Goal: Task Accomplishment & Management: Contribute content

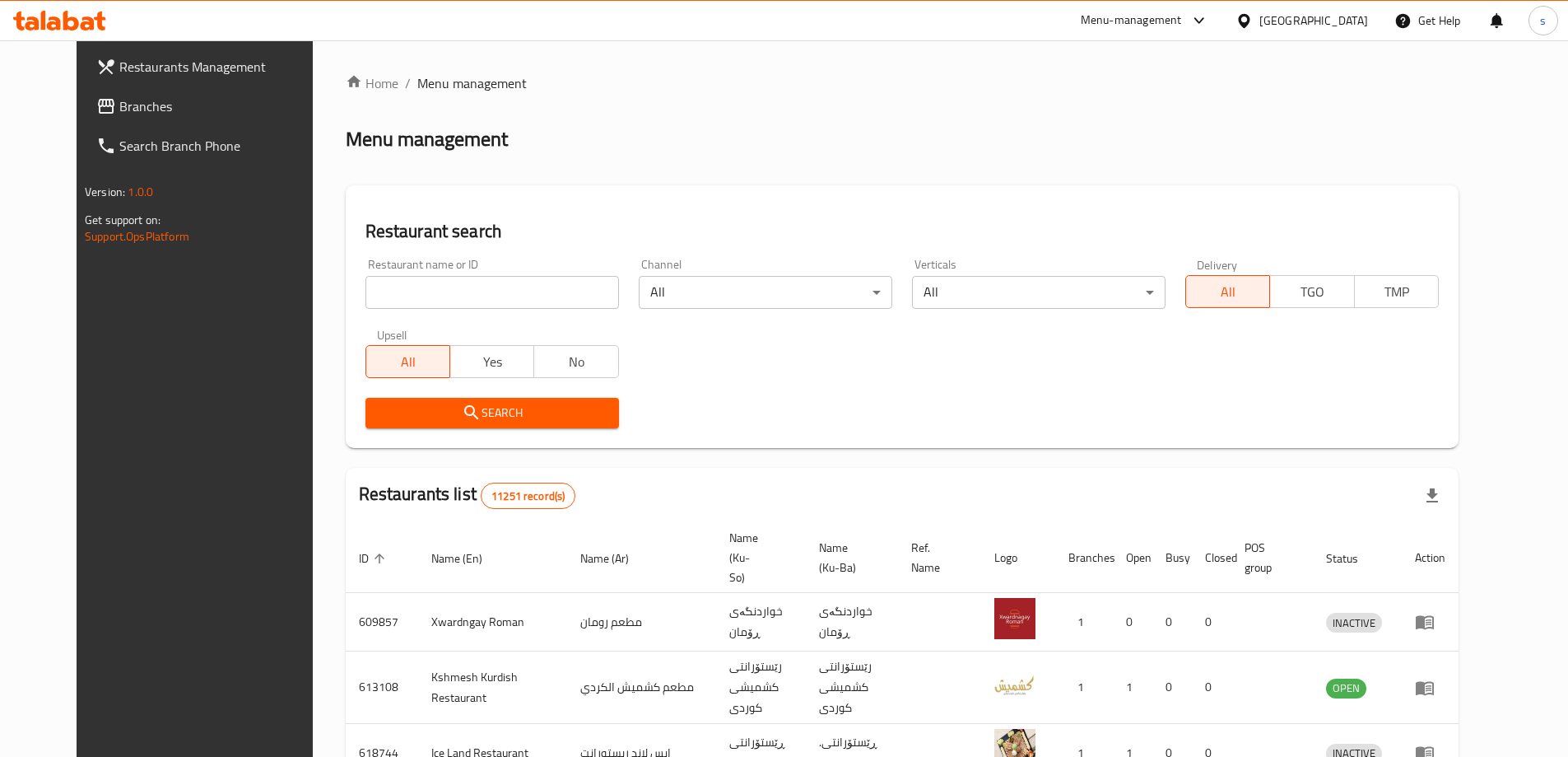
click at [374, 274] on div "Restaurant name or ID Restaurant name or ID" at bounding box center [492, 283] width 253 height 50
click at [380, 290] on input "search" at bounding box center [492, 292] width 253 height 33
paste input "Nan dost"
type input "Nan dost"
click button "Search" at bounding box center [492, 413] width 253 height 30
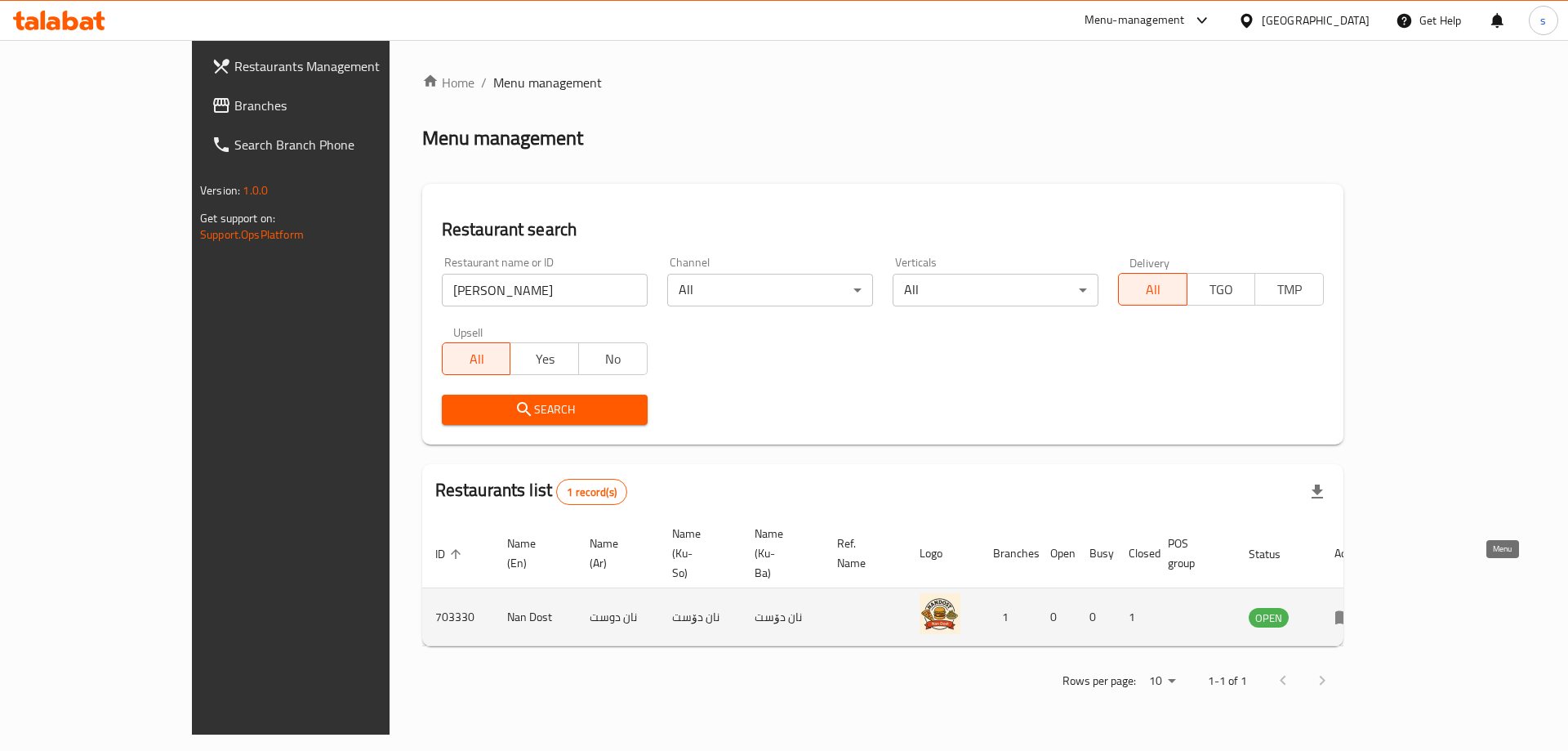
click at [1353, 611] on icon "enhanced table" at bounding box center [1343, 618] width 18 height 14
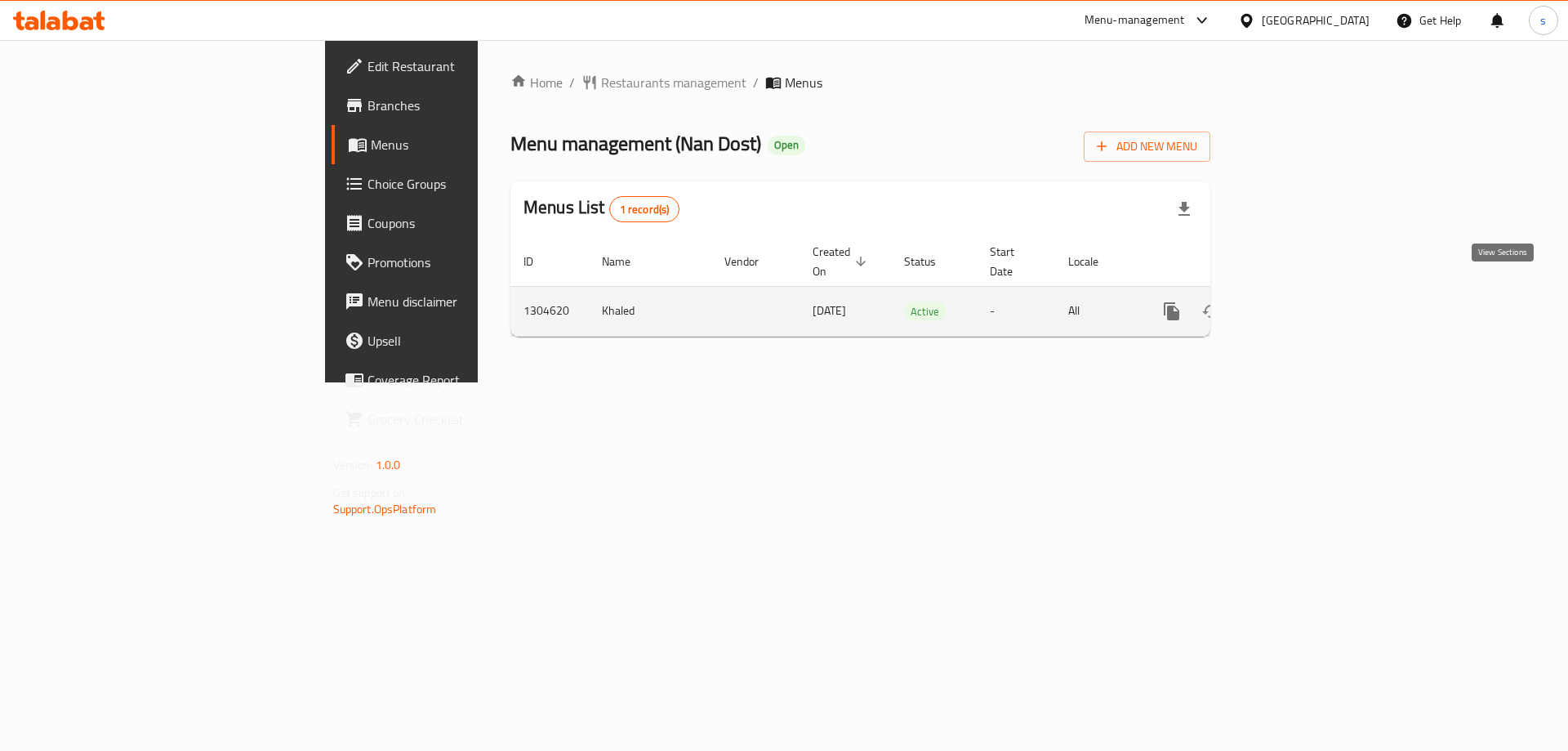
click at [1299, 302] on icon "enhanced table" at bounding box center [1289, 311] width 20 height 20
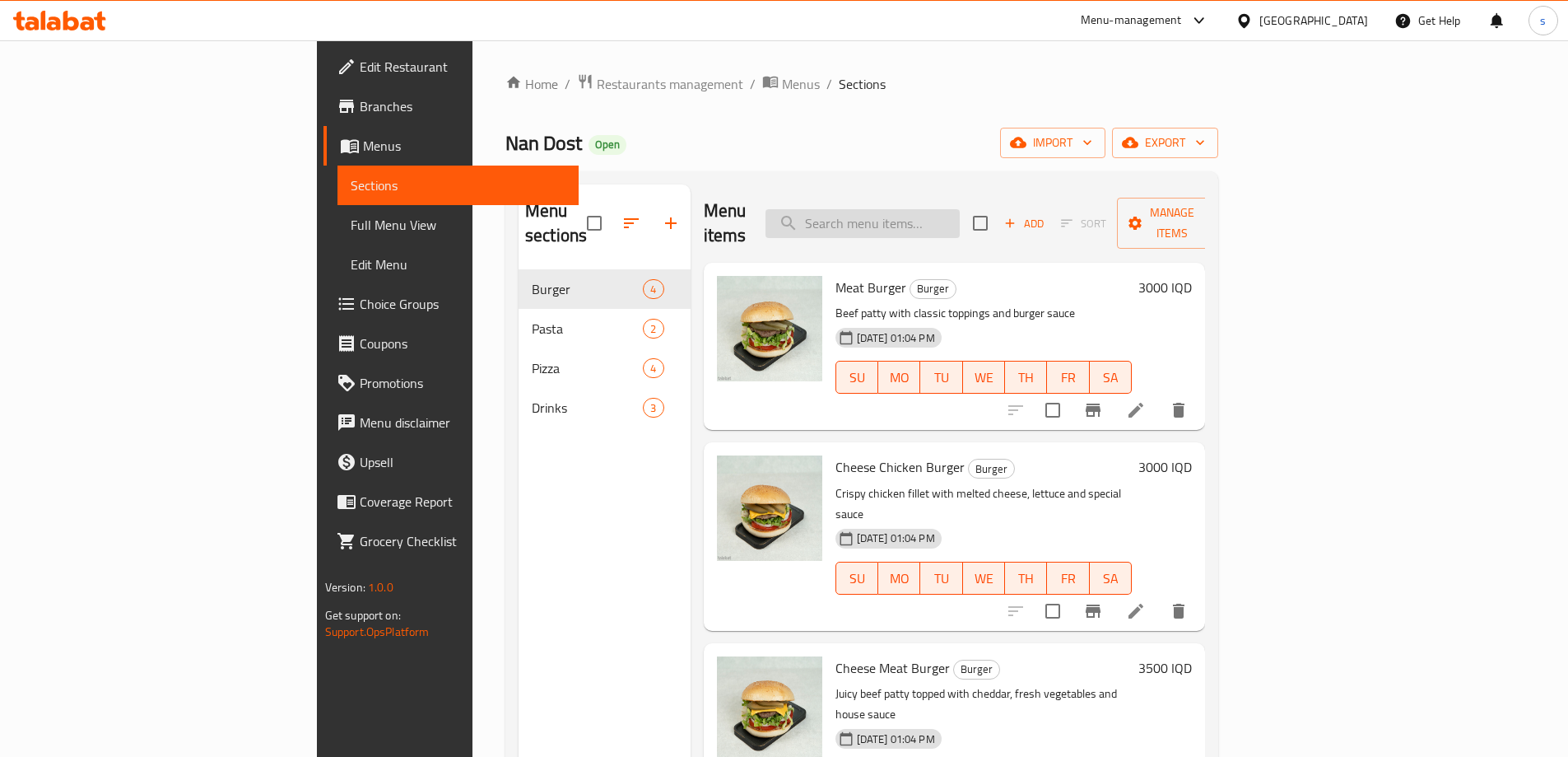
click at [945, 212] on input "search" at bounding box center [863, 223] width 195 height 28
paste input "alfredo pasta"
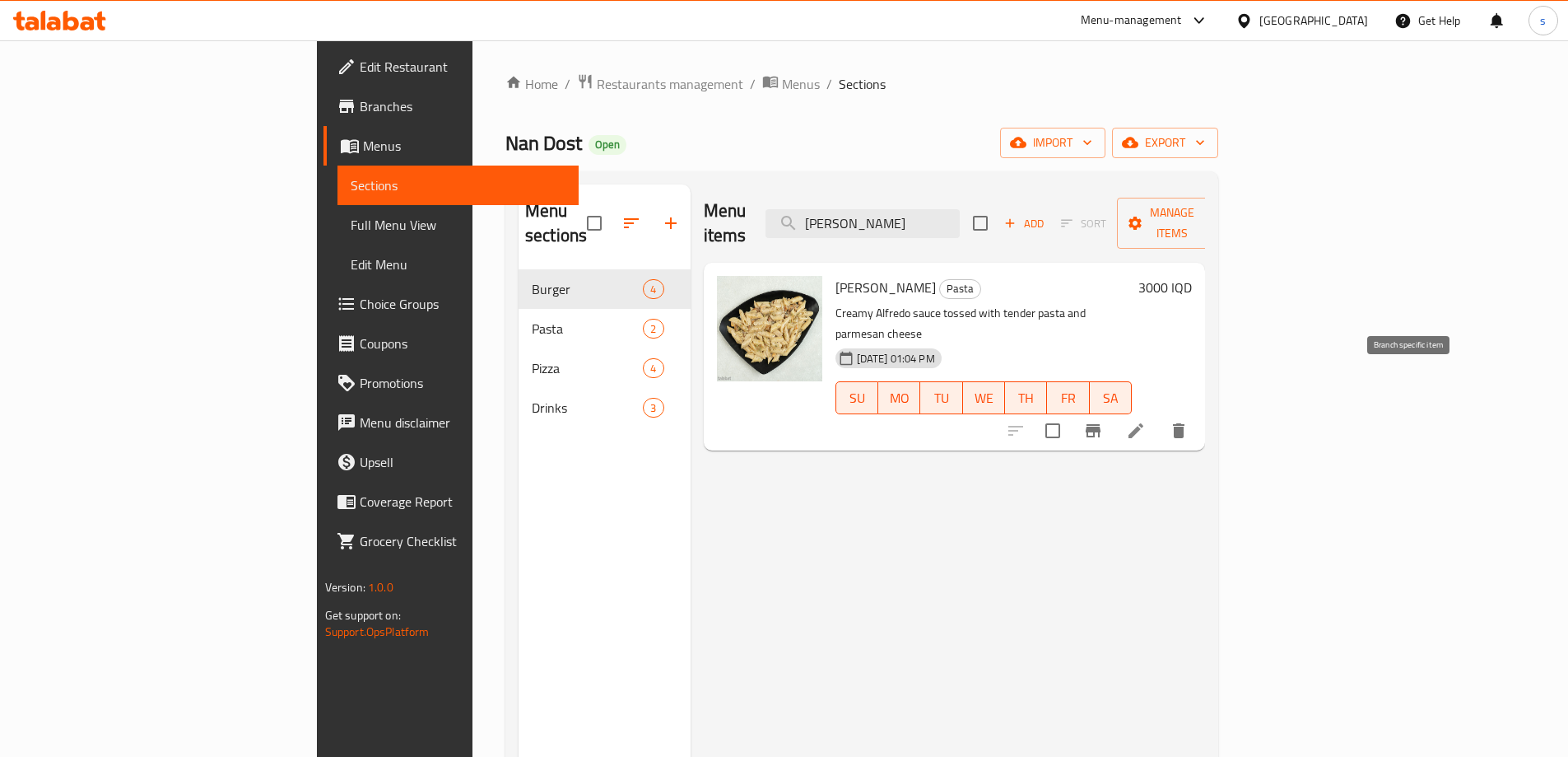
type input "alfredo pasta"
click at [1100, 424] on icon "Branch-specific-item" at bounding box center [1093, 430] width 15 height 13
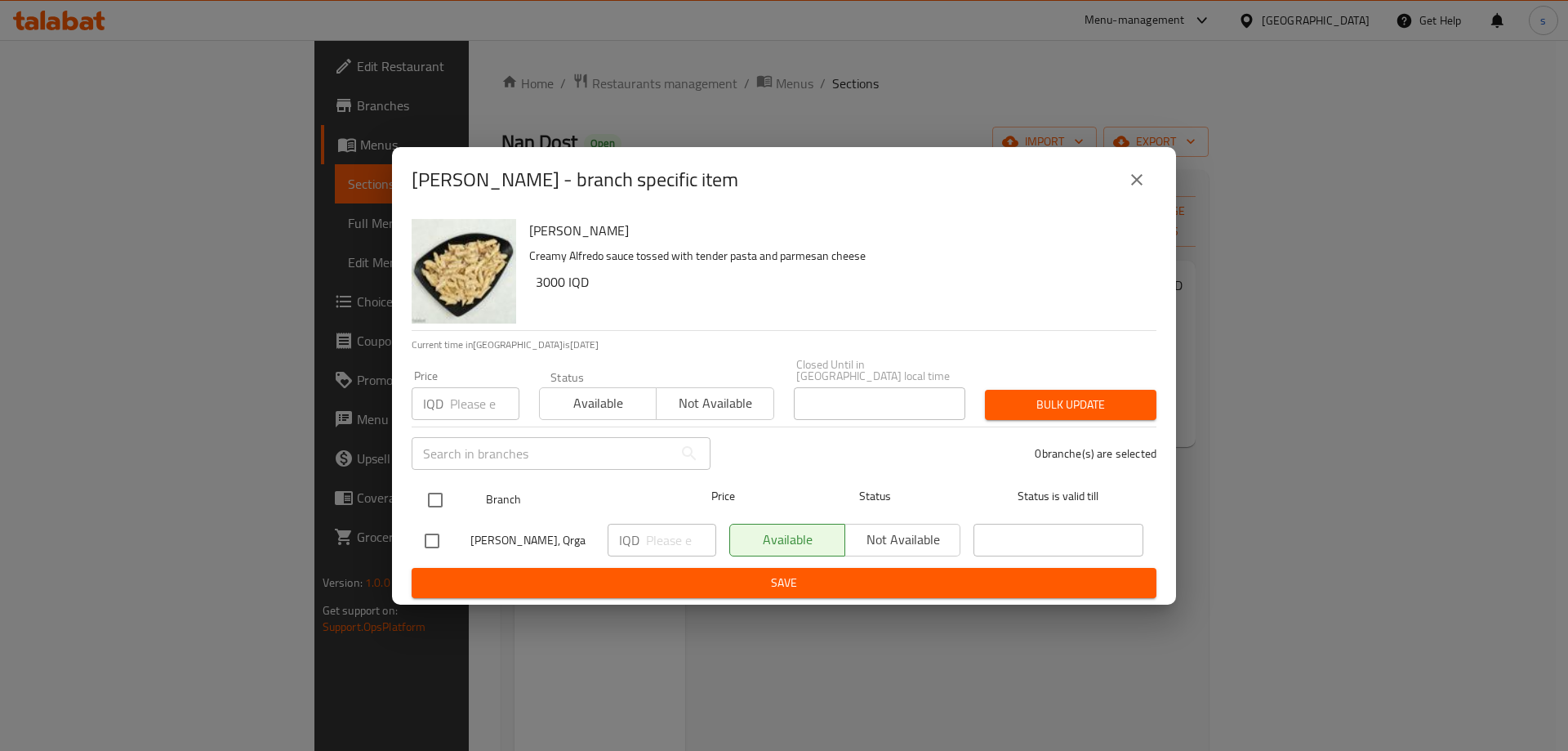
click at [436, 486] on input "checkbox" at bounding box center [435, 500] width 34 height 34
checkbox input "true"
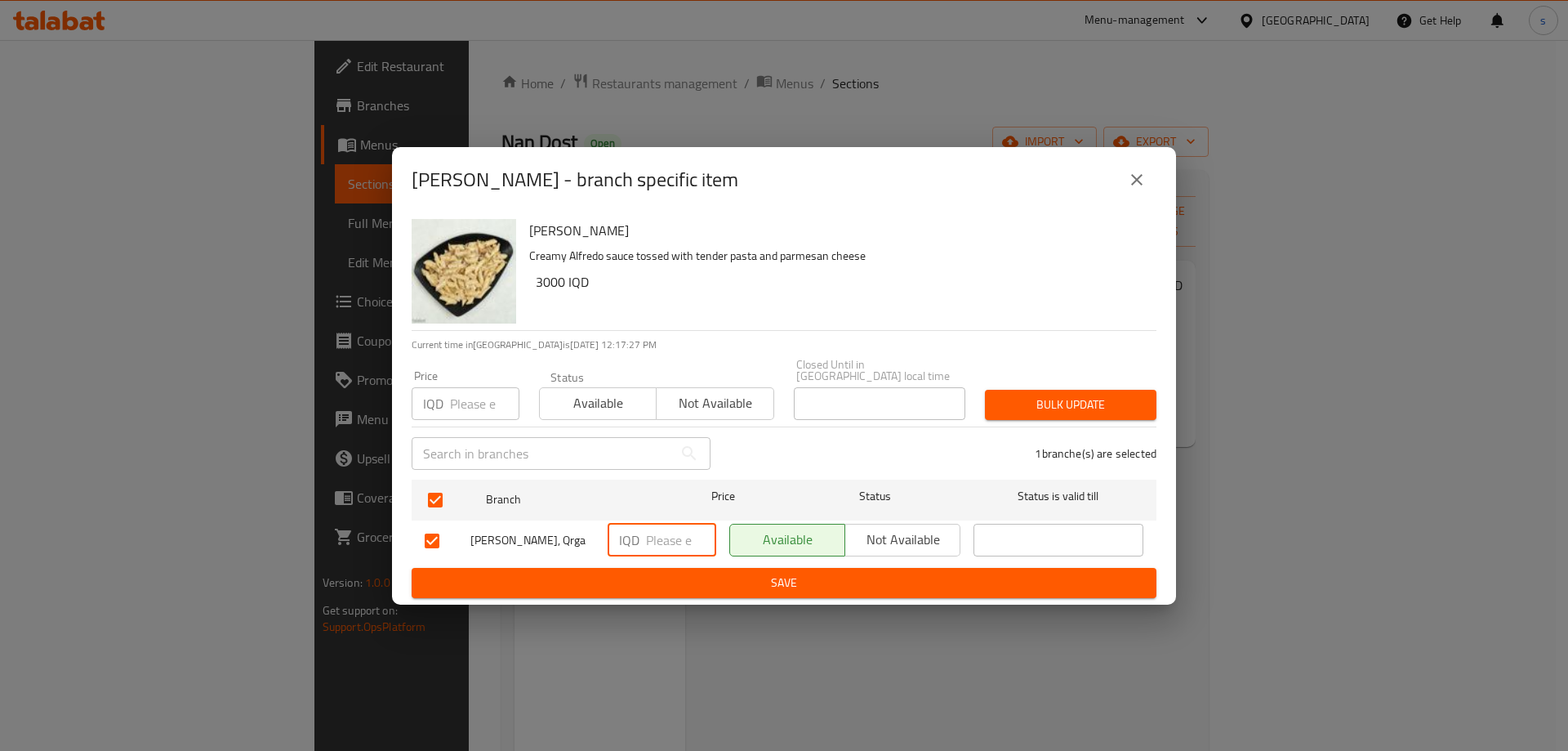
click at [664, 531] on input "number" at bounding box center [681, 540] width 70 height 32
type input "3500"
click at [684, 578] on span "Save" at bounding box center [783, 583] width 718 height 21
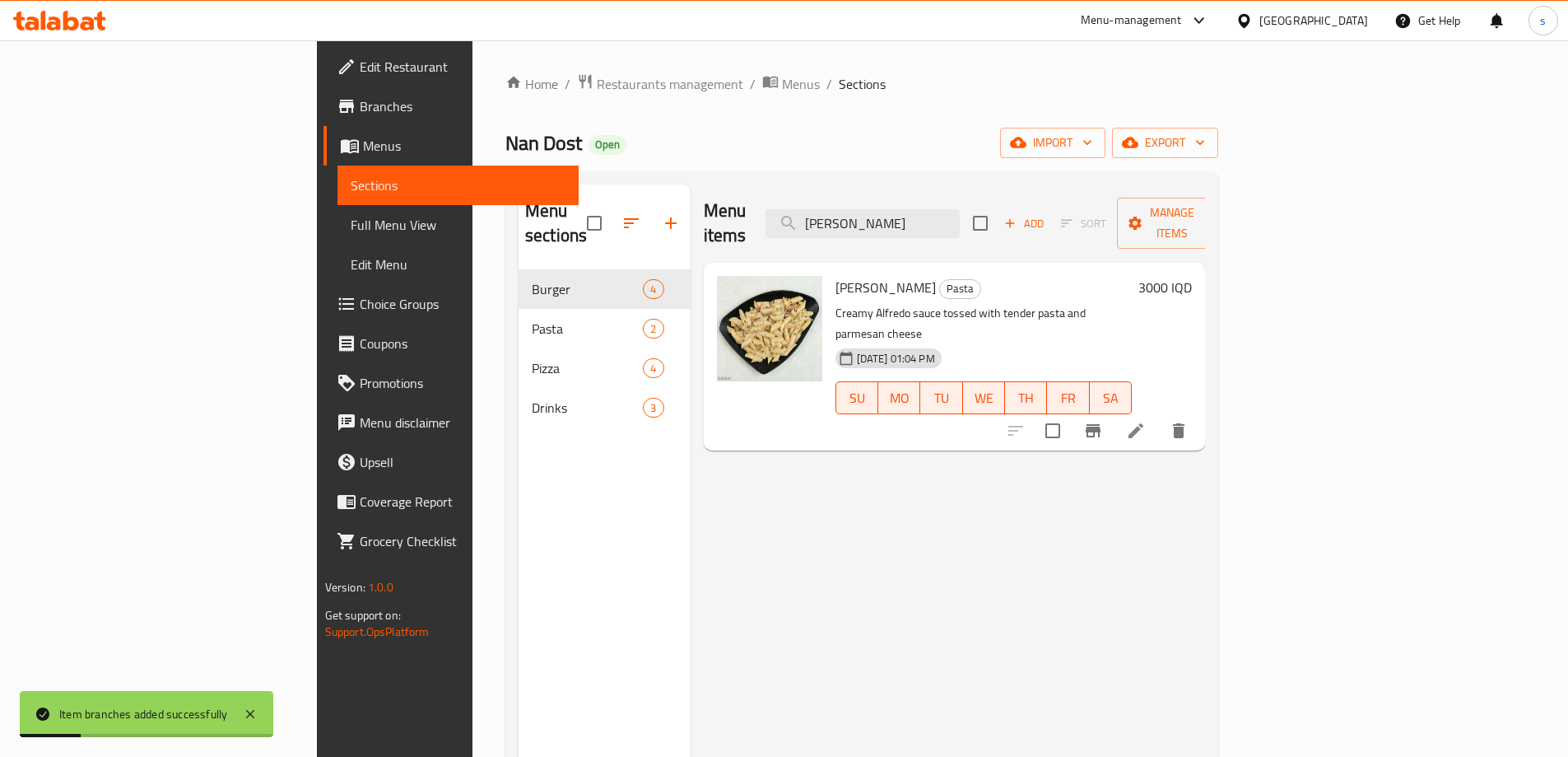
paste input "oven"
drag, startPoint x: 1018, startPoint y: 214, endPoint x: 870, endPoint y: 227, distance: 148.6
click at [870, 227] on div "Menu items oven pasta Add Sort Manage items" at bounding box center [954, 223] width 502 height 78
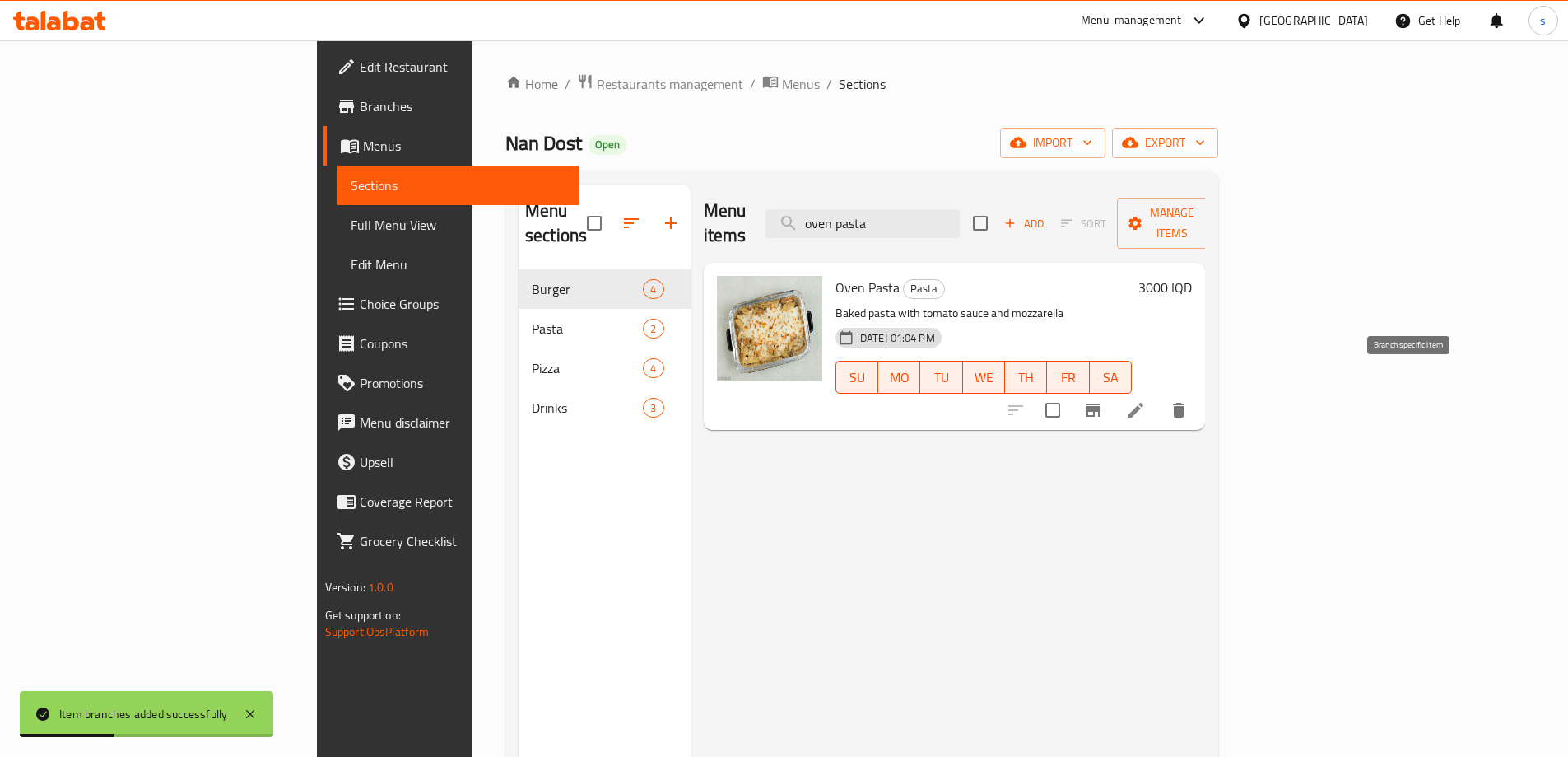
type input "oven pasta"
click at [1103, 400] on icon "Branch-specific-item" at bounding box center [1093, 410] width 20 height 20
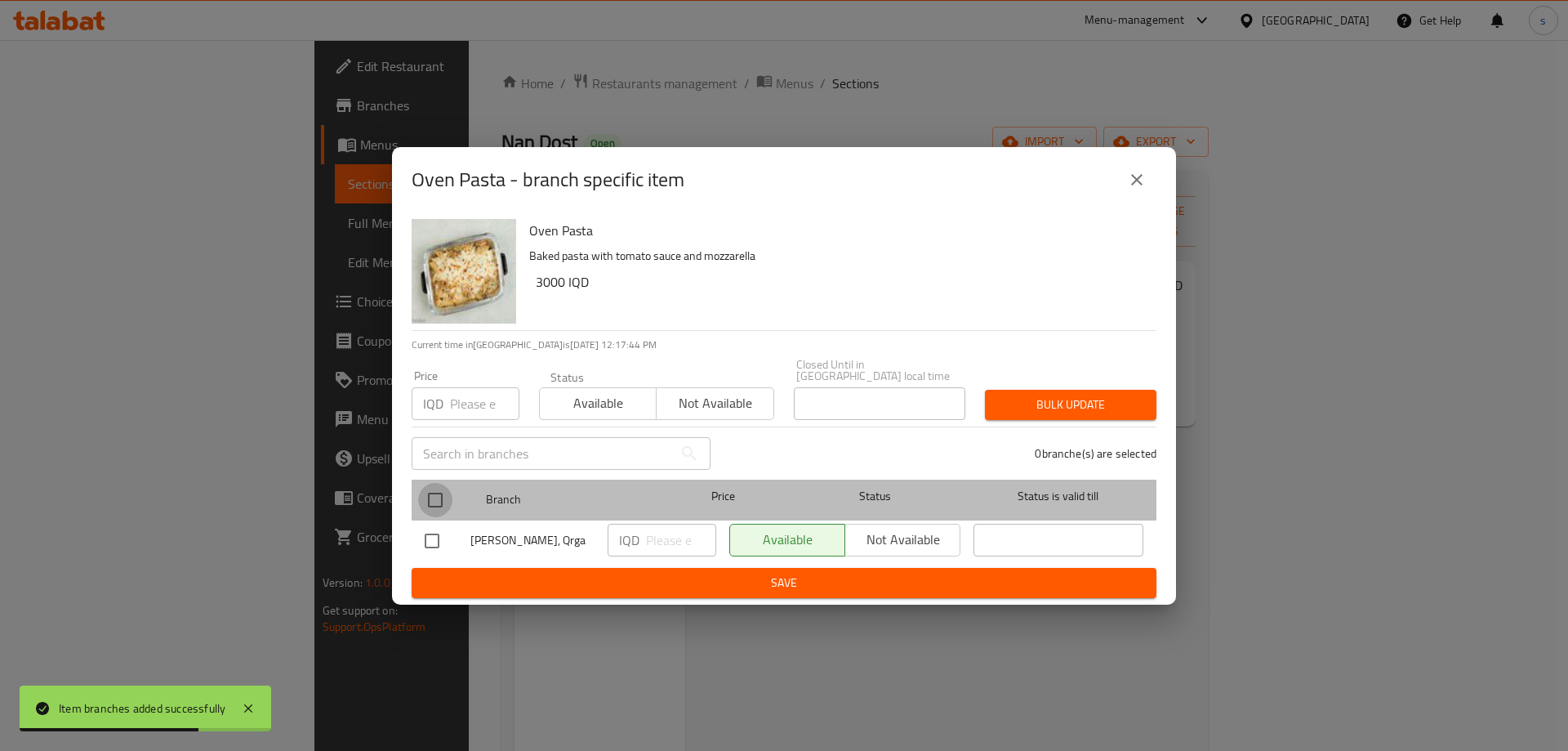
click at [435, 498] on input "checkbox" at bounding box center [435, 500] width 34 height 34
checkbox input "true"
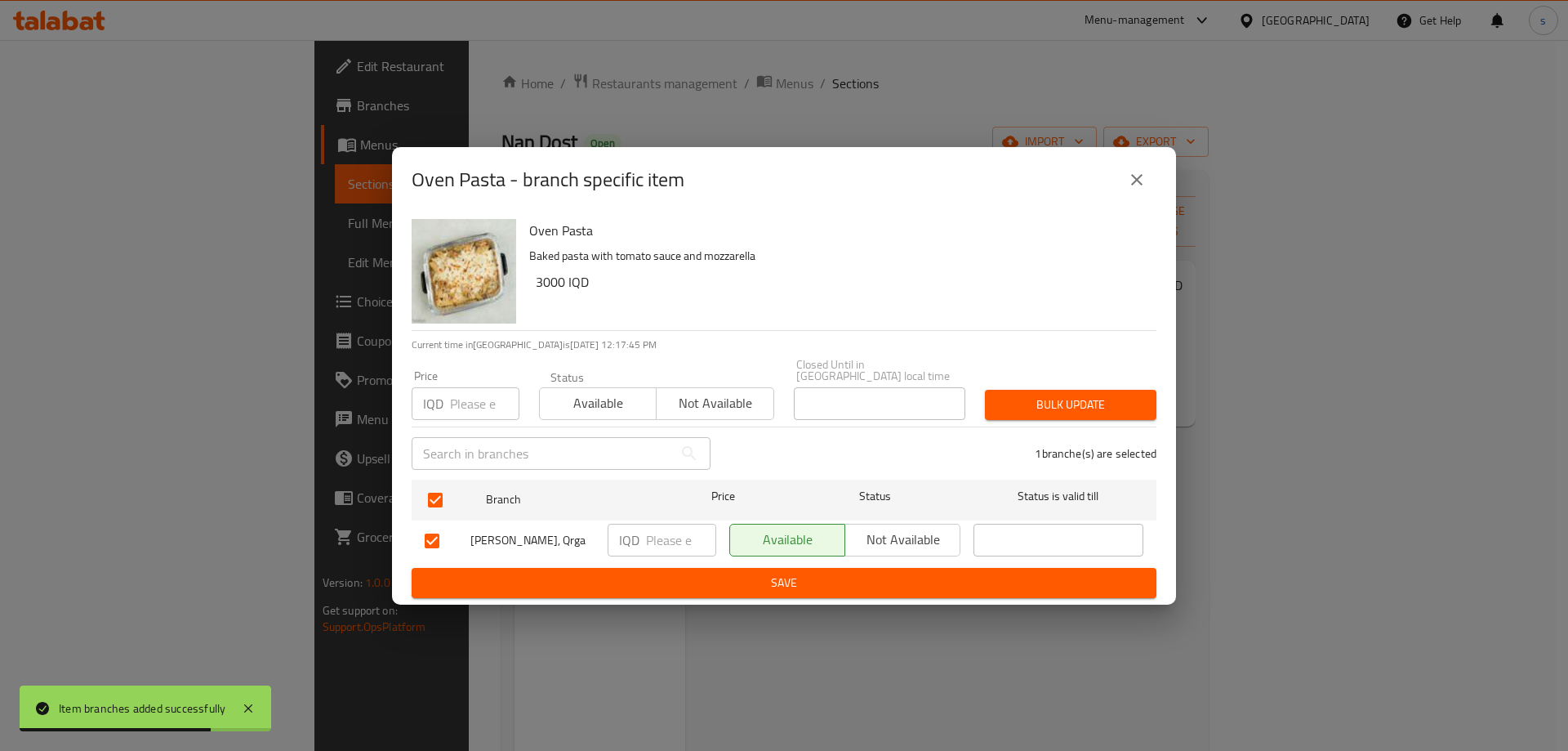
click at [657, 531] on input "number" at bounding box center [681, 540] width 70 height 32
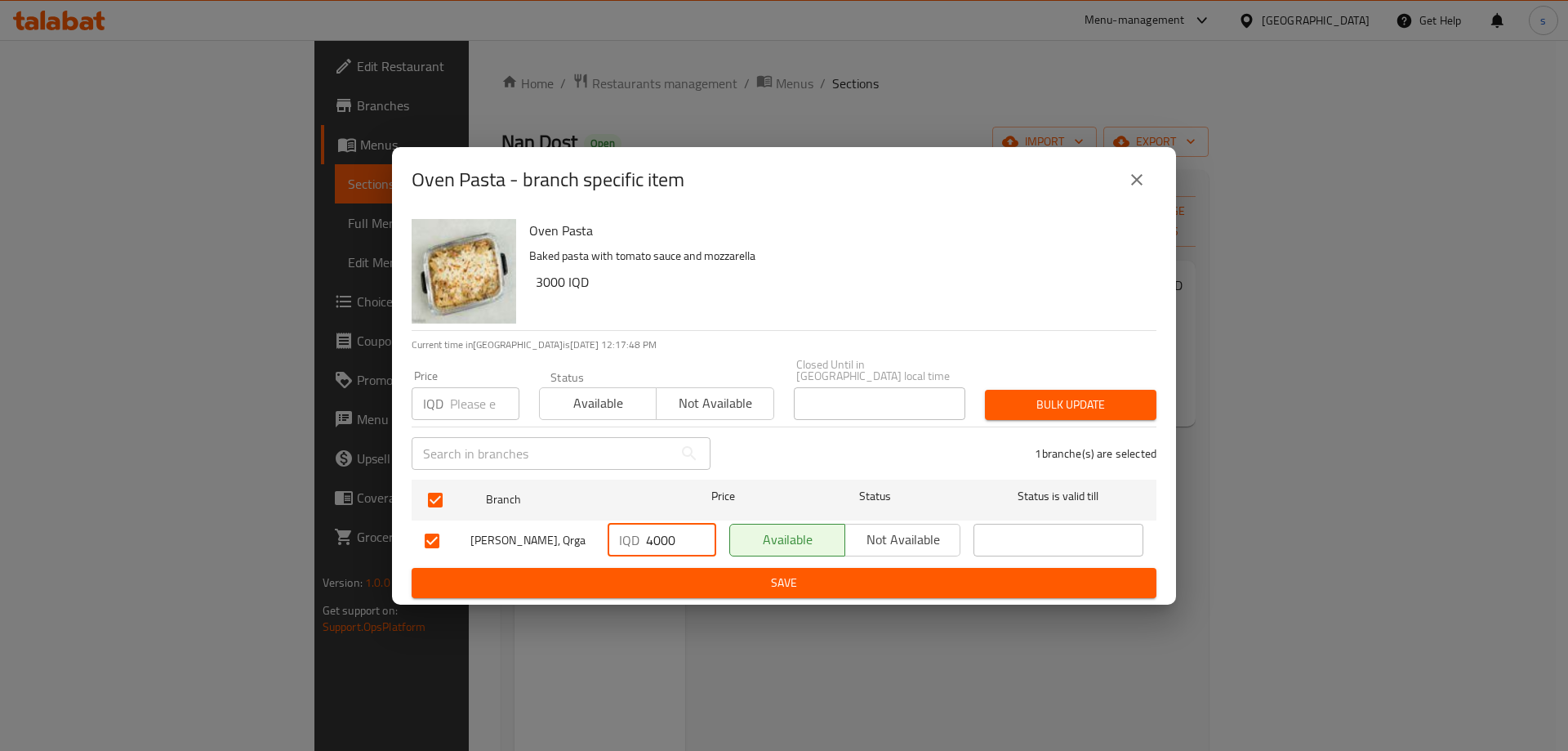
type input "4000"
click at [667, 580] on span "Save" at bounding box center [783, 583] width 718 height 21
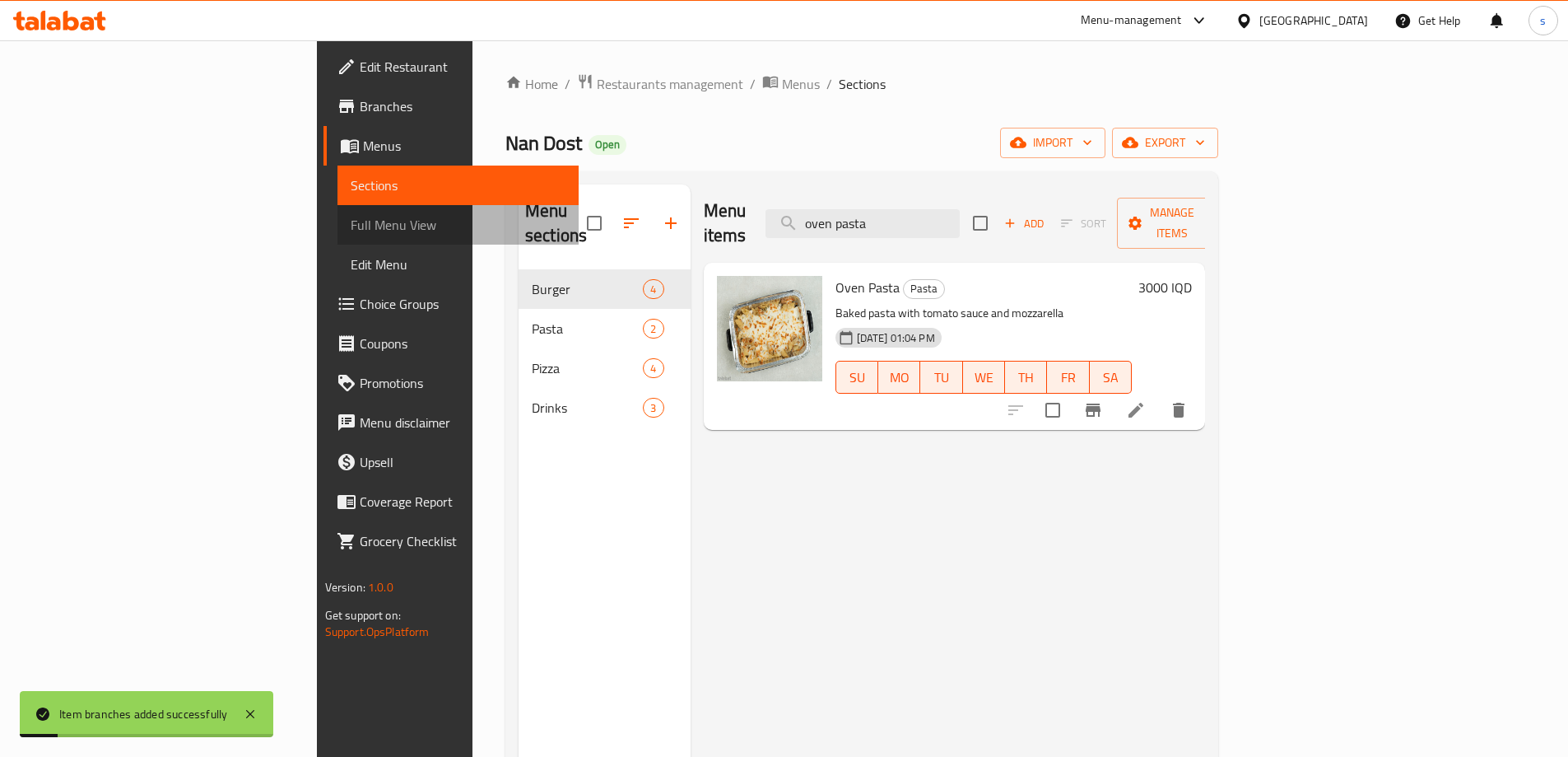
click at [350, 215] on span "Full Menu View" at bounding box center [458, 225] width 215 height 20
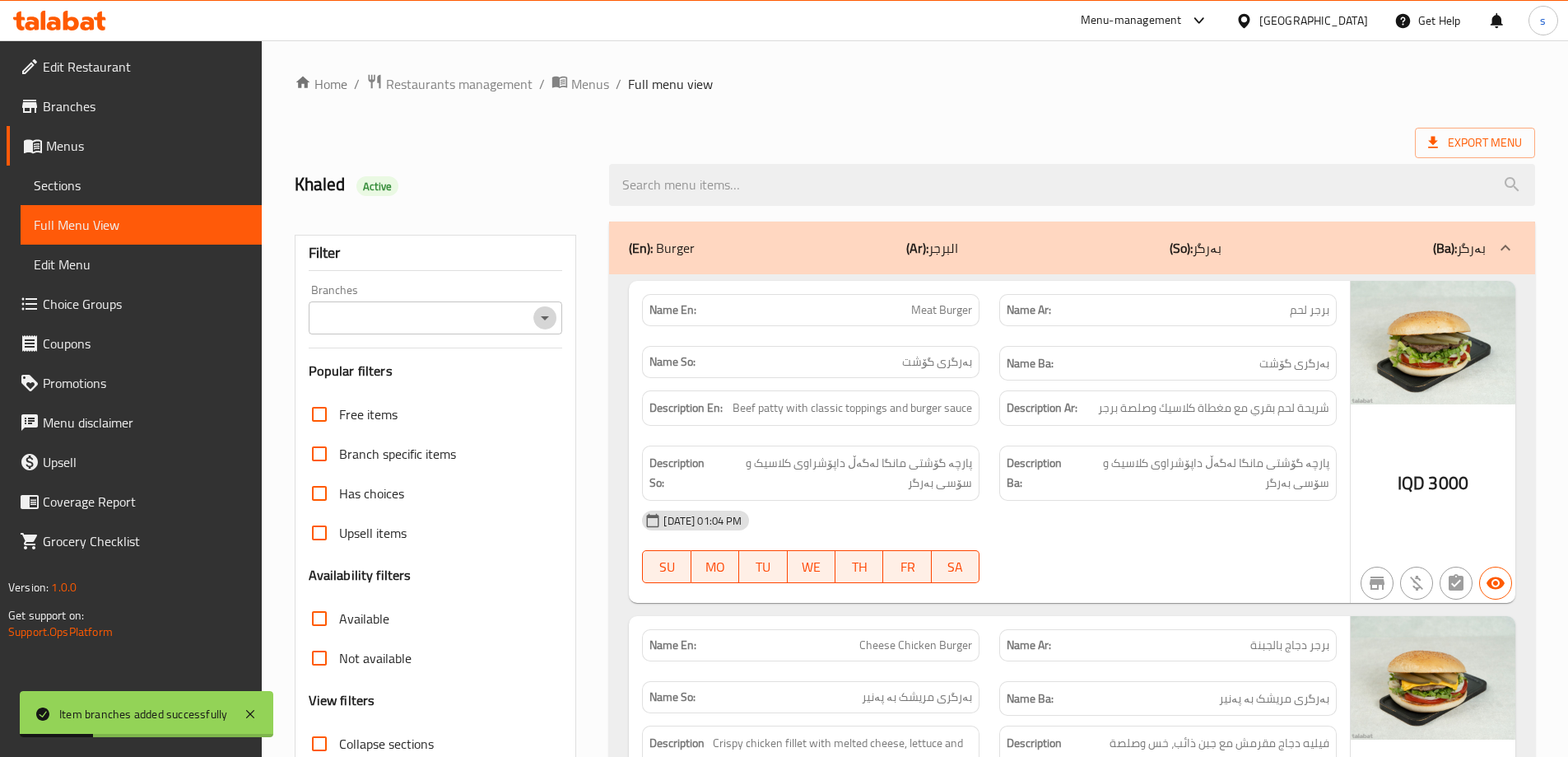
click at [545, 326] on icon "Open" at bounding box center [544, 318] width 20 height 20
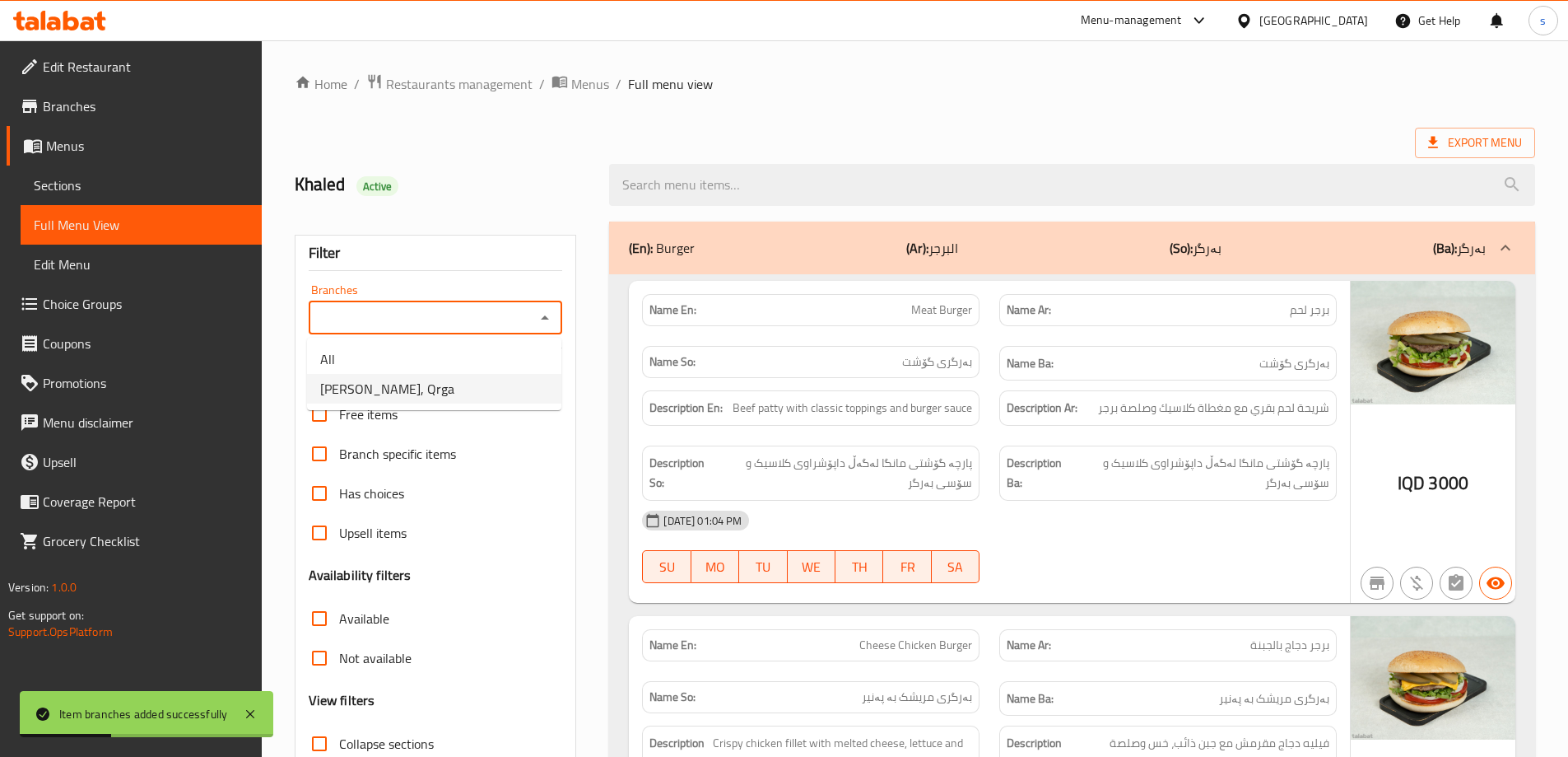
click at [548, 378] on li "Nan Dost, Qrga" at bounding box center [434, 388] width 254 height 29
type input "Nan Dost, Qrga"
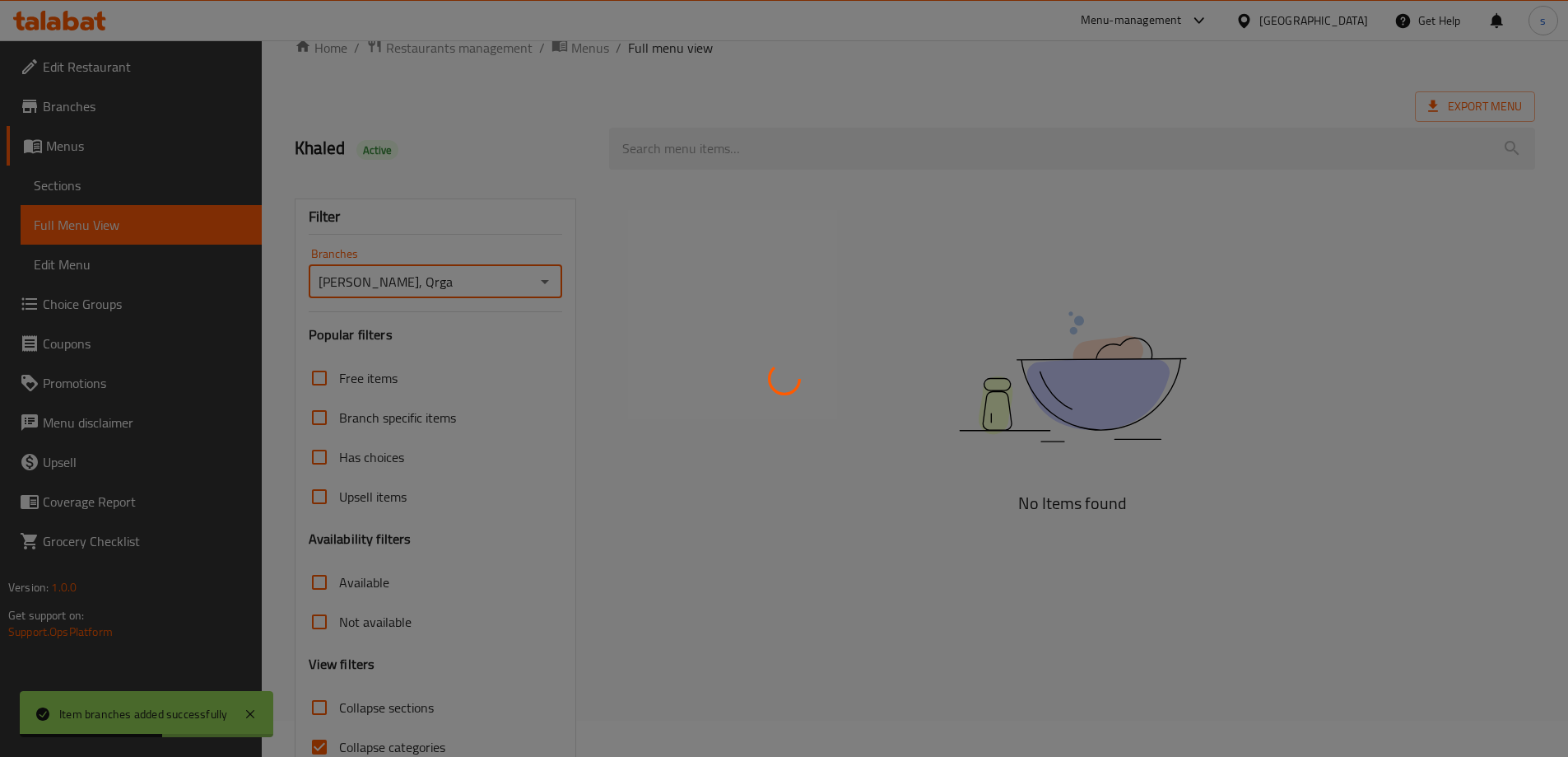
scroll to position [37, 0]
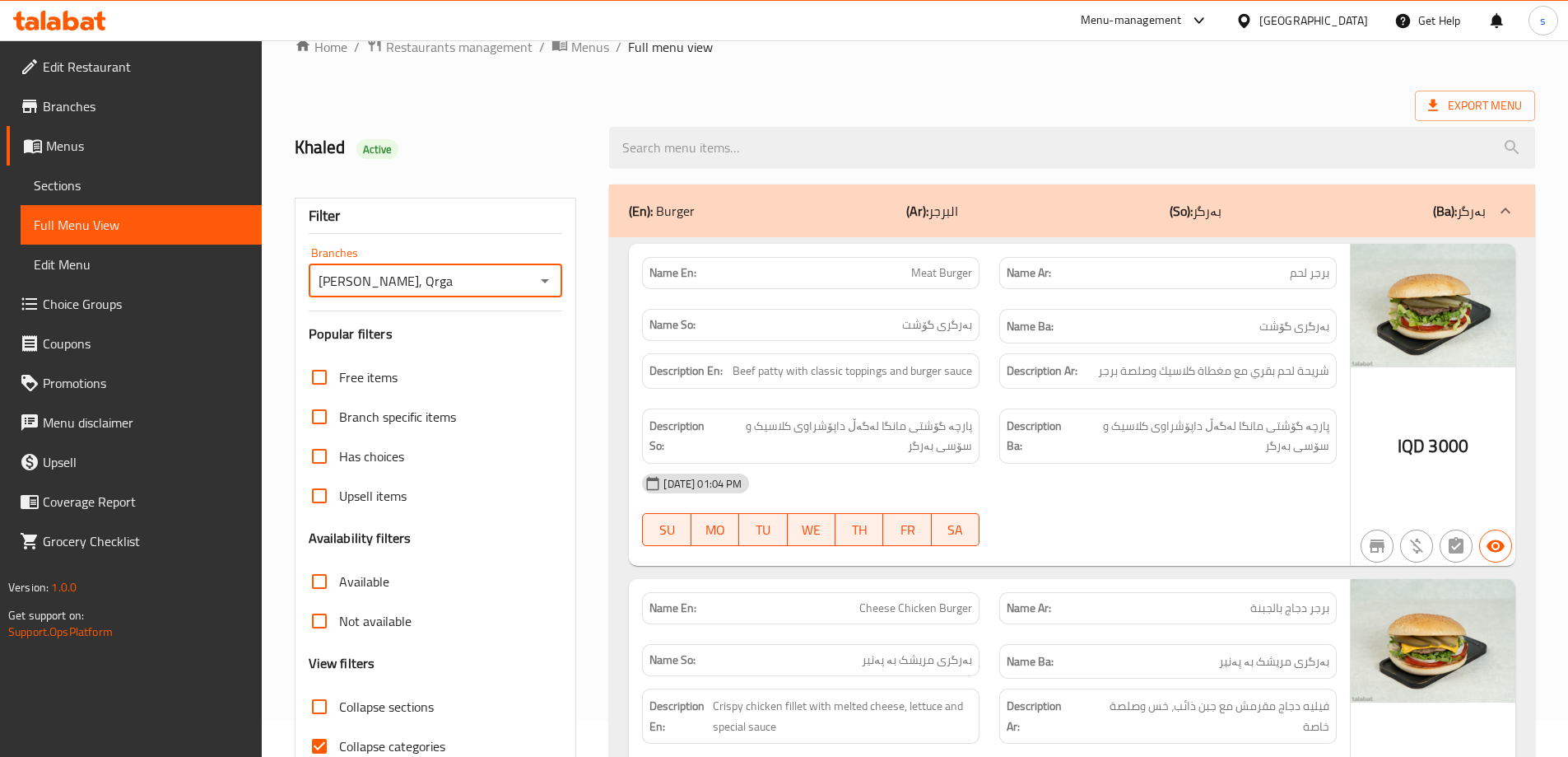
click at [313, 743] on input "Collapse categories" at bounding box center [319, 746] width 40 height 40
checkbox input "false"
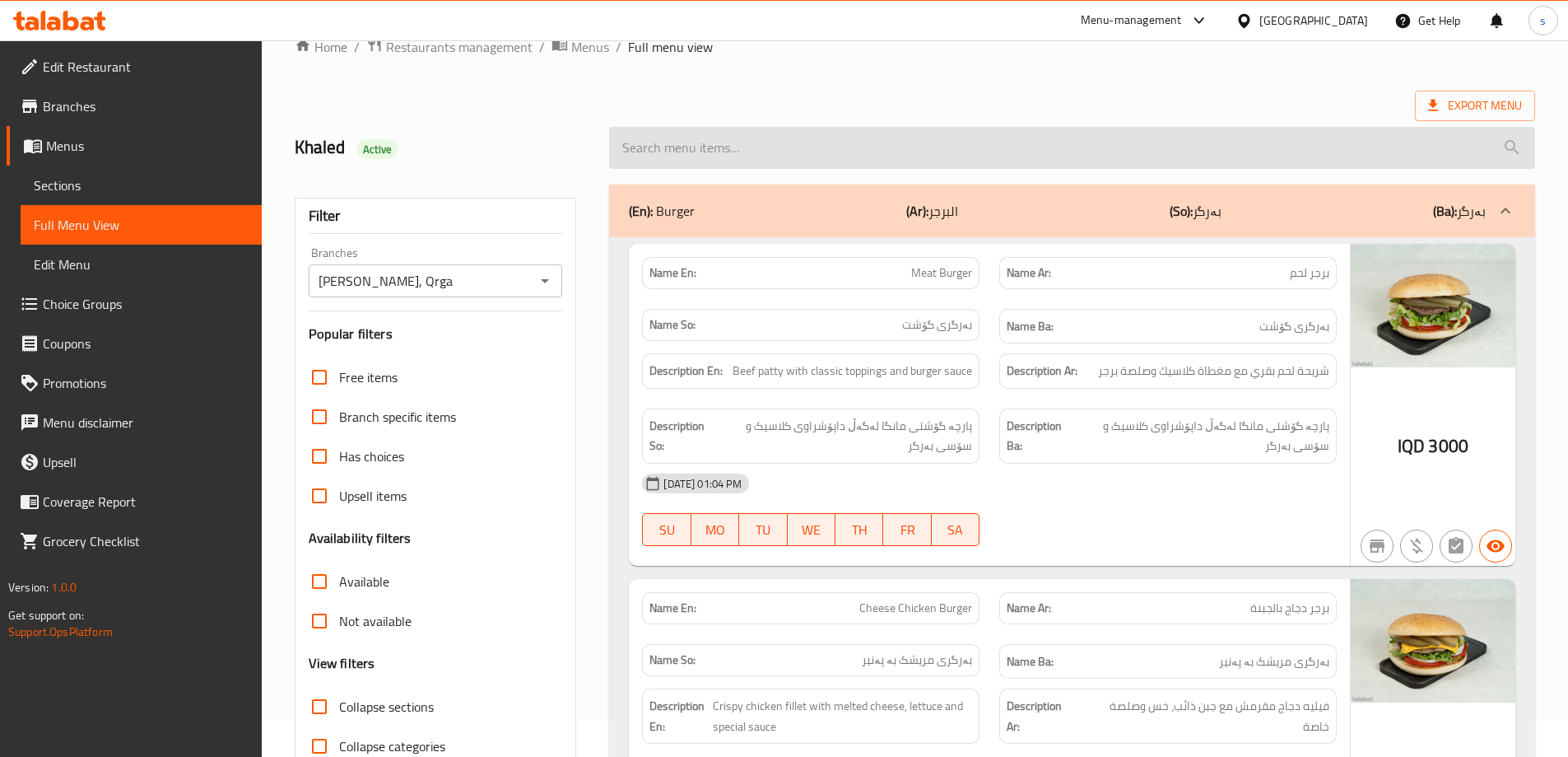
click at [767, 150] on input "search" at bounding box center [1071, 147] width 926 height 42
paste input "oven pasta"
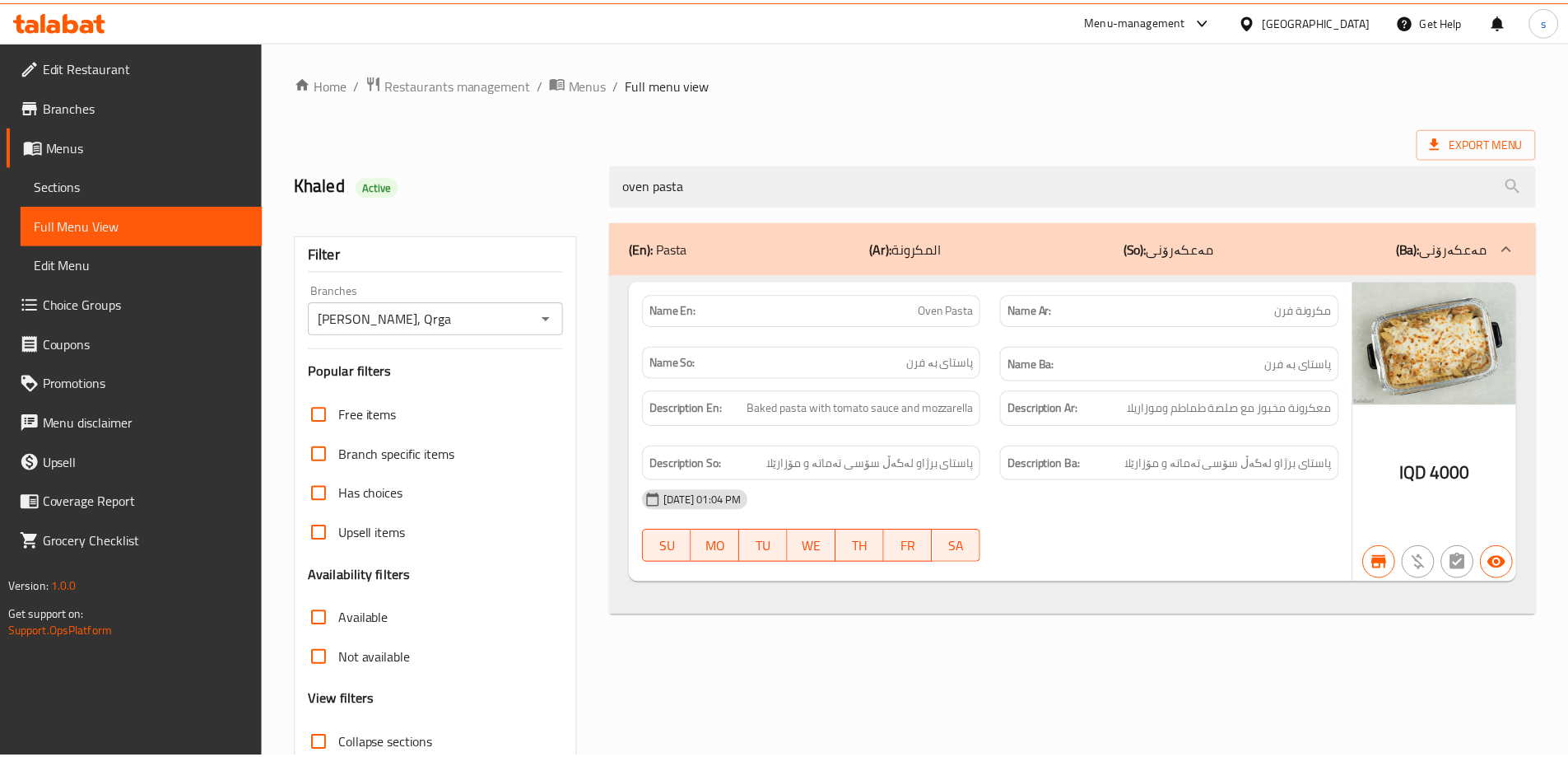
scroll to position [120, 0]
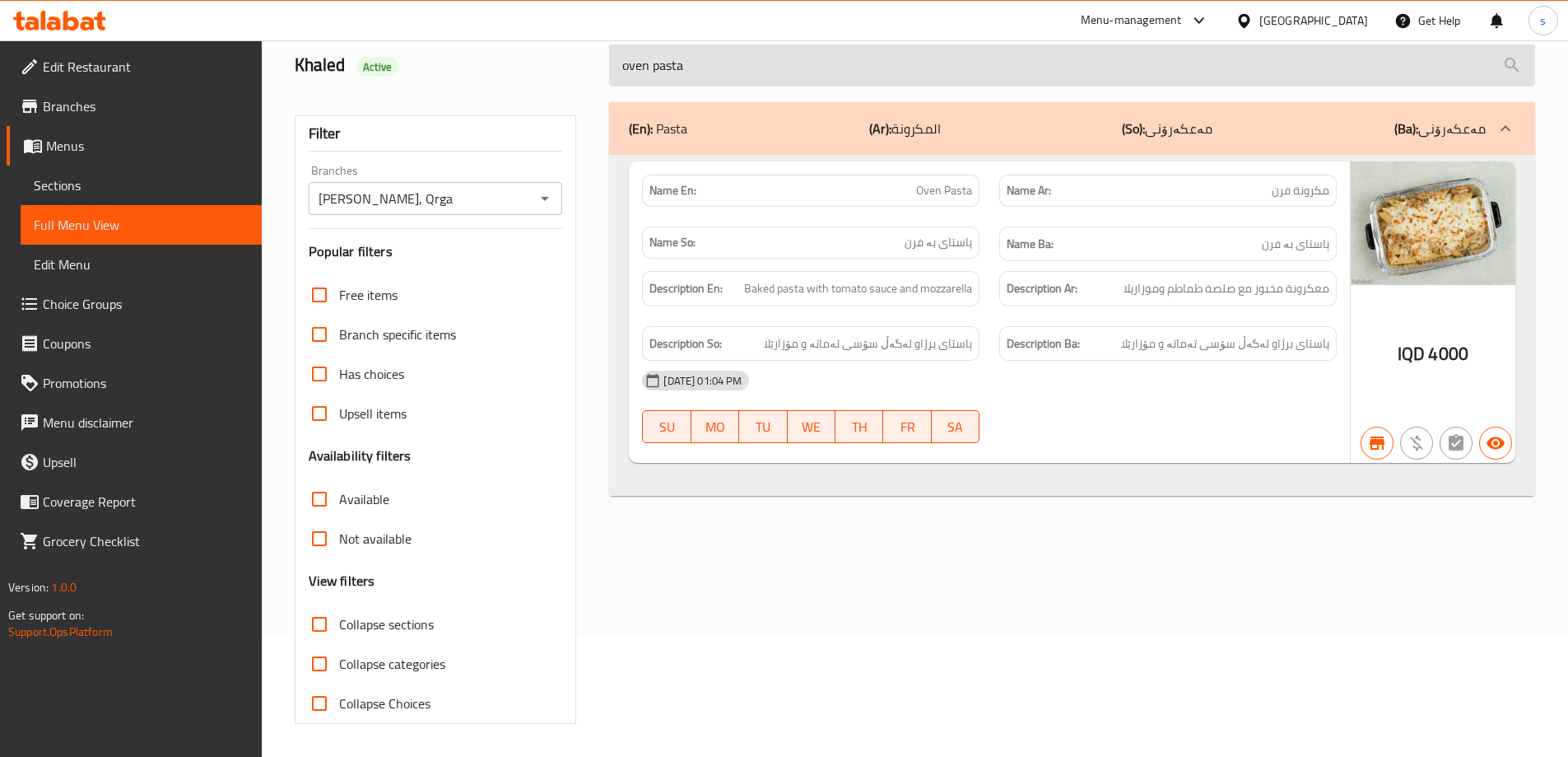
drag, startPoint x: 723, startPoint y: 75, endPoint x: 610, endPoint y: 70, distance: 113.1
click at [610, 70] on input "oven pasta" at bounding box center [1071, 65] width 926 height 42
paste input "alfredo"
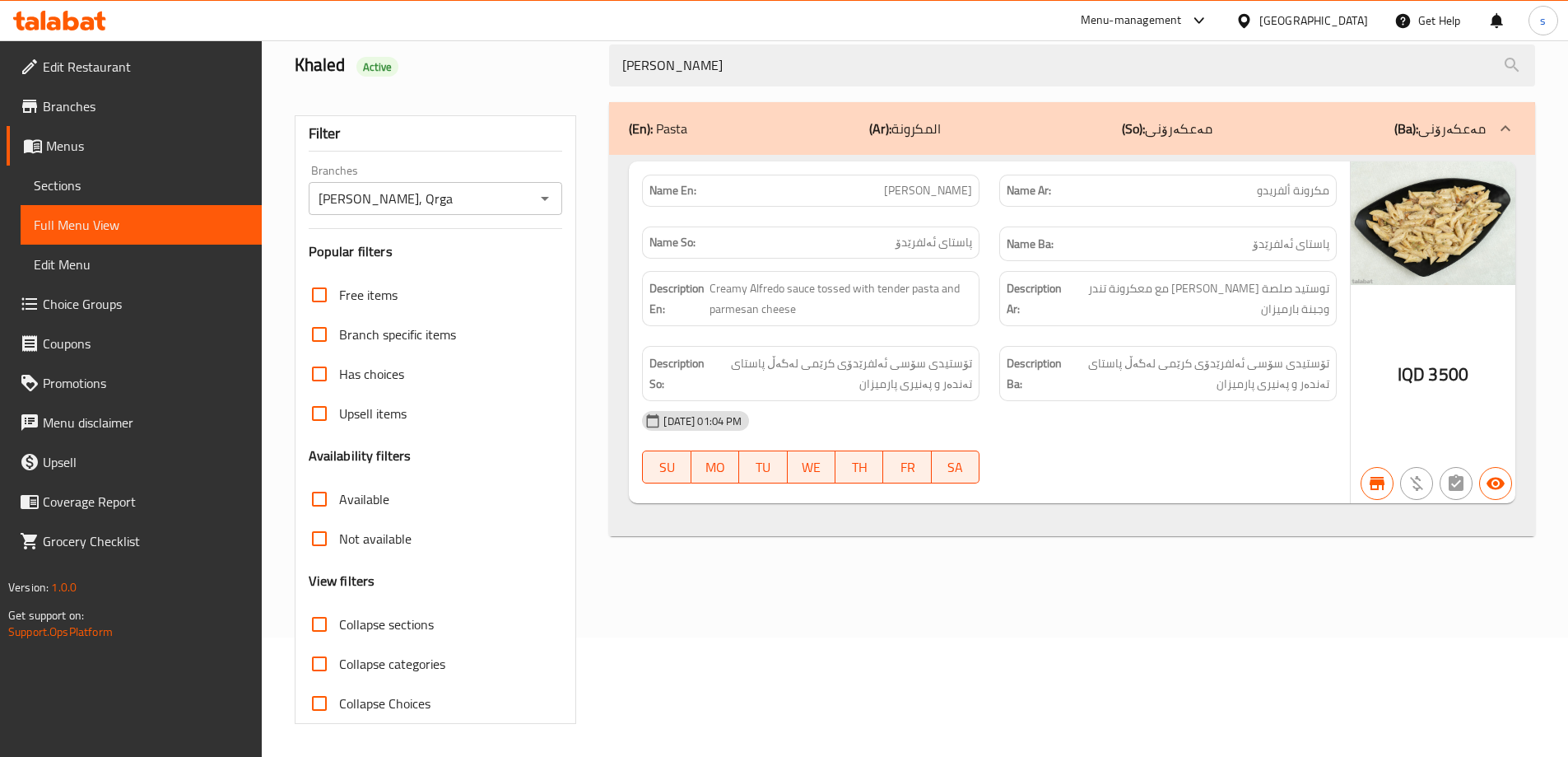
type input "alfredo pasta"
click at [60, 28] on icon at bounding box center [53, 23] width 14 height 14
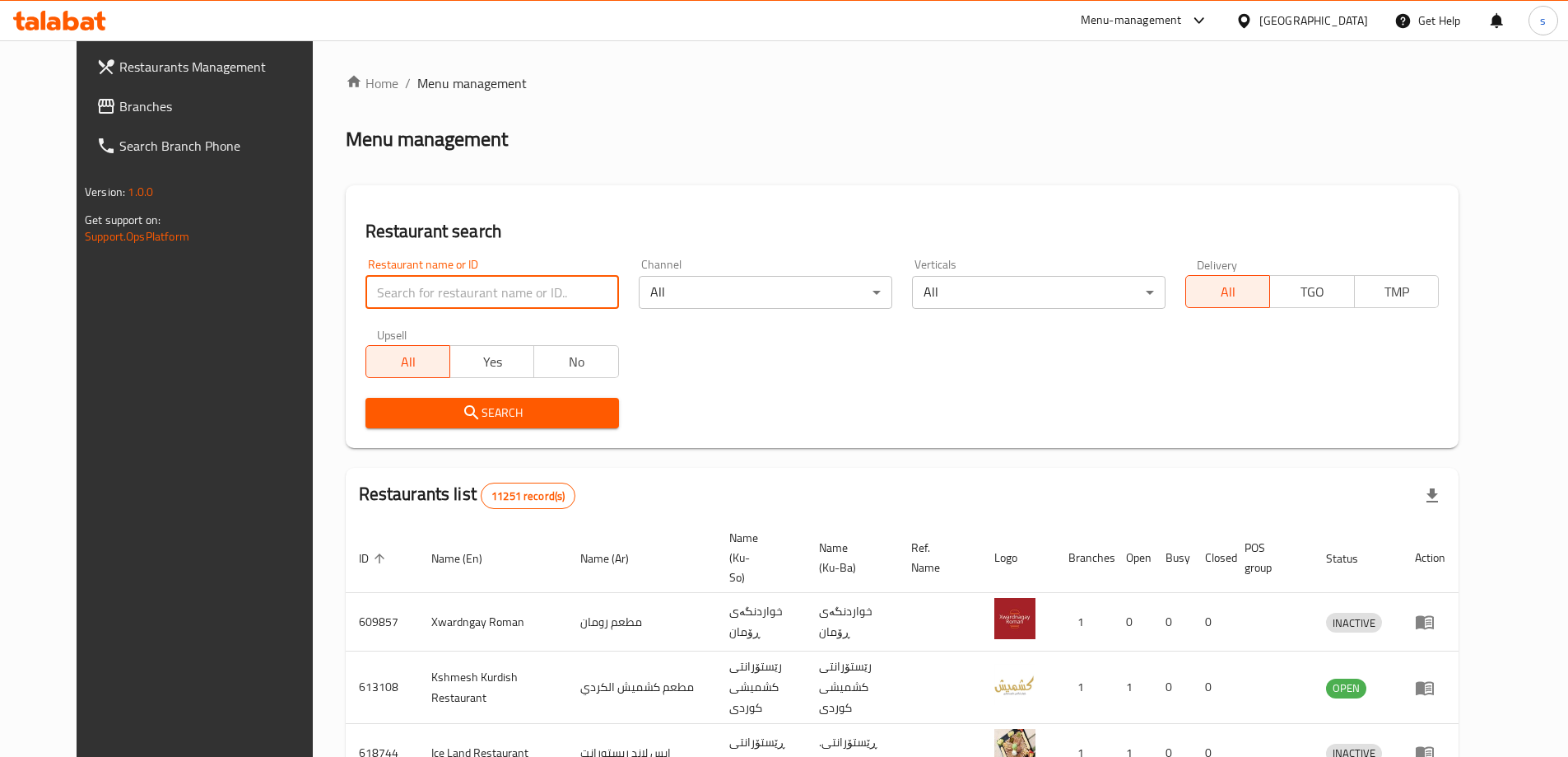
click at [366, 282] on input "search" at bounding box center [492, 292] width 253 height 33
paste input "[PERSON_NAME] sweets"
type input "[PERSON_NAME] sweets"
click button "Search" at bounding box center [492, 413] width 253 height 30
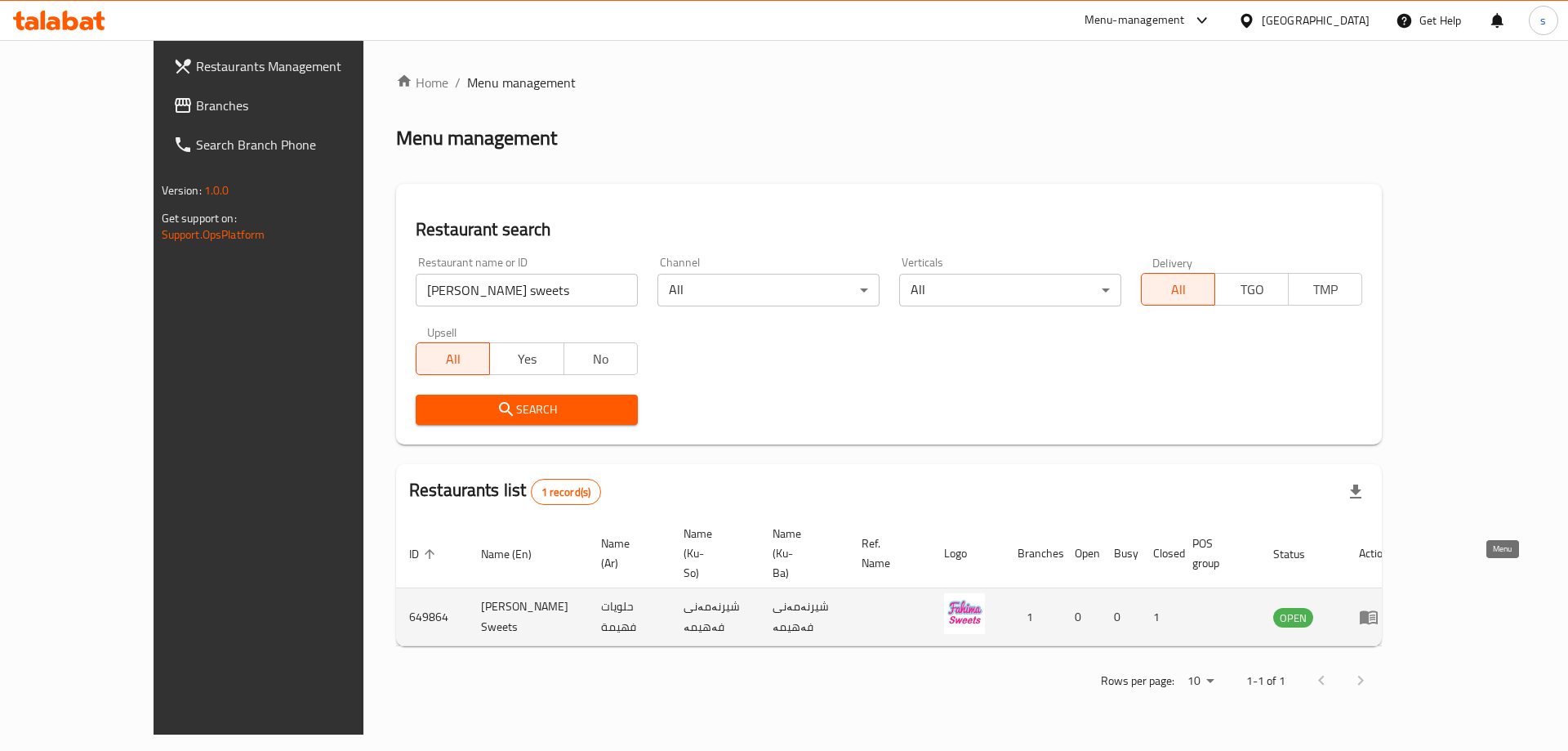
click at [1378, 607] on icon "enhanced table" at bounding box center [1368, 616] width 20 height 20
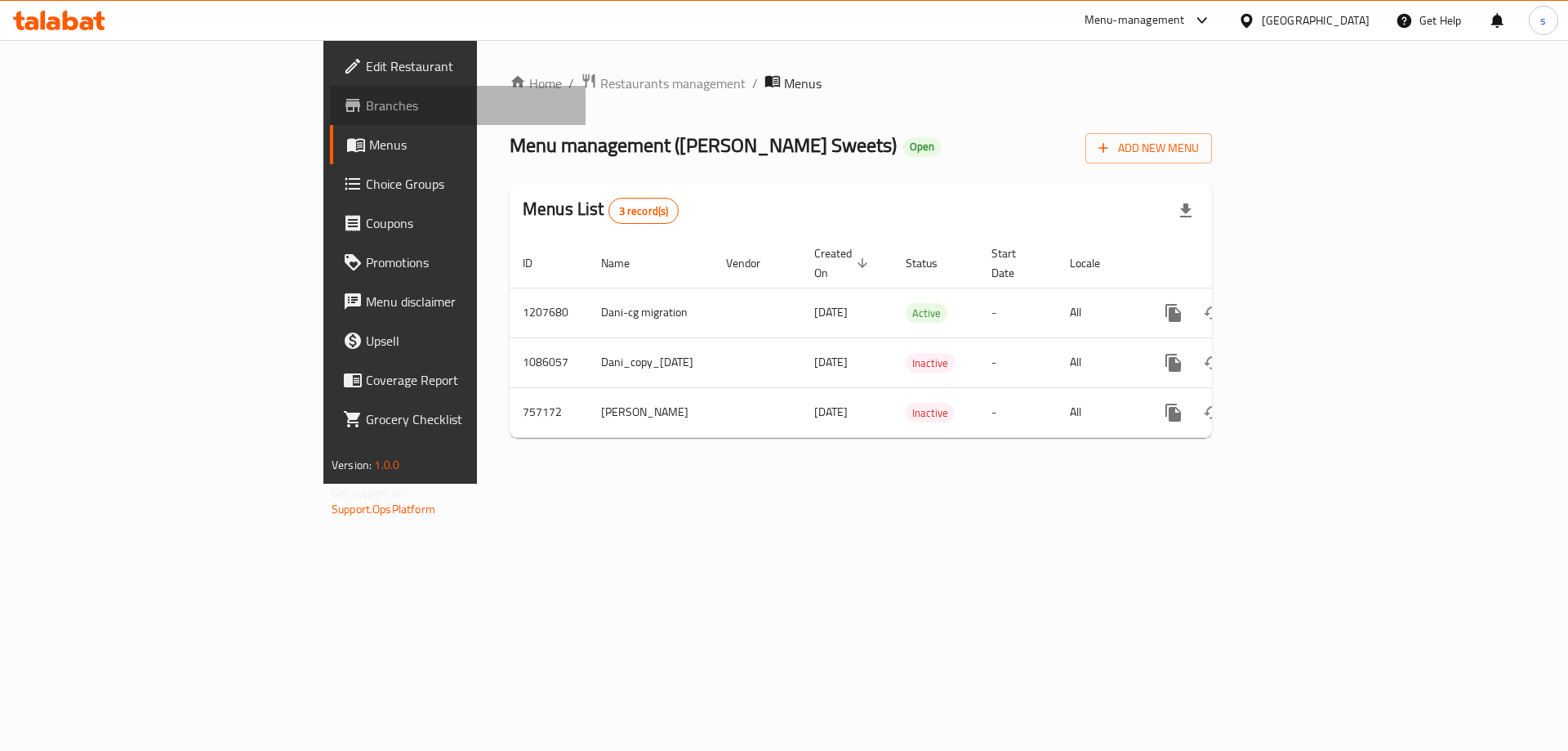
click at [366, 104] on span "Branches" at bounding box center [469, 105] width 207 height 20
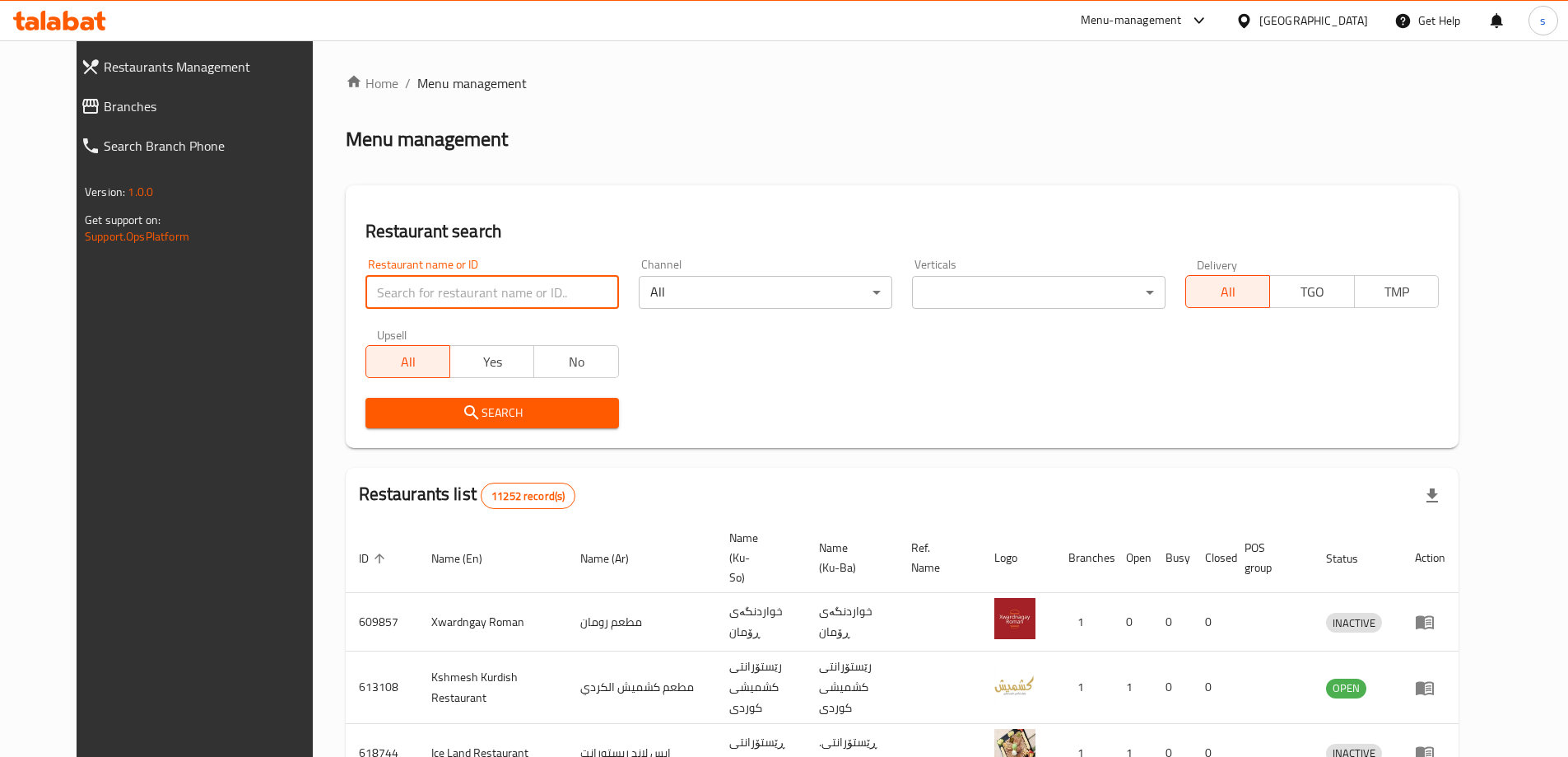
click at [404, 291] on input "search" at bounding box center [492, 292] width 253 height 33
paste input "Khashoka"
type input "Khashoka"
click at [421, 409] on span "Search" at bounding box center [493, 413] width 227 height 21
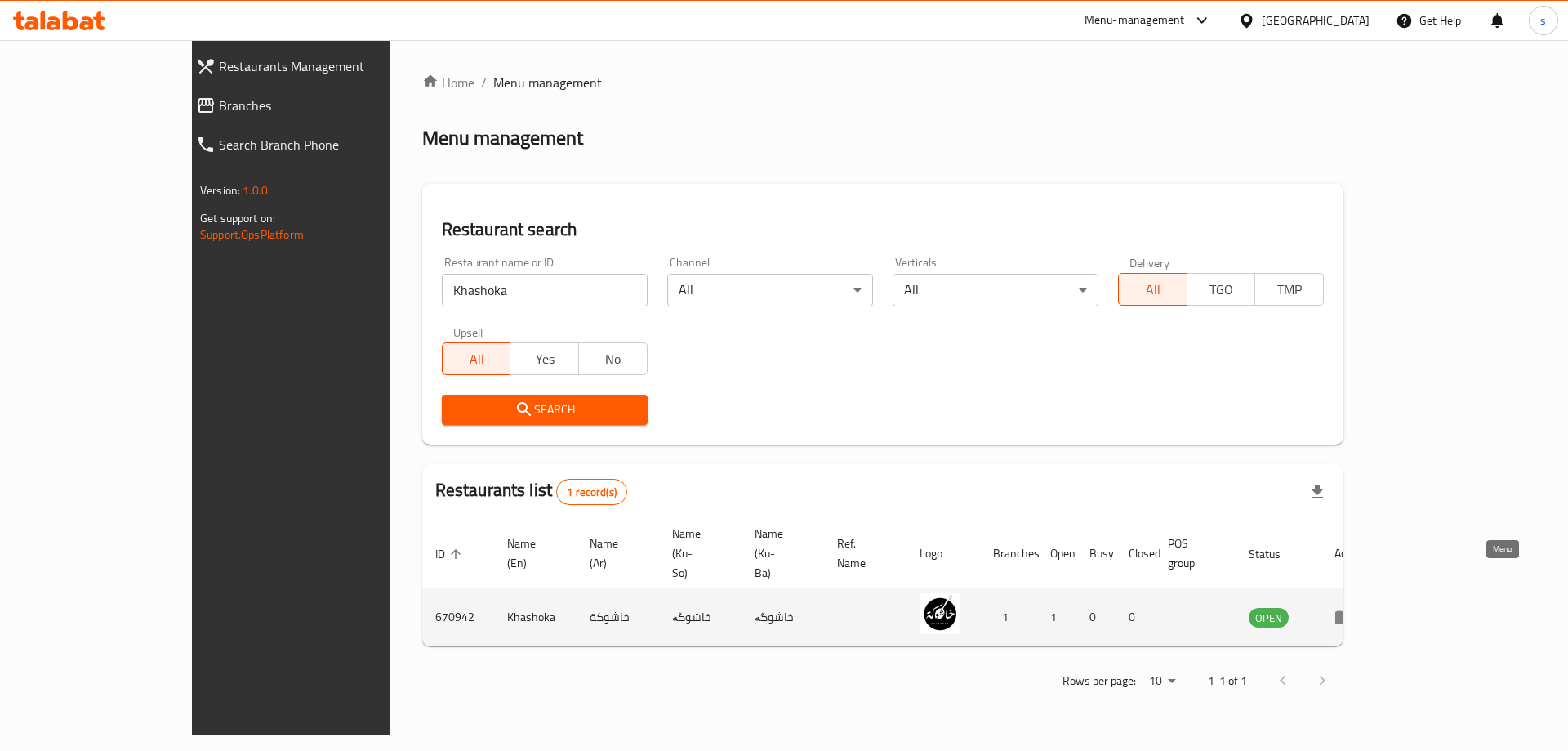
click at [1353, 611] on icon "enhanced table" at bounding box center [1343, 618] width 18 height 14
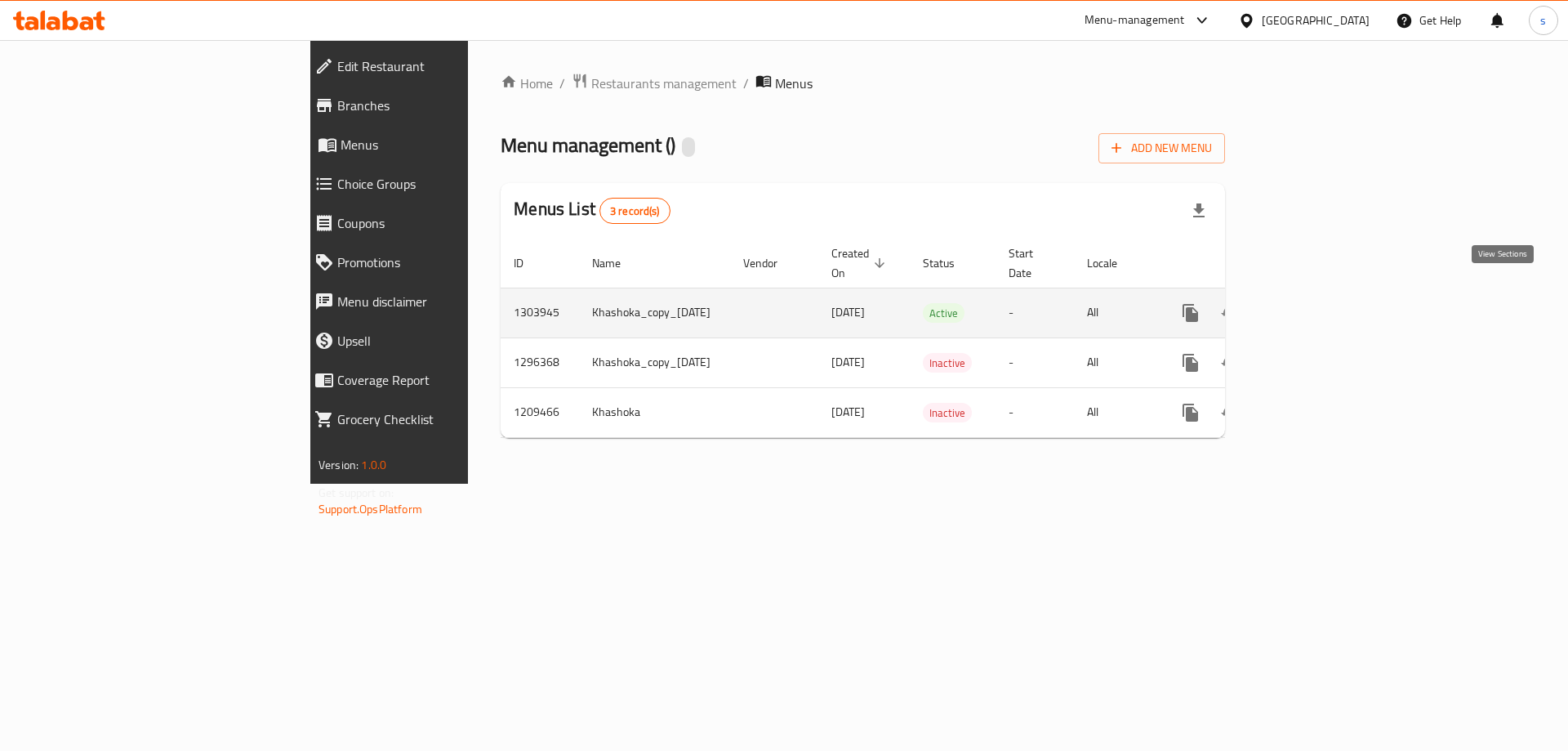
click at [1315, 306] on icon "enhanced table" at bounding box center [1308, 313] width 15 height 15
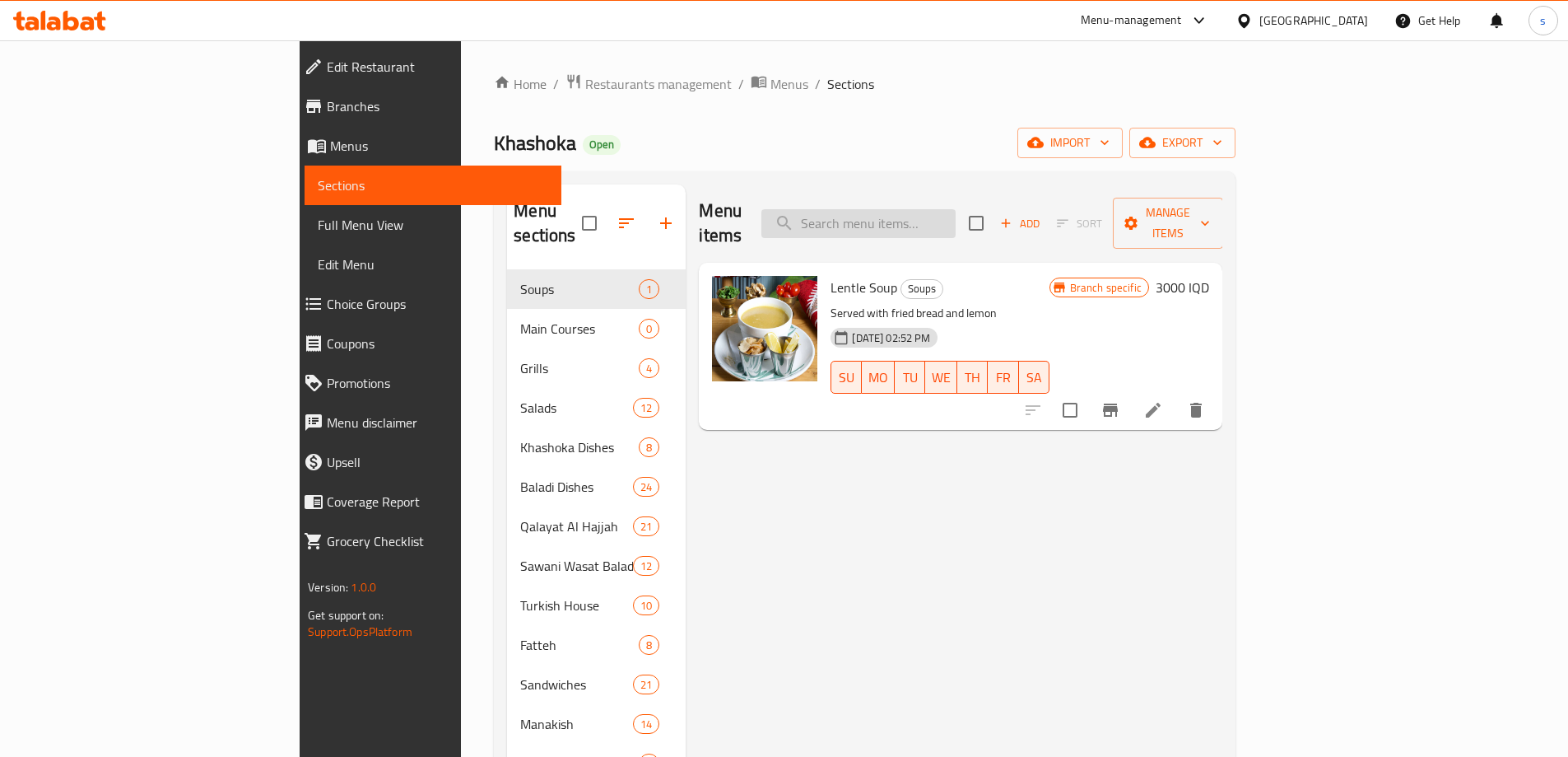
click at [956, 209] on input "search" at bounding box center [858, 223] width 195 height 28
paste input "Tomato kofta"
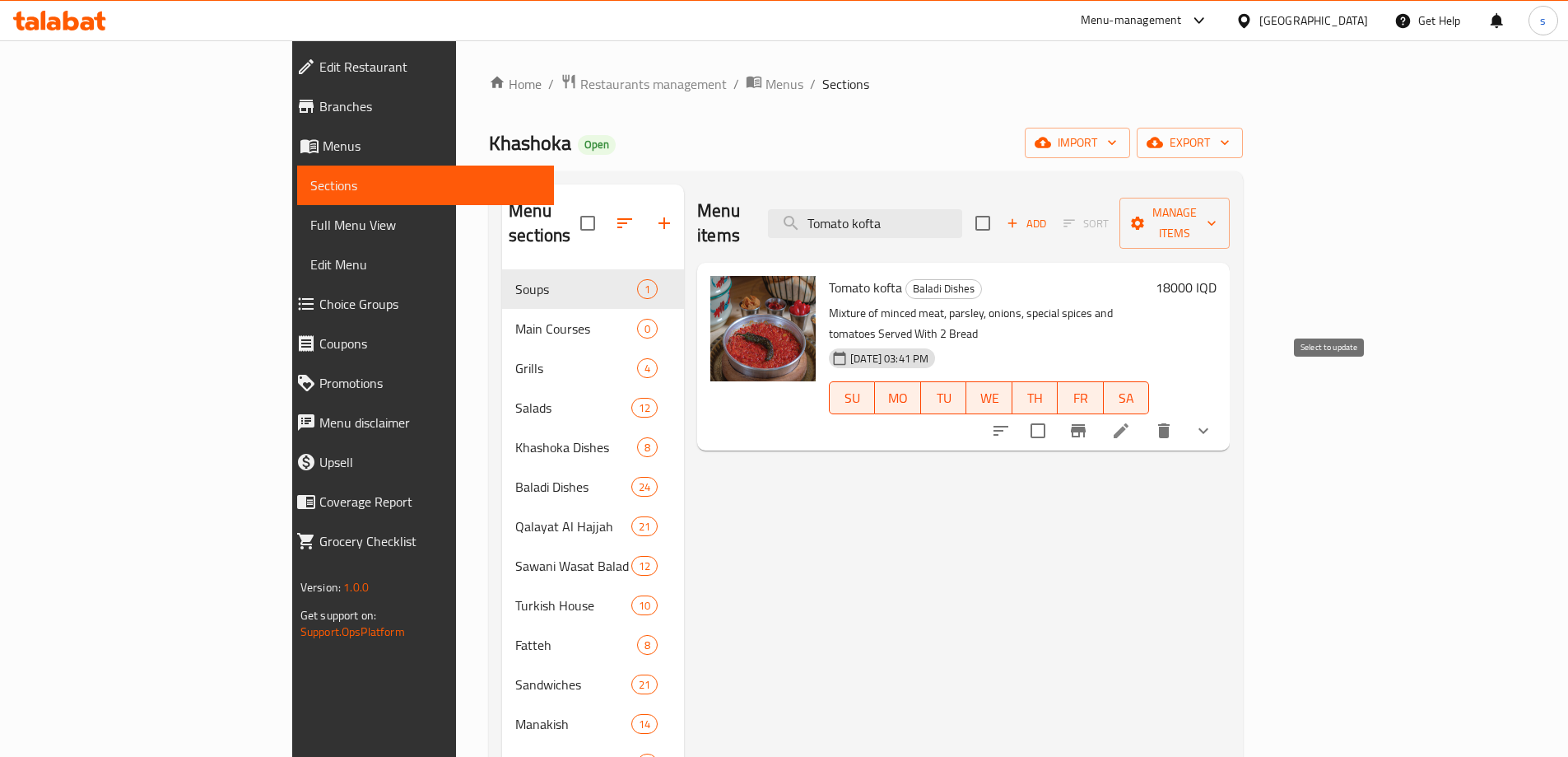
type input "Tomato kofta"
click at [1056, 413] on input "checkbox" at bounding box center [1038, 431] width 34 height 34
checkbox input "true"
click at [1217, 204] on span "Manage items" at bounding box center [1174, 223] width 84 height 41
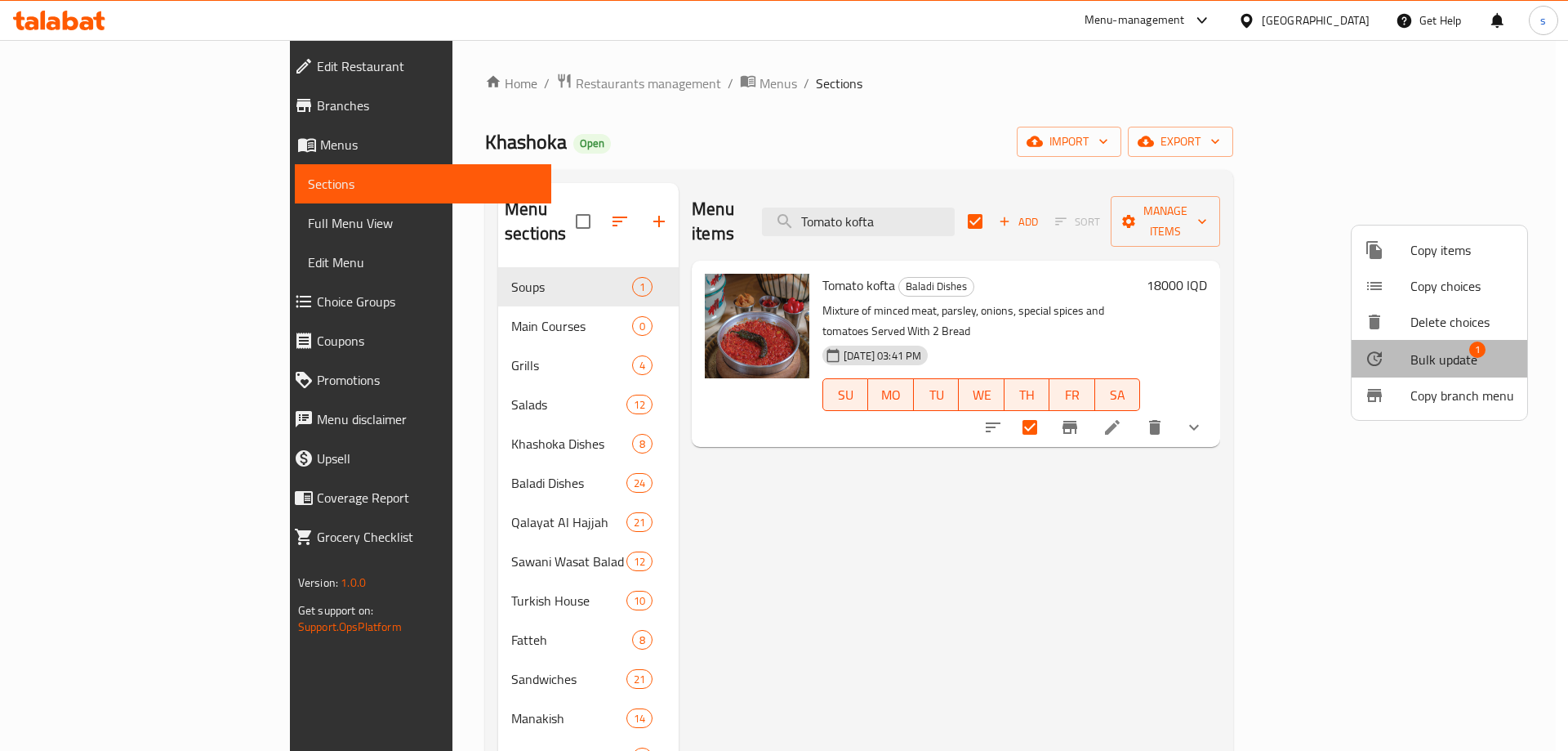
click at [1439, 351] on span "Bulk update" at bounding box center [1443, 359] width 67 height 20
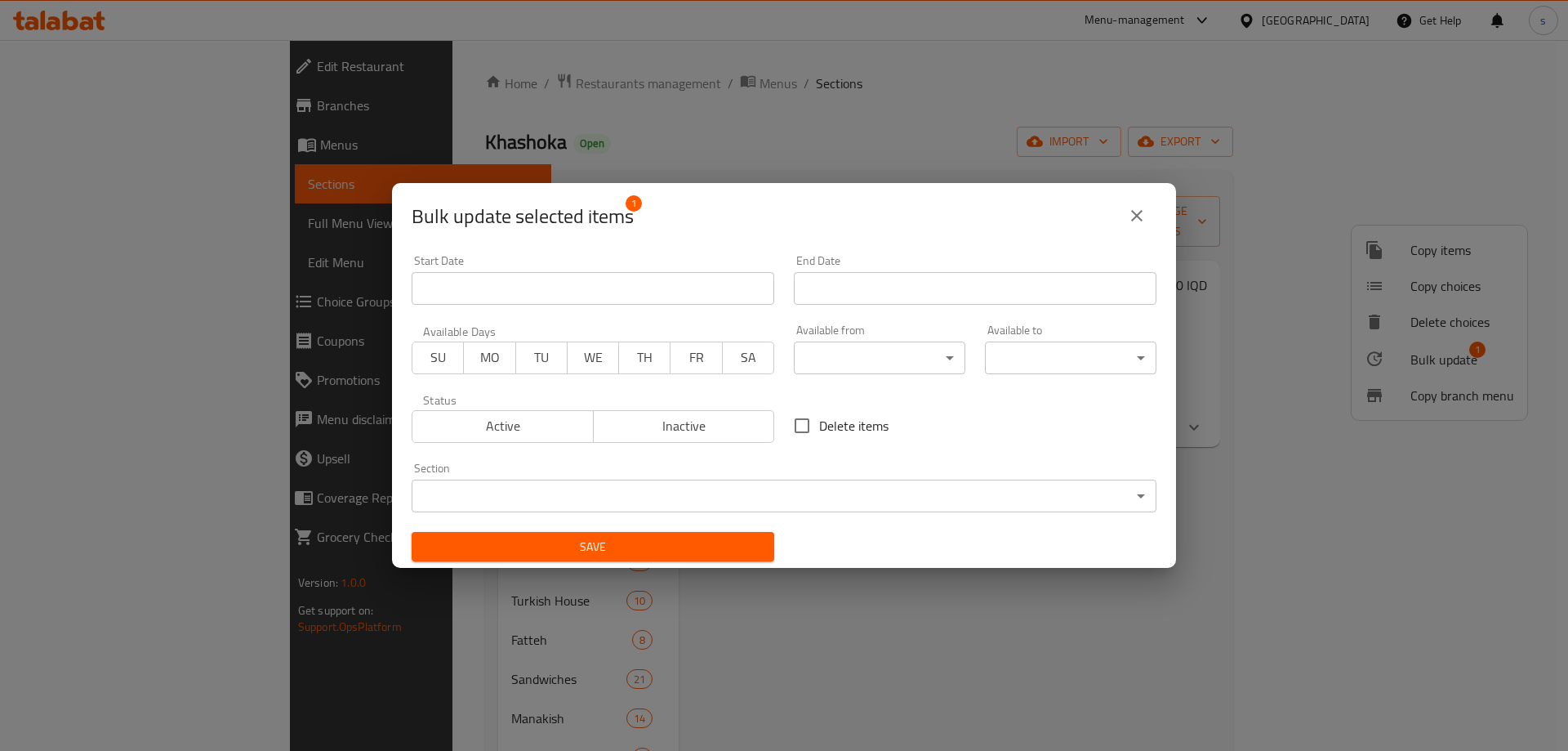
click at [623, 496] on body "​ Menu-management Iraq Get Help s Edit Restaurant Branches Menus Sections Full …" at bounding box center [784, 396] width 1568 height 711
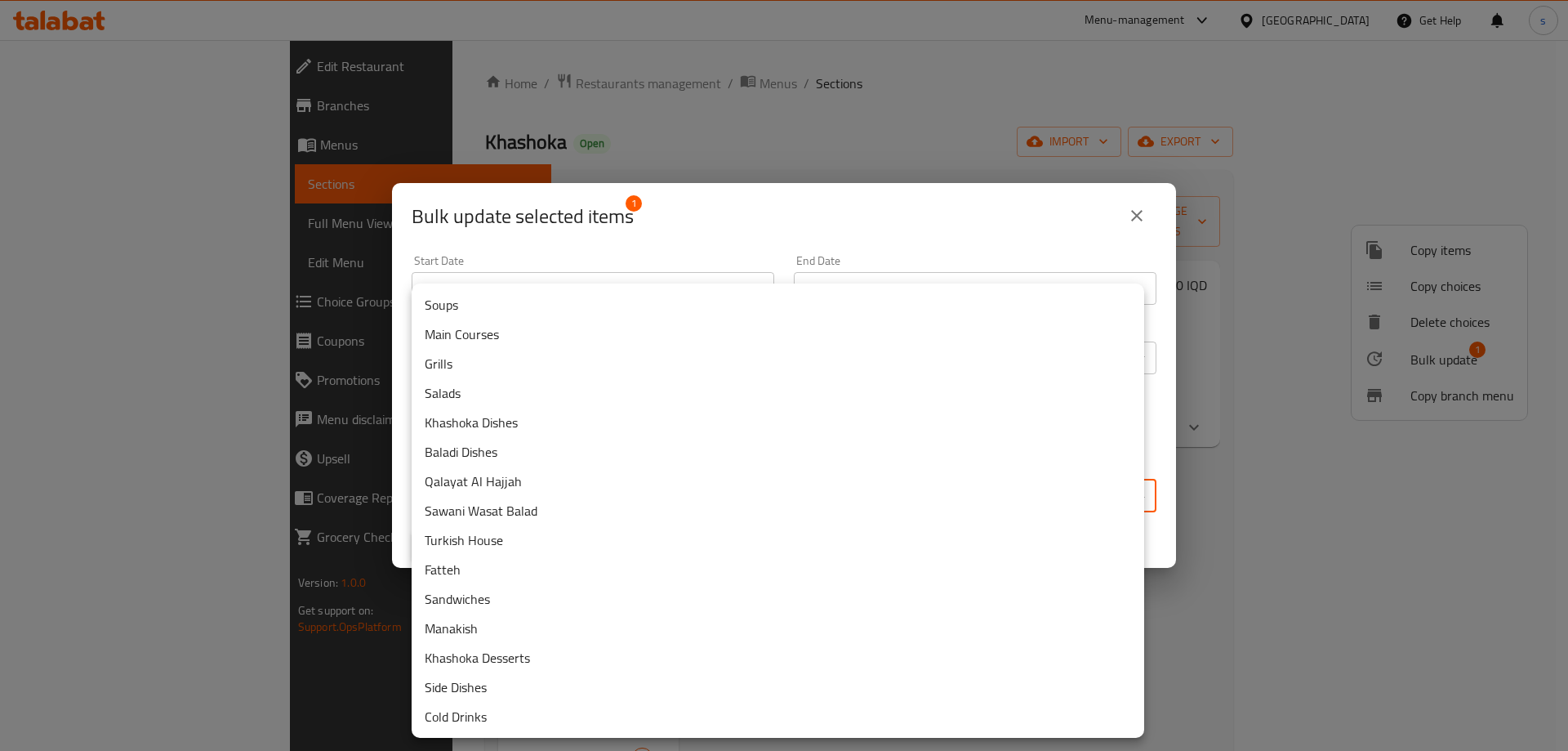
click at [547, 503] on li "Sawani Wasat Balad" at bounding box center [778, 510] width 733 height 29
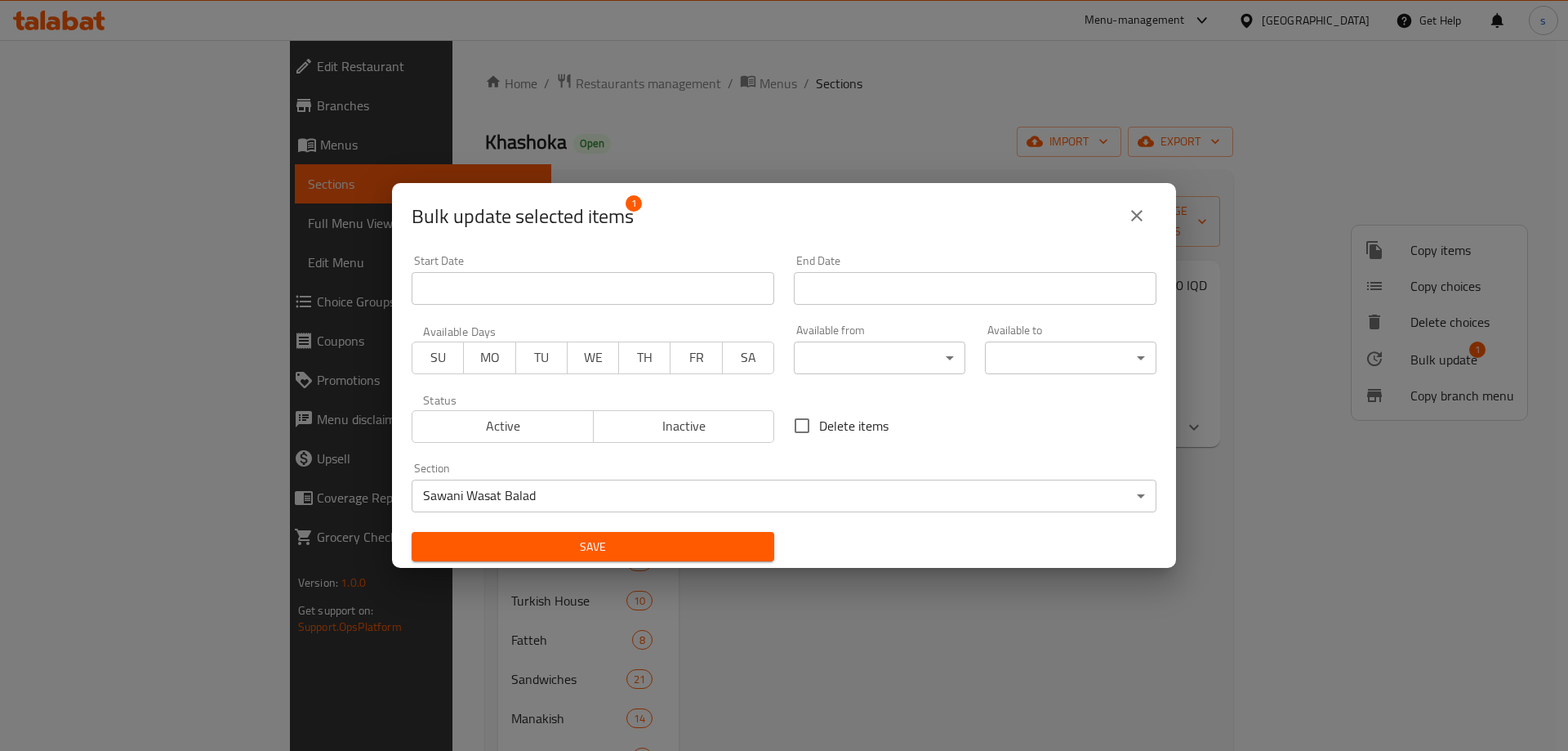
click at [578, 529] on div "Save" at bounding box center [592, 547] width 382 height 50
click at [582, 537] on span "Save" at bounding box center [593, 547] width 336 height 21
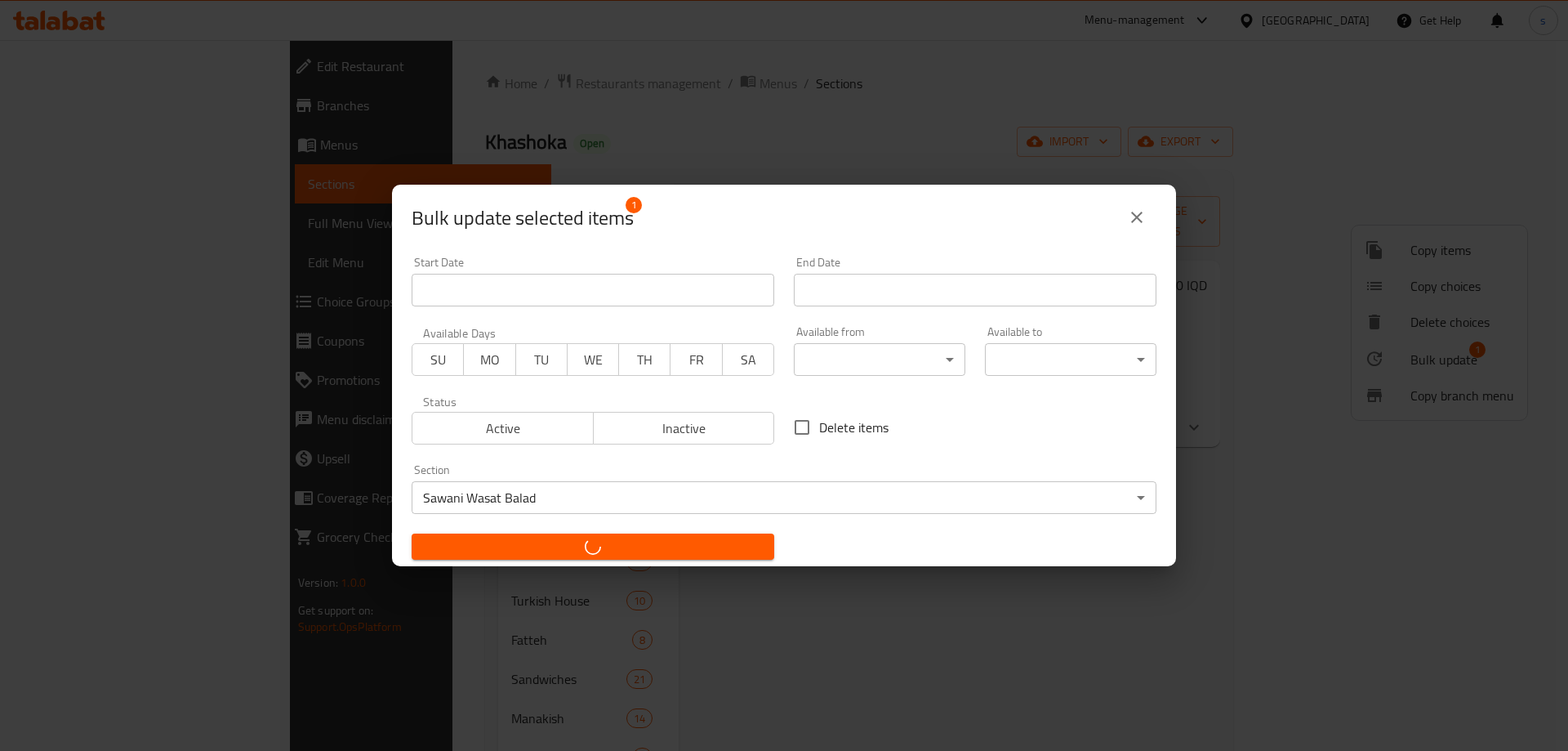
checkbox input "false"
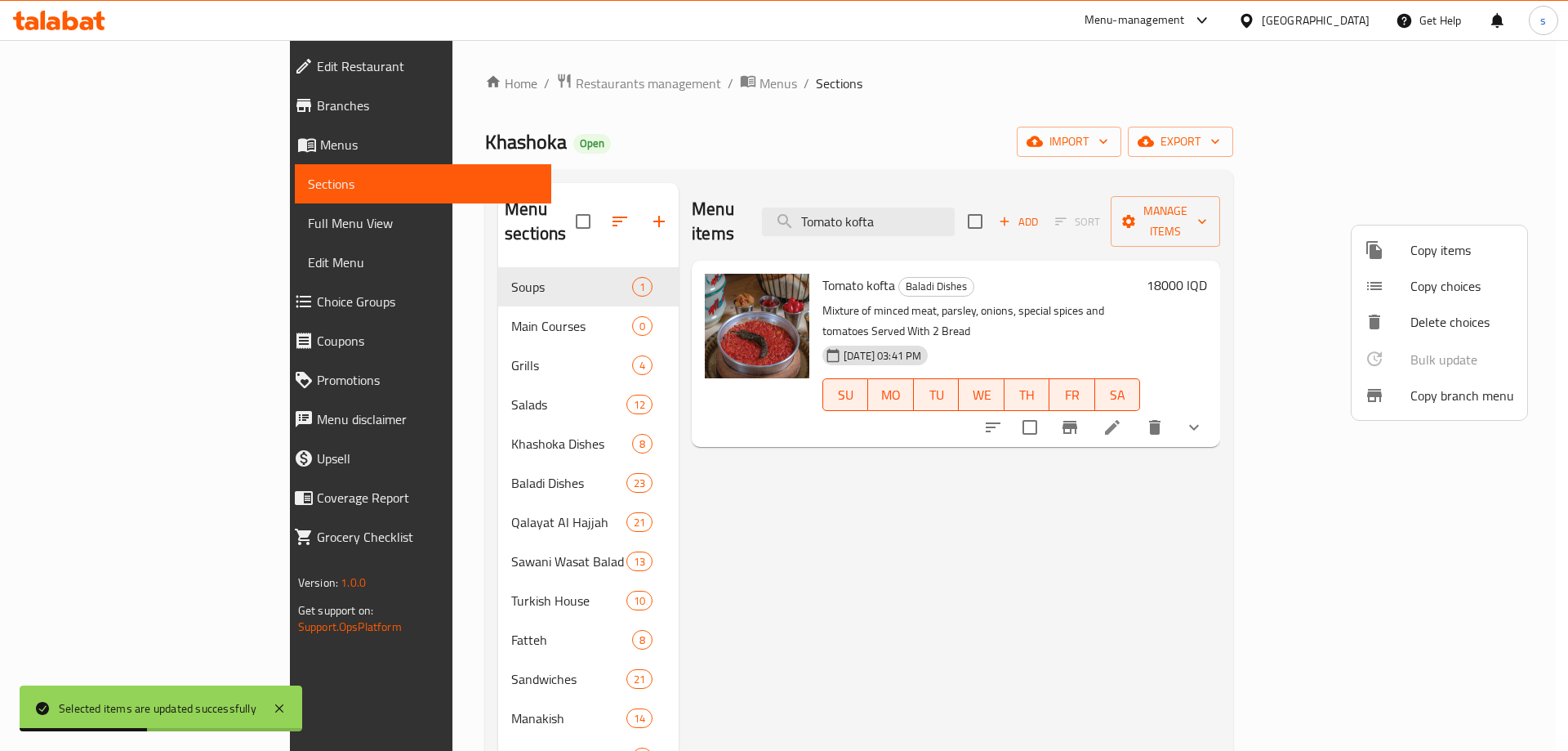
drag, startPoint x: 992, startPoint y: 215, endPoint x: 904, endPoint y: 205, distance: 88.6
click at [904, 205] on div at bounding box center [784, 375] width 1568 height 751
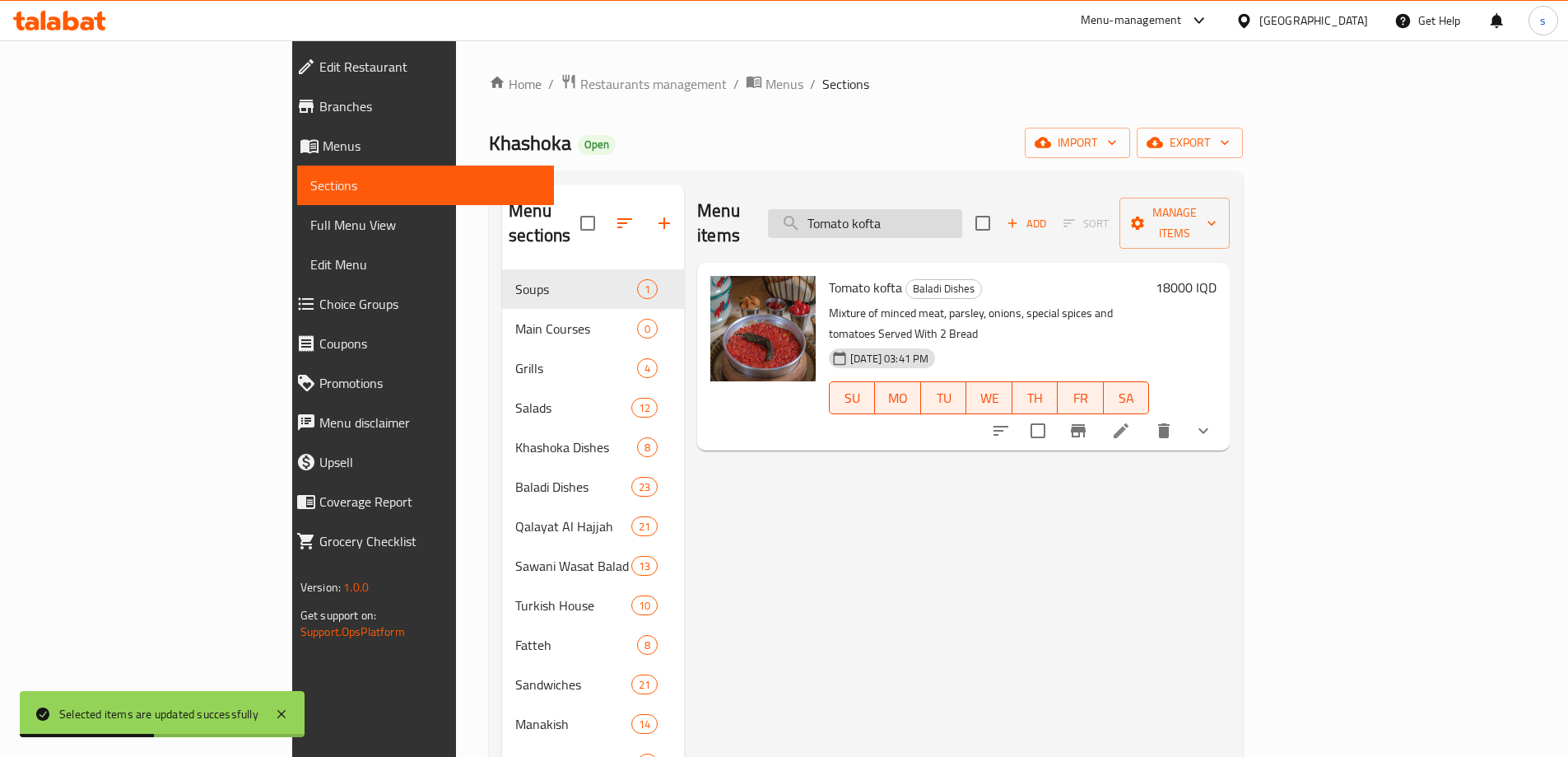
click at [963, 223] on input "Tomato kofta" at bounding box center [865, 223] width 195 height 28
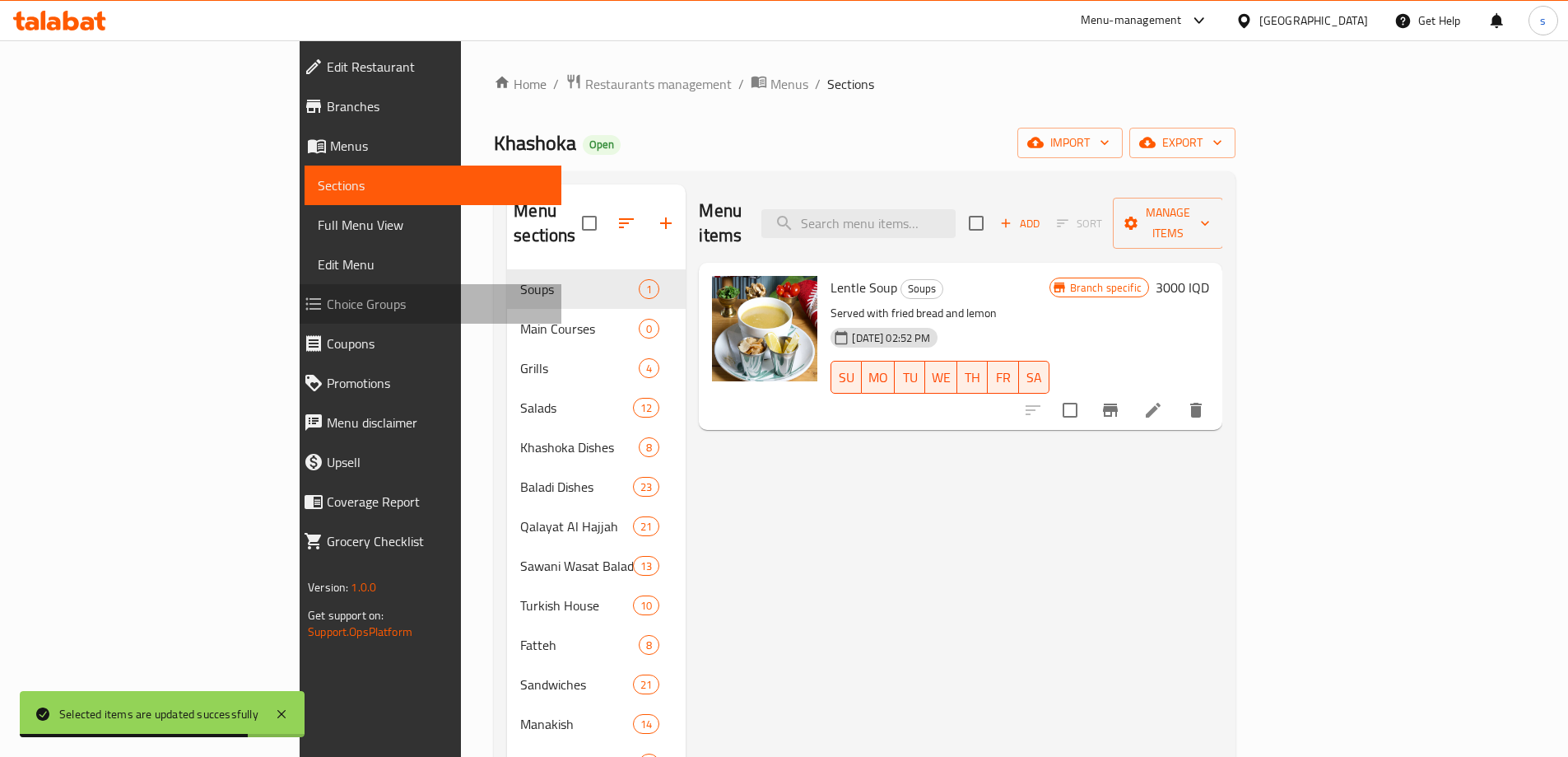
click at [290, 290] on link "Choice Groups" at bounding box center [425, 304] width 271 height 40
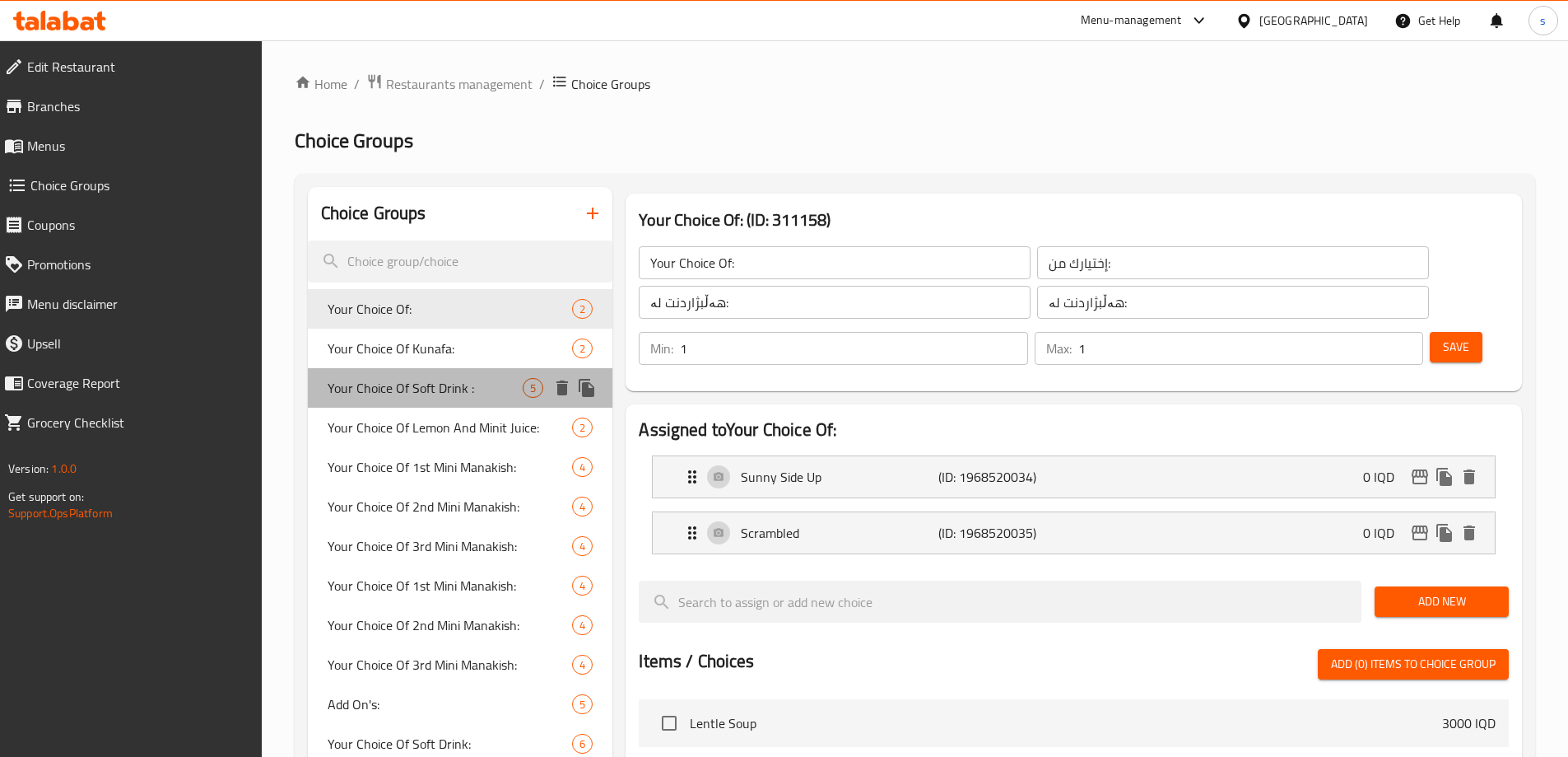
click at [365, 390] on span "Your Choice Of Soft Drink :" at bounding box center [425, 388] width 196 height 20
type input "Your Choice Of Soft Drink :"
type input "إختيارك من مشروبات غازية :"
type input "هەڵبژاردنت لە خواردنەوە گازیەکان:"
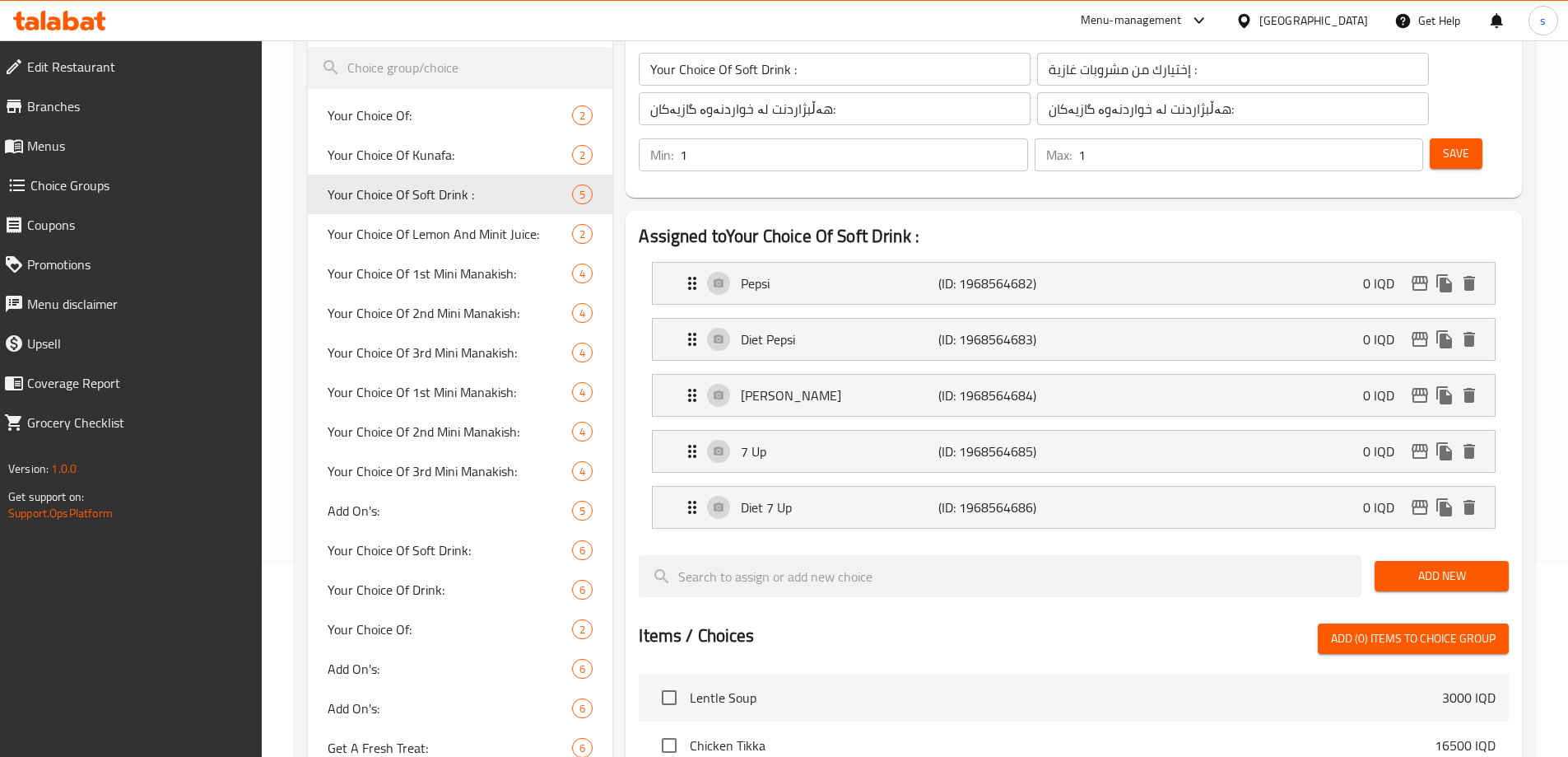
scroll to position [195, 0]
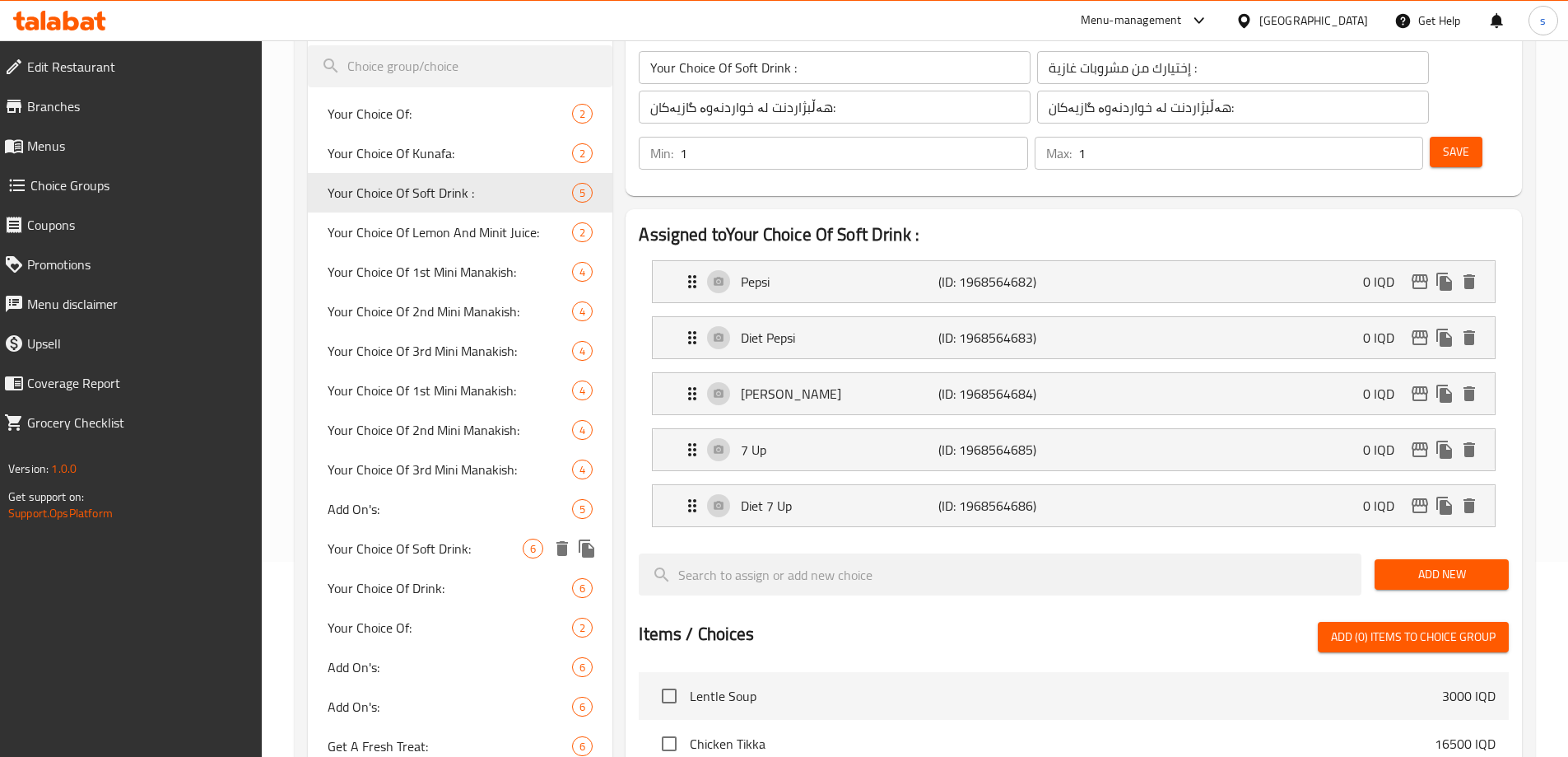
click at [421, 551] on span "Your Choice Of Soft Drink:" at bounding box center [425, 548] width 196 height 20
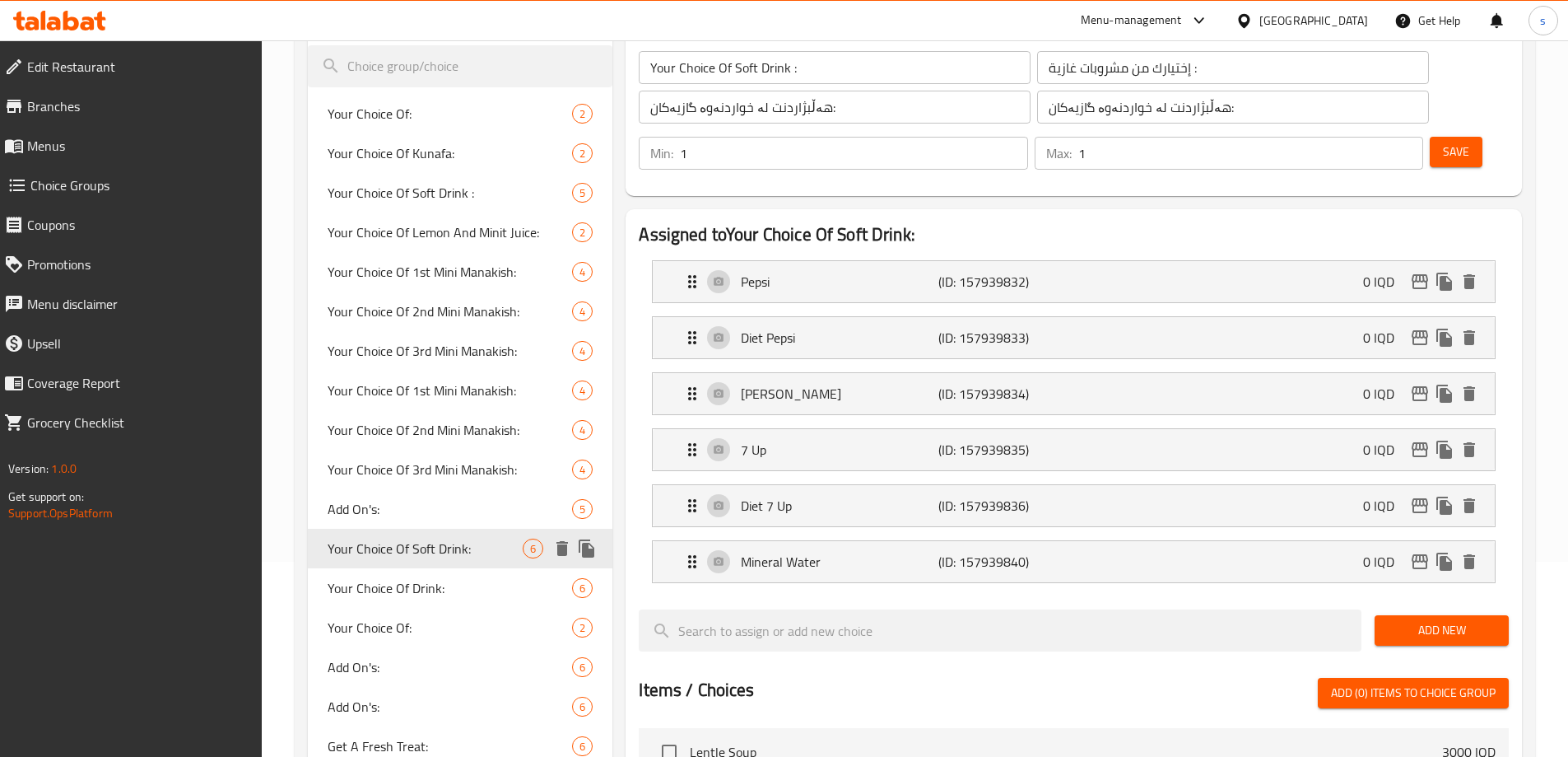
type input "Your Choice Of Soft Drink:"
type input "إختيارك من مشروبات غازية:"
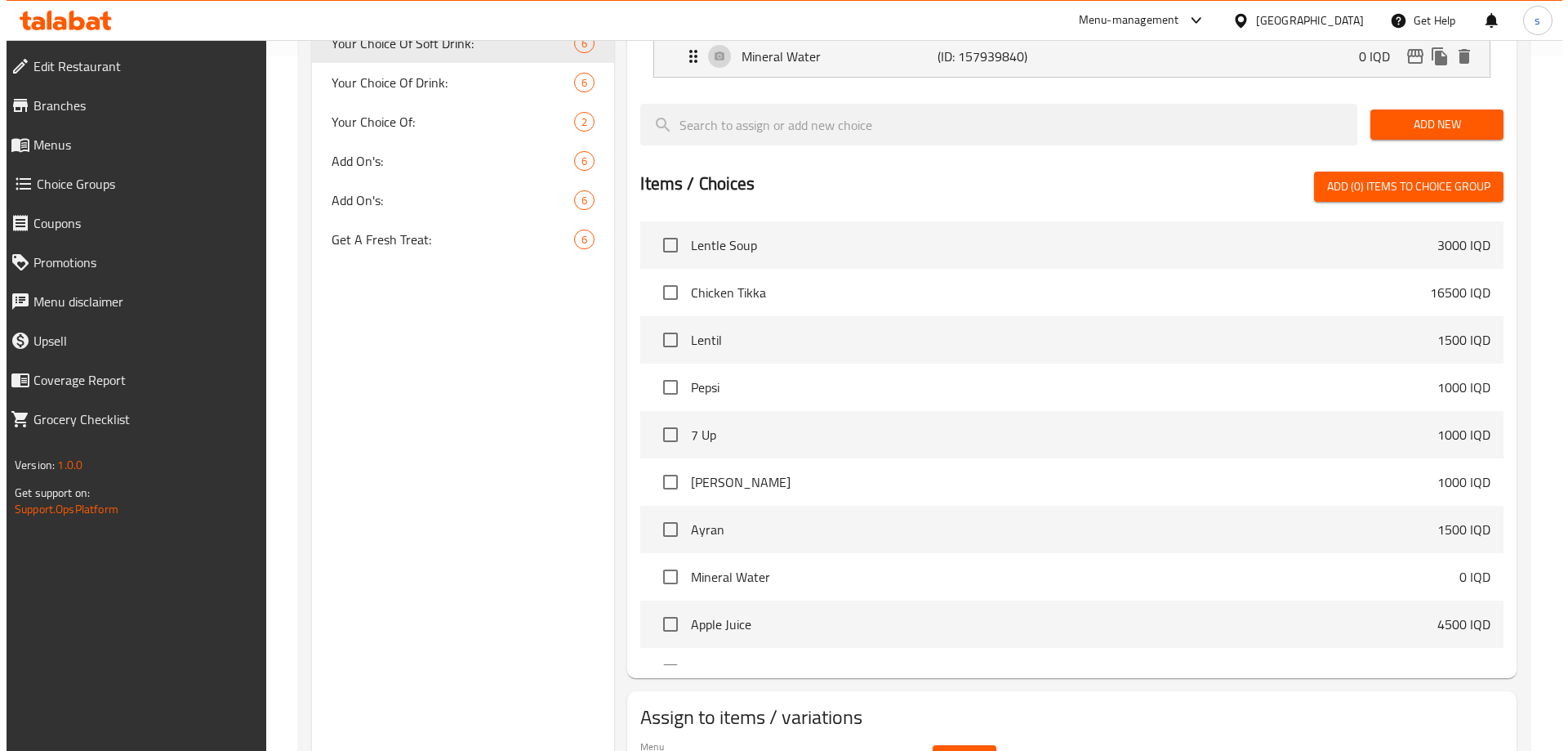
scroll to position [742, 0]
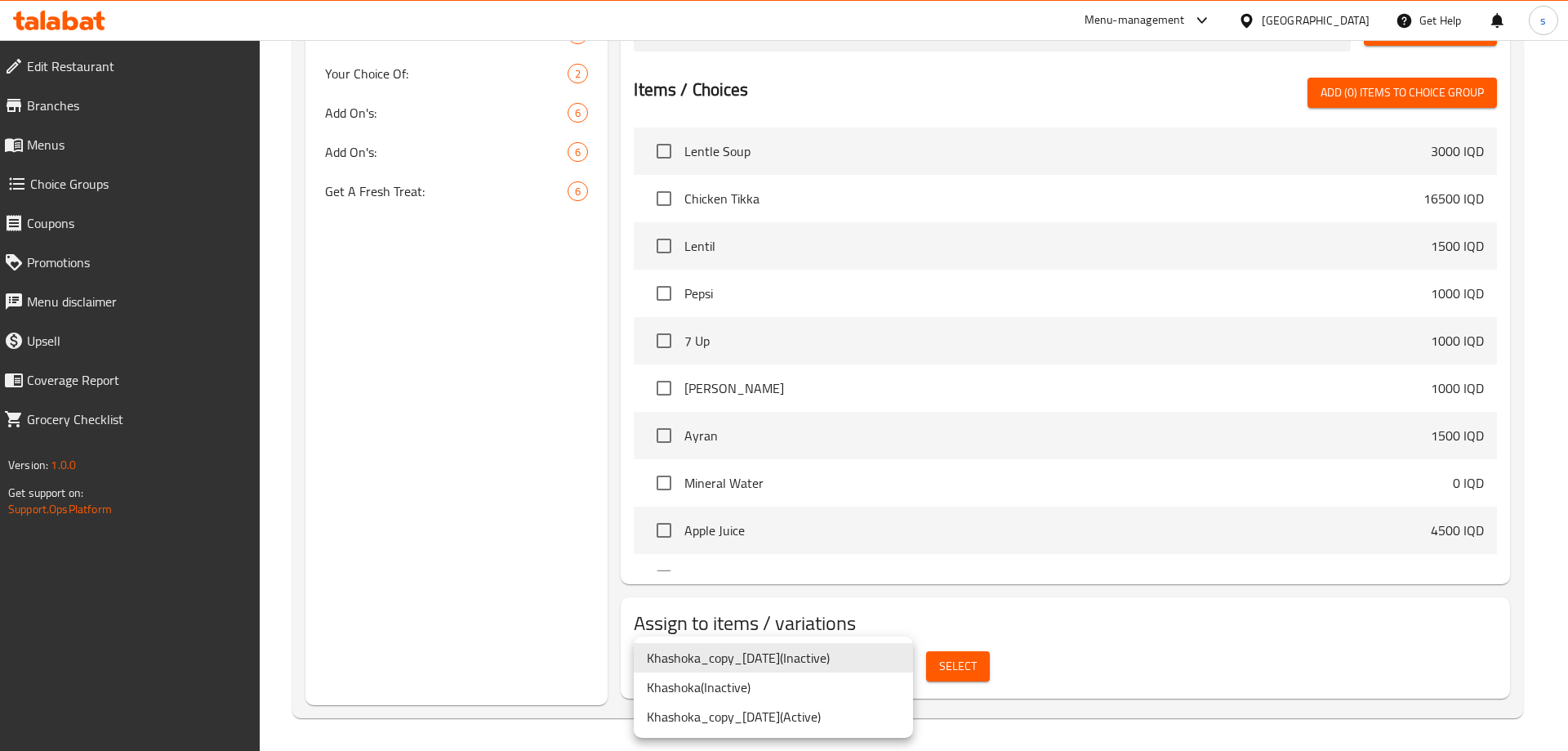
click at [797, 715] on li "Khashoka_copy_03/08/2025 ( Active )" at bounding box center [773, 716] width 279 height 29
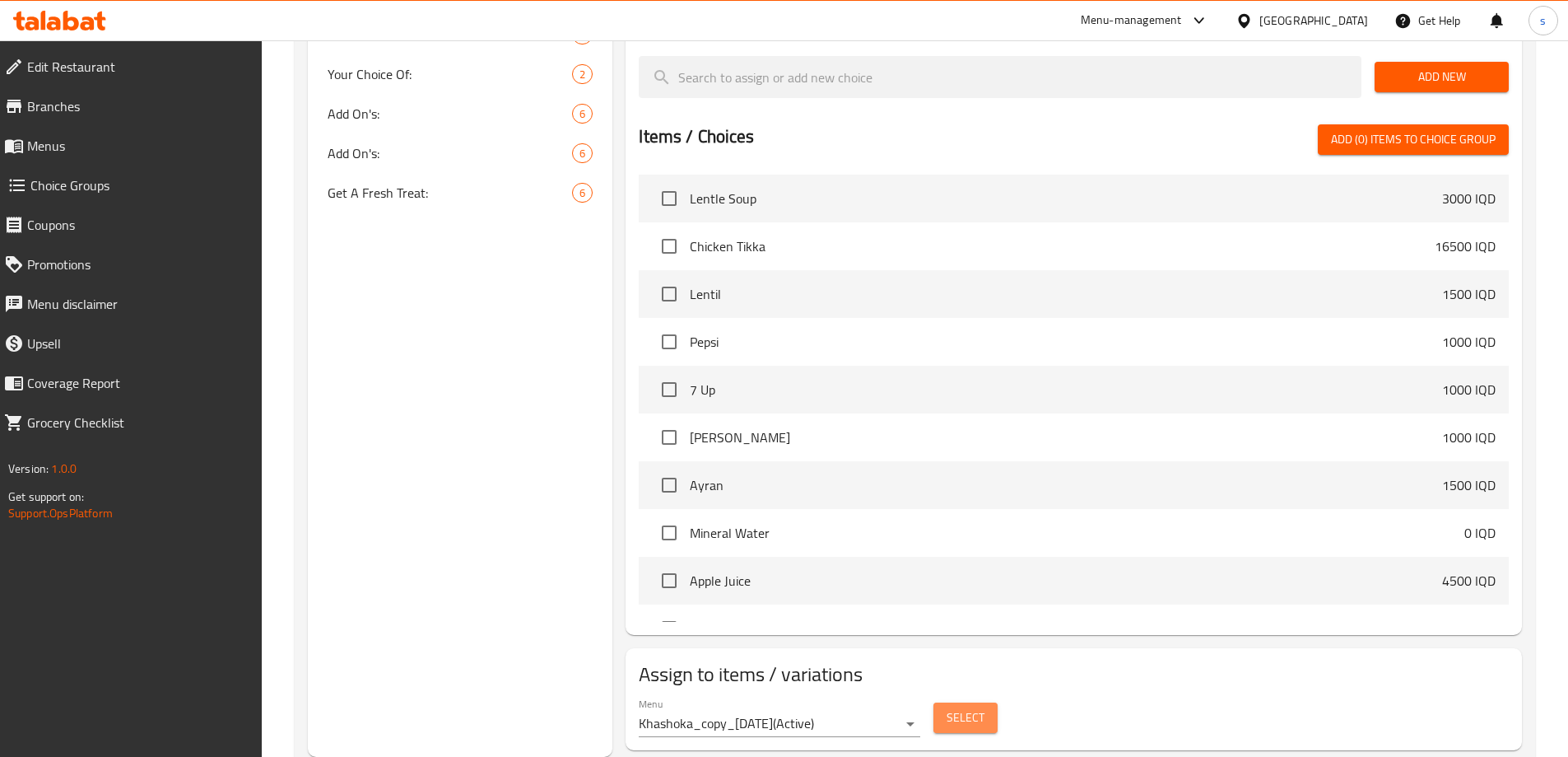
click at [976, 707] on span "Select" at bounding box center [965, 717] width 38 height 21
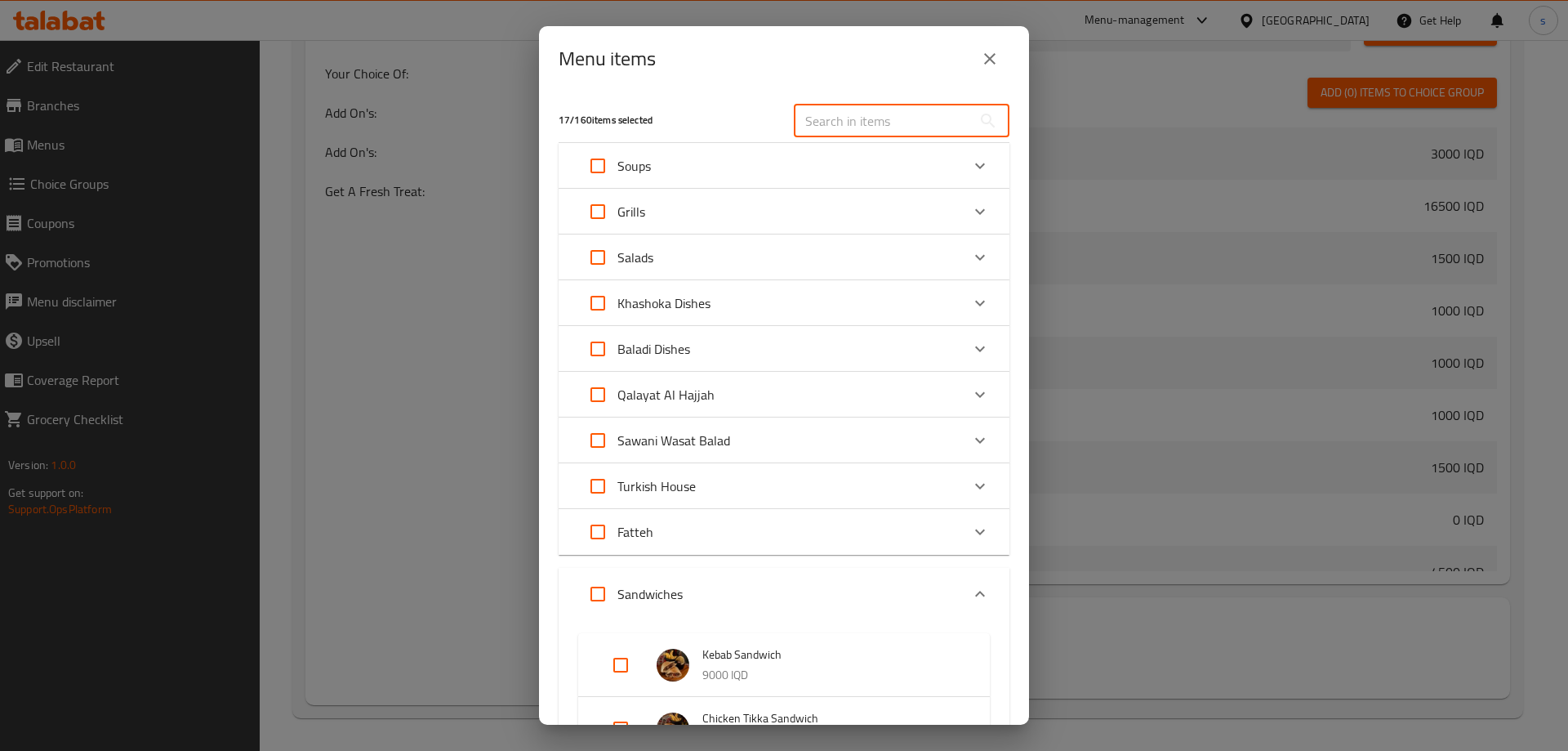
click at [857, 119] on input "text" at bounding box center [882, 120] width 178 height 32
paste input "kabab sandwich"
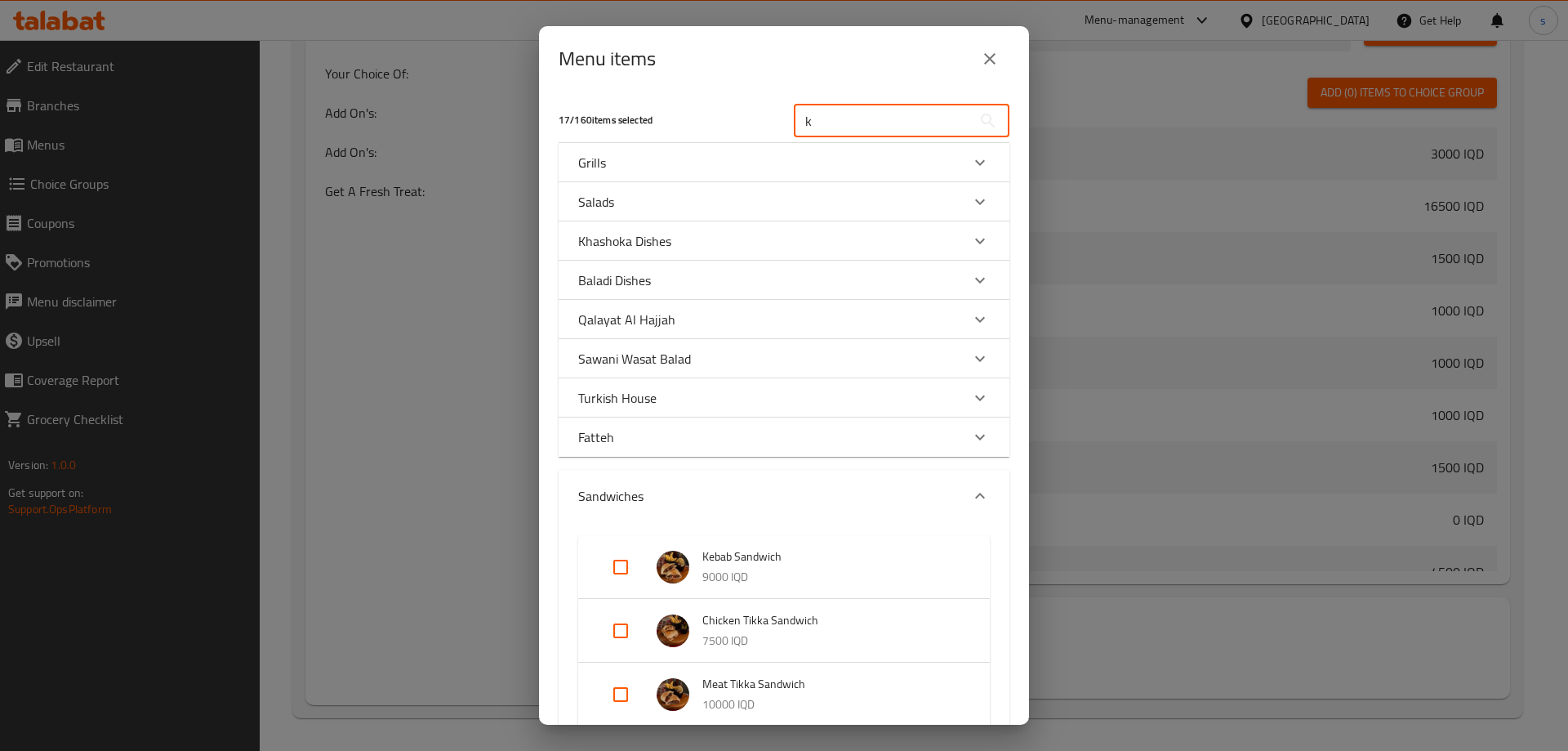
type input "k"
click at [619, 569] on input "Expand" at bounding box center [621, 567] width 39 height 39
checkbox input "true"
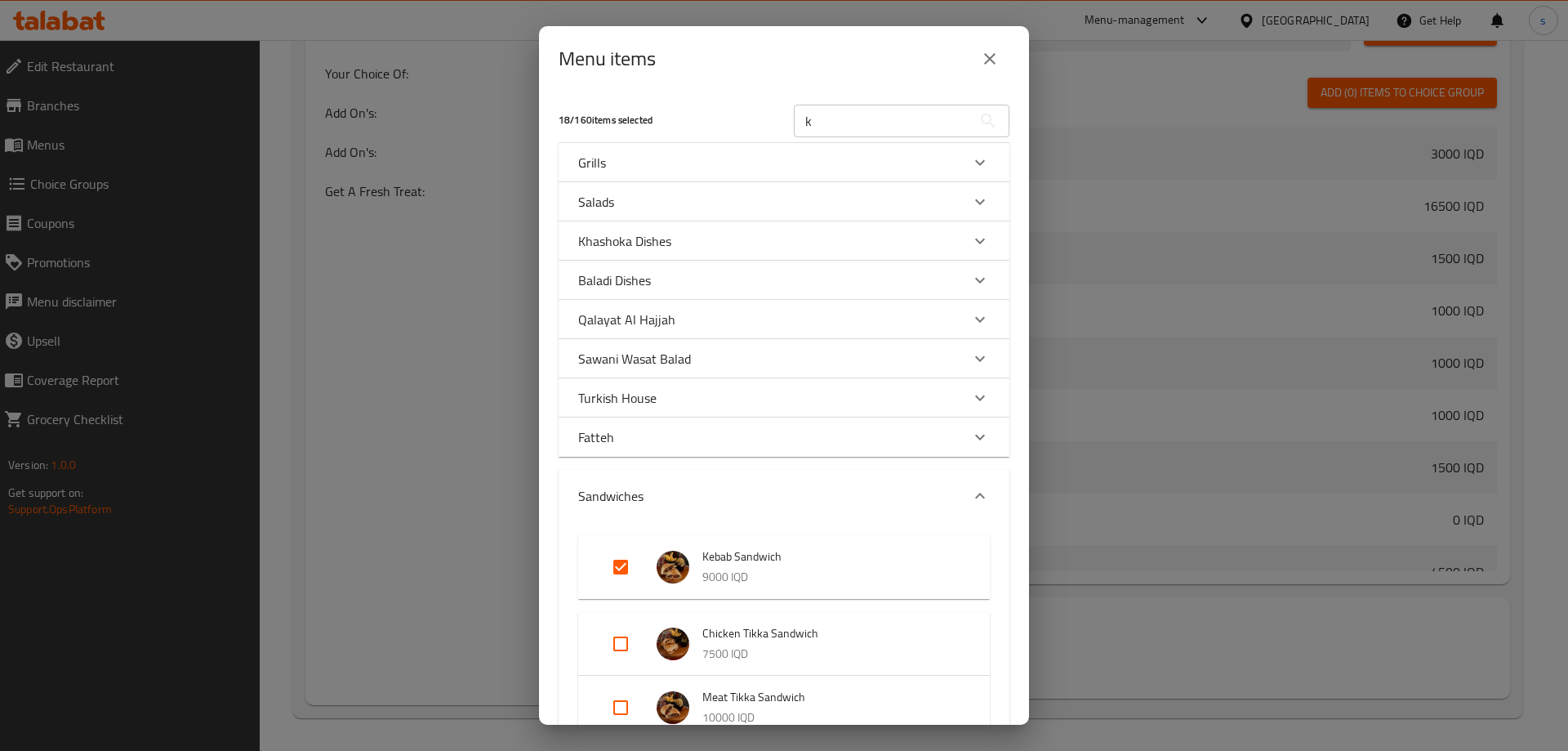
click at [620, 637] on input "Expand" at bounding box center [621, 643] width 39 height 39
checkbox input "true"
drag, startPoint x: 1029, startPoint y: 235, endPoint x: 1021, endPoint y: 266, distance: 32.0
click at [1021, 266] on div "Menu items 19 / 160 items selected k ​ Grills Chicken Tikka 16500 IQD Kebab 185…" at bounding box center [784, 375] width 1568 height 751
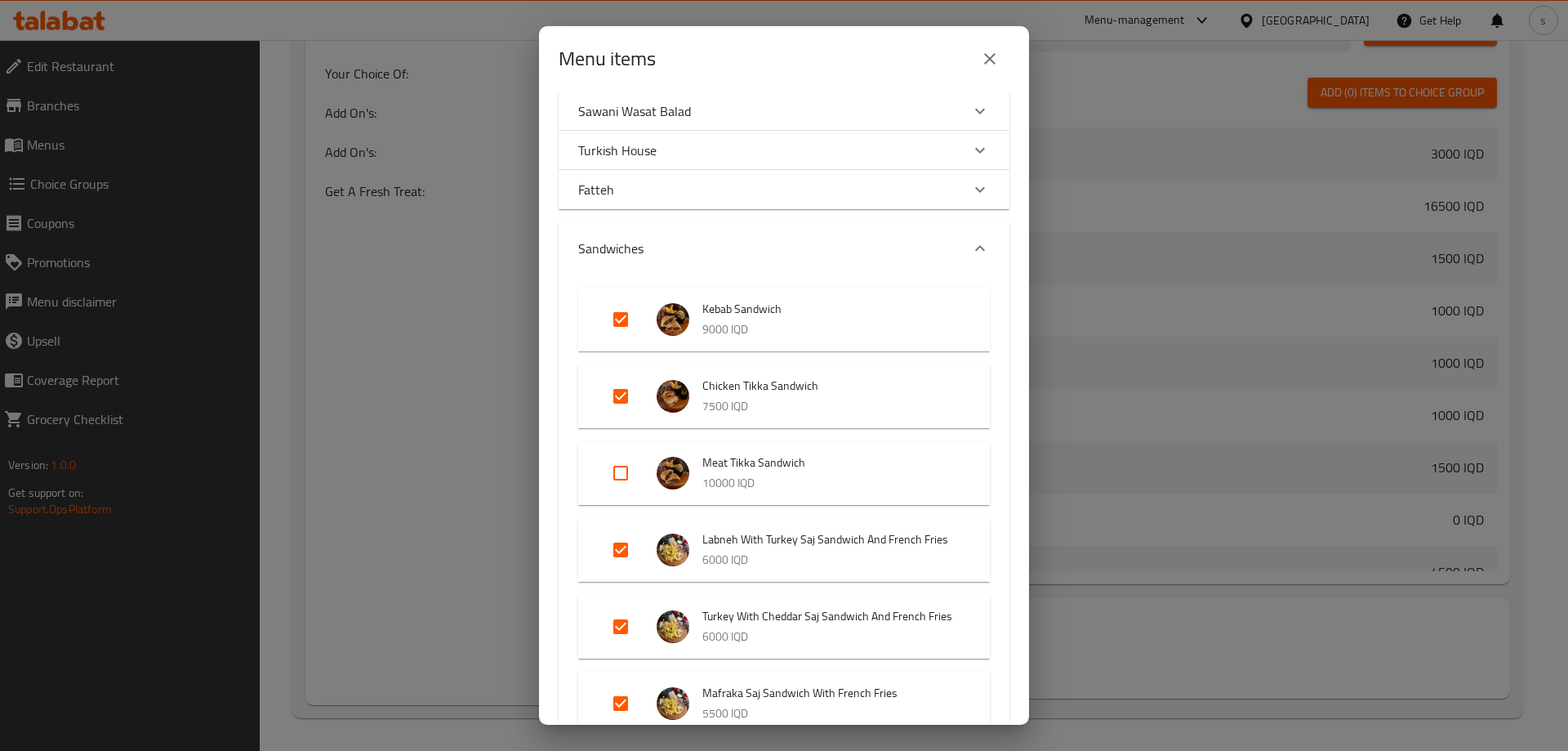
scroll to position [259, 0]
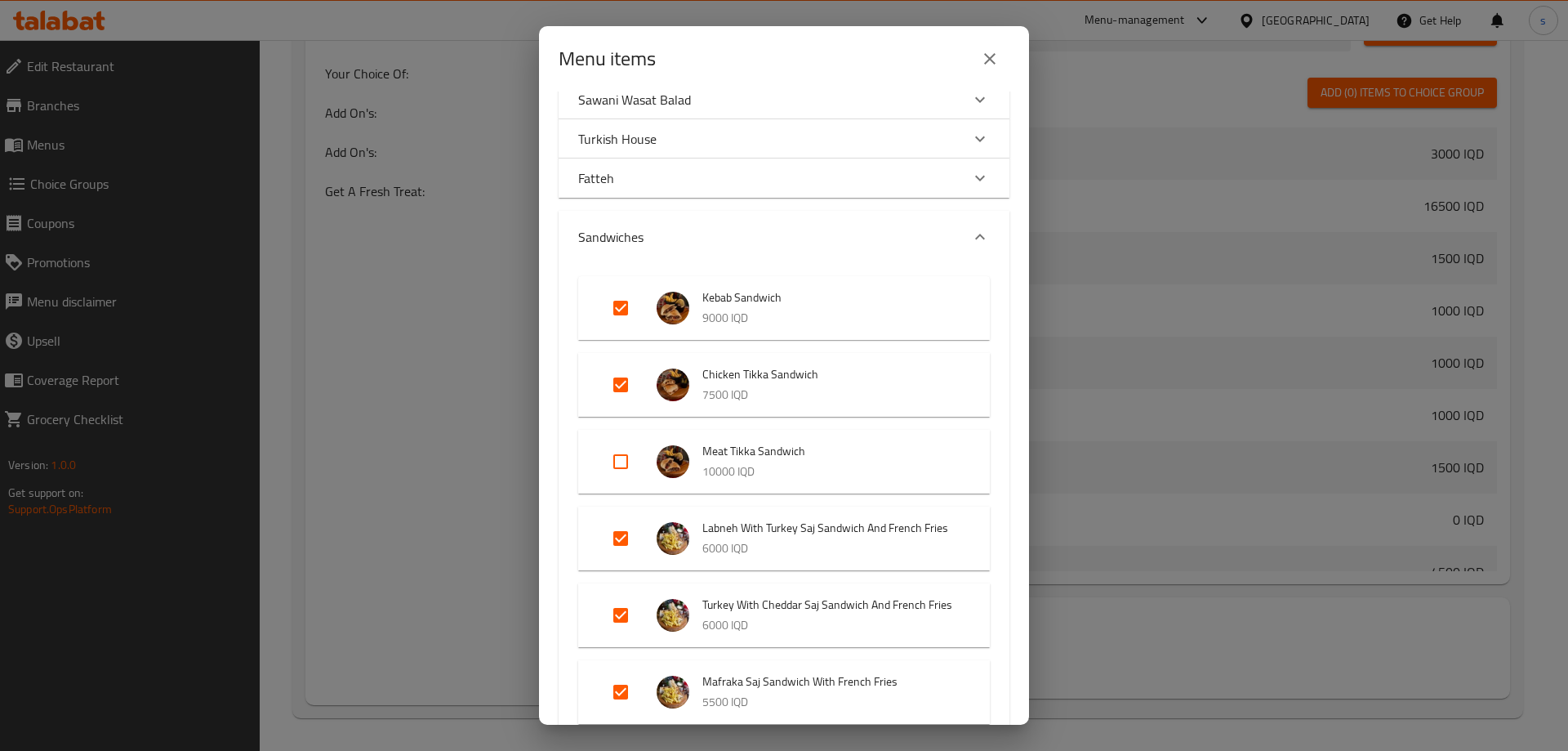
click at [623, 464] on input "Expand" at bounding box center [621, 461] width 39 height 39
checkbox input "true"
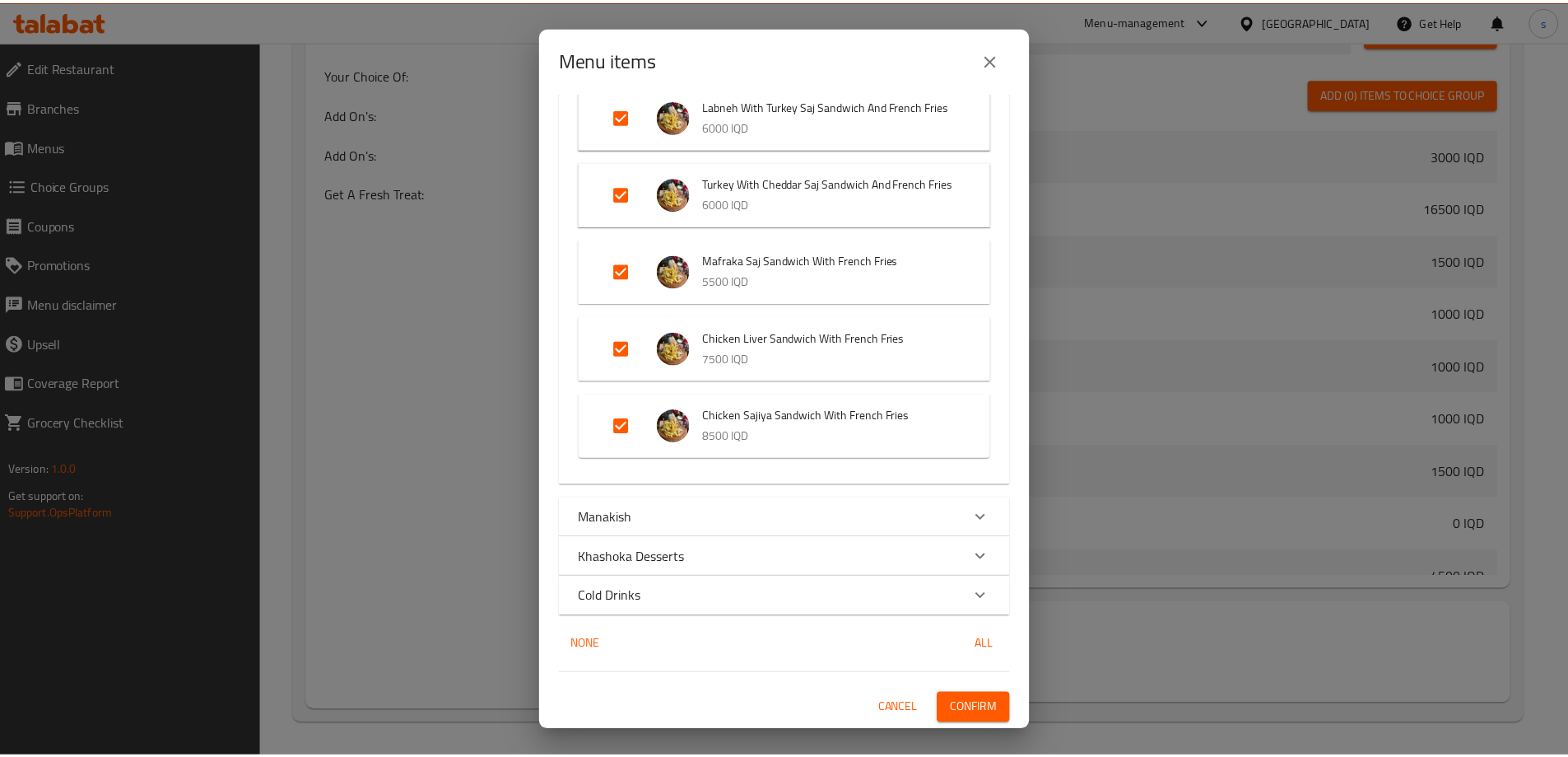
scroll to position [729, 0]
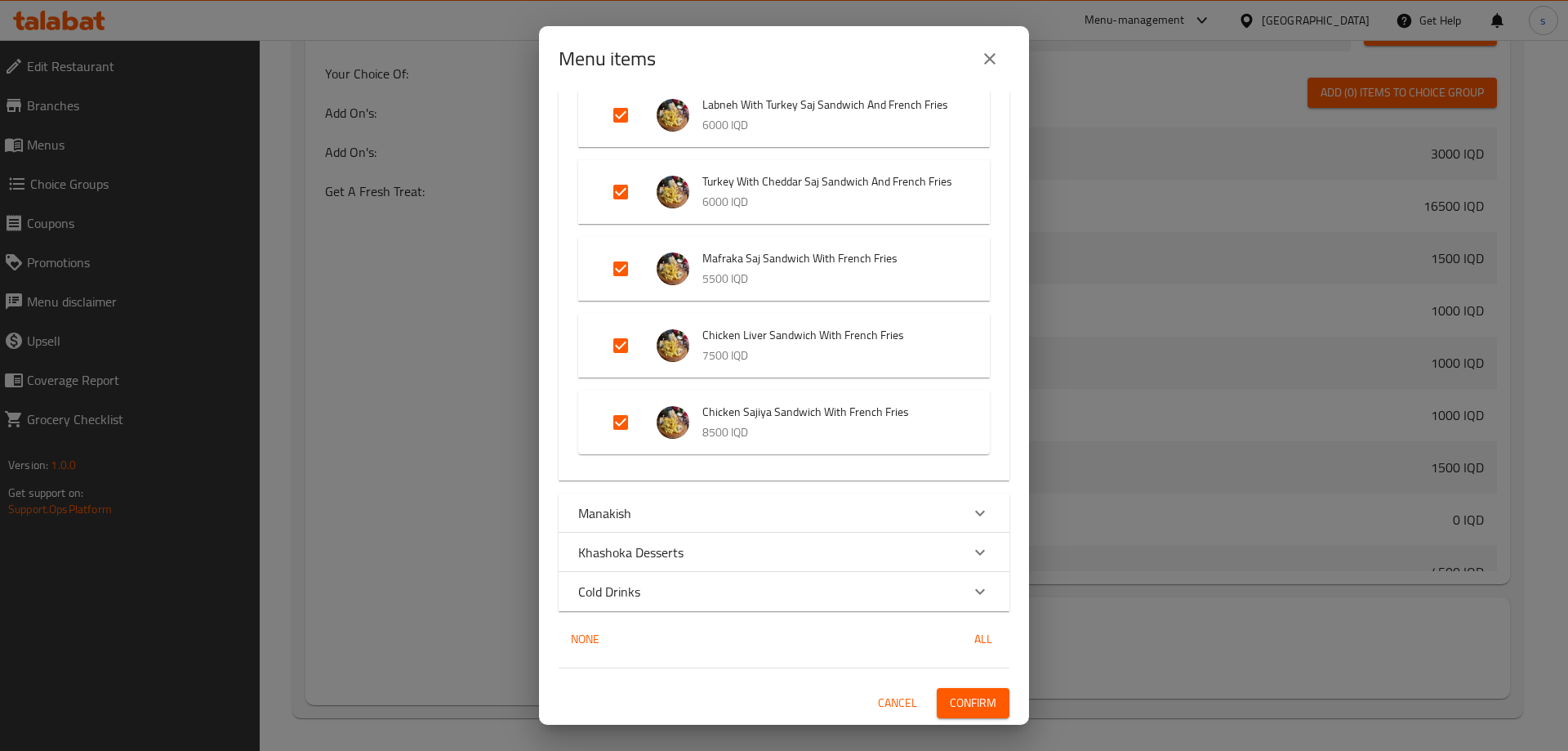
click at [960, 699] on span "Confirm" at bounding box center [973, 703] width 46 height 21
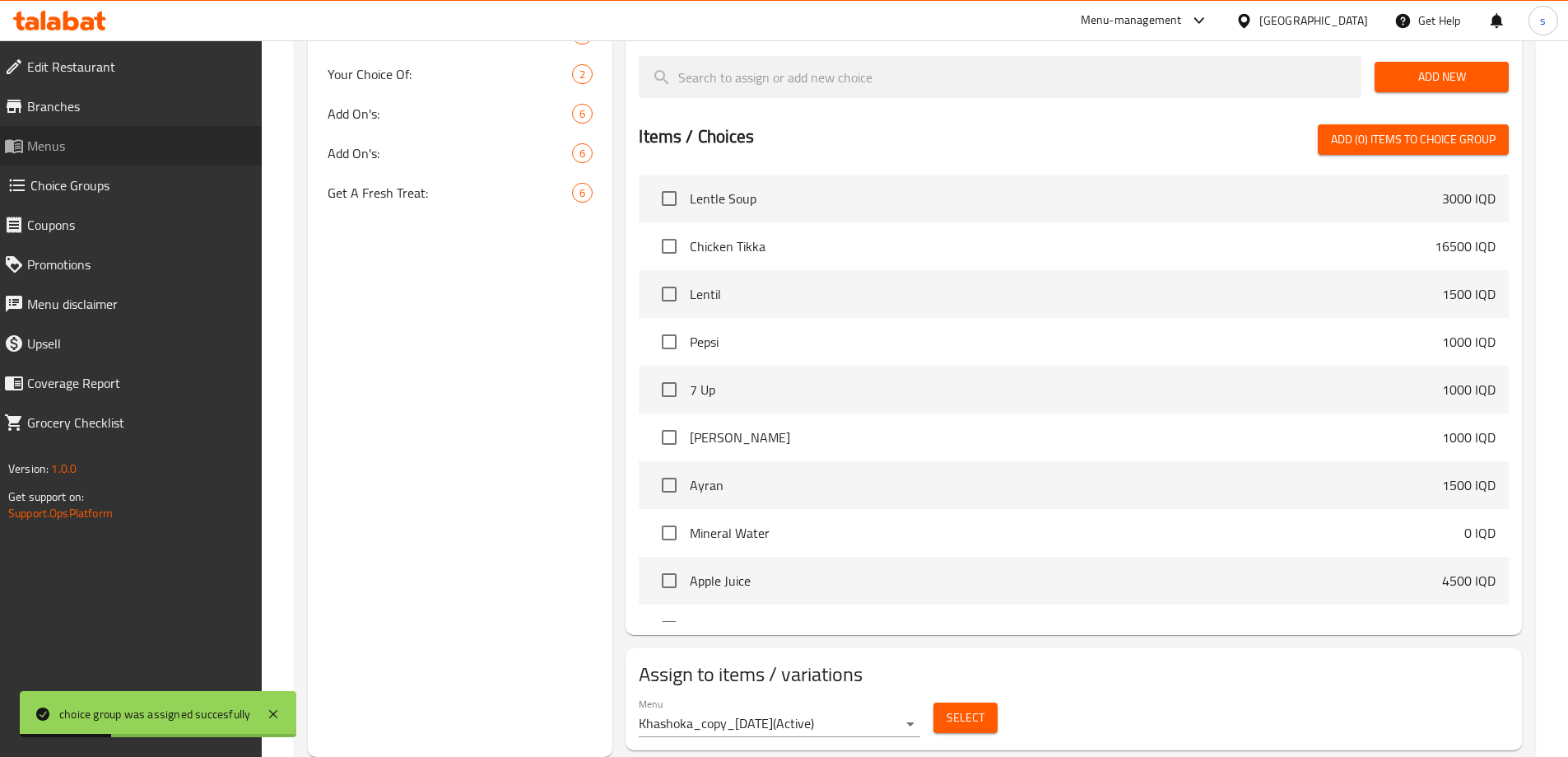
click at [93, 156] on link "Menus" at bounding box center [126, 146] width 271 height 40
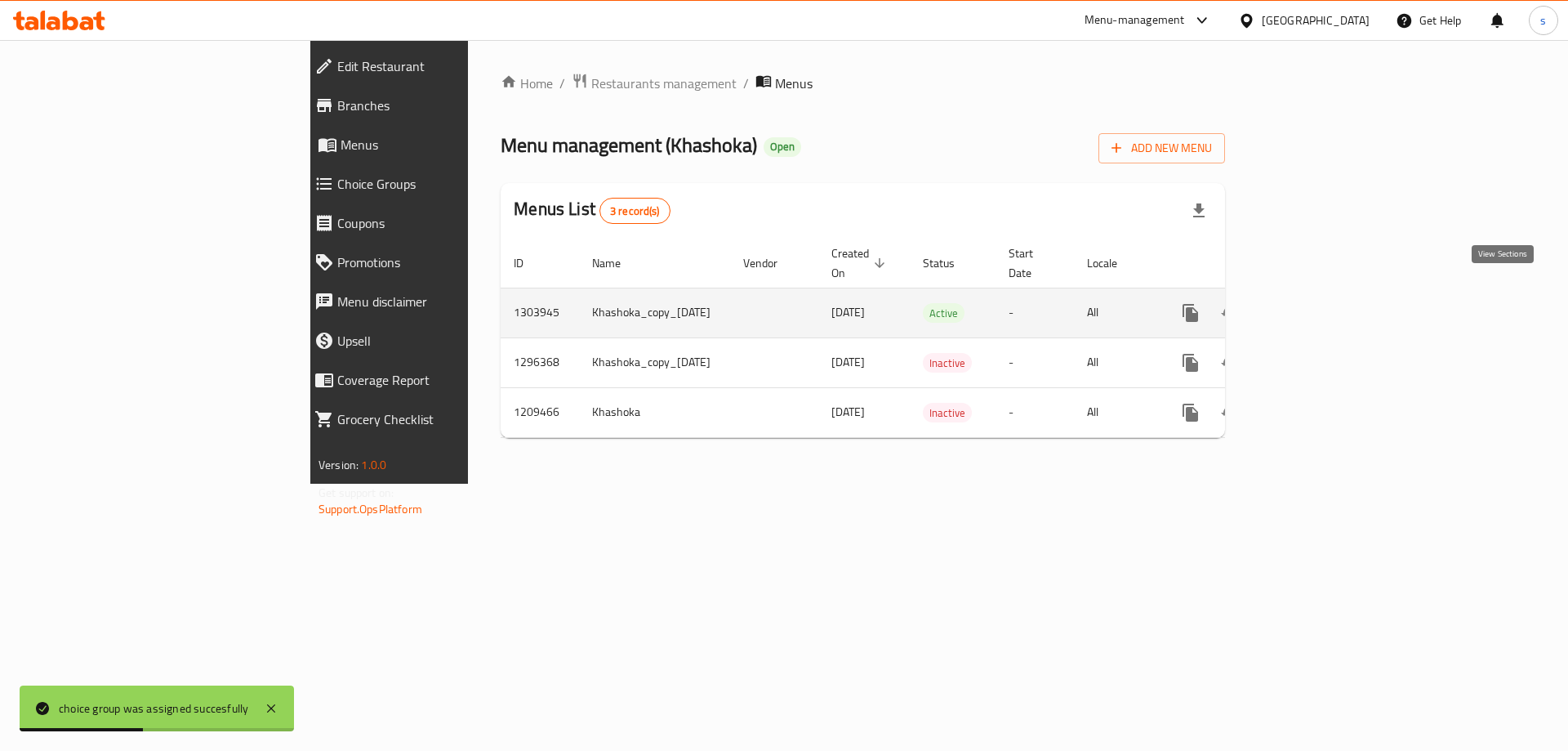
click at [1318, 303] on icon "enhanced table" at bounding box center [1308, 313] width 20 height 20
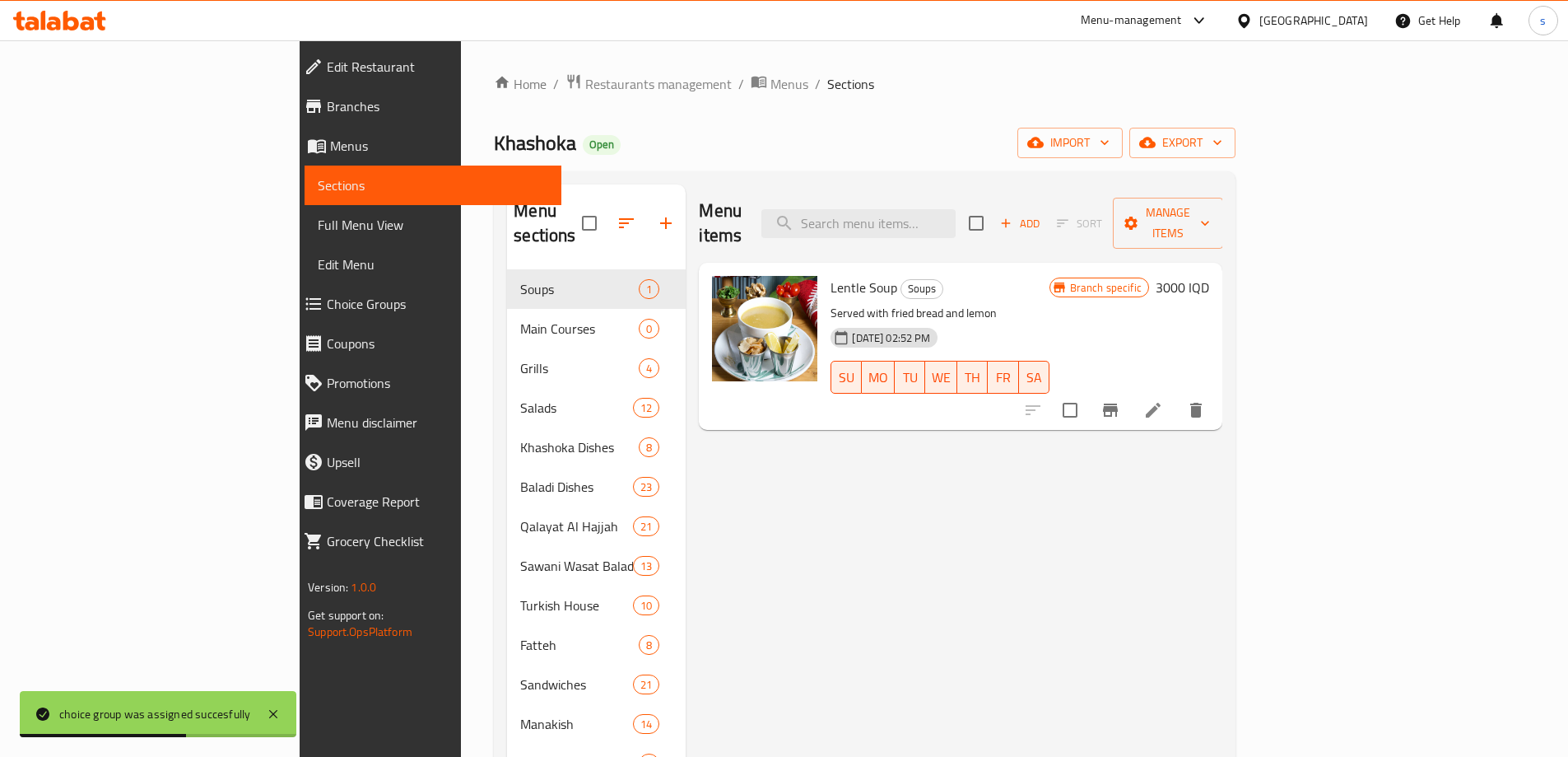
click at [318, 224] on span "Full Menu View" at bounding box center [433, 225] width 231 height 20
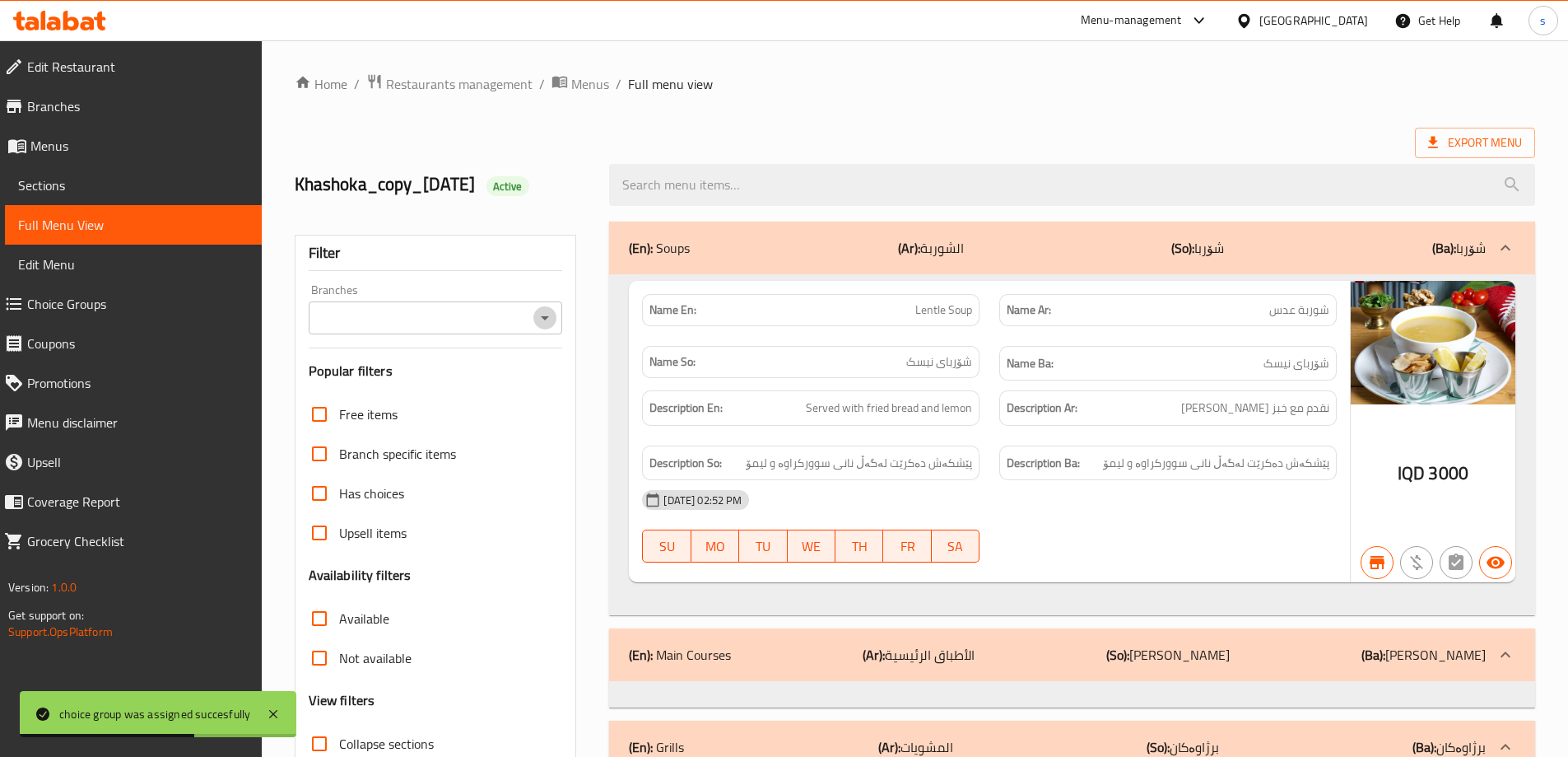
click at [548, 308] on icon "Open" at bounding box center [544, 318] width 20 height 20
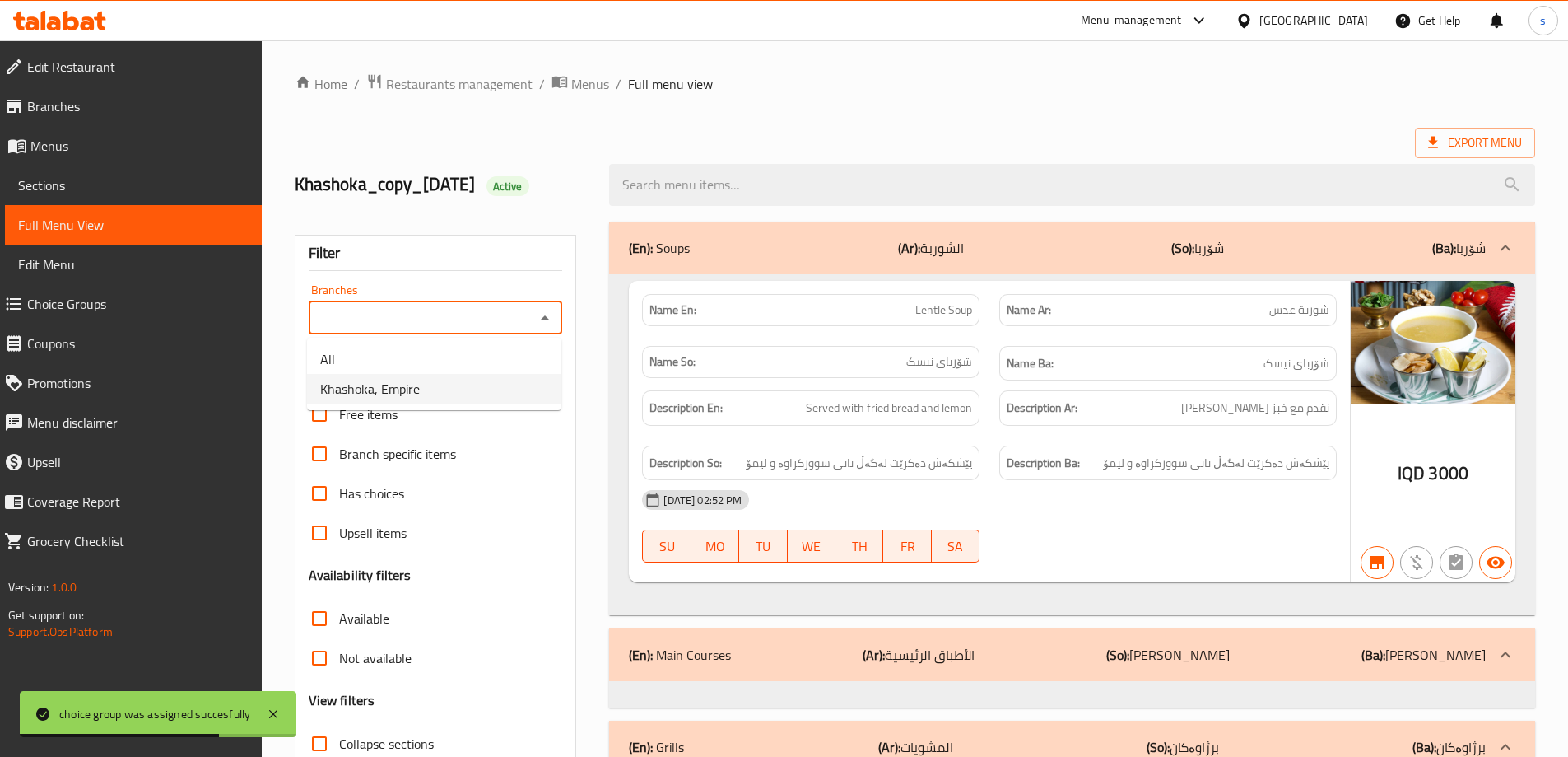
click at [520, 392] on li "Khashoka, Empire" at bounding box center [434, 388] width 254 height 29
type input "Khashoka, Empire"
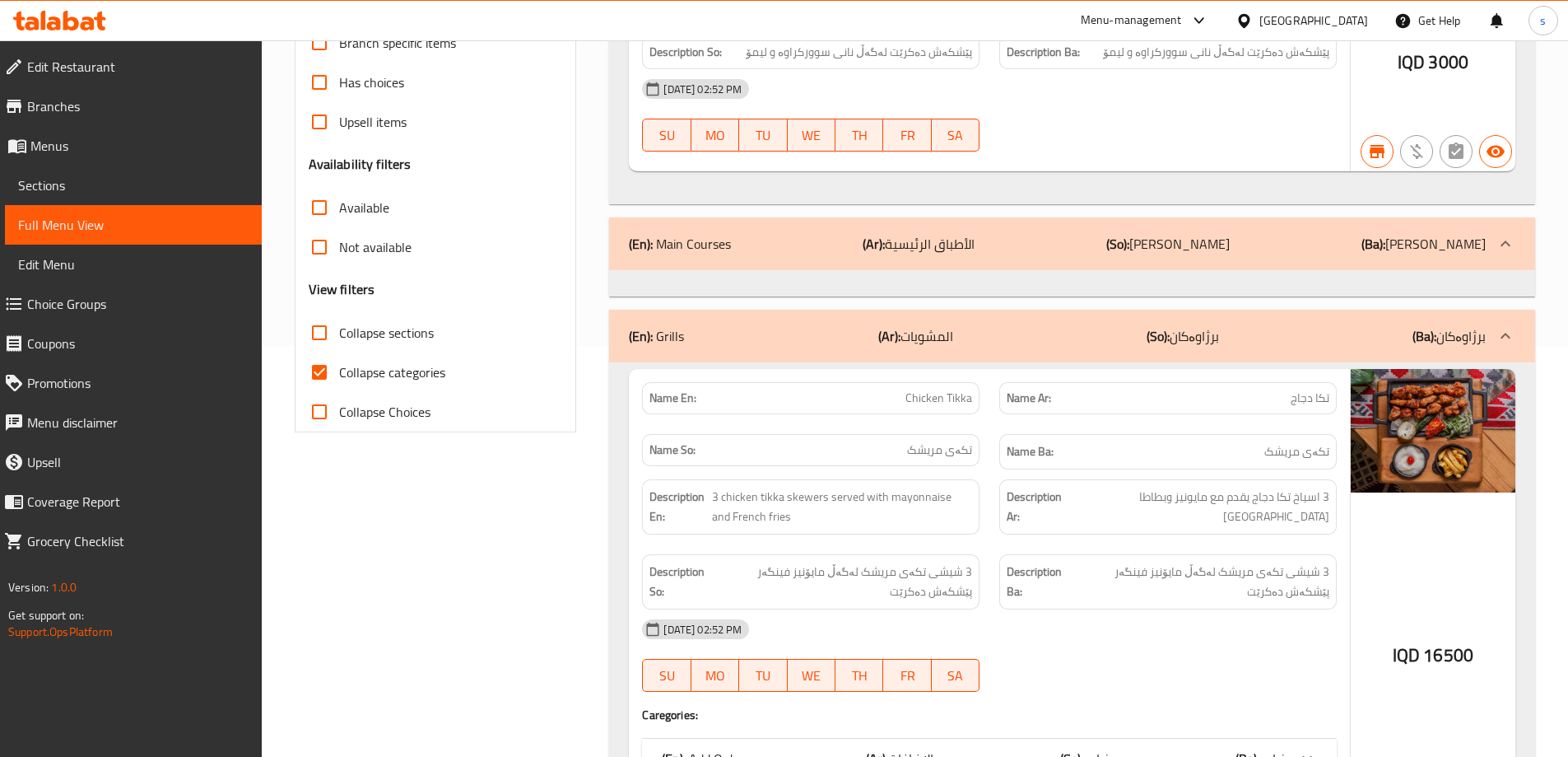
scroll to position [259, 0]
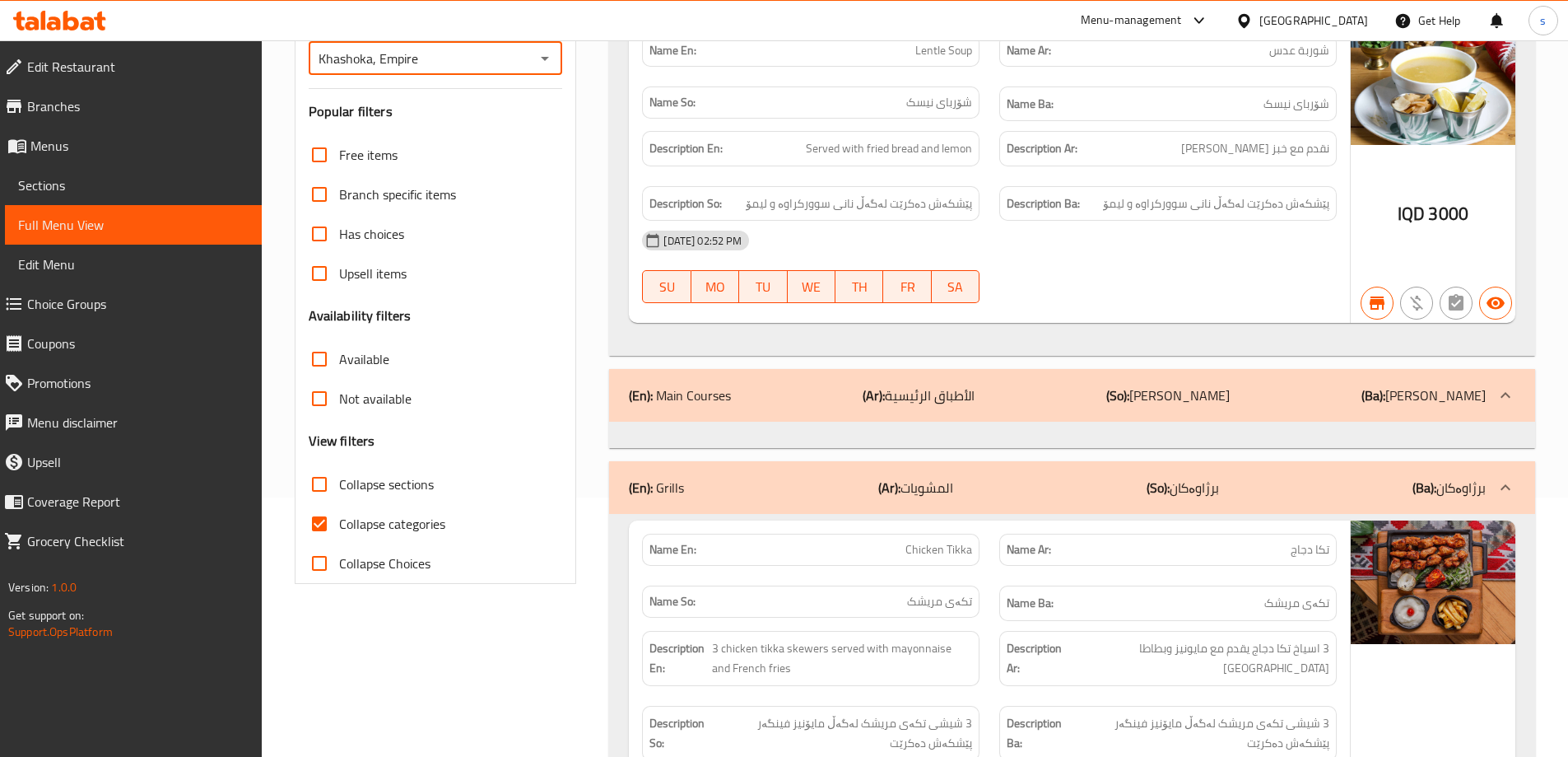
click at [327, 518] on input "Collapse categories" at bounding box center [319, 524] width 40 height 40
checkbox input "false"
click at [326, 477] on input "Collapse sections" at bounding box center [319, 484] width 40 height 40
checkbox input "true"
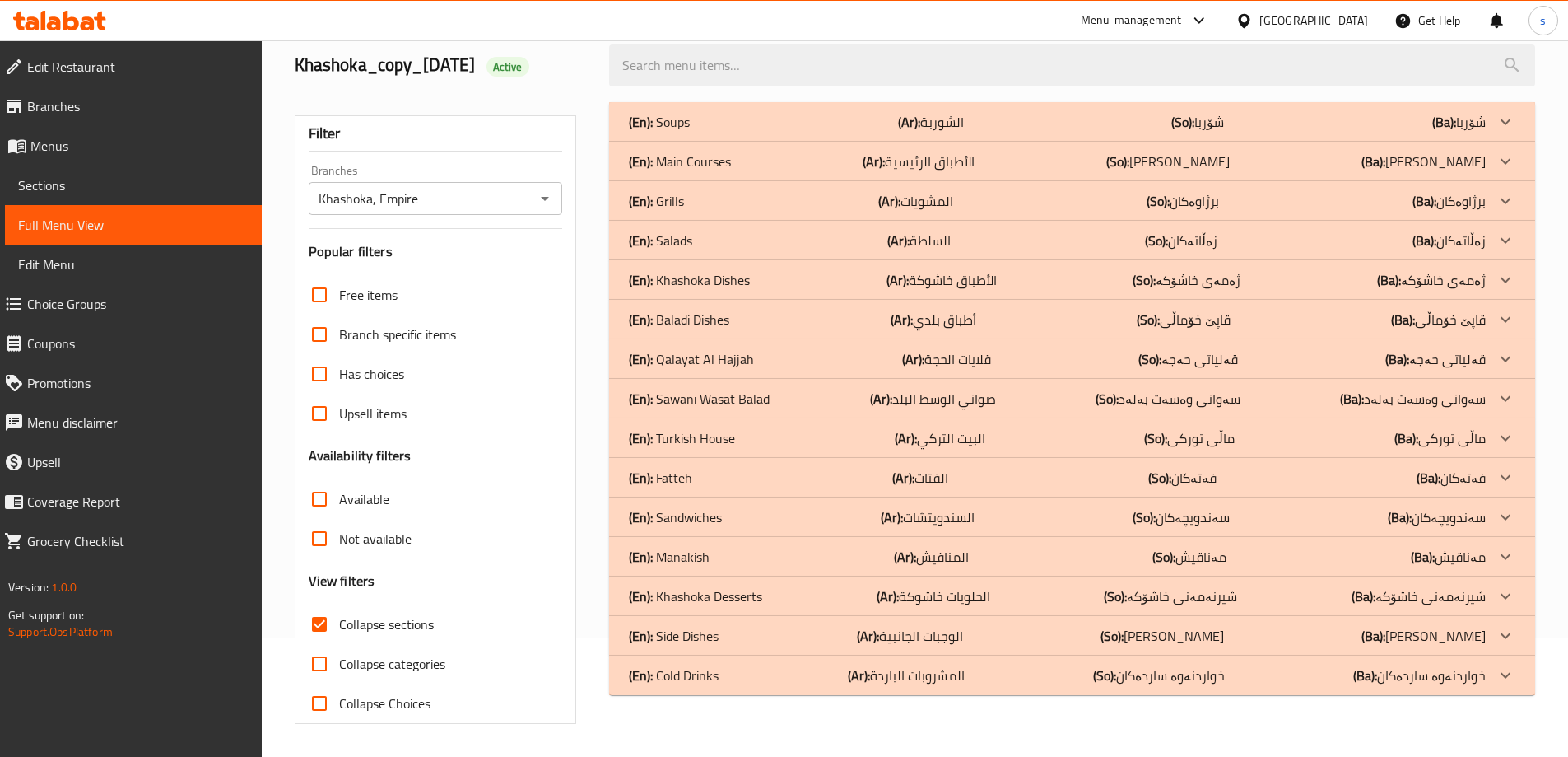
scroll to position [120, 0]
click at [753, 132] on div "(En): Sandwiches (Ar): السندويتشات (So): سەندویچەکان (Ba): سەندویچەکان" at bounding box center [1057, 121] width 857 height 20
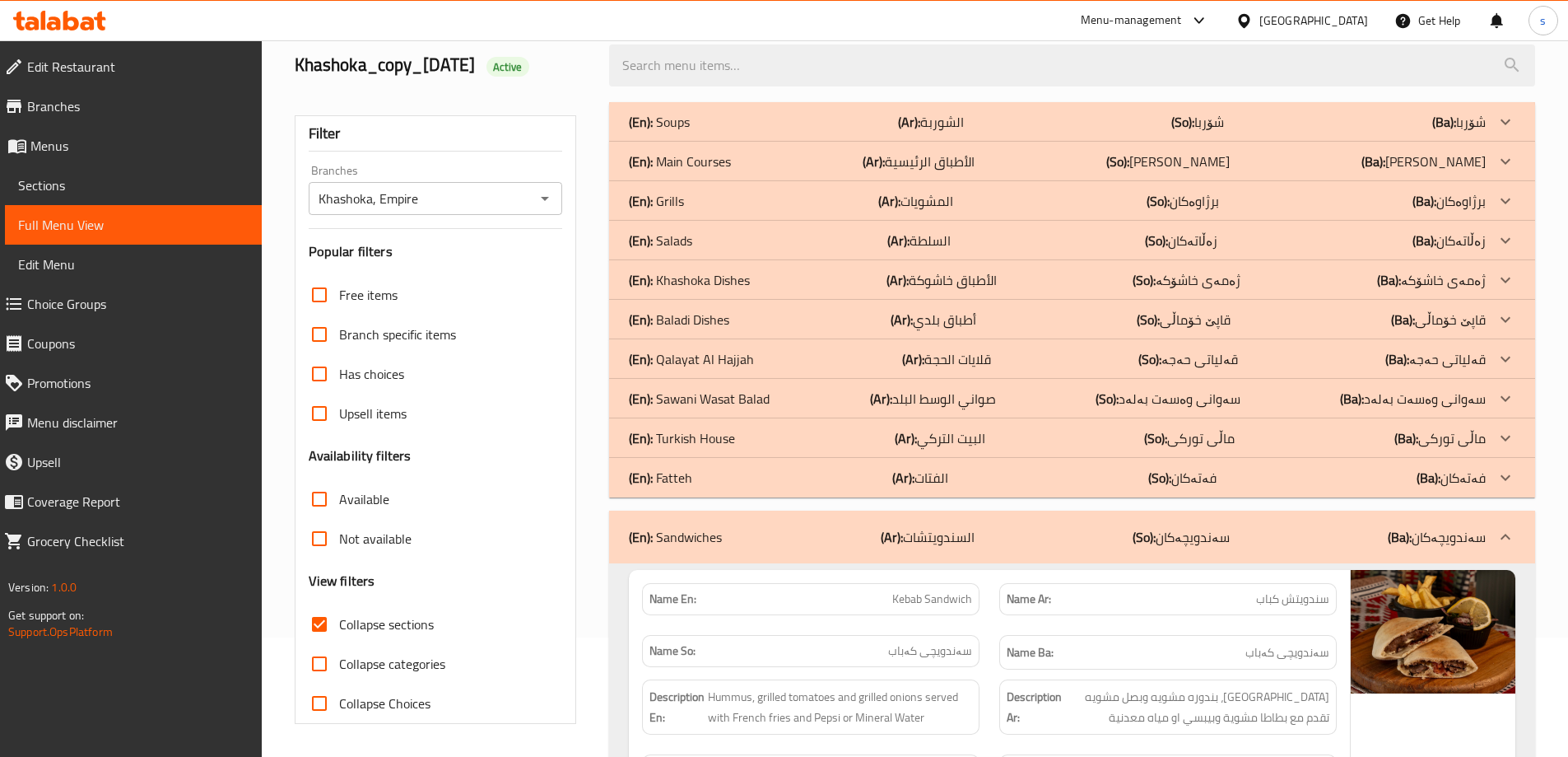
click at [690, 132] on p "(En): Sawani Wasat Balad" at bounding box center [659, 121] width 61 height 20
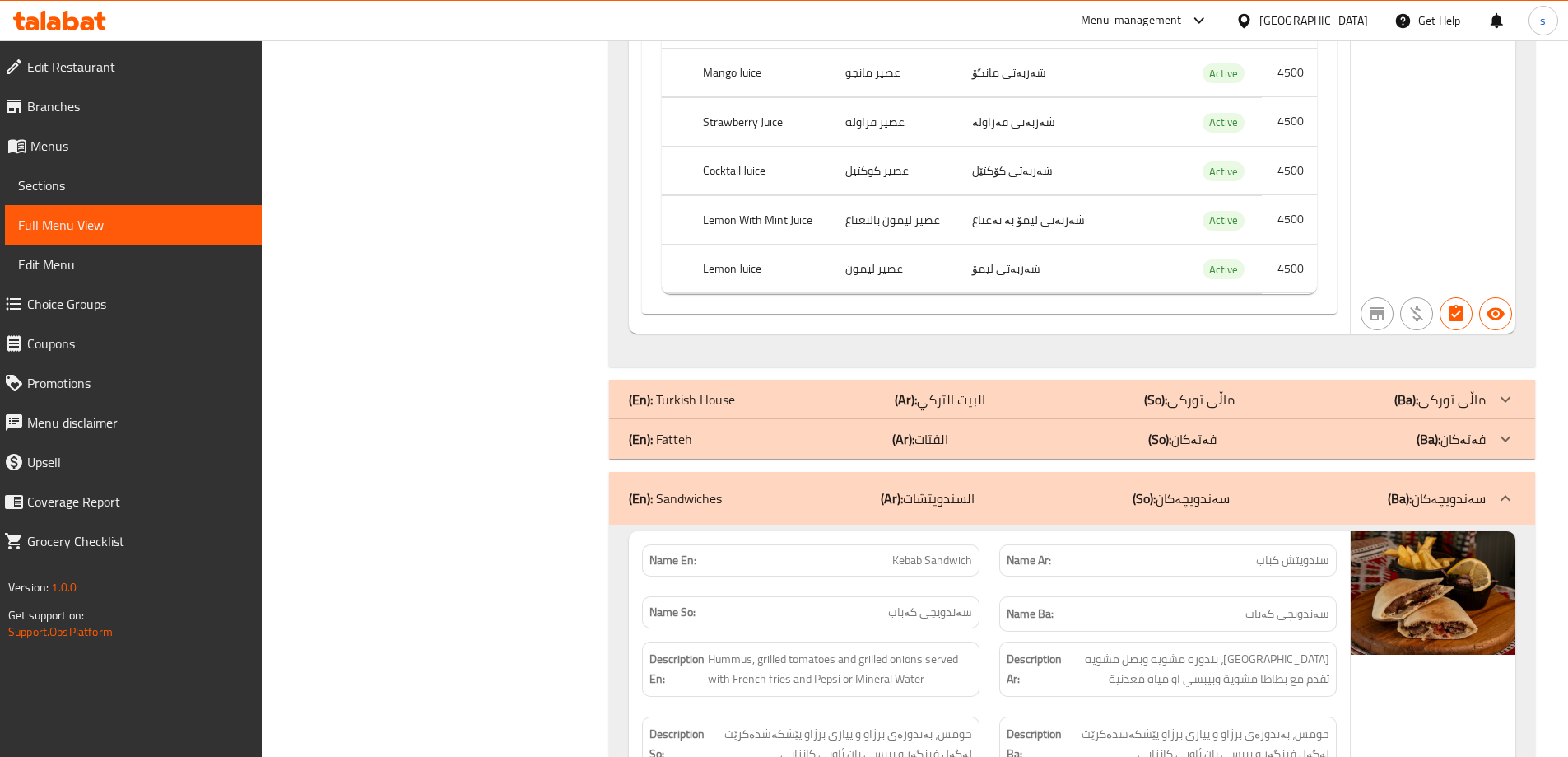
scroll to position [16882, 0]
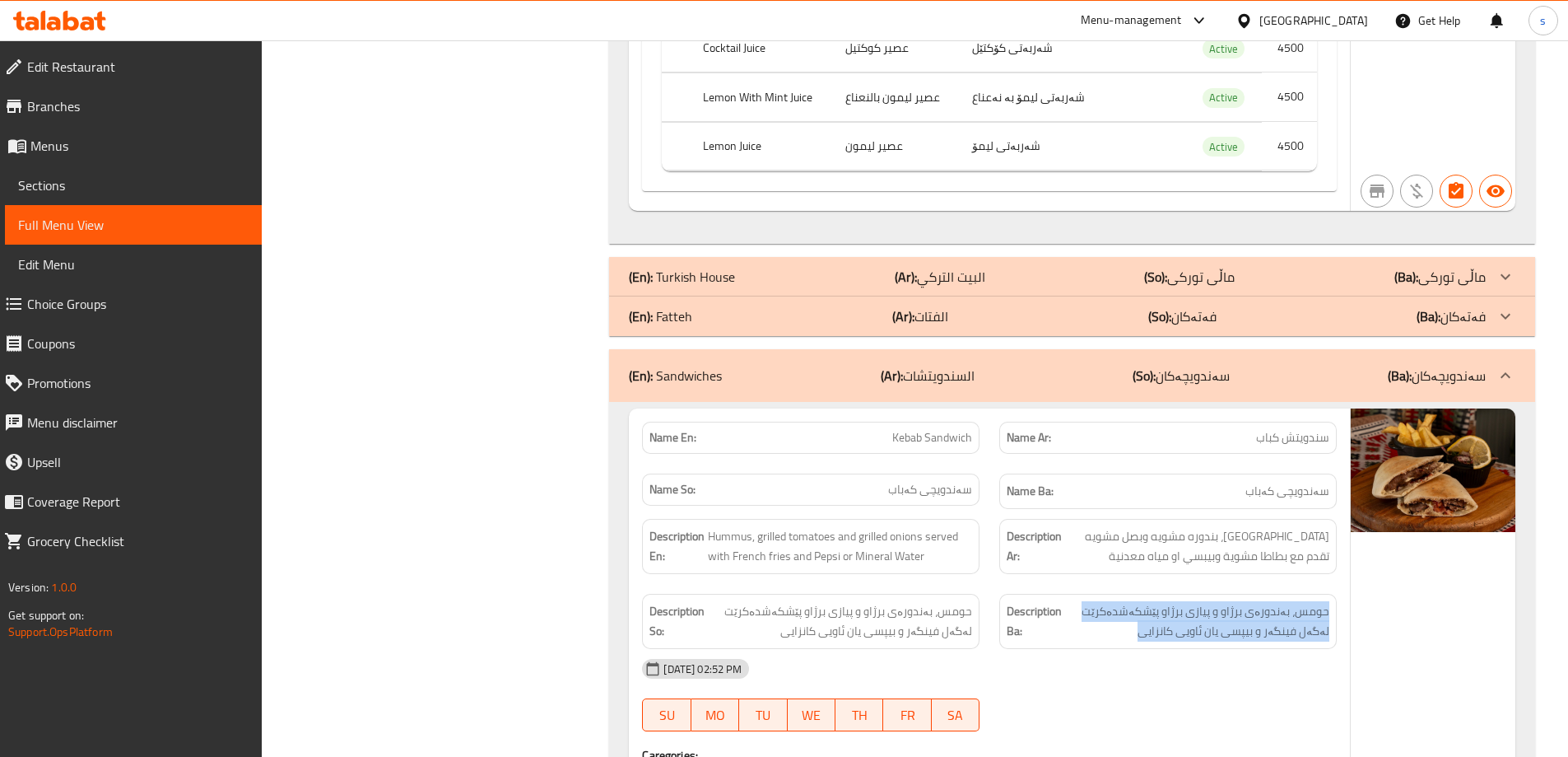
drag, startPoint x: 1162, startPoint y: 352, endPoint x: 1338, endPoint y: 328, distance: 177.6
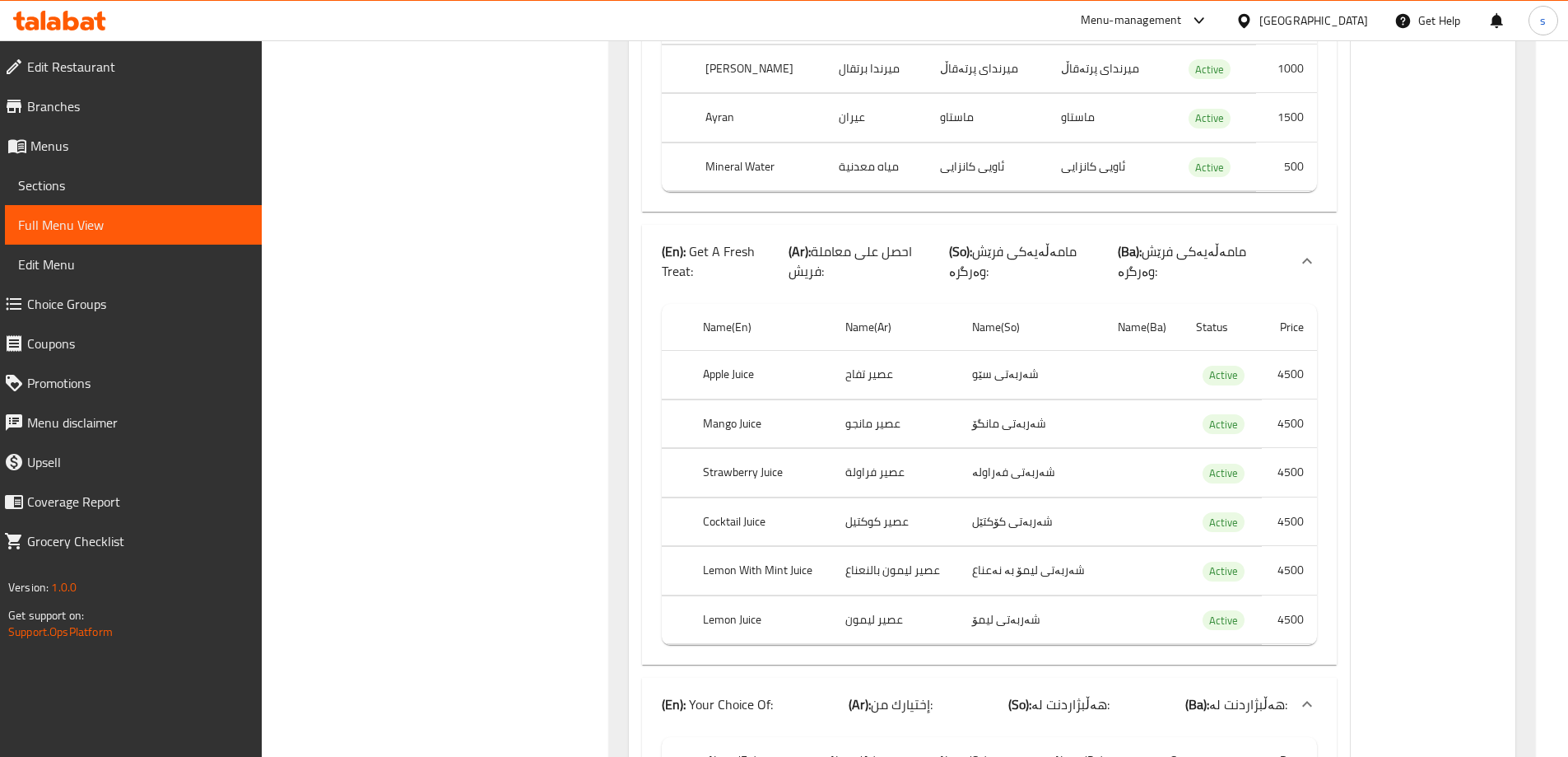
scroll to position [18331, 0]
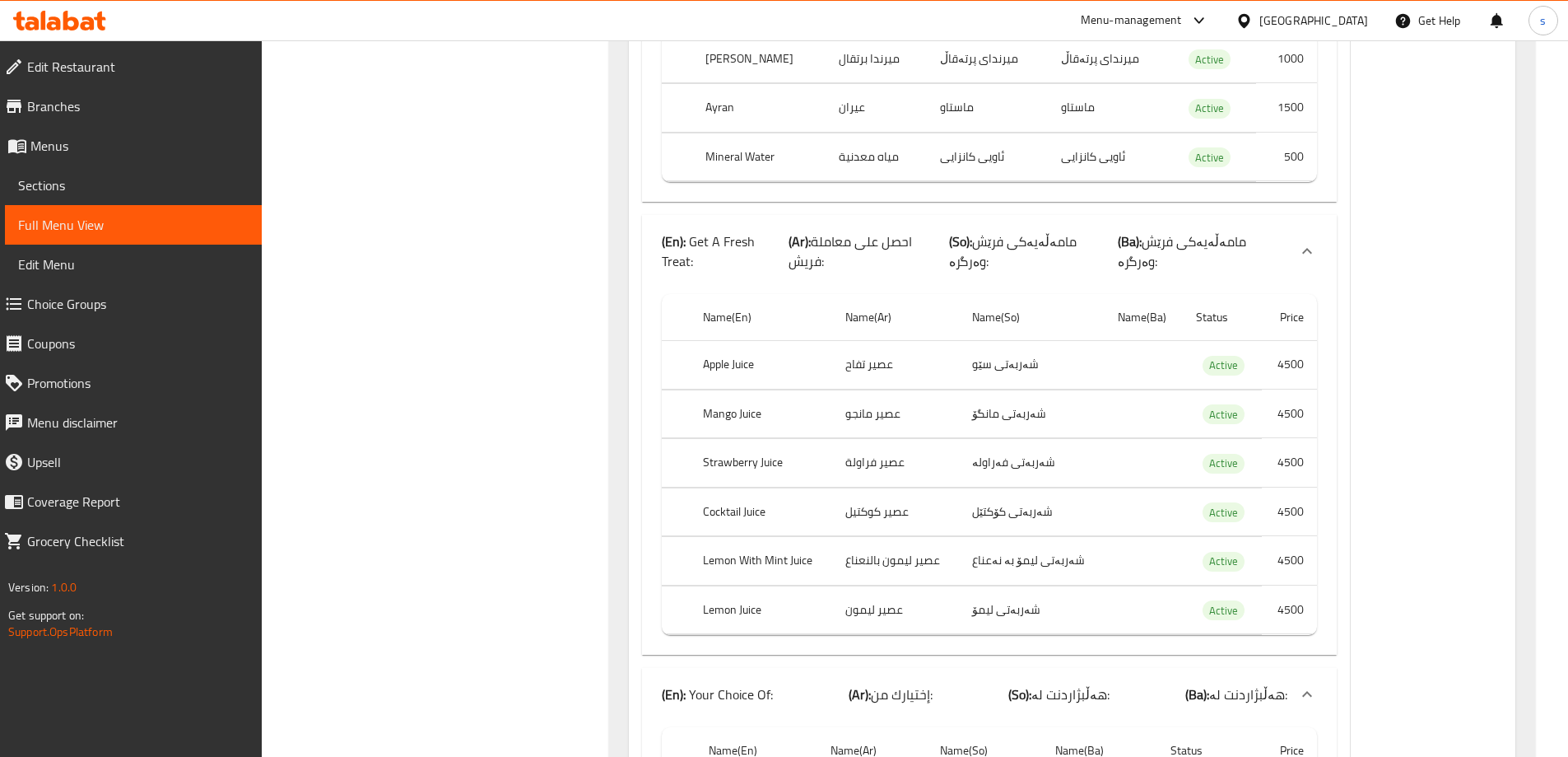
click at [57, 166] on link "Sections" at bounding box center [133, 185] width 257 height 40
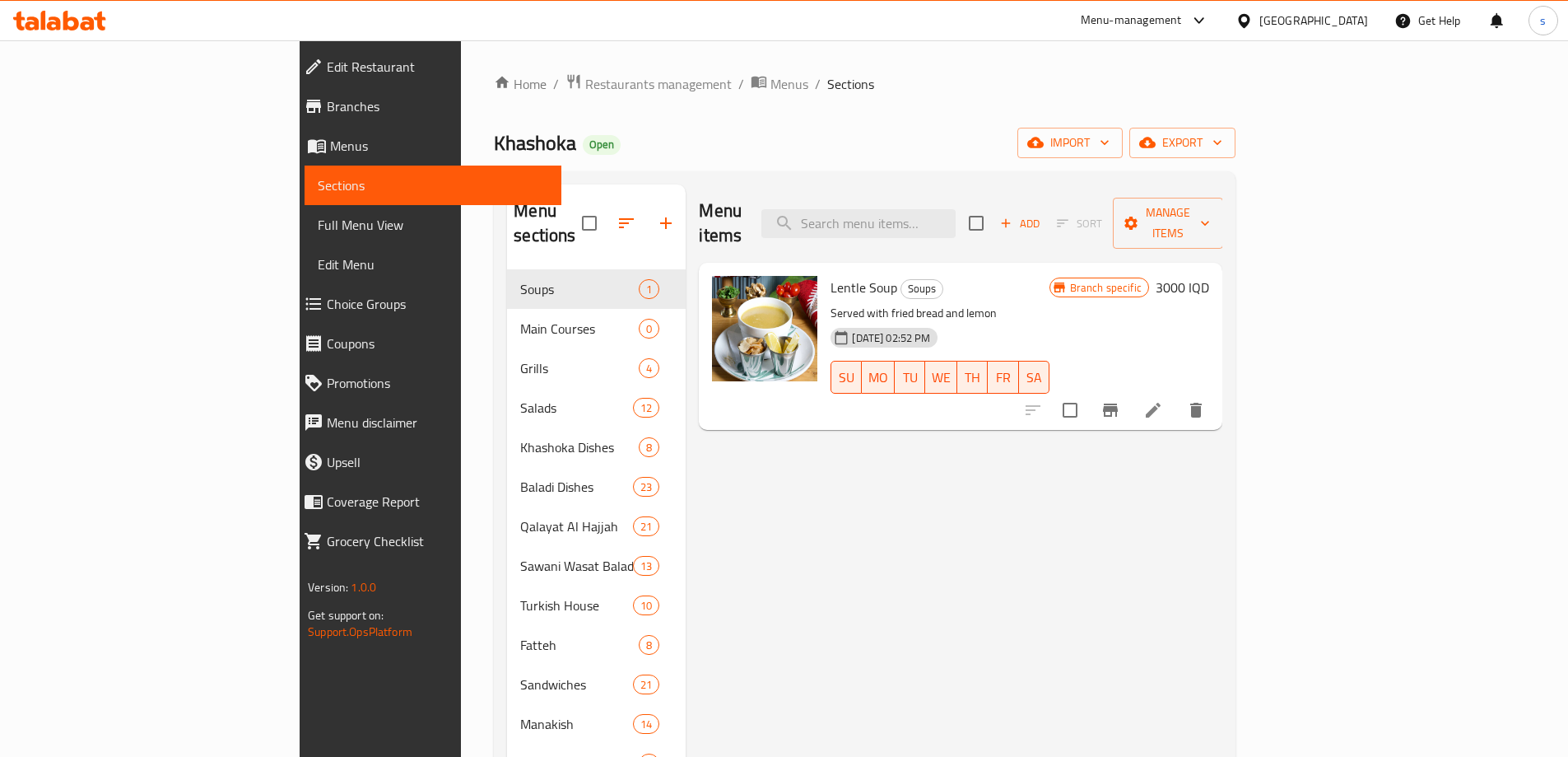
click at [987, 193] on div "Menu items Add Sort Manage items" at bounding box center [961, 223] width 524 height 78
click at [956, 209] on input "search" at bounding box center [858, 223] width 195 height 28
click at [330, 152] on span "Menus" at bounding box center [438, 146] width 218 height 20
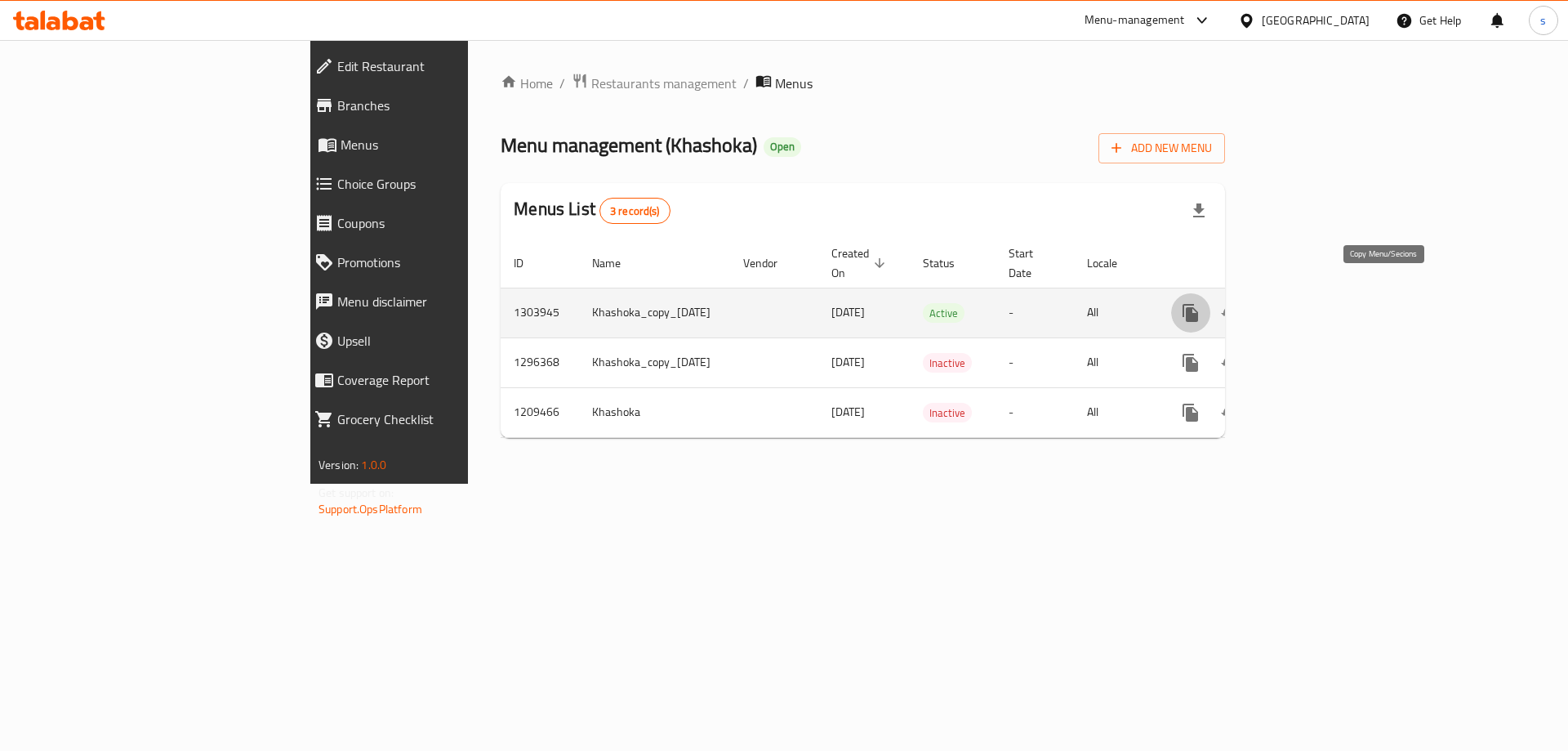
click at [1197, 304] on icon "more" at bounding box center [1190, 313] width 15 height 18
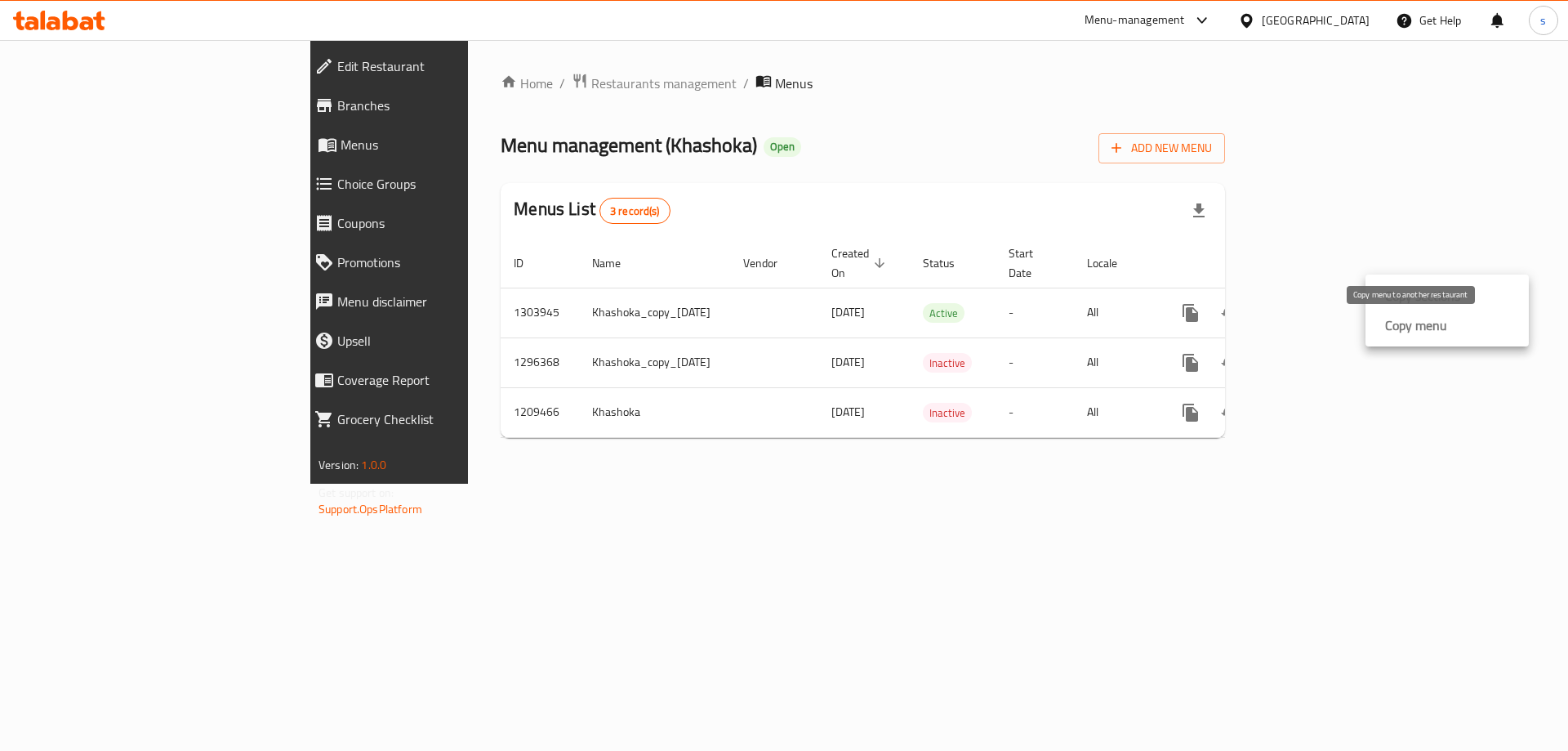
click at [1380, 321] on div "Copy menu" at bounding box center [1413, 325] width 68 height 20
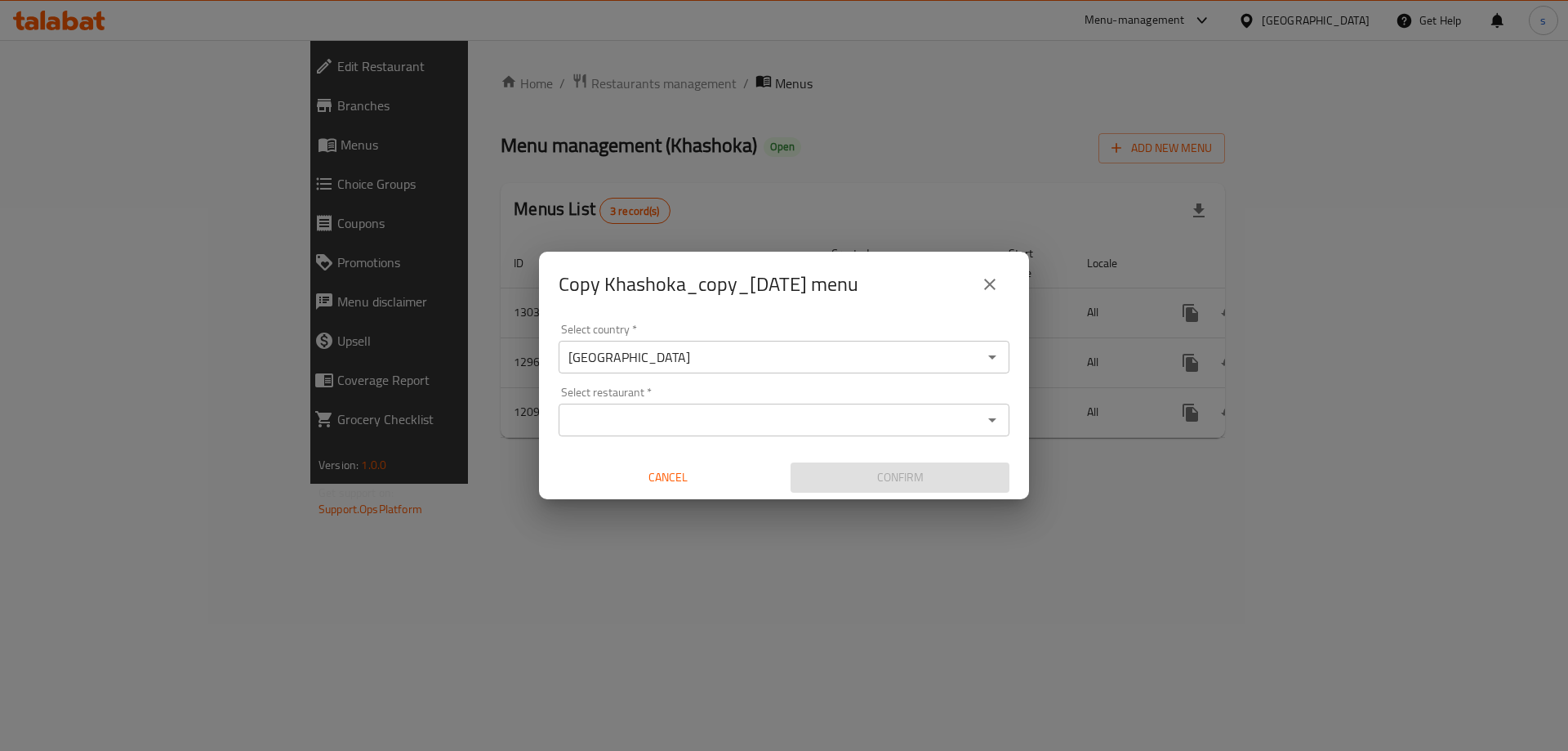
click at [764, 404] on div "Select restaurant *" at bounding box center [784, 420] width 451 height 32
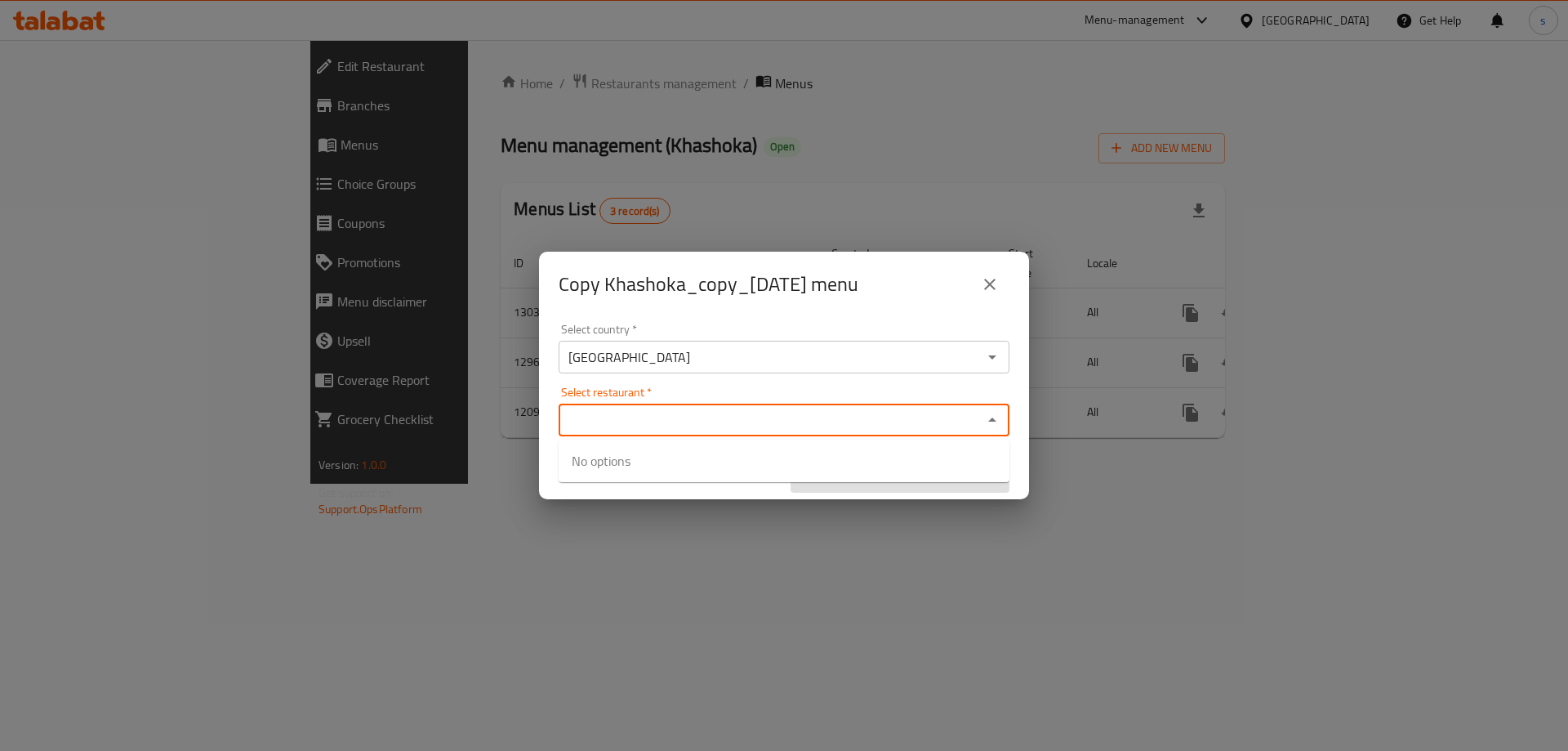
click at [731, 414] on input "Select restaurant   *" at bounding box center [770, 420] width 414 height 23
paste input "Khashoka"
type input "Khashoka"
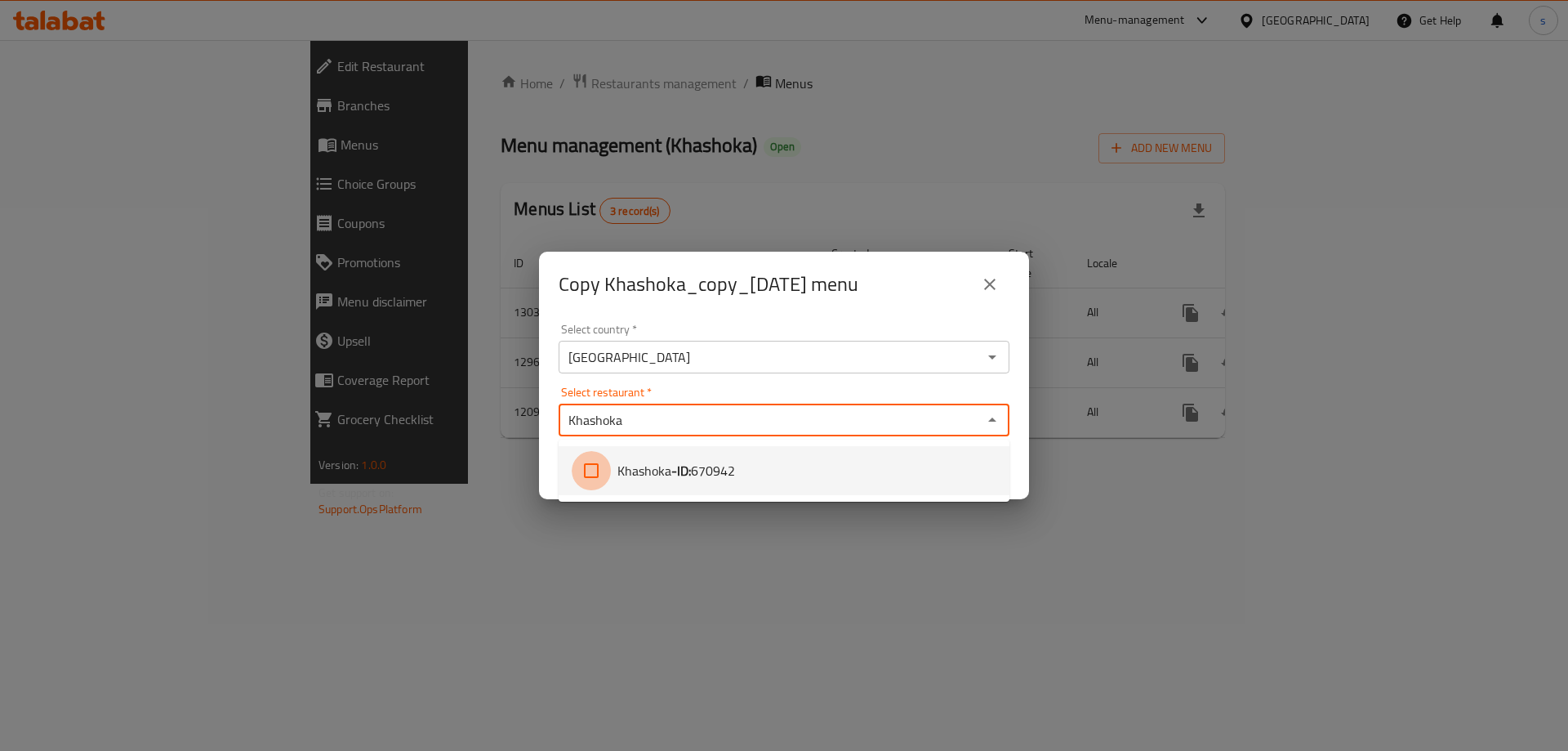
click at [594, 459] on input "checkbox" at bounding box center [591, 471] width 39 height 39
checkbox input "true"
click at [698, 577] on div "Copy Khashoka_copy_03/08/2025 menu Select country   * Iraq Select country * Sel…" at bounding box center [784, 375] width 1568 height 751
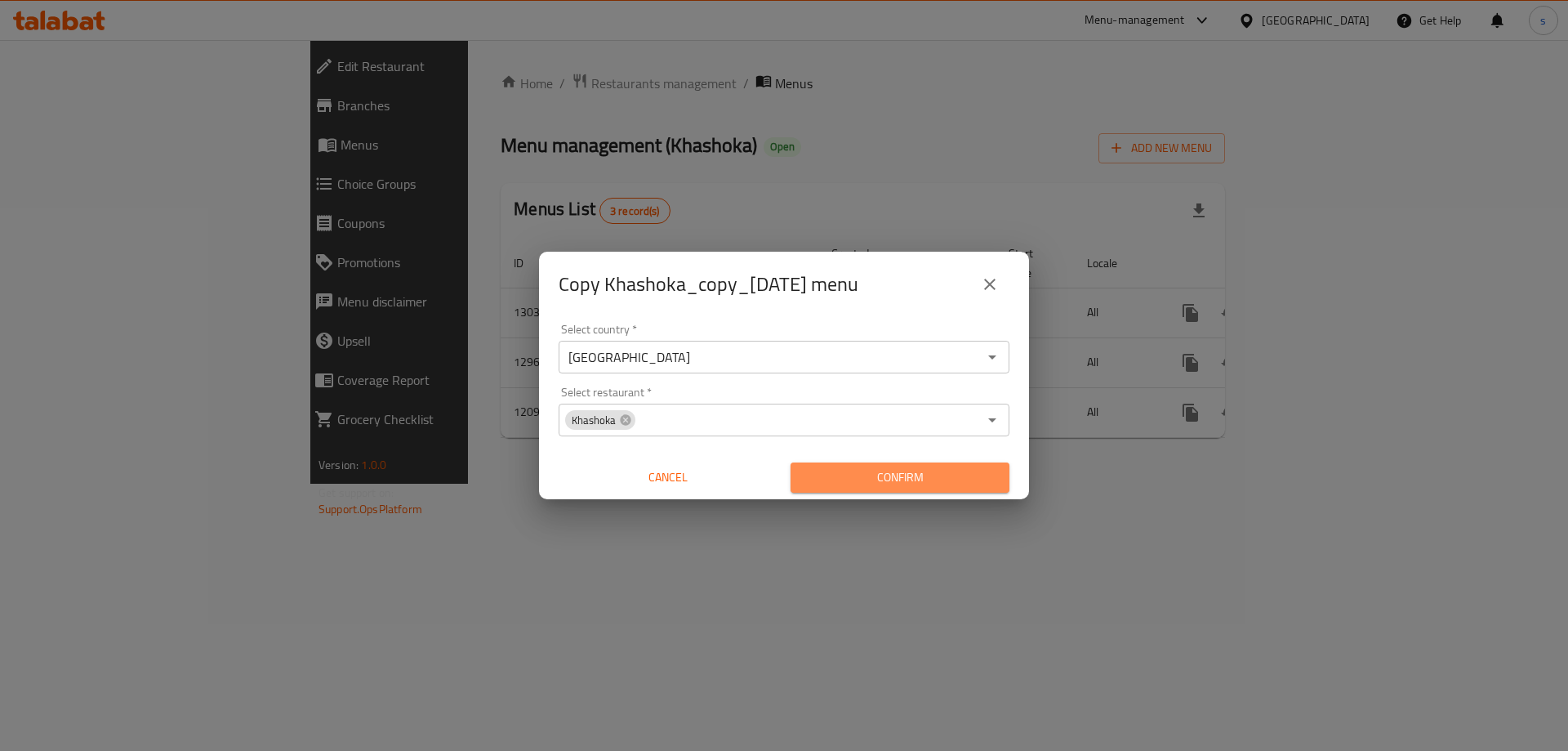
click at [888, 478] on span "Confirm" at bounding box center [900, 478] width 193 height 21
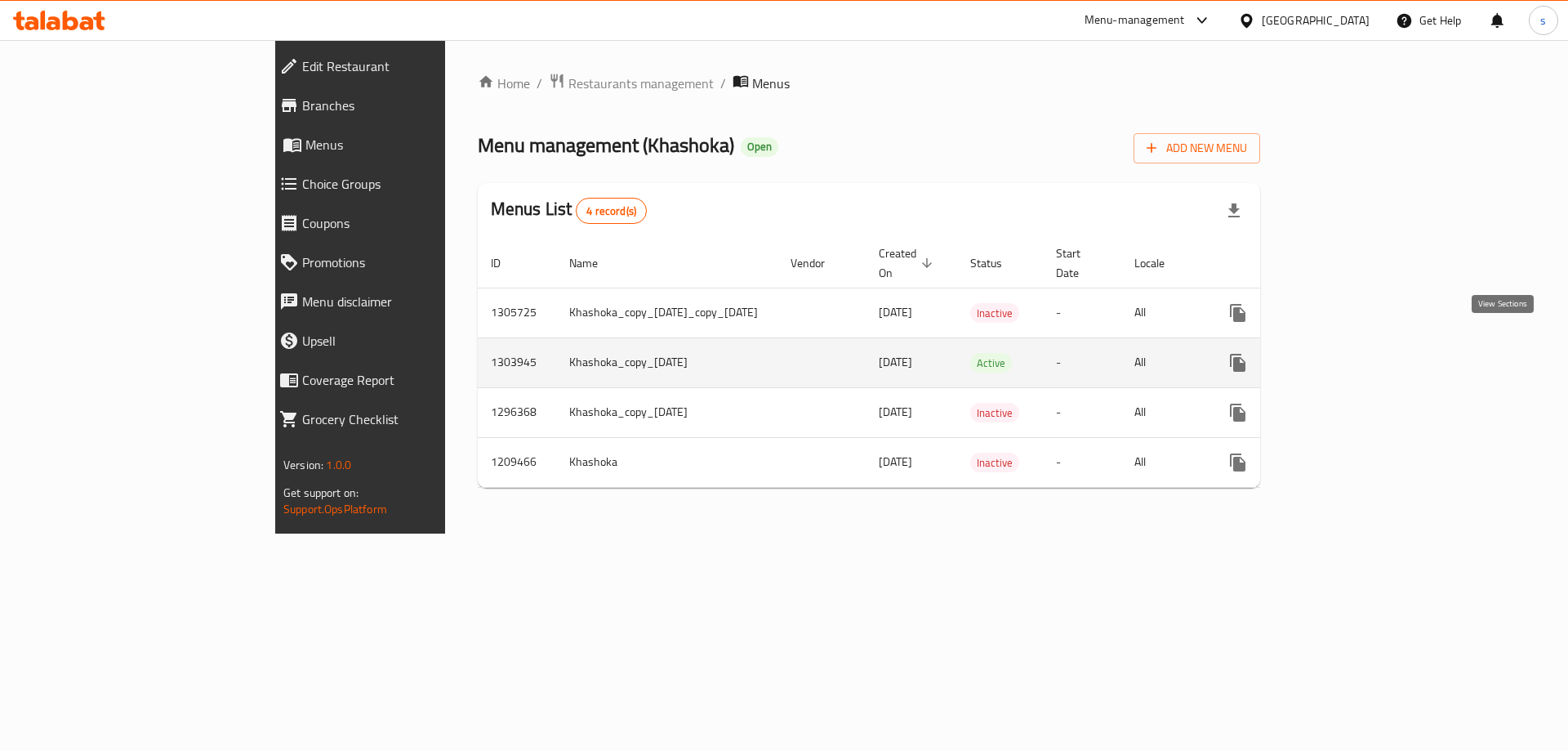
click at [1363, 355] on icon "enhanced table" at bounding box center [1354, 362] width 15 height 15
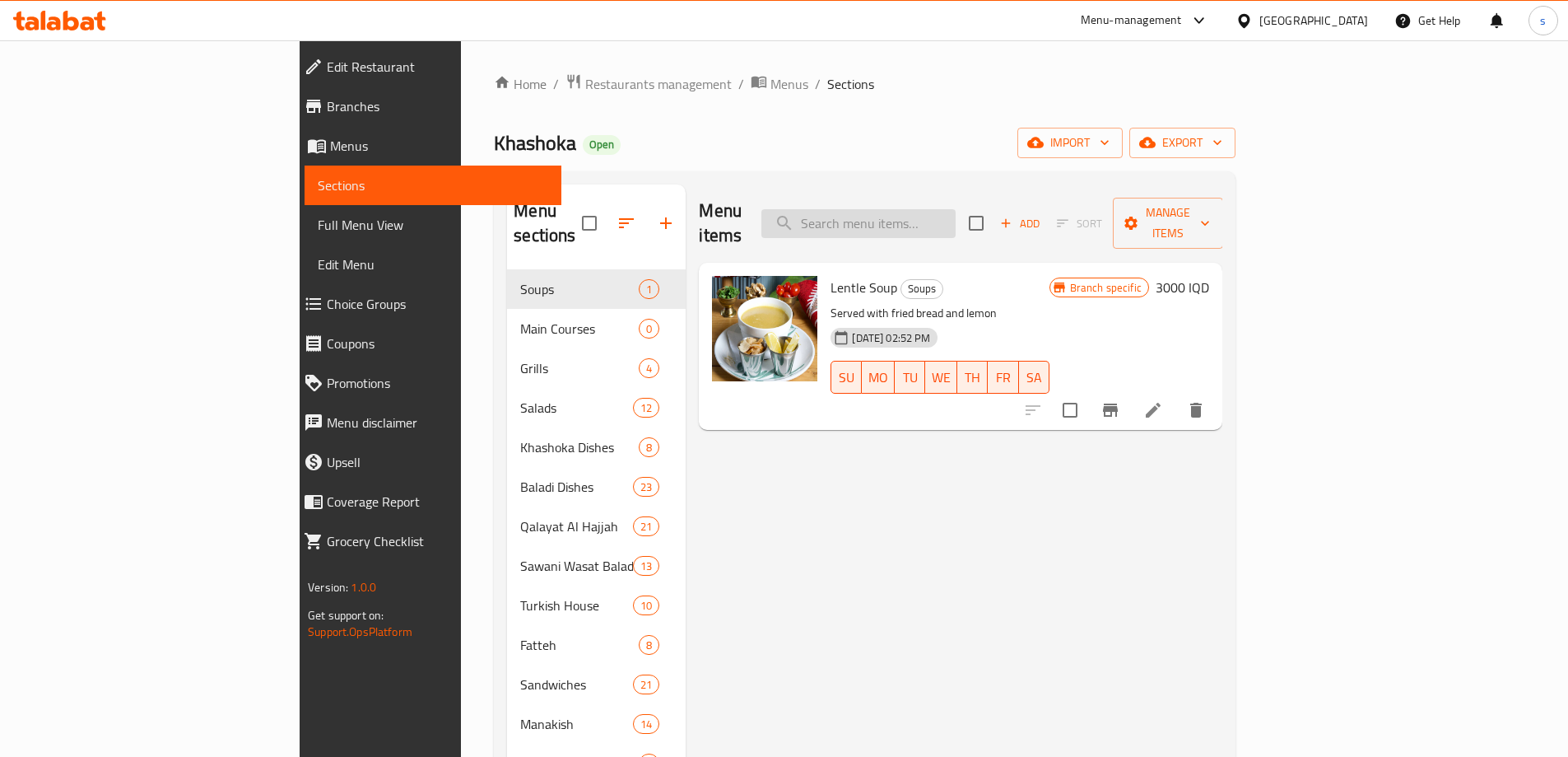
click at [956, 220] on input "search" at bounding box center [858, 223] width 195 height 28
paste input "Tomato kofta"
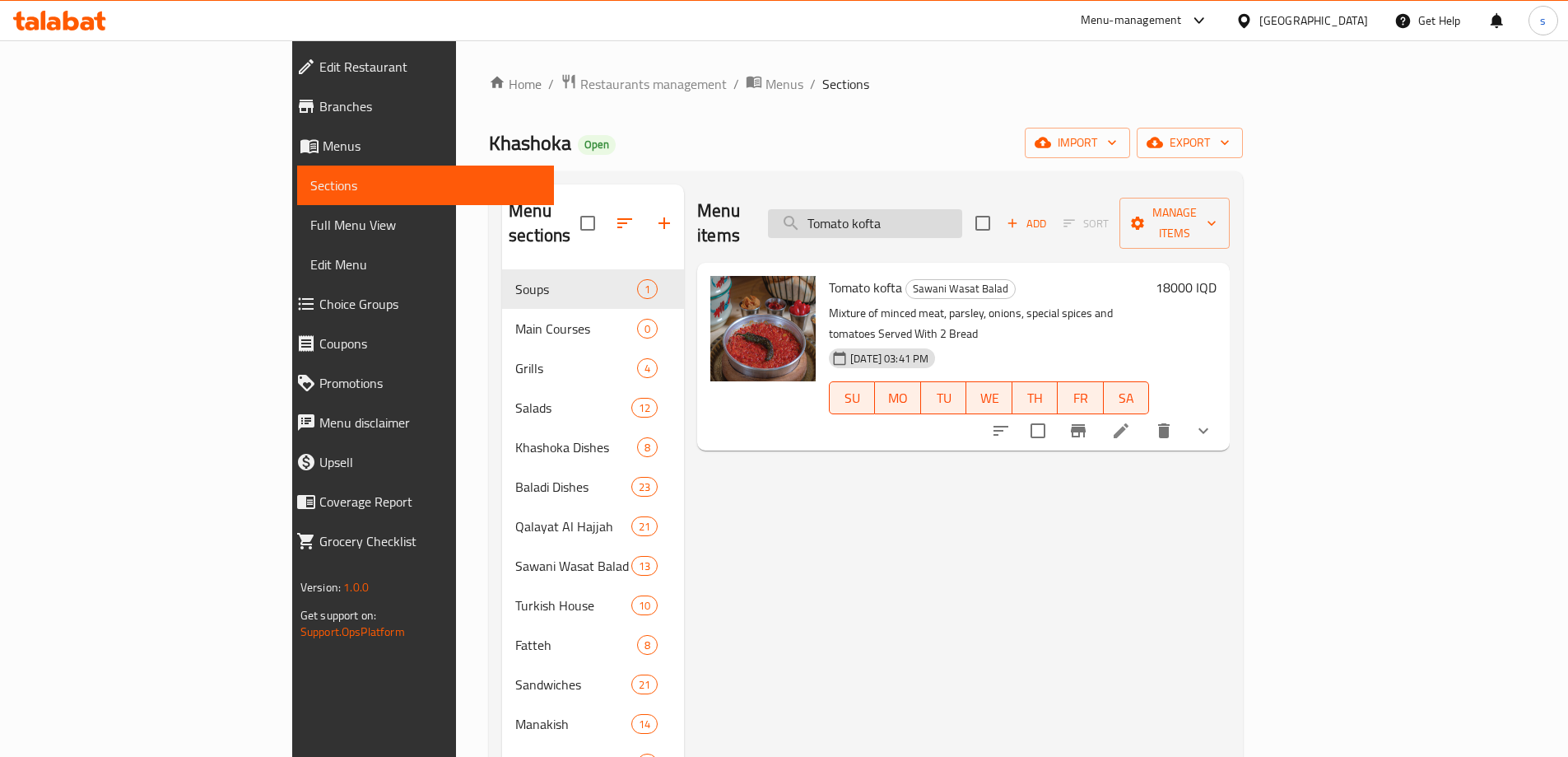
drag, startPoint x: 1005, startPoint y: 208, endPoint x: 897, endPoint y: 208, distance: 108.0
click at [897, 209] on input "Tomato kofta" at bounding box center [865, 223] width 195 height 28
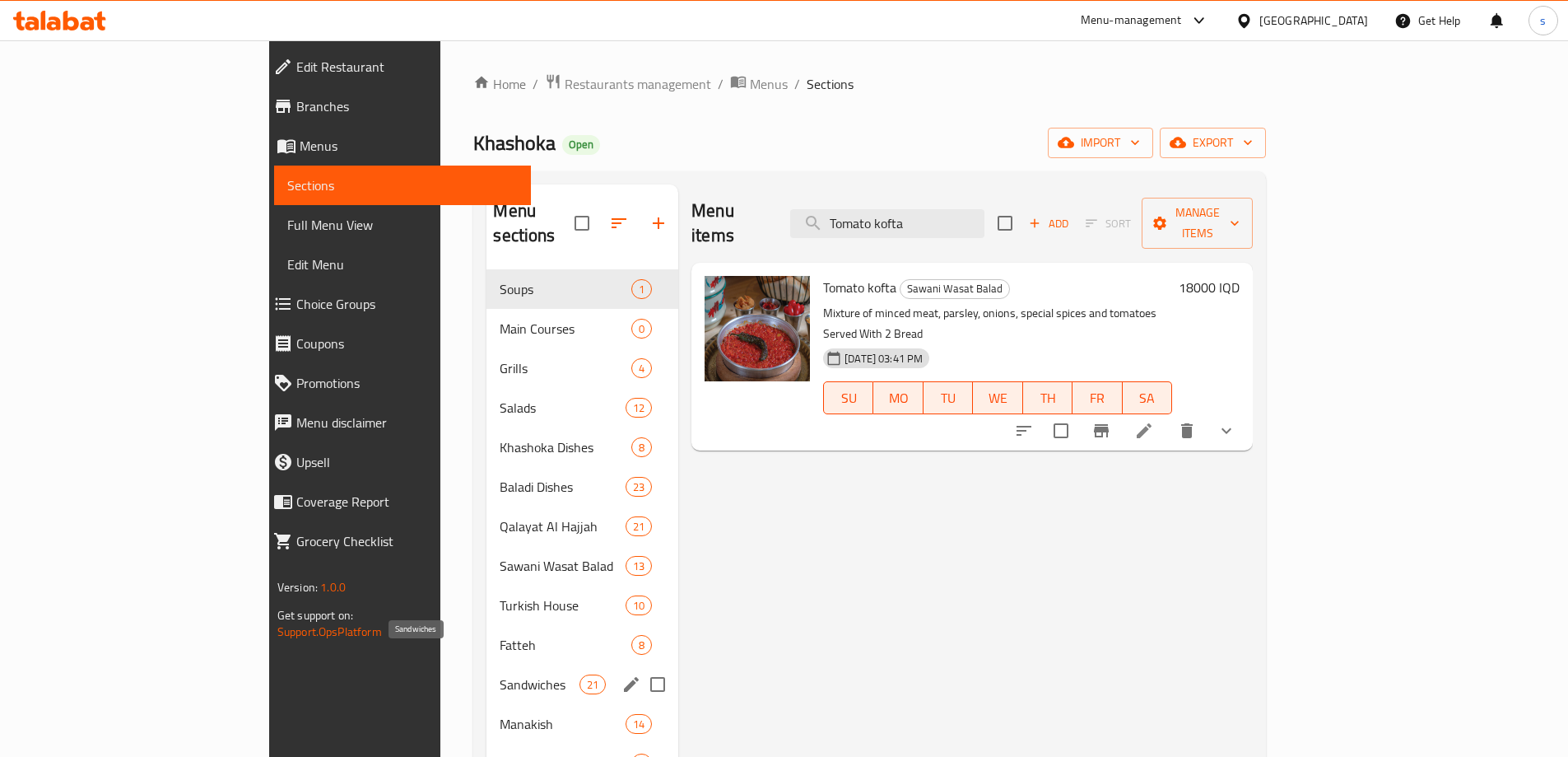
type input "Tomato kofta"
click at [499, 674] on span "Sandwiches" at bounding box center [539, 684] width 79 height 20
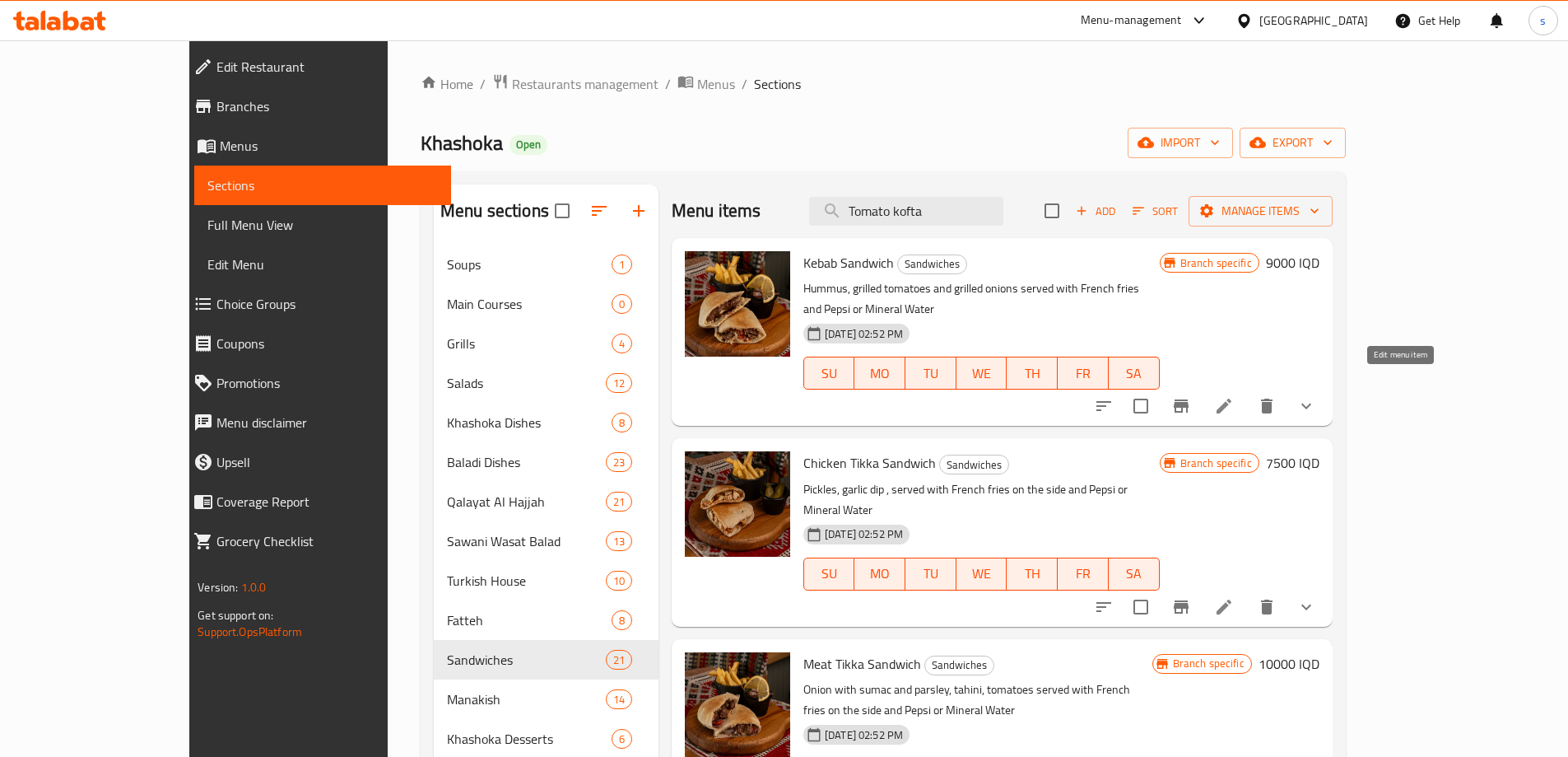
click at [1234, 396] on icon at bounding box center [1224, 406] width 20 height 20
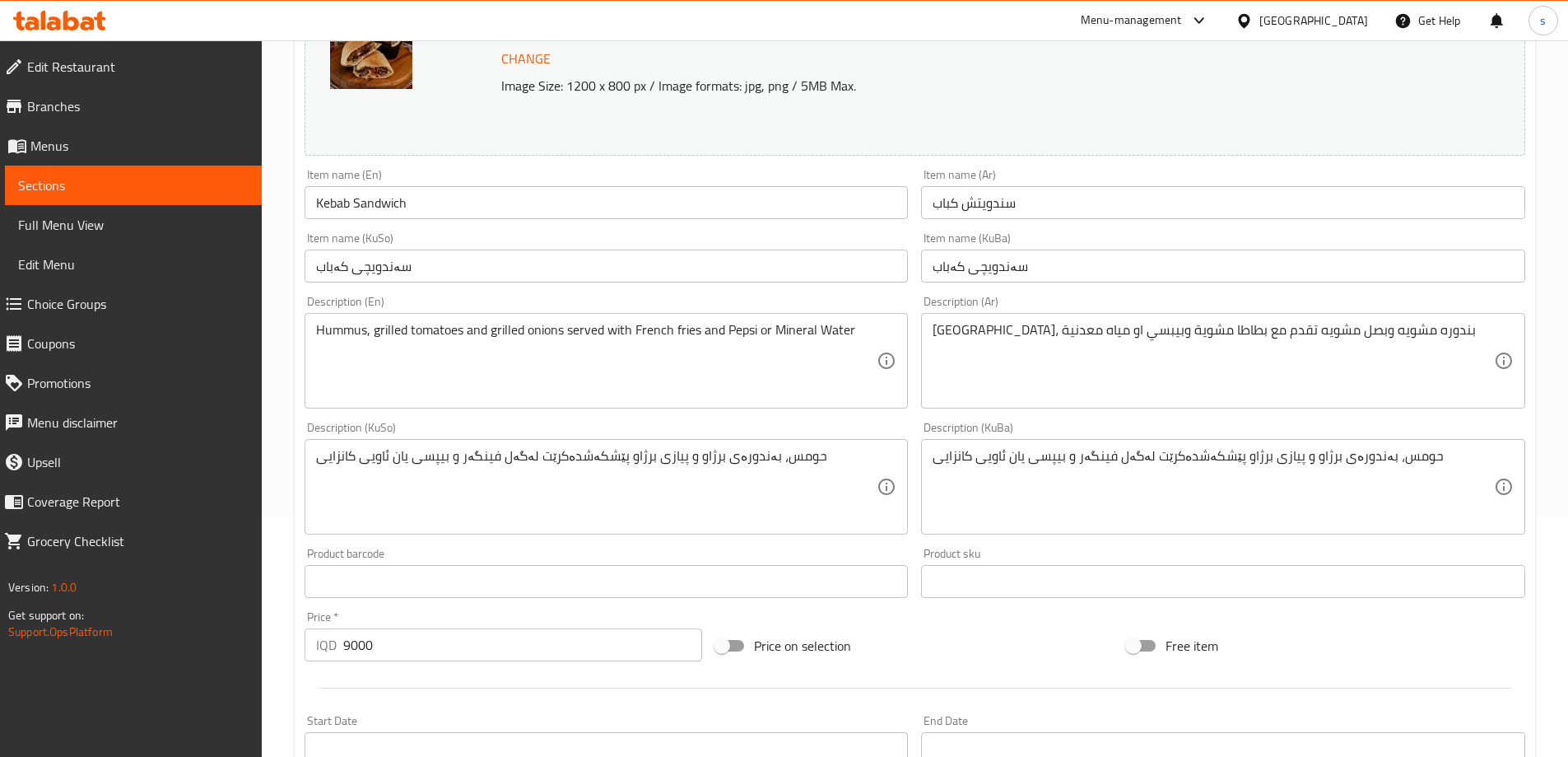
scroll to position [279, 0]
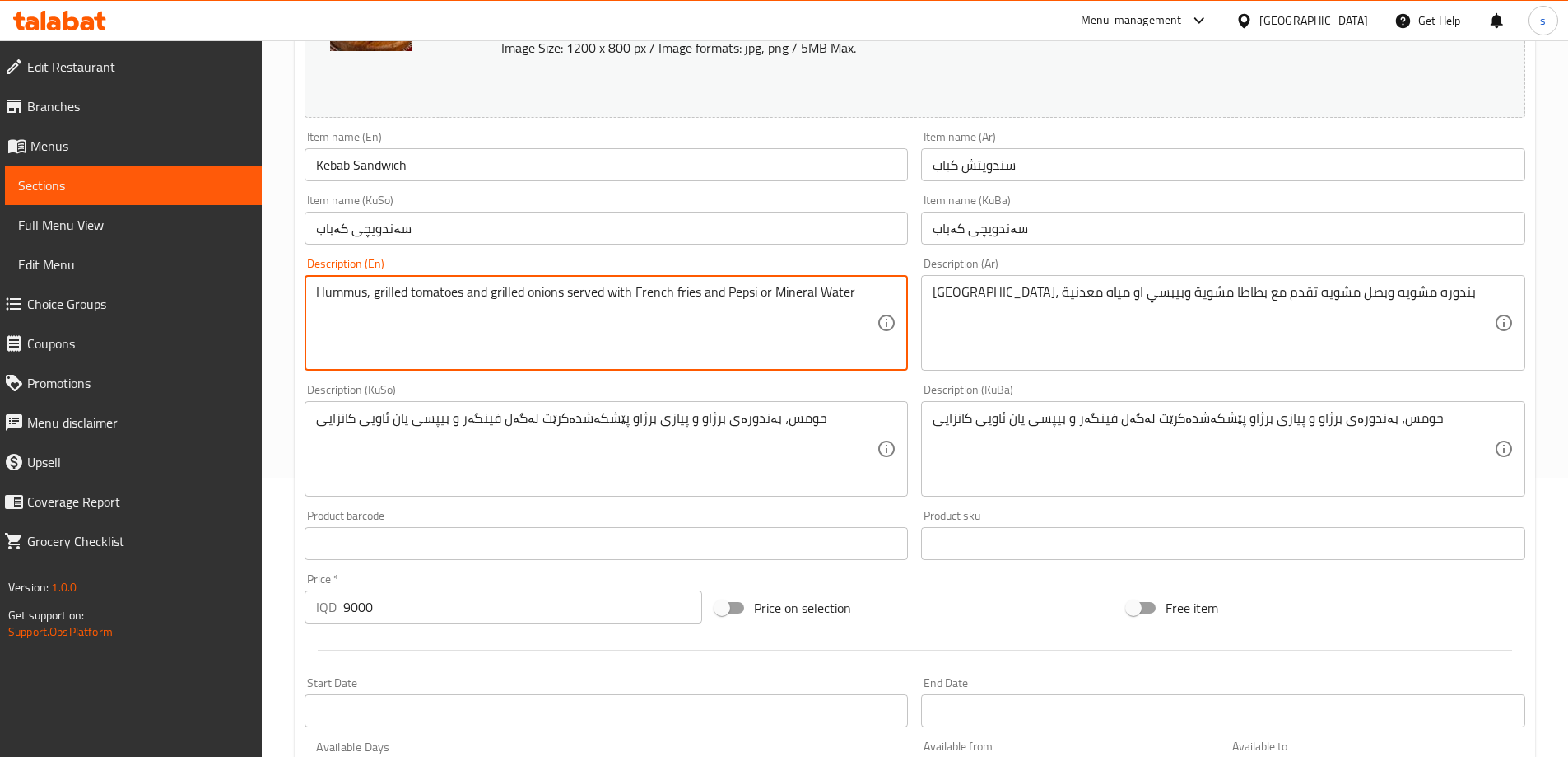
drag, startPoint x: 724, startPoint y: 293, endPoint x: 755, endPoint y: 307, distance: 34.0
click at [755, 307] on textarea "Hummus, grilled tomatoes and grilled onions served with French fries and Pepsi …" at bounding box center [597, 323] width 561 height 78
type textarea "Hummus, grilled tomatoes and grilled onions served with French fries and soft d…"
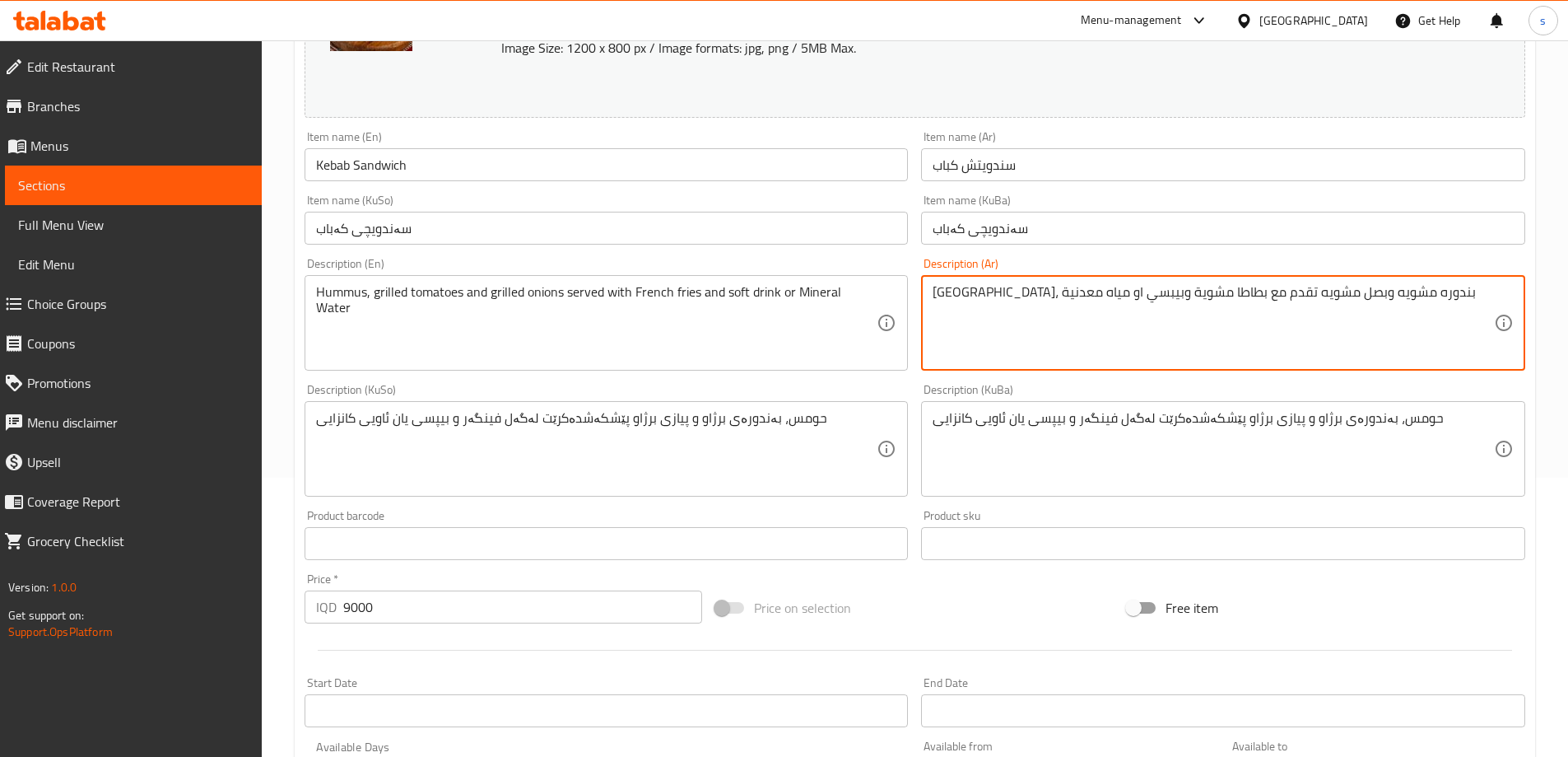
drag, startPoint x: 1019, startPoint y: 294, endPoint x: 1055, endPoint y: 307, distance: 38.3
type textarea "حمص، بندوره مشويه وبصل مشويه تقدم مع بطاطا مشوية ومشروبات او مياه معدنية"
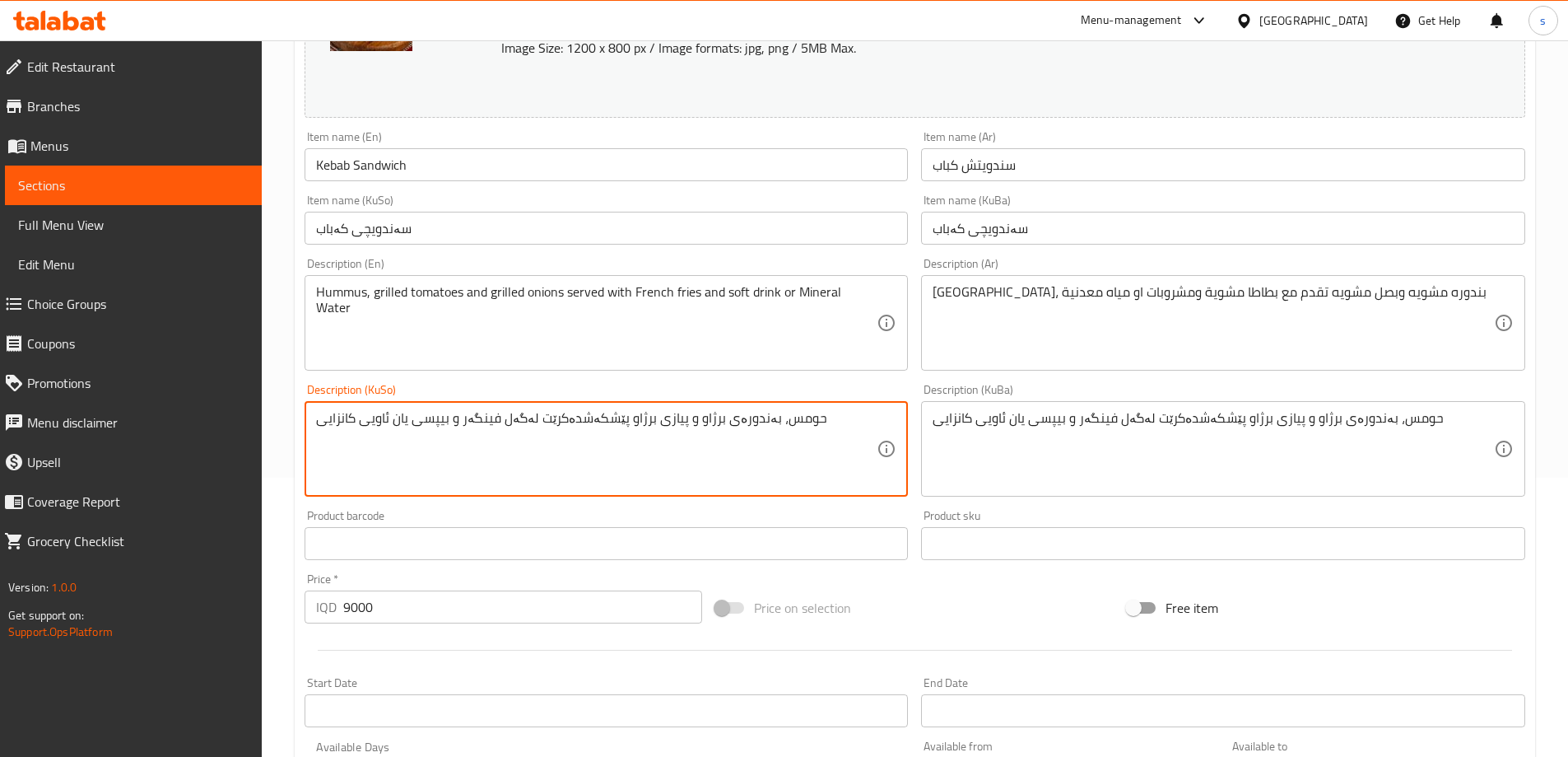
drag, startPoint x: 409, startPoint y: 422, endPoint x: 447, endPoint y: 431, distance: 39.1
click at [443, 424] on textarea "حومس، بەندورەی برژاو و پیازی برژاو پێشکەشدەکرێت لەگەل فینگەر و خواردنەوەی کانزا…" at bounding box center [597, 449] width 561 height 78
type textarea "حومس، بەندورەی برژاو و پیازی برژاو پێشکەشدەکرێت لەگەل فینگەر و خواردنەوەی کانزا…"
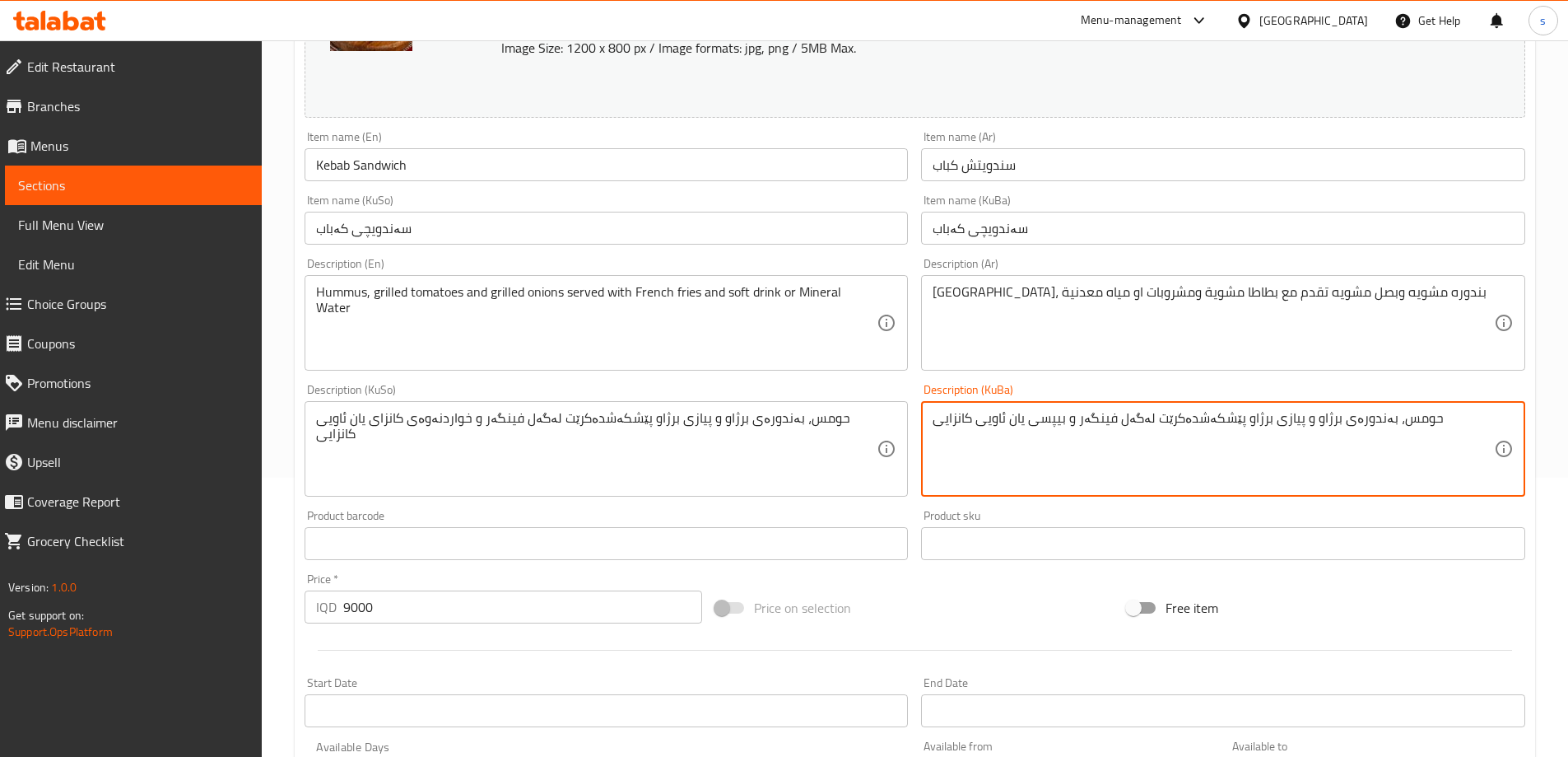
click at [1096, 465] on textarea "حومس، بەندورەی برژاو و پیازی برژاو پێشکەشدەکرێت لەگەل فینگەر و بیپسی یان ئاویی …" at bounding box center [1213, 449] width 561 height 78
paste textarea "واردنەوەی کانزا"
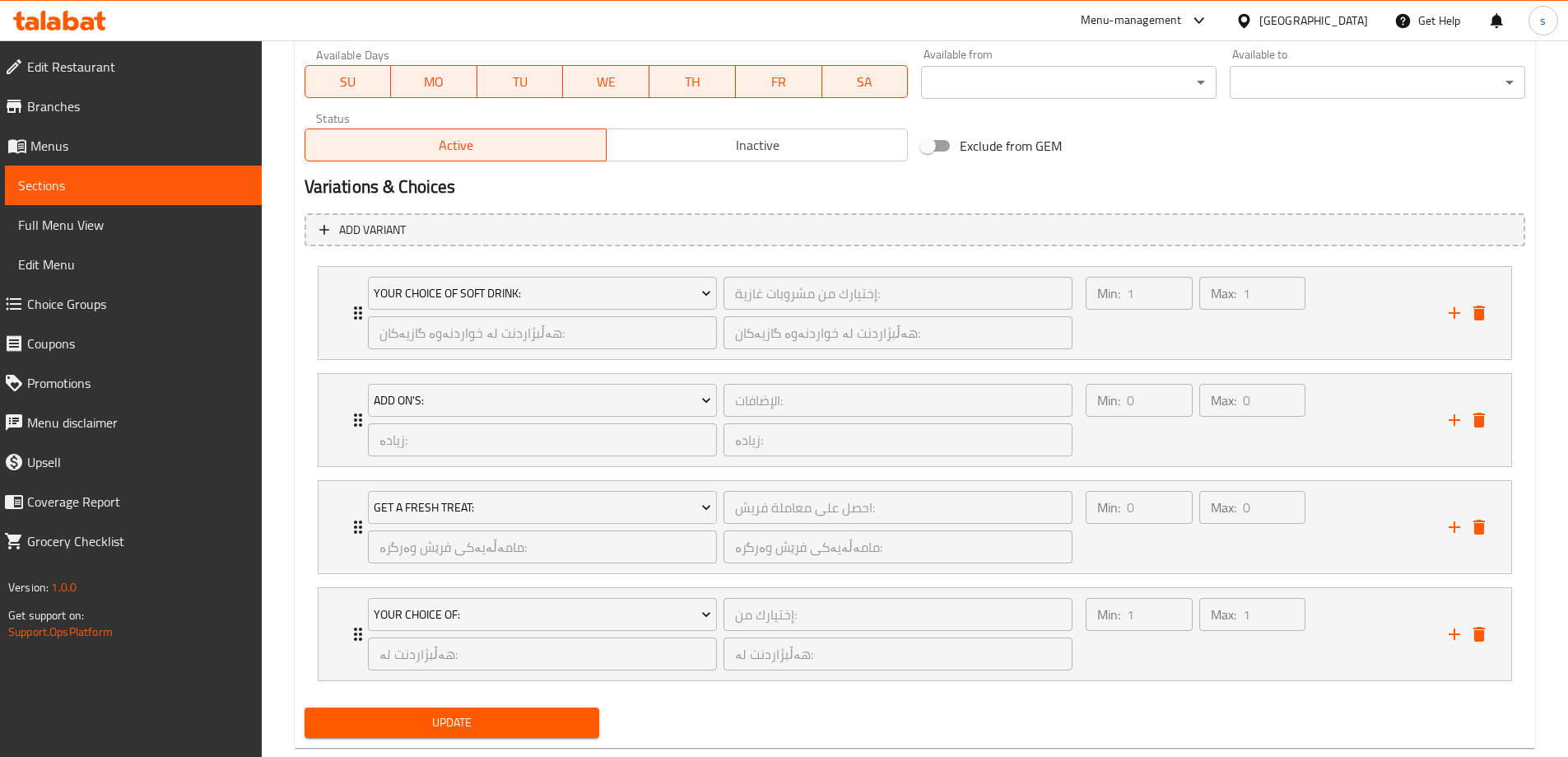
scroll to position [1008, 0]
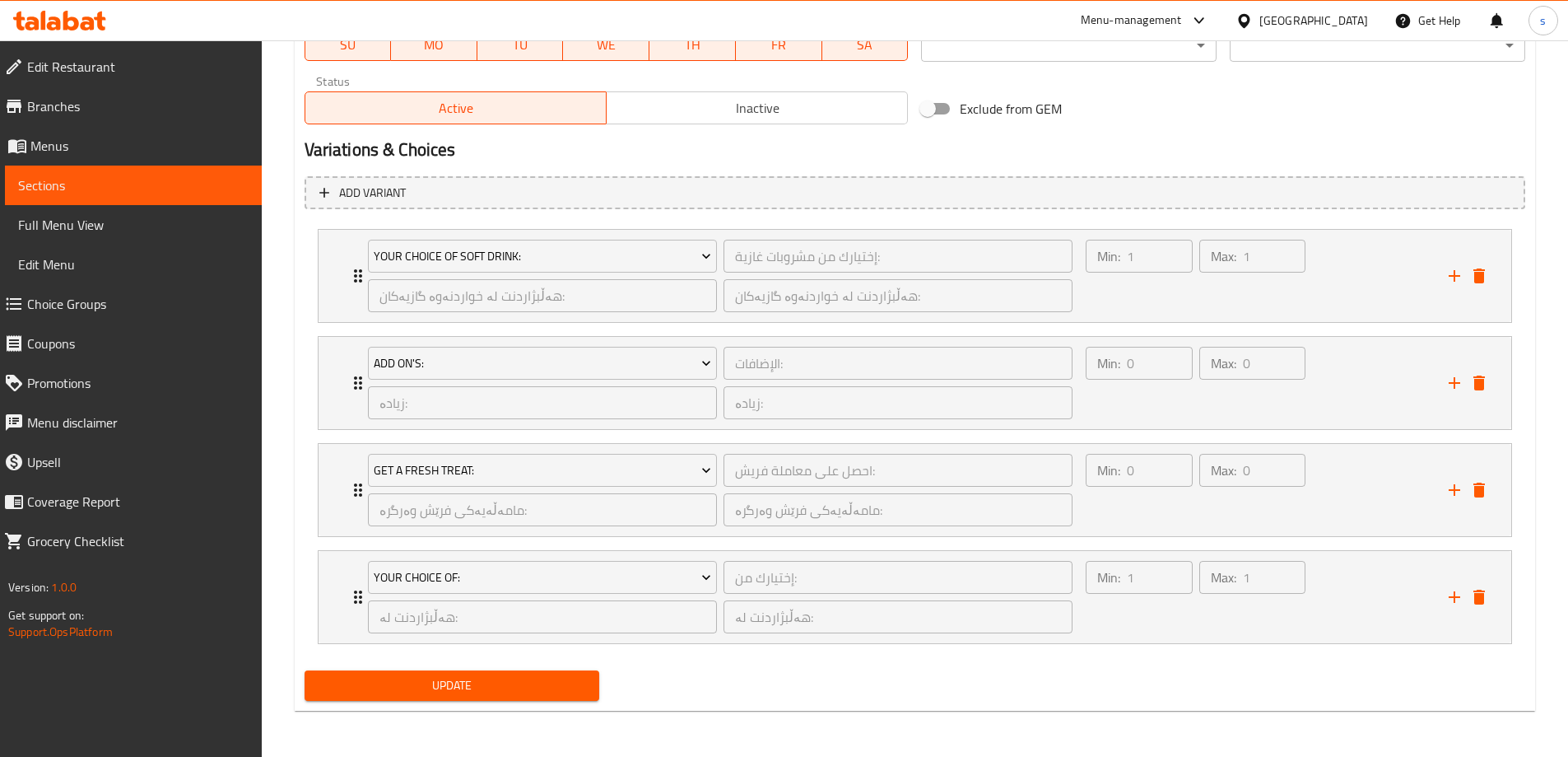
type textarea "حومس، بەندورەی برژاو و پیازی برژاو پێشکەشدەکرێت لەگەل فینگەر و خواردنەوەی کانزا…"
click at [425, 700] on button "Update" at bounding box center [452, 685] width 295 height 30
click at [108, 195] on link "Sections" at bounding box center [133, 185] width 257 height 40
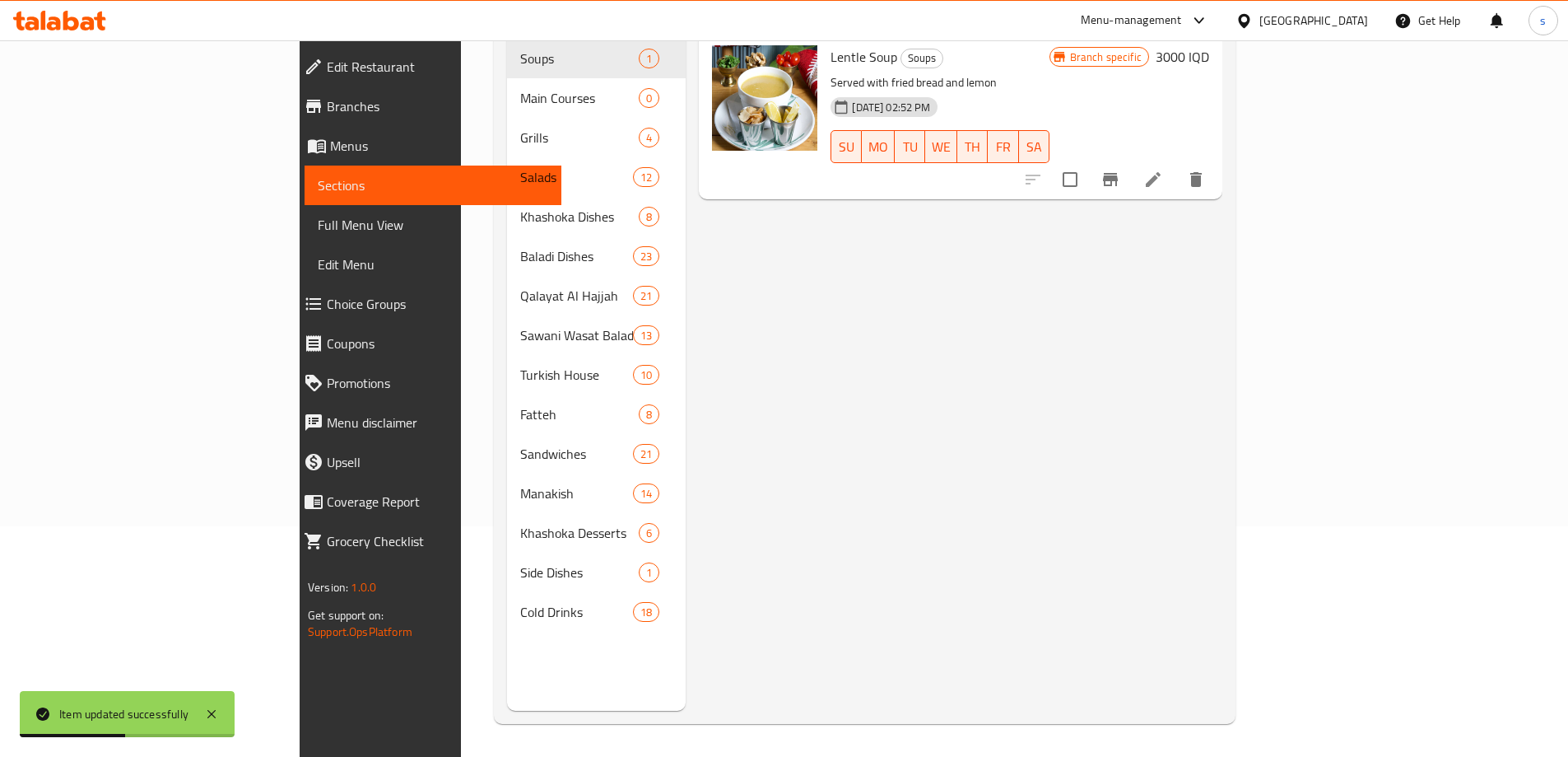
scroll to position [231, 0]
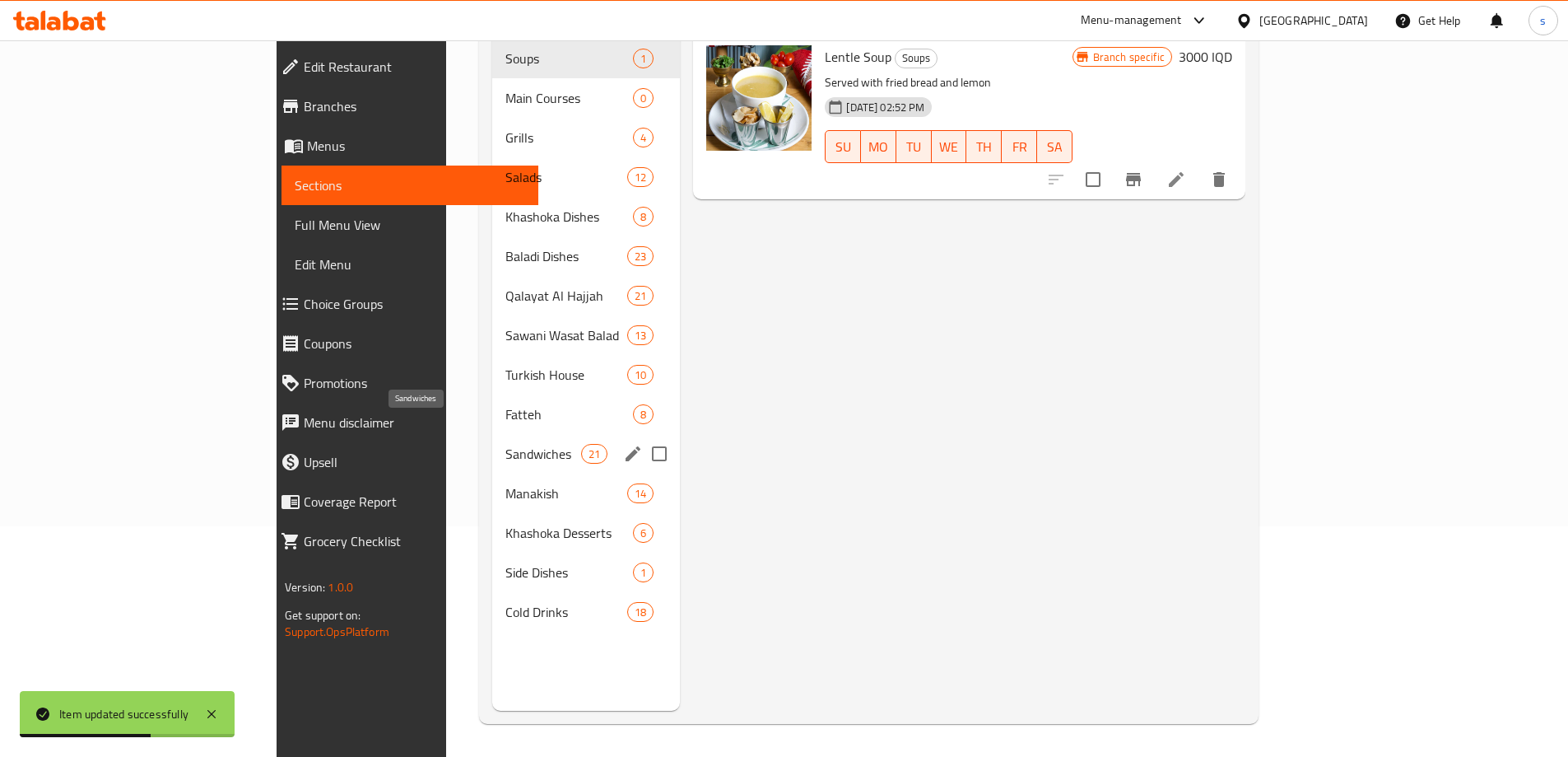
click at [505, 444] on span "Sandwiches" at bounding box center [543, 453] width 77 height 20
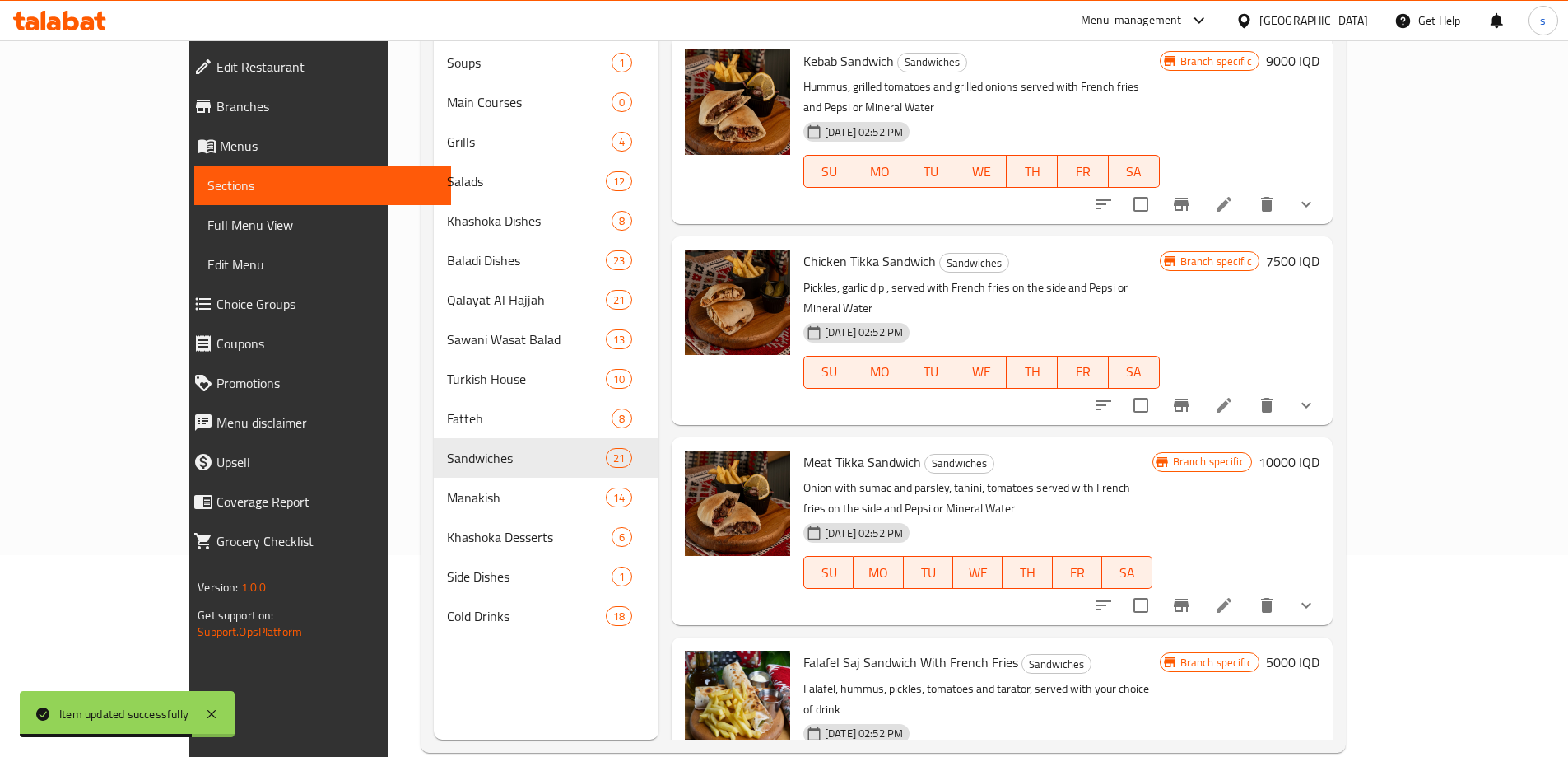
scroll to position [207, 0]
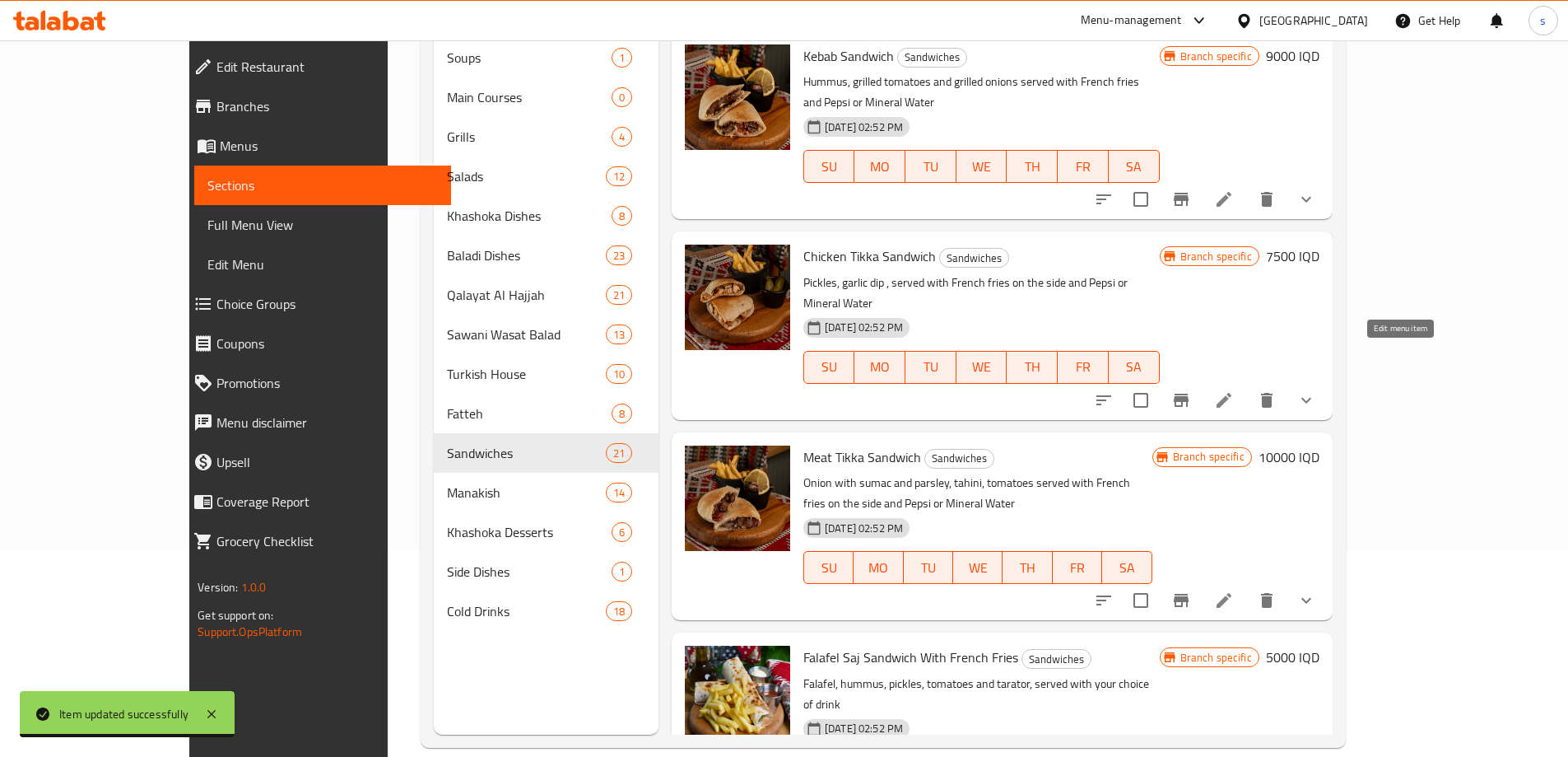
click at [1231, 393] on icon at bounding box center [1224, 400] width 15 height 15
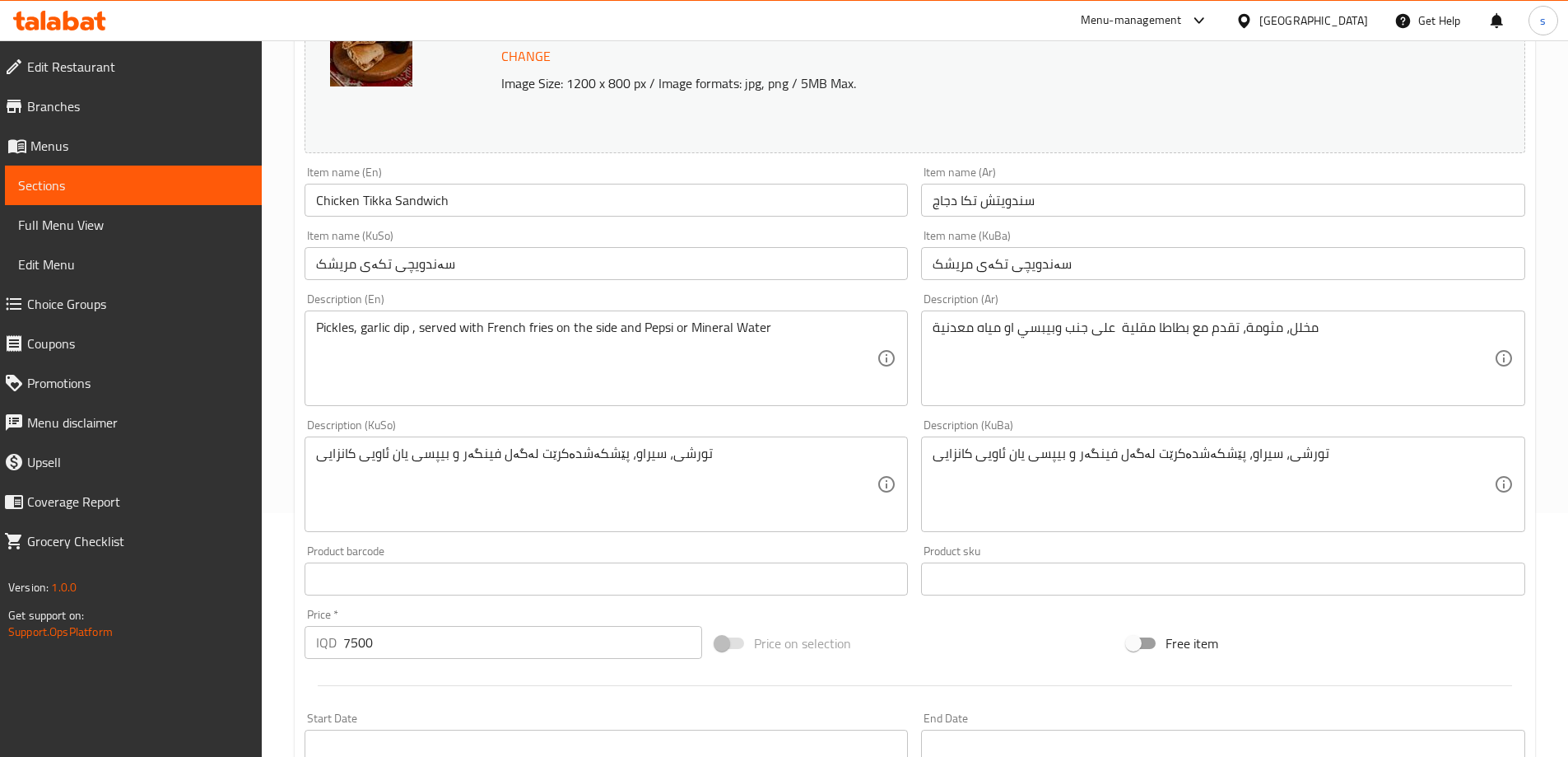
scroll to position [248, 0]
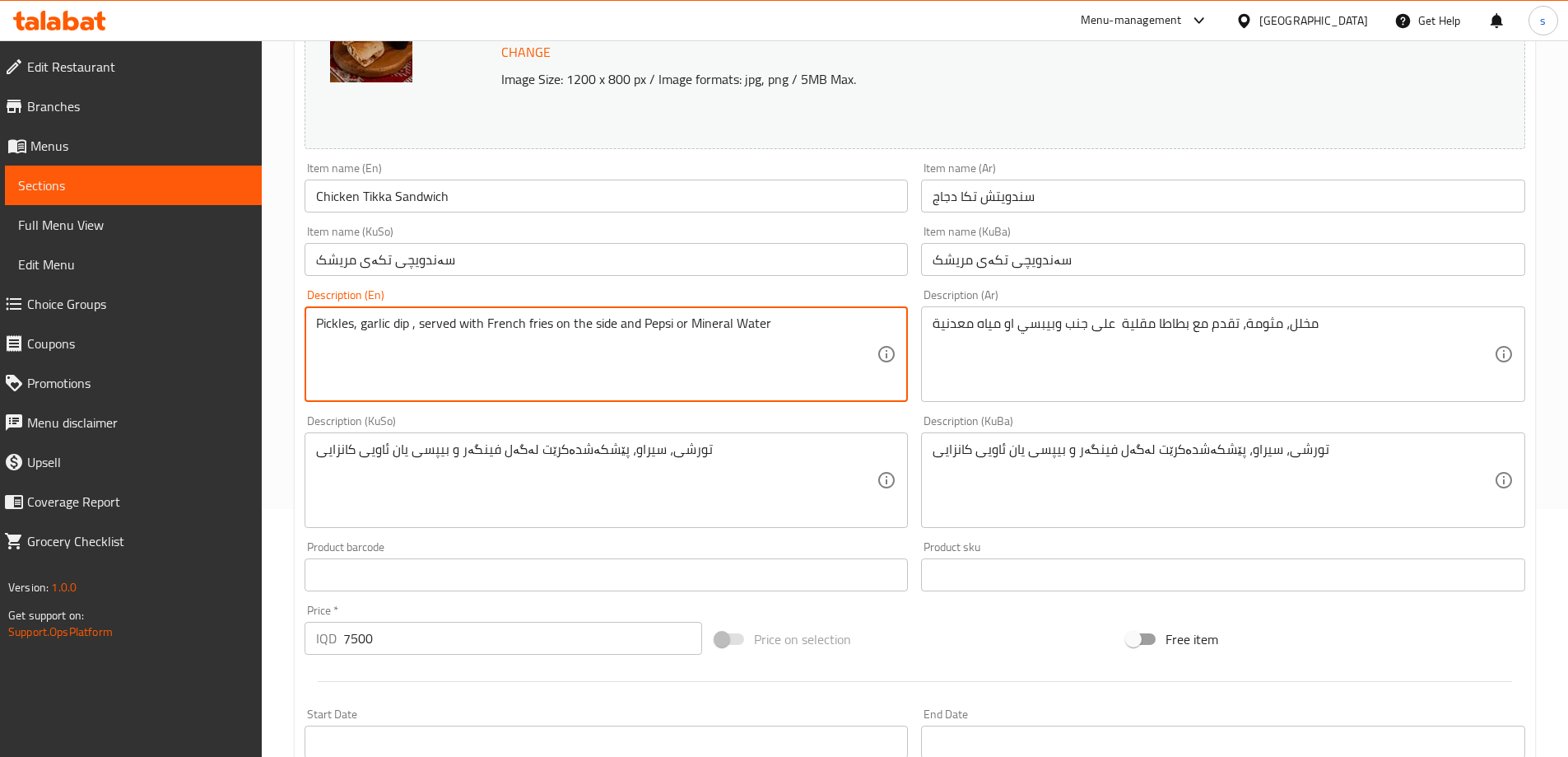
drag, startPoint x: 644, startPoint y: 327, endPoint x: 664, endPoint y: 333, distance: 20.9
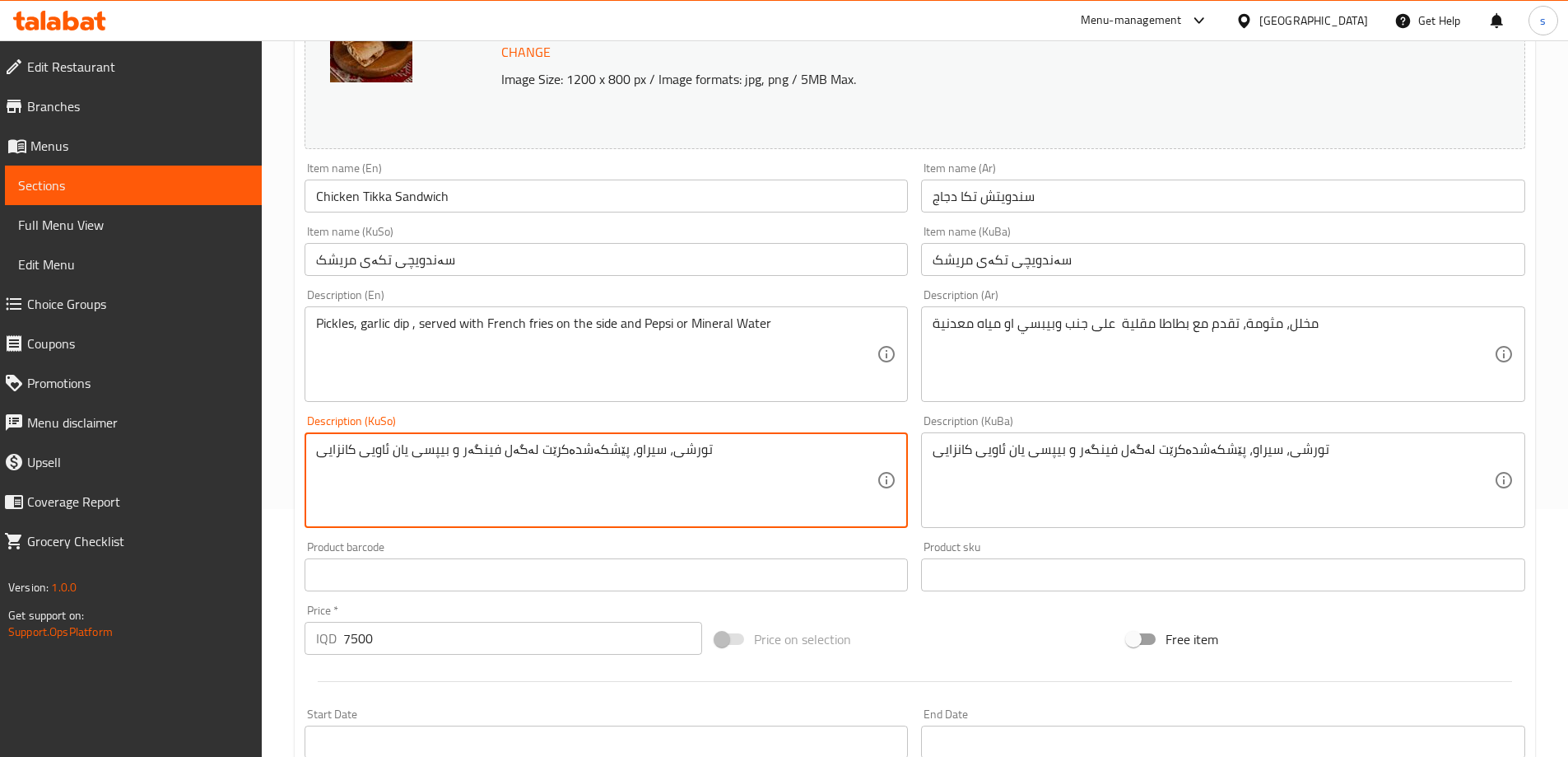
drag, startPoint x: 414, startPoint y: 456, endPoint x: 445, endPoint y: 464, distance: 32.0
click at [445, 464] on textarea "تورشی، سیراو، پێشکەشدەکرێت لەگەل فینگەر و خواردنەوەی کانزای یان ئاویی کانزایی" at bounding box center [597, 480] width 561 height 78
type textarea "تورشی، سیراو، پێشکەشدەکرێت لەگەل فینگەر و خواردنەوەی کانزای یان ئاویی کانزایی"
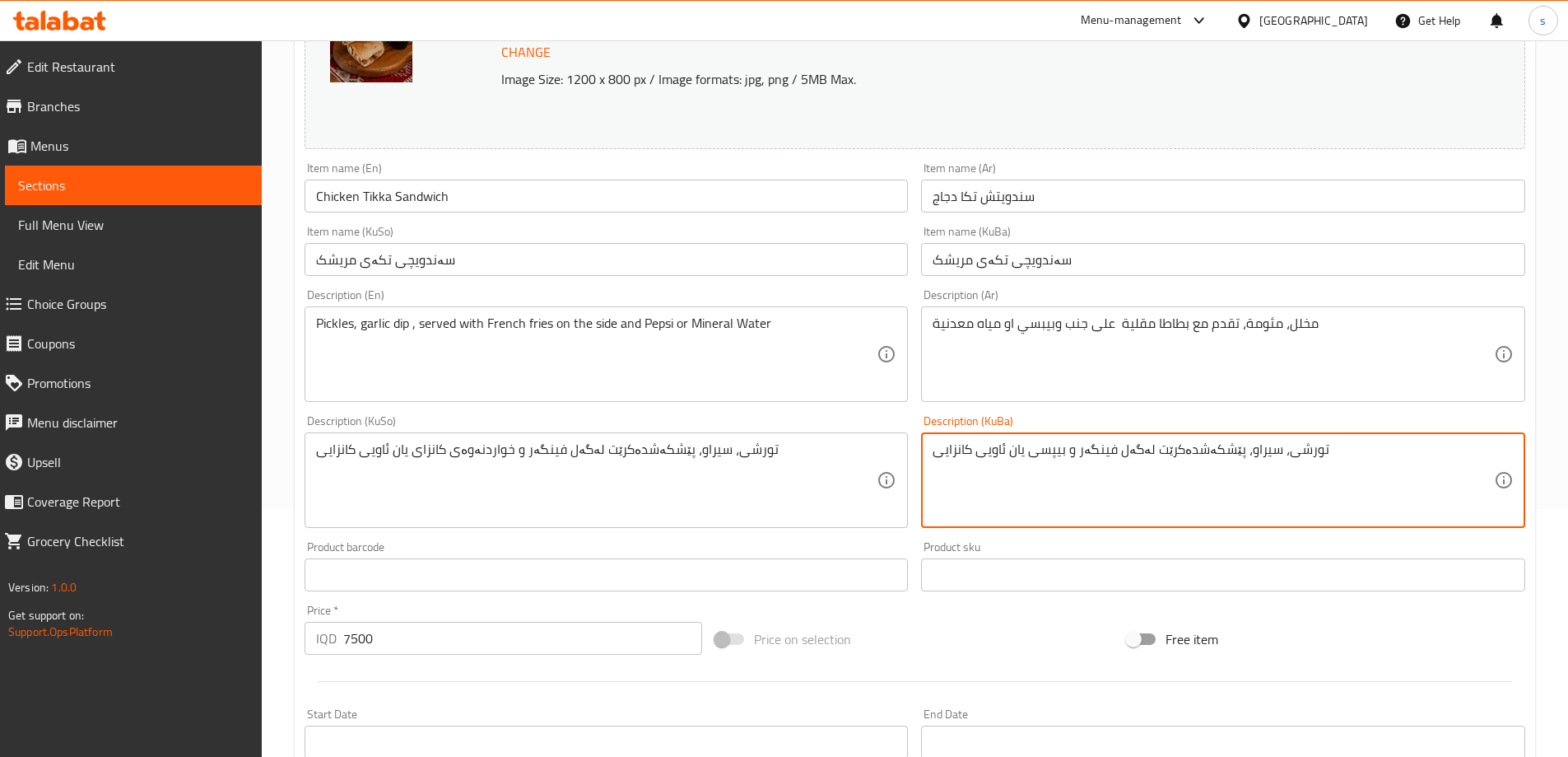
click at [1039, 477] on textarea "تورشی، سیراو، پێشکەشدەکرێت لەگەل فینگەر و بیپسی یان ئاویی کانزایی" at bounding box center [1213, 480] width 561 height 78
paste textarea "واردنەوەی کانزا"
type textarea "تورشی، سیراو، پێشکەشدەکرێت لەگەل فینگەر و خواردنەوەی کانزای یان ئاویی کانزایی"
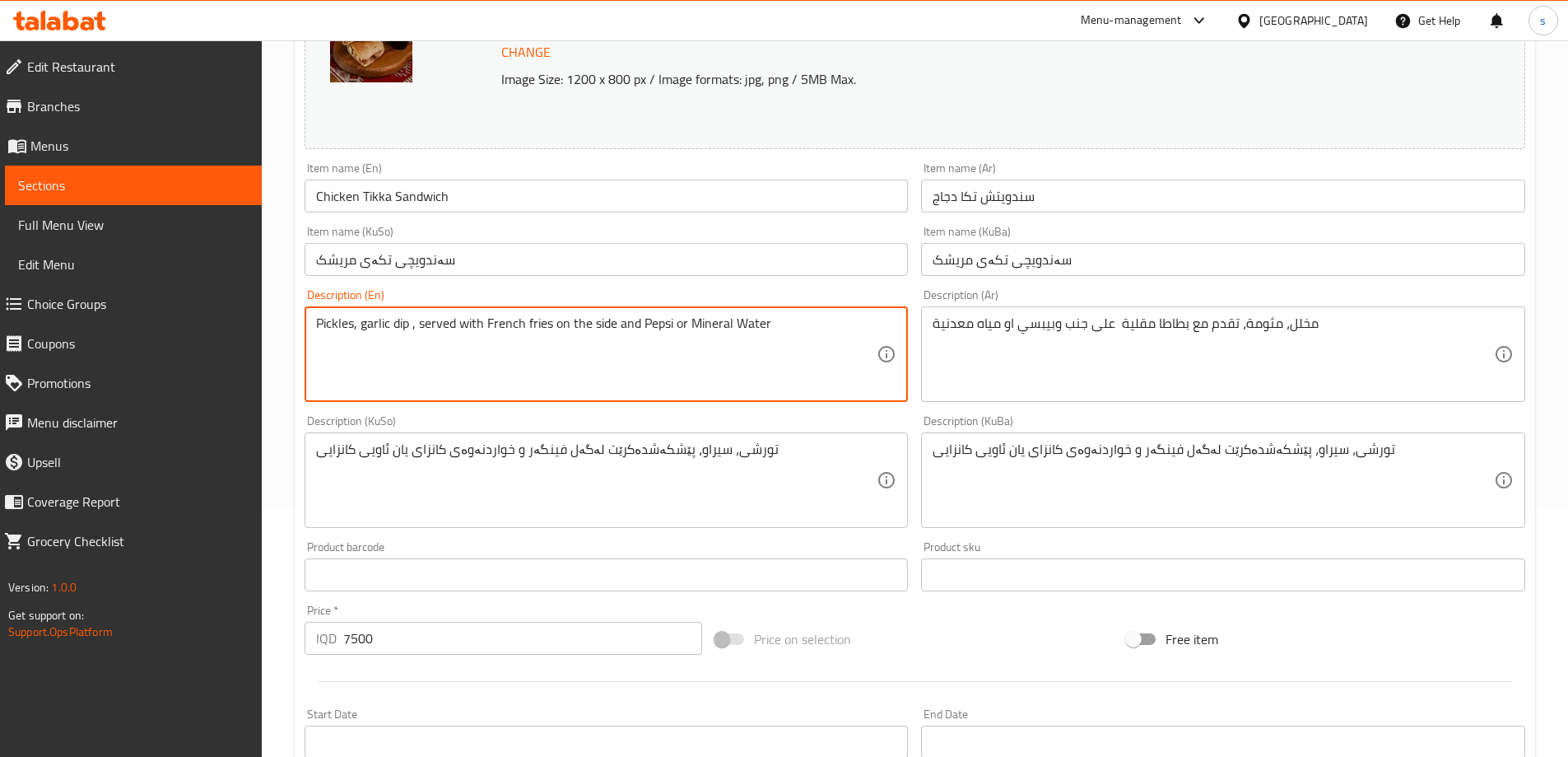
click at [656, 327] on textarea "Pickles, garlic dip , served with French fries on the side and Pepsi or Mineral…" at bounding box center [597, 354] width 561 height 78
type textarea "Pickles, garlic dip , served with French fries on the side and soft drink or Mi…"
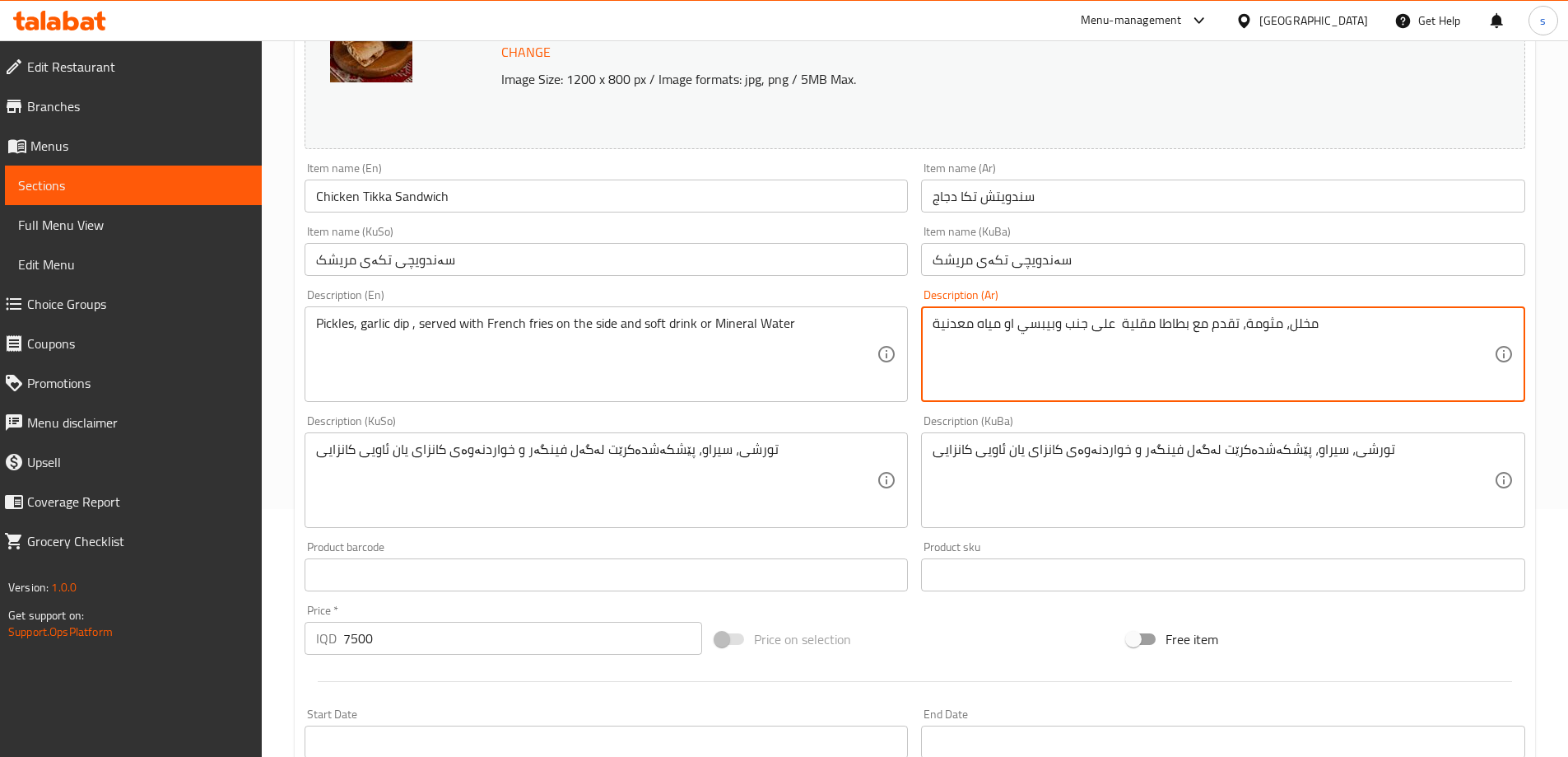
drag, startPoint x: 1020, startPoint y: 330, endPoint x: 1053, endPoint y: 340, distance: 34.5
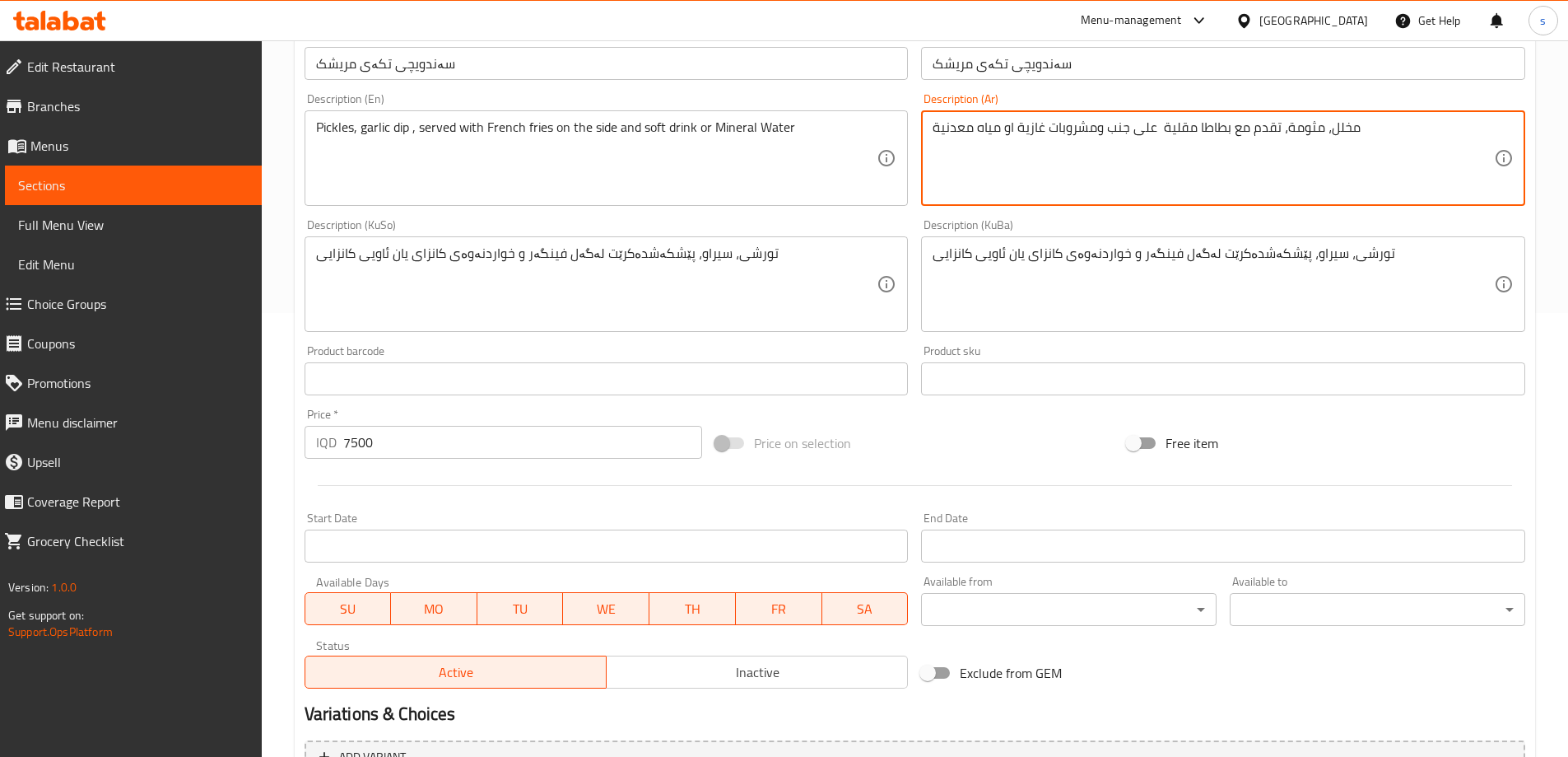
scroll to position [346, 0]
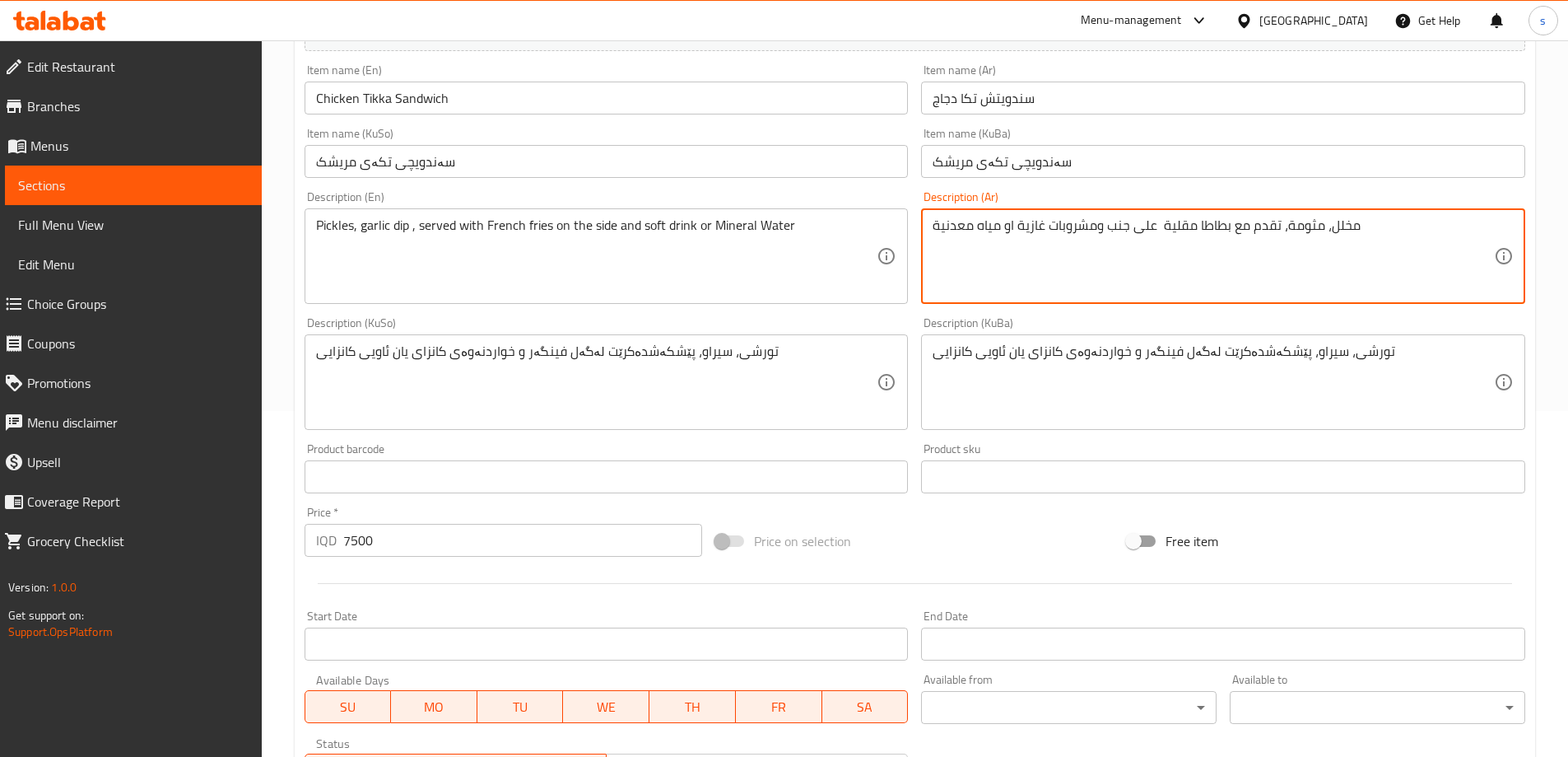
drag, startPoint x: 1016, startPoint y: 223, endPoint x: 1094, endPoint y: 246, distance: 81.3
click at [1094, 246] on textarea "مخلل، مثومة، تقدم مع بطاطا مقلية على جنب ومشروبات غازية او مياه معدنية" at bounding box center [1213, 256] width 561 height 78
type textarea "مخلل، مثومة، تقدم مع بطاطا مقلية على جنب ومشروبات غازية او مياه معدنية"
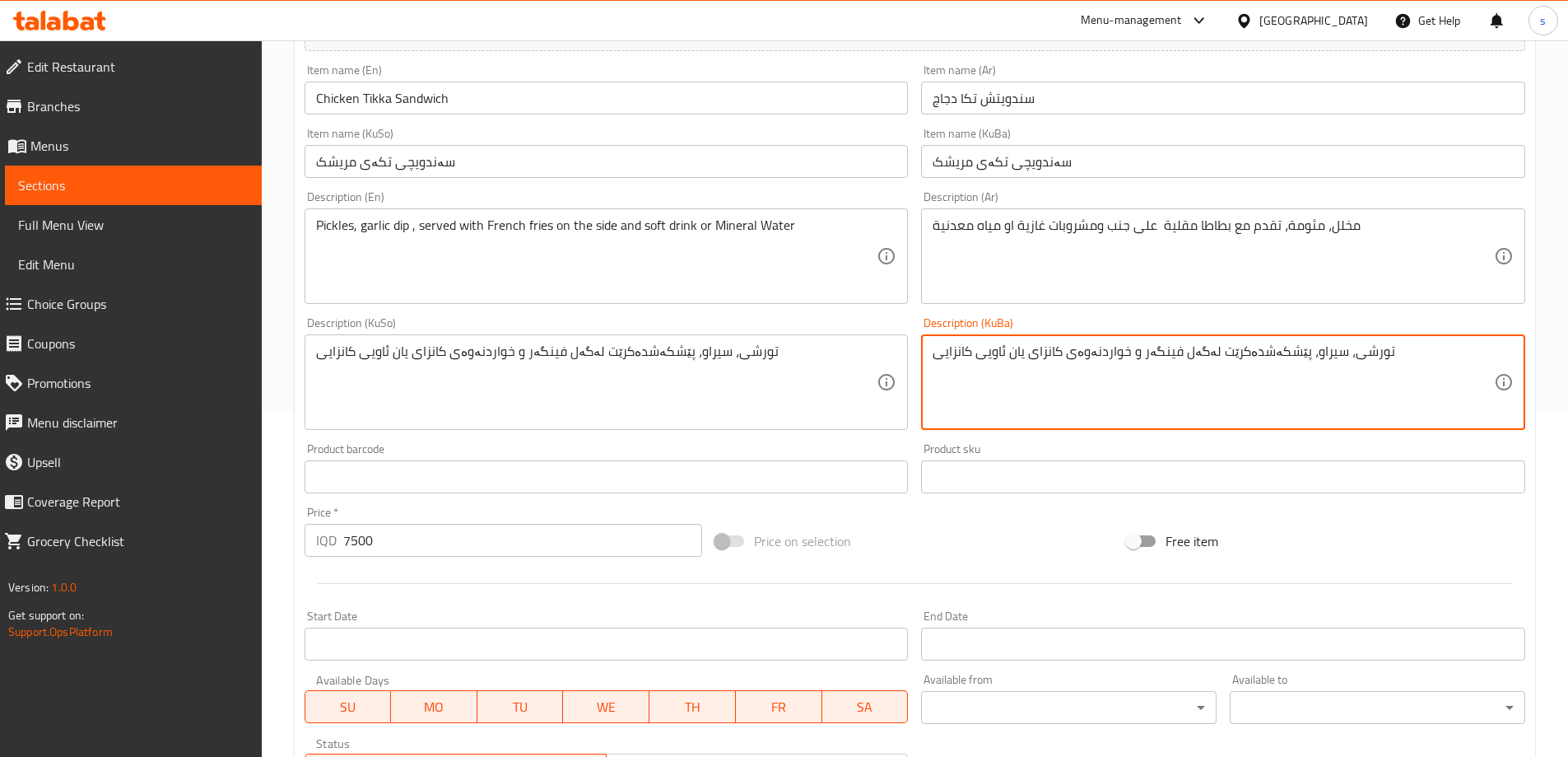
drag, startPoint x: 1031, startPoint y: 352, endPoint x: 1124, endPoint y: 367, distance: 94.2
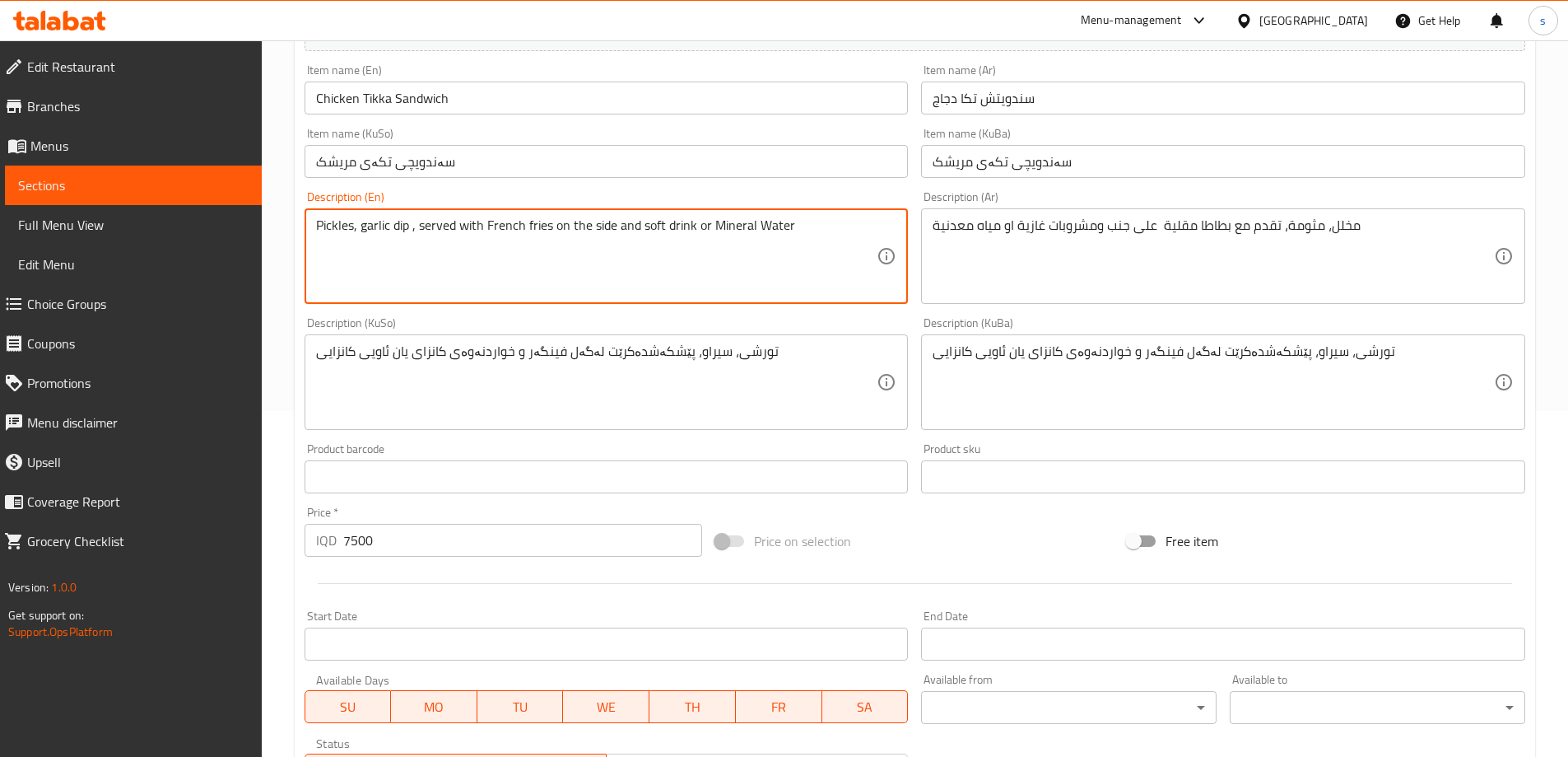
drag, startPoint x: 641, startPoint y: 221, endPoint x: 694, endPoint y: 239, distance: 56.0
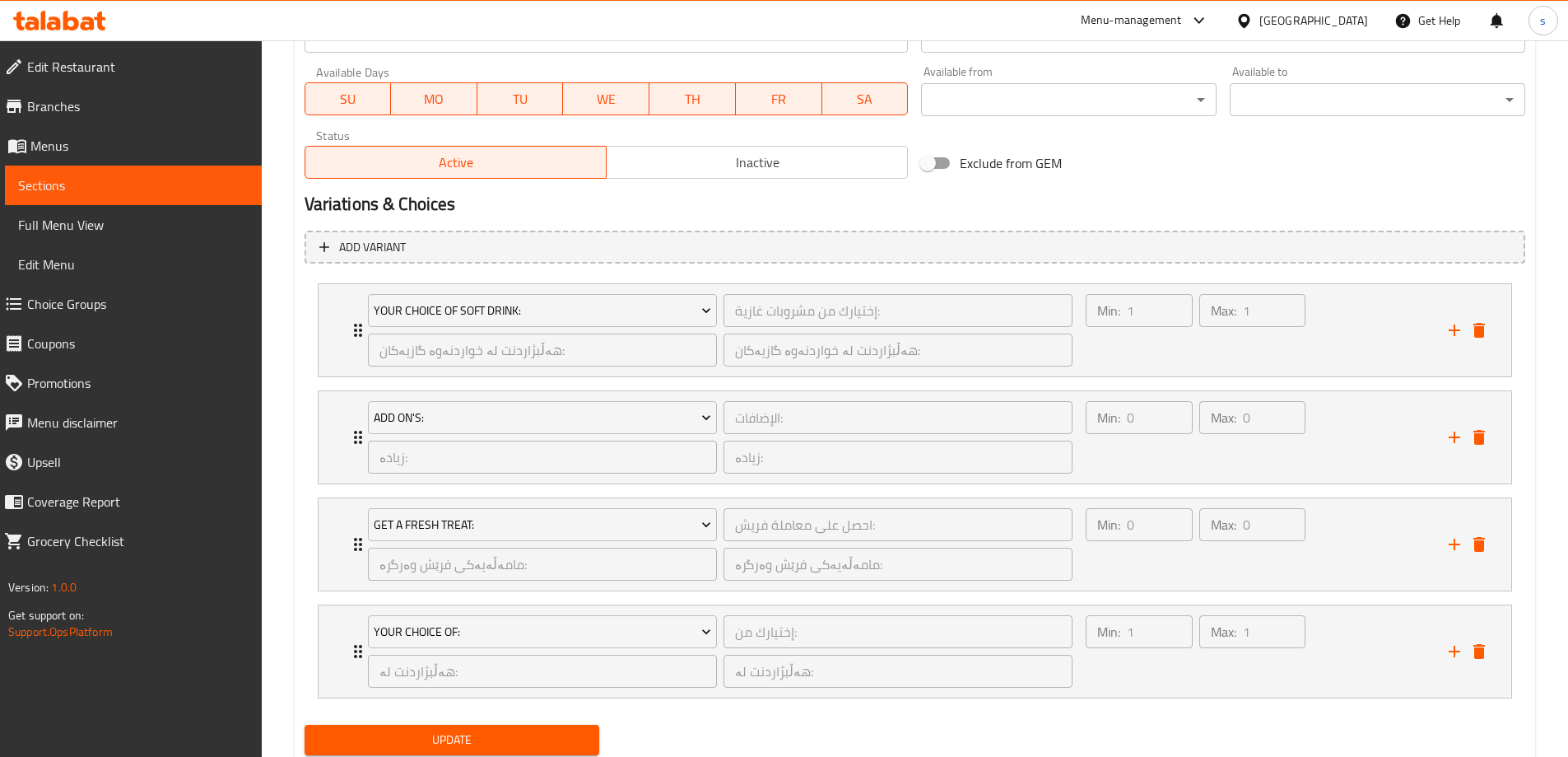
scroll to position [1008, 0]
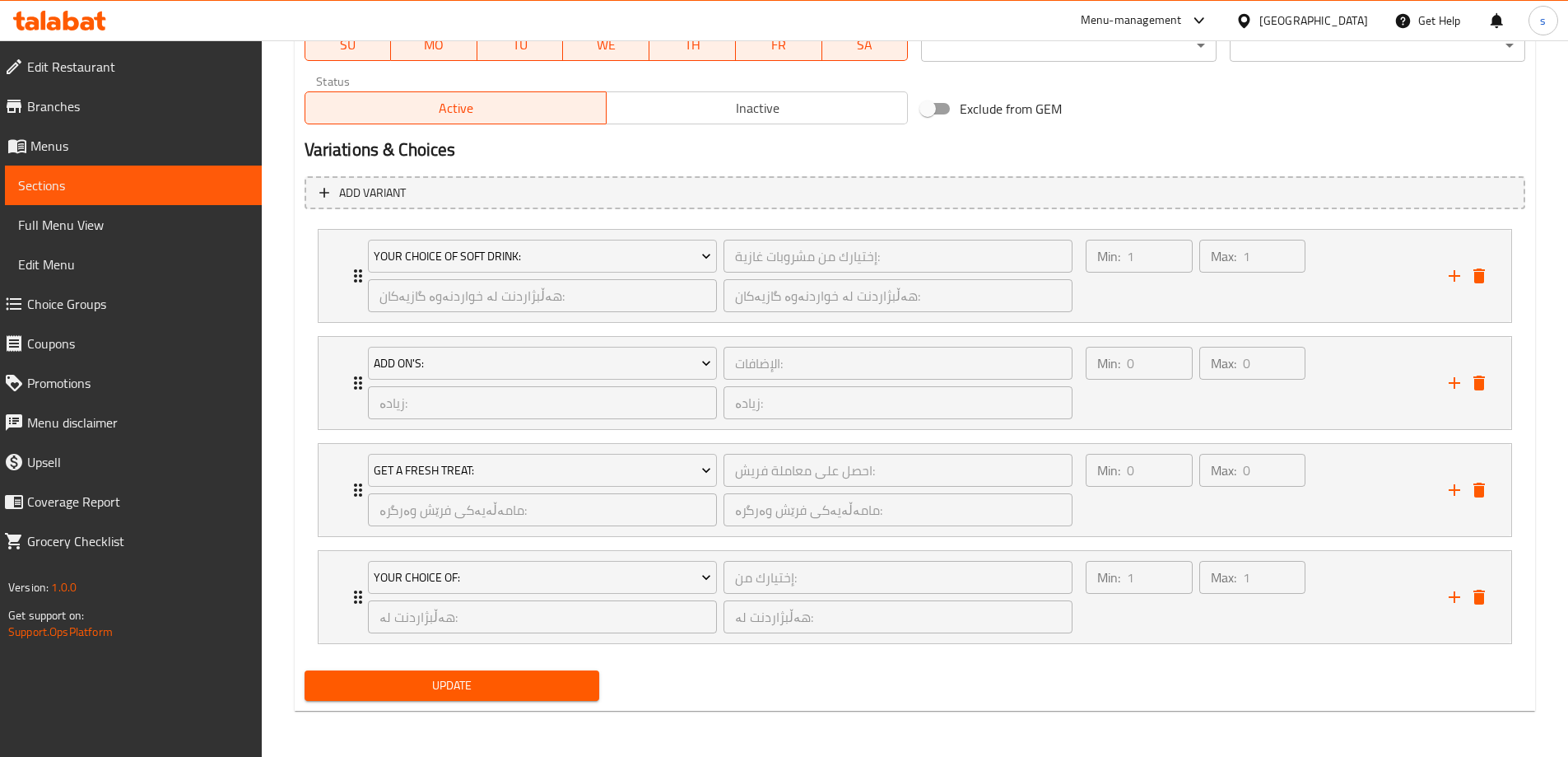
click at [557, 674] on button "Update" at bounding box center [452, 685] width 295 height 30
click at [110, 183] on span "Sections" at bounding box center [133, 185] width 231 height 20
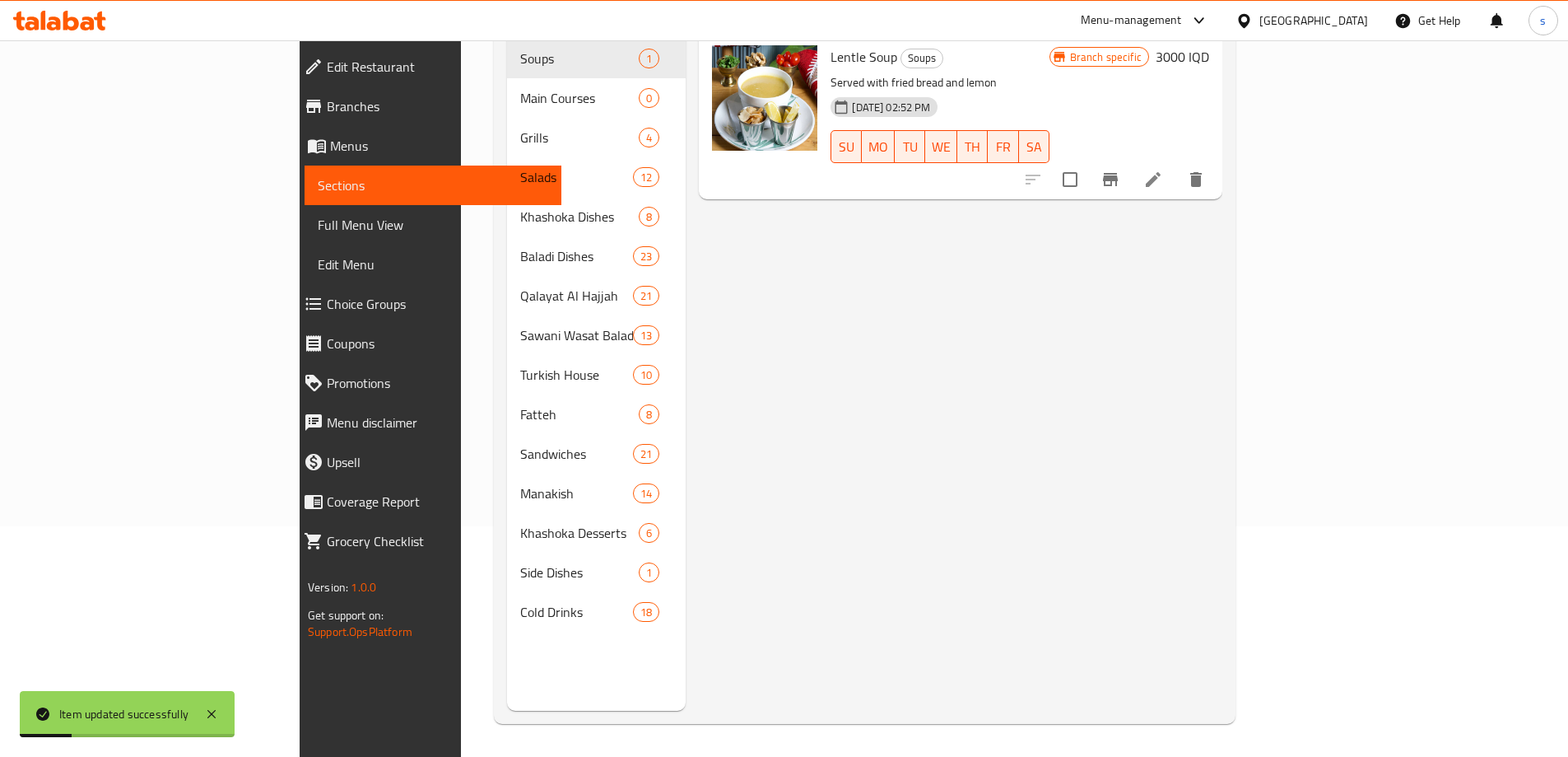
scroll to position [218, 0]
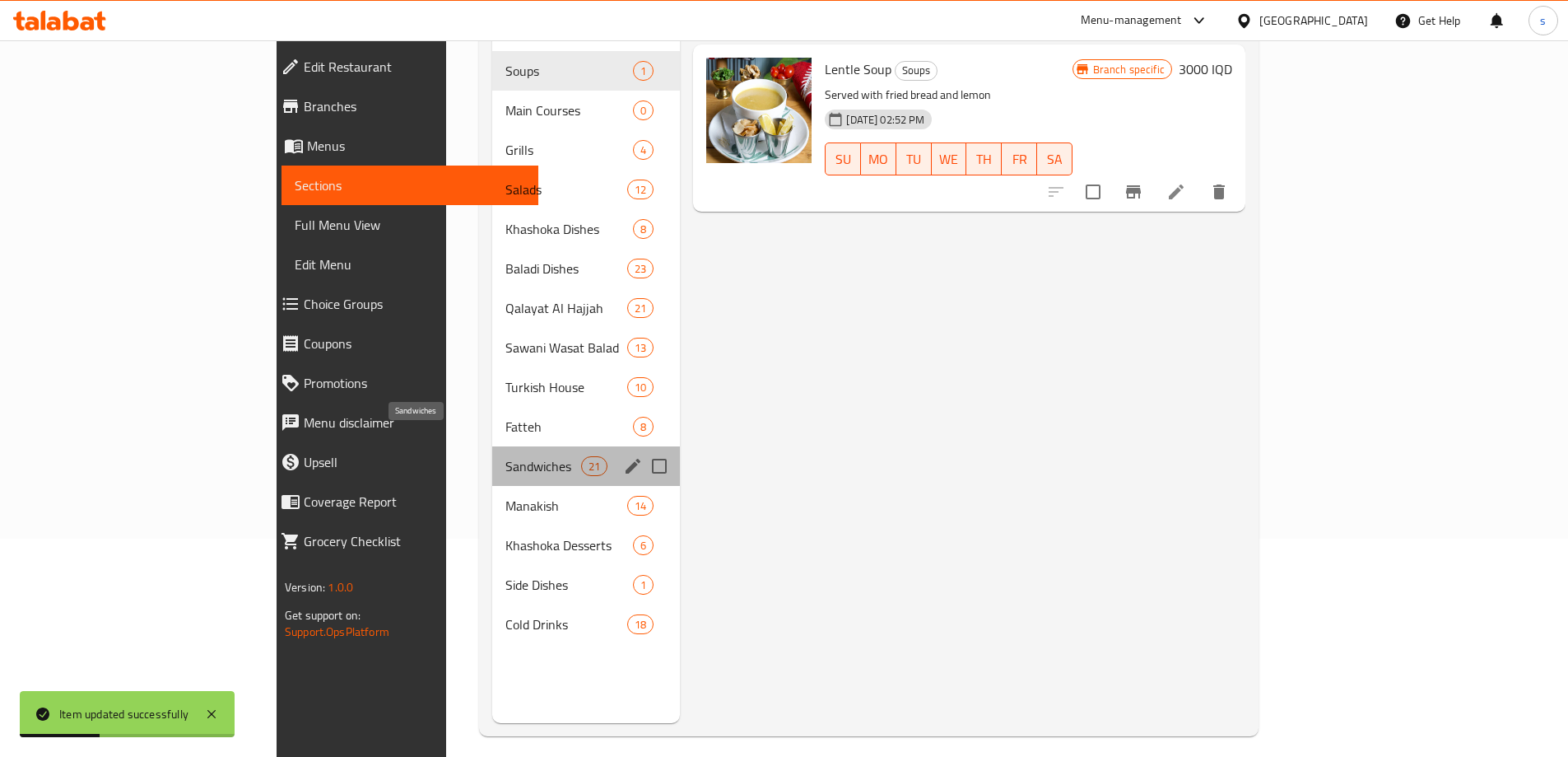
click at [505, 456] on span "Sandwiches" at bounding box center [543, 466] width 77 height 20
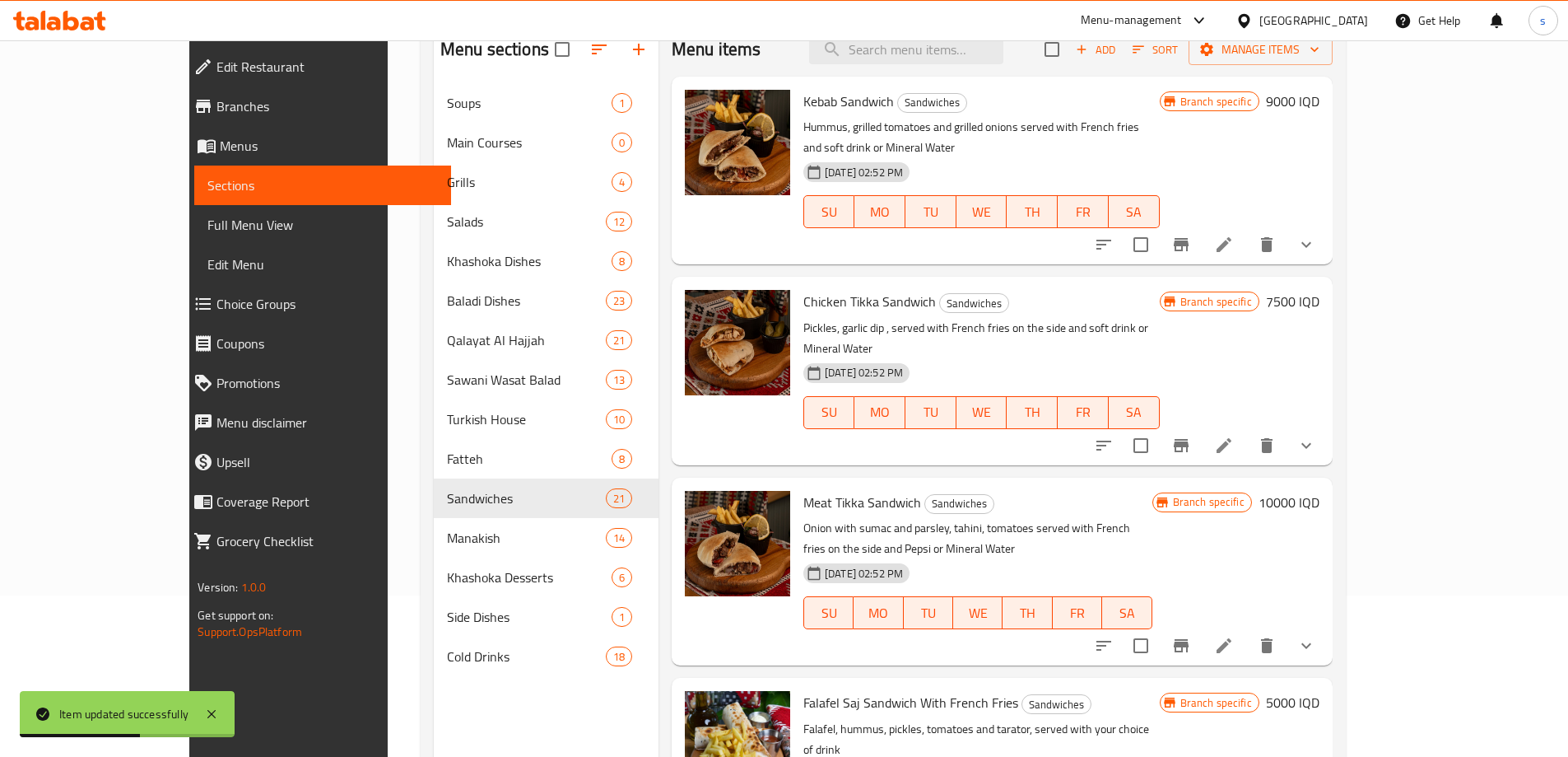
scroll to position [155, 0]
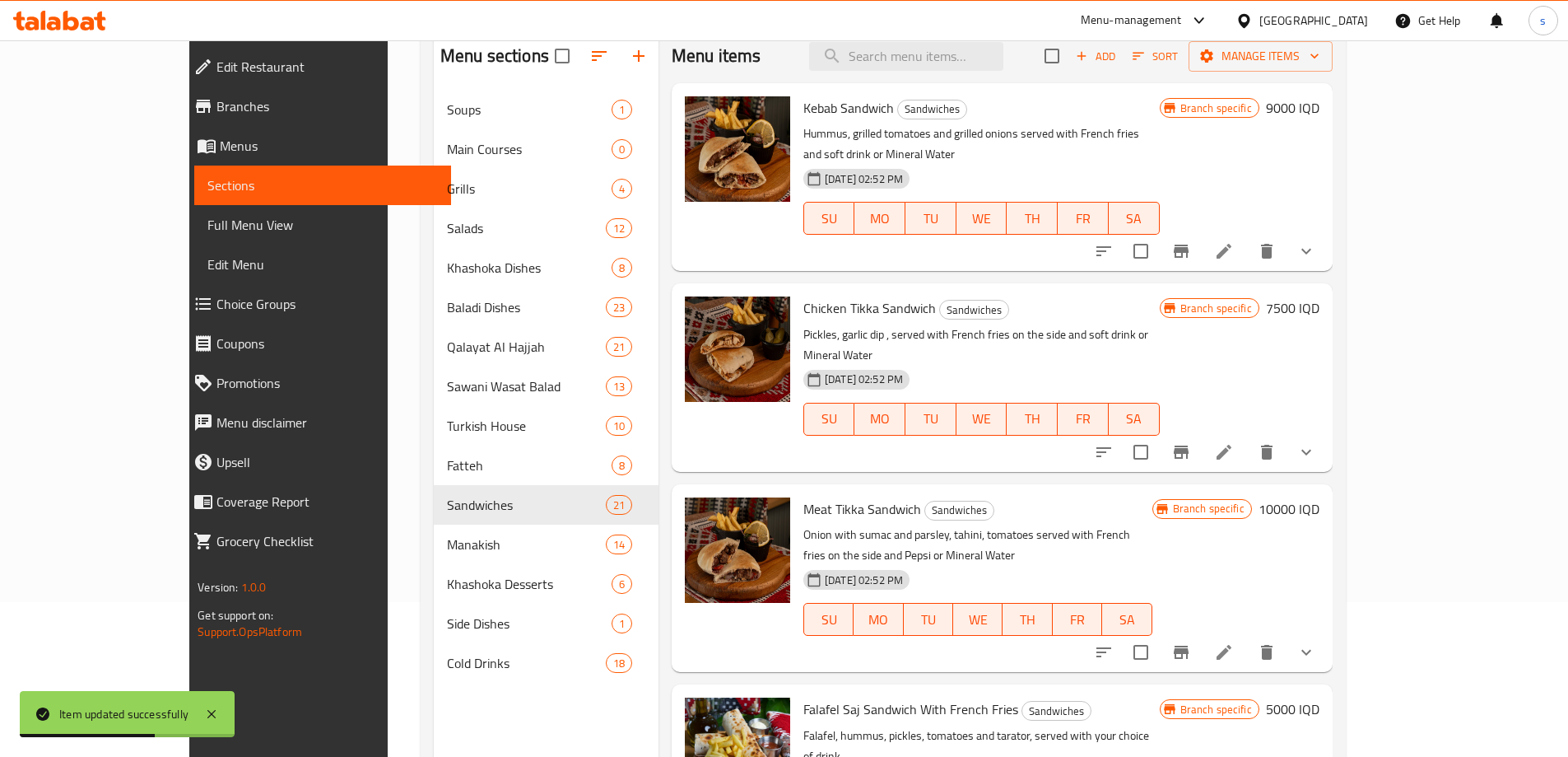
click at [1234, 241] on icon at bounding box center [1224, 251] width 20 height 20
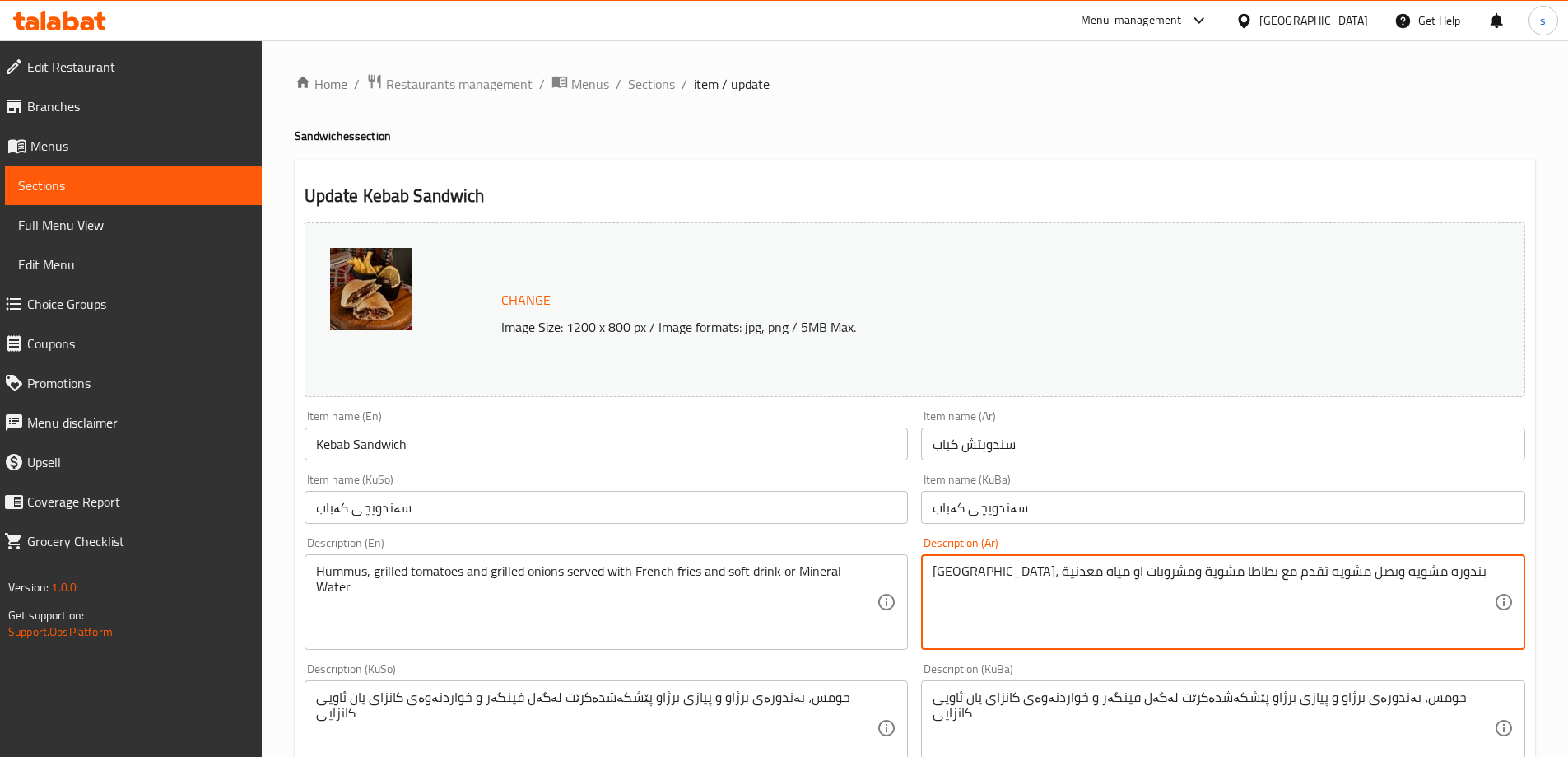
drag, startPoint x: 1016, startPoint y: 573, endPoint x: 1065, endPoint y: 581, distance: 49.6
paste textarea "ازية"
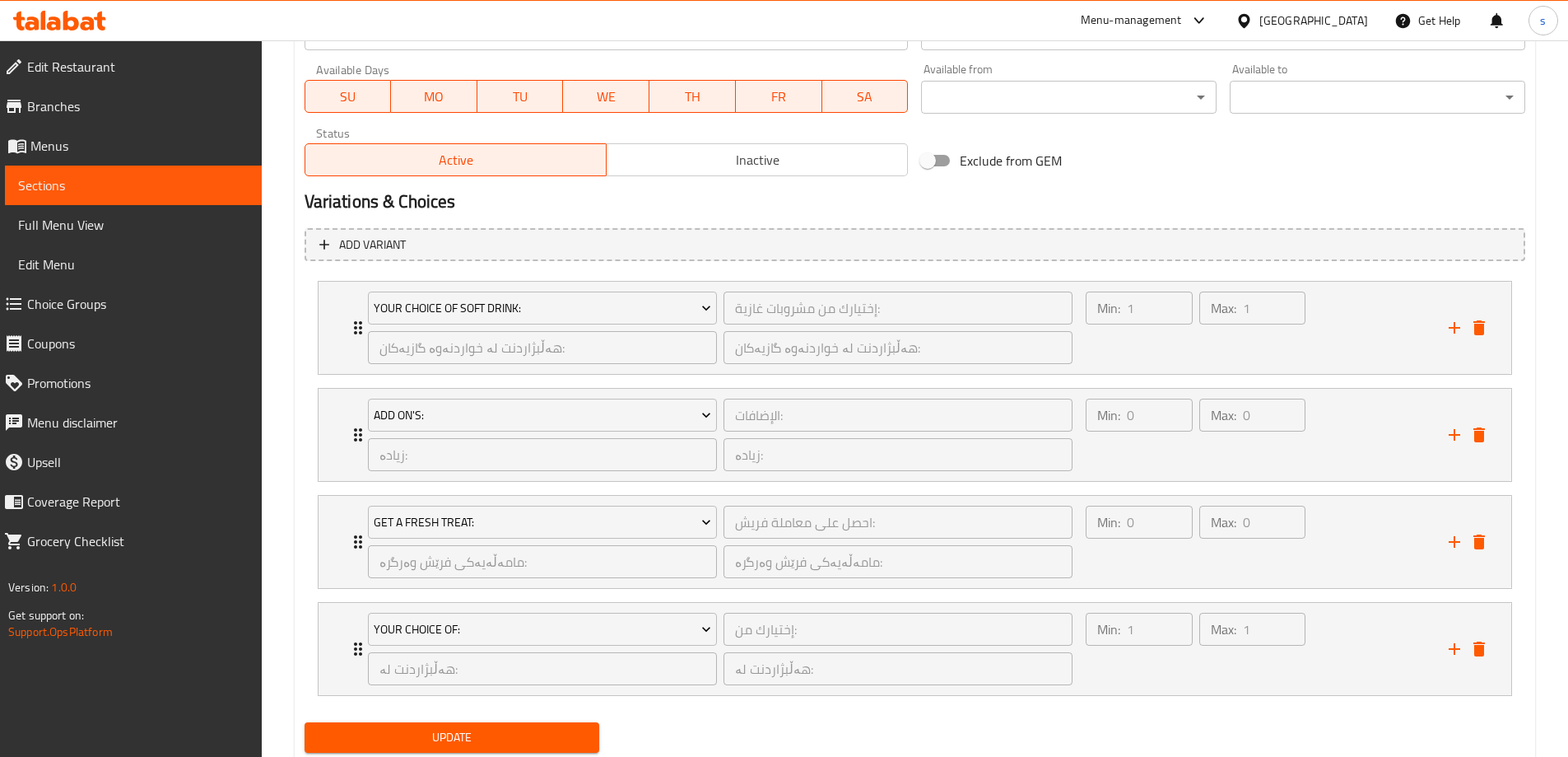
scroll to position [1008, 0]
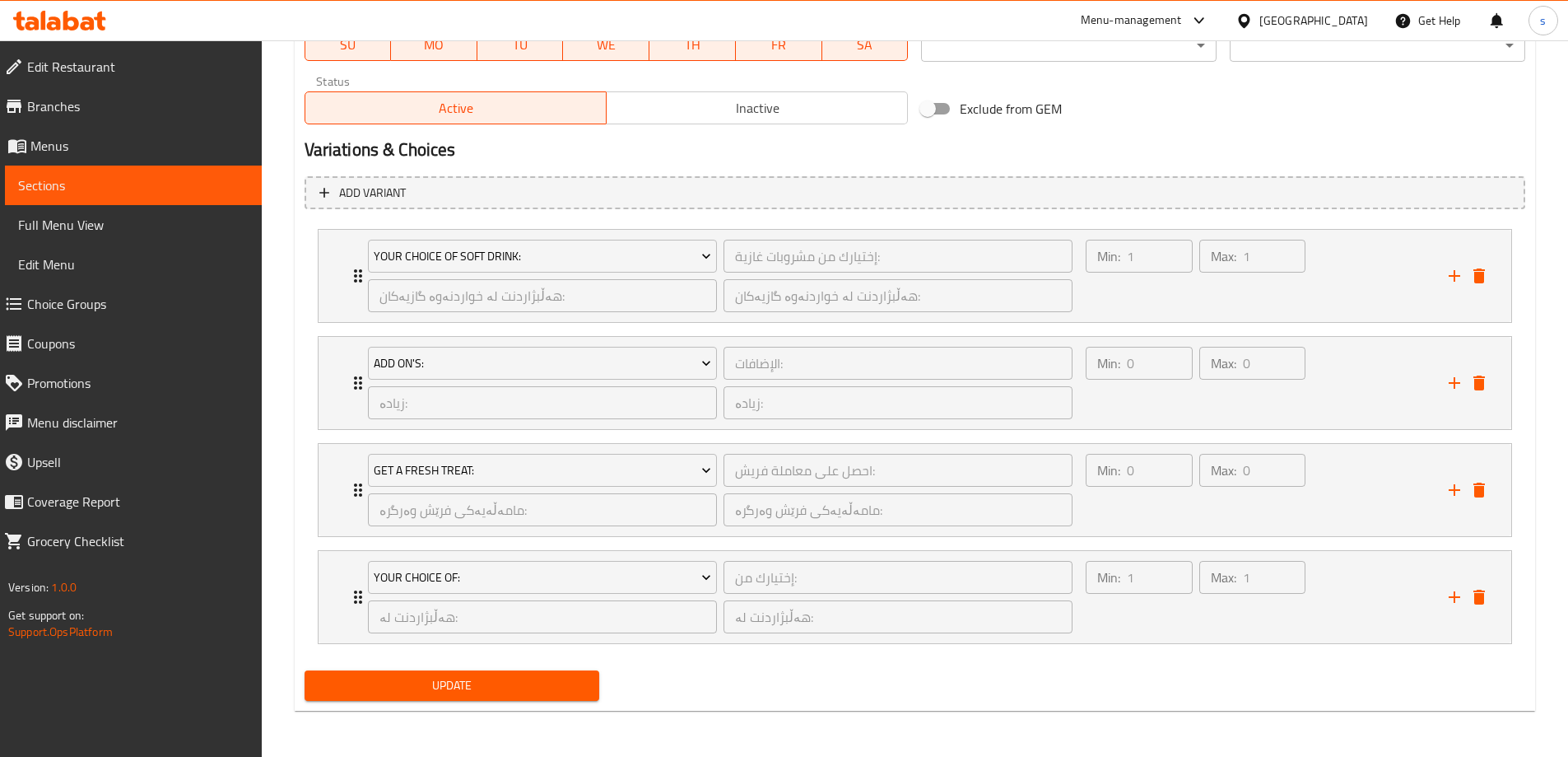
type textarea "حمص، بندوره مشويه وبصل مشويه تقدم مع بطاطا مشوية ومشروبات غازية او مياه معدنية"
click at [426, 696] on span "Update" at bounding box center [452, 686] width 270 height 21
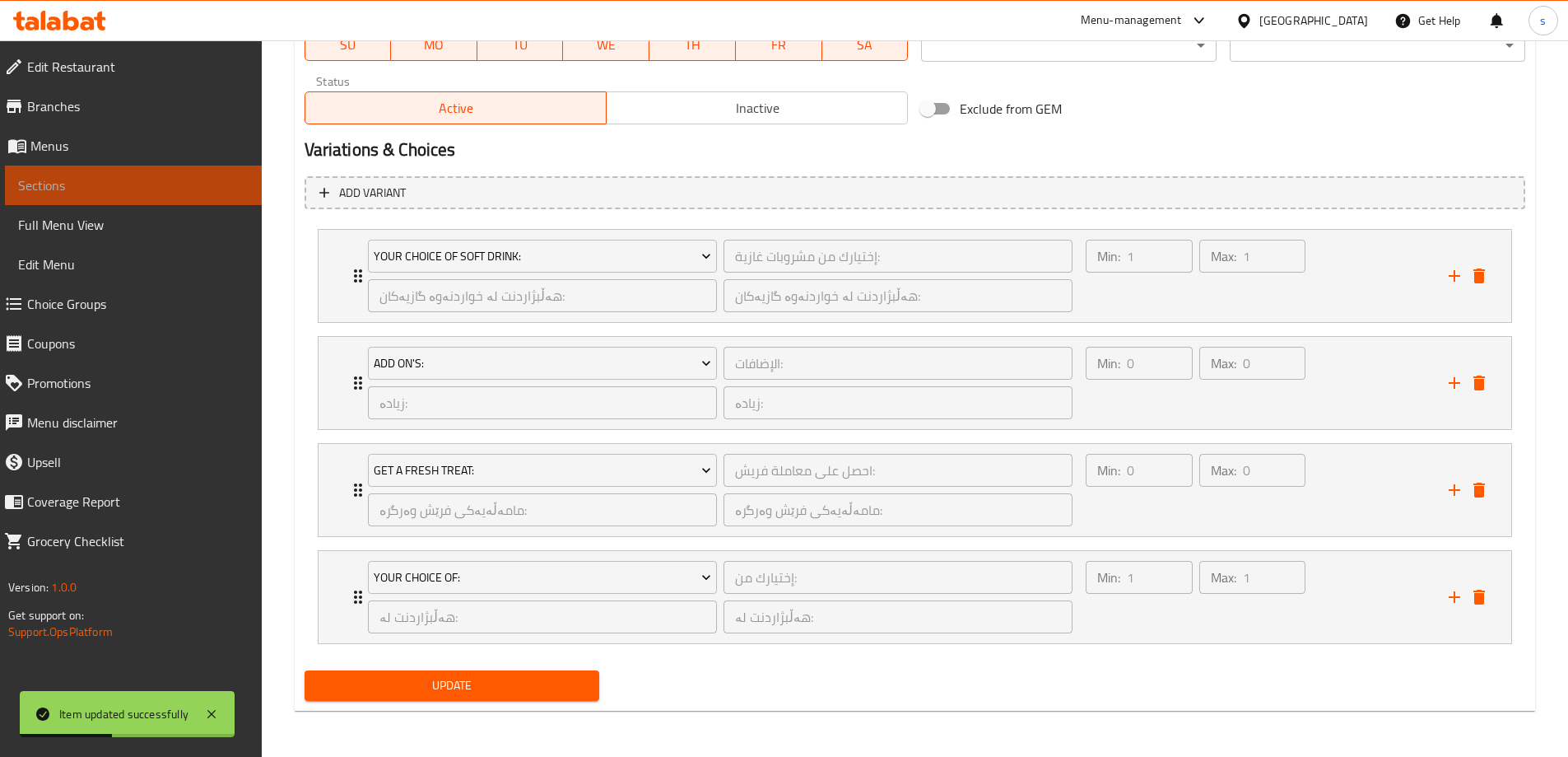
click at [121, 189] on span "Sections" at bounding box center [133, 185] width 231 height 20
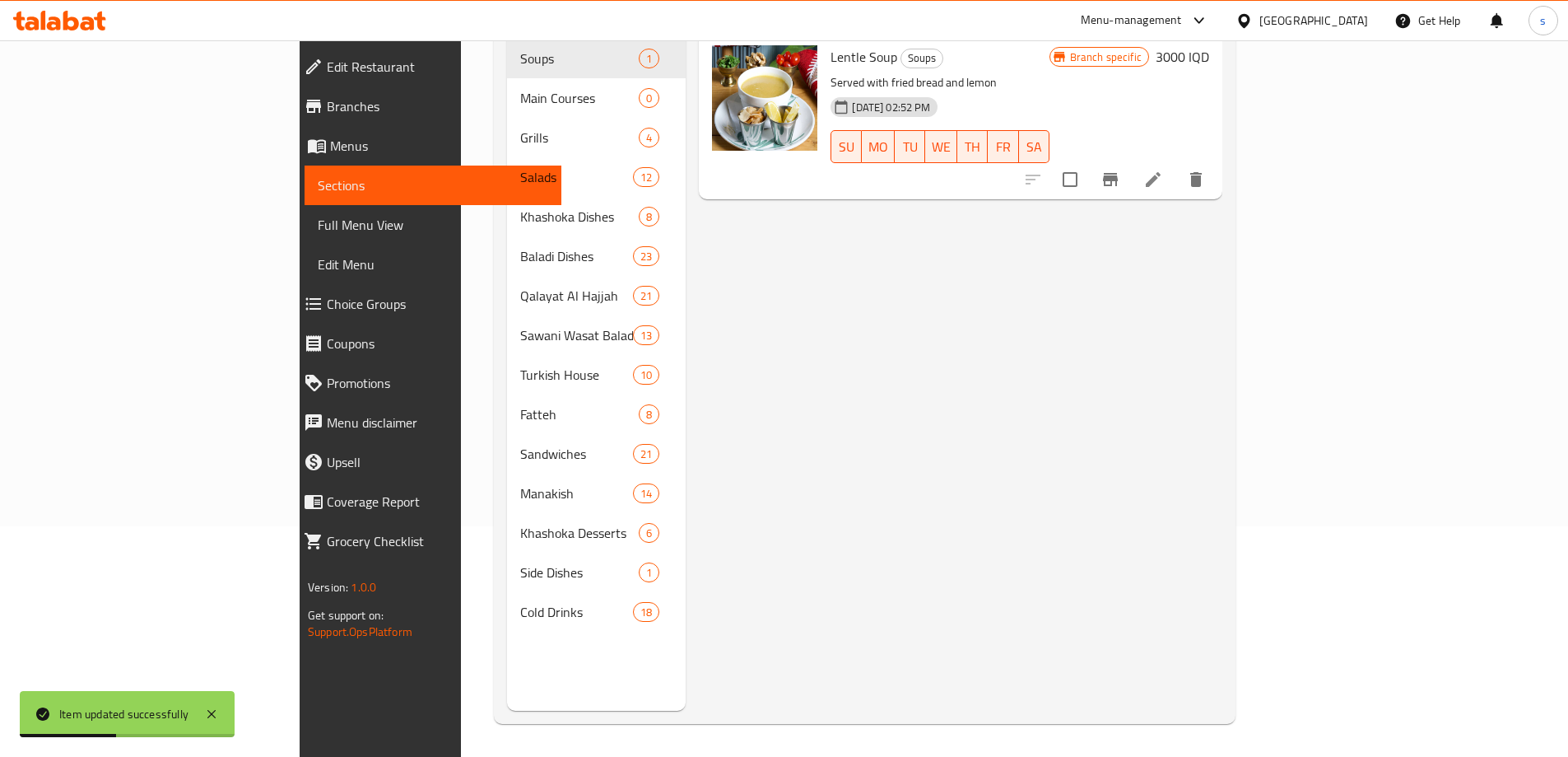
scroll to position [231, 0]
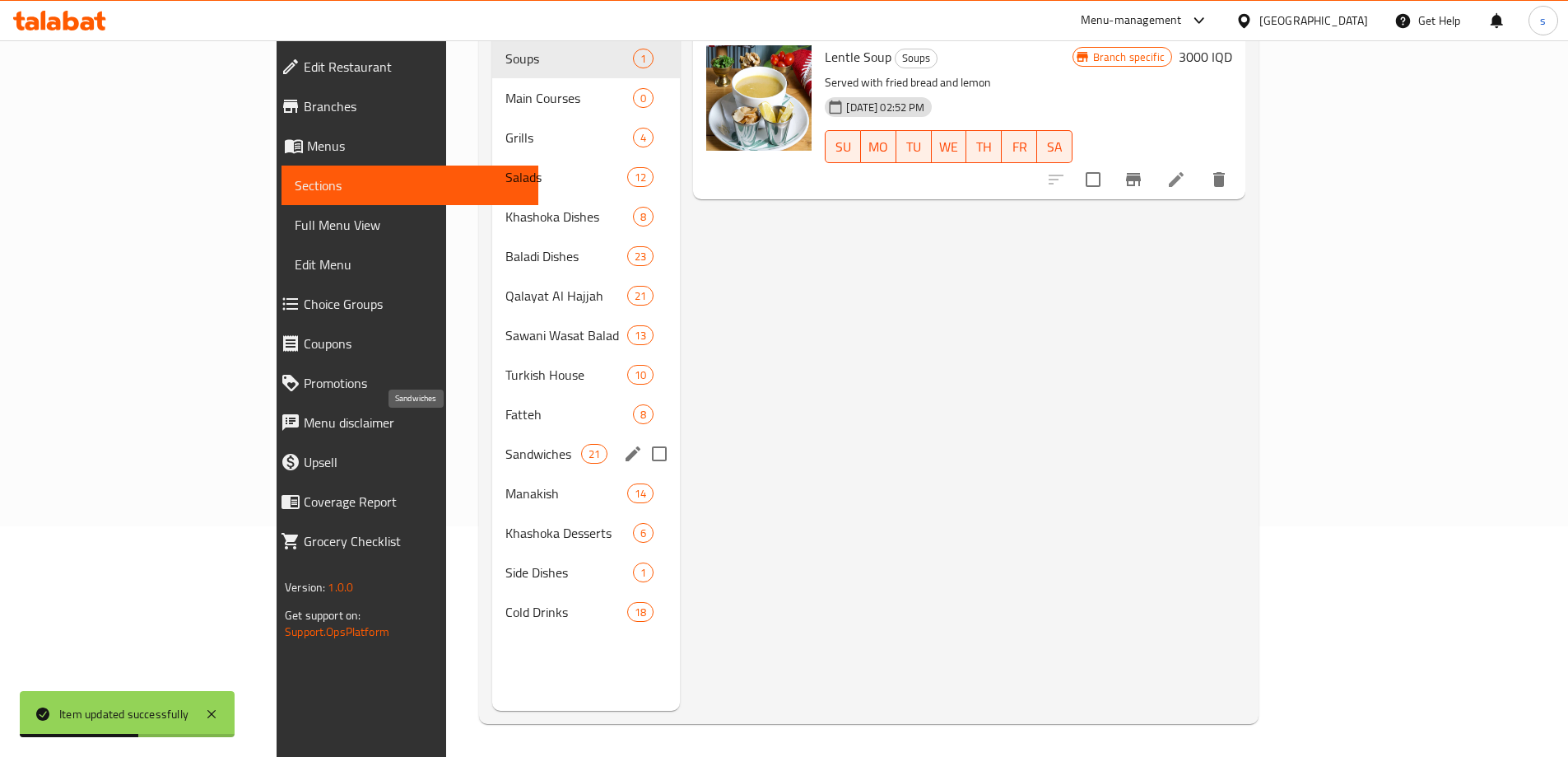
click at [505, 444] on span "Sandwiches" at bounding box center [543, 453] width 77 height 20
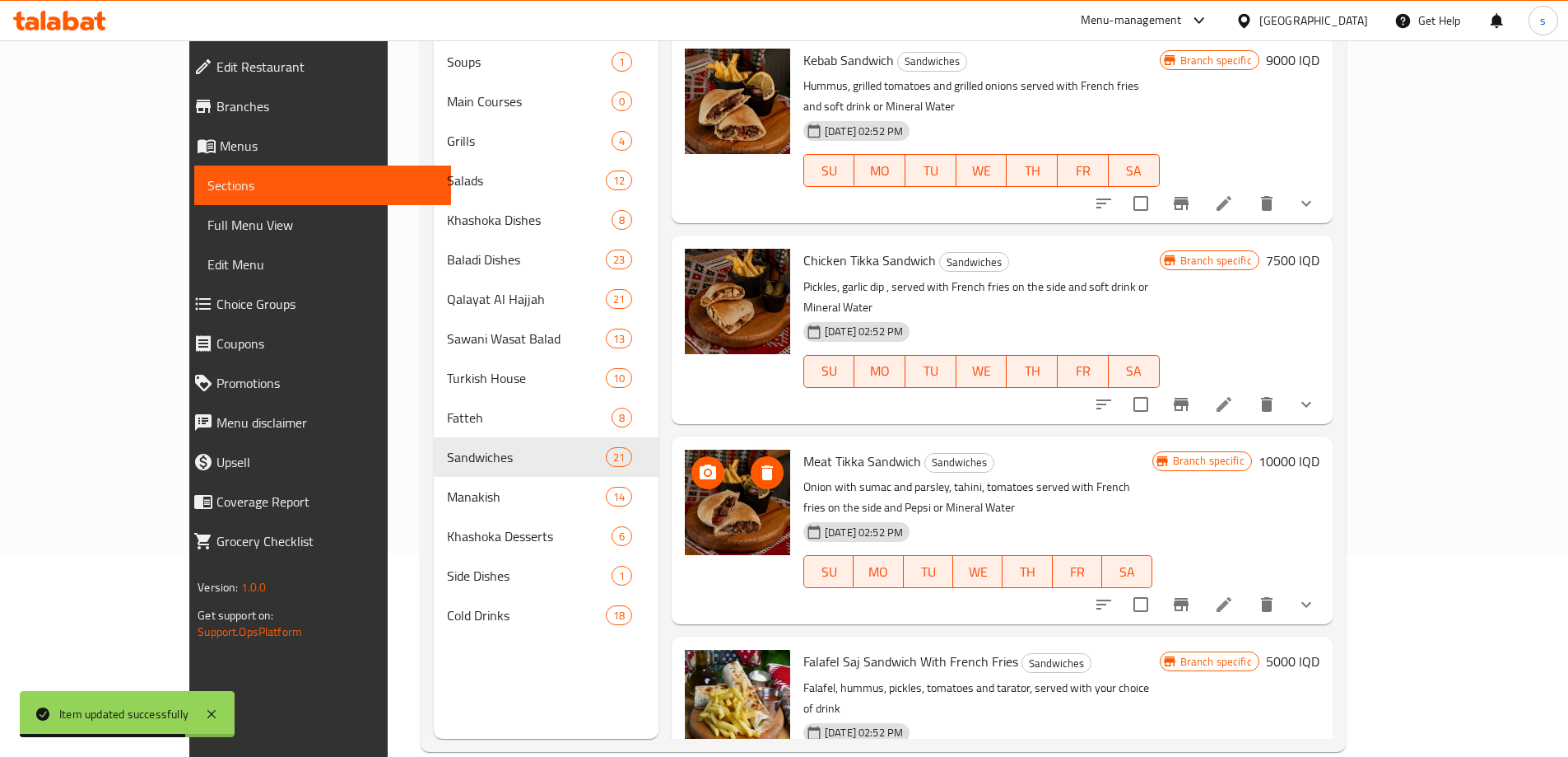
scroll to position [231, 0]
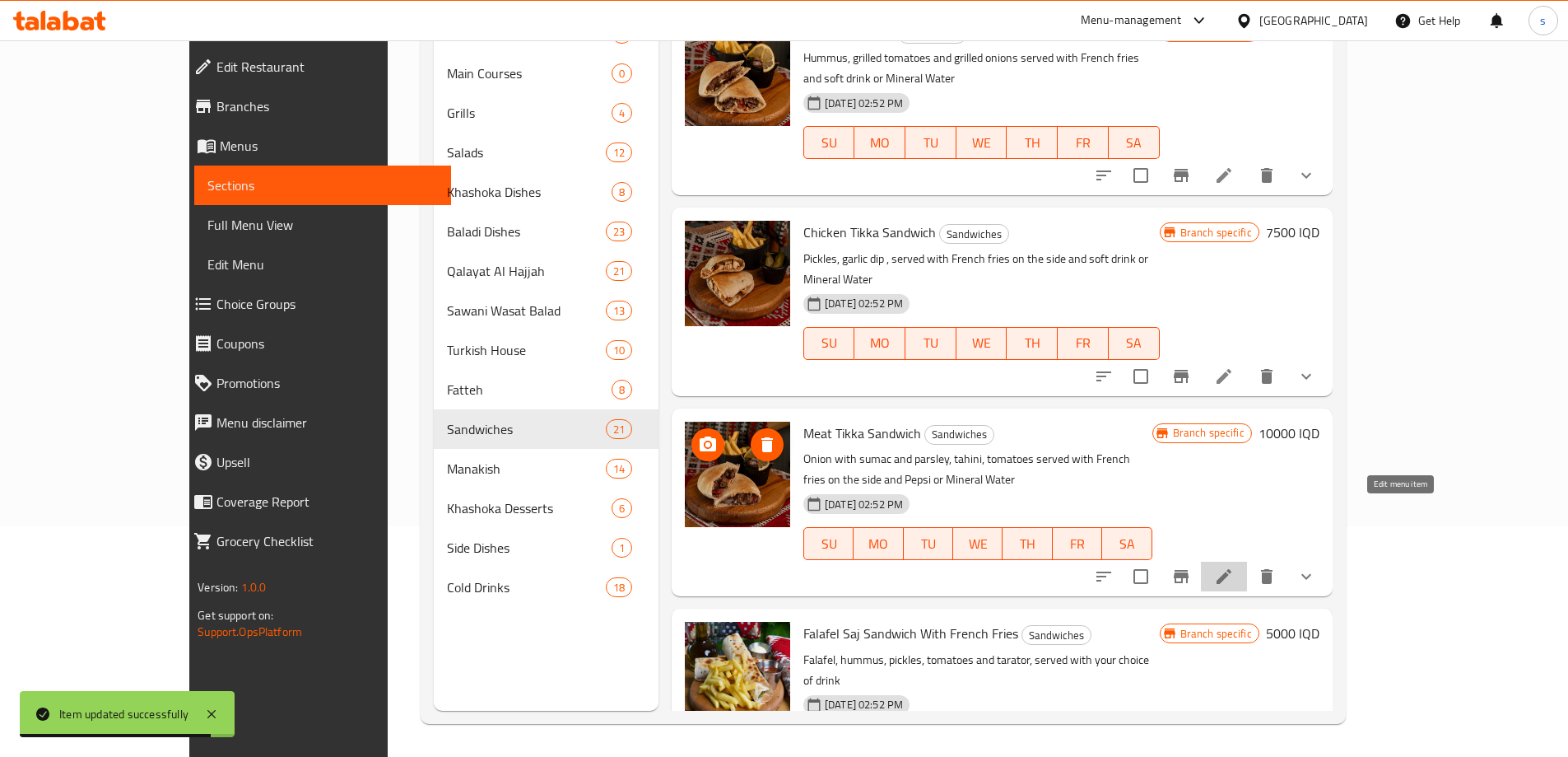
click at [1231, 569] on icon at bounding box center [1224, 576] width 15 height 15
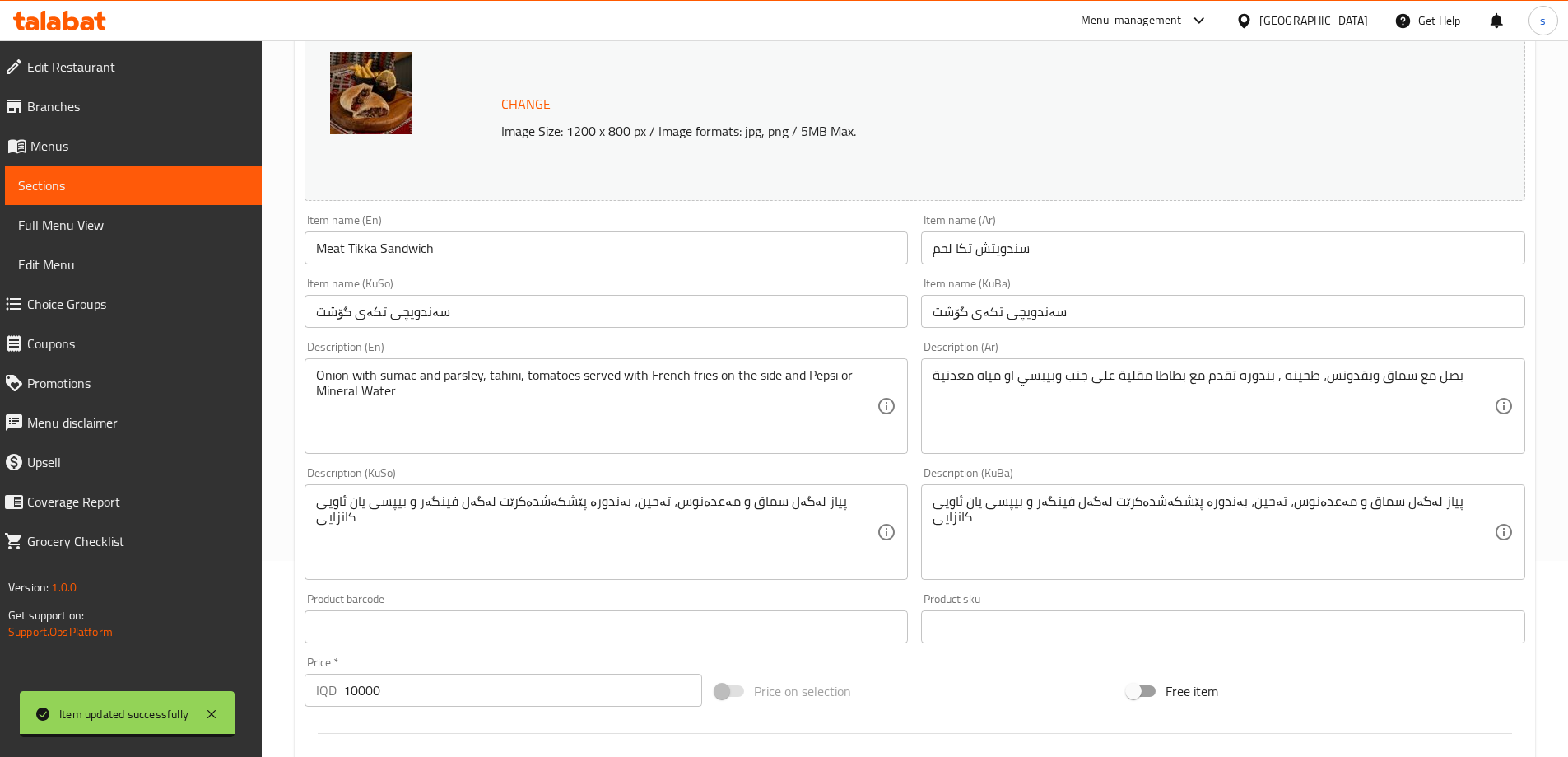
scroll to position [200, 0]
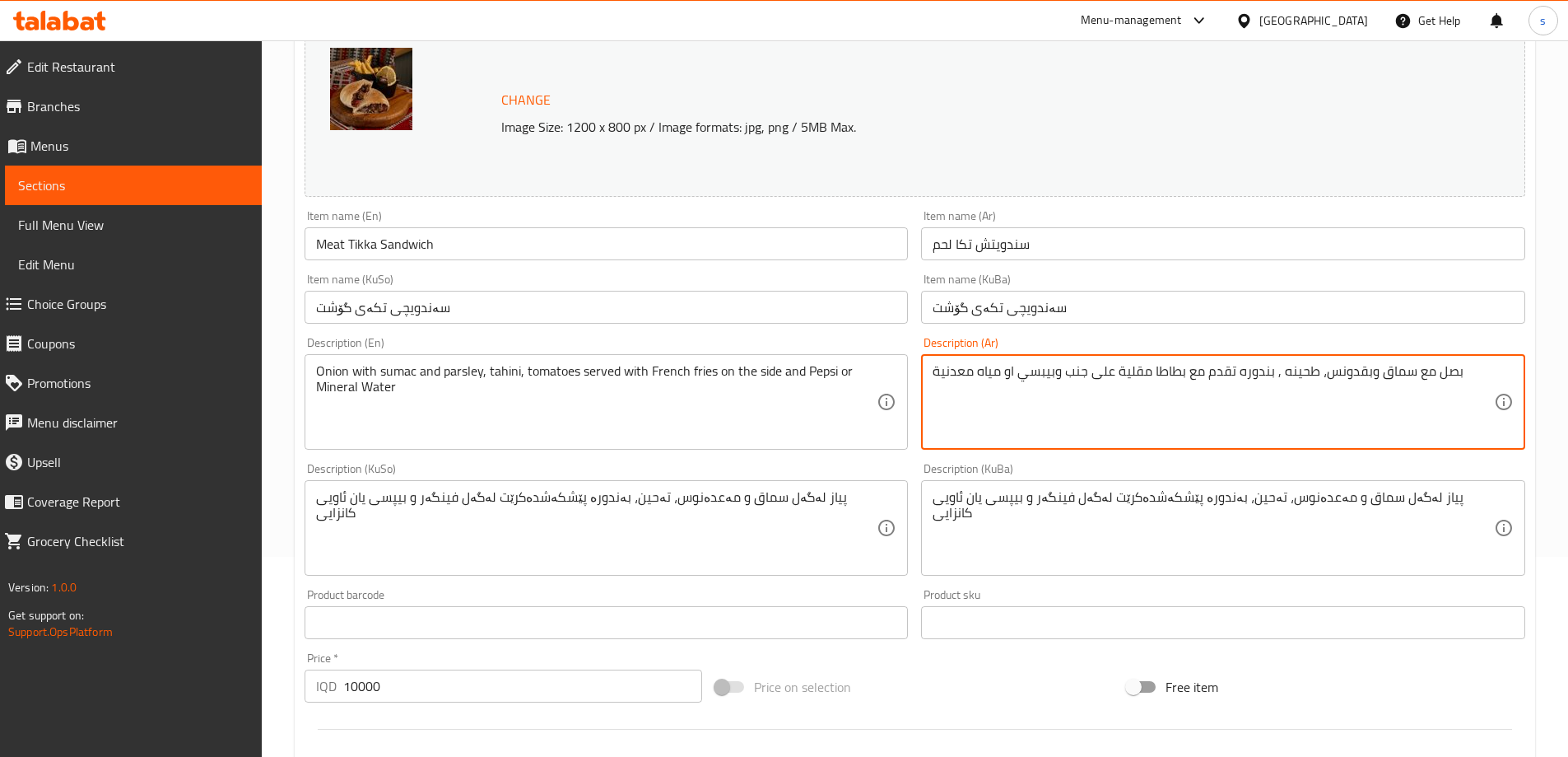
drag, startPoint x: 1018, startPoint y: 382, endPoint x: 1057, endPoint y: 389, distance: 39.6
paste textarea "مشروبات غازية"
type textarea "بصل مع سماق وبقدونس، طحينه , بندوره تقدم مع بطاطا مقلية على جنب ومشروبات غازية …"
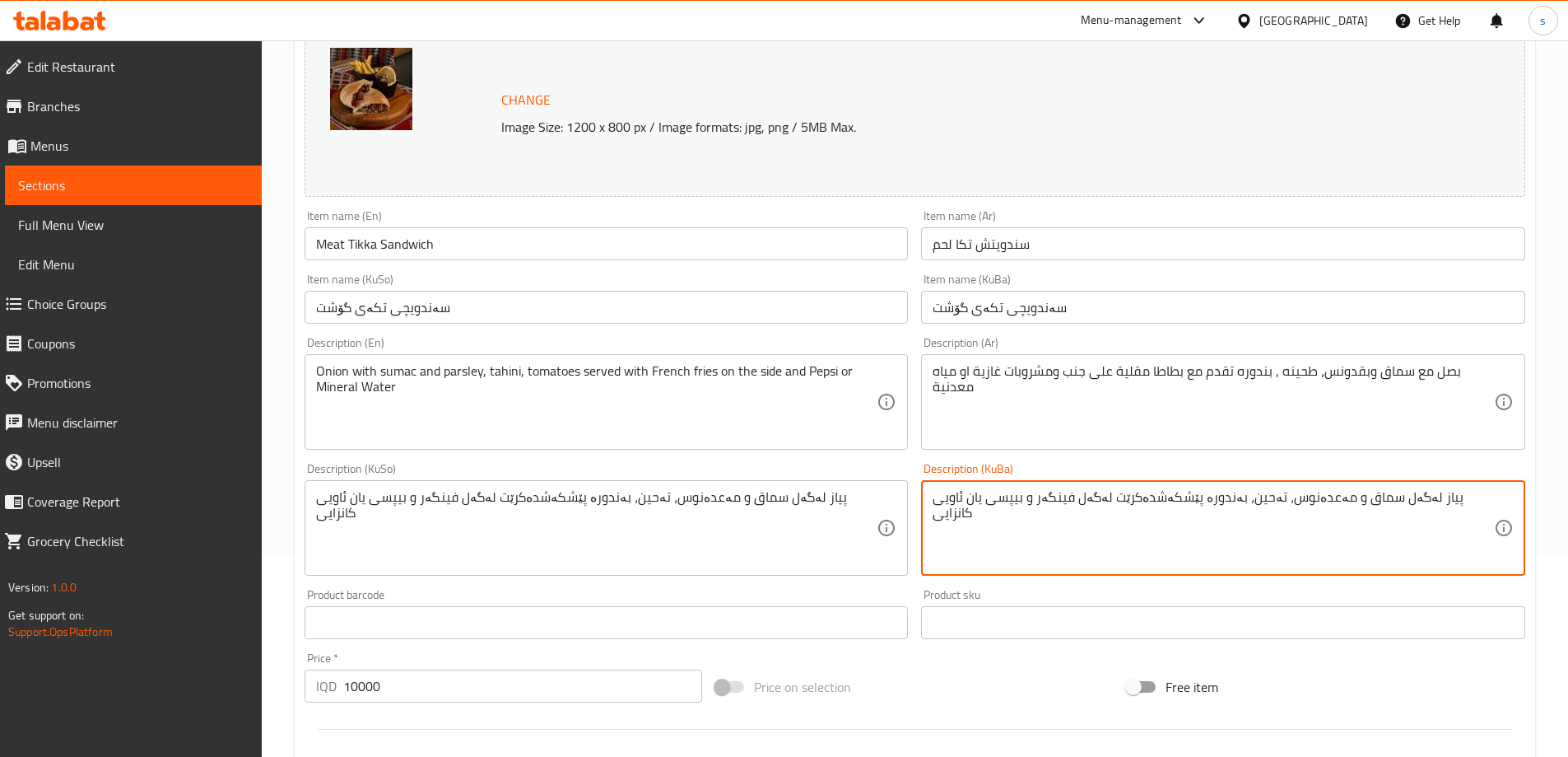
drag, startPoint x: 1033, startPoint y: 511, endPoint x: 1063, endPoint y: 511, distance: 30.0
paste textarea "واردنەوەی کانزا"
type textarea "پیاز لەگەل سماق و مەعدەنوس، تەحین، بەندورە پێشکەشدەکرێت لەگەل فینگەر و خواردنەو…"
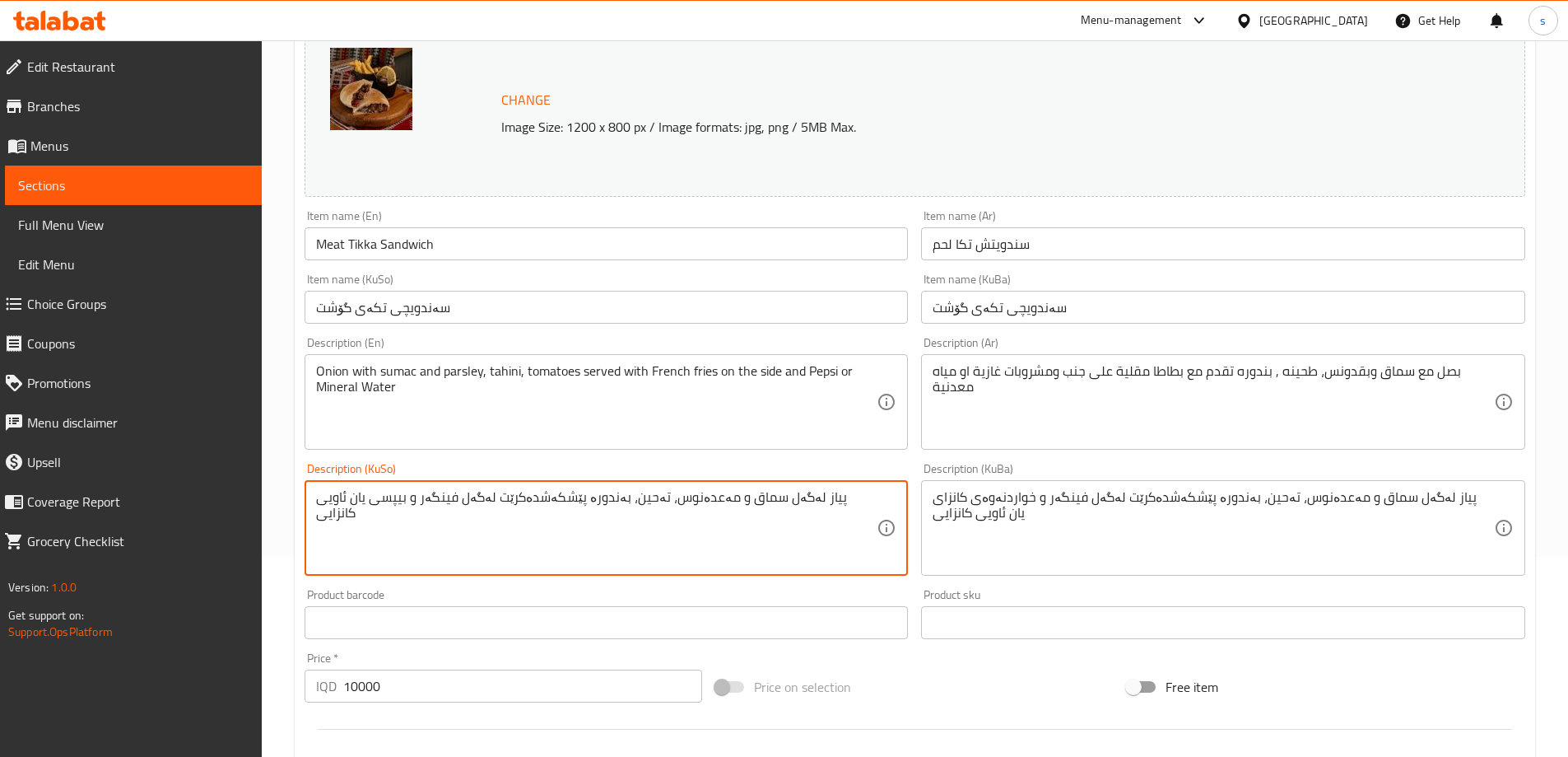
drag, startPoint x: 413, startPoint y: 506, endPoint x: 446, endPoint y: 510, distance: 33.2
paste textarea "واردنەوەی کانزا"
type textarea "پیاز لەگەل سماق و مەعدەنوس، تەحین، بەندورە پێشکەشدەکرێت لەگەل فینگەر و خواردنەو…"
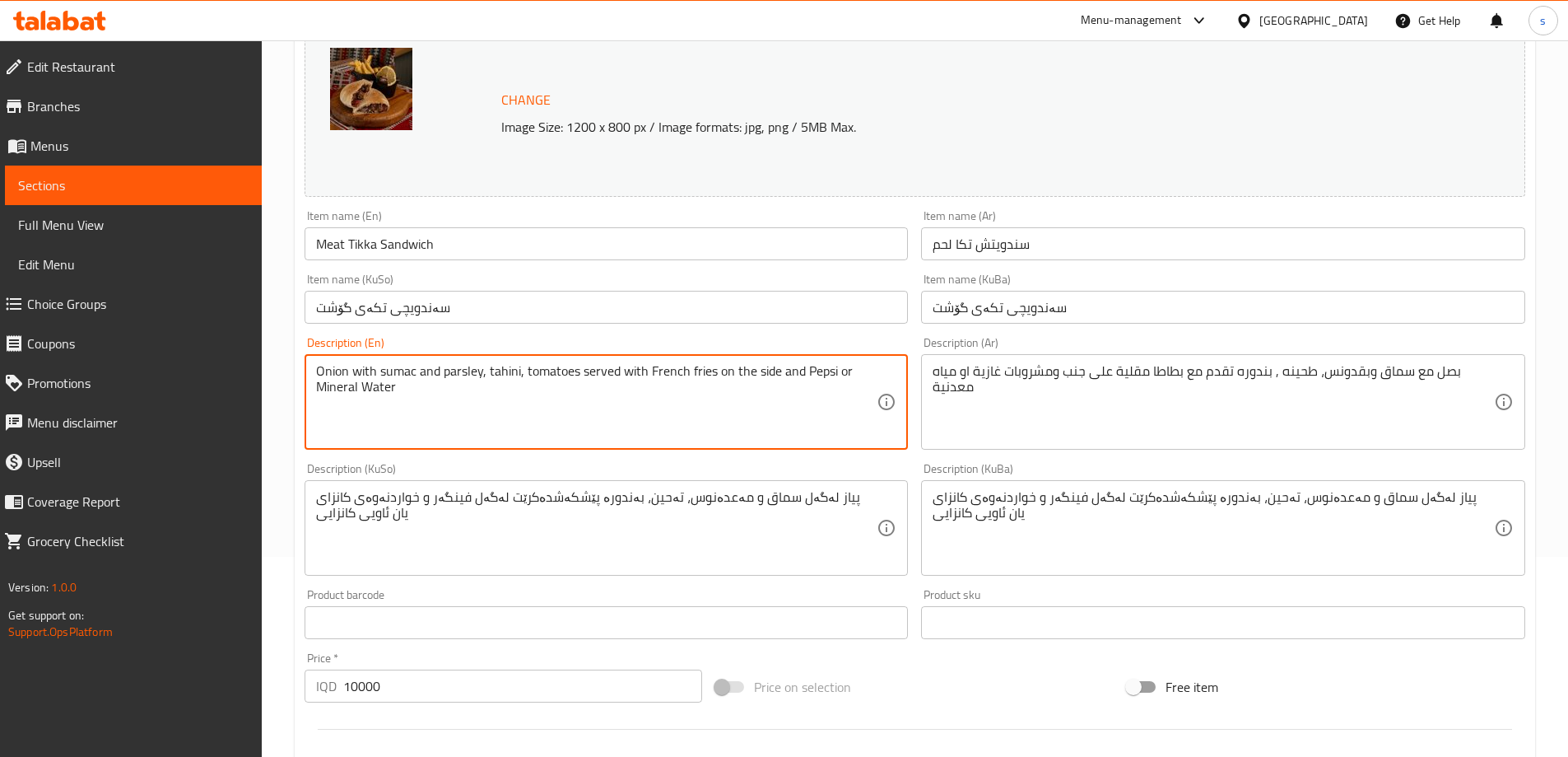
drag, startPoint x: 803, startPoint y: 369, endPoint x: 833, endPoint y: 371, distance: 30.1
paste textarea "soft drink"
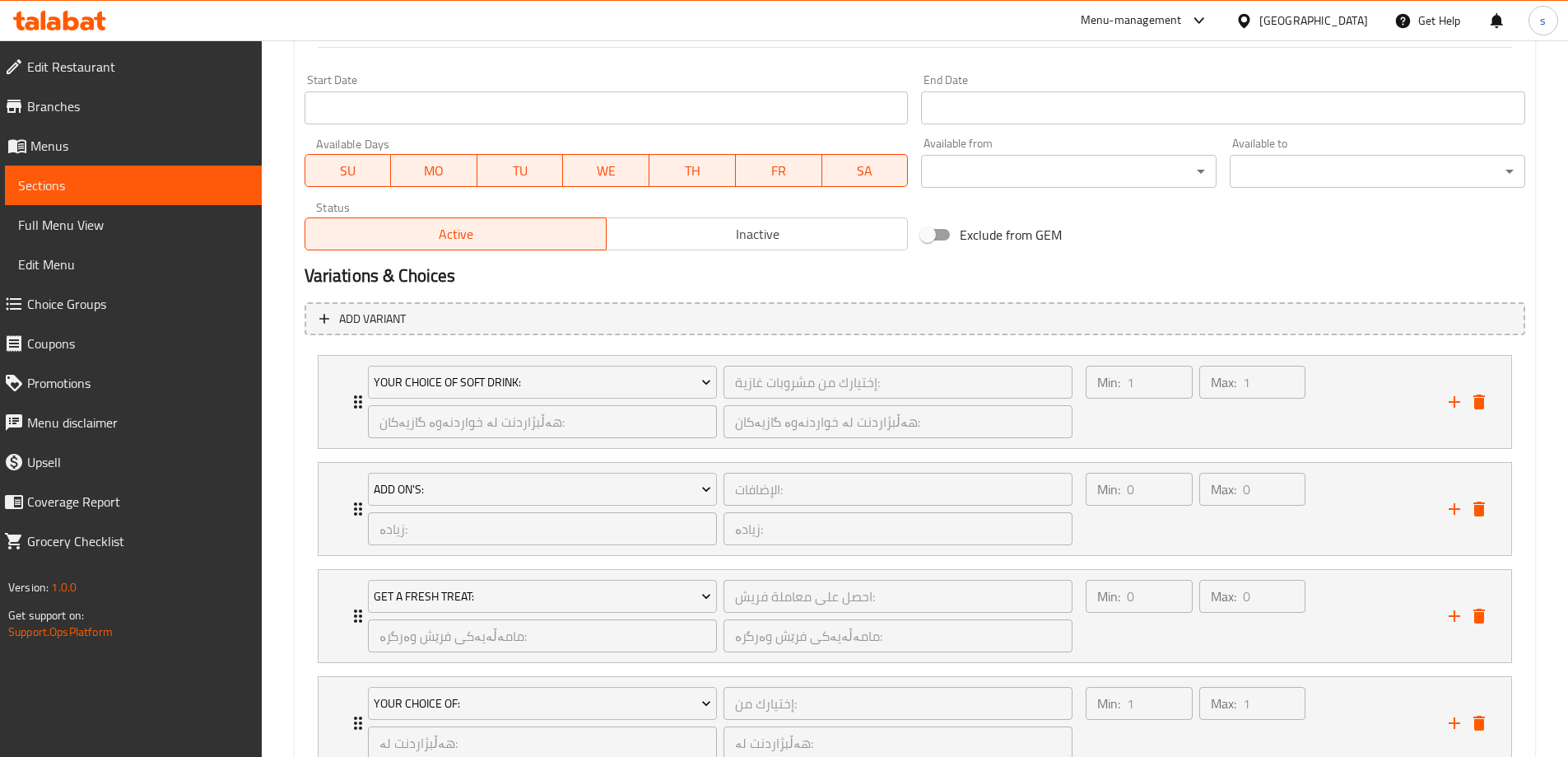
scroll to position [1008, 0]
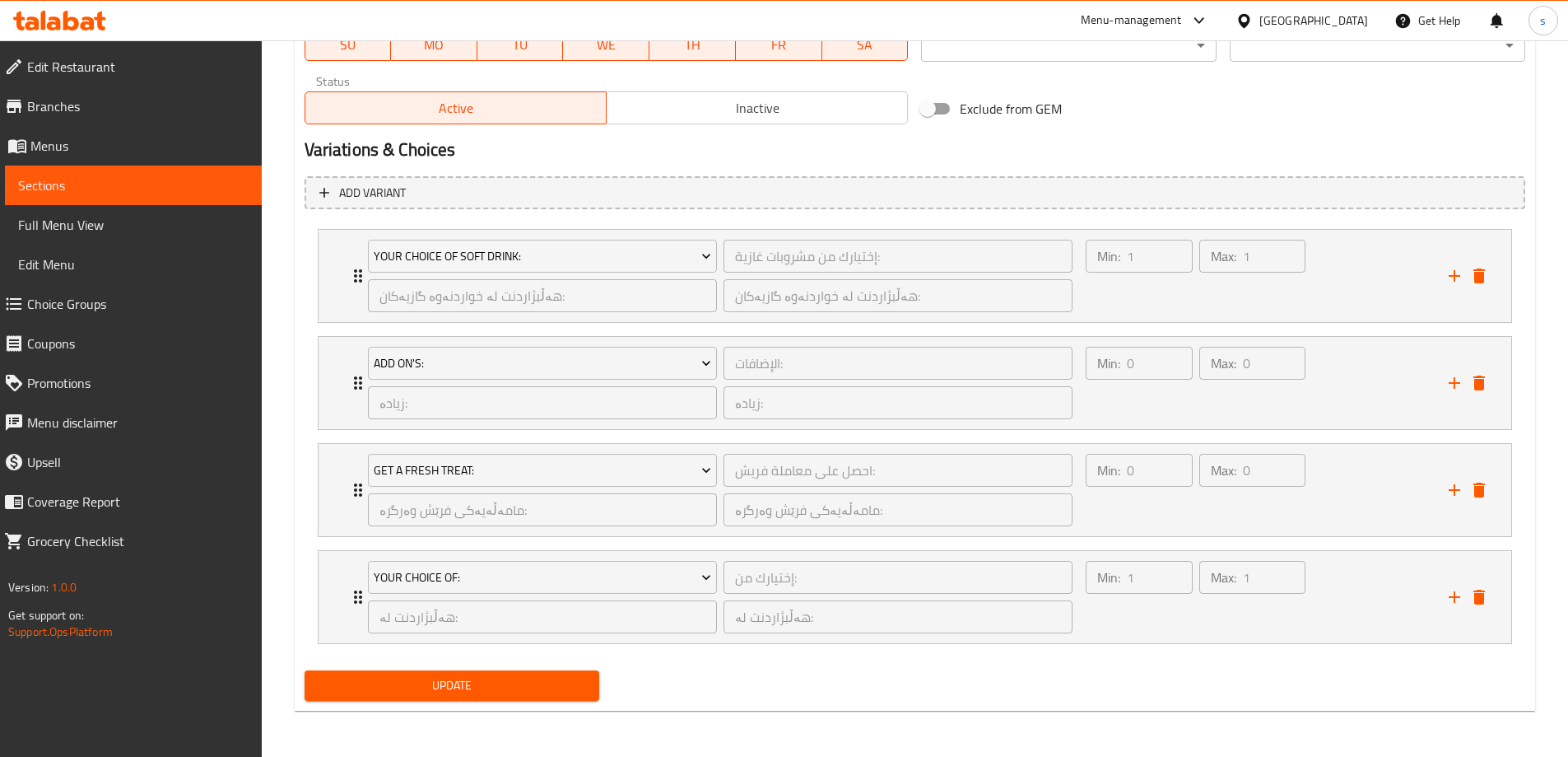
type textarea "Onion with sumac and parsley, tahini, tomatoes served with French fries on the …"
click at [439, 686] on span "Update" at bounding box center [452, 686] width 270 height 21
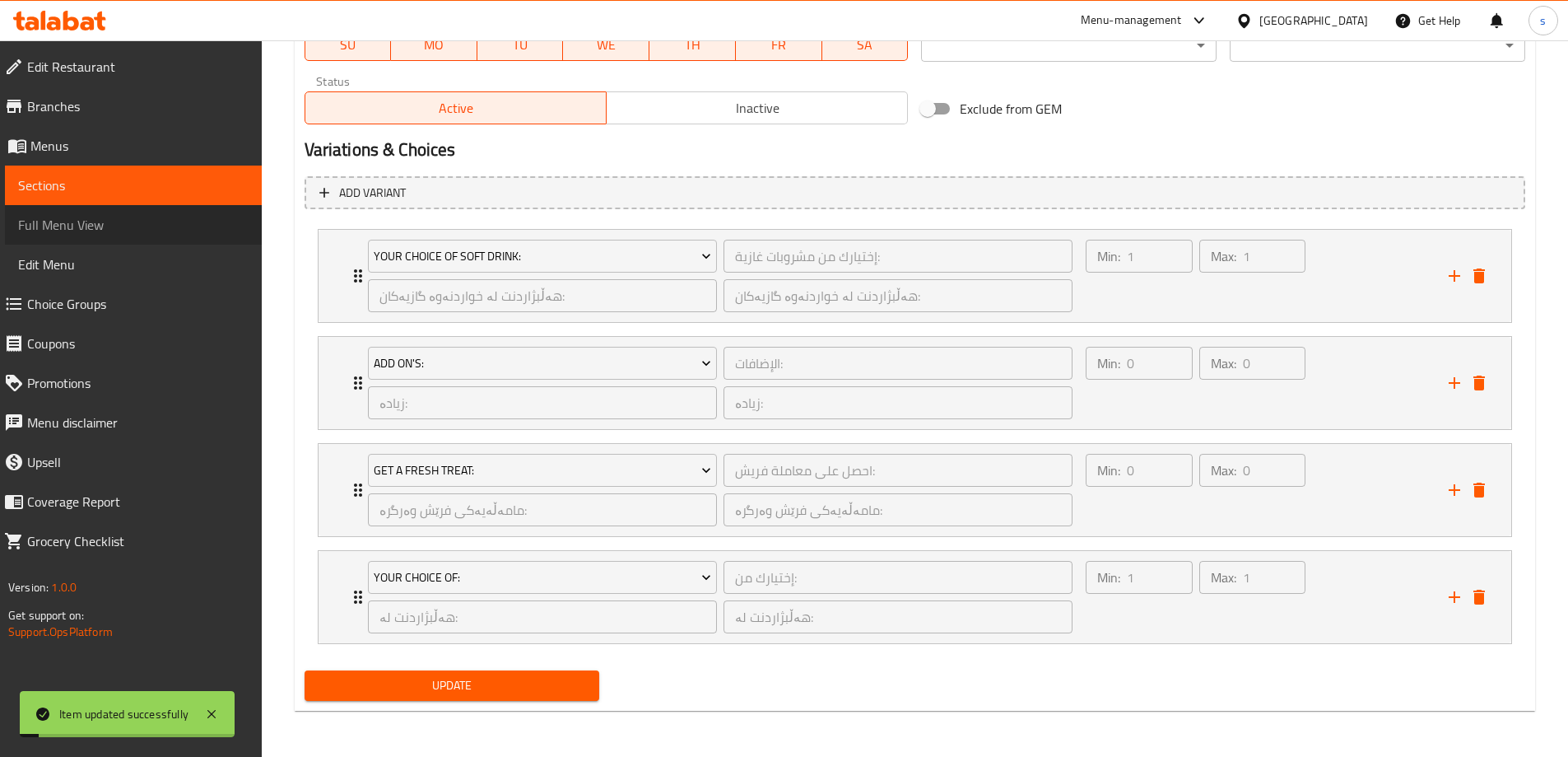
click at [94, 217] on span "Full Menu View" at bounding box center [133, 225] width 231 height 20
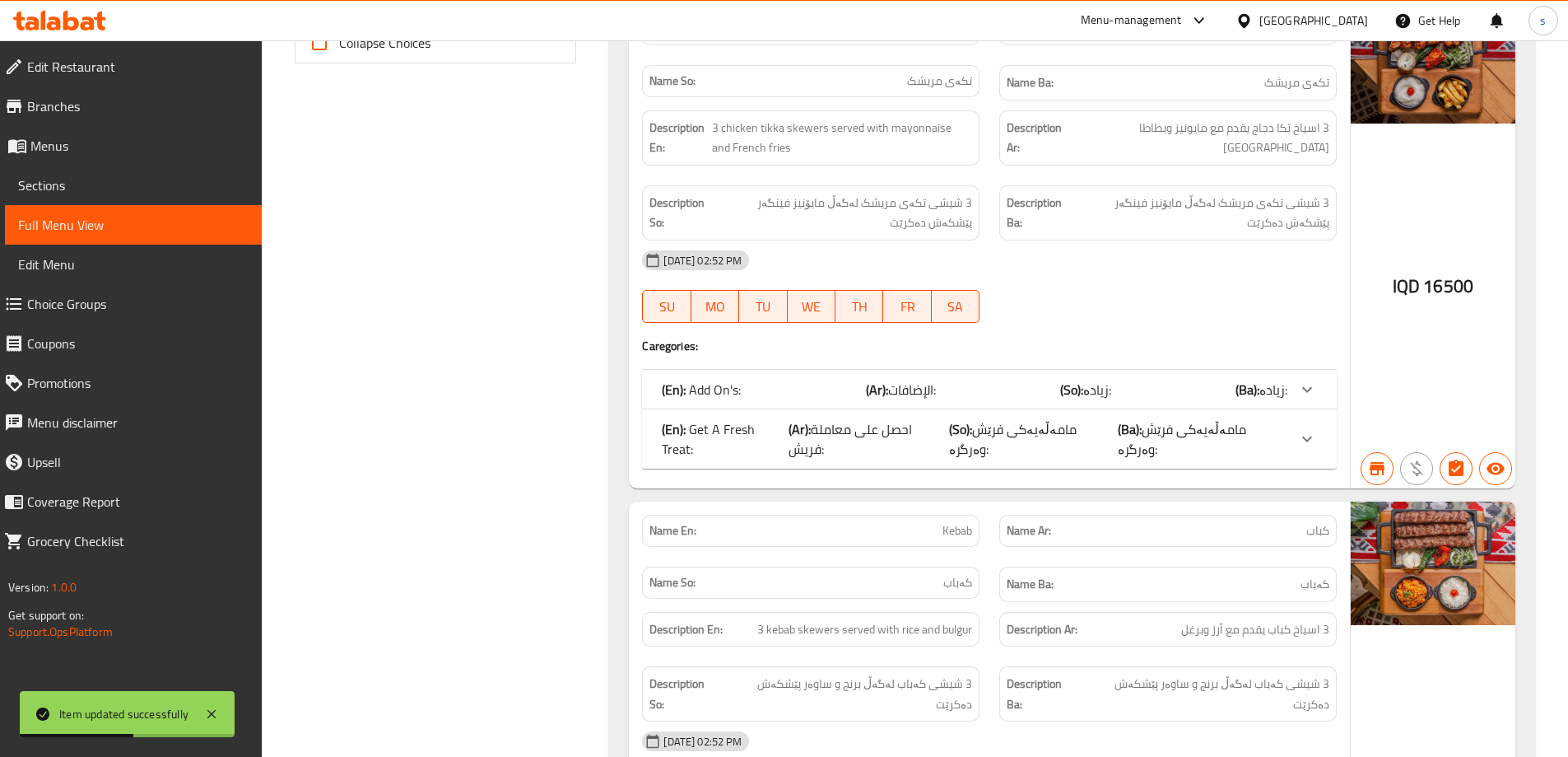
scroll to position [704, 0]
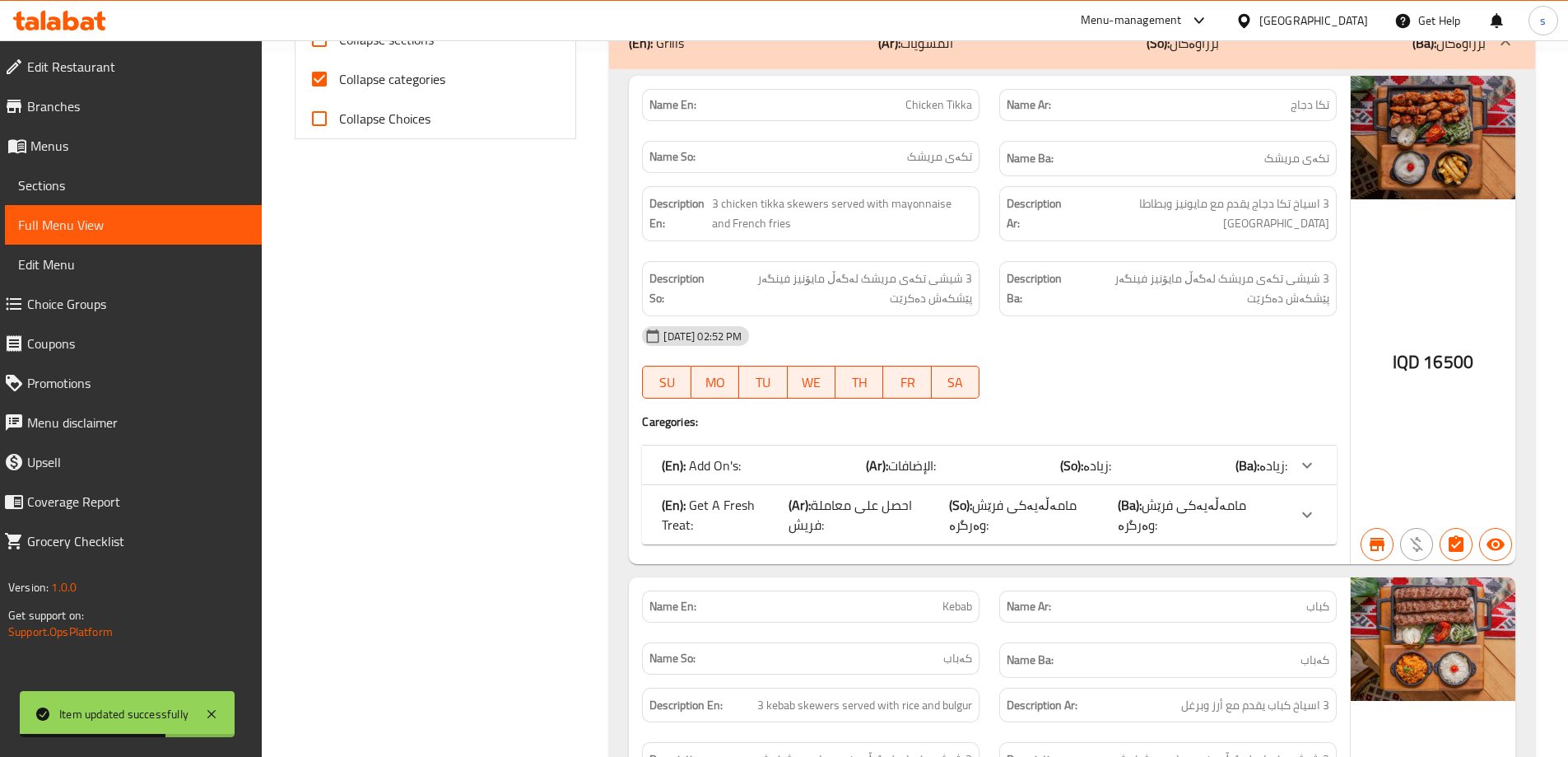
click at [325, 45] on input "Collapse sections" at bounding box center [319, 40] width 40 height 40
checkbox input "true"
click at [324, 81] on input "Collapse categories" at bounding box center [319, 79] width 40 height 40
checkbox input "false"
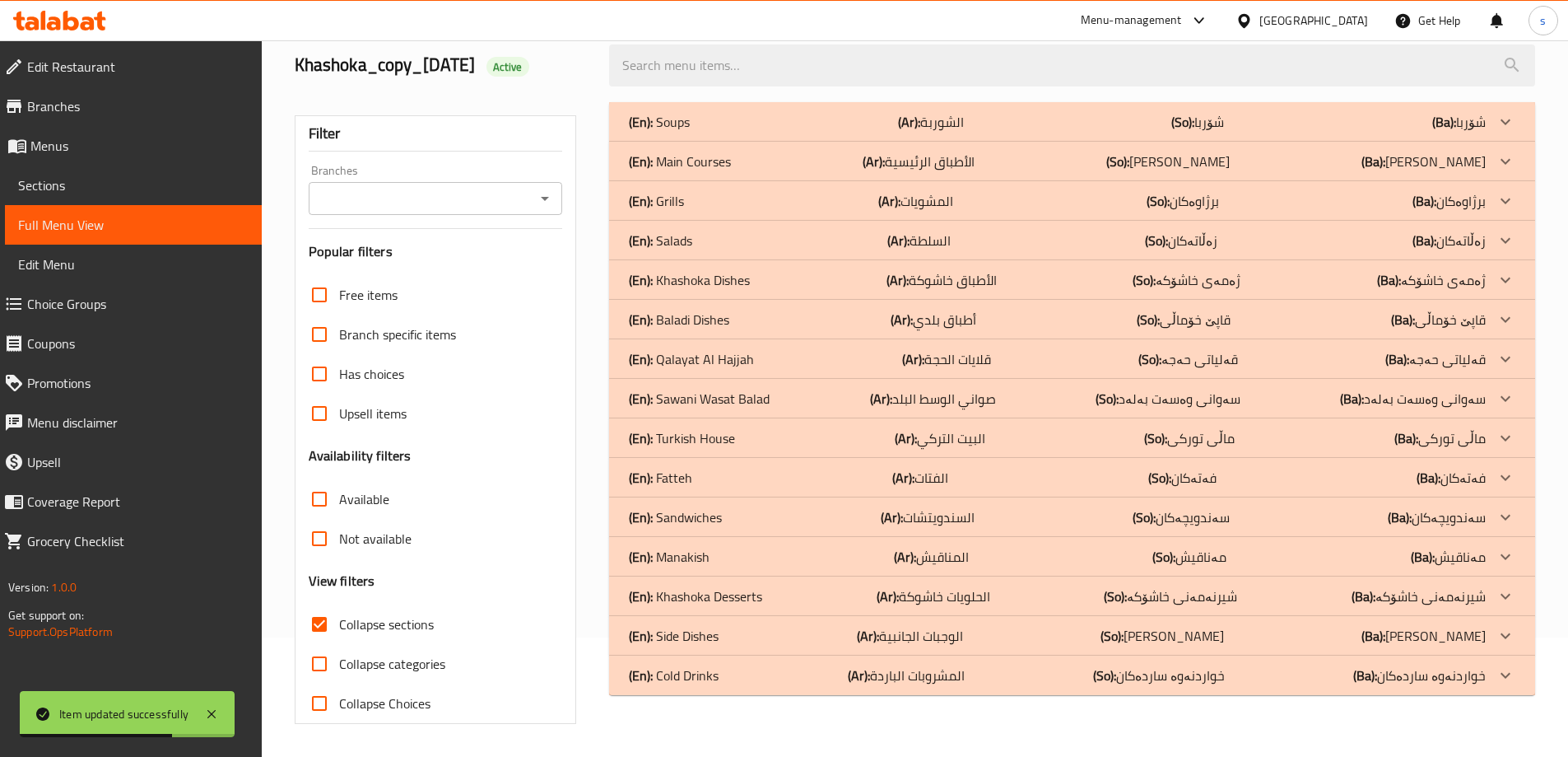
scroll to position [120, 0]
click at [514, 200] on input "Branches" at bounding box center [422, 198] width 217 height 23
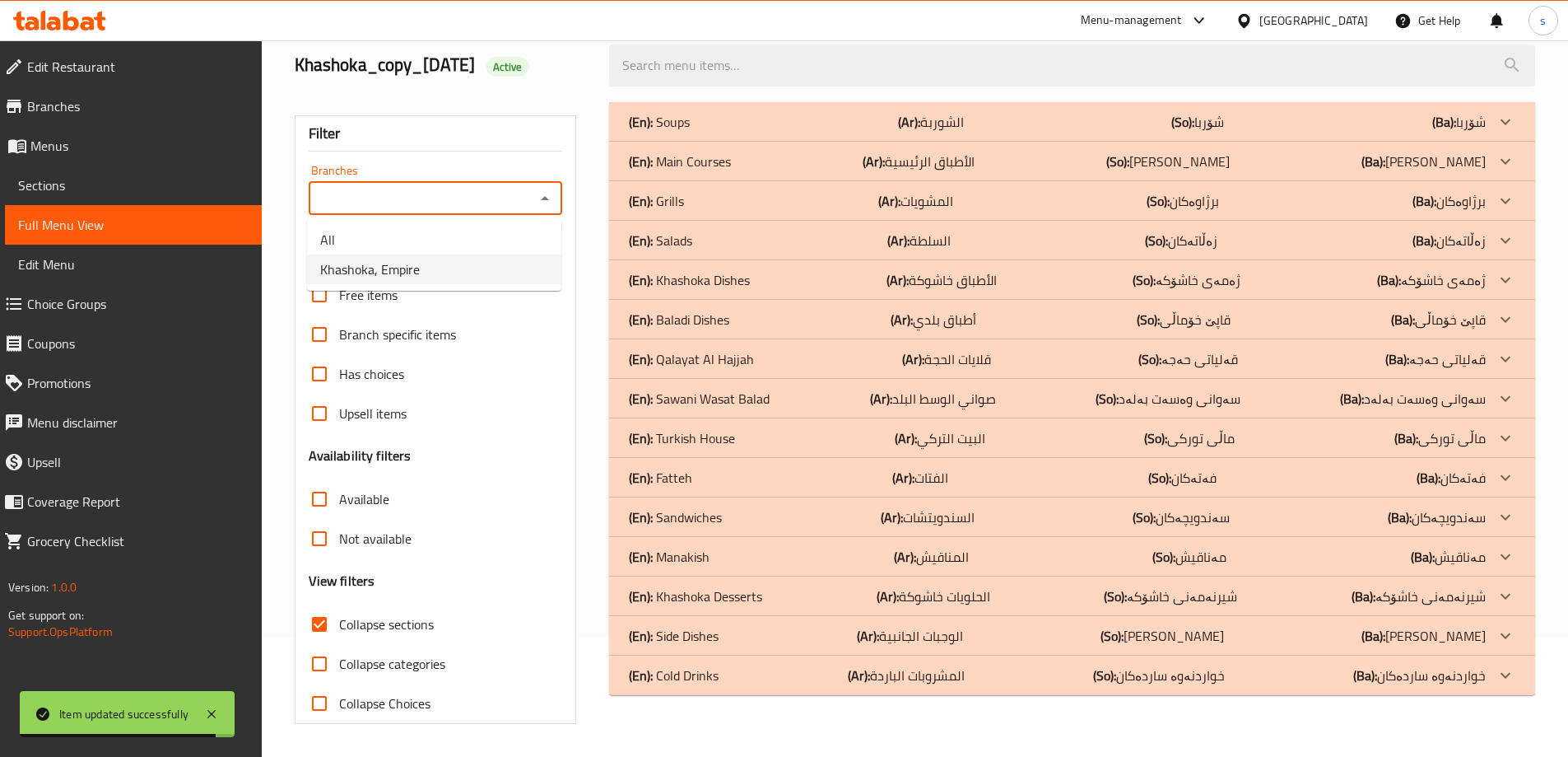
click at [499, 270] on li "Khashoka, Empire" at bounding box center [434, 269] width 254 height 29
type input "Khashoka, Empire"
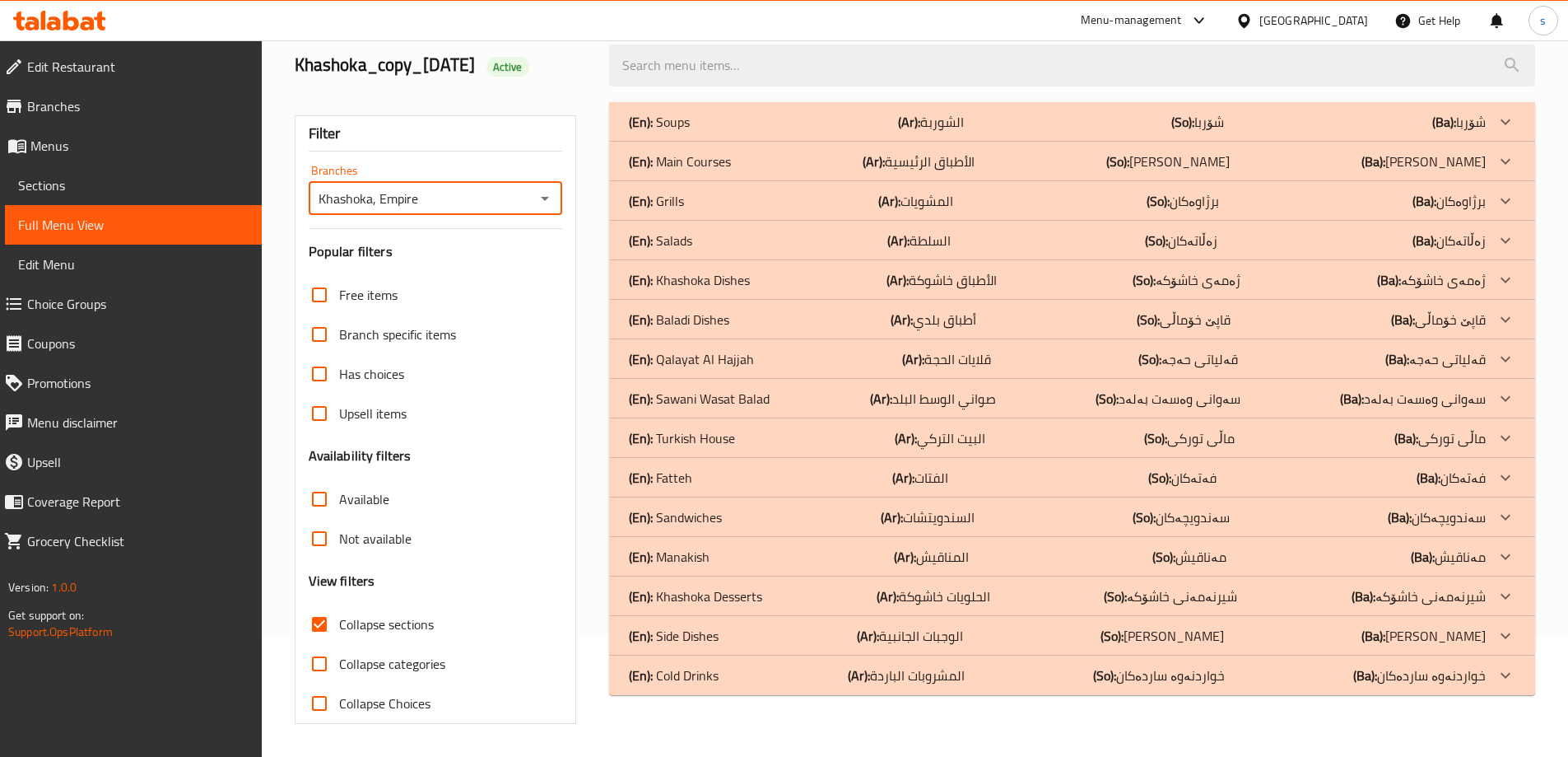
click at [690, 132] on p "(En): Sandwiches" at bounding box center [659, 121] width 61 height 20
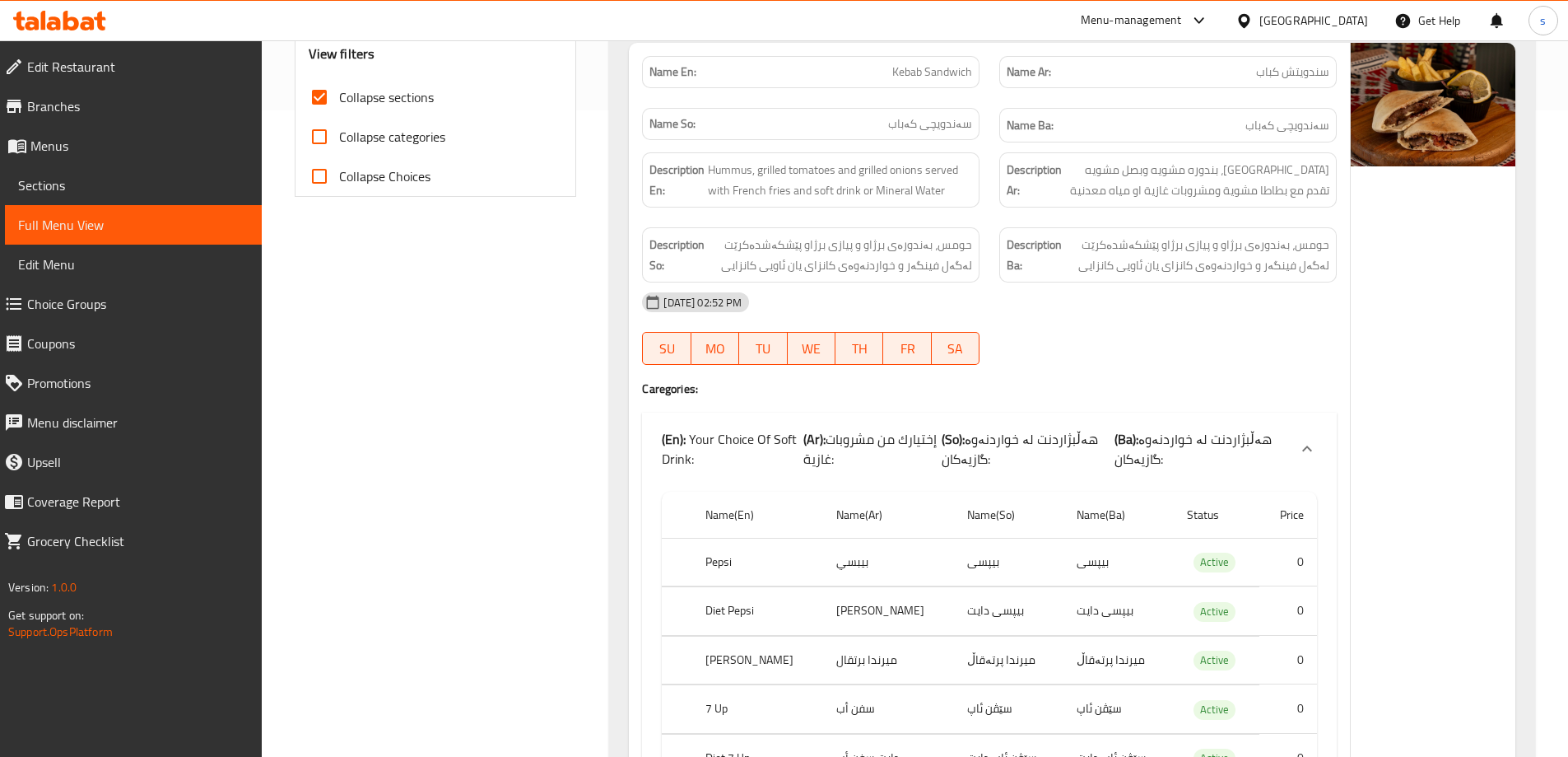
scroll to position [679, 0]
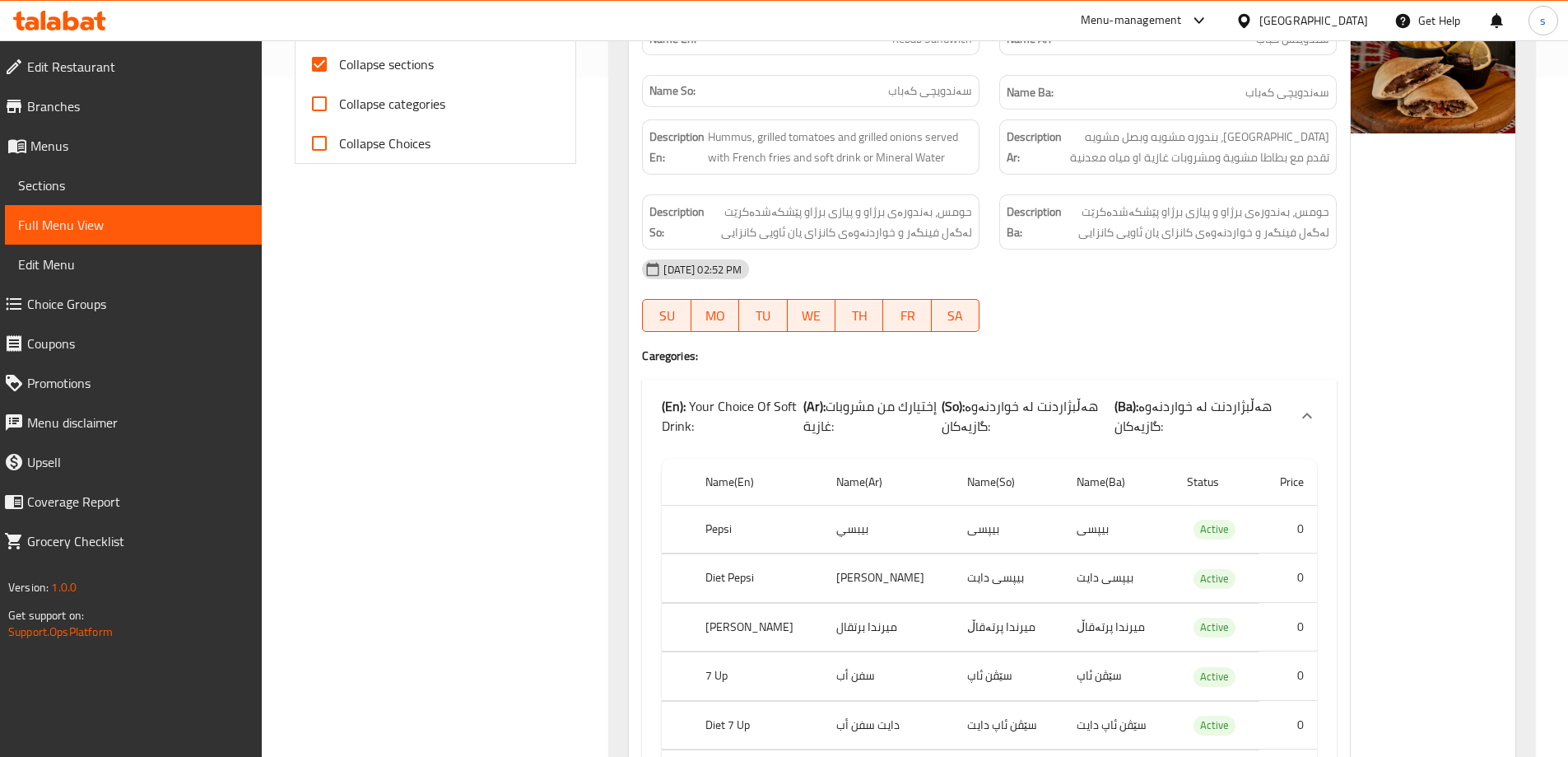
click at [110, 208] on link "Full Menu View" at bounding box center [133, 225] width 257 height 40
click at [121, 185] on span "Sections" at bounding box center [133, 185] width 231 height 20
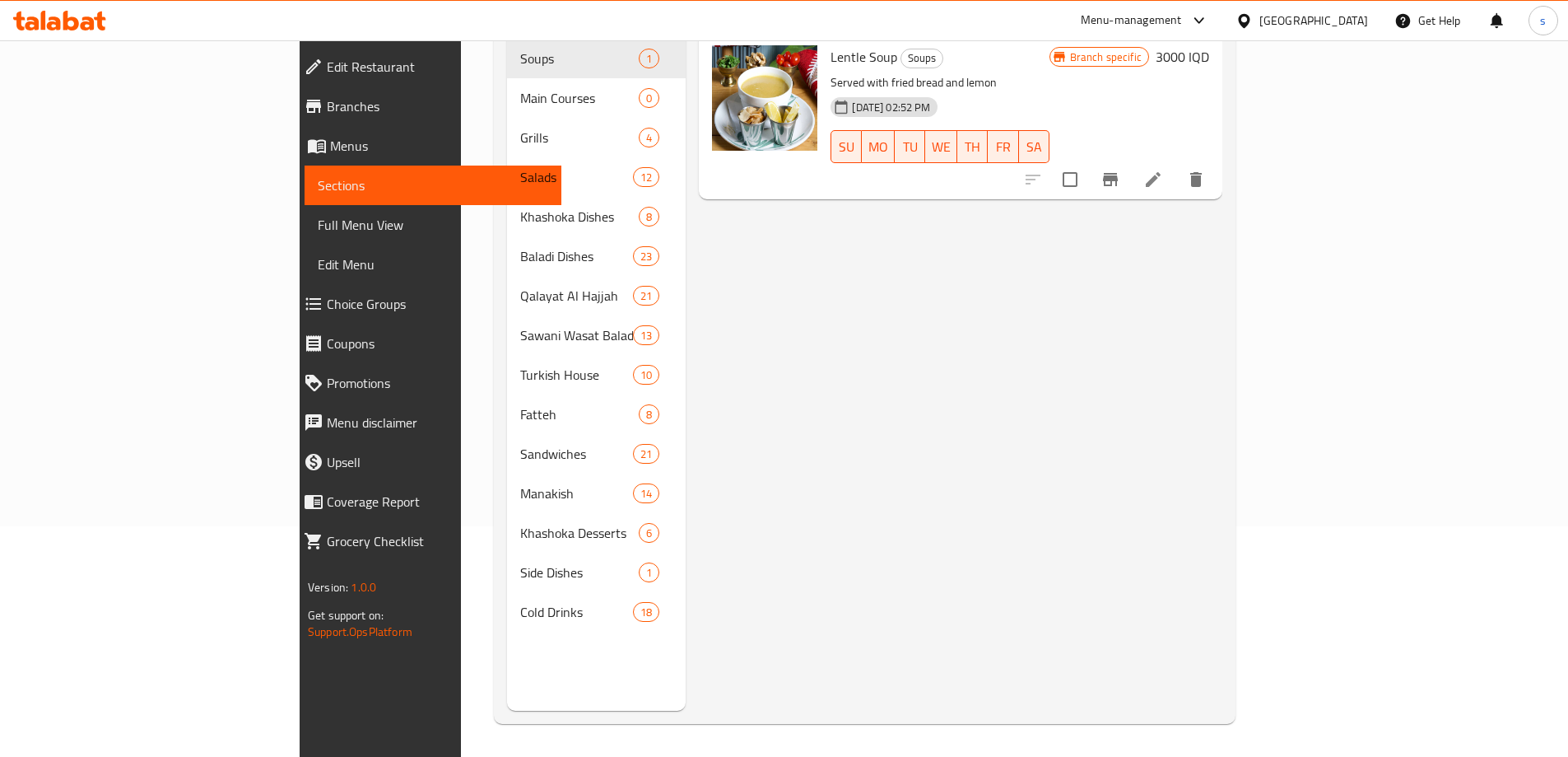
scroll to position [231, 0]
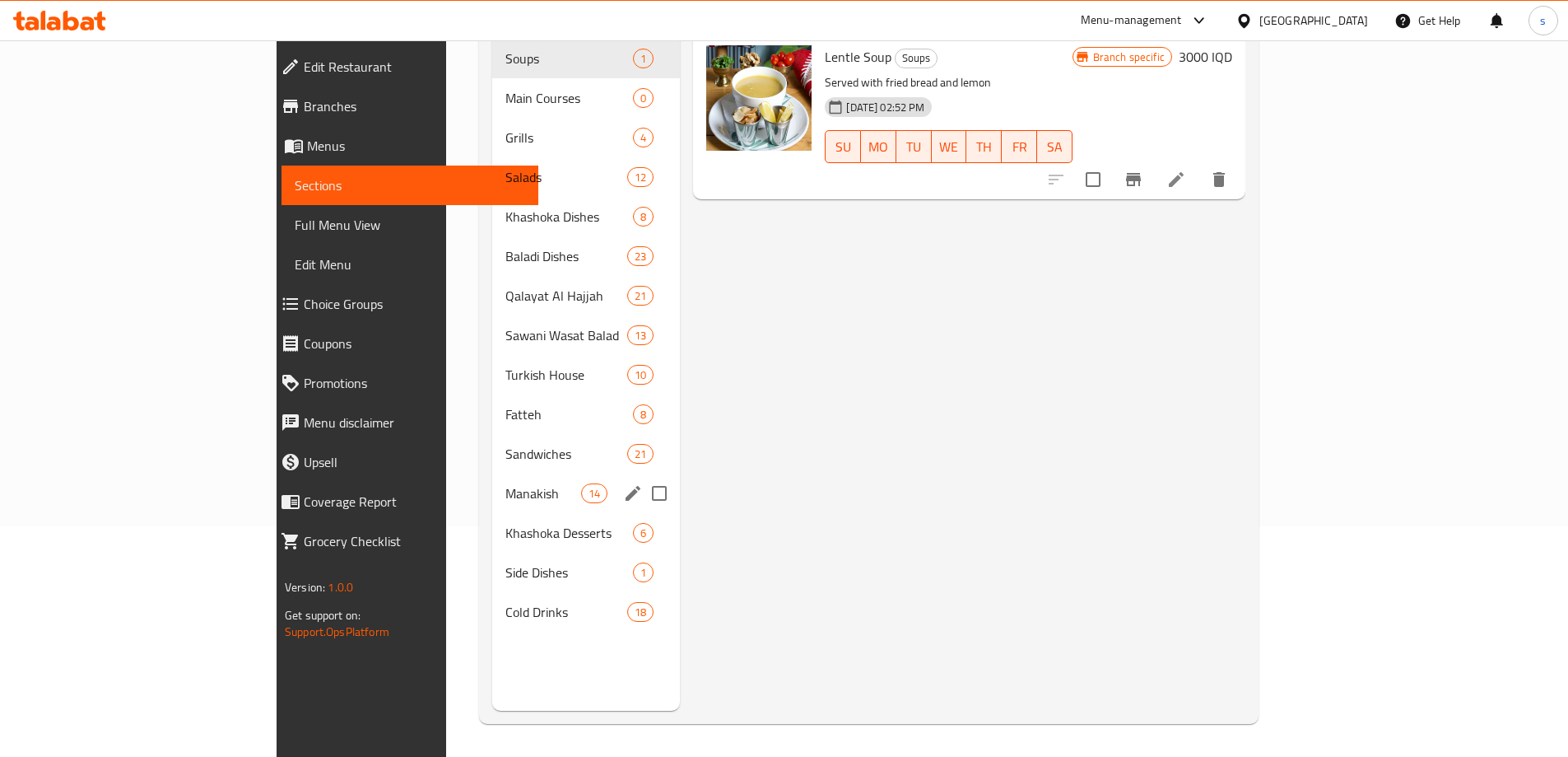
click at [493, 443] on div "Sandwiches 21" at bounding box center [586, 454] width 189 height 40
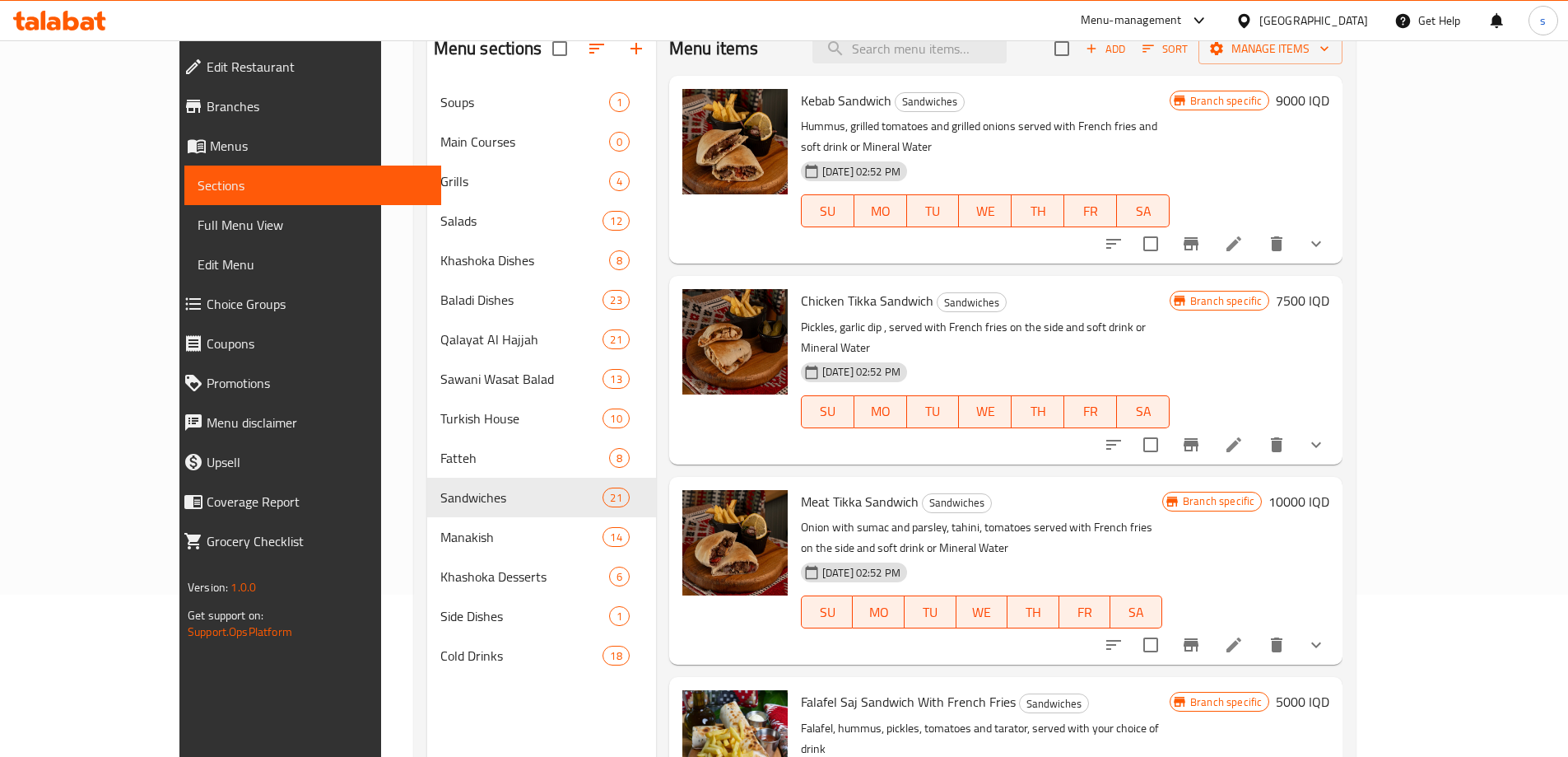
scroll to position [124, 0]
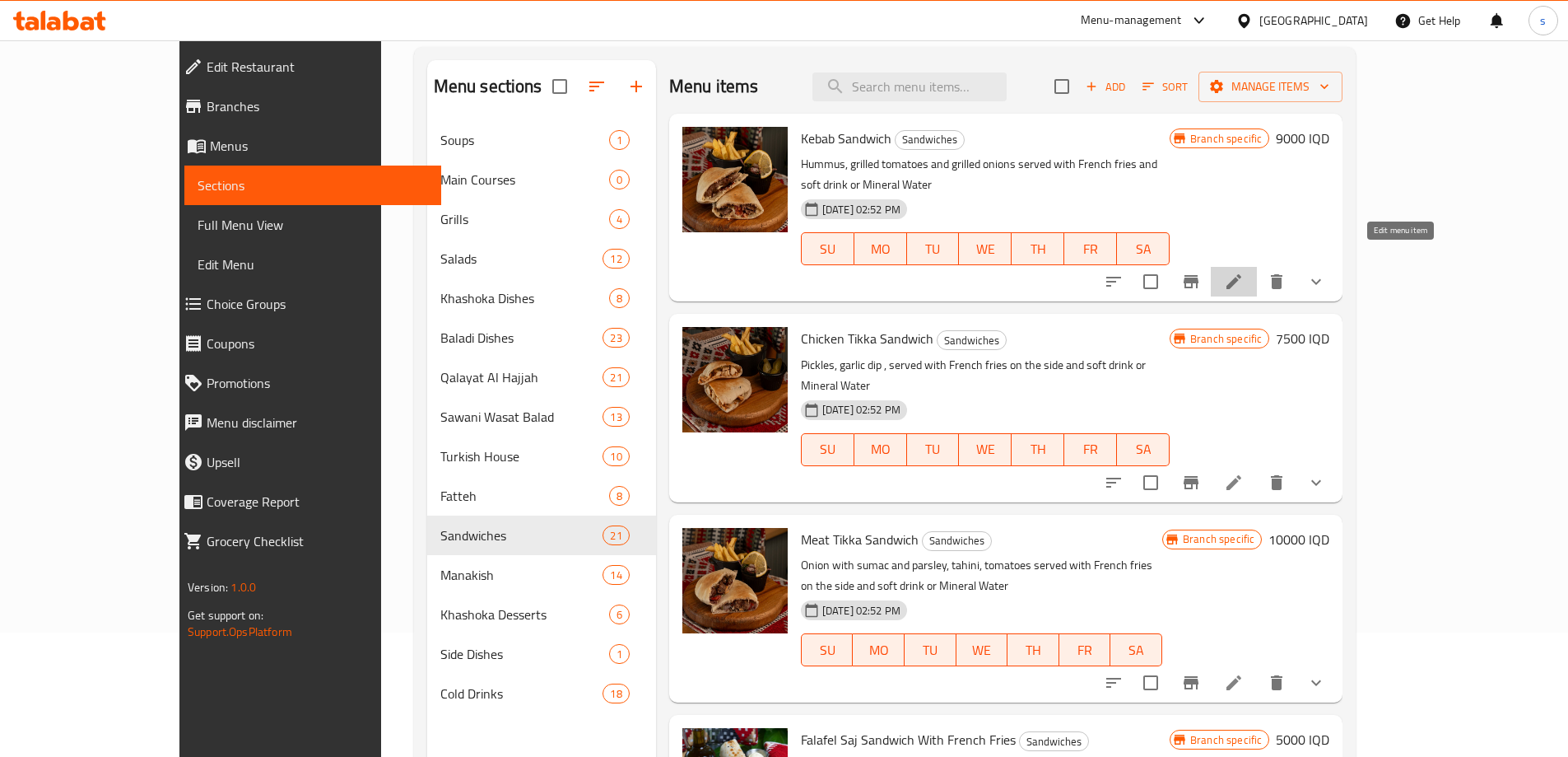
click at [1244, 271] on icon at bounding box center [1234, 281] width 20 height 20
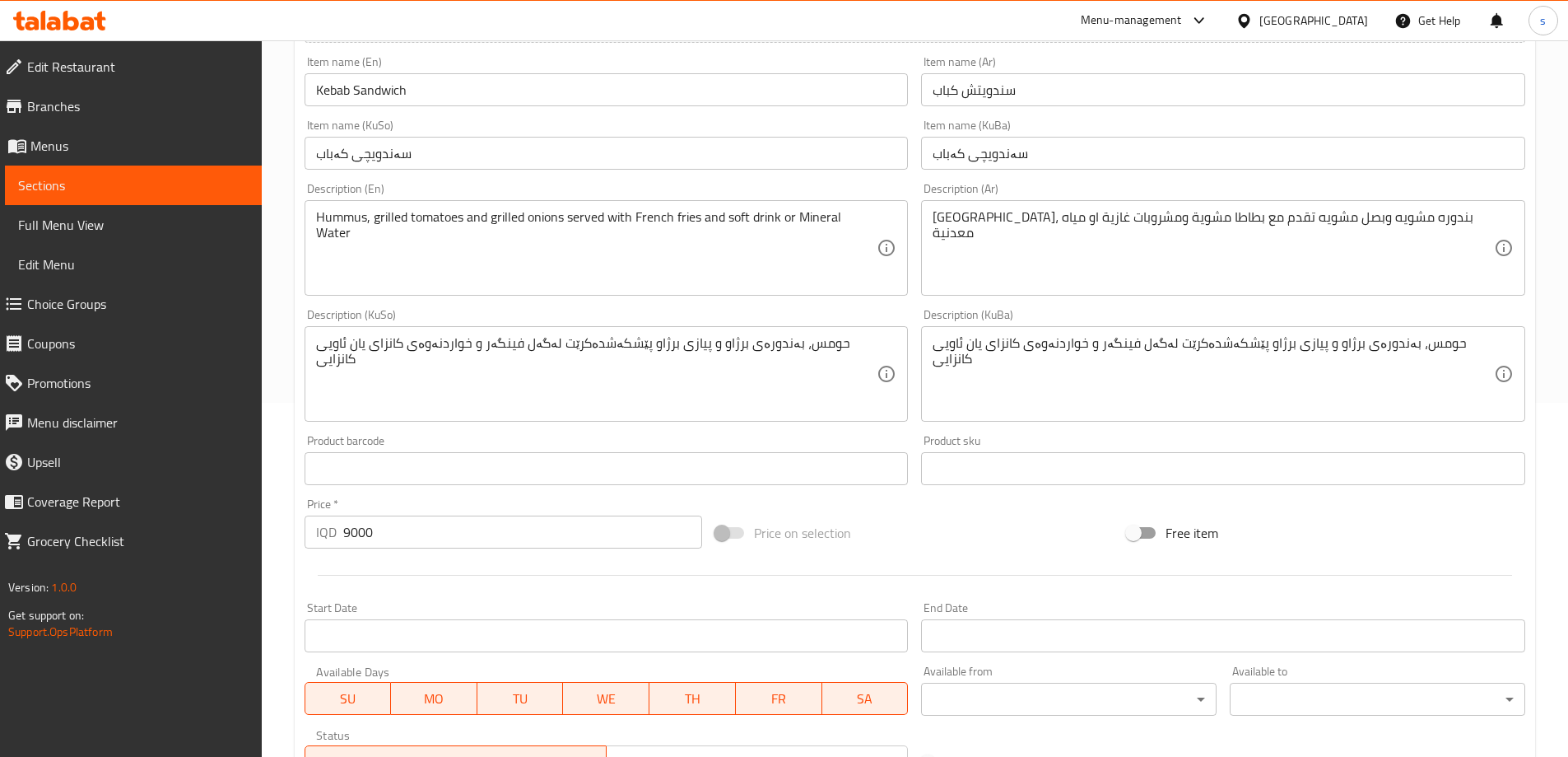
scroll to position [376, 0]
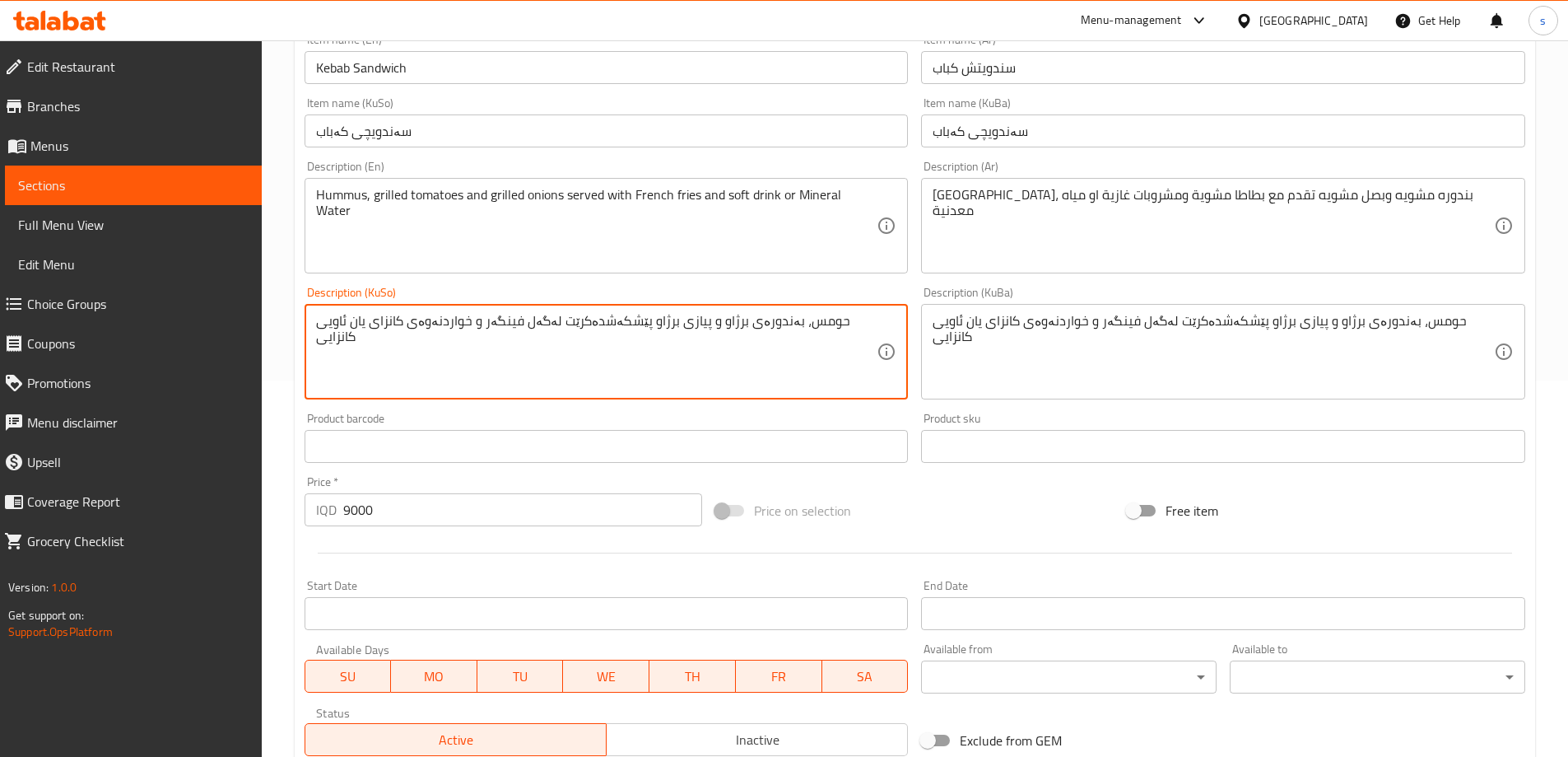
drag, startPoint x: 415, startPoint y: 330, endPoint x: 509, endPoint y: 331, distance: 94.0
paste textarea "گازییەکان"
click at [487, 345] on textarea "حومس، بەندورەی برژاو و پیازی برژاو پێشکەشدەکرێت لەگەل فینگەر و خواردنەوە گازییە…" at bounding box center [597, 351] width 561 height 78
click at [462, 363] on textarea "حومس، بەندورەی برژاو و پیازی برژاو پێشکەشدەکرێت لەگەل فینگەر و خواردنەوە گازییە…" at bounding box center [597, 351] width 561 height 78
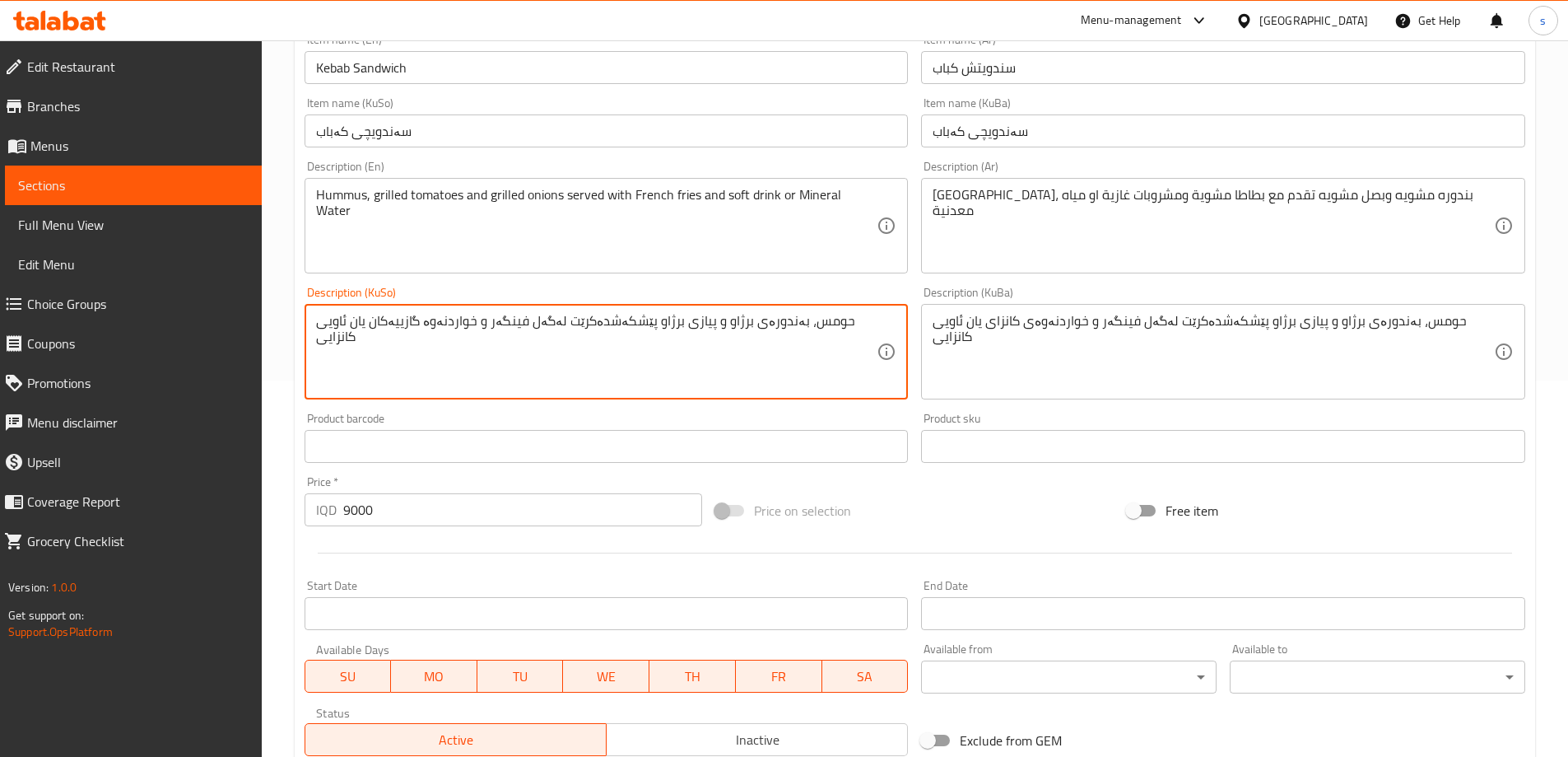
click at [411, 331] on textarea "حومس، بەندورەی برژاو و پیازی برژاو پێشکەشدەکرێت لەگەل فینگەر و خواردنەوە گازییە…" at bounding box center [597, 351] width 561 height 78
click at [431, 359] on textarea "حومس، بەندورەی برژاو و پیازی برژاو پێشکەشدەکرێت لەگەل فینگەر و خواردنەوە گازی ی…" at bounding box center [597, 351] width 561 height 78
type textarea "حومس، بەندورەی برژاو و پیازی برژاو پێشکەشدەکرێت لەگەل فینگەر و خواردنەوە گازی ی…"
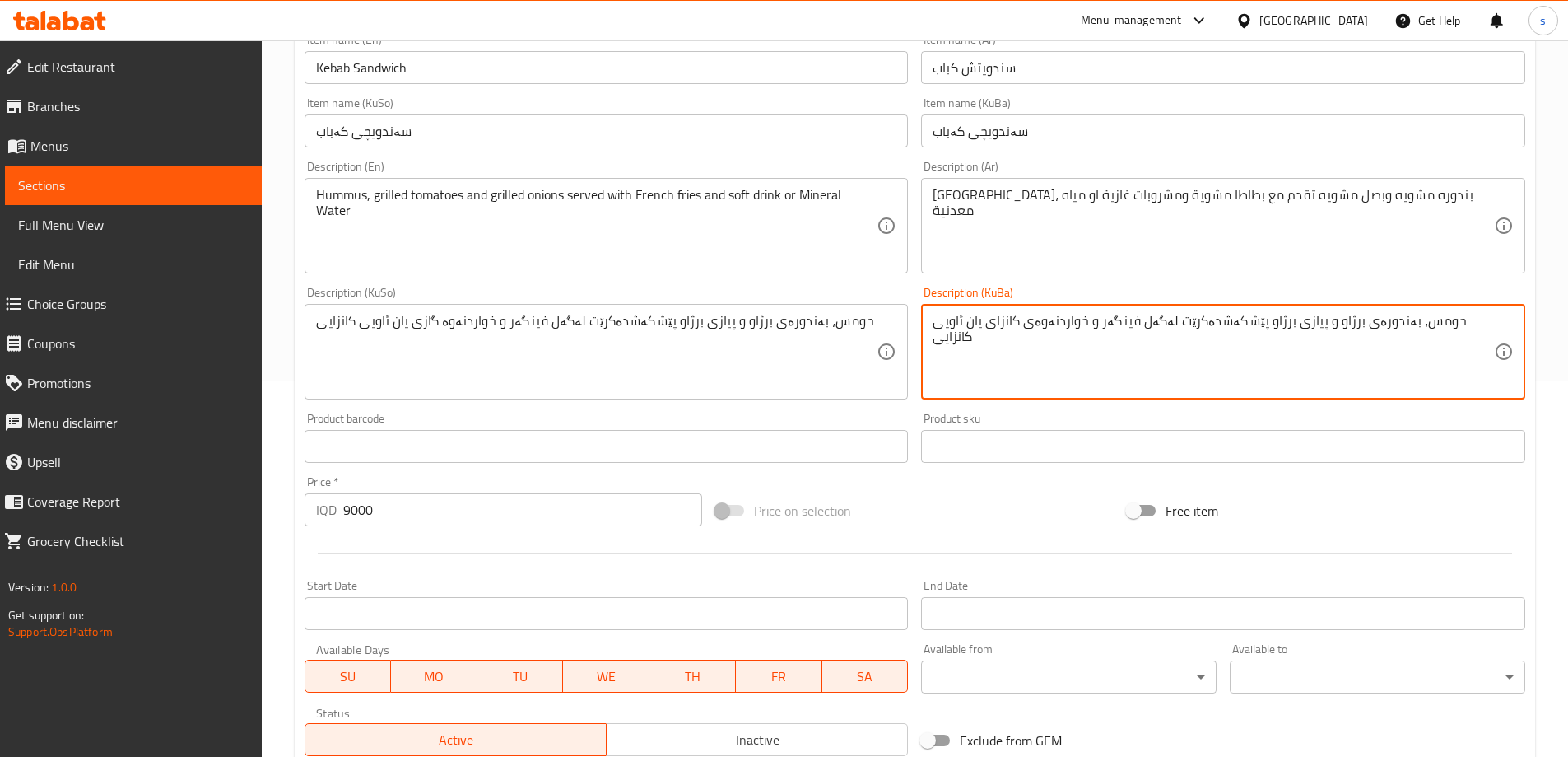
click at [1012, 349] on textarea "حومس، بەندورەی برژاو و پیازی برژاو پێشکەشدەکرێت لەگەل فینگەر و خواردنەوەی کانزا…" at bounding box center [1213, 351] width 561 height 78
paste textarea "گاز"
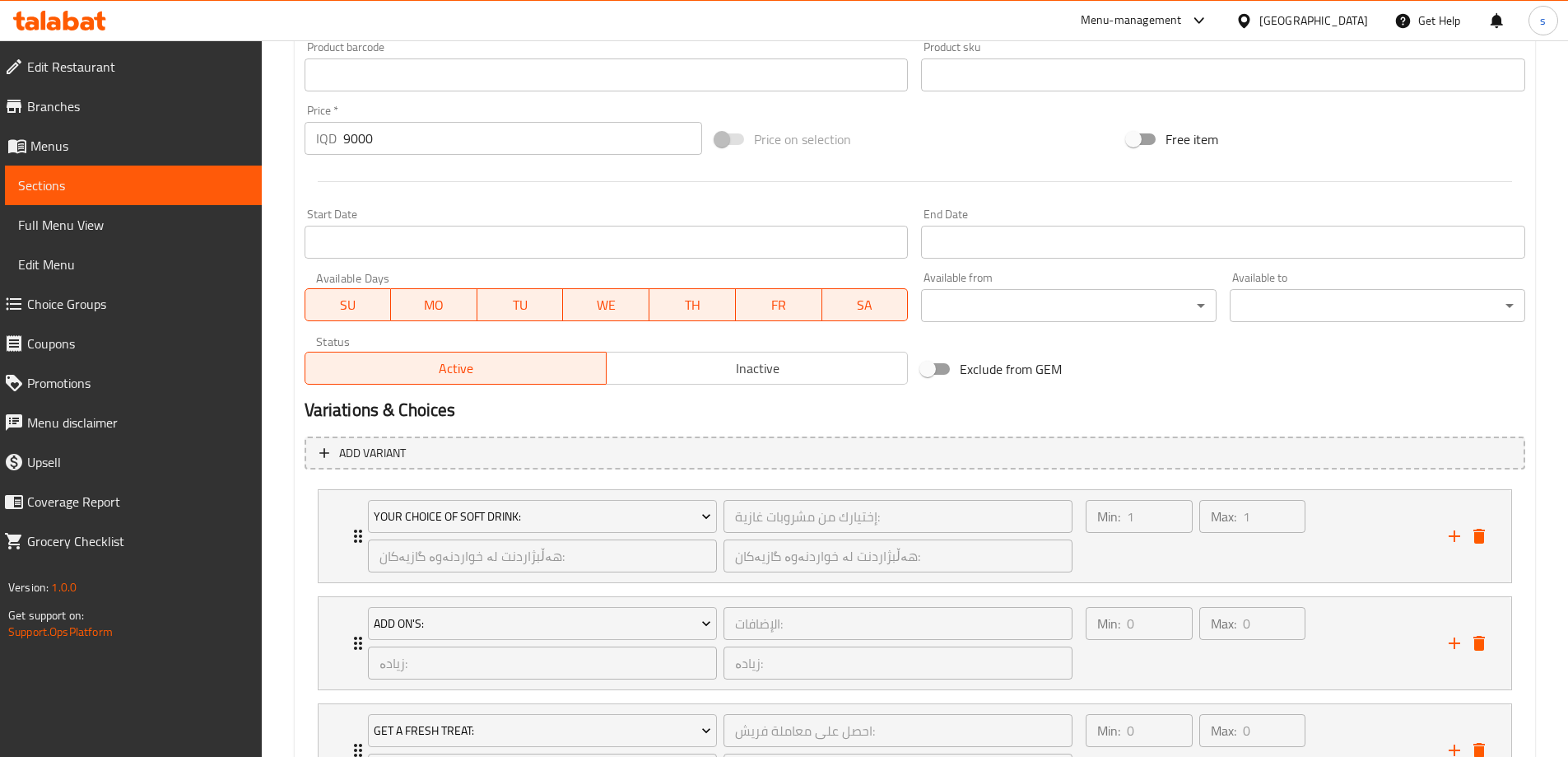
scroll to position [1008, 0]
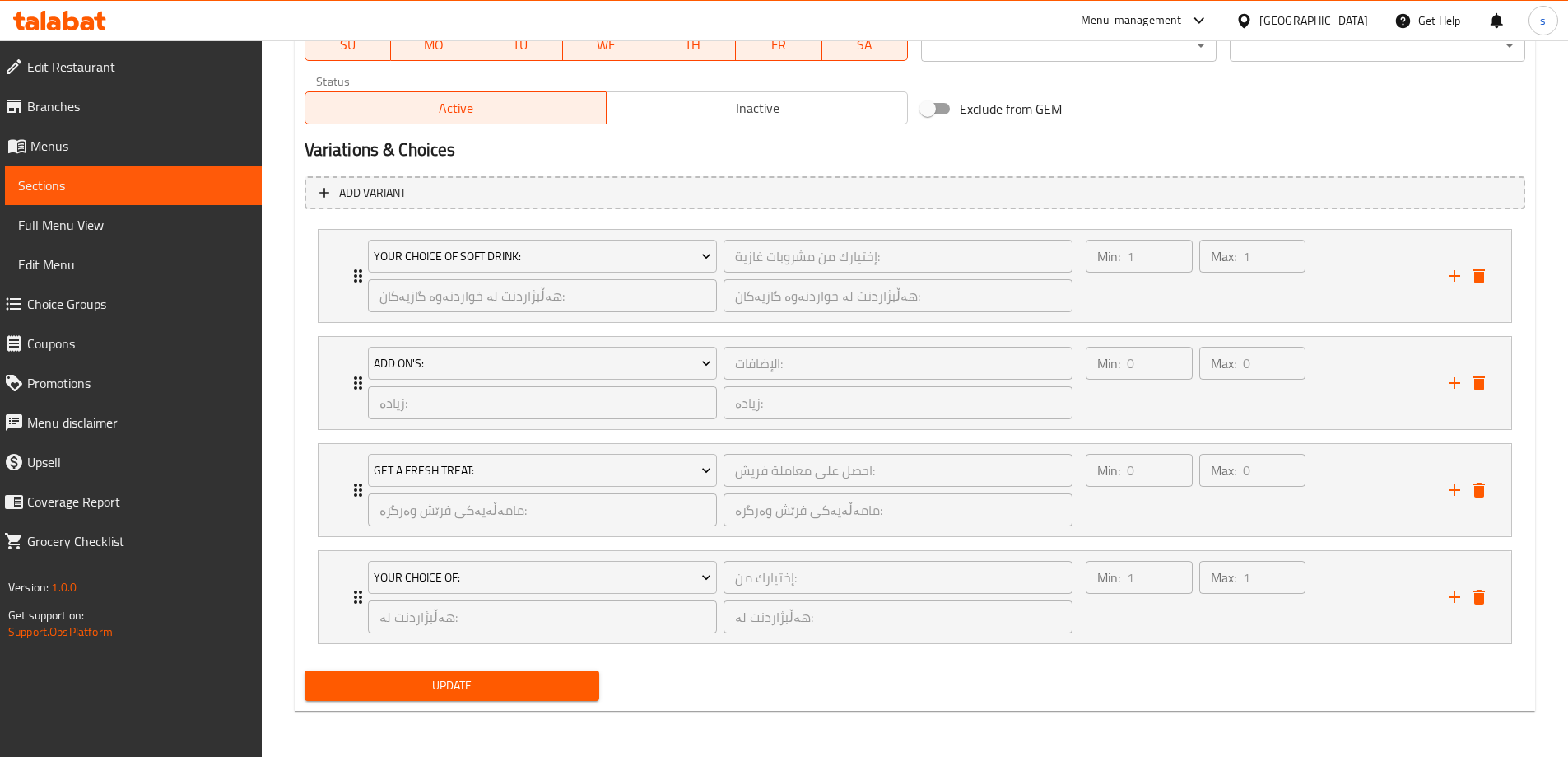
type textarea "حومس، بەندورەی برژاو و پیازی برژاو پێشکەشدەکرێت لەگەل فینگەر و خواردنەوە گازی ی…"
click at [522, 693] on span "Update" at bounding box center [452, 686] width 270 height 21
click at [104, 196] on link "Sections" at bounding box center [133, 185] width 257 height 40
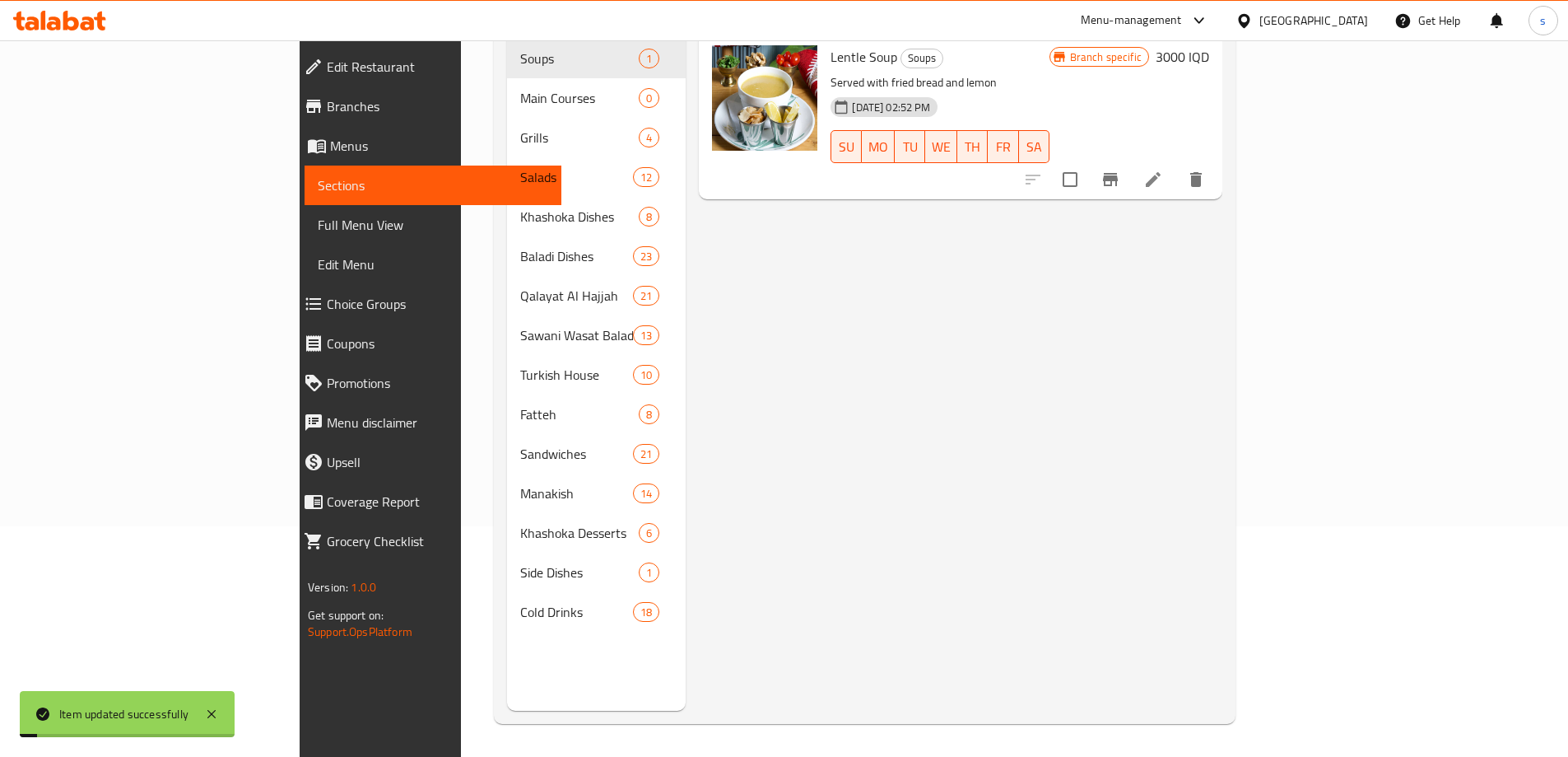
scroll to position [231, 0]
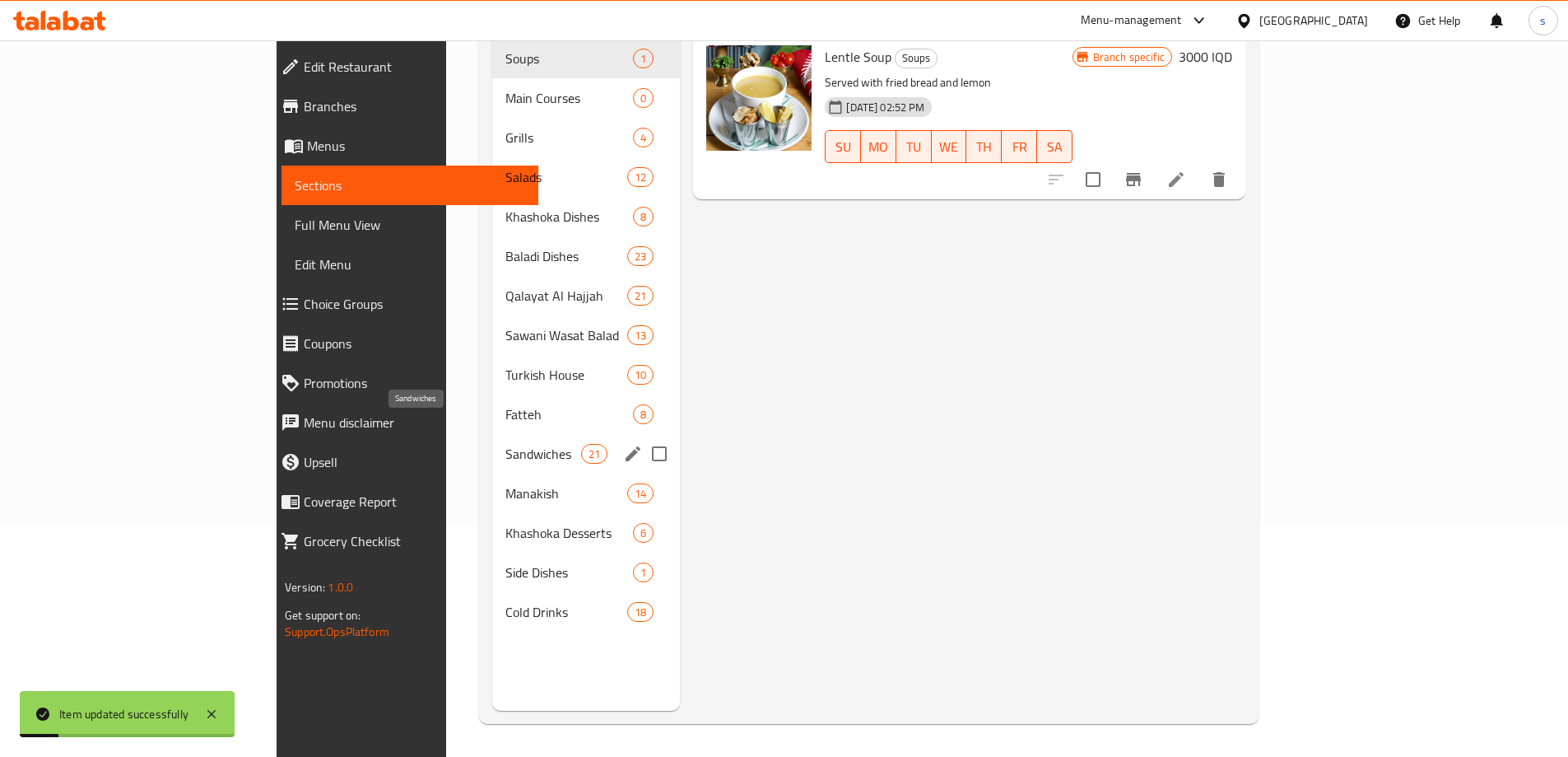
click at [505, 444] on span "Sandwiches" at bounding box center [543, 453] width 77 height 20
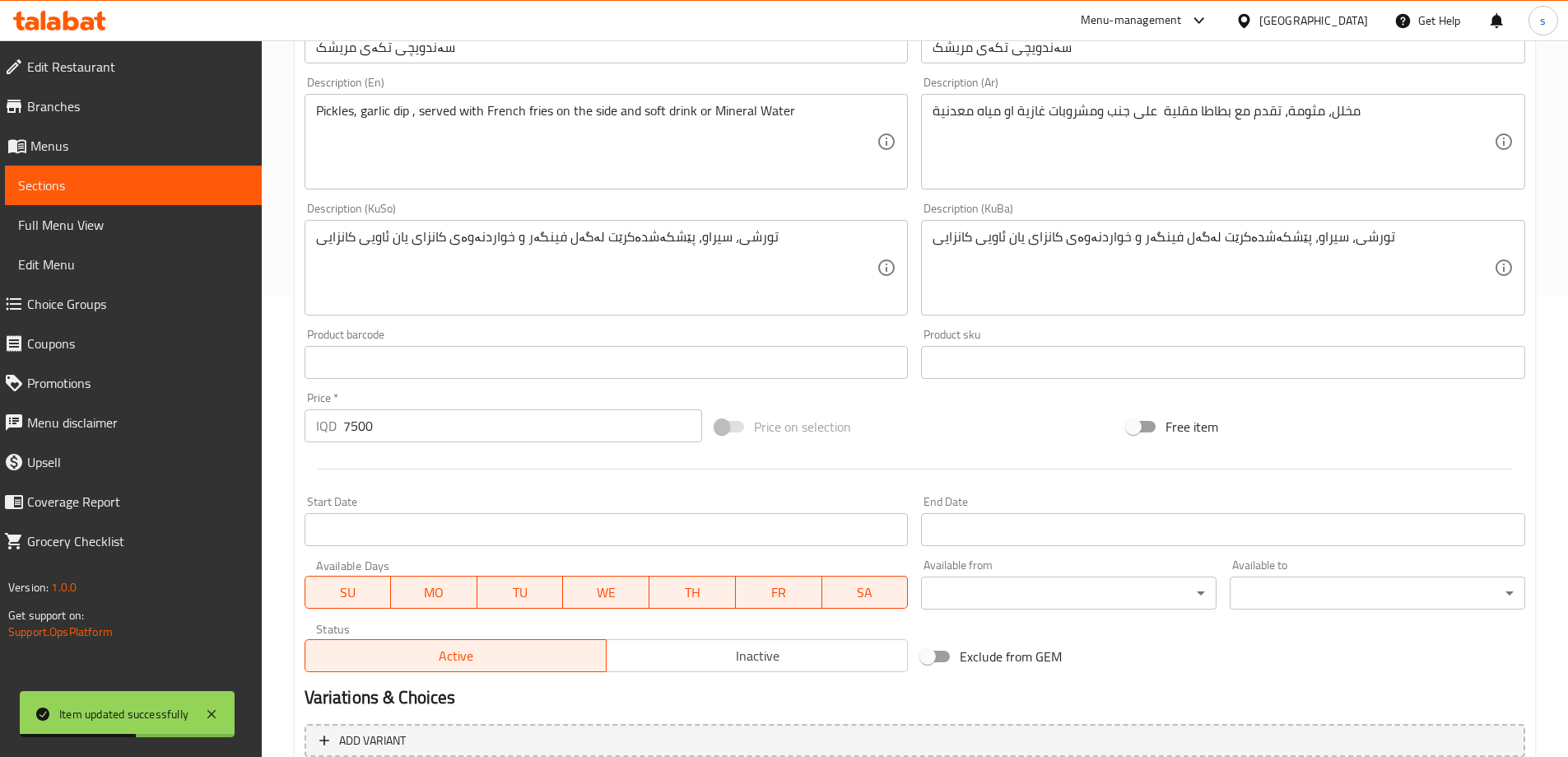
scroll to position [463, 0]
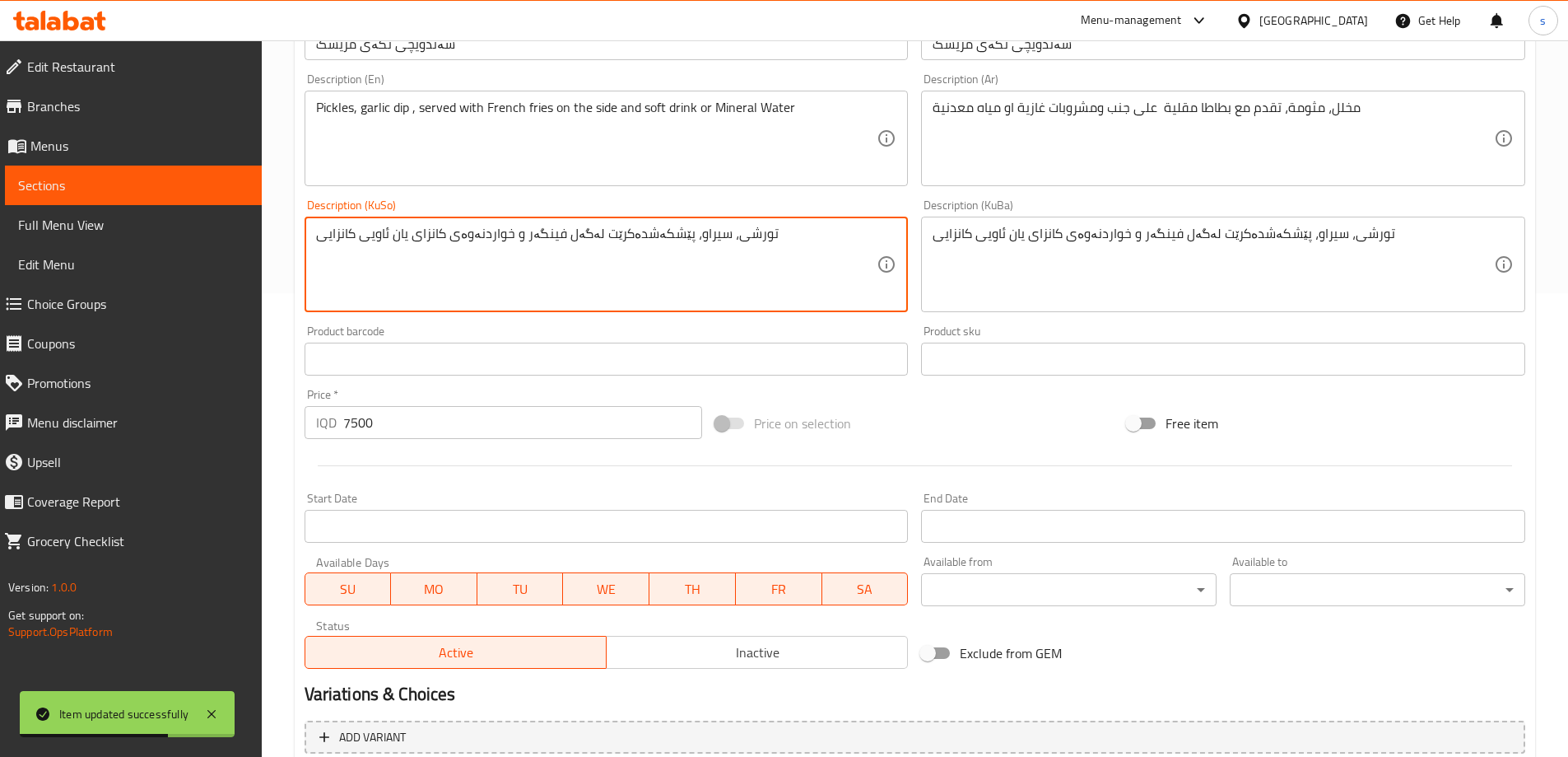
click at [431, 244] on textarea "تورشی، سیراو، پێشکەشدەکرێت لەگەل فینگەر و خواردنەوەی کانزای یان ئاویی کانزایی" at bounding box center [597, 264] width 561 height 78
click at [432, 258] on textarea "تورشی، سیراو، پێشکەشدەکرێت لەگەل فینگەر و خواردنەوەی کانزای یان ئاویی کانزایی" at bounding box center [597, 264] width 561 height 78
drag, startPoint x: 412, startPoint y: 238, endPoint x: 508, endPoint y: 252, distance: 97.0
click at [508, 252] on textarea "تورشی، سیراو، پێشکەشدەکرێت لەگەل فینگەر و خواردنەوەی کانزای یان ئاویی کانزایی" at bounding box center [597, 264] width 561 height 78
paste textarea "گازییەکان"
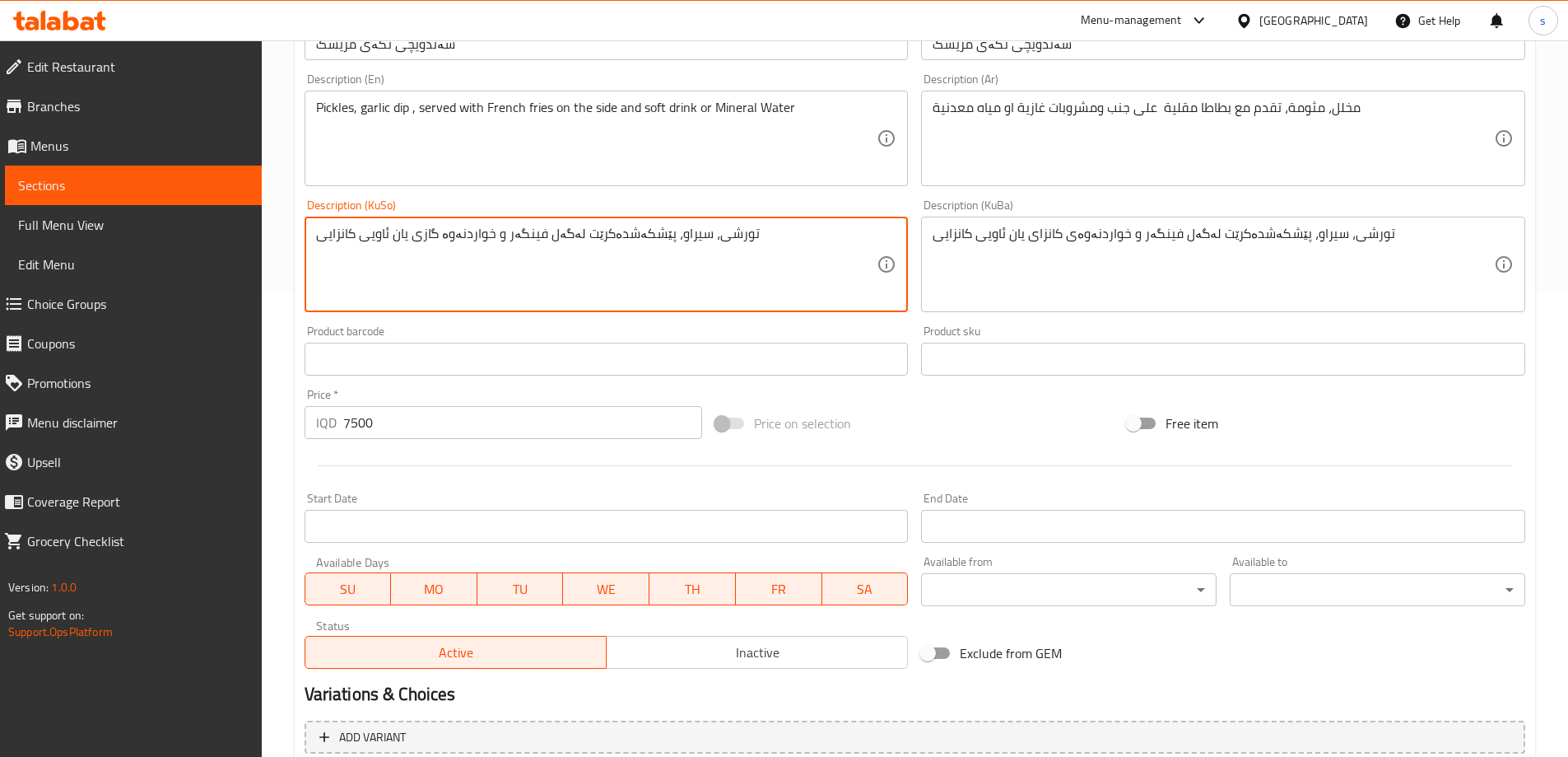
click at [660, 298] on textarea "تورشی، سیراو، پێشکەشدەکرێت لەگەل فینگەر و خواردنەوە گازی یان ئاویی کانزایی" at bounding box center [597, 264] width 561 height 78
type textarea "تورشی، سیراو، پێشکەشدەکرێت لەگەل فینگەر و خواردنەوە گازی یان ئاویی کانزایی"
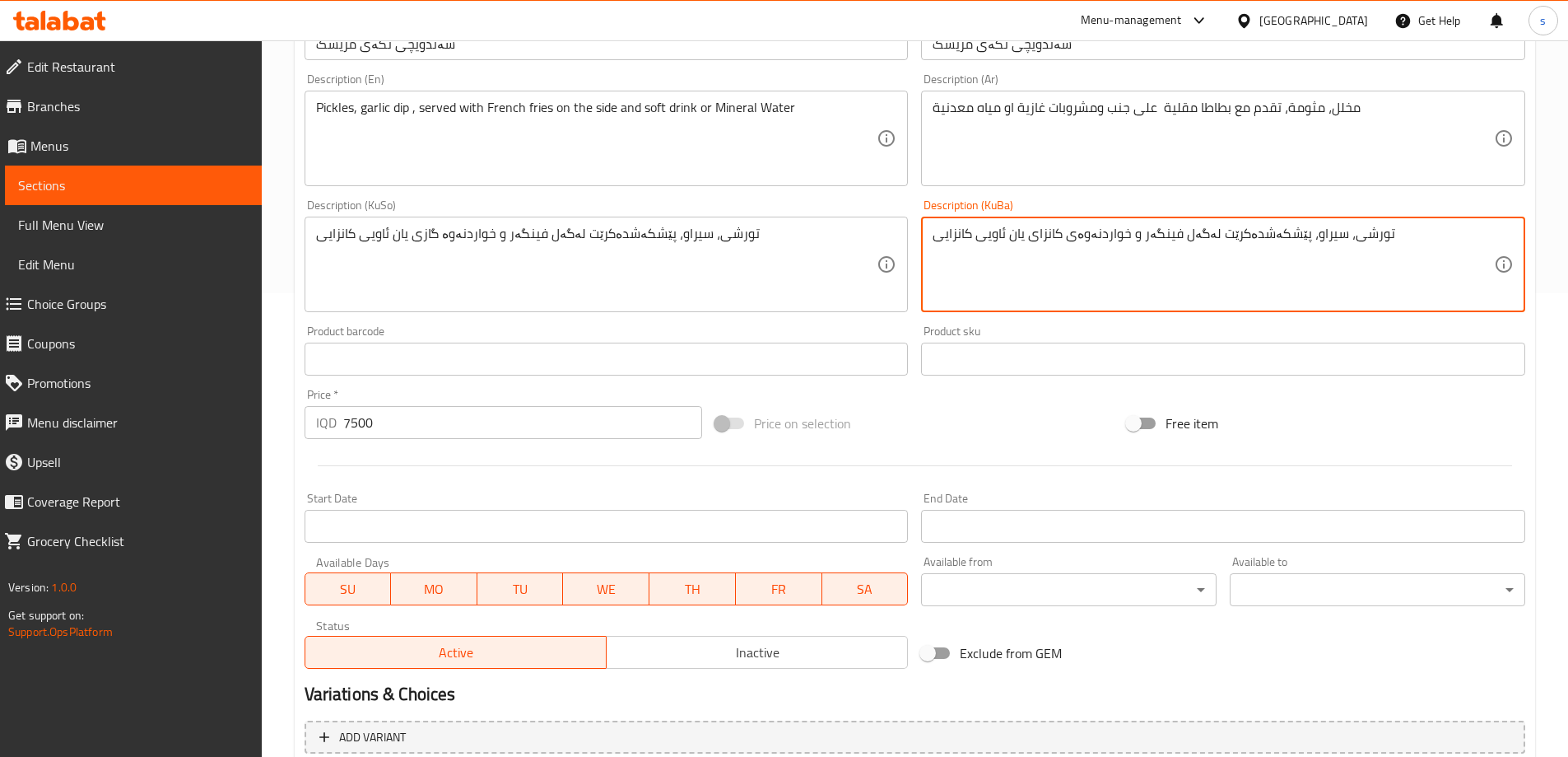
click at [1047, 258] on textarea "تورشی، سیراو، پێشکەشدەکرێت لەگەل فینگەر و خواردنەوەی کانزای یان ئاویی کانزایی" at bounding box center [1213, 264] width 561 height 78
paste textarea "گاز"
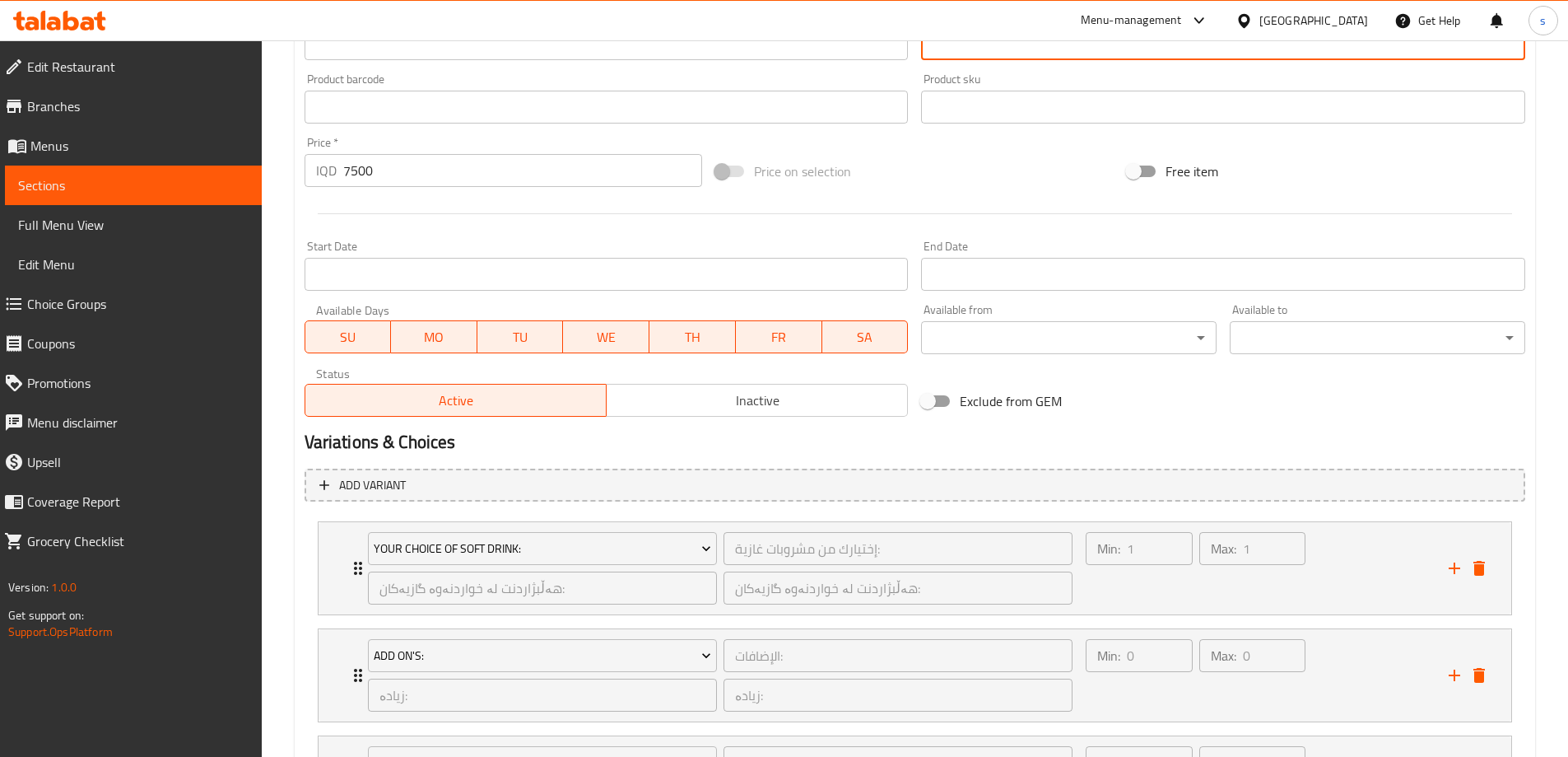
scroll to position [1008, 0]
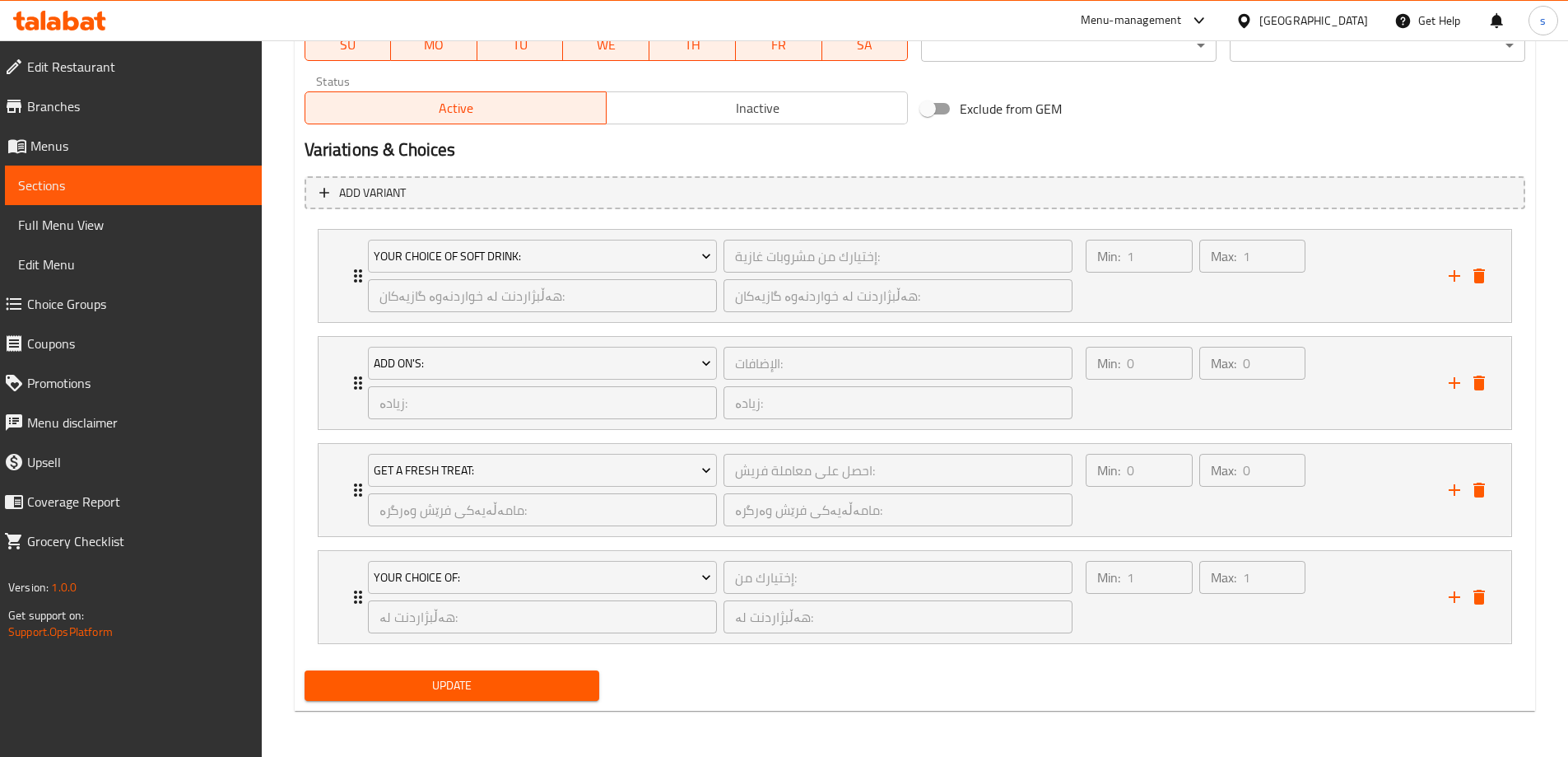
type textarea "تورشی، سیراو، پێشکەشدەکرێت لەگەل فینگەر و خواردنەوە گازی یان ئاویی کانزایی"
click at [513, 705] on div "Update" at bounding box center [452, 686] width 308 height 44
click at [514, 686] on span "Update" at bounding box center [452, 686] width 270 height 21
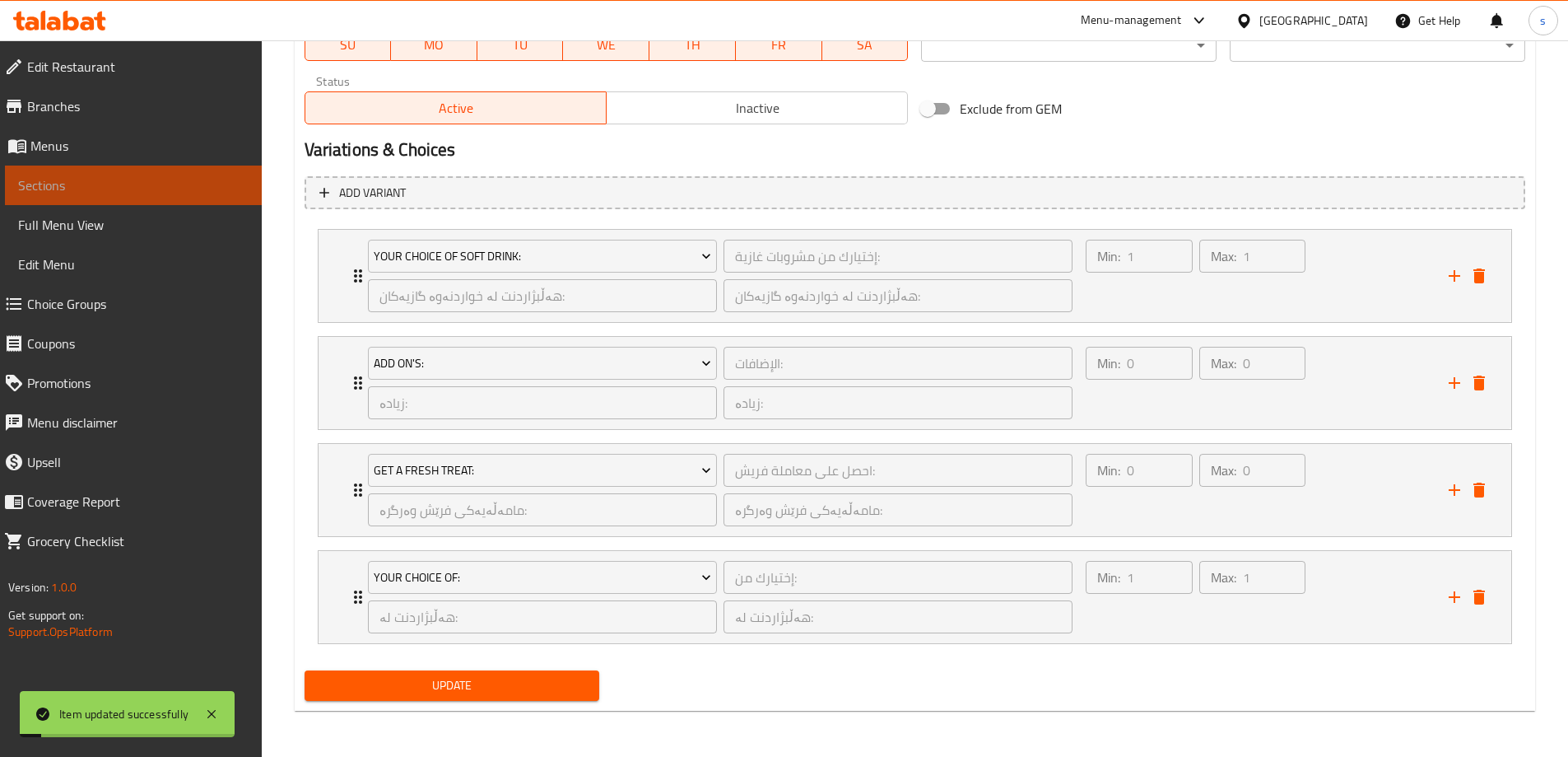
click at [108, 192] on span "Sections" at bounding box center [133, 185] width 231 height 20
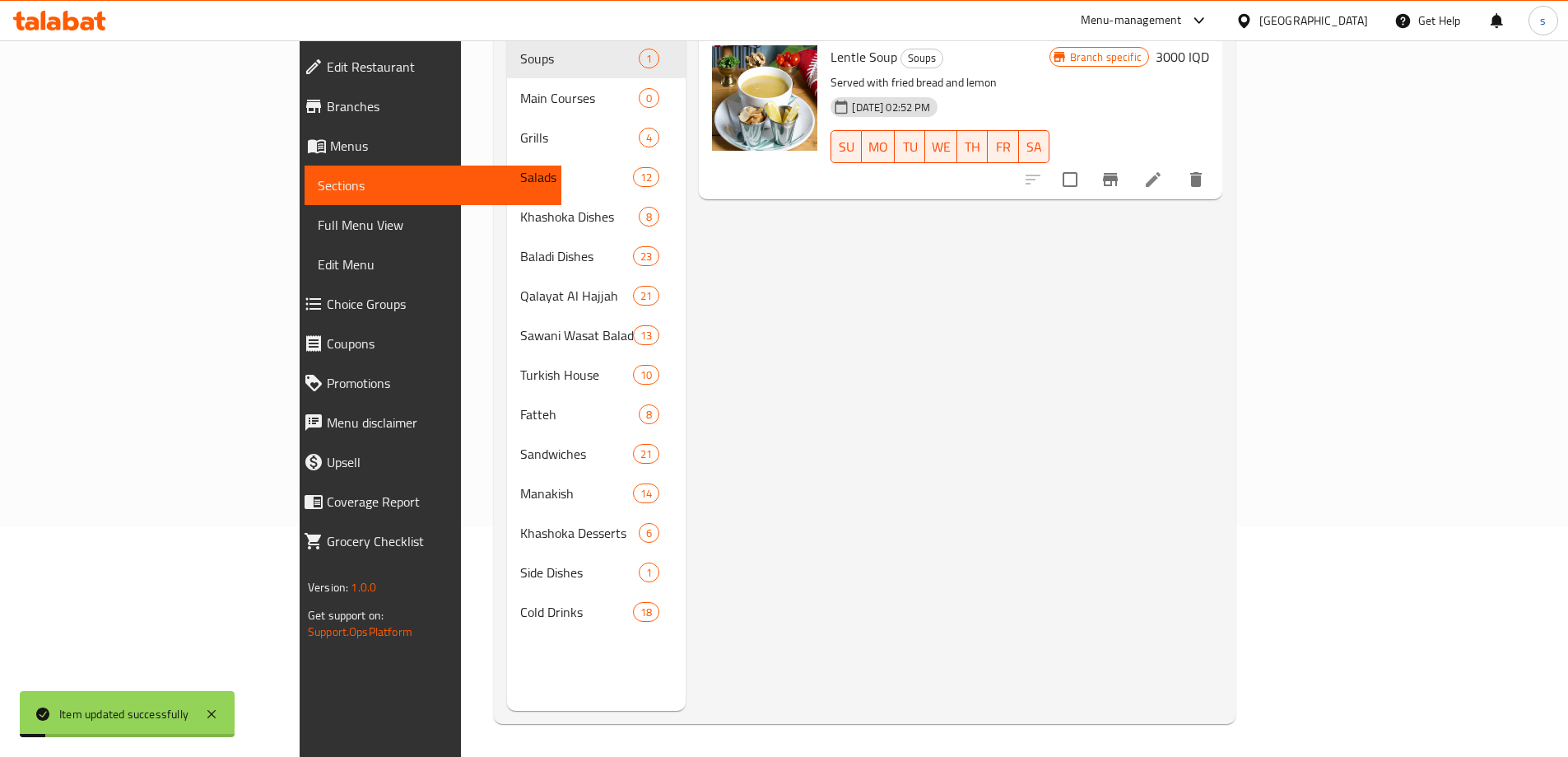
scroll to position [231, 0]
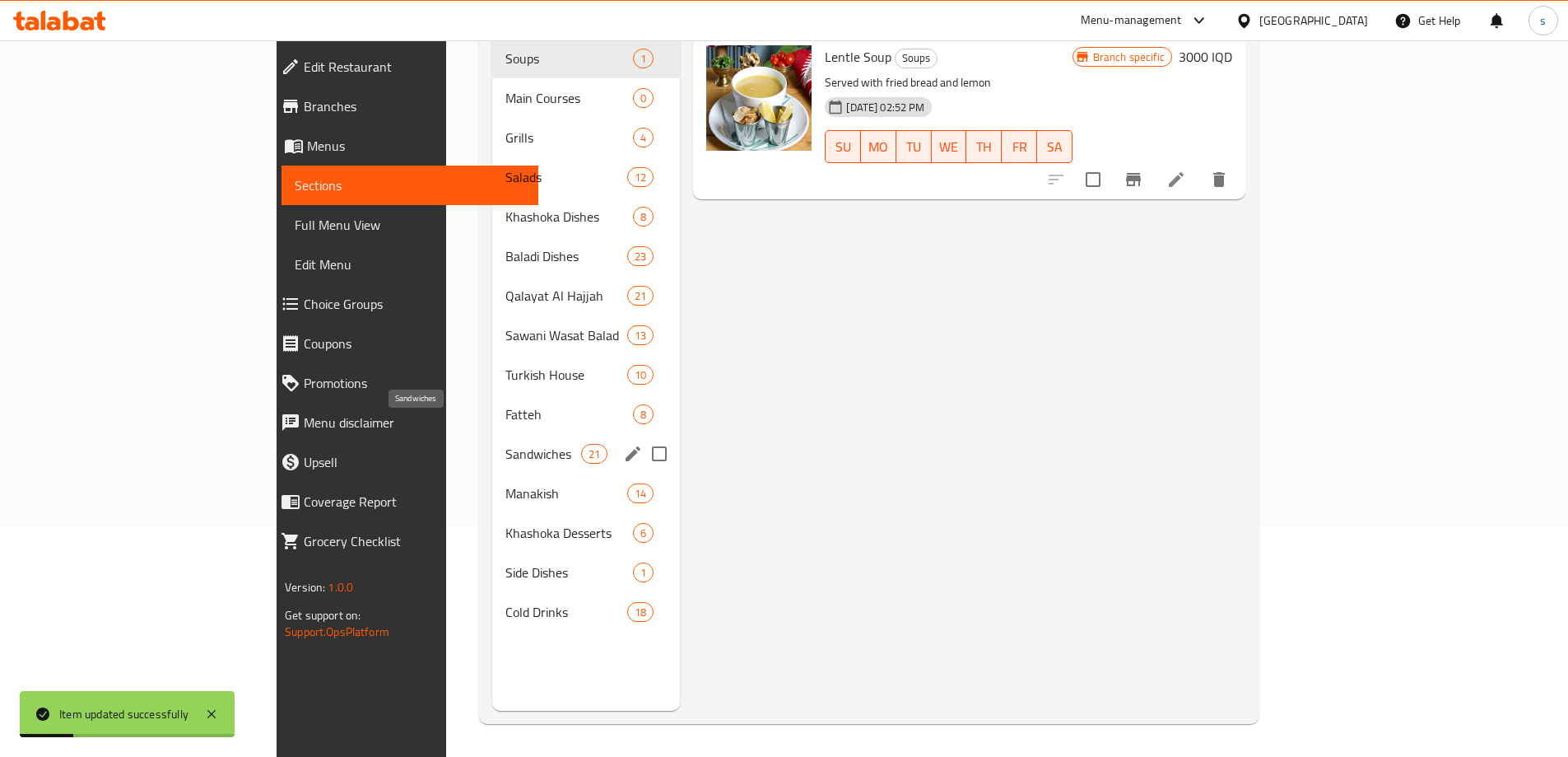
click at [505, 444] on span "Sandwiches" at bounding box center [543, 453] width 77 height 20
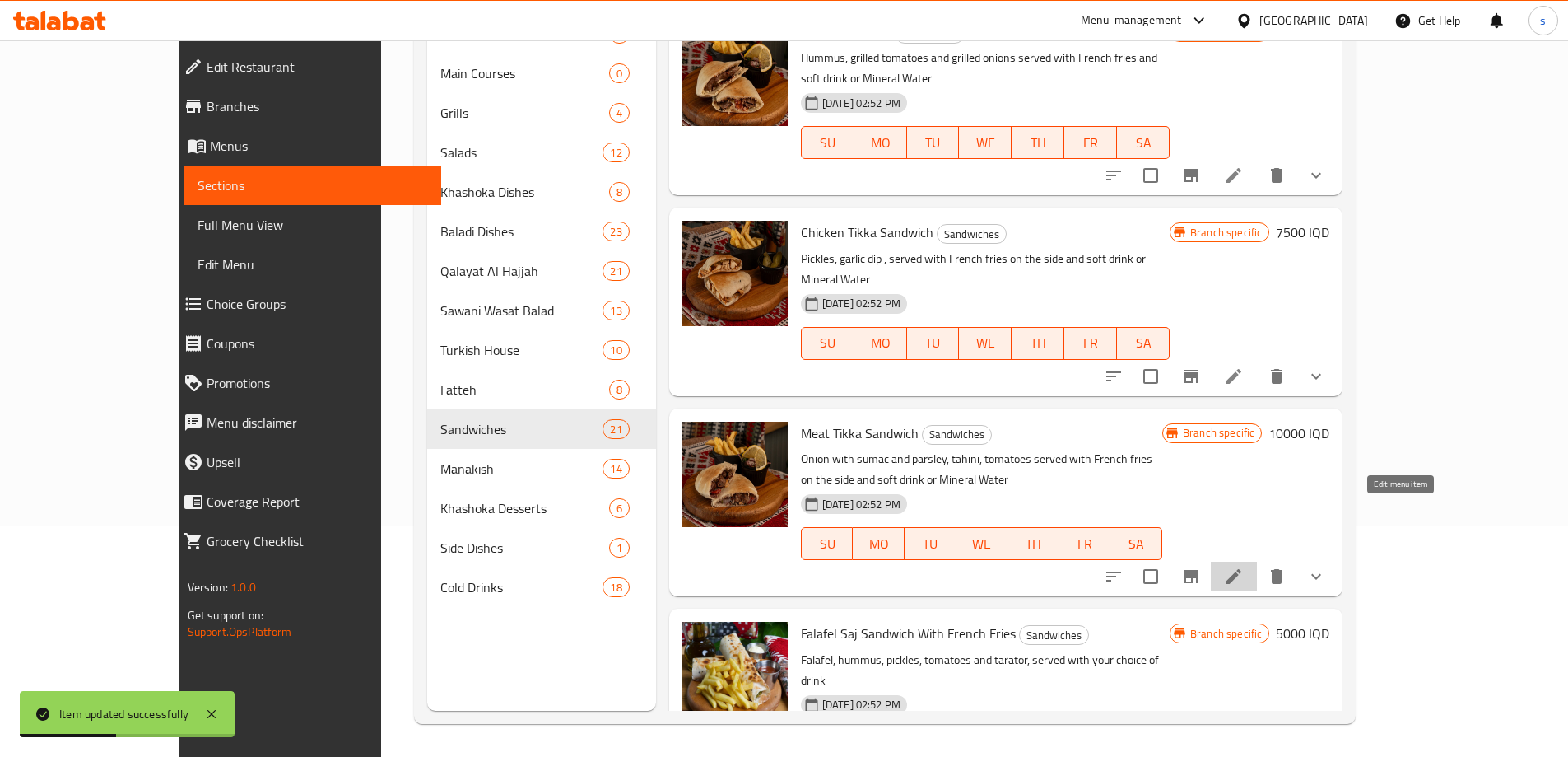
click at [1242, 569] on icon at bounding box center [1233, 576] width 15 height 15
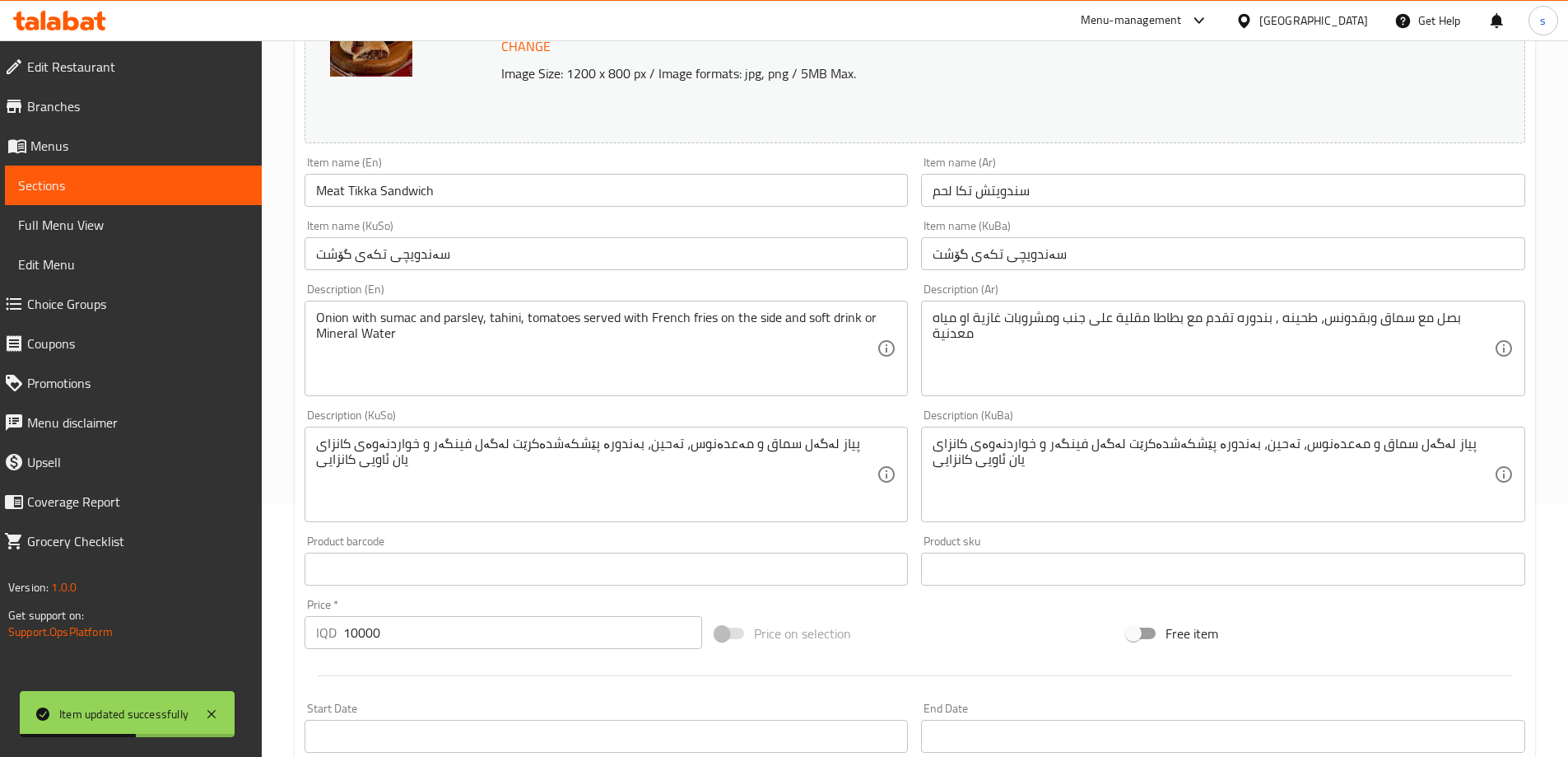
scroll to position [300, 0]
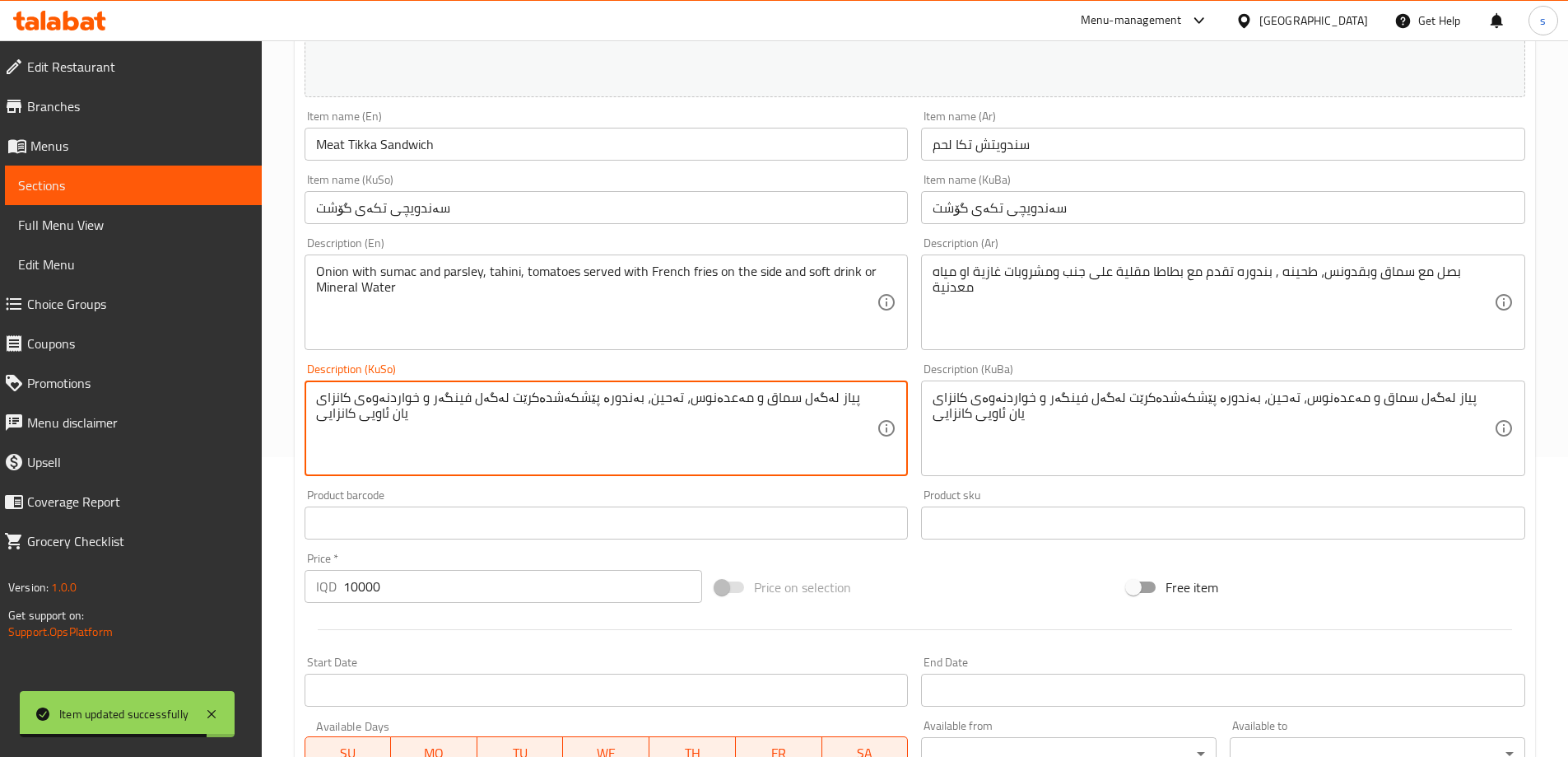
drag, startPoint x: 370, startPoint y: 402, endPoint x: 462, endPoint y: 405, distance: 92.0
paste textarea "گازییەکان"
click at [395, 444] on textarea "پیاز لەگەل سماق و مەعدەنوس، تەحین، بەندورە پێشکەشدەکرێت لەگەل فینگەر و خواردنەو…" at bounding box center [597, 428] width 561 height 78
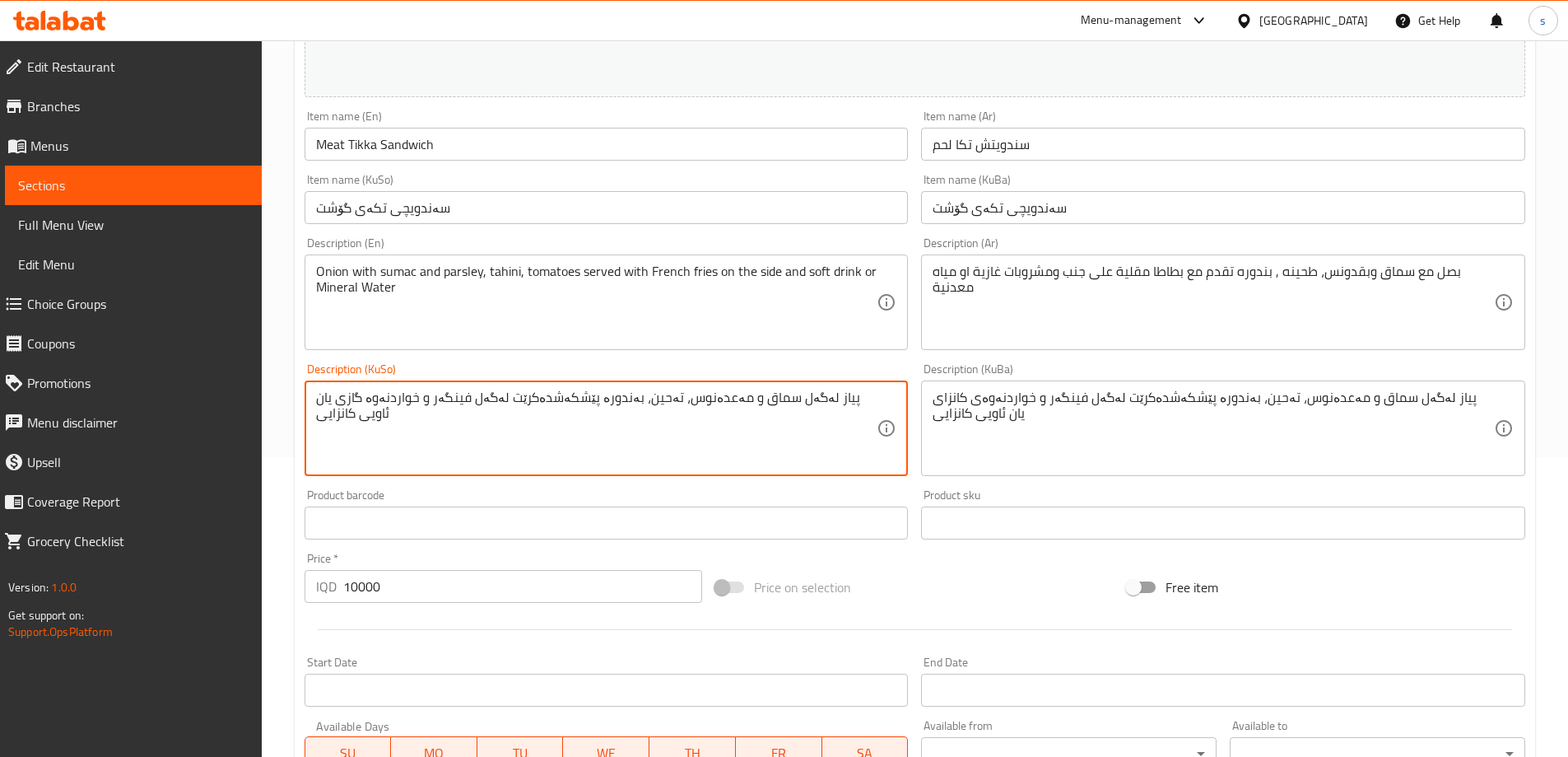
type textarea "پیاز لەگەل سماق و مەعدەنوس، تەحین، بەندورە پێشکەشدەکرێت لەگەل فینگەر و خواردنەو…"
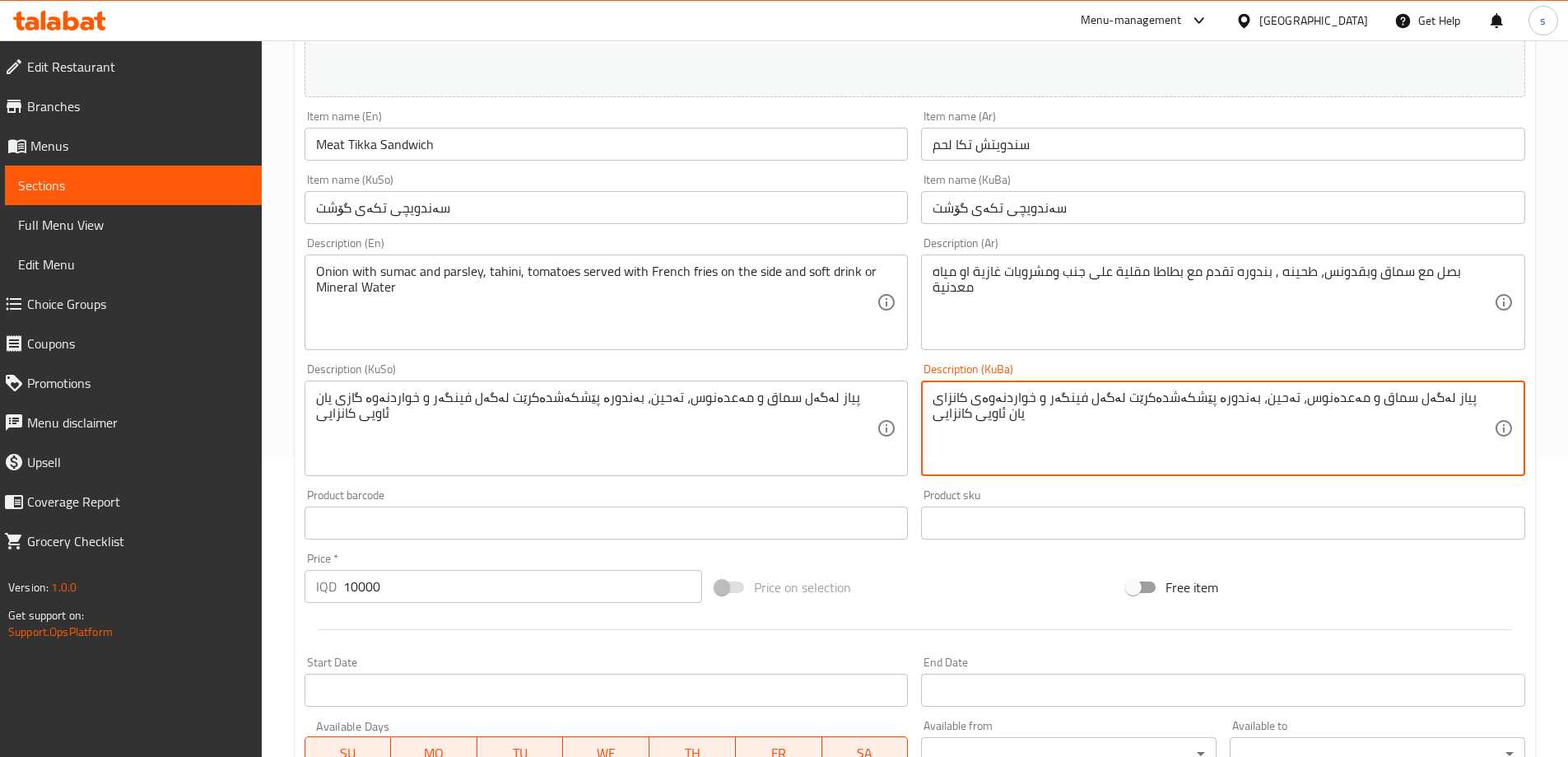
click at [1074, 425] on textarea "پیاز لەگەل سماق و مەعدەنوس، تەحین، بەندورە پێشکەشدەکرێت لەگەل فینگەر و خواردنەو…" at bounding box center [1213, 428] width 561 height 78
paste textarea "گاز"
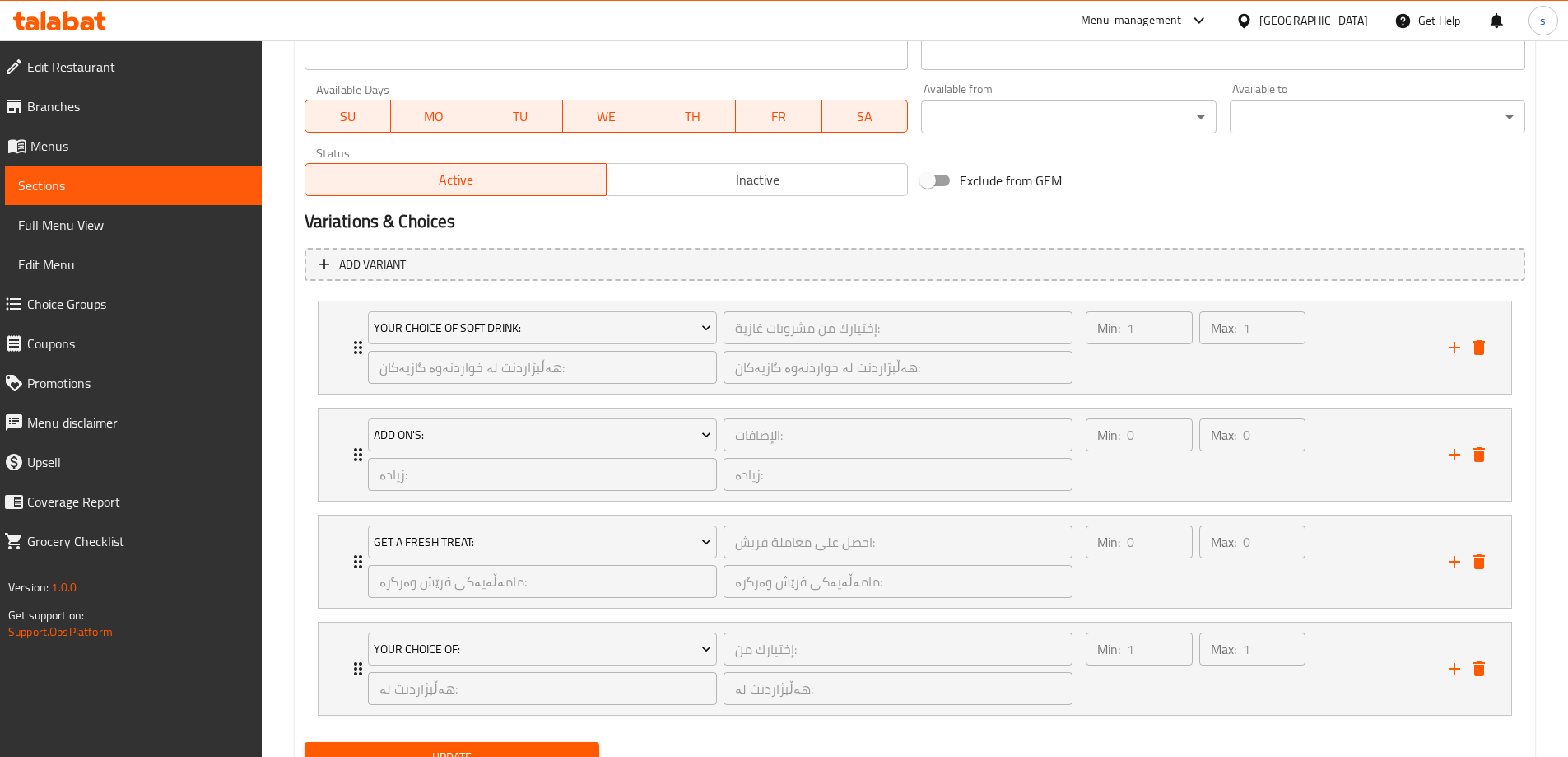
scroll to position [1008, 0]
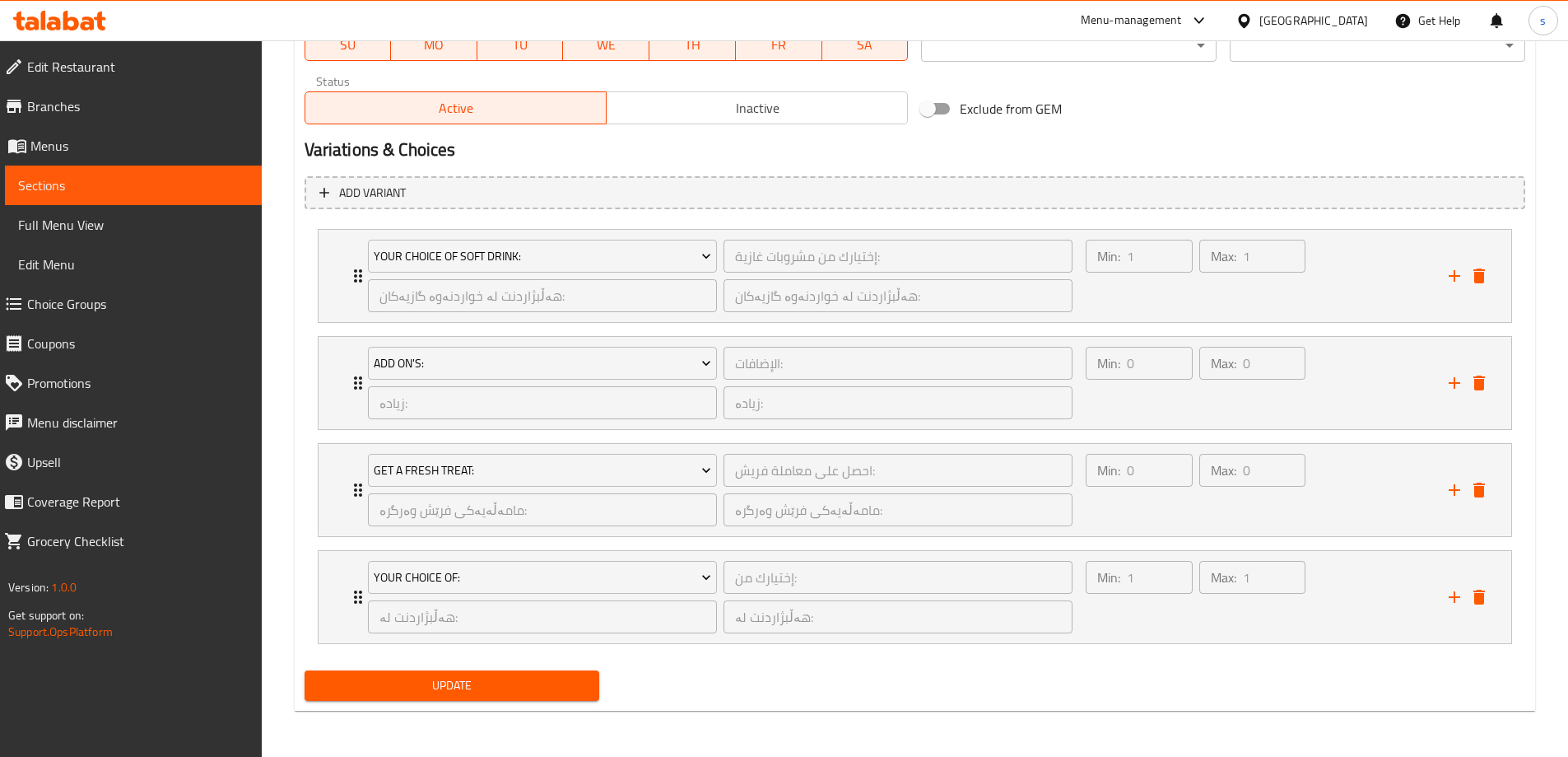
type textarea "پیاز لەگەل سماق و مەعدەنوس، تەحین، بەندورە پێشکەشدەکرێت لەگەل فینگەر و خواردنەو…"
click at [525, 694] on span "Update" at bounding box center [452, 686] width 270 height 21
click at [148, 230] on span "Full Menu View" at bounding box center [133, 225] width 231 height 20
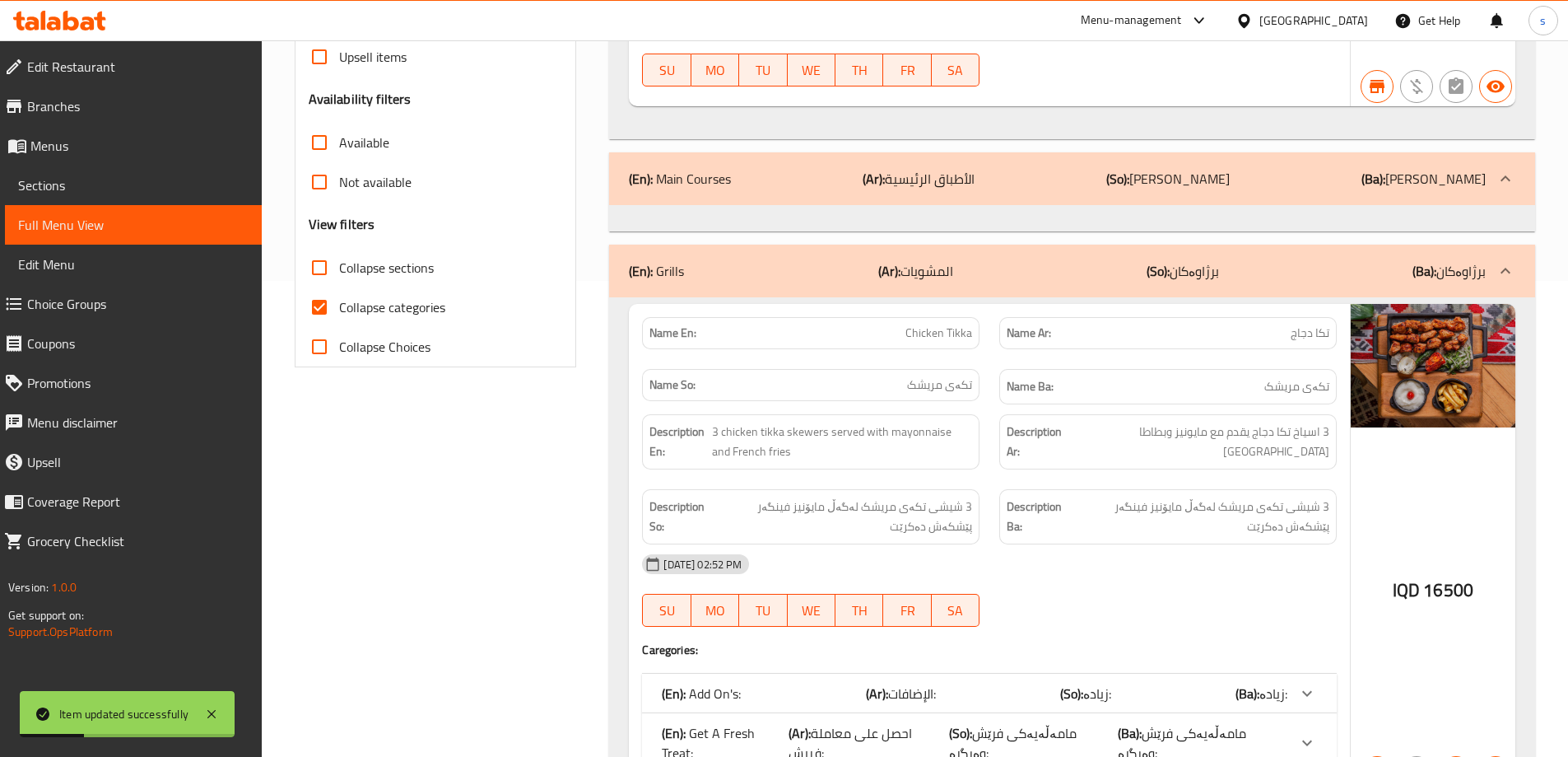
scroll to position [400, 0]
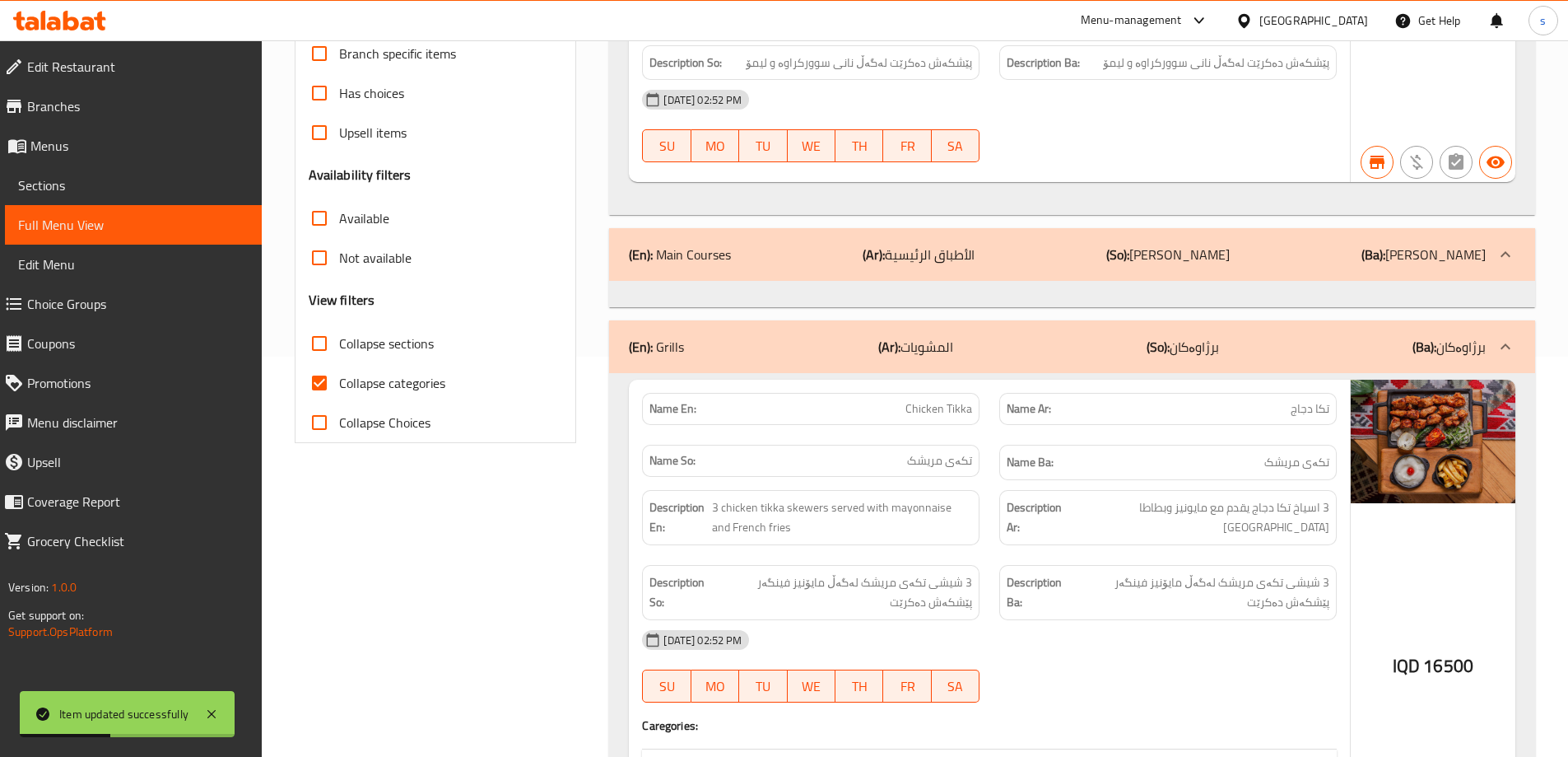
click at [327, 385] on input "Collapse categories" at bounding box center [319, 383] width 40 height 40
checkbox input "false"
click at [319, 349] on input "Collapse sections" at bounding box center [319, 344] width 40 height 40
checkbox input "true"
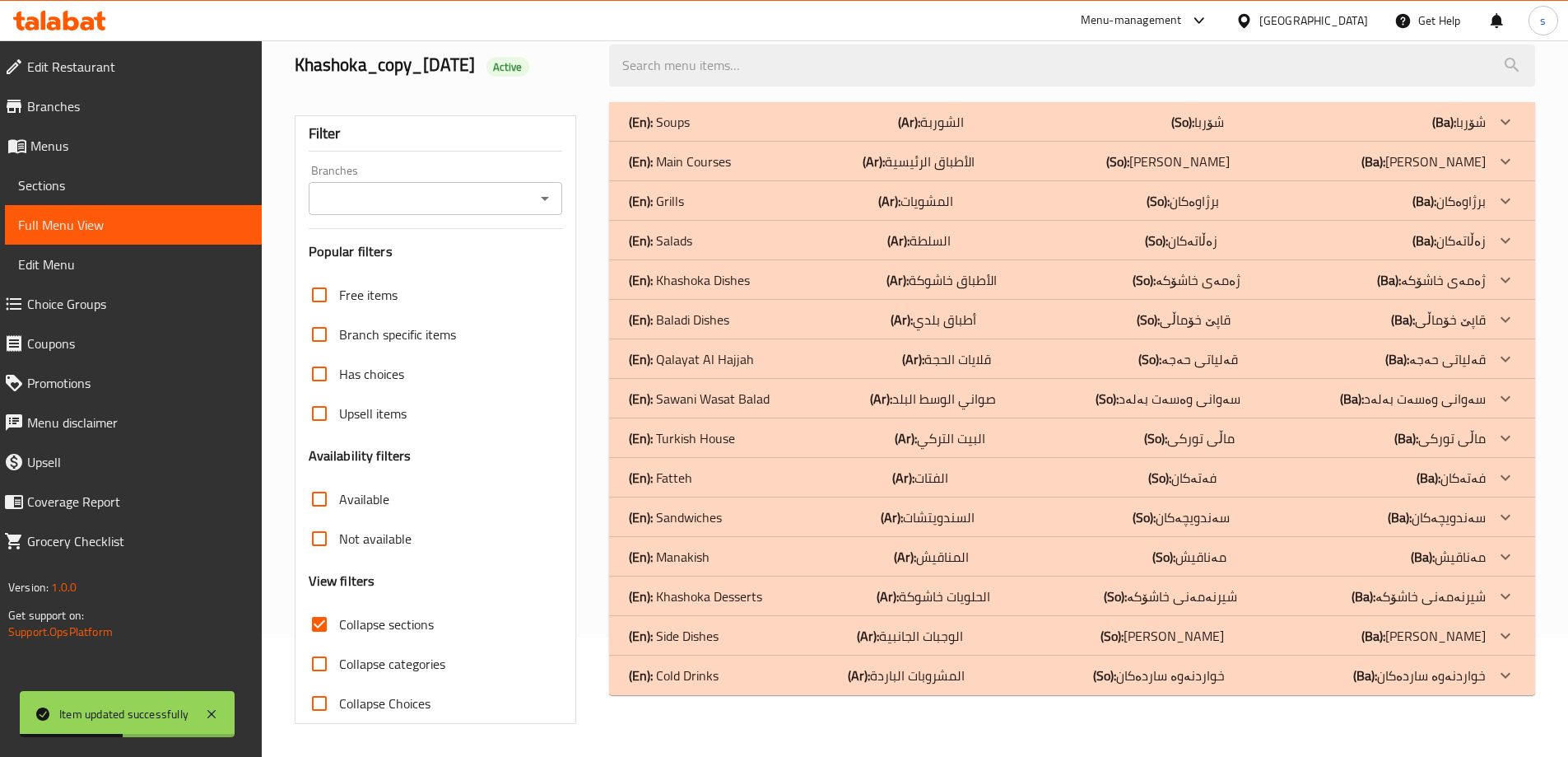
scroll to position [120, 0]
click at [556, 208] on div "Branches" at bounding box center [435, 198] width 254 height 33
click at [554, 205] on icon "Open" at bounding box center [544, 198] width 20 height 20
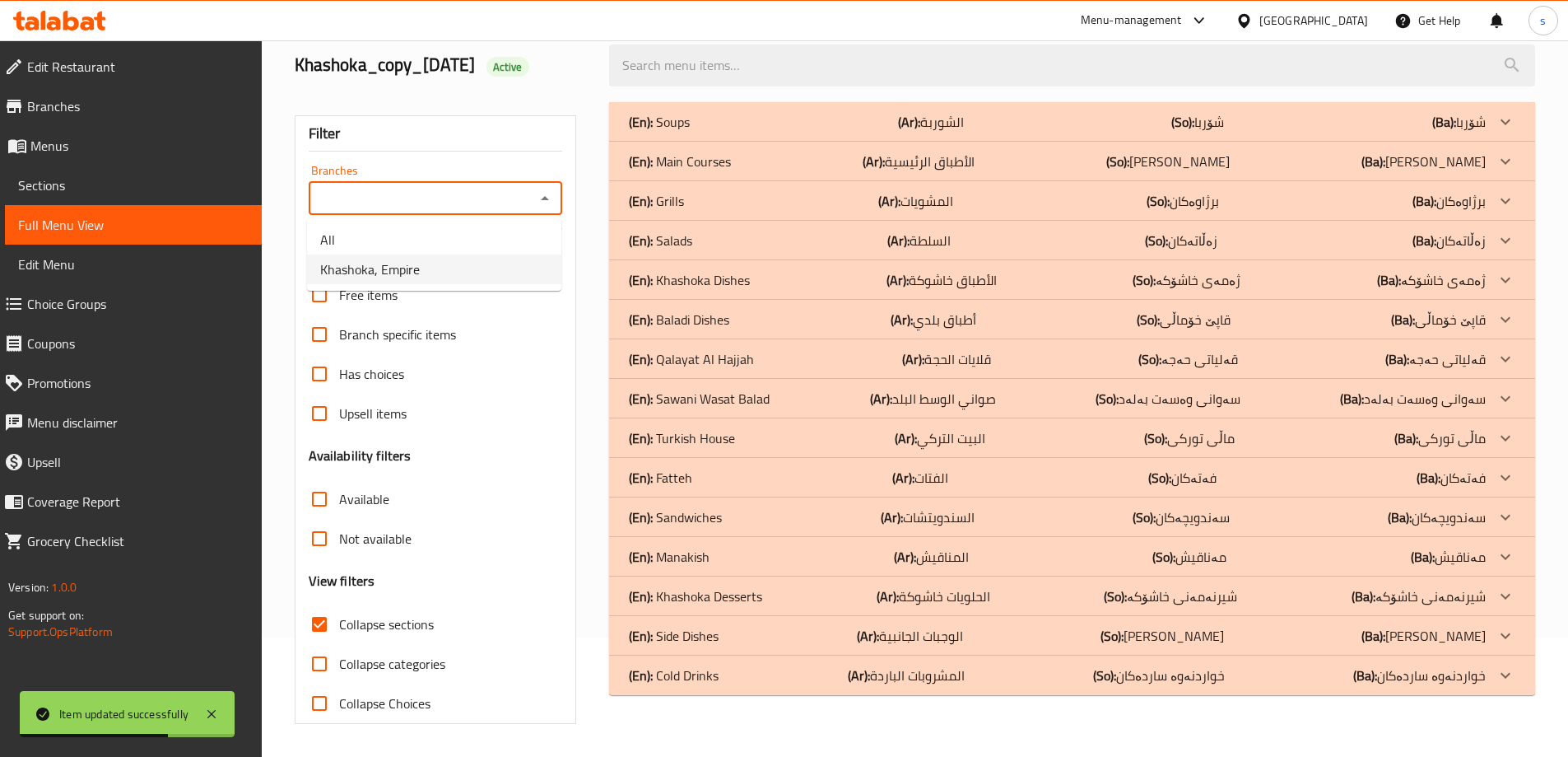
click at [490, 289] on ul "All Khashoka, Empire" at bounding box center [434, 254] width 254 height 72
click at [493, 276] on li "Khashoka, Empire" at bounding box center [434, 269] width 254 height 29
type input "Khashoka, Empire"
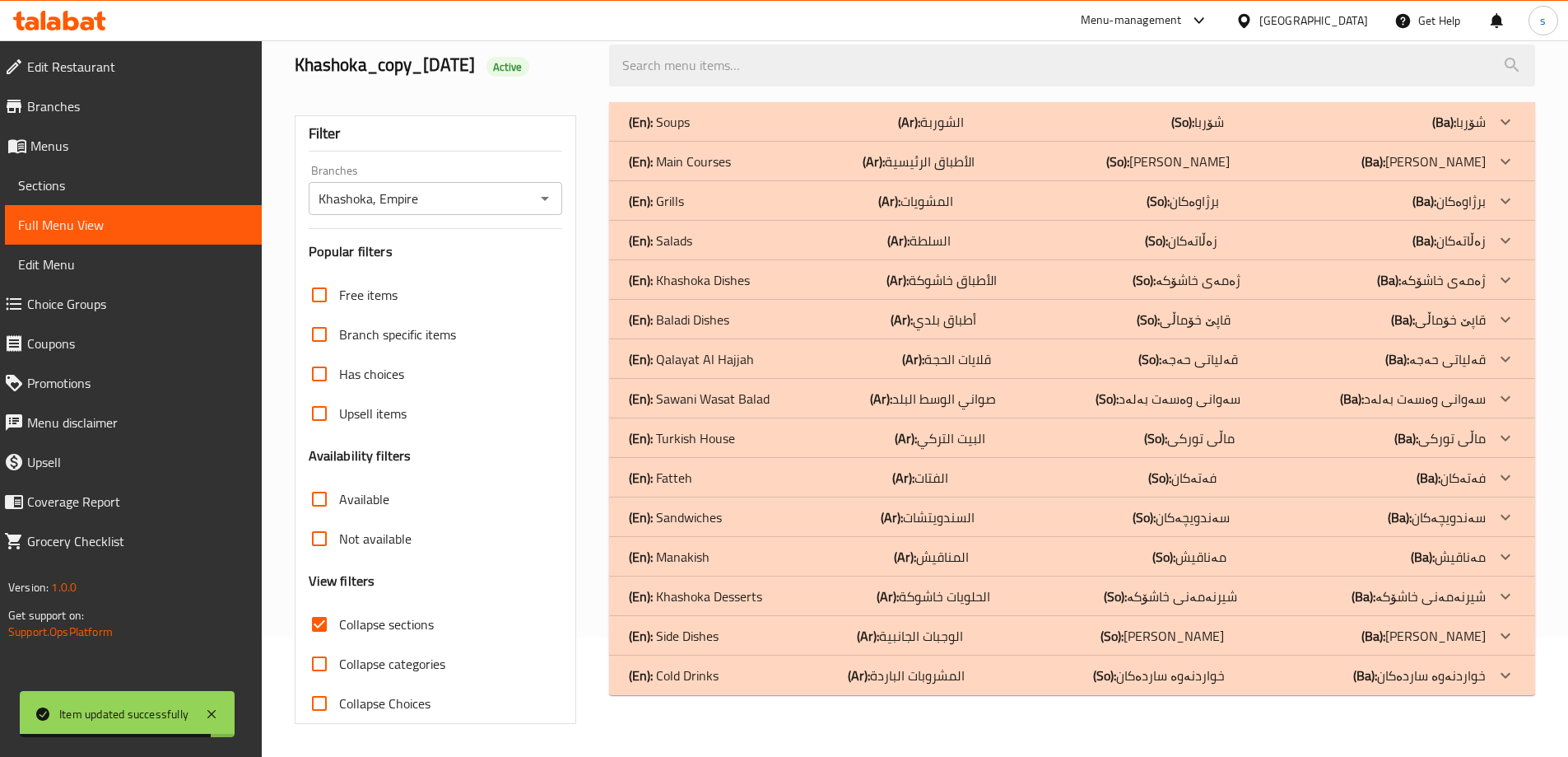
click at [690, 132] on p "(En): Sandwiches" at bounding box center [659, 121] width 61 height 20
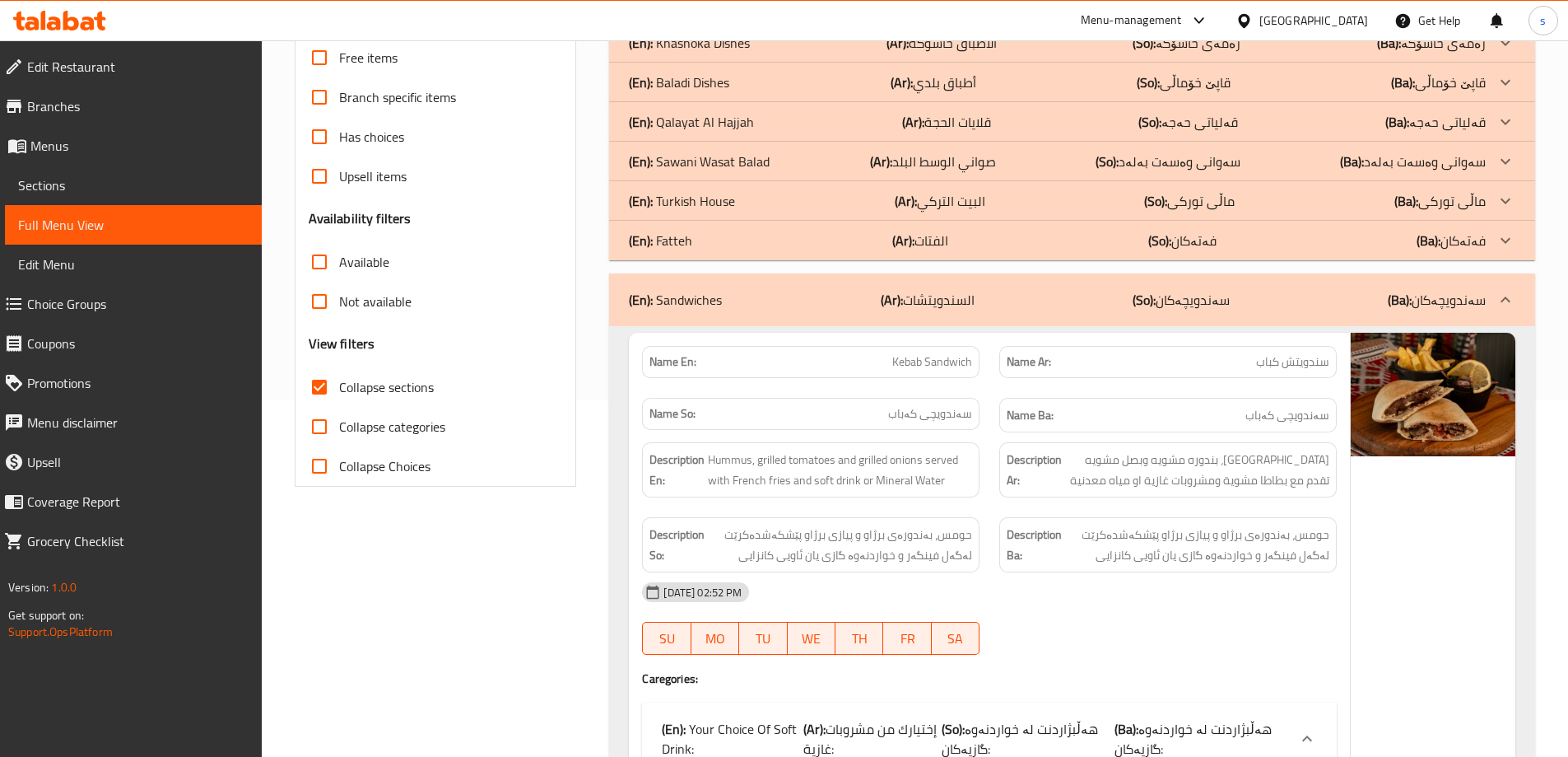
scroll to position [313, 0]
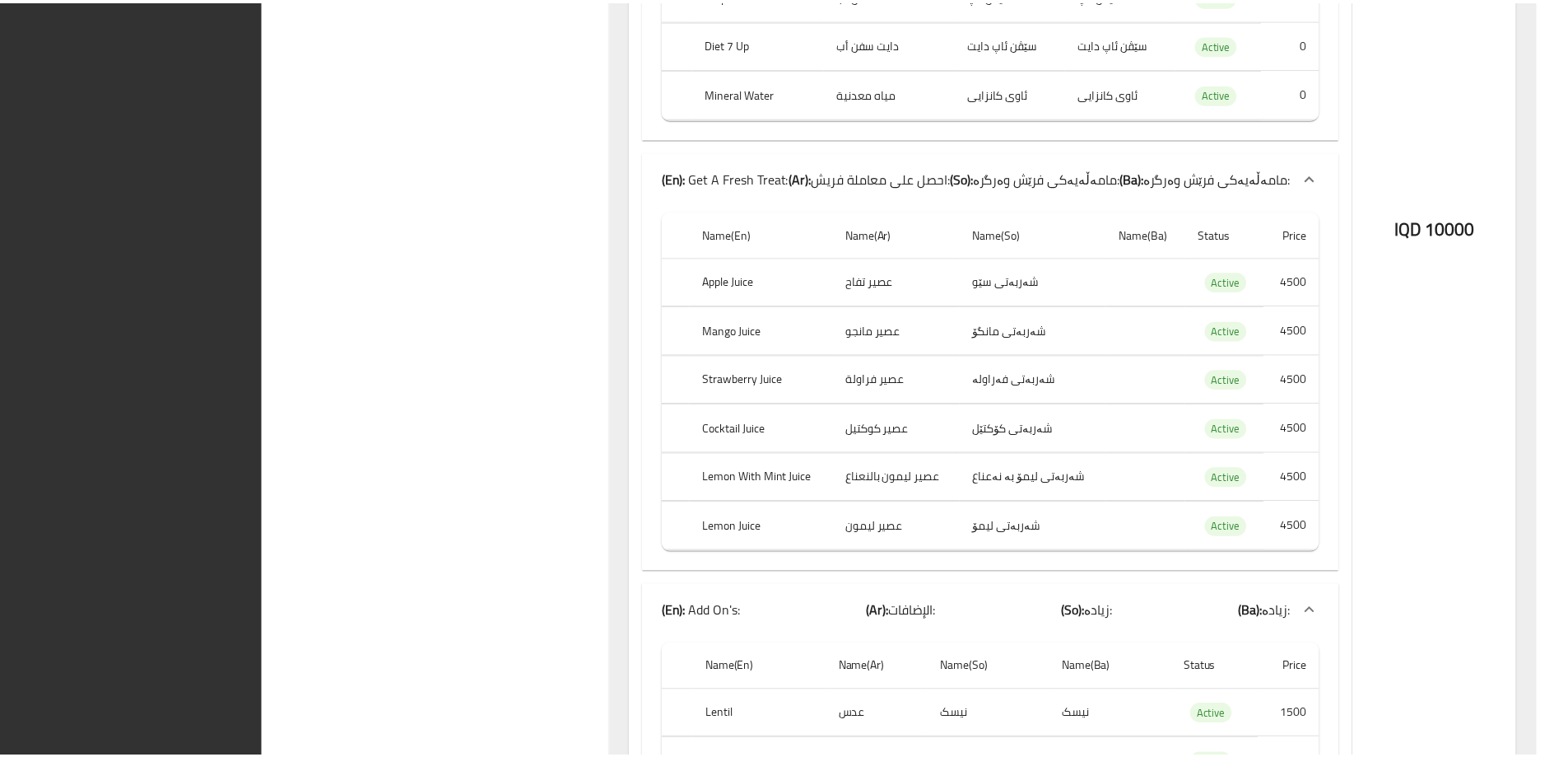
scroll to position [53003, 0]
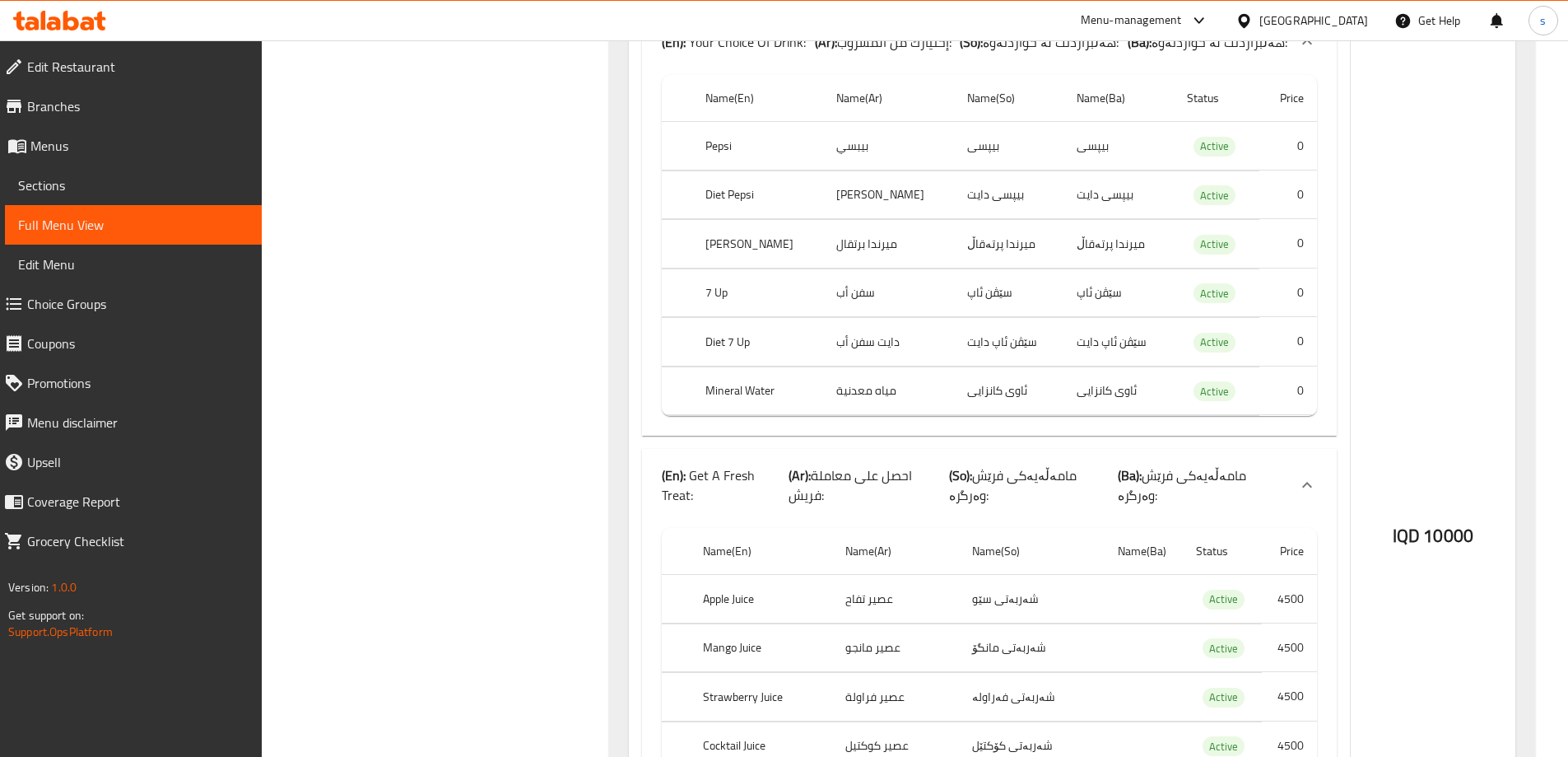
click at [84, 302] on span "Choice Groups" at bounding box center [138, 303] width 221 height 20
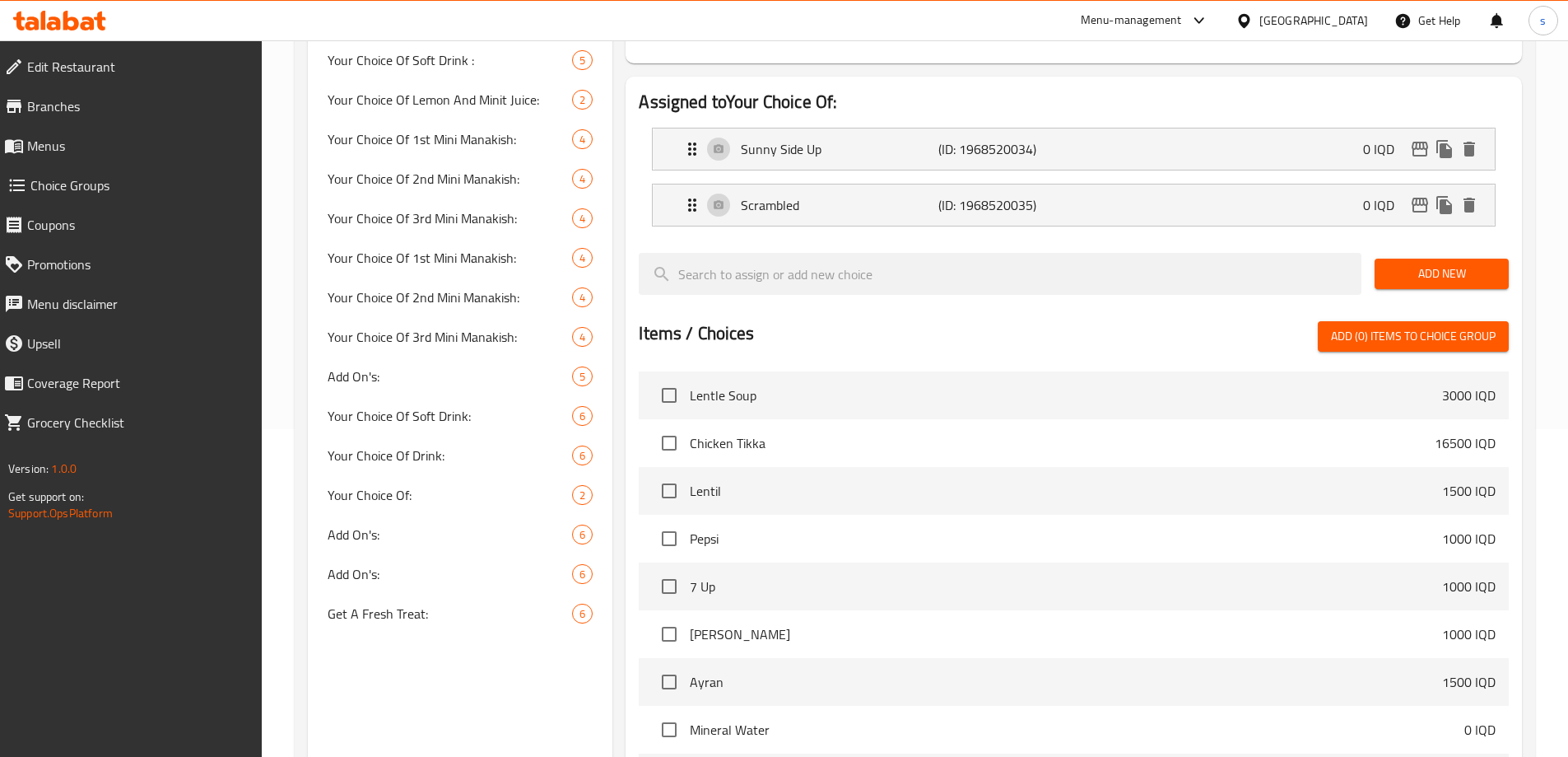
scroll to position [308, 0]
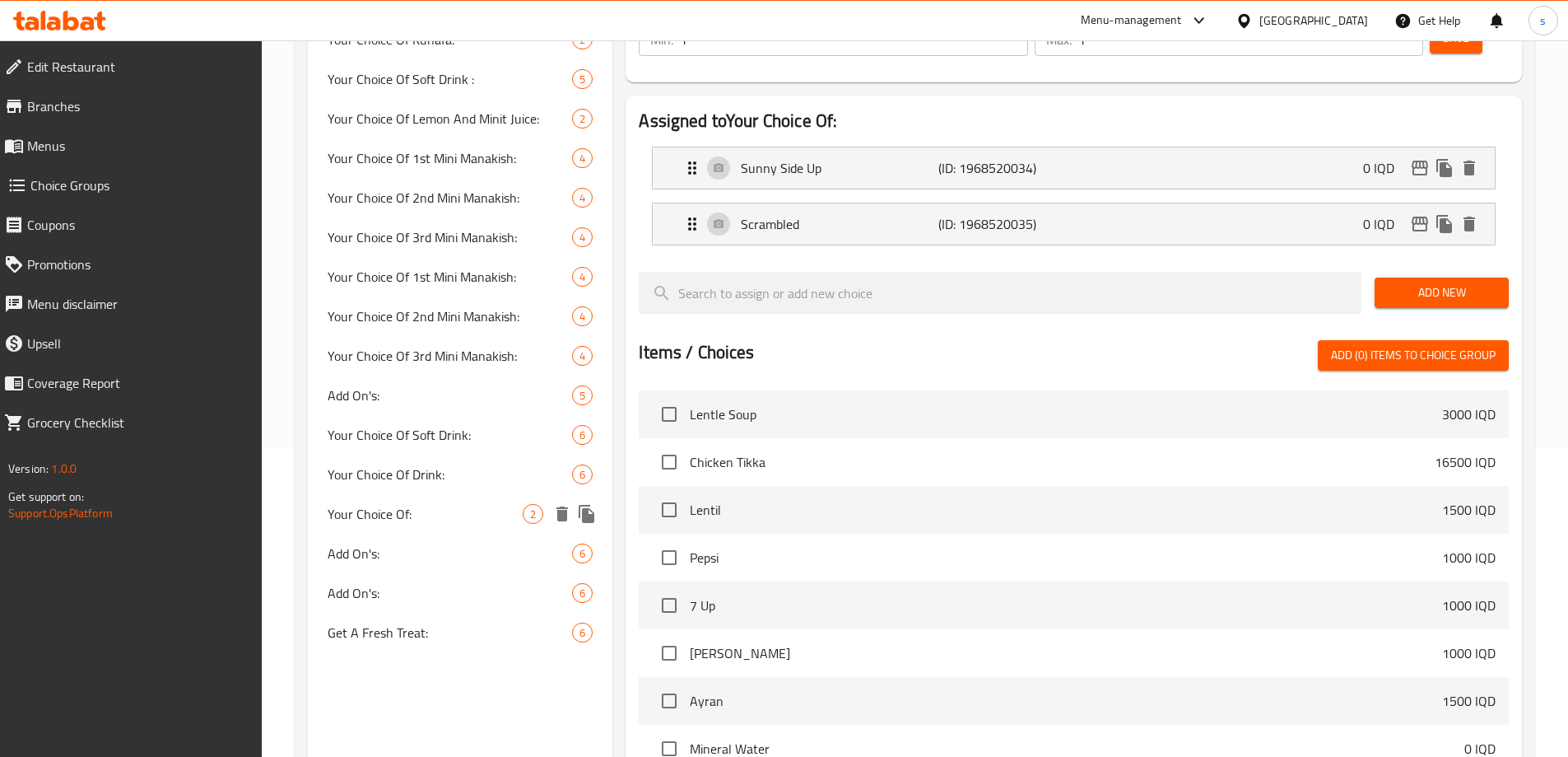
click at [397, 500] on div "Your Choice Of: 2" at bounding box center [461, 514] width 306 height 40
type input "Your Choice Of:"
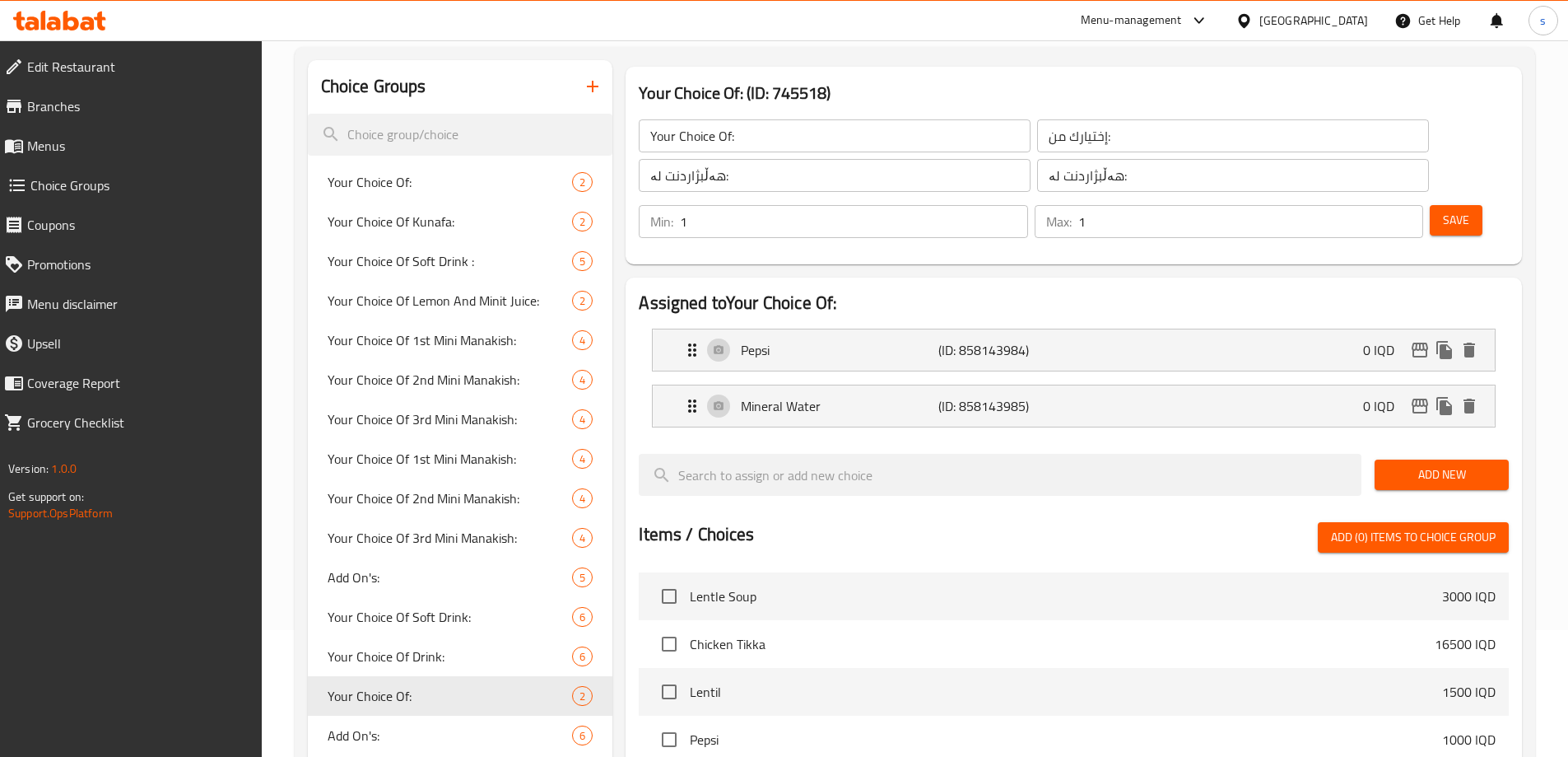
scroll to position [125, 0]
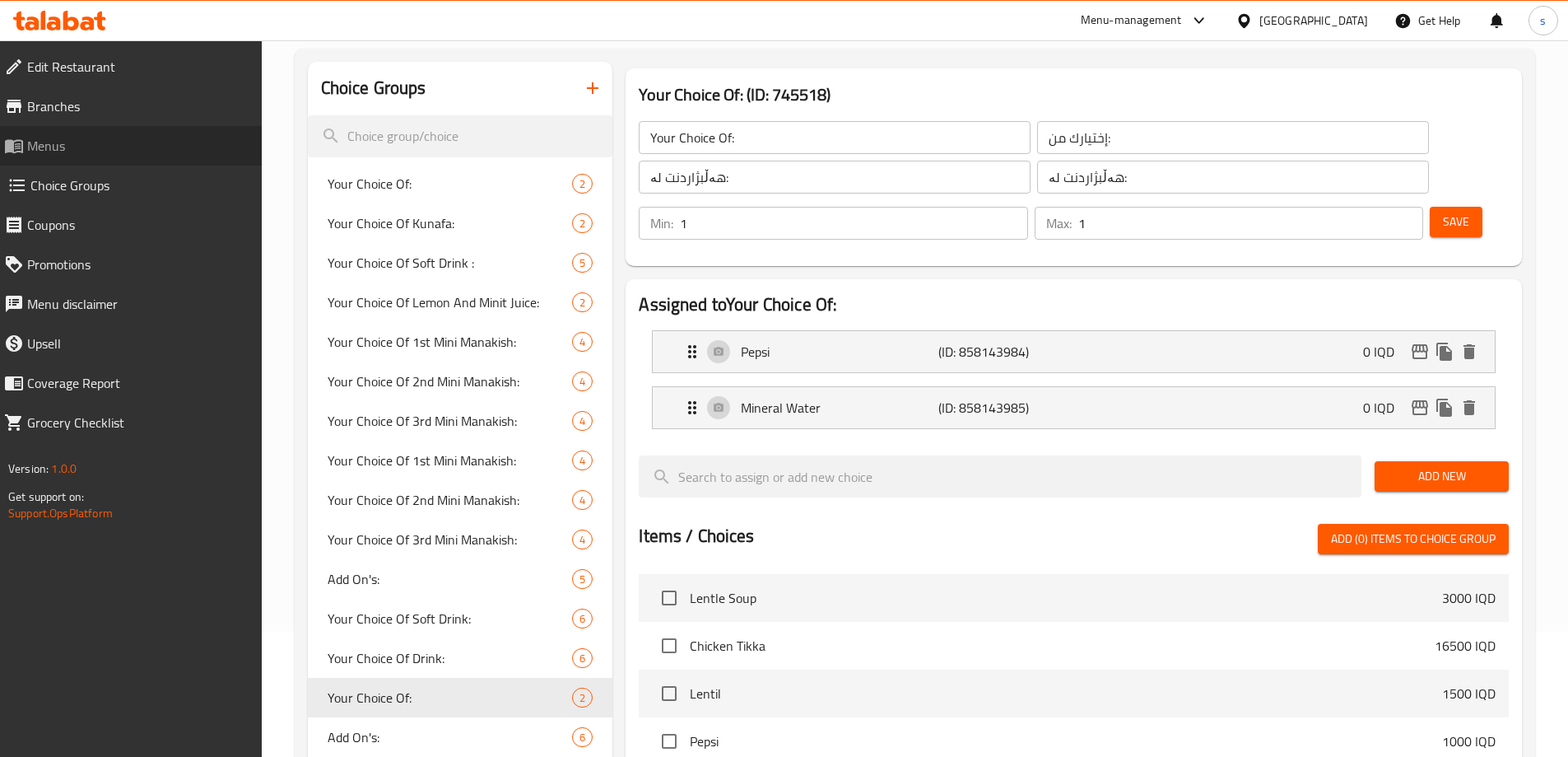
click at [96, 131] on link "Menus" at bounding box center [126, 146] width 271 height 40
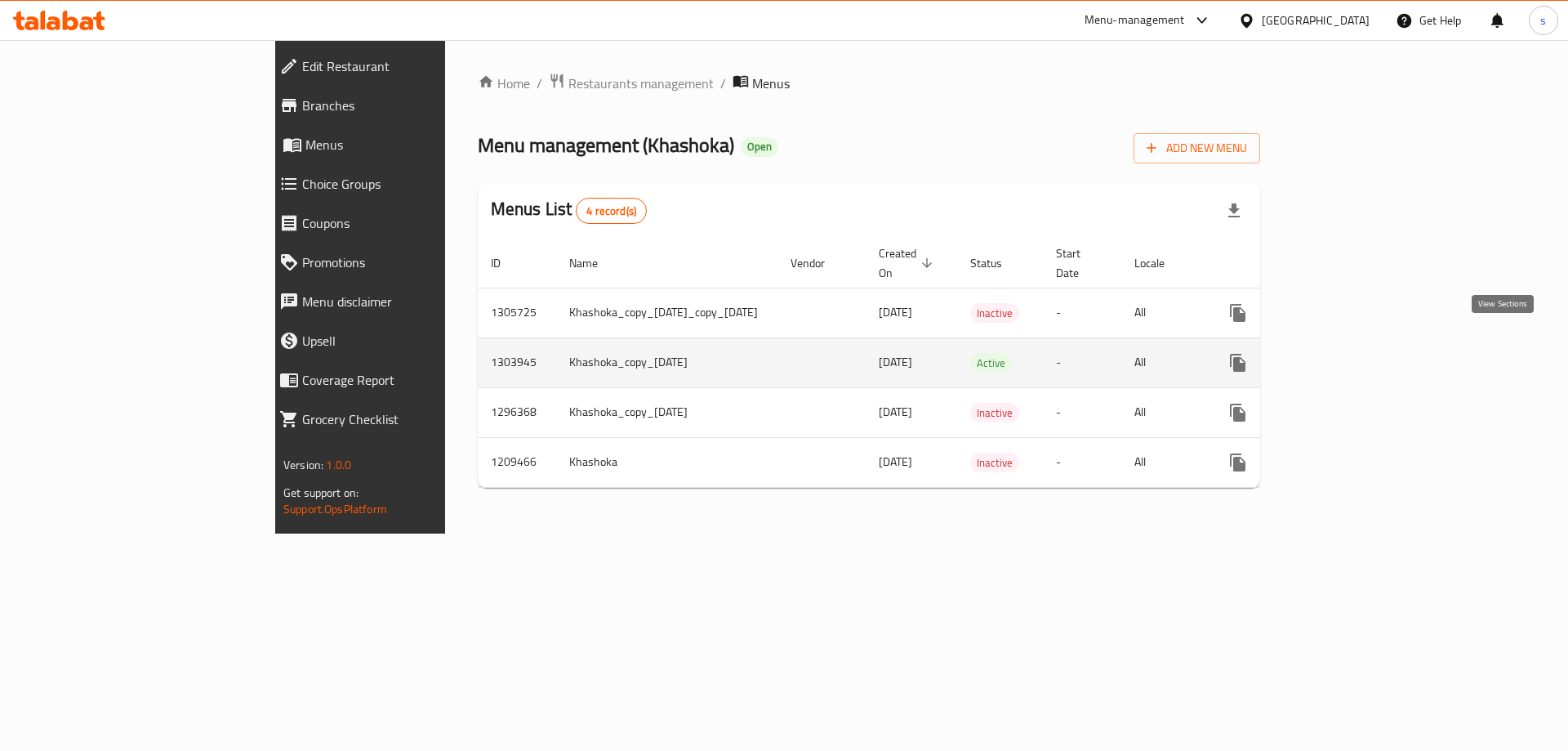
click at [1365, 353] on icon "enhanced table" at bounding box center [1354, 362] width 20 height 20
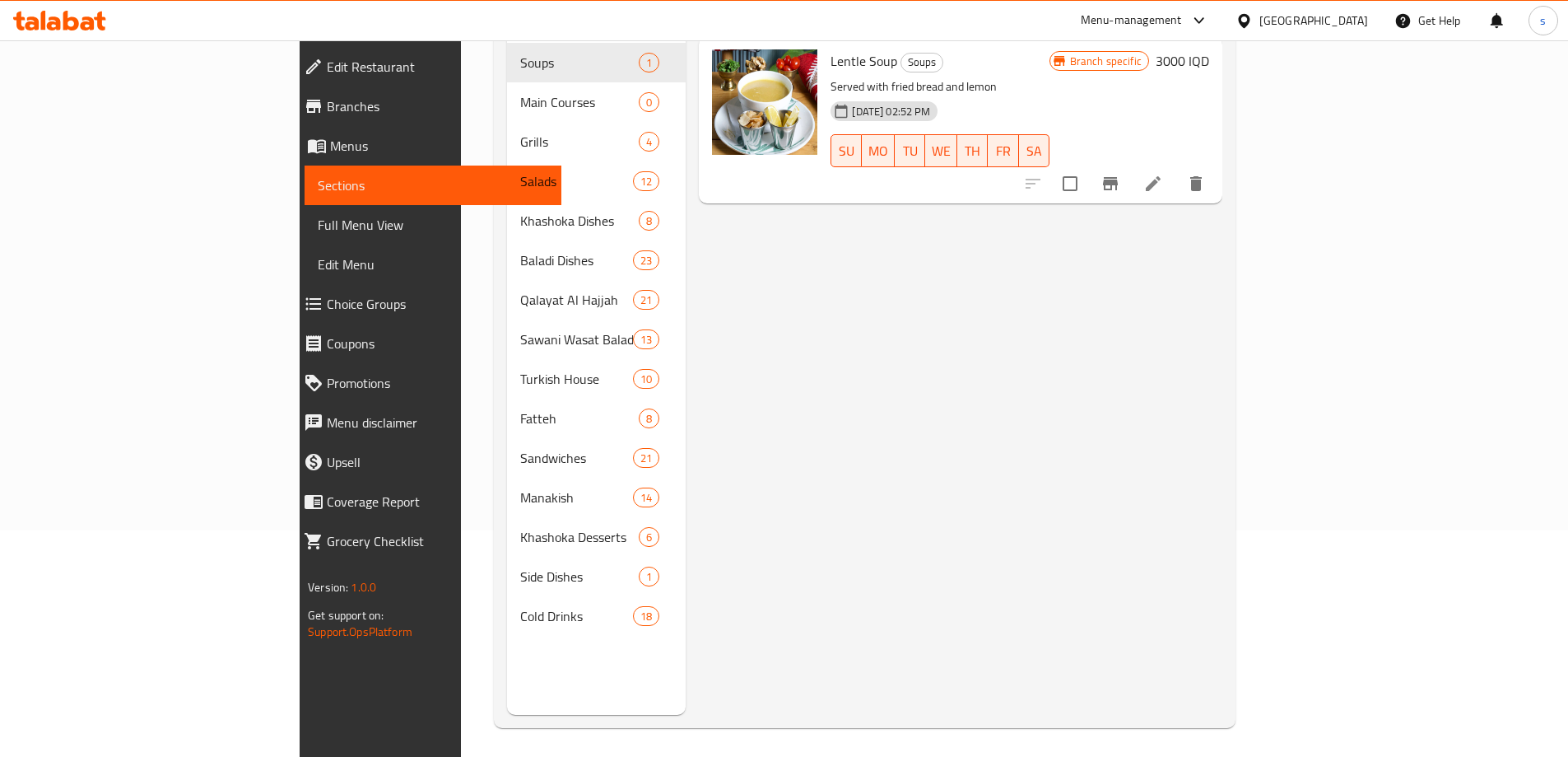
scroll to position [231, 0]
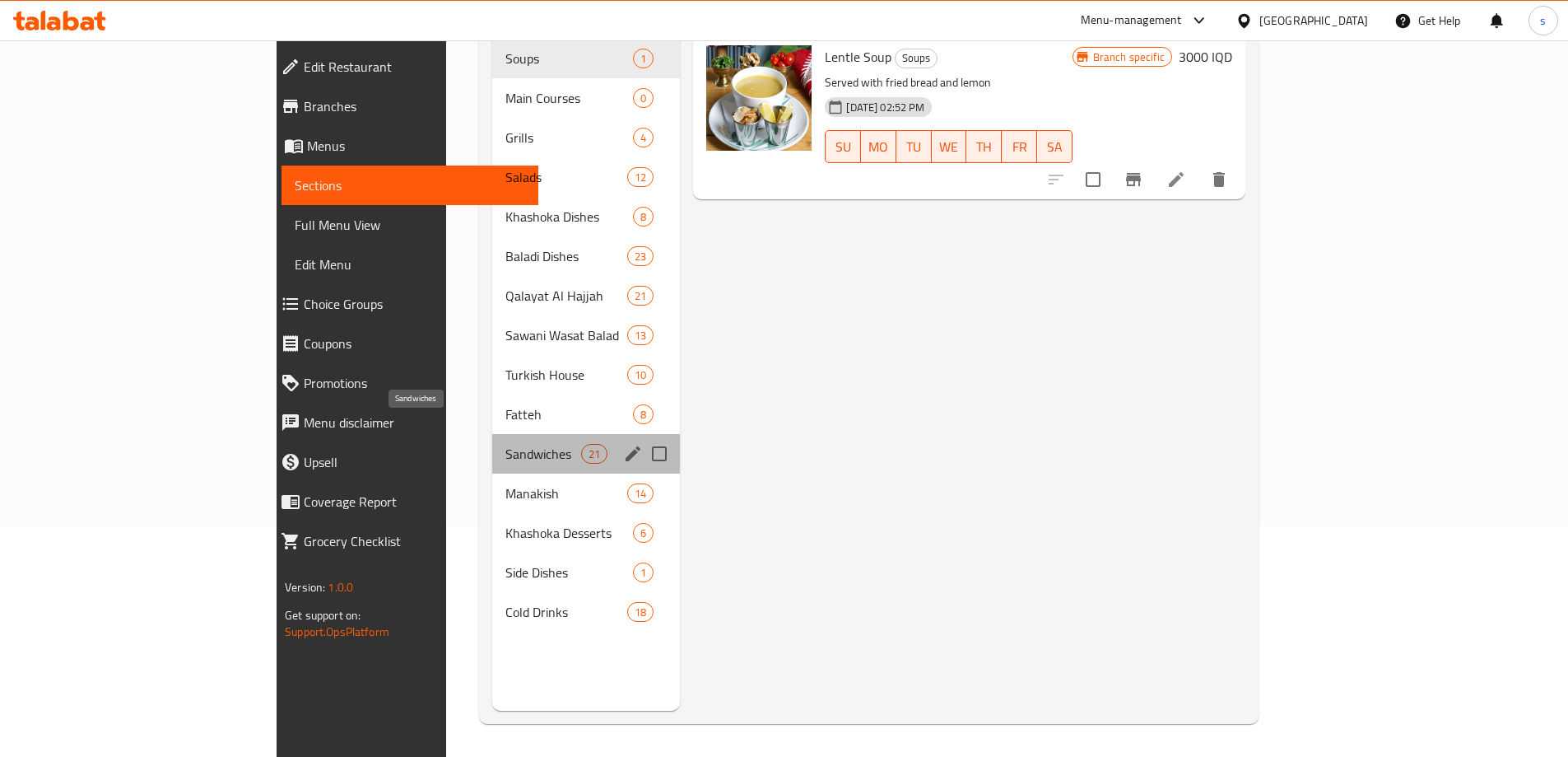
click at [505, 444] on span "Sandwiches" at bounding box center [543, 453] width 77 height 20
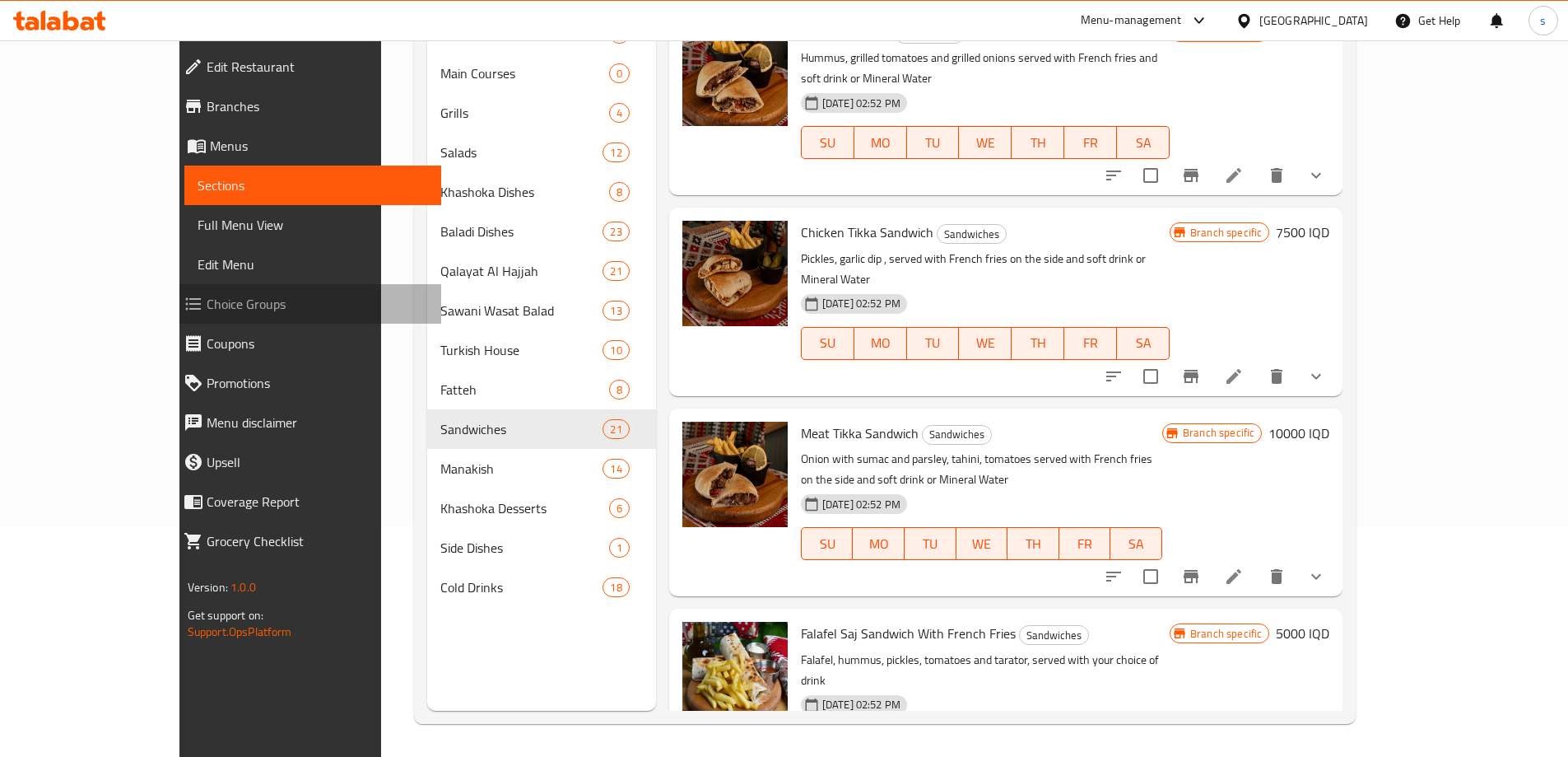
click at [170, 313] on link "Choice Groups" at bounding box center [306, 304] width 271 height 40
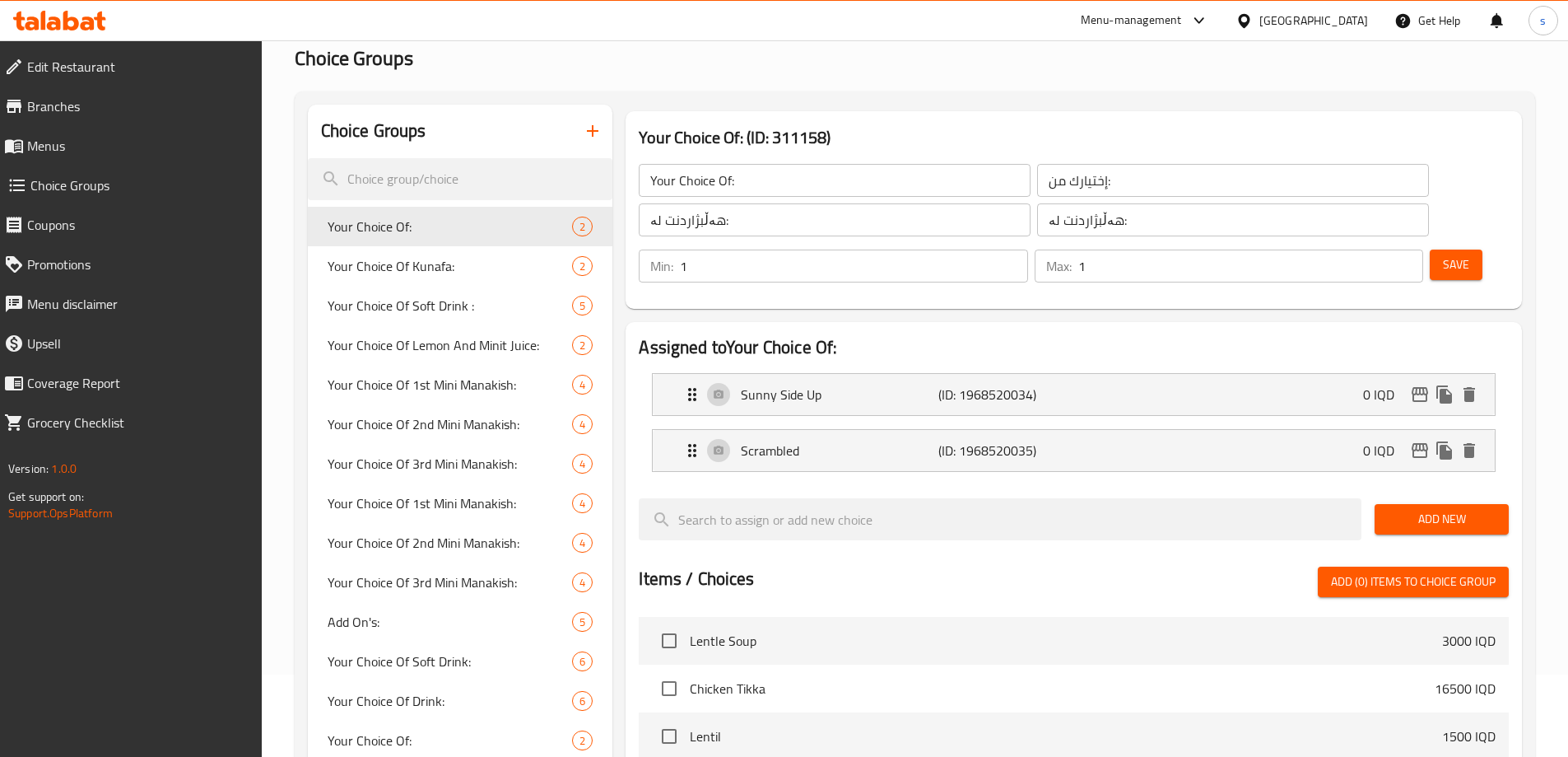
scroll to position [62, 0]
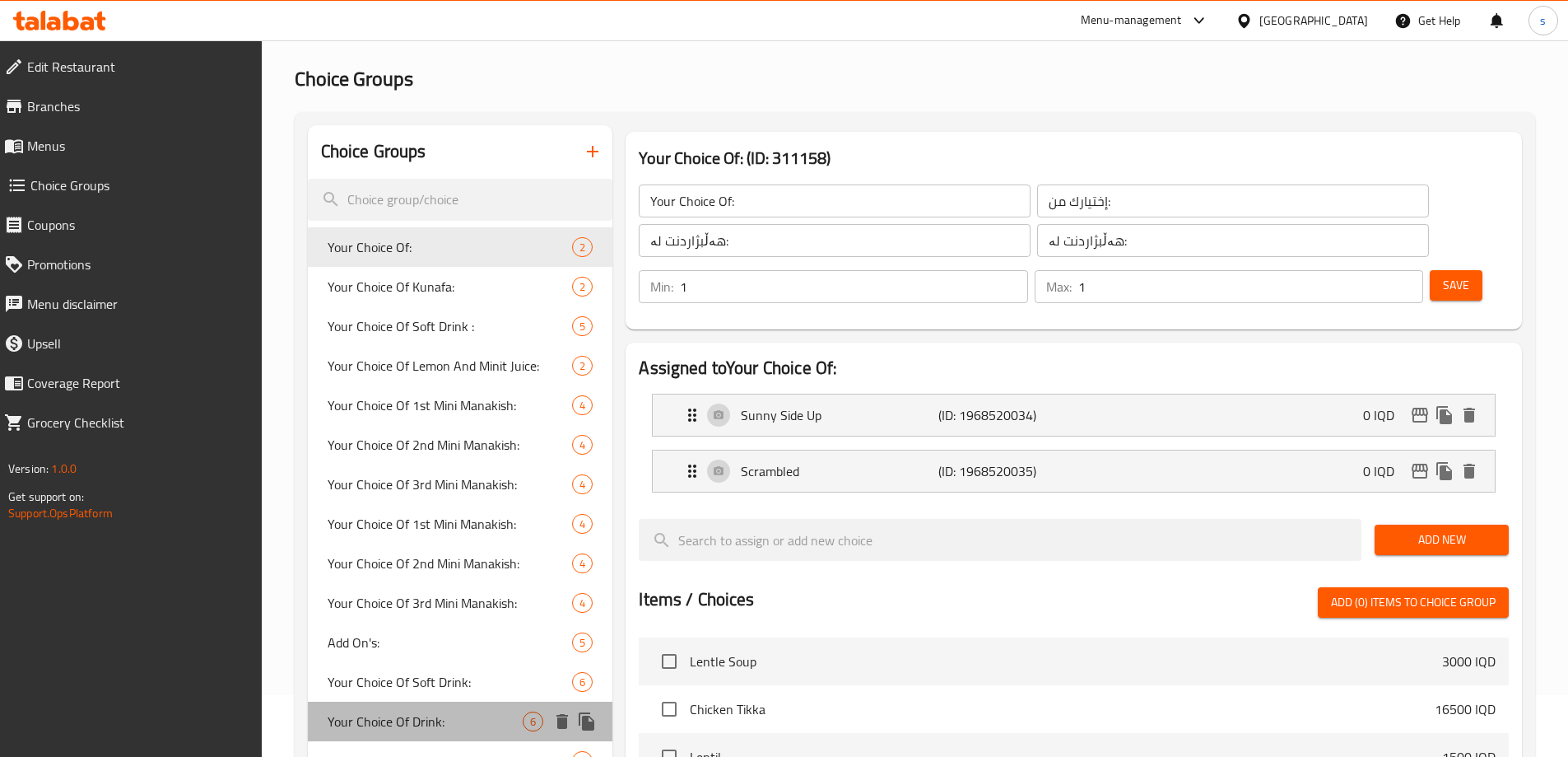
click at [414, 719] on span "Your Choice Of Drink:" at bounding box center [425, 721] width 196 height 20
type input "Your Choice Of Drink:"
type input "إختيارك من المشروب:"
type input "هەڵبژاردنت لە خواردنەوە:"
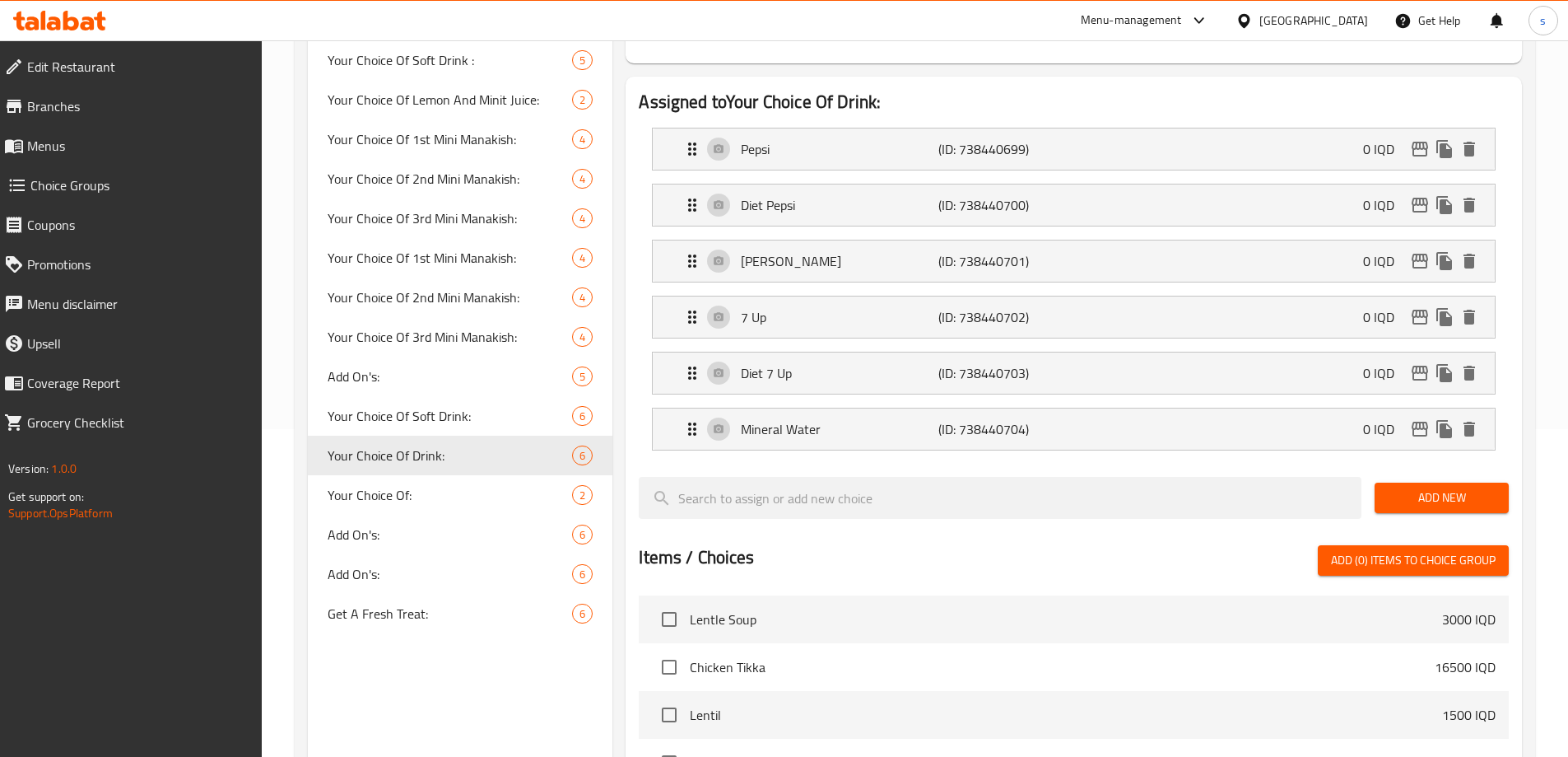
scroll to position [338, 0]
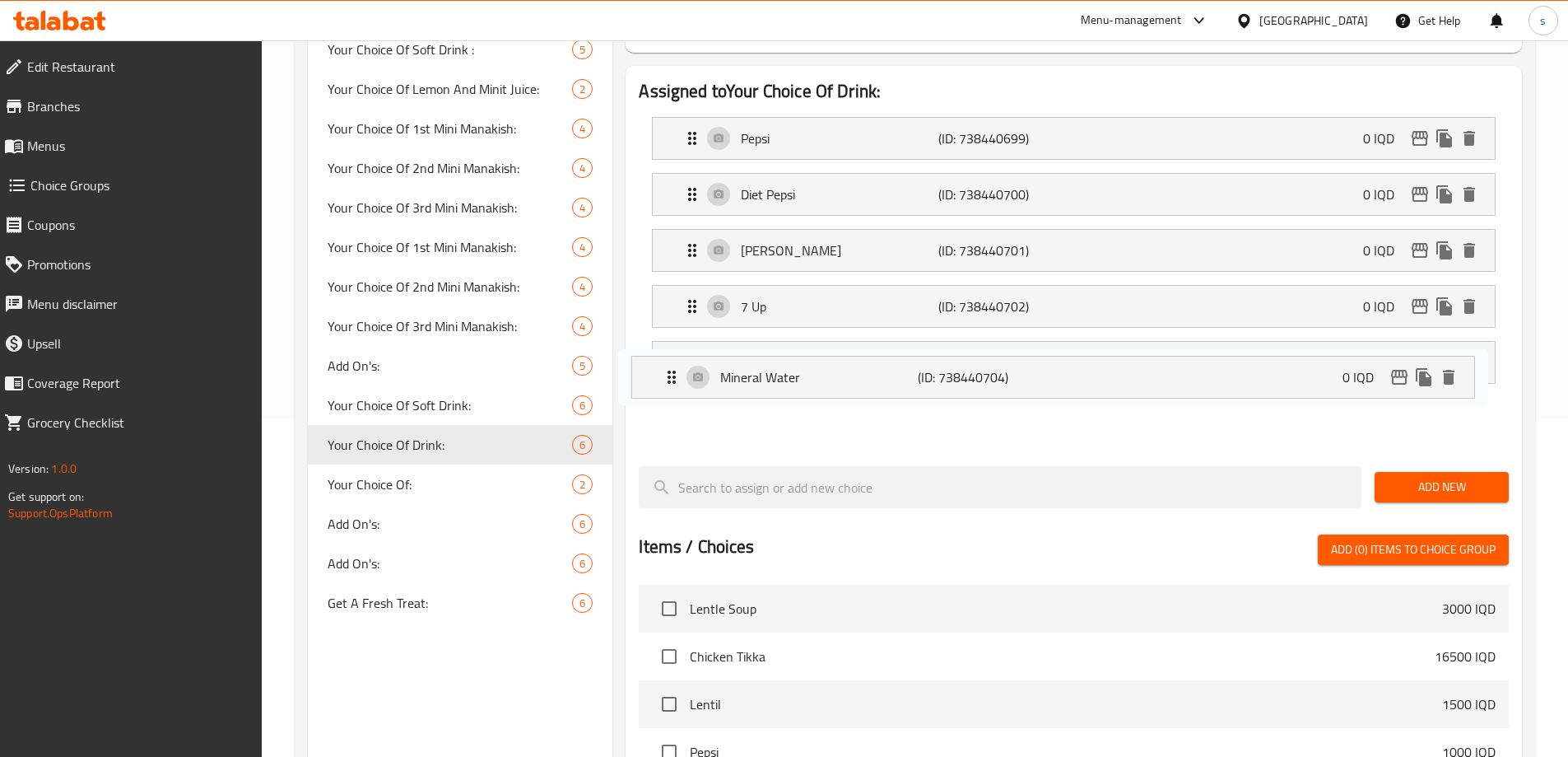
click at [811, 374] on nav "Pepsi (ID: 738440699) 0 IQD Name (En) Pepsi Name (En) Name (Ar) بيبسي Name (Ar)…" at bounding box center [1074, 277] width 870 height 349
drag, startPoint x: 823, startPoint y: 373, endPoint x: 803, endPoint y: 378, distance: 20.6
click at [803, 378] on nav "Pepsi (ID: 738440699) 0 IQD Name (En) Pepsi Name (En) Name (Ar) بيبسي Name (Ar)…" at bounding box center [1074, 277] width 870 height 349
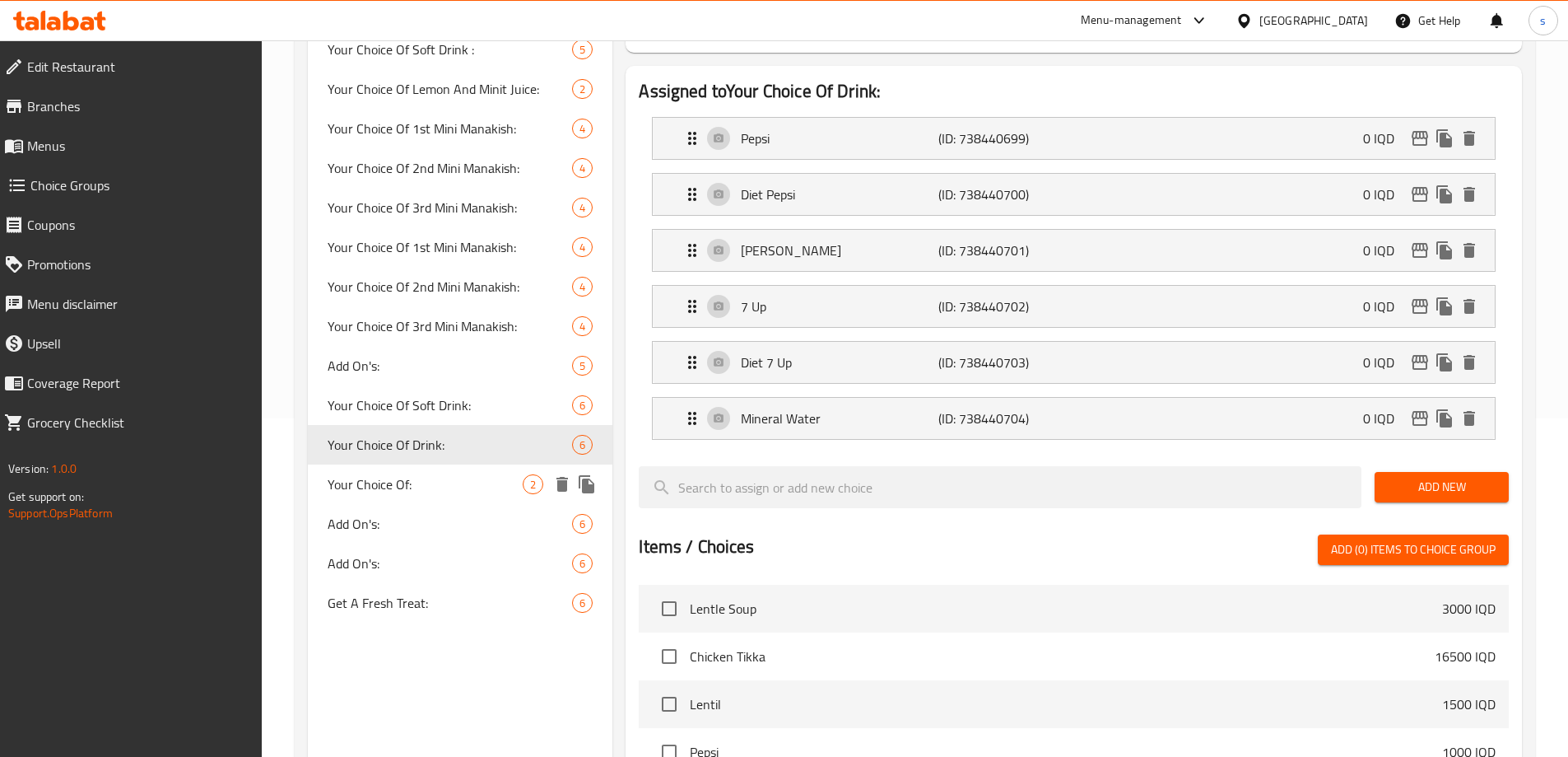
click at [405, 499] on div "Your Choice Of: 2" at bounding box center [461, 484] width 306 height 40
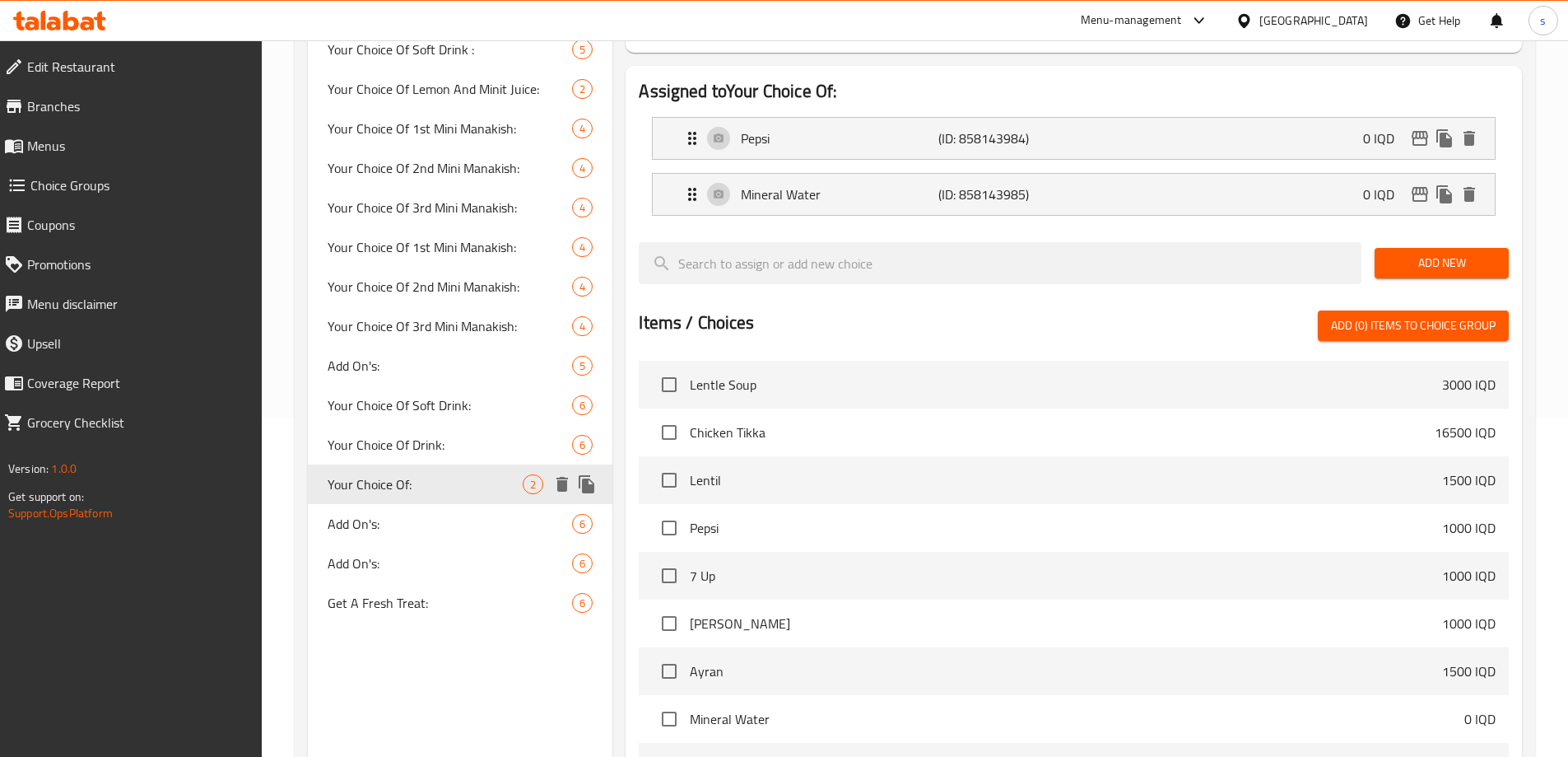
type input "Your Choice Of:"
type input "إختيارك من:"
type input "هەڵبژاردنت لە:"
click at [853, 184] on p "Mineral Water" at bounding box center [839, 194] width 196 height 20
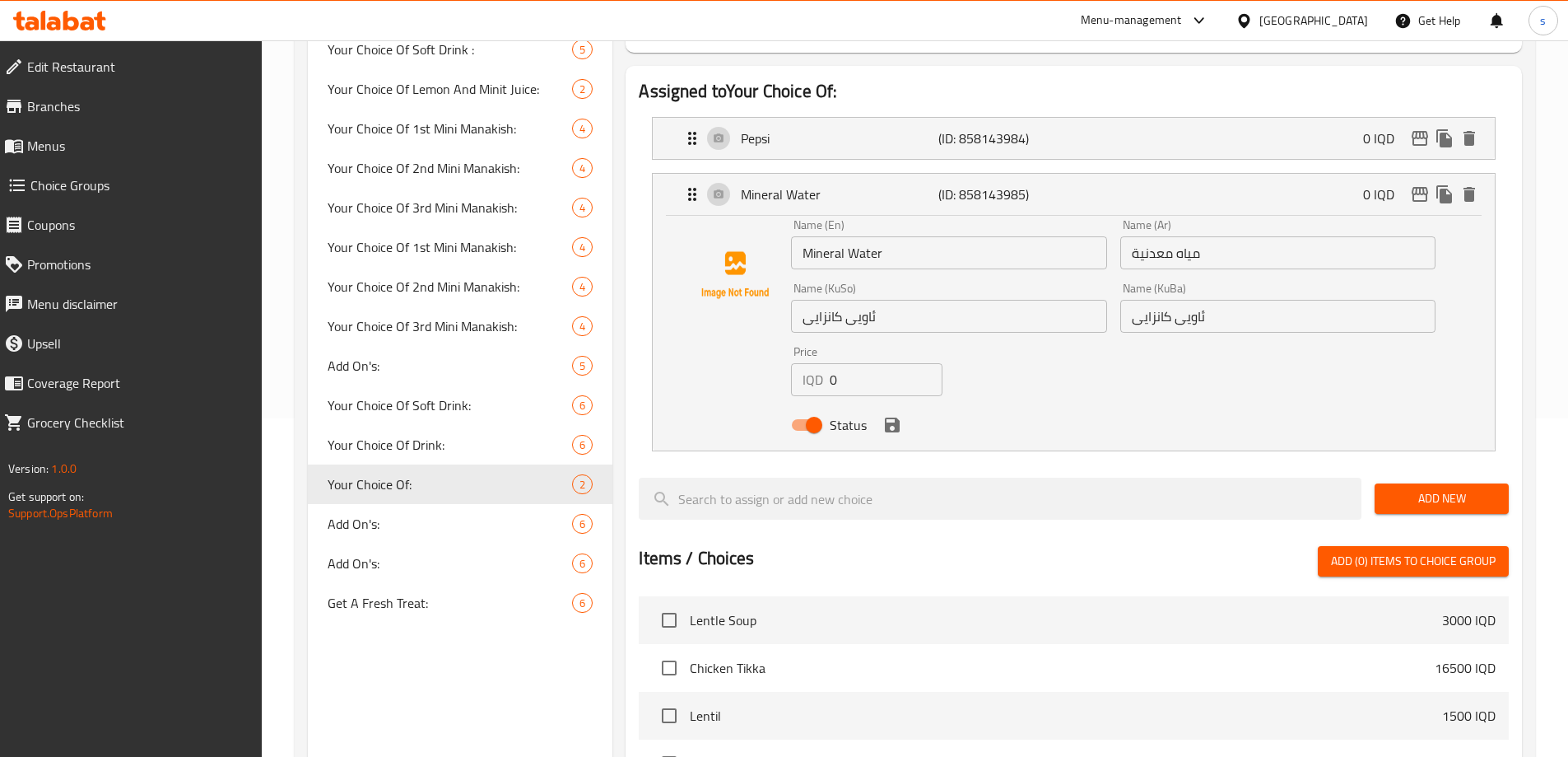
click at [920, 276] on div "Name (KuSo) ئاویی کانزایی Name (KuSo)" at bounding box center [948, 307] width 328 height 64
click at [925, 236] on input "Mineral Water" at bounding box center [949, 252] width 315 height 33
click at [865, 128] on p "Pepsi" at bounding box center [839, 138] width 196 height 20
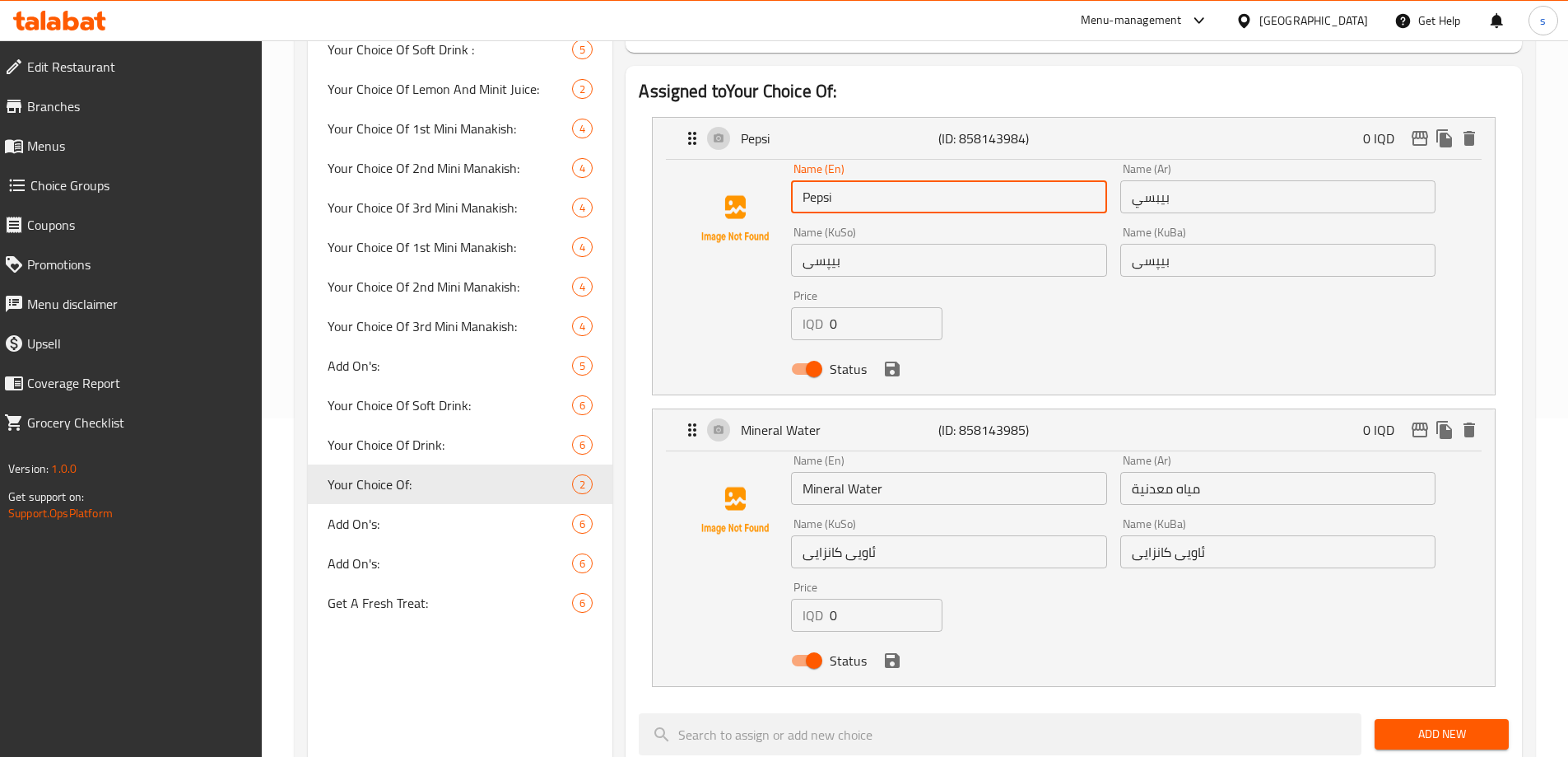
click at [891, 180] on input "Pepsi" at bounding box center [949, 196] width 315 height 33
click at [145, 158] on link "Menus" at bounding box center [126, 146] width 271 height 40
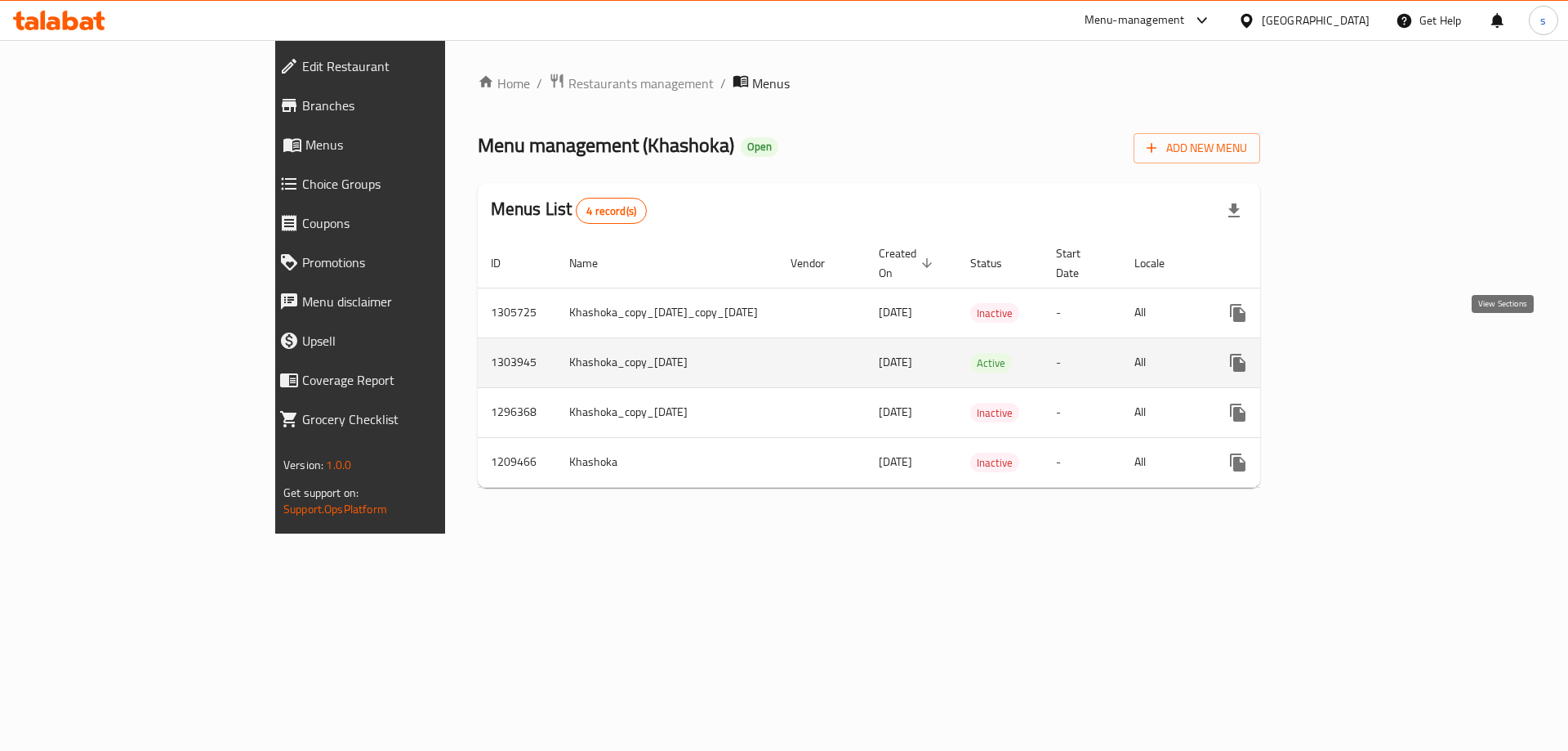
click at [1363, 355] on icon "enhanced table" at bounding box center [1354, 362] width 15 height 15
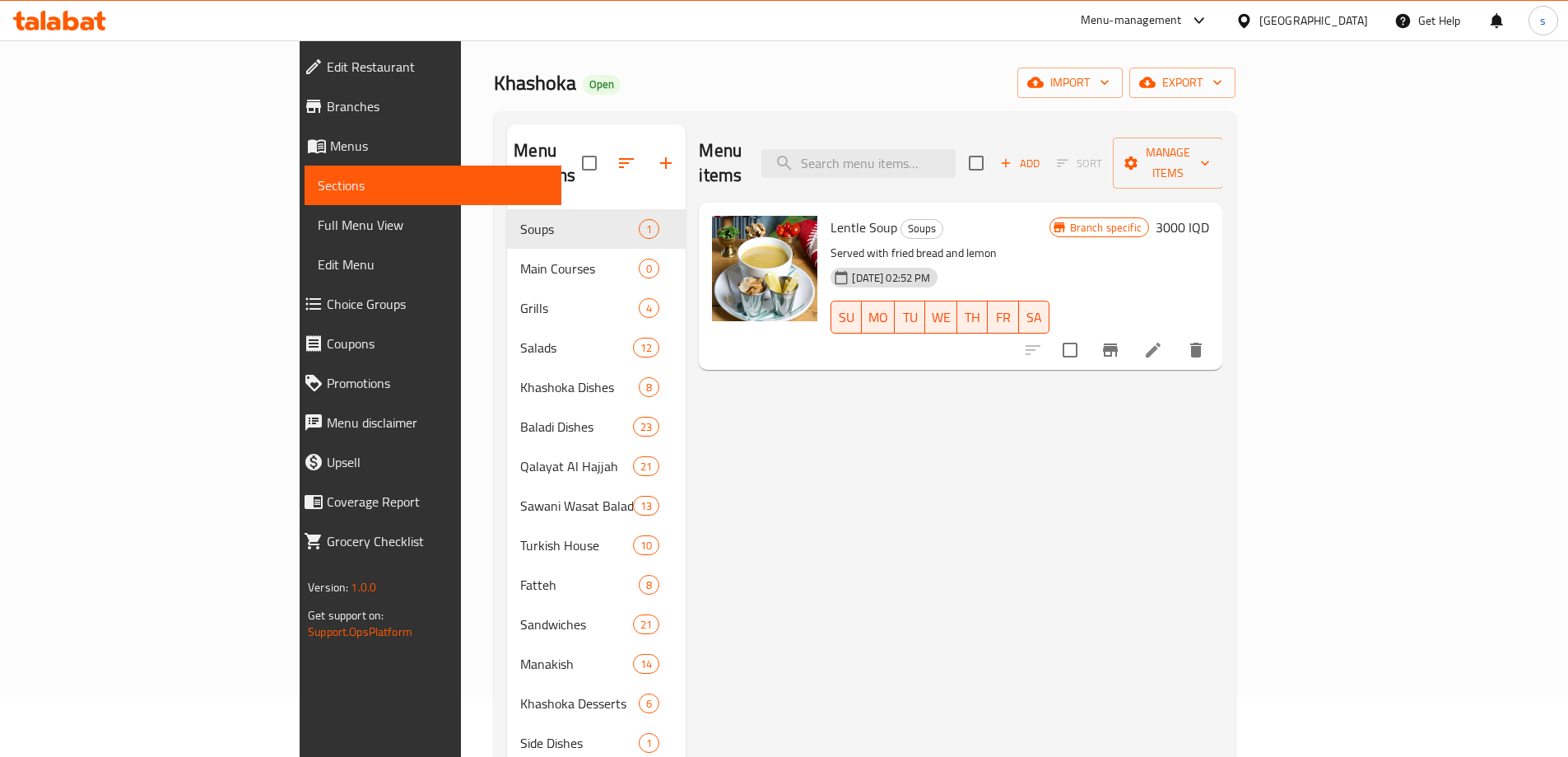
scroll to position [91, 0]
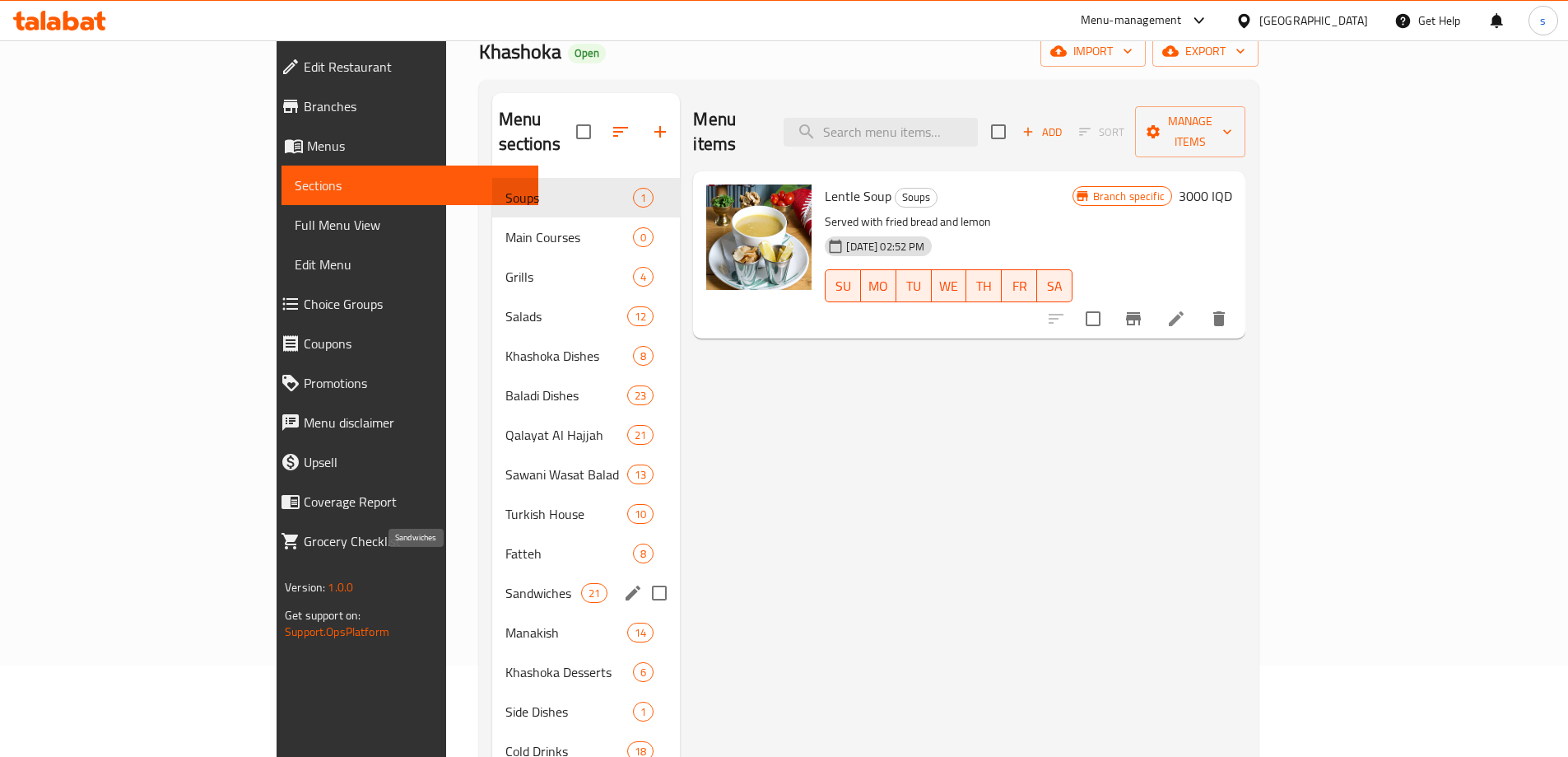
click at [505, 583] on span "Sandwiches" at bounding box center [543, 593] width 77 height 20
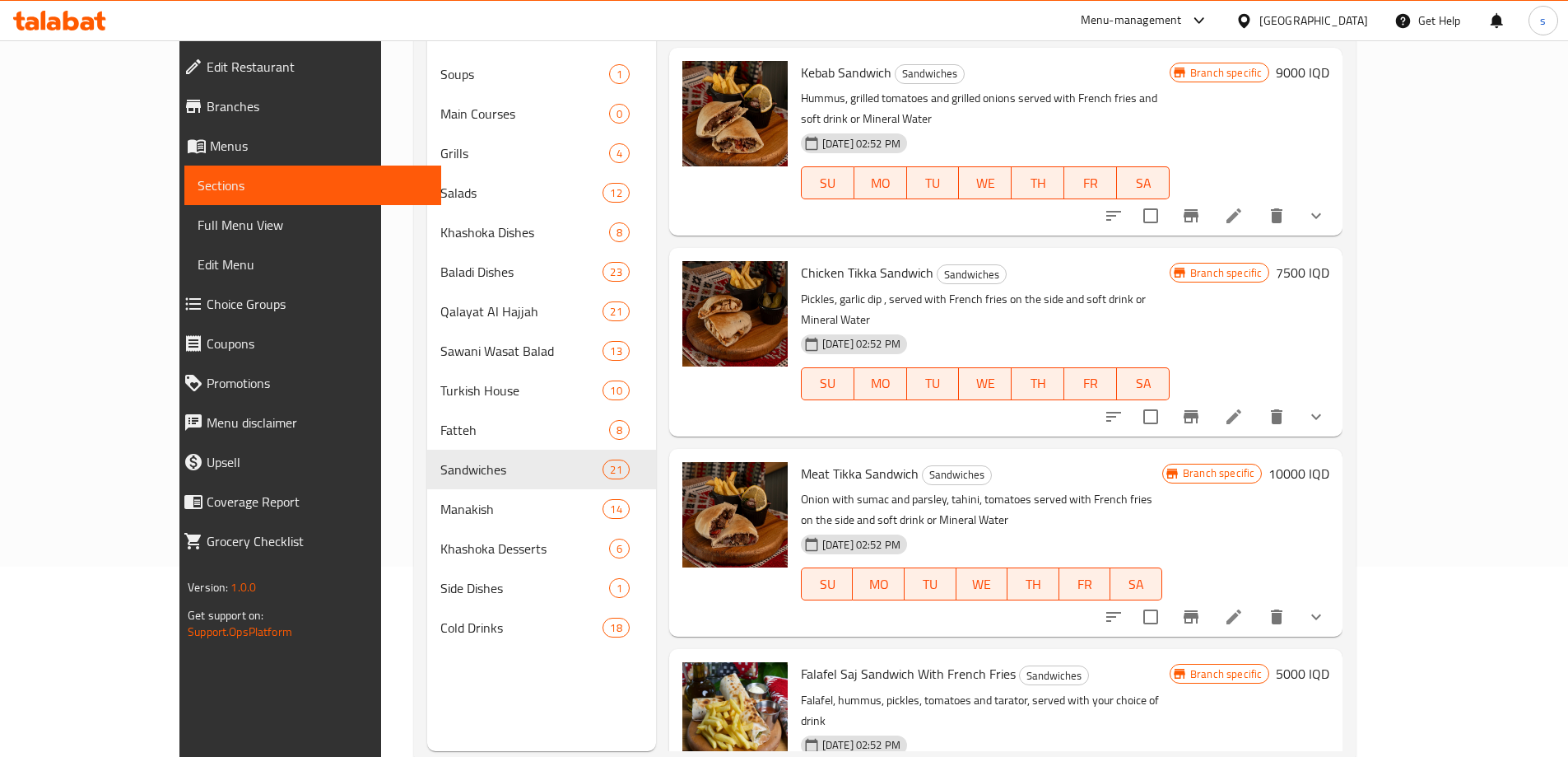
scroll to position [231, 0]
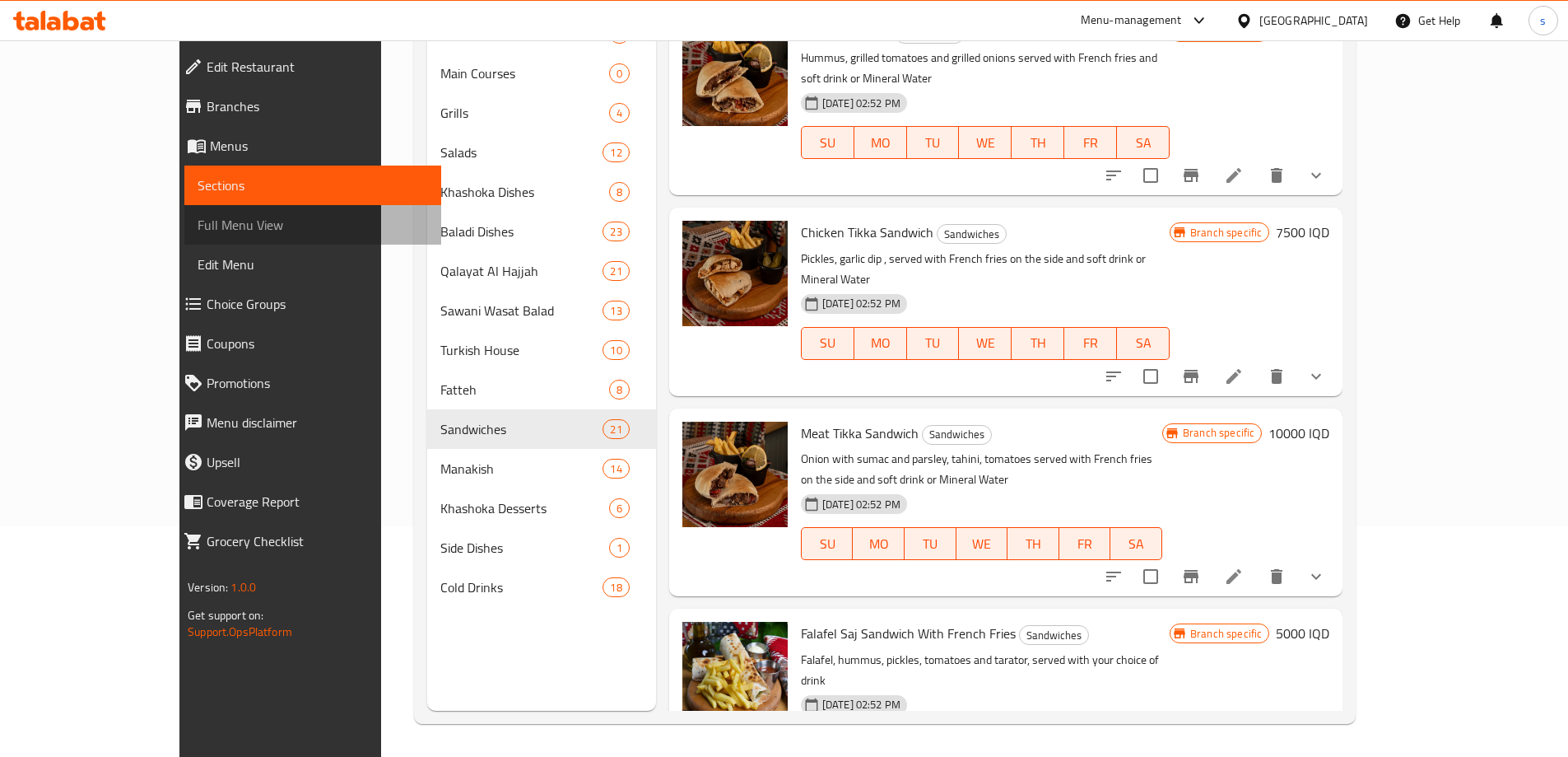
click at [197, 220] on span "Full Menu View" at bounding box center [313, 225] width 231 height 20
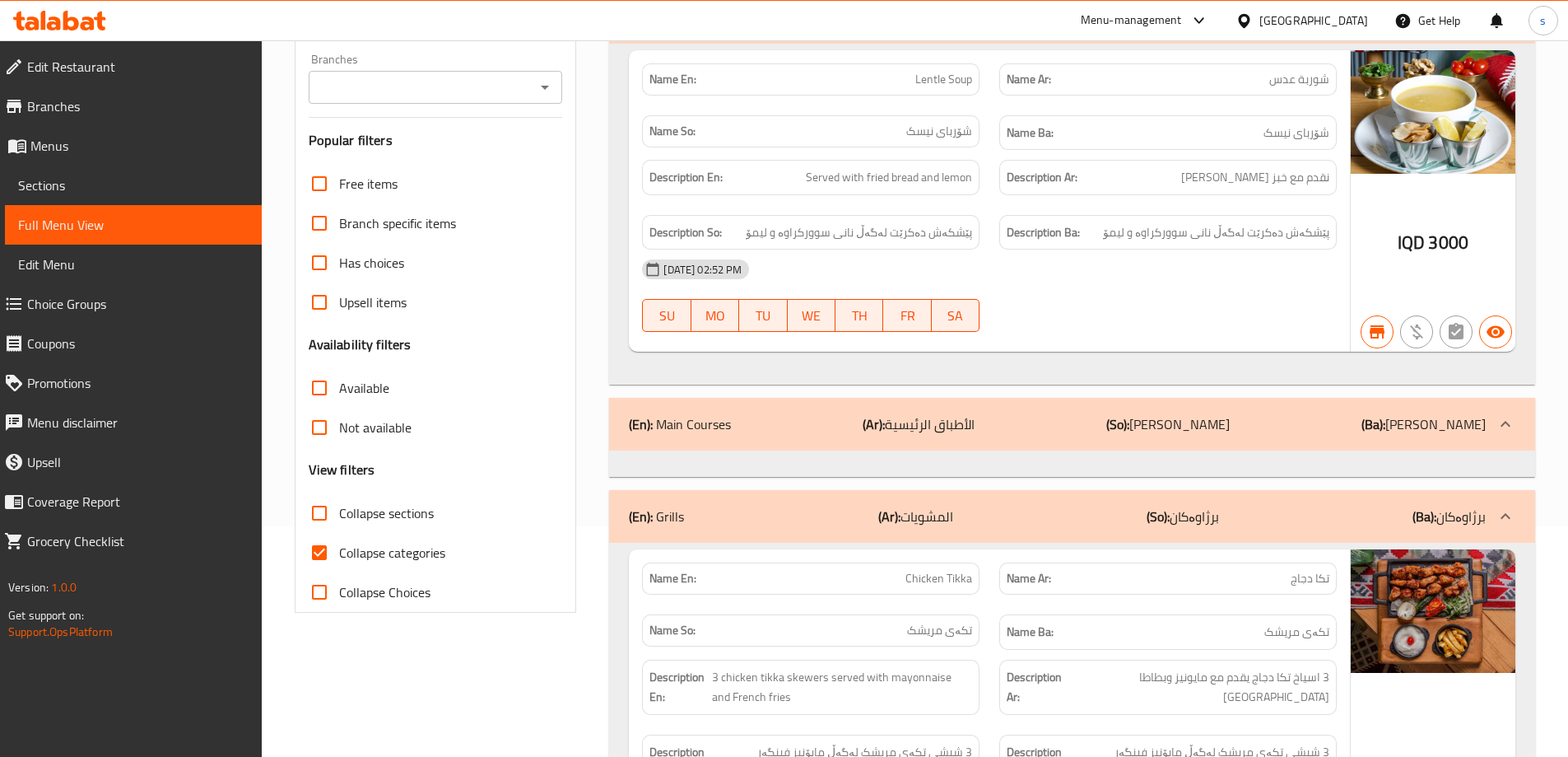
click at [319, 551] on input "Collapse categories" at bounding box center [319, 553] width 40 height 40
checkbox input "false"
click at [332, 507] on input "Collapse sections" at bounding box center [319, 513] width 40 height 40
checkbox input "true"
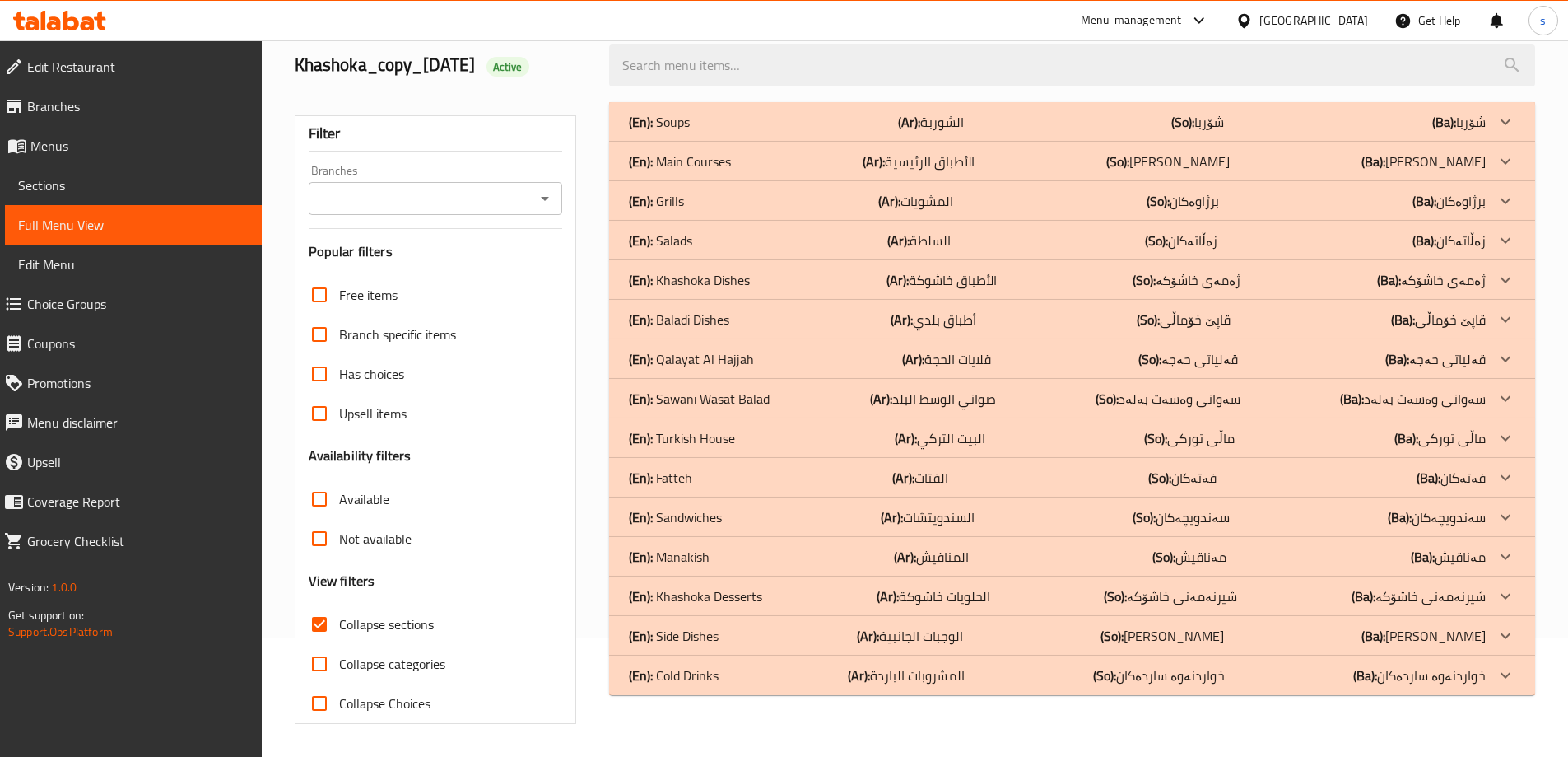
scroll to position [120, 0]
click at [731, 132] on div "(En): Sandwiches (Ar): السندويتشات (So): سەندویچەکان (Ba): سەندویچەکان" at bounding box center [1057, 121] width 857 height 20
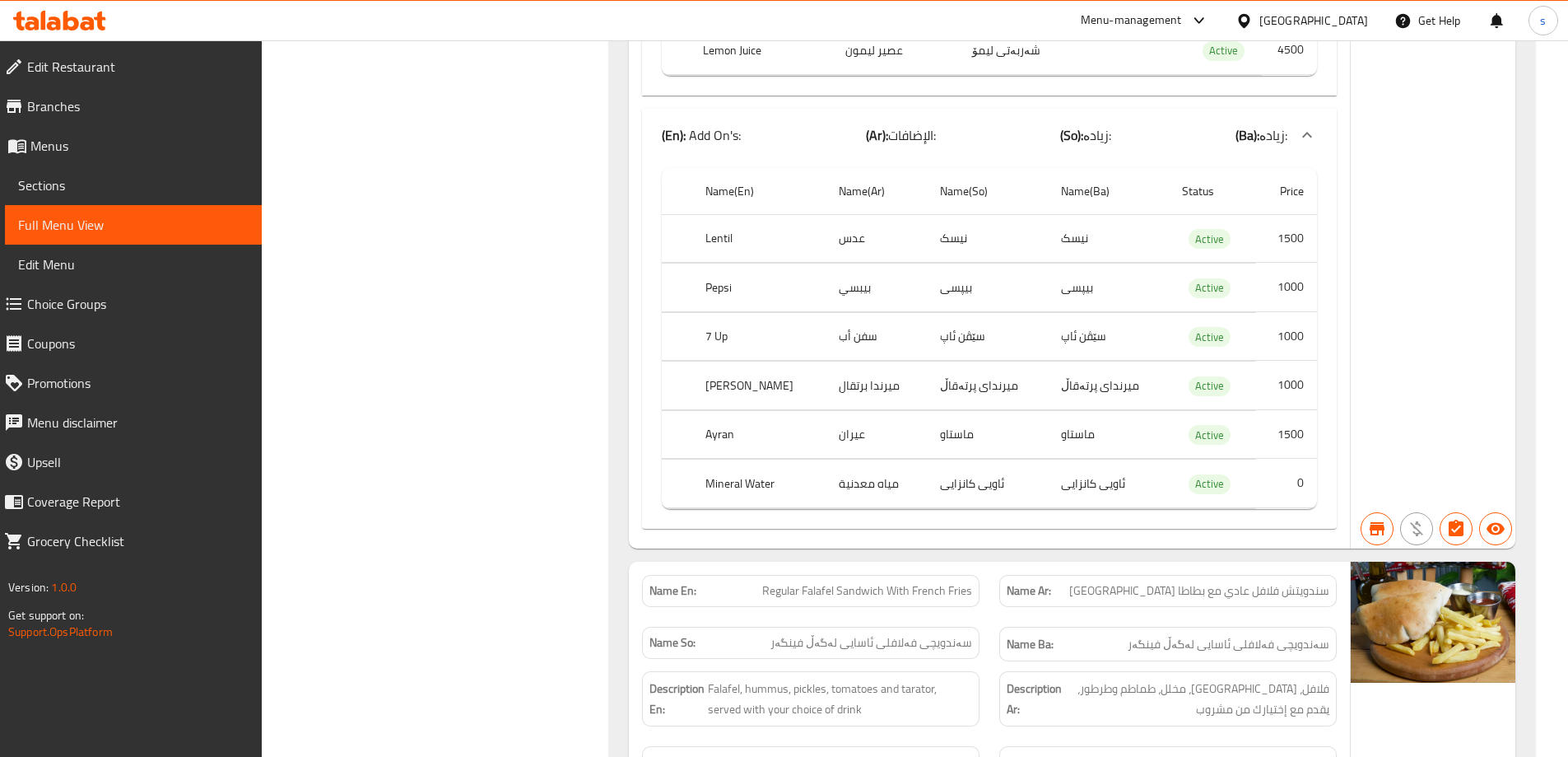
scroll to position [7663, 0]
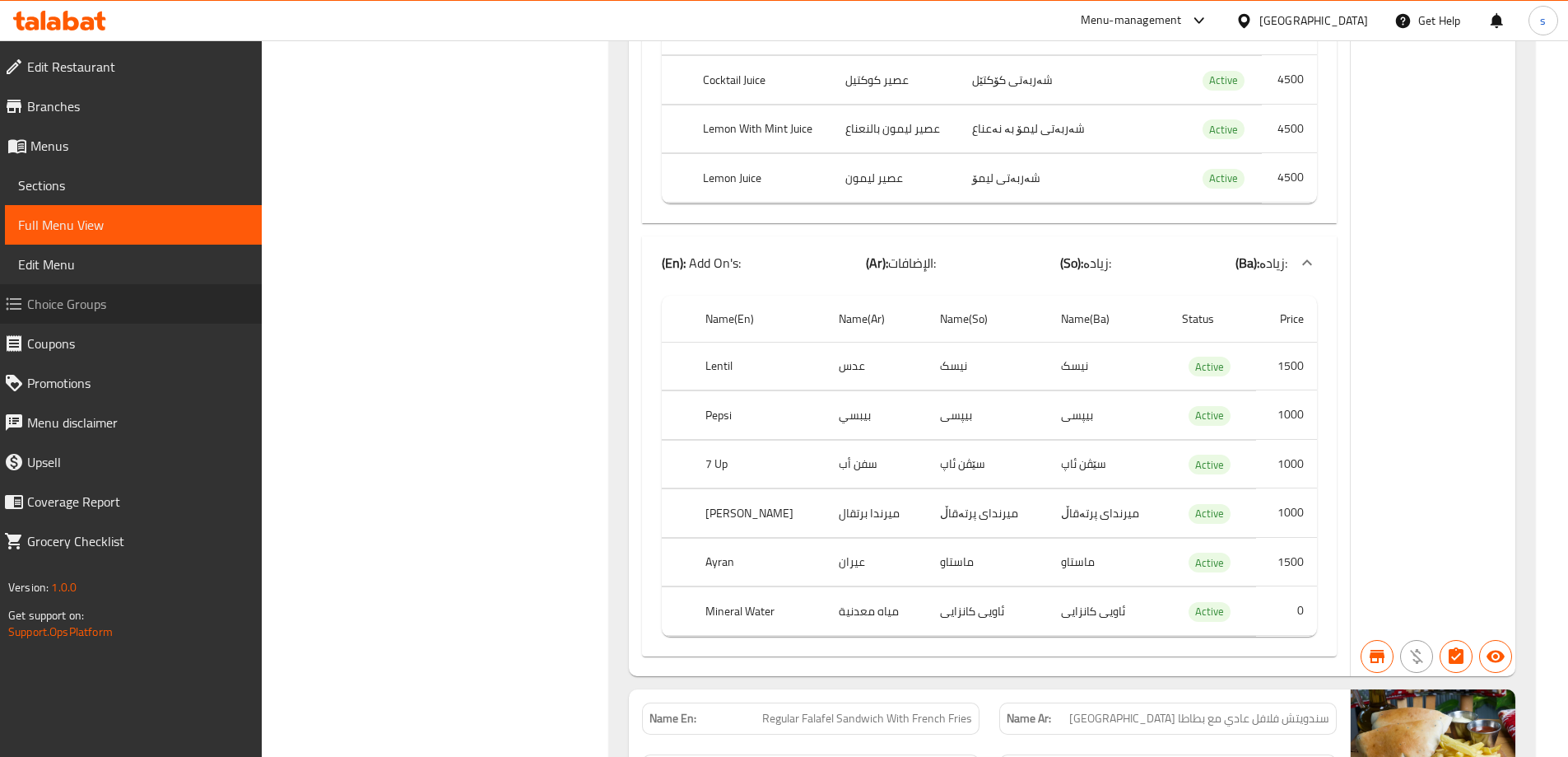
click at [84, 318] on link "Choice Groups" at bounding box center [126, 304] width 271 height 40
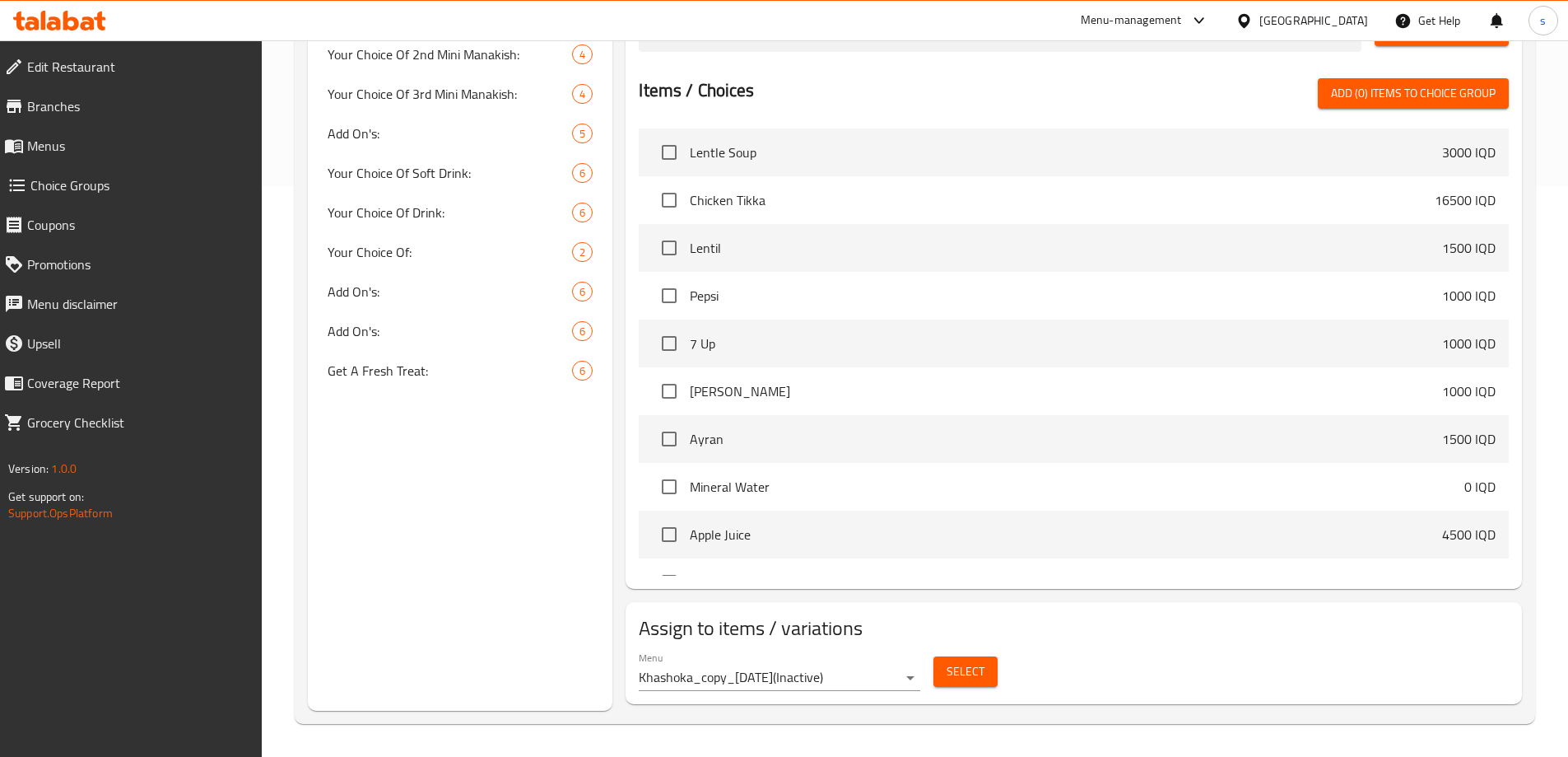
scroll to position [233, 0]
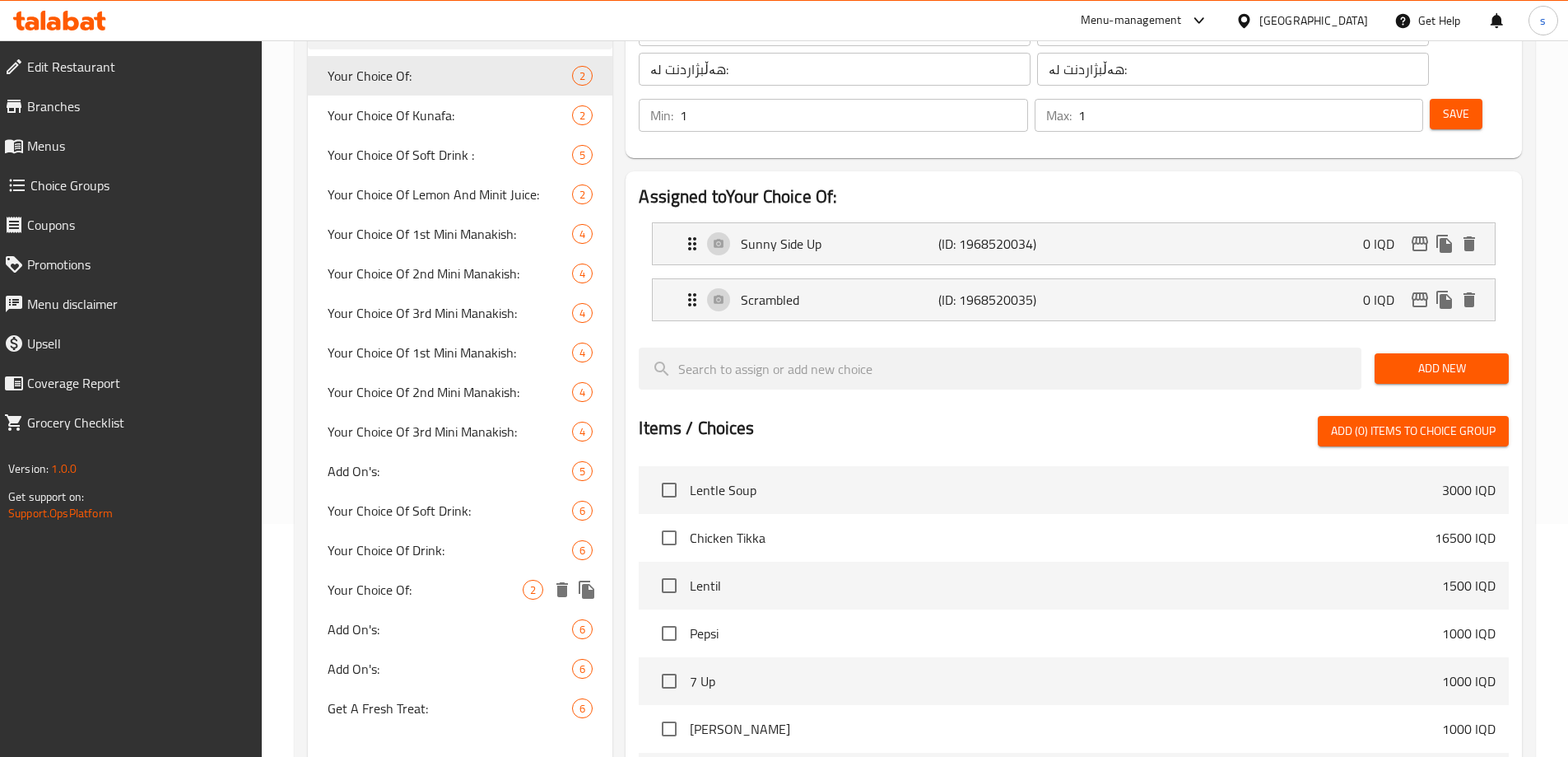
click at [433, 598] on span "Your Choice Of:" at bounding box center [425, 589] width 196 height 20
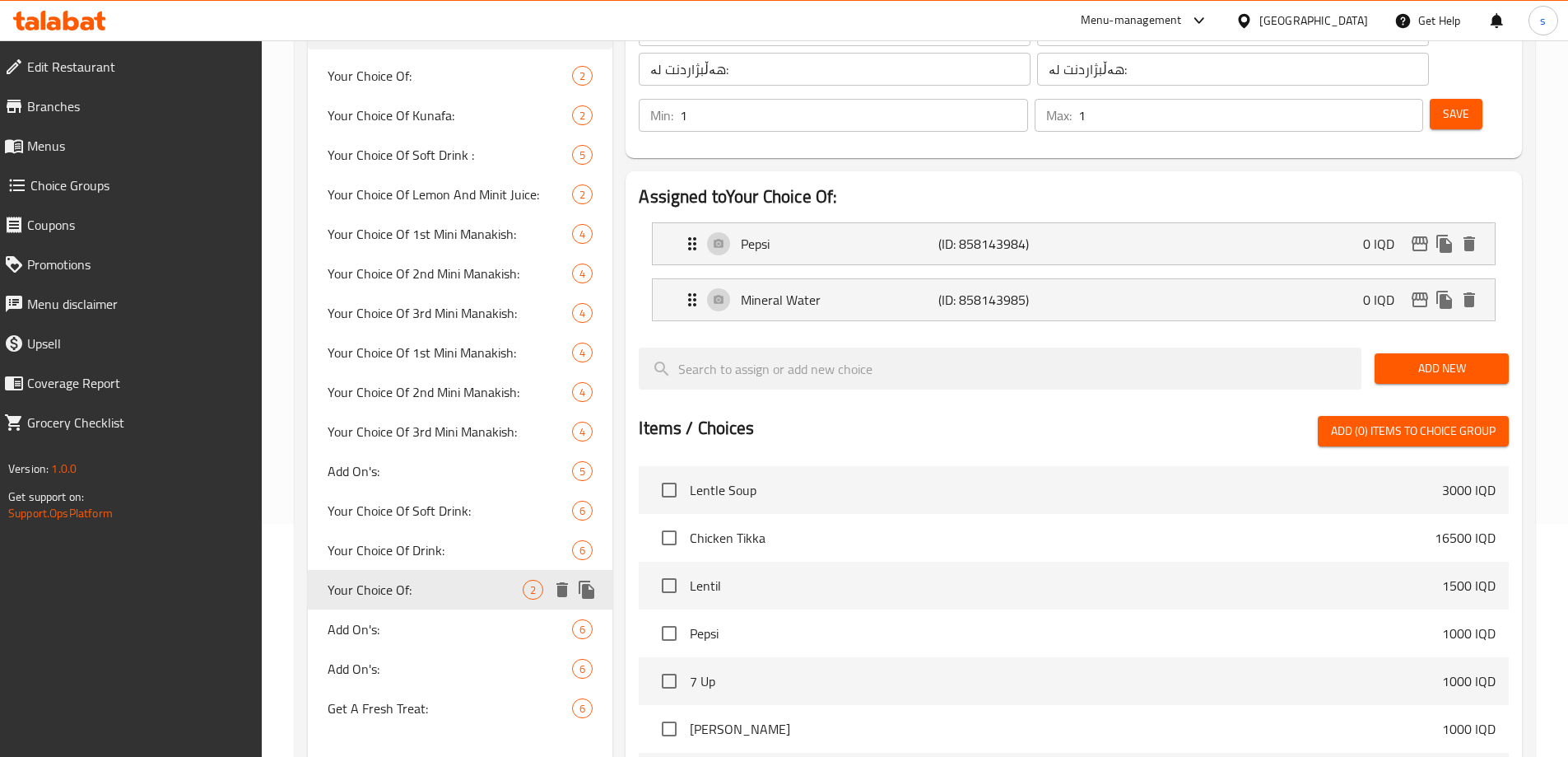
type input "Your Choice Of:"
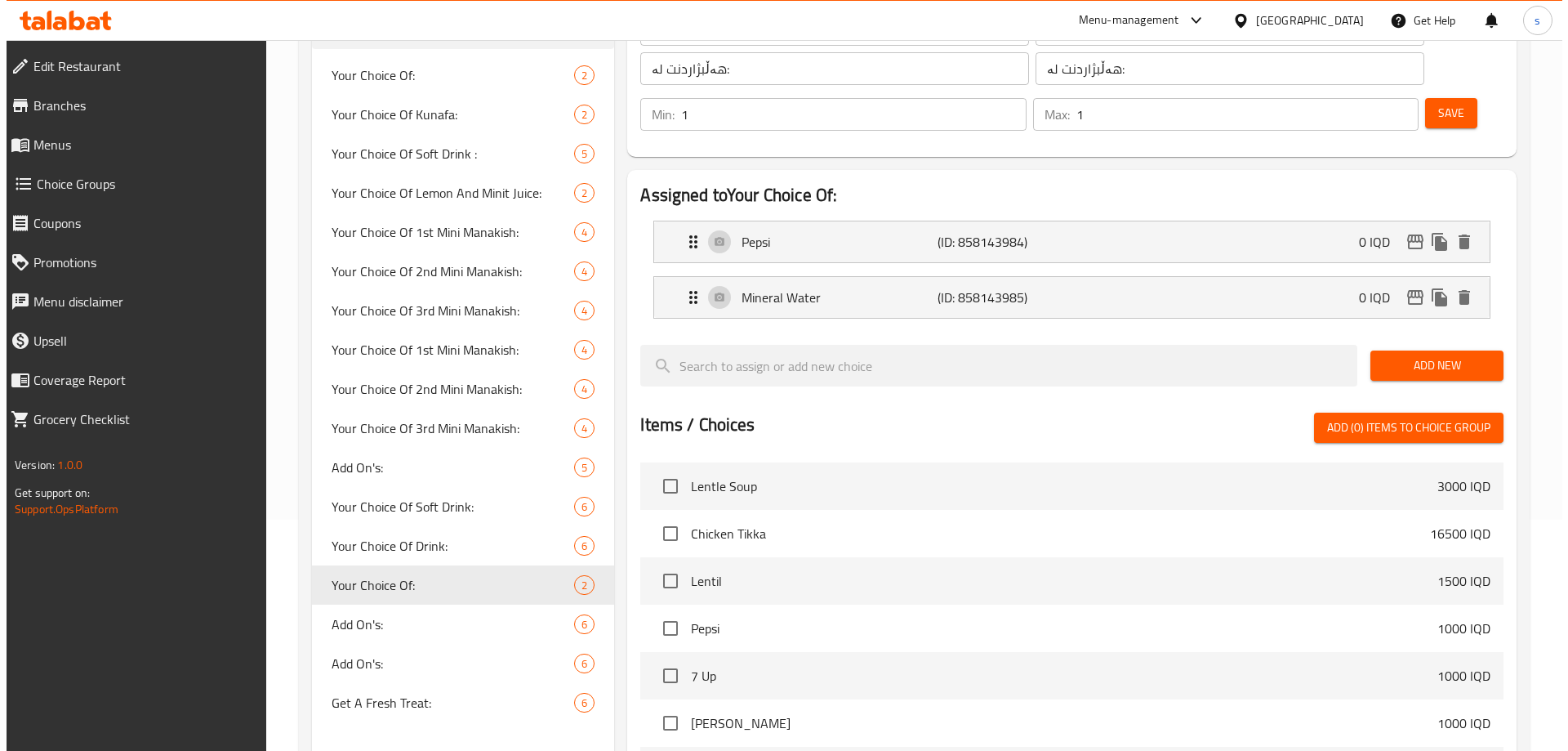
scroll to position [520, 0]
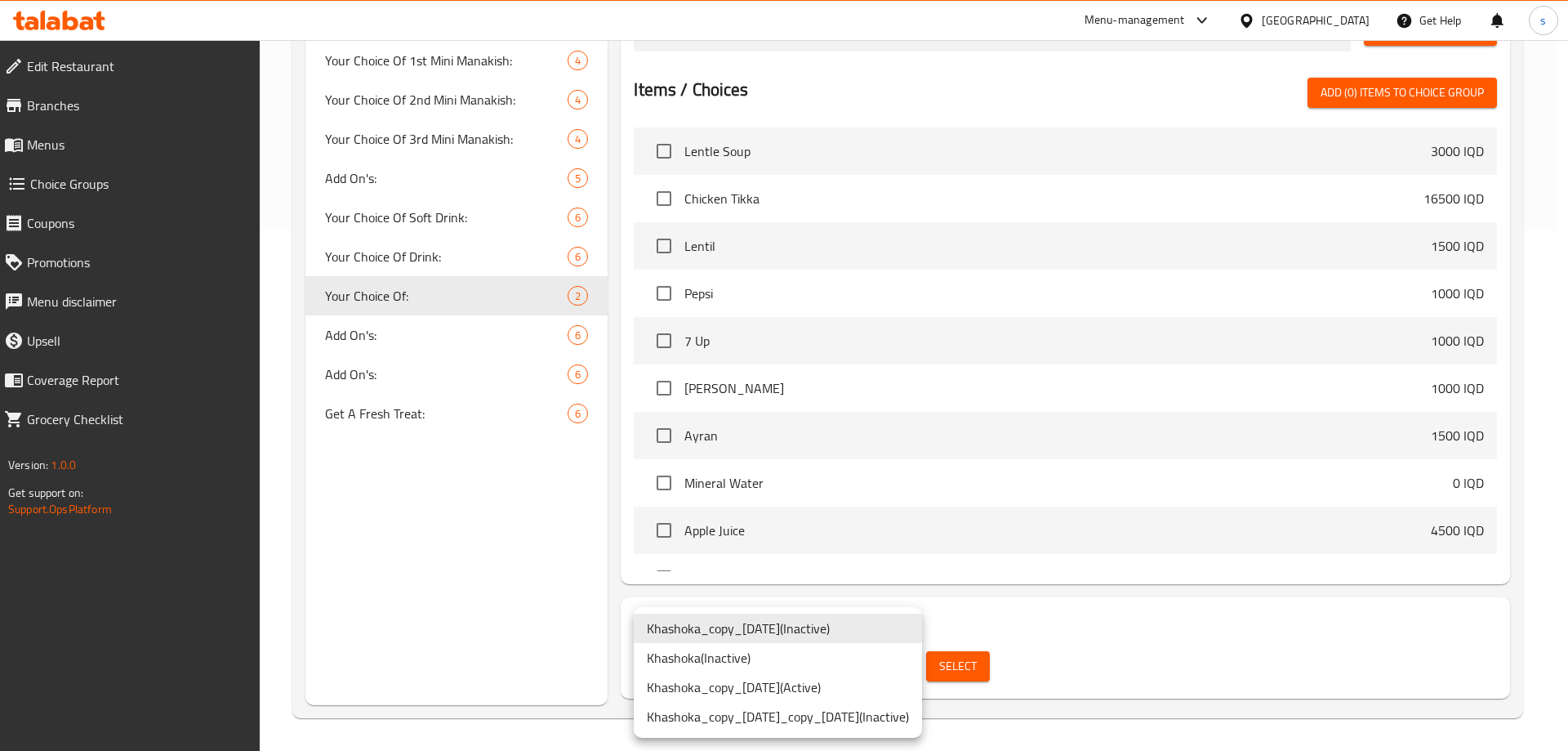
click at [802, 685] on li "Khashoka_copy_03/08/2025 ( Active )" at bounding box center [777, 687] width 288 height 29
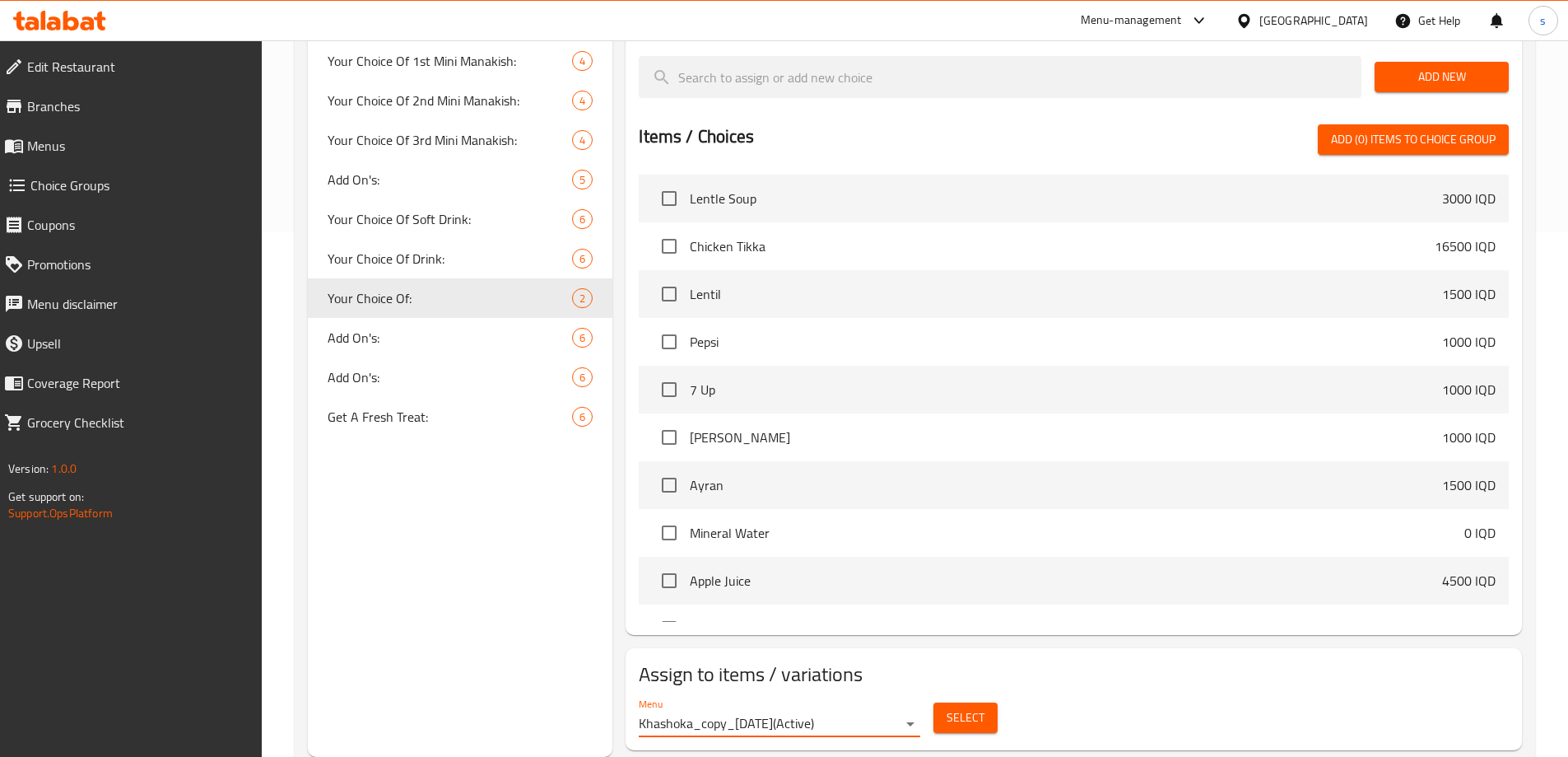
click at [971, 707] on span "Select" at bounding box center [965, 717] width 38 height 21
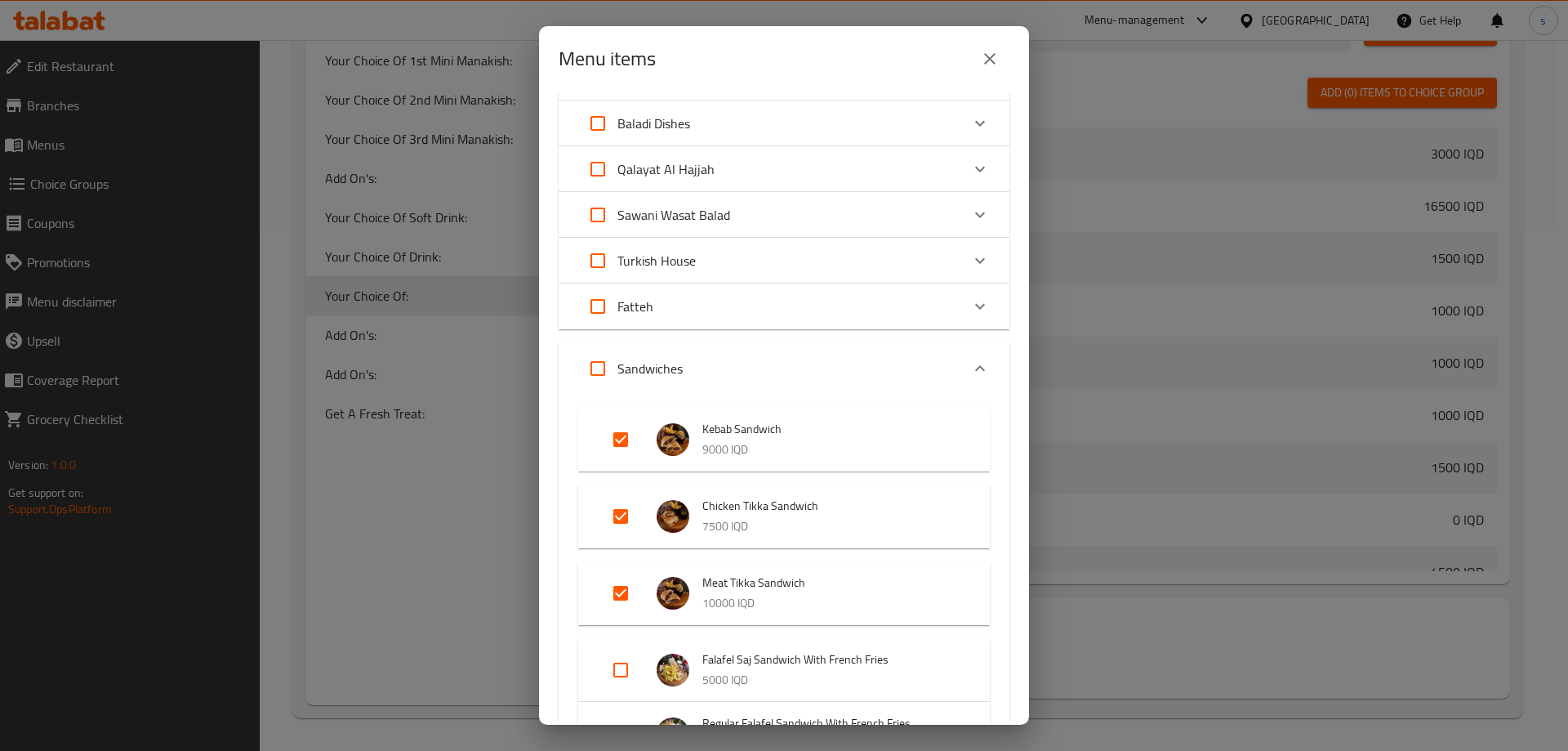
scroll to position [357, 0]
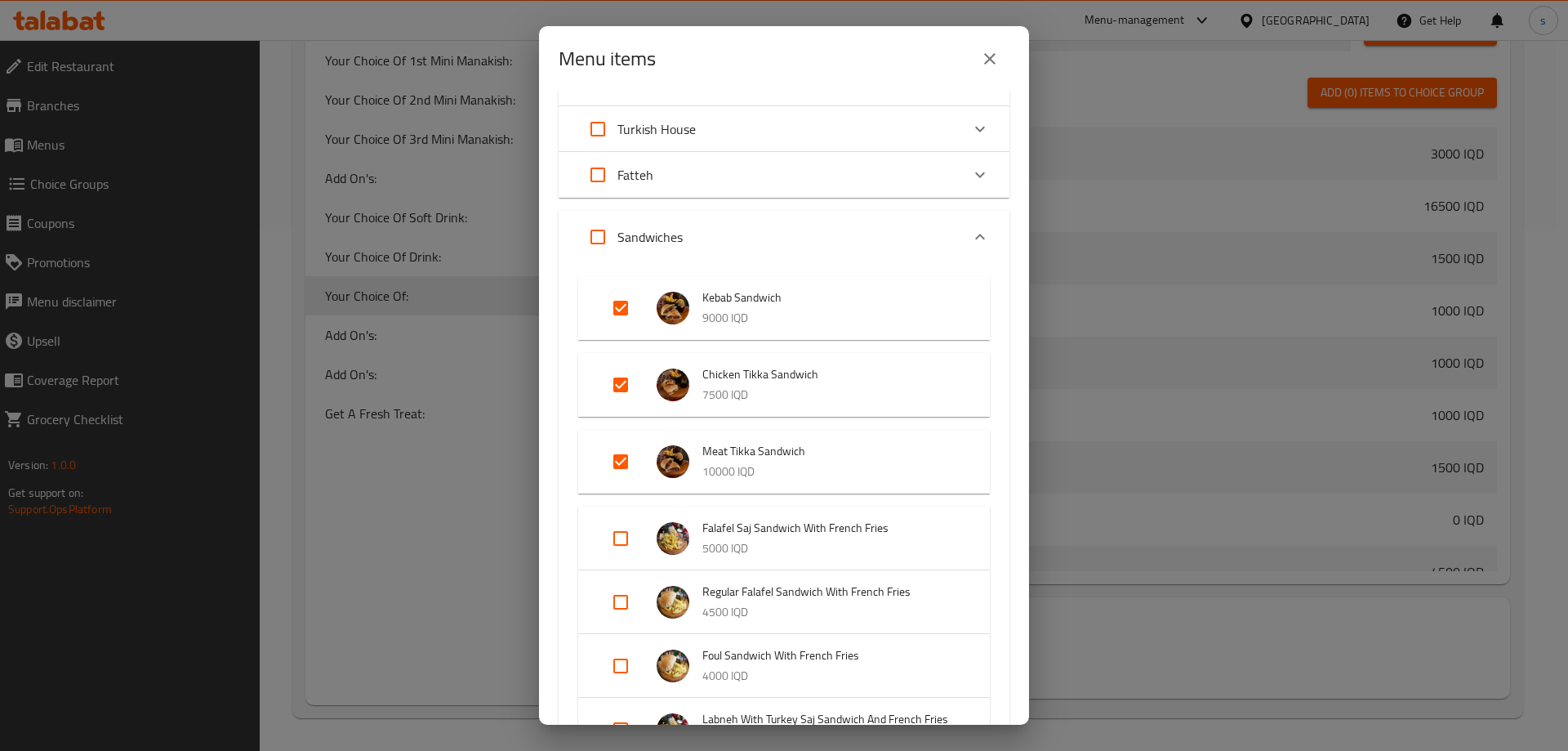
click at [622, 455] on input "Expand" at bounding box center [621, 461] width 39 height 39
checkbox input "false"
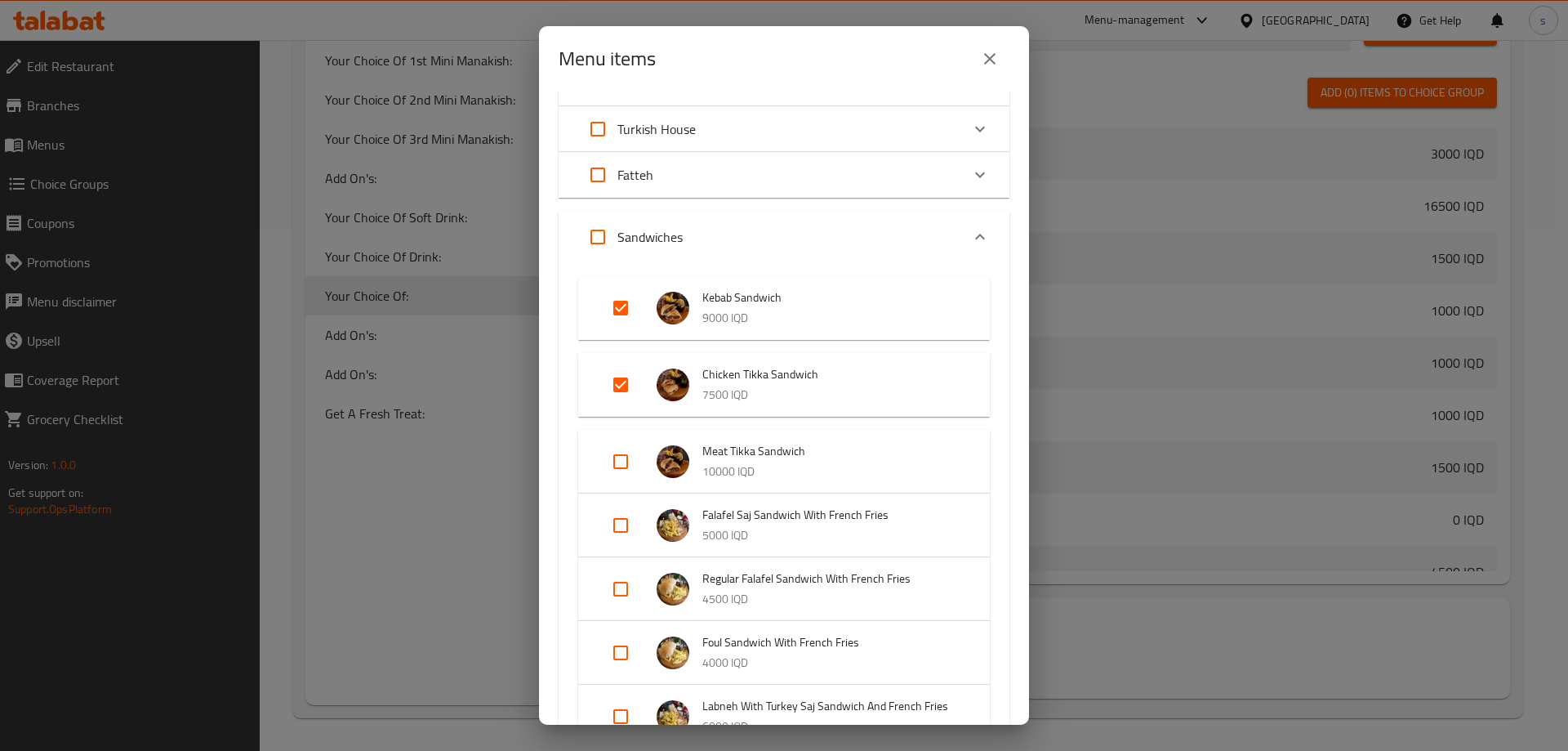
drag, startPoint x: 601, startPoint y: 359, endPoint x: 602, endPoint y: 368, distance: 9.1
click at [601, 360] on li "Chicken Tikka Sandwich 7500 IQD" at bounding box center [784, 384] width 372 height 57
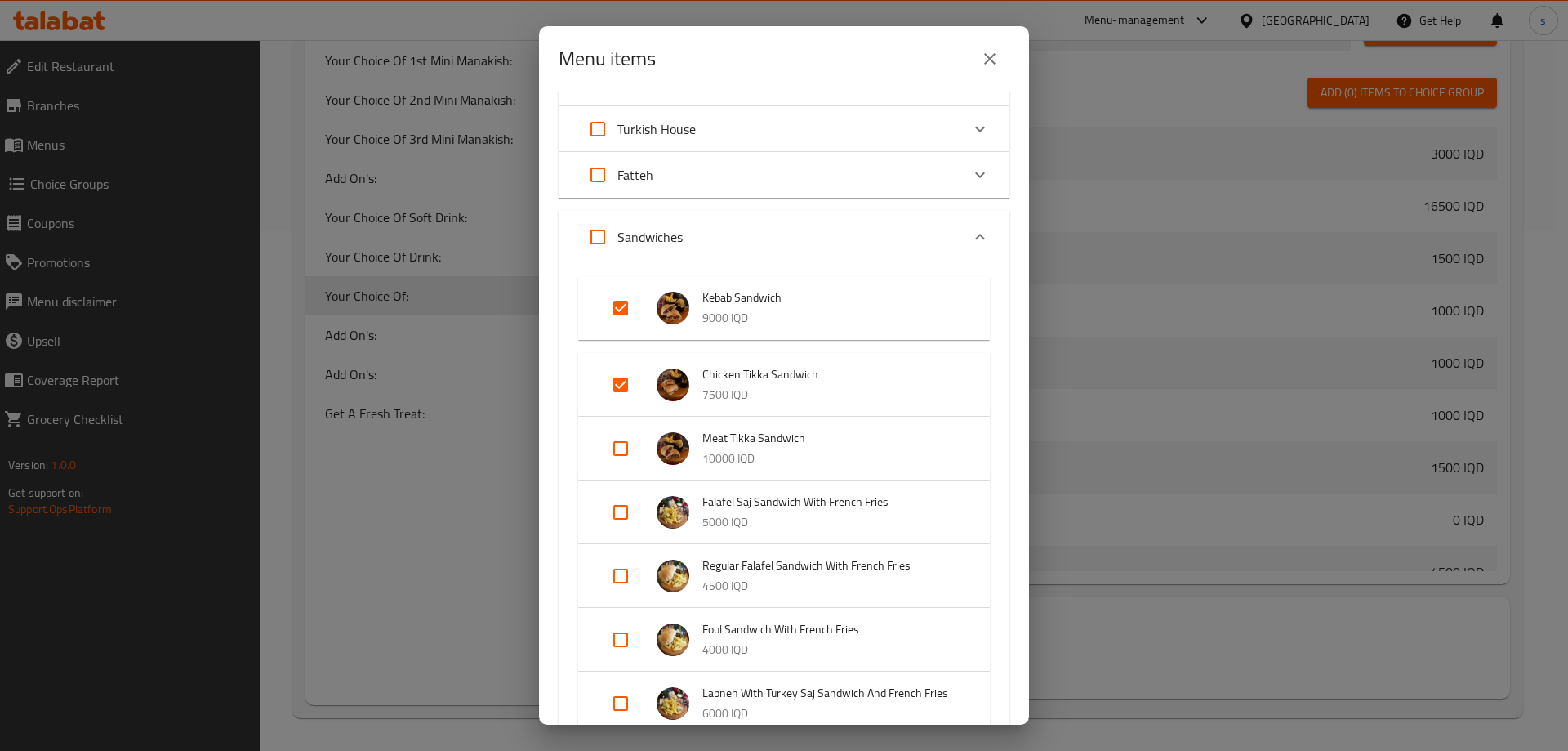
click at [621, 377] on input "Expand" at bounding box center [621, 384] width 39 height 39
checkbox input "false"
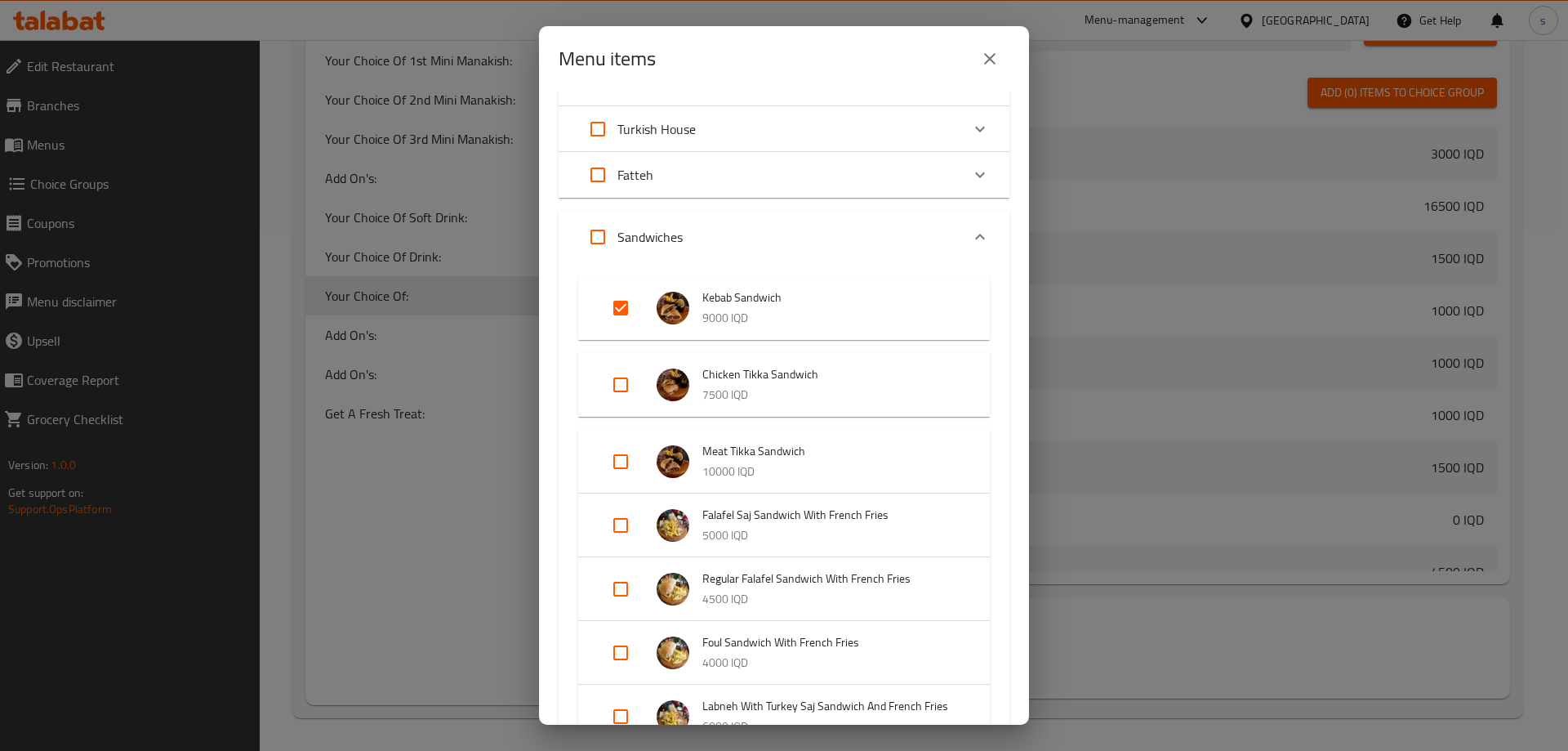
click at [624, 325] on input "Expand" at bounding box center [621, 308] width 39 height 39
checkbox input "false"
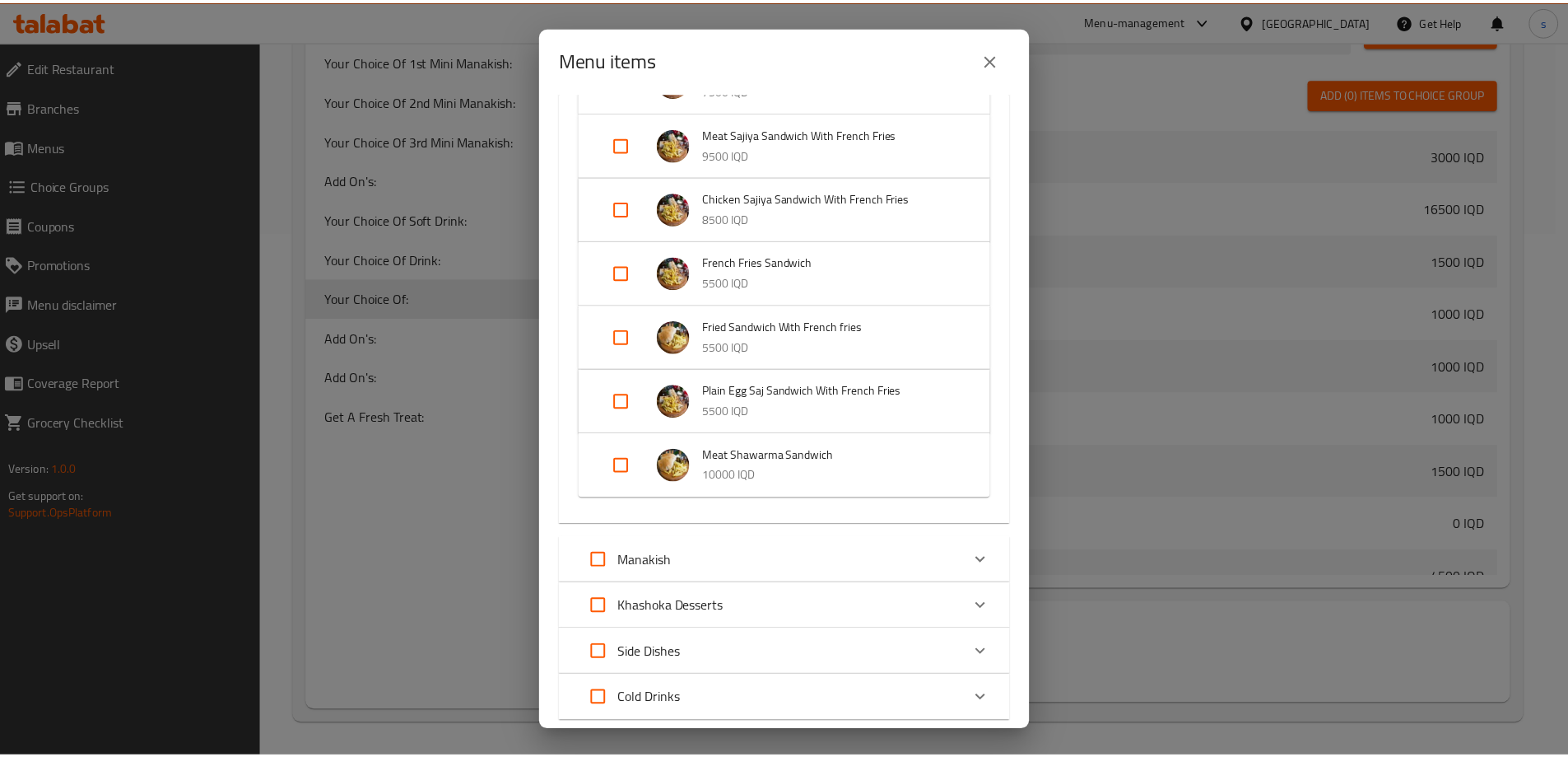
scroll to position [1683, 0]
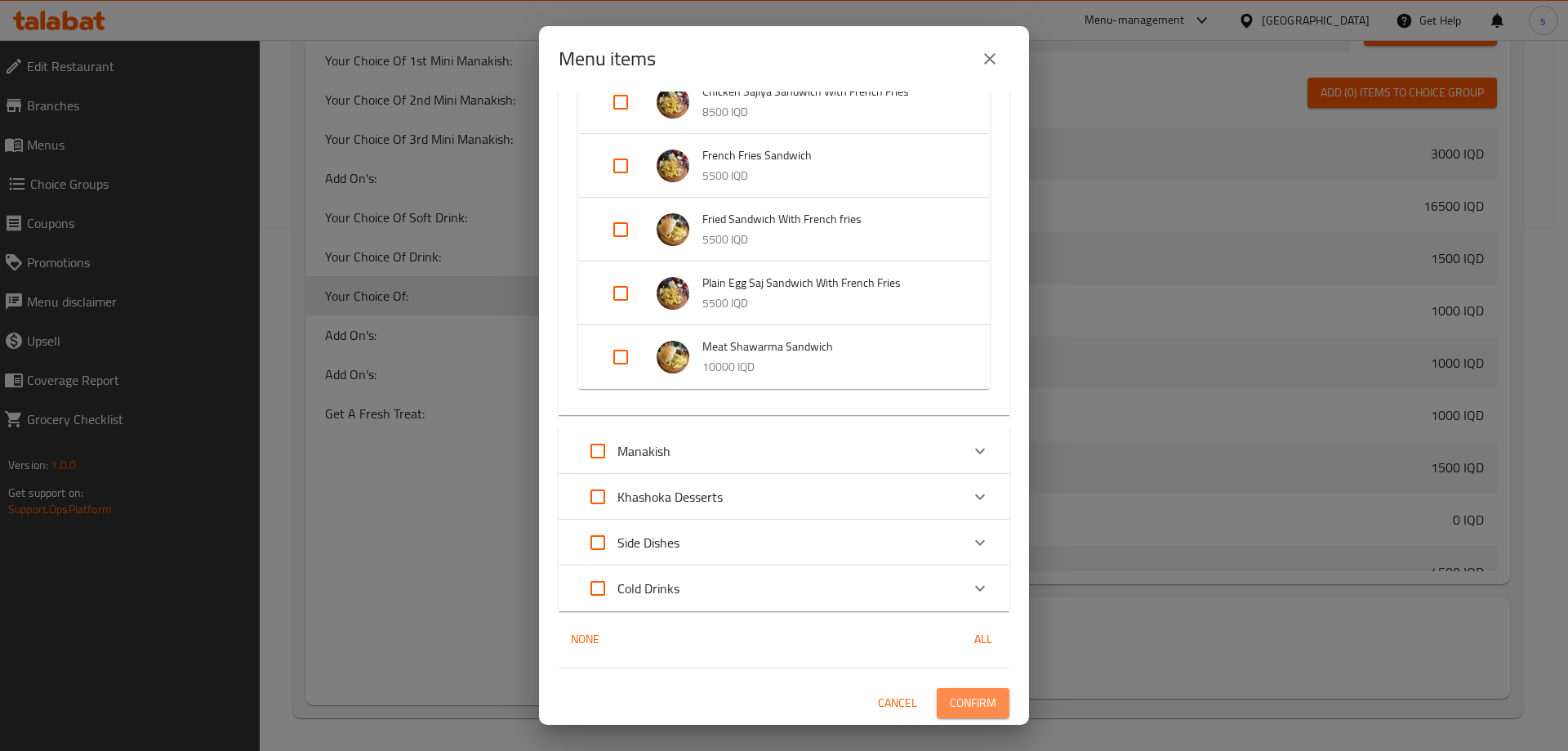
click at [966, 695] on span "Confirm" at bounding box center [973, 703] width 46 height 21
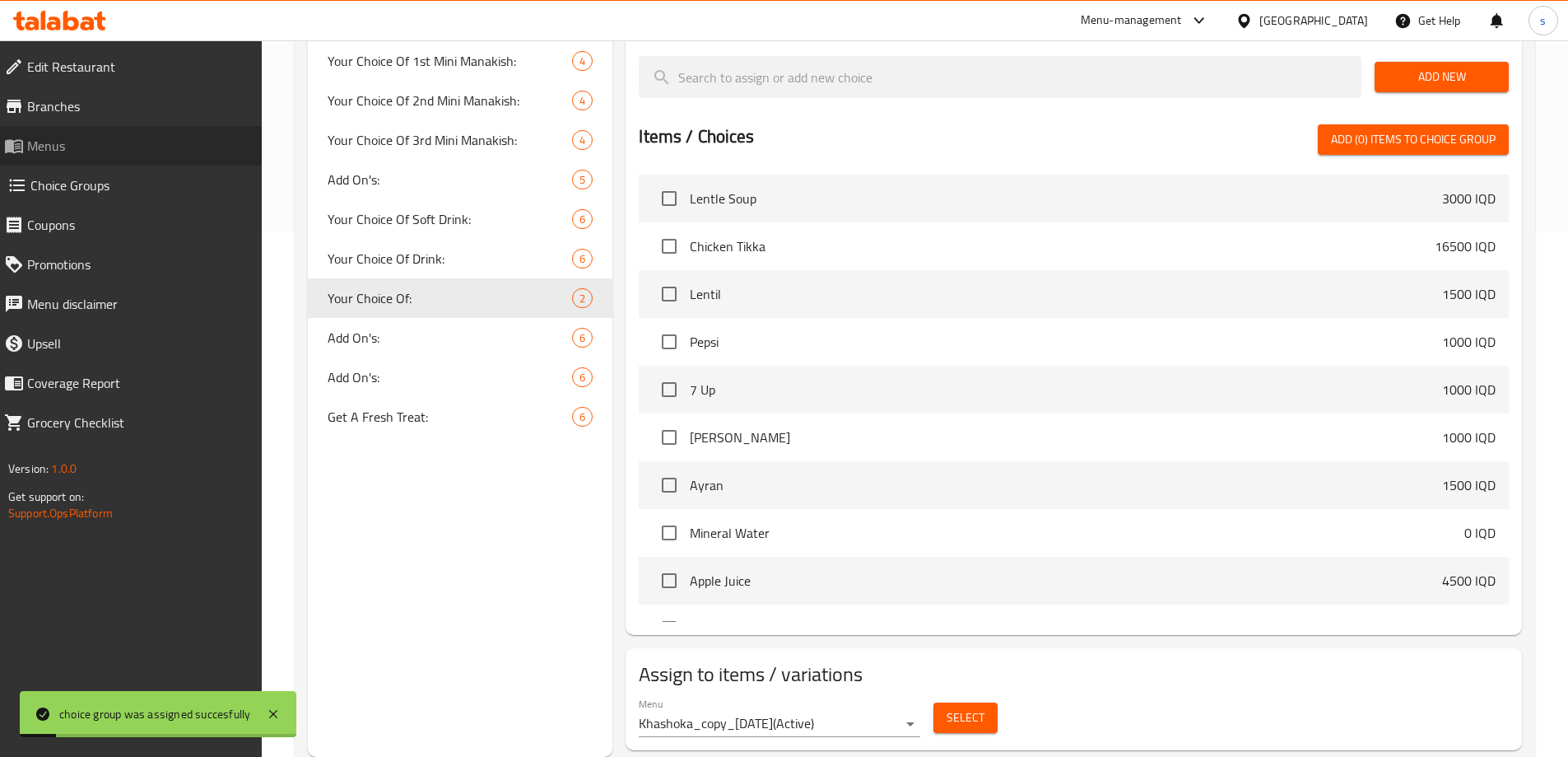
click at [84, 147] on span "Menus" at bounding box center [138, 146] width 221 height 20
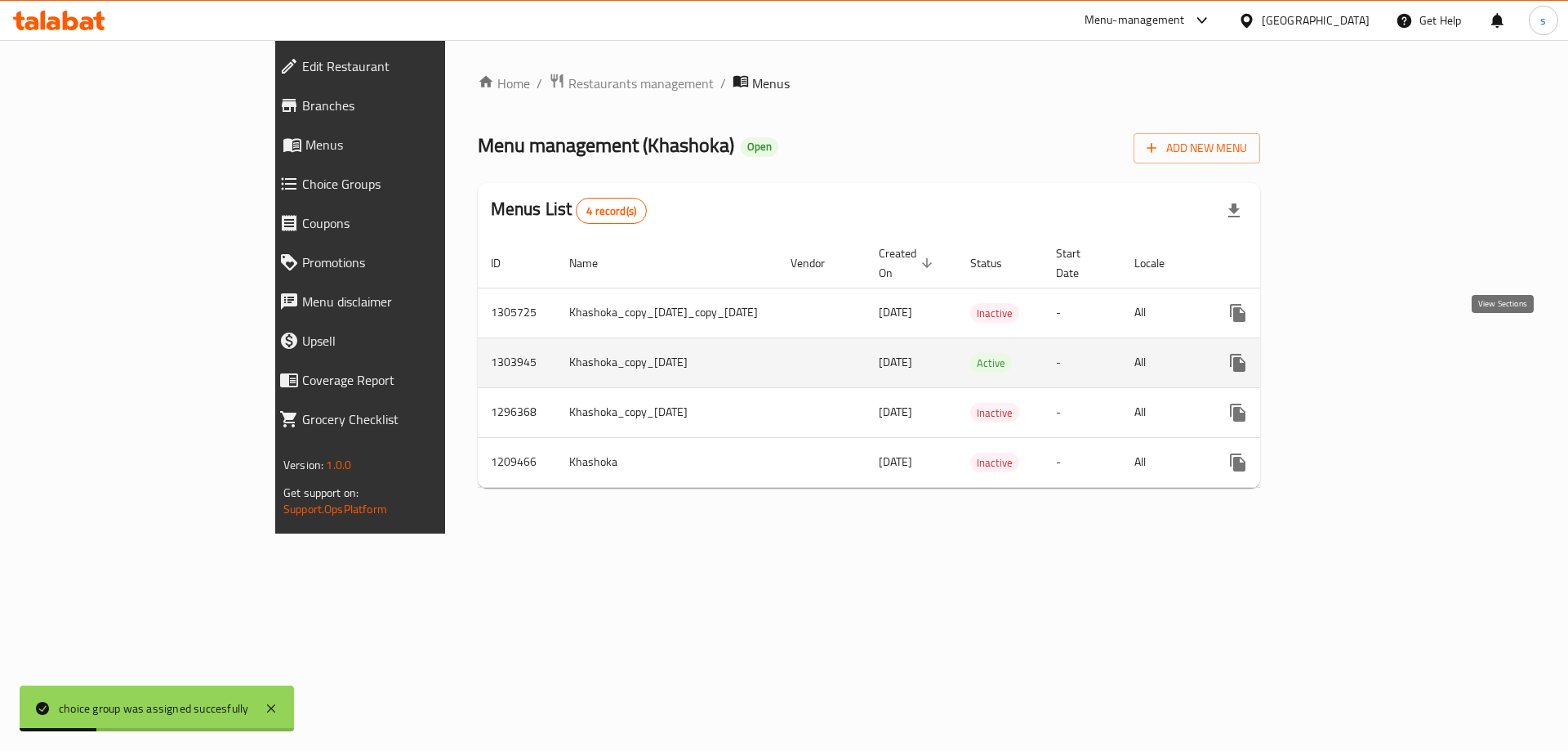
click at [1365, 353] on icon "enhanced table" at bounding box center [1354, 362] width 20 height 20
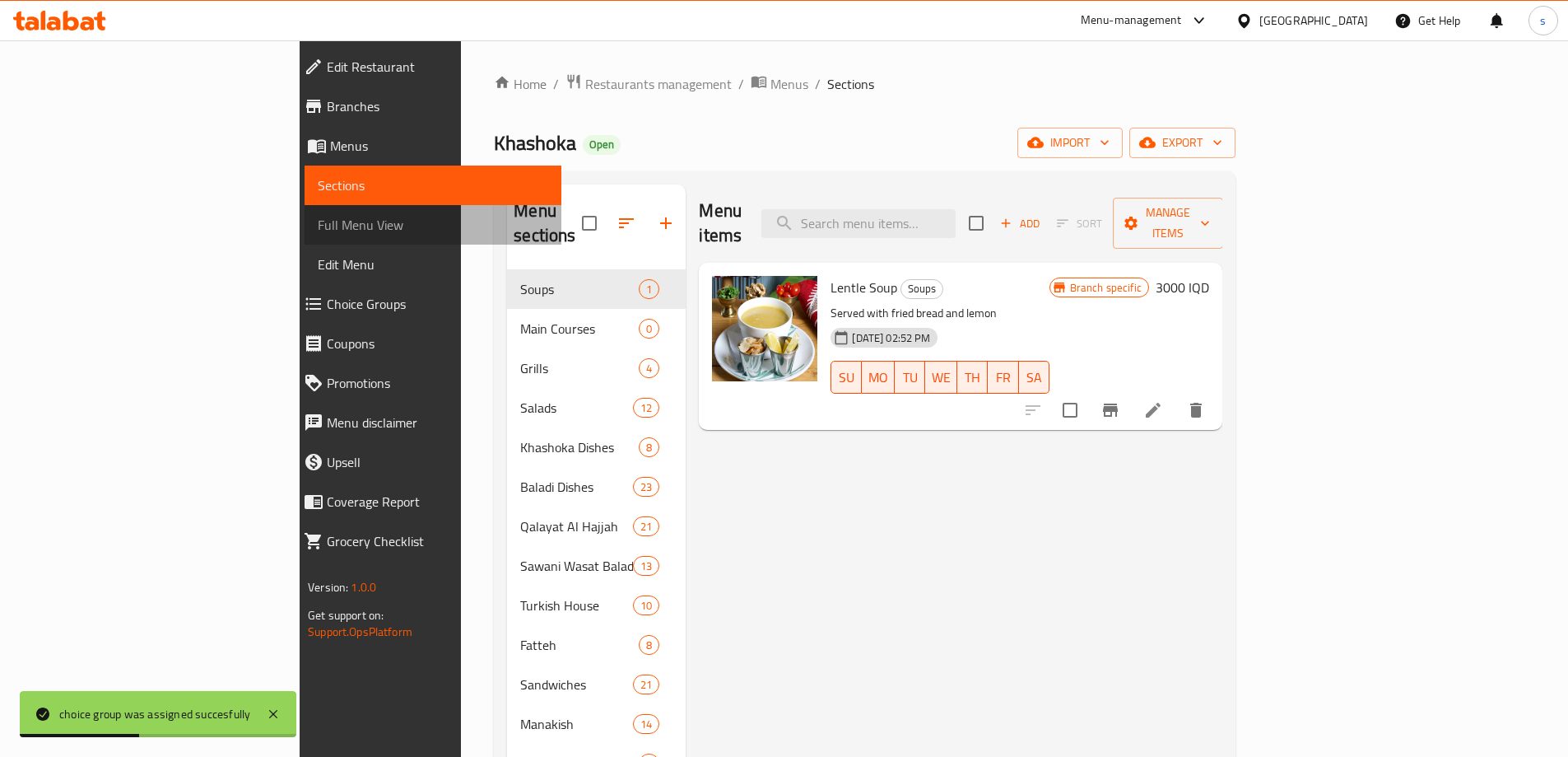
click at [318, 222] on span "Full Menu View" at bounding box center [433, 225] width 231 height 20
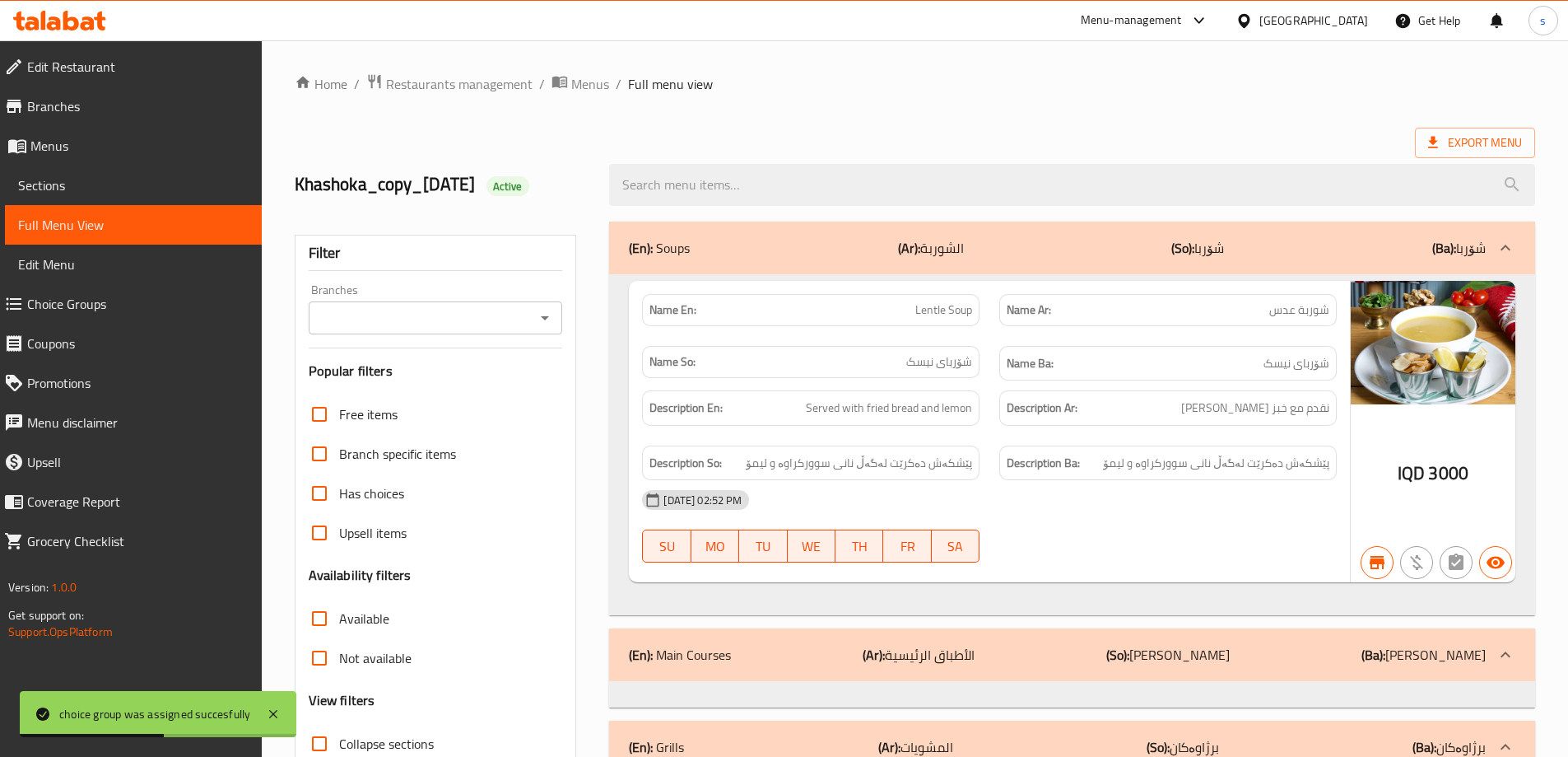
click at [537, 320] on icon "Open" at bounding box center [544, 318] width 20 height 20
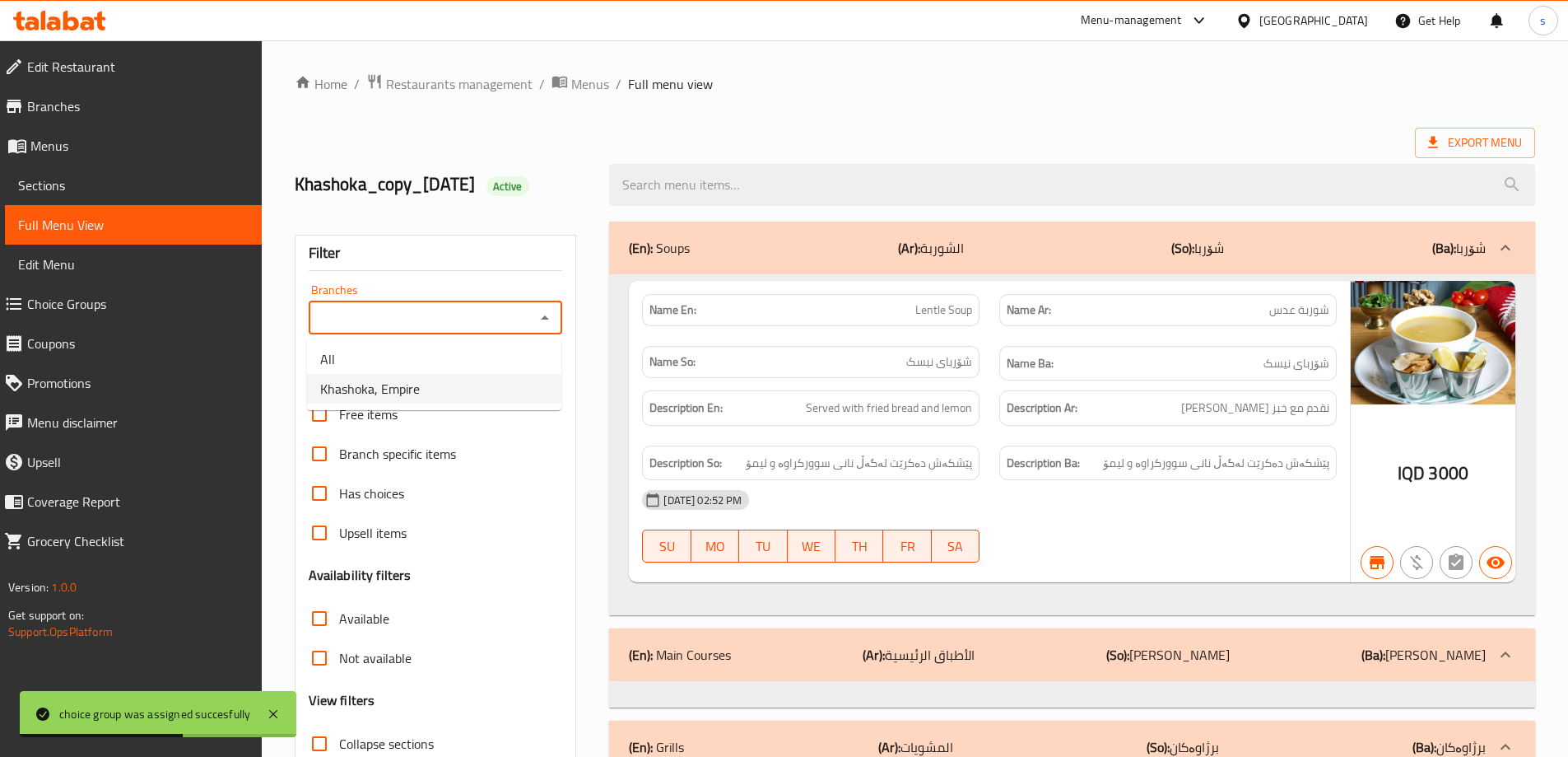
click at [522, 376] on li "Khashoka, Empire" at bounding box center [434, 388] width 254 height 29
type input "Khashoka, Empire"
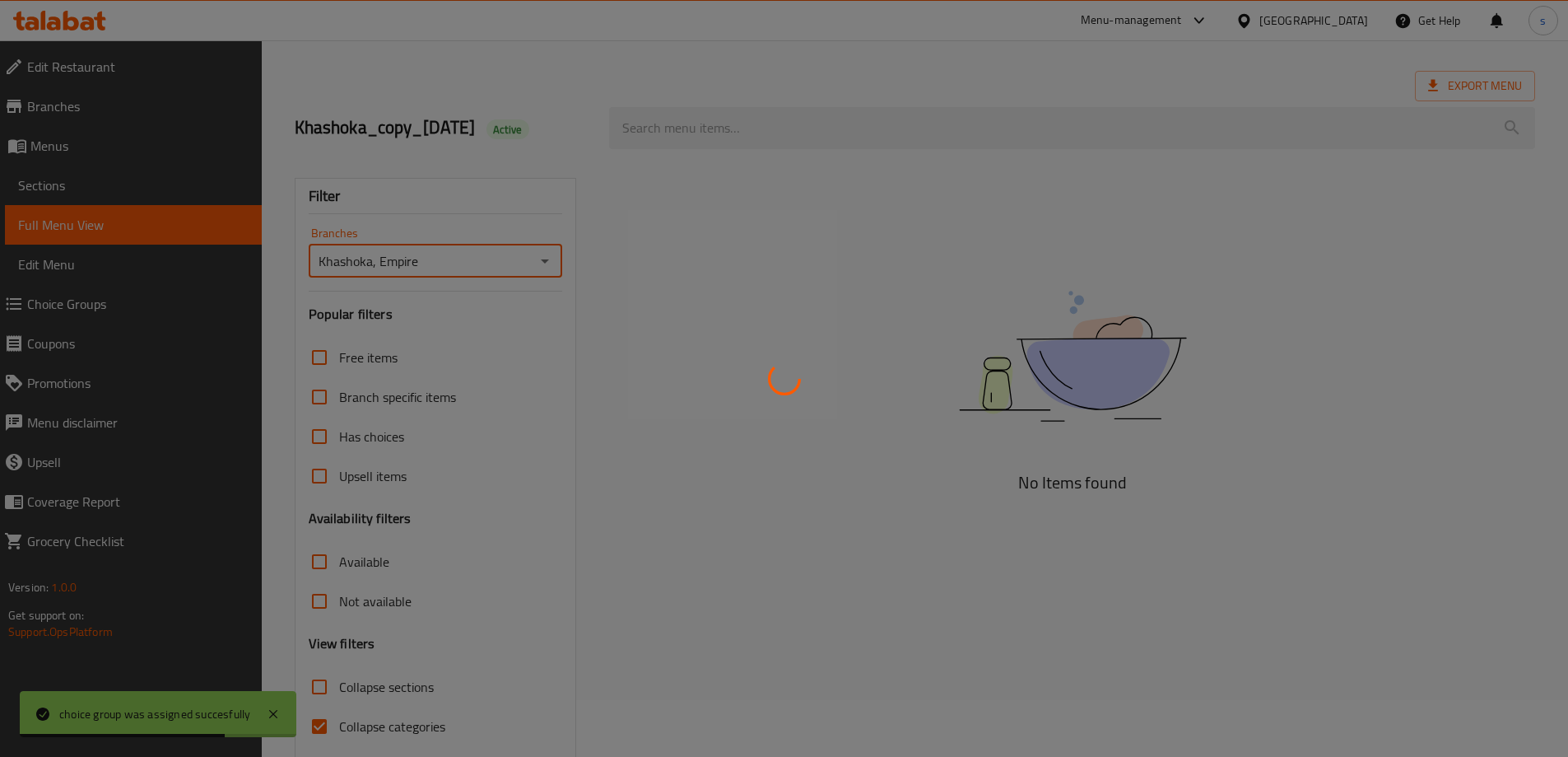
scroll to position [120, 0]
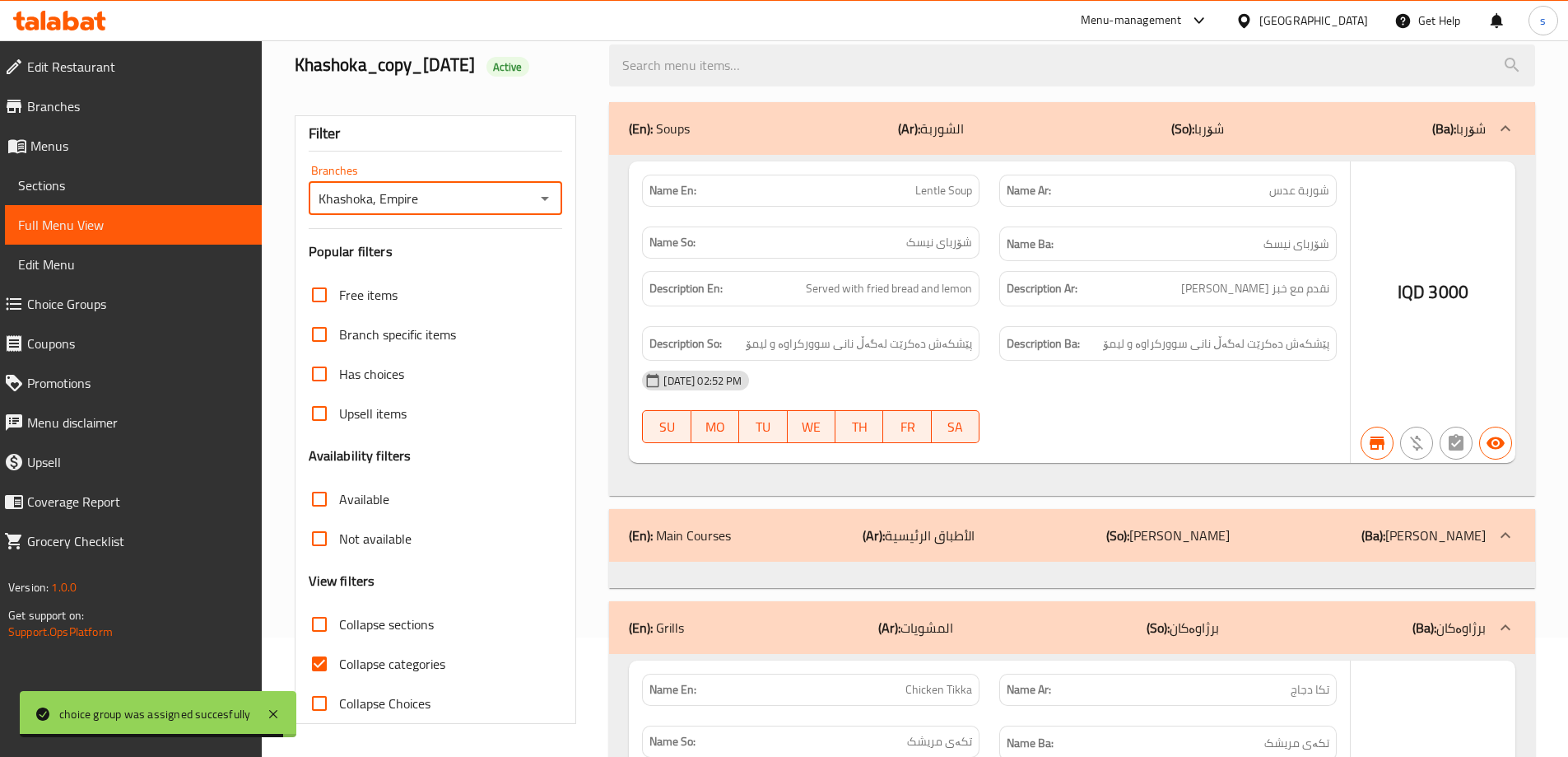
click at [319, 661] on input "Collapse categories" at bounding box center [319, 664] width 40 height 40
checkbox input "false"
click at [319, 627] on input "Collapse sections" at bounding box center [319, 624] width 40 height 40
checkbox input "true"
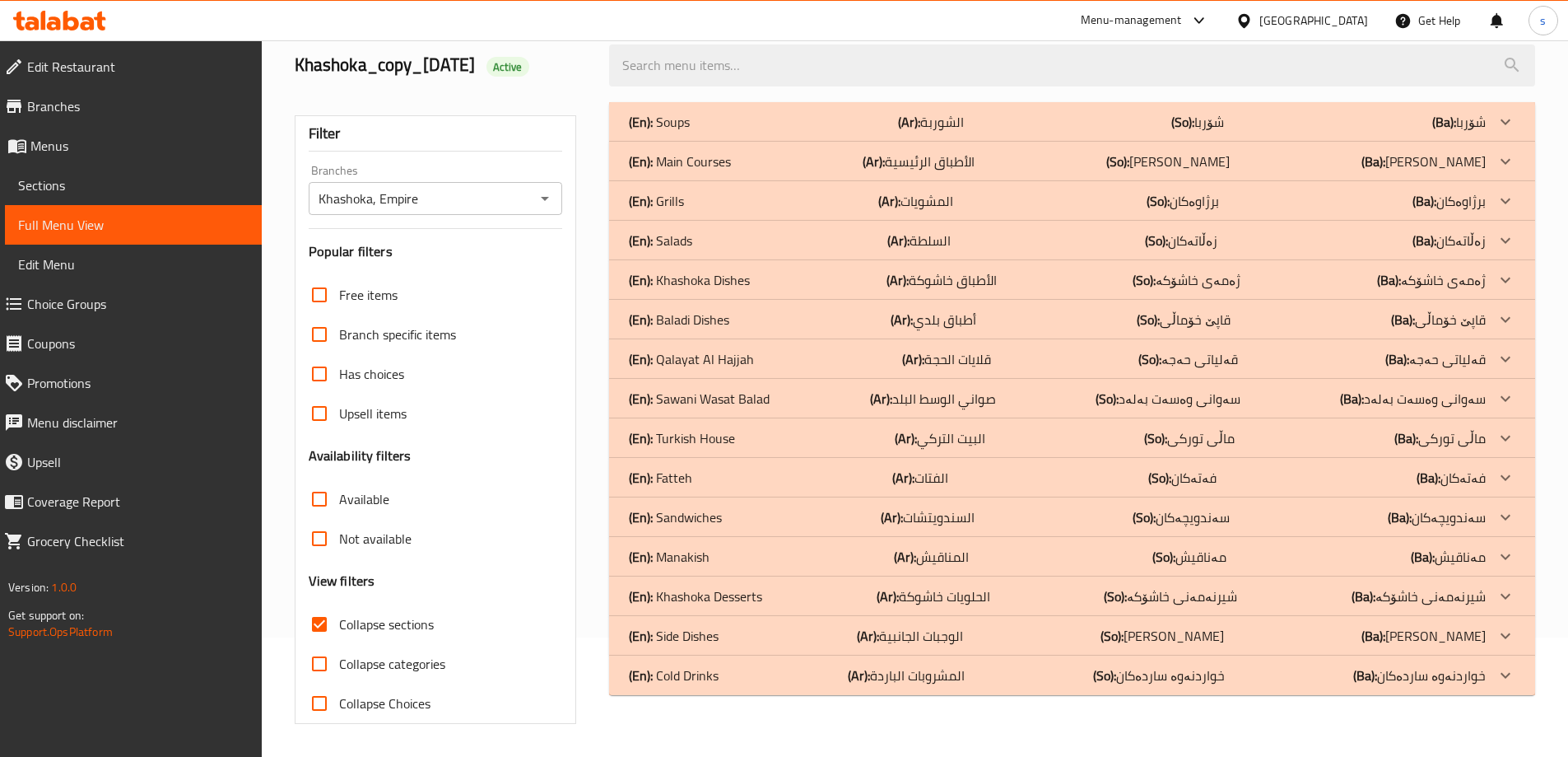
click at [741, 132] on div "(En): Sandwiches (Ar): السندويتشات (So): سەندویچەکان (Ba): سەندویچەکان" at bounding box center [1057, 121] width 857 height 20
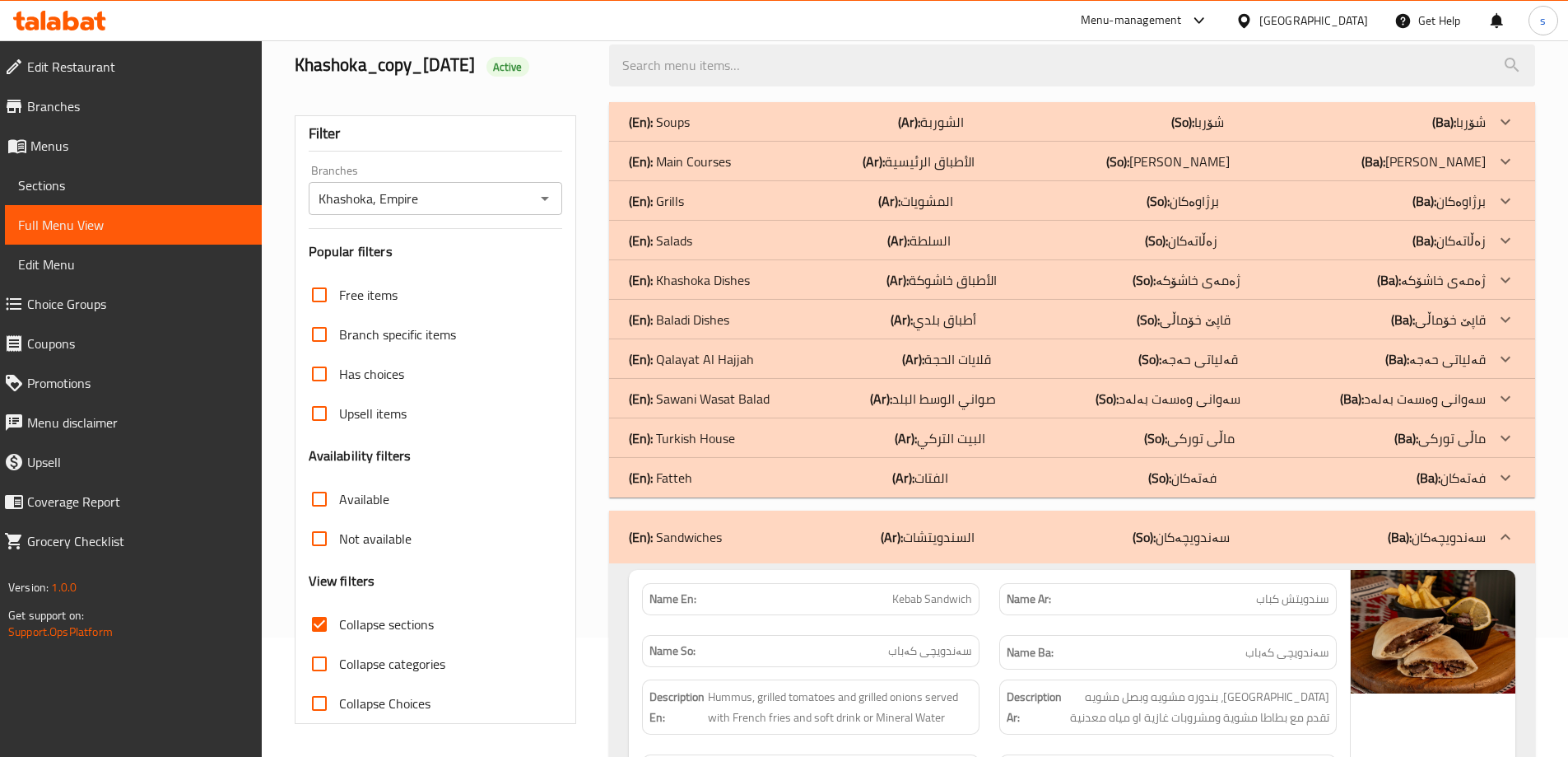
click at [690, 132] on p "(En): Sawani Wasat Balad" at bounding box center [659, 121] width 61 height 20
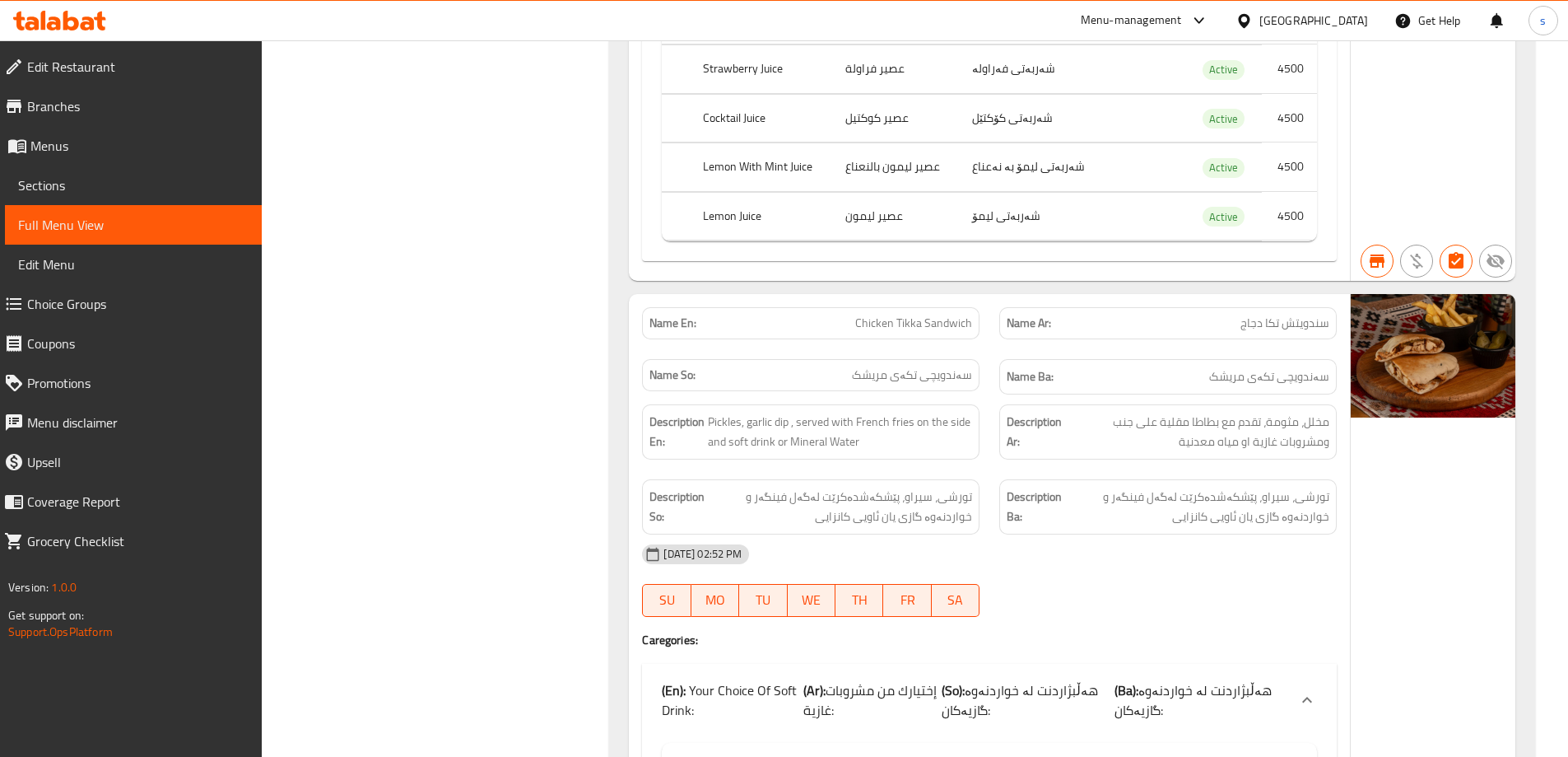
scroll to position [18664, 0]
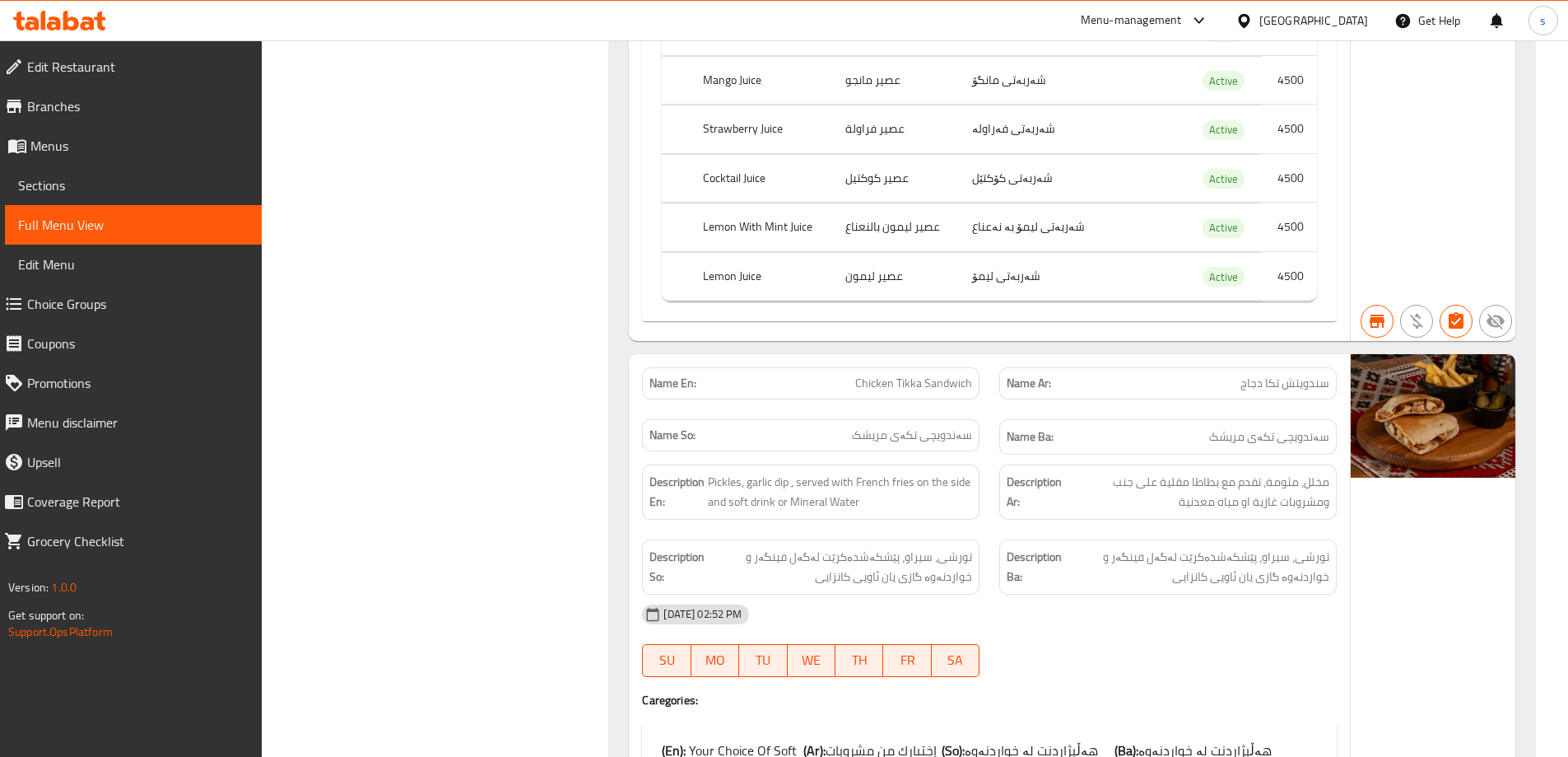
click at [69, 194] on span "Sections" at bounding box center [133, 185] width 231 height 20
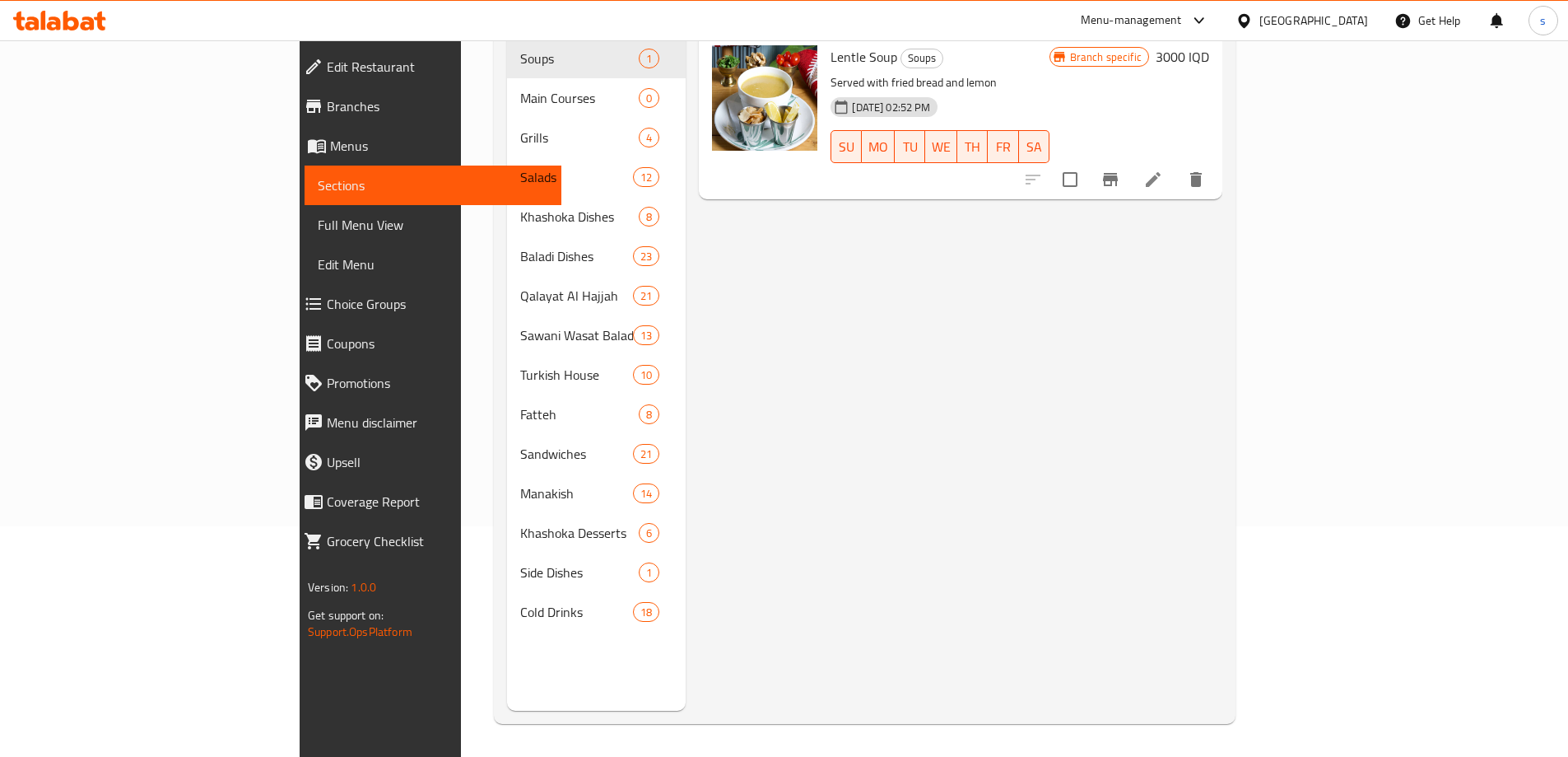
scroll to position [231, 0]
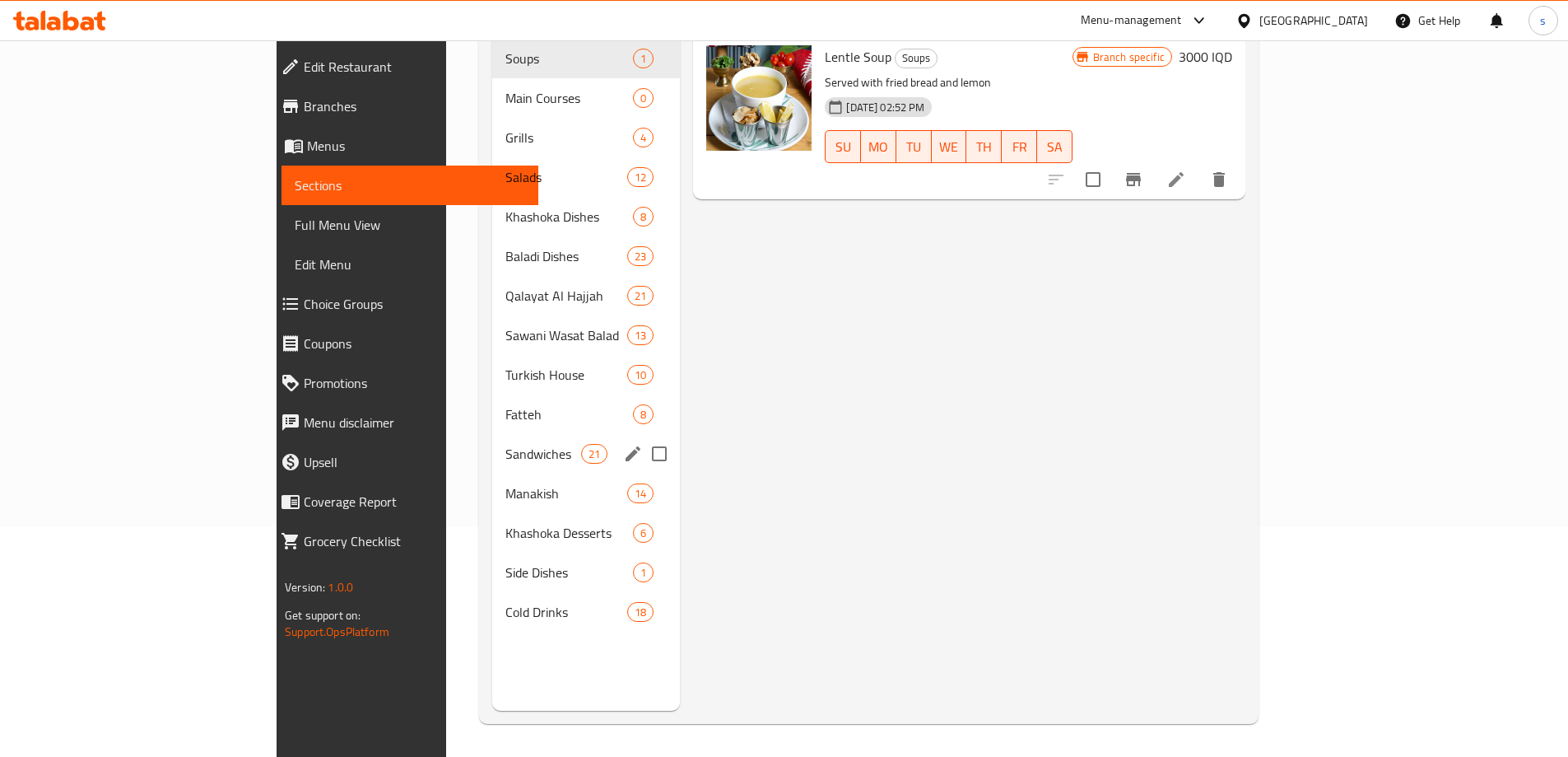
click at [493, 439] on div "Sandwiches 21" at bounding box center [586, 454] width 189 height 40
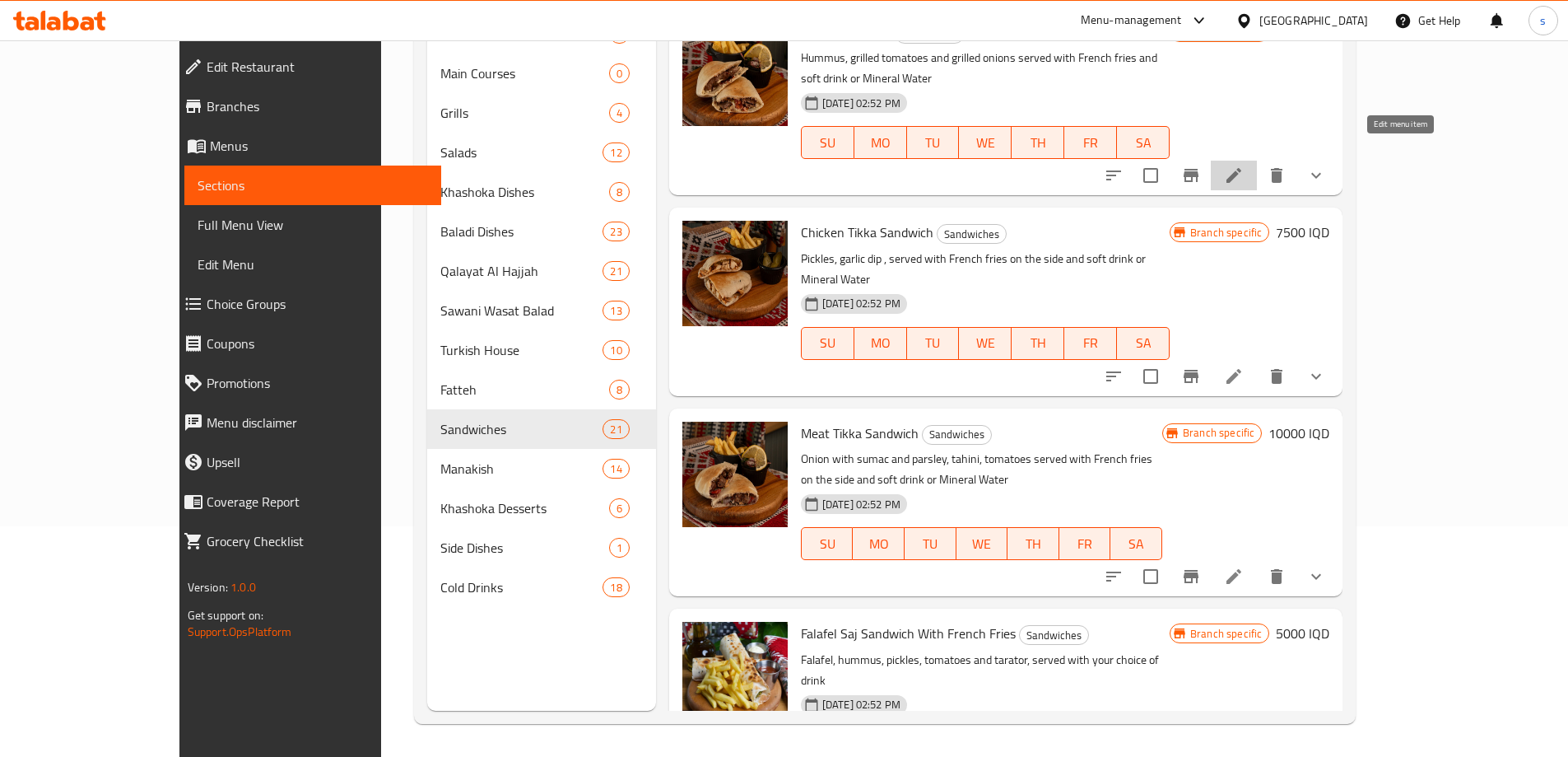
click at [1244, 165] on icon at bounding box center [1234, 175] width 20 height 20
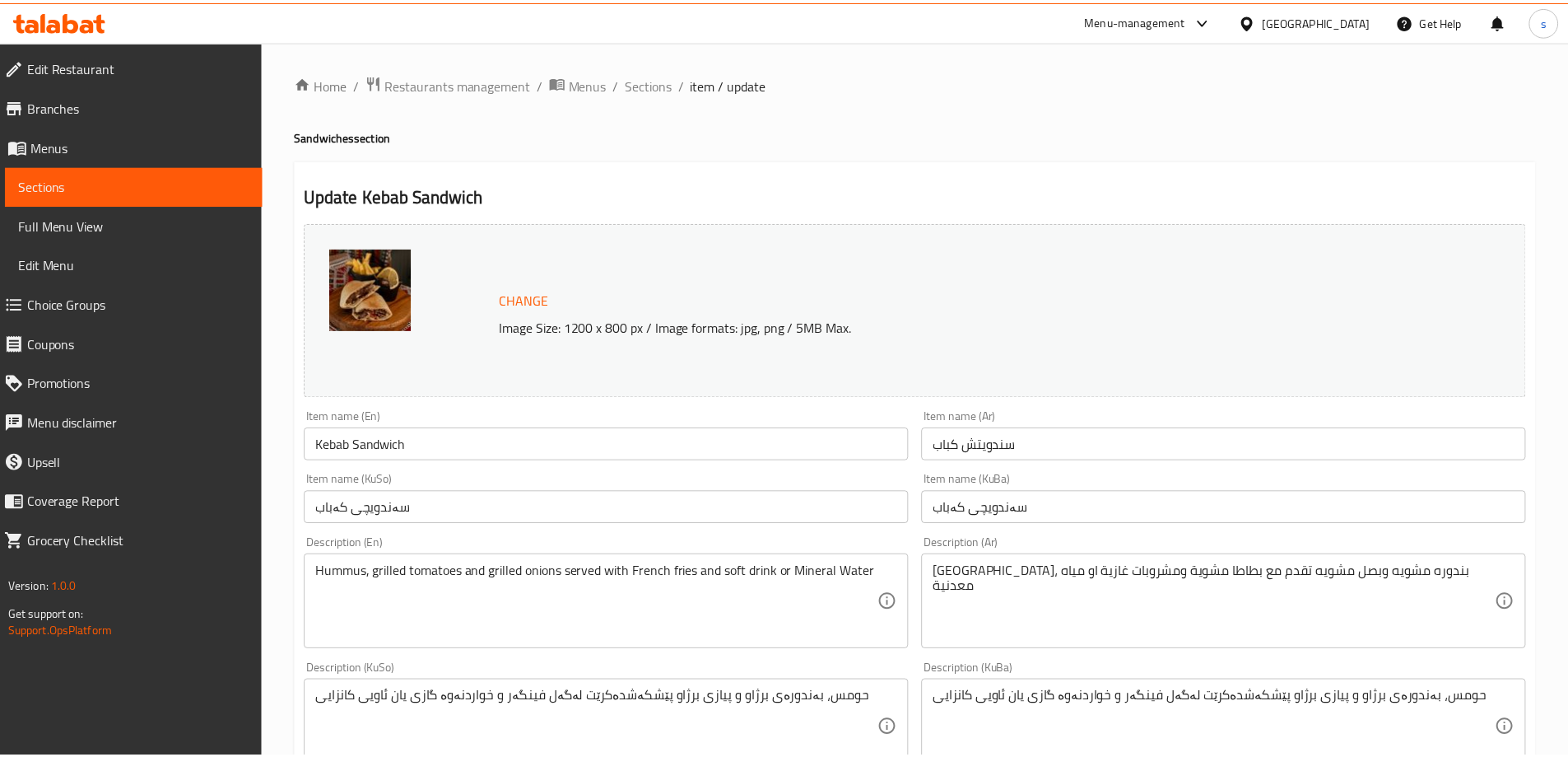
scroll to position [183, 0]
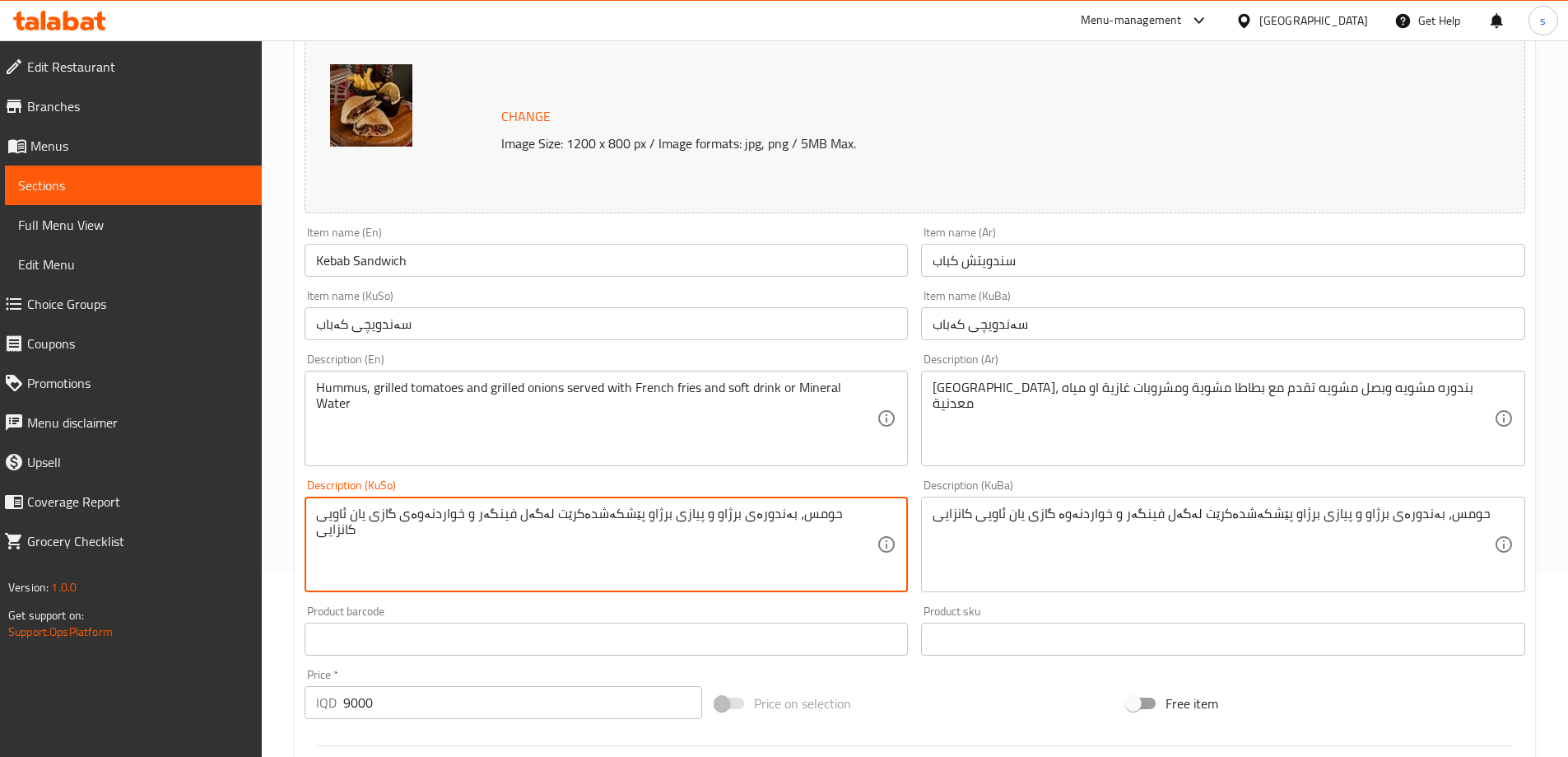
click at [480, 559] on textarea "حومس، بەندورەی برژاو و پیازی برژاو پێشکەشدەکرێت لەگەل فینگەر و خواردنەوەی گازی …" at bounding box center [597, 544] width 561 height 78
type textarea "حومس، بەندورەی برژاو و پیازی برژاو پێشکەشدەکرێت لەگەل فینگەر و خواردنەوەی گازی …"
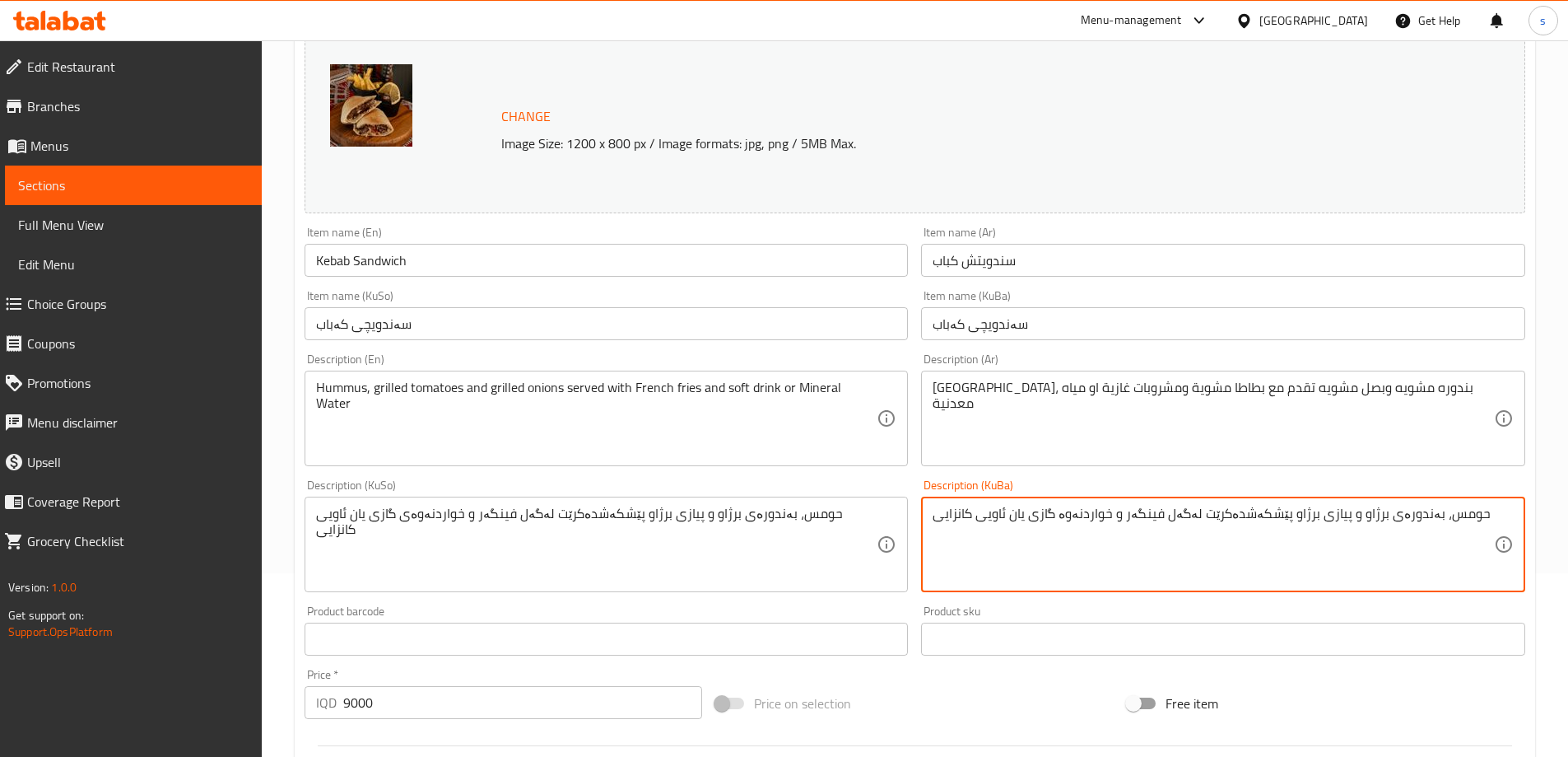
click at [1086, 570] on textarea "حومس، بەندورەی برژاو و پیازی برژاو پێشکەشدەکرێت لەگەل فینگەر و خواردنەوە گازی ی…" at bounding box center [1213, 544] width 561 height 78
paste textarea "ی"
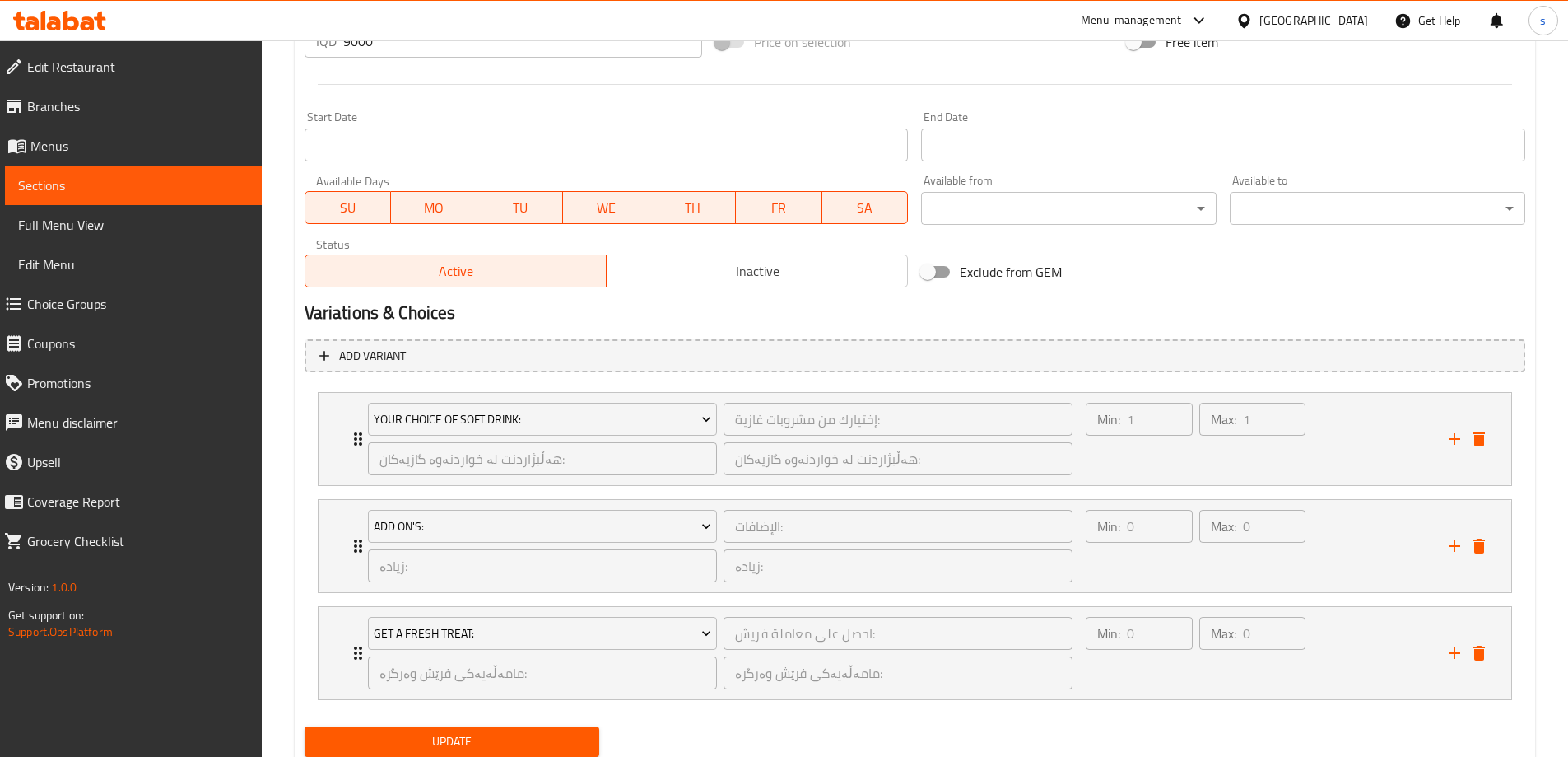
scroll to position [901, 0]
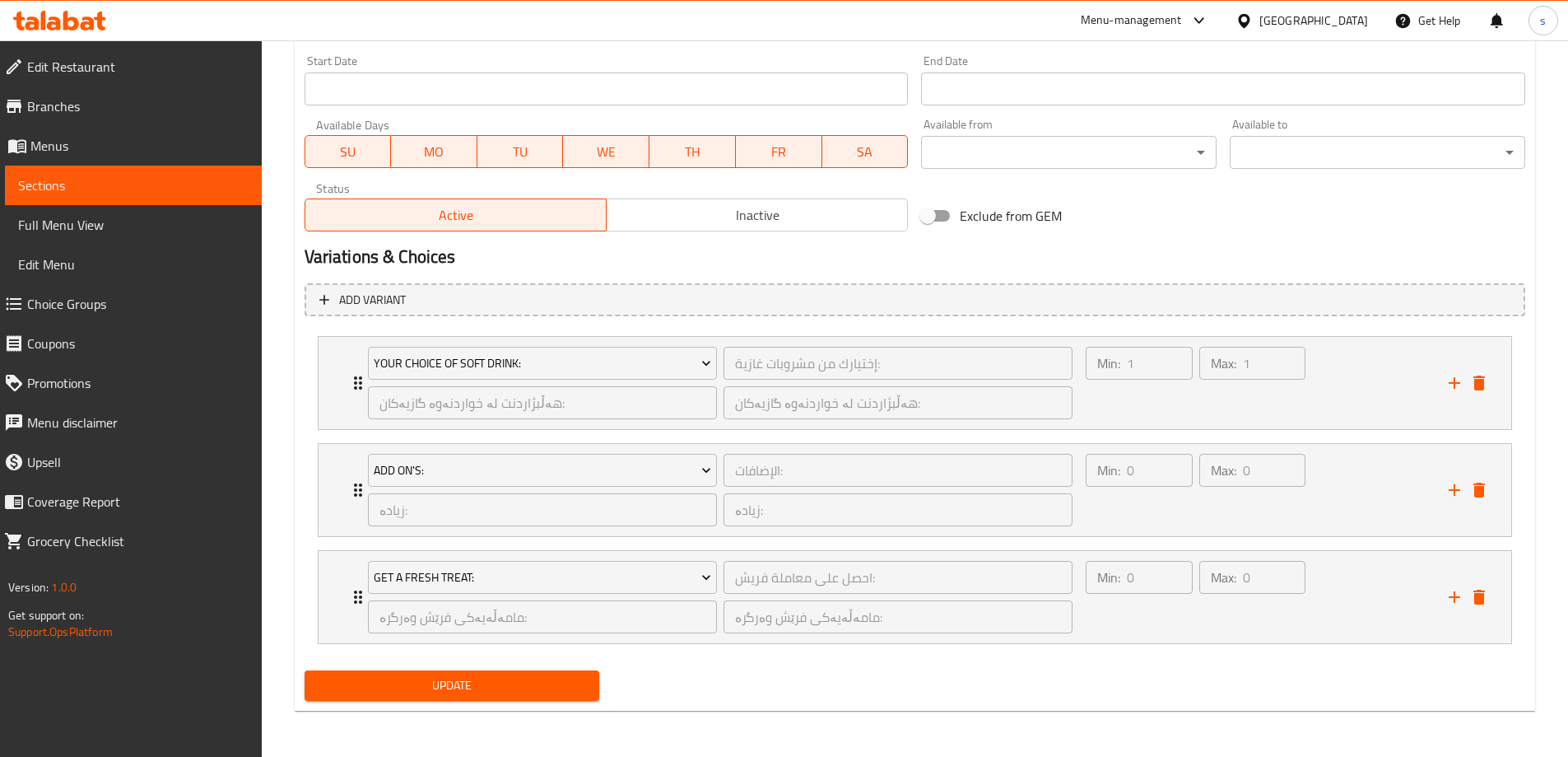
type textarea "حومس، بەندورەی برژاو و پیازی برژاو پێشکەشدەکرێت لەگەل فینگەر و خواردنەوەی گازی …"
click at [555, 681] on span "Update" at bounding box center [452, 686] width 270 height 21
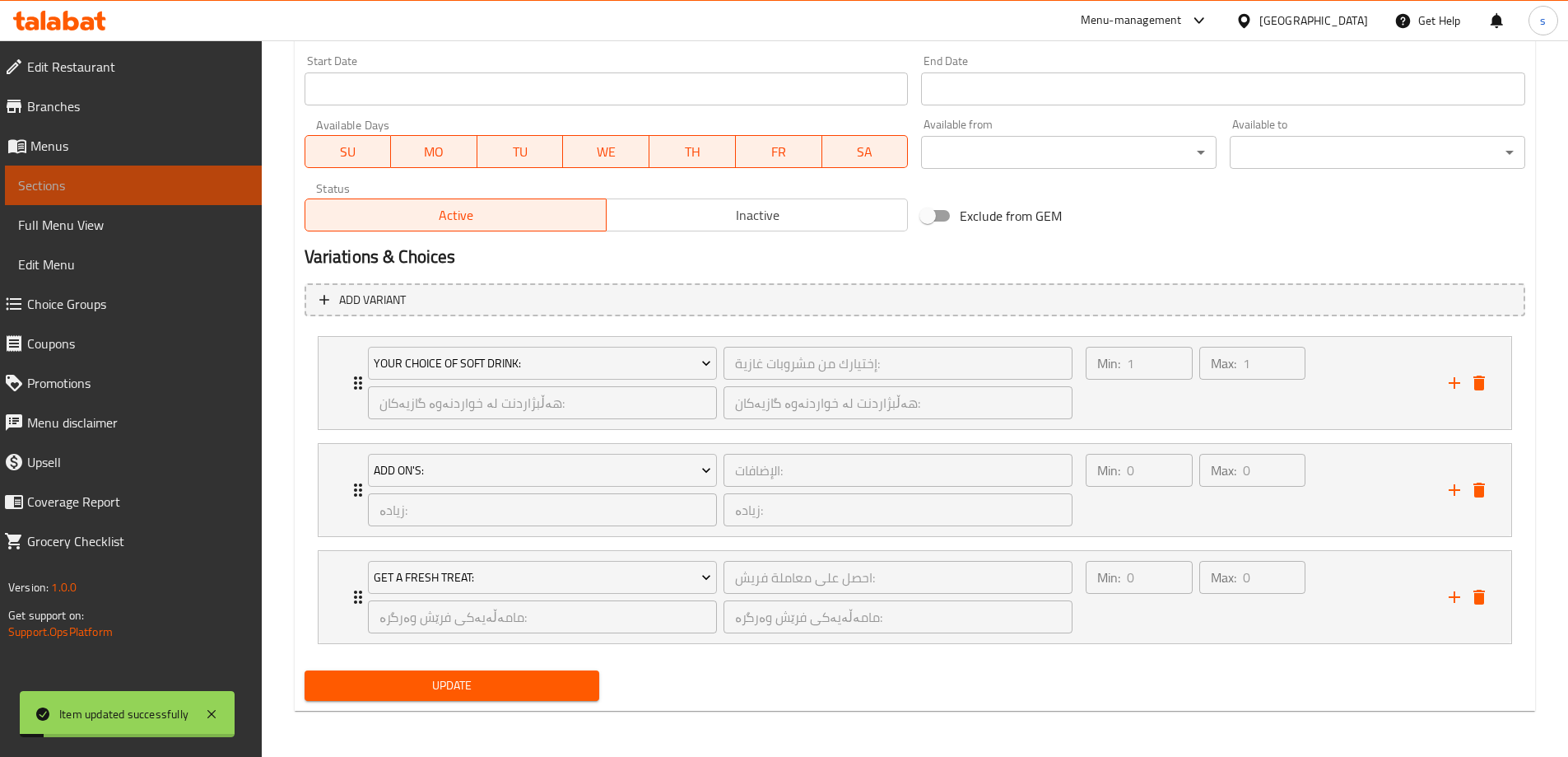
click at [102, 187] on span "Sections" at bounding box center [133, 185] width 231 height 20
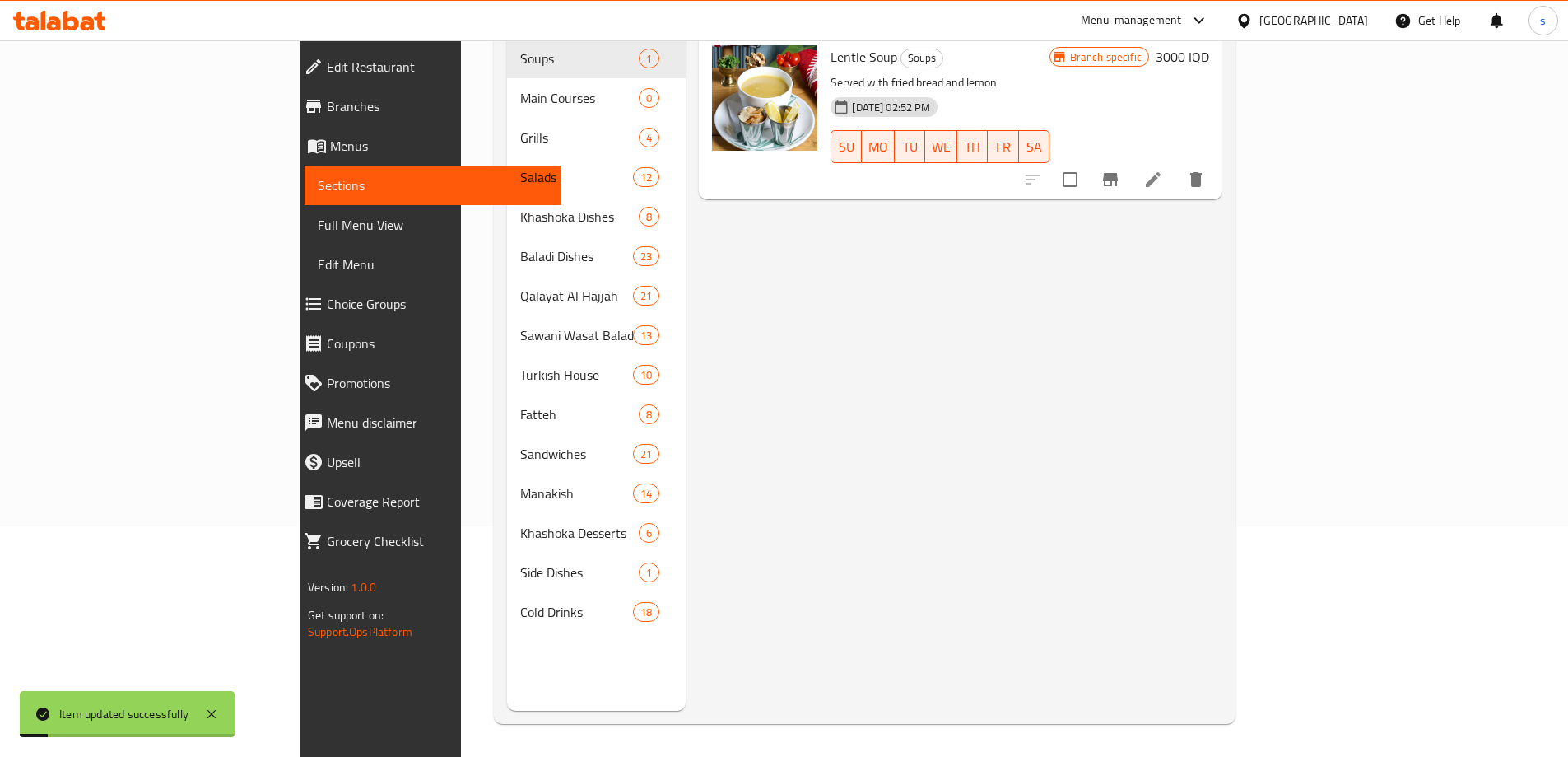
scroll to position [231, 0]
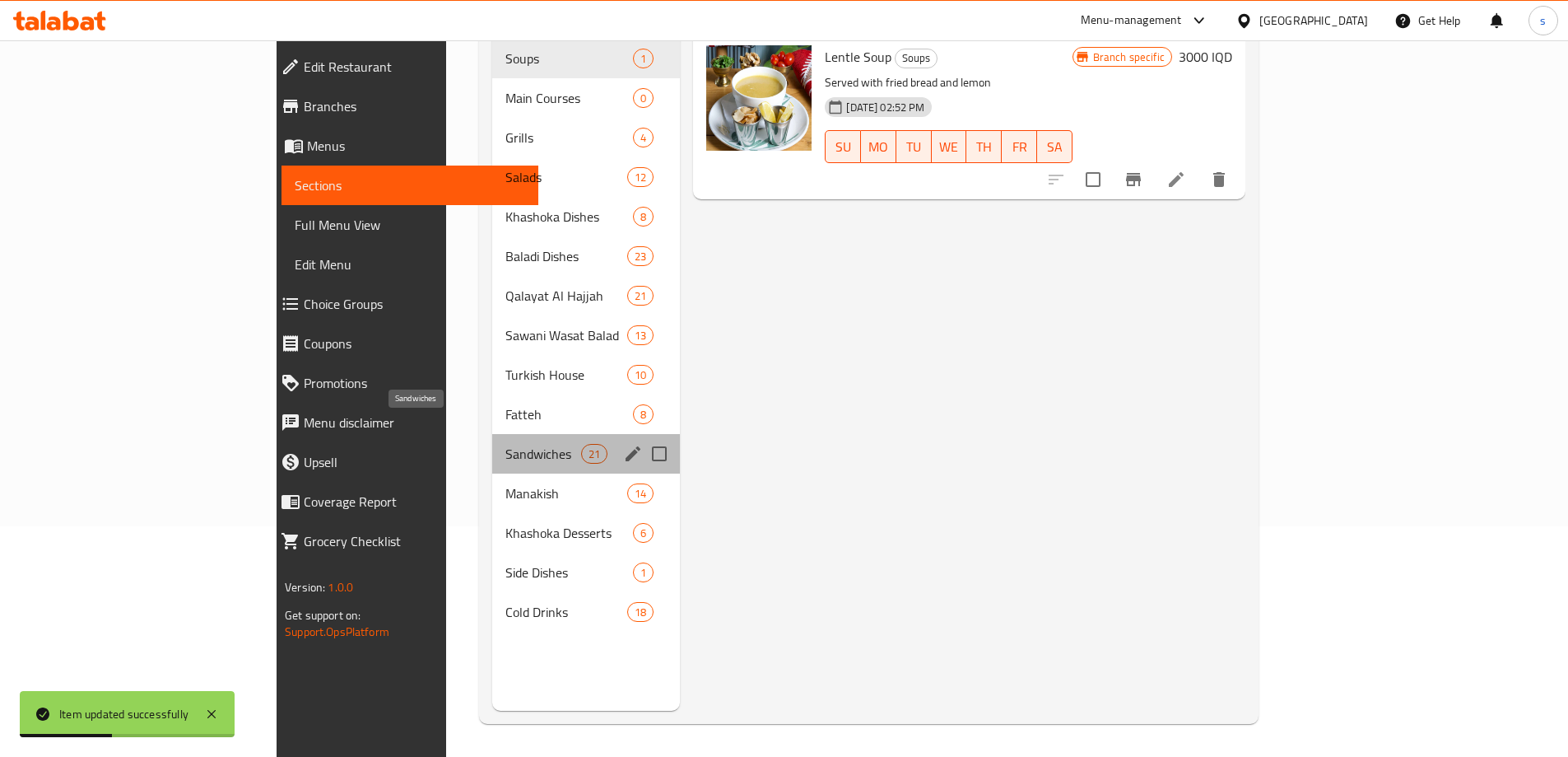
click at [505, 444] on span "Sandwiches" at bounding box center [543, 453] width 77 height 20
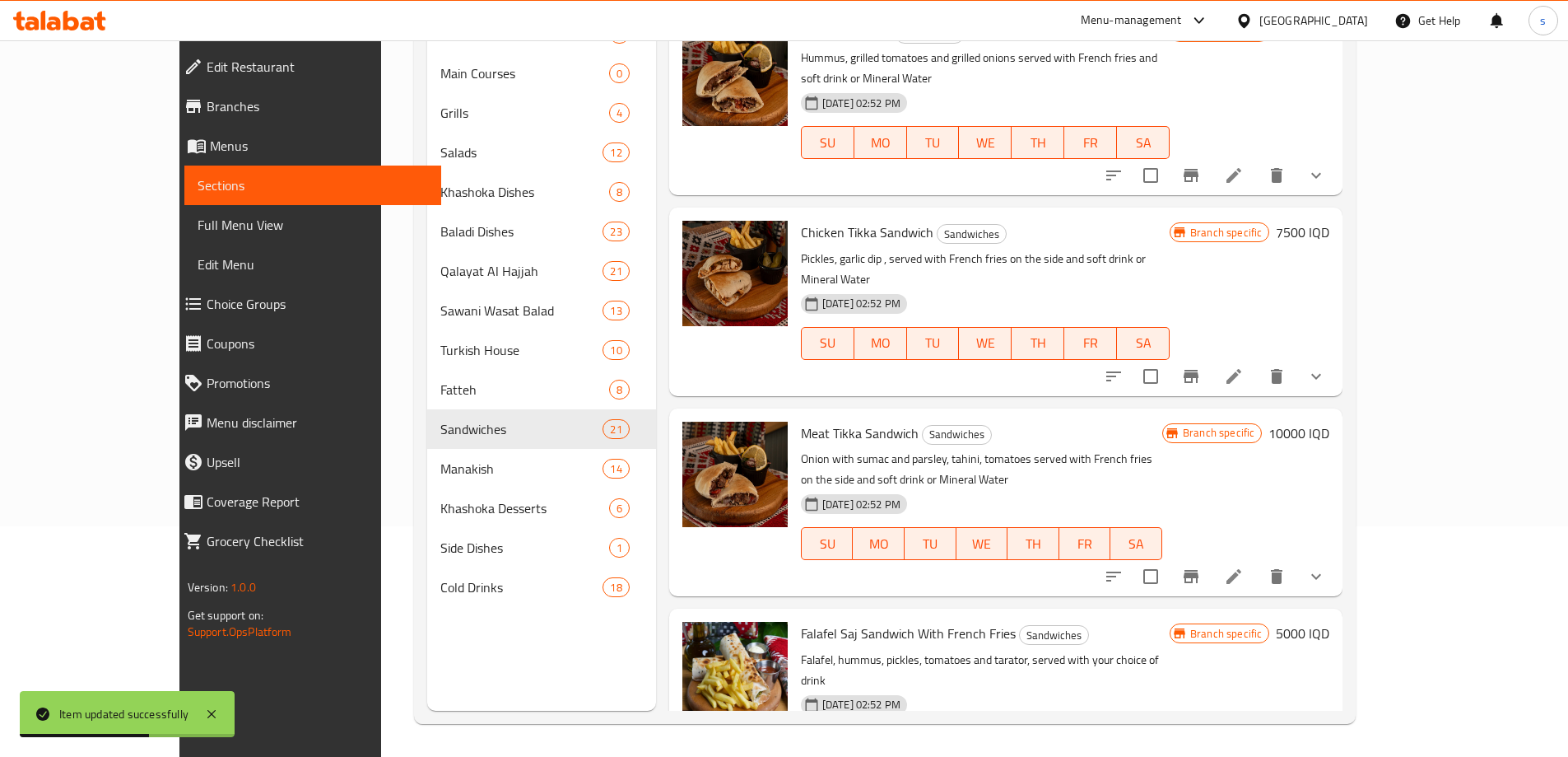
click at [1257, 362] on li at bounding box center [1234, 376] width 46 height 29
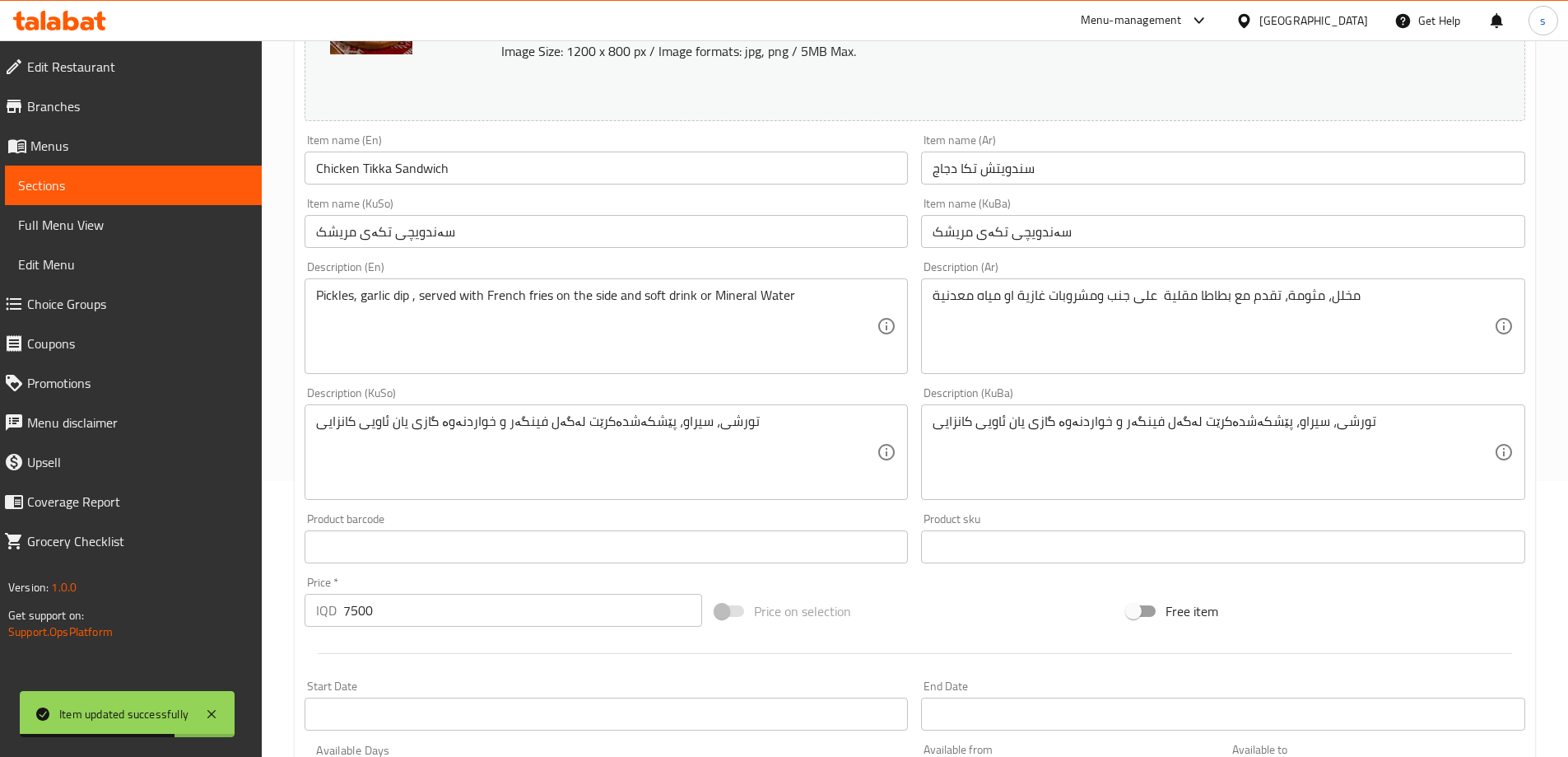
scroll to position [396, 0]
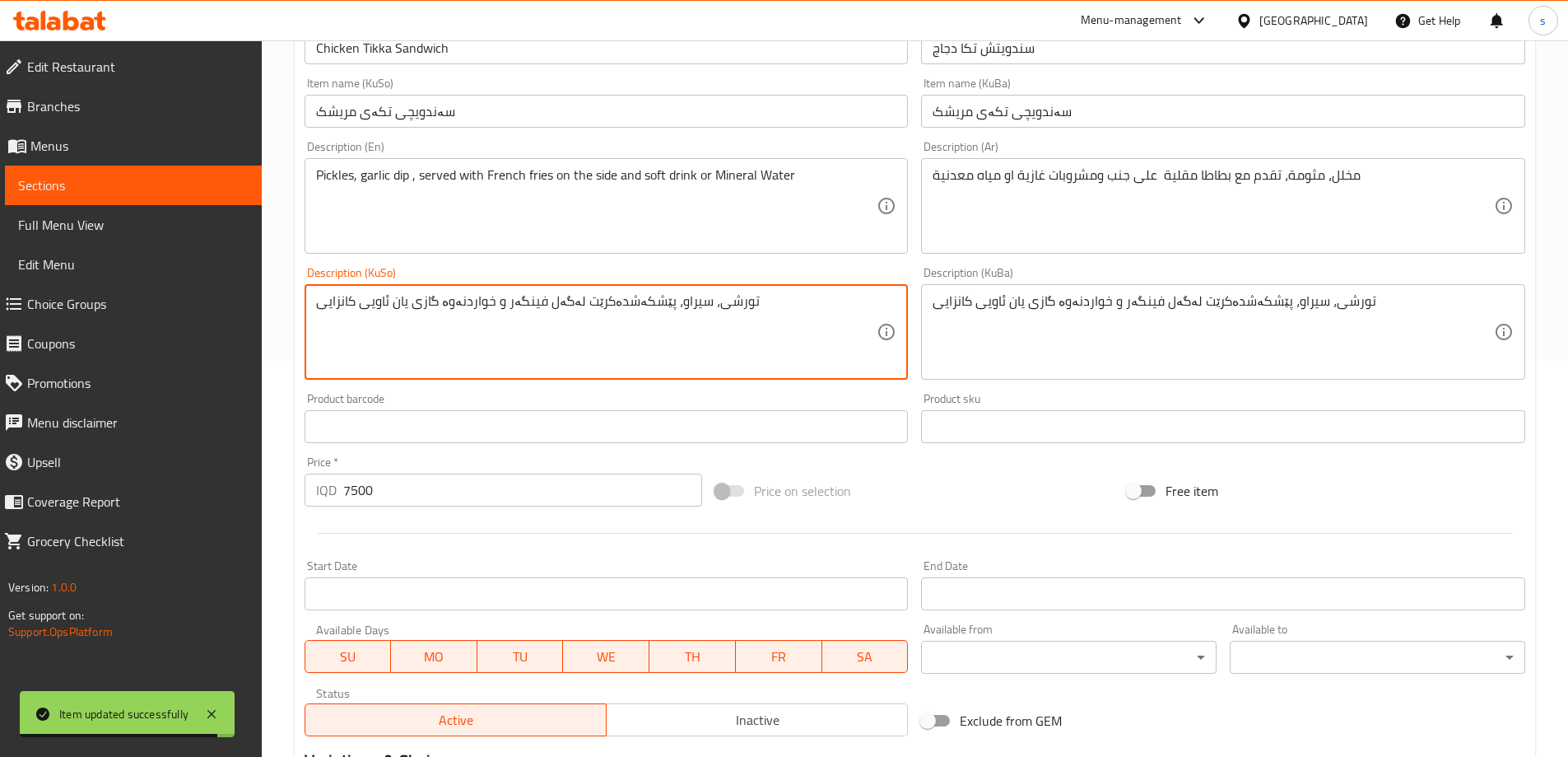
click at [439, 307] on textarea "تورشی، سیراو، پێشکەشدەکرێت لەگەل فینگەر و خواردنەوە گازی یان ئاویی کانزایی" at bounding box center [597, 332] width 561 height 78
click at [472, 333] on textarea "تورشی، سیراو، پێشکەشدەکرێت لەگەل فینگەر و خواردنەوەی گازی یان ئاویی کانزایی" at bounding box center [597, 332] width 561 height 78
type textarea "تورشی، سیراو، پێشکەشدەکرێت لەگەل فینگەر و خواردنەوەی گازی یان ئاویی کانزایی"
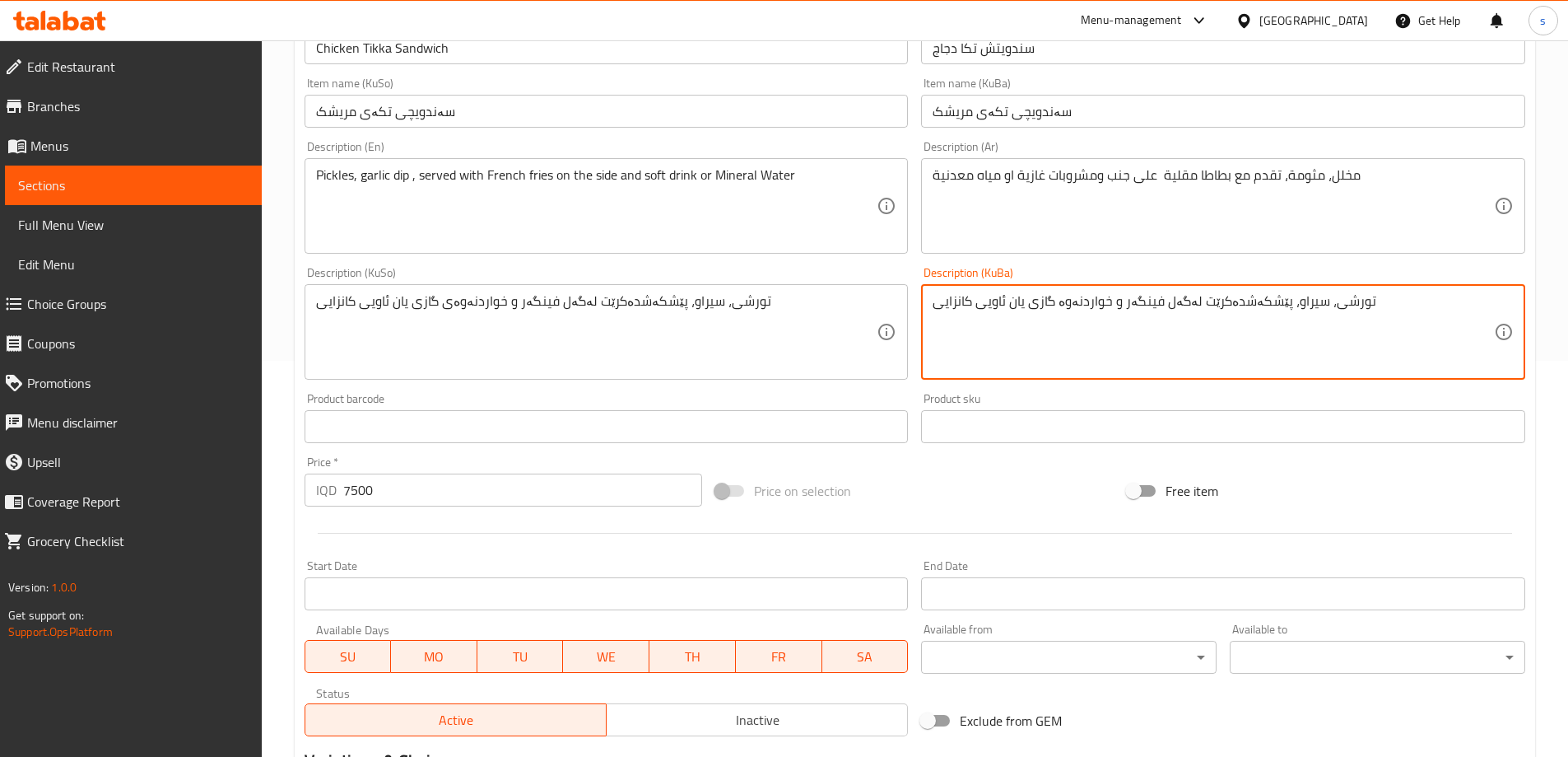
click at [1013, 337] on textarea "تورشی، سیراو، پێشکەشدەکرێت لەگەل فینگەر و خواردنەوە گازی یان ئاویی کانزایی" at bounding box center [1213, 332] width 561 height 78
paste textarea "ی"
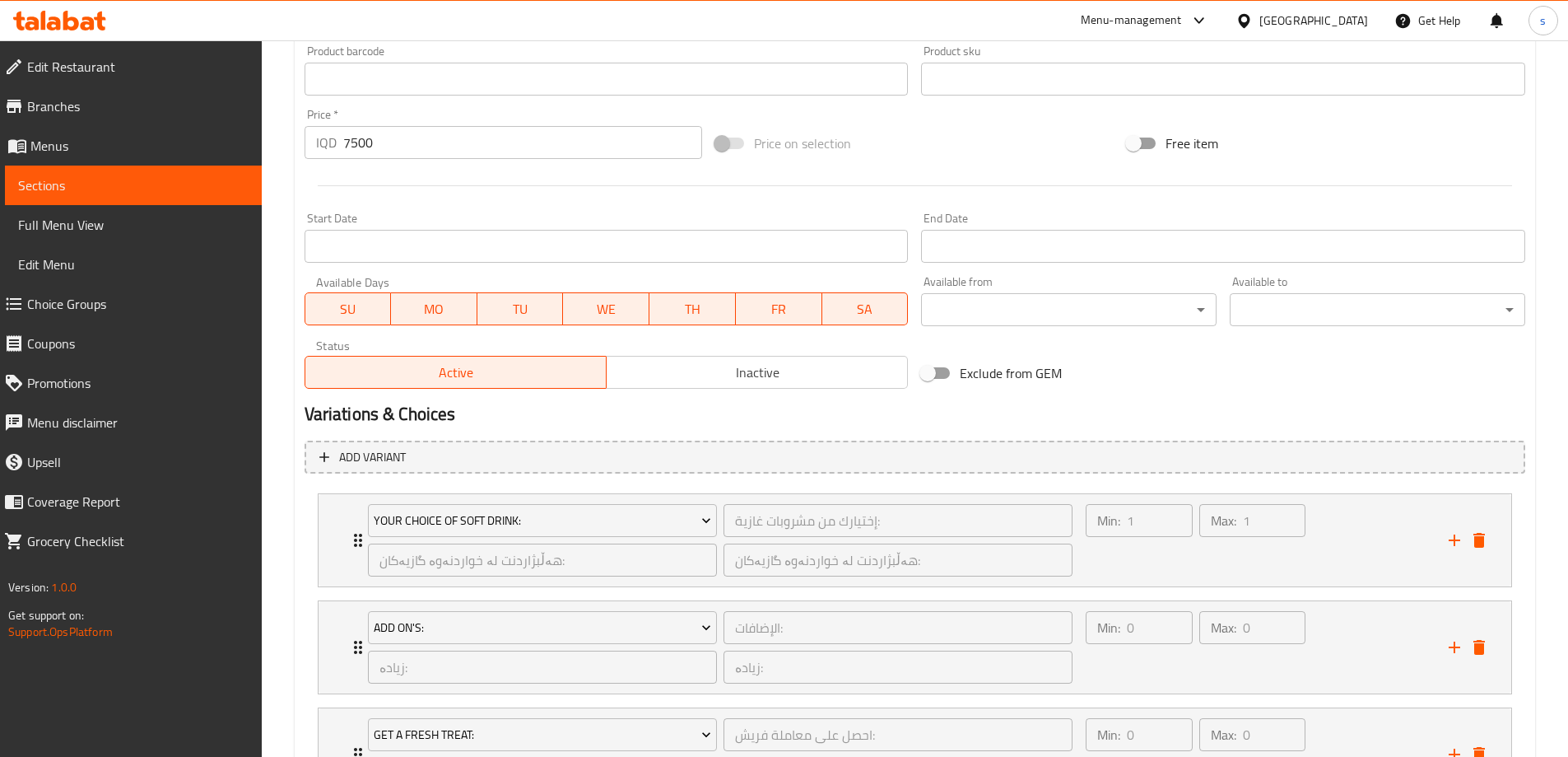
scroll to position [901, 0]
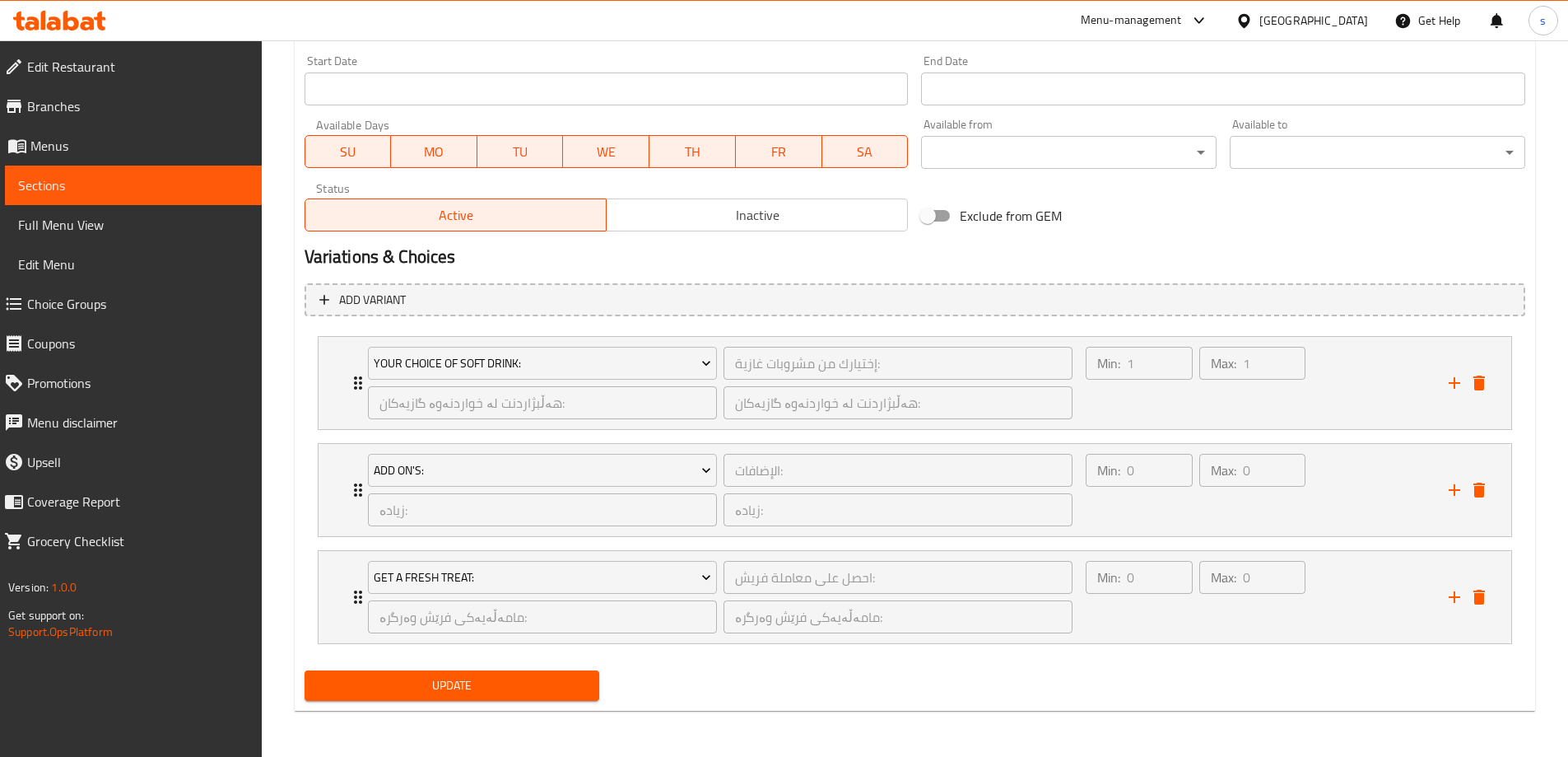
type textarea "تورشی، سیراو، پێشکەشدەکرێت لەگەل فینگەر و خواردنەوەی گازی یان ئاویی کانزایی"
click at [554, 690] on span "Update" at bounding box center [452, 686] width 270 height 21
click at [89, 196] on link "Sections" at bounding box center [133, 185] width 257 height 40
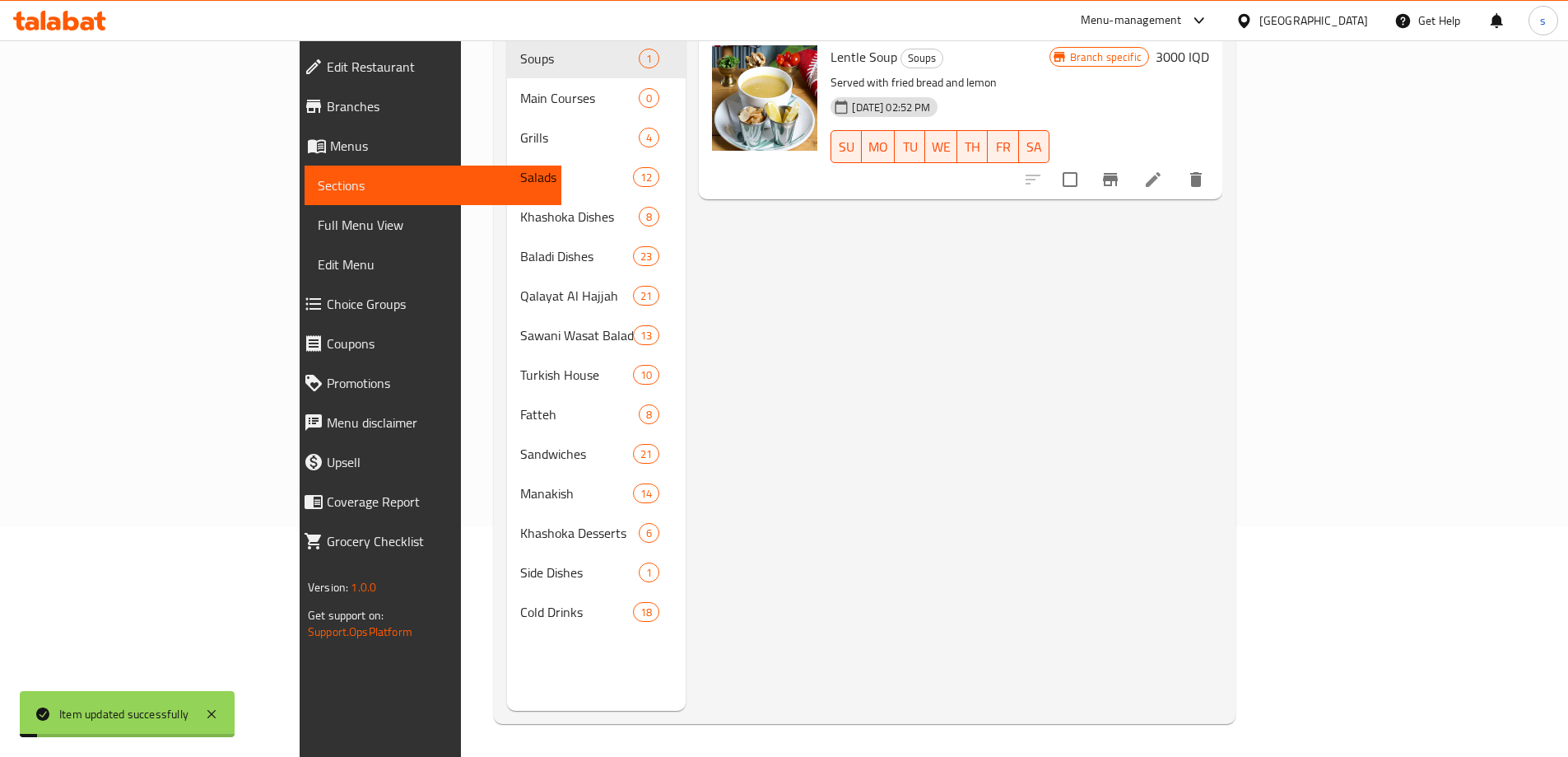
scroll to position [231, 0]
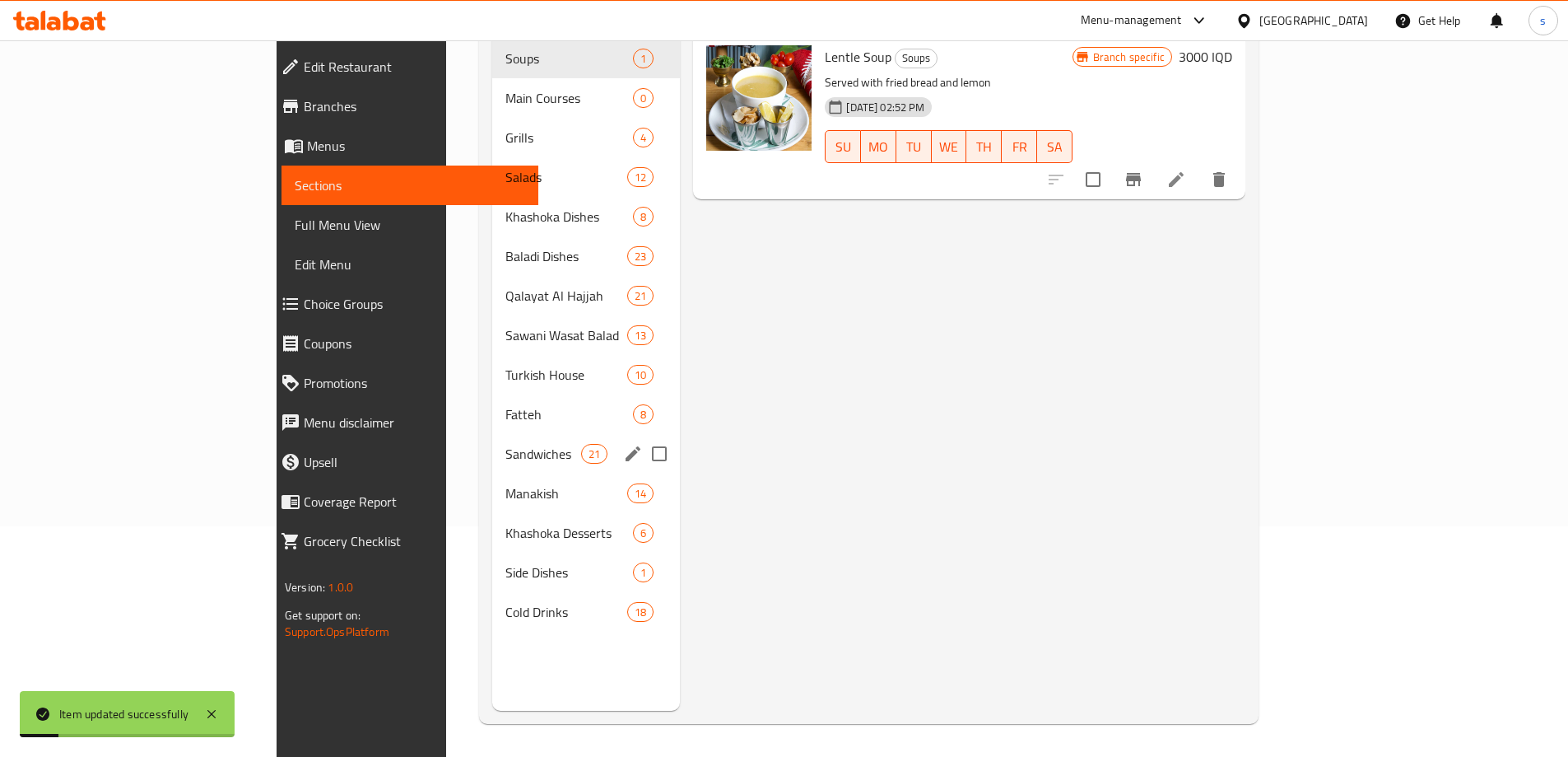
click at [505, 444] on span "Sandwiches" at bounding box center [543, 453] width 77 height 20
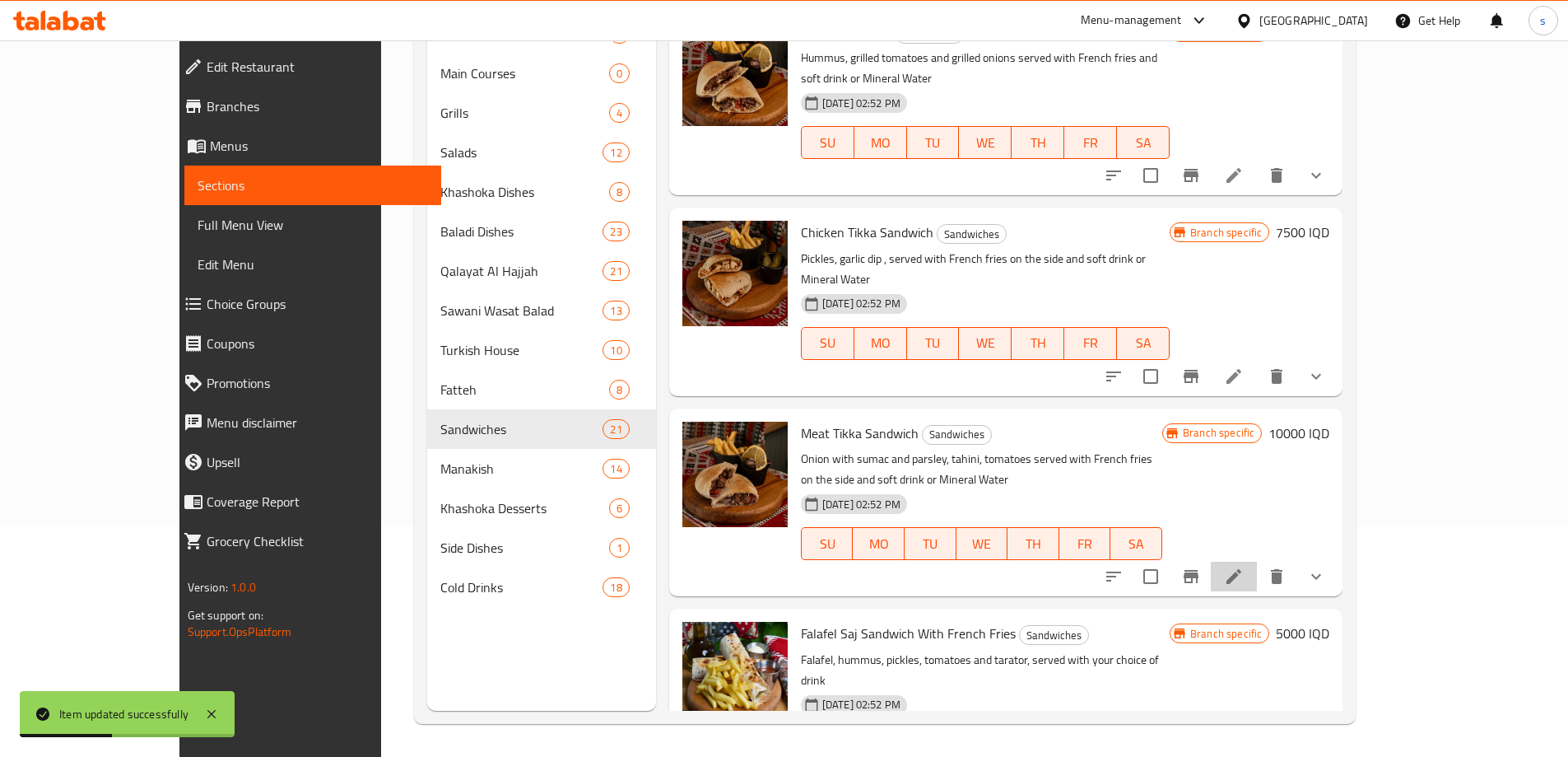
click at [1257, 562] on li at bounding box center [1234, 576] width 46 height 29
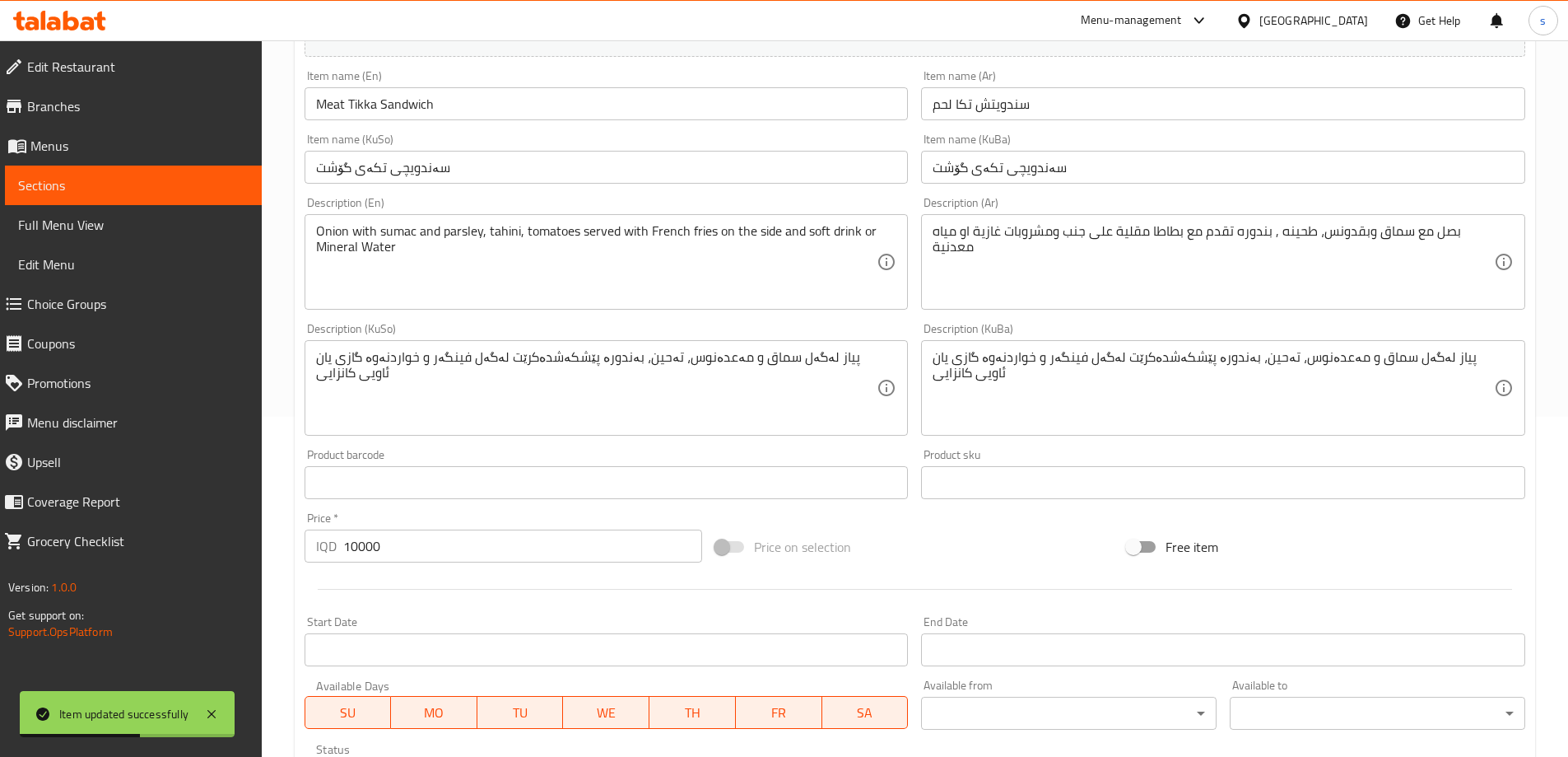
scroll to position [342, 0]
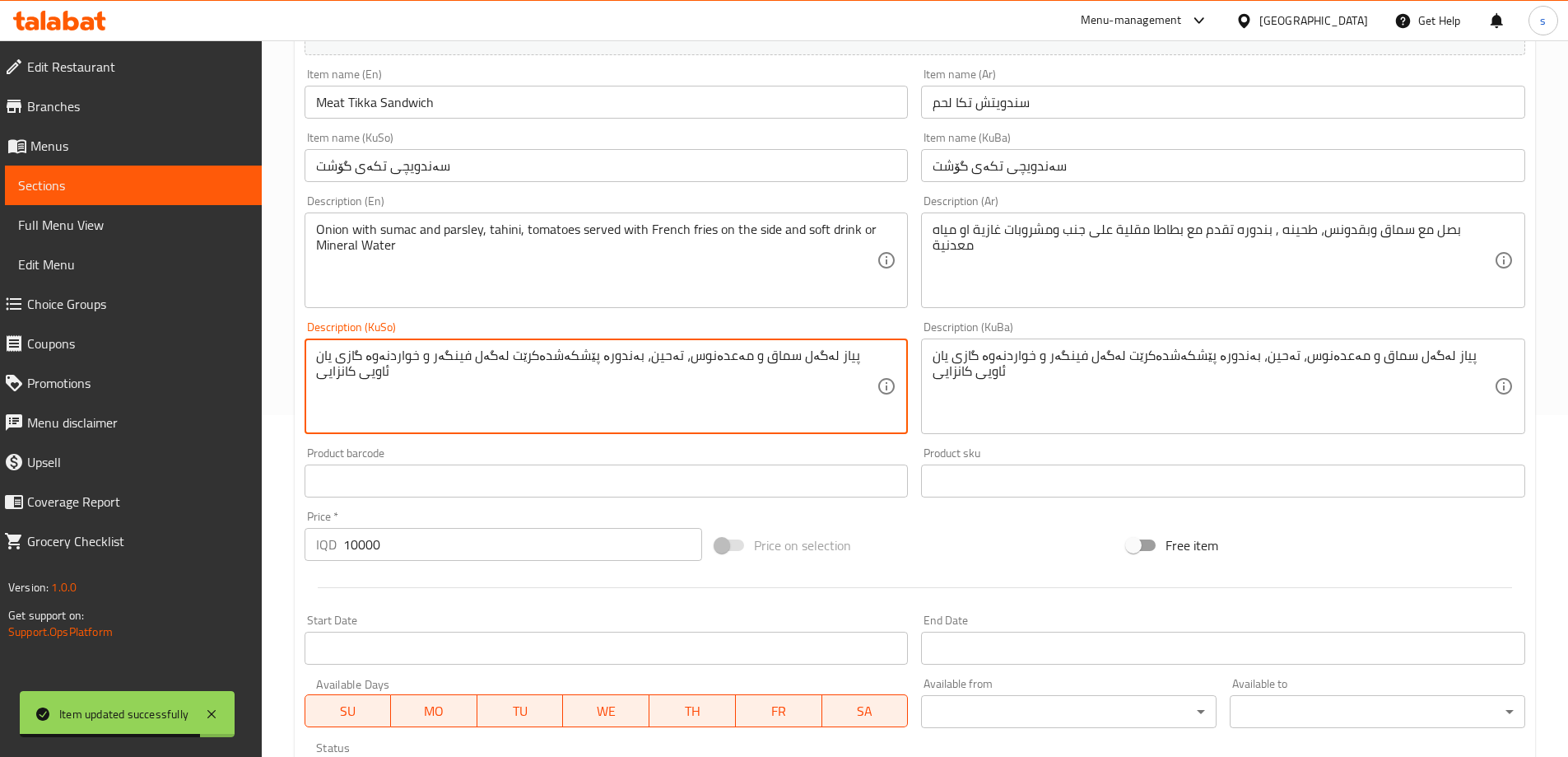
click at [397, 356] on textarea "پیاز لەگەل سماق و مەعدەنوس، تەحین، بەندورە پێشکەشدەکرێت لەگەل فینگەر و خواردنەو…" at bounding box center [597, 386] width 561 height 78
click at [443, 402] on textarea "پیاز لەگەل سماق و مەعدەنوس، تەحین، بەندورە پێشکەشدەکرێت لەگەل فینگەر و خواردنەو…" at bounding box center [597, 386] width 561 height 78
type textarea "پیاز لەگەل سماق و مەعدەنوس، تەحین، بەندورە پێشکەشدەکرێت لەگەل فینگەر و خواردنەو…"
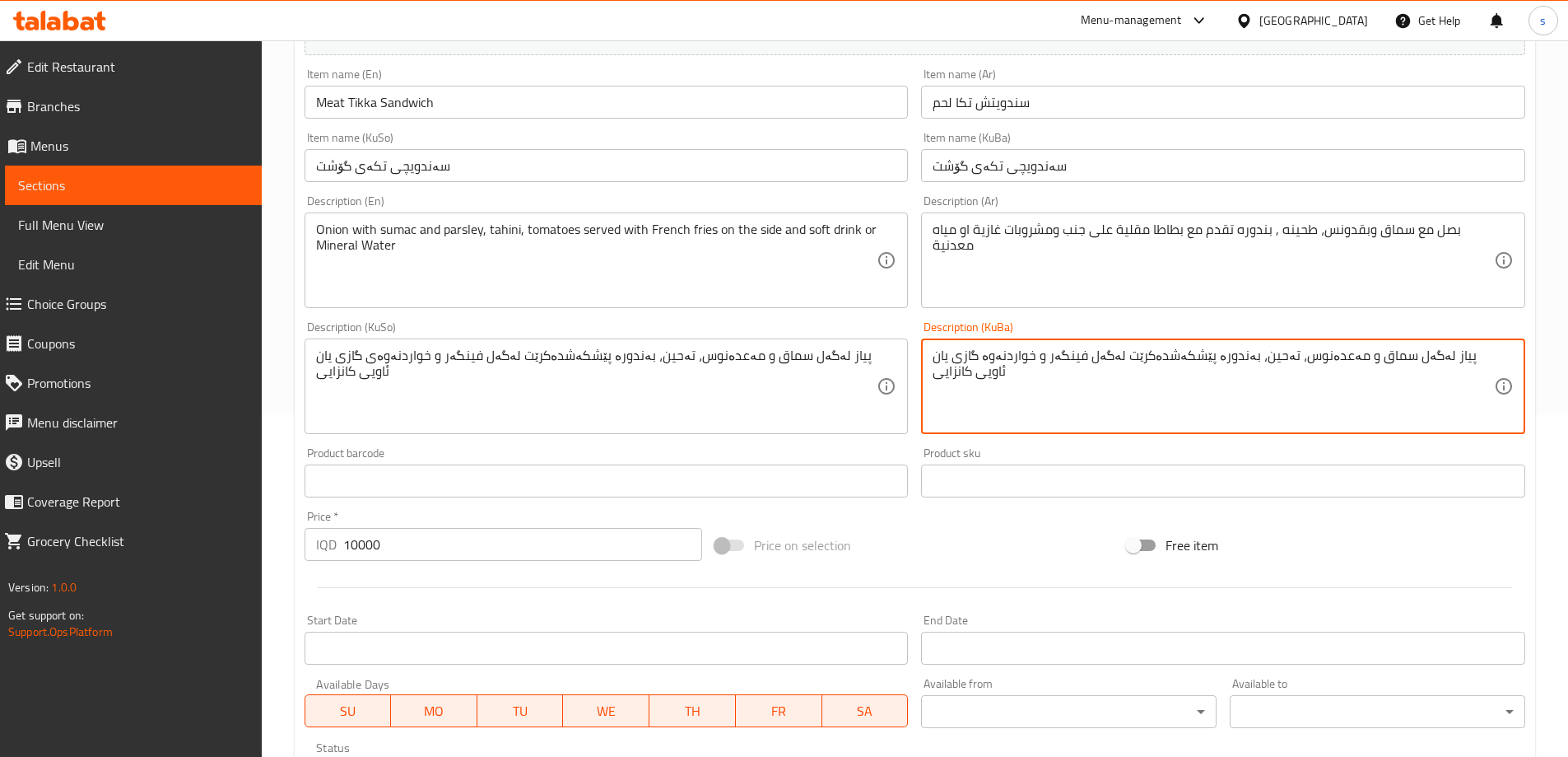
click at [982, 397] on textarea "پیاز لەگەل سماق و مەعدەنوس، تەحین، بەندورە پێشکەشدەکرێت لەگەل فینگەر و خواردنەو…" at bounding box center [1213, 386] width 561 height 78
paste textarea "ی"
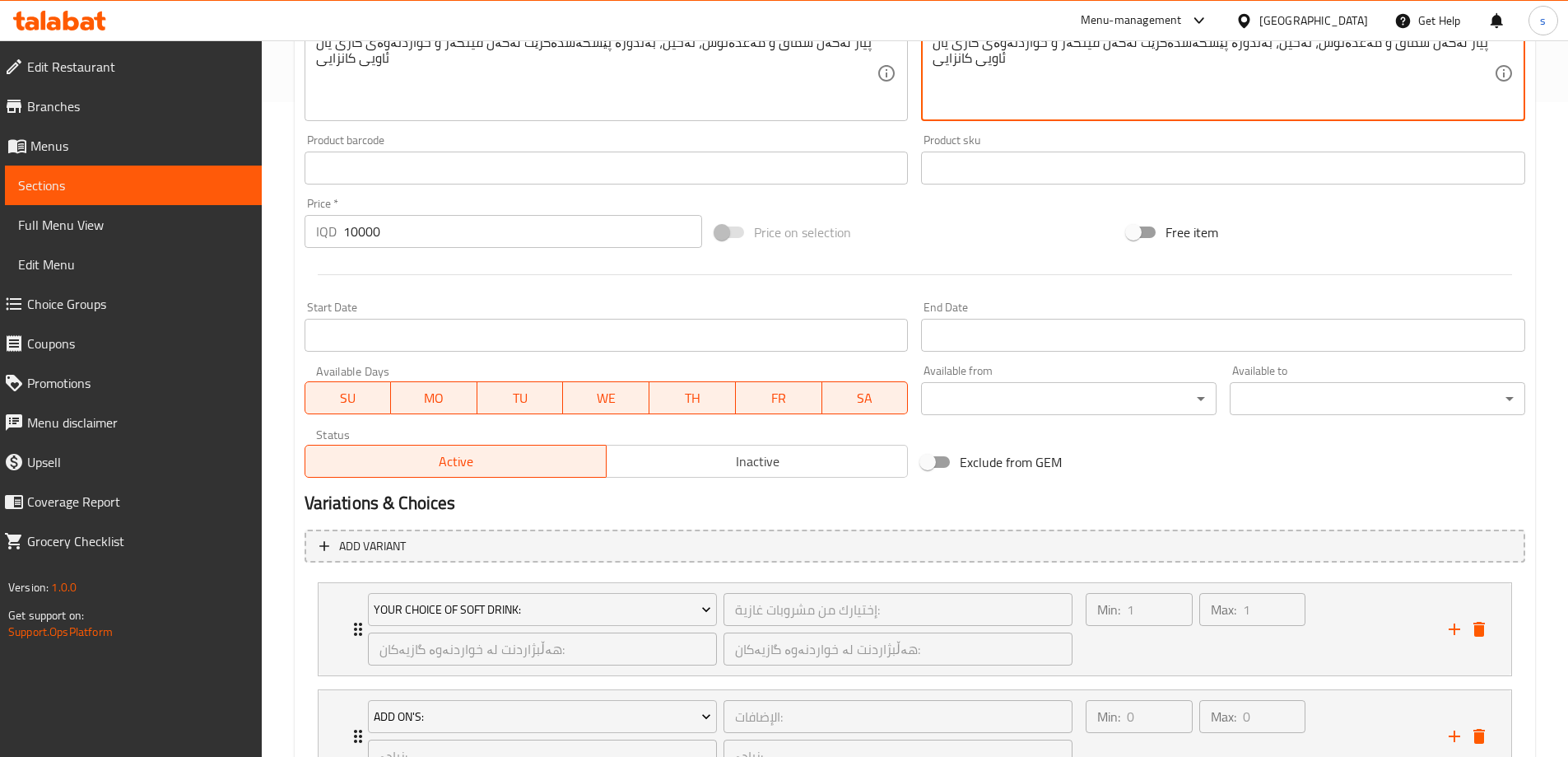
scroll to position [901, 0]
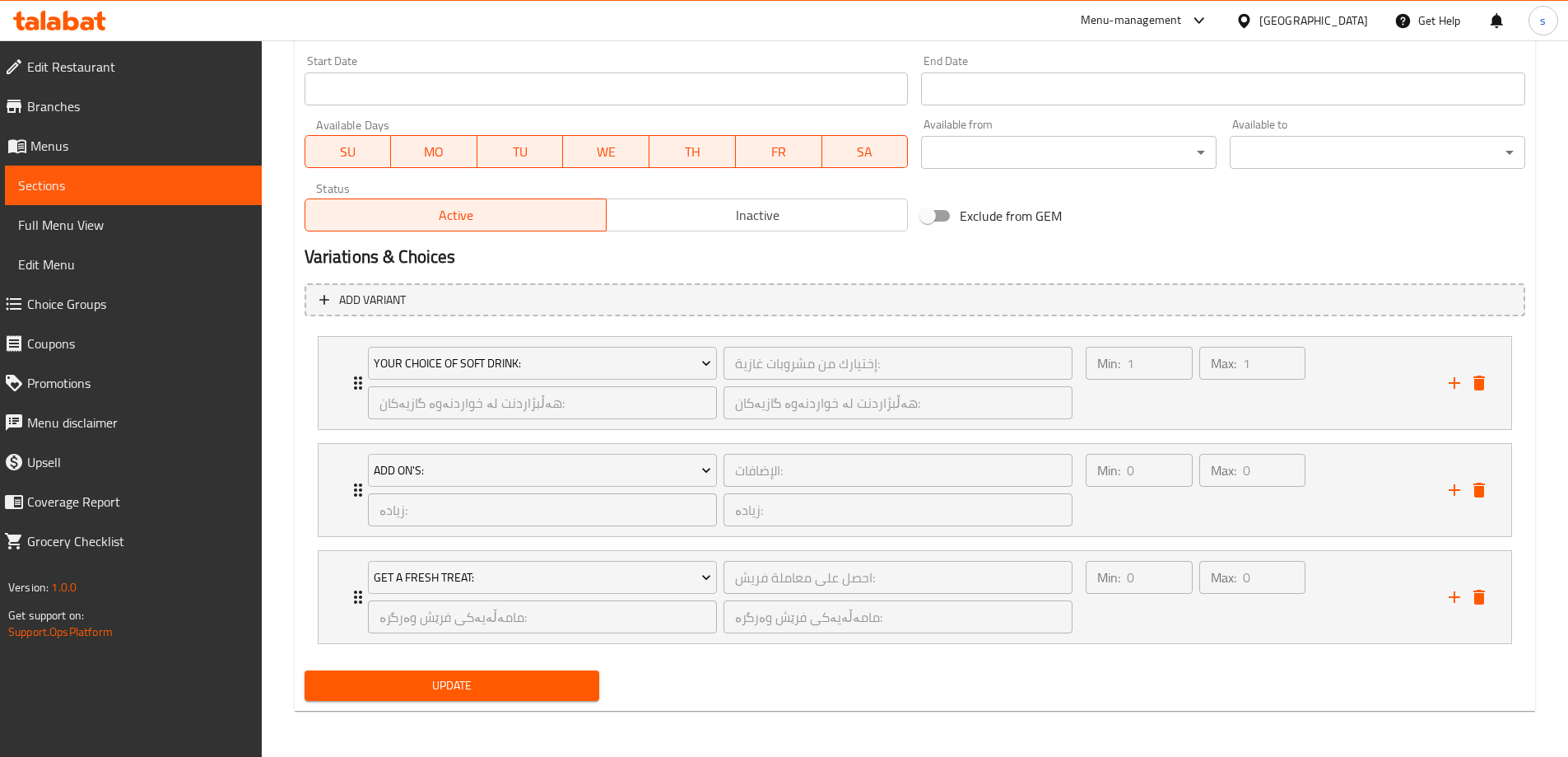
type textarea "پیاز لەگەل سماق و مەعدەنوس، تەحین، بەندورە پێشکەشدەکرێت لەگەل فینگەر و خواردنەو…"
click at [336, 679] on span "Update" at bounding box center [452, 686] width 270 height 21
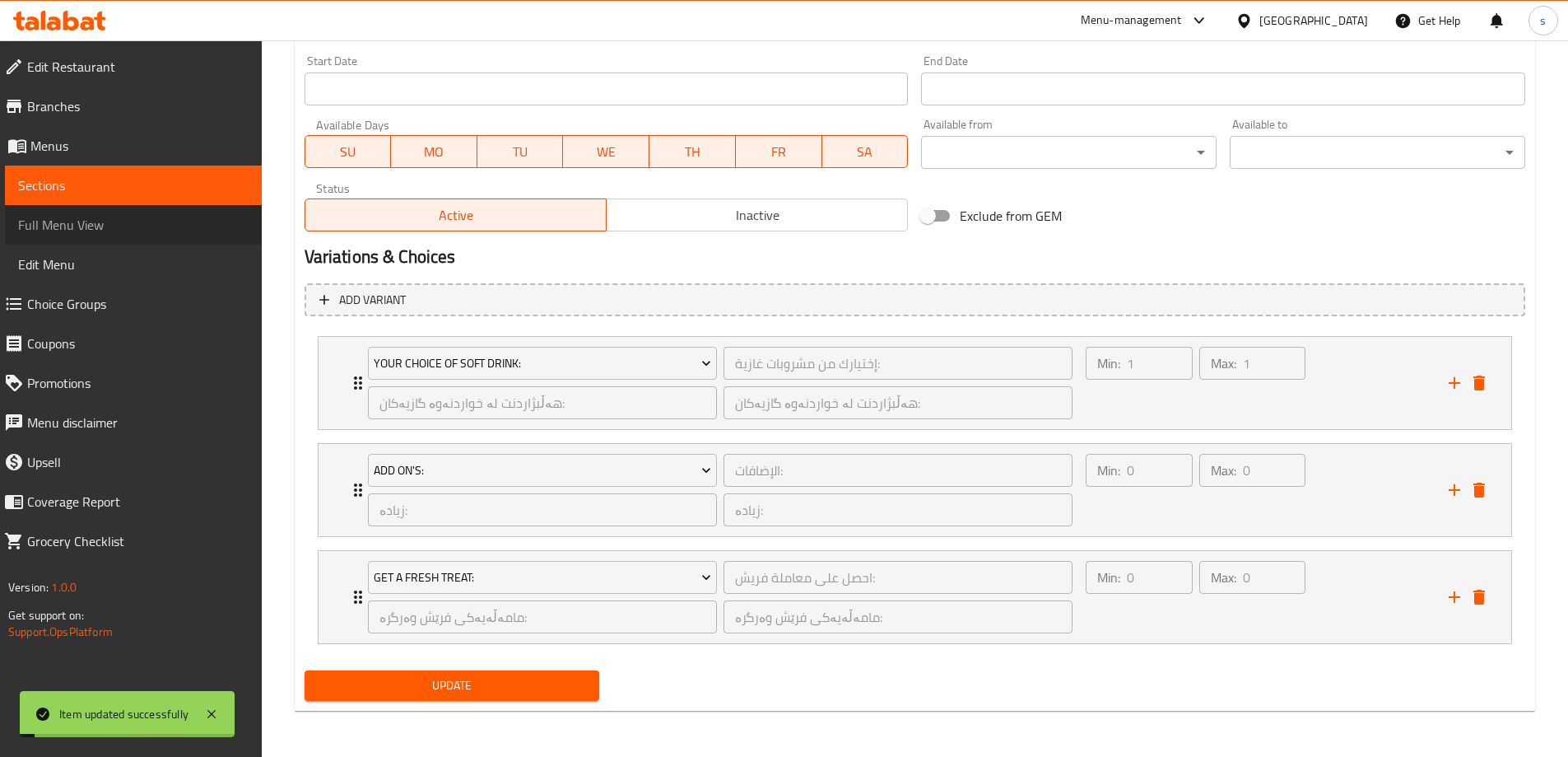
click at [59, 232] on span "Full Menu View" at bounding box center [133, 225] width 231 height 20
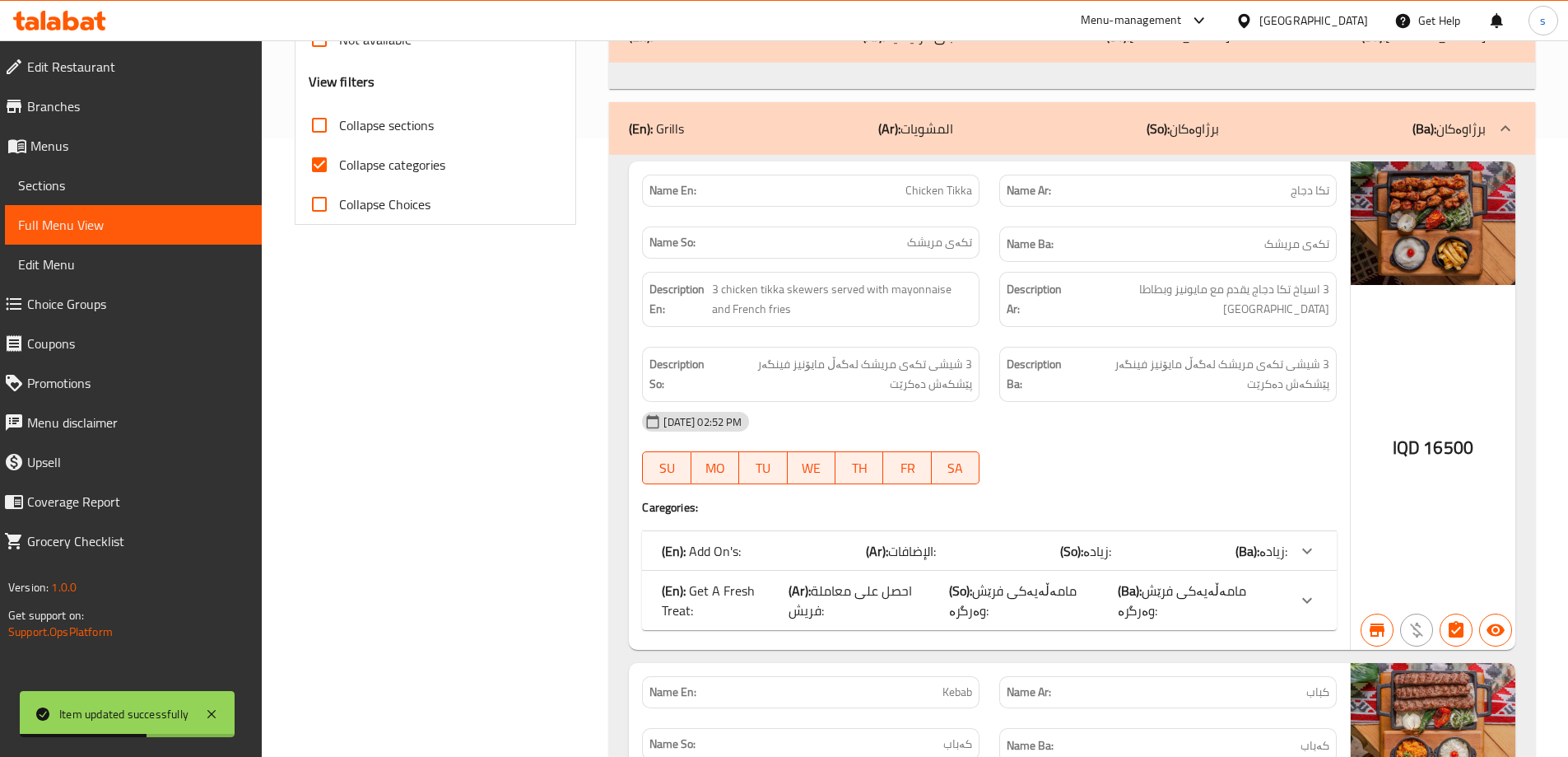
scroll to position [617, 0]
click at [325, 126] on input "Collapse sections" at bounding box center [319, 126] width 40 height 40
checkbox input "true"
click at [317, 169] on input "Collapse categories" at bounding box center [319, 165] width 40 height 40
checkbox input "false"
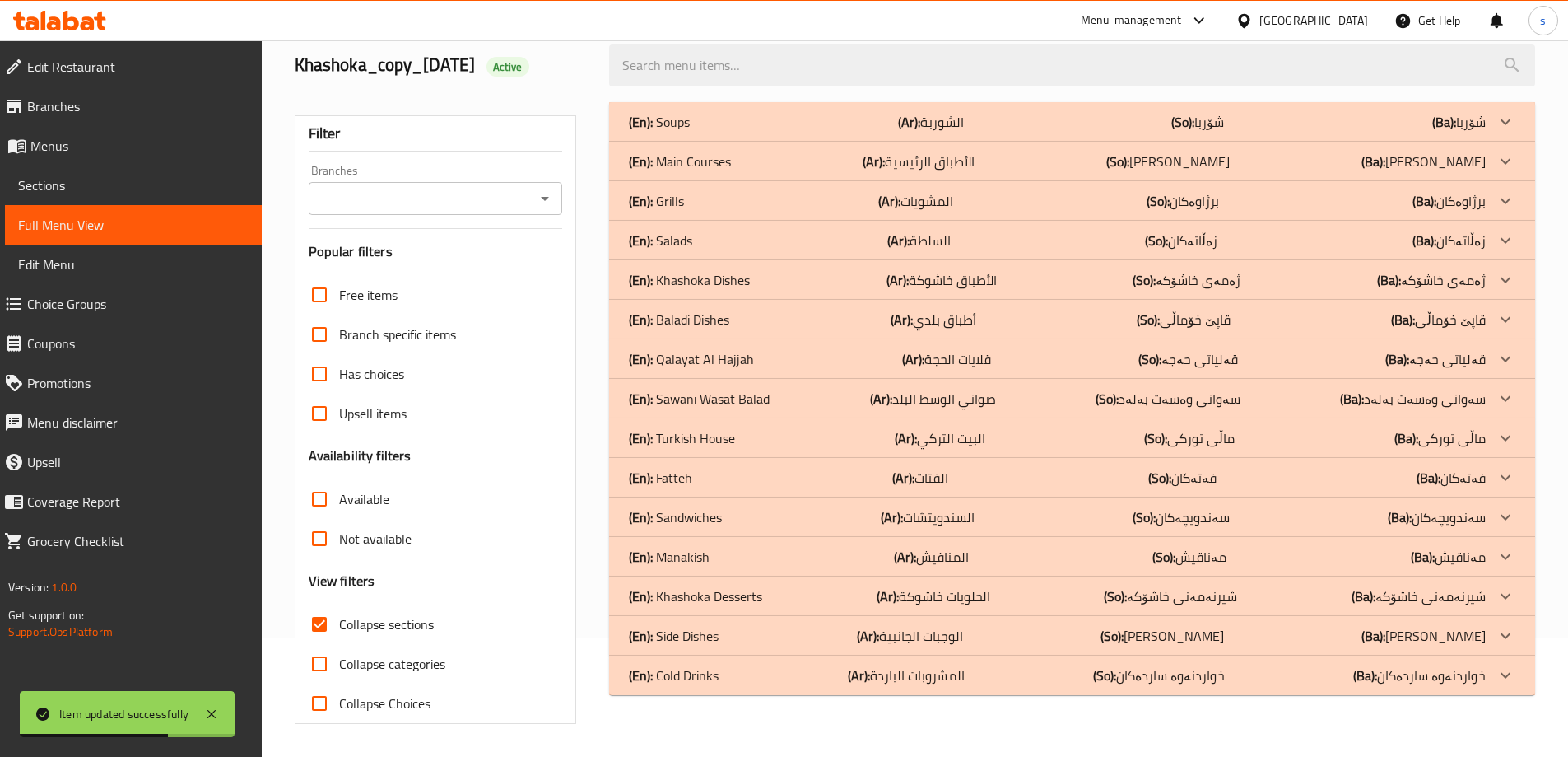
scroll to position [120, 0]
click at [555, 201] on button "Open" at bounding box center [544, 198] width 23 height 23
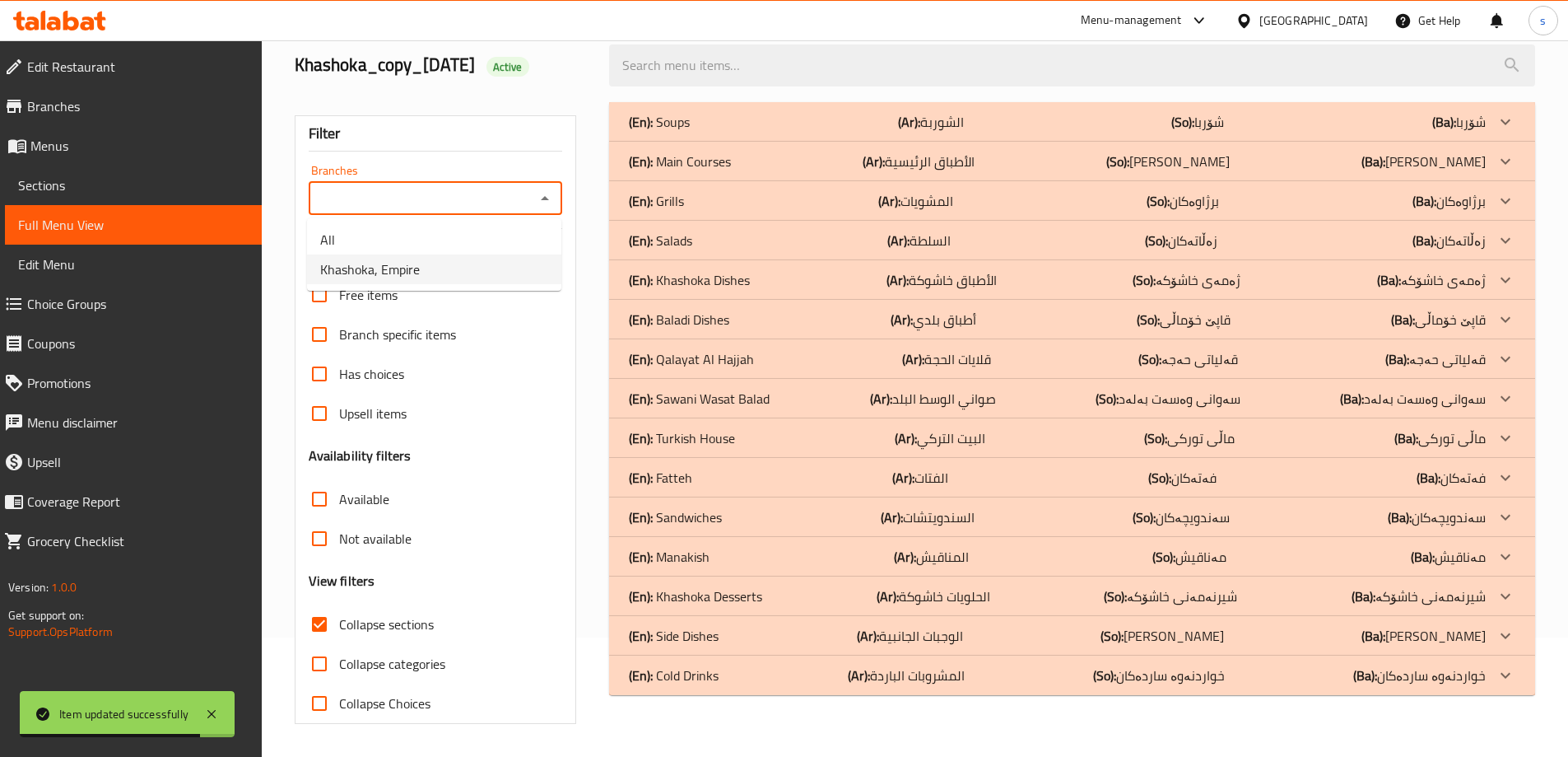
click at [529, 273] on li "Khashoka, Empire" at bounding box center [434, 269] width 254 height 29
type input "Khashoka, Empire"
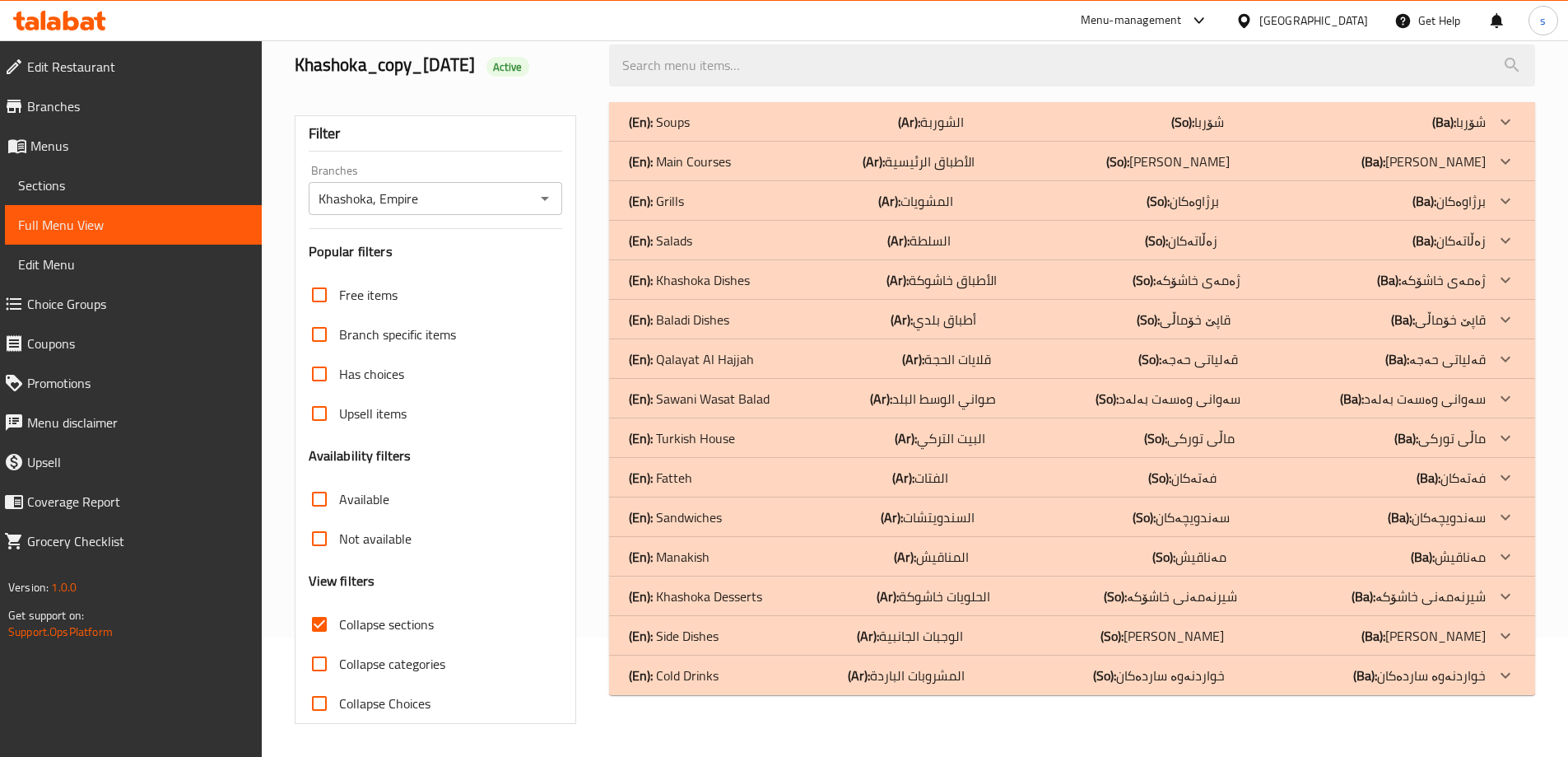
click at [723, 132] on div "(En): Sandwiches (Ar): السندويتشات (So): سەندویچەکان (Ba): سەندویچەکان" at bounding box center [1057, 121] width 857 height 20
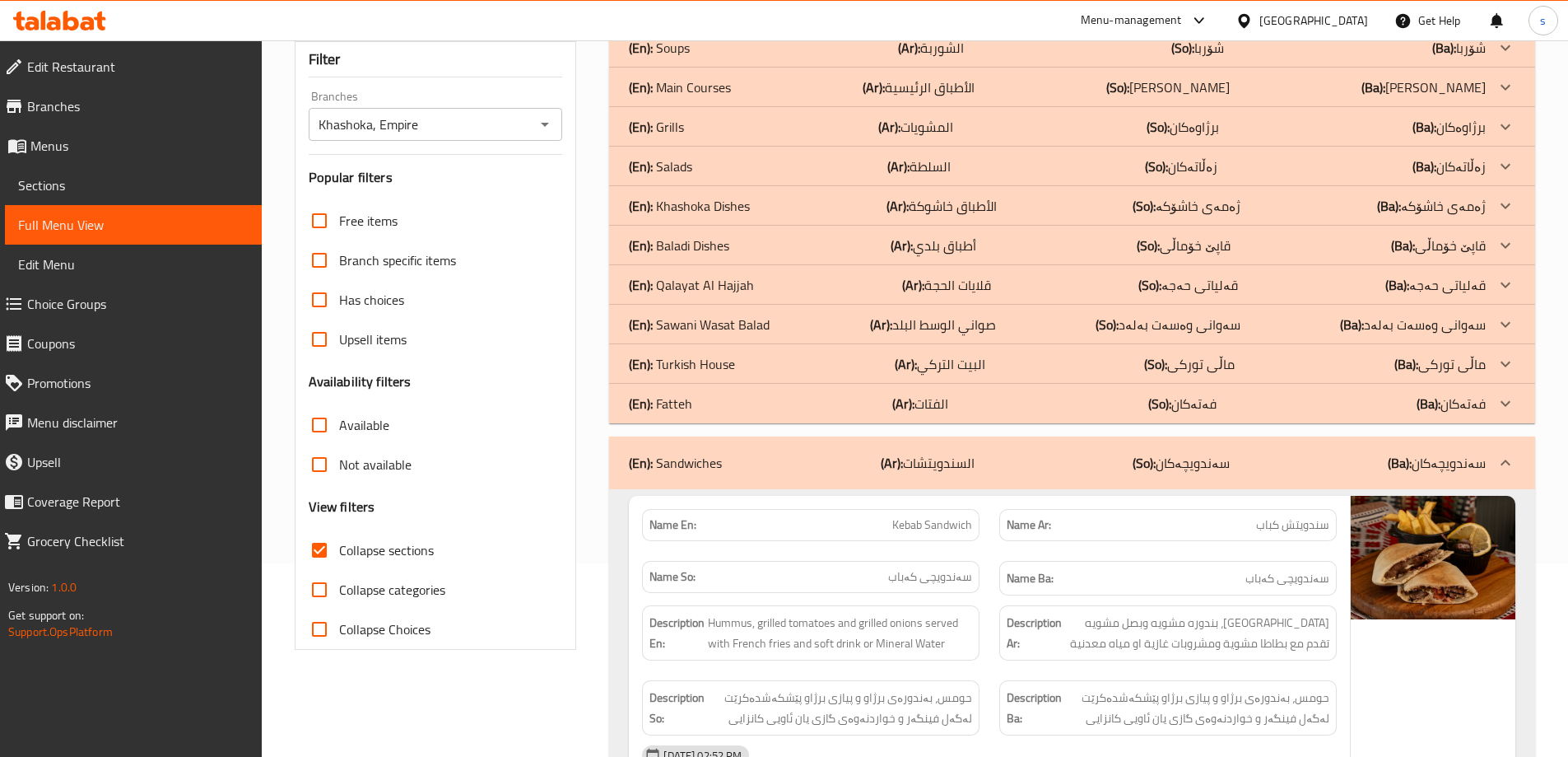
scroll to position [110, 0]
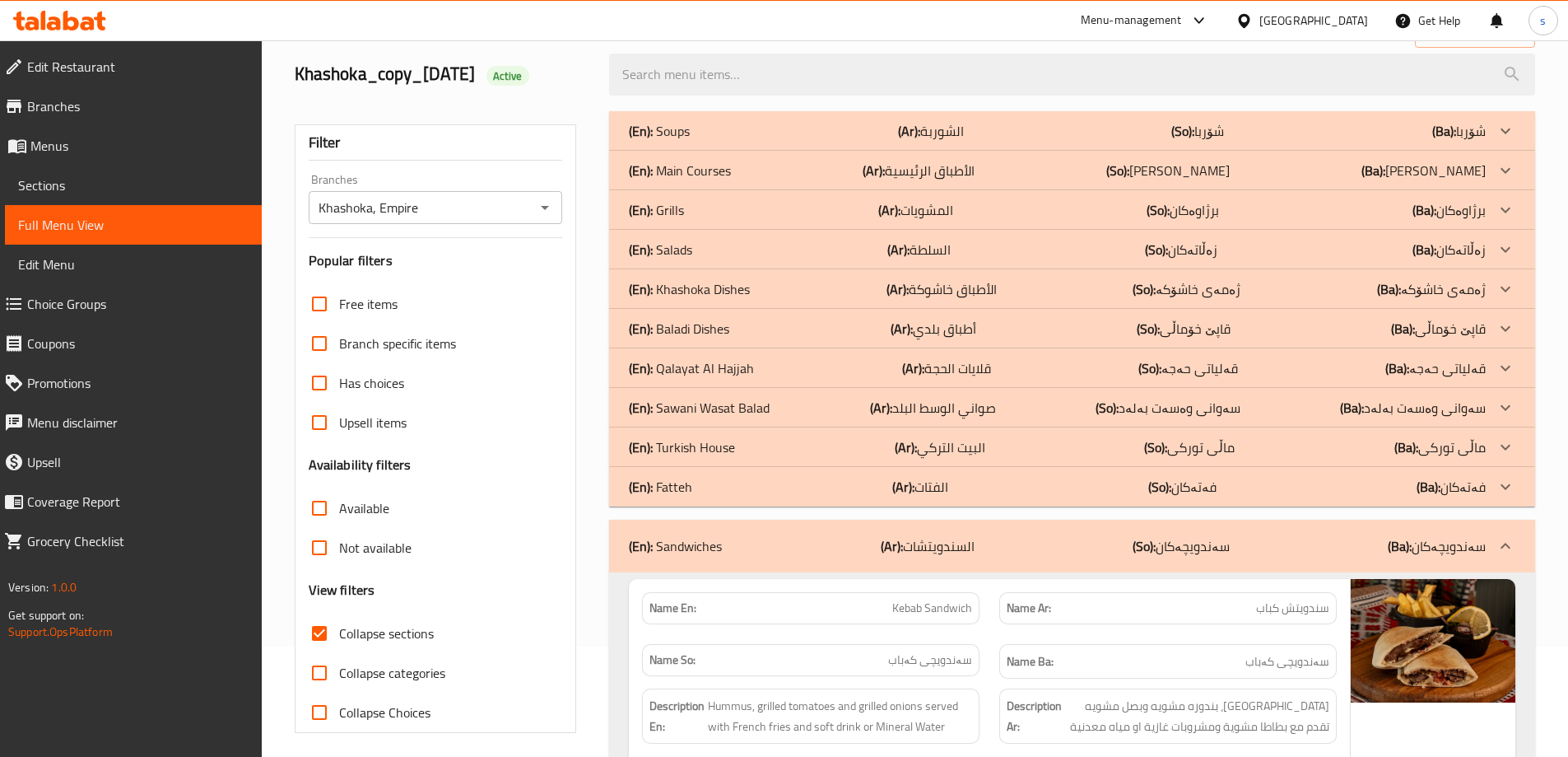
click at [782, 140] on div "(En): Sawani Wasat Balad (Ar): صواني الوسط البلد (So): سەوانی وەسەت بەلەد (Ba):…" at bounding box center [1057, 131] width 857 height 20
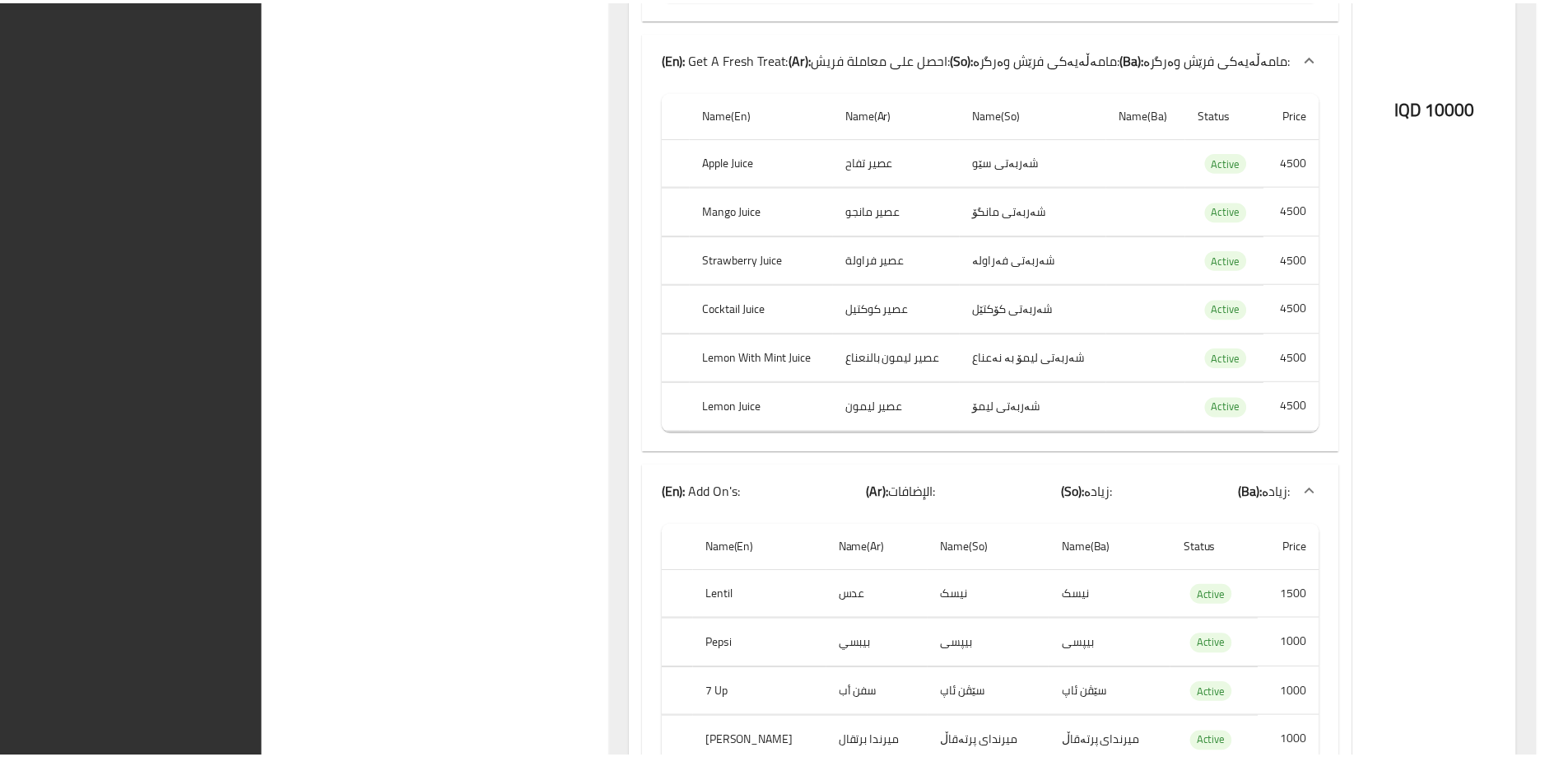
scroll to position [52292, 0]
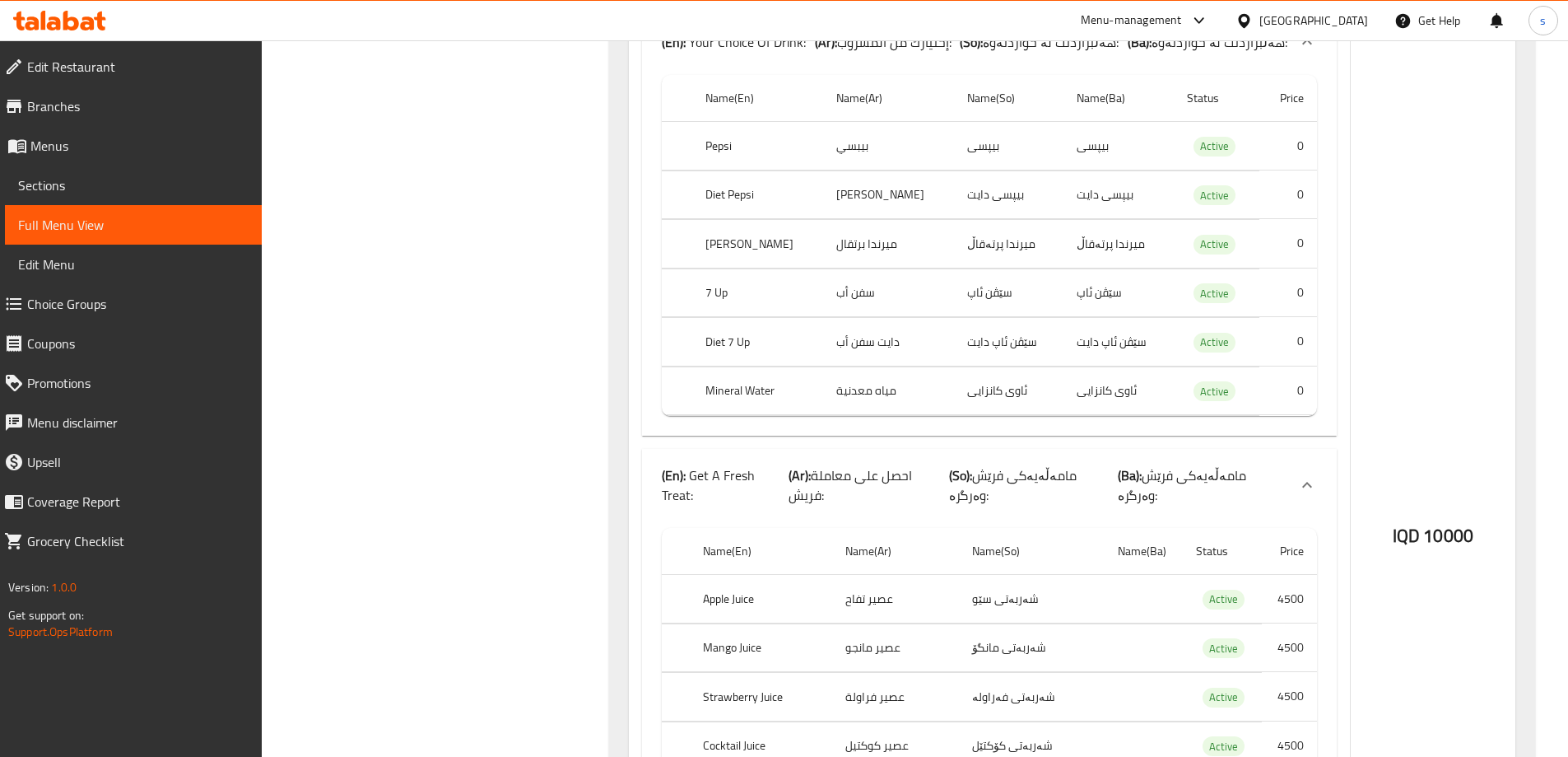
click at [77, 19] on icon at bounding box center [59, 20] width 93 height 20
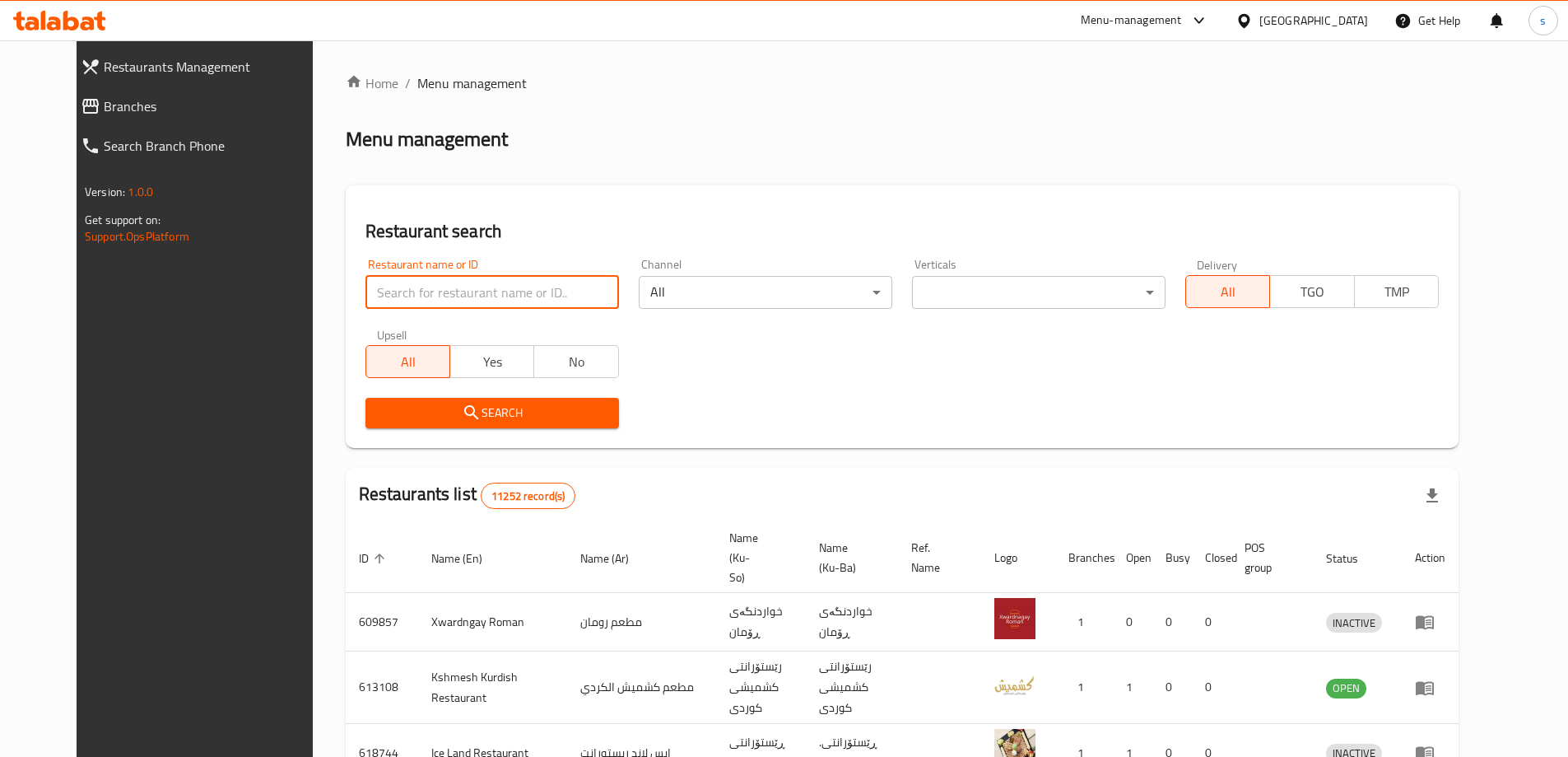
click at [381, 285] on input "search" at bounding box center [492, 292] width 253 height 33
paste input "Al chef [PERSON_NAME] Diet Food"
type input "Al chef [PERSON_NAME] Diet Food"
click button "Search" at bounding box center [492, 413] width 253 height 30
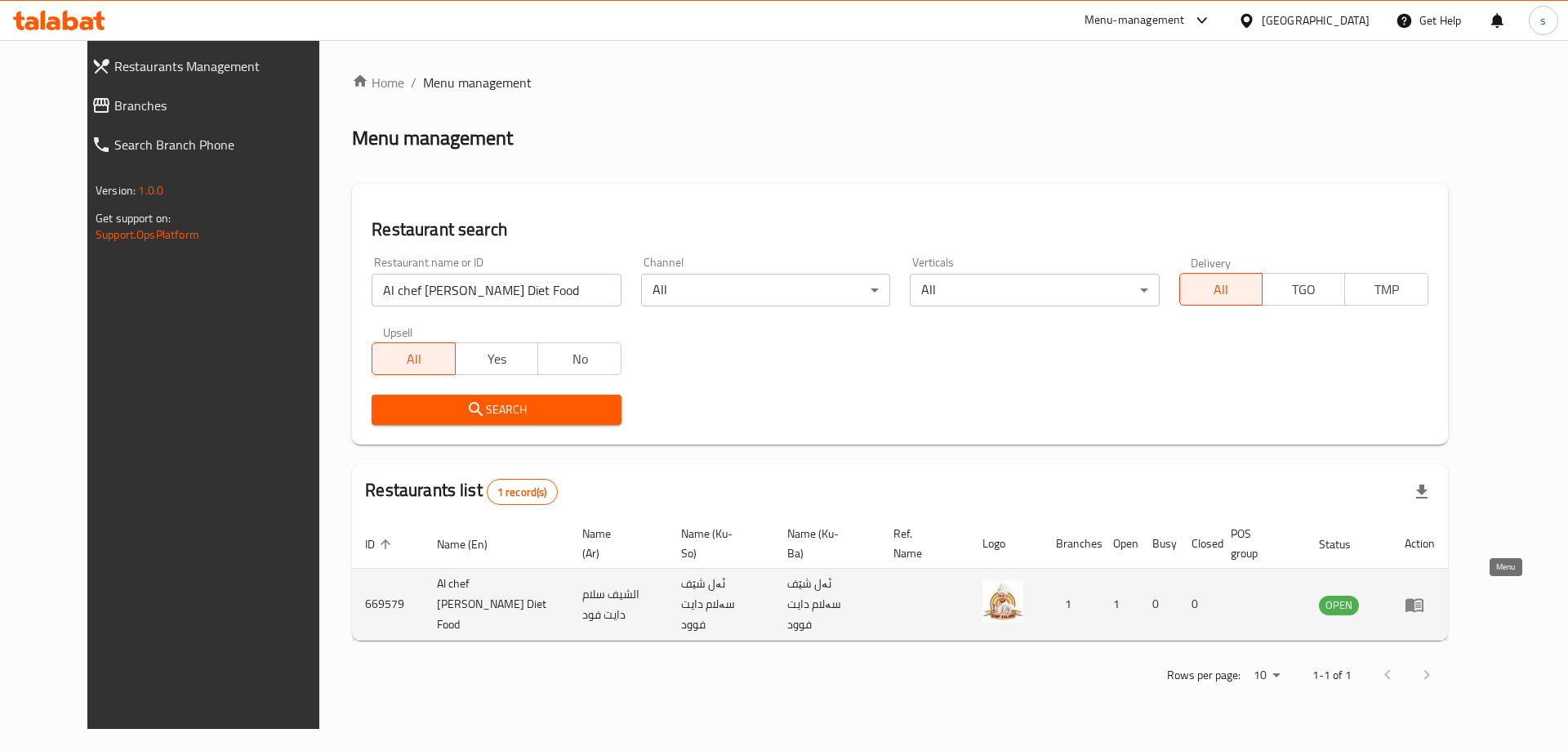
click at [1424, 595] on icon "enhanced table" at bounding box center [1413, 604] width 20 height 20
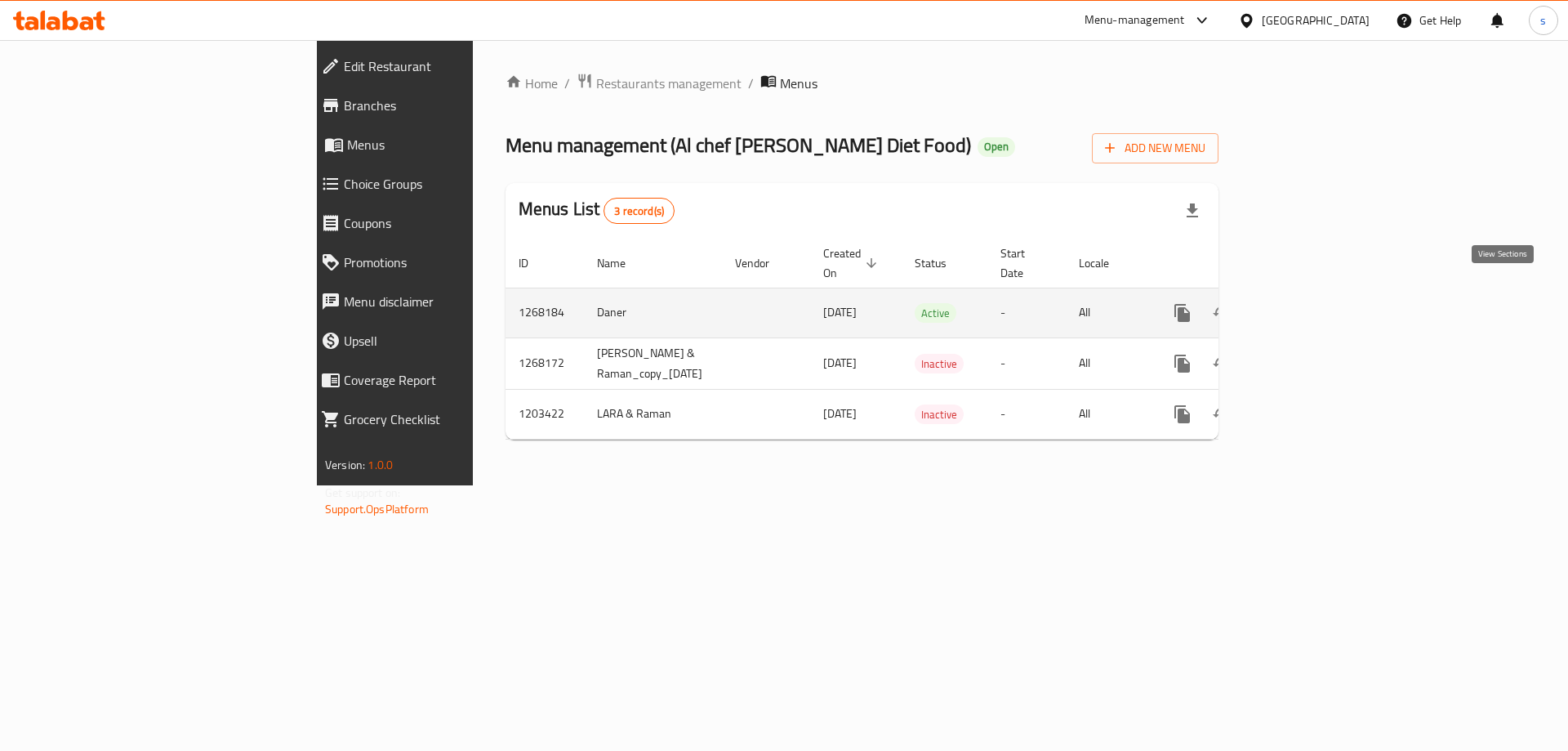
click at [1309, 303] on icon "enhanced table" at bounding box center [1299, 313] width 20 height 20
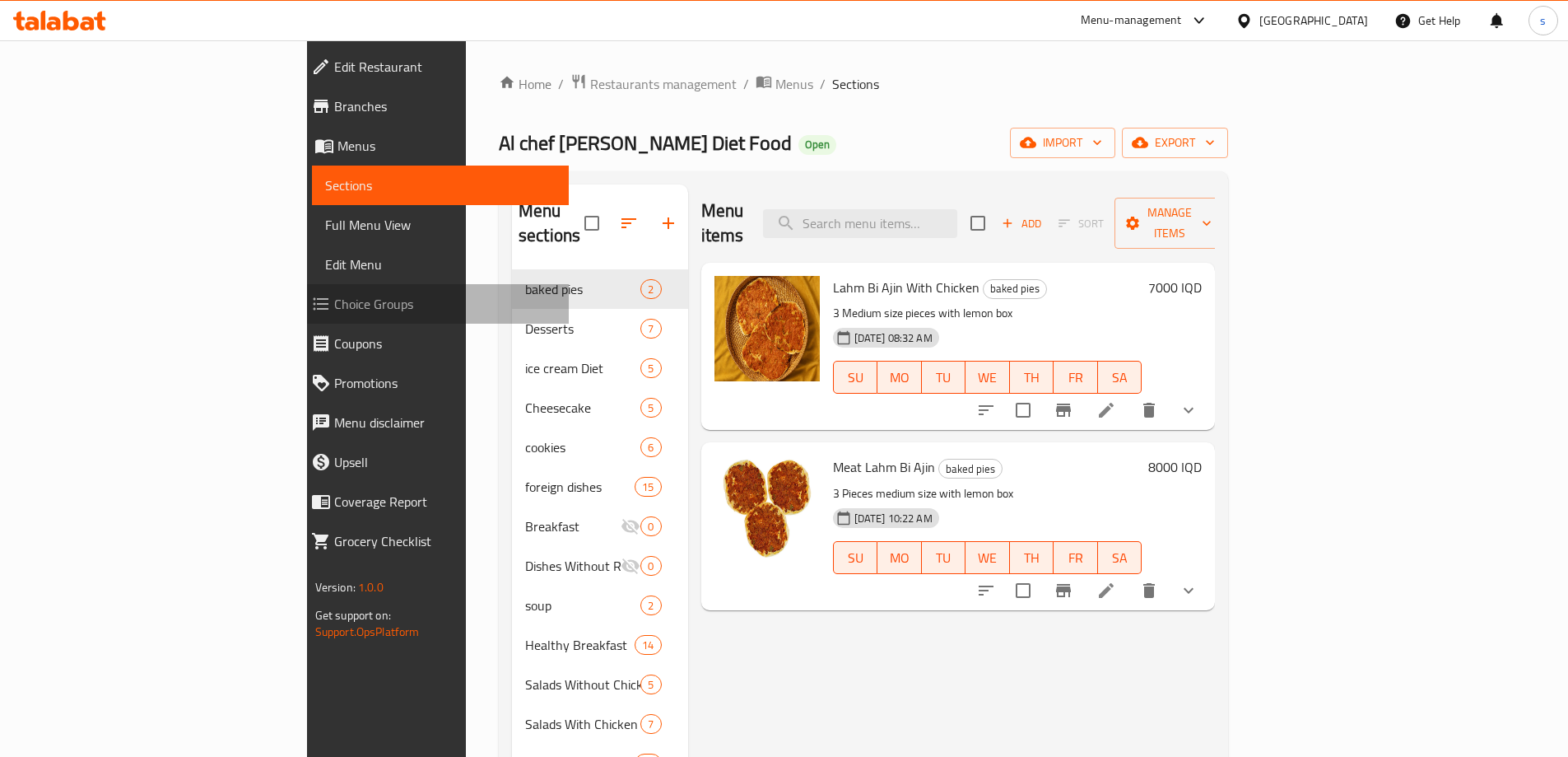
click at [334, 307] on span "Choice Groups" at bounding box center [444, 303] width 221 height 20
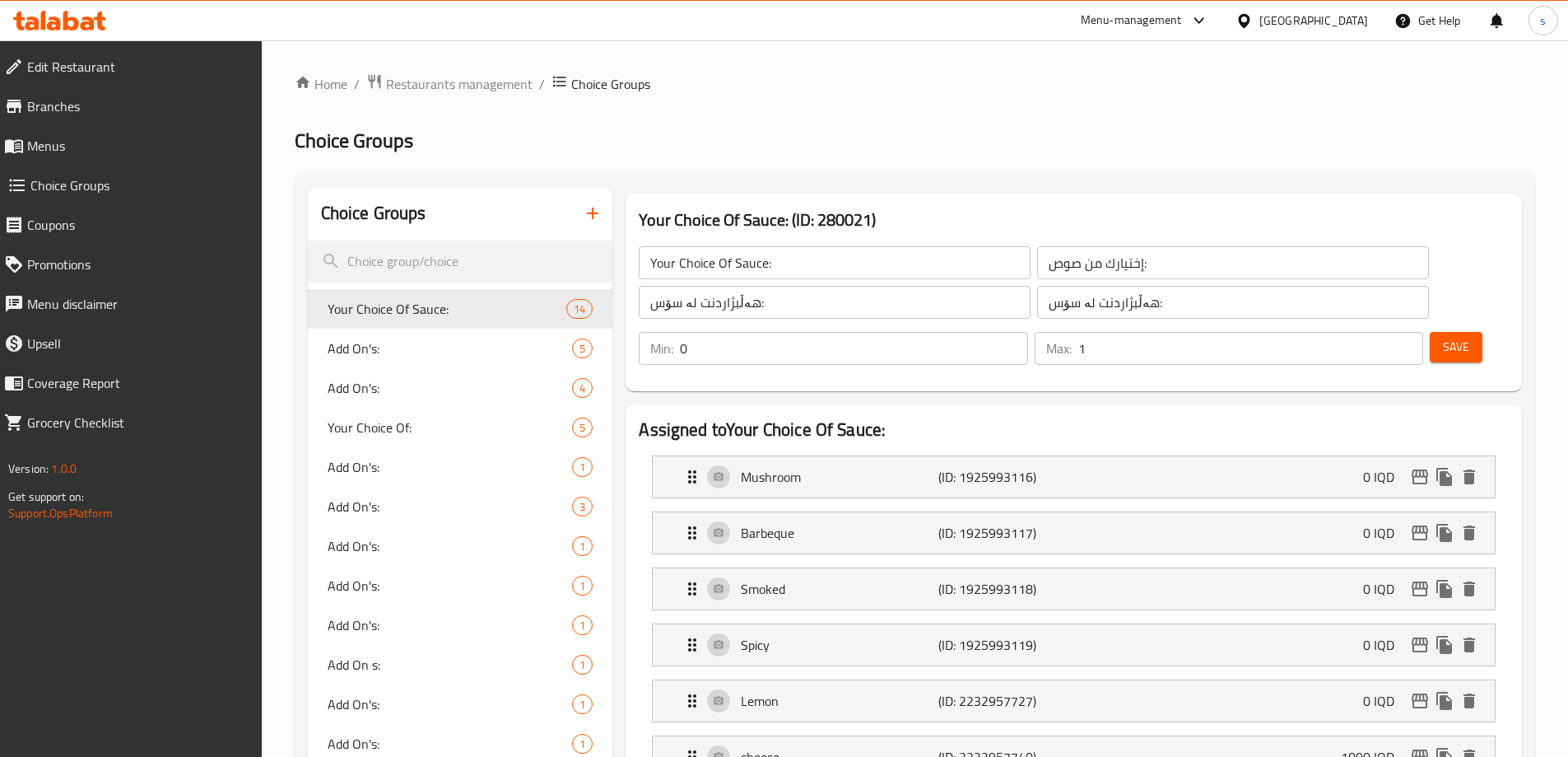
scroll to position [55, 0]
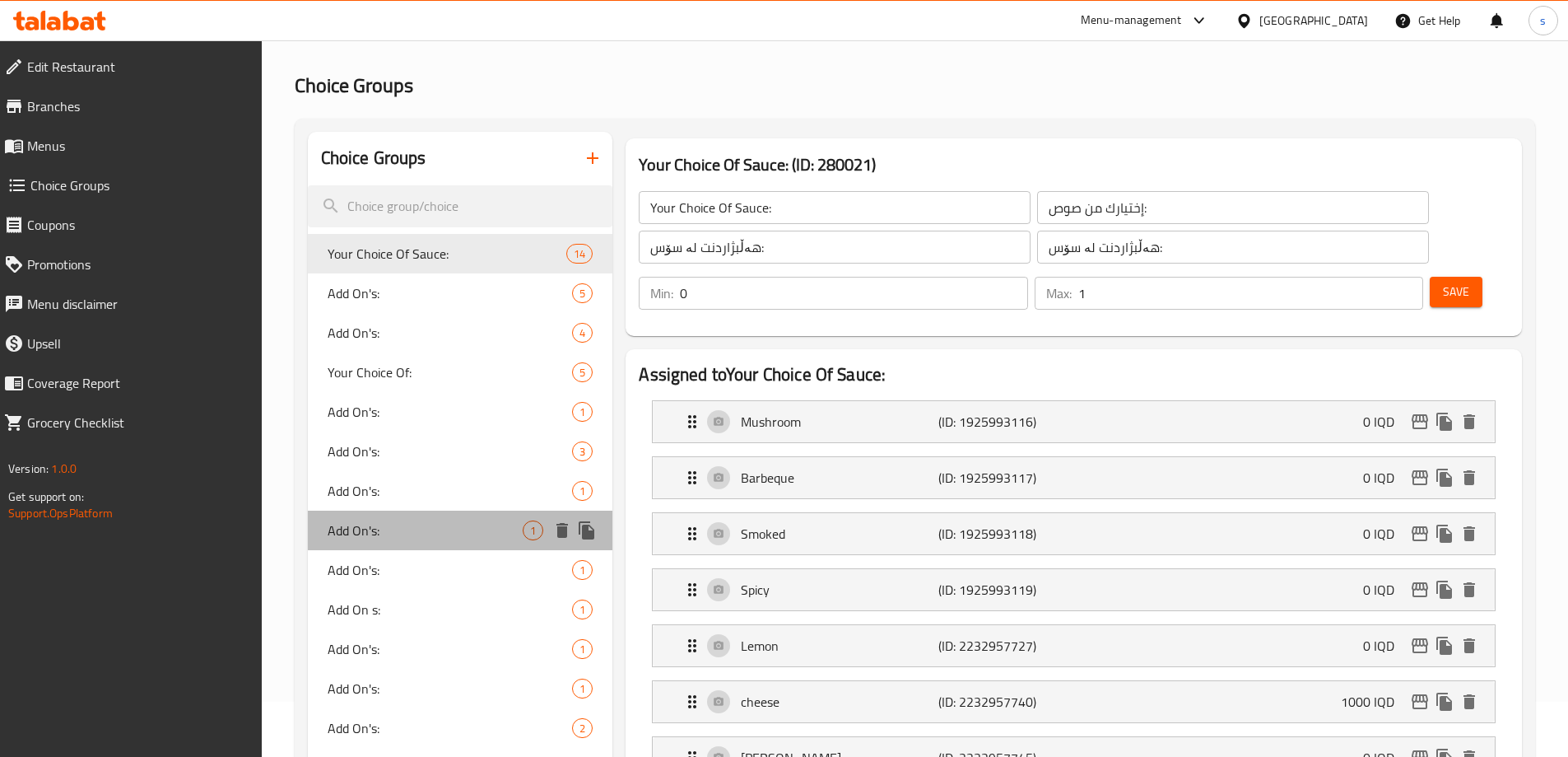
click at [407, 536] on span "Add On's:" at bounding box center [425, 530] width 196 height 20
type input "Add On's:"
type input "الإضافات:"
type input "زیادە:"
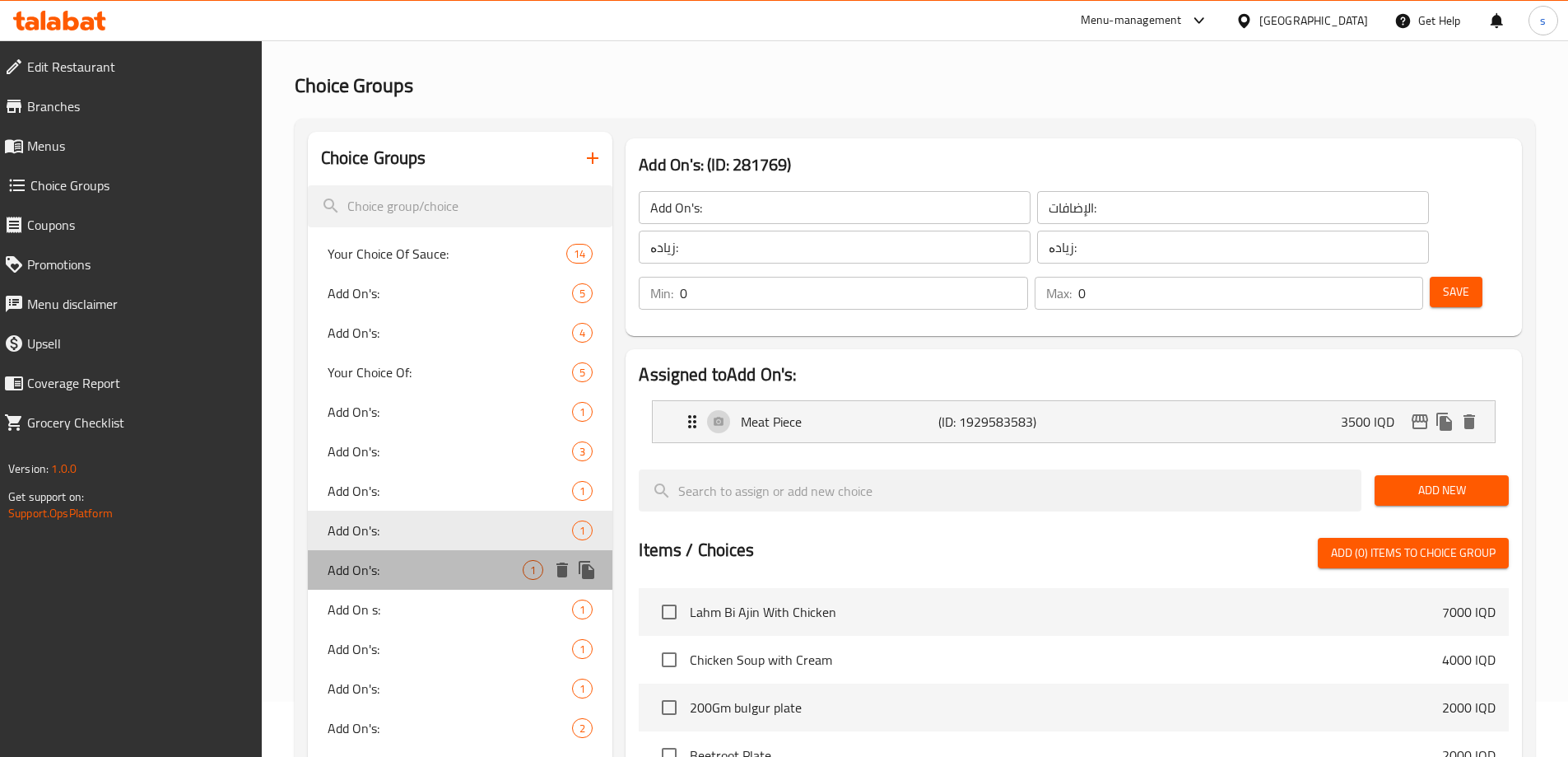
click at [404, 561] on span "Add On's:" at bounding box center [425, 569] width 196 height 20
type input "1"
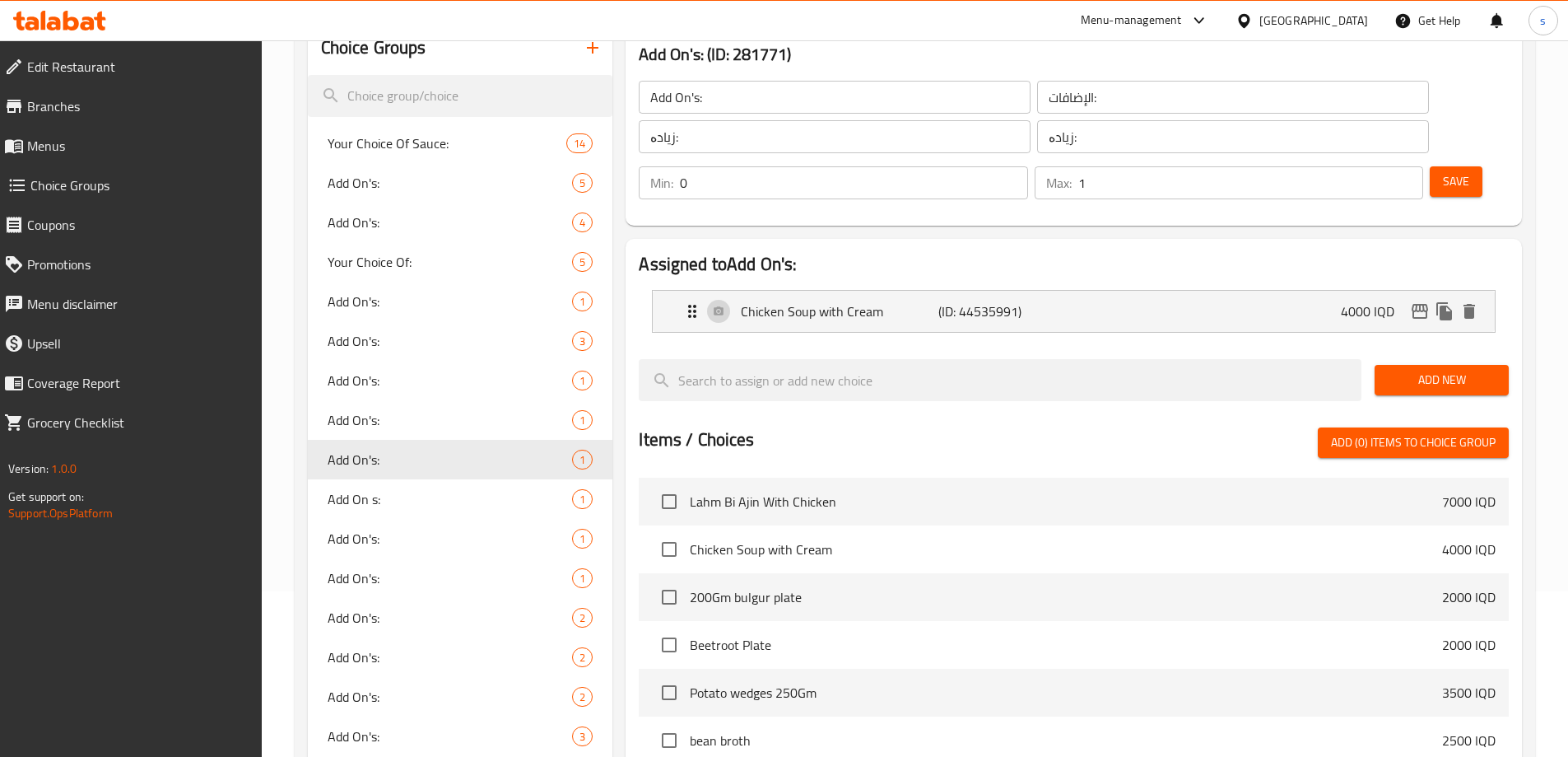
scroll to position [183, 0]
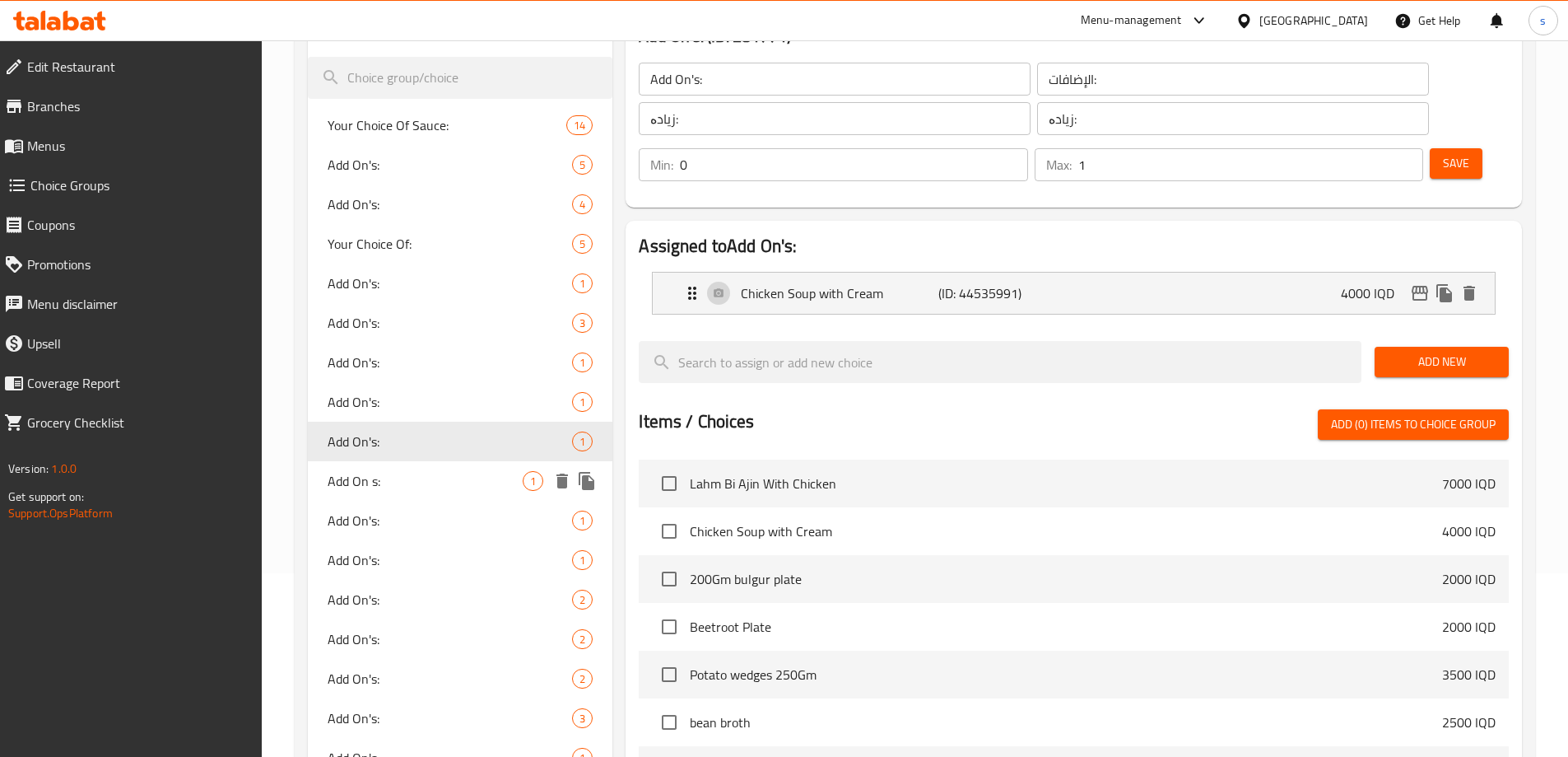
click at [441, 479] on span "Add On s:" at bounding box center [425, 481] width 196 height 20
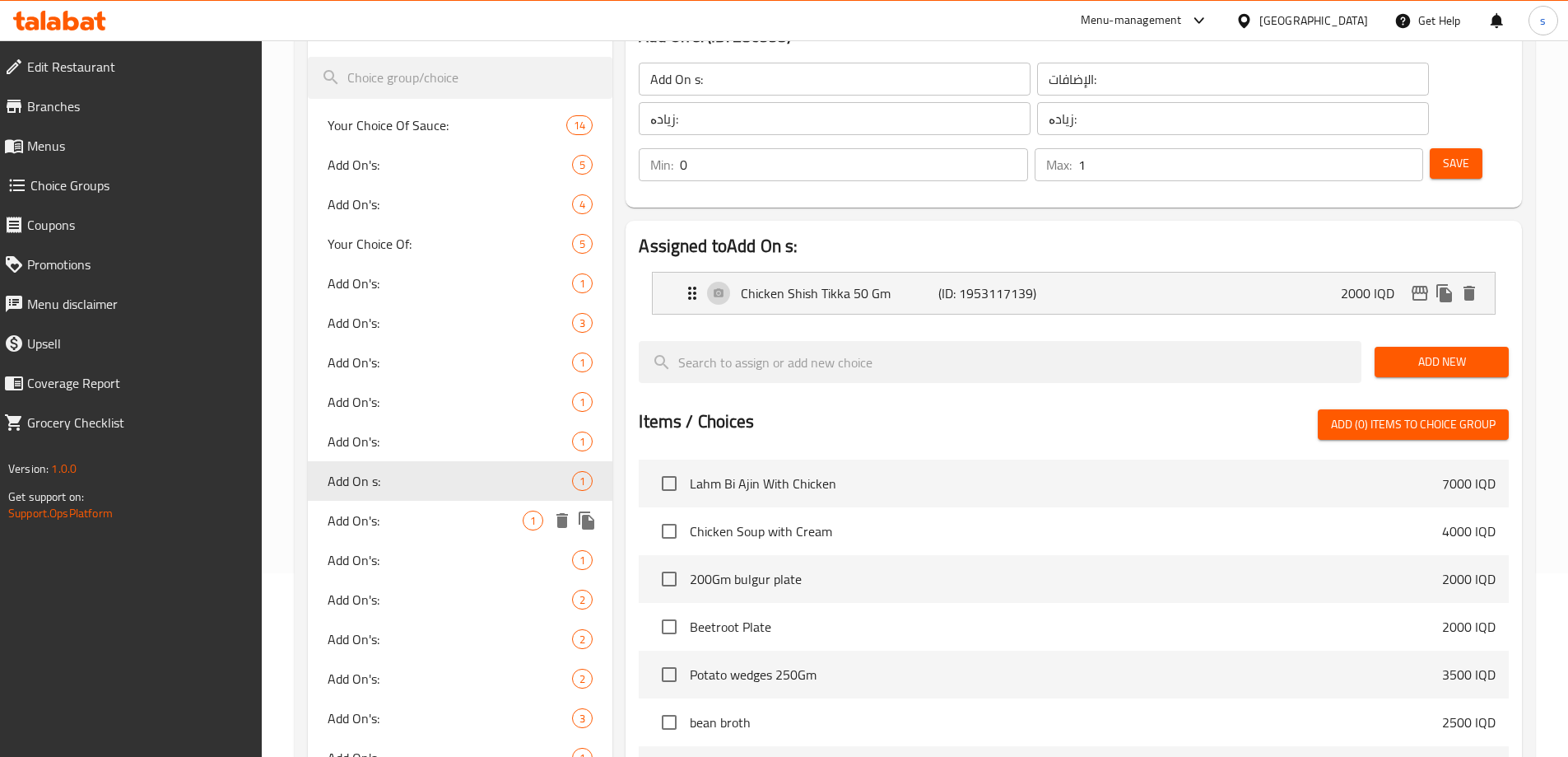
click at [420, 526] on span "Add On's:" at bounding box center [425, 520] width 196 height 20
type input "Add On's:"
type input "0"
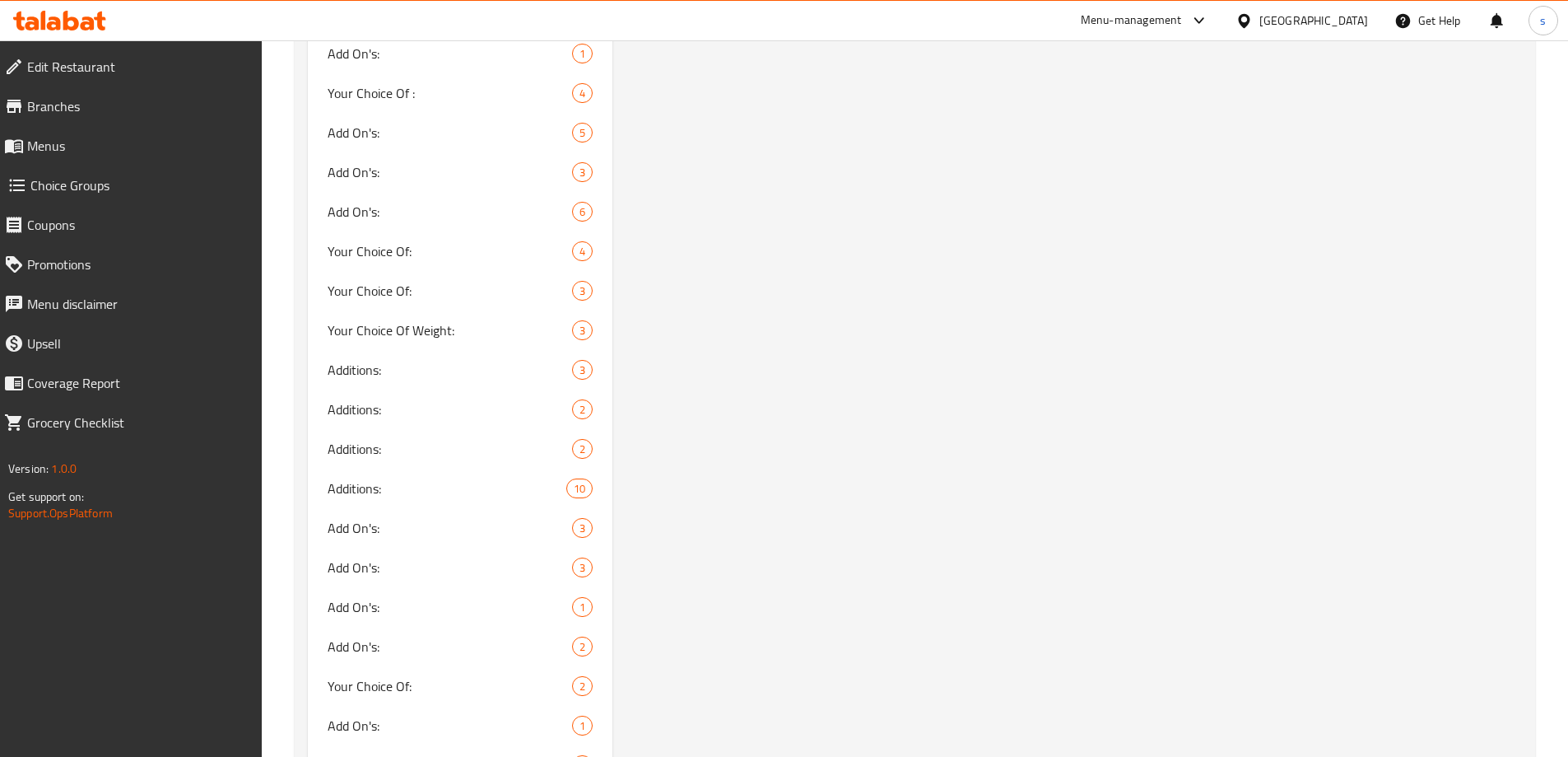
scroll to position [1561, 0]
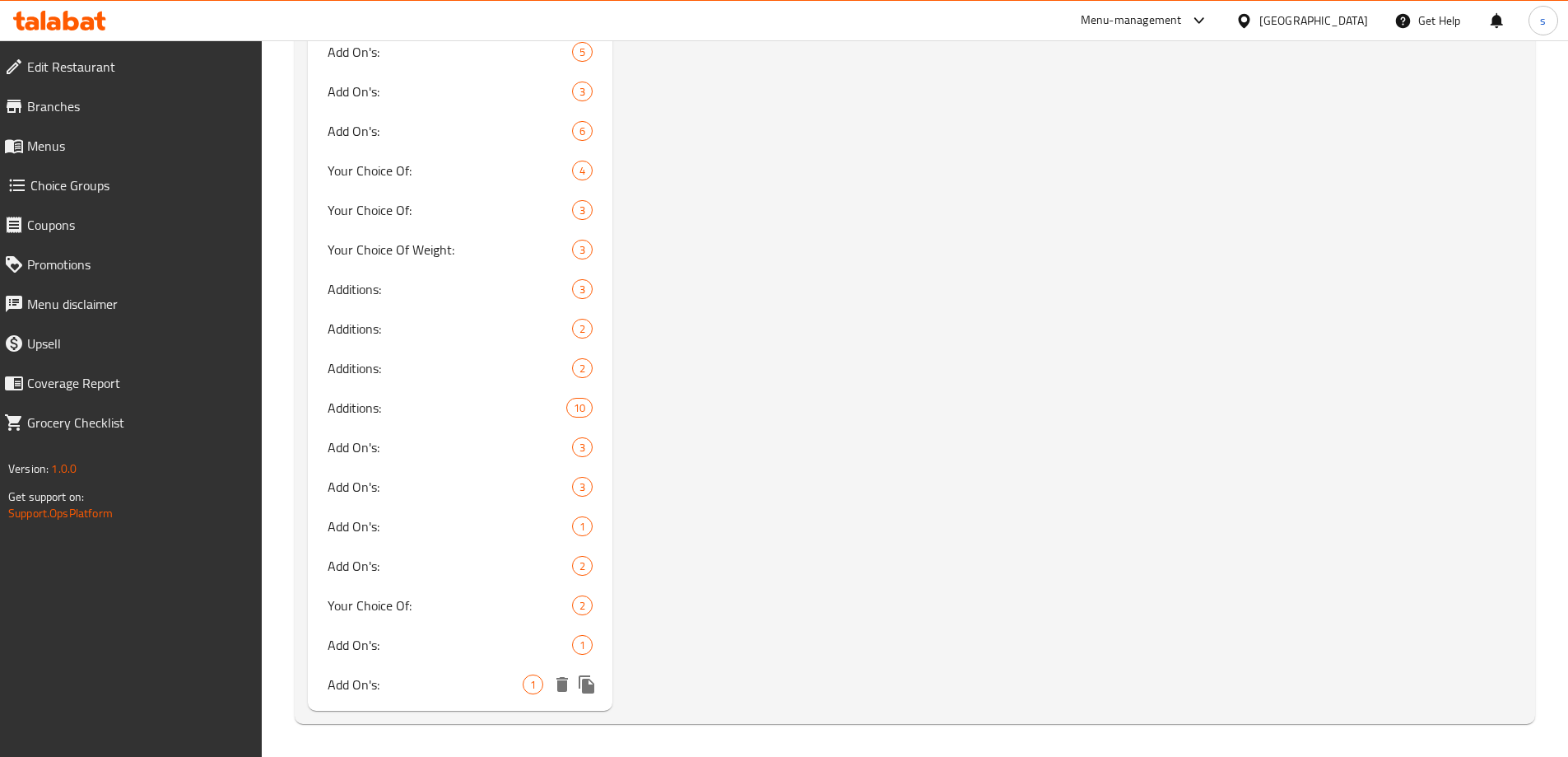
click at [420, 694] on div "Add On's: 1" at bounding box center [461, 684] width 306 height 40
type input "Add On's:"
type input "1"
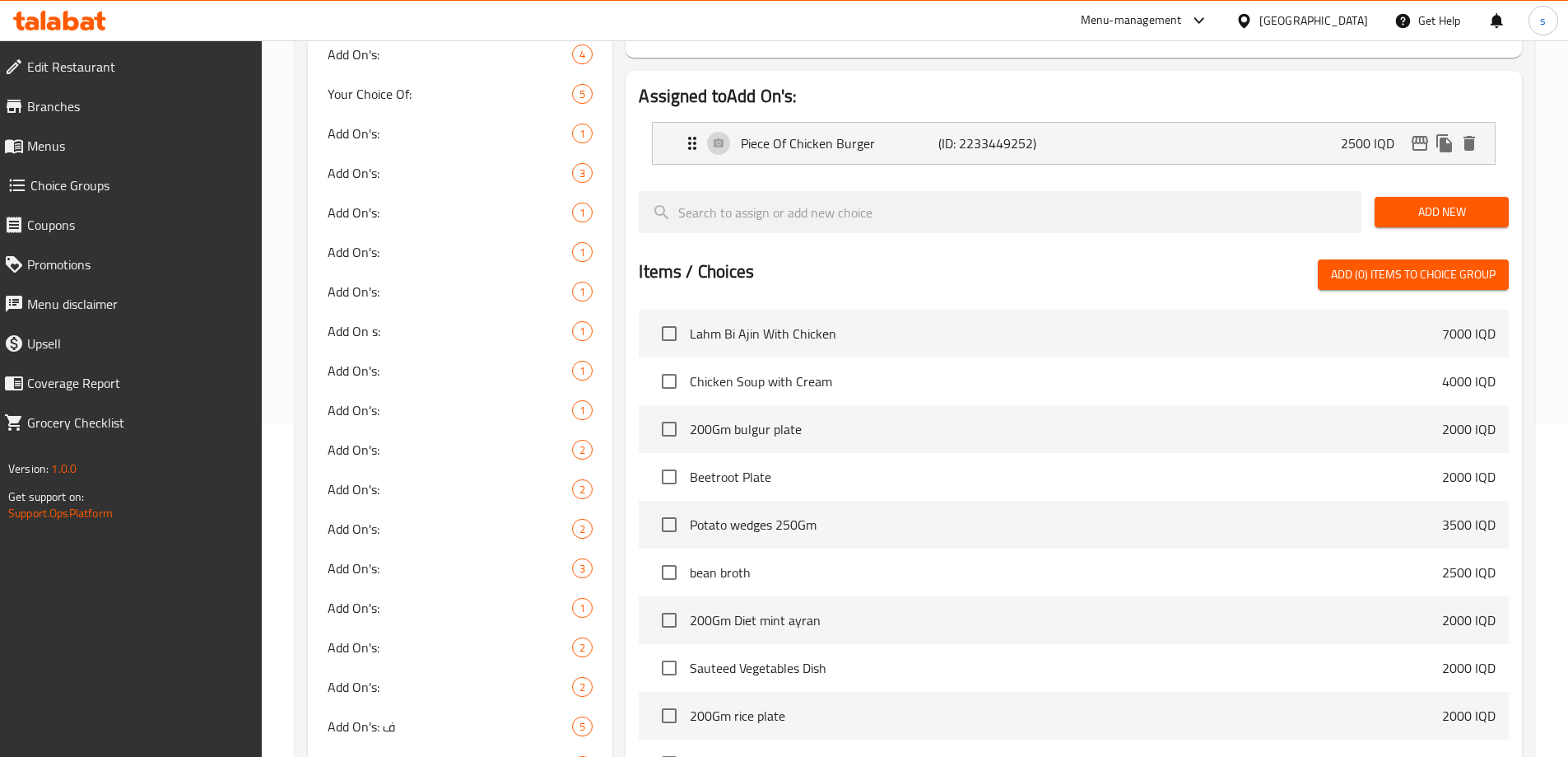
scroll to position [97, 0]
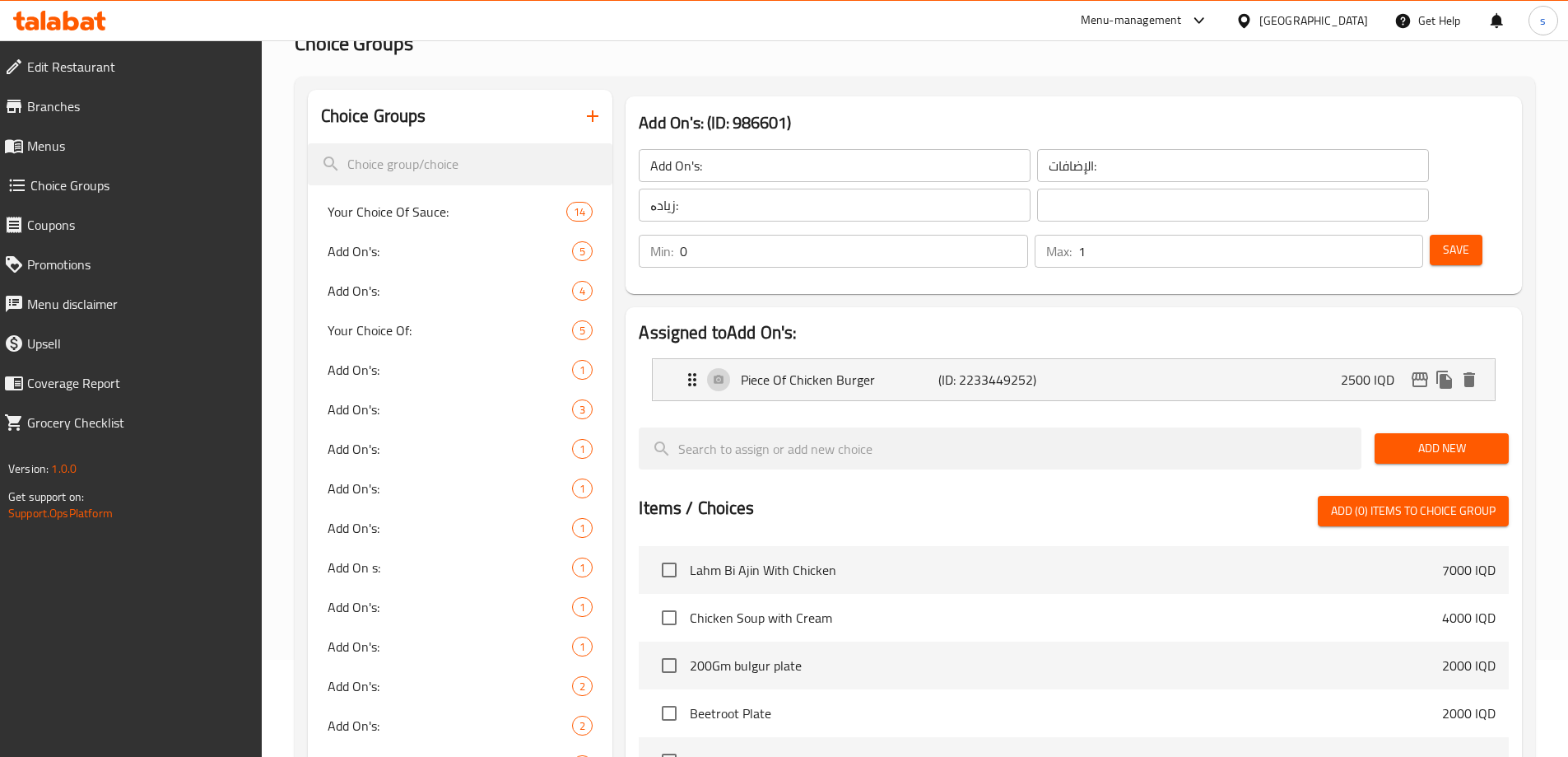
click at [1038, 210] on input "text" at bounding box center [1233, 205] width 392 height 33
paste input "زیادە:"
type input "زیادە:"
click at [1119, 359] on div "Piece Of Chicken Burger (ID: 2233449252) 2500 IQD" at bounding box center [1079, 380] width 793 height 41
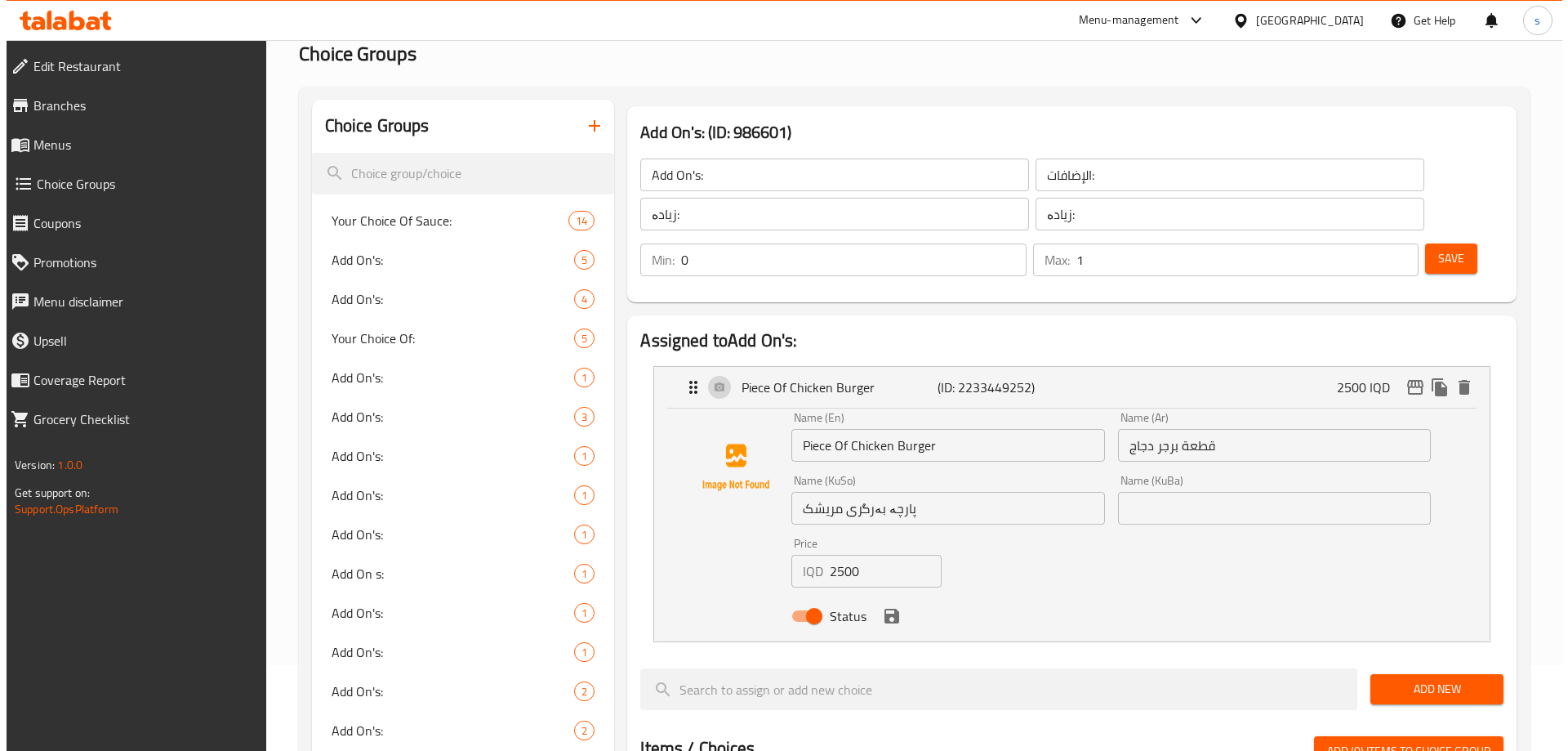
scroll to position [0, 0]
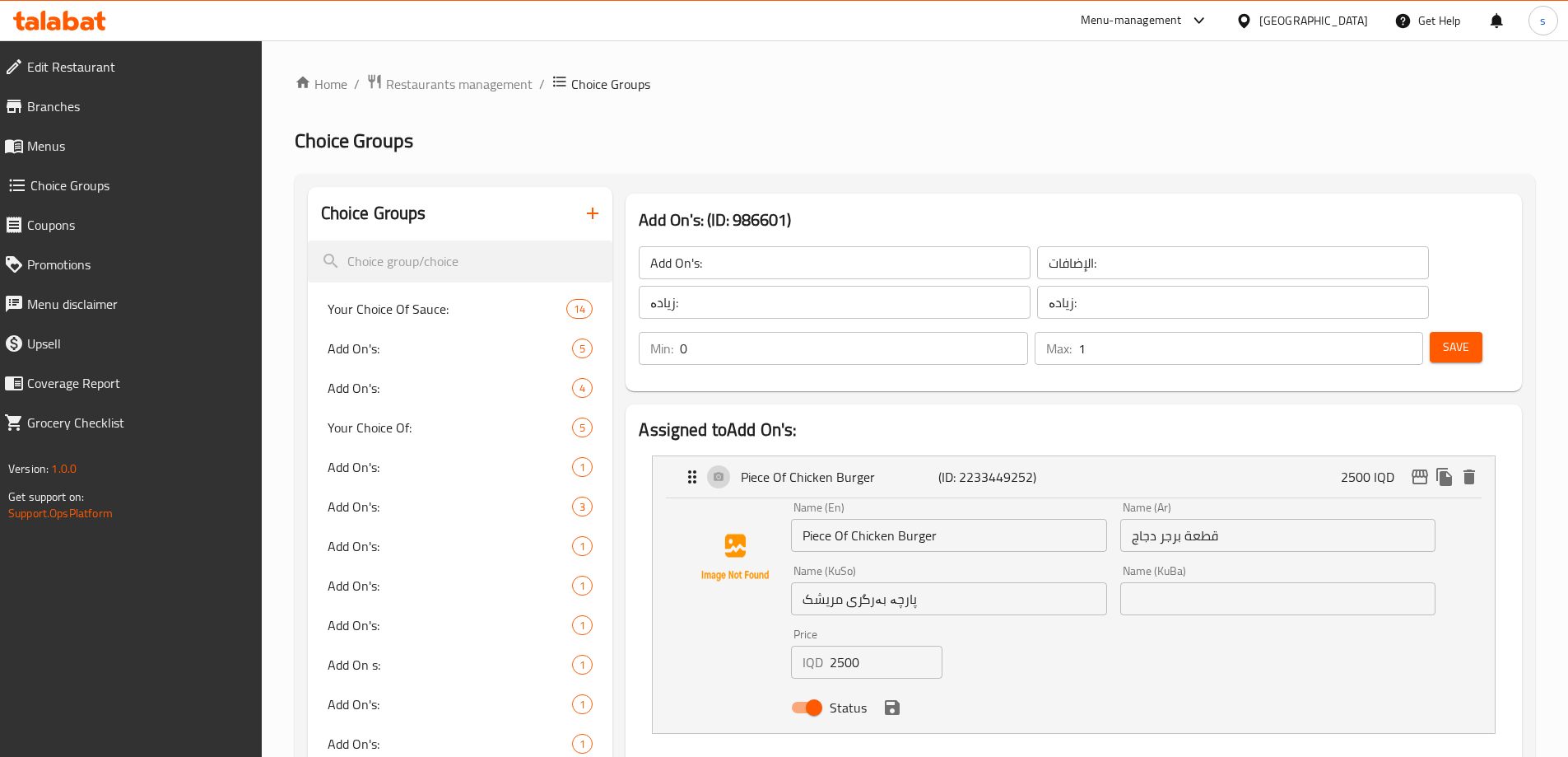
click at [1443, 337] on span "Save" at bounding box center [1456, 347] width 27 height 21
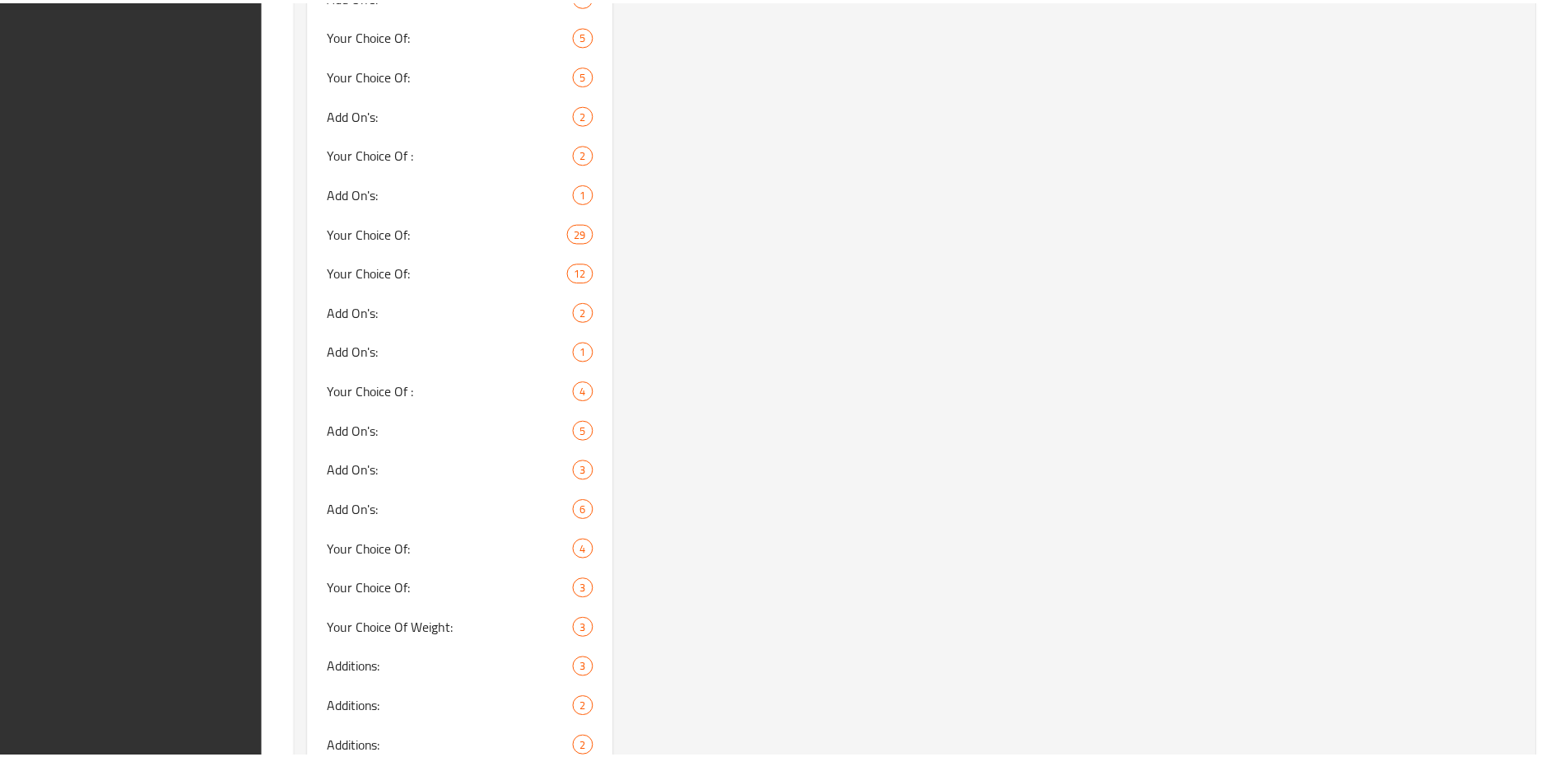
scroll to position [1561, 0]
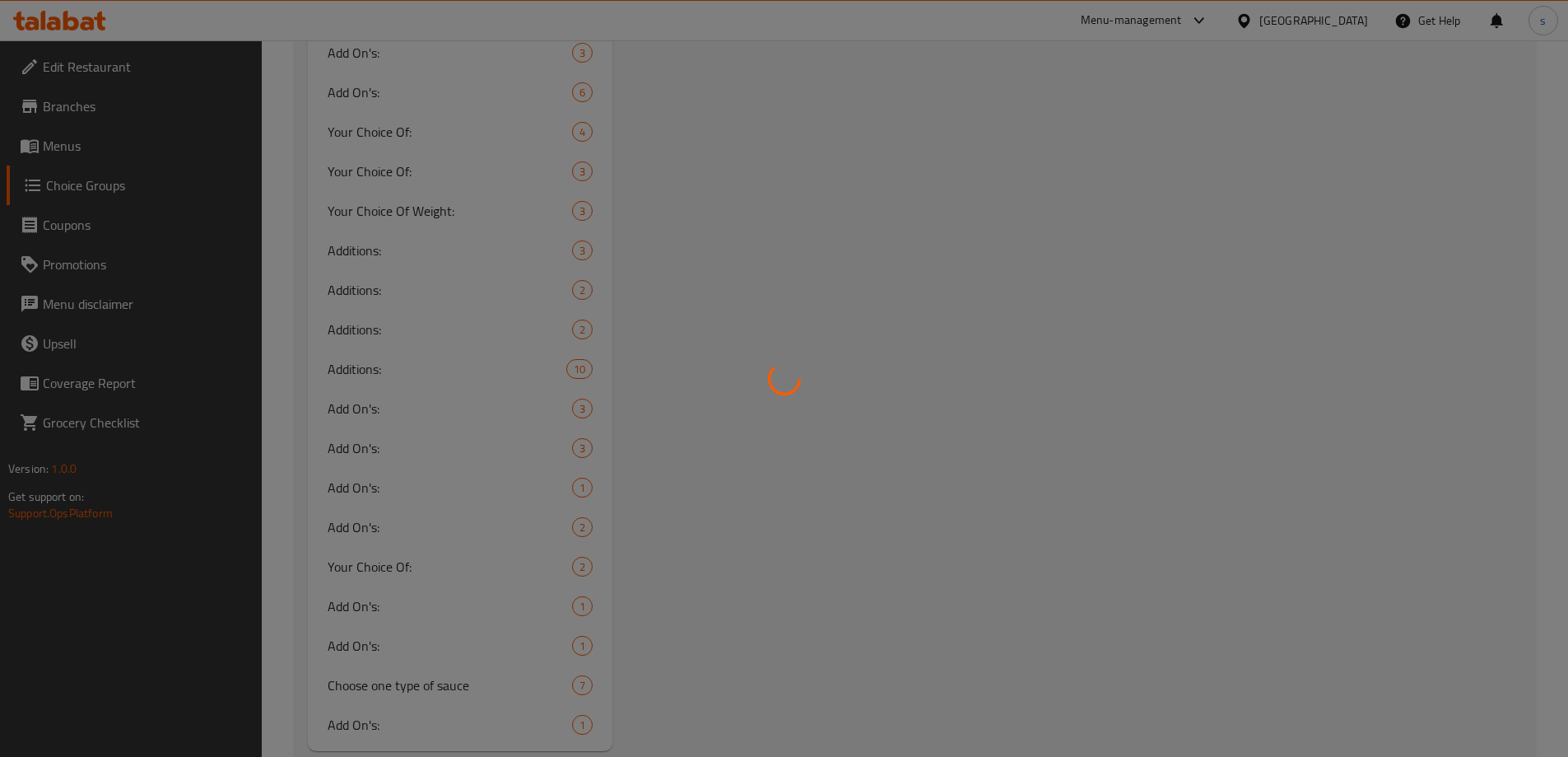
scroll to position [1640, 0]
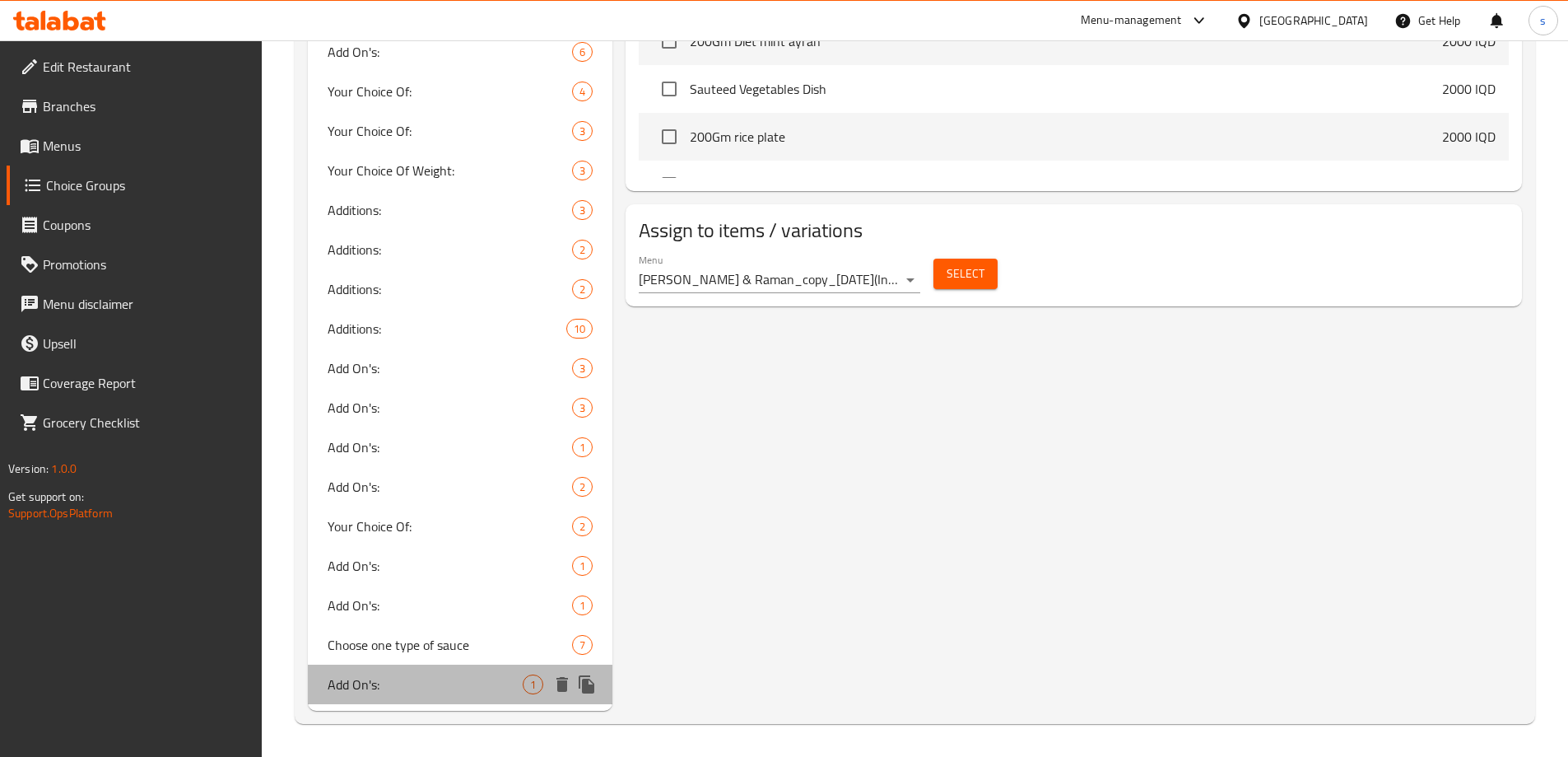
click at [490, 687] on span "Add On's:" at bounding box center [425, 684] width 196 height 20
type input "Add On's:"
type input "الإضافات:"
type input "زیادە:"
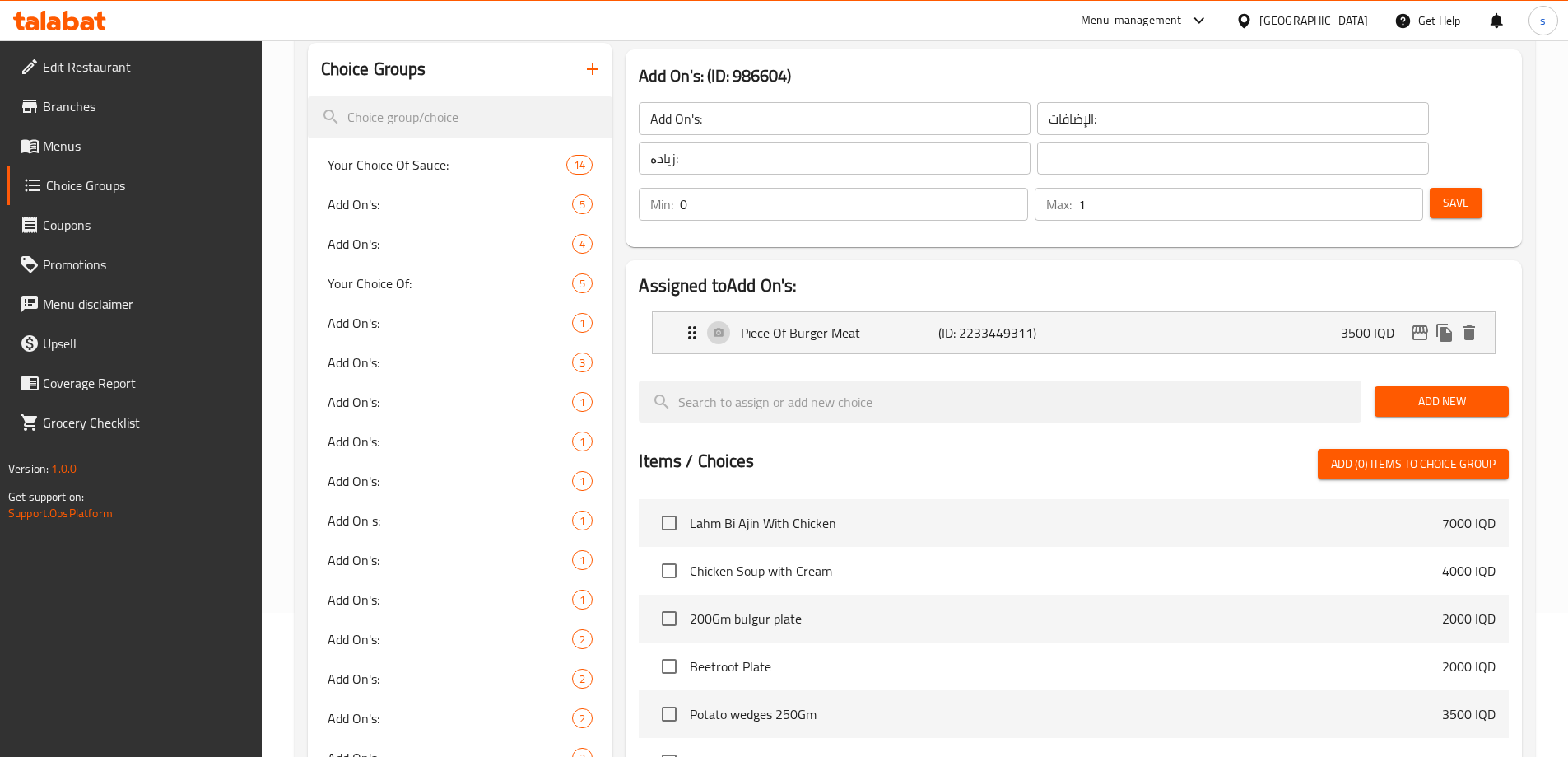
scroll to position [136, 0]
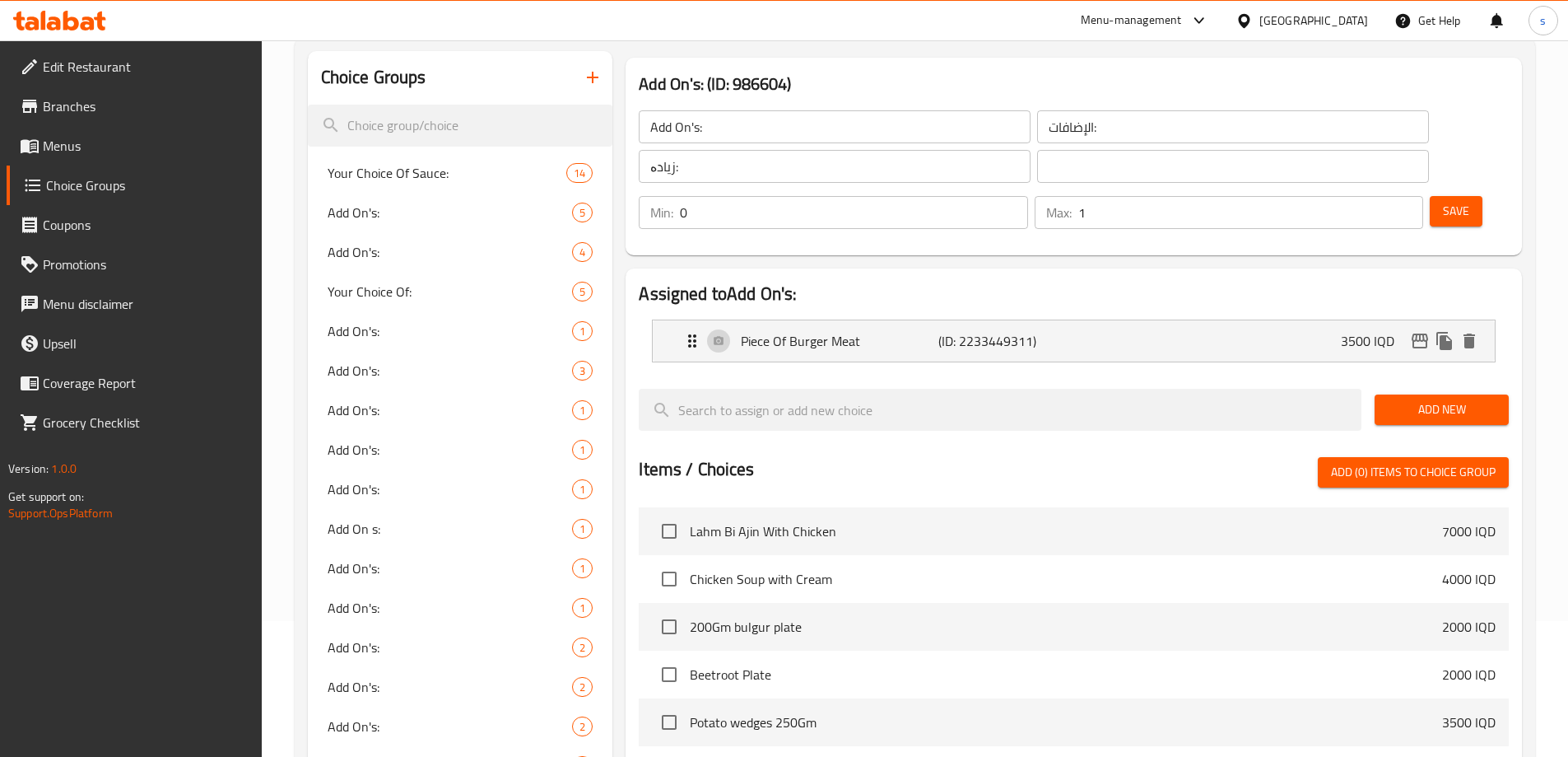
click at [1038, 165] on input "text" at bounding box center [1233, 166] width 392 height 33
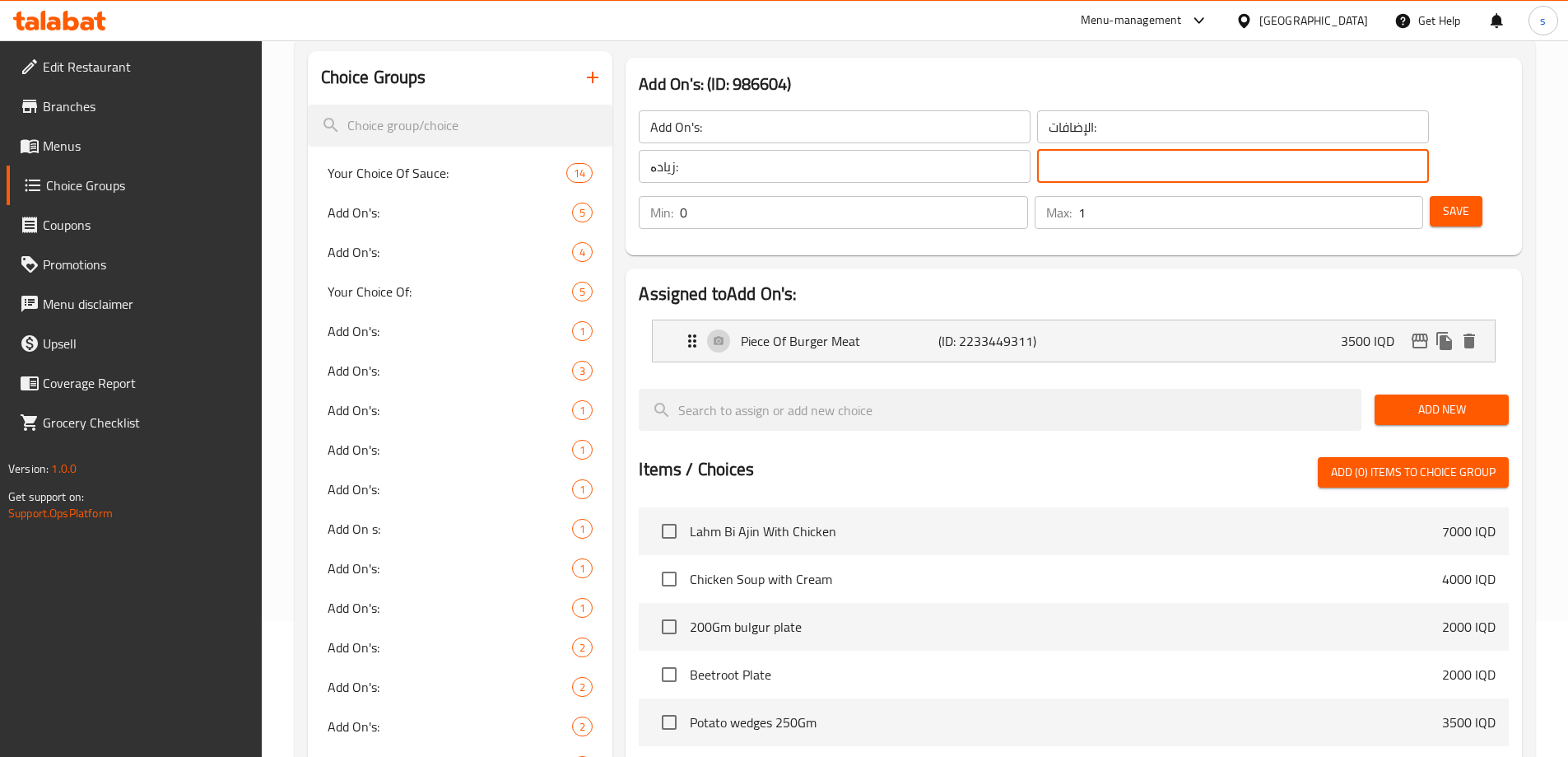
click at [753, 162] on input "زیادە:" at bounding box center [834, 166] width 392 height 33
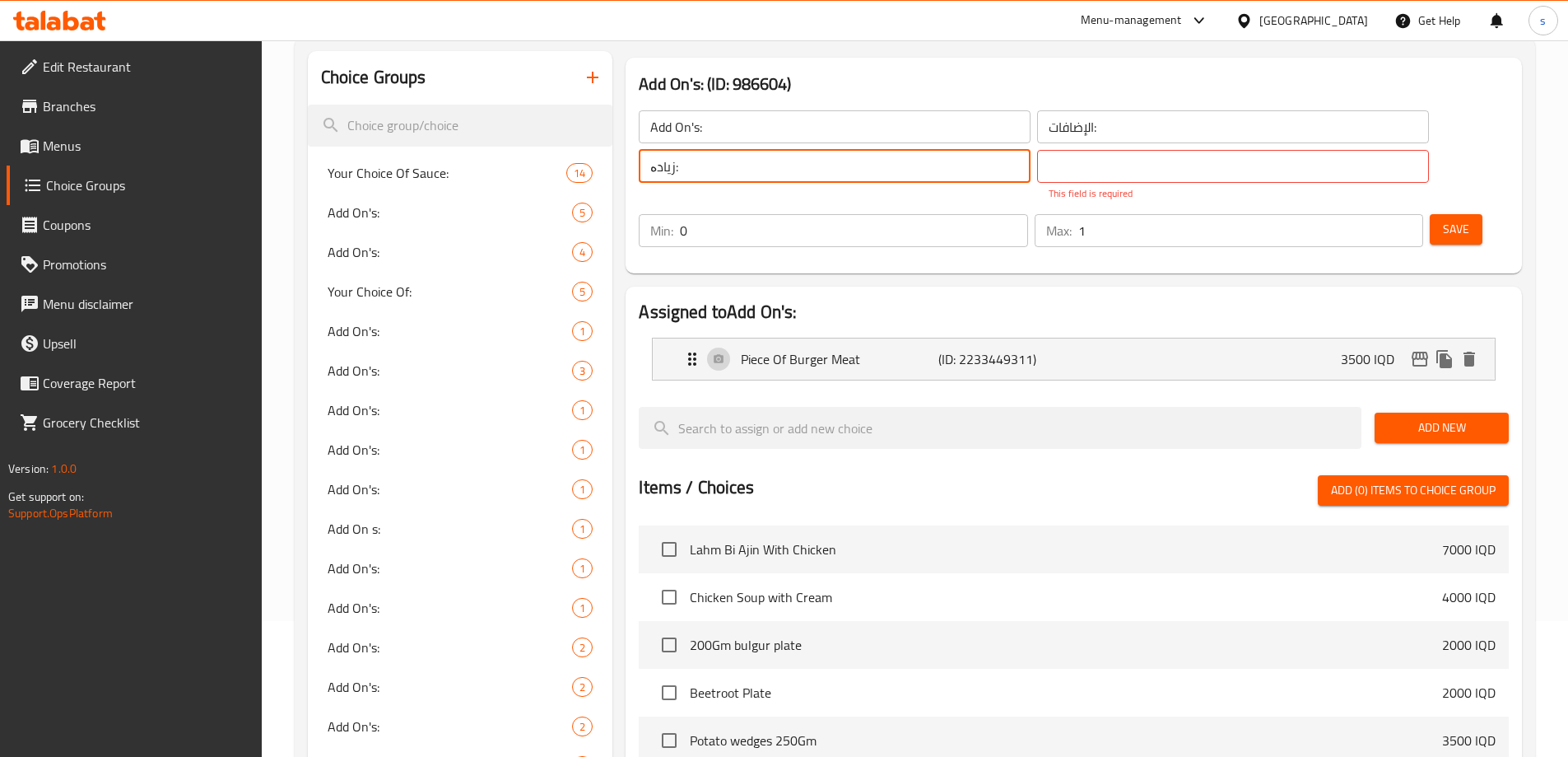
click at [753, 162] on input "زیادە:" at bounding box center [834, 166] width 392 height 33
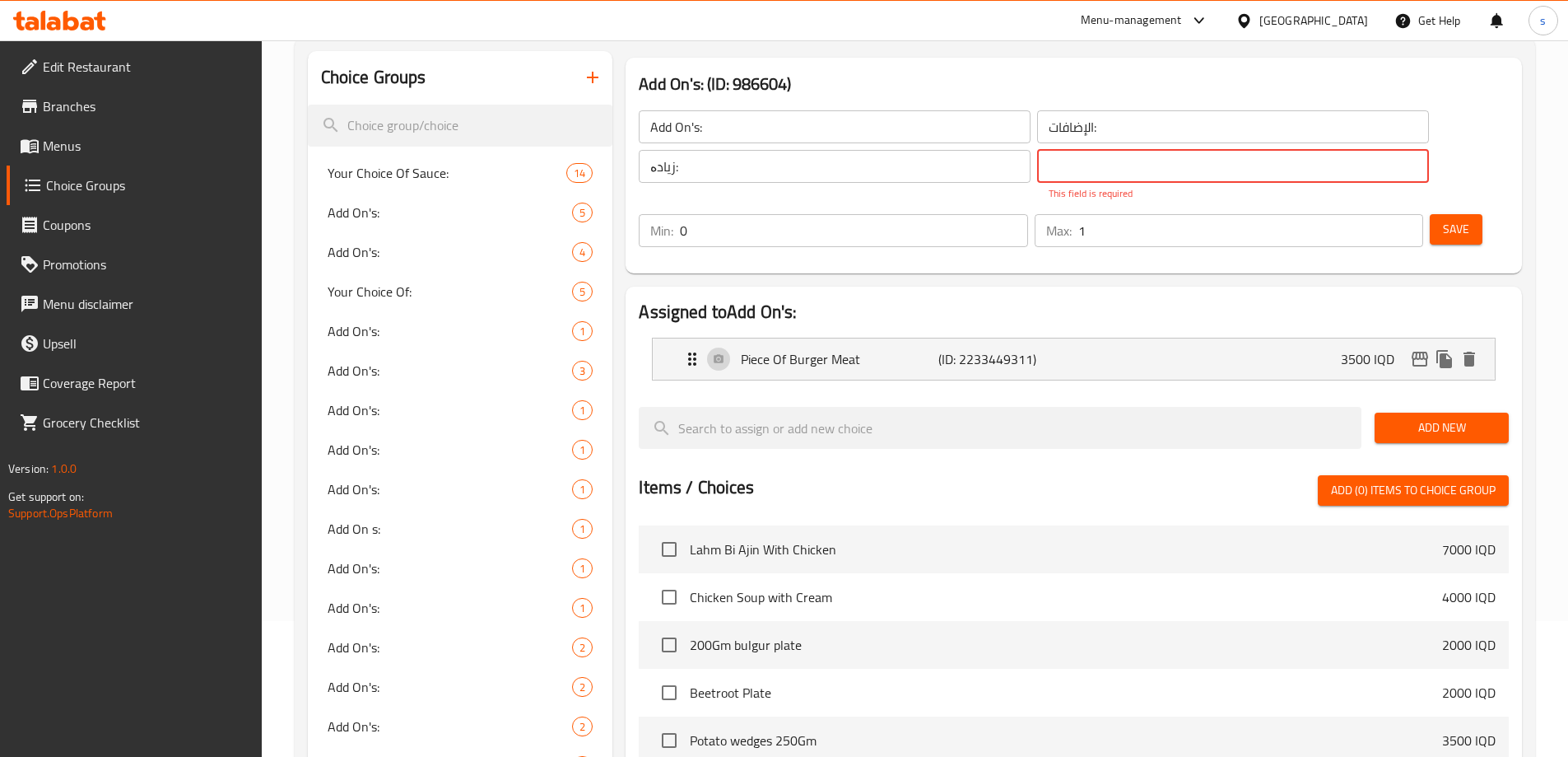
click at [1118, 173] on input "text" at bounding box center [1233, 166] width 392 height 33
paste input "زیادە:"
type input "زیادە:"
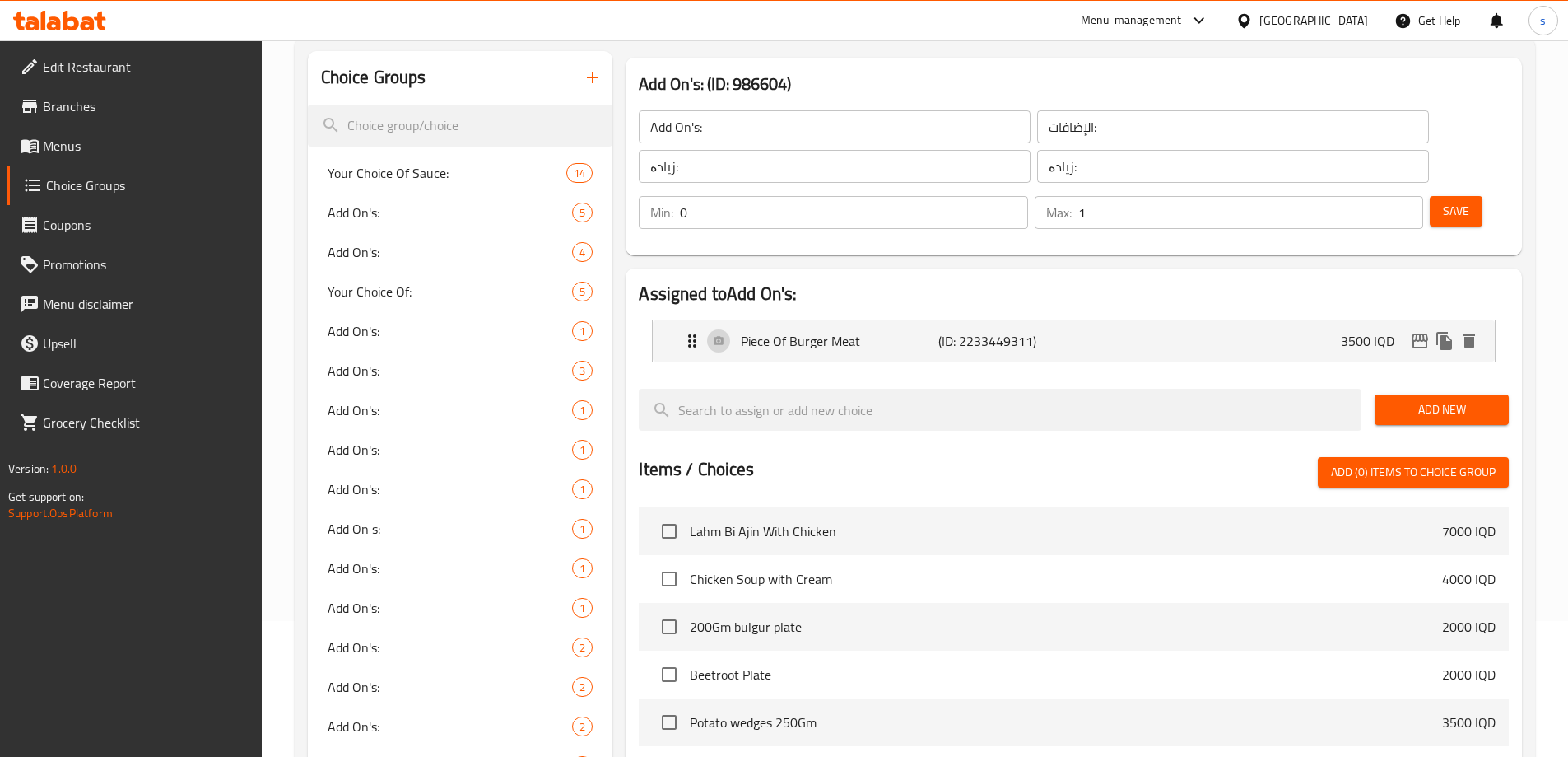
click at [1282, 204] on div "Add On's: (ID: 986604) Add On's: ​ الإضافات: ​ زیادە: ​ زیادە: ​ Min: 0 ​ Max: …" at bounding box center [1074, 156] width 896 height 197
click at [790, 122] on input "Add On's:" at bounding box center [834, 127] width 392 height 33
type input "Add On's:"
click at [1042, 122] on input "الإضافات:" at bounding box center [1233, 127] width 392 height 33
type input "الإضافات:"
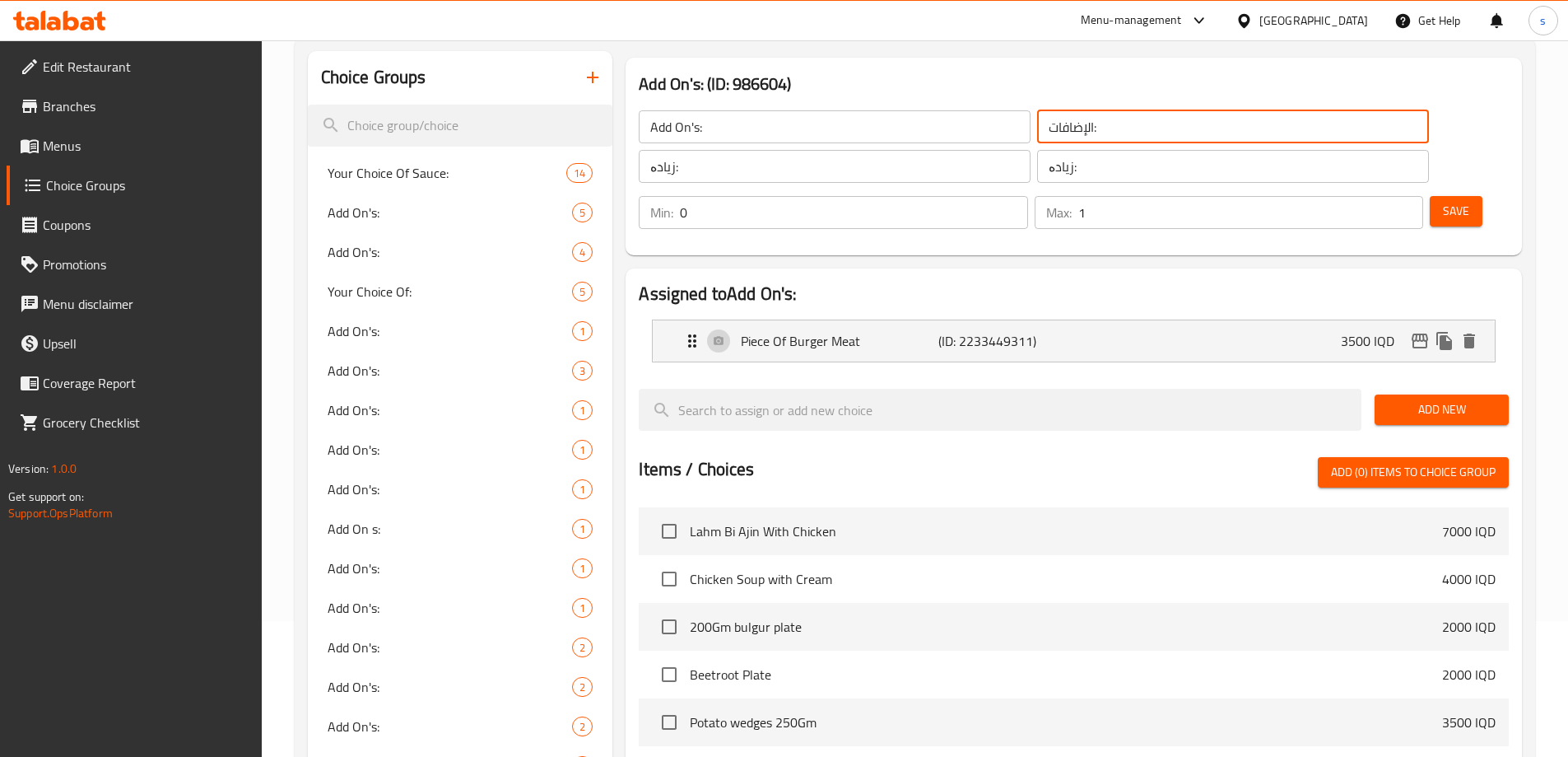
click at [1326, 191] on div "Min: 0 ​ Max: 1 ​ Save" at bounding box center [1070, 212] width 883 height 53
click at [1195, 320] on div "Piece Of Burger Meat (ID: 2233449311) 3500 IQD" at bounding box center [1079, 341] width 793 height 41
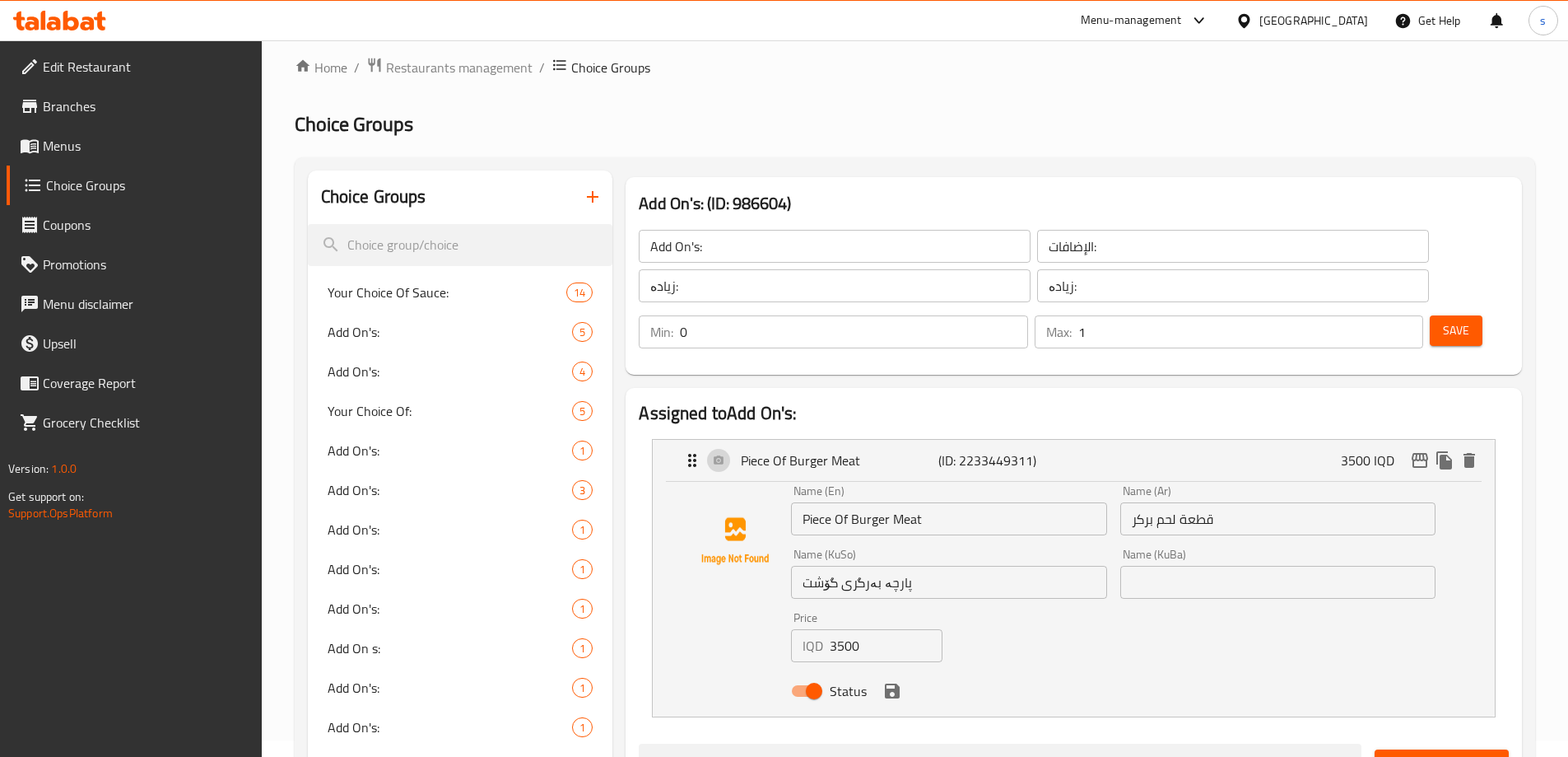
scroll to position [0, 0]
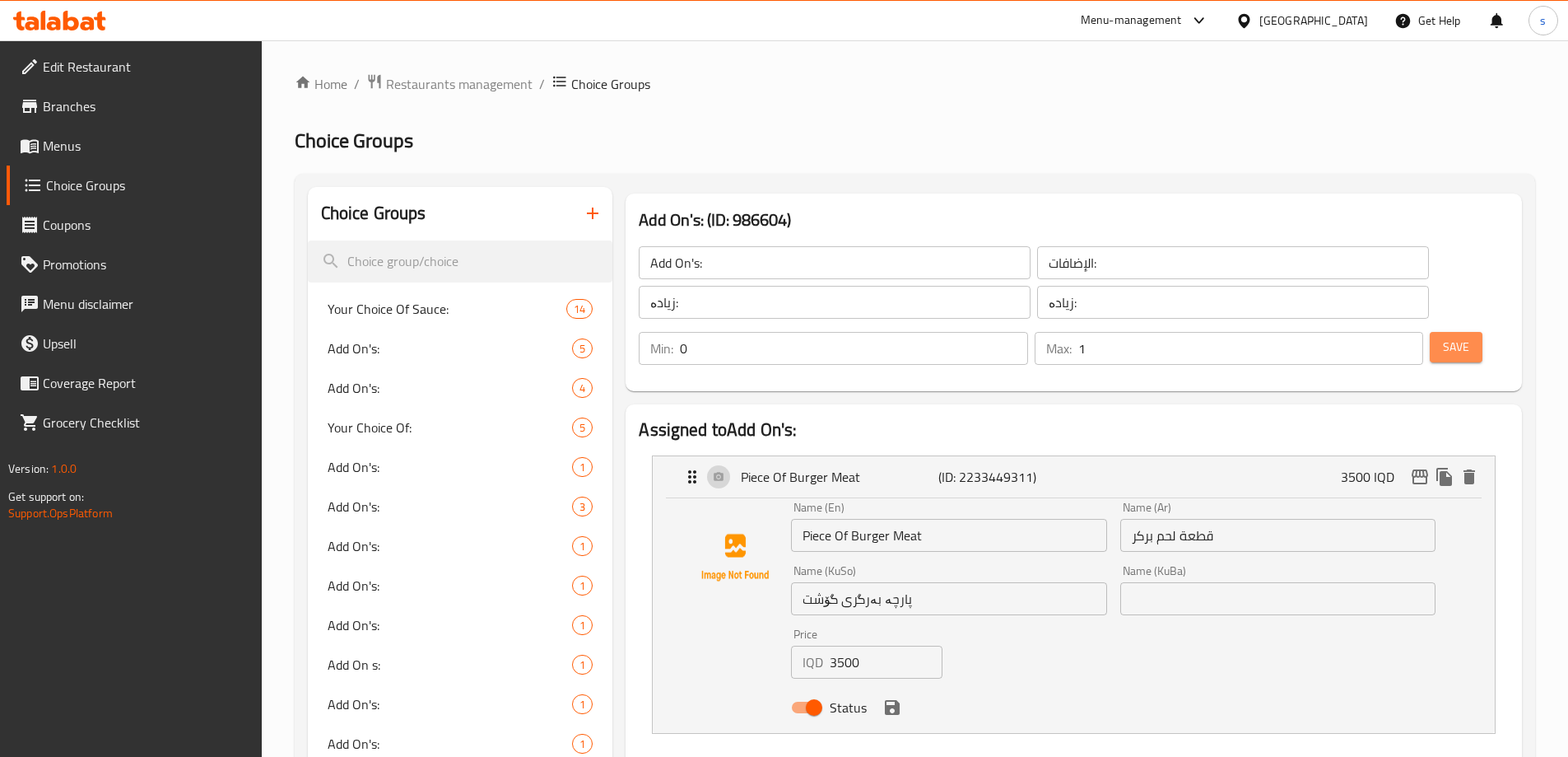
click at [1443, 337] on span "Save" at bounding box center [1456, 347] width 27 height 21
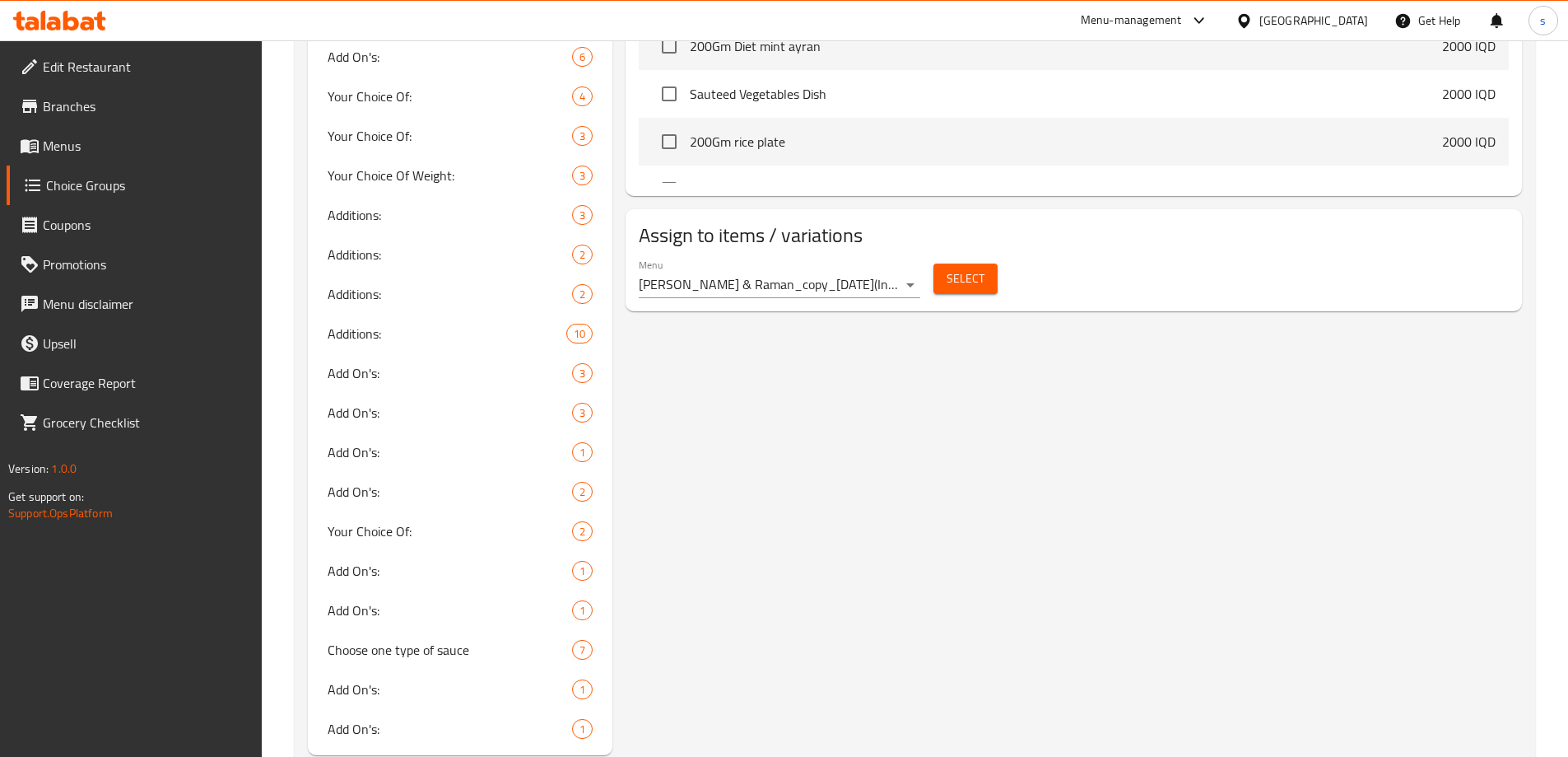
scroll to position [1679, 0]
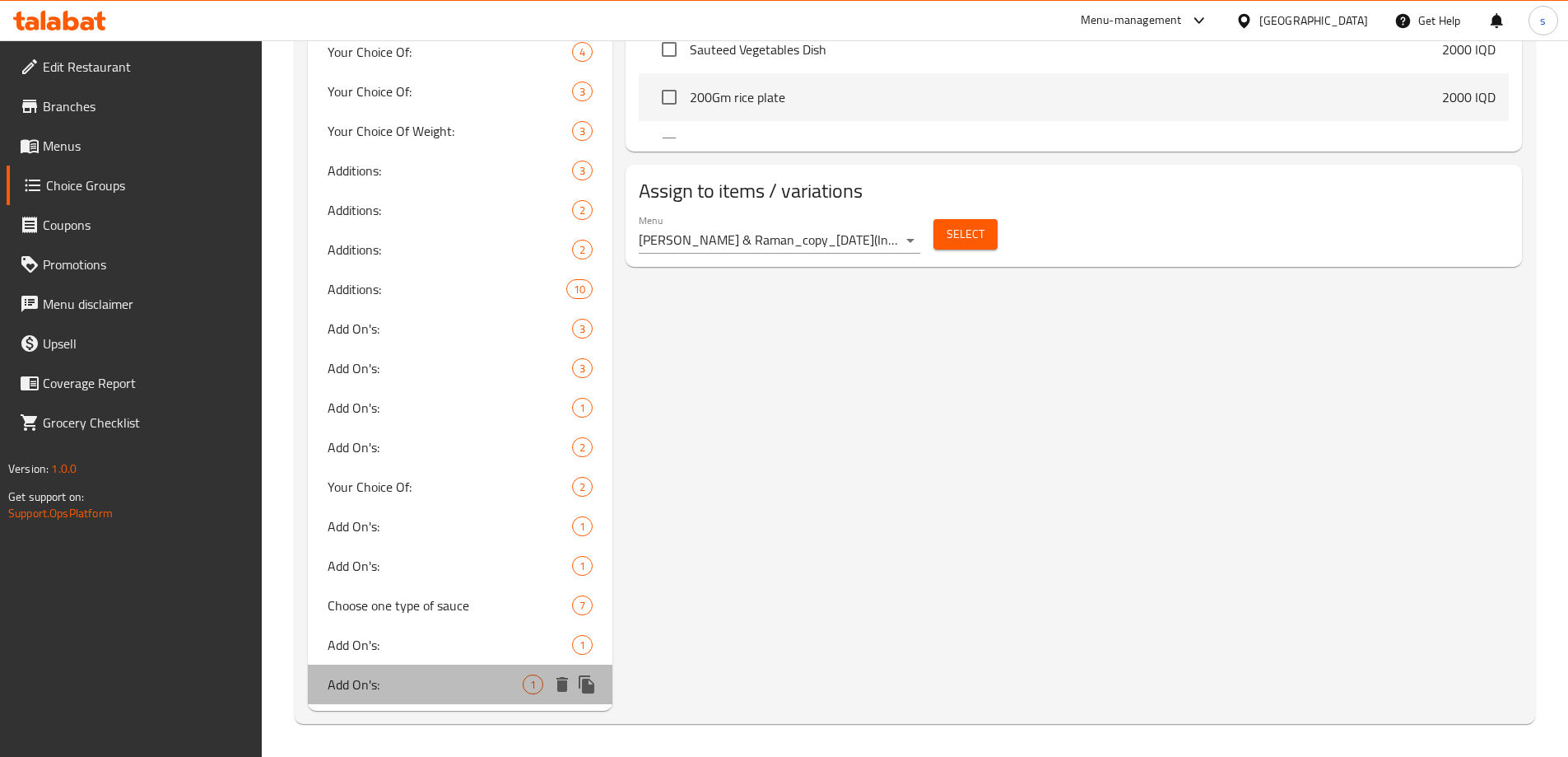
click at [369, 667] on div "Add On's: 1" at bounding box center [461, 684] width 306 height 40
type input "Add On's:"
type input "الإضافات:"
type input "زیادە:"
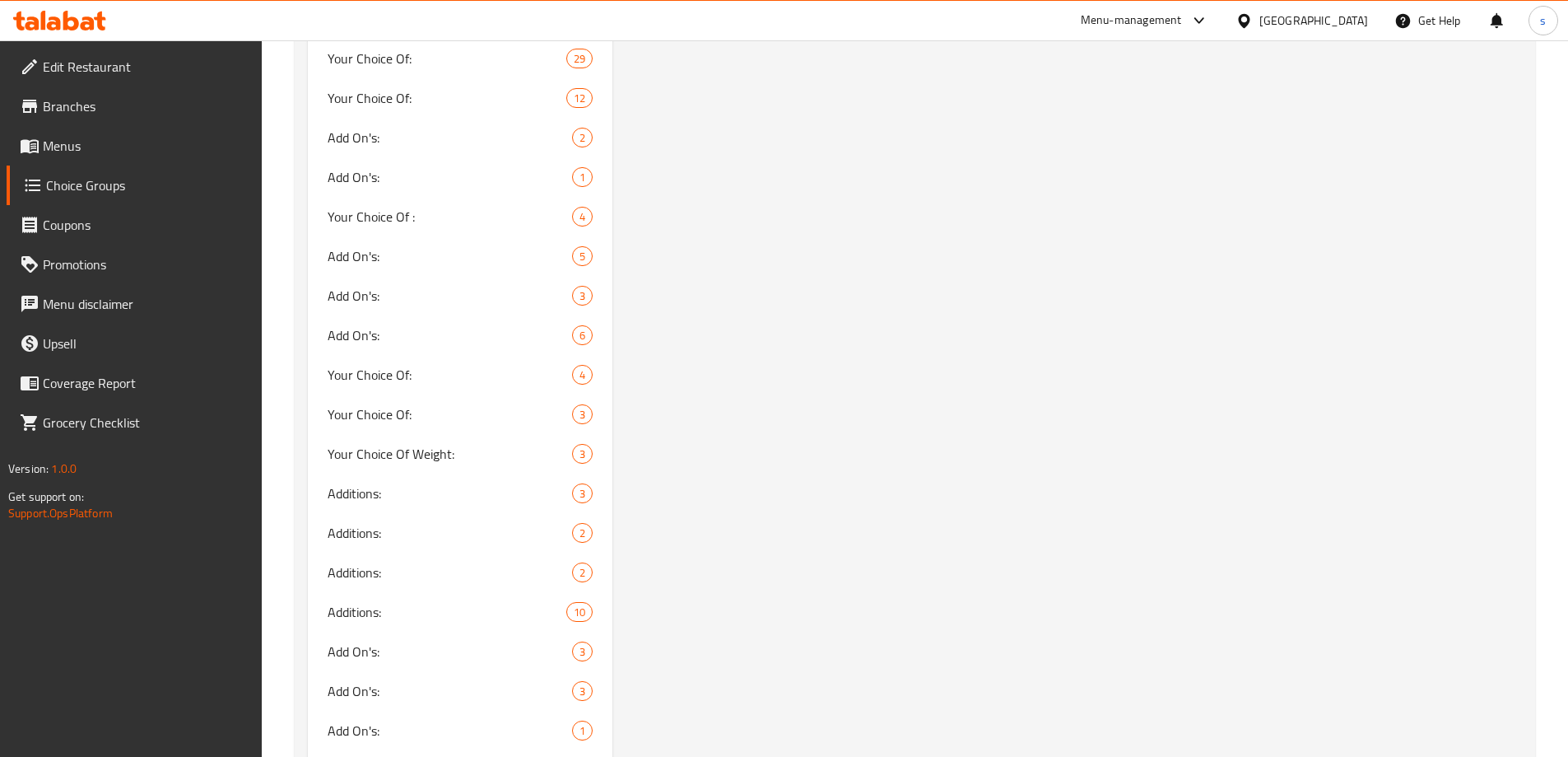
scroll to position [1340, 0]
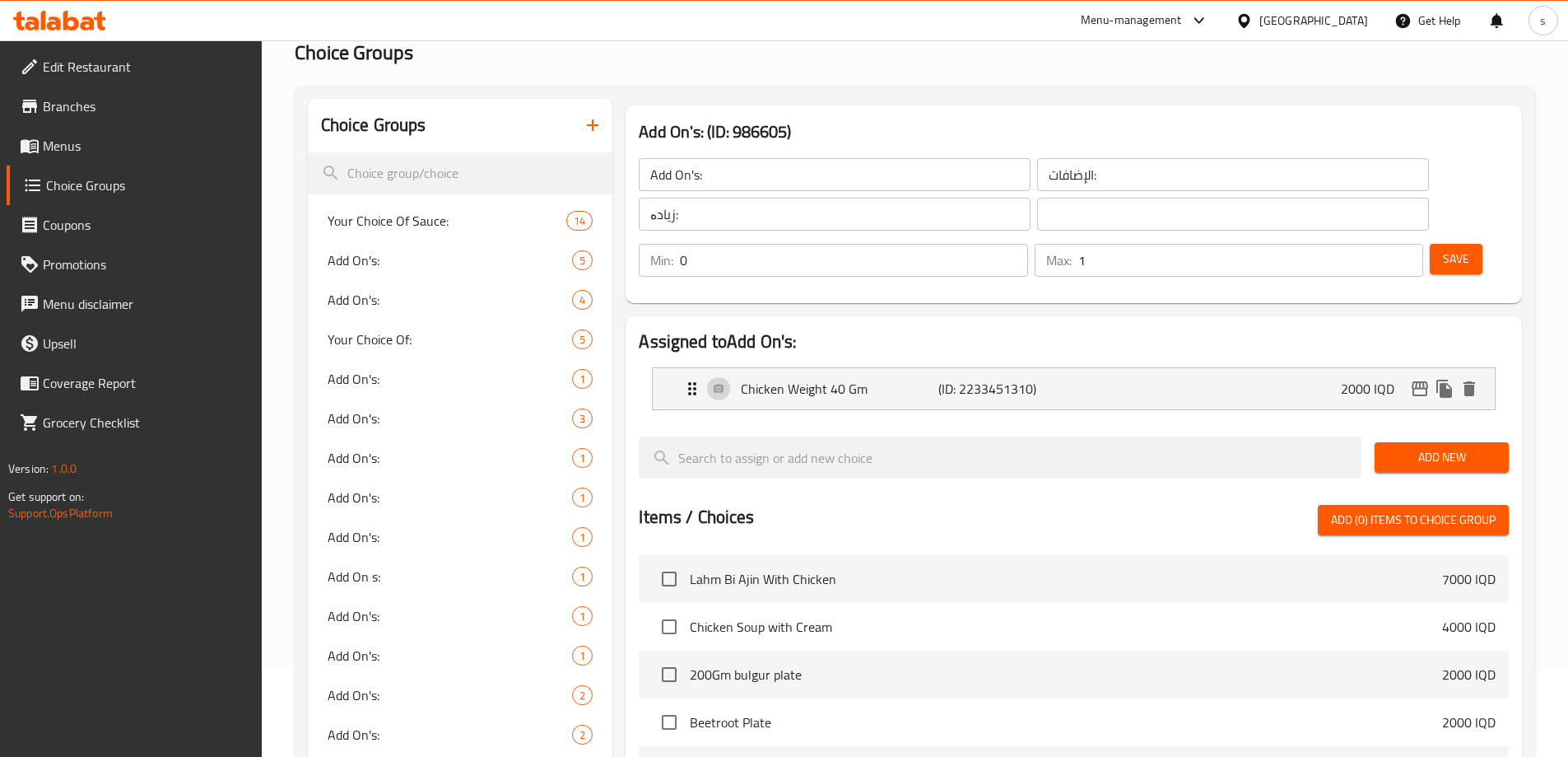
scroll to position [85, 0]
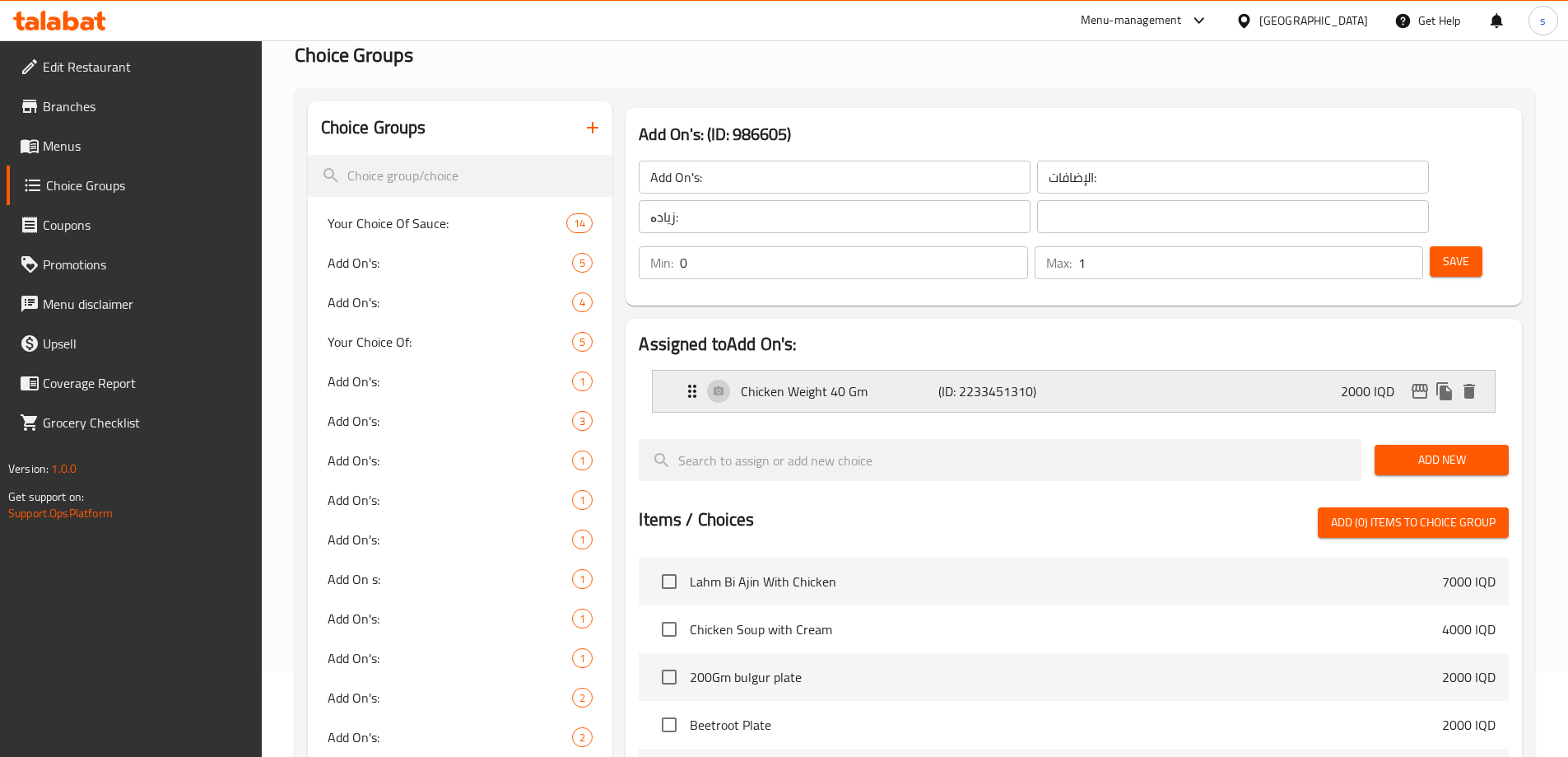
click at [1175, 370] on div "Chicken Weight 40 Gm (ID: 2233451310) 2000 IQD" at bounding box center [1079, 391] width 793 height 41
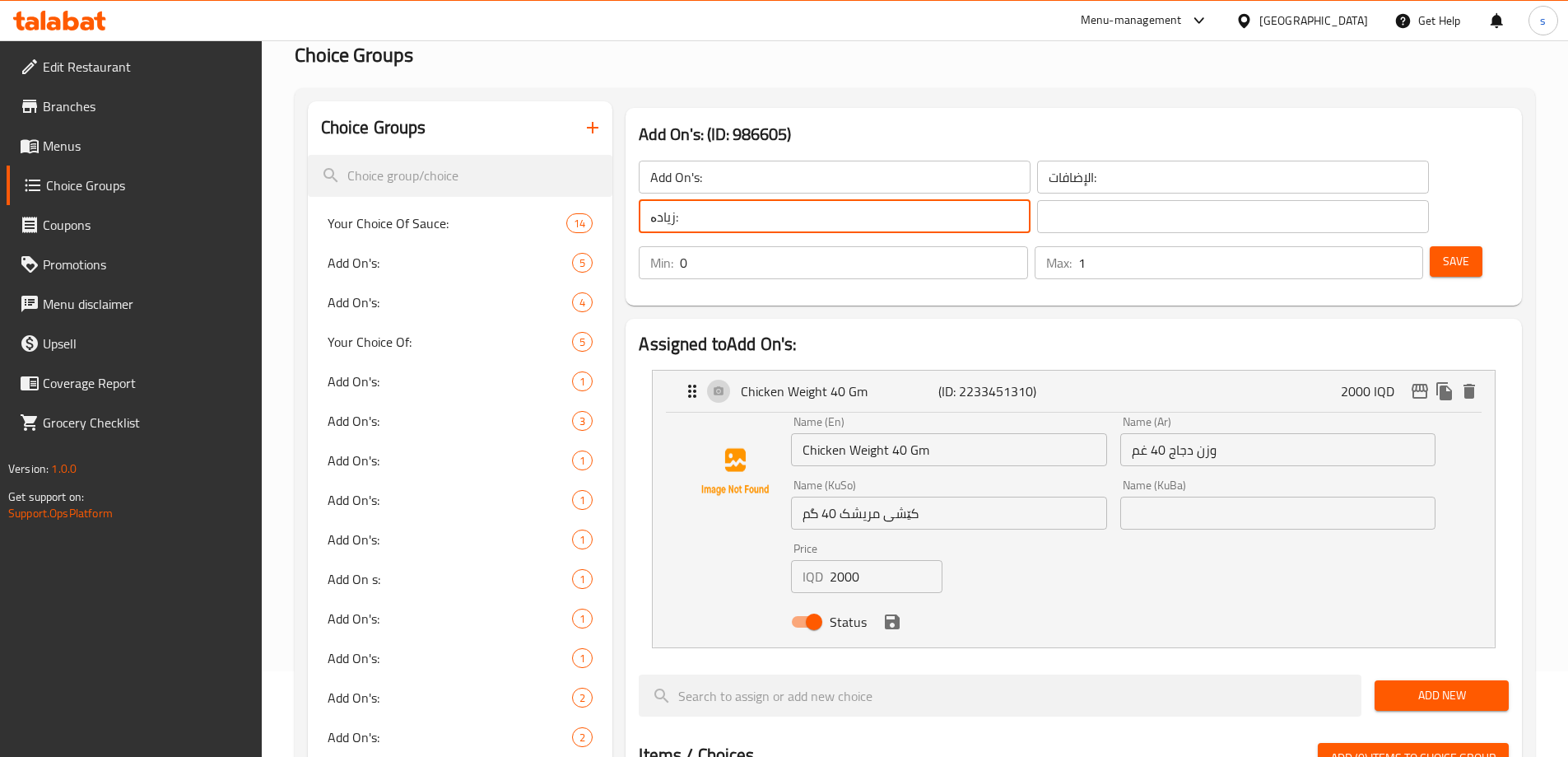
click at [749, 220] on input "زیادە:" at bounding box center [834, 216] width 392 height 33
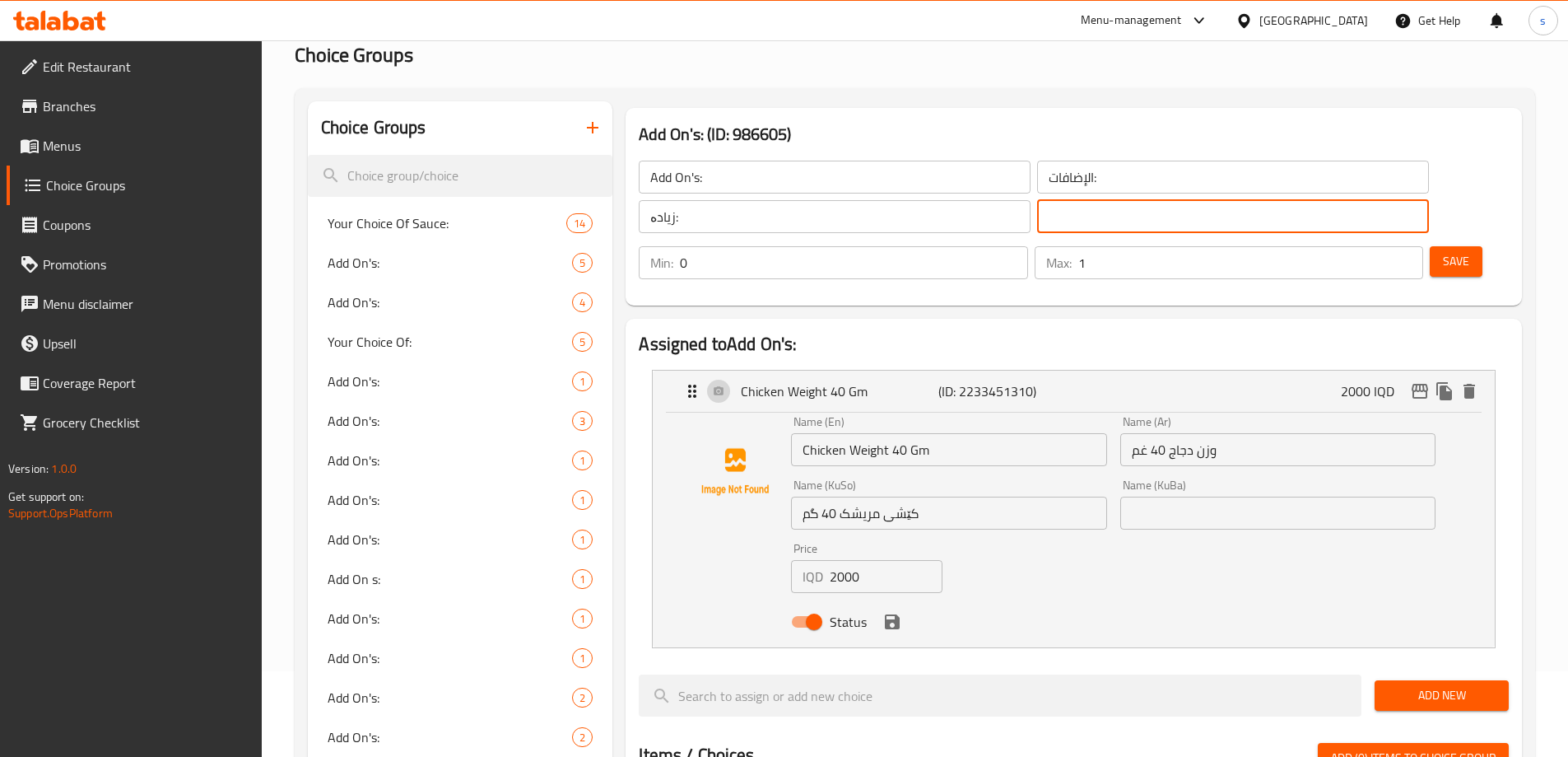
click at [1038, 226] on input "text" at bounding box center [1233, 216] width 392 height 33
paste input "زیادە:"
type input "زیادە:"
click at [1408, 251] on div "Add On's: ​ الإضافات: ​ زیادە: ​ زیادە: ​ Min: 0 ​ Max: 1 ​ Save" at bounding box center [1074, 220] width 883 height 158
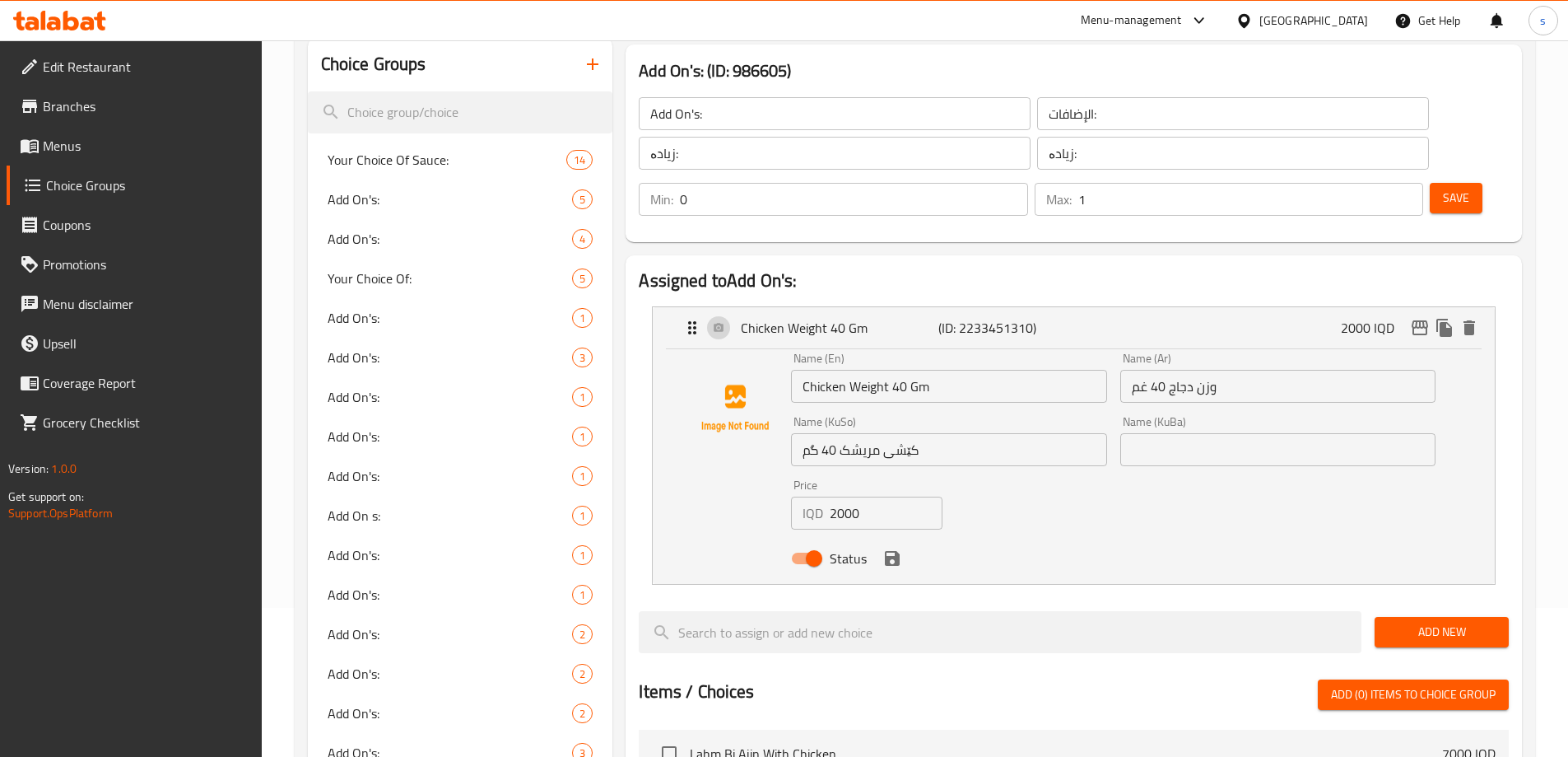
scroll to position [0, 0]
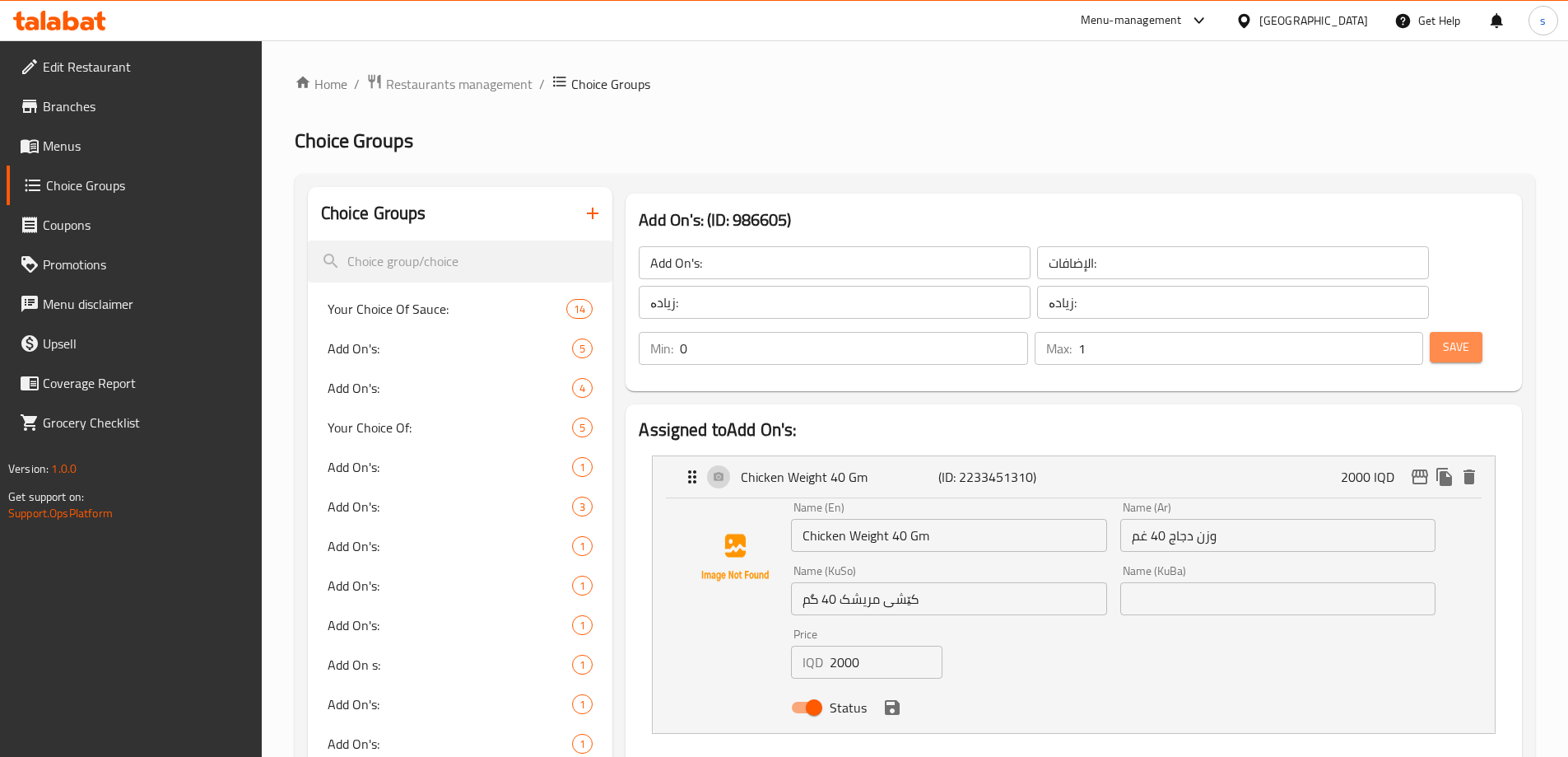
click at [1443, 337] on span "Save" at bounding box center [1456, 347] width 27 height 21
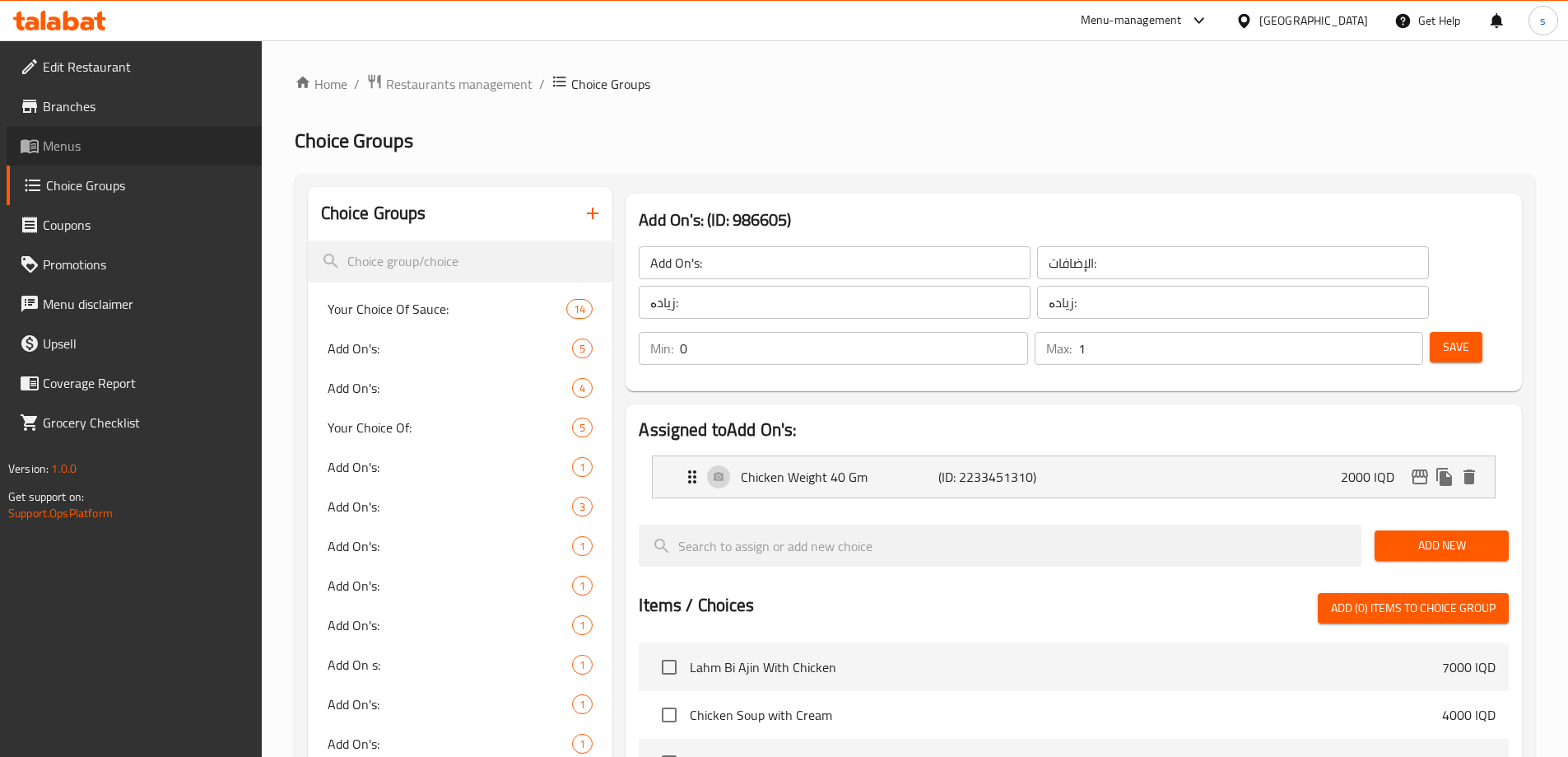
click at [71, 155] on span "Menus" at bounding box center [146, 146] width 206 height 20
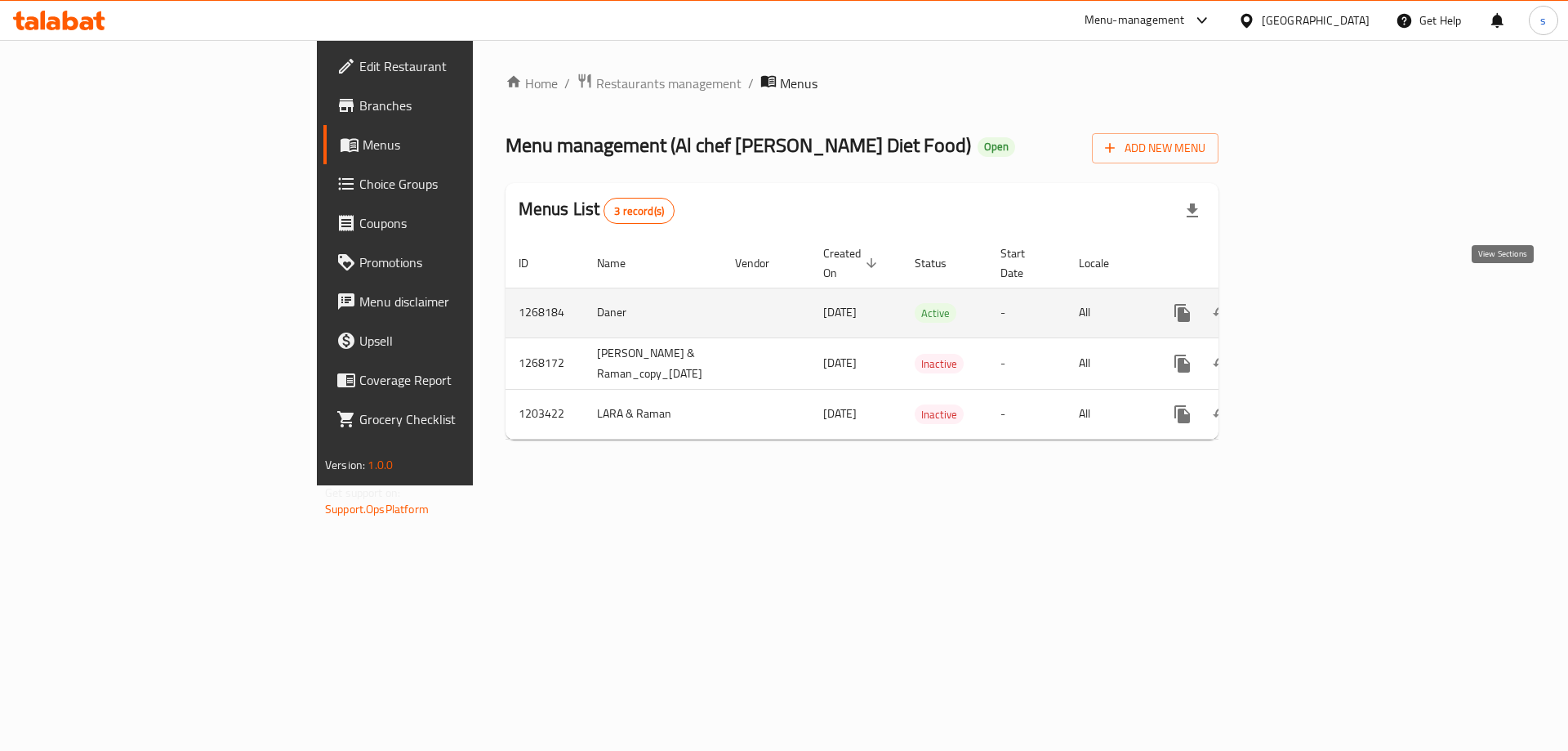
click at [1309, 303] on icon "enhanced table" at bounding box center [1299, 313] width 20 height 20
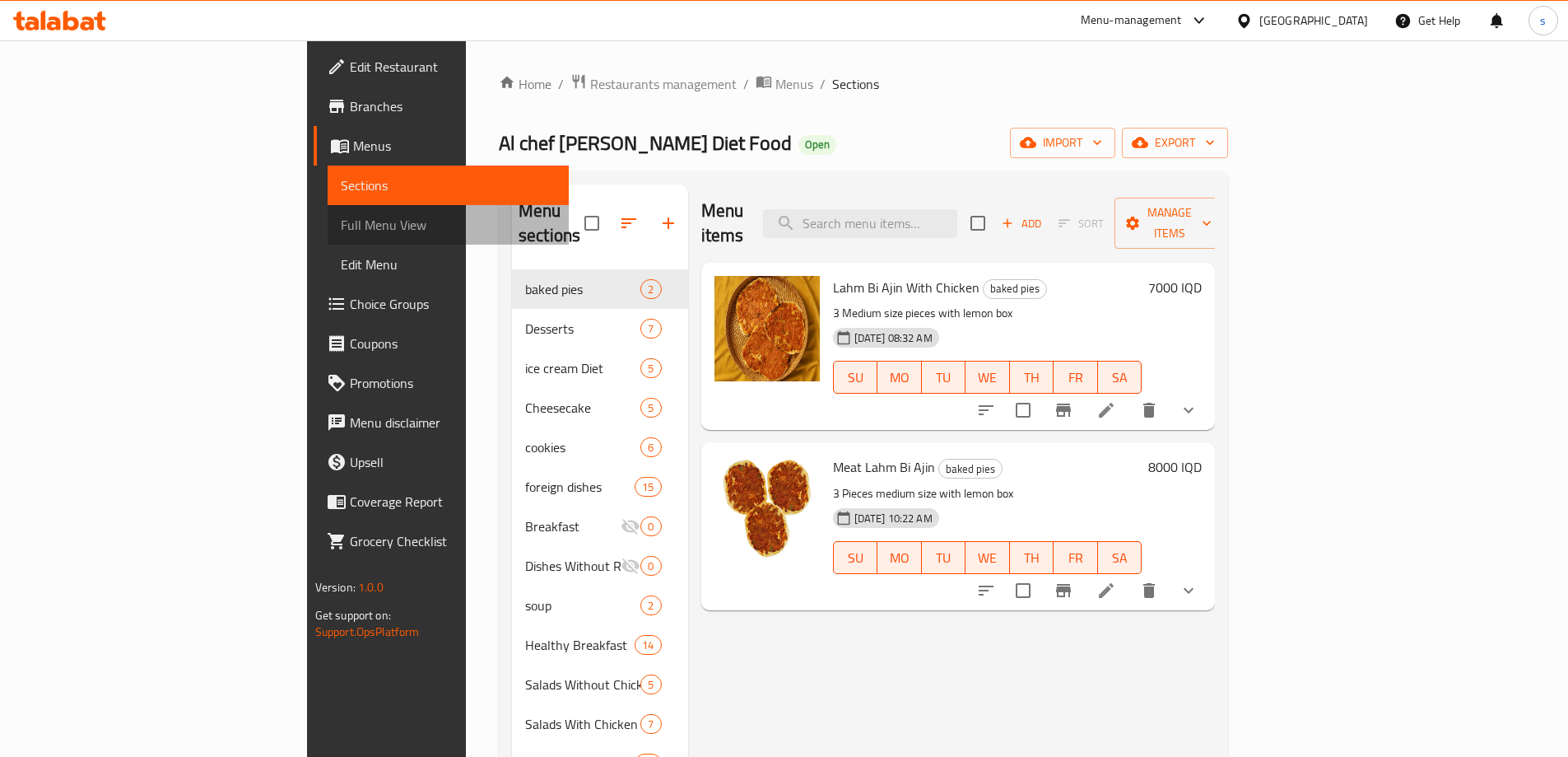
click at [341, 215] on span "Full Menu View" at bounding box center [449, 225] width 215 height 20
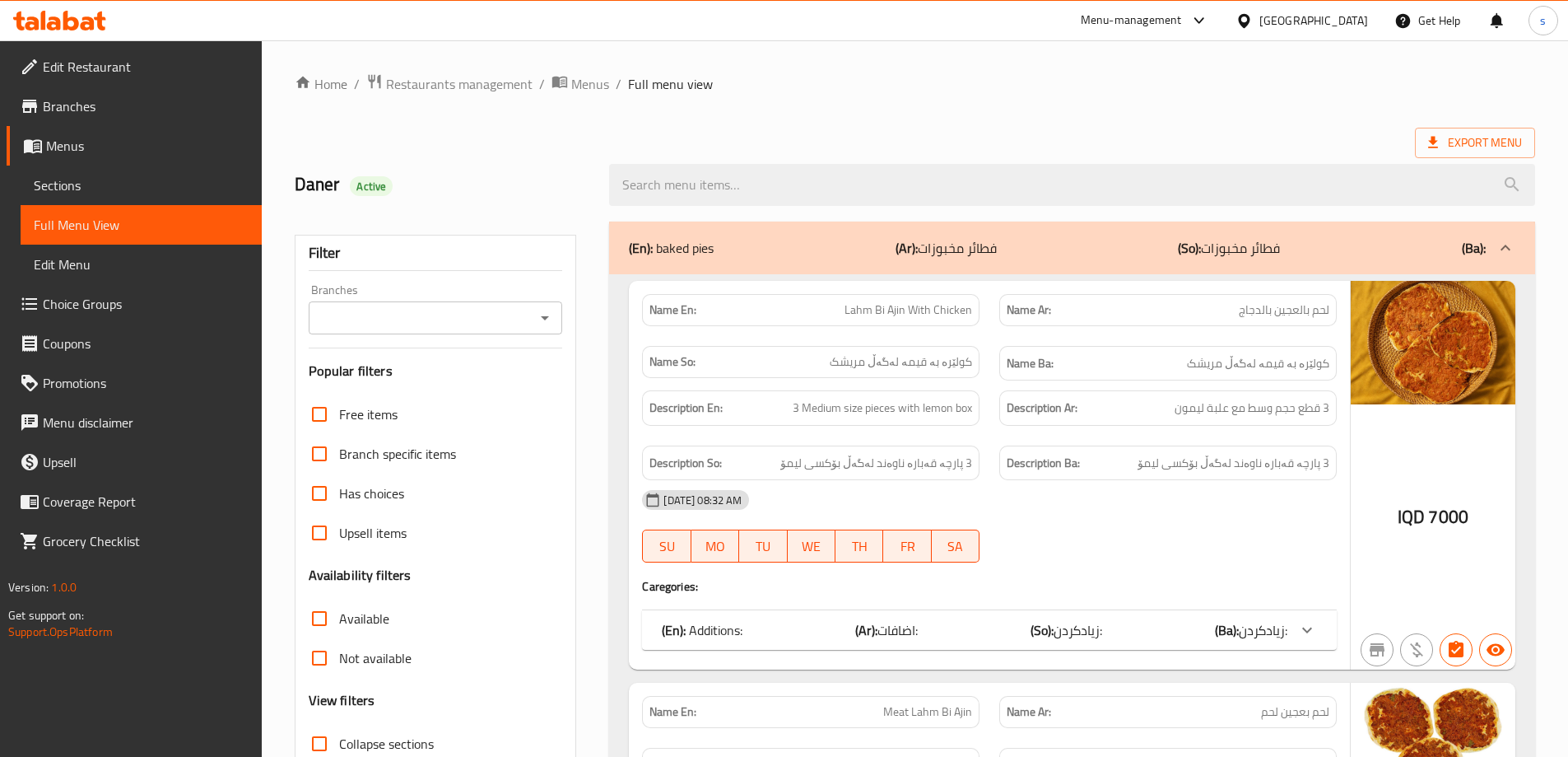
click at [546, 316] on icon "Open" at bounding box center [545, 318] width 9 height 4
click at [548, 317] on icon "Close" at bounding box center [544, 318] width 20 height 20
click at [548, 317] on icon "Open" at bounding box center [545, 318] width 9 height 4
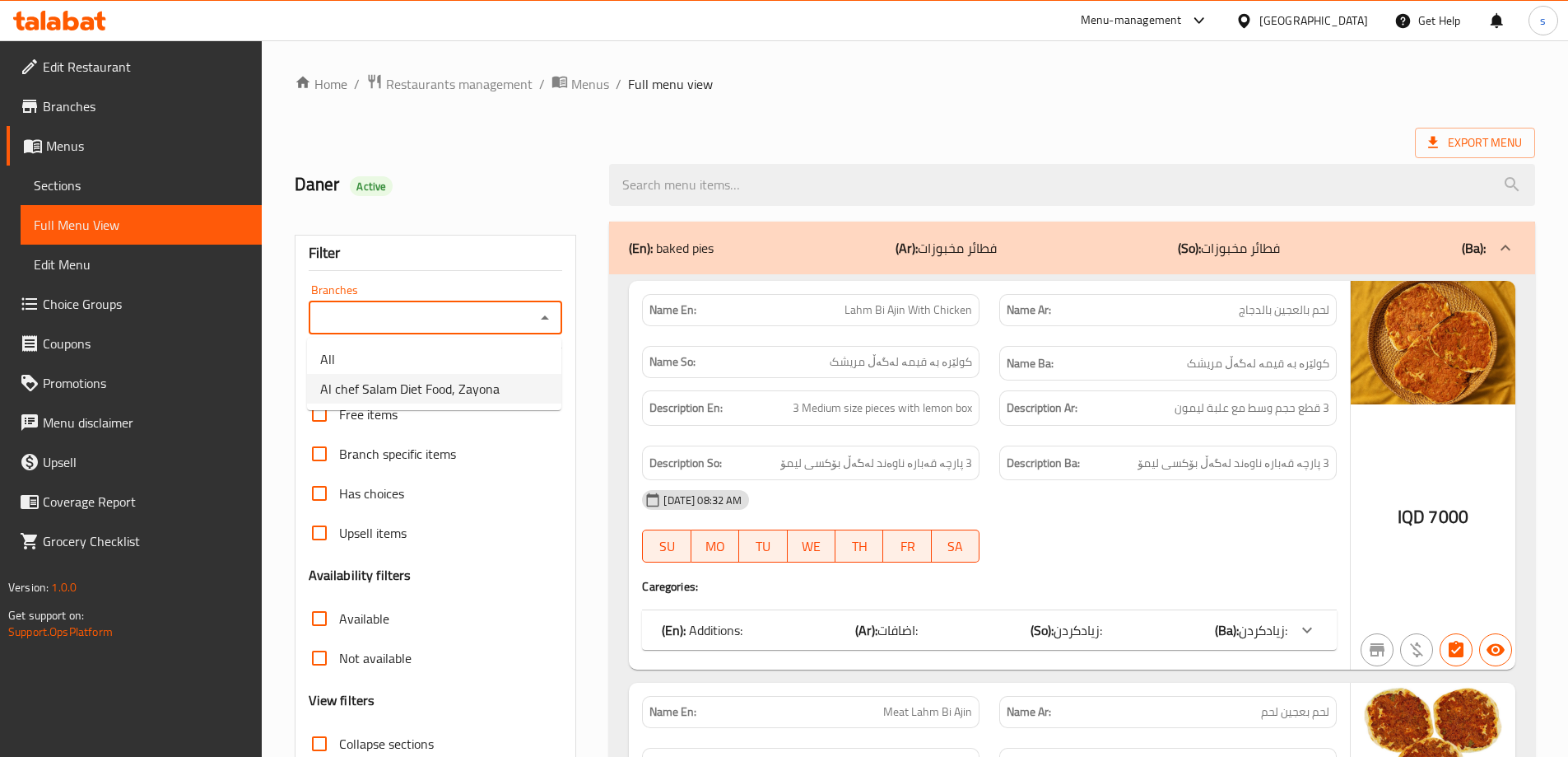
click at [555, 386] on li "Al chef Salam Diet Food, Zayona" at bounding box center [434, 388] width 254 height 29
type input "Al chef Salam Diet Food, Zayona"
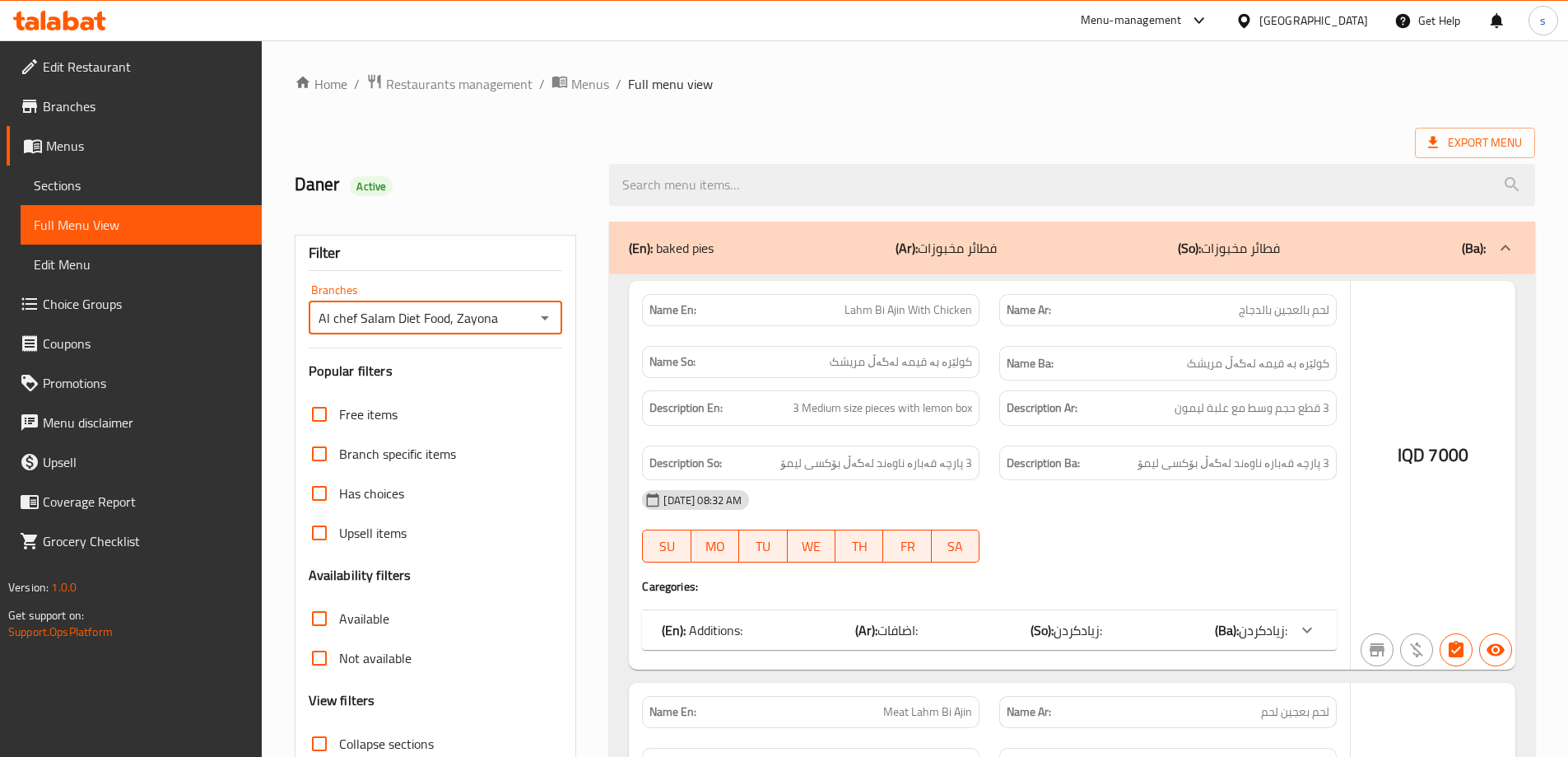
click at [690, 179] on div at bounding box center [784, 378] width 1568 height 757
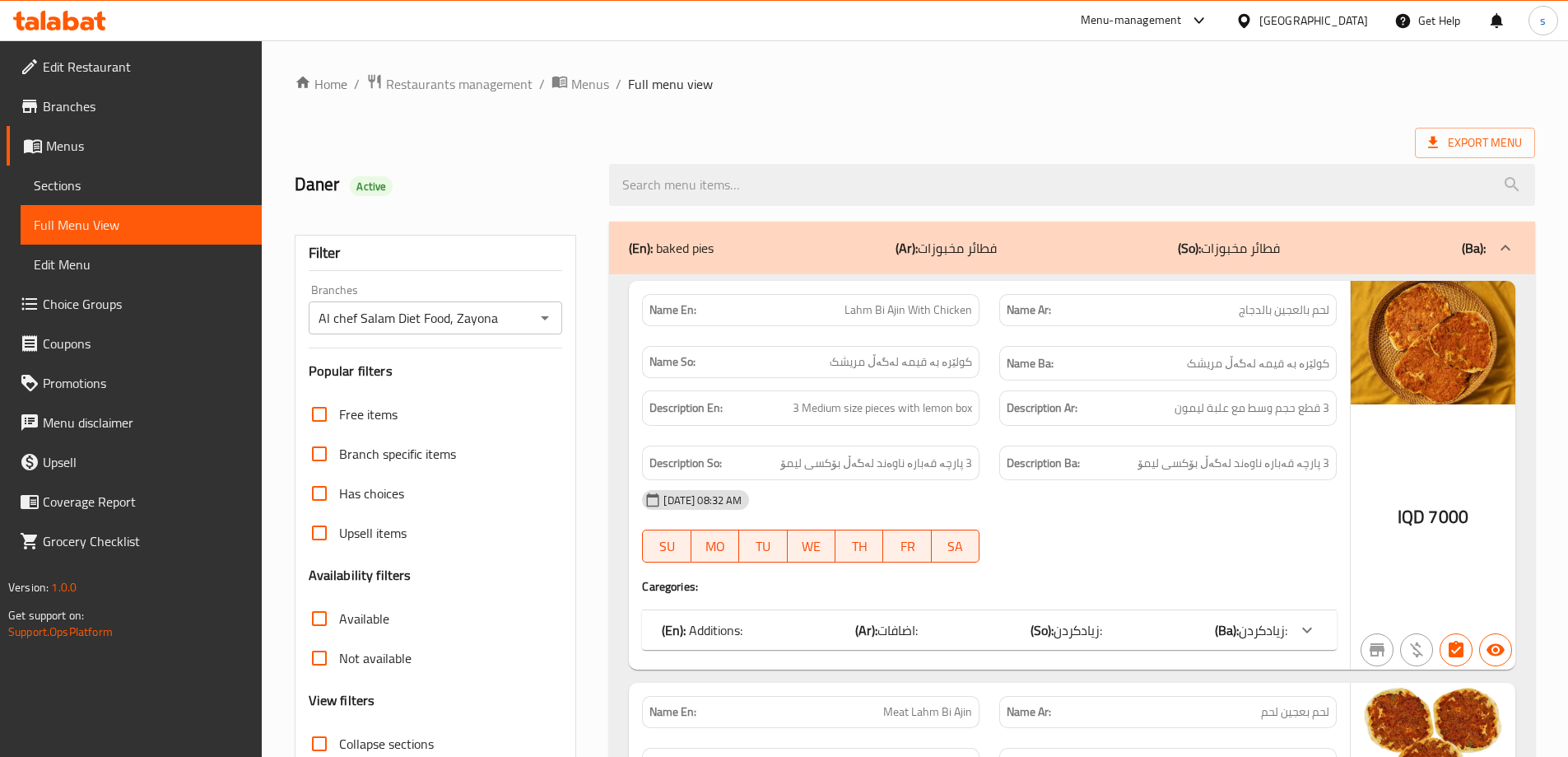
click at [735, 162] on div at bounding box center [1072, 185] width 945 height 62
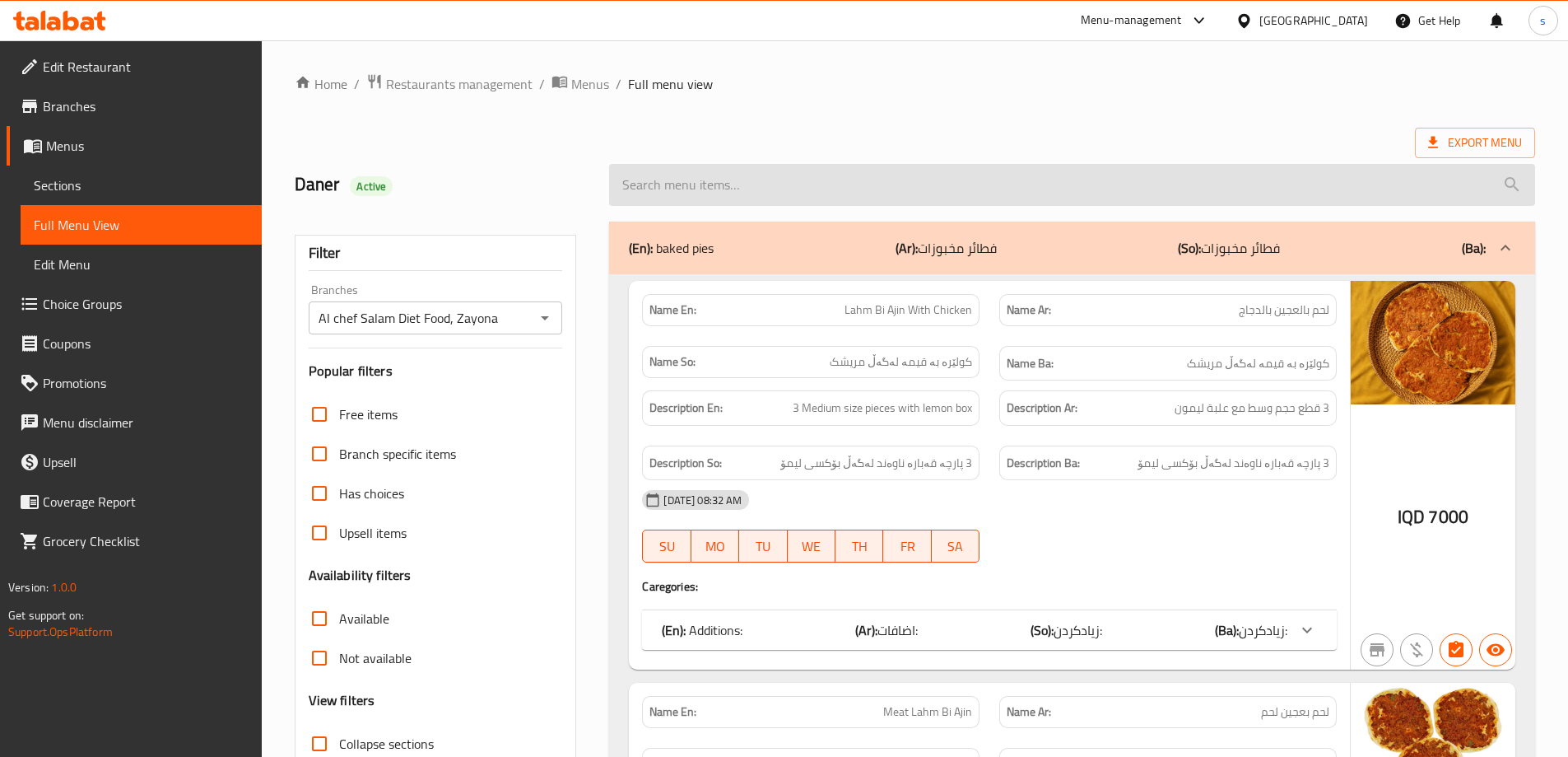
click at [720, 180] on input "search" at bounding box center [1071, 184] width 926 height 42
paste input "2 Meat Burger Pieces With Mushroom Sauce And Rice"
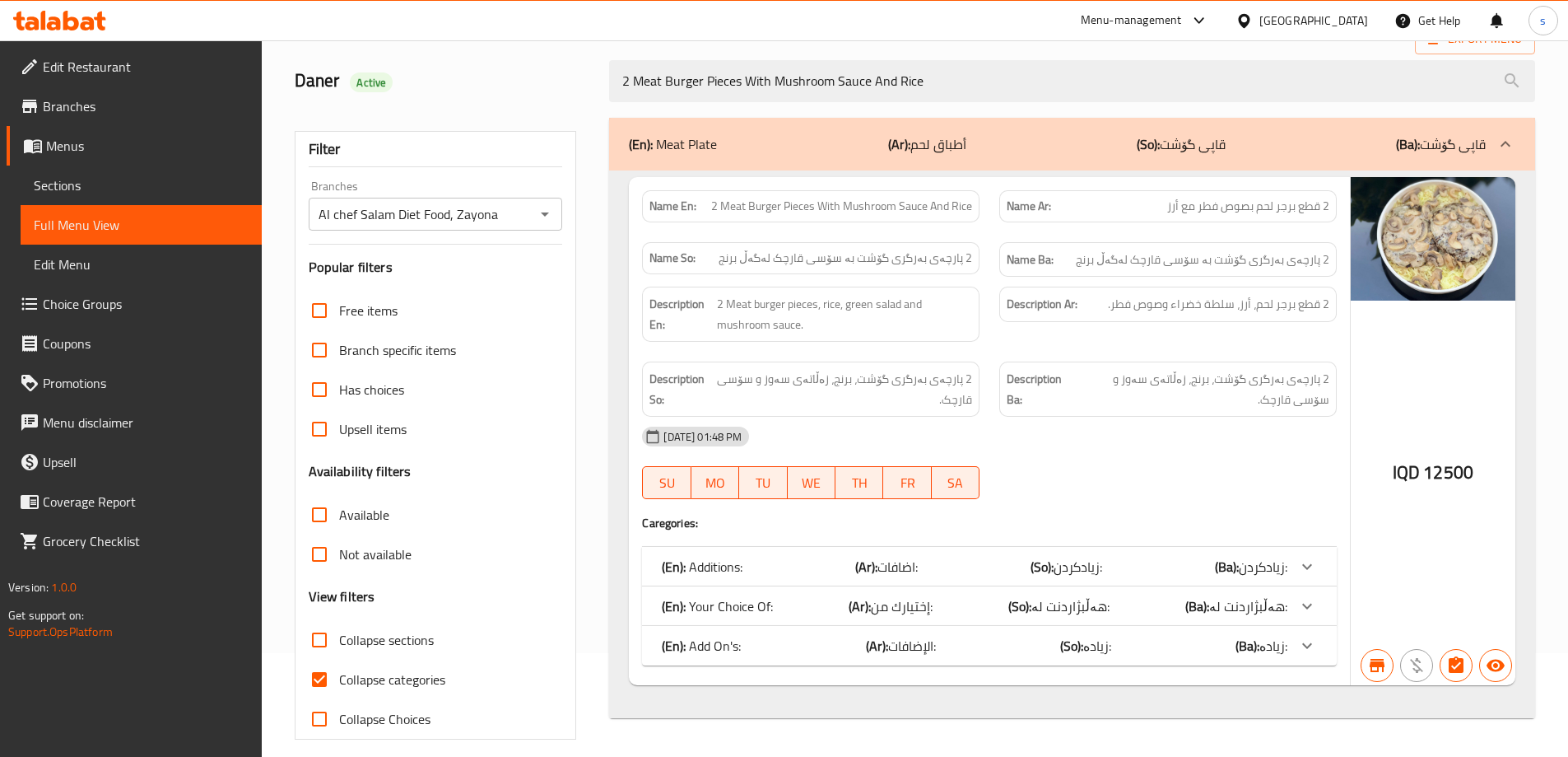
scroll to position [104, 0]
type input "2 Meat Burger Pieces With Mushroom Sauce And Rice"
click at [320, 686] on input "Collapse categories" at bounding box center [319, 679] width 40 height 40
checkbox input "false"
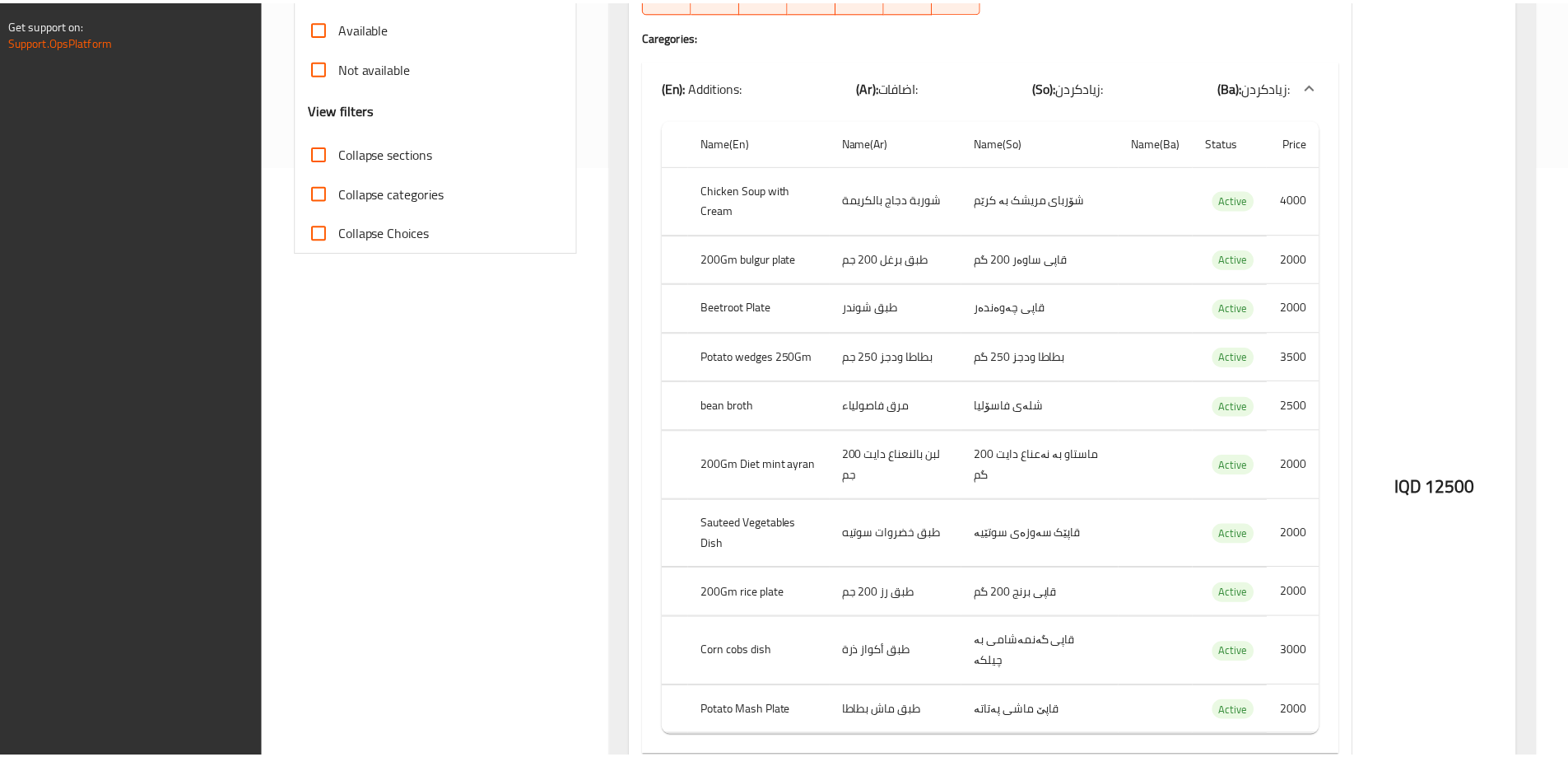
scroll to position [1080, 0]
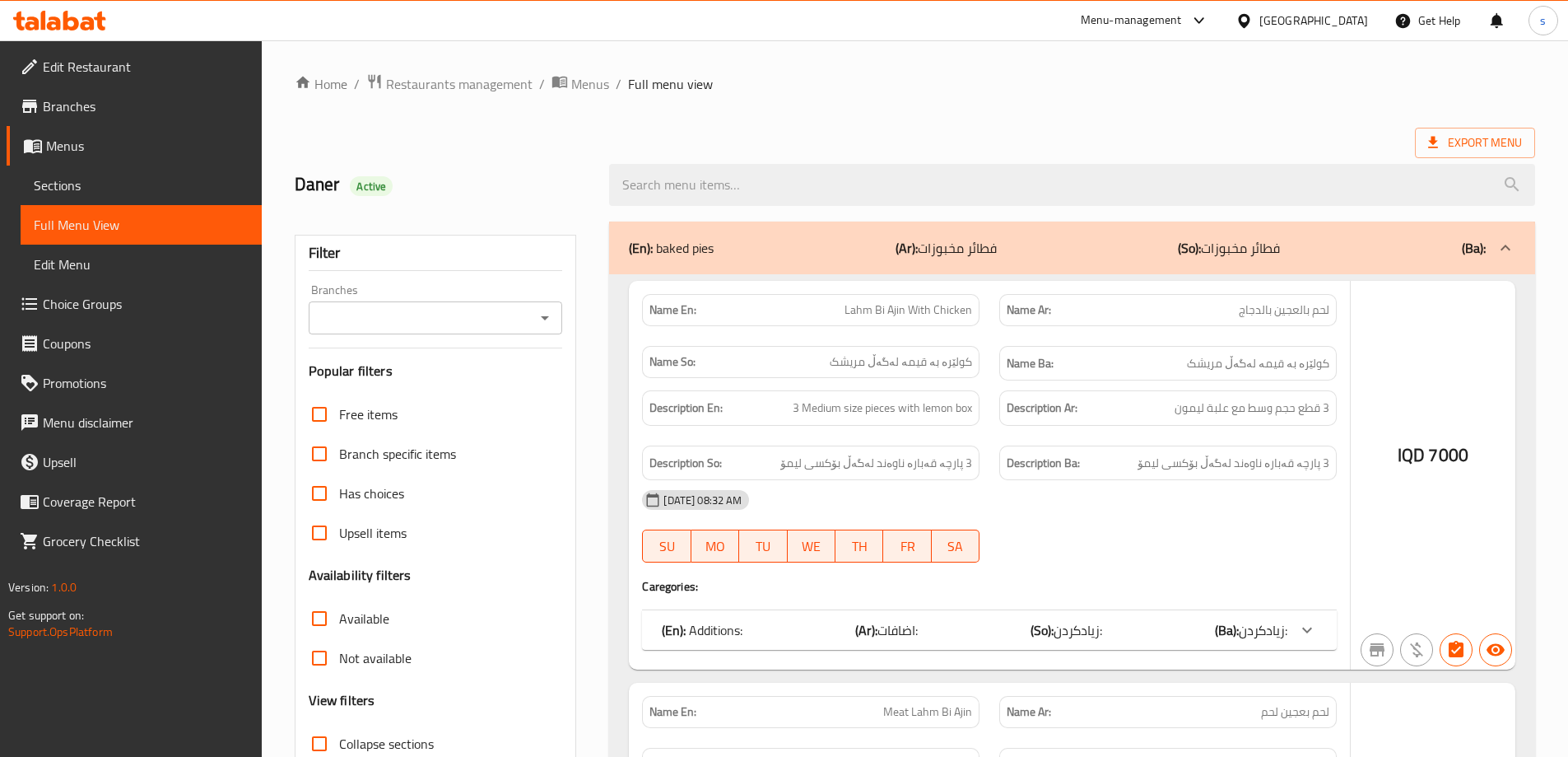
click at [537, 317] on div at bounding box center [784, 378] width 1568 height 757
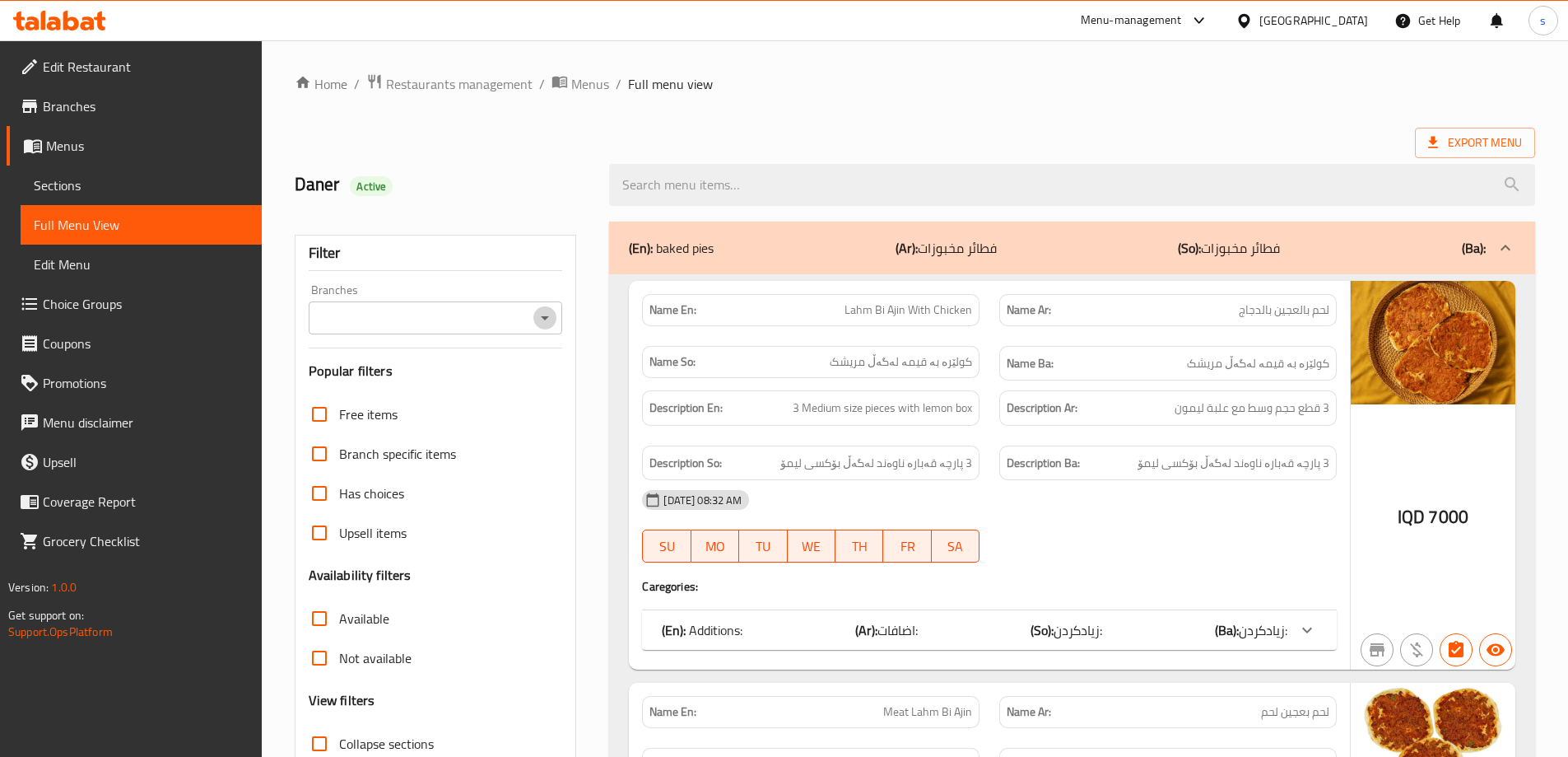
click at [548, 317] on icon "Open" at bounding box center [544, 318] width 20 height 20
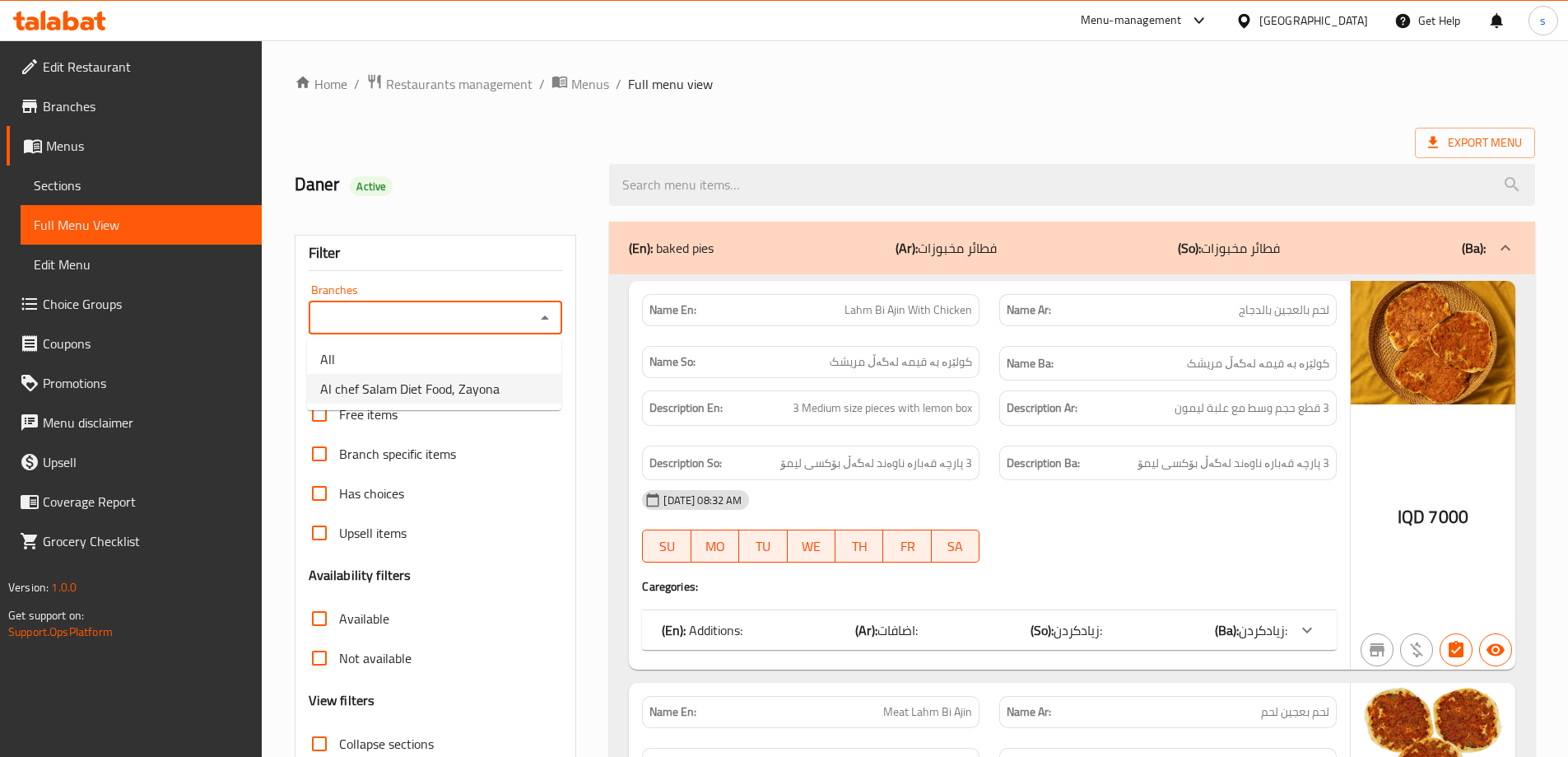
click at [532, 389] on li "Al chef Salam Diet Food, Zayona" at bounding box center [434, 388] width 254 height 29
type input "Al chef Salam Diet Food, Zayona"
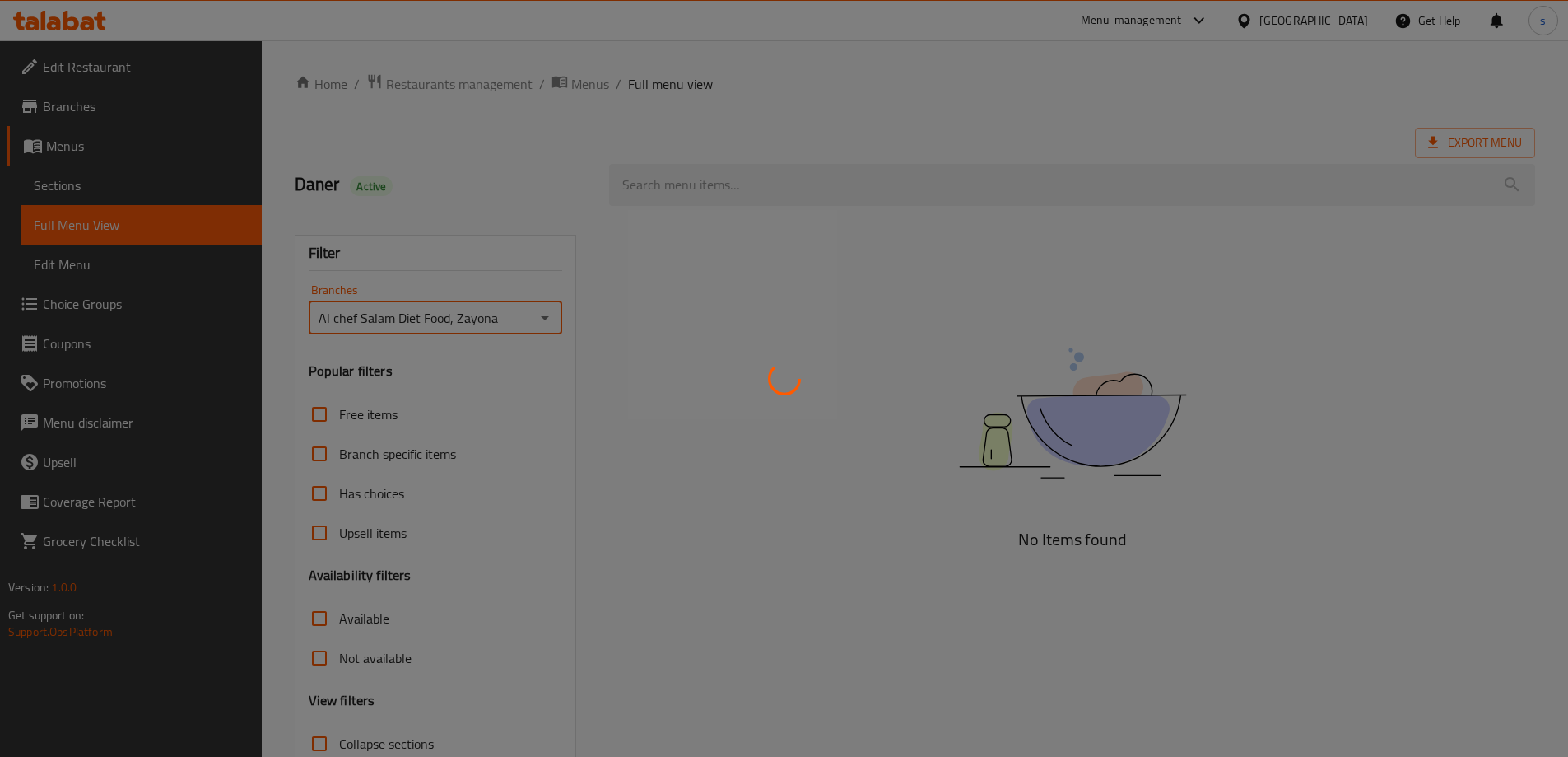
click at [728, 189] on div at bounding box center [784, 378] width 1568 height 757
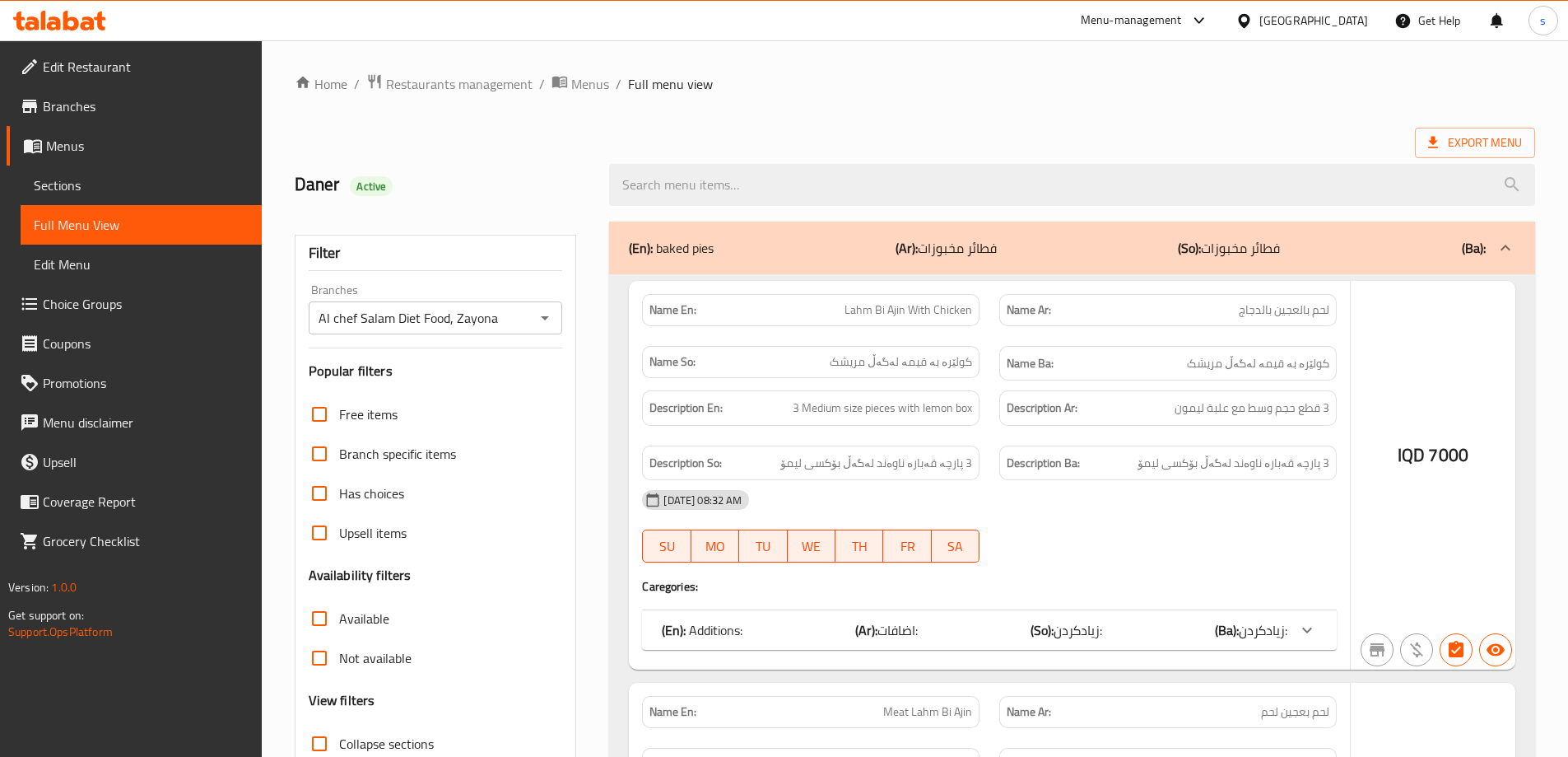
click at [720, 178] on div at bounding box center [784, 378] width 1568 height 757
click at [628, 187] on div at bounding box center [784, 378] width 1568 height 757
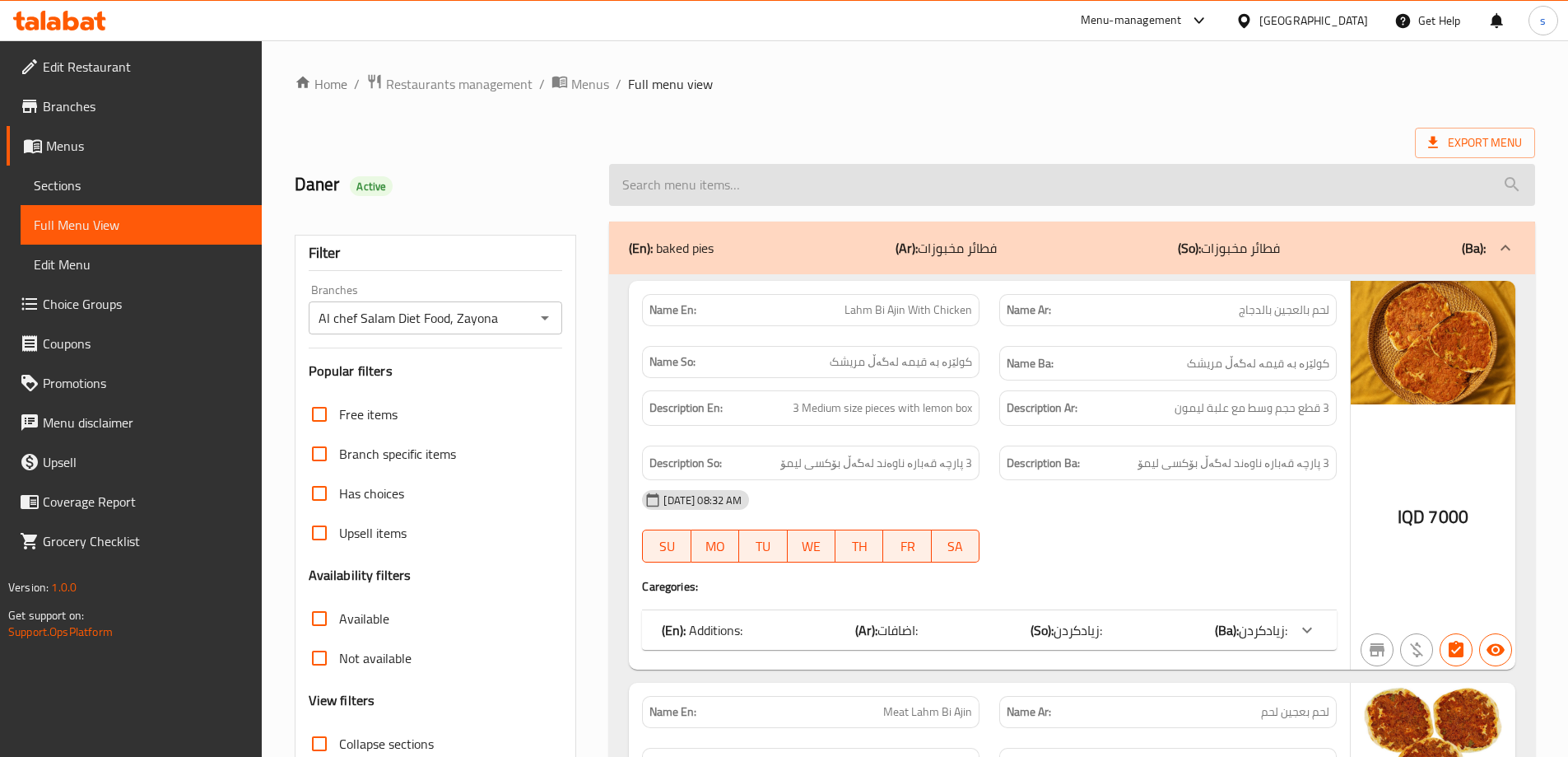
click at [654, 194] on input "search" at bounding box center [1071, 184] width 926 height 42
paste input "Meat Chelfray"
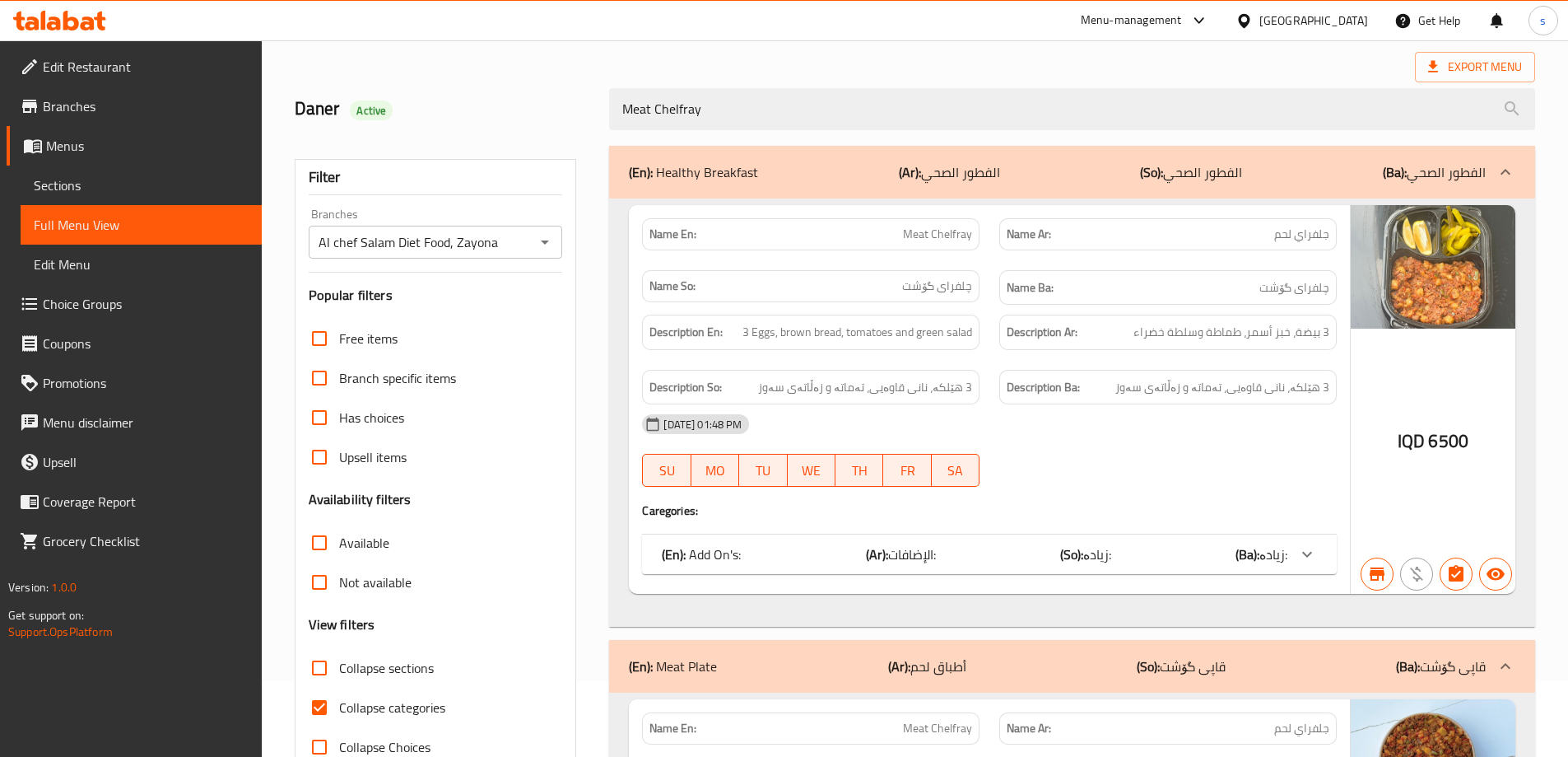
scroll to position [80, 0]
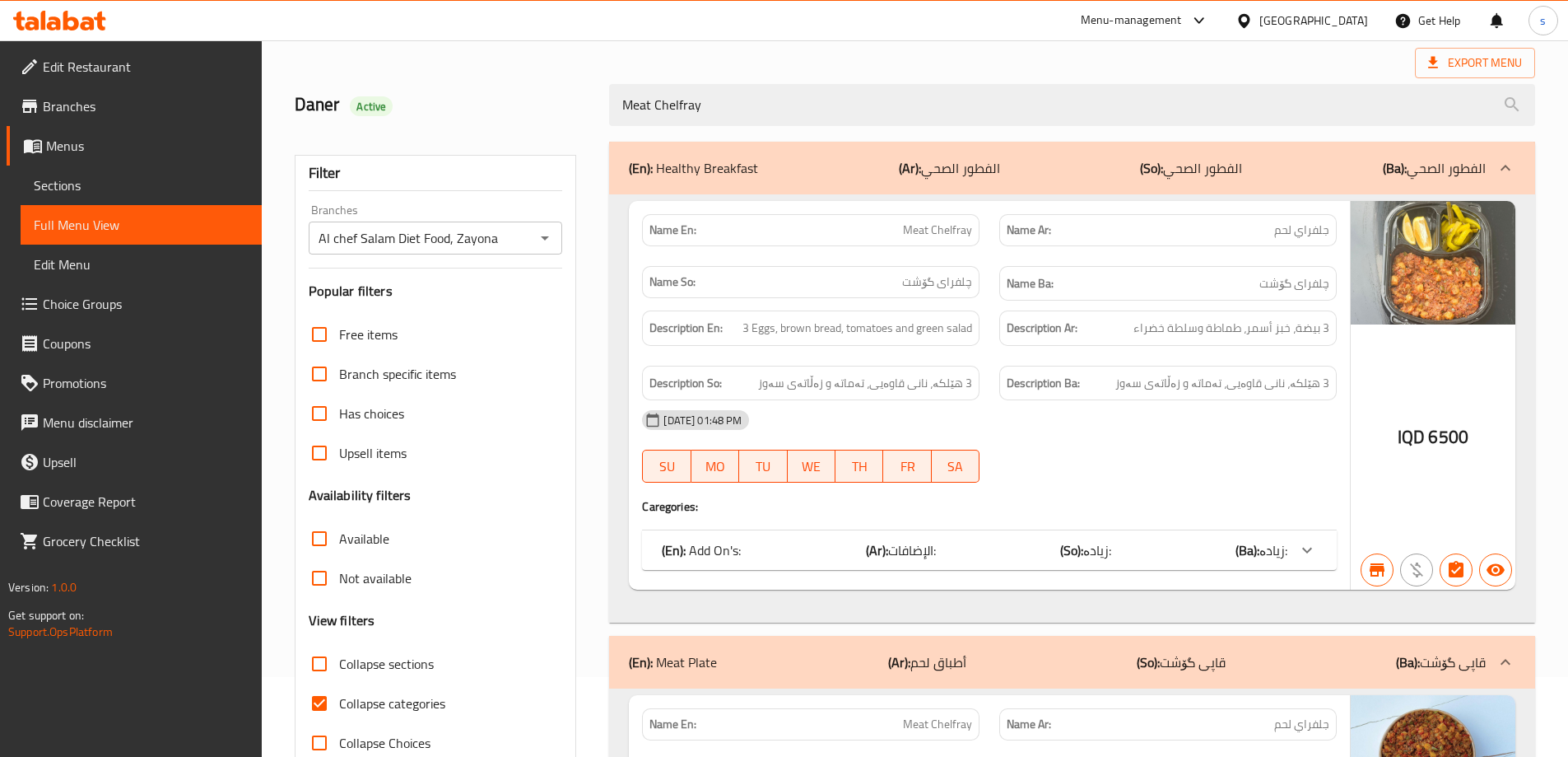
type input "Meat Chelfray"
click at [1175, 547] on div "(En): Add On's: (Ar): الإضافات: (So): زیادە: (Ba): زیادە:" at bounding box center [975, 549] width 626 height 20
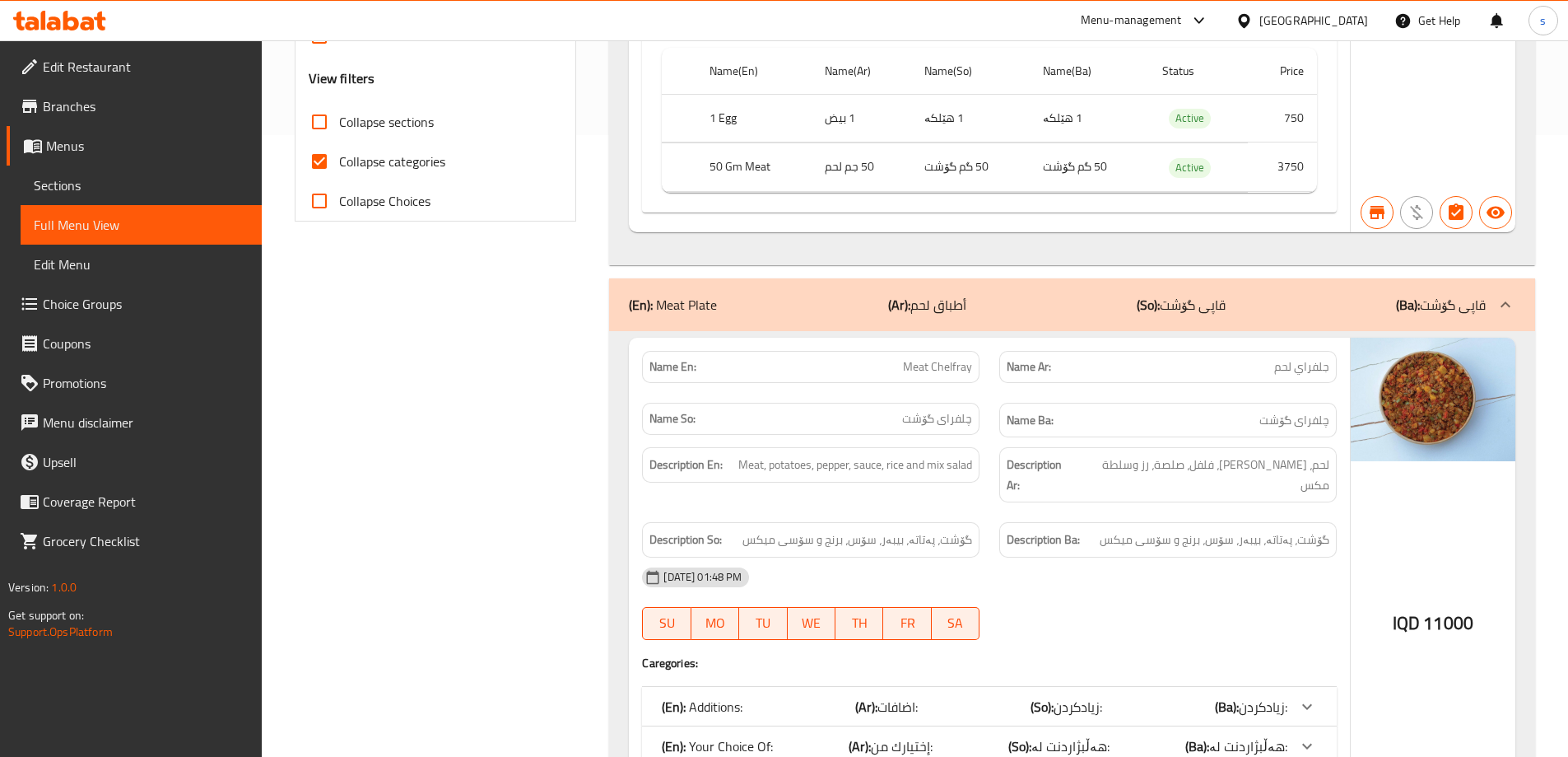
scroll to position [735, 0]
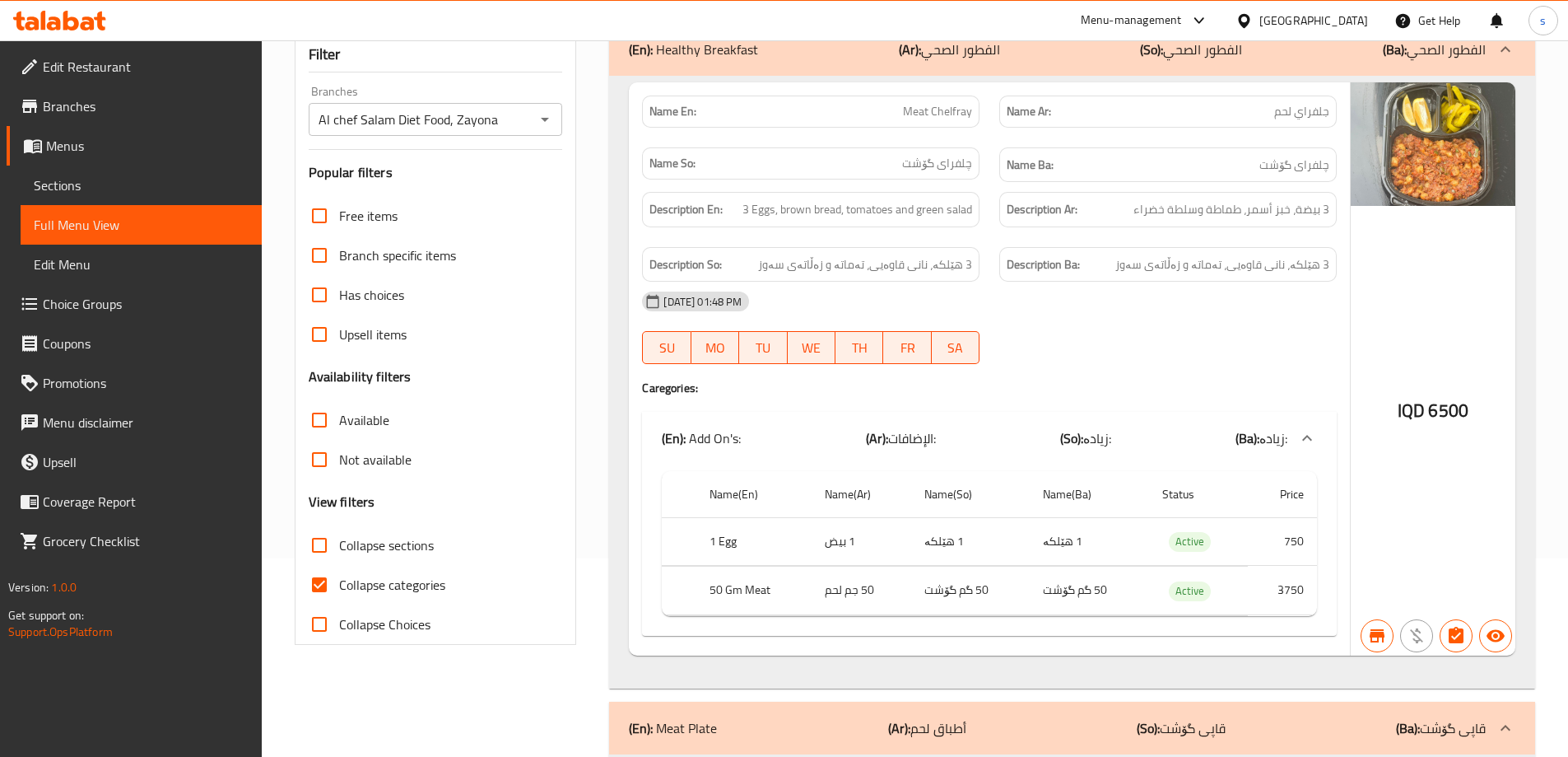
scroll to position [159, 0]
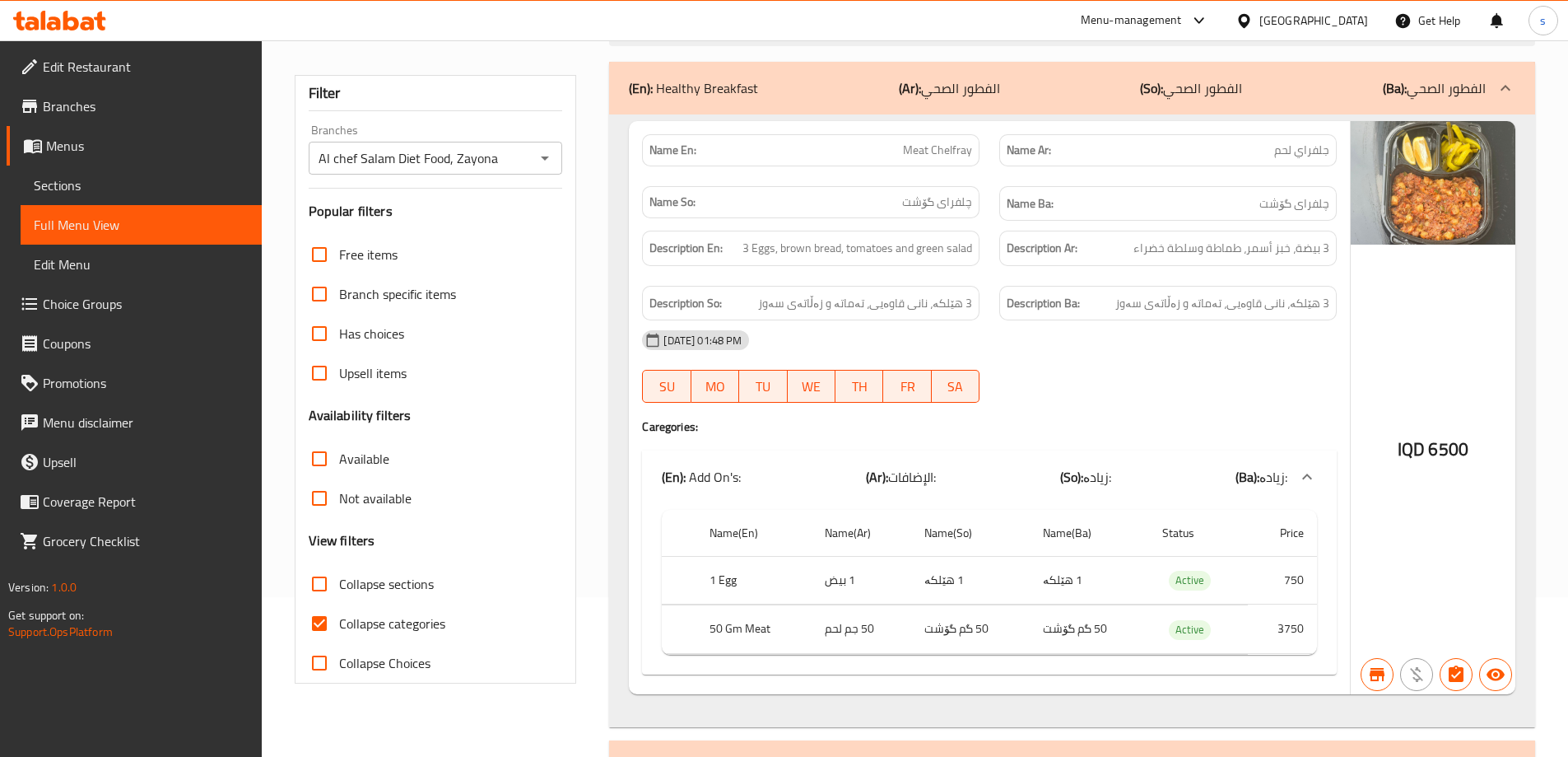
click at [1030, 77] on div "(En): Healthy Breakfast (Ar): الفطور الصحي (So): الفطور الصحي (Ba): الفطور الصحي" at bounding box center [1071, 88] width 926 height 53
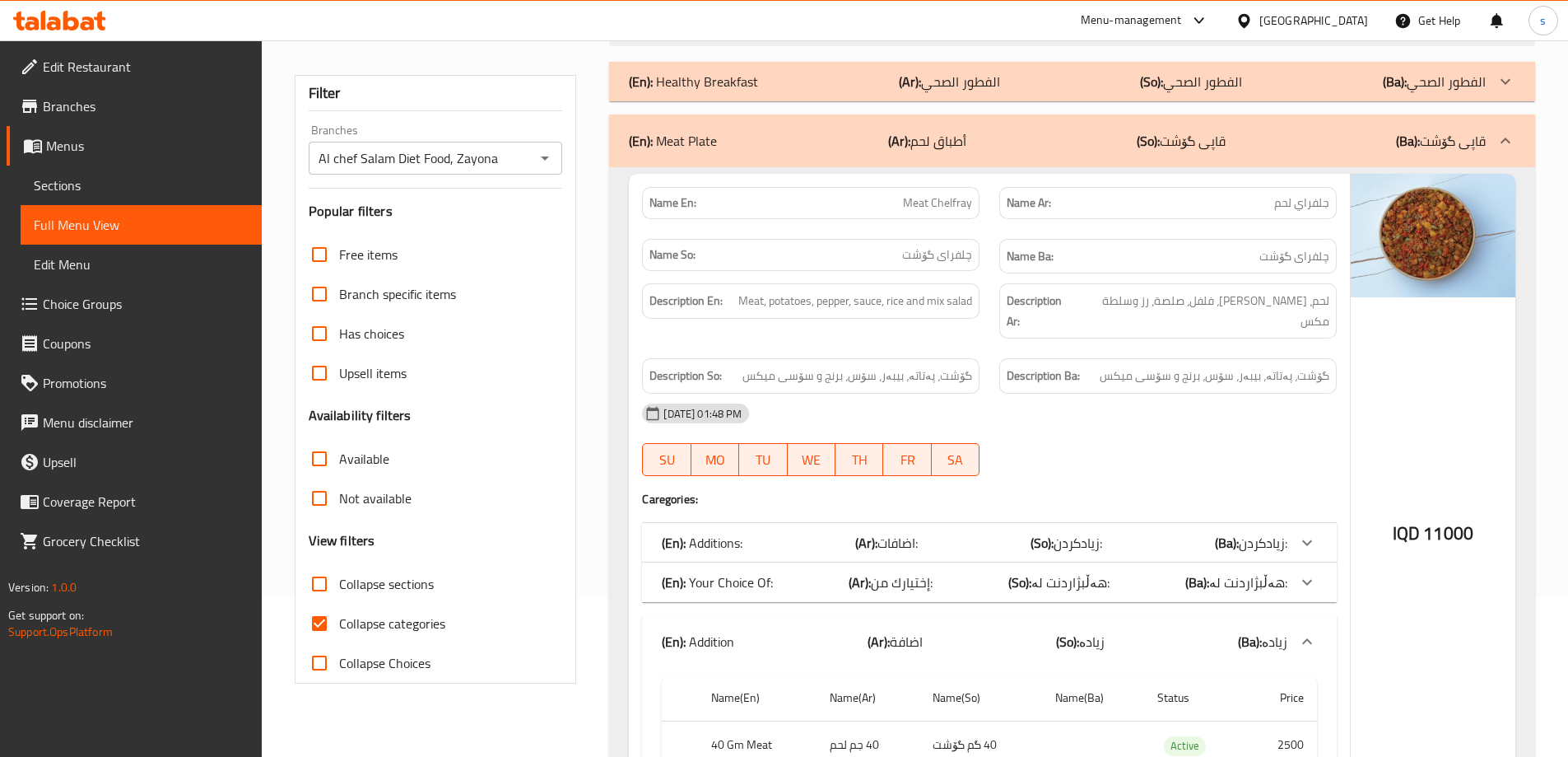
scroll to position [258, 0]
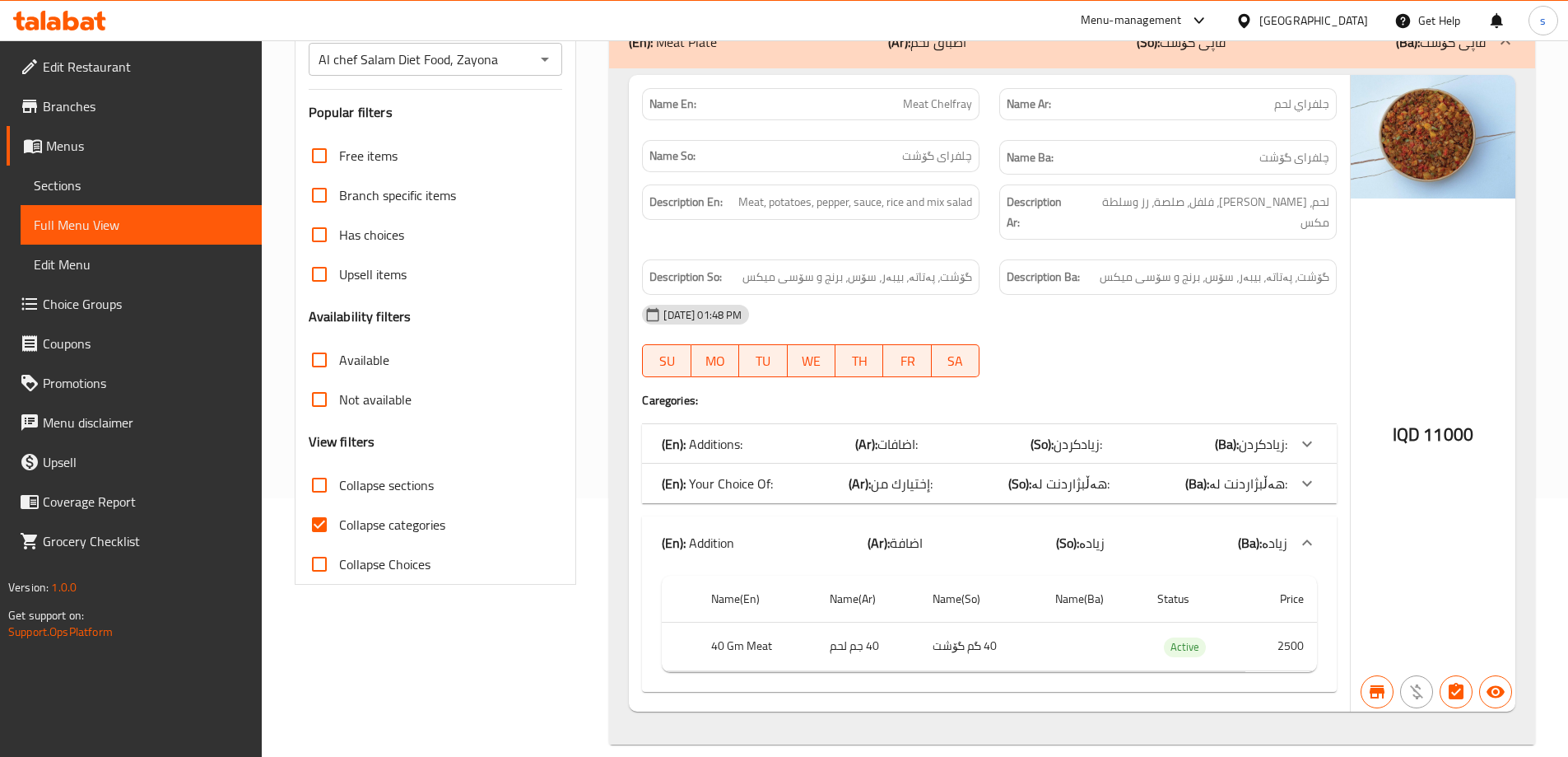
click at [973, 454] on div "(En): Your Choice Of: (Ar): إختيارك من: (So): هەڵبژاردنت لە: (Ba): هەڵبژاردنت ل…" at bounding box center [975, 444] width 626 height 20
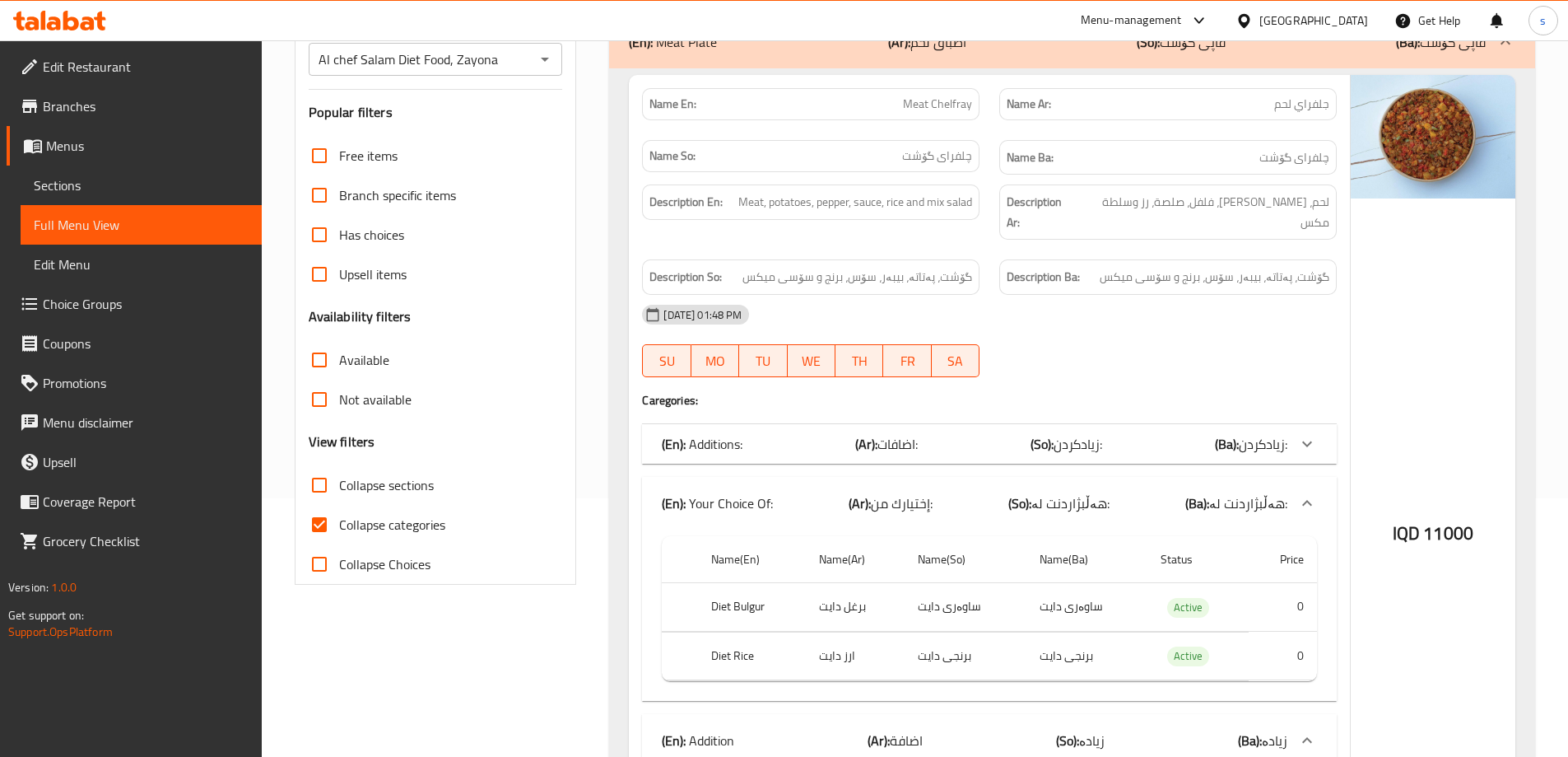
click at [961, 434] on div "(En): Additions: (Ar): اضافات: (So): زیادکردن: (Ba): زیادکردن:" at bounding box center [975, 444] width 626 height 20
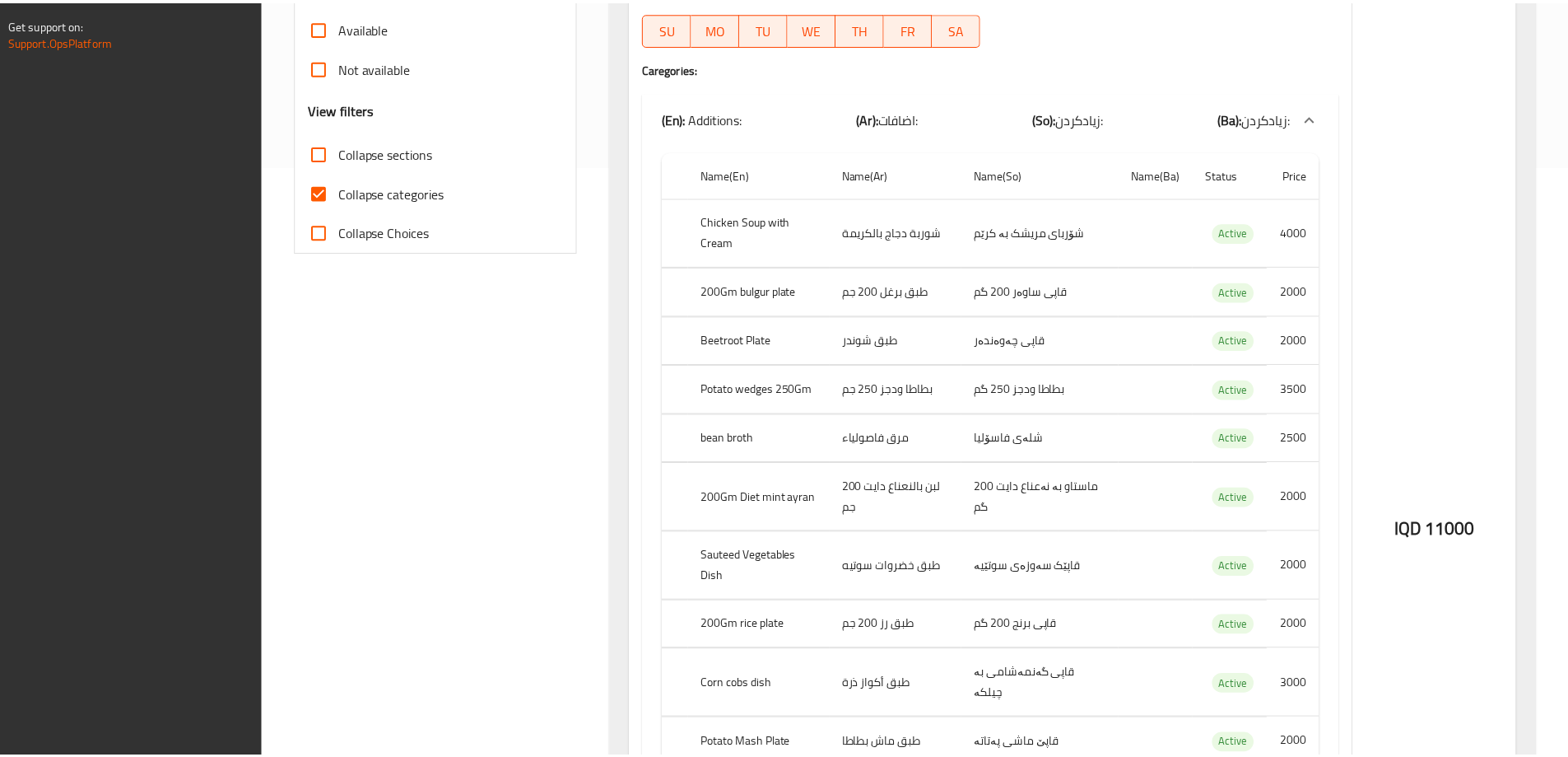
scroll to position [1093, 0]
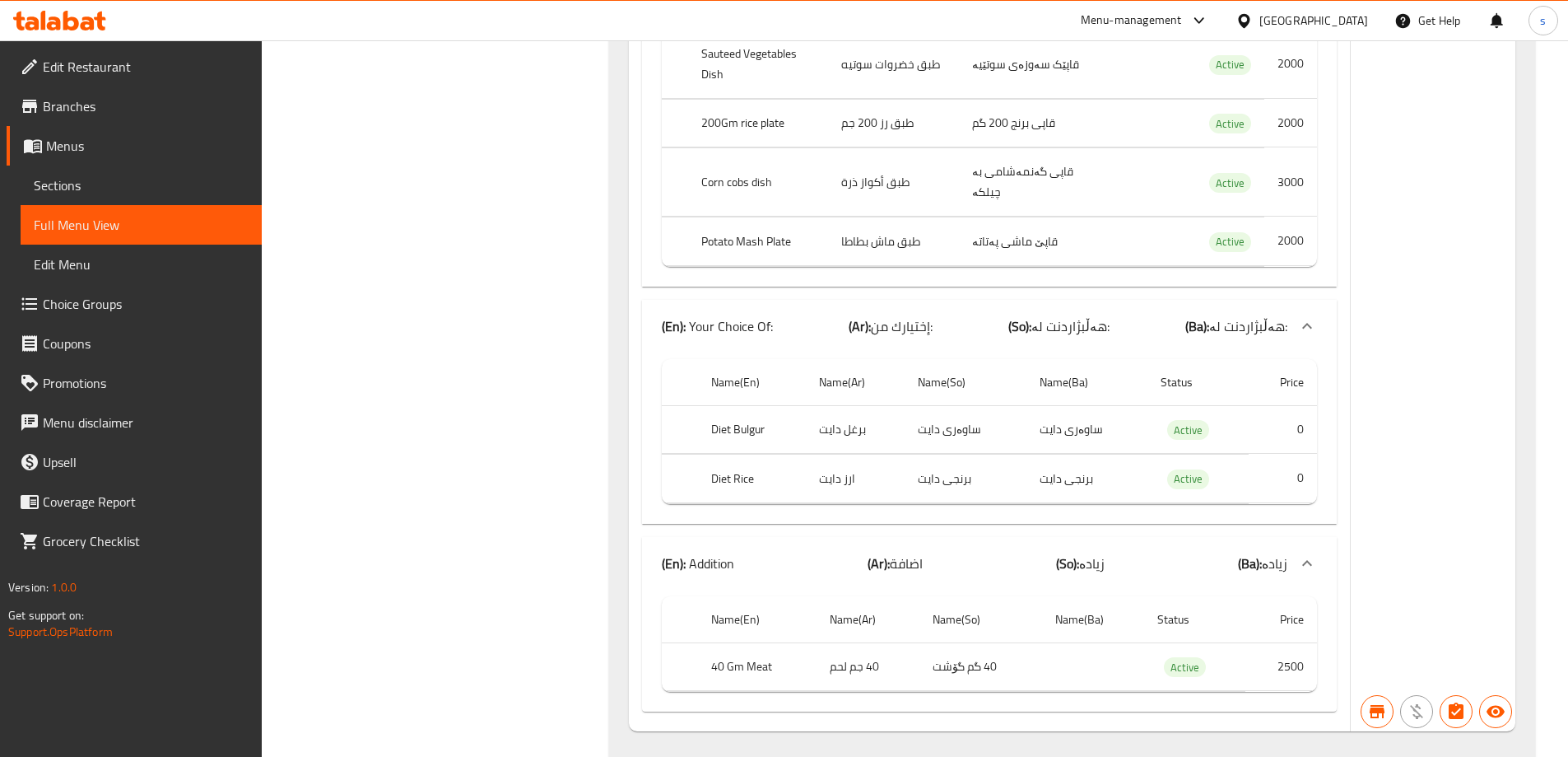
click at [119, 301] on span "Choice Groups" at bounding box center [146, 303] width 206 height 20
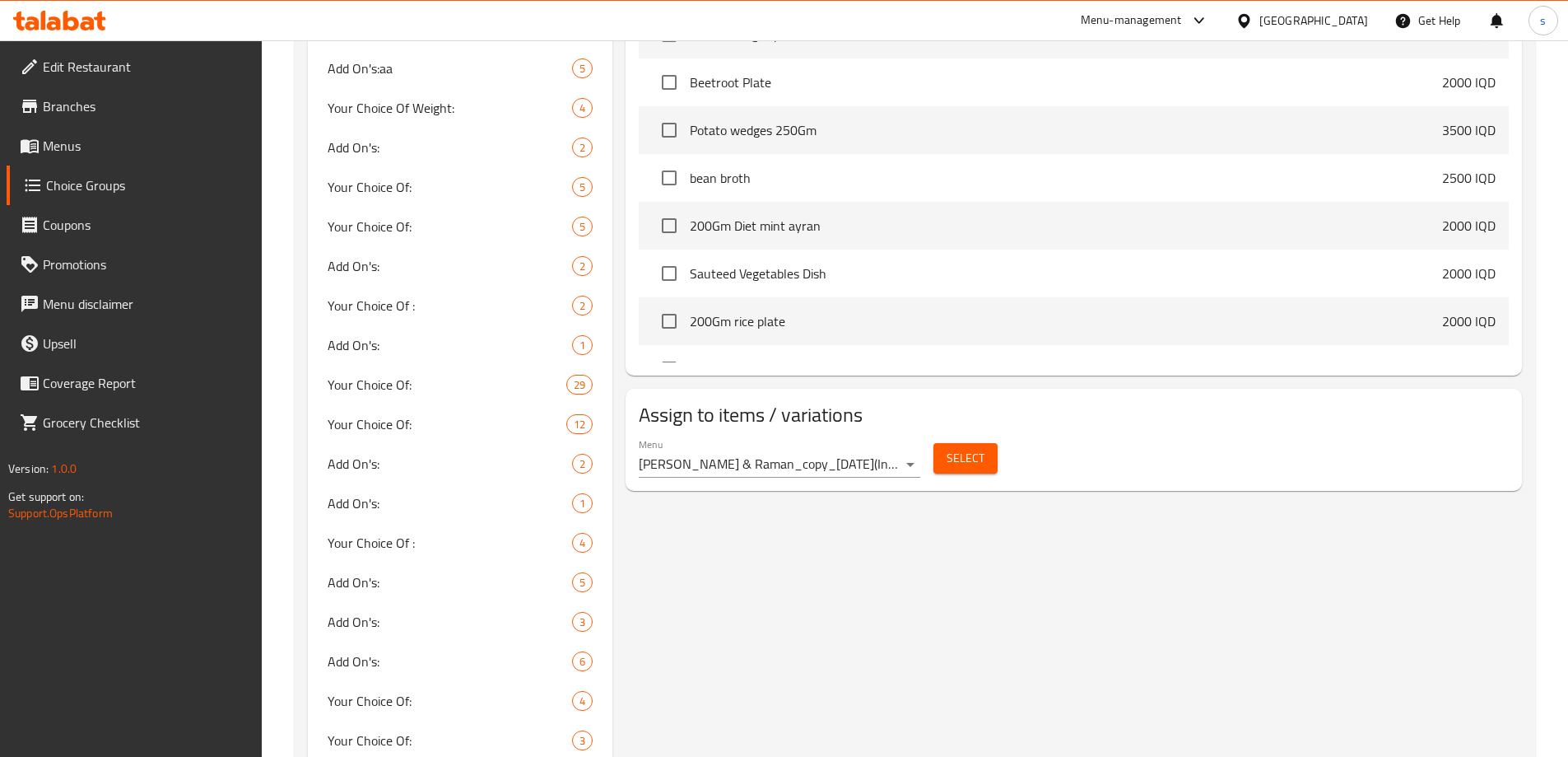
scroll to position [1679, 0]
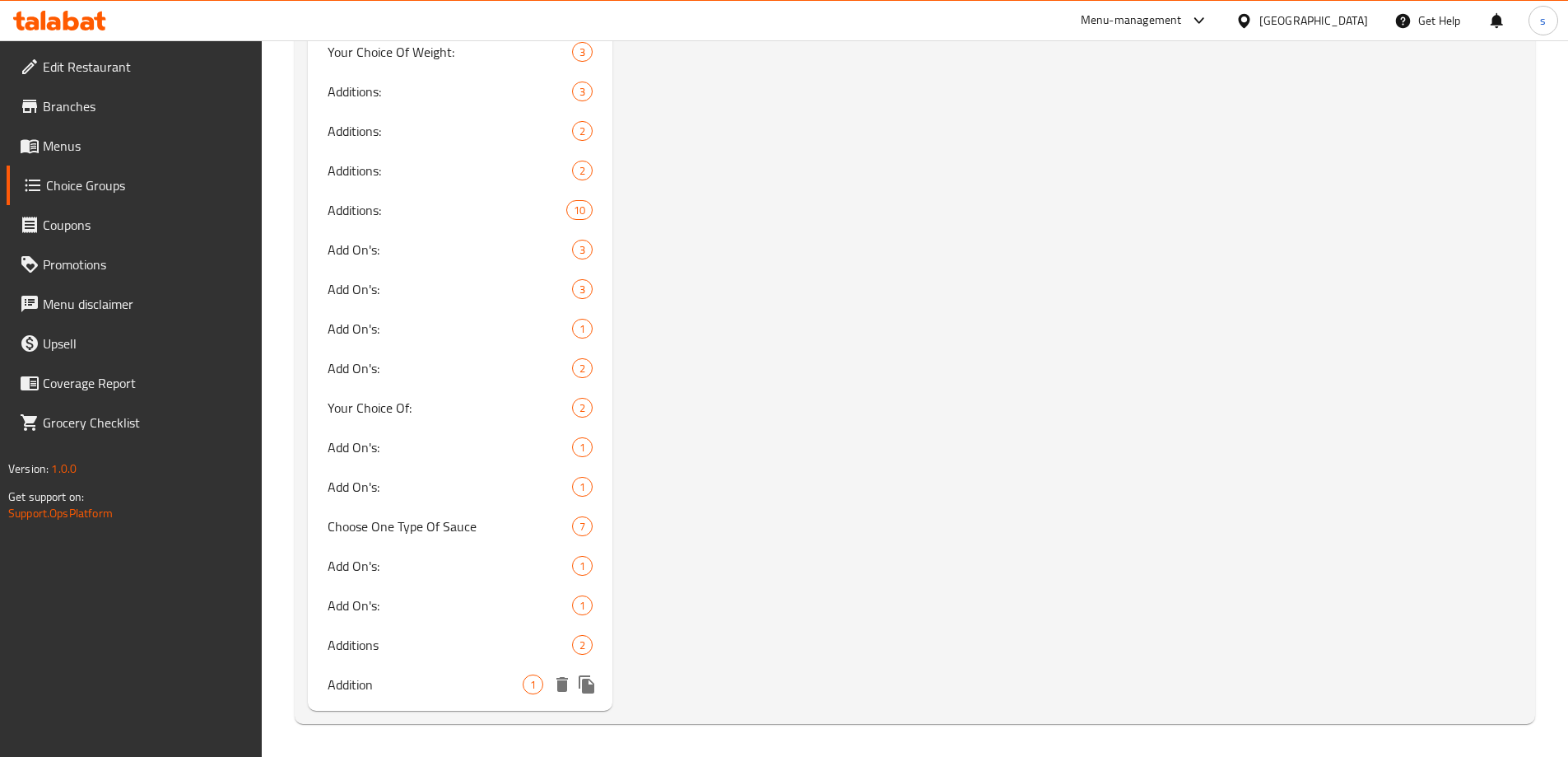
click at [403, 679] on span "Addition" at bounding box center [425, 684] width 196 height 20
type input "Addition"
type input "اضافة"
type input "زیادە"
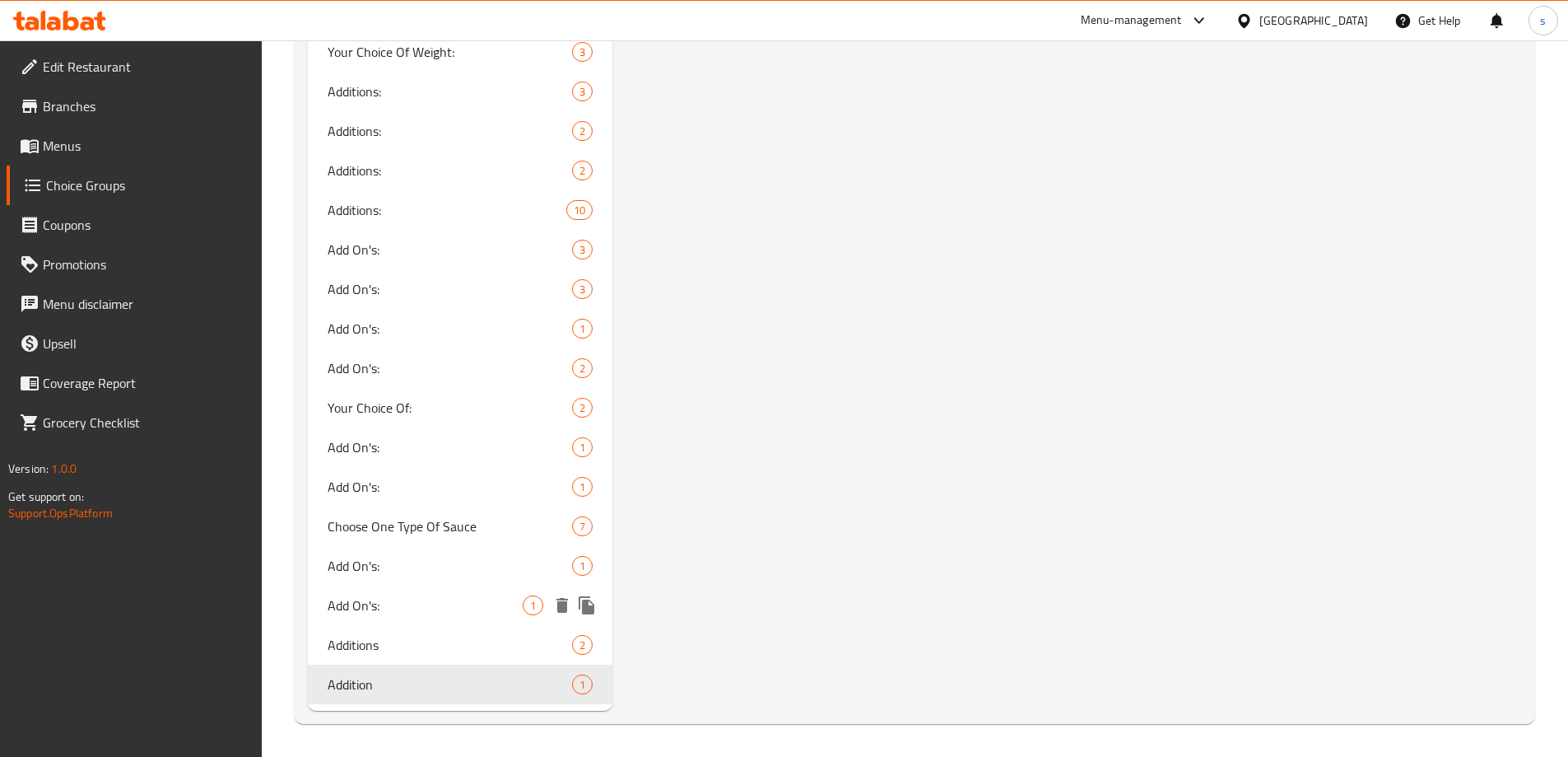
type input "1"
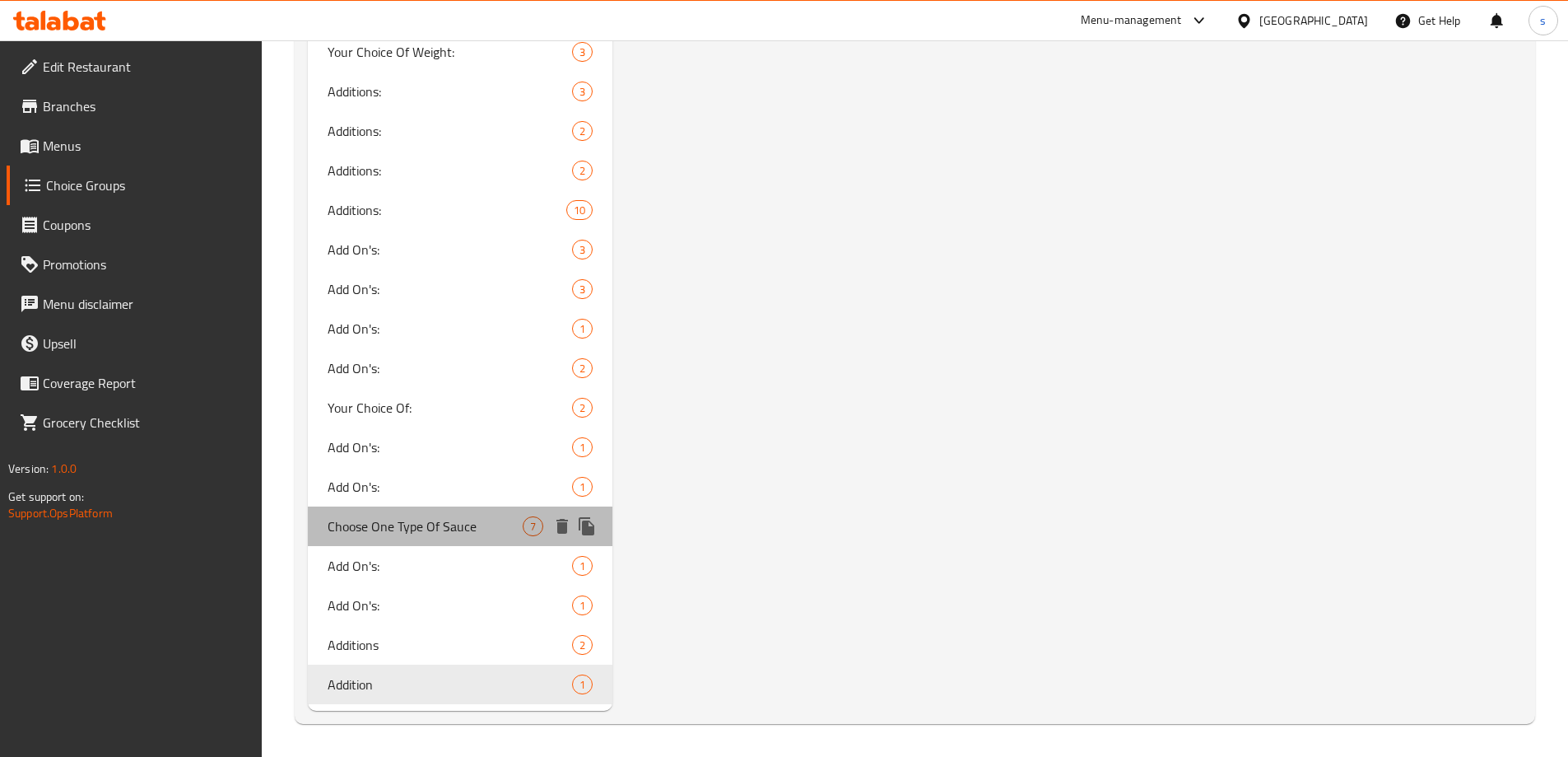
click at [429, 517] on span "Choose One Type Of Sauce" at bounding box center [425, 525] width 196 height 20
type input "Choose One Type Of Sauce"
type input "اختر نوع صلصة واحد"
type input "یەک جۆری سۆس هەڵبژێرە"
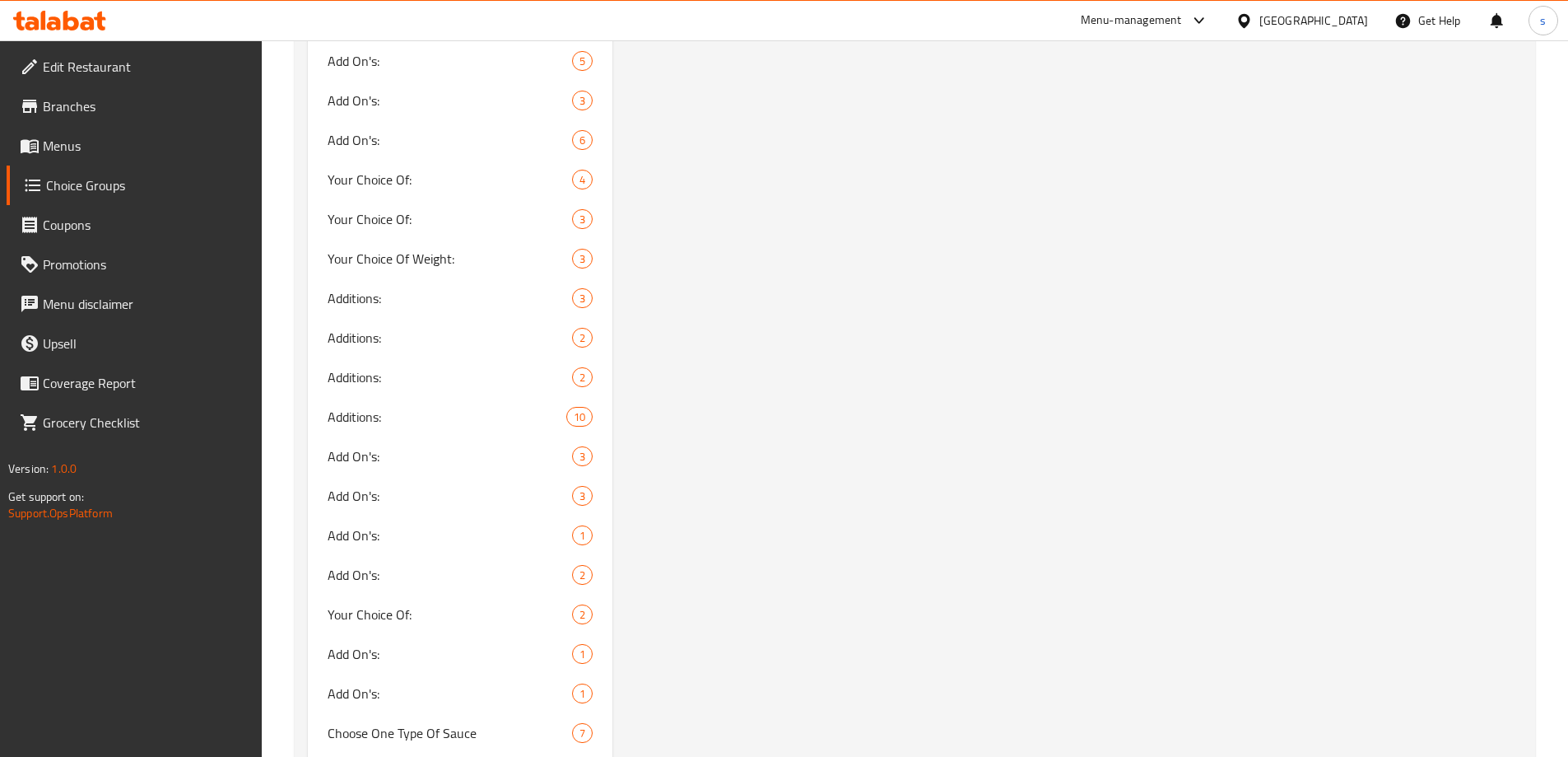
scroll to position [1679, 0]
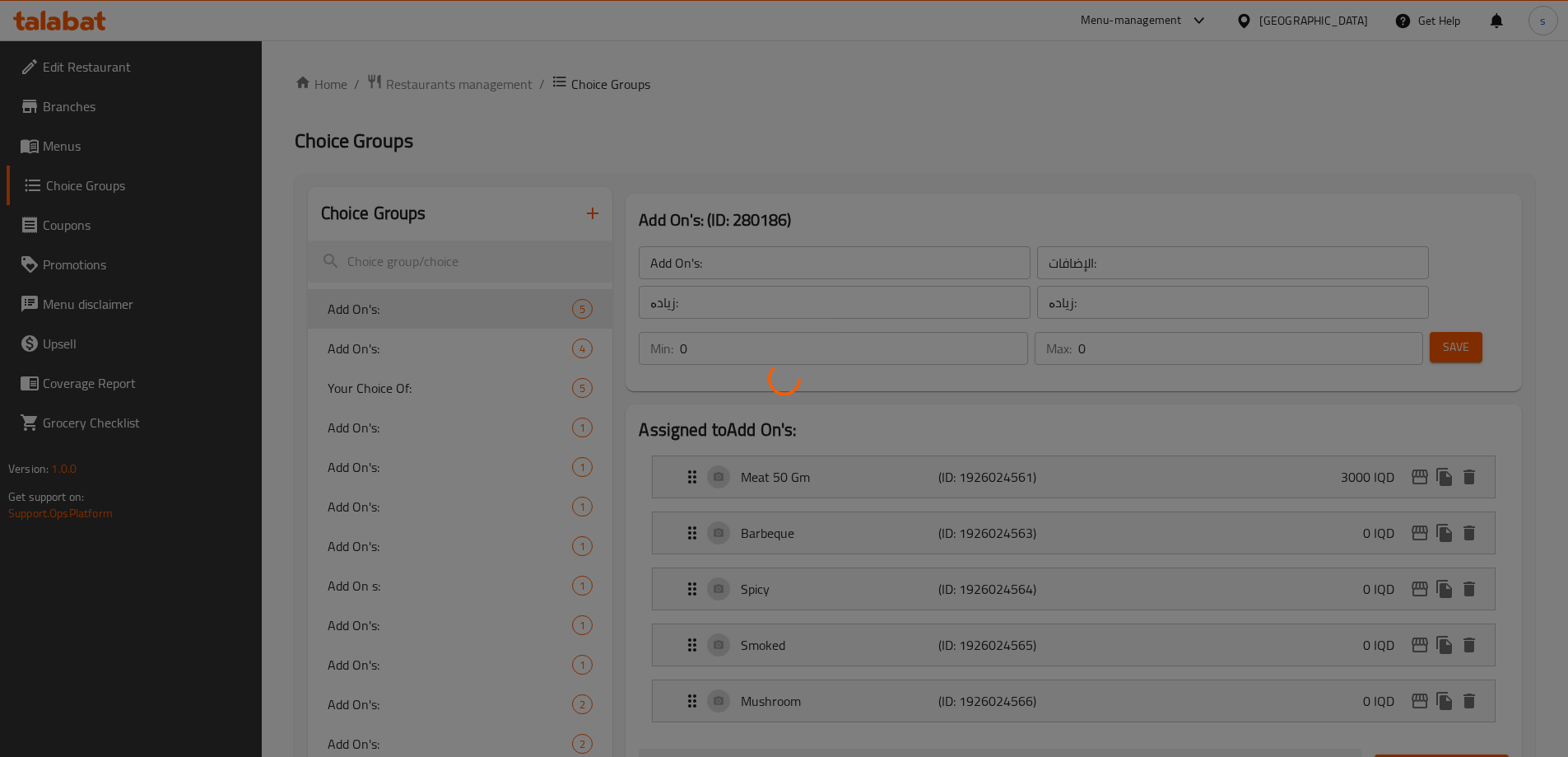
click at [69, 28] on div at bounding box center [784, 378] width 1568 height 757
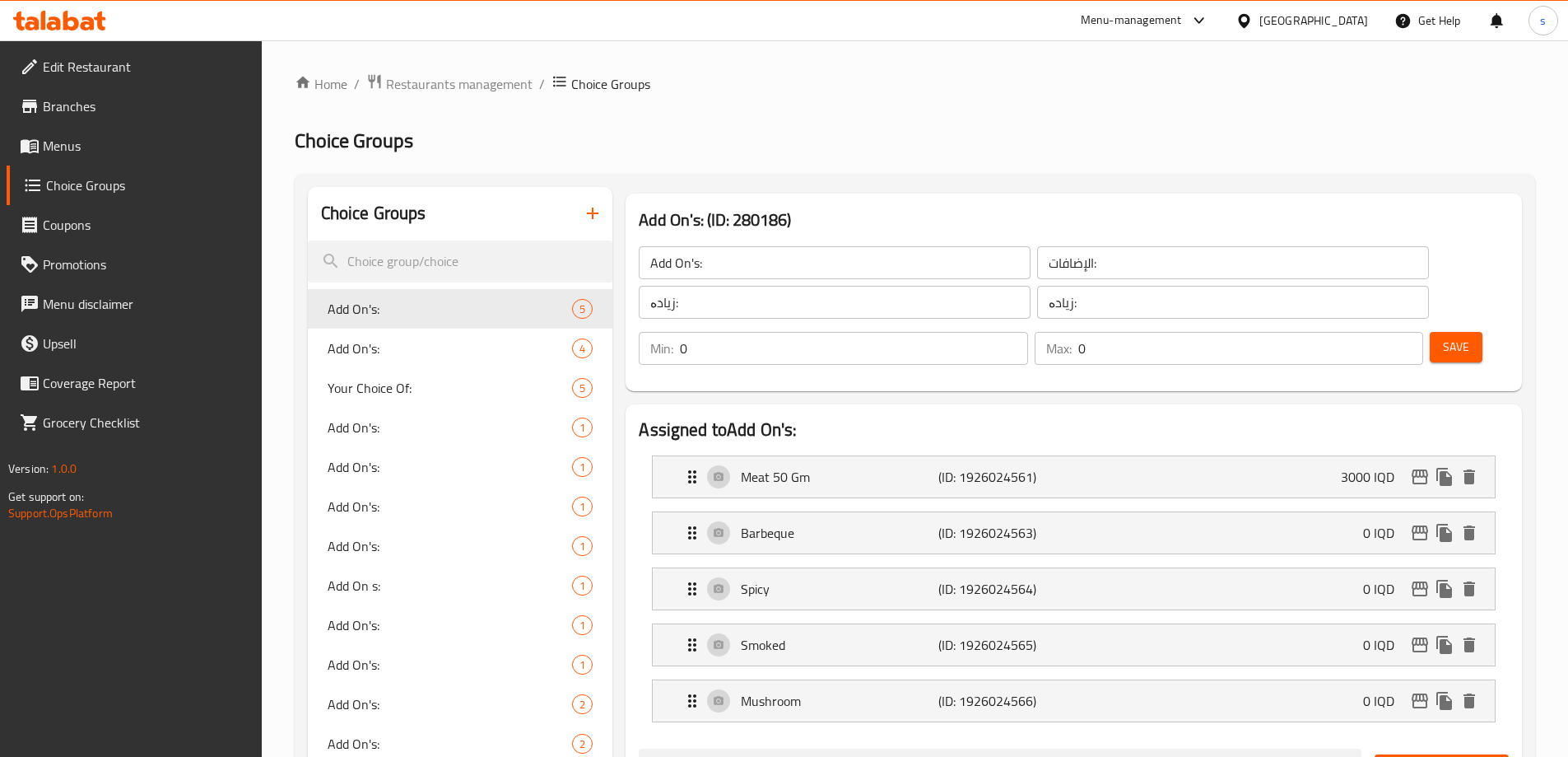
scroll to position [1679, 0]
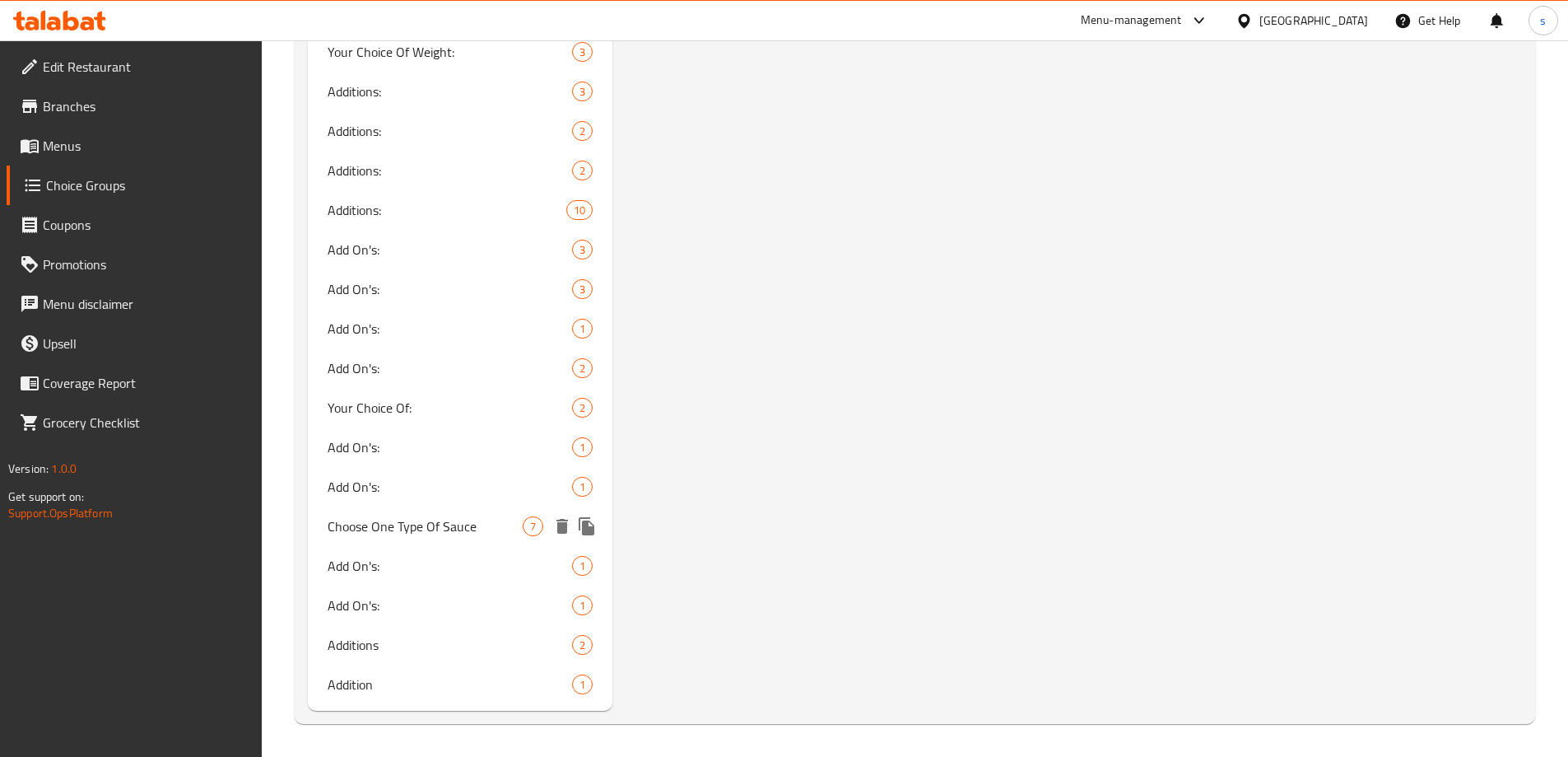
click at [371, 517] on span "Choose One Type Of Sauce" at bounding box center [425, 525] width 196 height 20
type input "Choose One Type Of Sauce"
type input "اختر نوع صلصة واحد"
type input "یەک جۆری سۆس هەڵبژێرە"
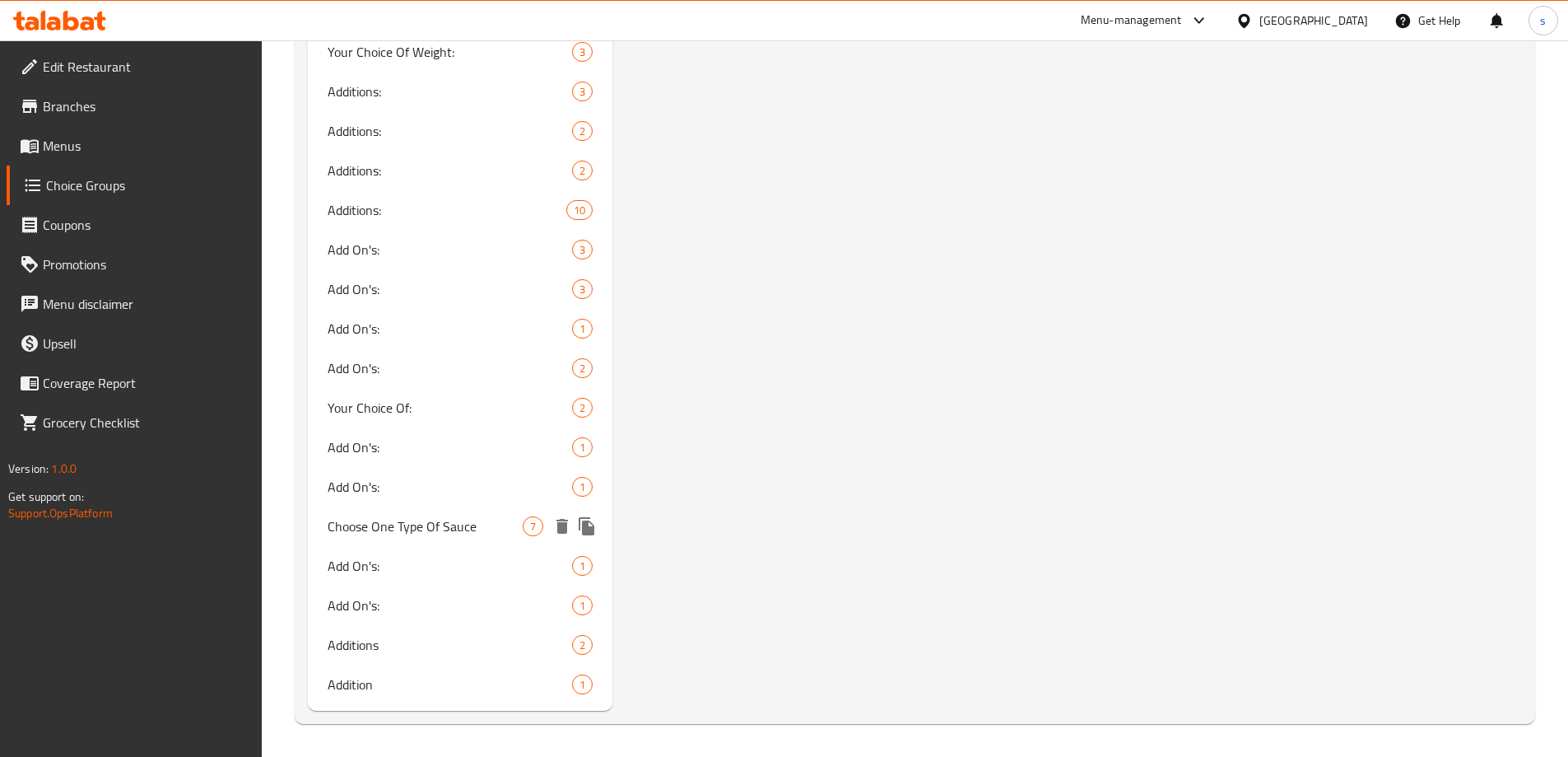
type input "1"
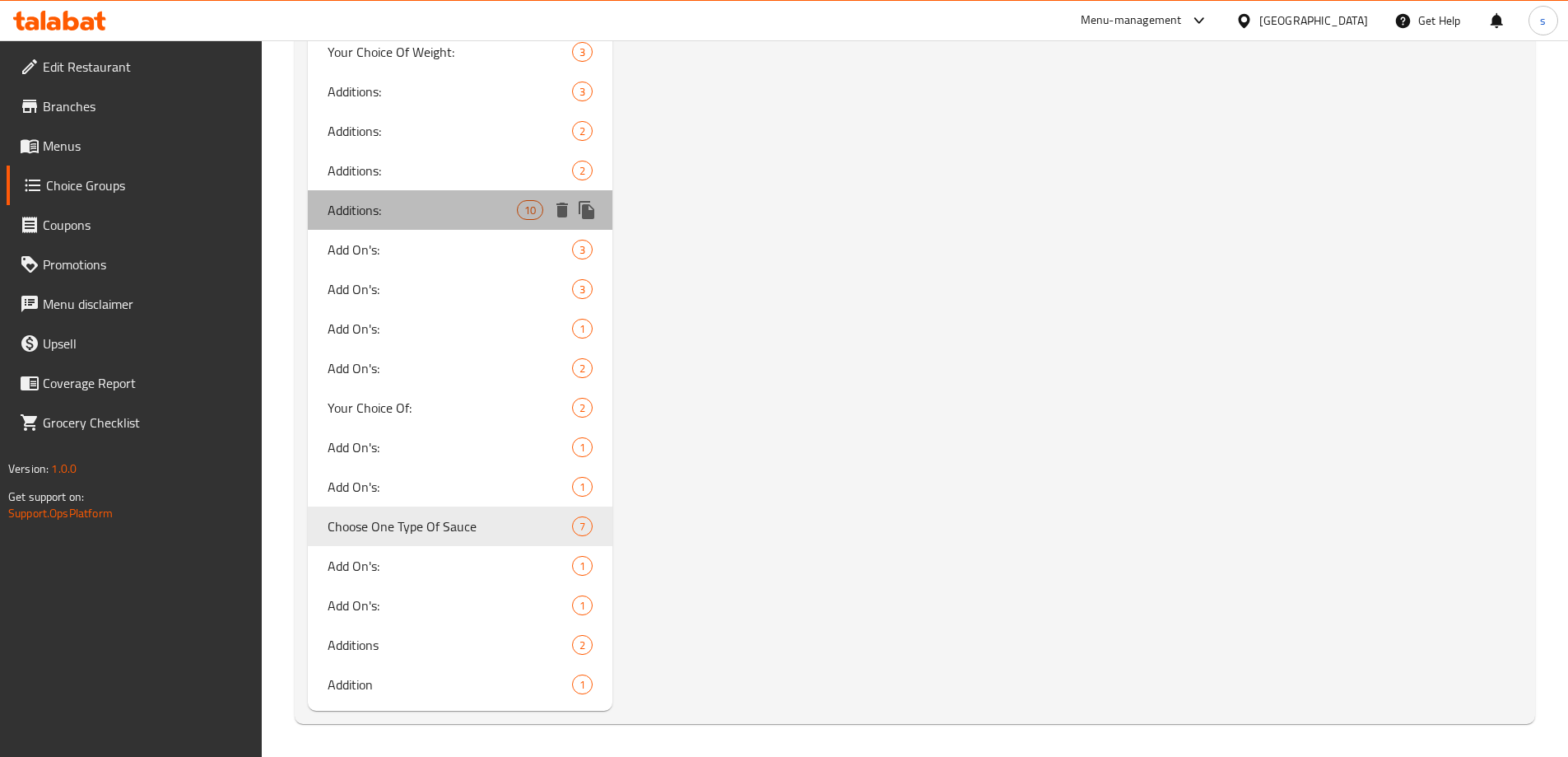
drag, startPoint x: 390, startPoint y: 199, endPoint x: 506, endPoint y: 225, distance: 118.9
click at [389, 200] on span "Additions:" at bounding box center [422, 209] width 190 height 20
type input "Additions:"
type input "اختر من الاطباق"
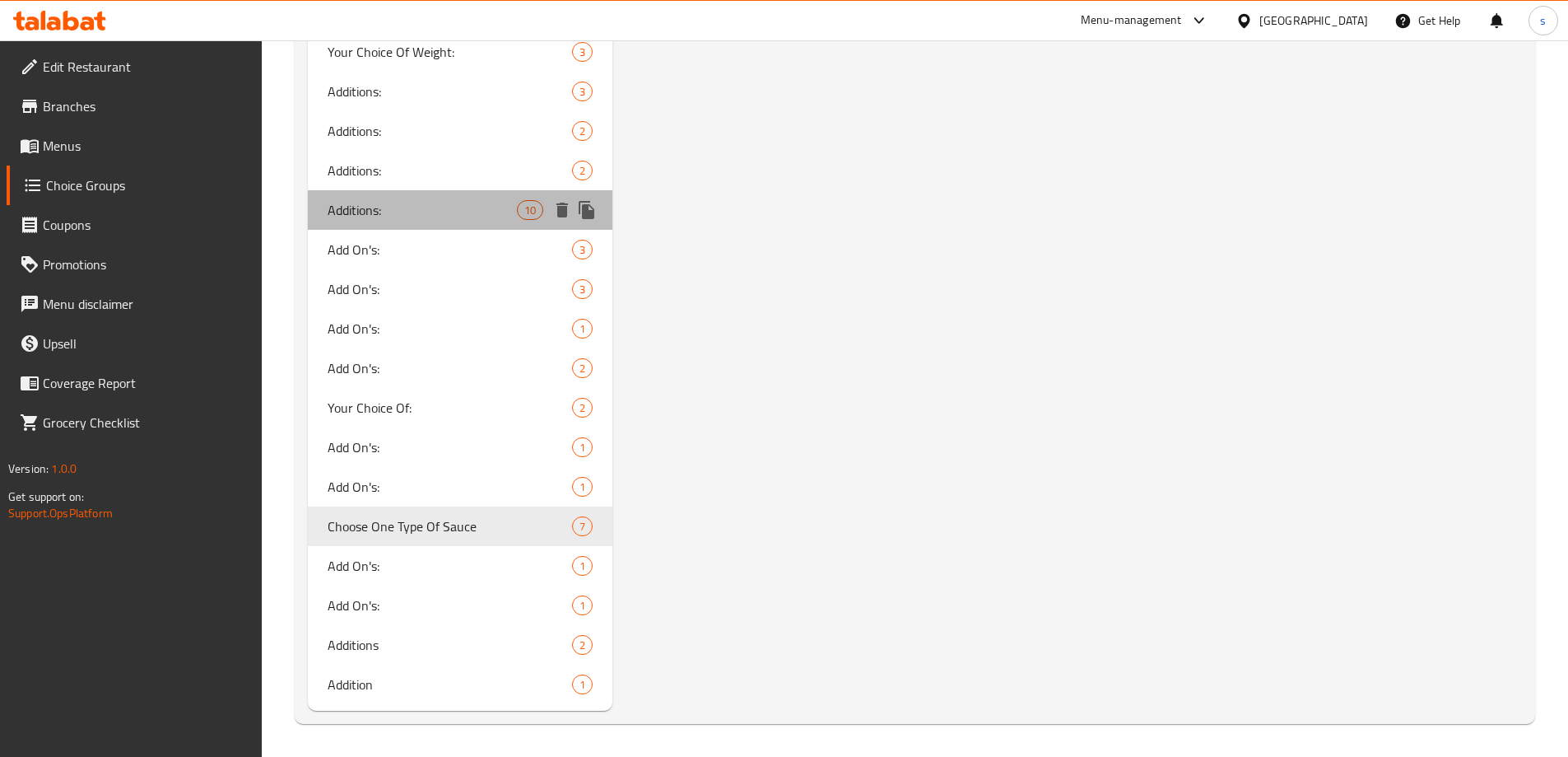
type input "زیادکردن:"
type input "10"
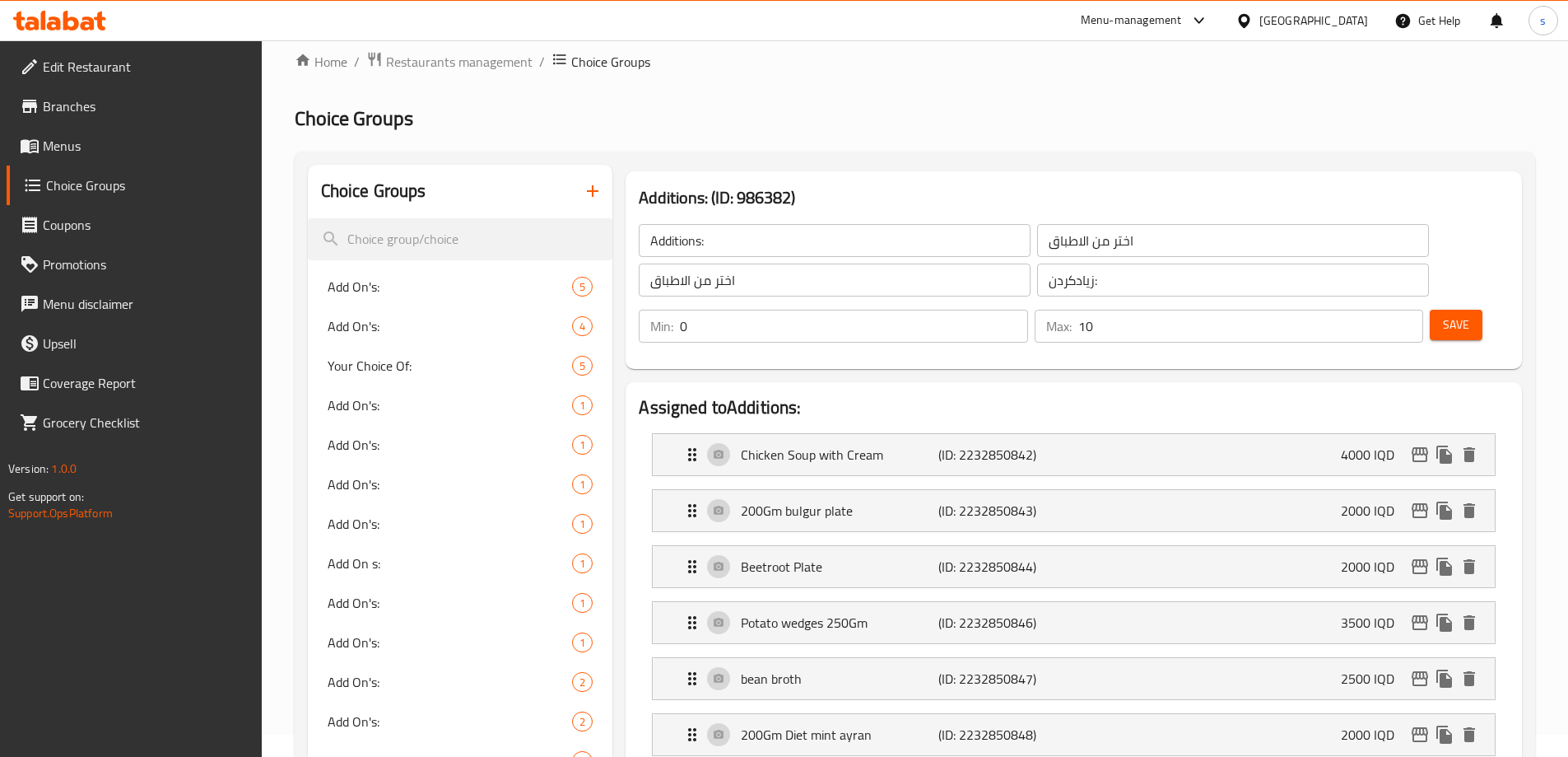
scroll to position [0, 0]
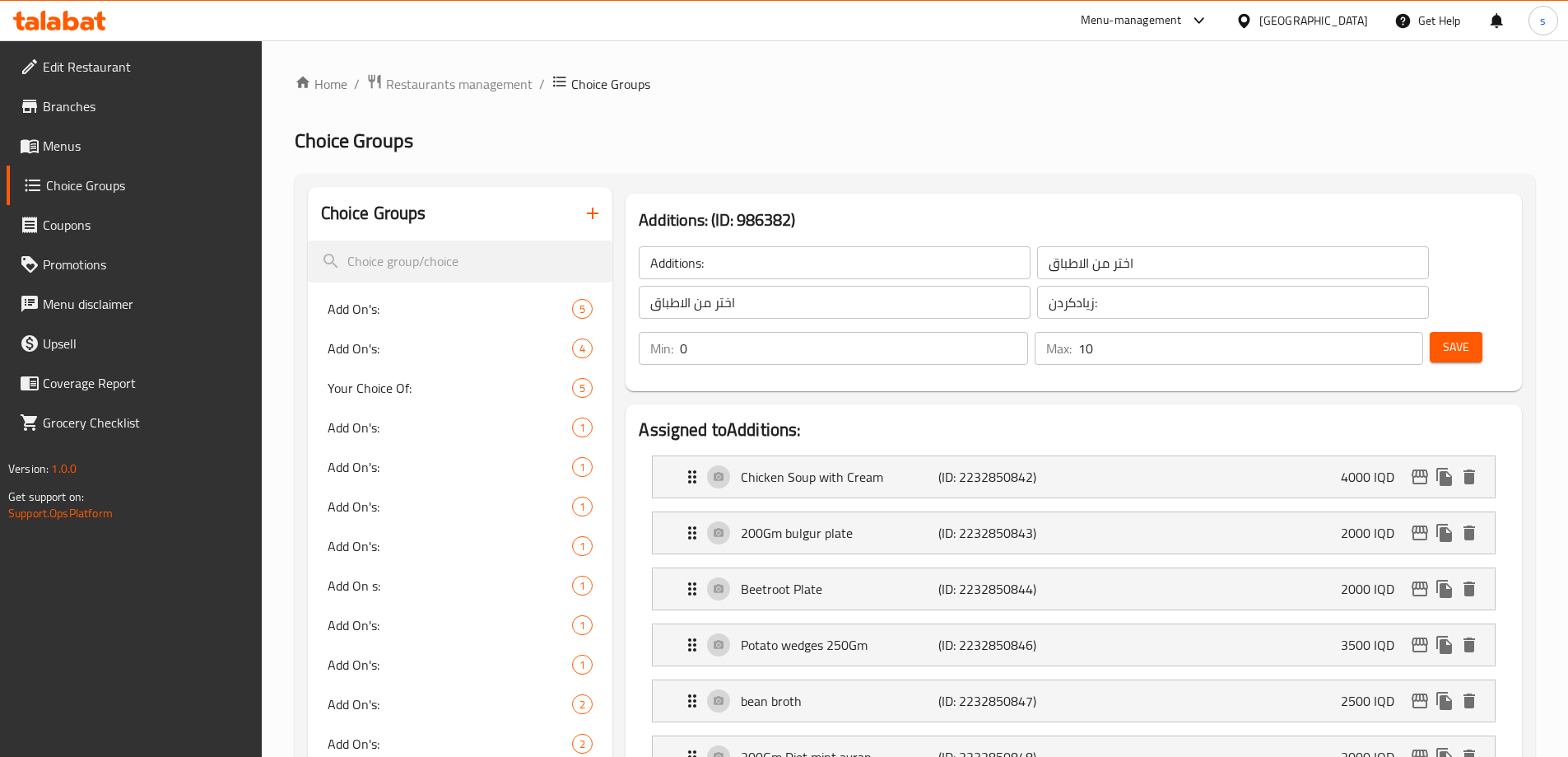
click at [833, 269] on input "Additions:" at bounding box center [834, 263] width 392 height 33
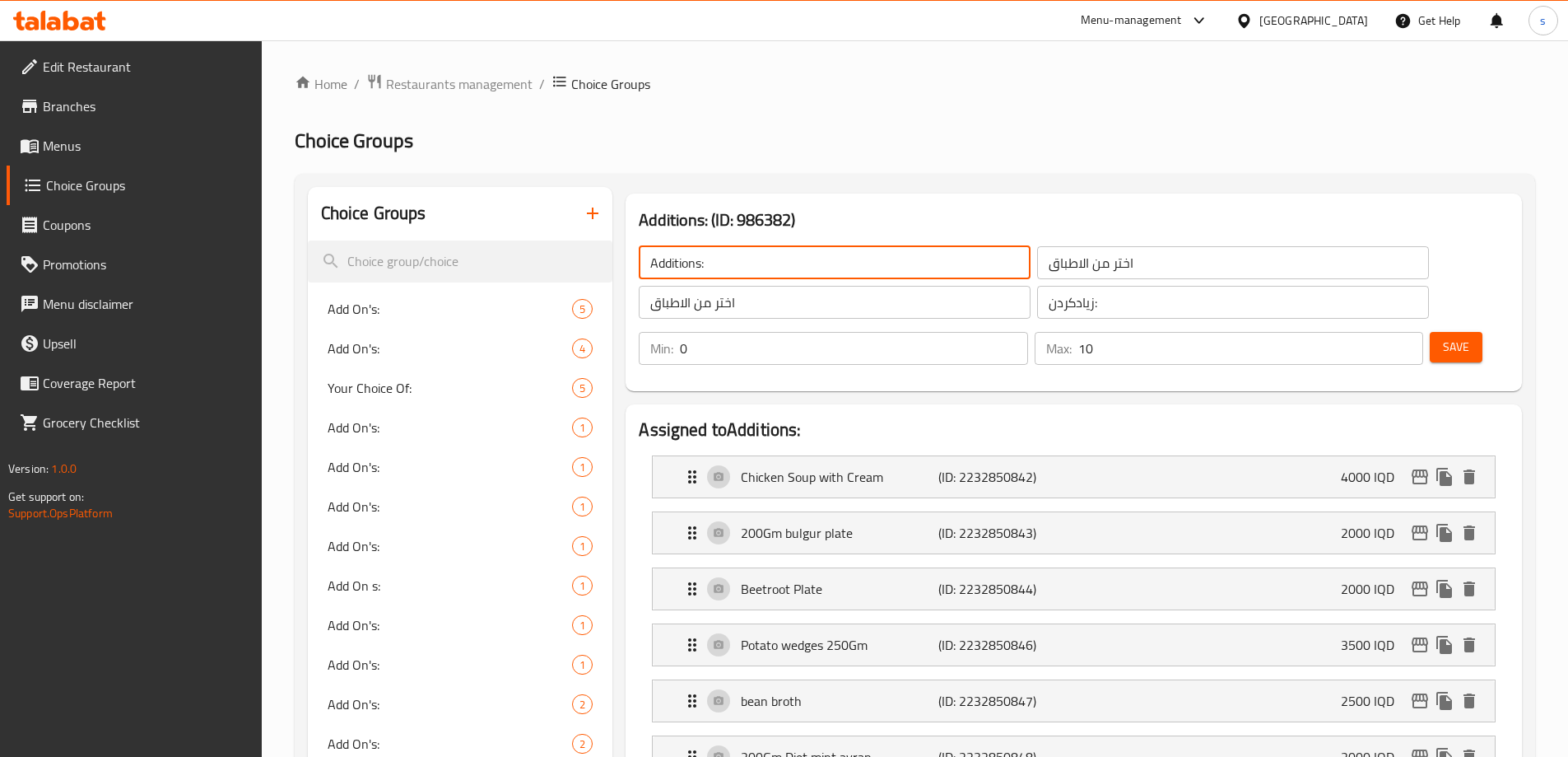
click at [831, 268] on input "Additions:" at bounding box center [834, 263] width 392 height 33
click at [806, 268] on input "Additions:" at bounding box center [834, 263] width 392 height 33
drag, startPoint x: 703, startPoint y: 263, endPoint x: 626, endPoint y: 264, distance: 77.0
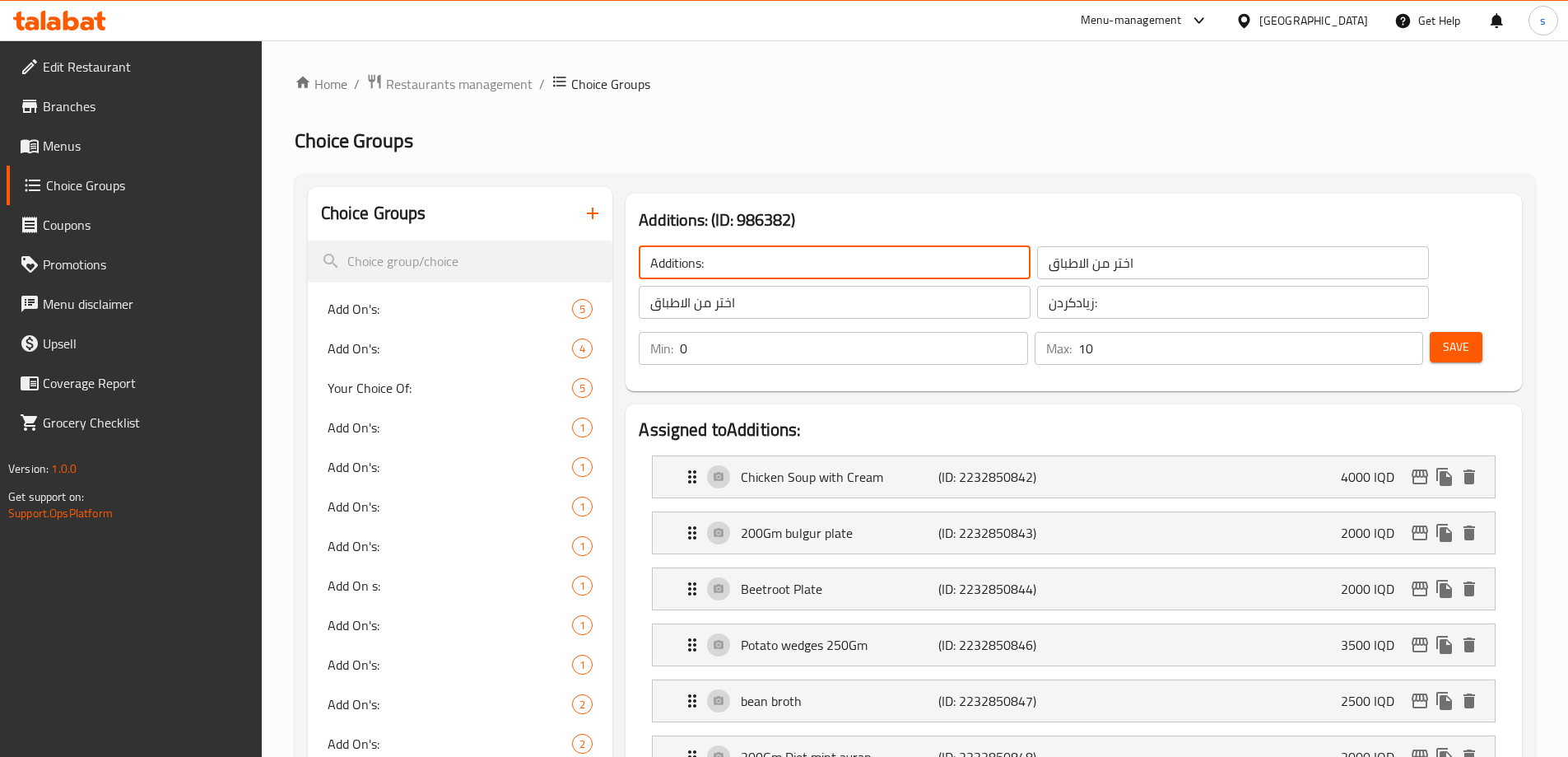
click at [626, 264] on div "Additions: (ID: 986382) Additions: ​ اختر من الاطباق ​ اختر من الاطباق ​ زیادکر…" at bounding box center [1074, 292] width 896 height 197
paste input "Choose from dishe"
type input "Choose from dishes:"
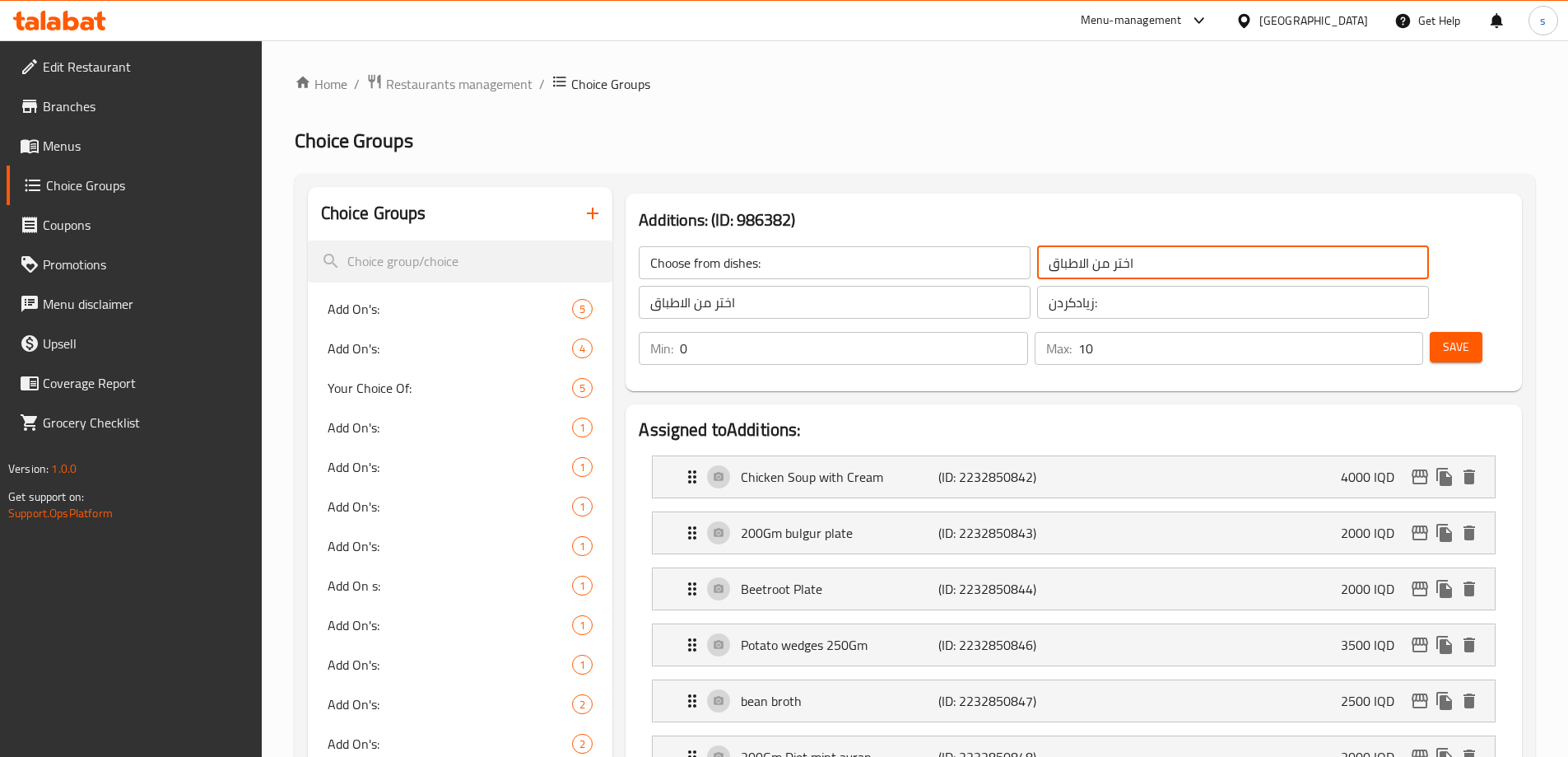
click at [1101, 251] on input "اختر من الاطباق" at bounding box center [1233, 263] width 392 height 33
type input "اختر من الاطباق :"
click at [1053, 310] on input "زیادکردن:" at bounding box center [1233, 302] width 392 height 33
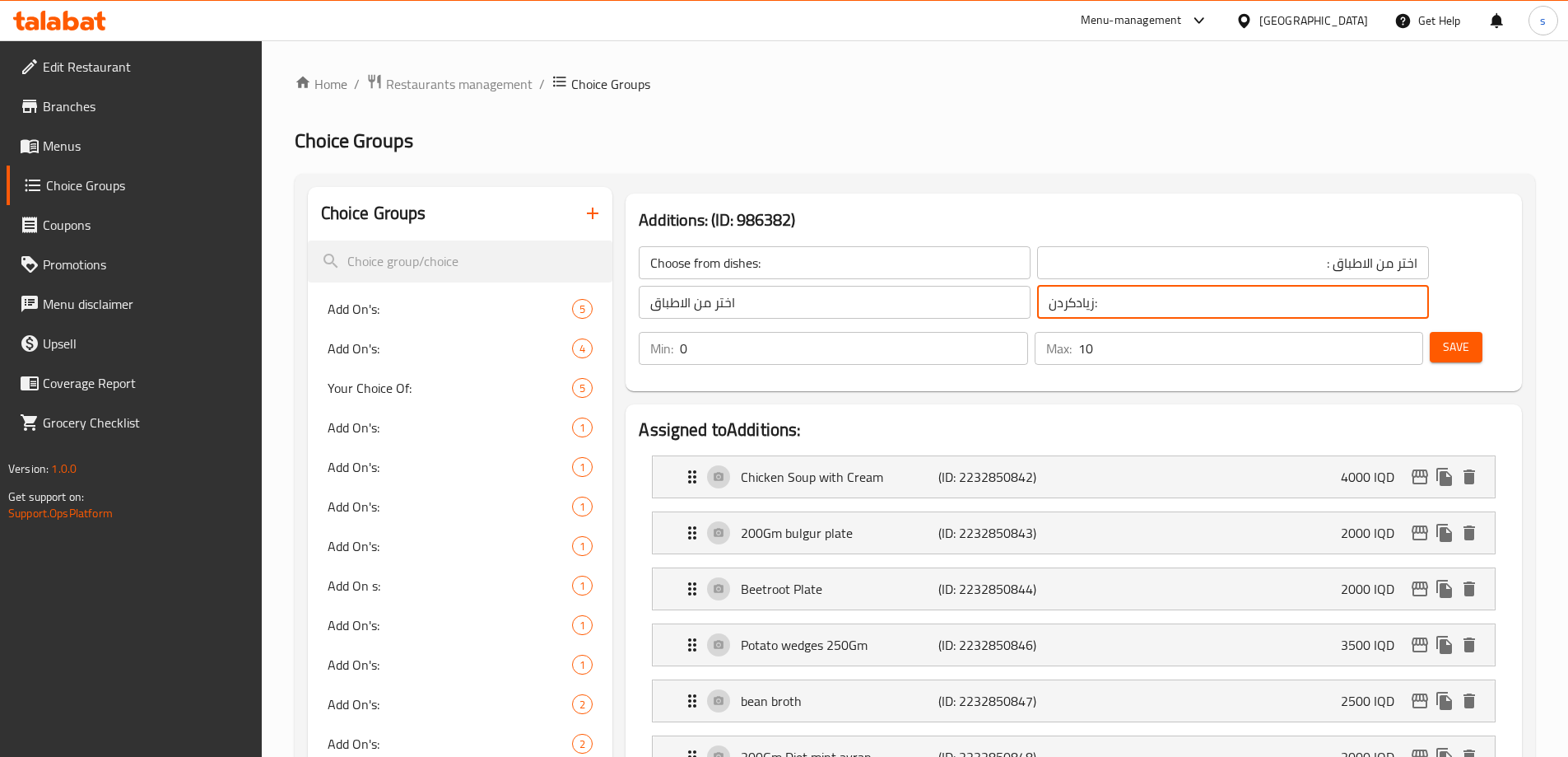
click at [1053, 310] on input "زیادکردن:" at bounding box center [1233, 302] width 392 height 33
click at [807, 307] on input "اختر من الاطباق" at bounding box center [834, 302] width 392 height 33
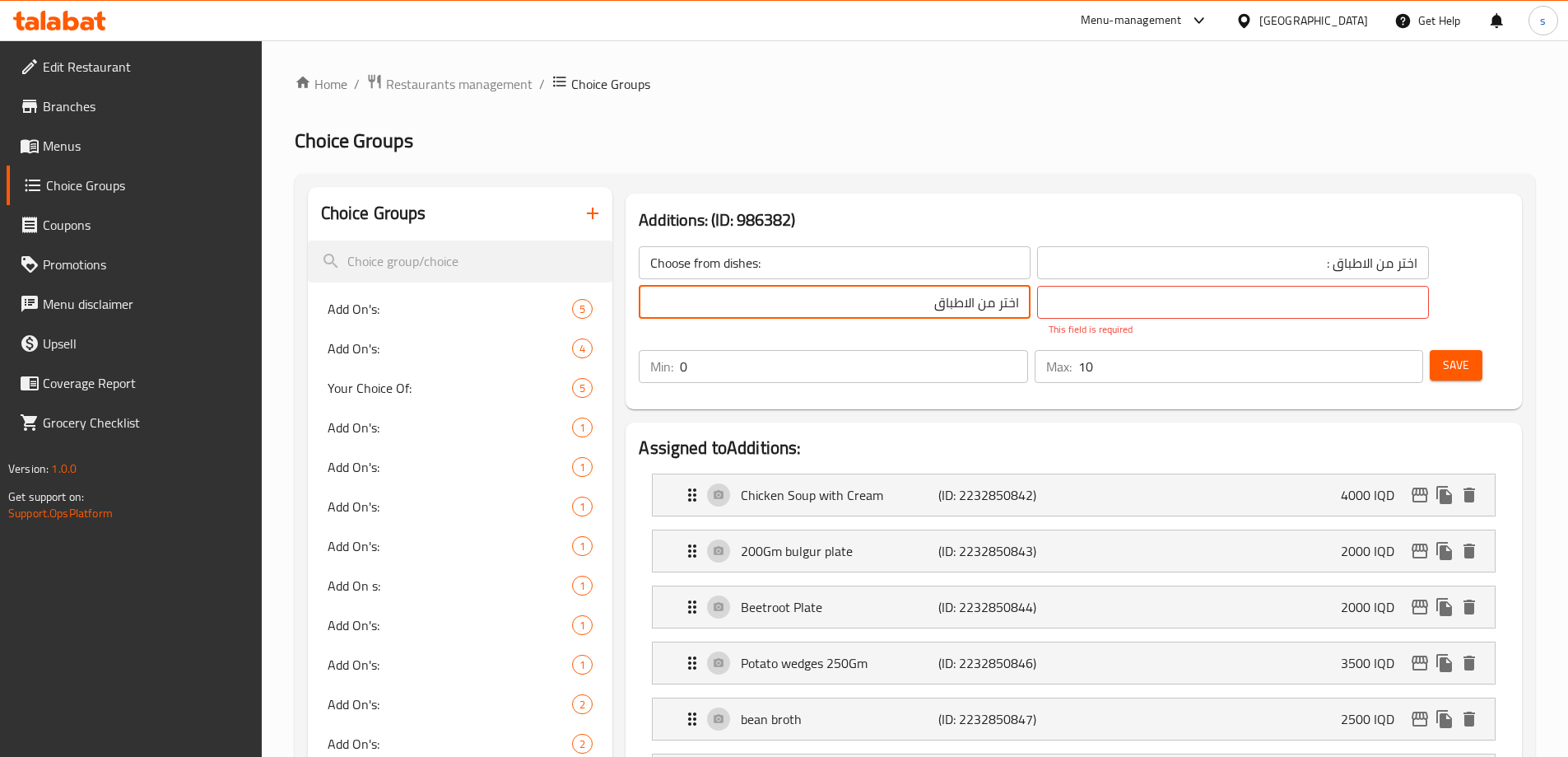
drag, startPoint x: 807, startPoint y: 307, endPoint x: 931, endPoint y: 311, distance: 124.1
click at [931, 311] on div "Choose from dishes: ​ اختر من الاطباق : ​ اختر من الاطباق ​ ​ This field is req…" at bounding box center [1033, 291] width 809 height 110
paste input "هەڵبژاردنت لە قەبارە:"
drag, startPoint x: 716, startPoint y: 307, endPoint x: 941, endPoint y: 301, distance: 225.1
click at [941, 301] on div "Choose from dishes: ​ اختر من الاطباق : ​ هەڵبژاردنت لە قاپێک: ​ This field is …" at bounding box center [1033, 291] width 809 height 110
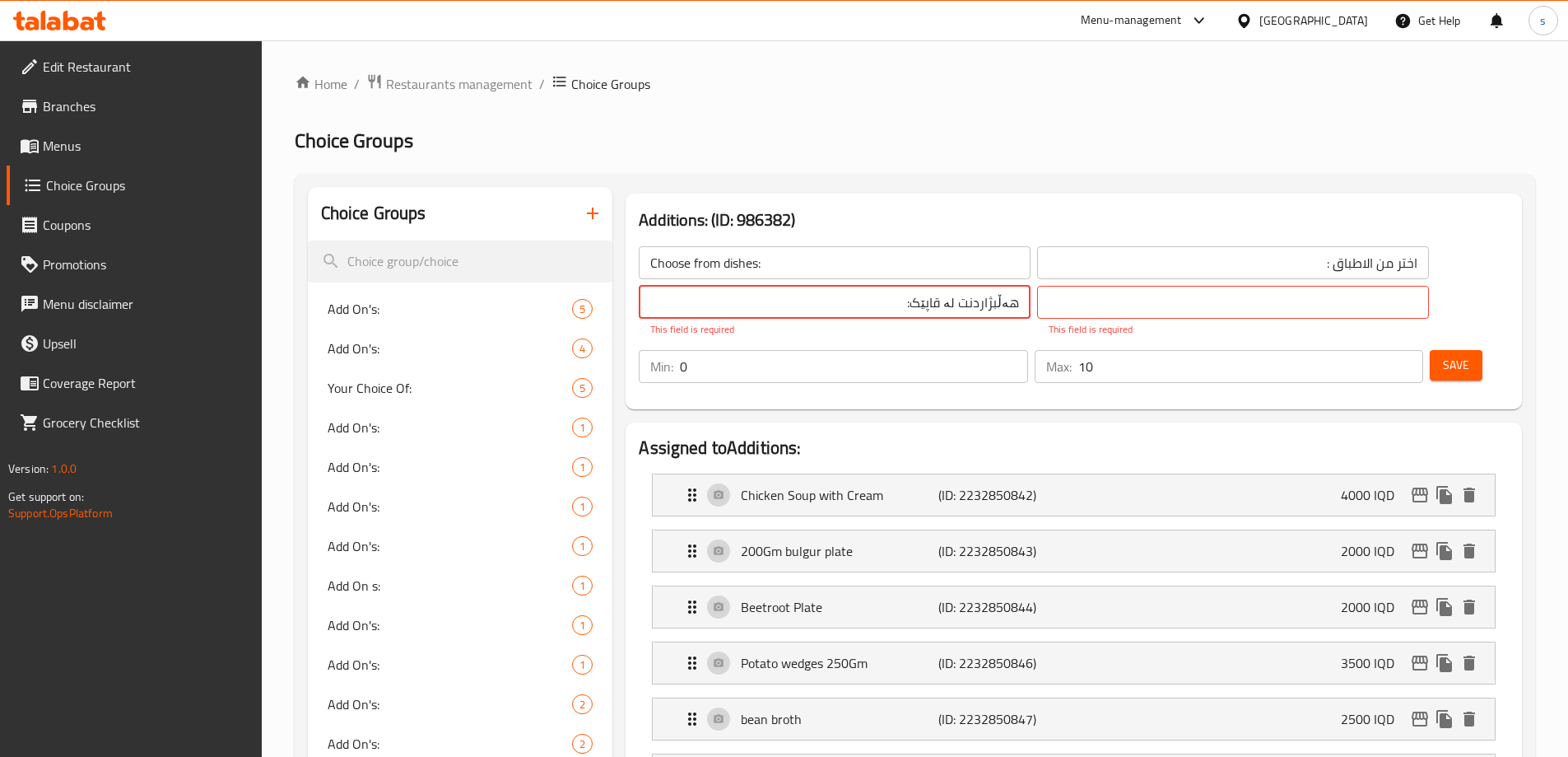
type input "هەڵبژاردنت لە قاپێک:"
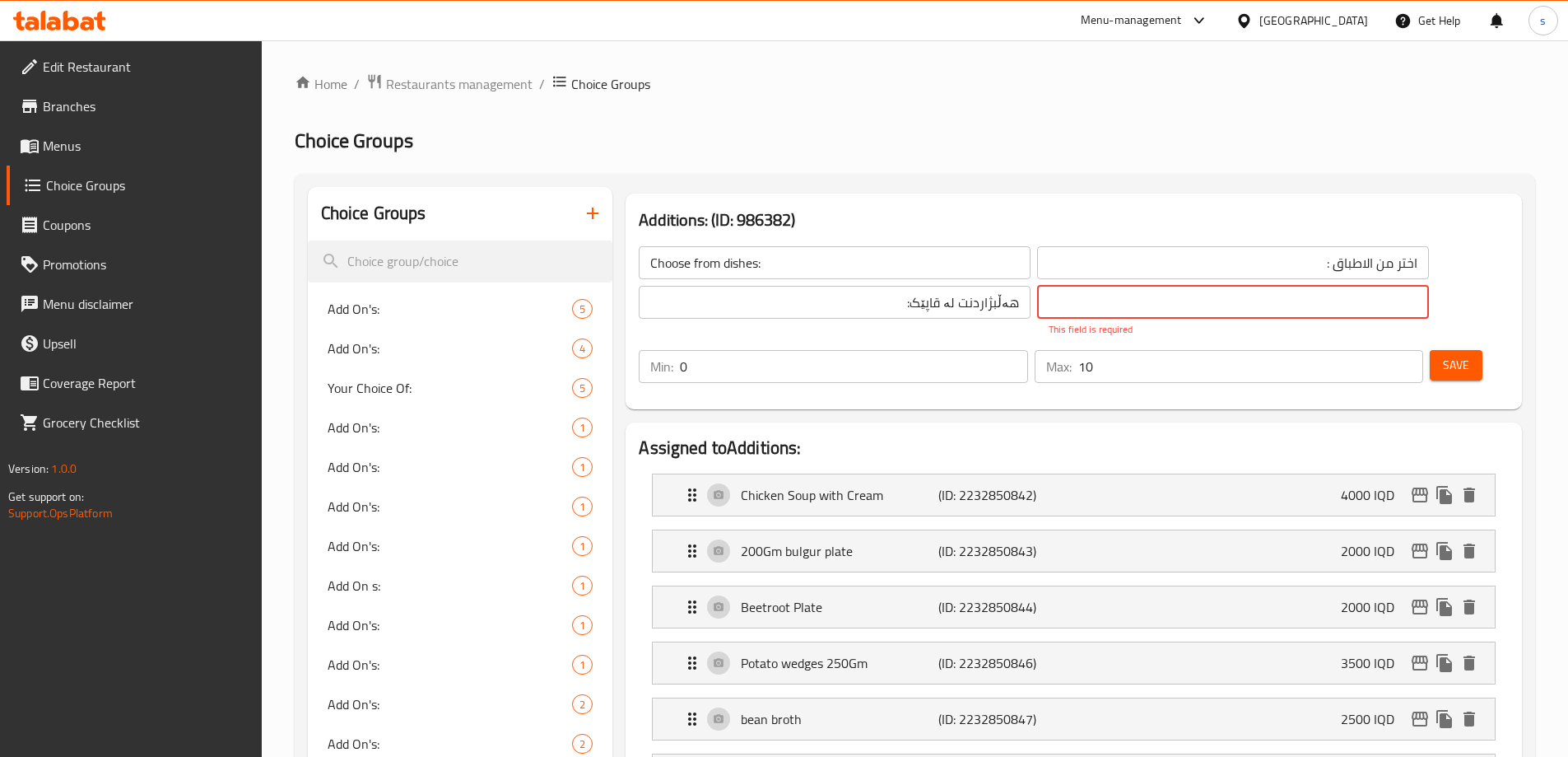
click at [1038, 301] on input "text" at bounding box center [1233, 302] width 392 height 33
paste input "هەڵبژاردنت لە قاپێک:"
type input "هەڵبژاردنت لە قاپێک:"
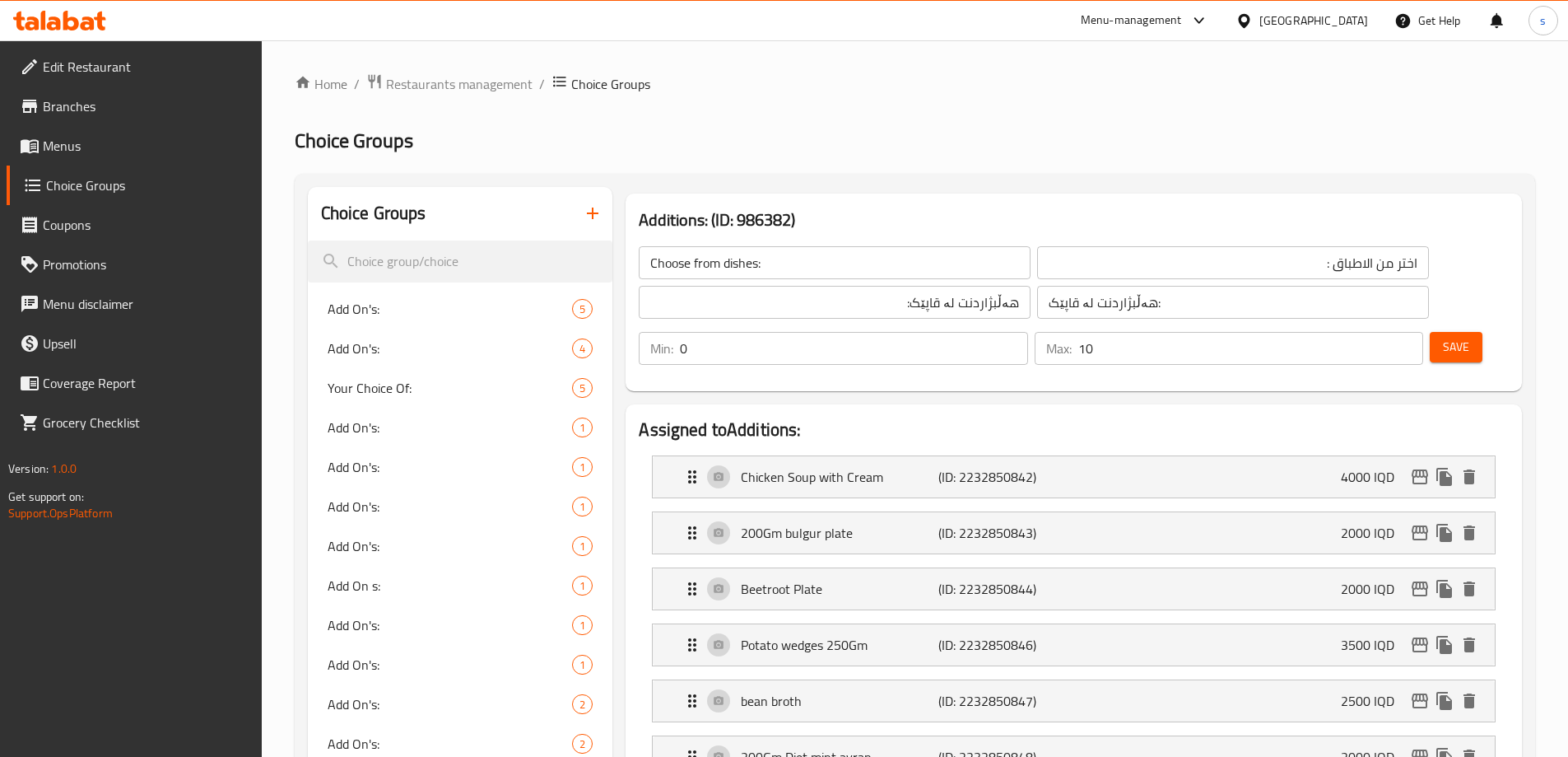
click at [1238, 347] on div "Additions: (ID: 986382) Choose from dishes: ​ اختر من الاطباق : ​ هەڵبژاردنت لە…" at bounding box center [1074, 292] width 909 height 211
click at [1429, 328] on div "Save" at bounding box center [1463, 348] width 72 height 40
click at [1443, 337] on span "Save" at bounding box center [1456, 347] width 27 height 21
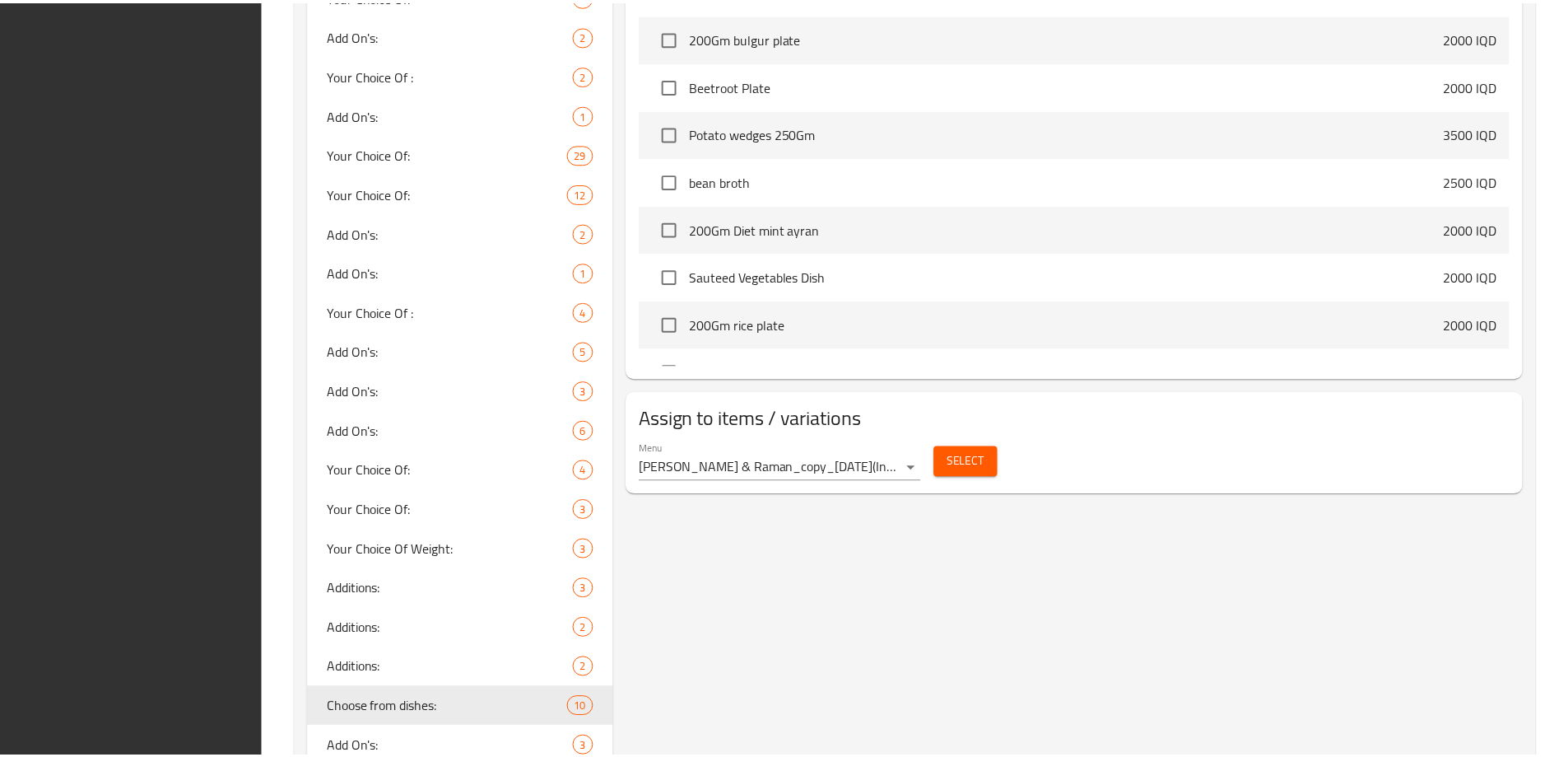
scroll to position [1679, 0]
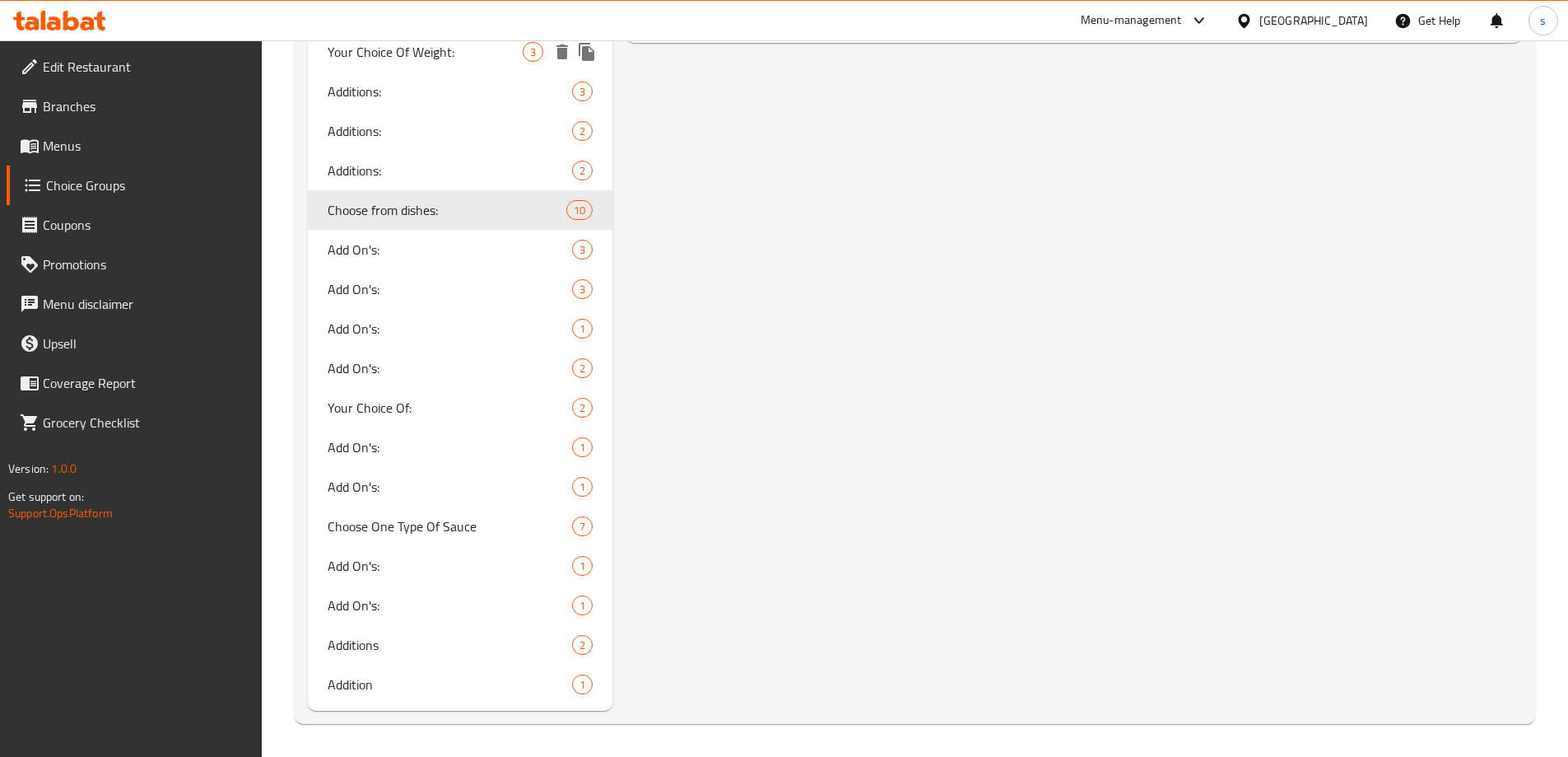
click at [424, 43] on span "Your Choice Of Weight:" at bounding box center [425, 52] width 196 height 20
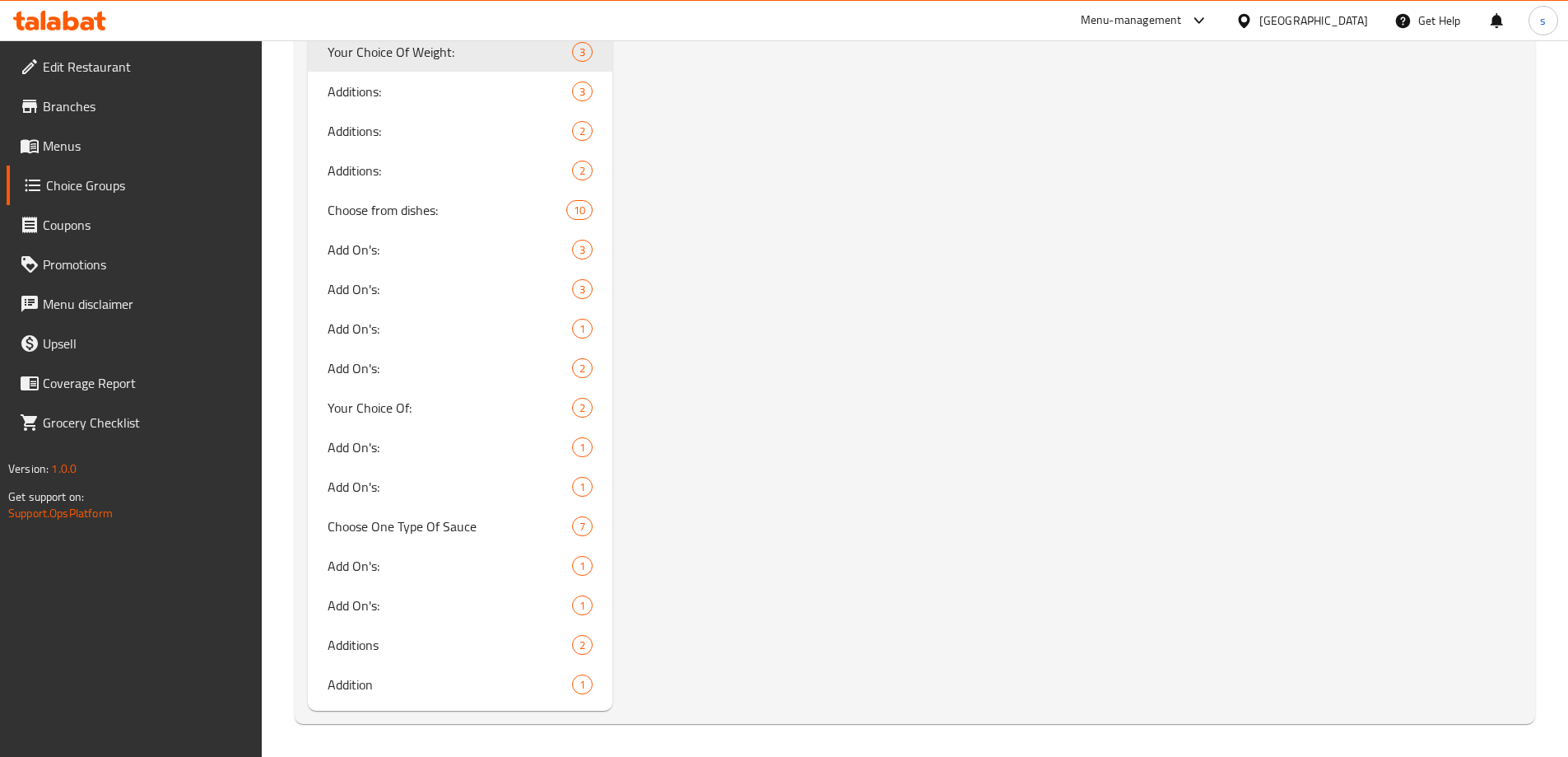
type input "Your Choice Of Weight:"
type input "إختيارك من الوزن:"
type input "هەڵبژاردنت لە کێش:"
type input "1"
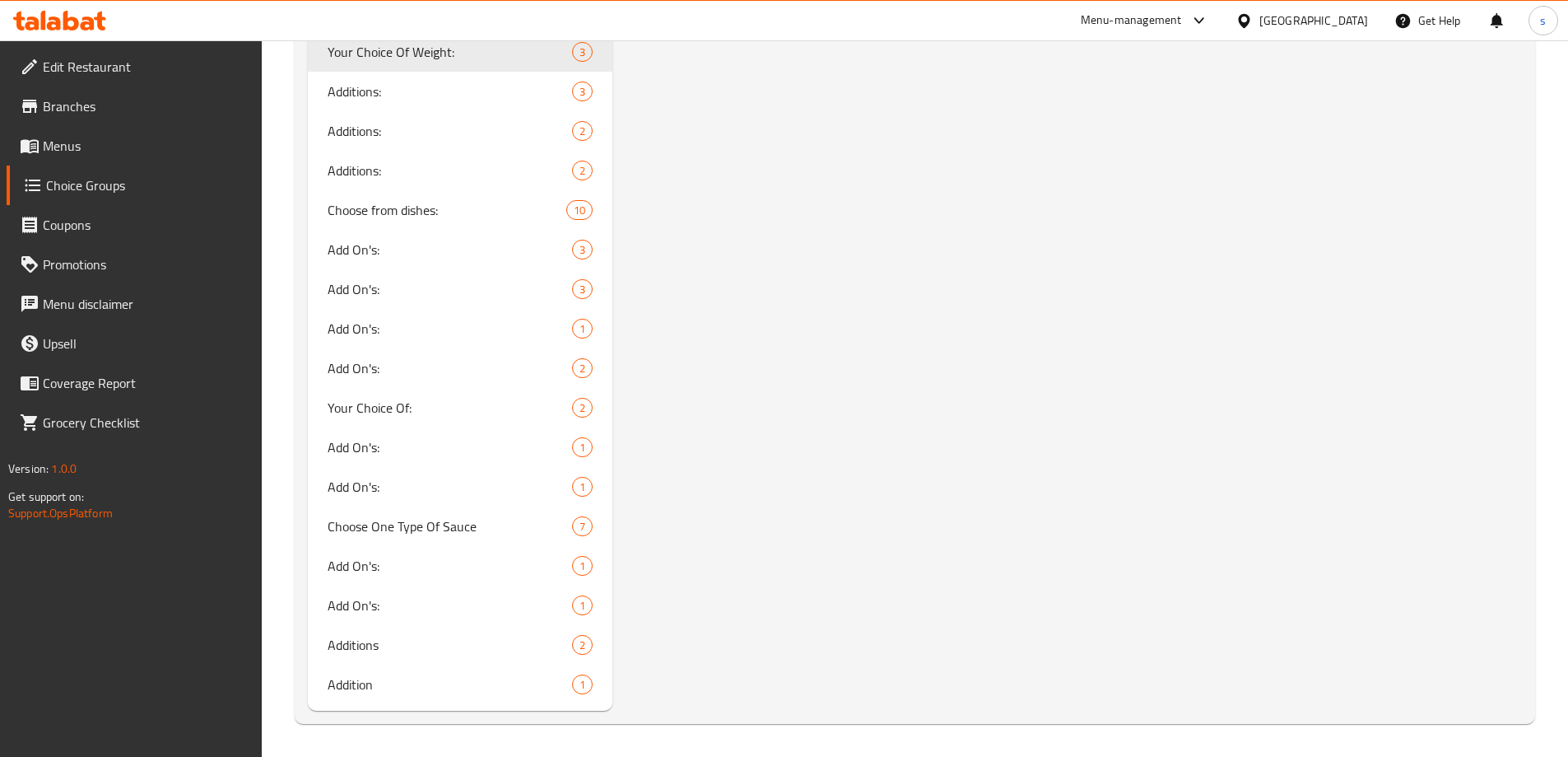
type input "1"
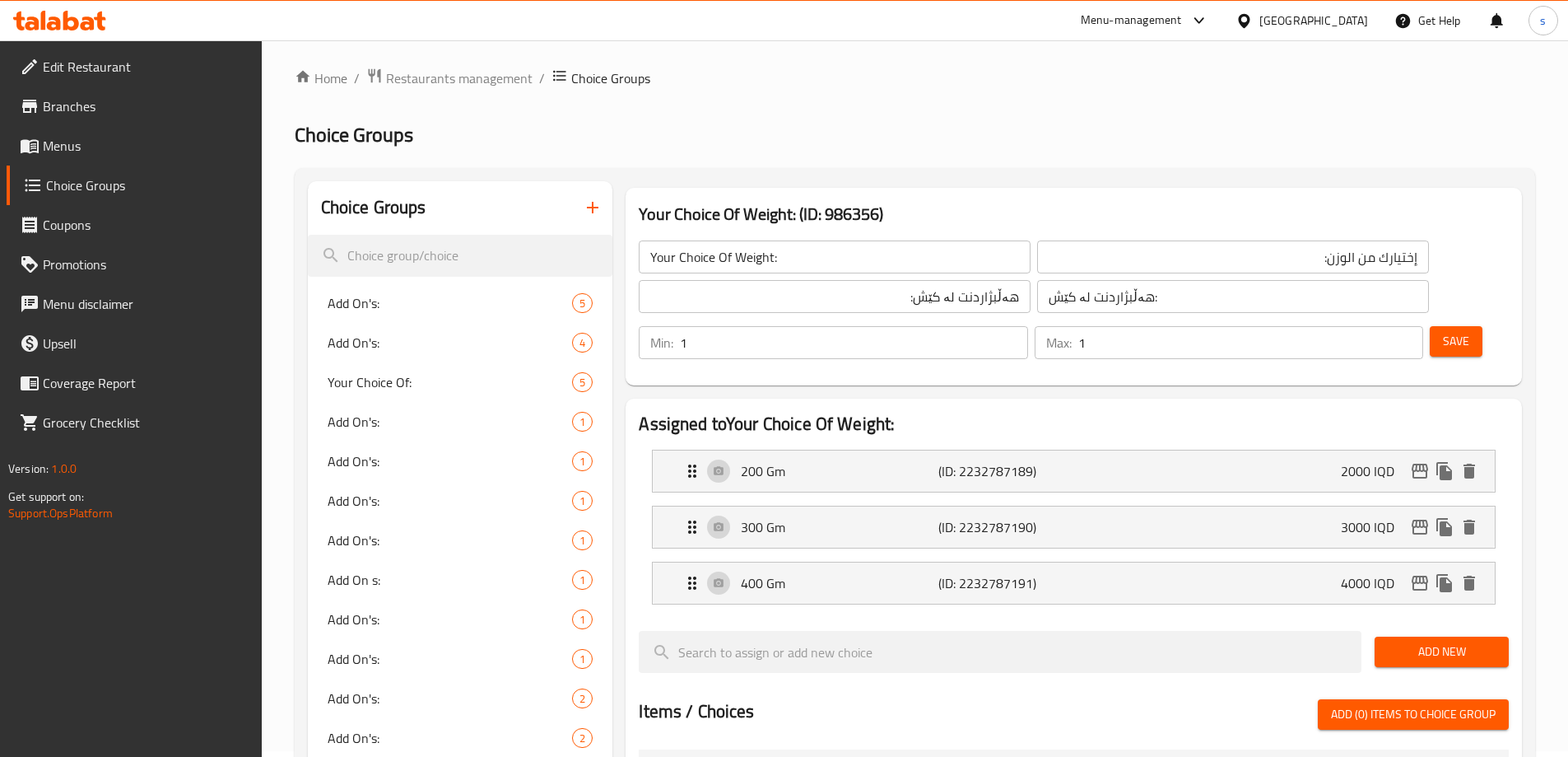
scroll to position [0, 0]
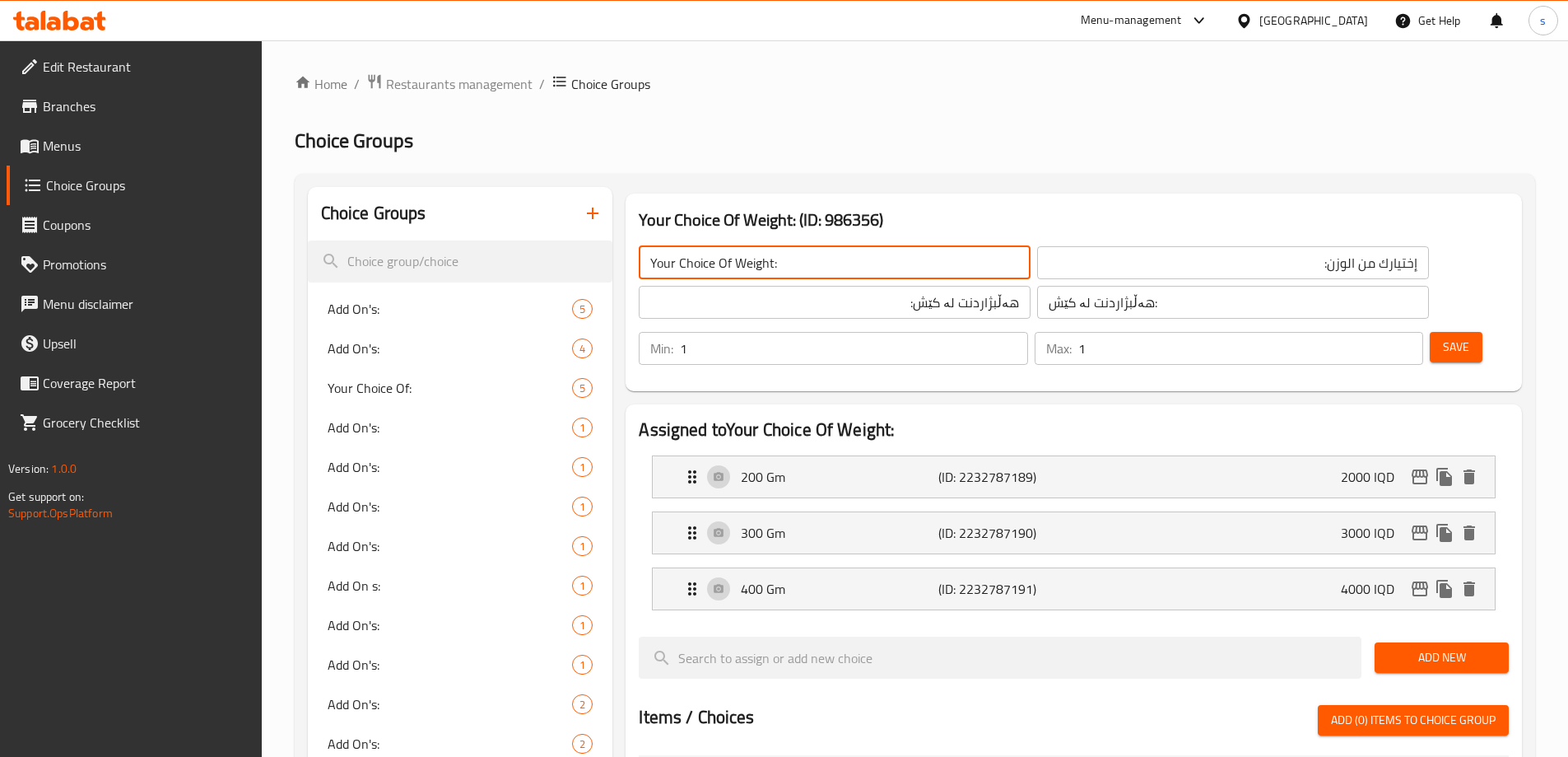
click at [809, 259] on input "Your Choice Of Weight:" at bounding box center [834, 263] width 392 height 33
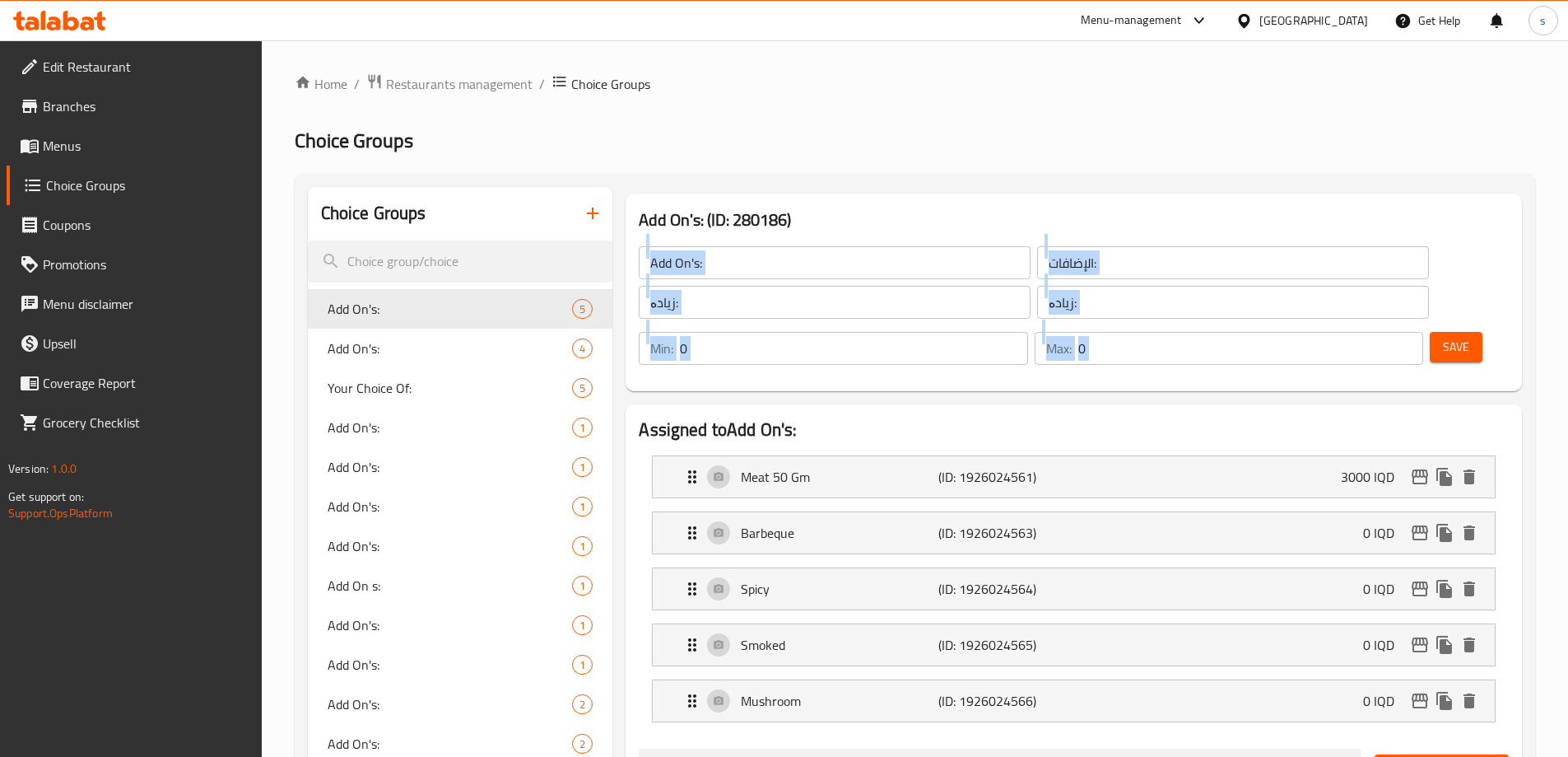
drag, startPoint x: 1553, startPoint y: 222, endPoint x: 1562, endPoint y: 335, distance: 113.4
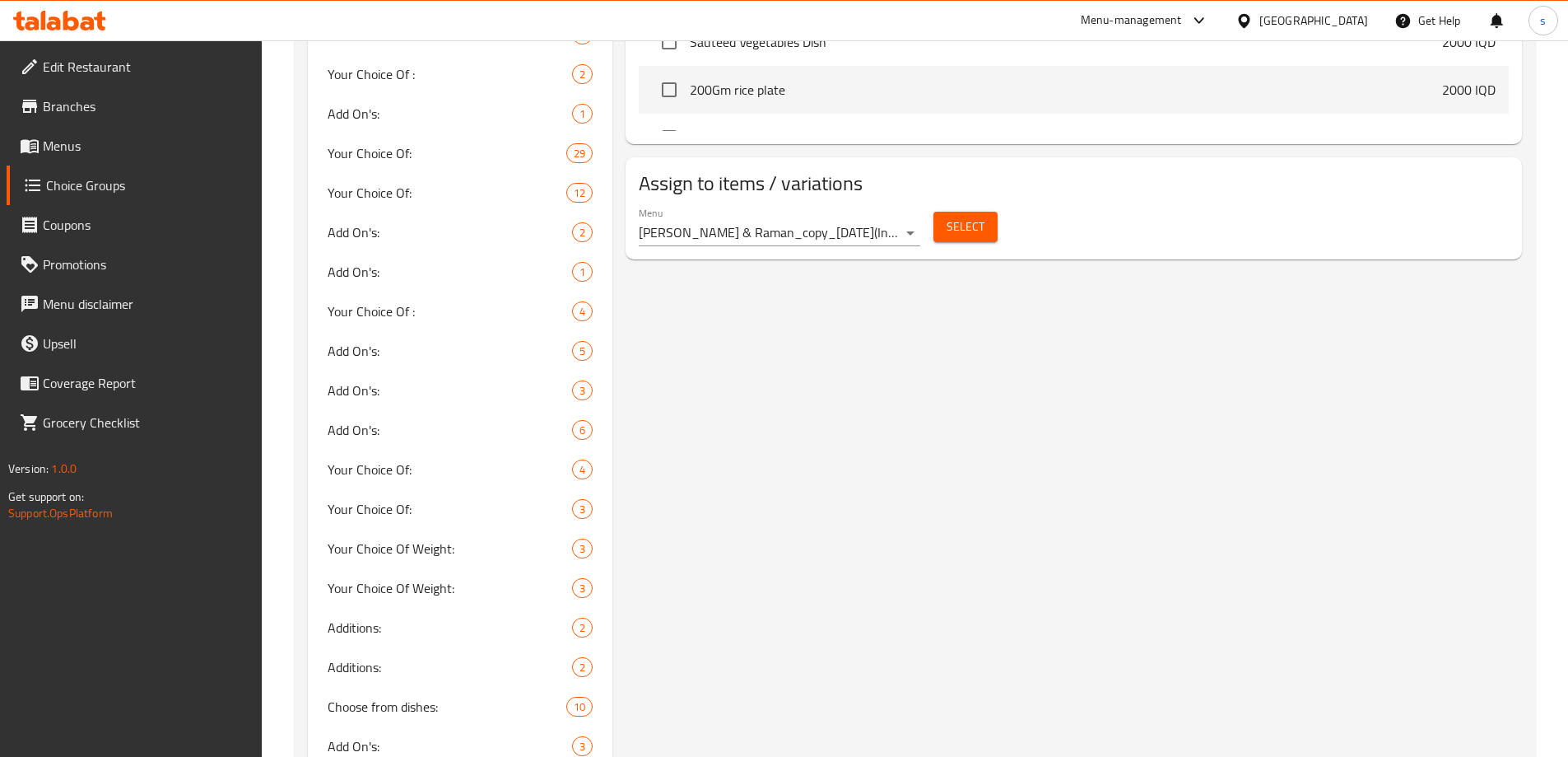
scroll to position [1202, 0]
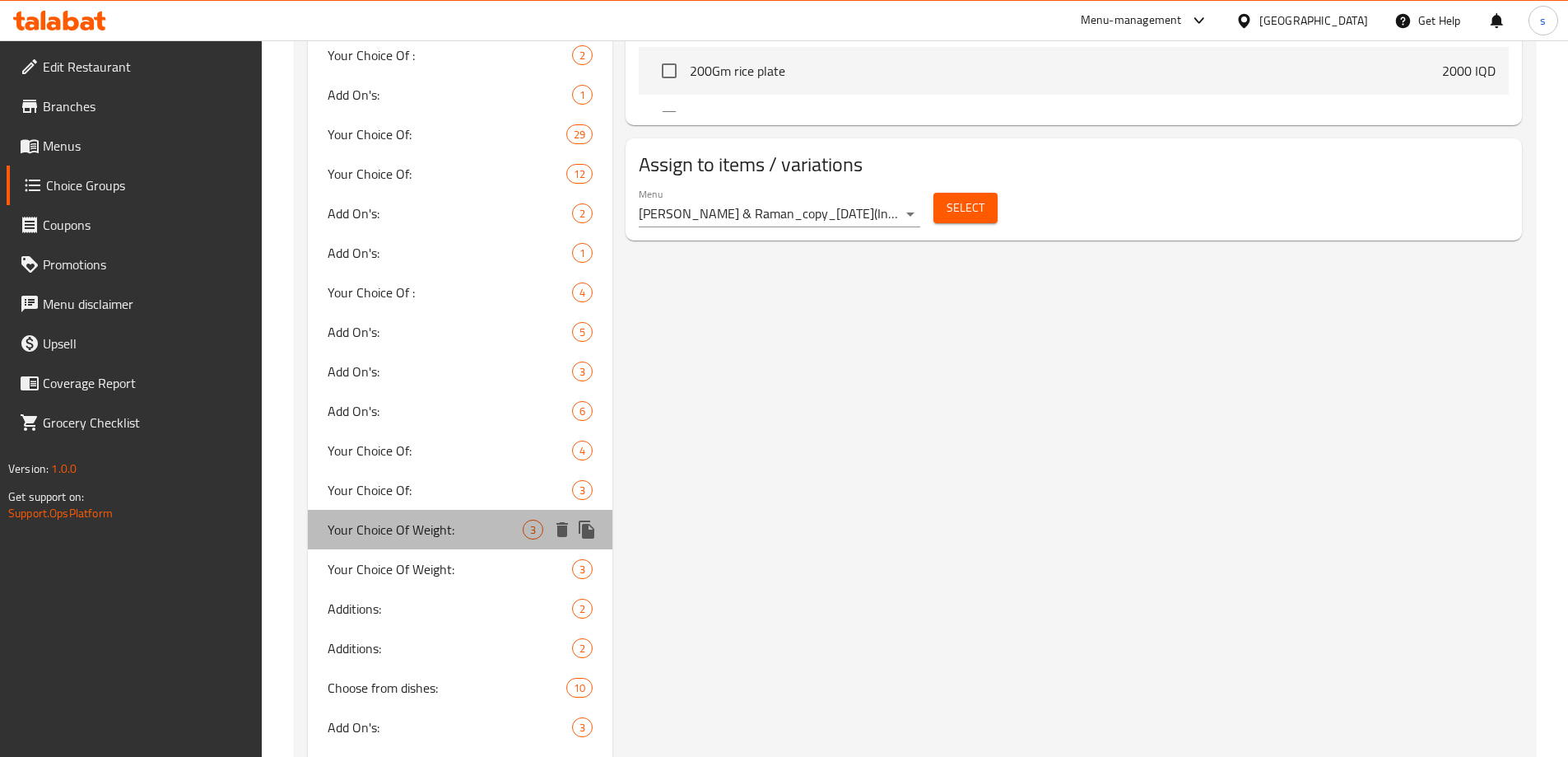
click at [467, 531] on span "Your Choice Of Weight:" at bounding box center [425, 529] width 196 height 20
type input "Your Choice Of Weight:"
type input "إختيارك من الوزن:"
type input "هەڵبژاردنت لە کێش:"
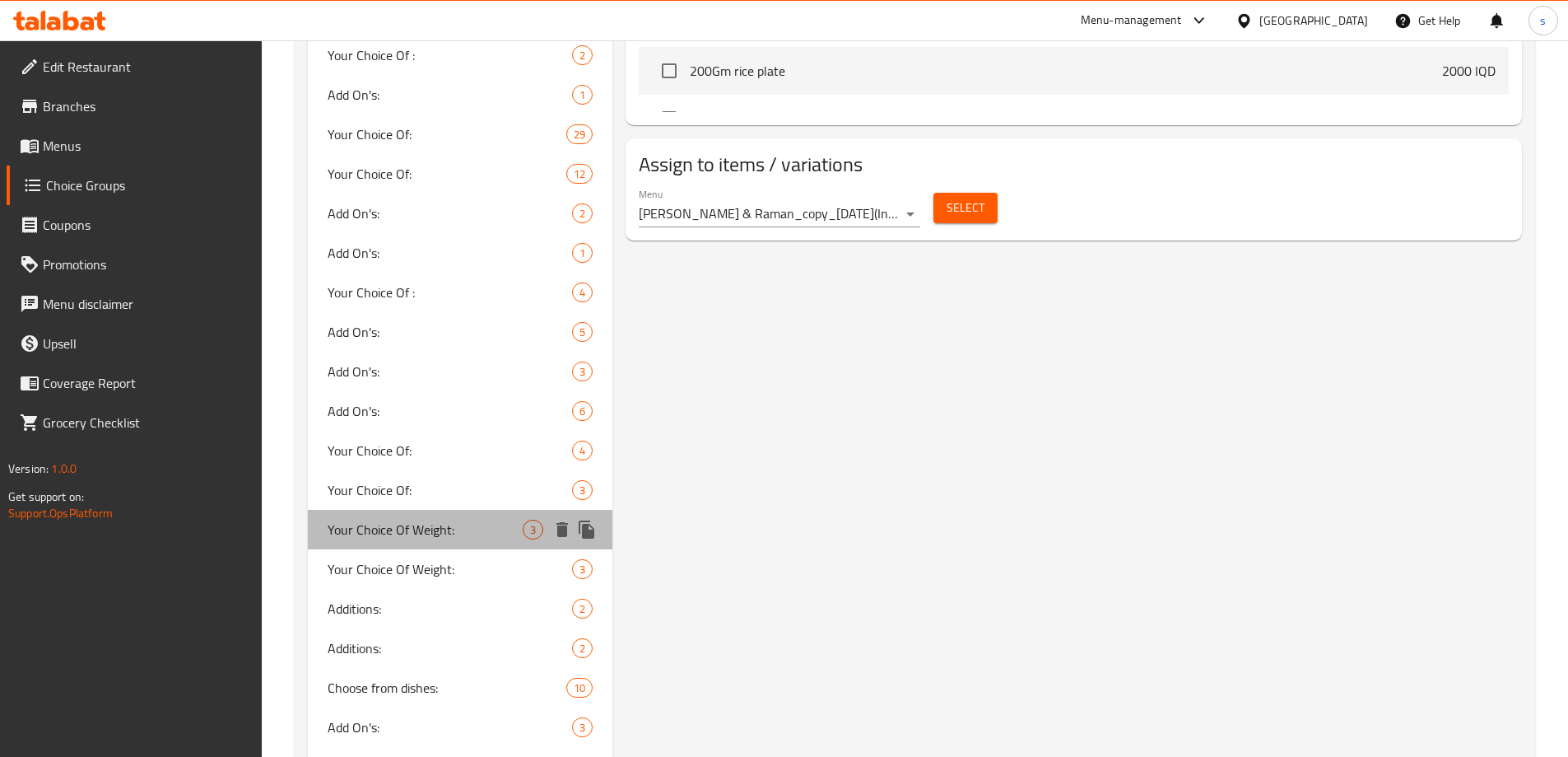
type input "1"
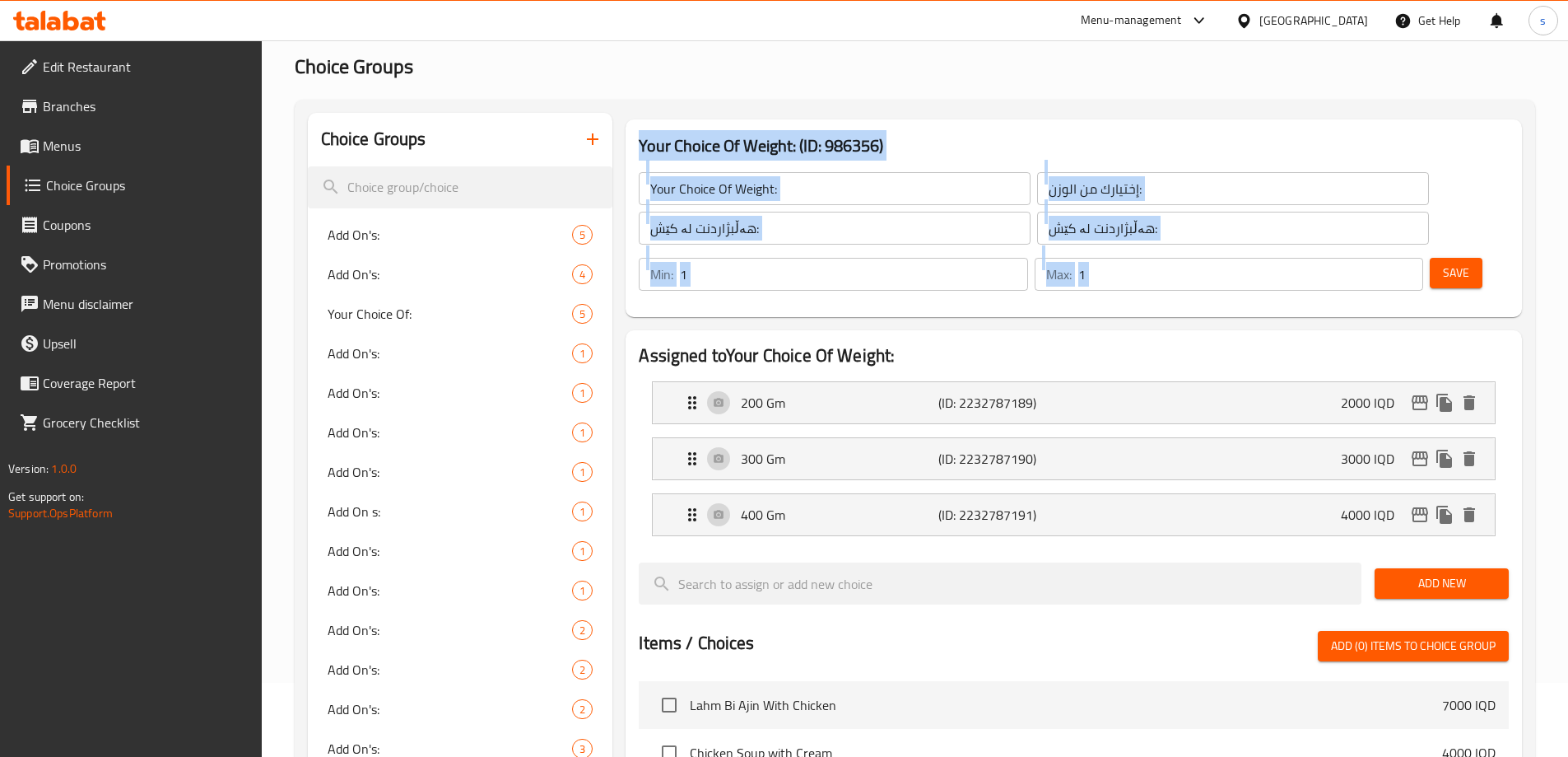
scroll to position [58, 0]
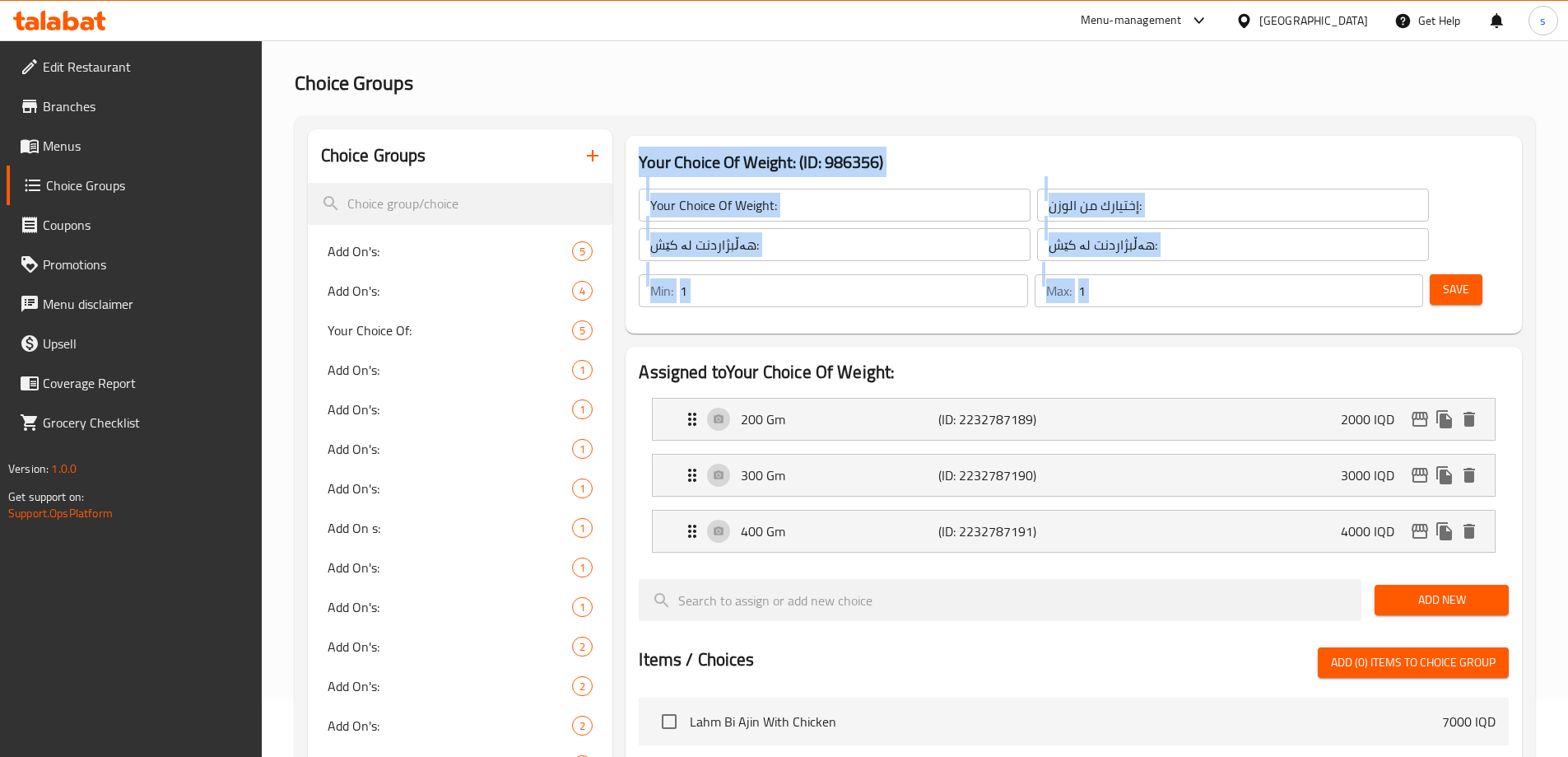
click at [1173, 270] on div "Your Choice Of Weight: ​ إختيارك من الوزن: ​ هەڵبژاردنت لە کێش: ​ هەڵبژاردنت لە…" at bounding box center [1033, 224] width 809 height 92
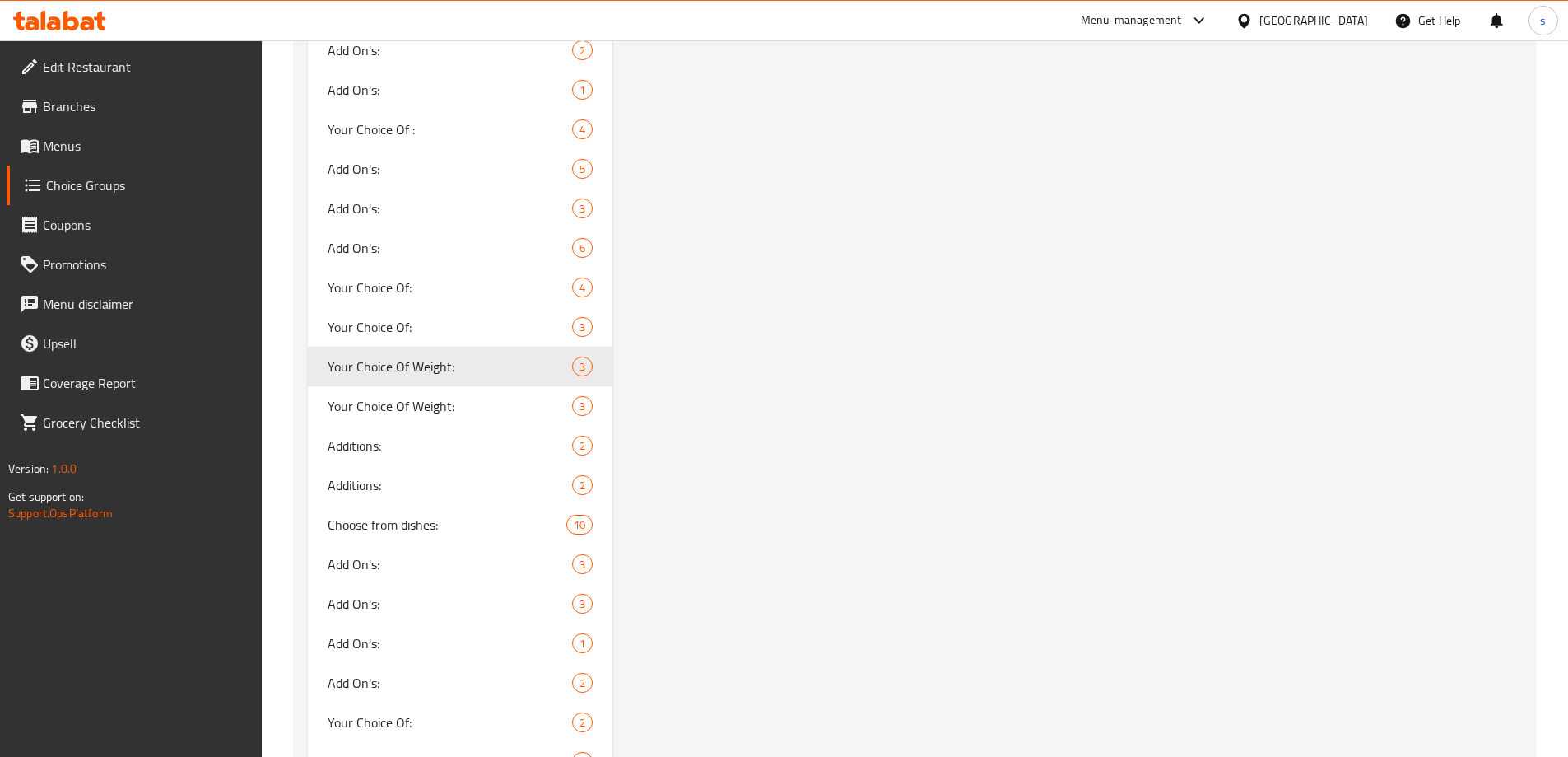
scroll to position [1371, 0]
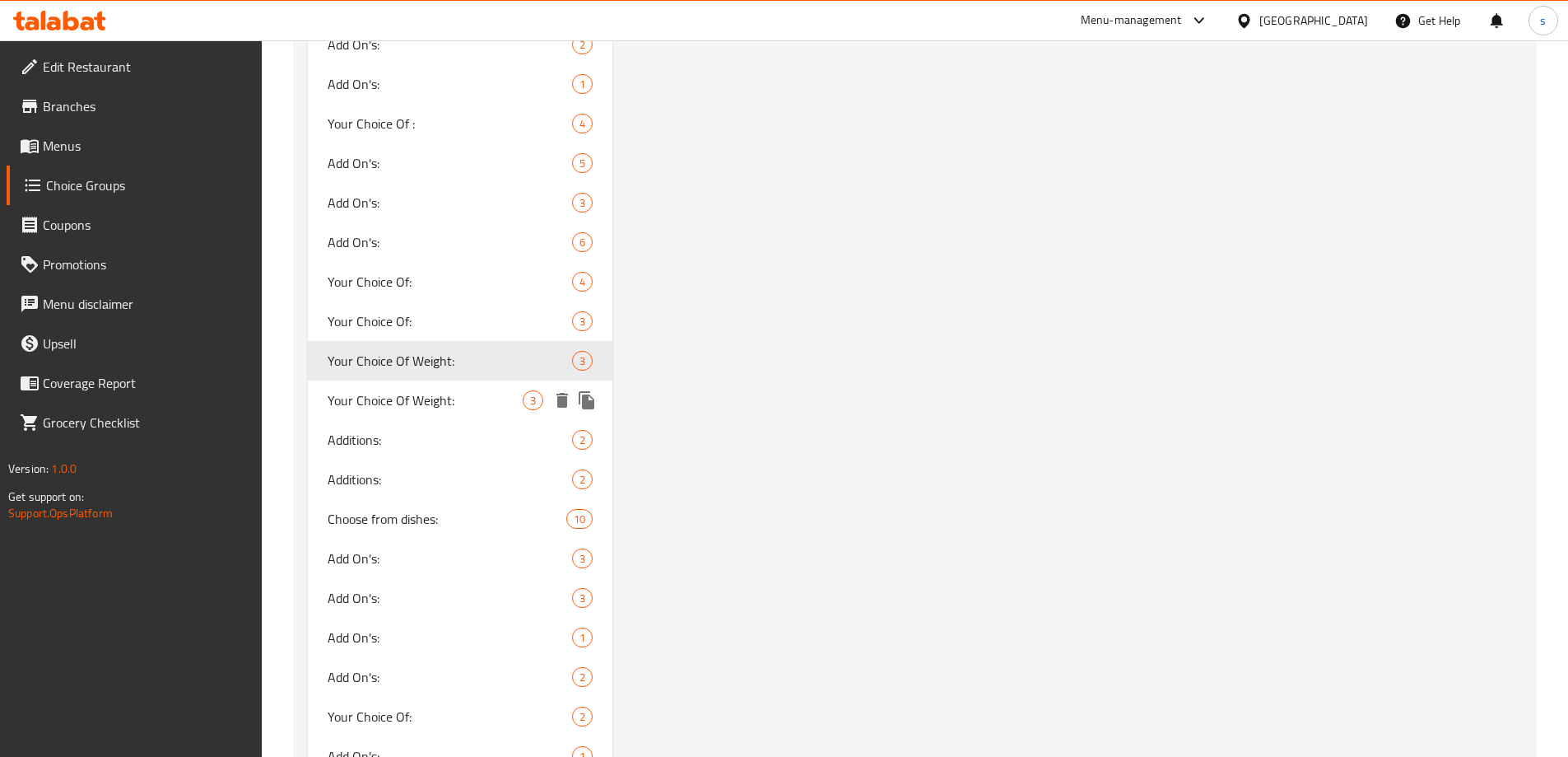
click at [405, 394] on span "Your Choice Of Weight:" at bounding box center [425, 400] width 196 height 20
type input "Your Choice Of Weight:"
type input "زیادە :"
type input "0"
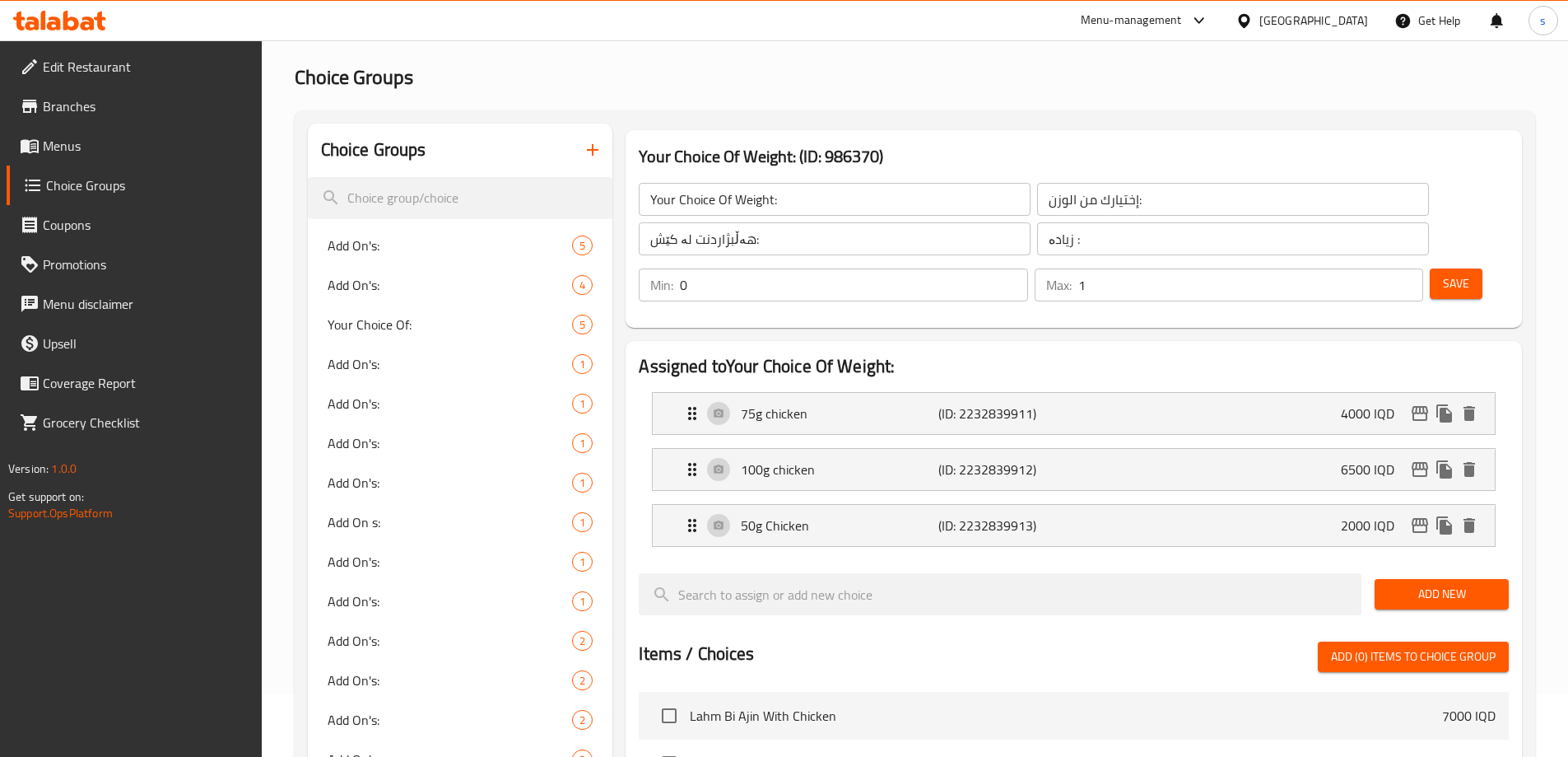
scroll to position [14, 0]
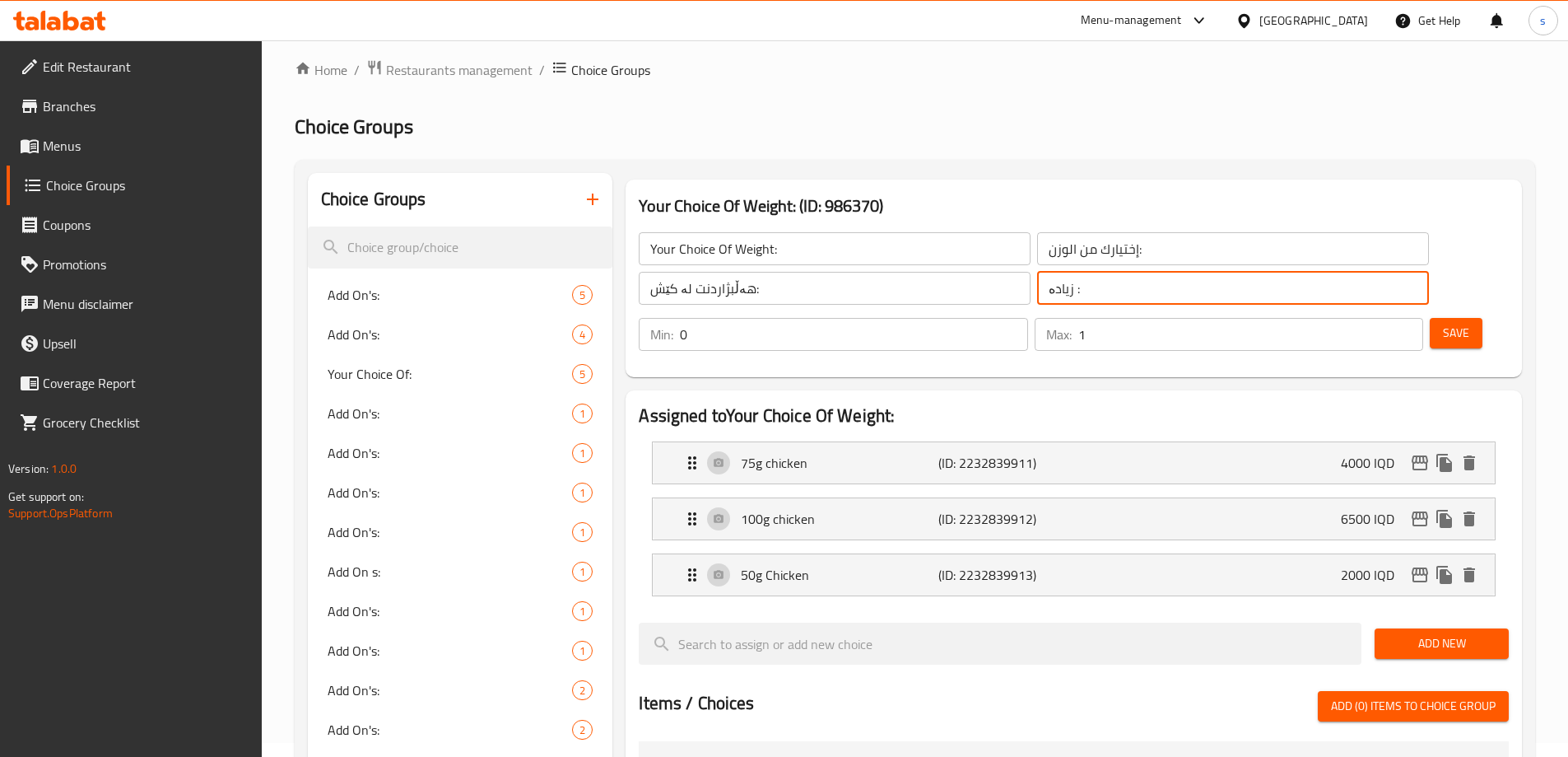
drag, startPoint x: 993, startPoint y: 294, endPoint x: 865, endPoint y: 284, distance: 128.4
click at [865, 284] on div "Your Choice Of Weight: ​ إختيارك من الوزن: ​ هەڵبژاردنت لە کێش: ​ زیادە : ​" at bounding box center [1033, 268] width 809 height 92
paste input "هەڵبژاردنت لە کێش"
type input "هەڵبژاردنت لە کێش:"
click at [1368, 336] on div "Your Choice Of Weight: (ID: 986370) Your Choice Of Weight: ​ إختيارك من الوزن: …" at bounding box center [1074, 278] width 909 height 211
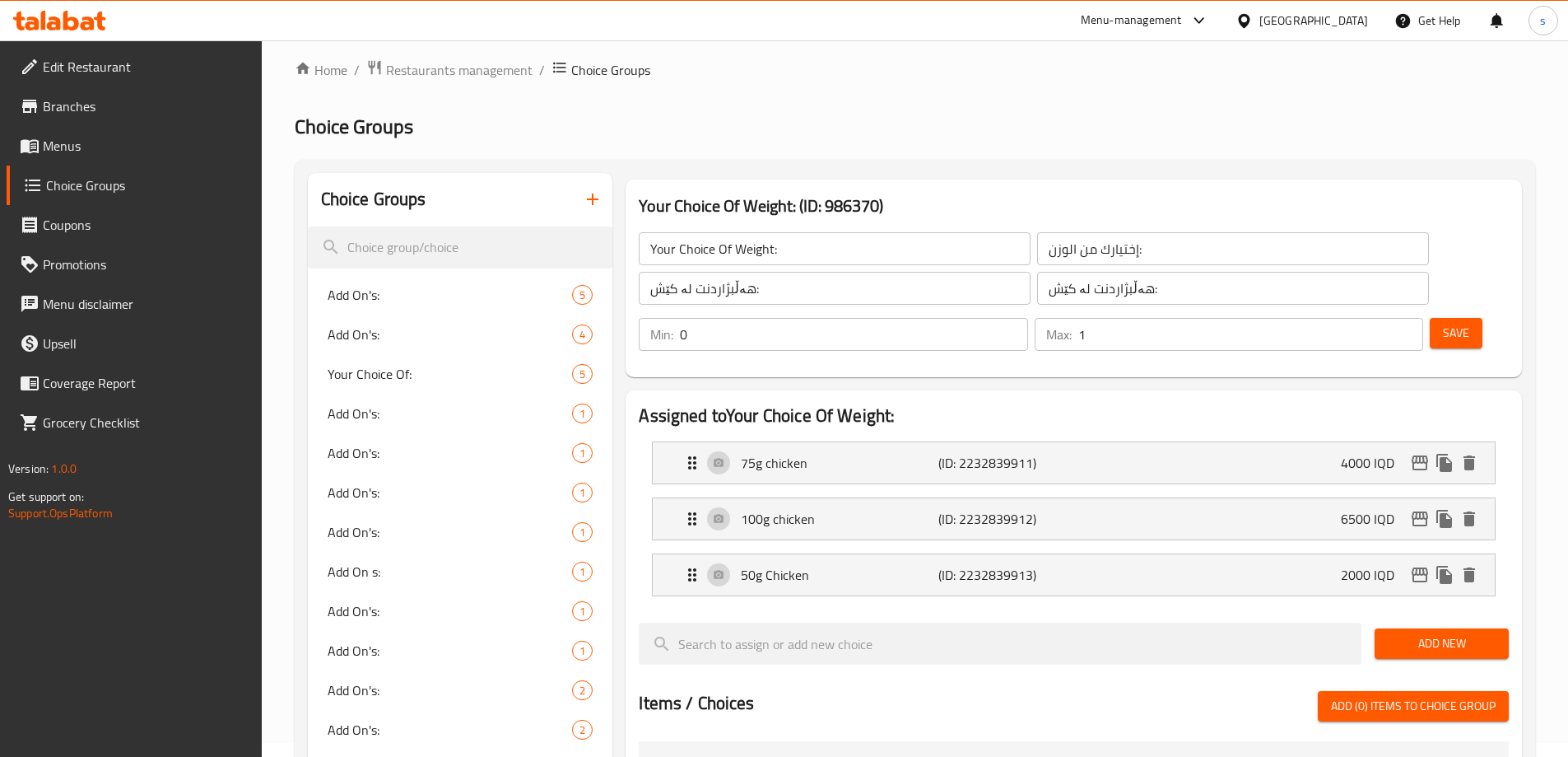
click at [1443, 323] on span "Save" at bounding box center [1456, 333] width 27 height 21
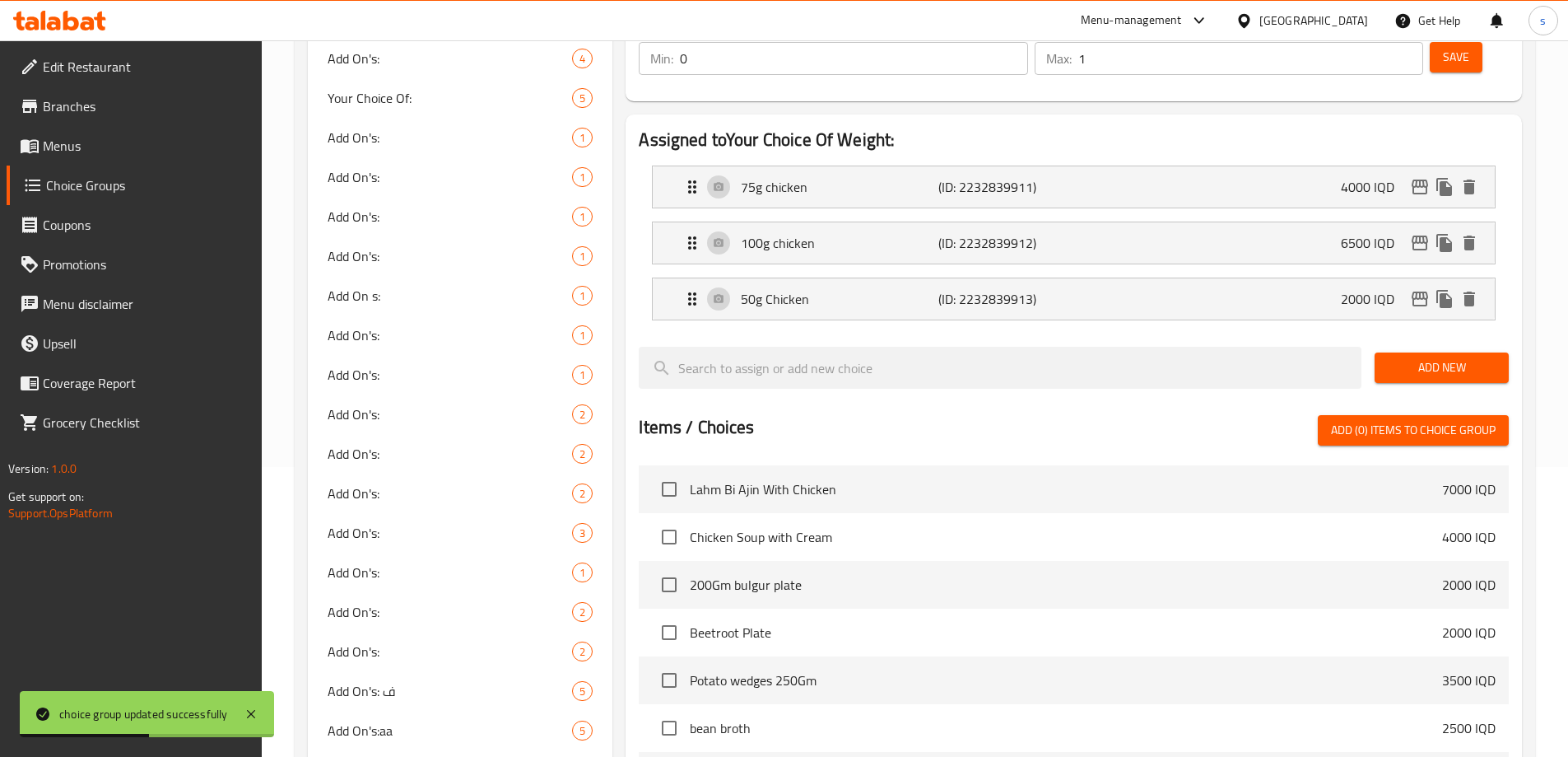
scroll to position [282, 0]
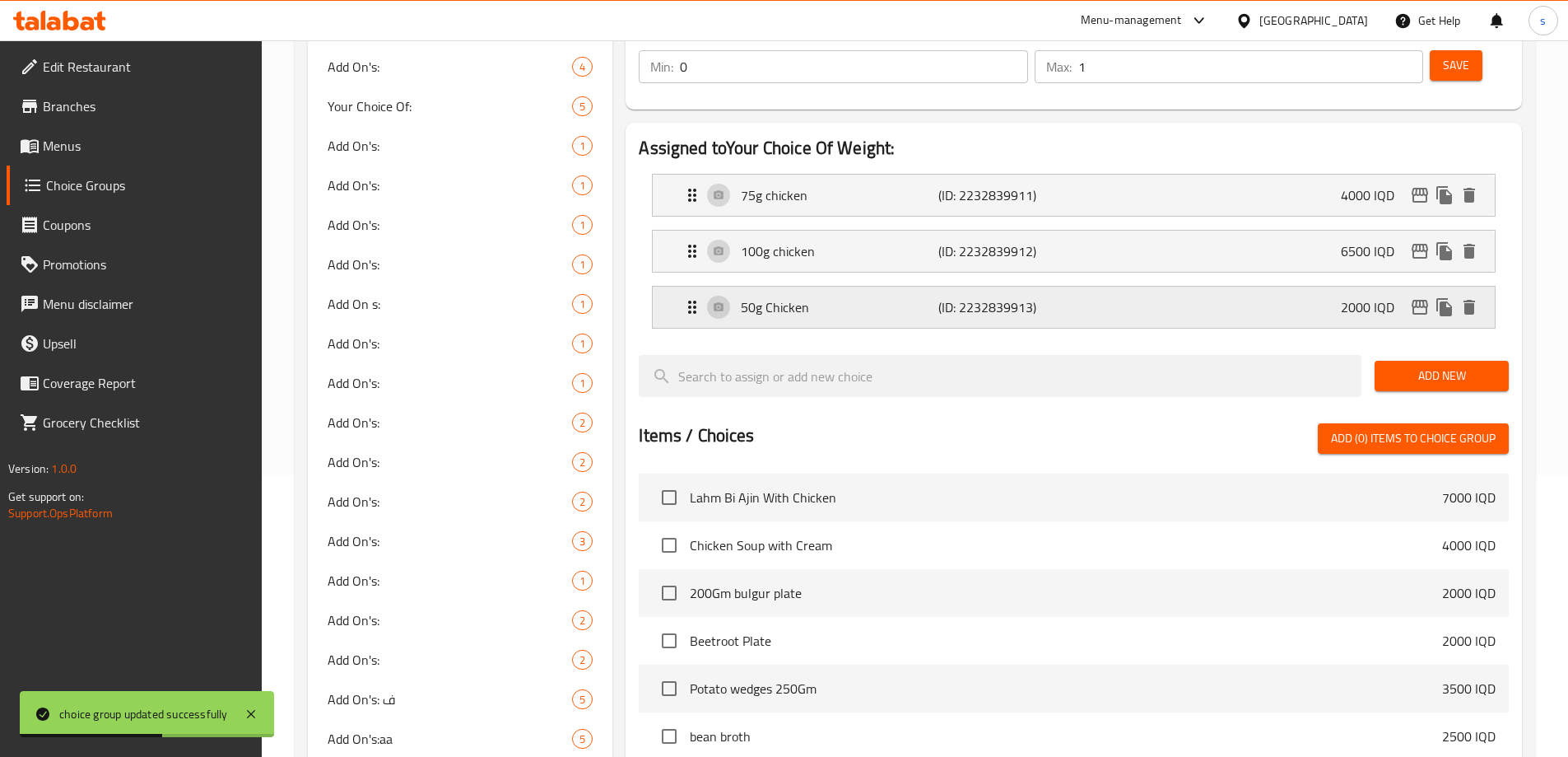
click at [1136, 287] on div "50g Chicken (ID: 2232839913) 2000 IQD" at bounding box center [1079, 307] width 793 height 41
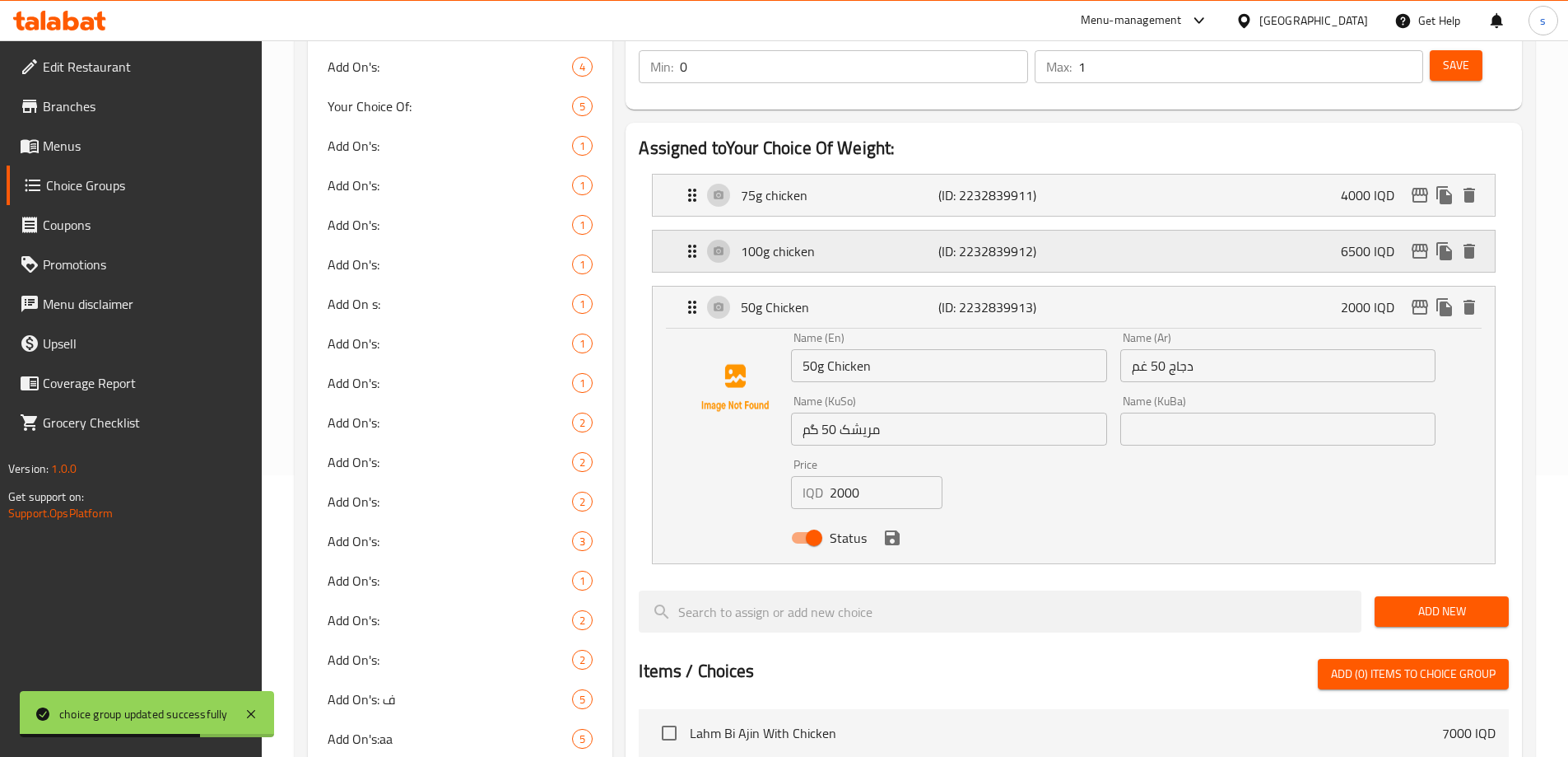
click at [1127, 231] on div "100g chicken (ID: 2232839912) 6500 IQD" at bounding box center [1079, 251] width 793 height 41
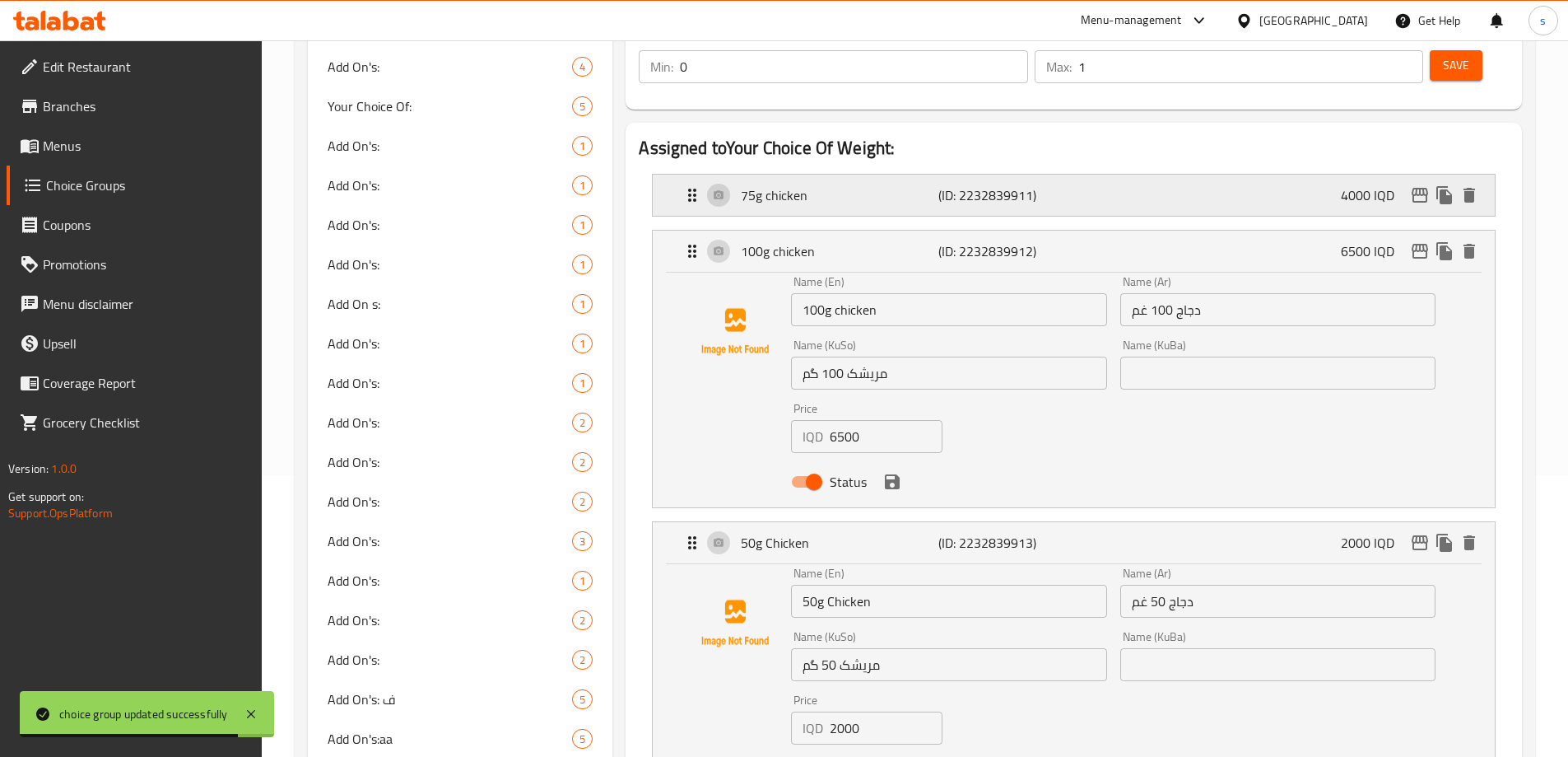
click at [1124, 175] on div "75g chicken (ID: 2232839911) 4000 IQD" at bounding box center [1079, 195] width 793 height 41
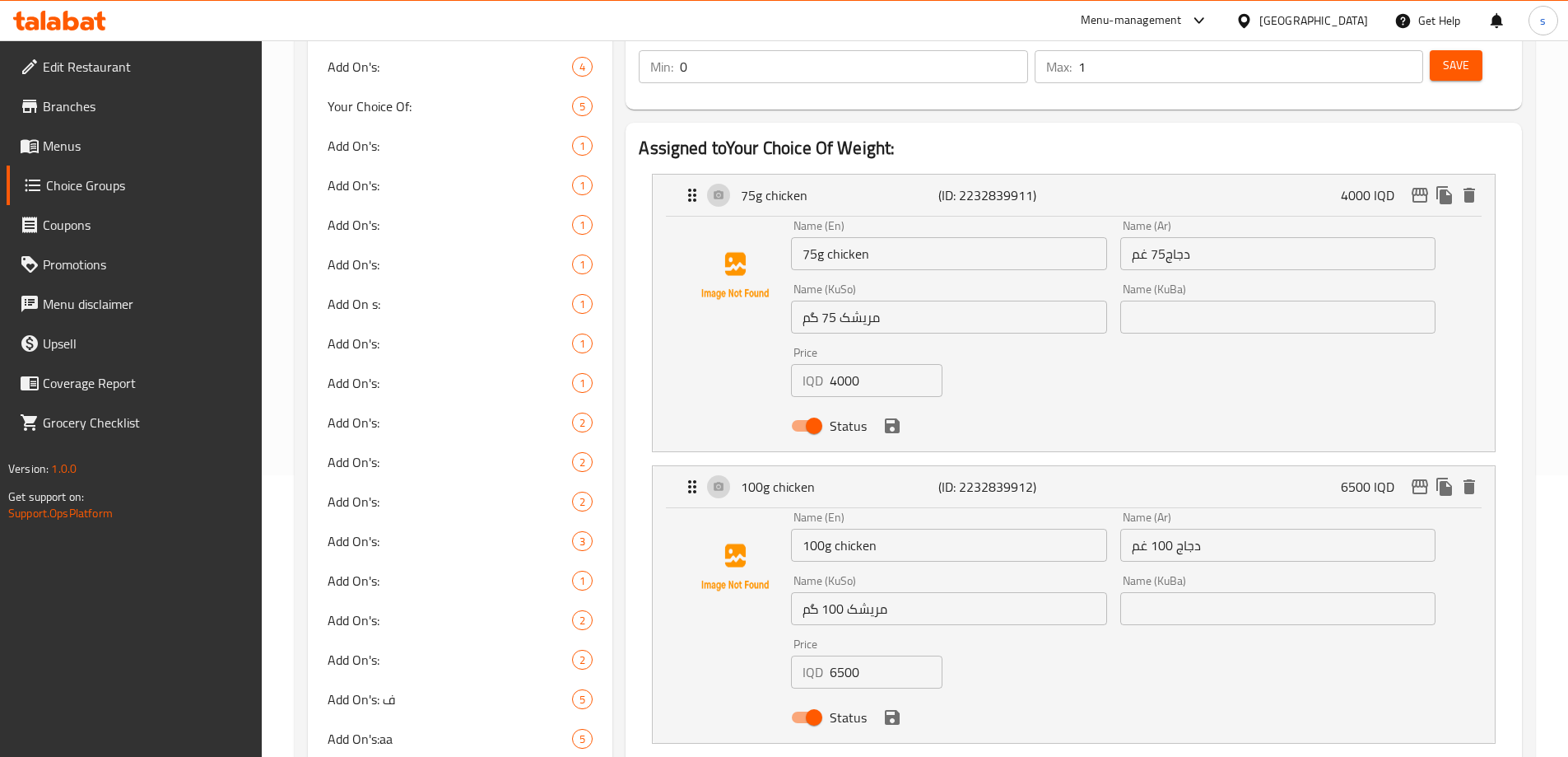
click at [81, 163] on link "Menus" at bounding box center [134, 146] width 255 height 40
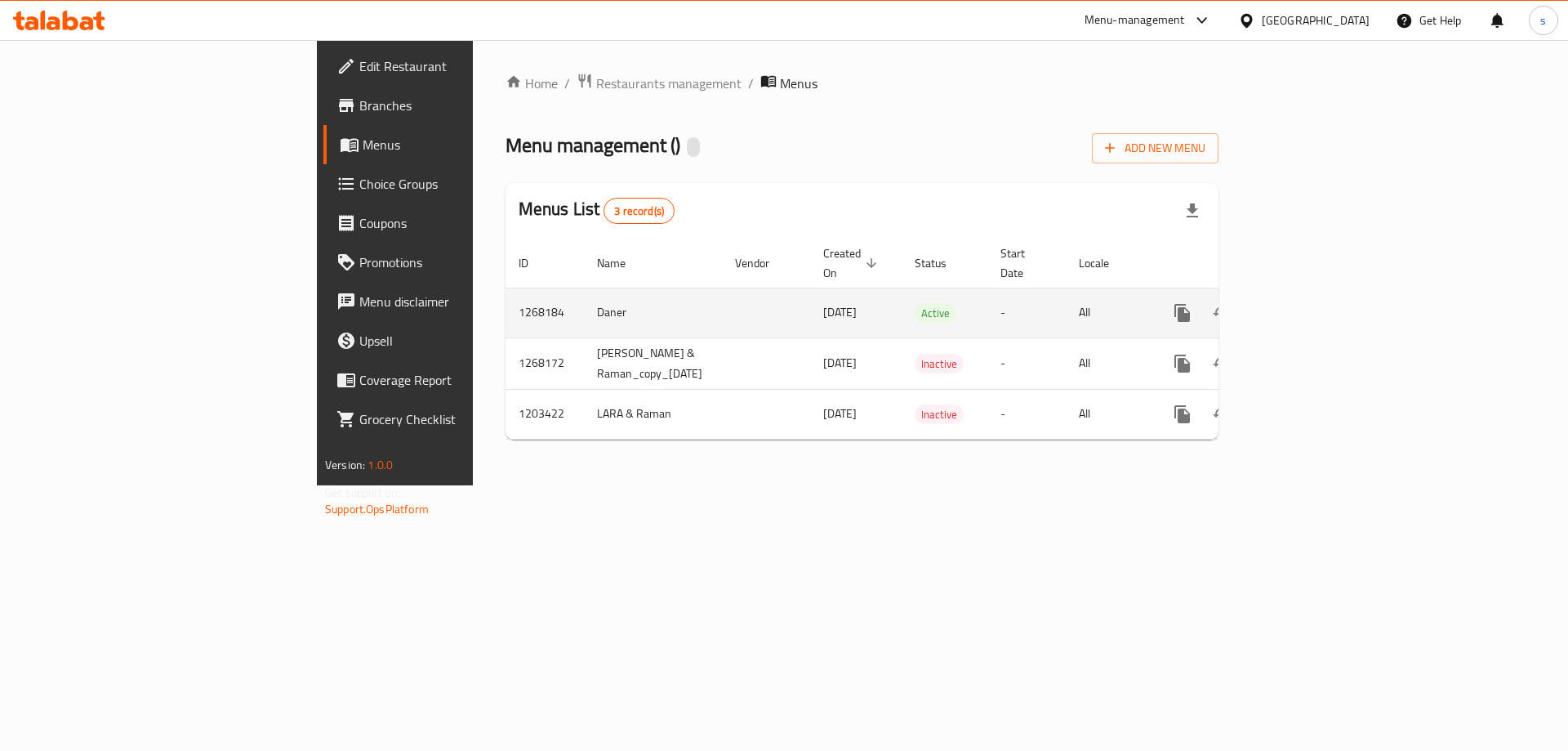
click at [1308, 306] on icon "enhanced table" at bounding box center [1299, 313] width 15 height 15
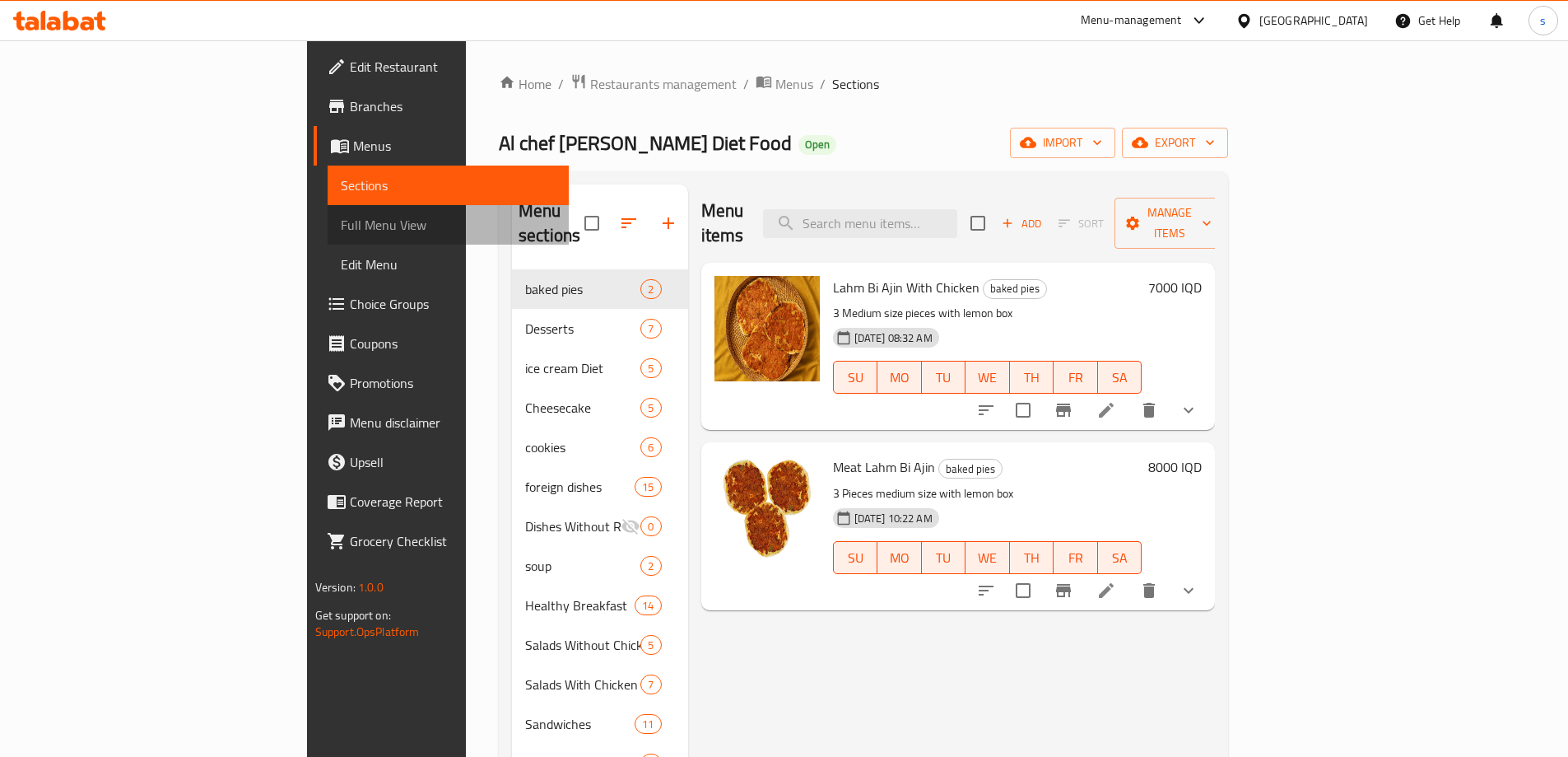
click at [341, 229] on span "Full Menu View" at bounding box center [449, 225] width 215 height 20
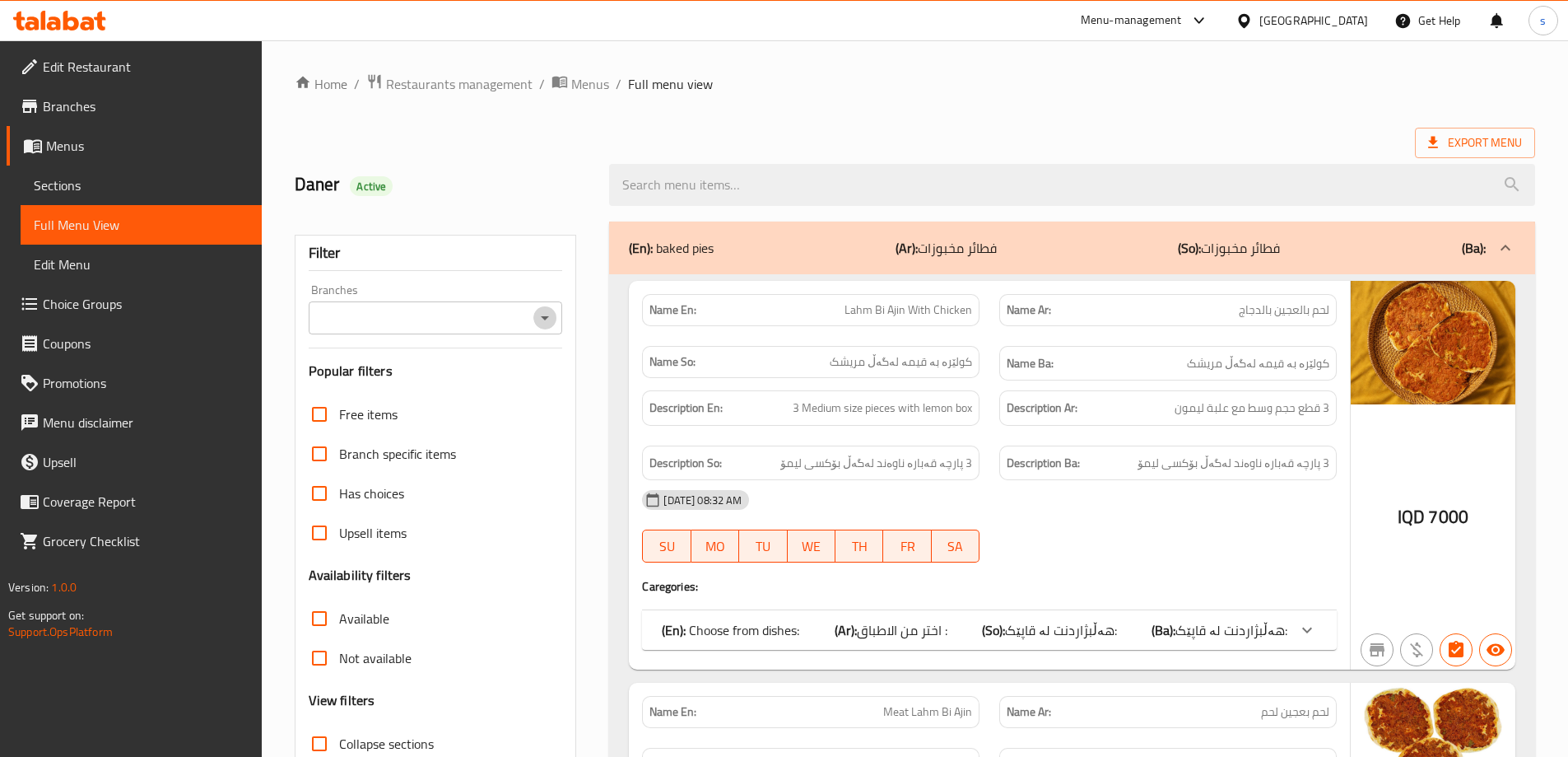
click at [548, 308] on icon "Open" at bounding box center [544, 318] width 20 height 20
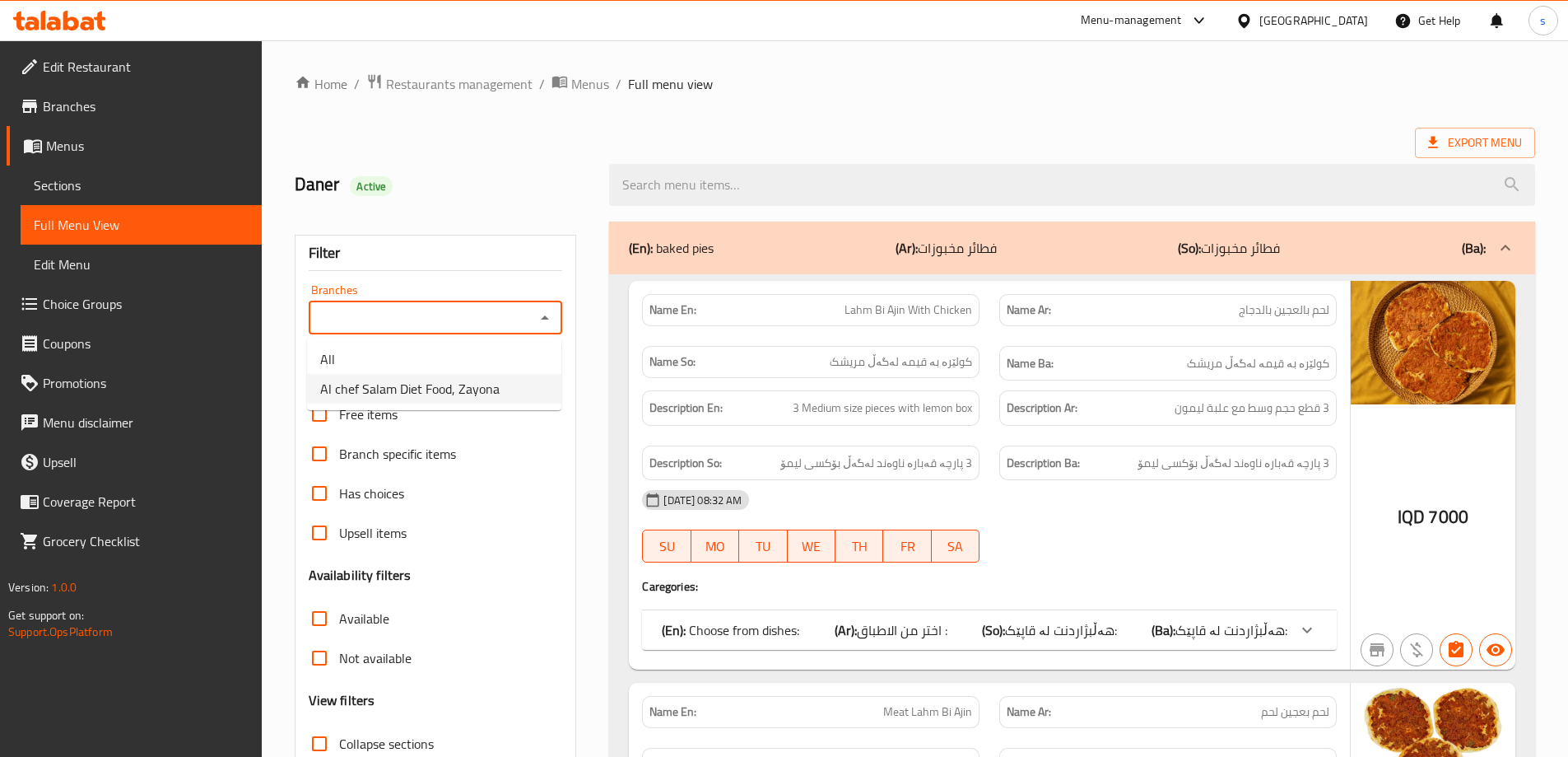
drag, startPoint x: 540, startPoint y: 366, endPoint x: 543, endPoint y: 397, distance: 31.1
click at [543, 397] on ul "All Al chef Salam Diet Food, Zayona" at bounding box center [434, 374] width 254 height 72
click at [543, 397] on li "Al chef Salam Diet Food, Zayona" at bounding box center [434, 388] width 254 height 29
type input "Al chef Salam Diet Food, Zayona"
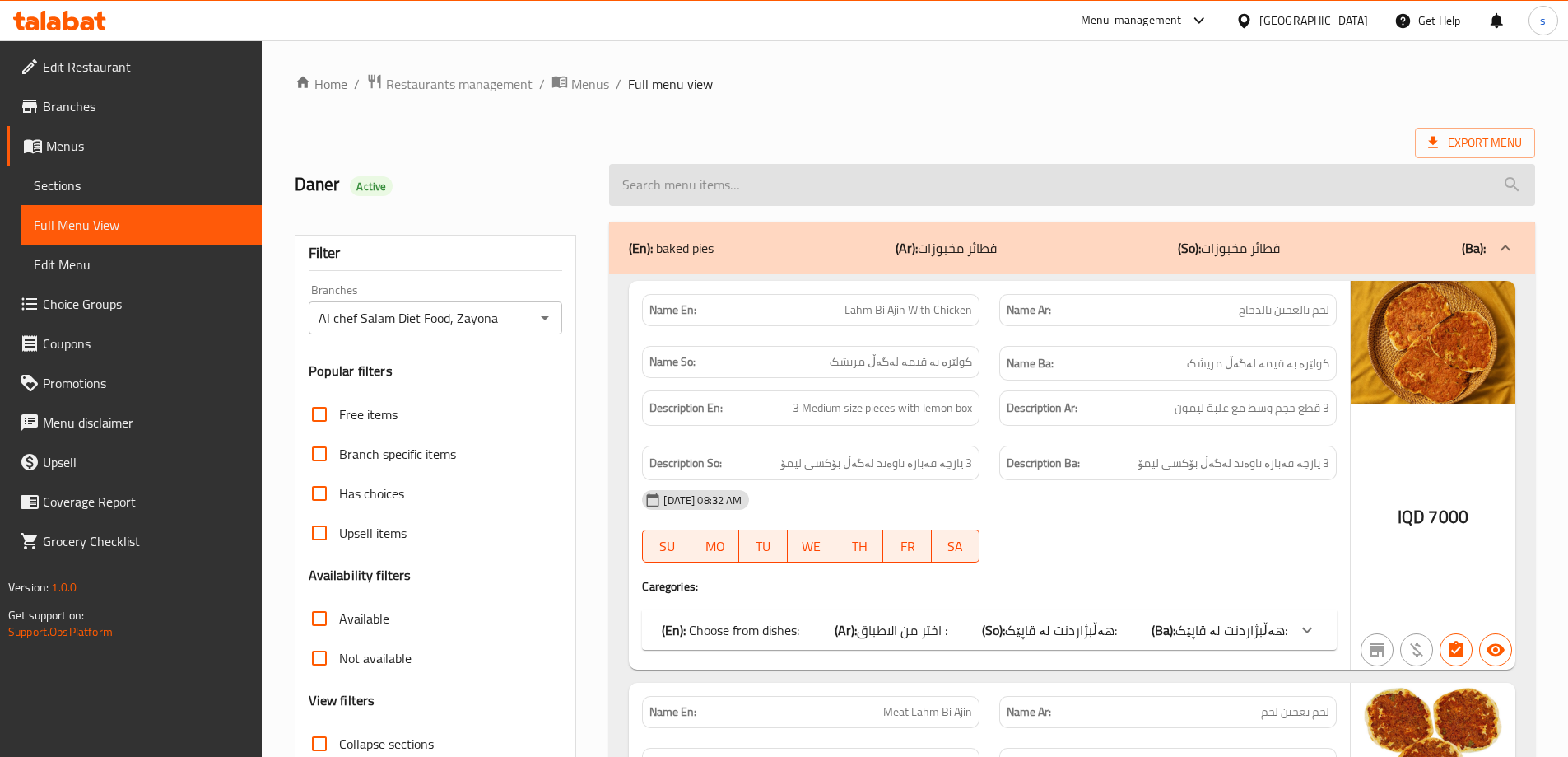
click at [801, 194] on input "search" at bounding box center [1071, 184] width 926 height 42
paste input "Eggs And Meat Makhlama Meal"
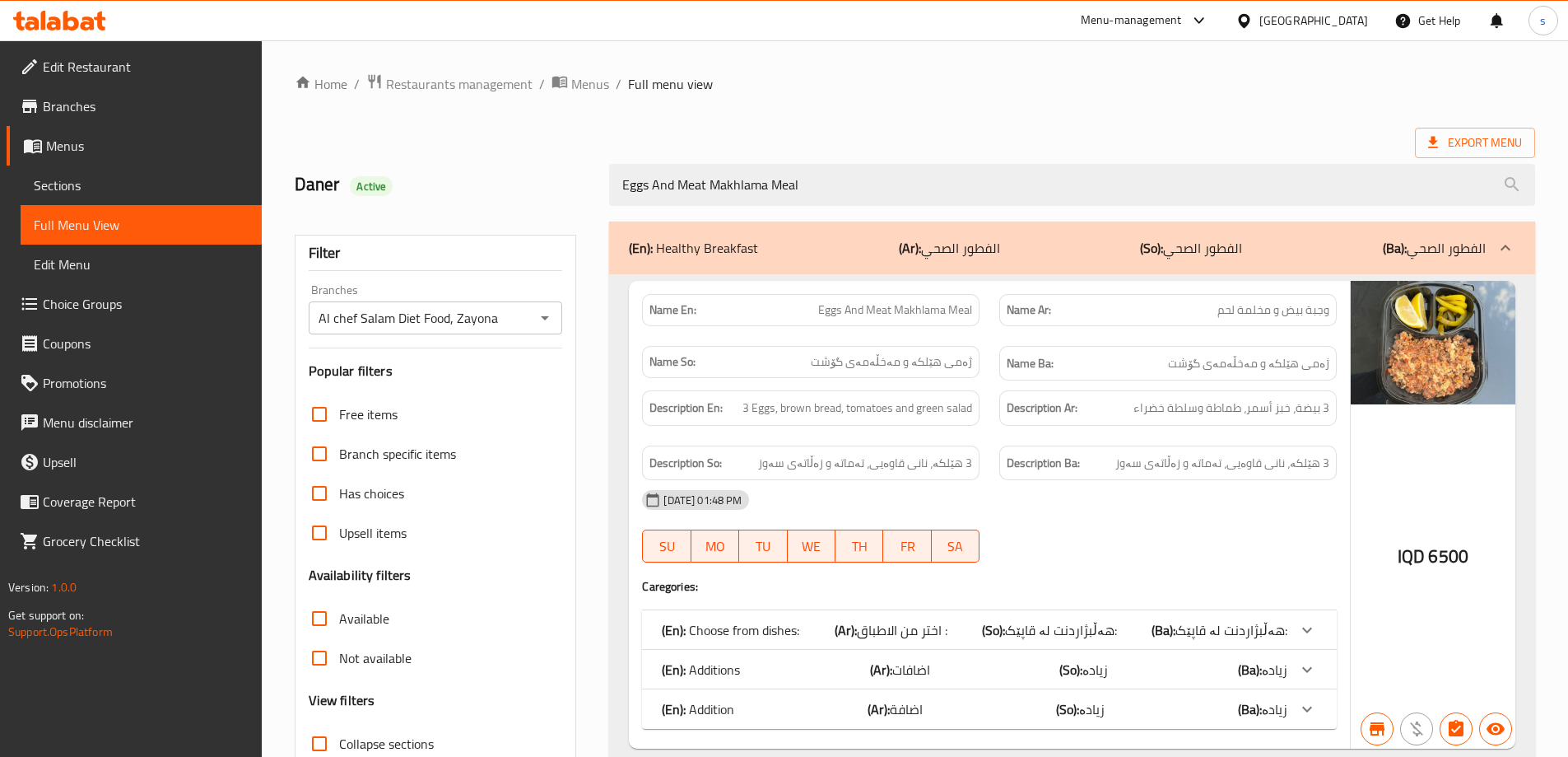
scroll to position [120, 0]
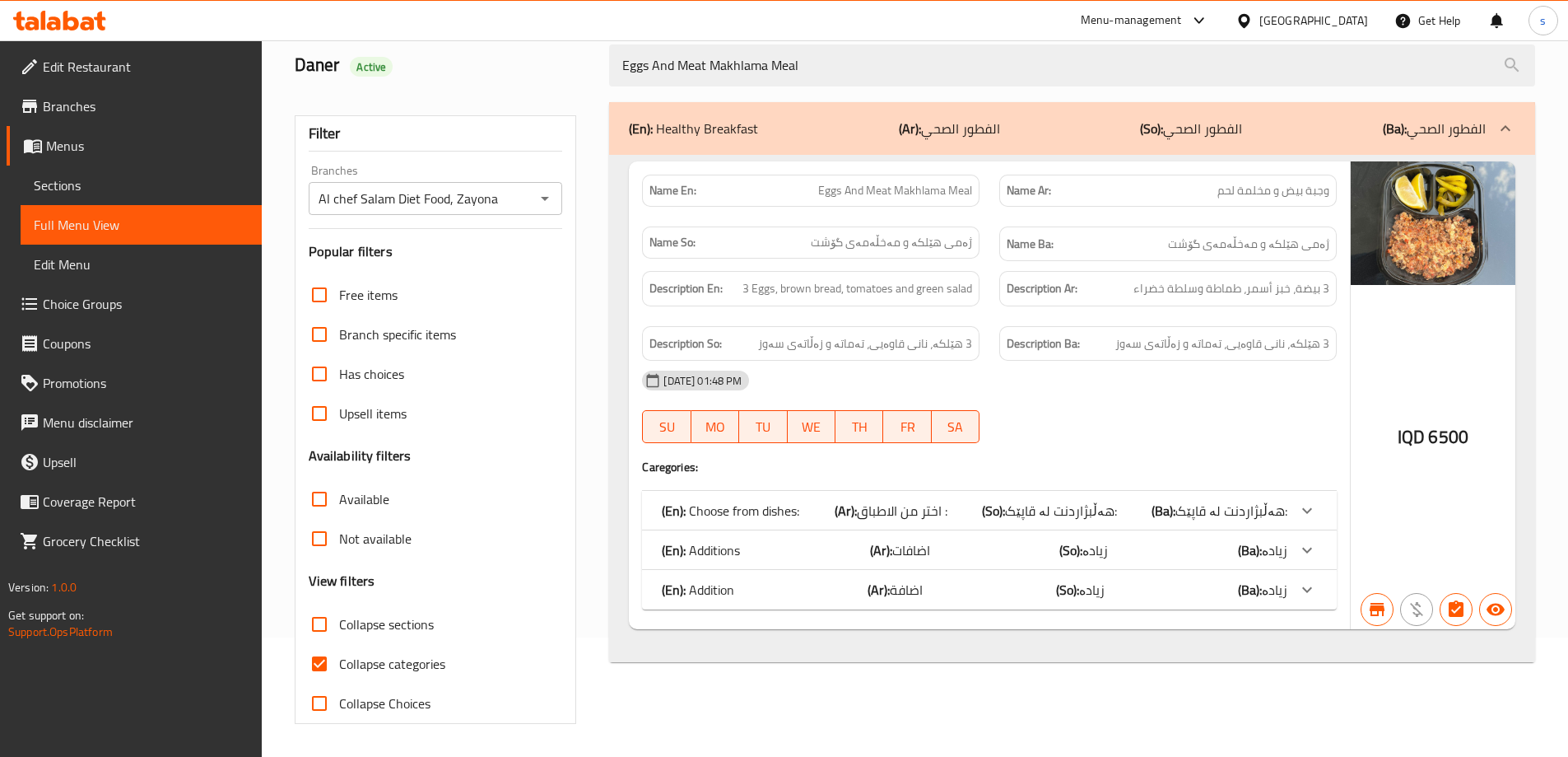
type input "Eggs And Meat Makhlama Meal"
click at [327, 655] on input "Collapse categories" at bounding box center [319, 664] width 40 height 40
checkbox input "false"
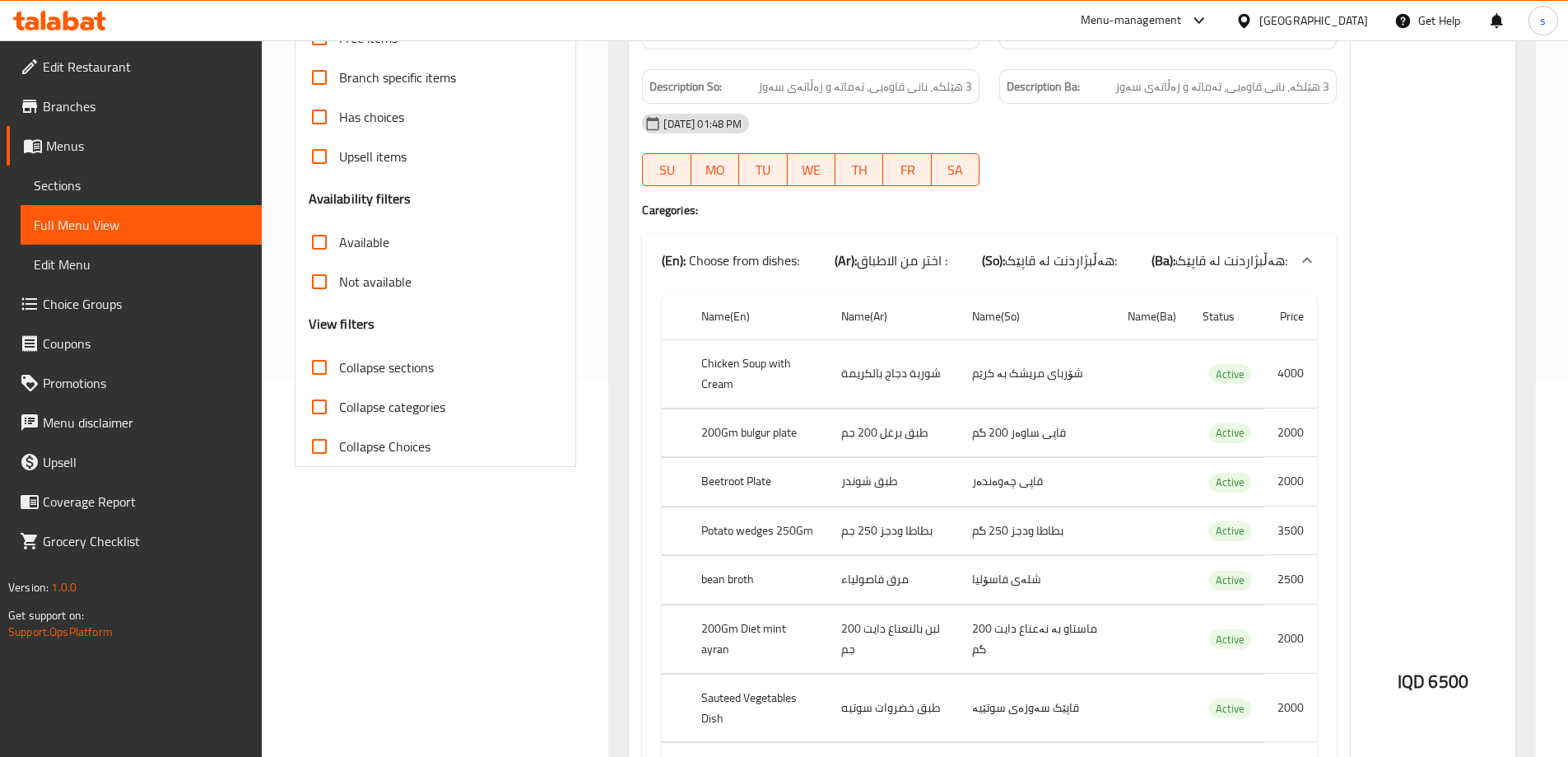
scroll to position [375, 0]
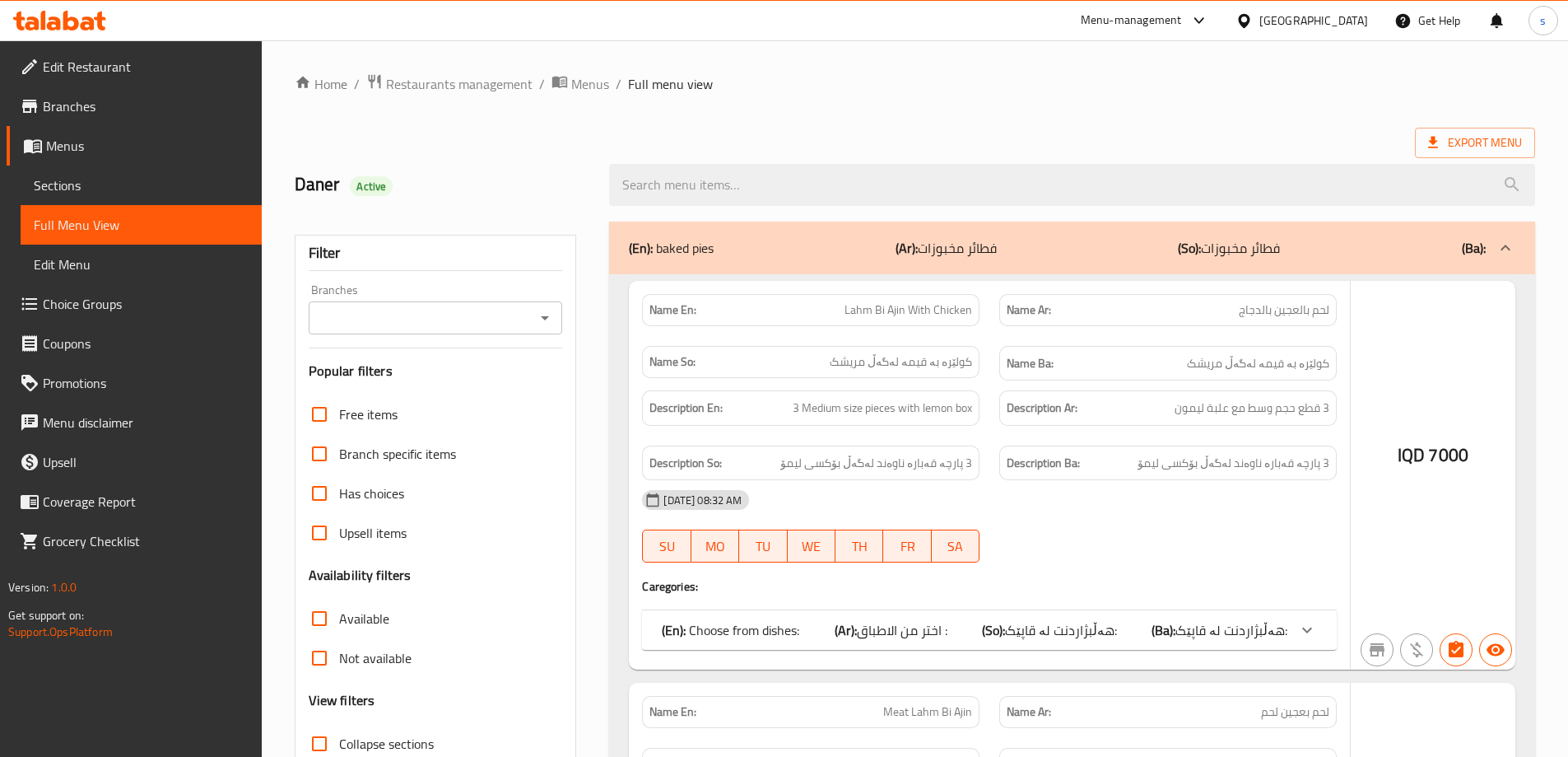
click at [550, 311] on div at bounding box center [784, 378] width 1568 height 757
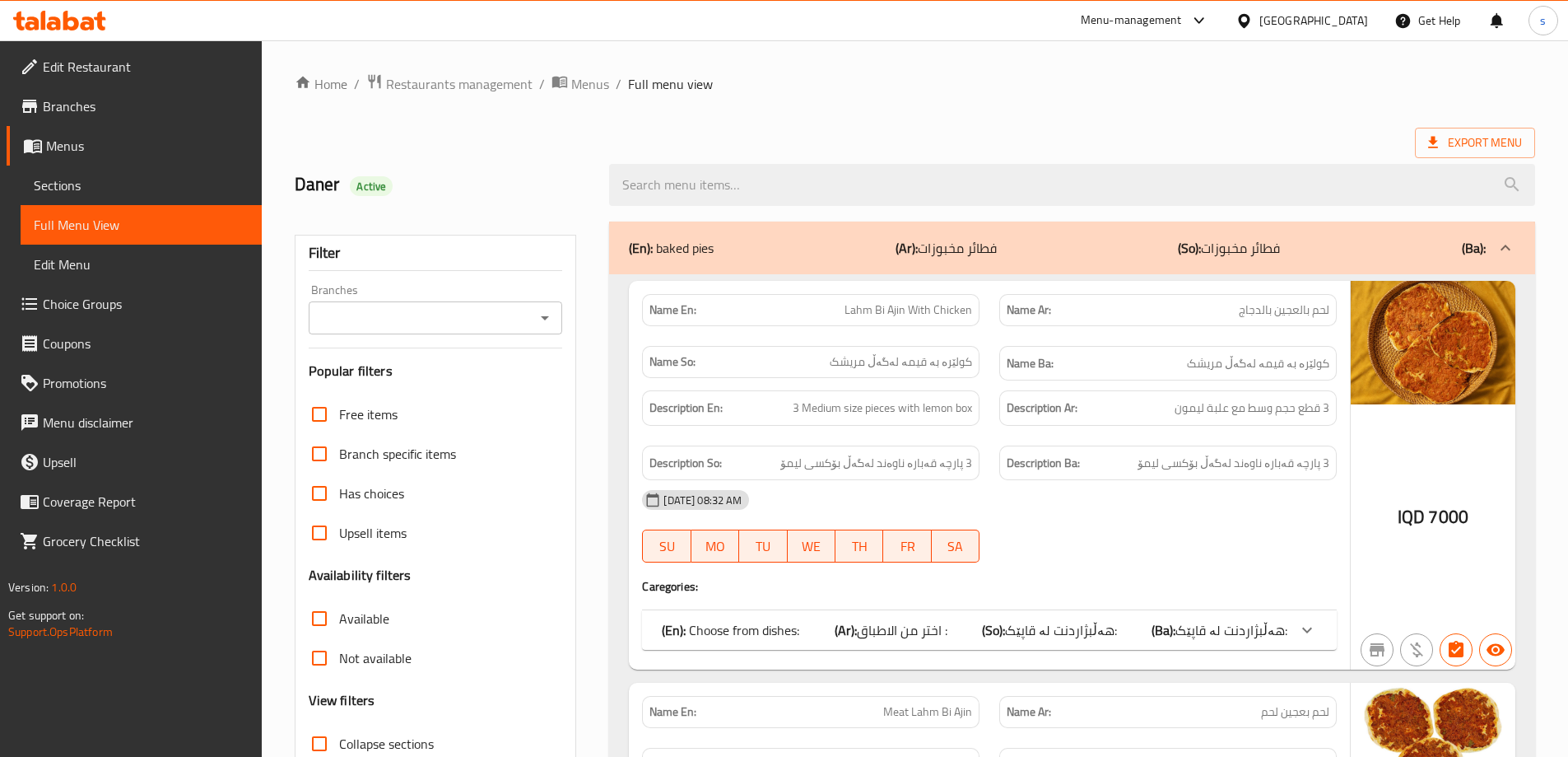
click at [548, 311] on icon "Open" at bounding box center [544, 318] width 20 height 20
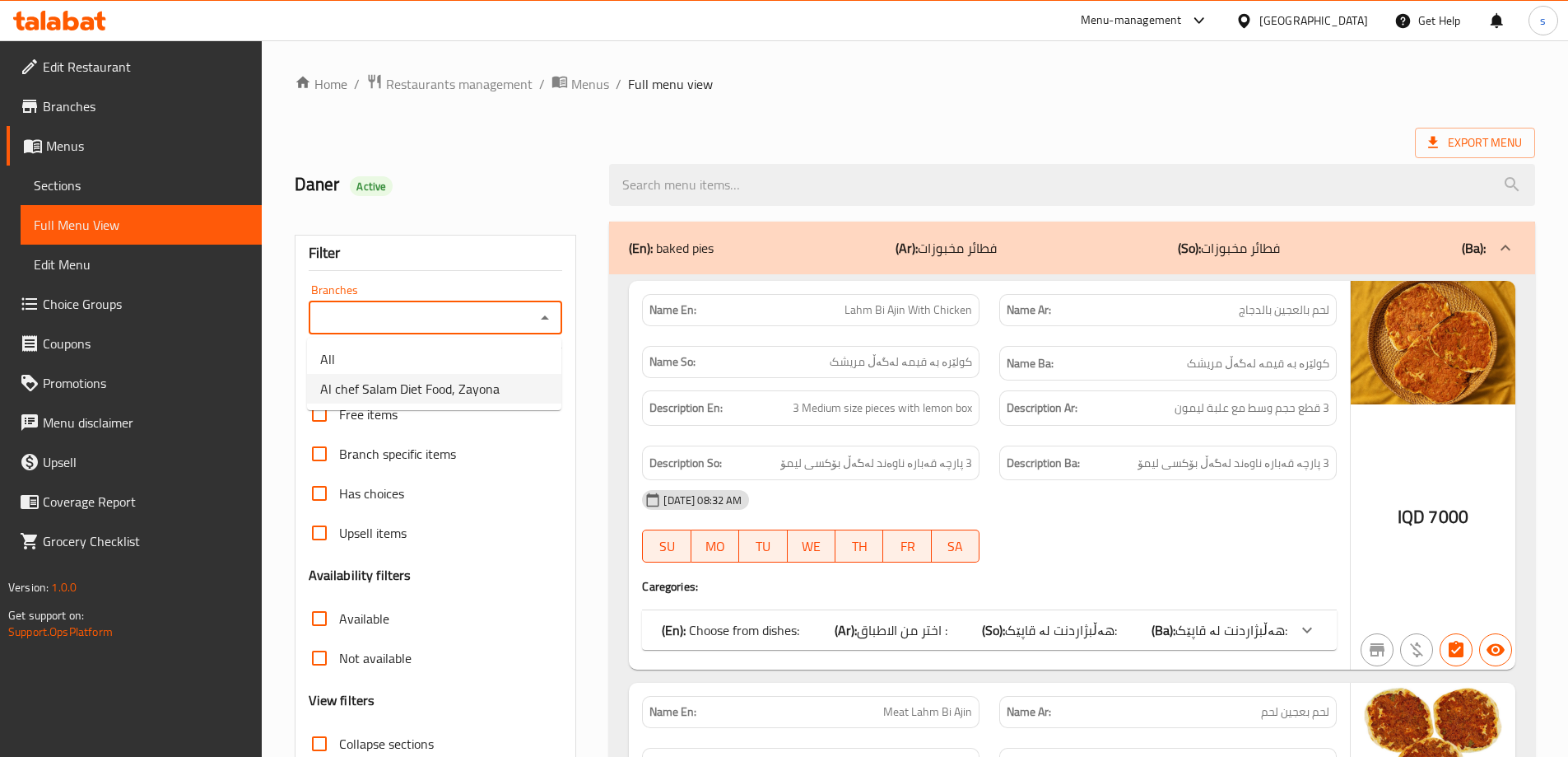
click at [542, 375] on li "Al chef Salam Diet Food, Zayona" at bounding box center [434, 388] width 254 height 29
type input "Al chef Salam Diet Food, Zayona"
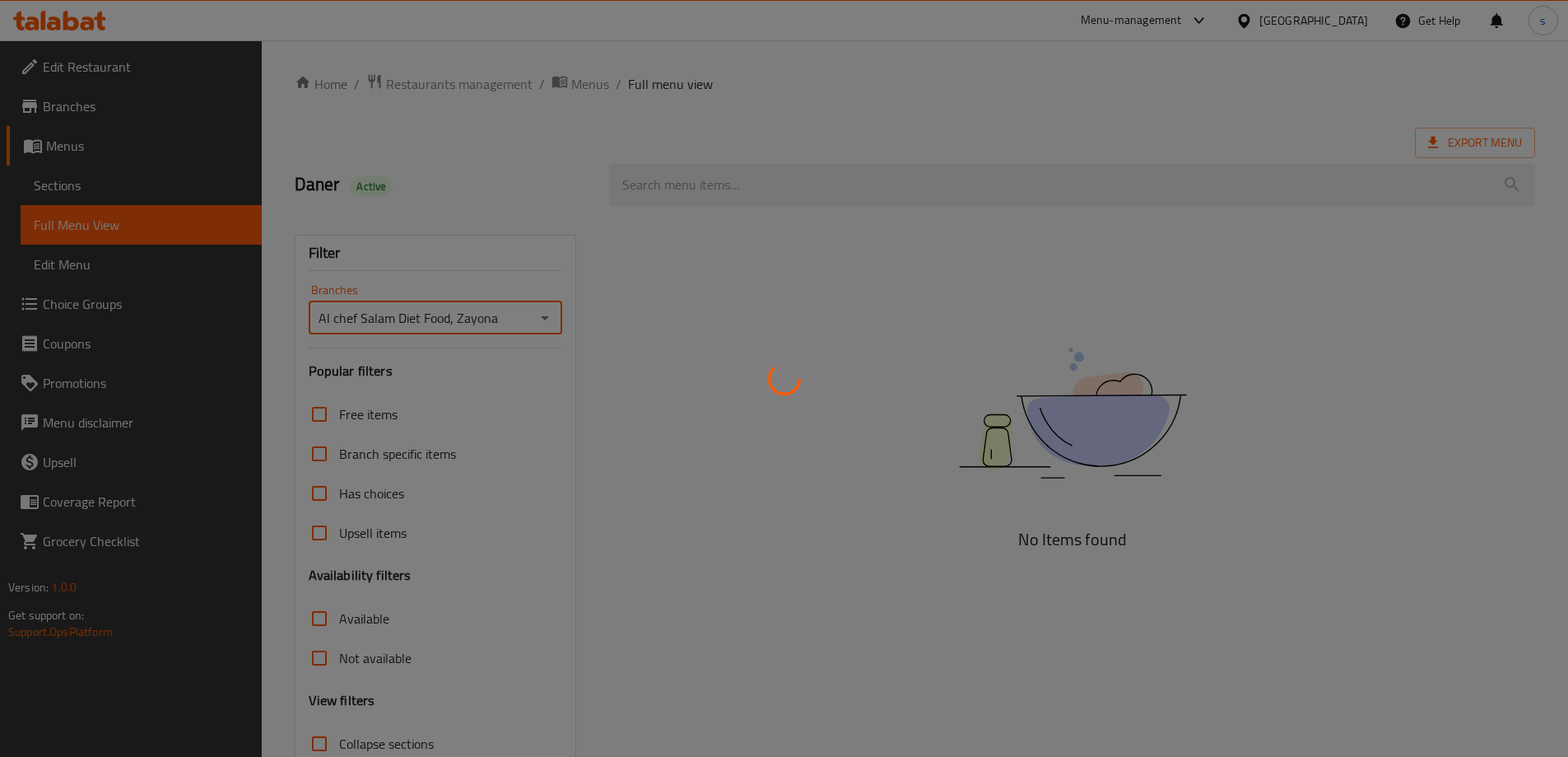
click at [696, 184] on div at bounding box center [784, 378] width 1568 height 757
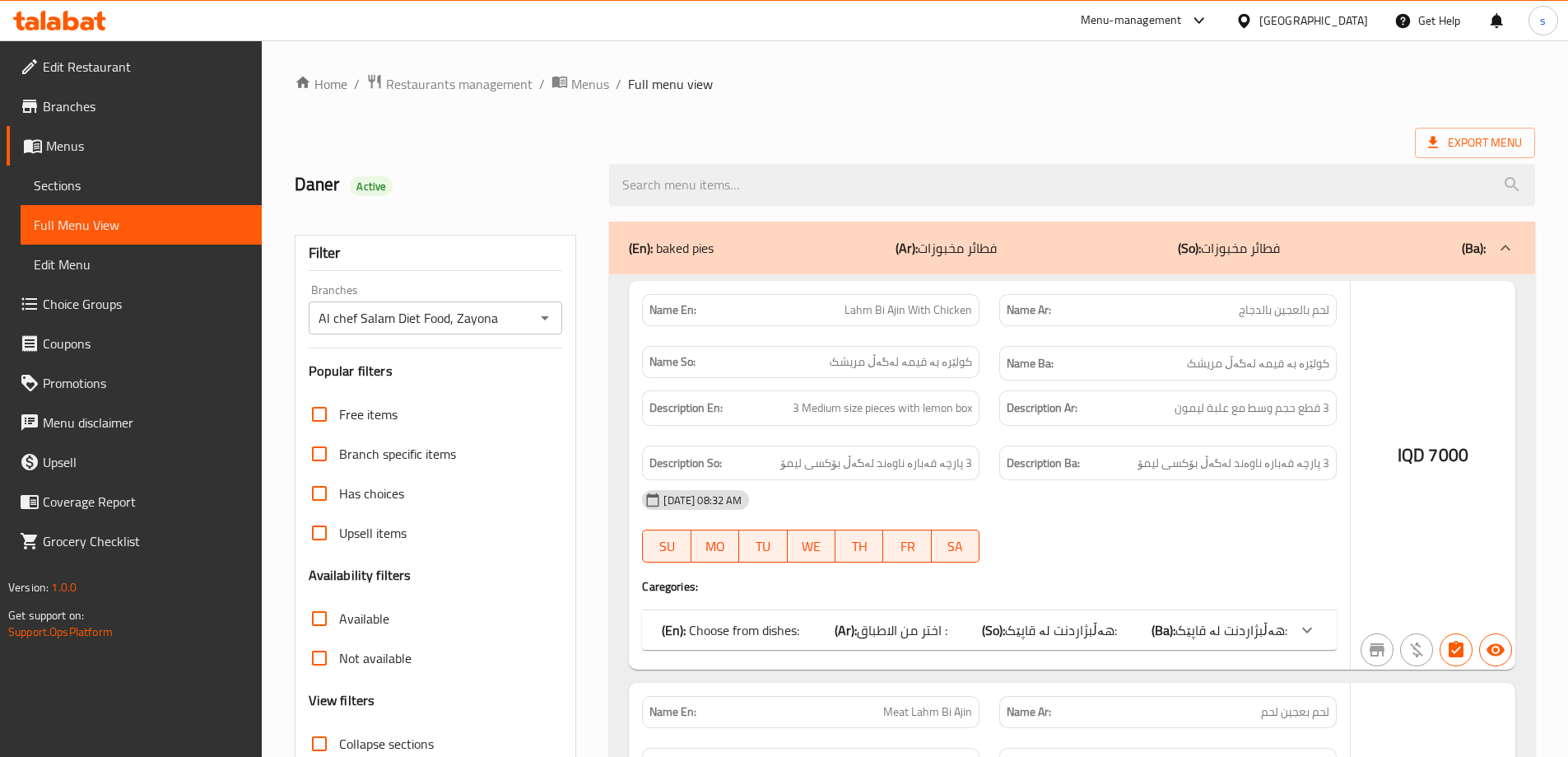
click at [685, 181] on div at bounding box center [784, 378] width 1568 height 757
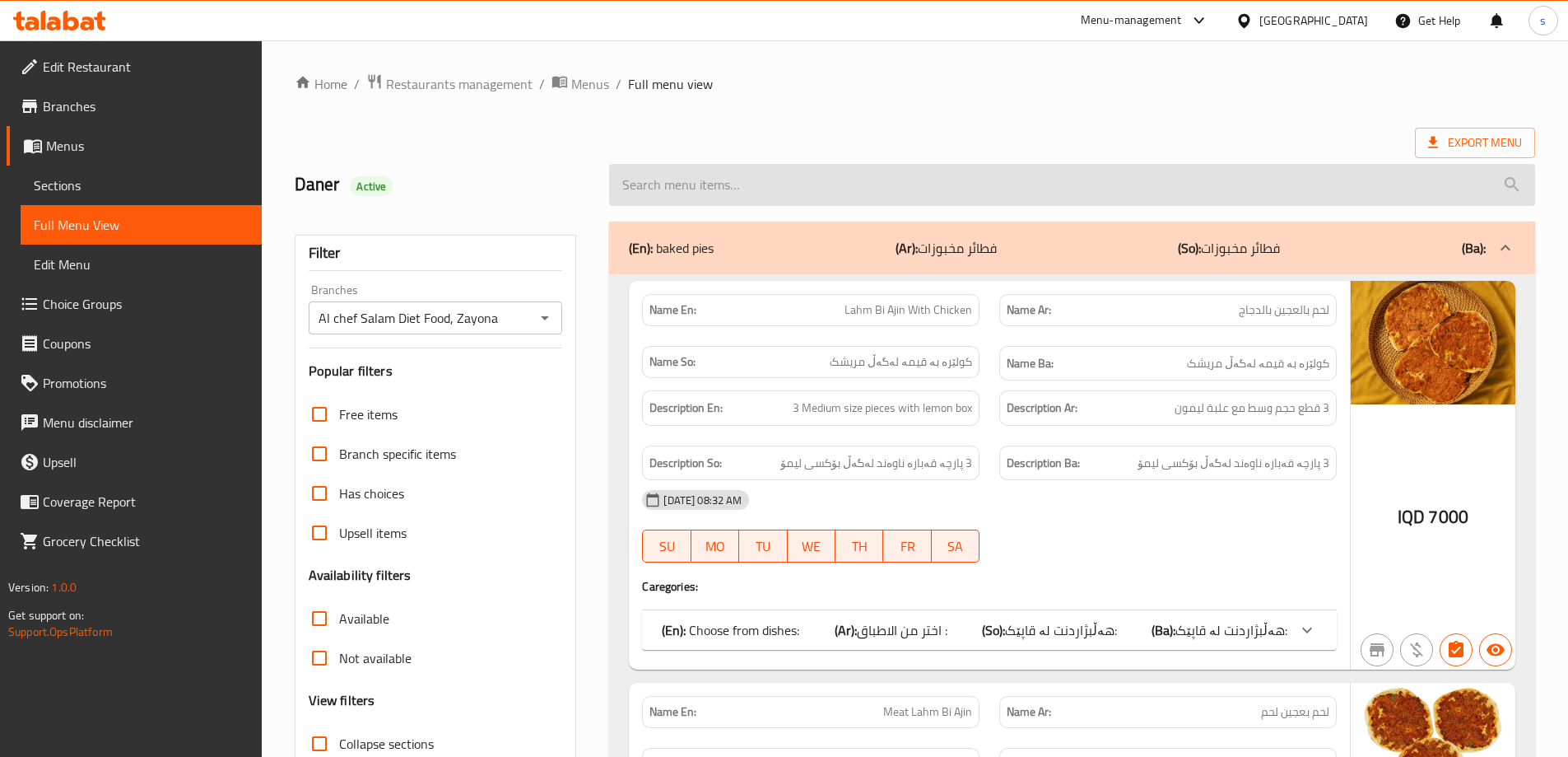
click at [665, 168] on input "search" at bounding box center [1071, 184] width 926 height 42
paste input "Tomato And Eggs Meal"
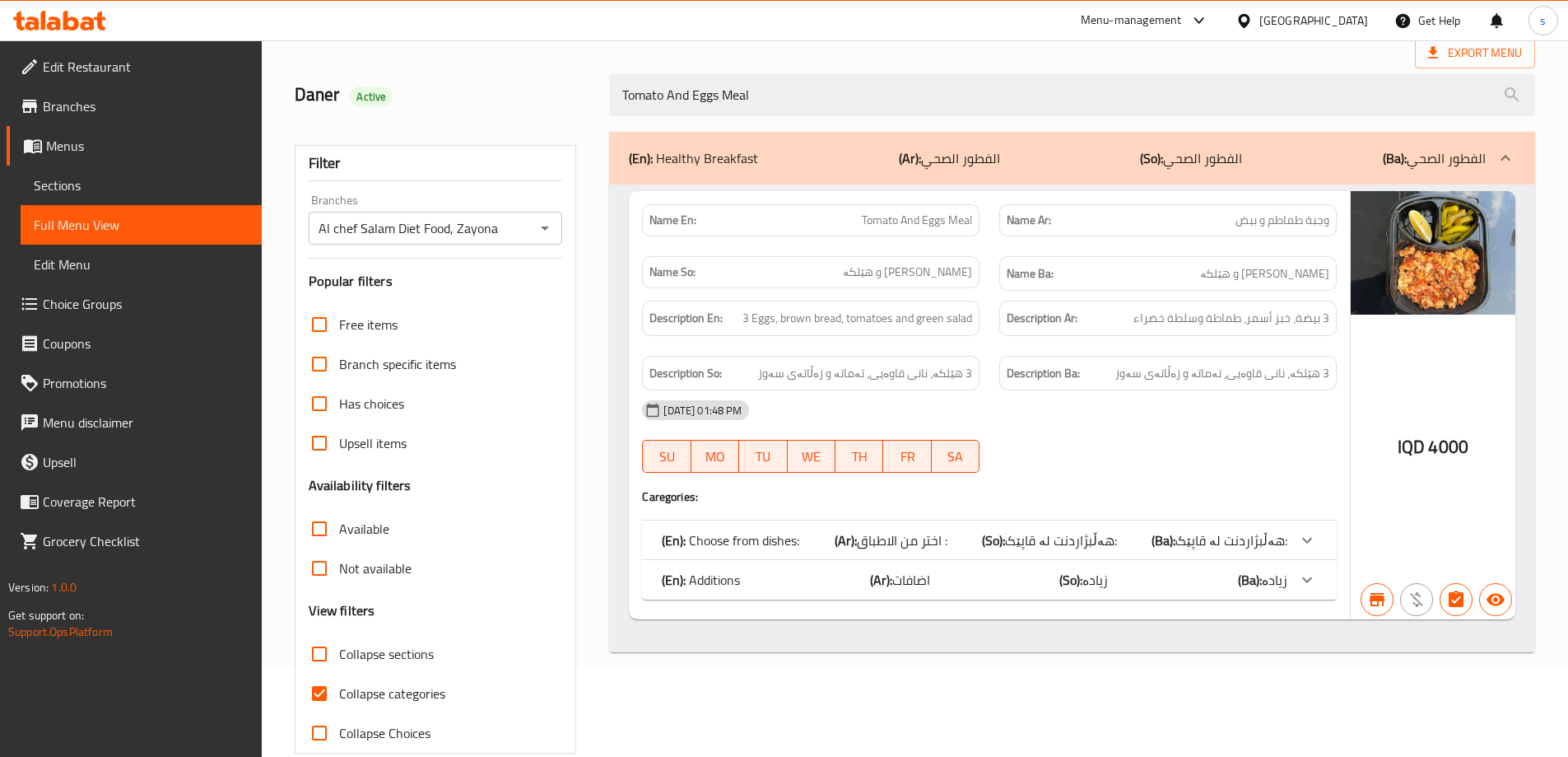
scroll to position [120, 0]
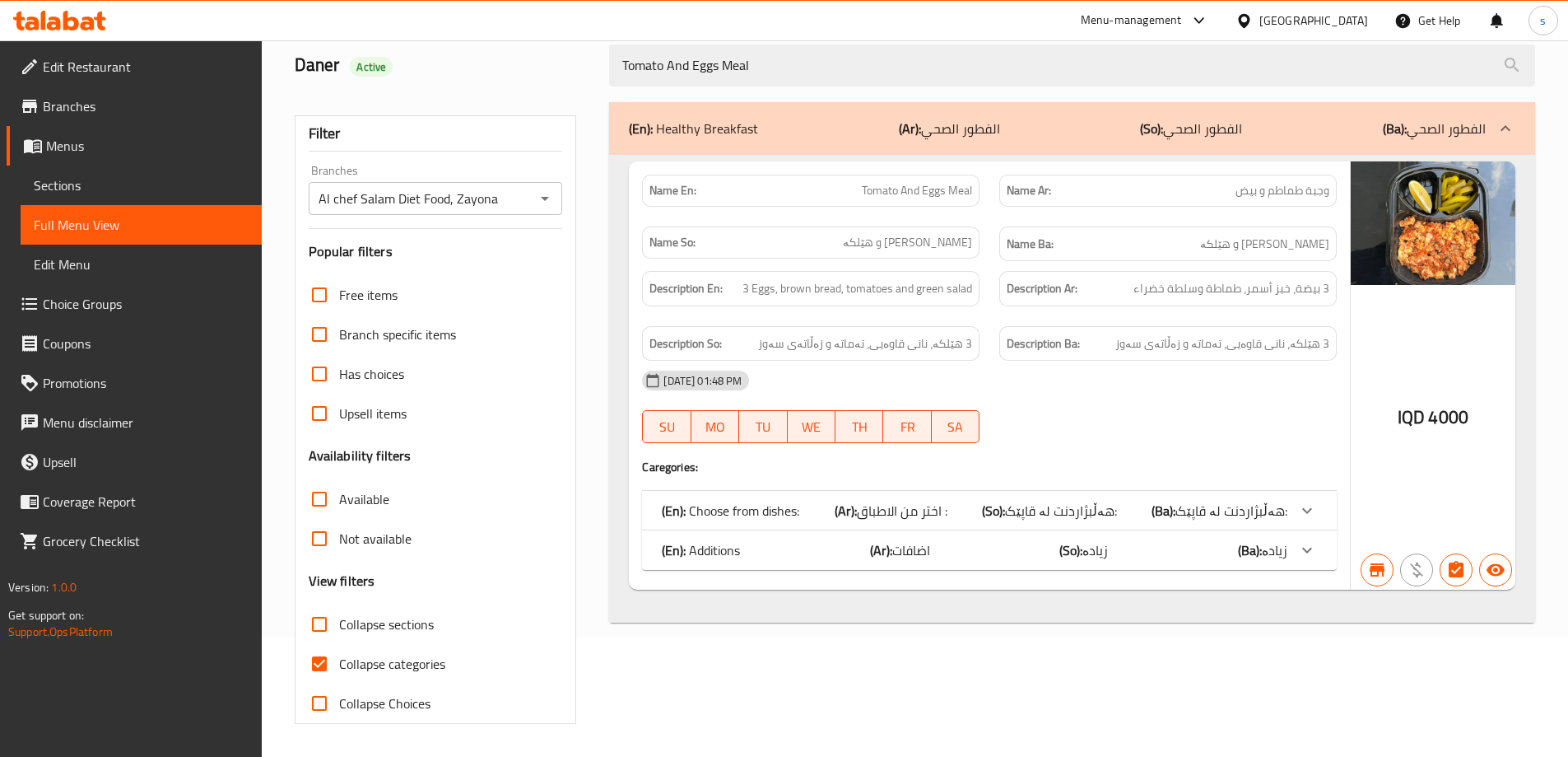
type input "Tomato And Eggs Meal"
click at [317, 665] on input "Collapse categories" at bounding box center [319, 664] width 40 height 40
checkbox input "false"
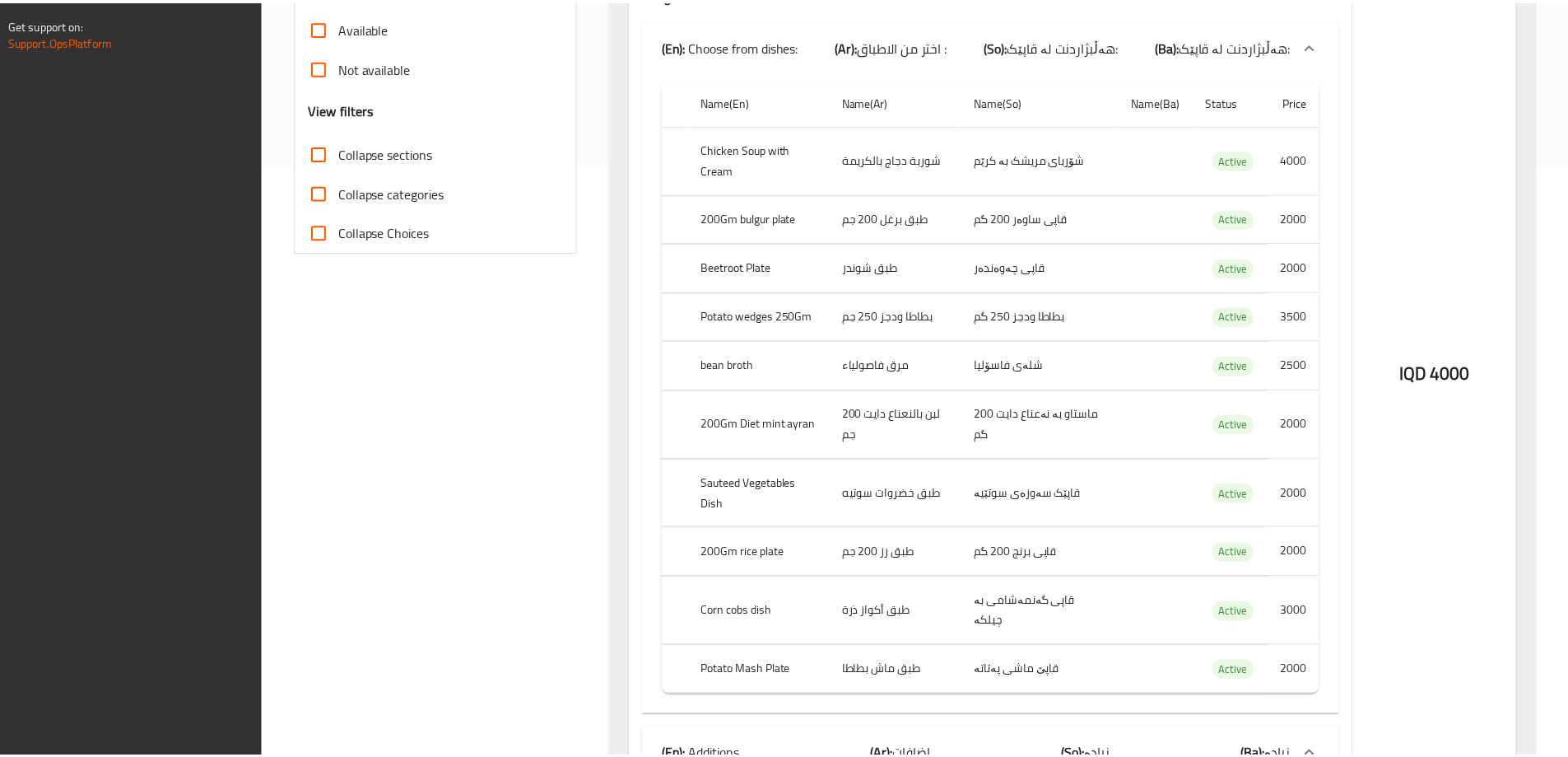
scroll to position [852, 0]
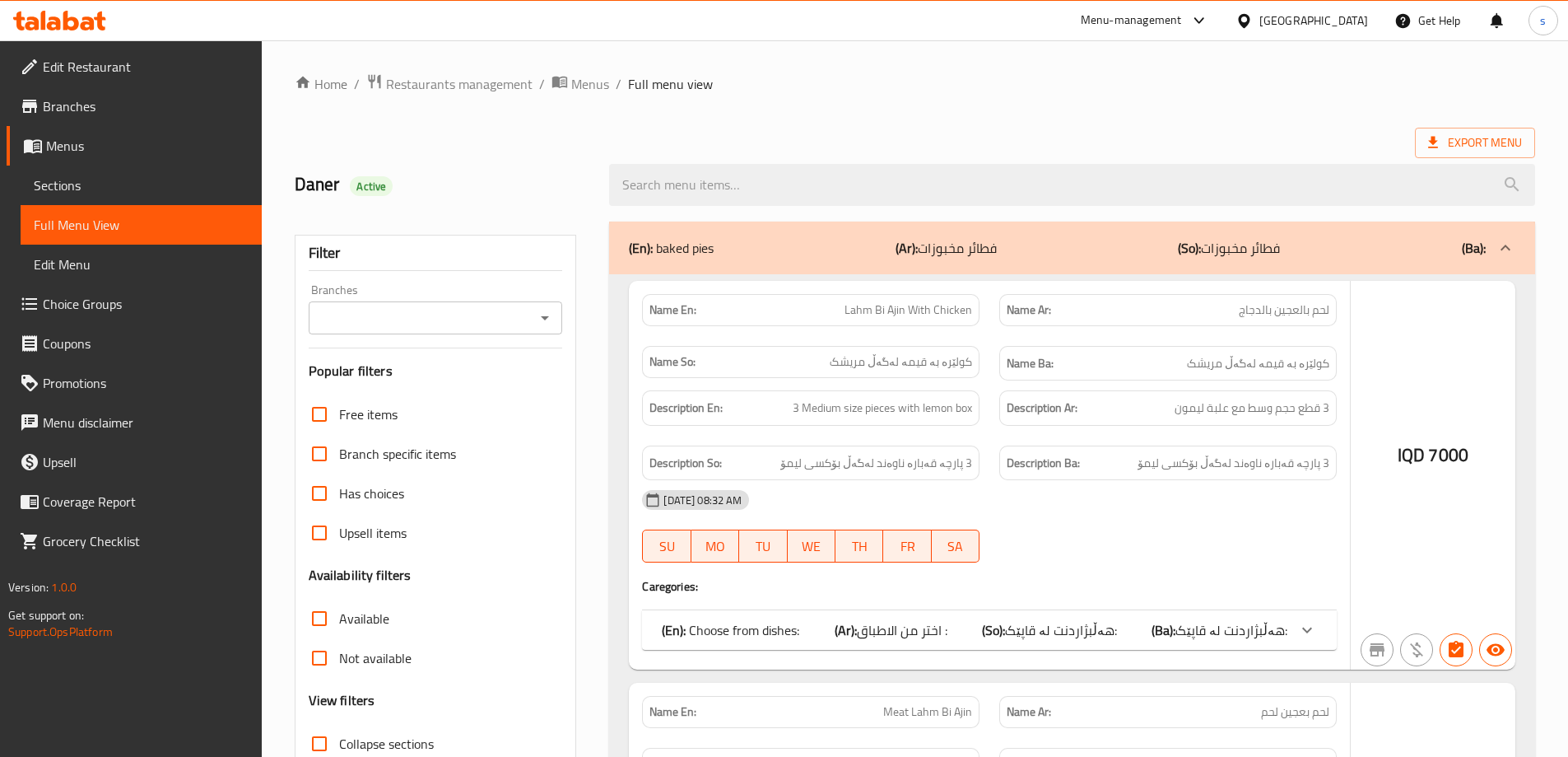
click at [550, 311] on div at bounding box center [784, 378] width 1568 height 757
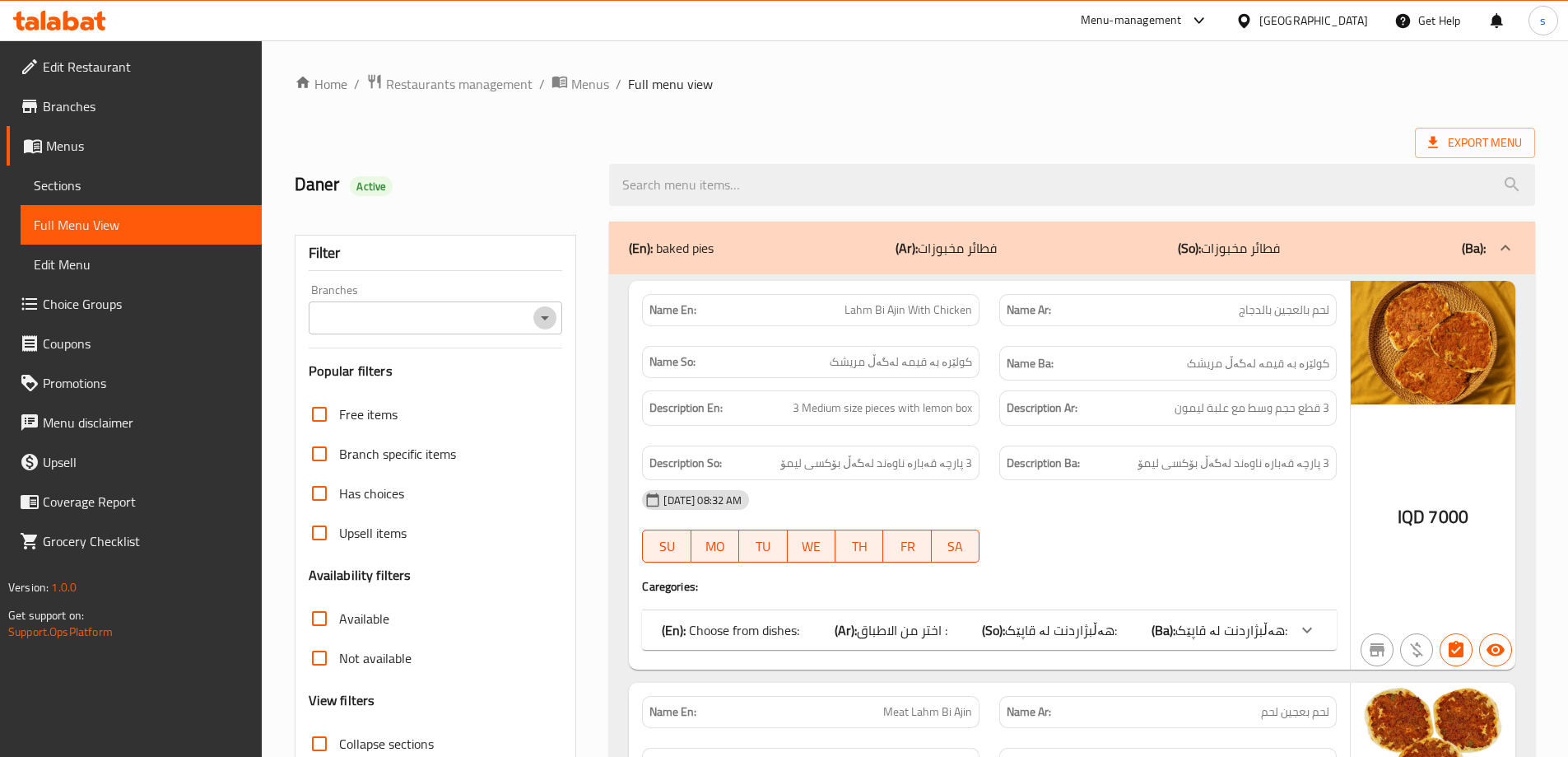
click at [548, 313] on icon "Open" at bounding box center [544, 318] width 20 height 20
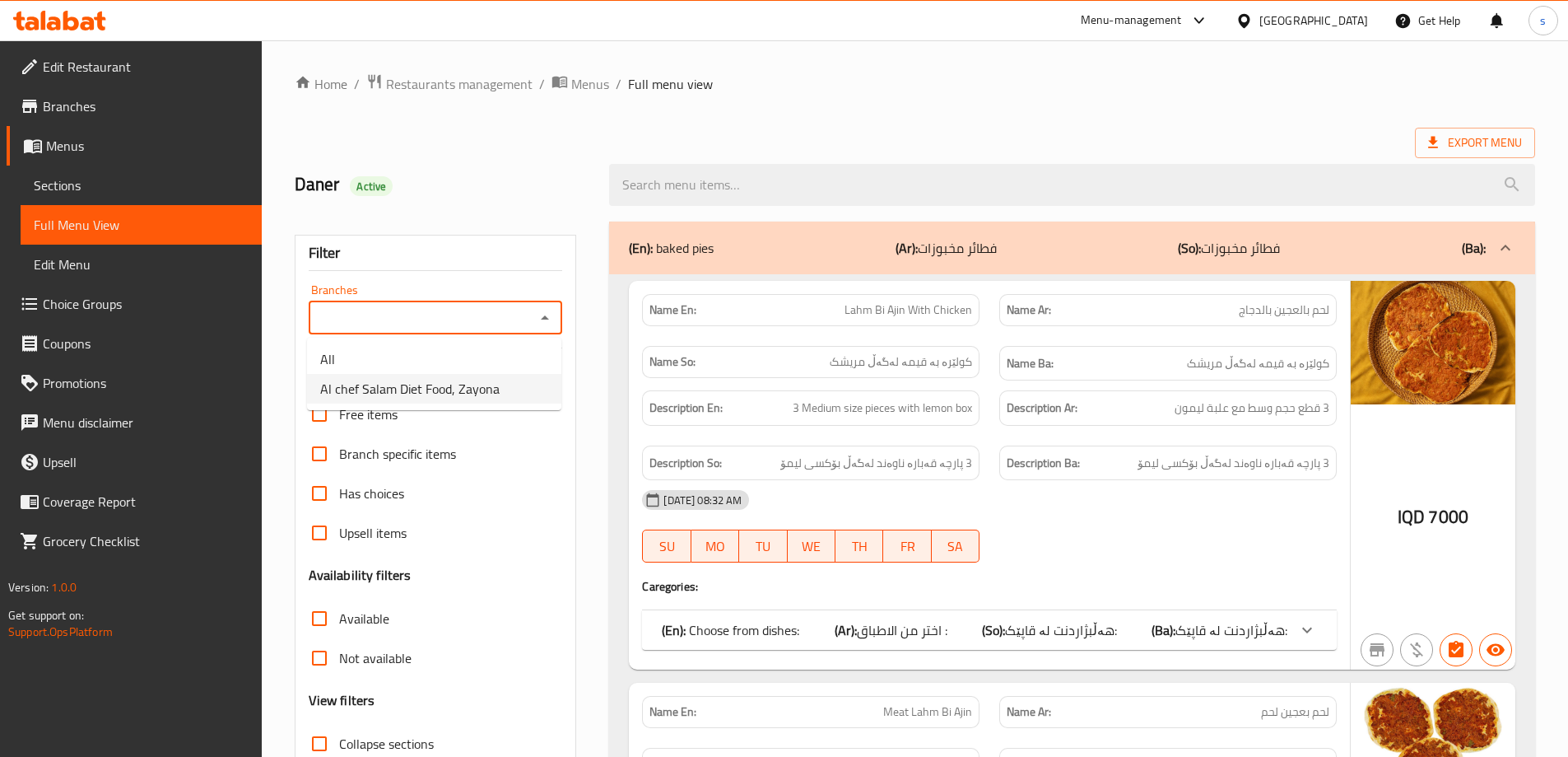
click at [529, 388] on li "Al chef Salam Diet Food, Zayona" at bounding box center [434, 388] width 254 height 29
type input "Al chef Salam Diet Food, Zayona"
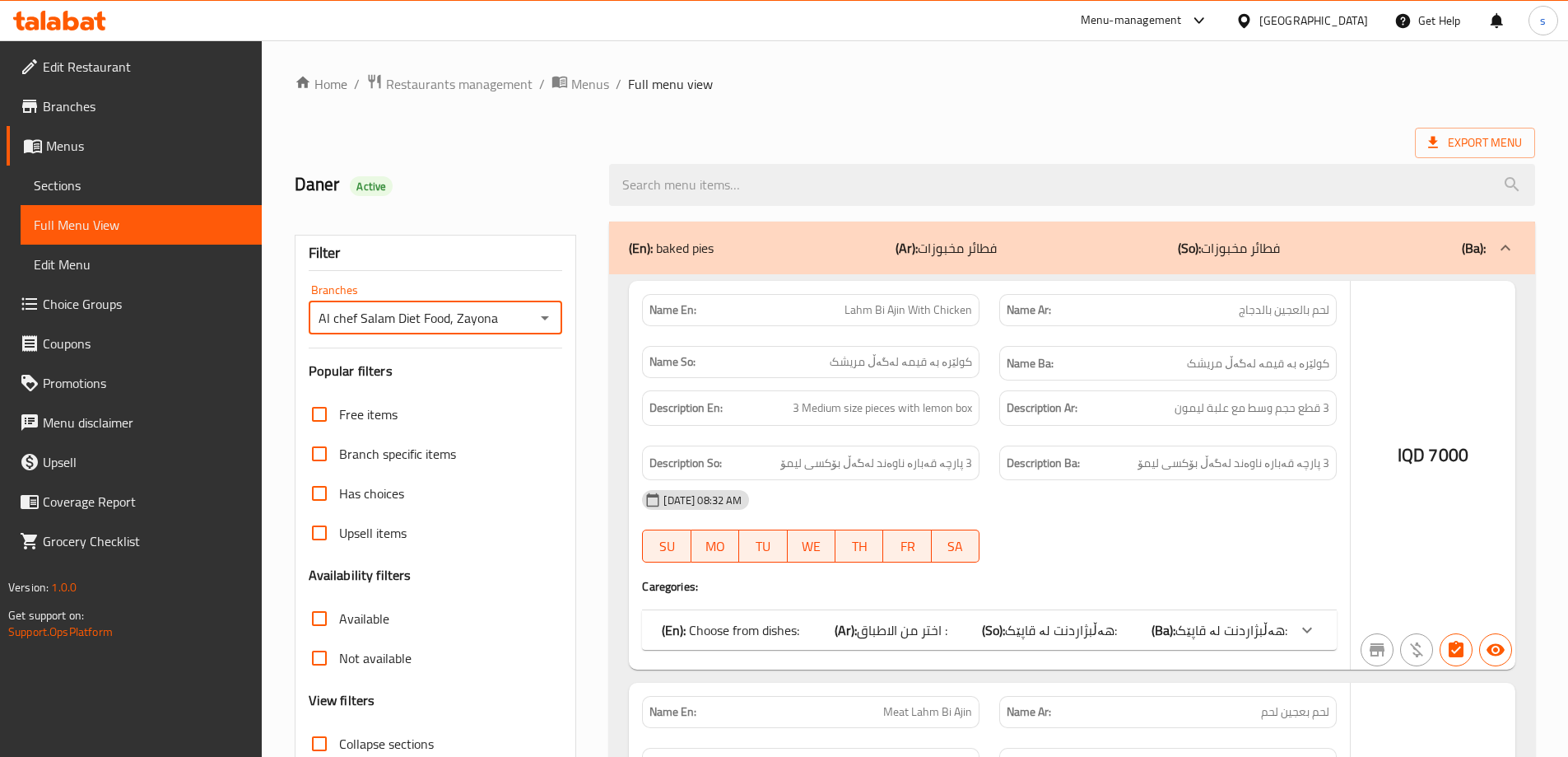
click at [679, 186] on div at bounding box center [784, 378] width 1568 height 757
click at [676, 183] on div at bounding box center [784, 378] width 1568 height 757
click at [622, 180] on div at bounding box center [784, 378] width 1568 height 757
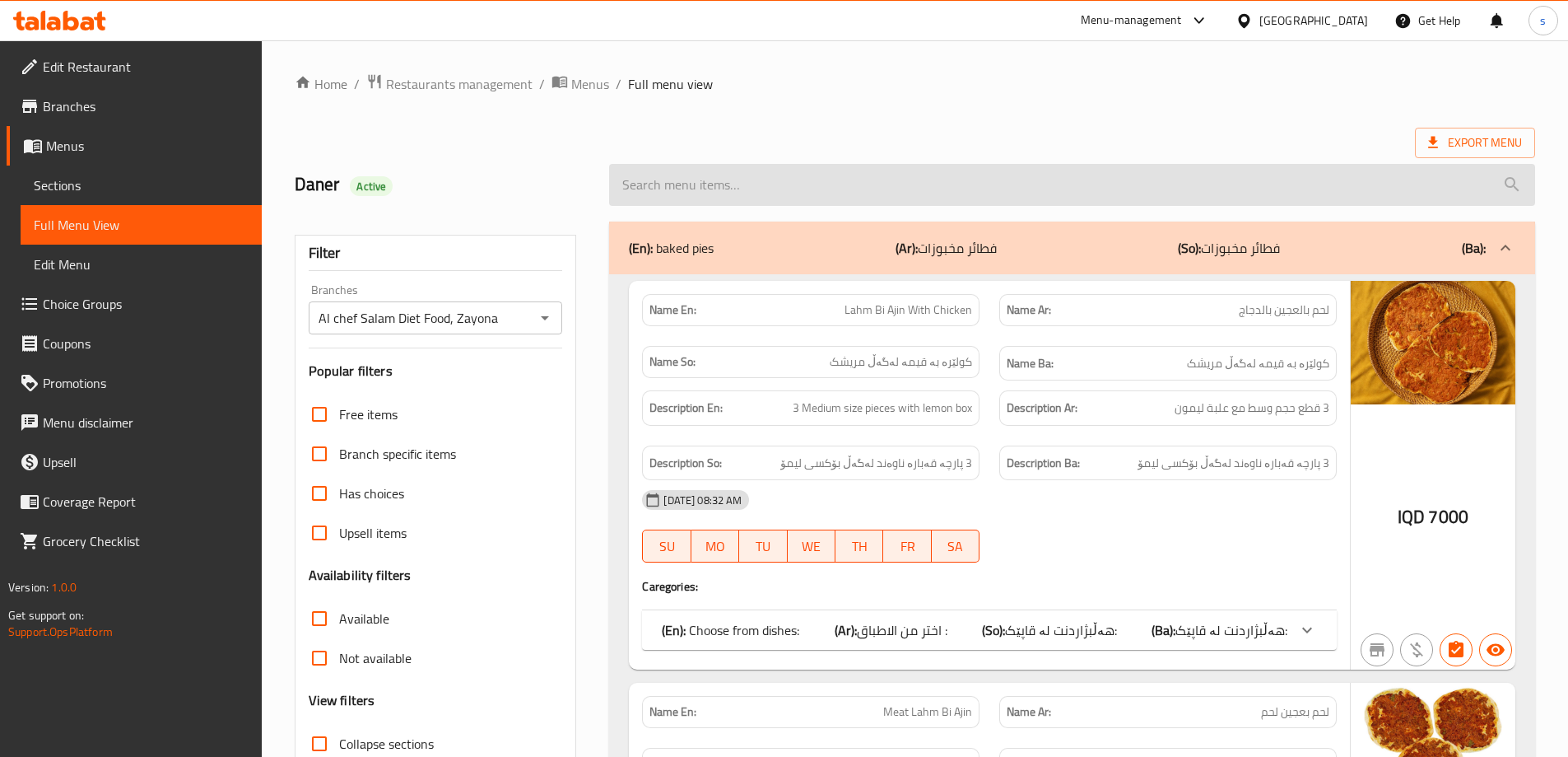
click at [645, 192] on input "search" at bounding box center [1071, 184] width 926 height 42
paste input "Tomato And Eggs Meal"
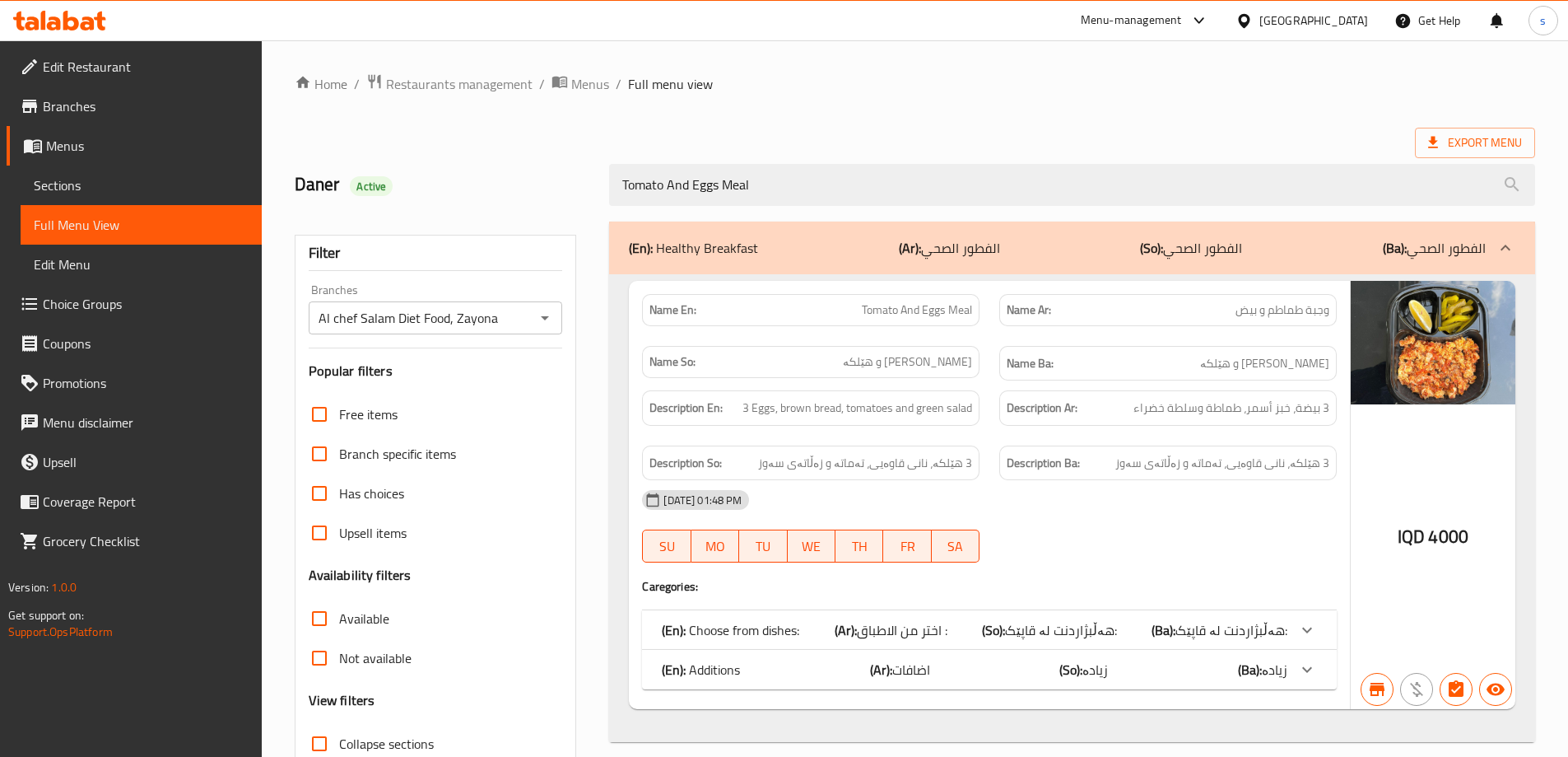
scroll to position [120, 0]
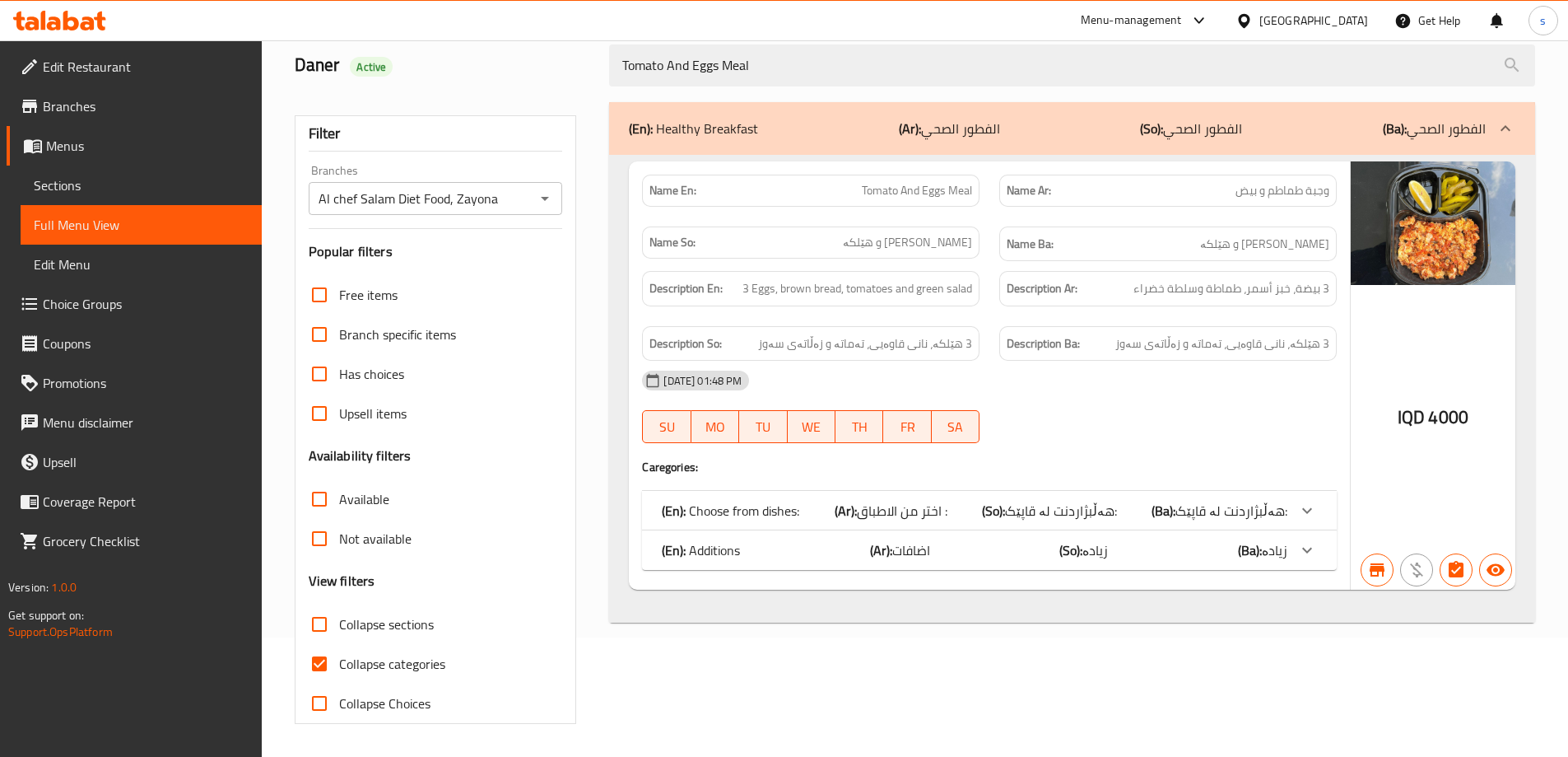
type input "Tomato And Eggs Meal"
click at [329, 666] on input "Collapse categories" at bounding box center [319, 664] width 40 height 40
checkbox input "false"
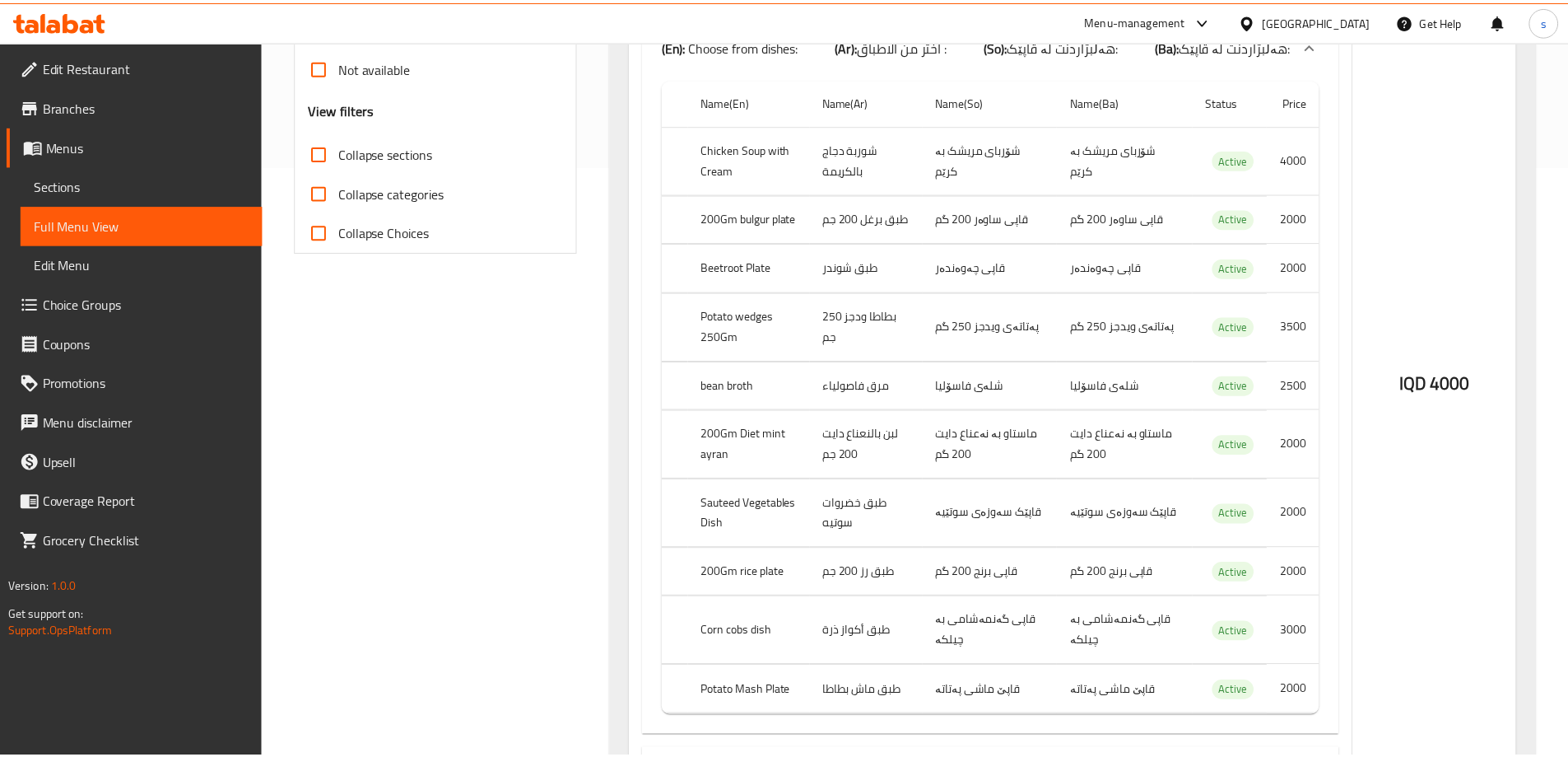
scroll to position [892, 0]
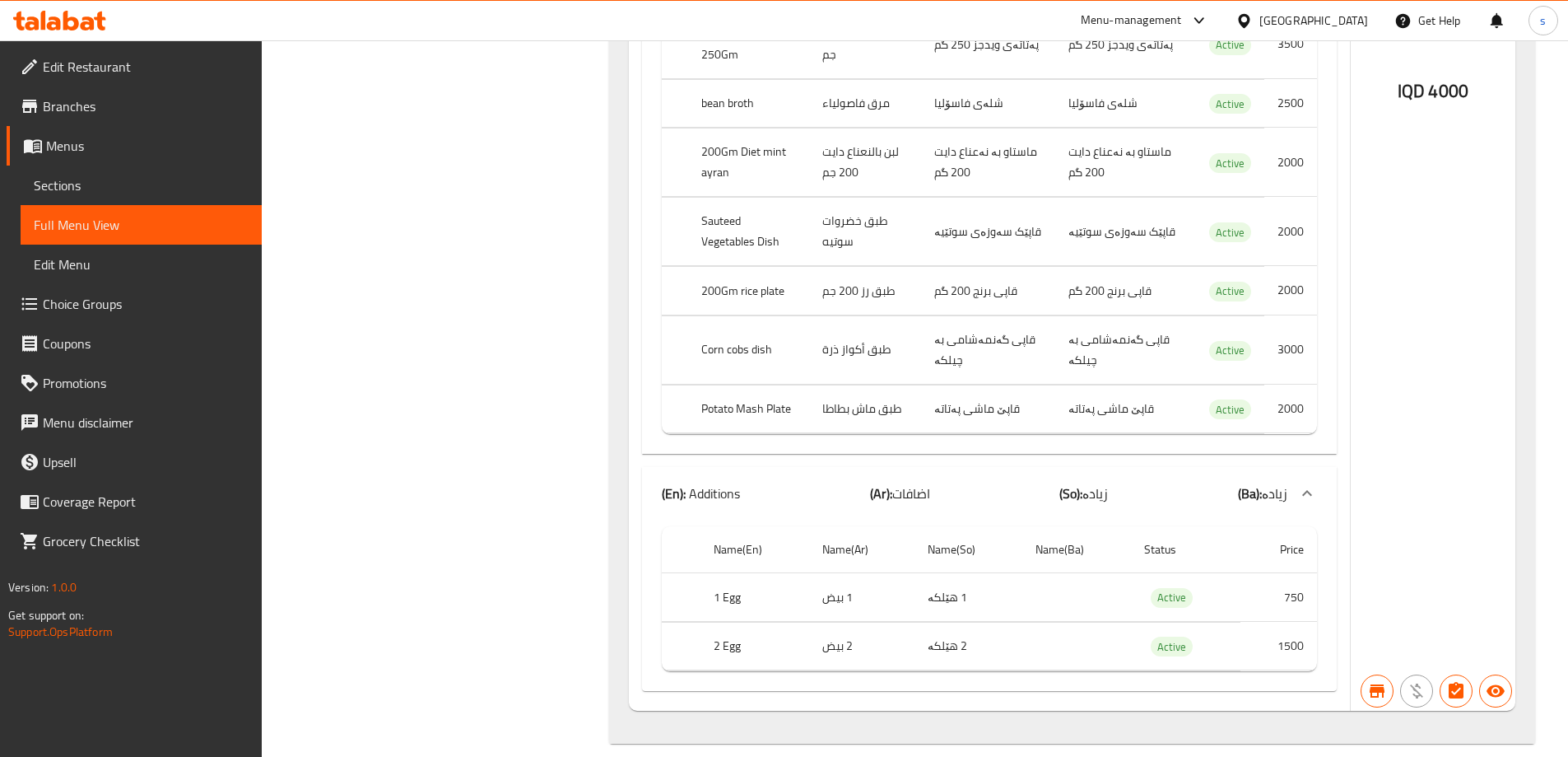
click at [126, 294] on span "Choice Groups" at bounding box center [146, 303] width 206 height 20
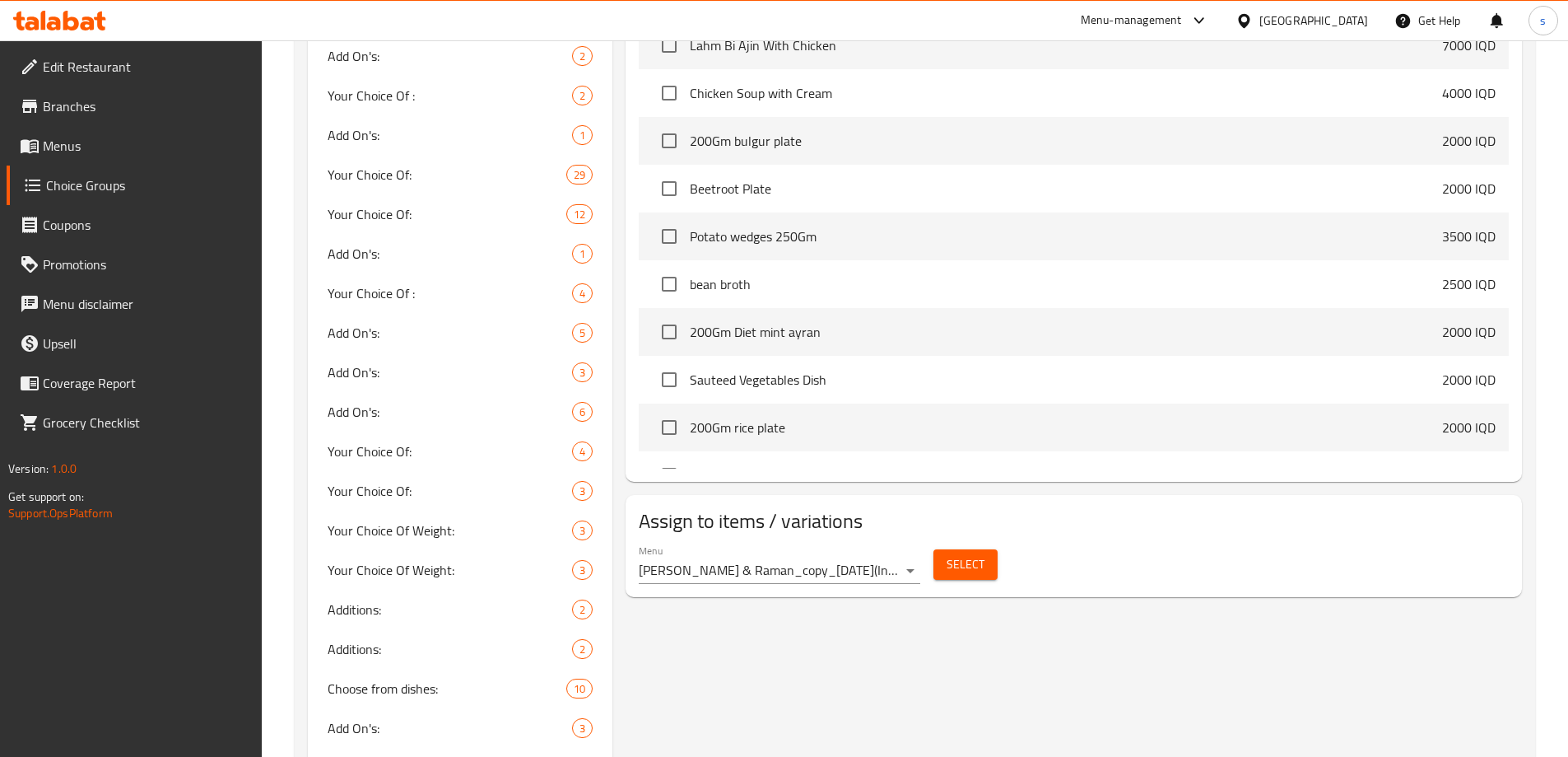
scroll to position [865, 0]
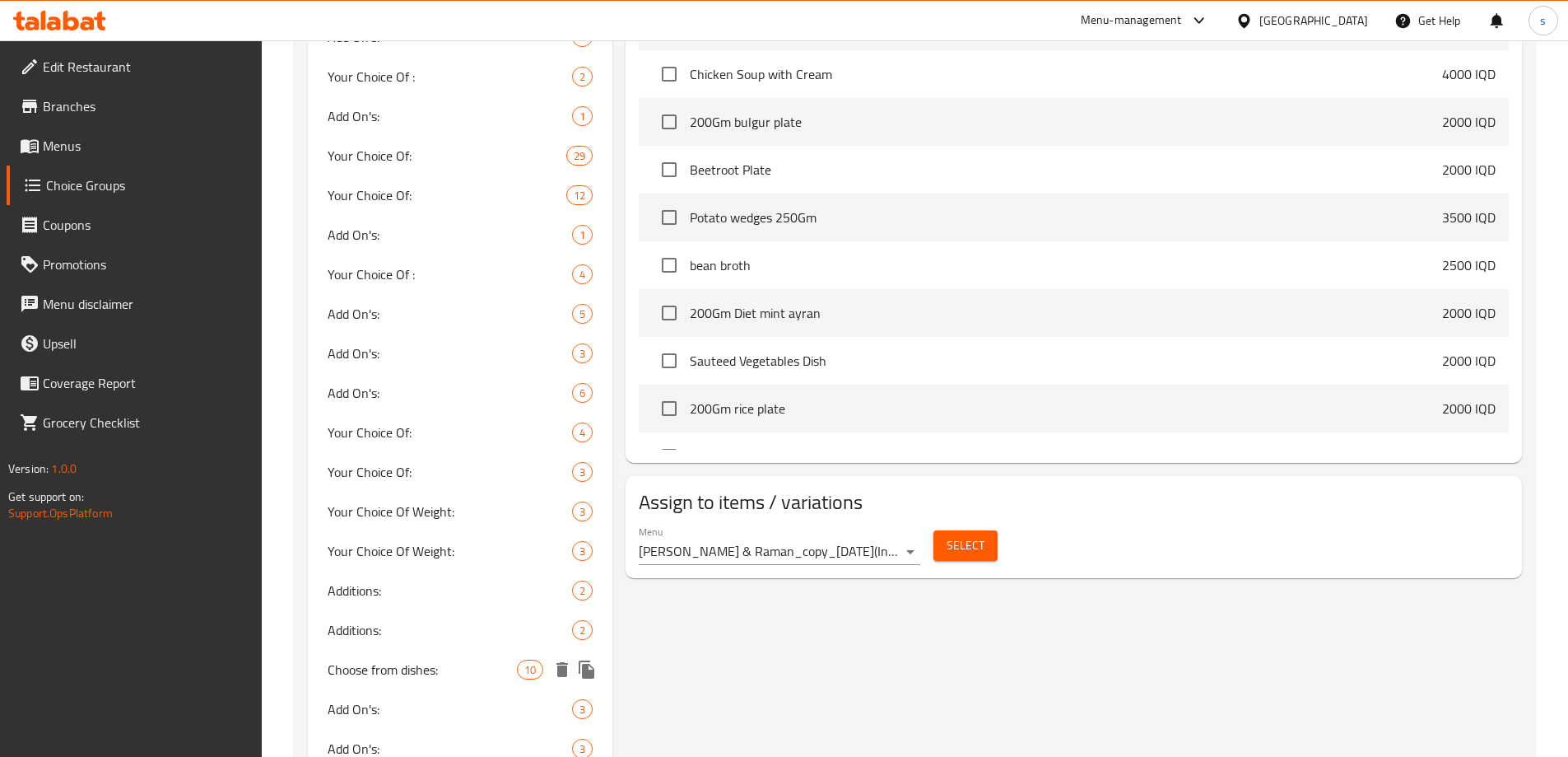
click at [352, 673] on span "Choose from dishes:" at bounding box center [422, 669] width 190 height 20
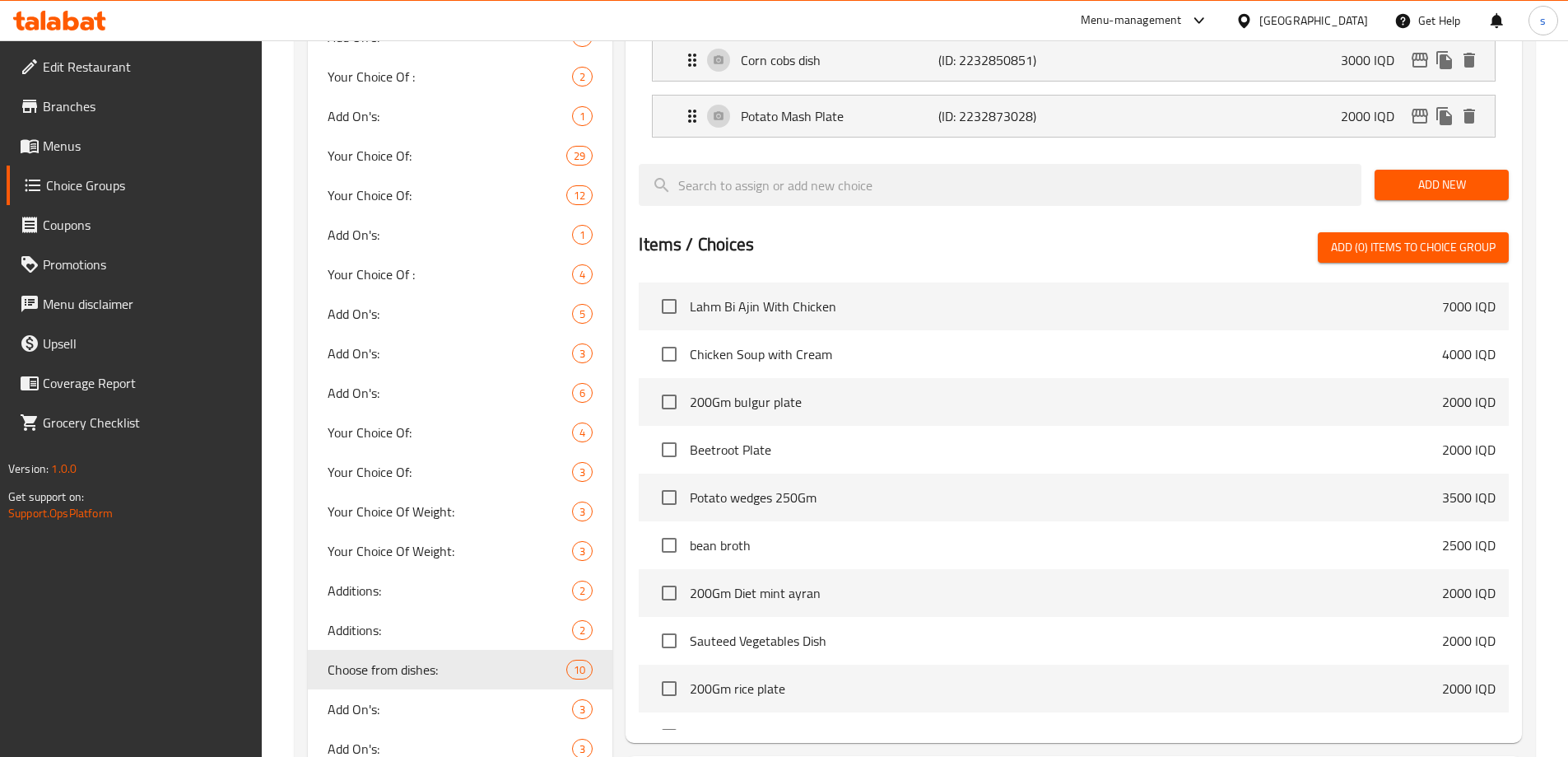
type input "Choose from dishes:"
type input "اختر من الاطباق :"
type input "هەڵبژاردنت لە قاپێک:"
type input "10"
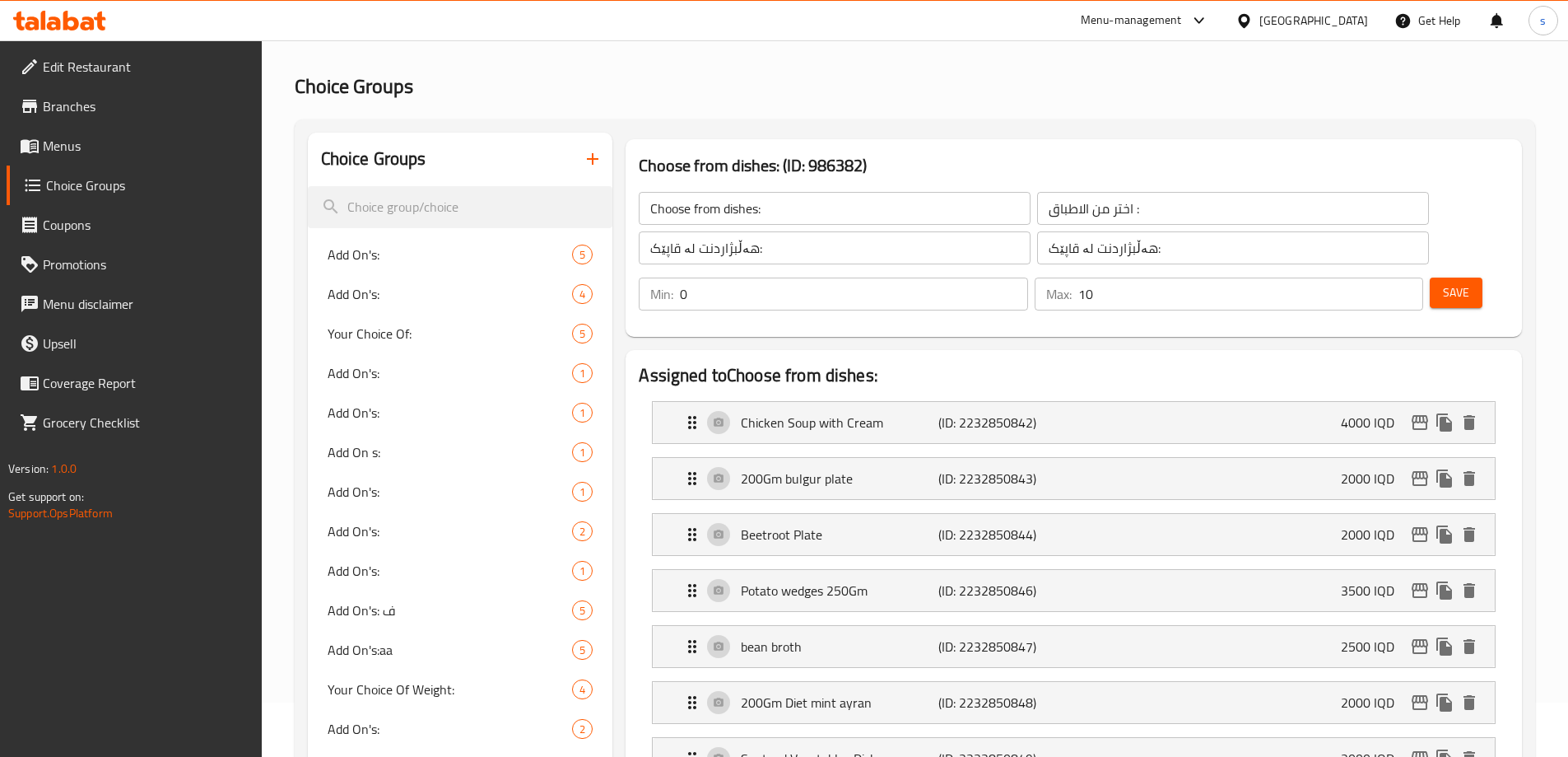
scroll to position [49, 0]
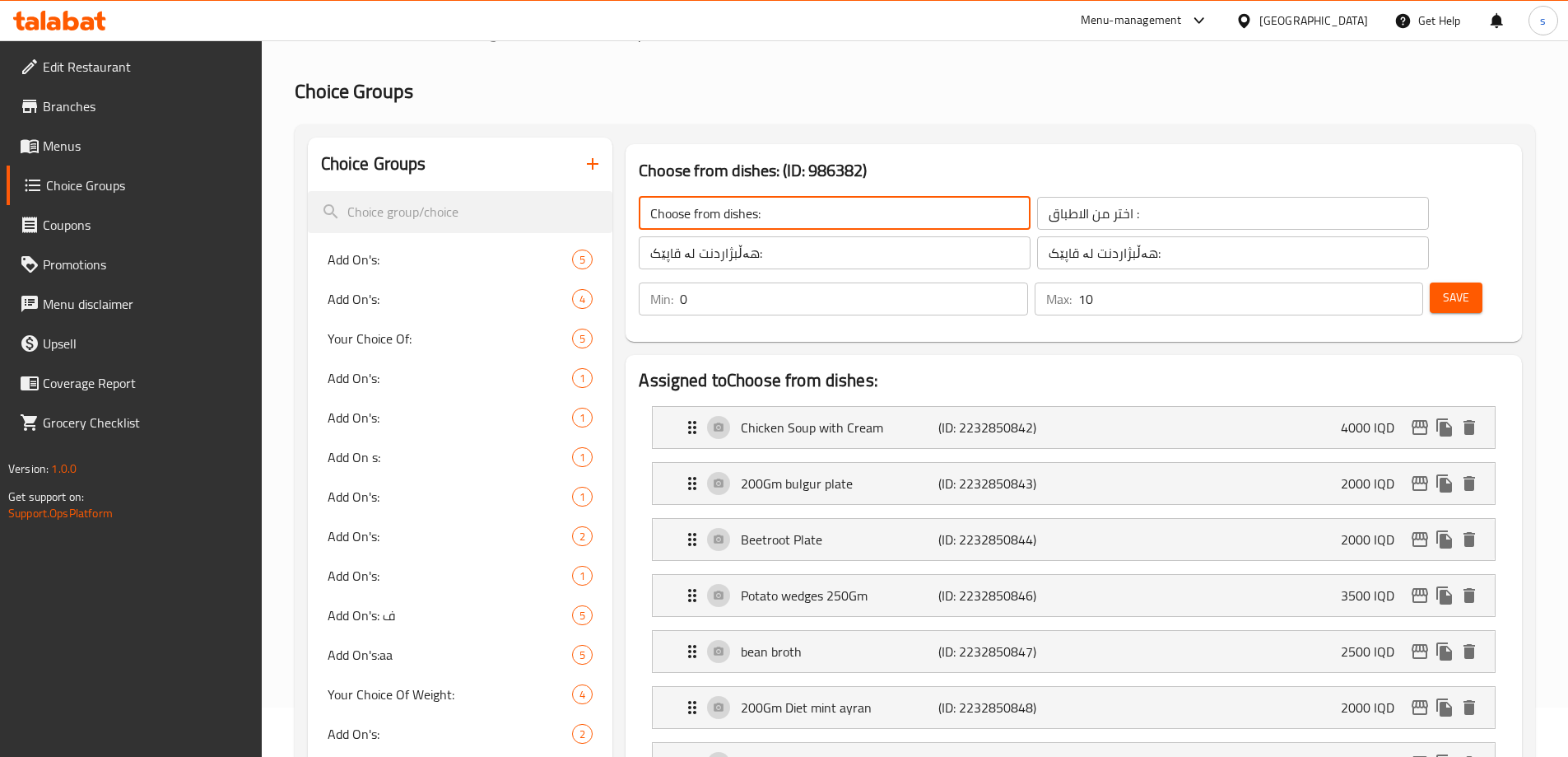
drag, startPoint x: 758, startPoint y: 215, endPoint x: 647, endPoint y: 207, distance: 111.3
click at [647, 207] on input "Choose from dishes:" at bounding box center [834, 213] width 392 height 33
paste input "From D"
type input "Choose From Dishes:"
click at [1443, 288] on span "Save" at bounding box center [1456, 298] width 27 height 21
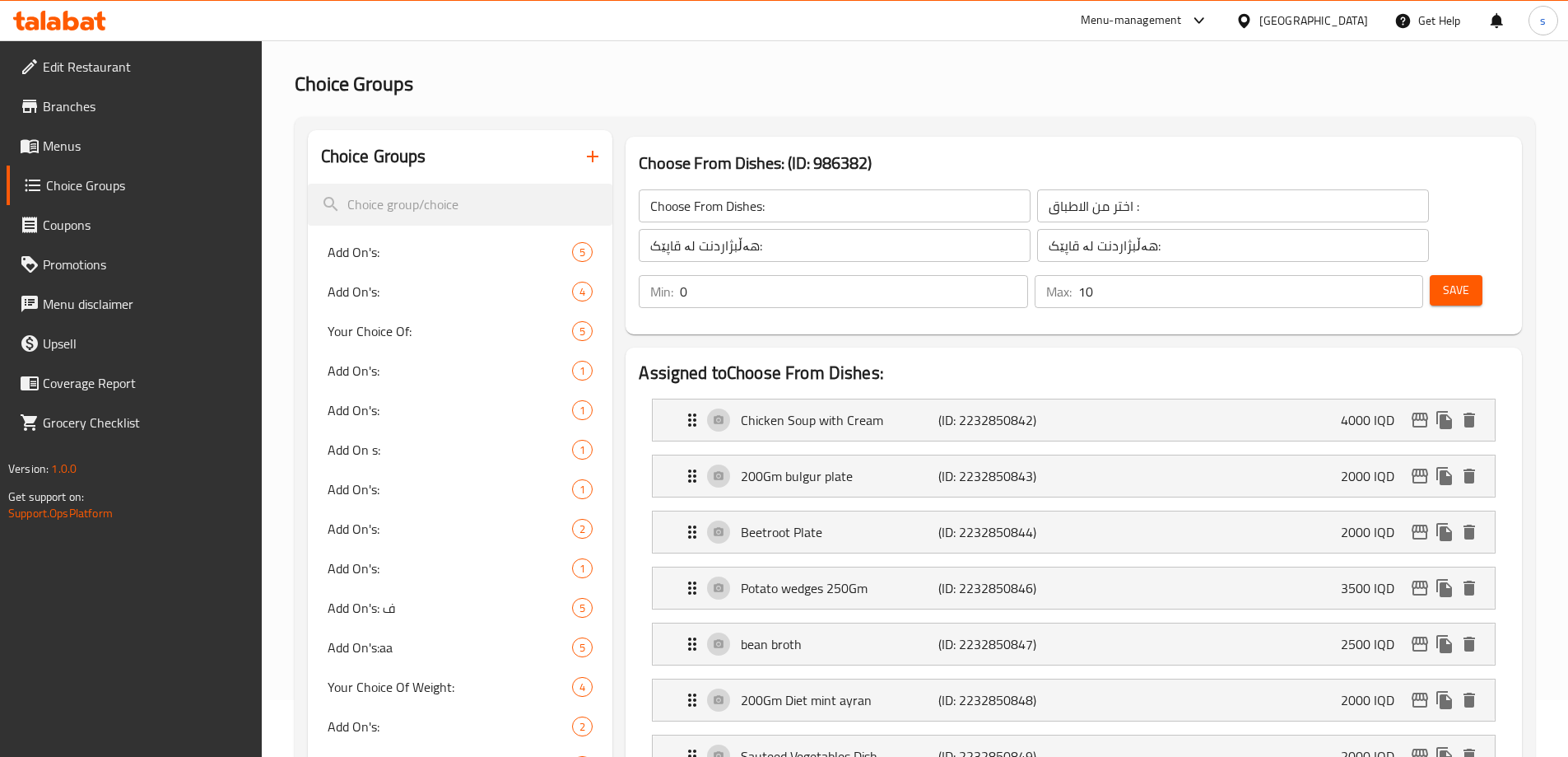
scroll to position [0, 0]
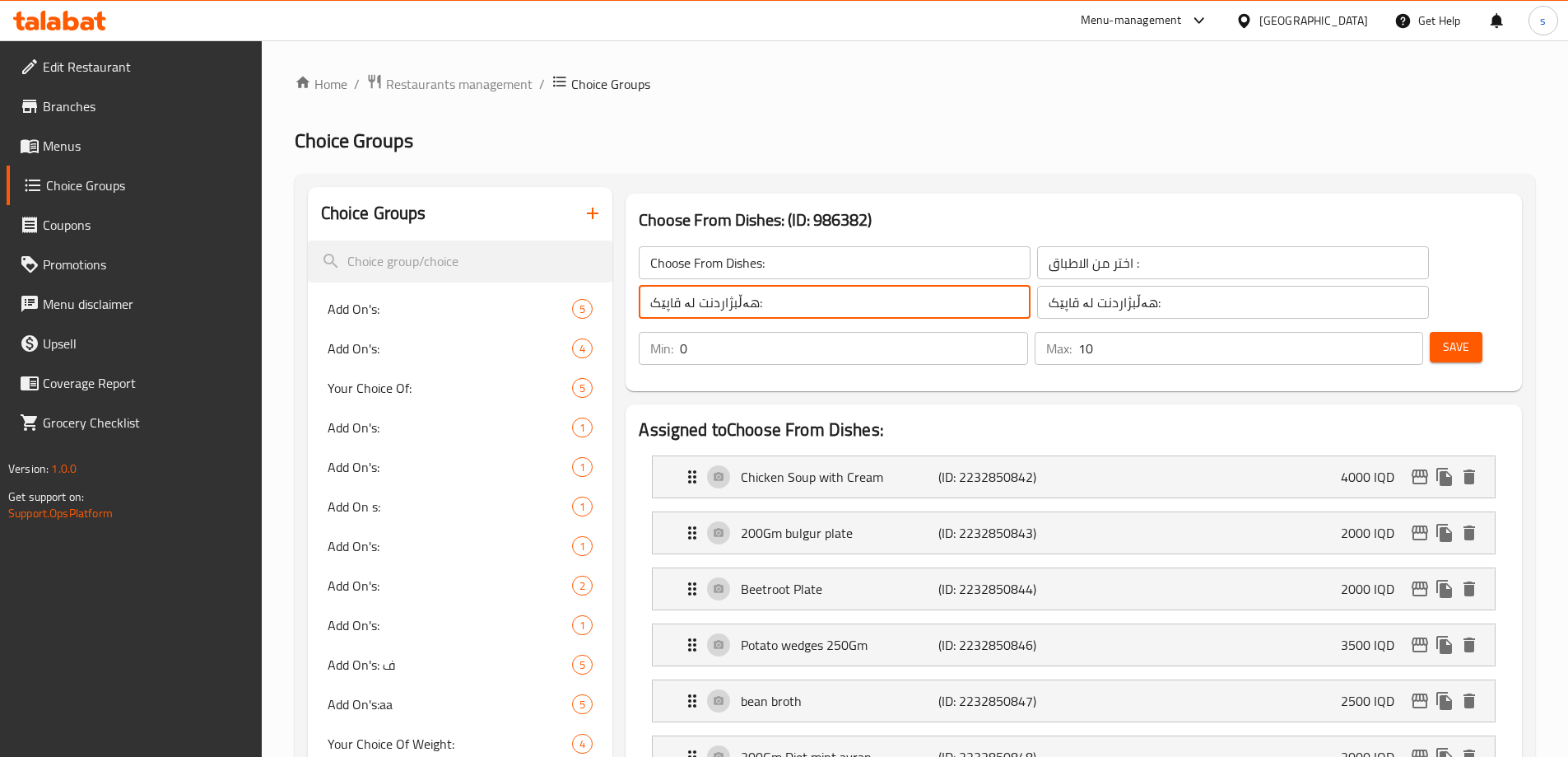
click at [825, 299] on input "هەڵبژاردنت لە قاپێک:" at bounding box center [834, 302] width 392 height 33
click at [787, 304] on input "هەڵبژاردنت لە قاپێک:" at bounding box center [834, 302] width 392 height 33
drag, startPoint x: 730, startPoint y: 295, endPoint x: 889, endPoint y: 307, distance: 159.5
click at [889, 307] on input "هەڵبژاردنت لە قاپەکان:" at bounding box center [834, 302] width 392 height 33
type input "هەڵبژاردنت لە قاپەکان:"
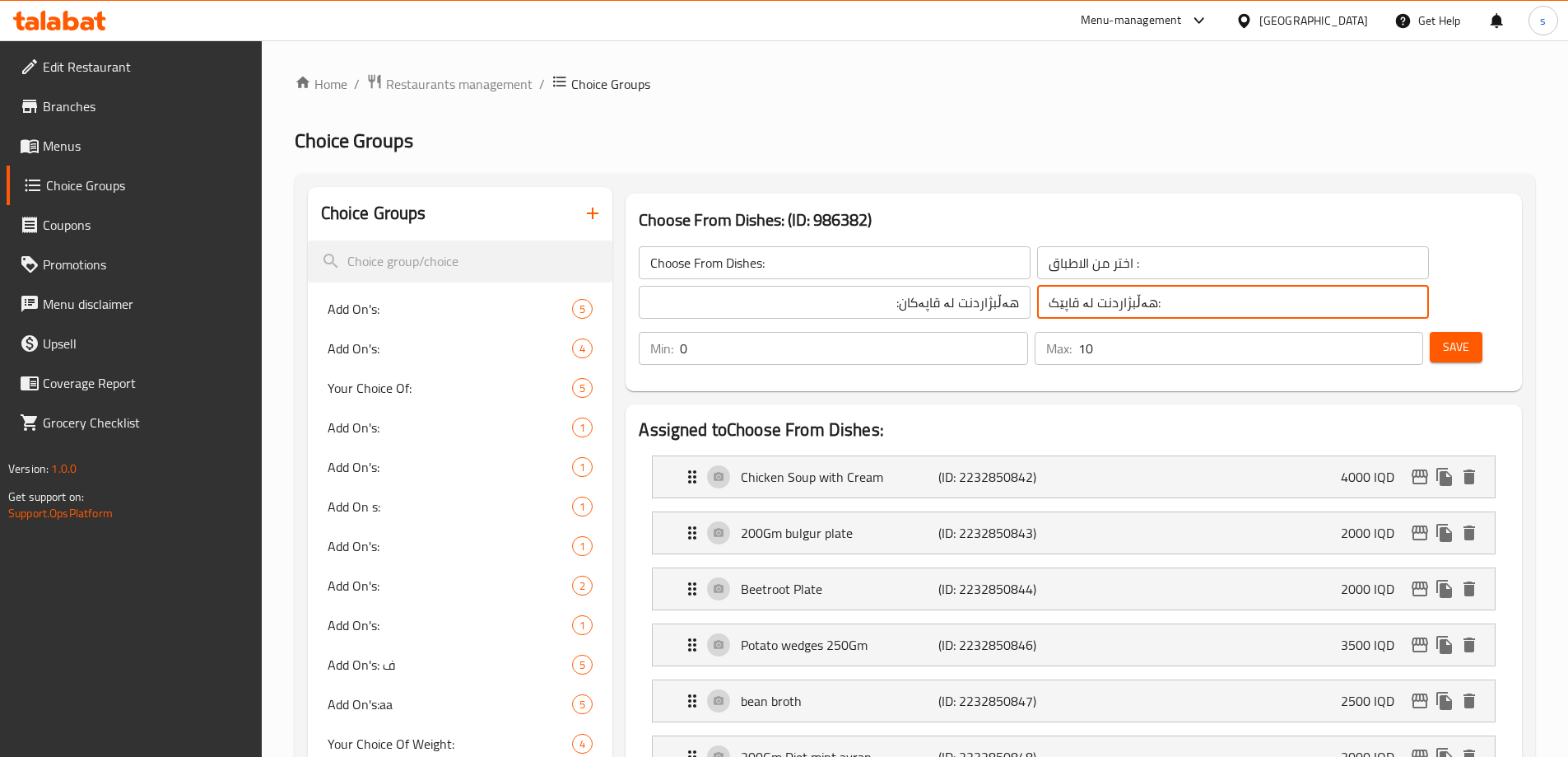
click at [1038, 301] on input "هەڵبژاردنت لە قاپێک:" at bounding box center [1233, 302] width 392 height 33
paste input "هەڵبژاردنت لە قاپەکان"
type input "هەڵبژاردنت لە قاپەکان:"
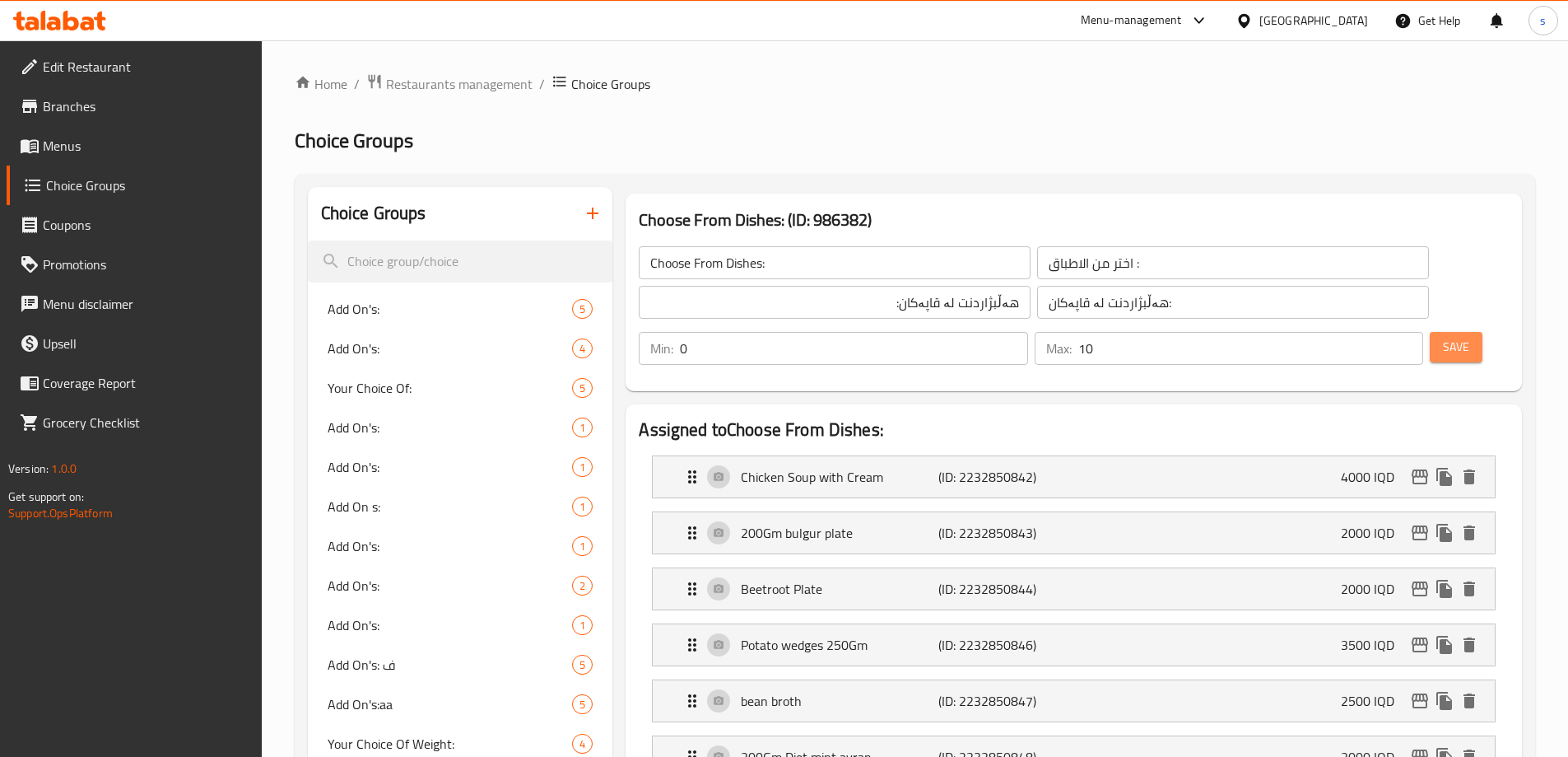
click at [1447, 332] on button "Save" at bounding box center [1456, 346] width 53 height 30
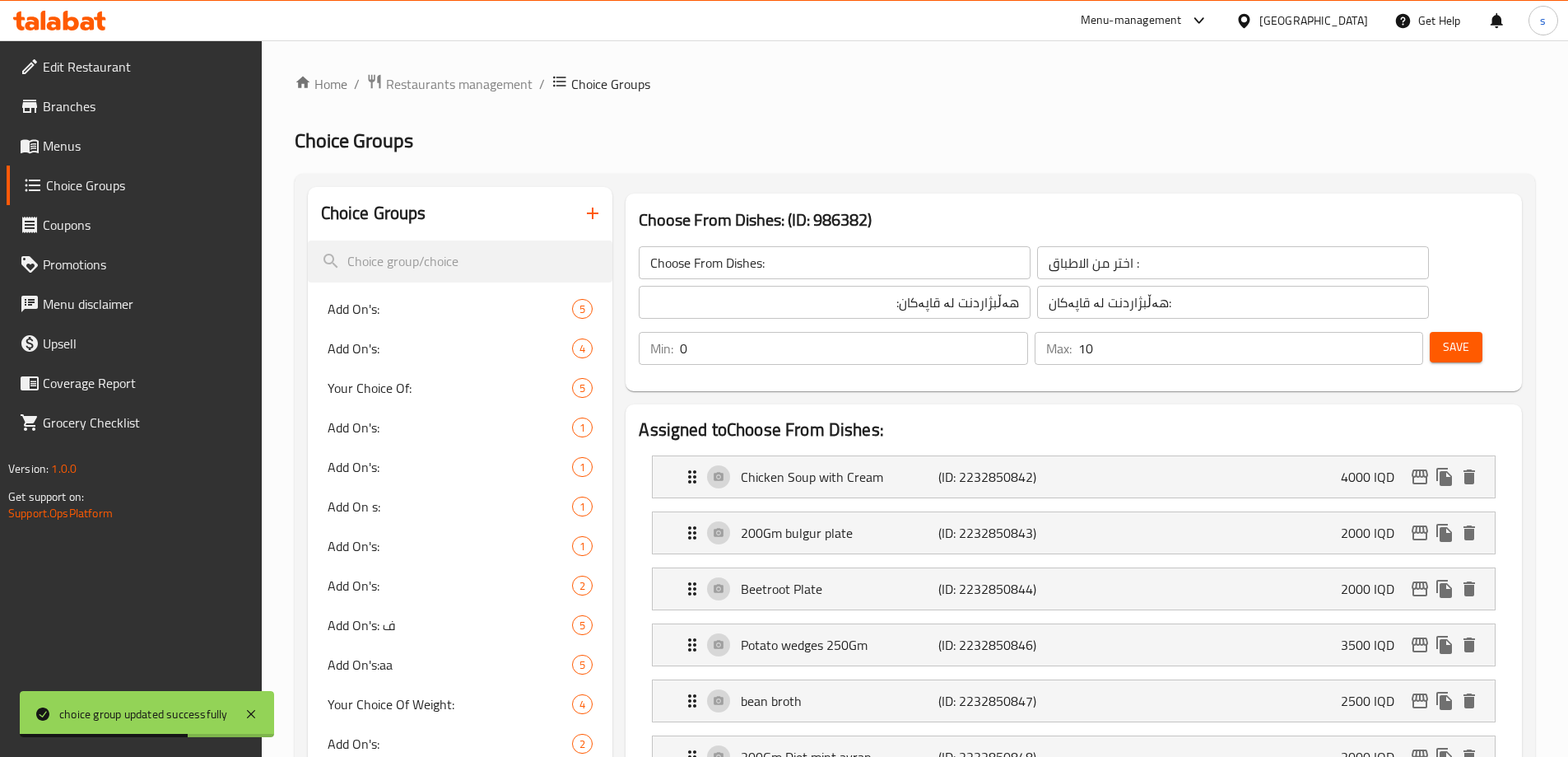
click at [77, 141] on span "Menus" at bounding box center [146, 146] width 206 height 20
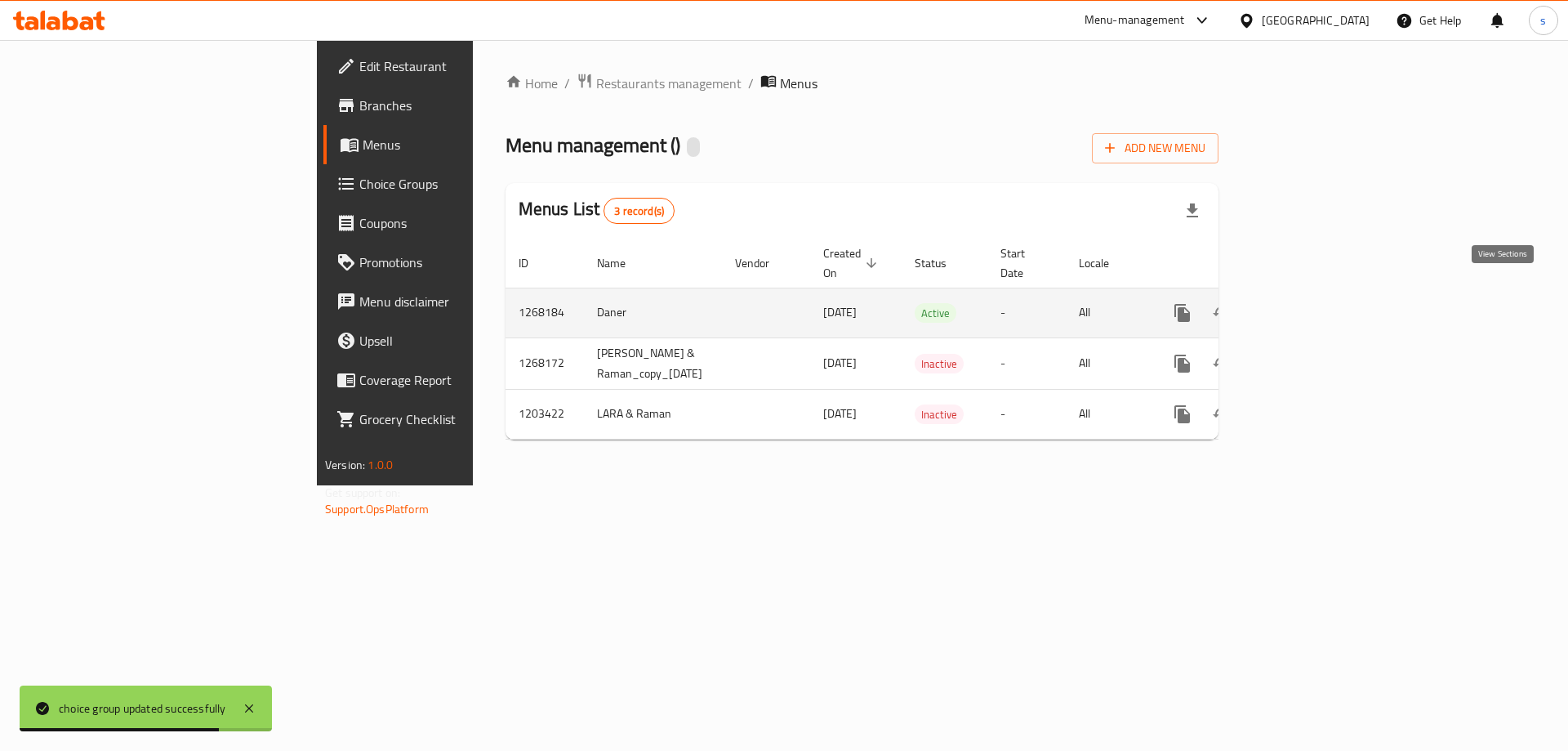
click at [1309, 303] on icon "enhanced table" at bounding box center [1299, 313] width 20 height 20
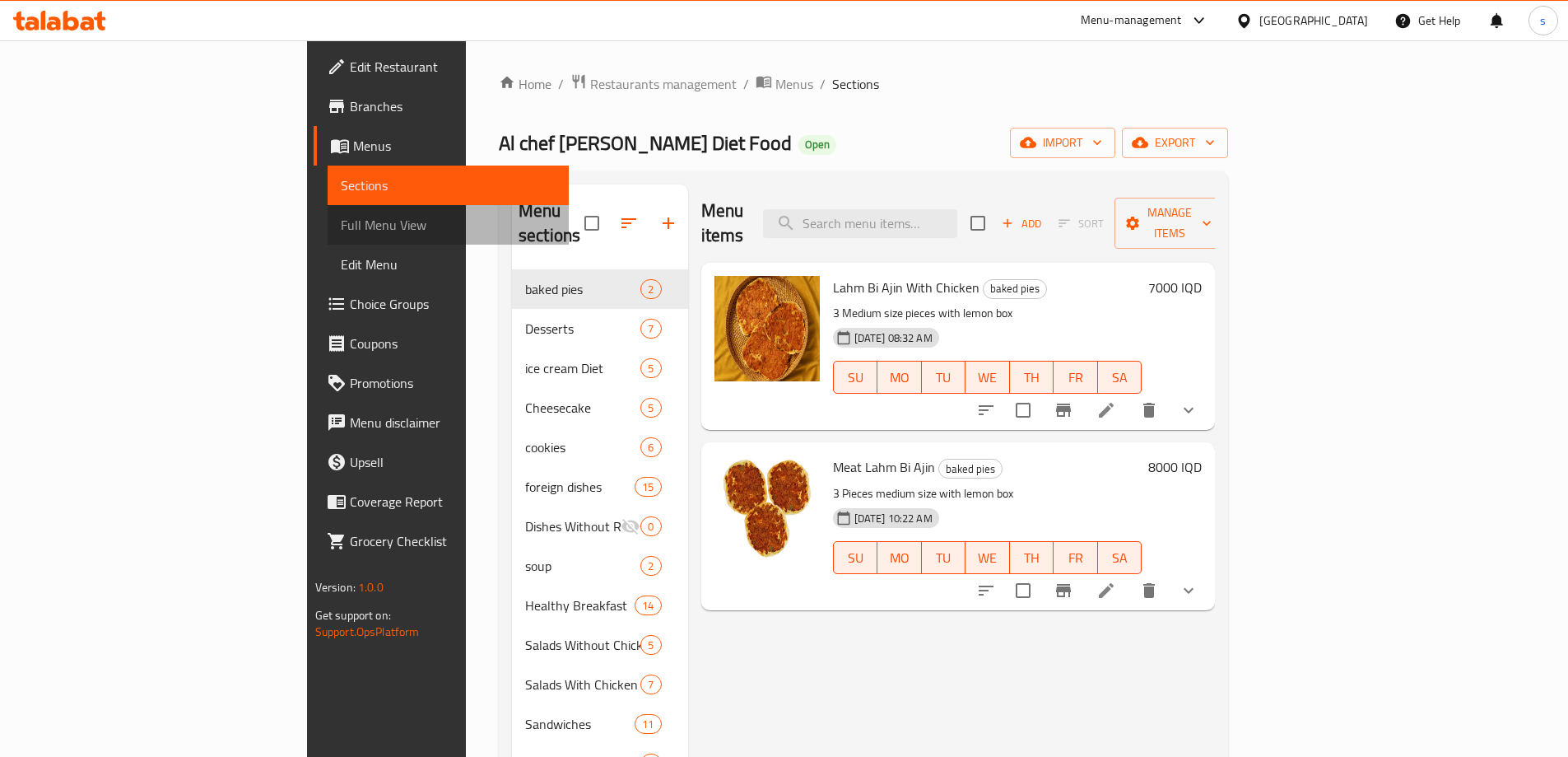
click at [341, 217] on span "Full Menu View" at bounding box center [449, 225] width 215 height 20
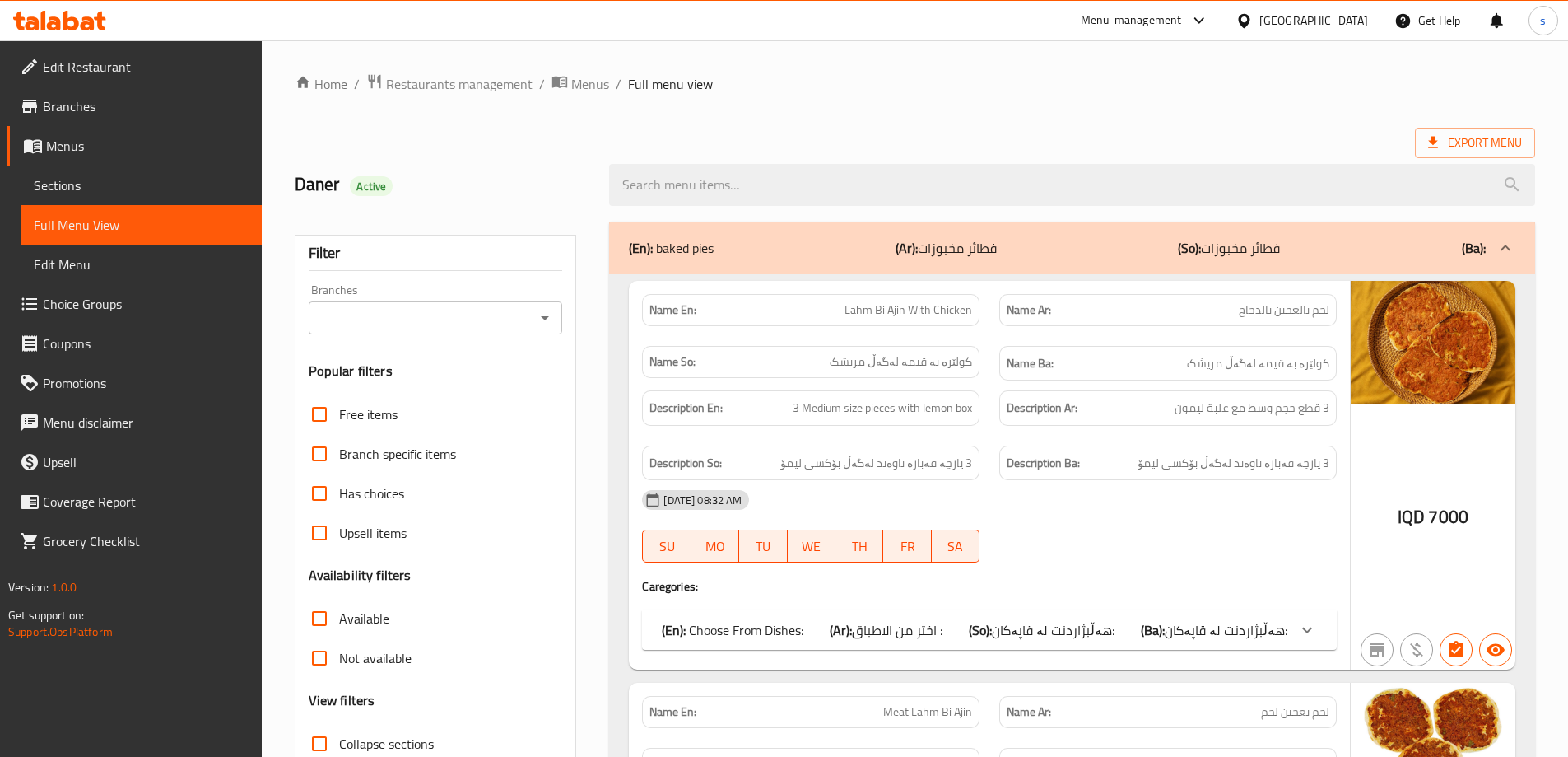
click at [542, 322] on icon "Open" at bounding box center [544, 318] width 20 height 20
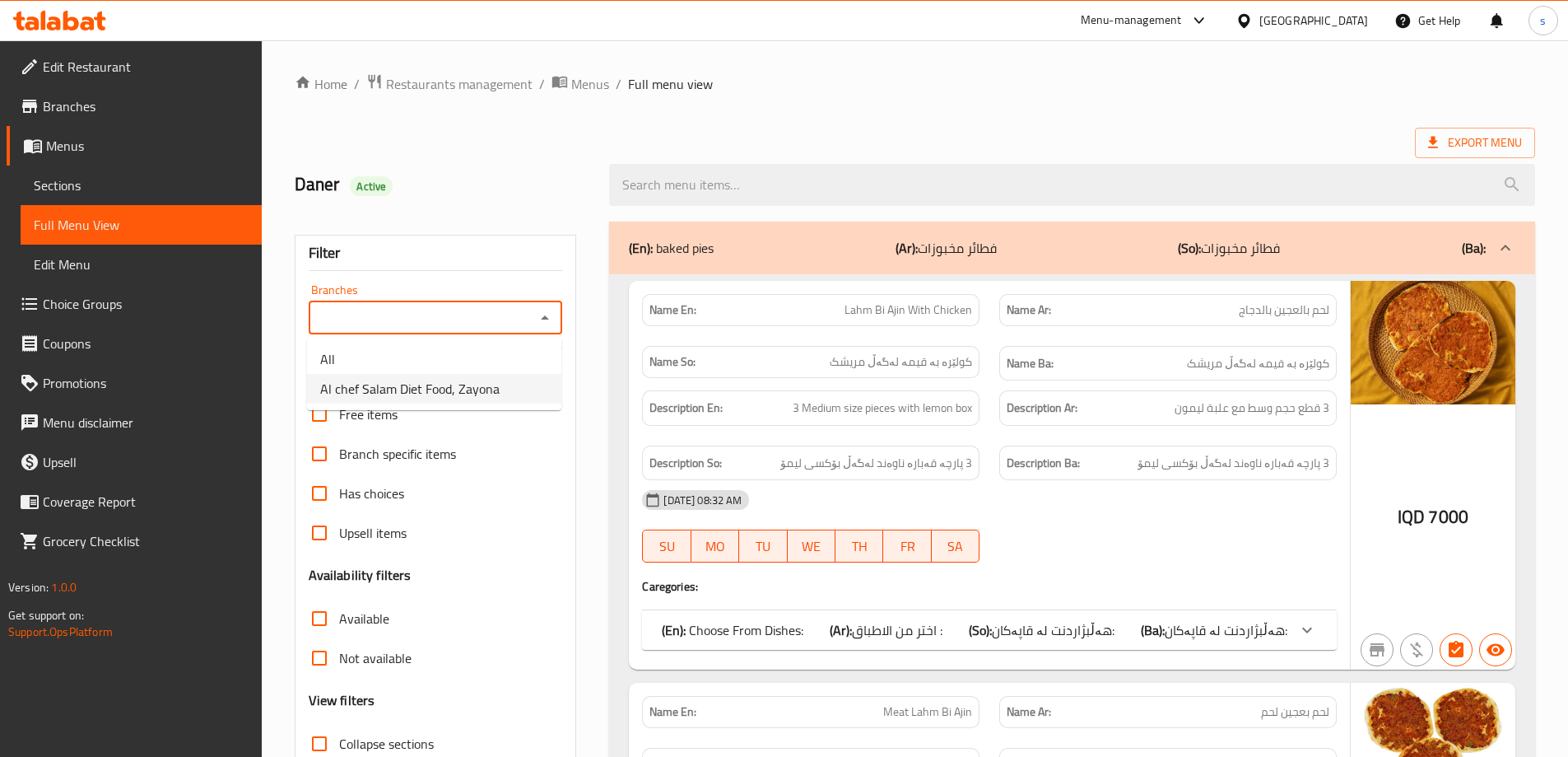
click at [493, 402] on li "Al chef Salam Diet Food, Zayona" at bounding box center [434, 388] width 254 height 29
type input "Al chef Salam Diet Food, Zayona"
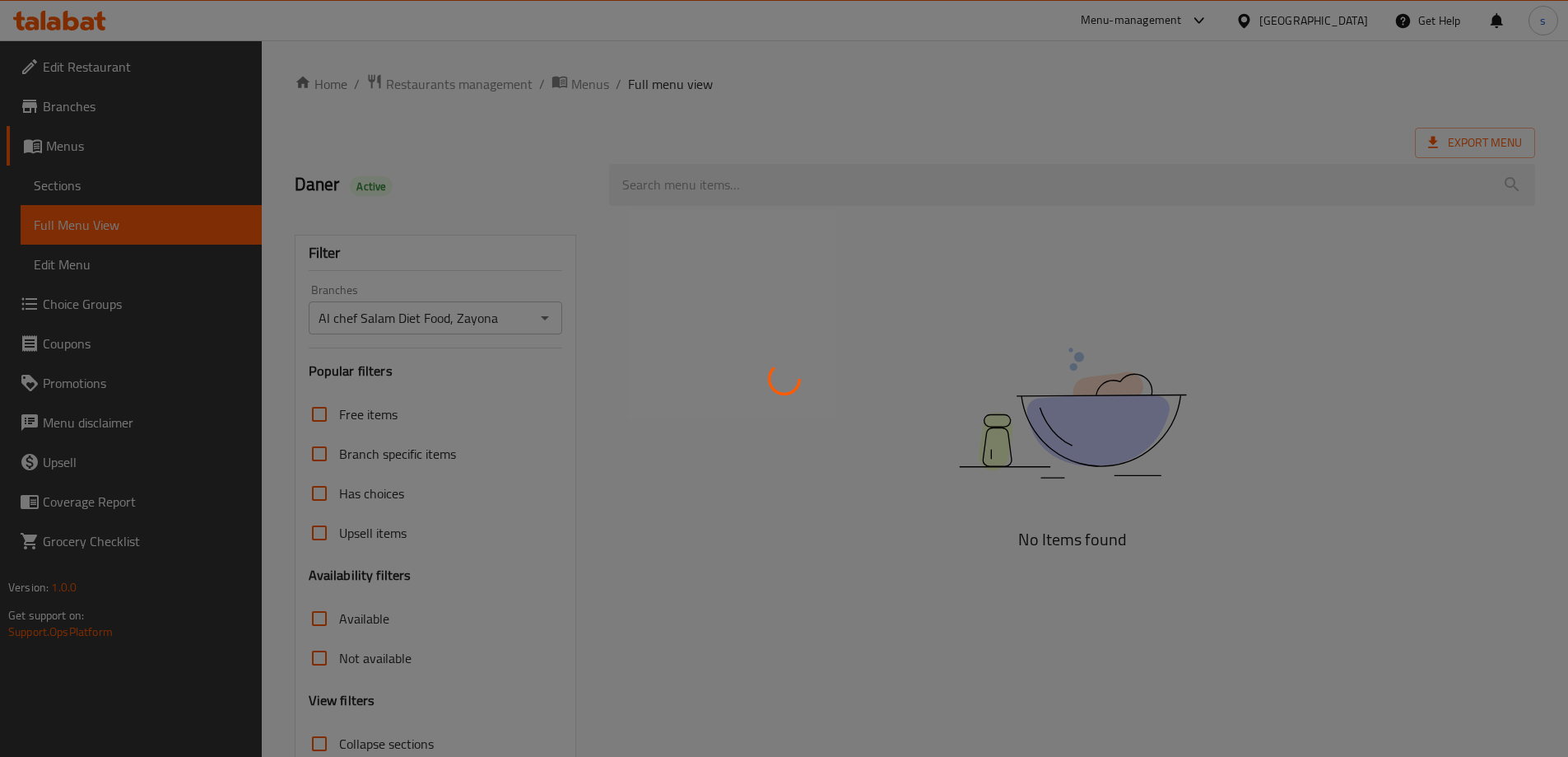
click at [698, 172] on div at bounding box center [784, 378] width 1568 height 757
click at [703, 183] on div at bounding box center [784, 378] width 1568 height 757
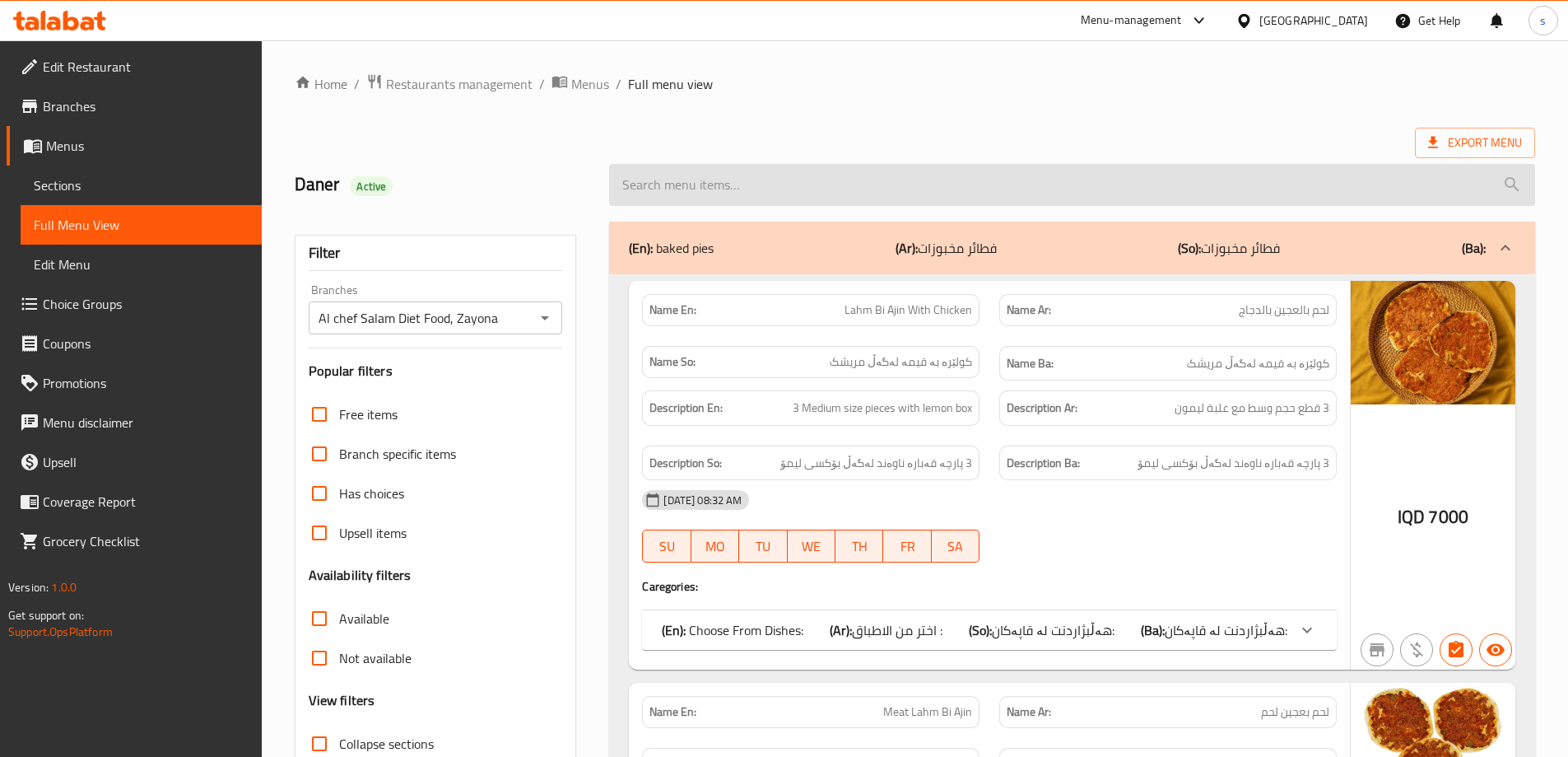
click at [629, 201] on input "search" at bounding box center [1071, 184] width 926 height 42
paste input "Healthy Chicken Makhlama Meal"
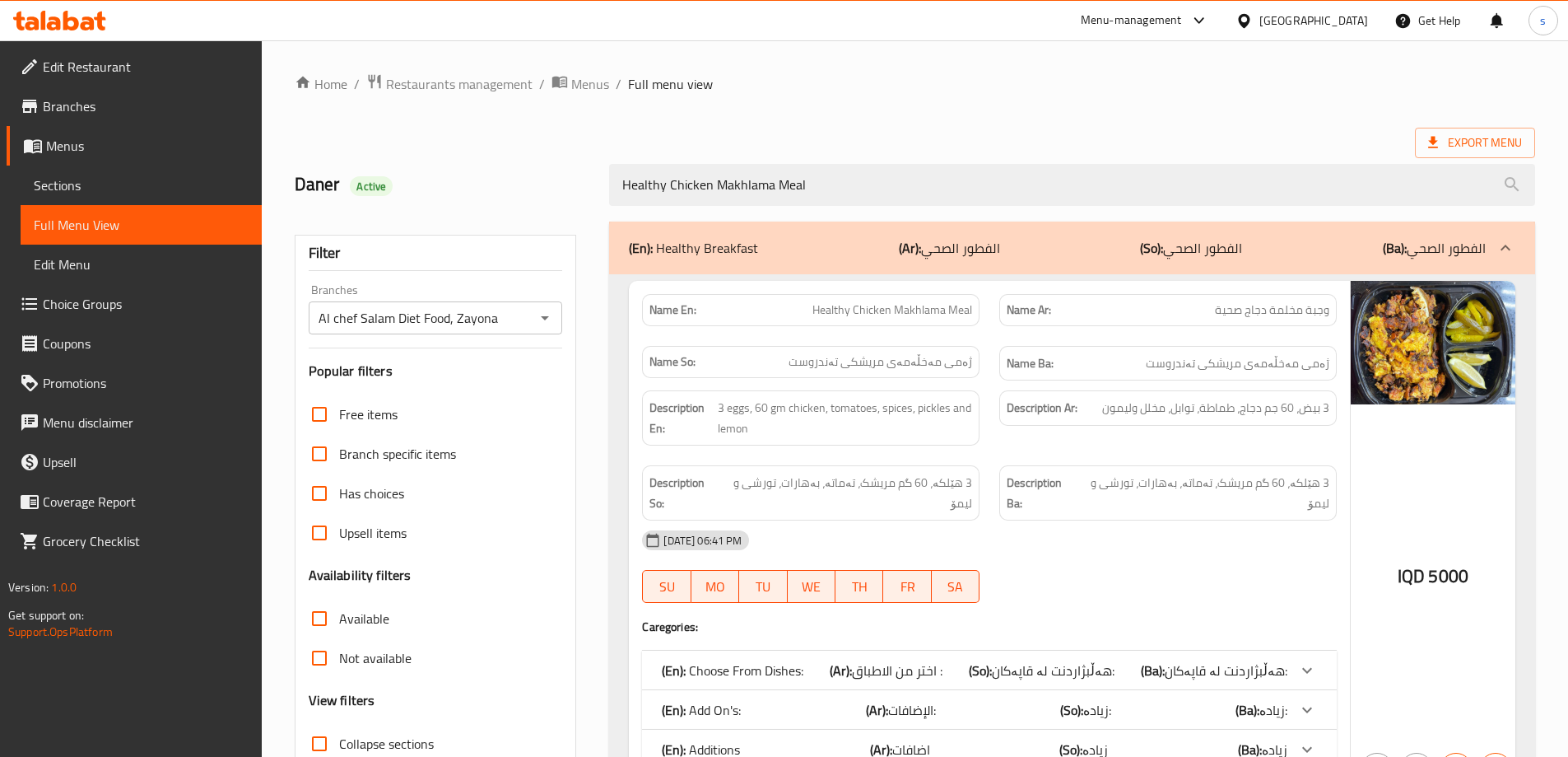
scroll to position [120, 0]
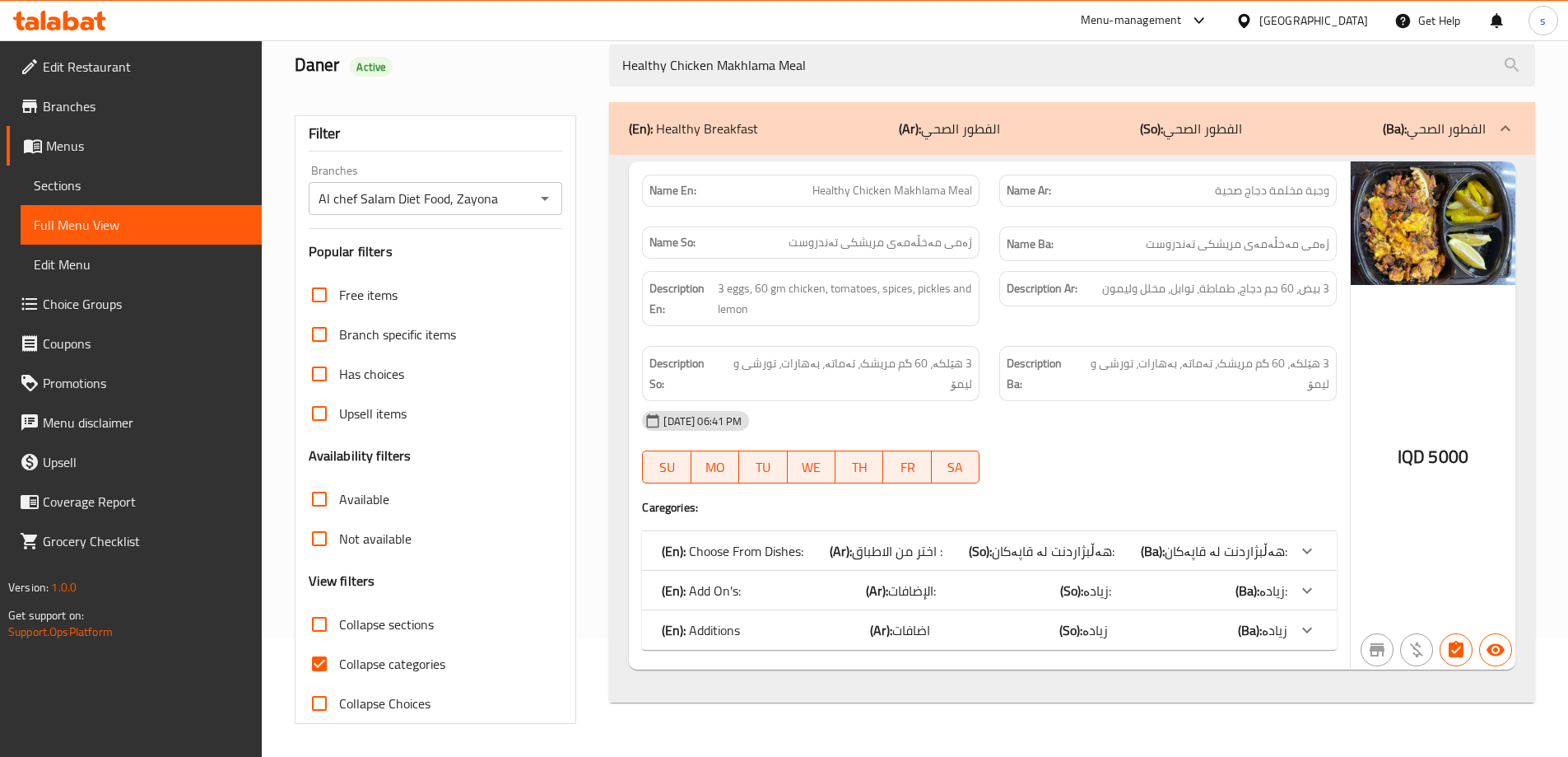
type input "Healthy Chicken Makhlama Meal"
click at [327, 665] on input "Collapse categories" at bounding box center [319, 664] width 40 height 40
checkbox input "false"
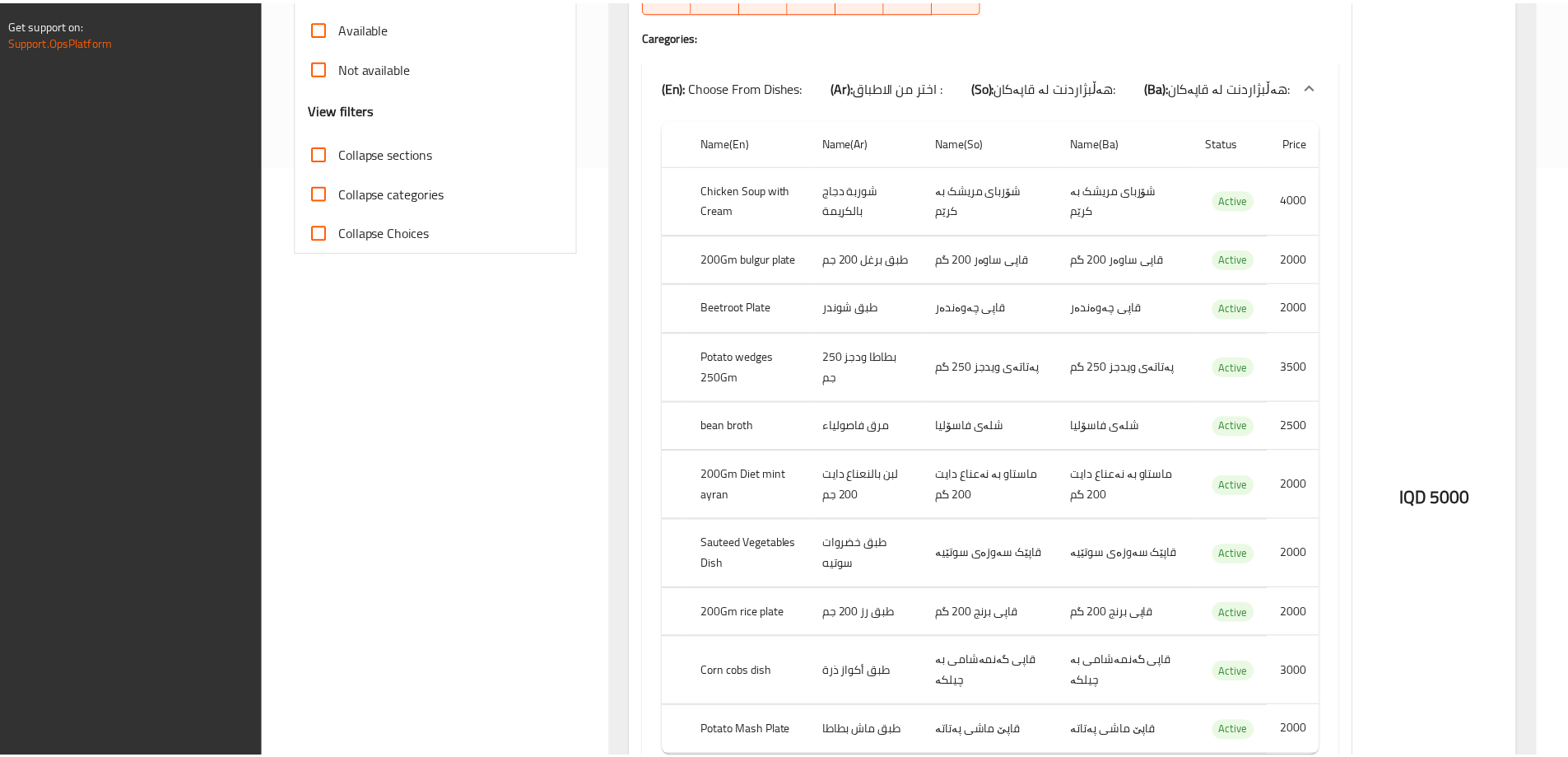
scroll to position [1120, 0]
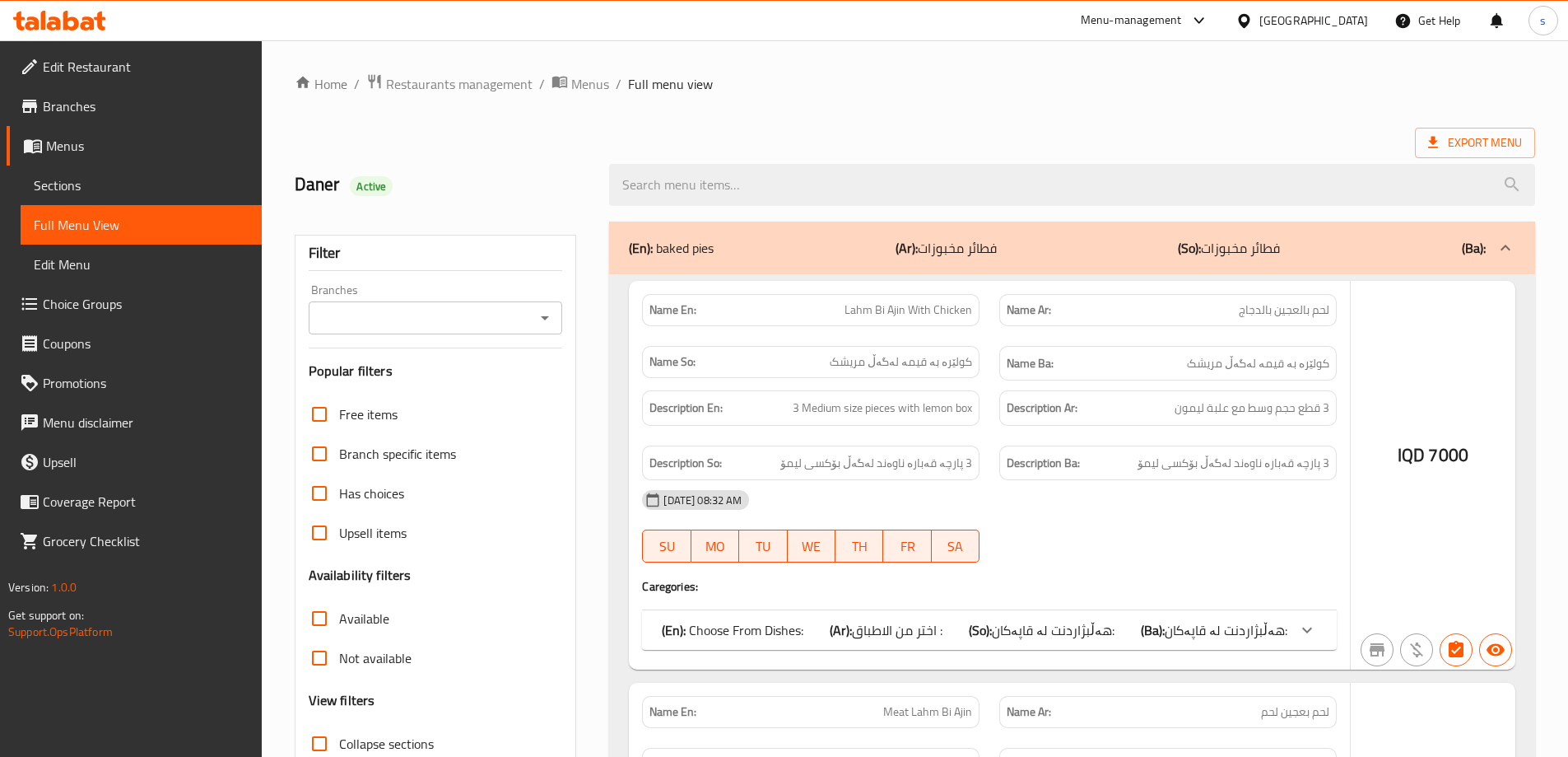
click at [540, 315] on div at bounding box center [784, 378] width 1568 height 757
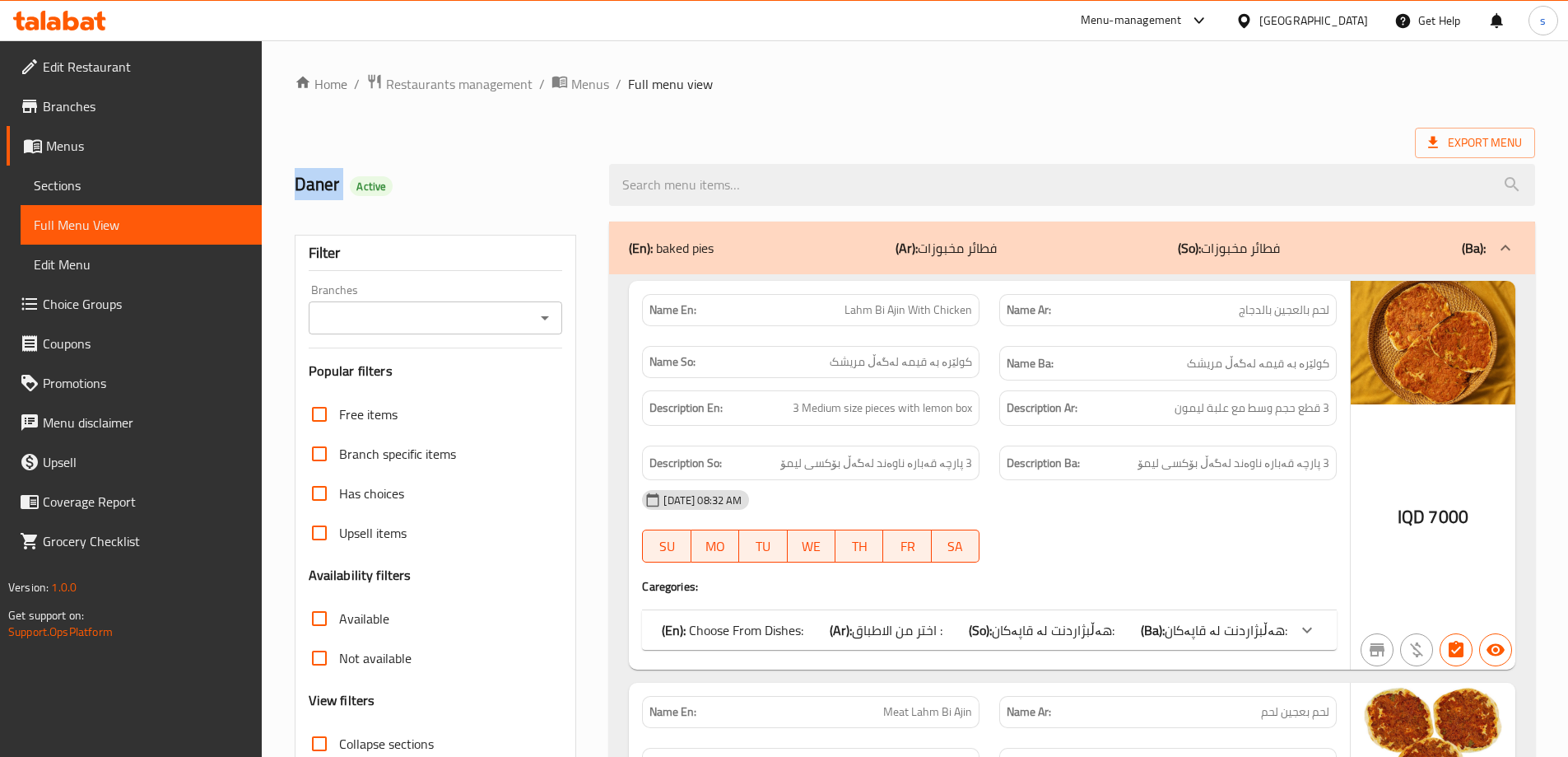
click at [540, 320] on icon "Open" at bounding box center [544, 318] width 20 height 20
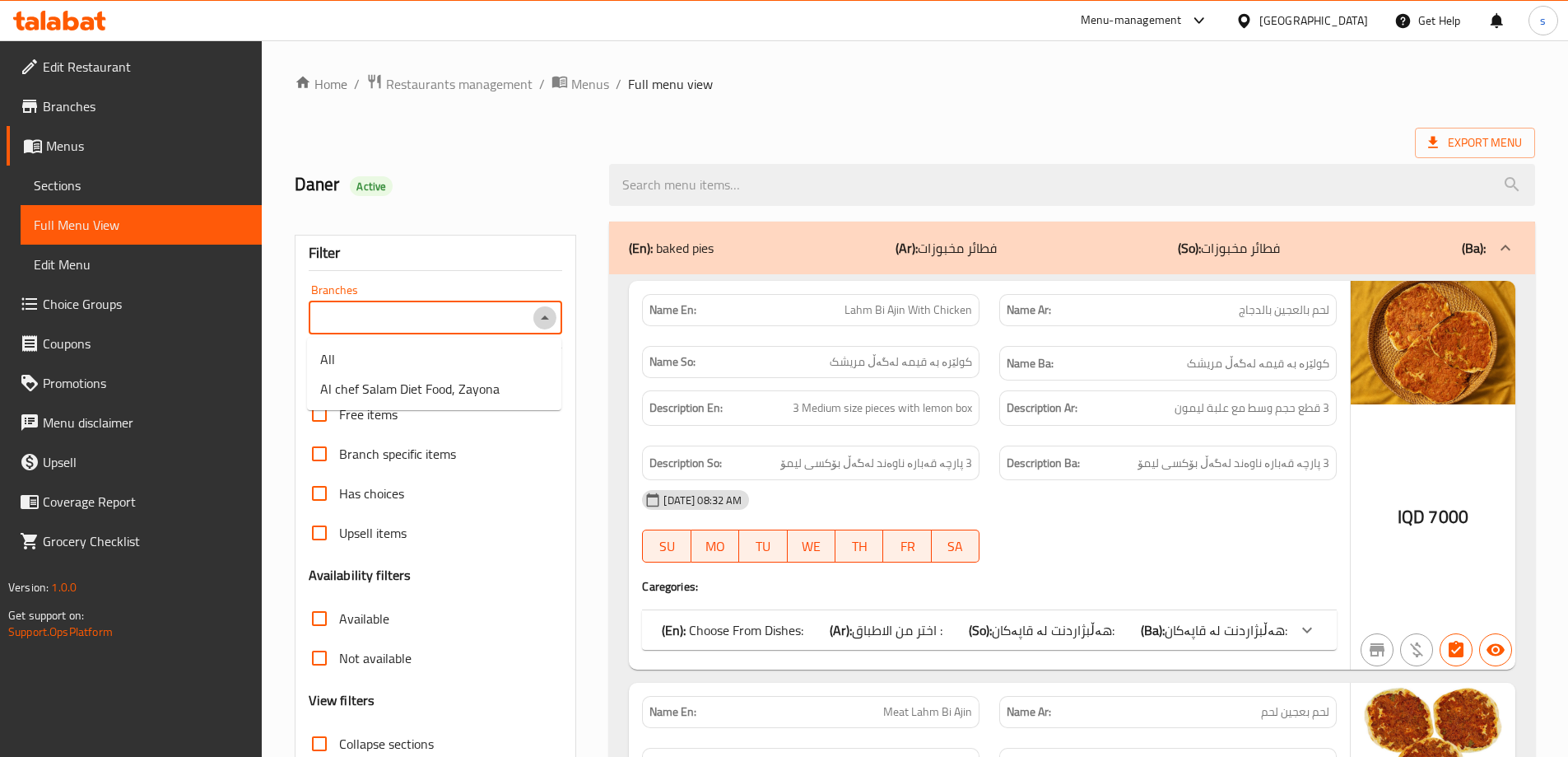
click at [545, 321] on icon "Close" at bounding box center [544, 318] width 20 height 20
click at [545, 321] on icon "Open" at bounding box center [544, 318] width 20 height 20
click at [515, 390] on li "Al chef Salam Diet Food, Zayona" at bounding box center [434, 388] width 254 height 29
type input "Al chef Salam Diet Food, Zayona"
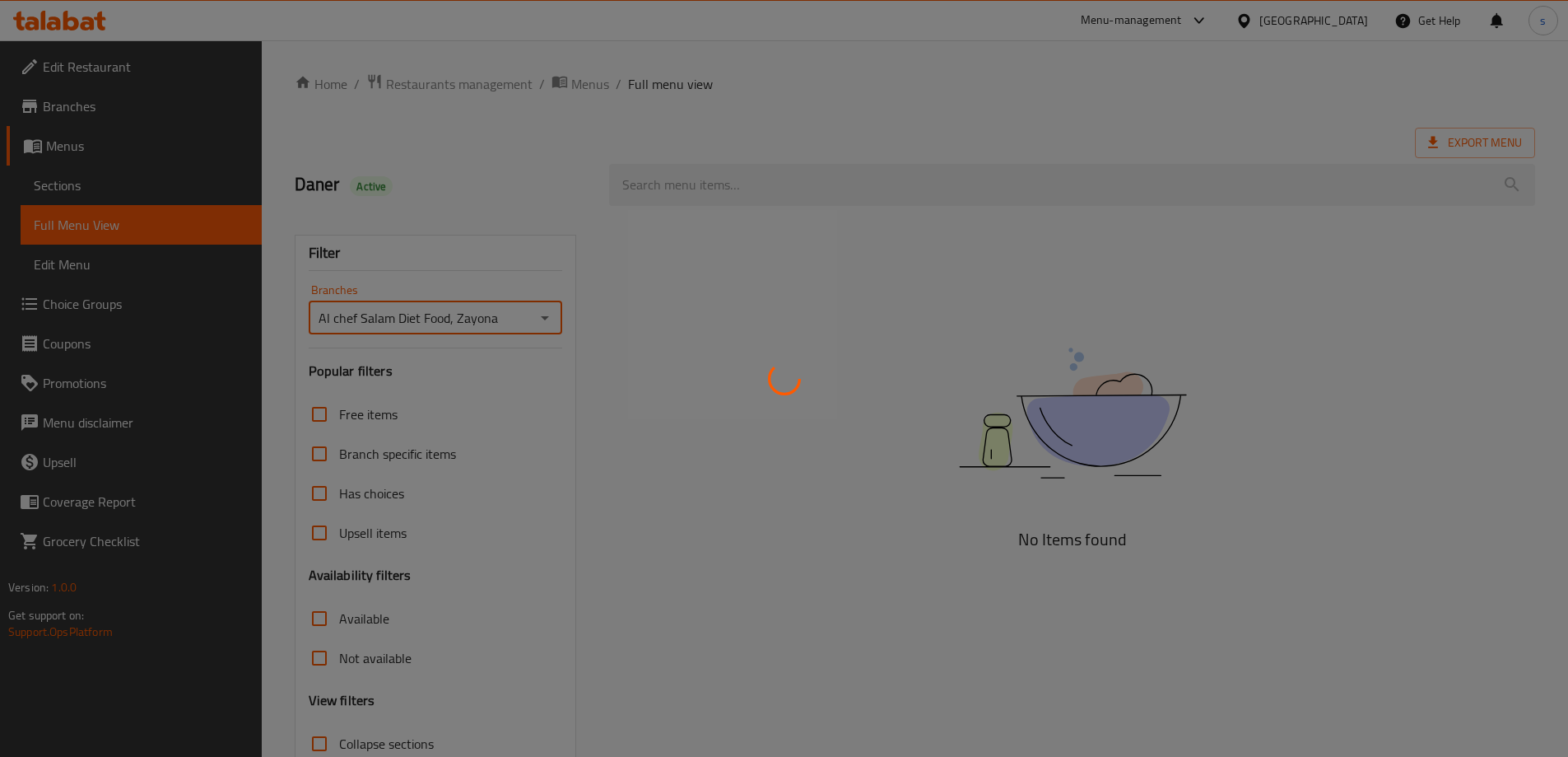
click at [708, 188] on div at bounding box center [784, 378] width 1568 height 757
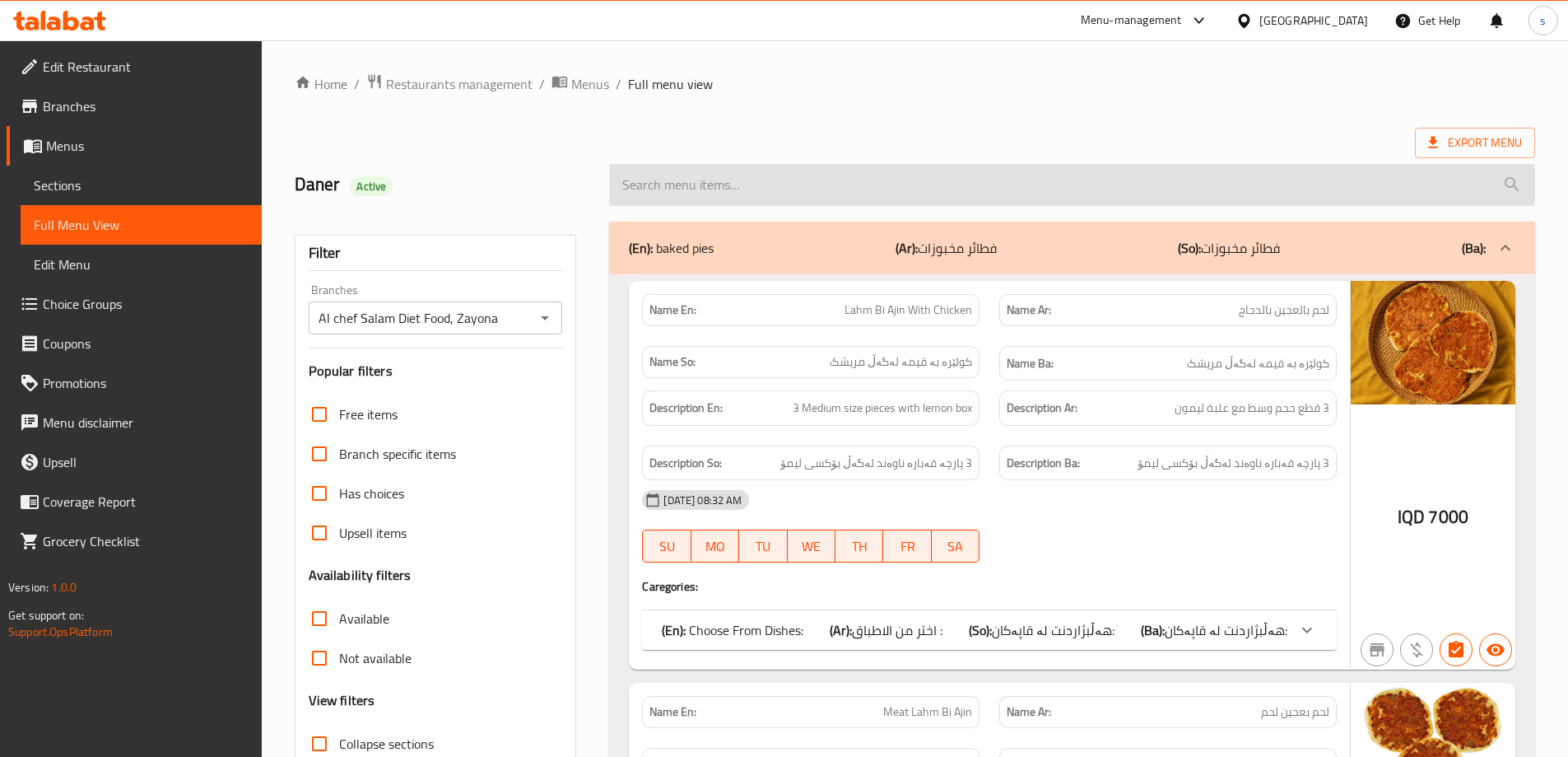
click at [683, 180] on input "search" at bounding box center [1071, 184] width 926 height 42
paste input "Healthy Chicken Makhlama Meal"
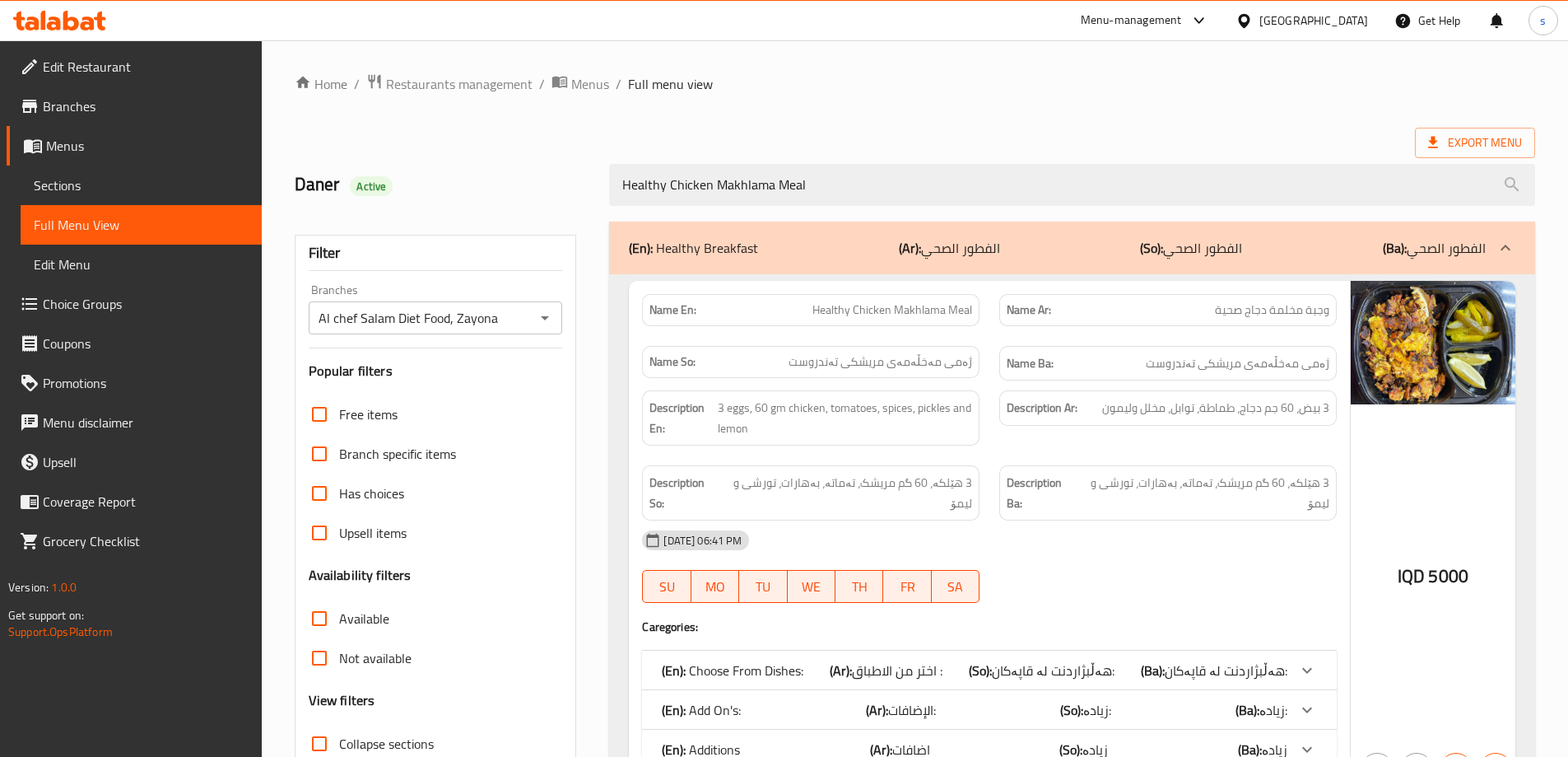
type input "Healthy Chicken Makhlama Meal"
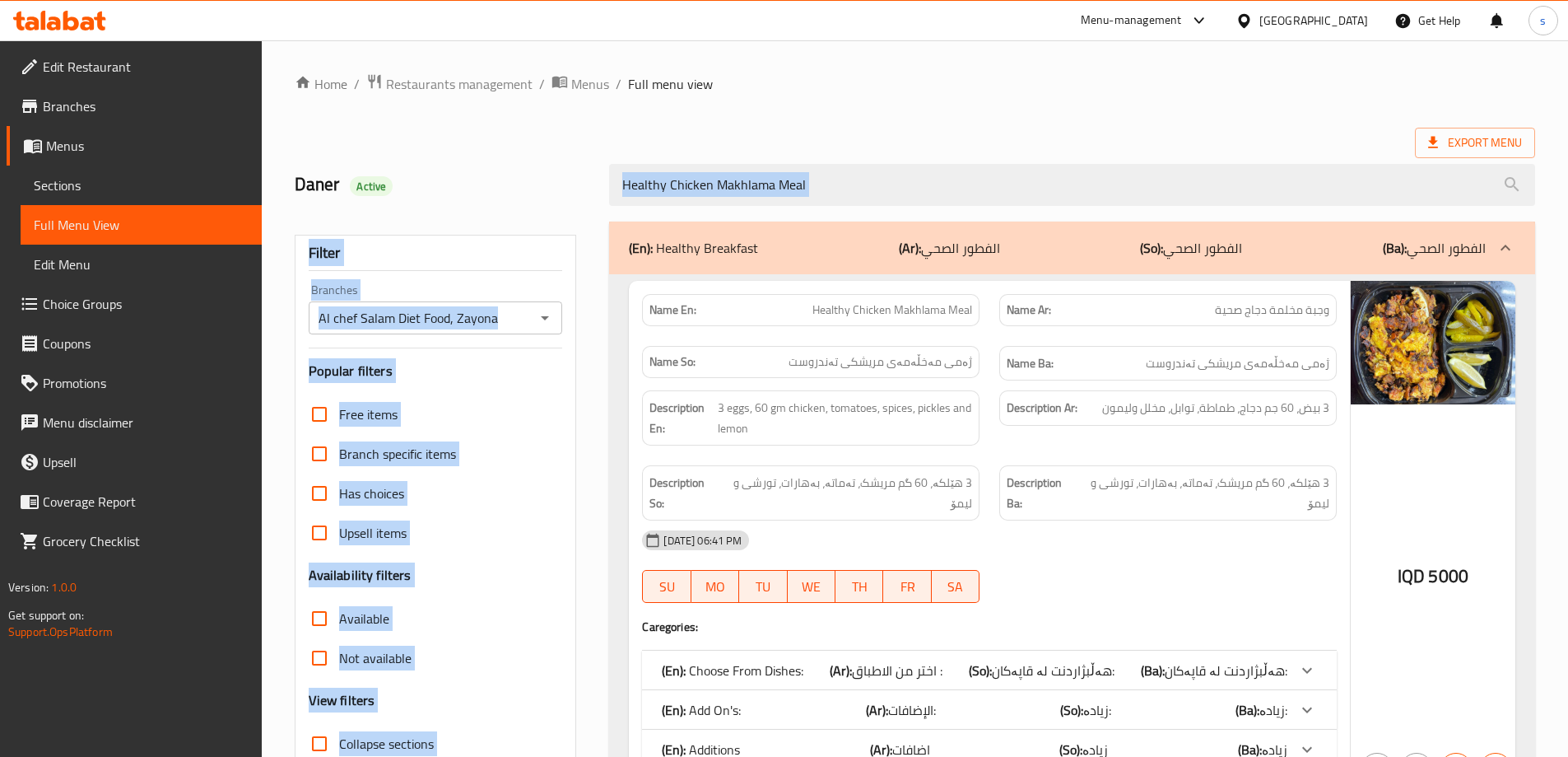
drag, startPoint x: 1561, startPoint y: 202, endPoint x: 1568, endPoint y: 228, distance: 26.9
click at [1567, 226] on html "​ Menu-management [GEOGRAPHIC_DATA] Get Help s Edit Restaurant Branches Menus S…" at bounding box center [784, 378] width 1568 height 757
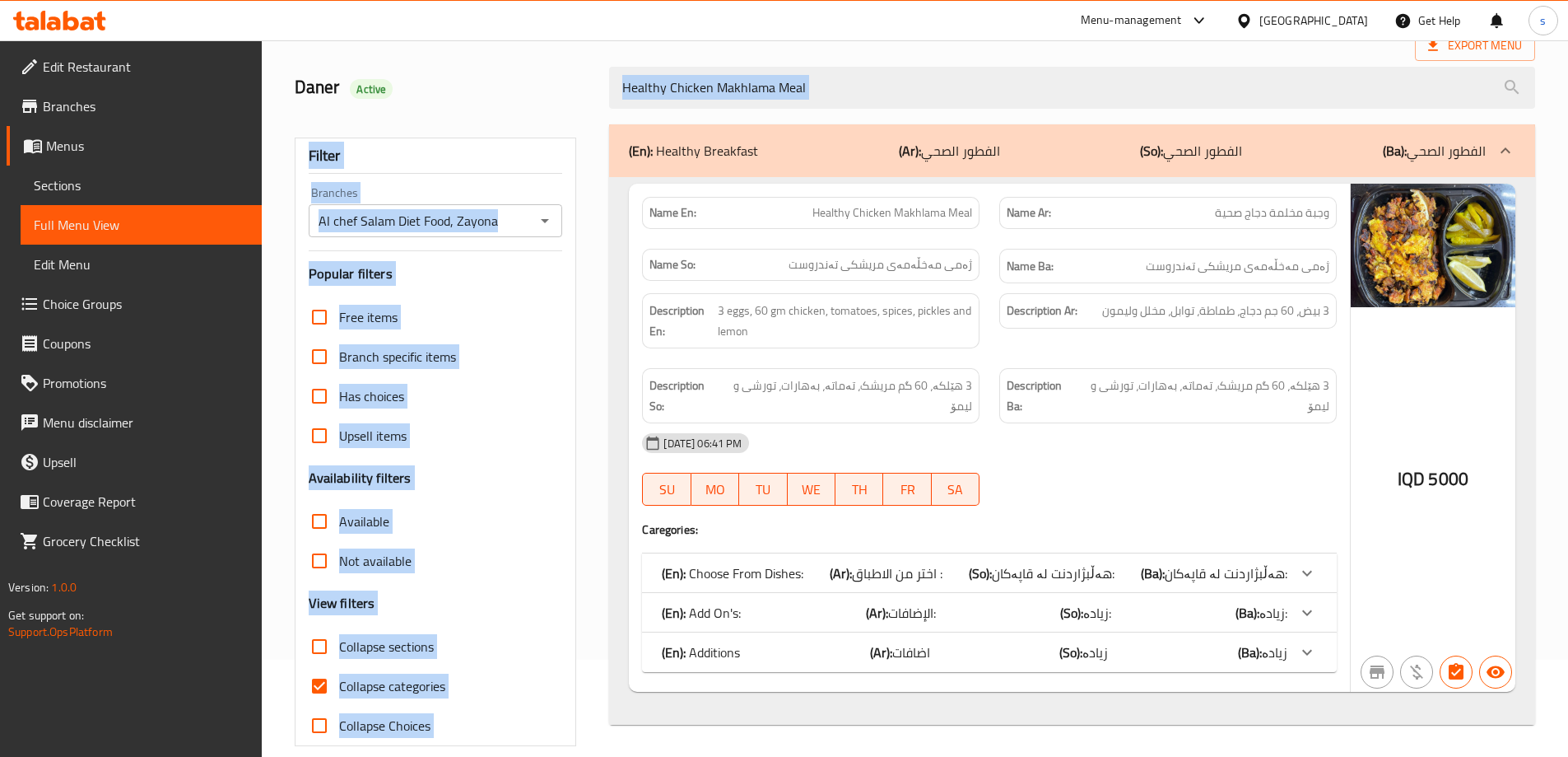
scroll to position [120, 0]
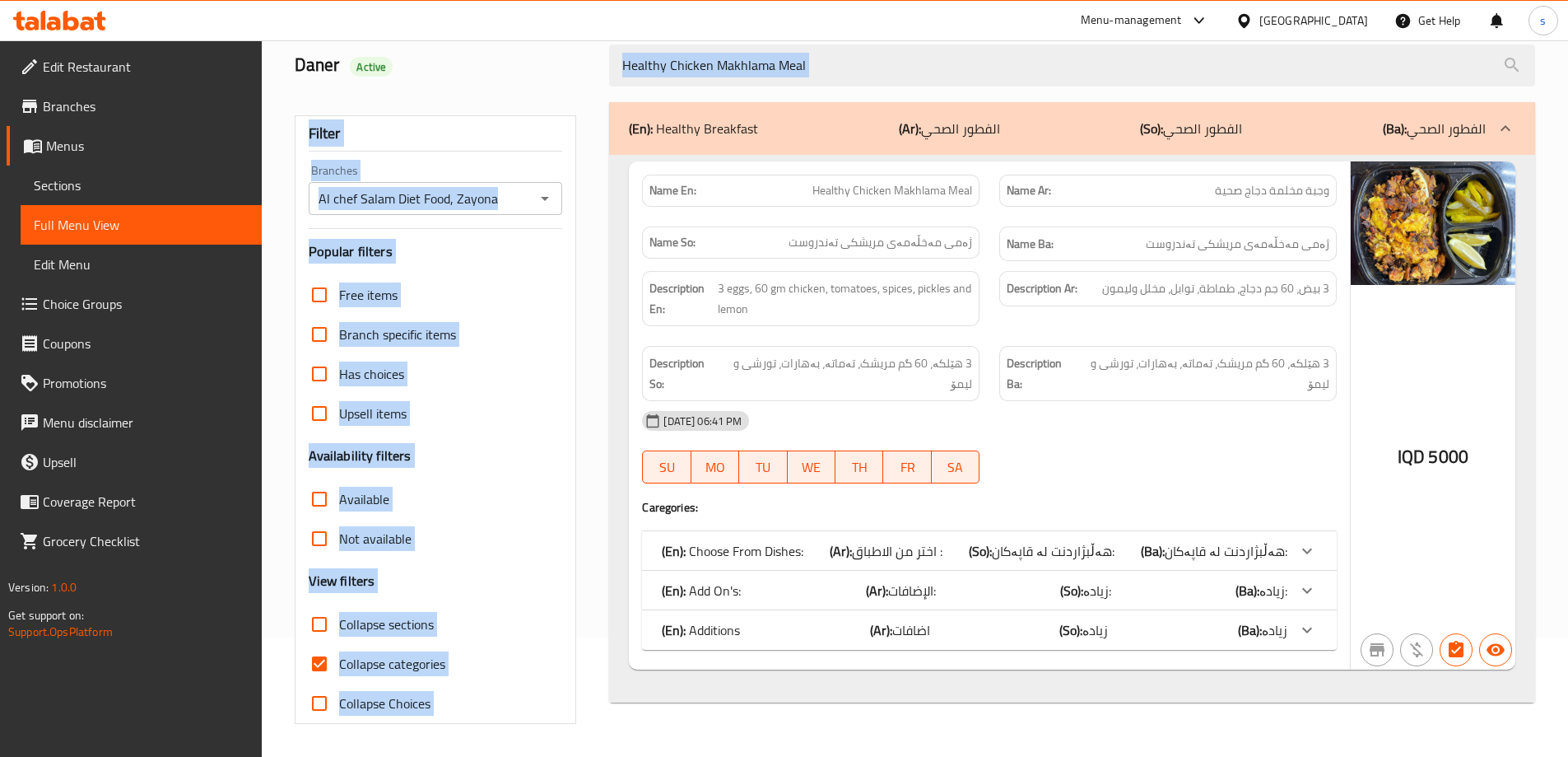
click at [571, 538] on div "Filter Branches Al chef Salam Diet Food, Zayona Branches Popular filters Free i…" at bounding box center [436, 419] width 282 height 608
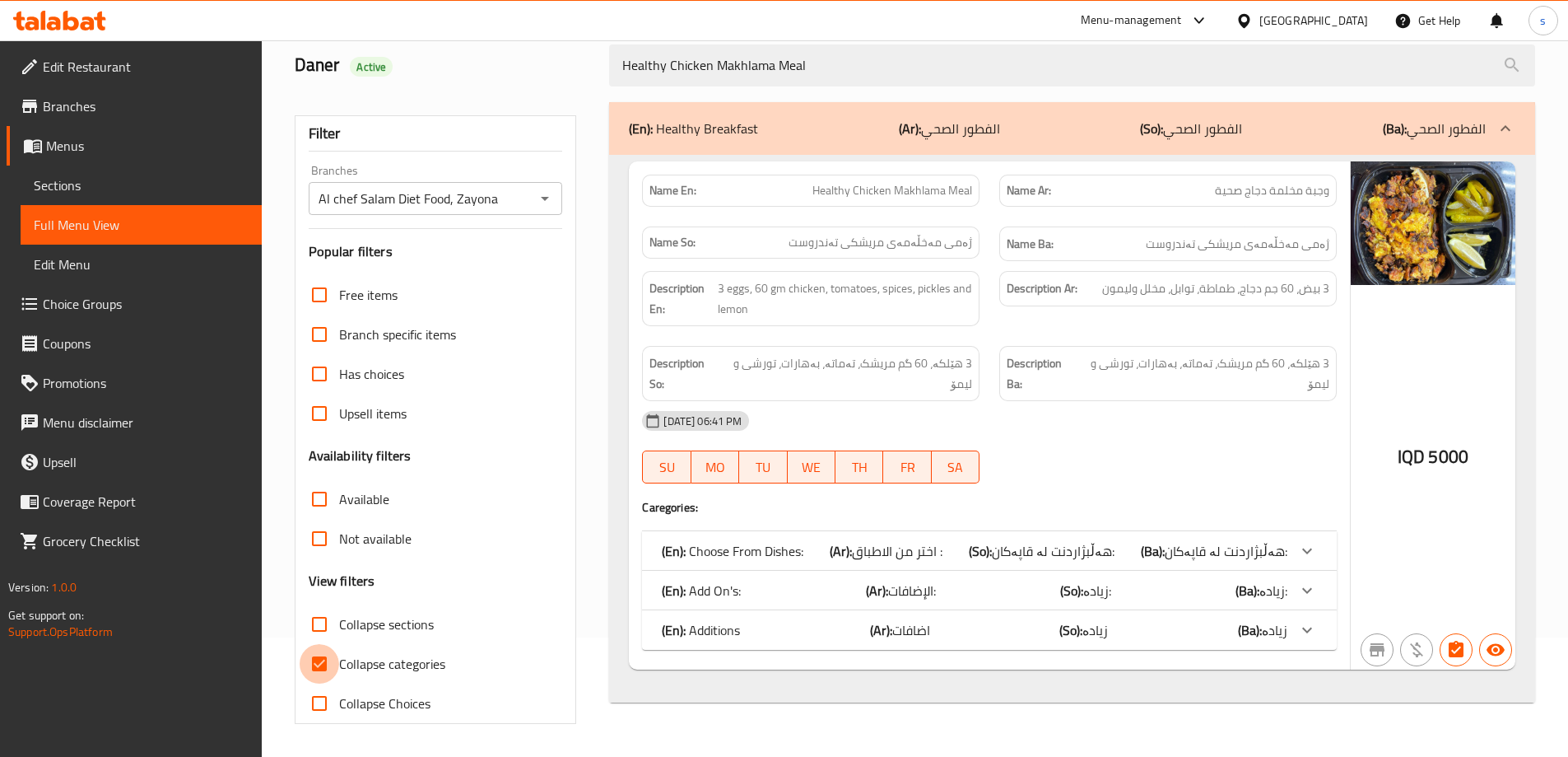
click at [325, 663] on input "Collapse categories" at bounding box center [319, 664] width 40 height 40
checkbox input "false"
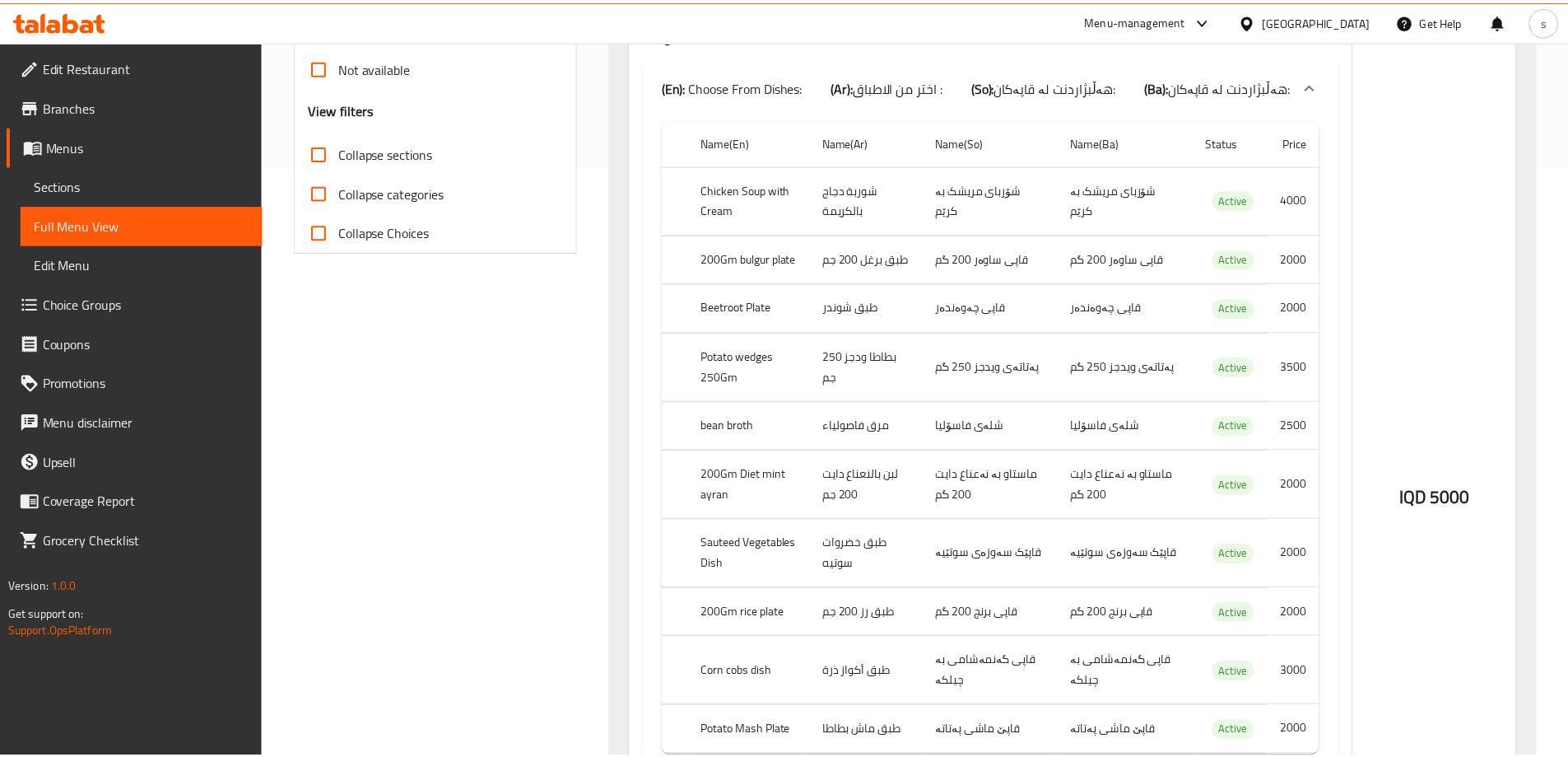
scroll to position [1120, 0]
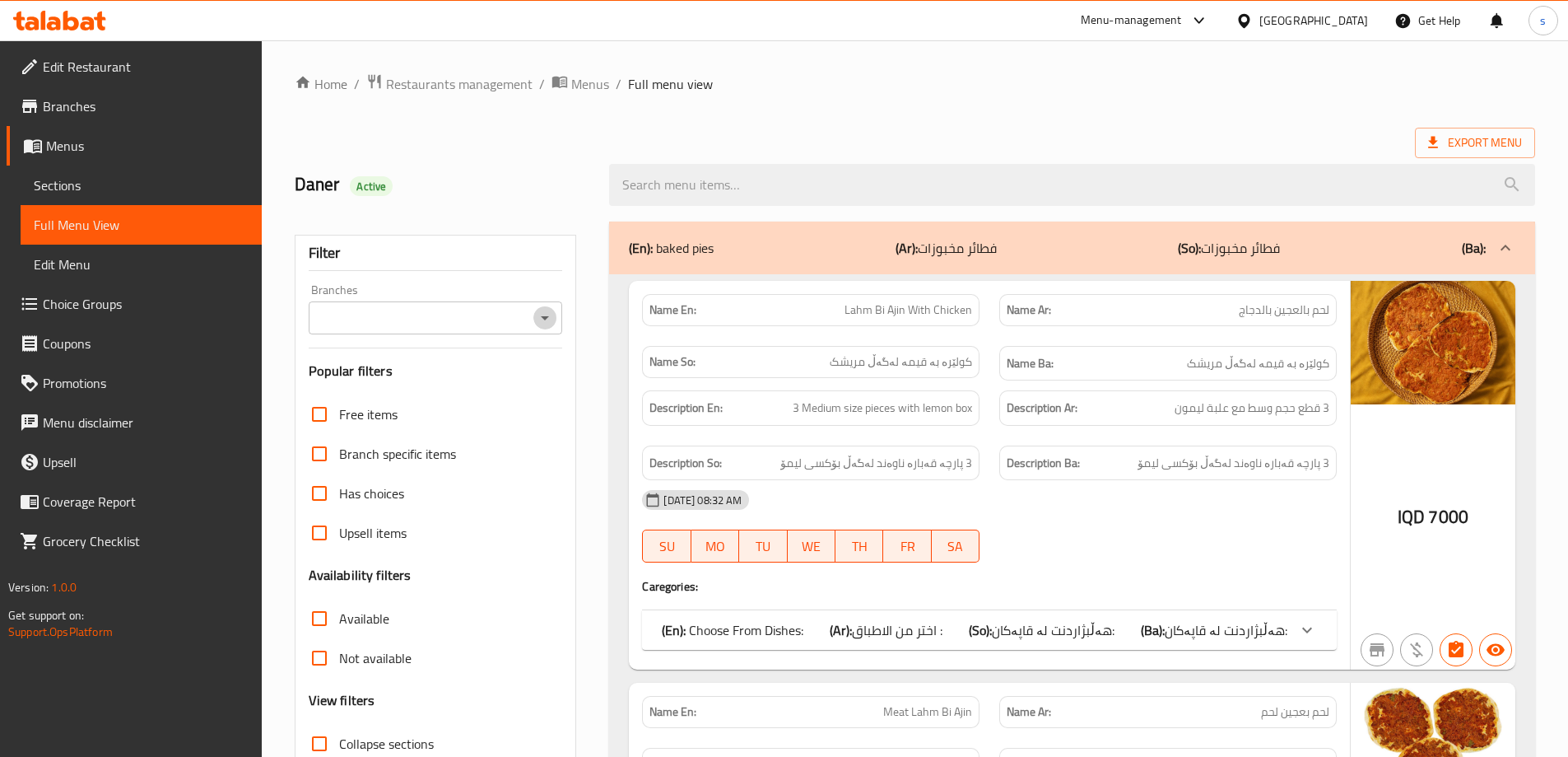
click at [552, 308] on icon "Open" at bounding box center [544, 318] width 20 height 20
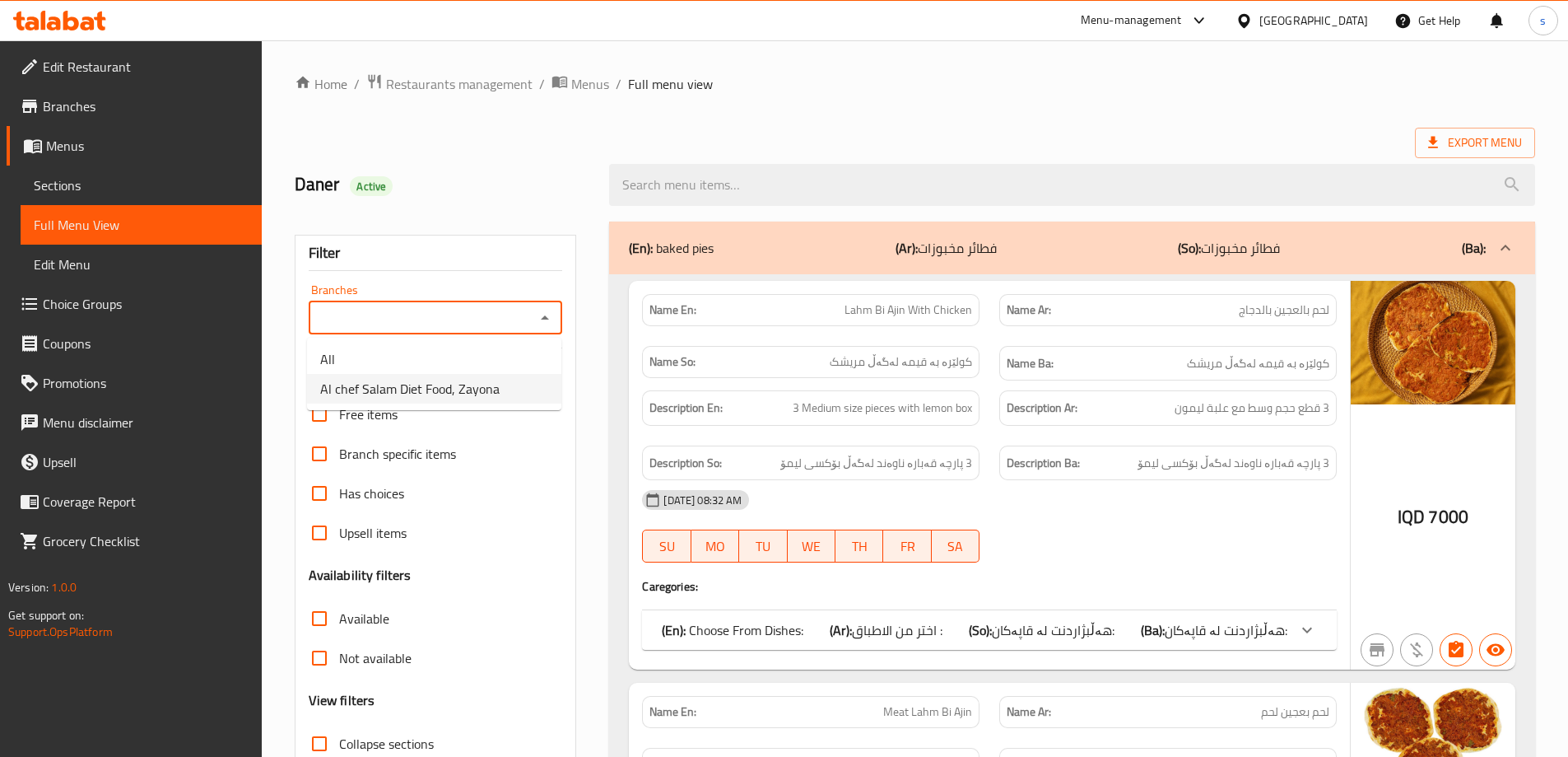
click at [492, 380] on span "Al chef Salam Diet Food, Zayona" at bounding box center [410, 388] width 179 height 20
type input "Al chef Salam Diet Food, Zayona"
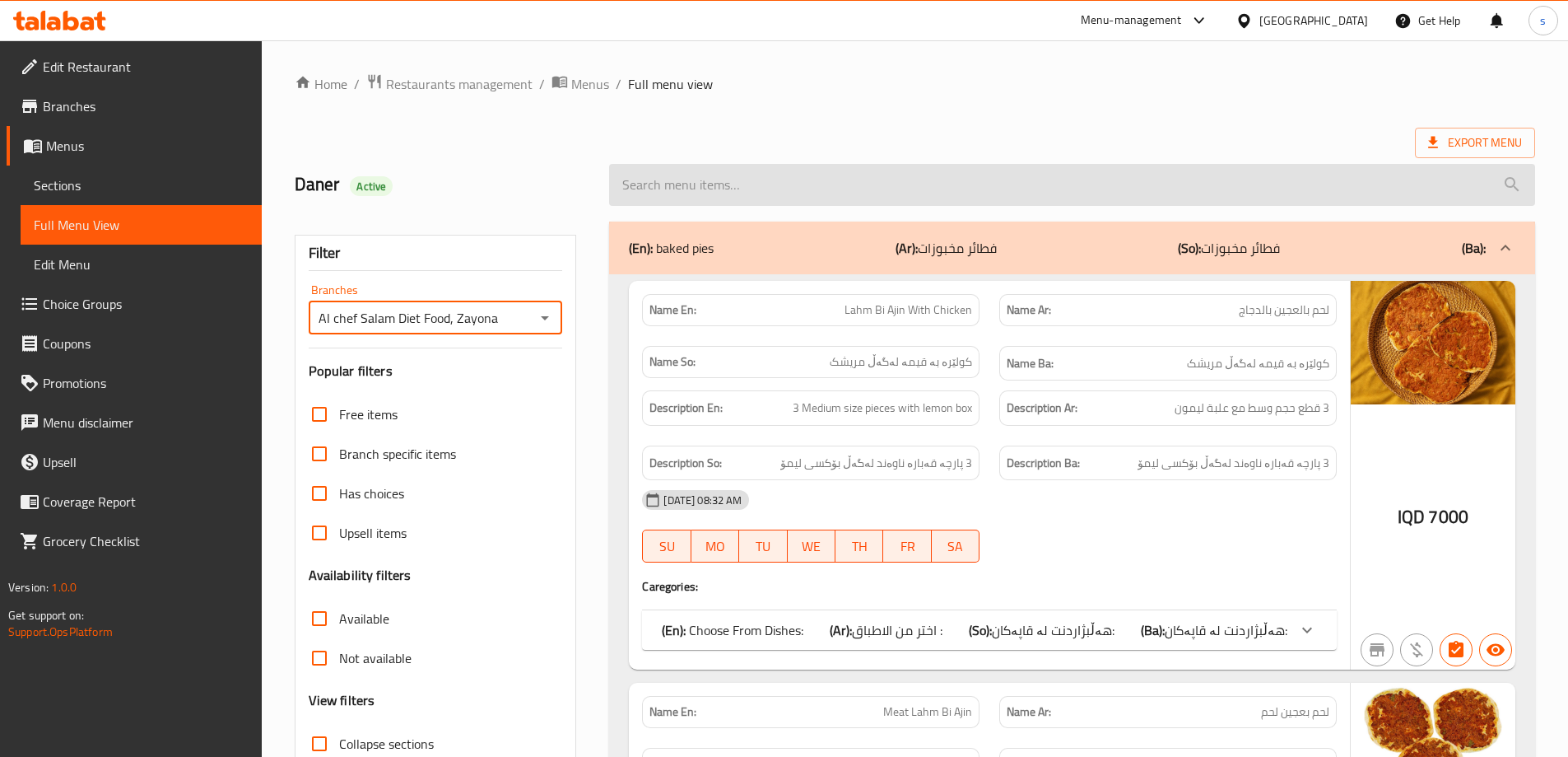
click at [701, 183] on input "search" at bounding box center [1071, 184] width 926 height 42
paste input "Eggs And Meat Pastrami Meal"
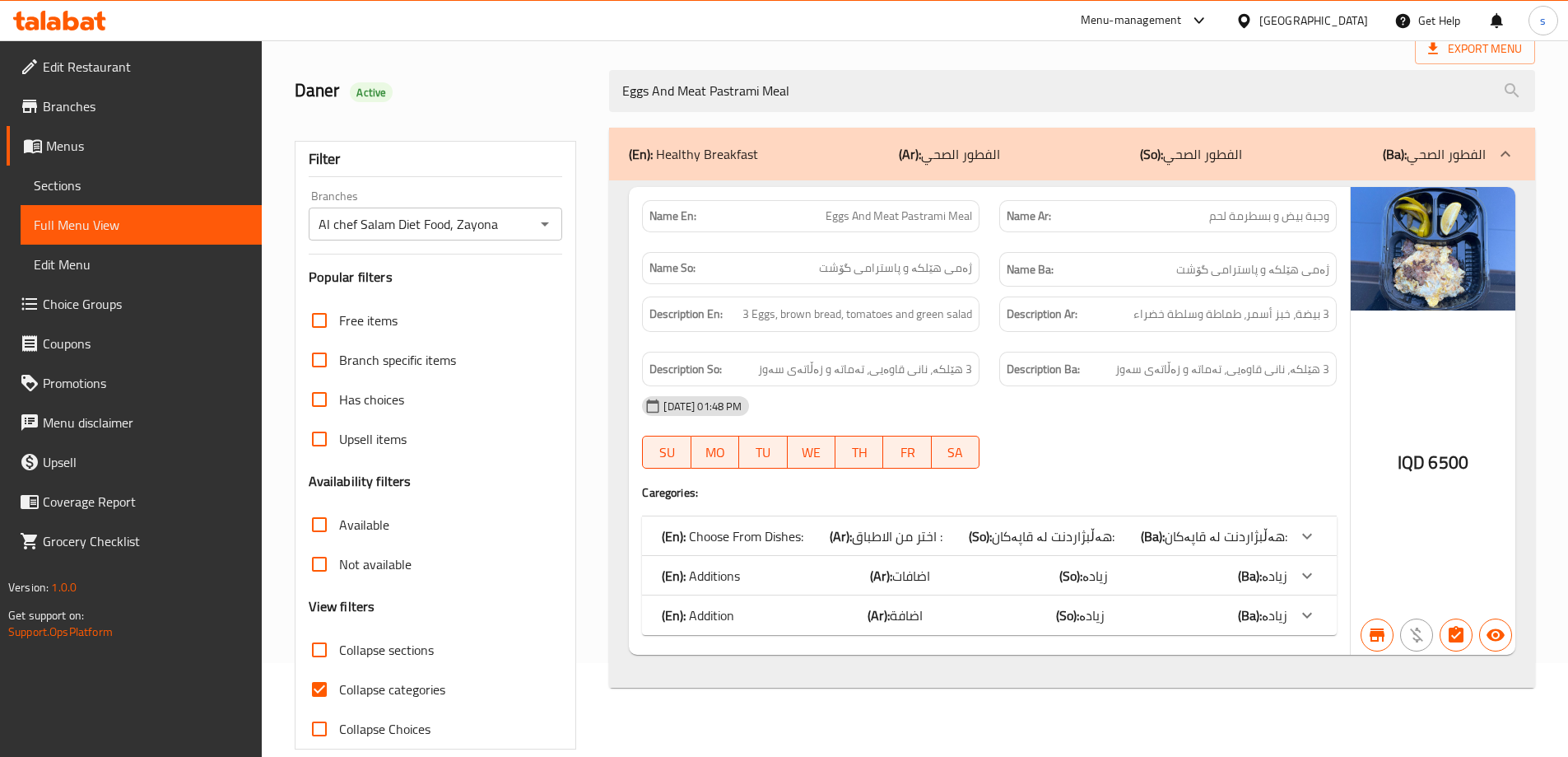
scroll to position [120, 0]
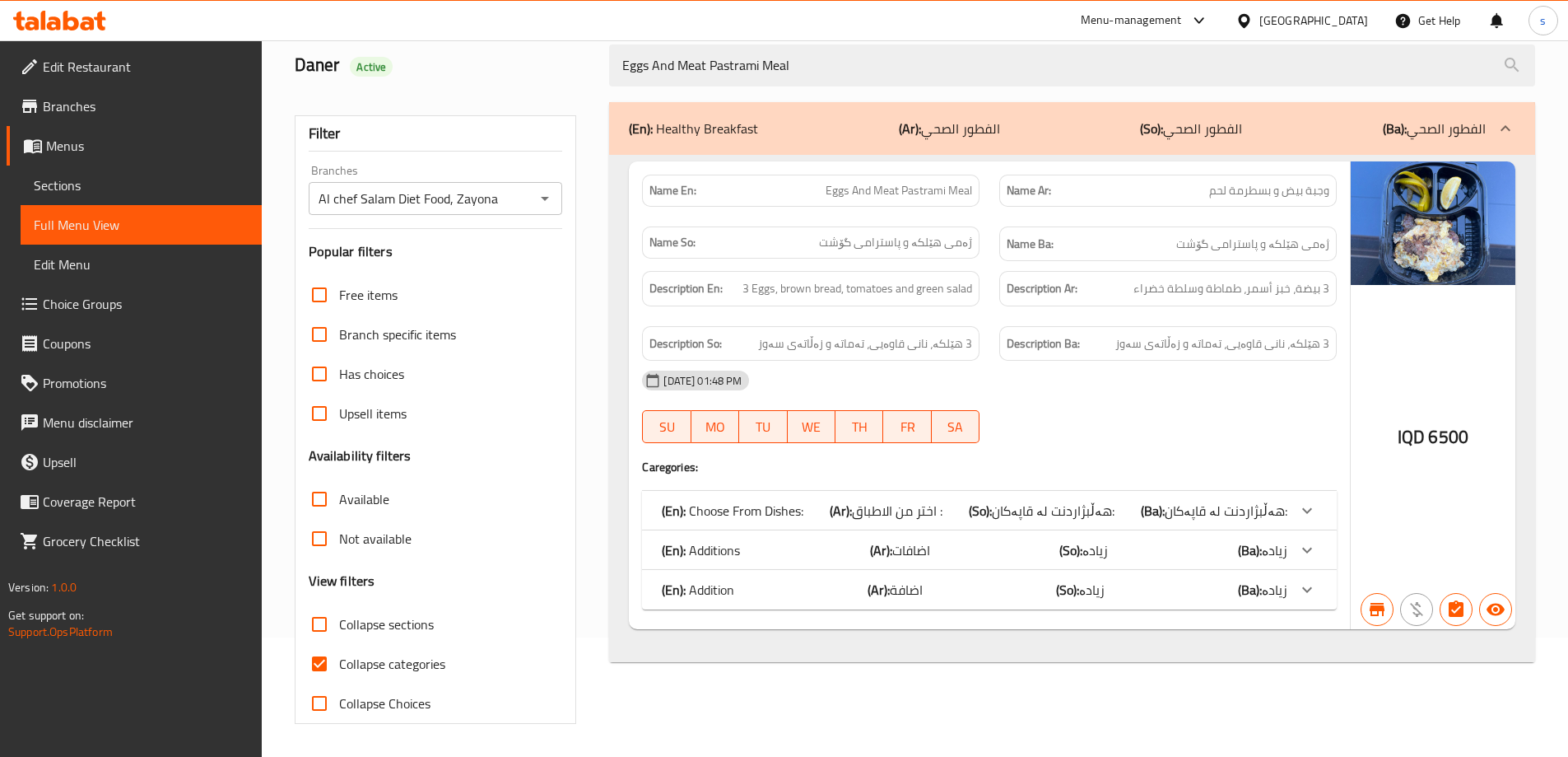
type input "Eggs And Meat Pastrami Meal"
click at [323, 666] on input "Collapse categories" at bounding box center [319, 664] width 40 height 40
checkbox input "false"
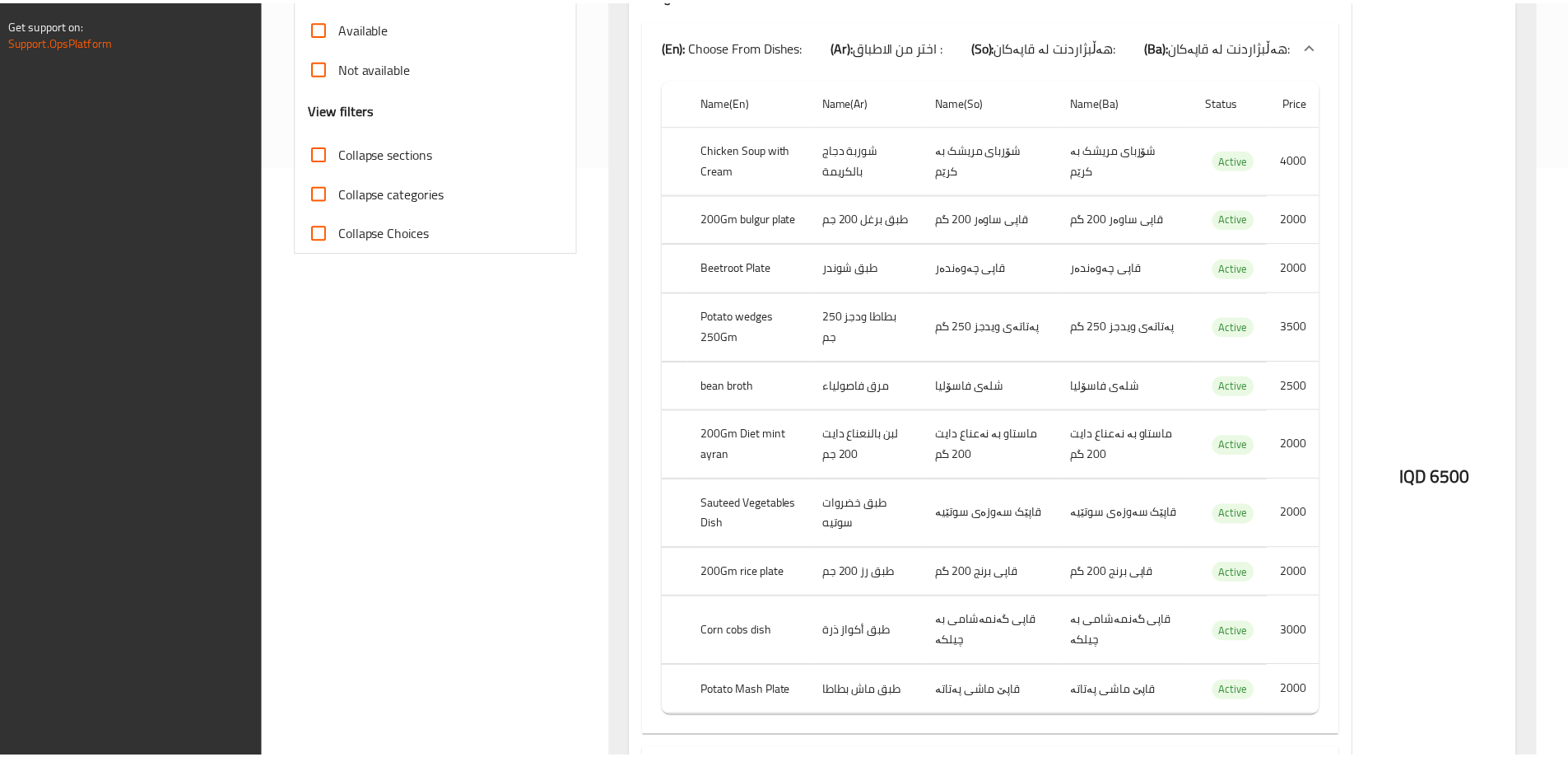
scroll to position [1080, 0]
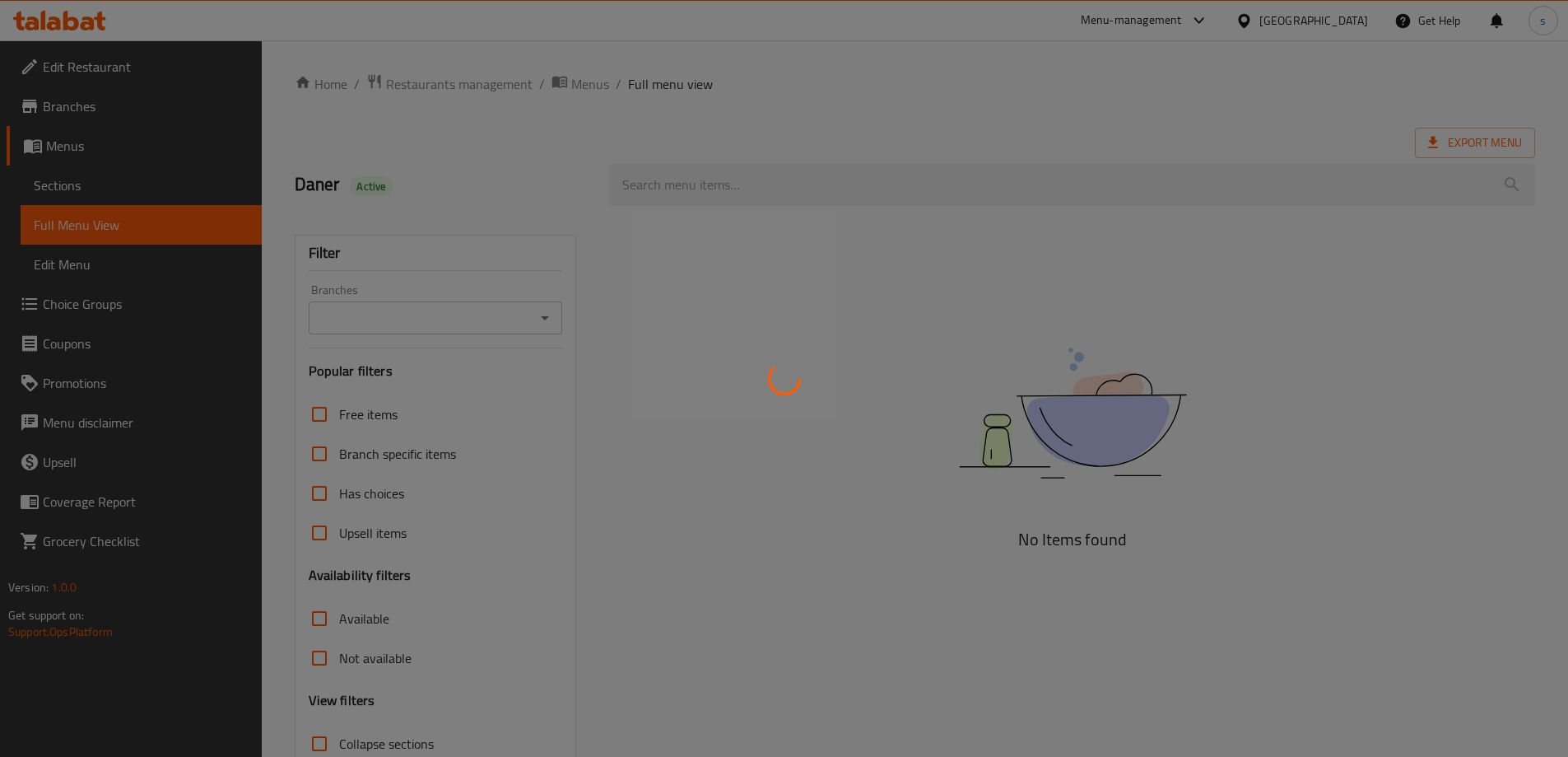
click at [549, 319] on div at bounding box center [784, 378] width 1568 height 757
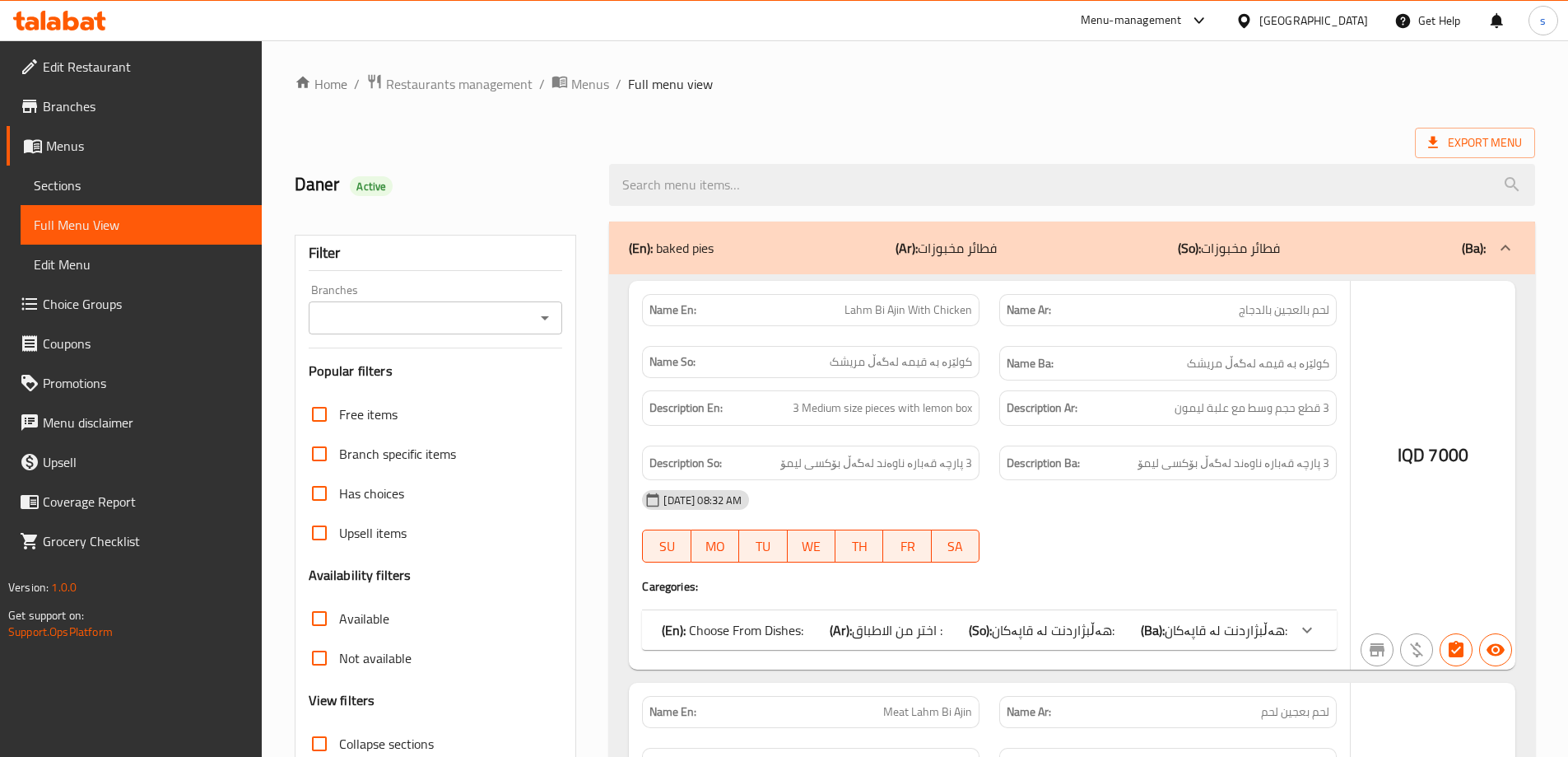
click at [546, 317] on div at bounding box center [784, 378] width 1568 height 757
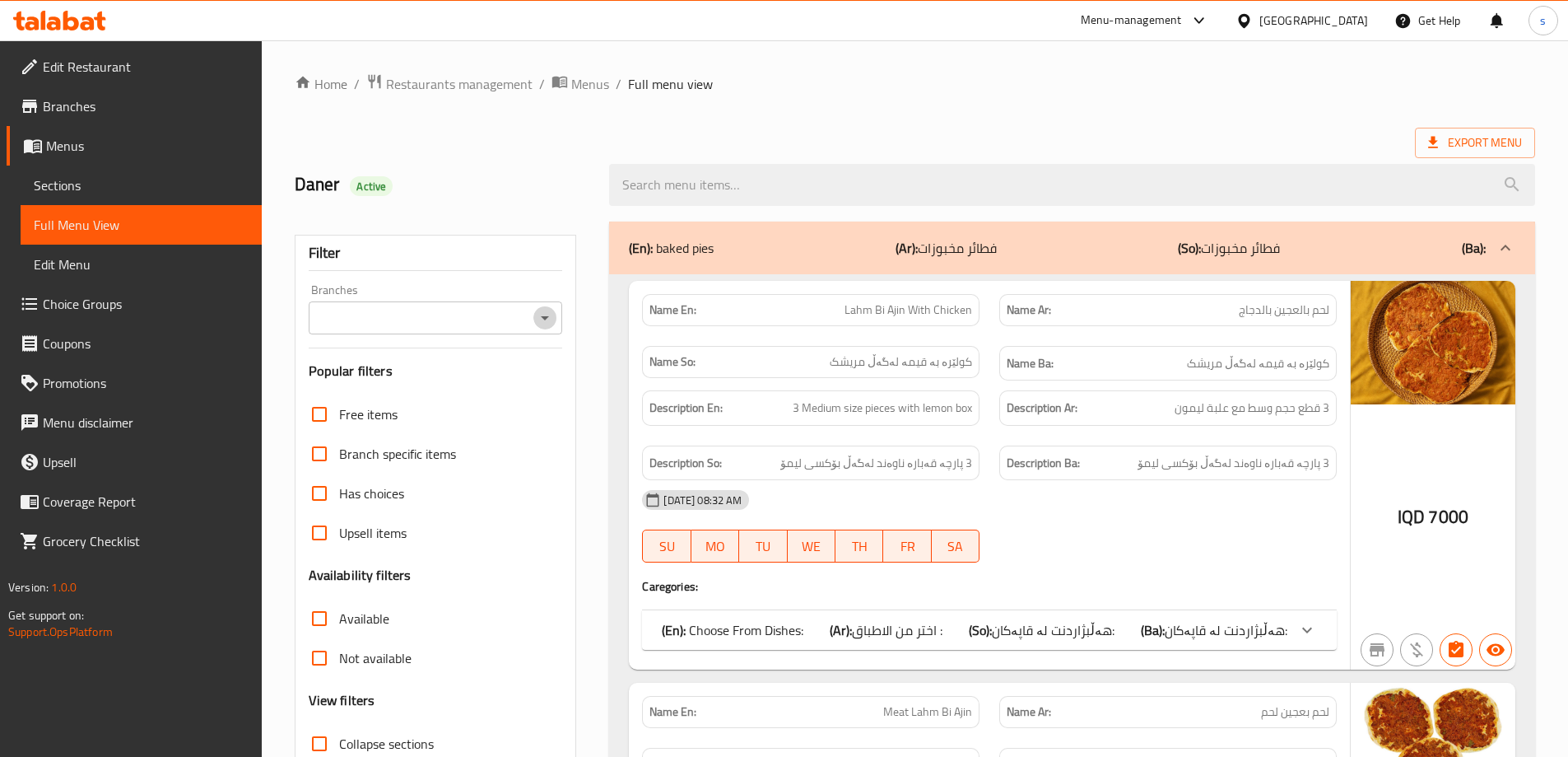
click at [542, 317] on icon "Open" at bounding box center [545, 318] width 9 height 4
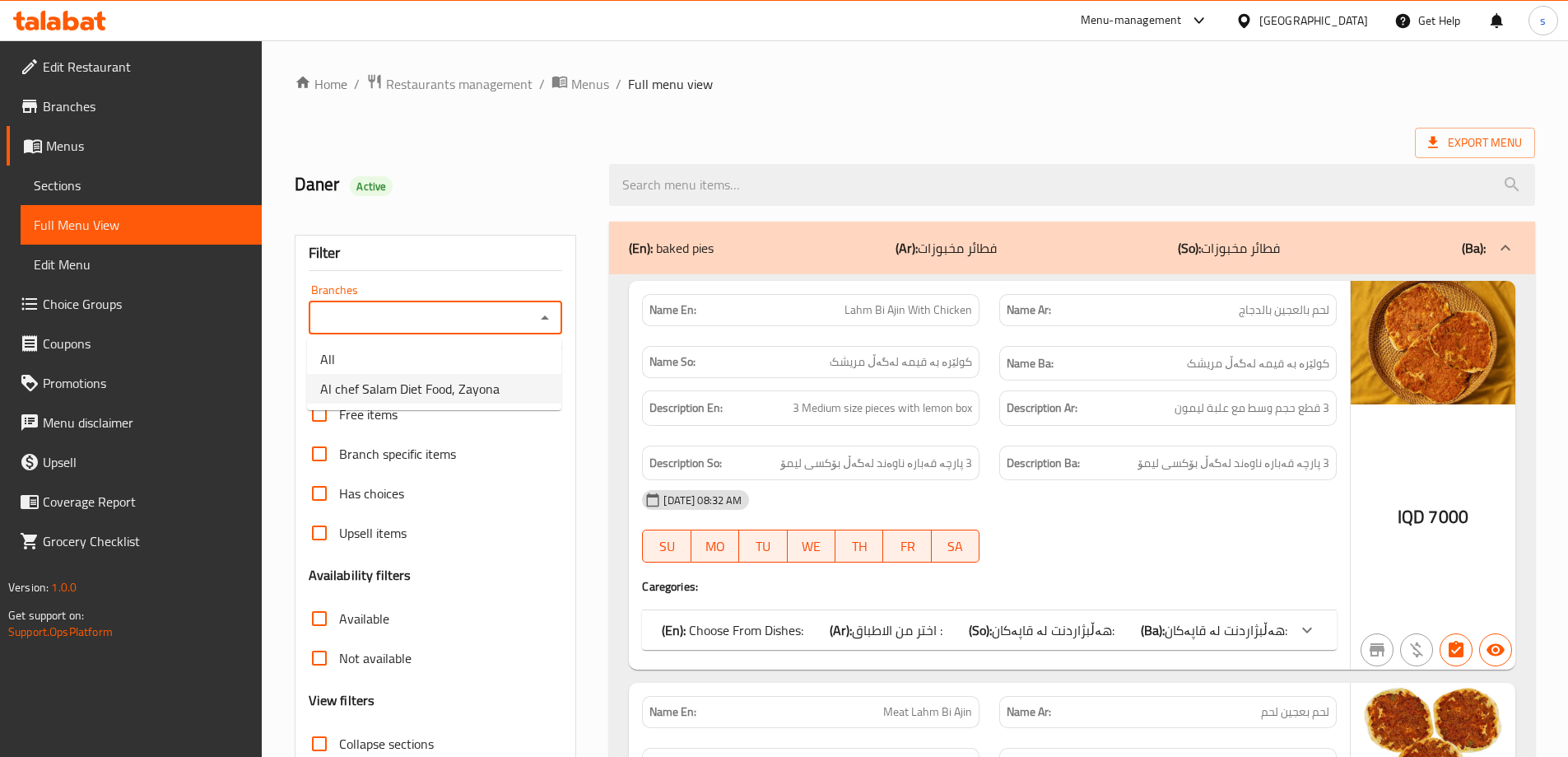
click at [524, 382] on li "Al chef Salam Diet Food, Zayona" at bounding box center [434, 388] width 254 height 29
type input "Al chef Salam Diet Food, Zayona"
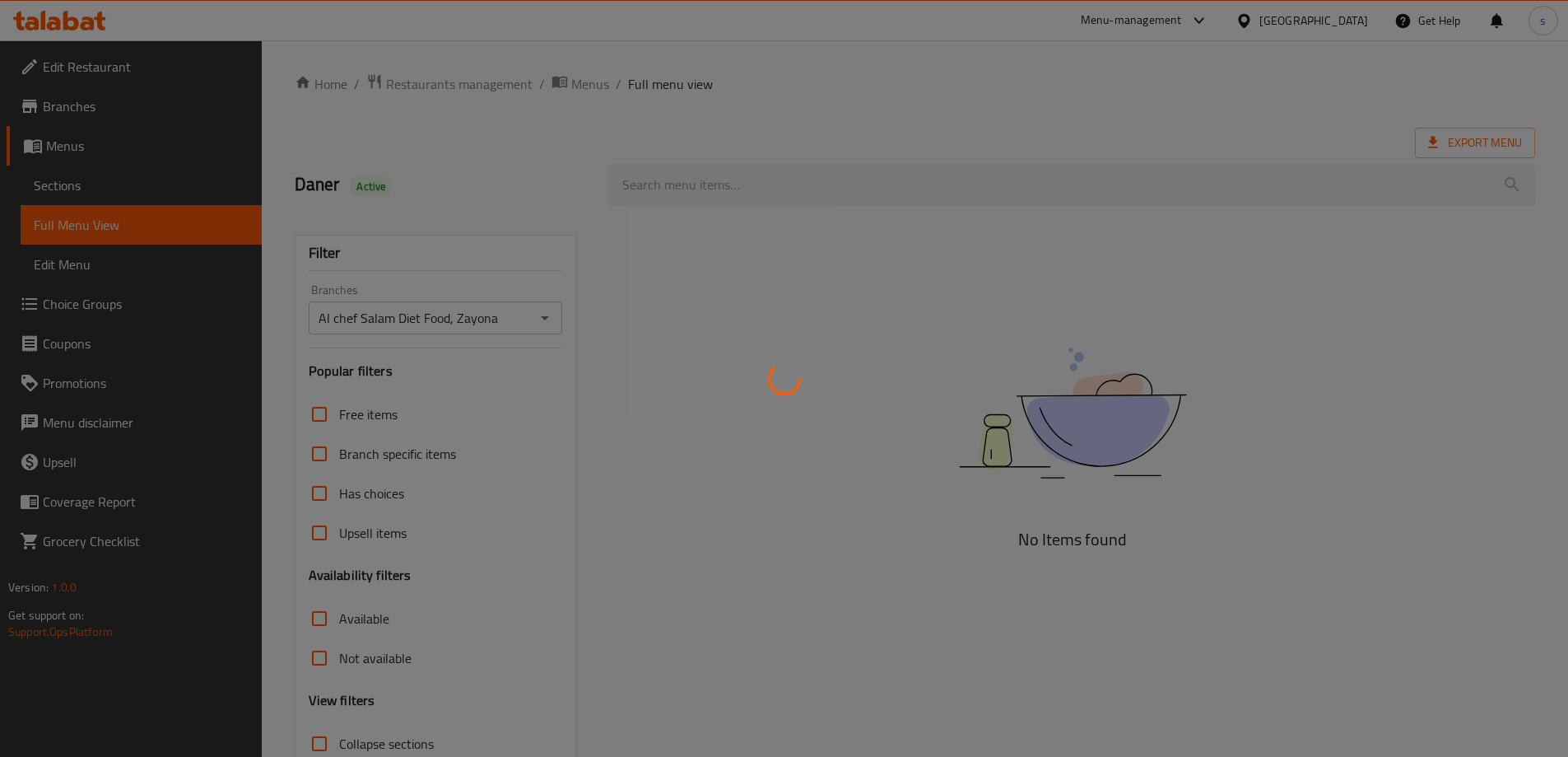
click at [693, 183] on div at bounding box center [784, 378] width 1568 height 757
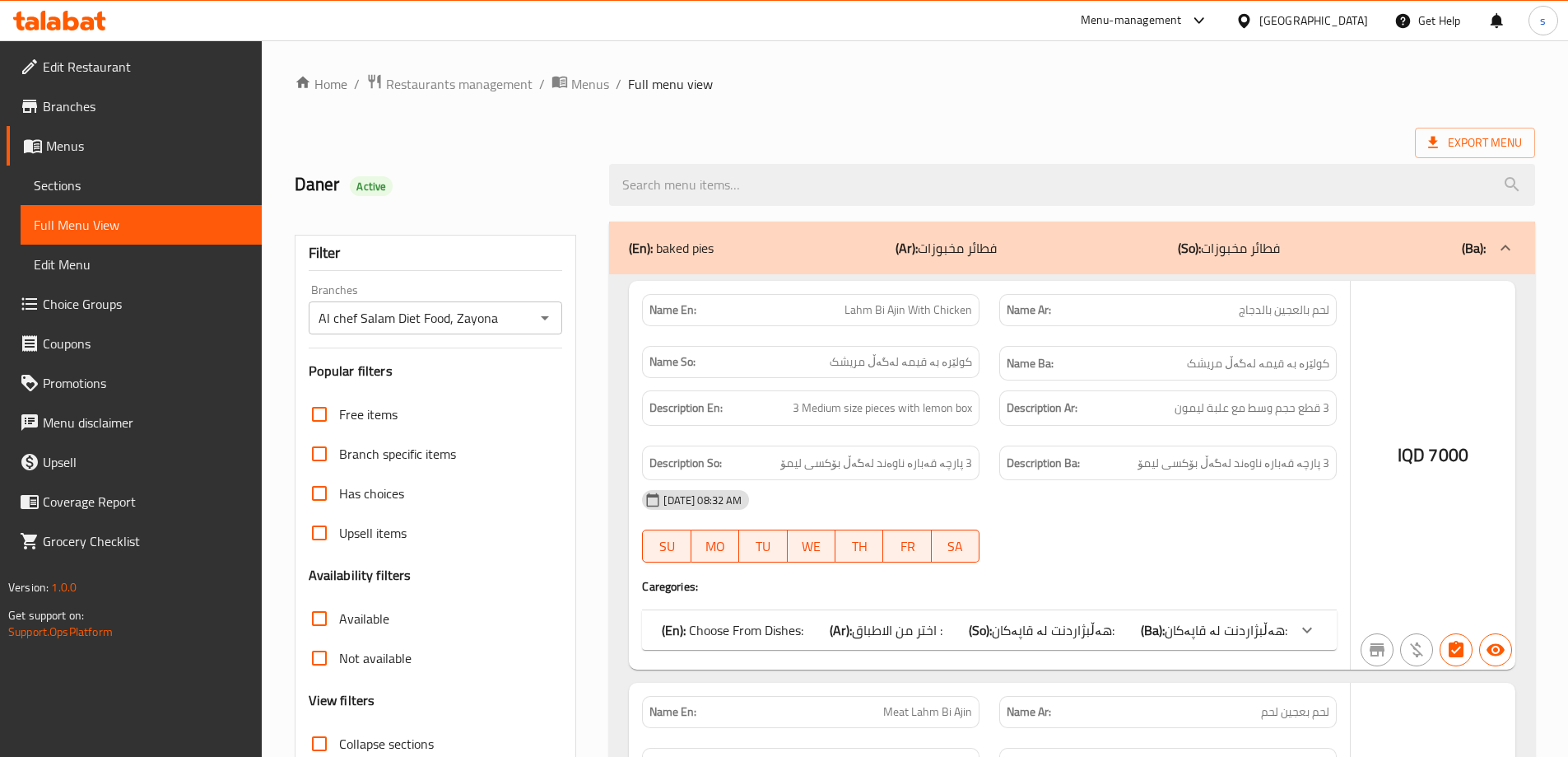
click at [693, 183] on div at bounding box center [784, 378] width 1568 height 757
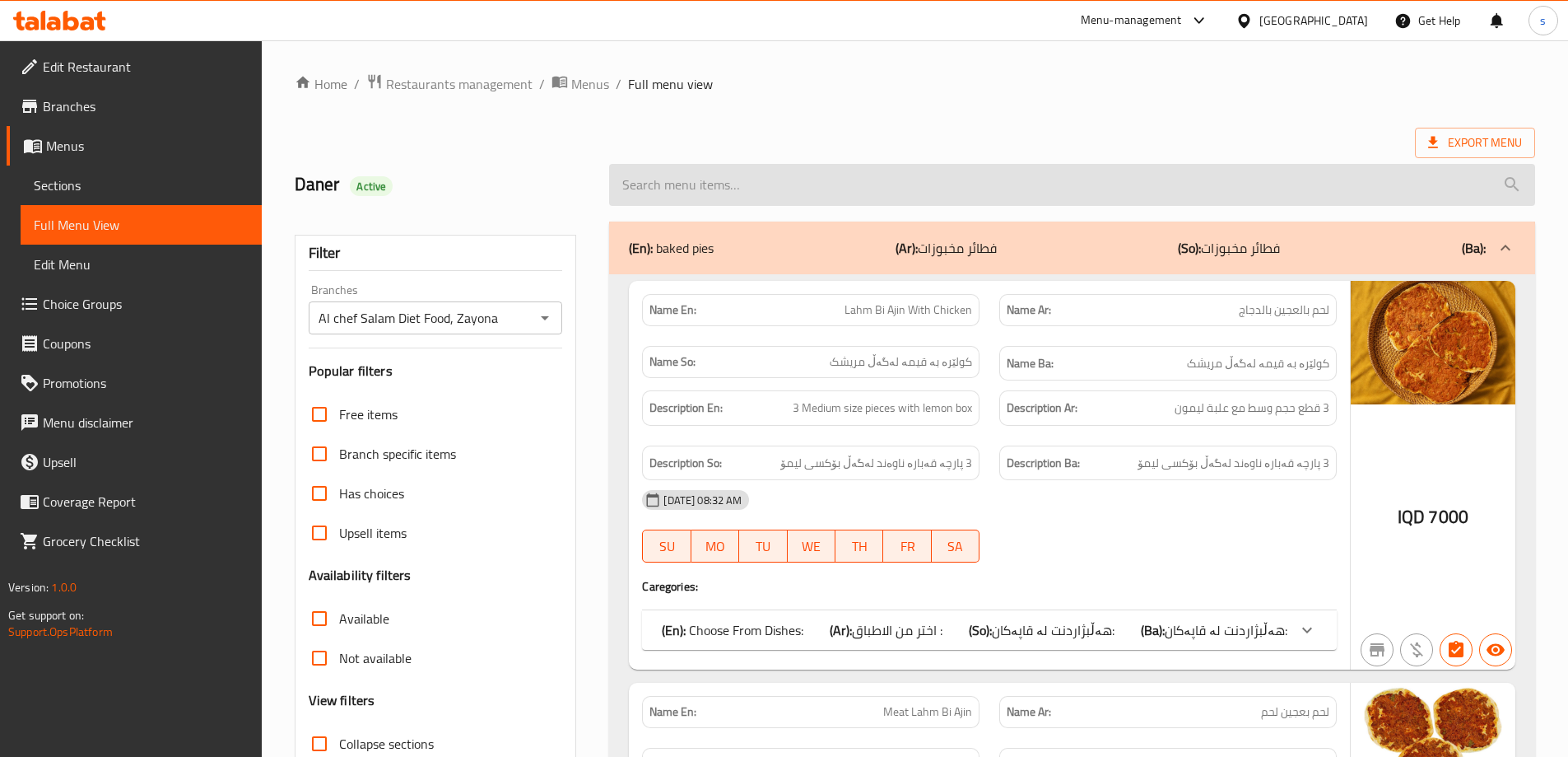
click at [660, 185] on input "search" at bounding box center [1071, 184] width 926 height 42
paste input "Cheese Chicken Steak Sandwich"
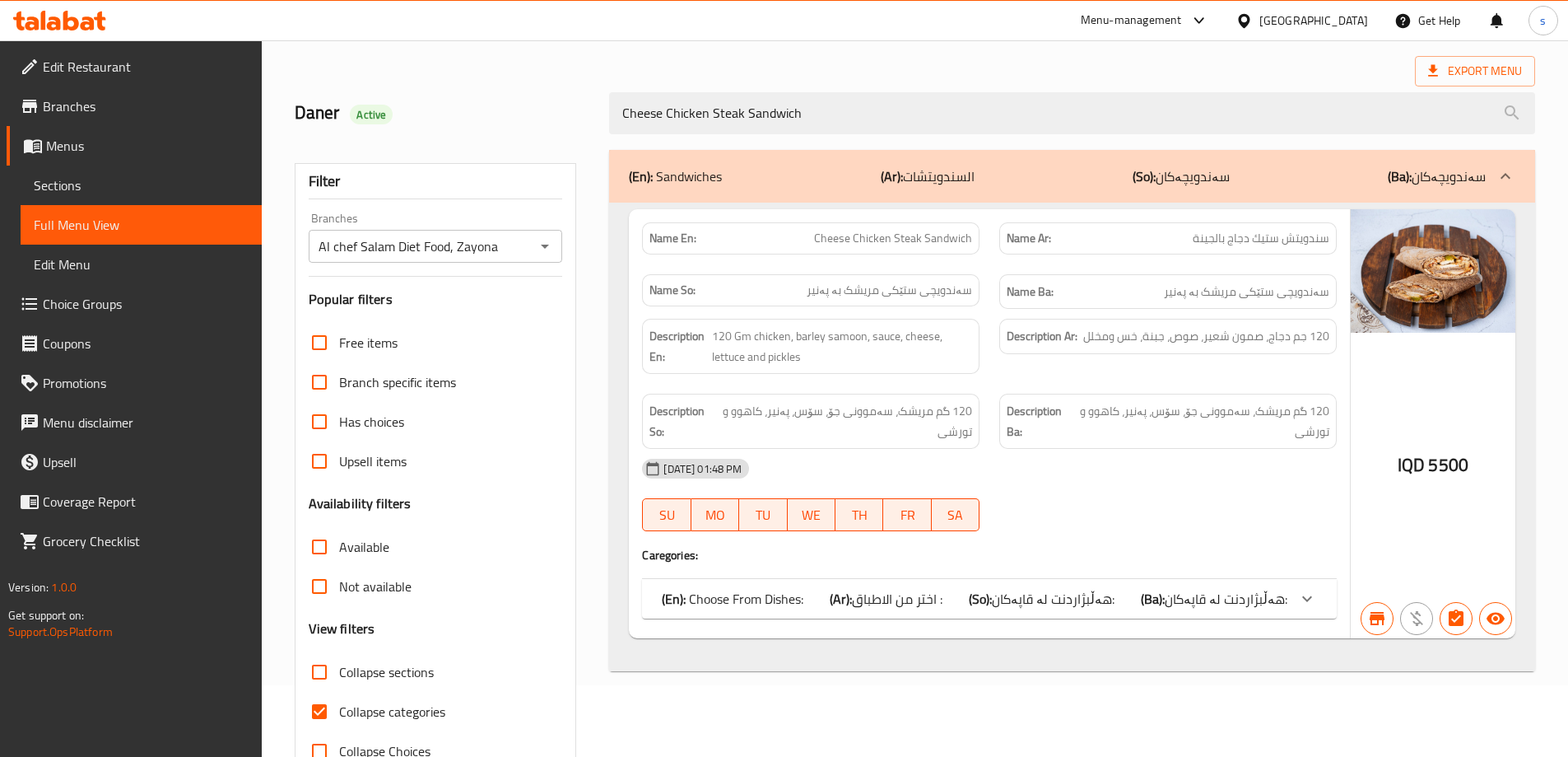
scroll to position [120, 0]
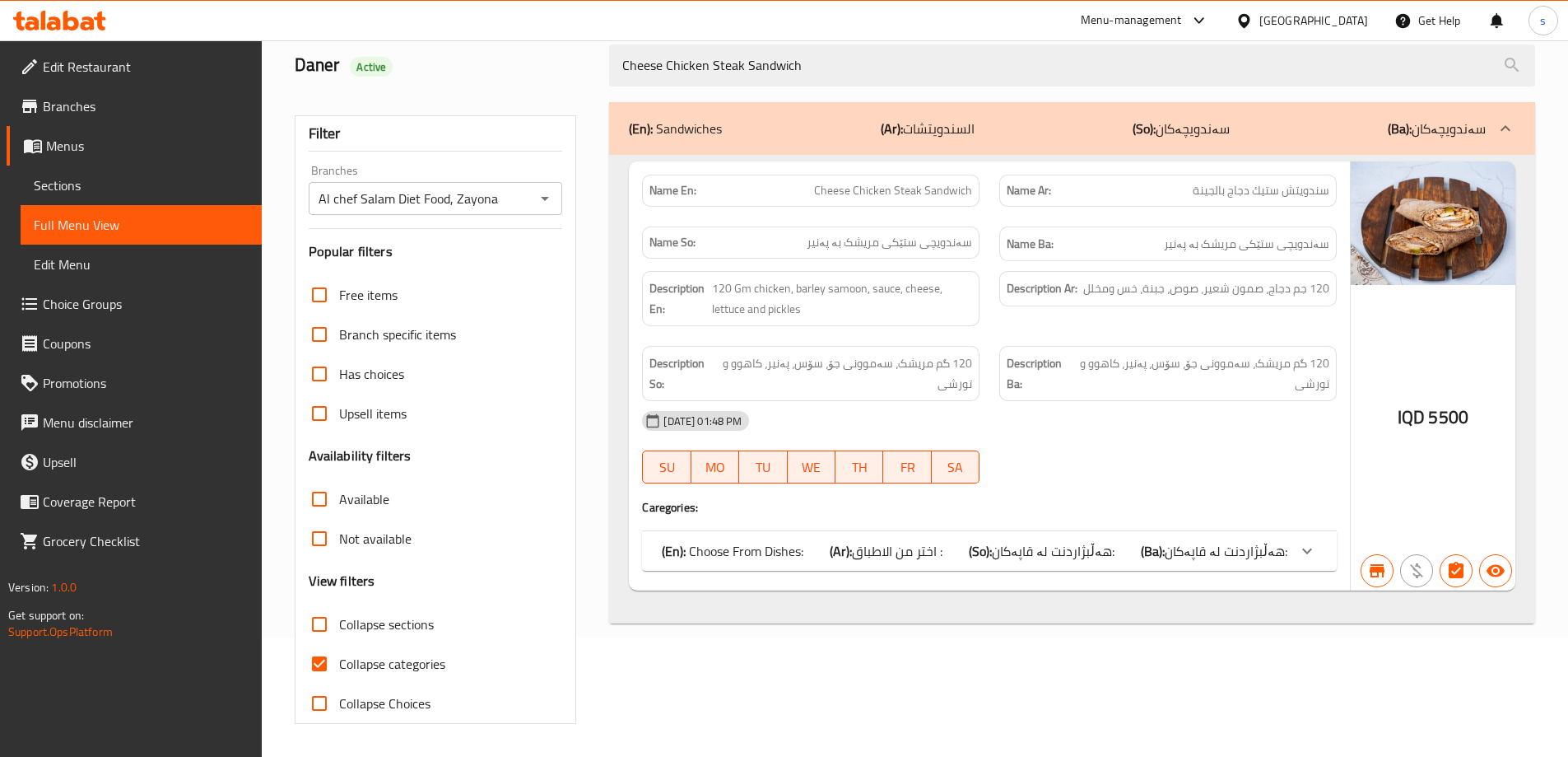
type input "Cheese Chicken Steak Sandwich"
click at [321, 654] on input "Collapse categories" at bounding box center [319, 664] width 40 height 40
checkbox input "false"
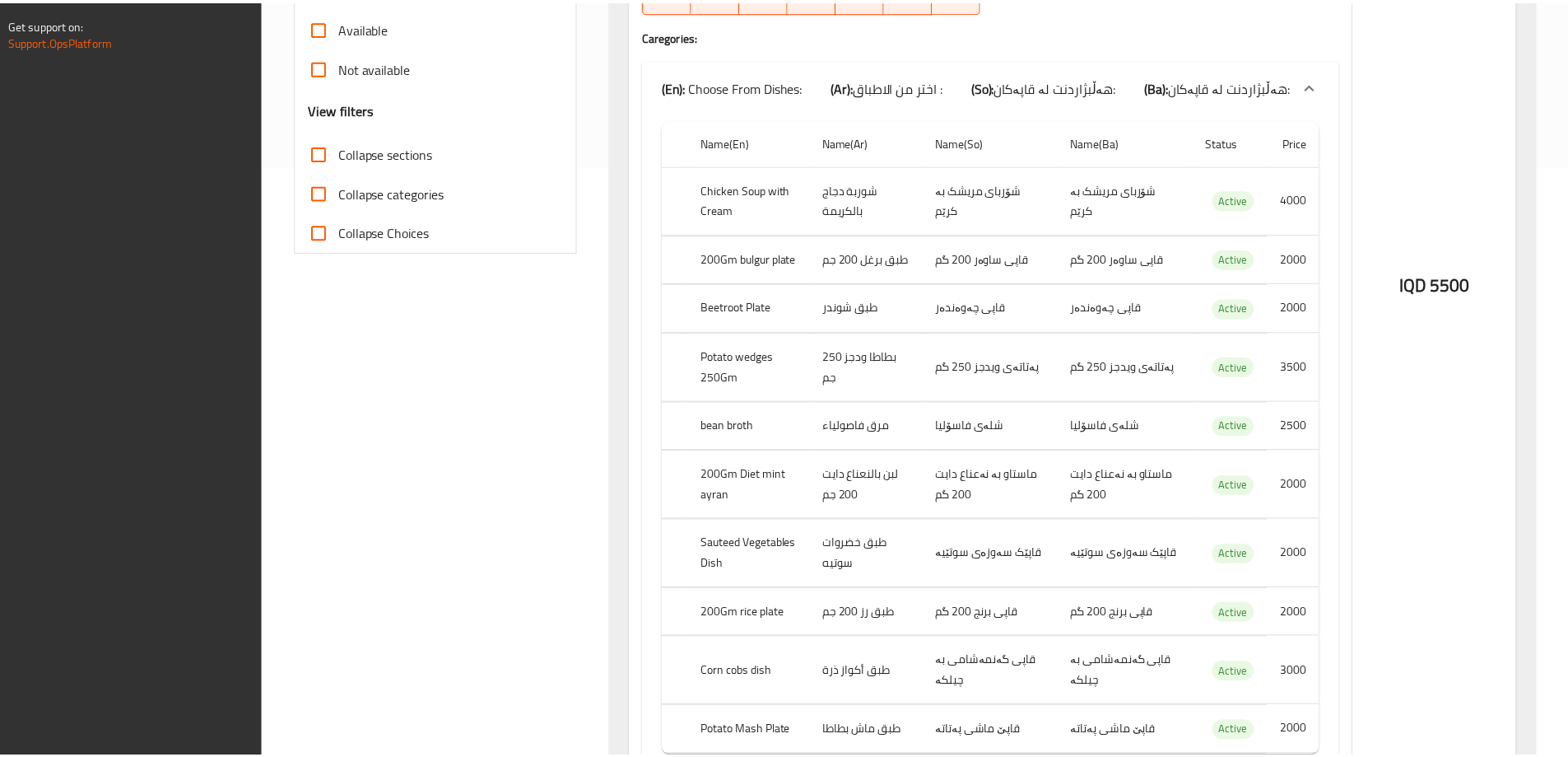
scroll to position [696, 0]
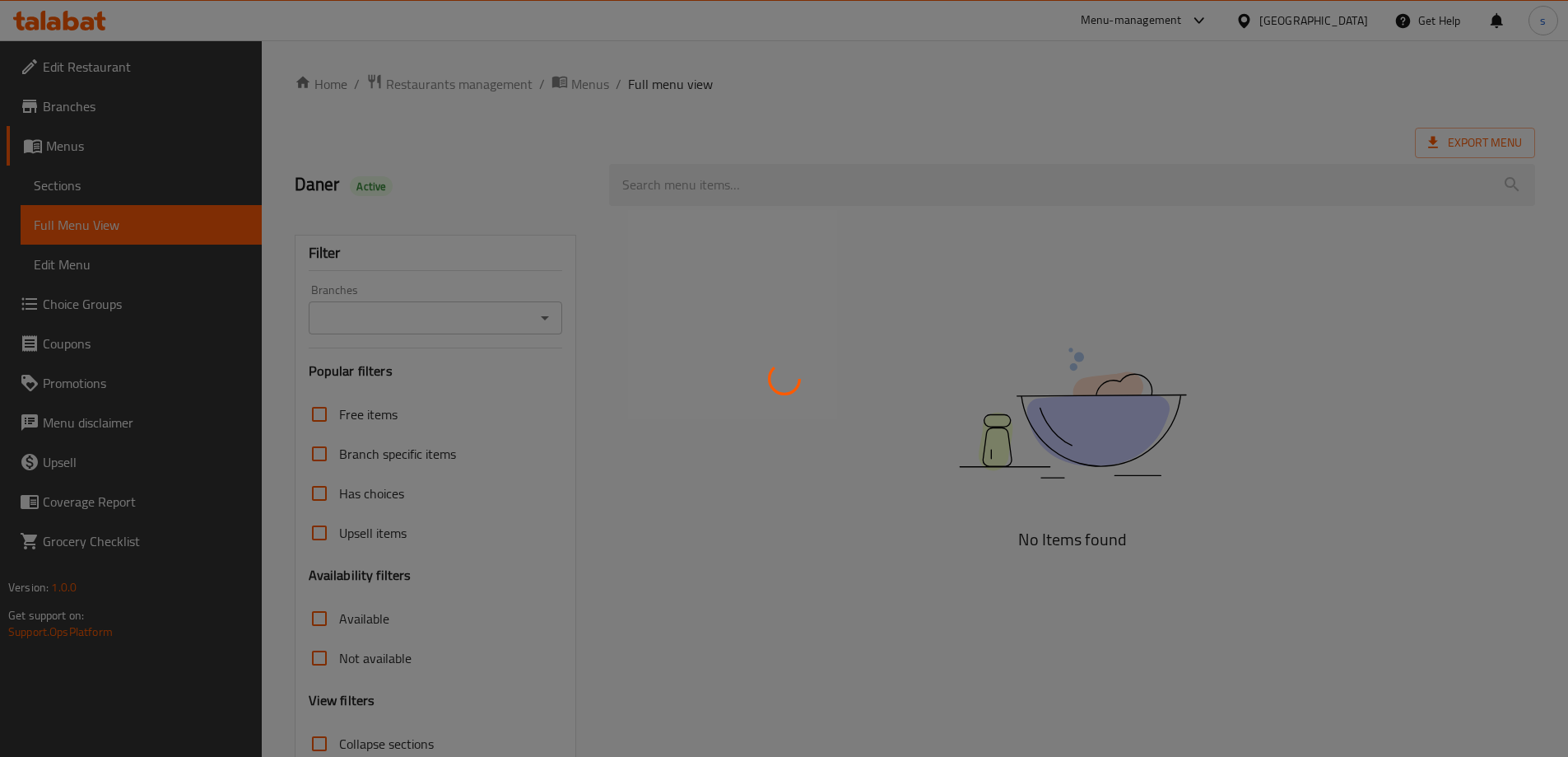
click at [544, 320] on div at bounding box center [784, 378] width 1568 height 757
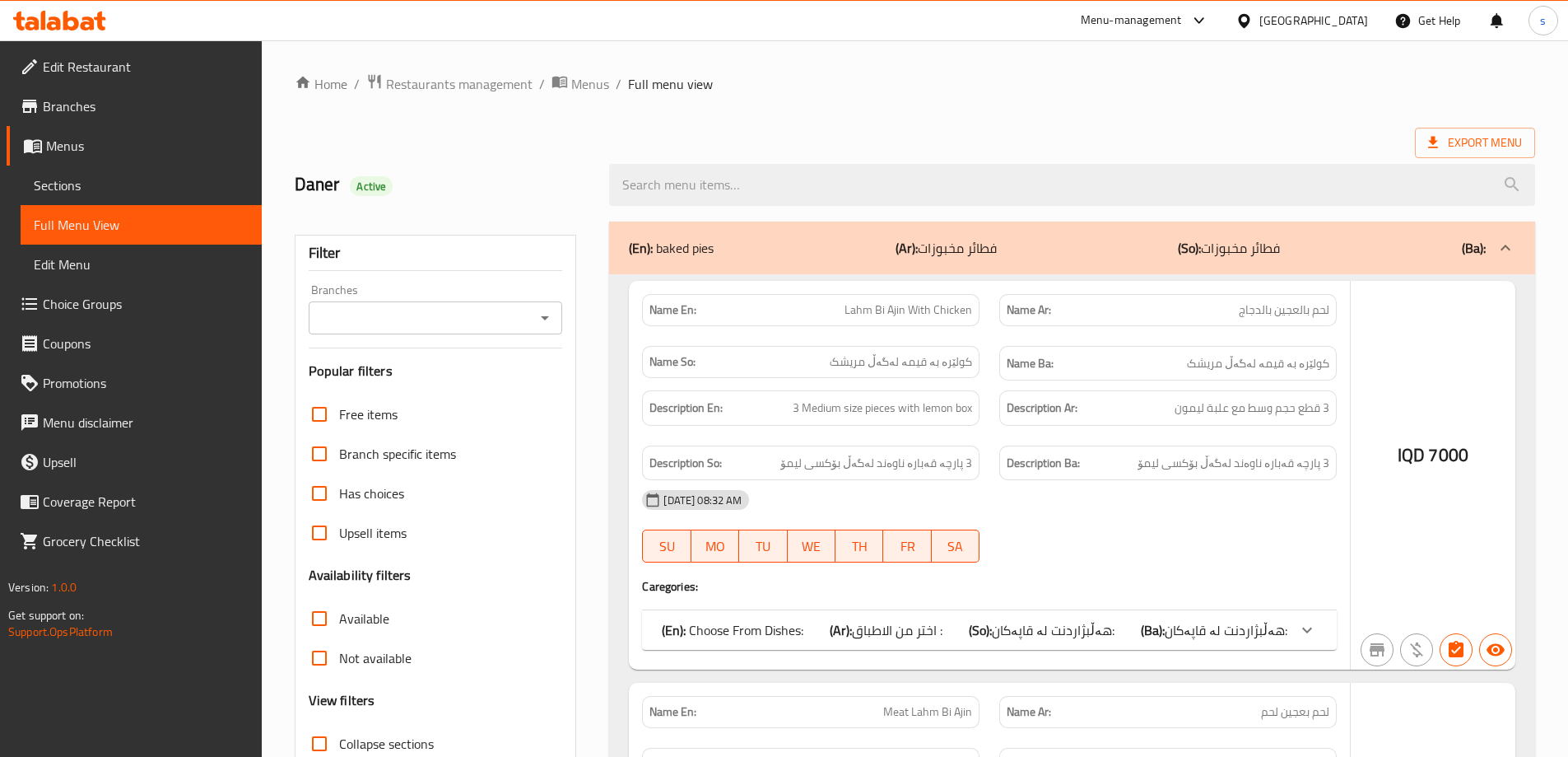
click at [541, 319] on div at bounding box center [784, 378] width 1568 height 757
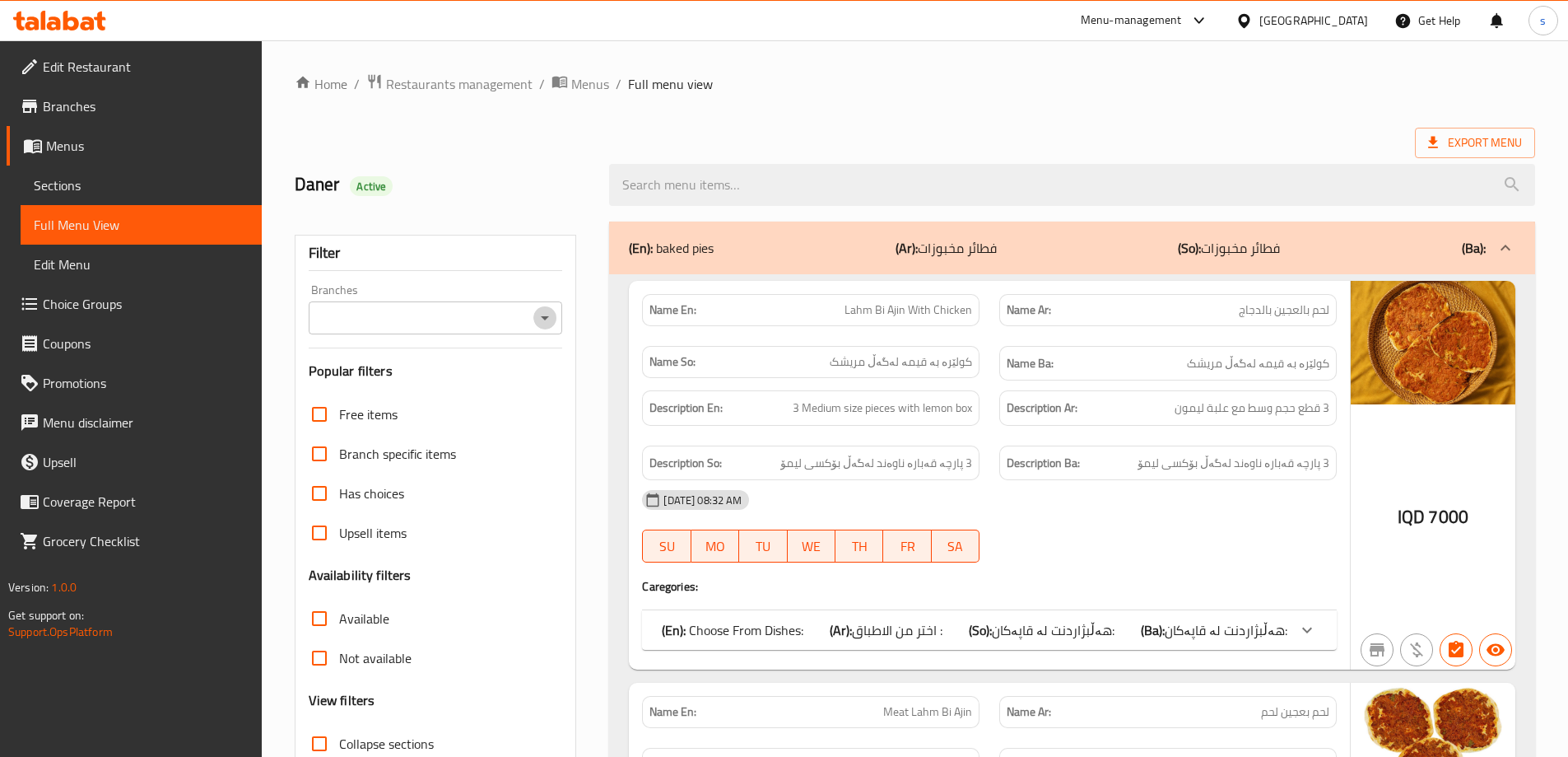
click at [536, 312] on icon "Open" at bounding box center [544, 318] width 20 height 20
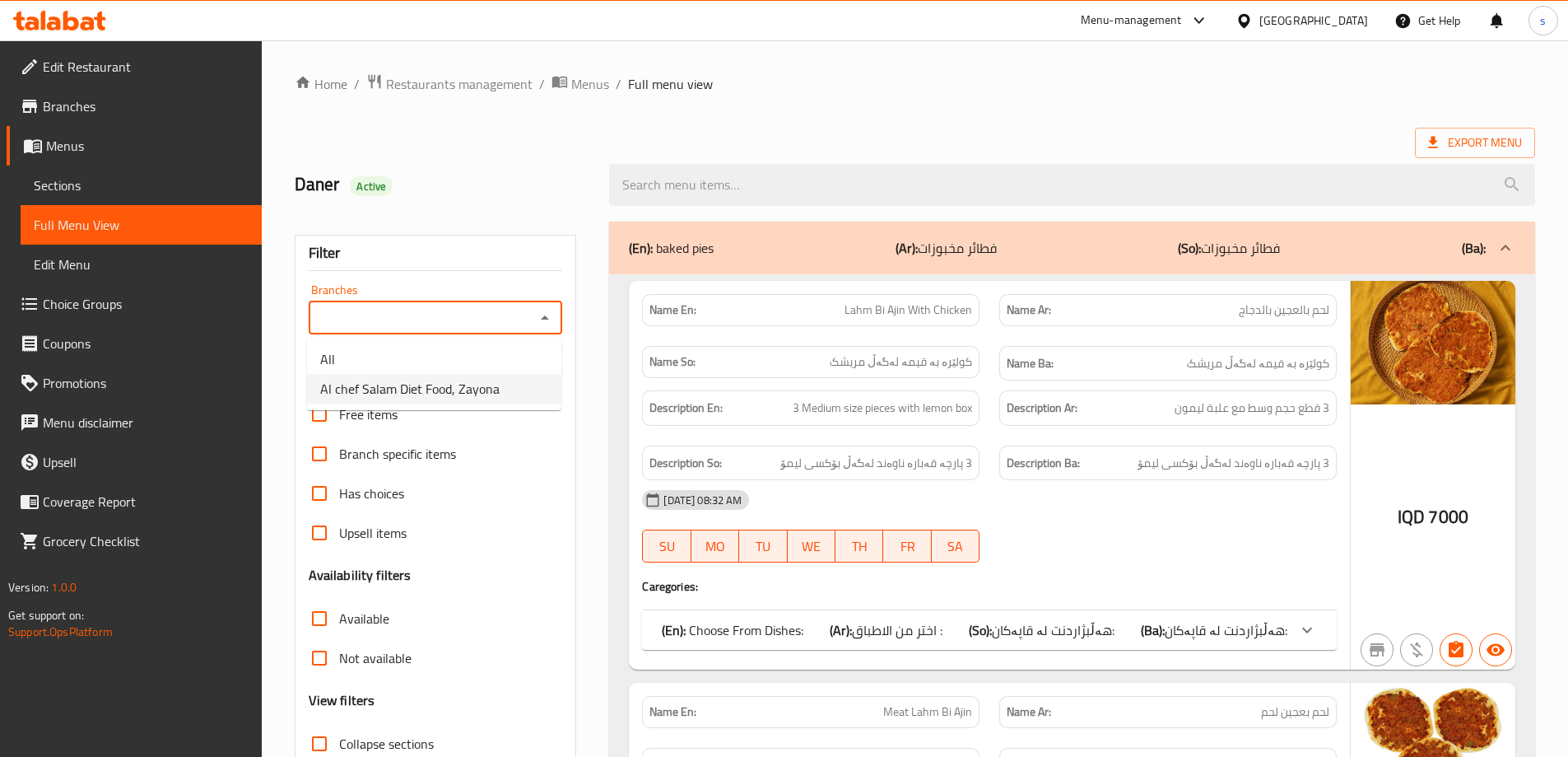
click at [525, 390] on li "Al chef Salam Diet Food, Zayona" at bounding box center [434, 388] width 254 height 29
type input "Al chef Salam Diet Food, Zayona"
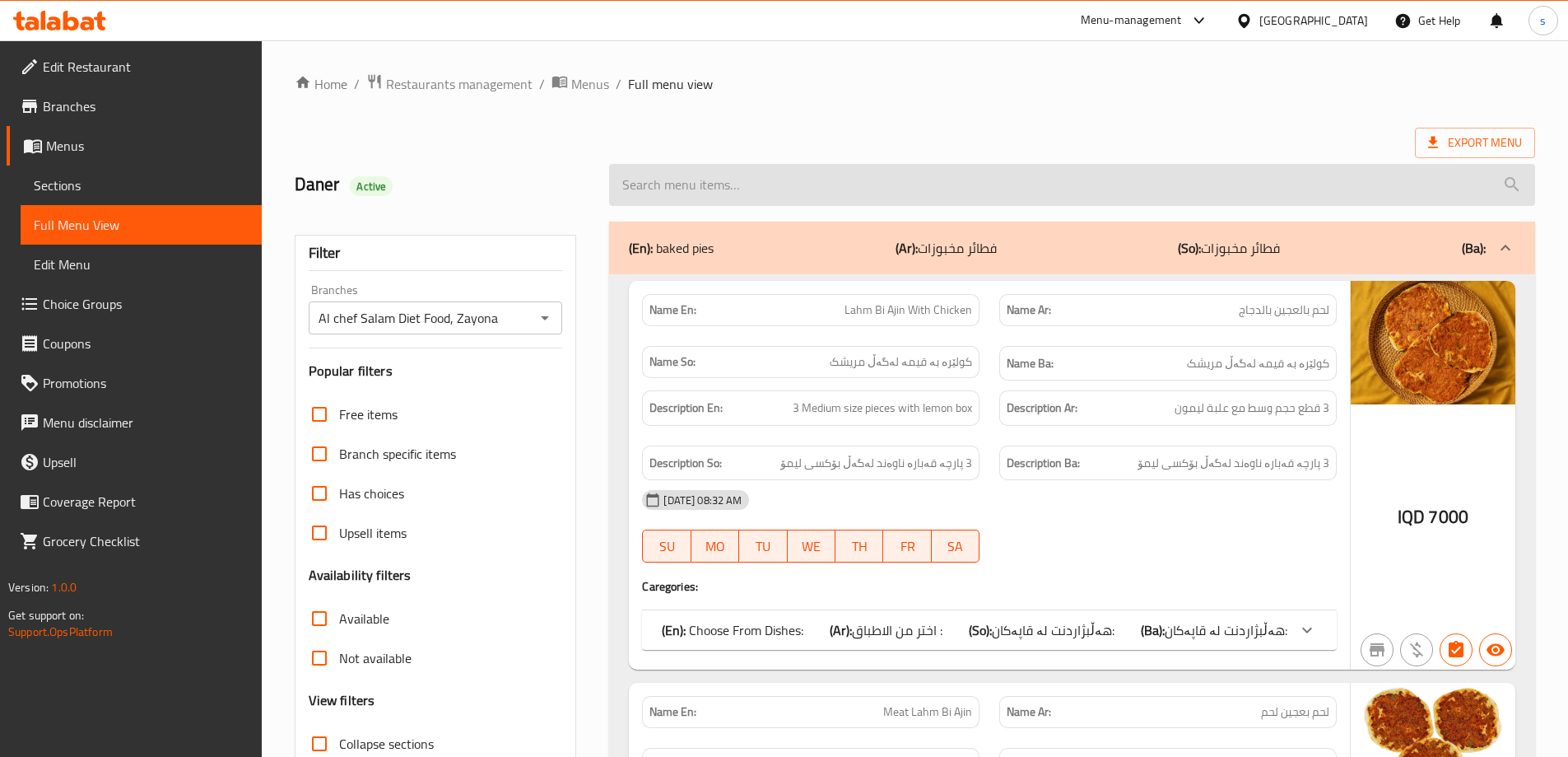
click at [731, 194] on input "search" at bounding box center [1071, 184] width 926 height 42
paste input "Chicken Mexicano Sandwich"
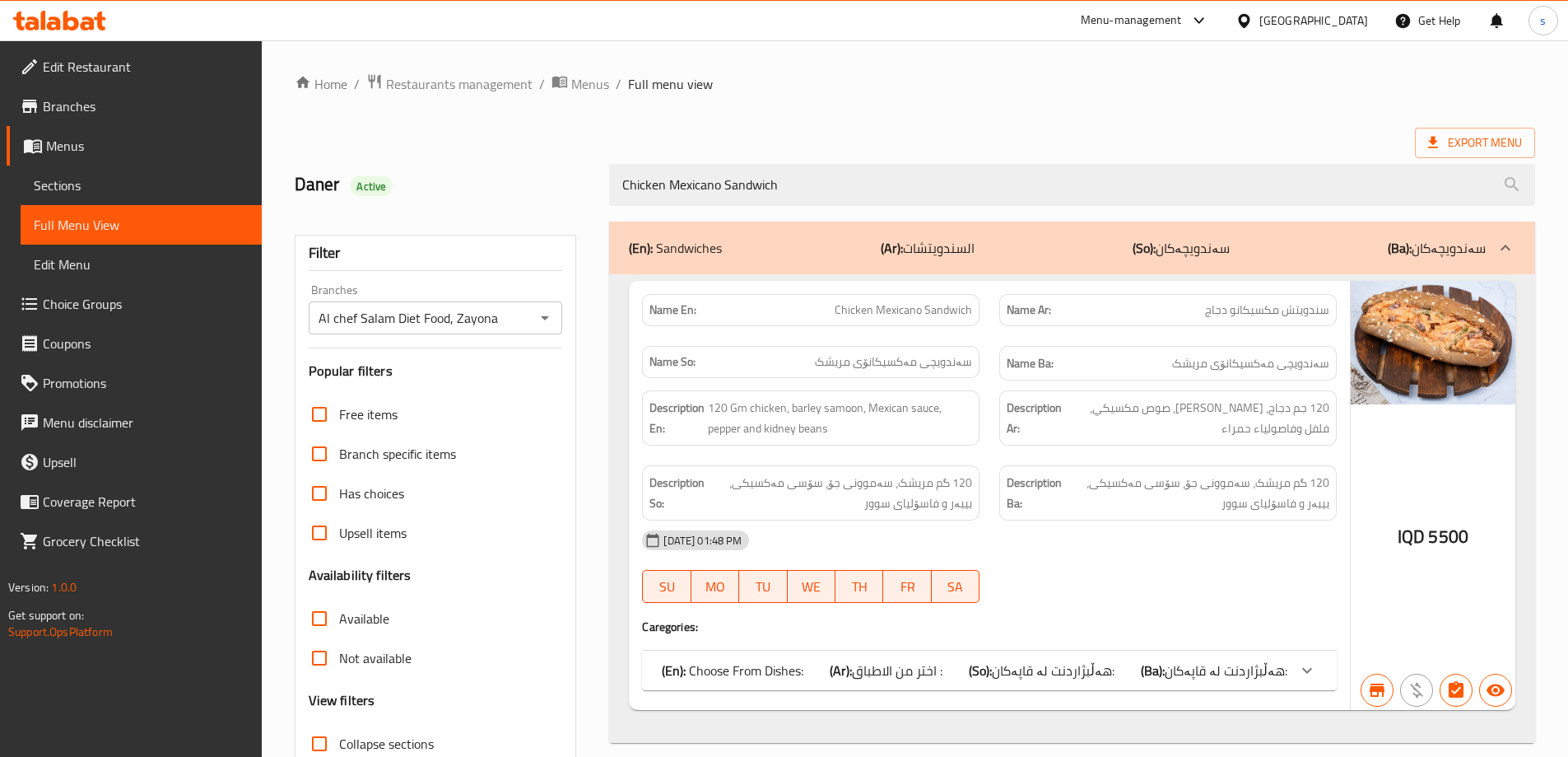
scroll to position [120, 0]
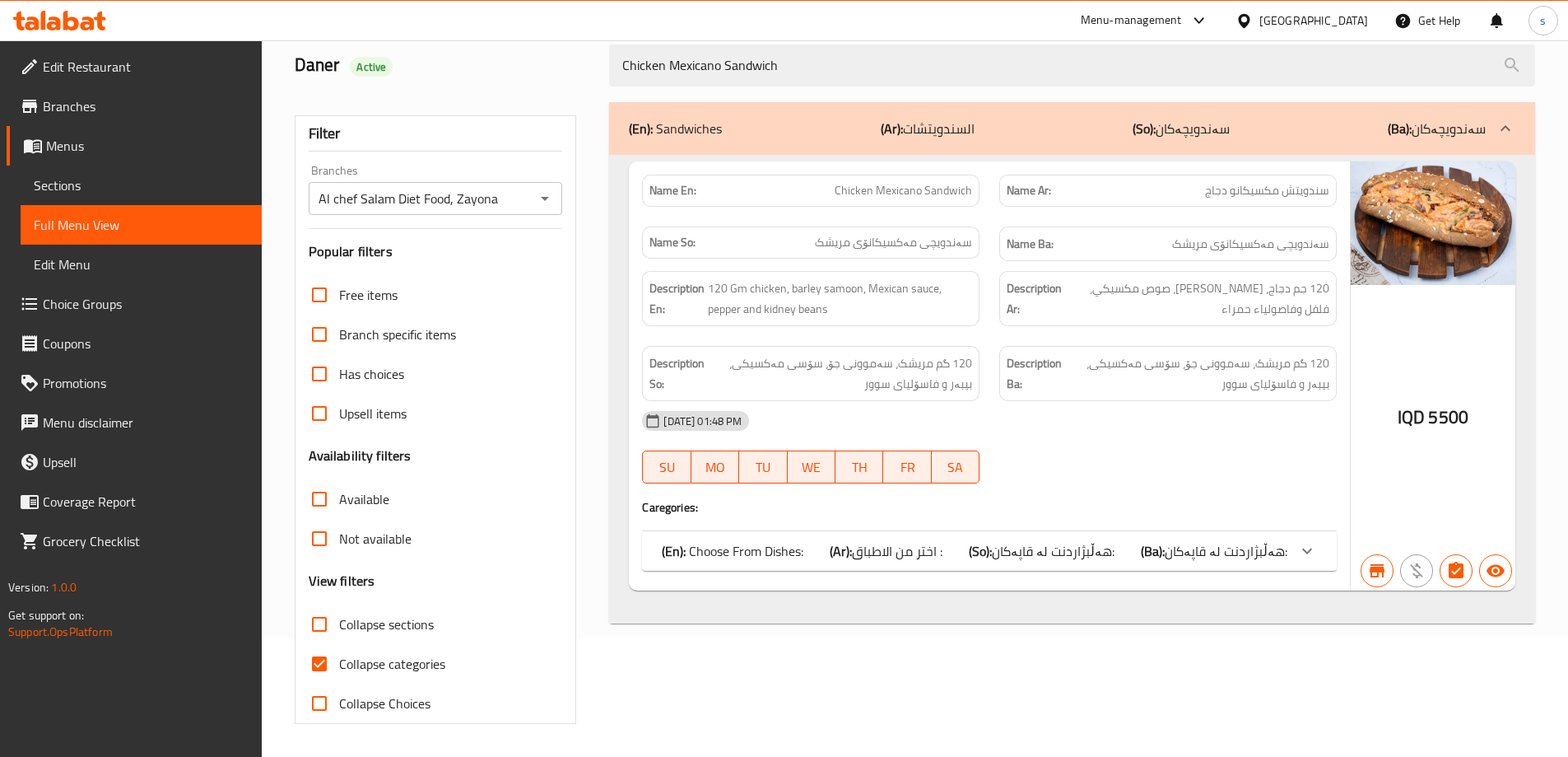
type input "Chicken Mexicano Sandwich"
click at [310, 670] on input "Collapse categories" at bounding box center [319, 664] width 40 height 40
checkbox input "false"
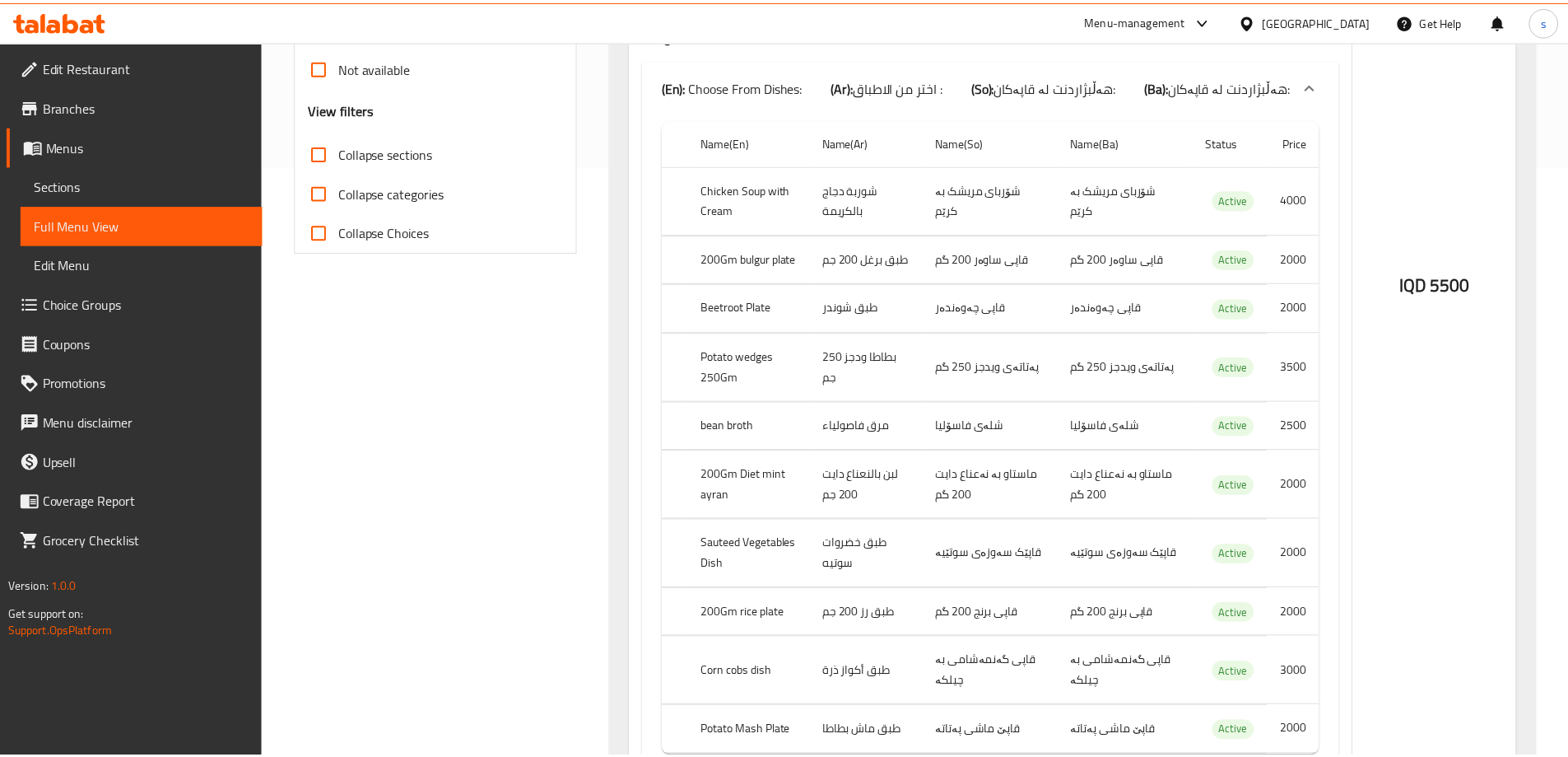
scroll to position [696, 0]
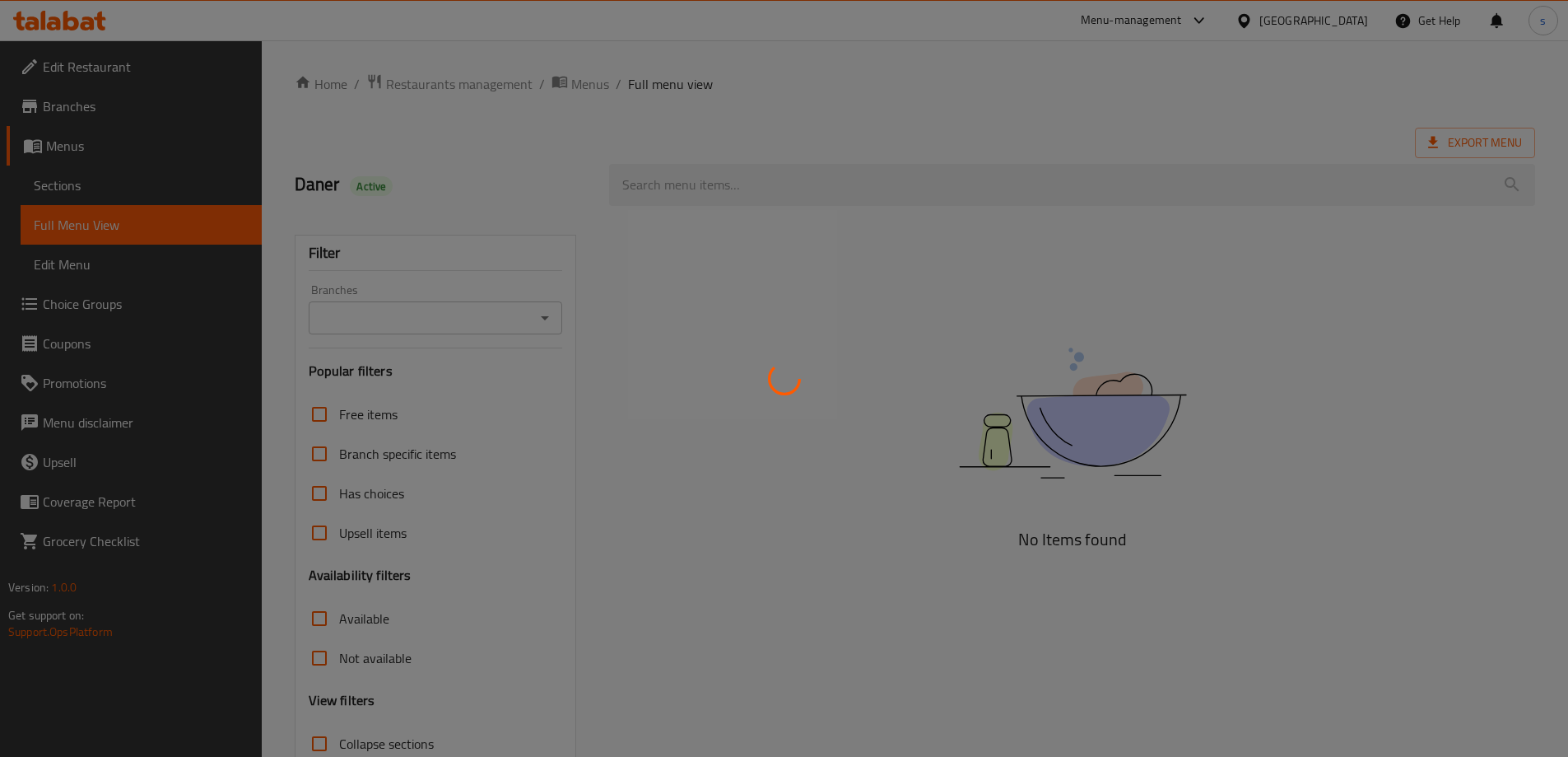
click at [552, 314] on div at bounding box center [784, 378] width 1568 height 757
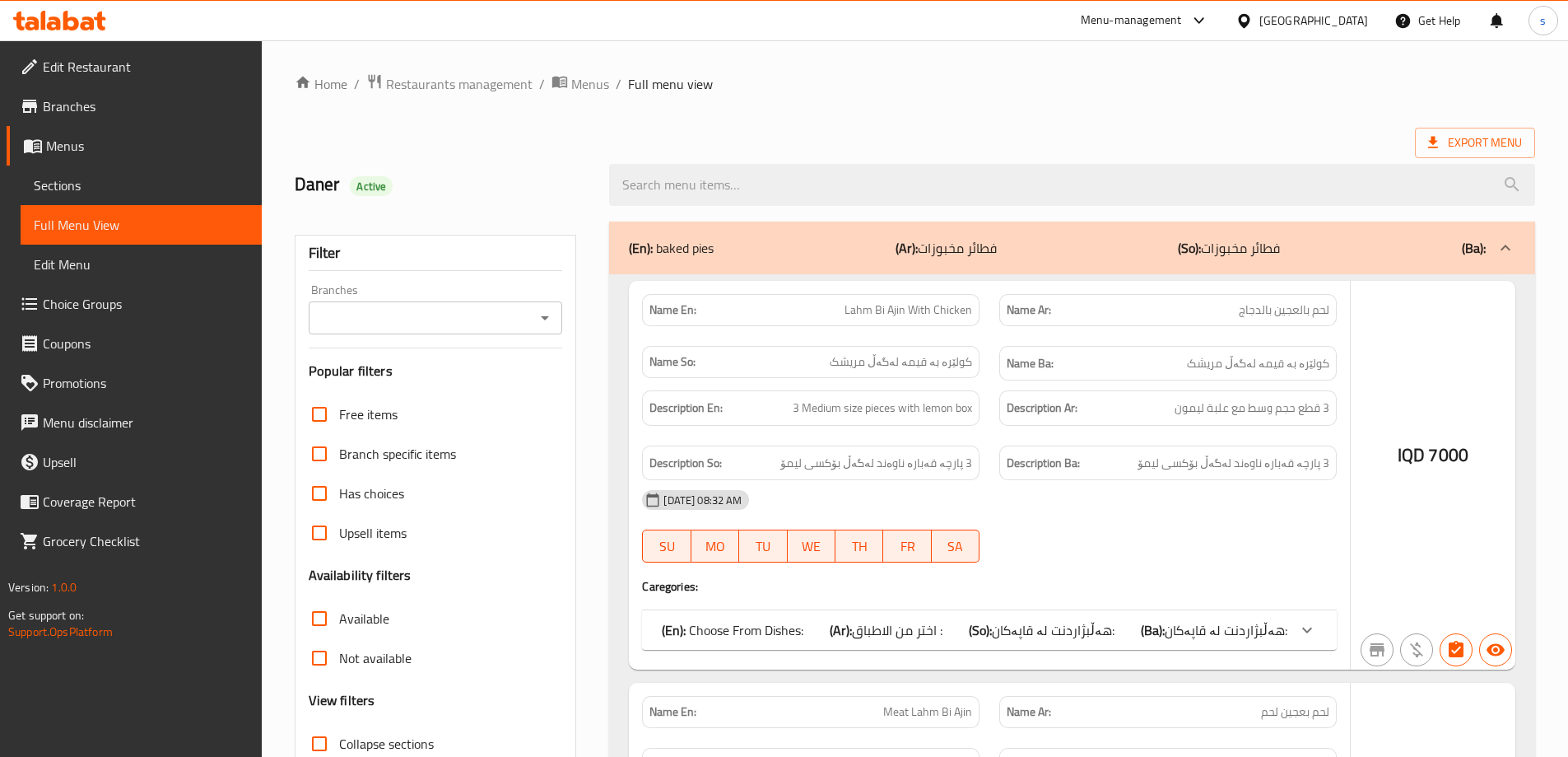
click at [544, 317] on div at bounding box center [784, 378] width 1568 height 757
click at [542, 317] on div at bounding box center [784, 378] width 1568 height 757
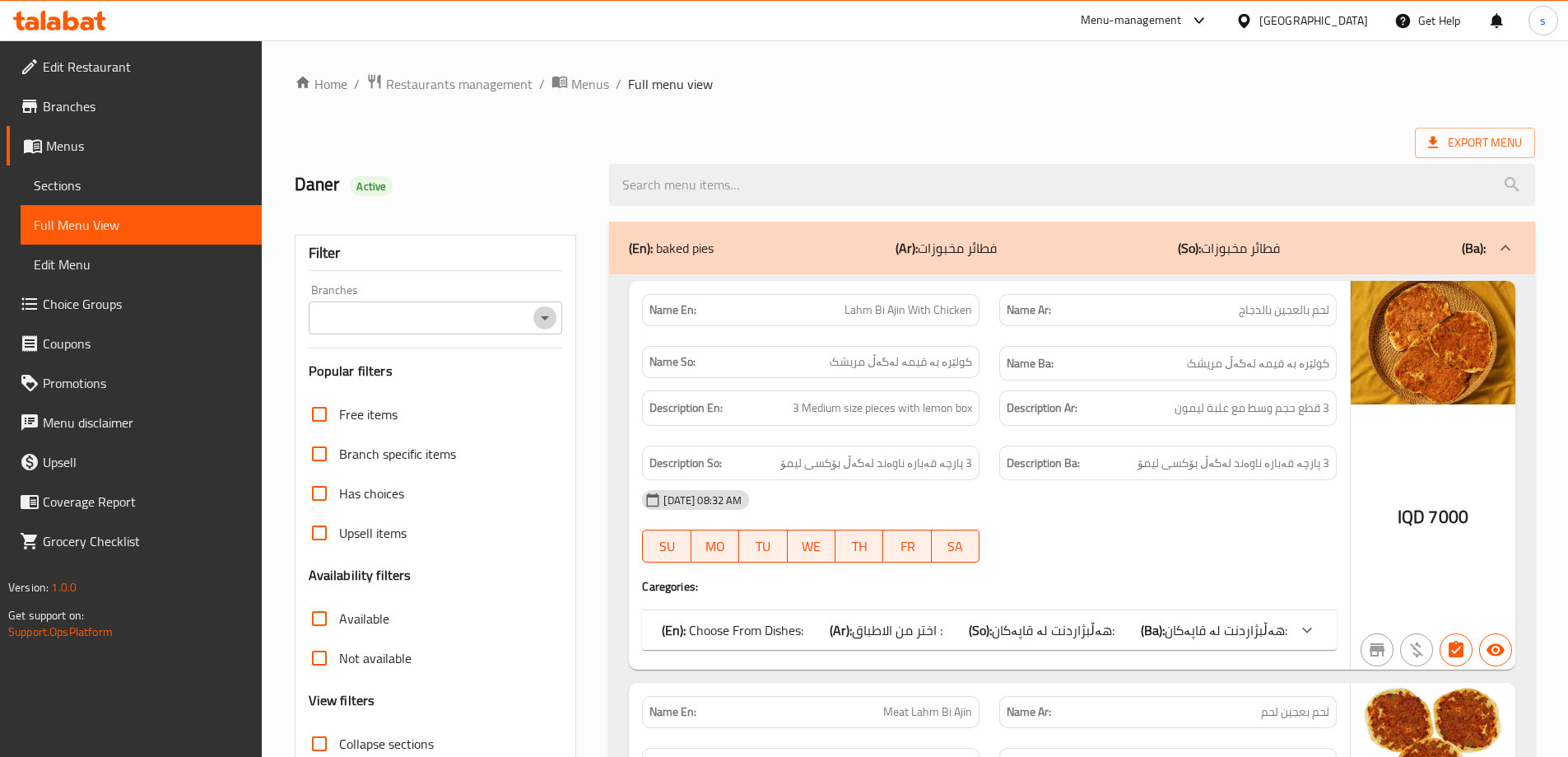
click at [542, 317] on icon "Open" at bounding box center [544, 318] width 20 height 20
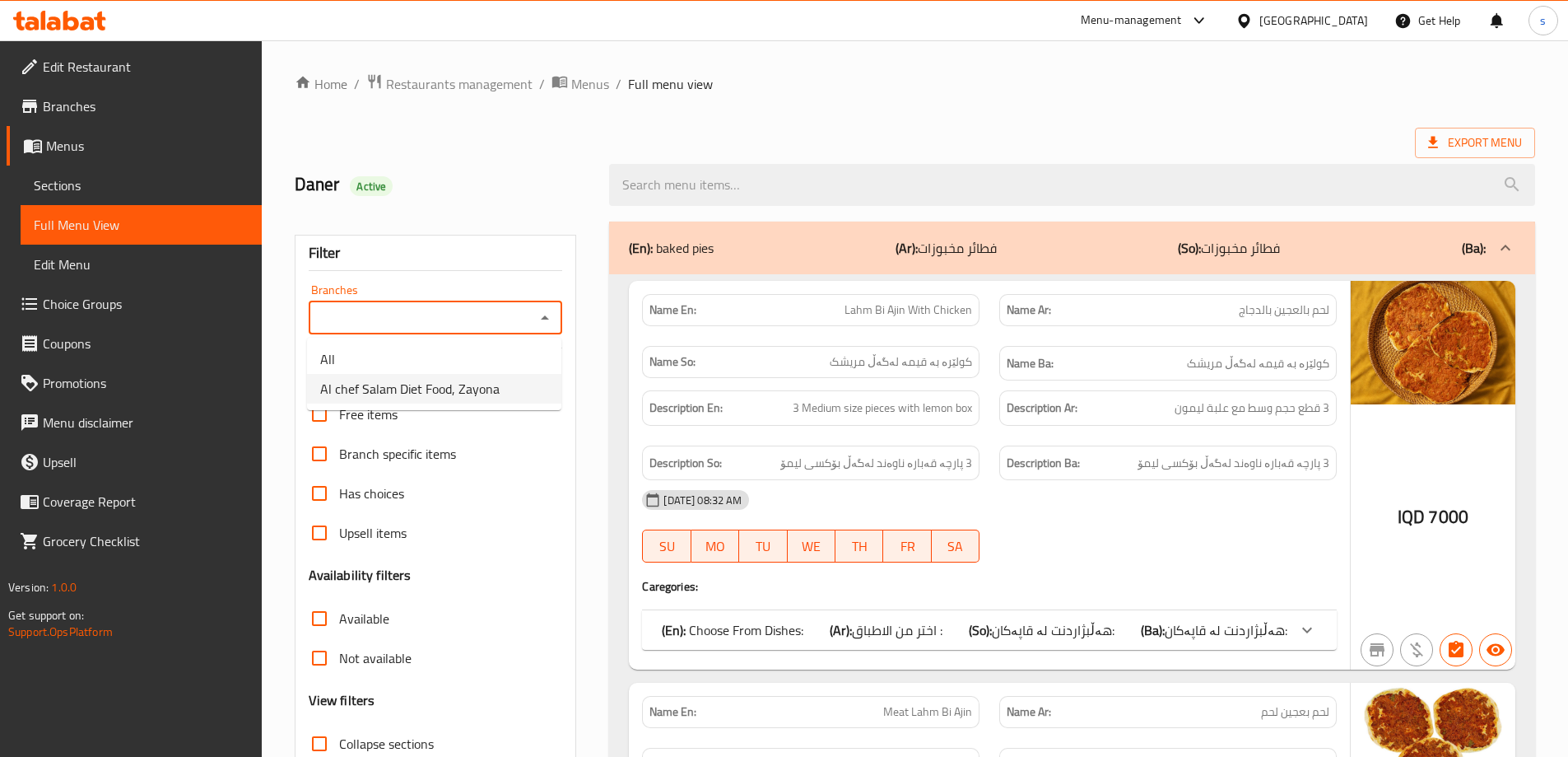
click at [502, 390] on li "Al chef Salam Diet Food, Zayona" at bounding box center [434, 388] width 254 height 29
type input "Al chef Salam Diet Food, Zayona"
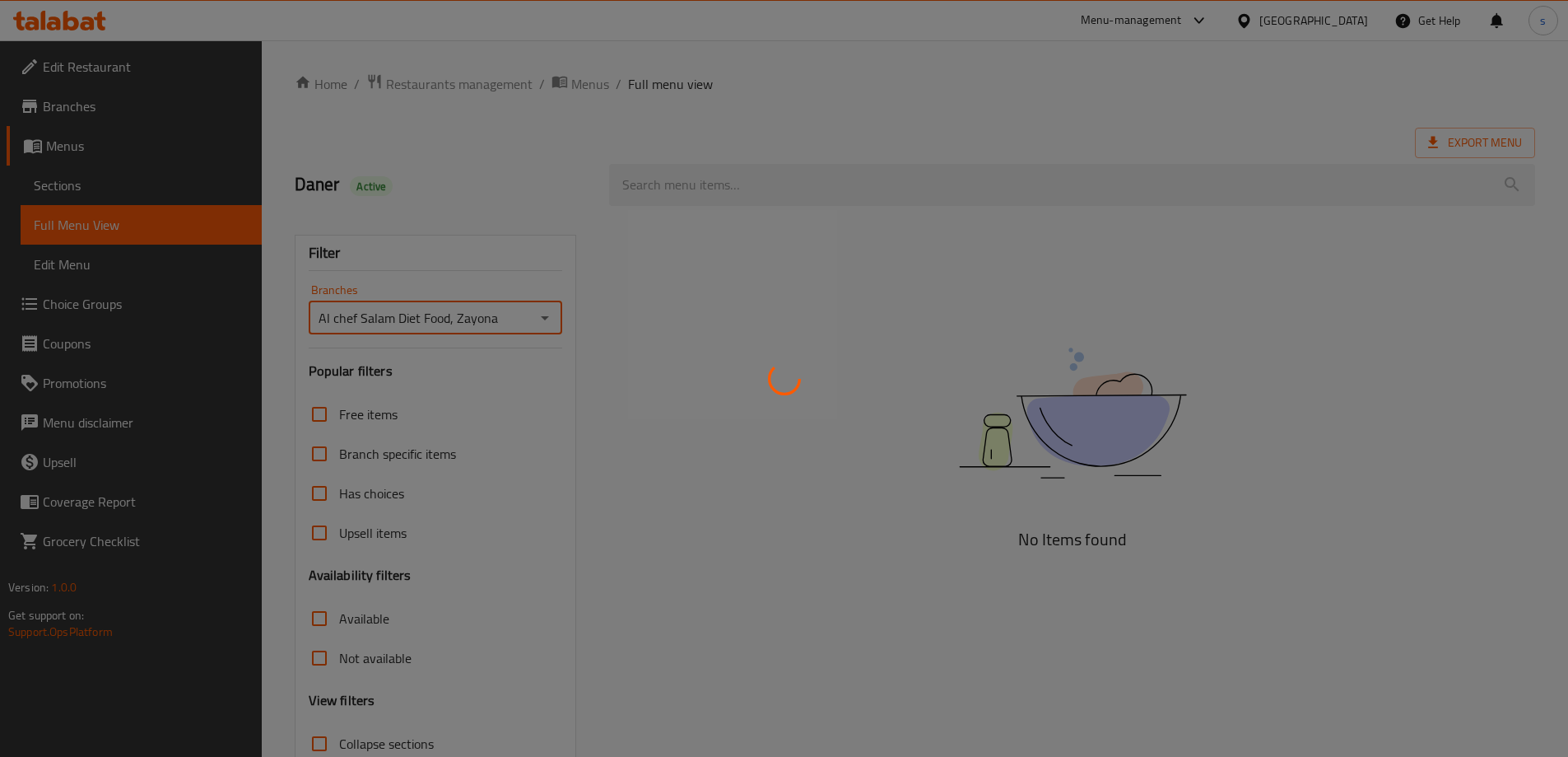
click at [681, 187] on div at bounding box center [784, 378] width 1568 height 757
click at [691, 171] on div at bounding box center [784, 378] width 1568 height 757
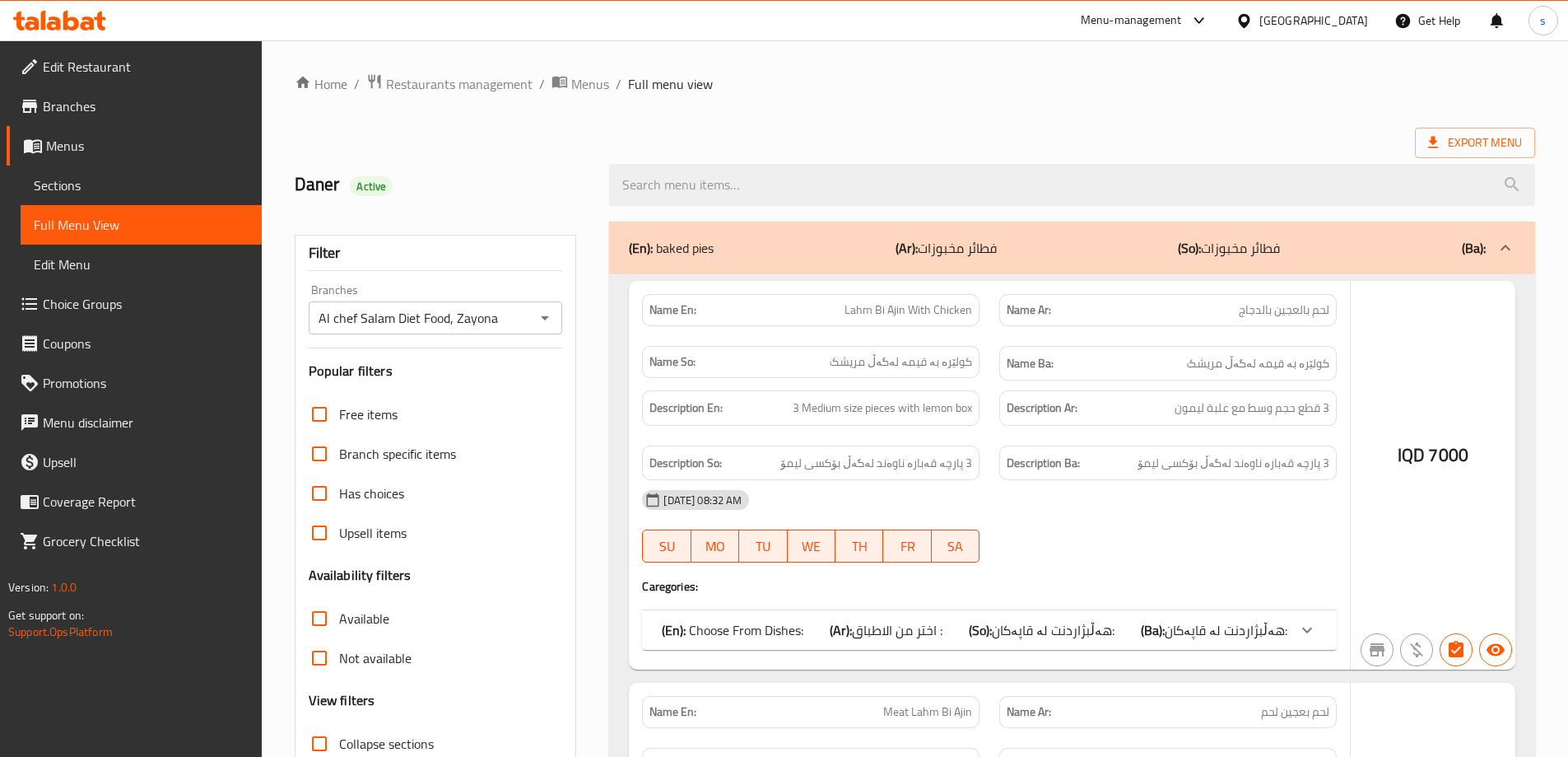
click at [683, 181] on div at bounding box center [784, 378] width 1568 height 757
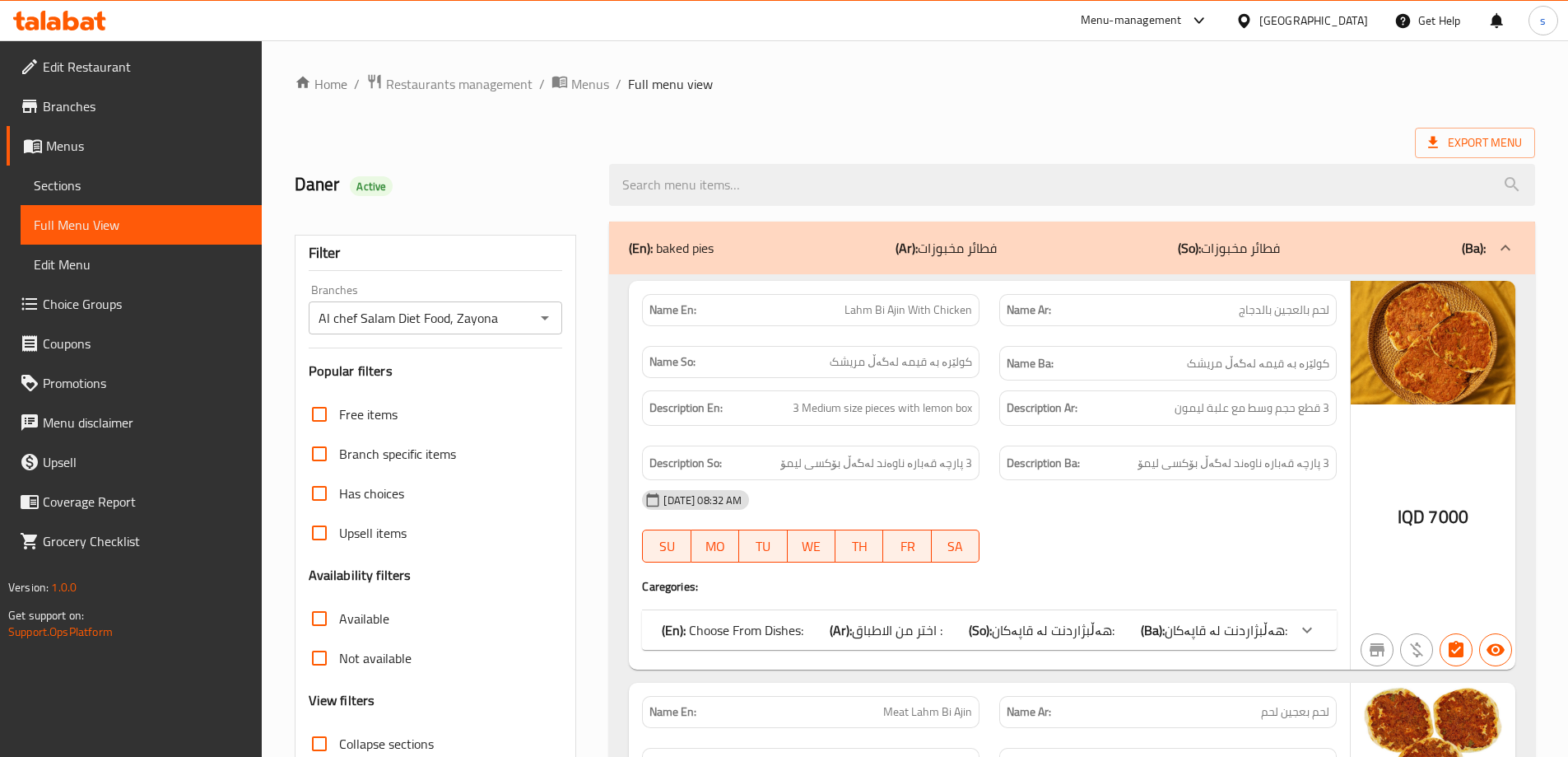
click at [683, 181] on input "search" at bounding box center [1071, 184] width 926 height 42
paste input "Philadelphia Sandwich"
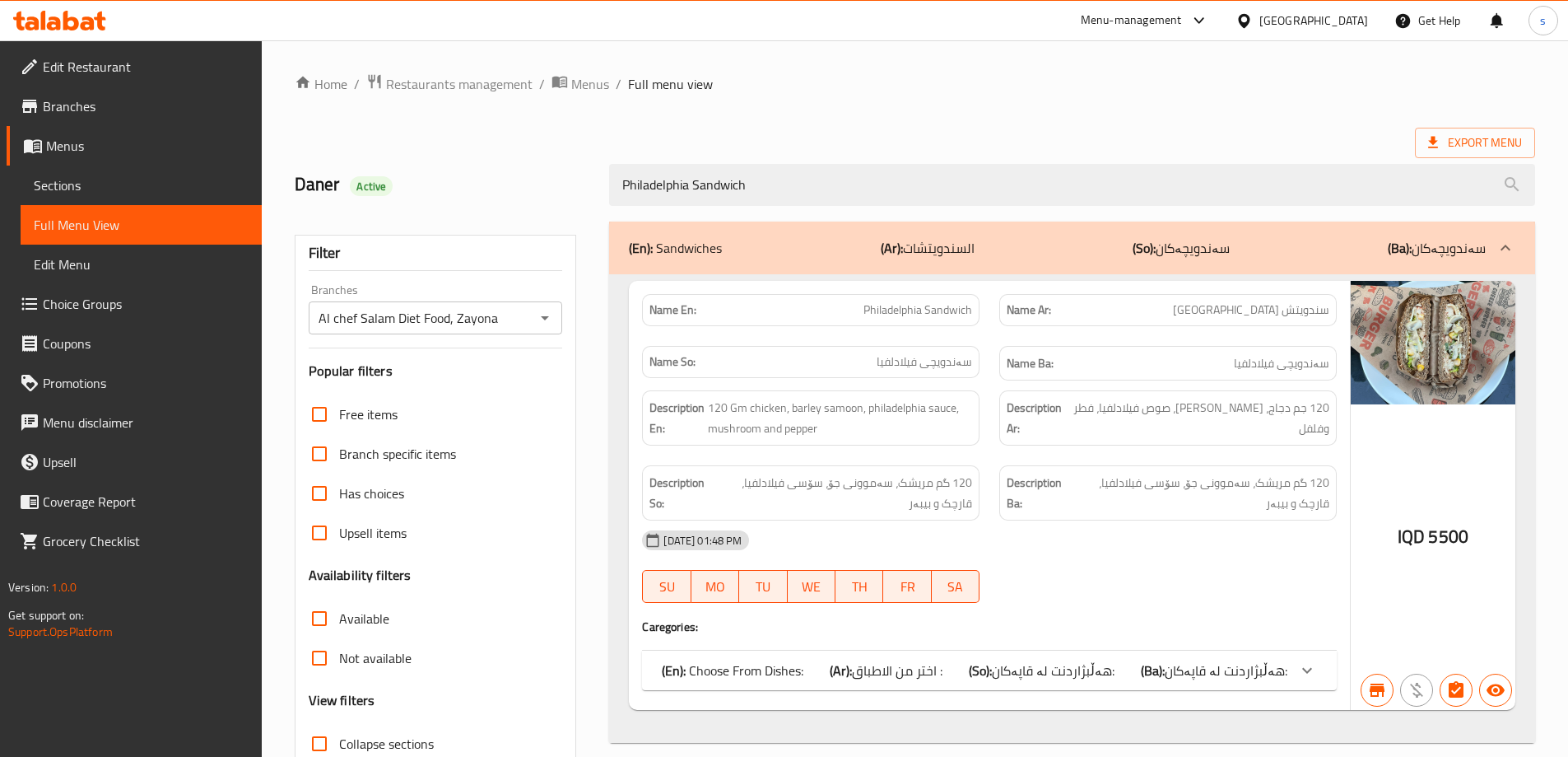
scroll to position [120, 0]
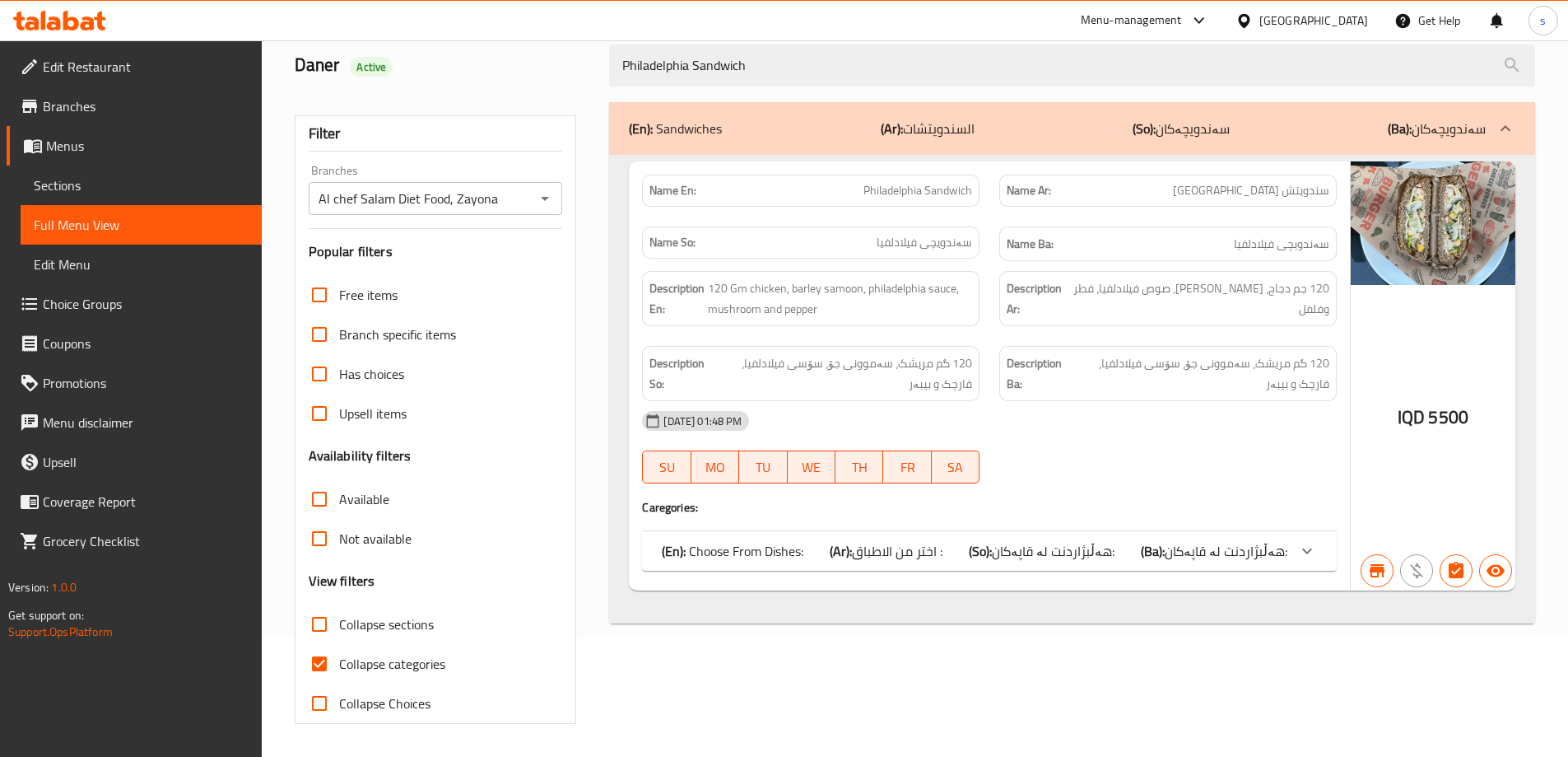
type input "Philadelphia Sandwich"
click at [324, 655] on input "Collapse categories" at bounding box center [319, 664] width 40 height 40
checkbox input "false"
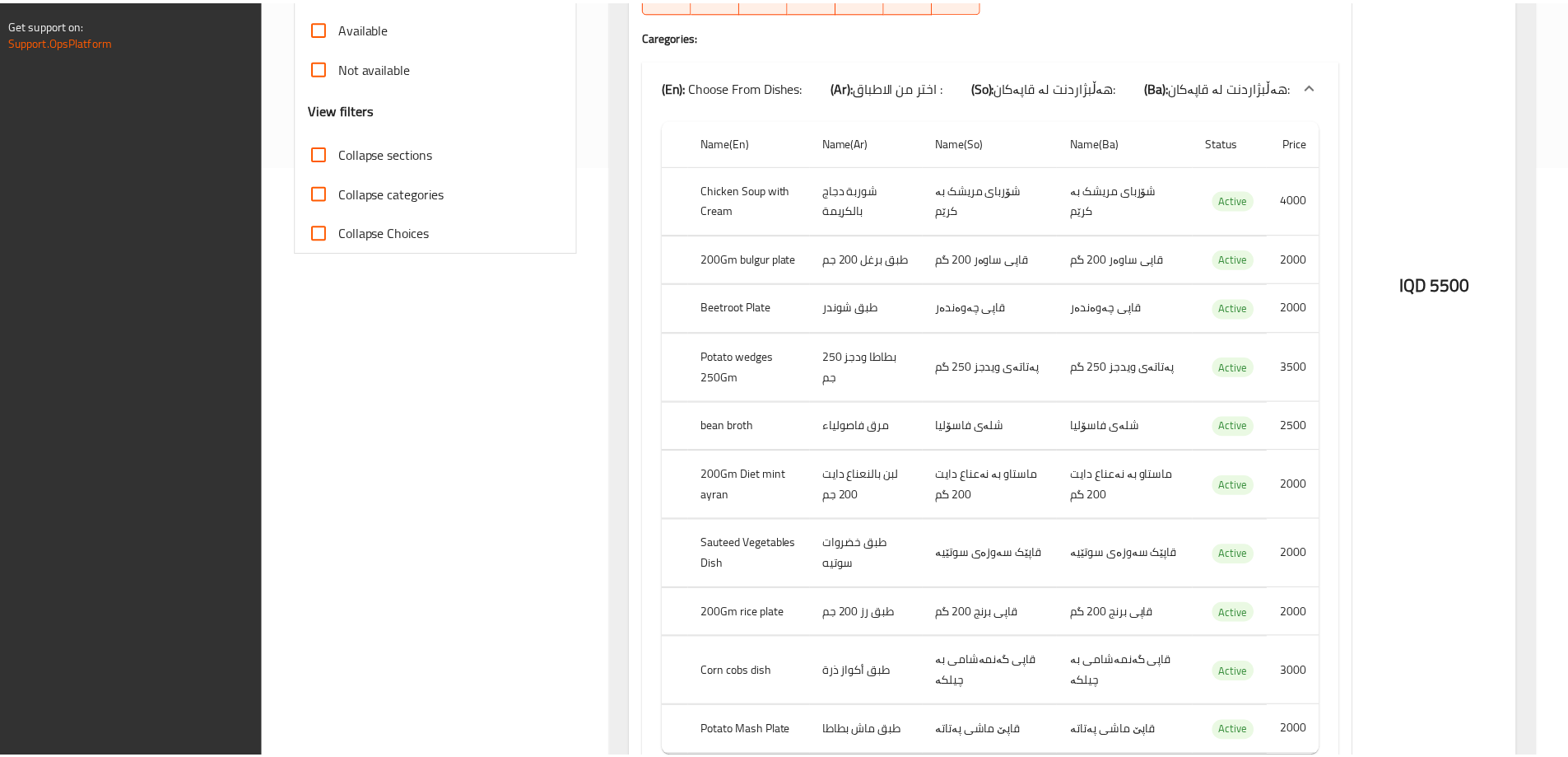
scroll to position [696, 0]
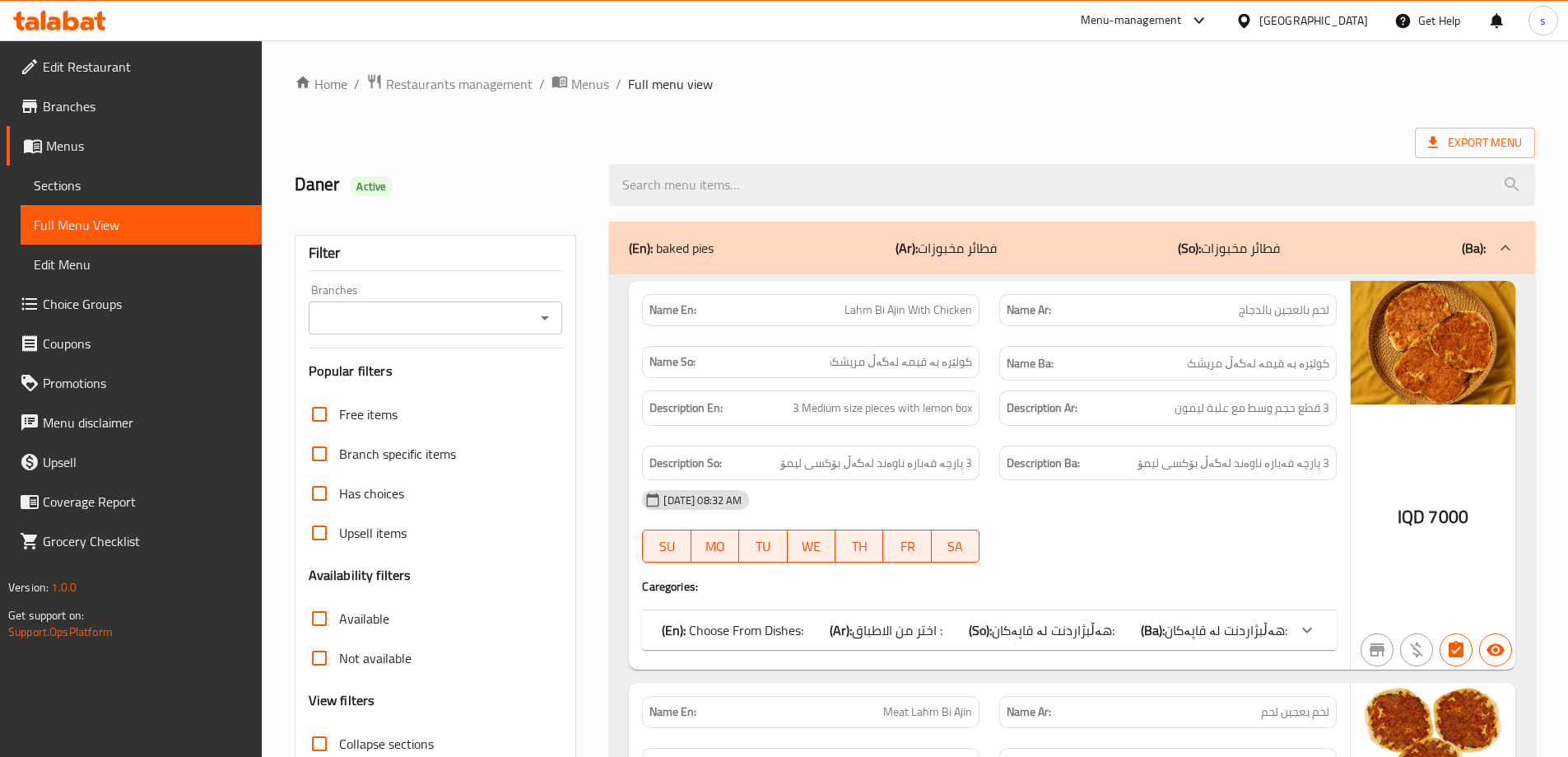
click at [537, 317] on icon "Open" at bounding box center [544, 318] width 20 height 20
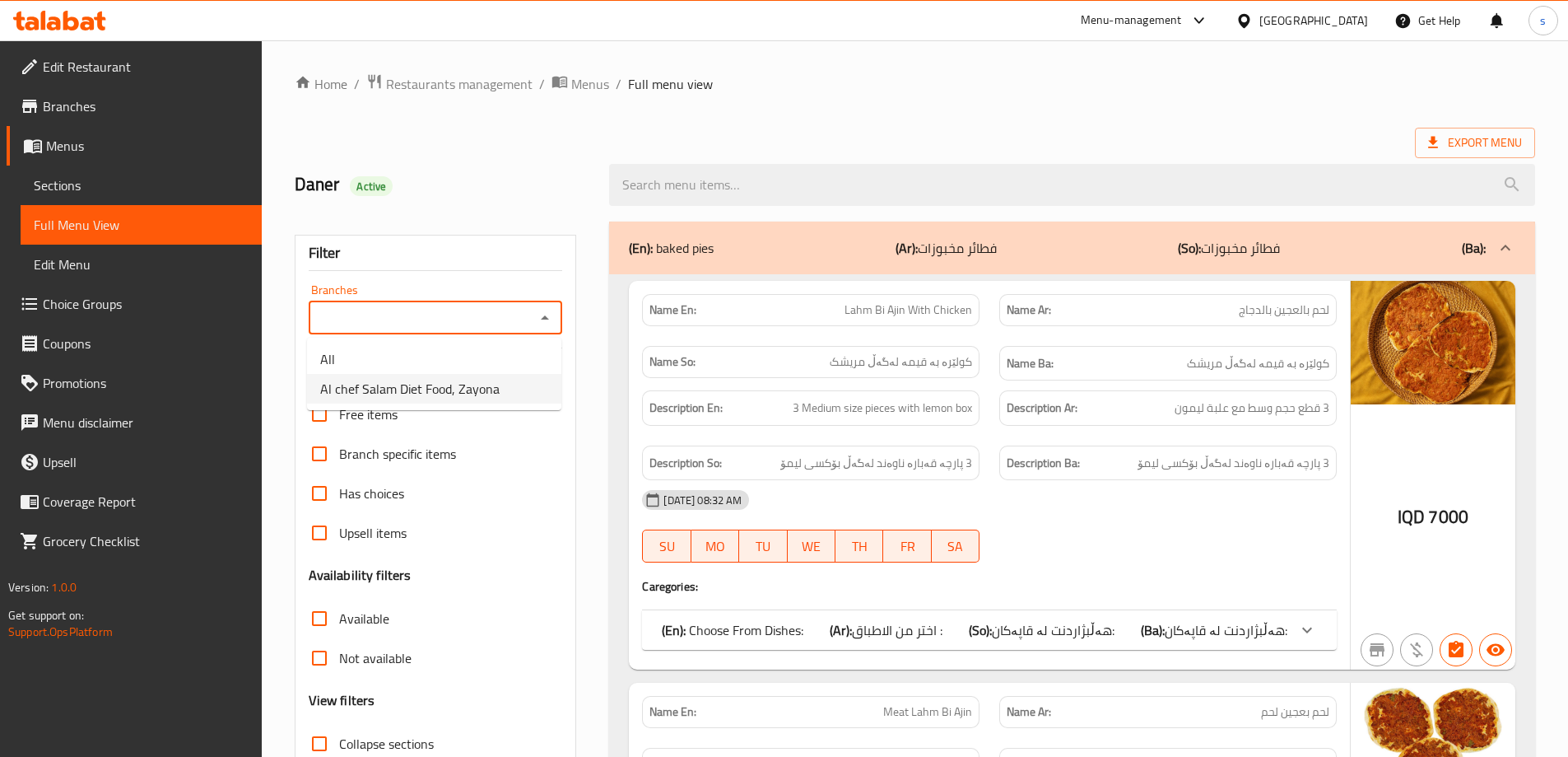
click at [490, 394] on span "Al chef Salam Diet Food, Zayona" at bounding box center [410, 388] width 179 height 20
type input "Al chef Salam Diet Food, Zayona"
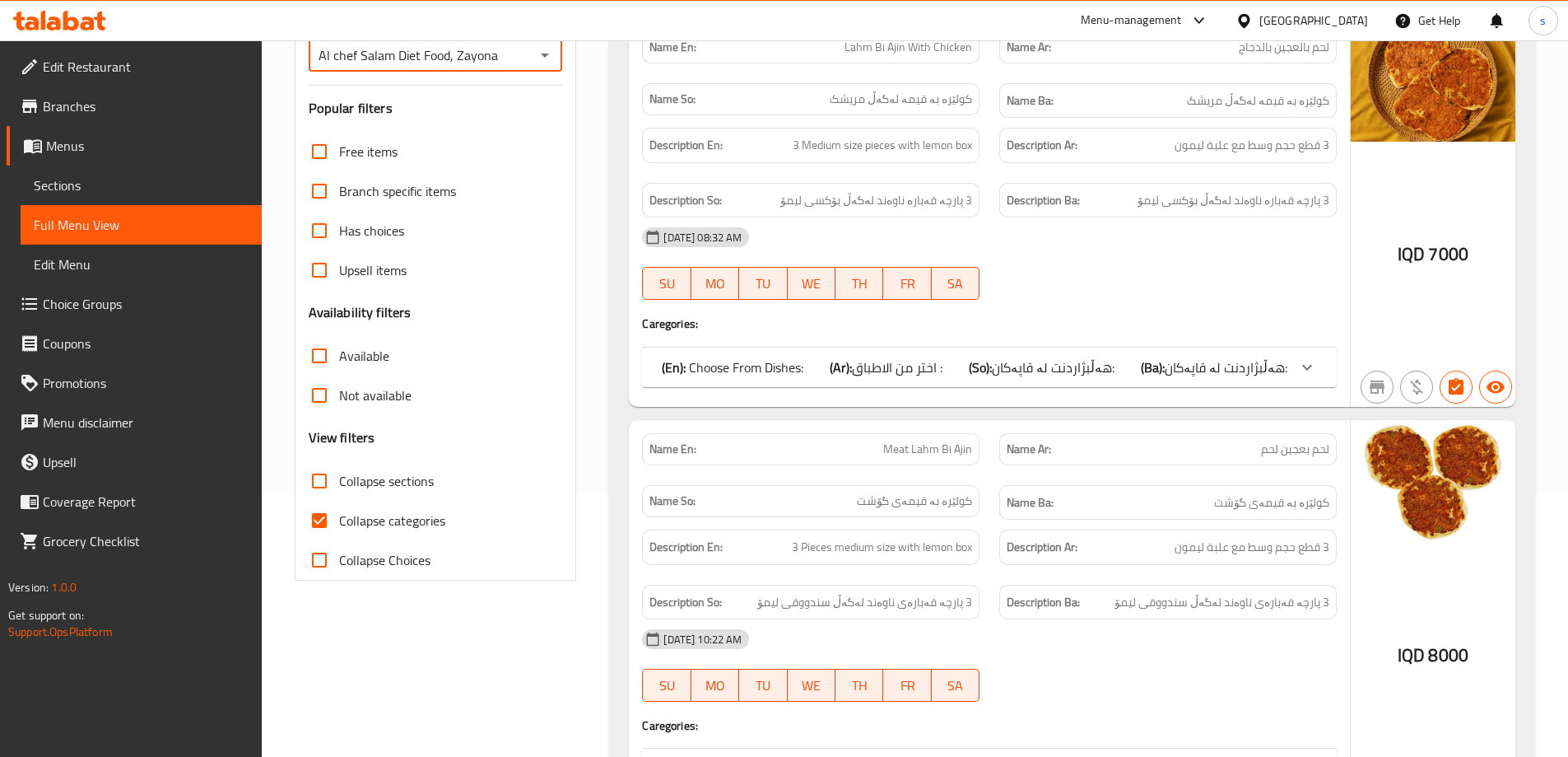
click at [314, 522] on input "Collapse categories" at bounding box center [319, 520] width 40 height 40
checkbox input "false"
click at [322, 469] on input "Collapse sections" at bounding box center [319, 481] width 40 height 40
checkbox input "true"
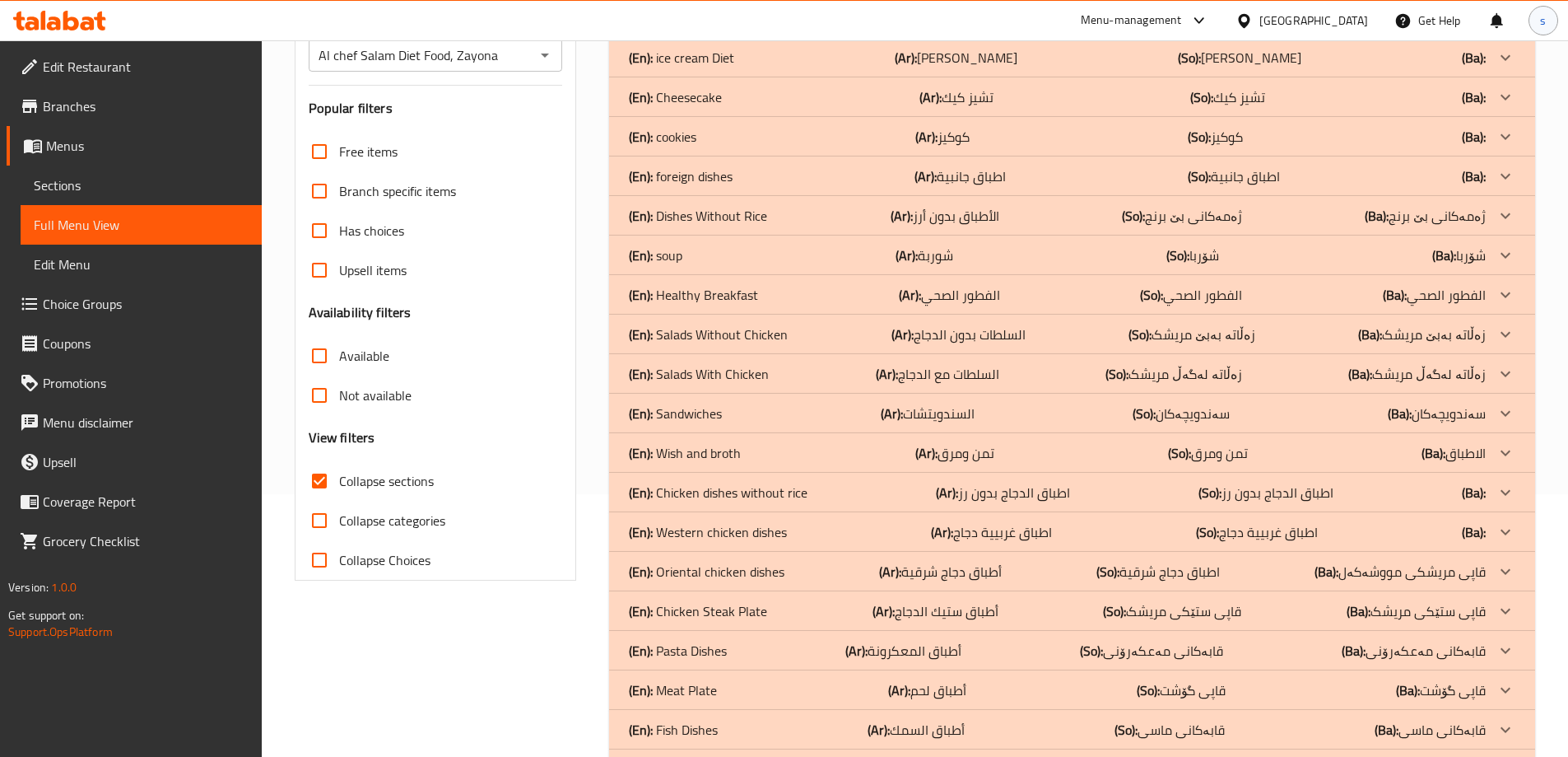
scroll to position [0, 0]
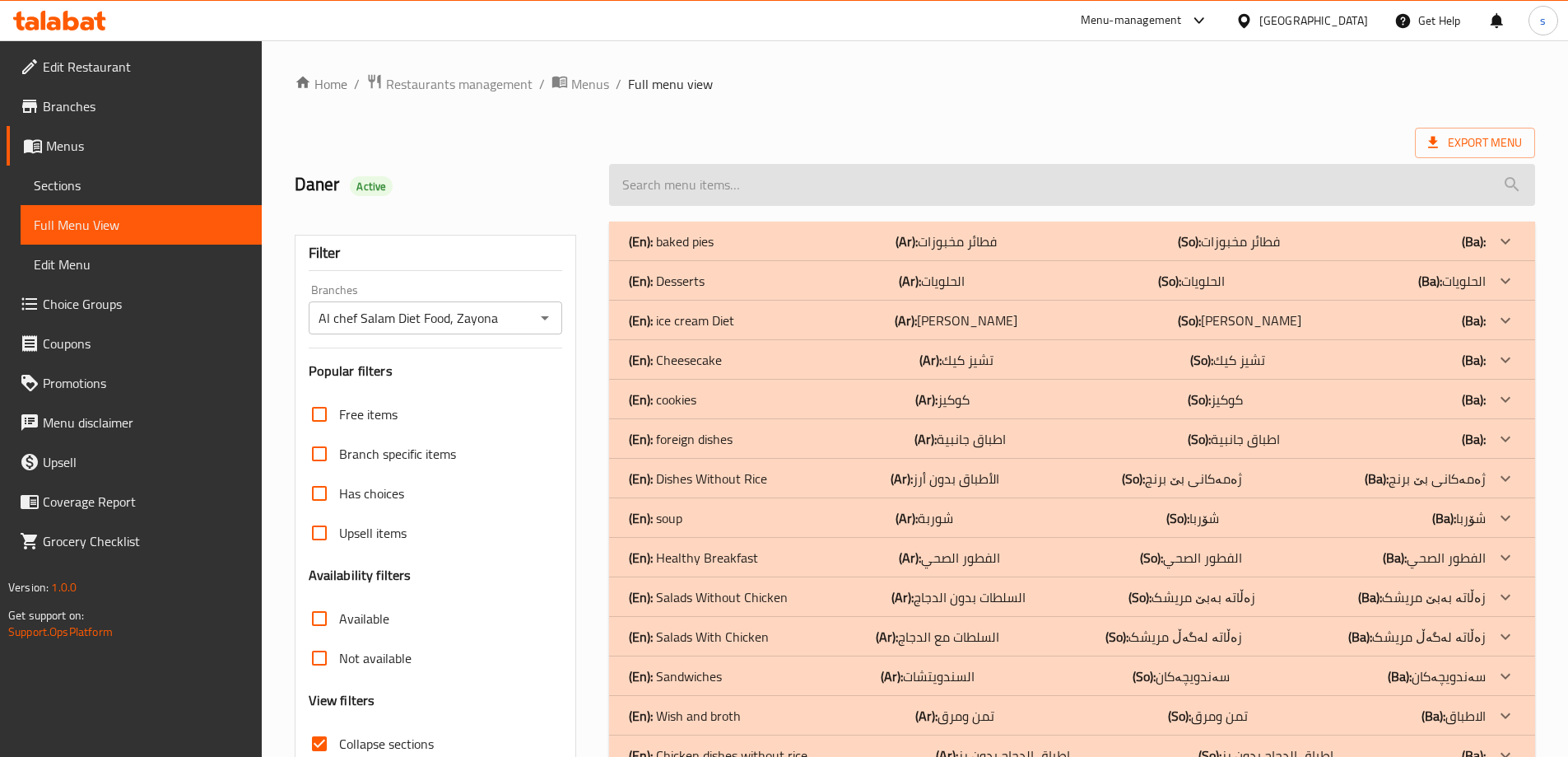
click at [916, 196] on input "search" at bounding box center [1071, 184] width 926 height 42
paste input "Chicken Fajita Sandwich"
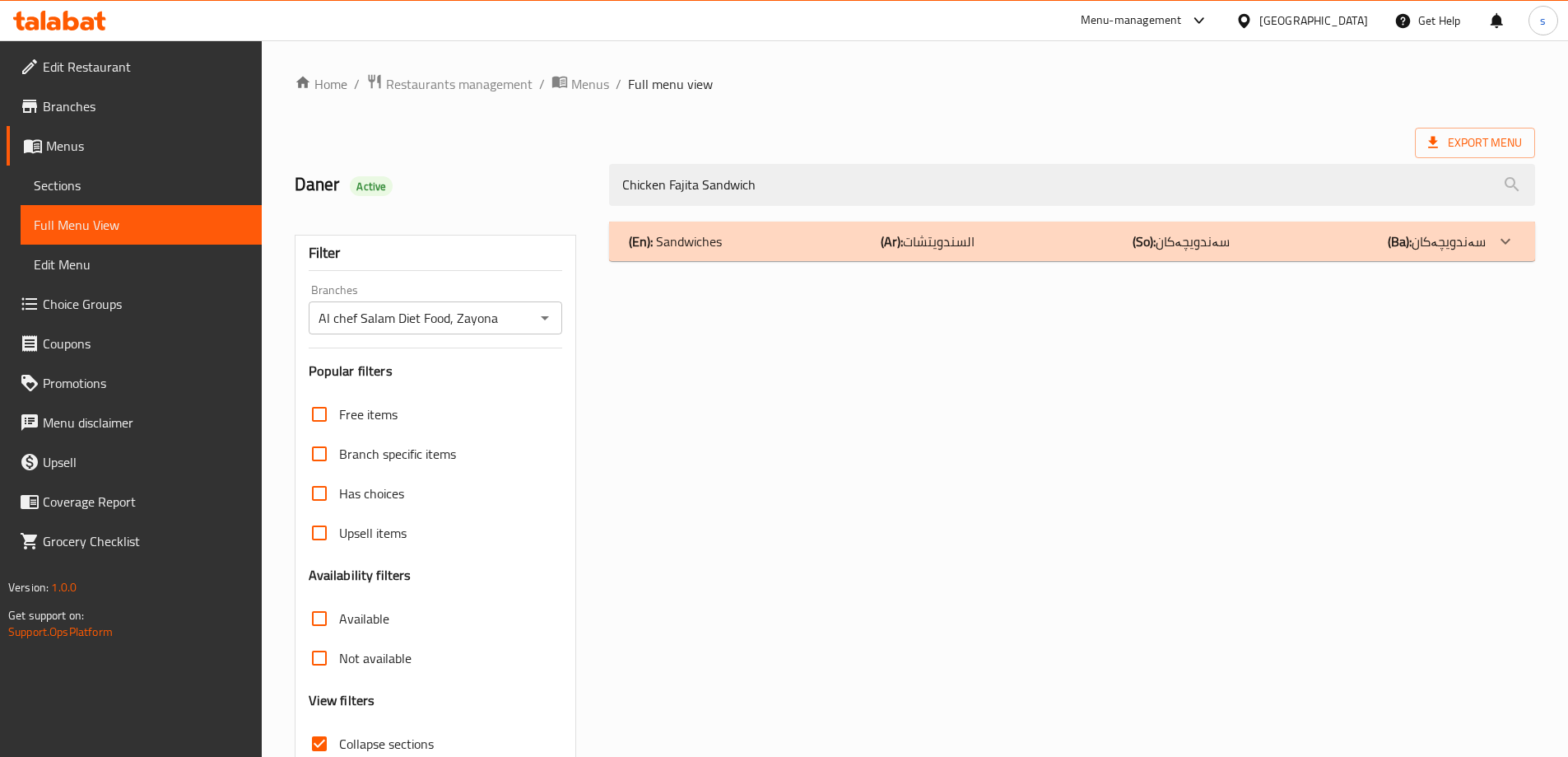
type input "Chicken Fajita Sandwich"
click at [817, 229] on div "(En): Sandwiches (Ar): السندويتشات (So): سەندویچەکان (Ba): سەندویچەکان" at bounding box center [1071, 241] width 926 height 40
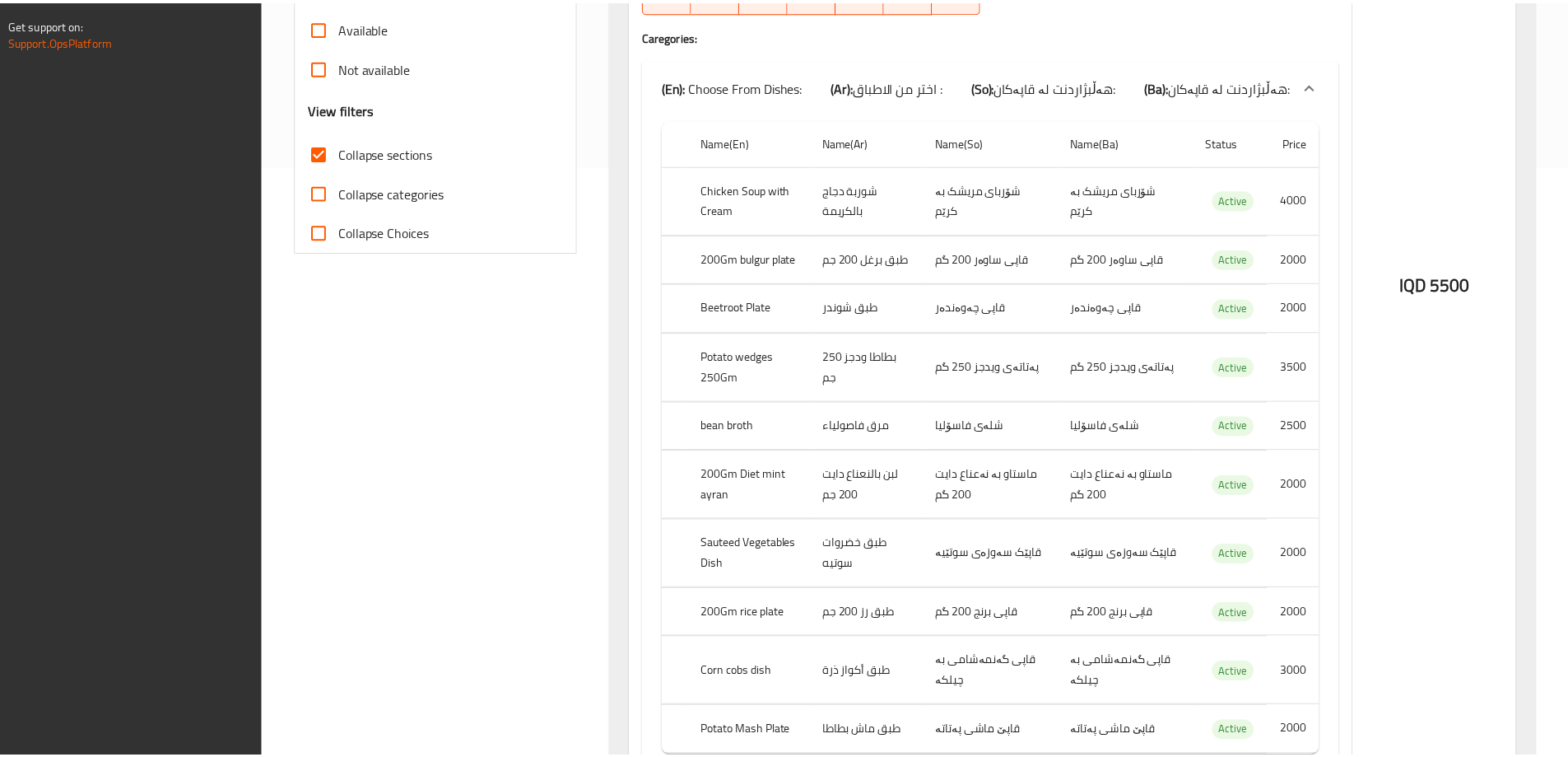
scroll to position [696, 0]
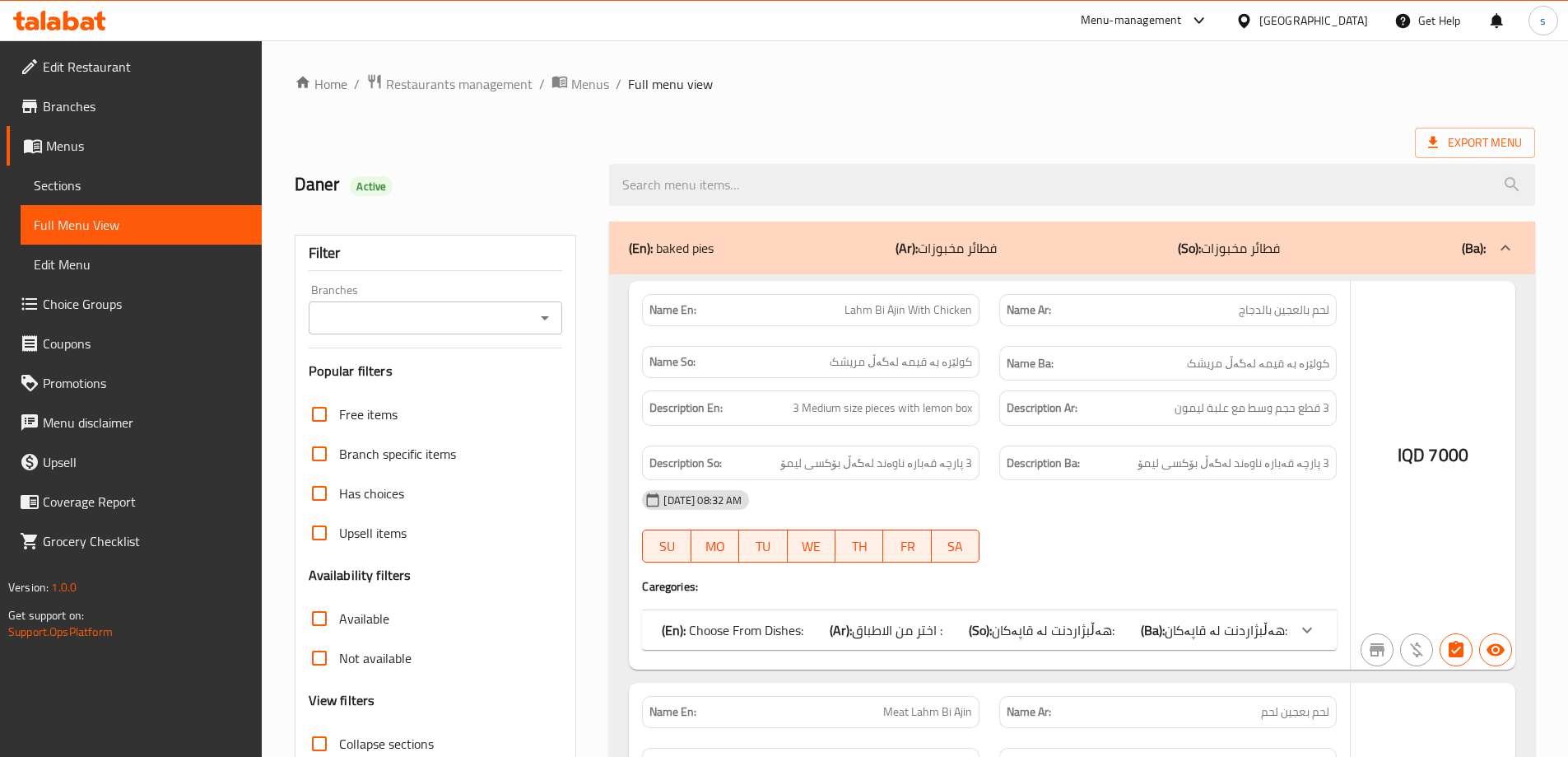
click at [549, 320] on div at bounding box center [784, 378] width 1568 height 757
click at [542, 320] on div at bounding box center [784, 378] width 1568 height 757
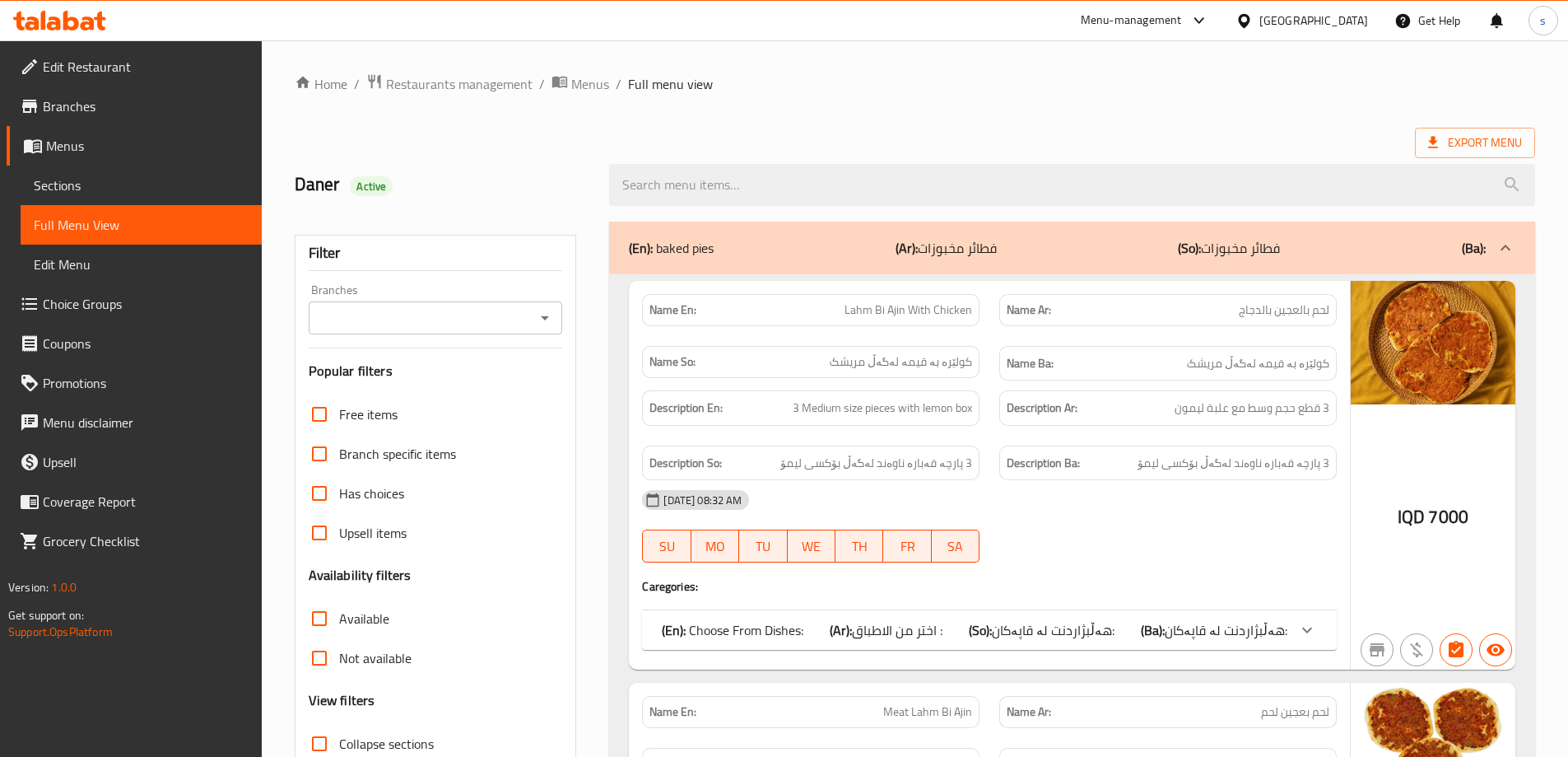
click at [542, 310] on div at bounding box center [784, 378] width 1568 height 757
click at [545, 313] on icon "Open" at bounding box center [544, 318] width 20 height 20
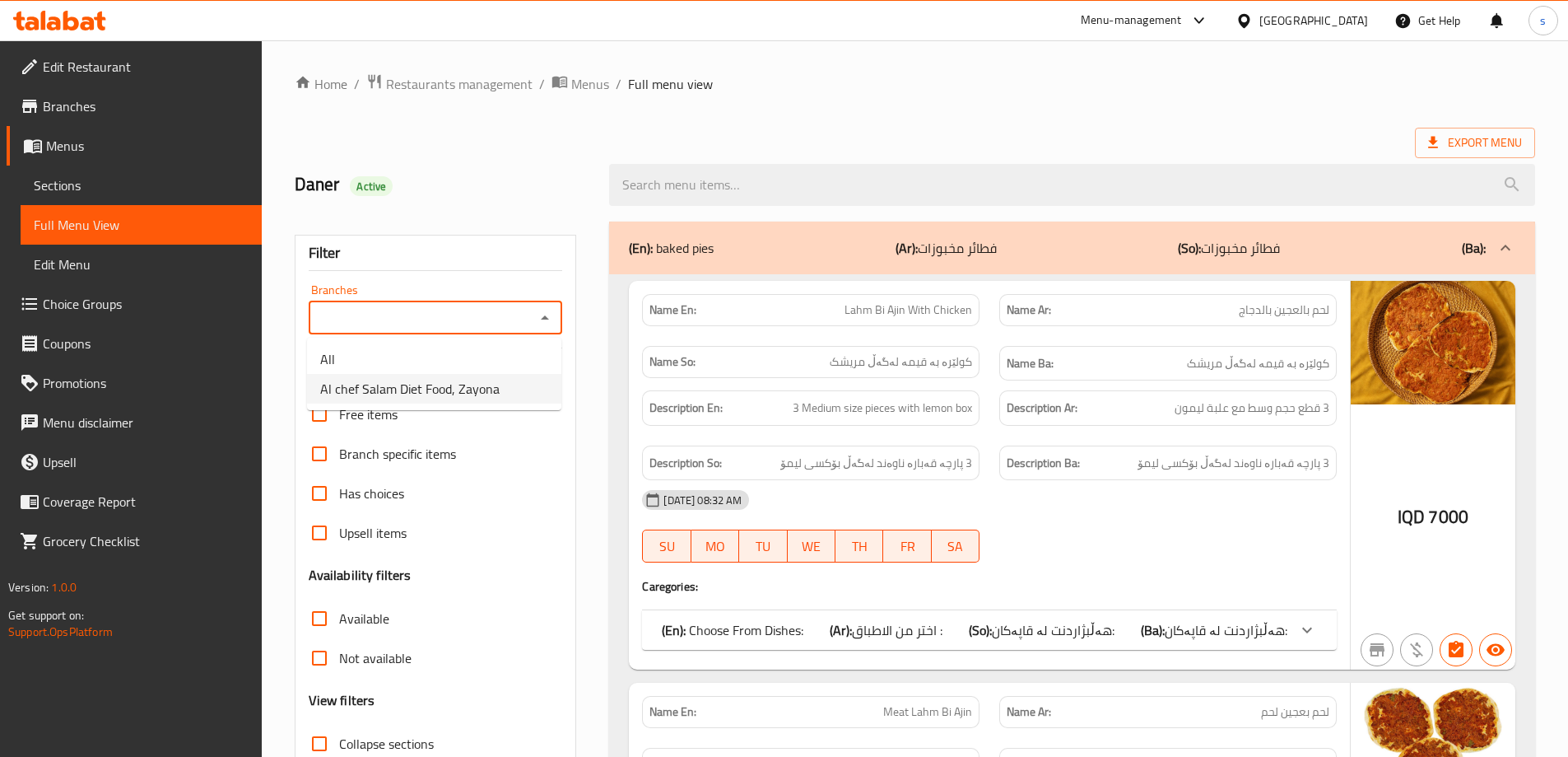
click at [519, 397] on li "Al chef Salam Diet Food, Zayona" at bounding box center [434, 388] width 254 height 29
type input "Al chef Salam Diet Food, Zayona"
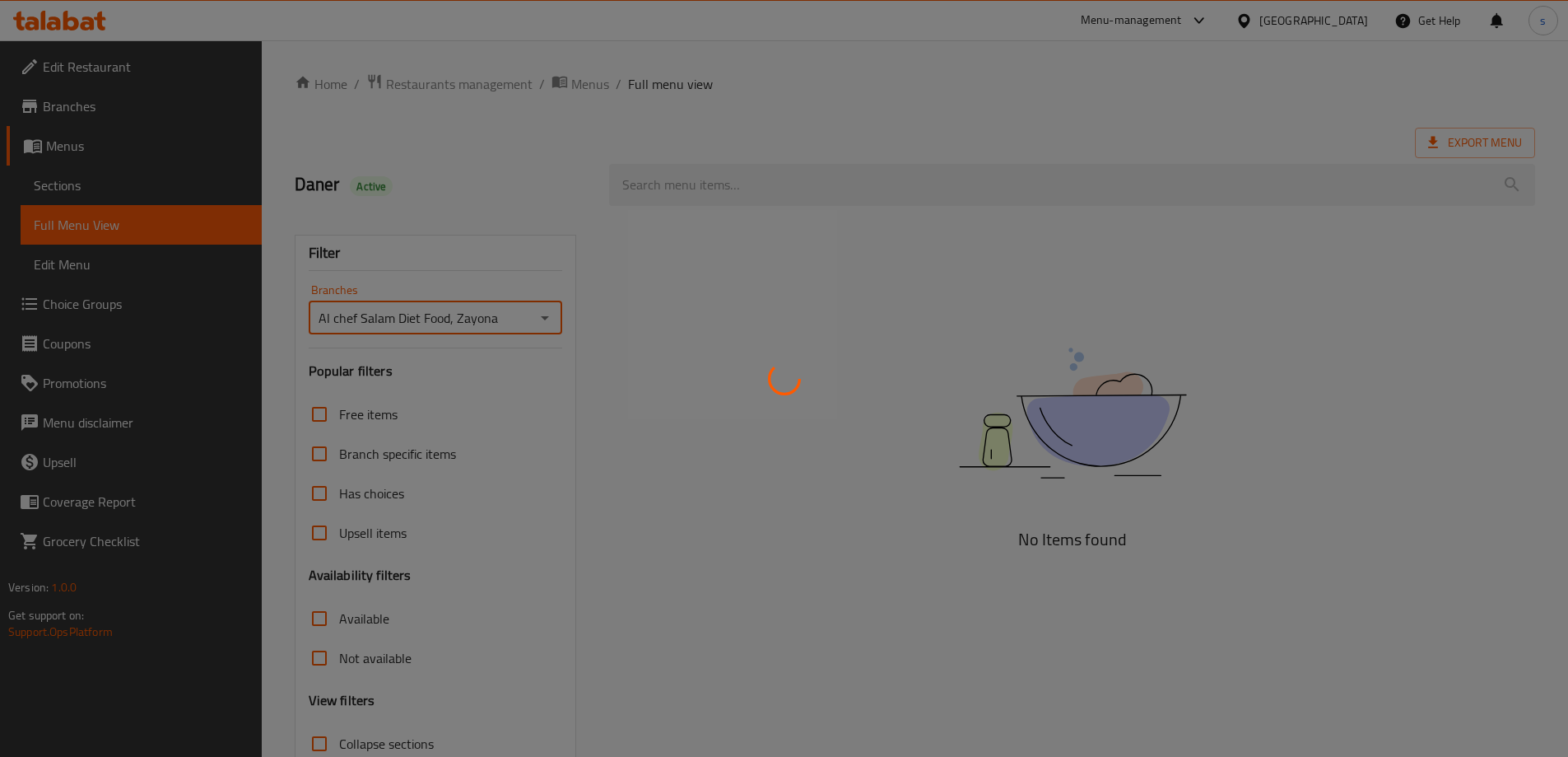
click at [681, 185] on div at bounding box center [784, 378] width 1568 height 757
click at [672, 184] on div at bounding box center [784, 378] width 1568 height 757
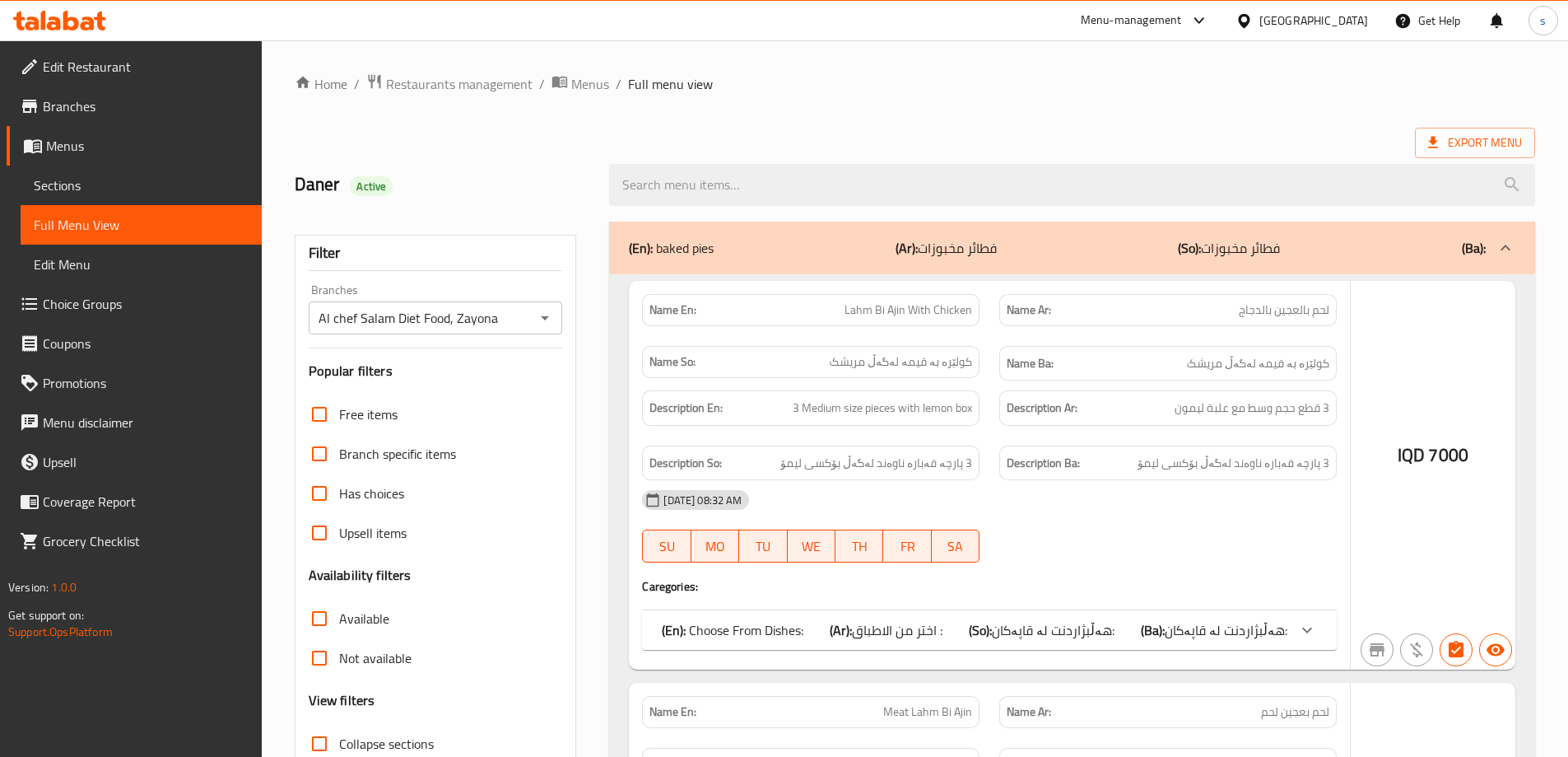
click at [654, 185] on div at bounding box center [784, 378] width 1568 height 757
click at [660, 189] on div at bounding box center [784, 378] width 1568 height 757
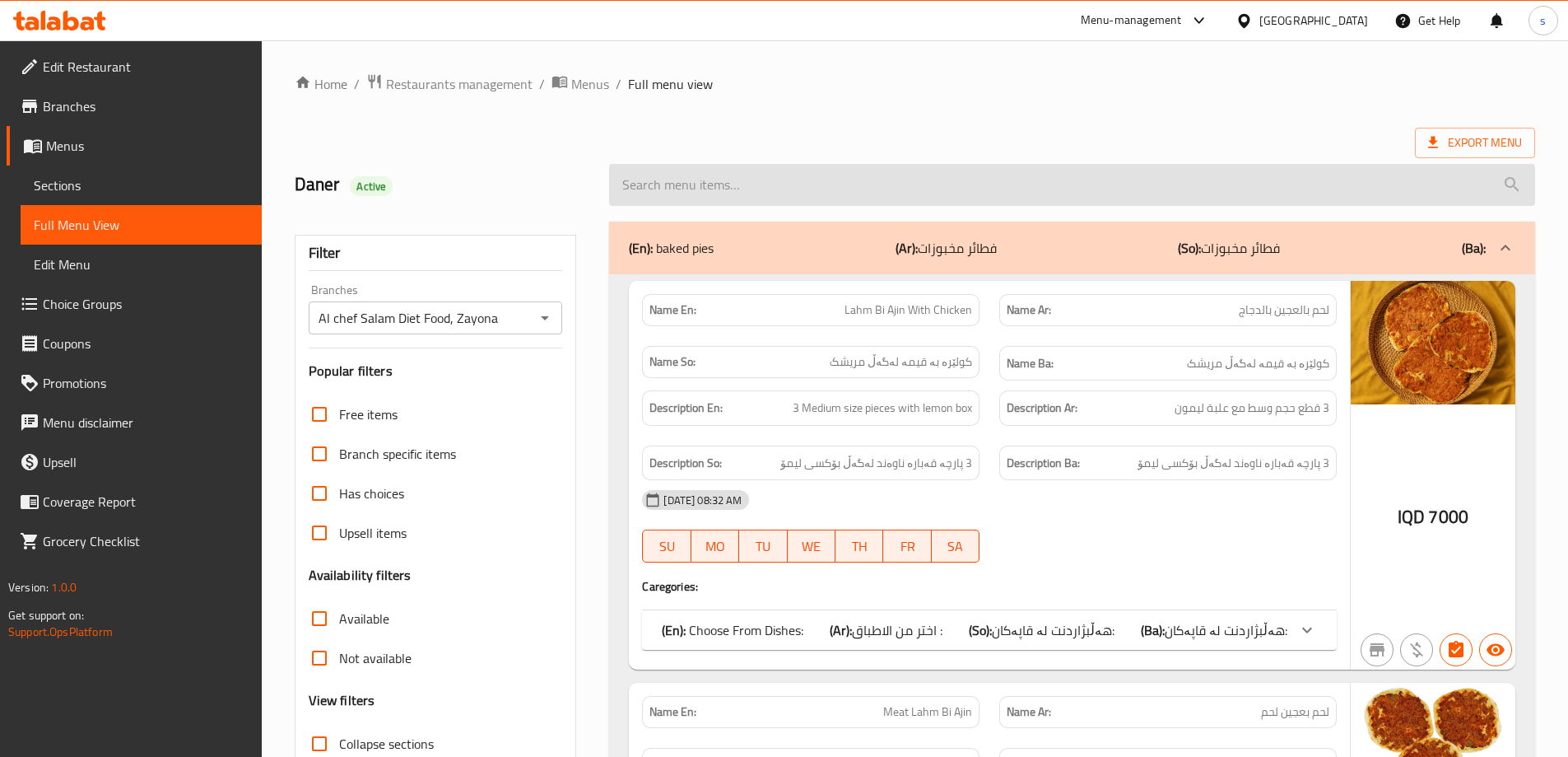
click at [699, 180] on input "search" at bounding box center [1071, 184] width 926 height 42
paste input "Chicken Bolognese Spaghetti Dish"
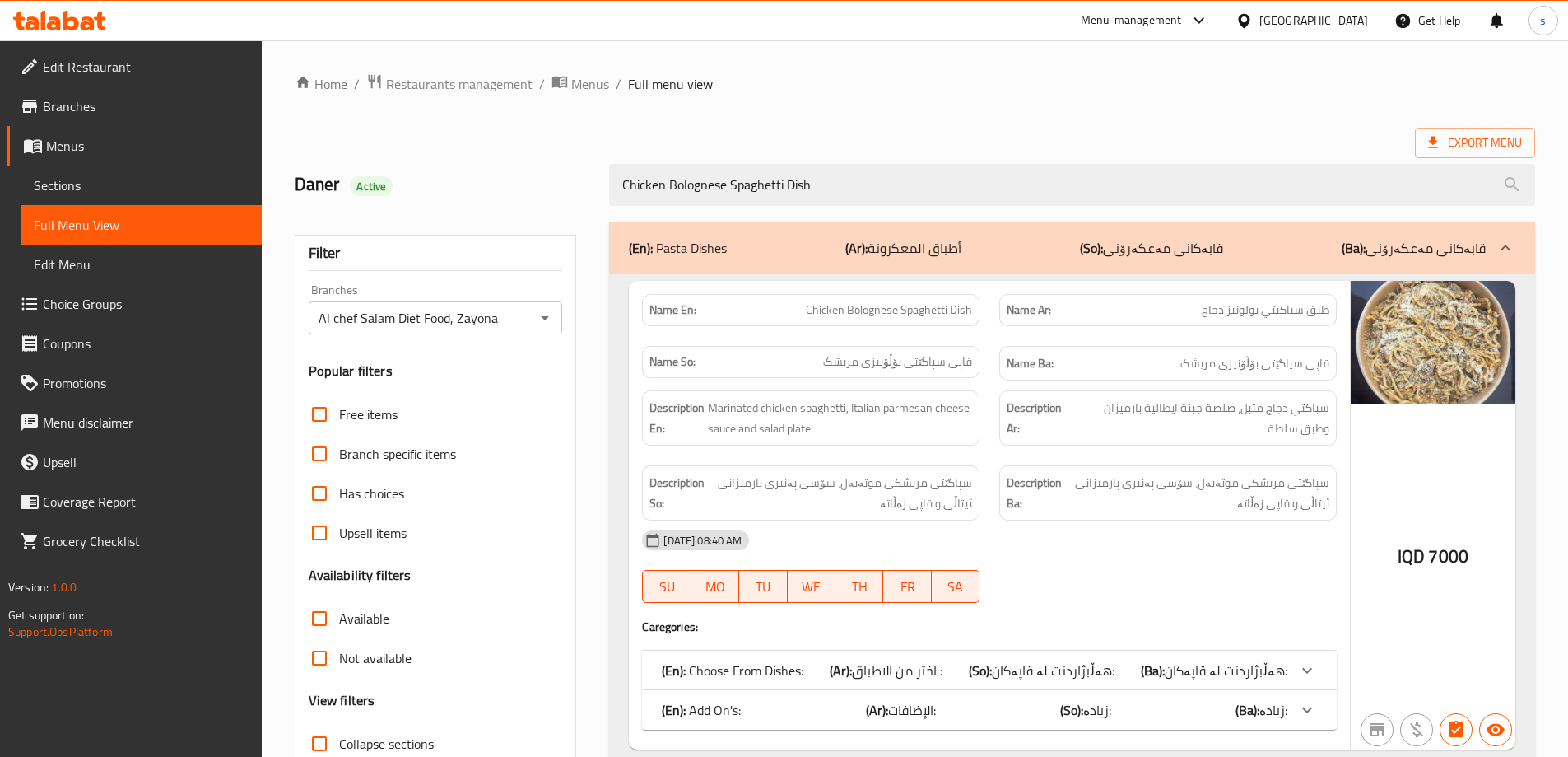
scroll to position [120, 0]
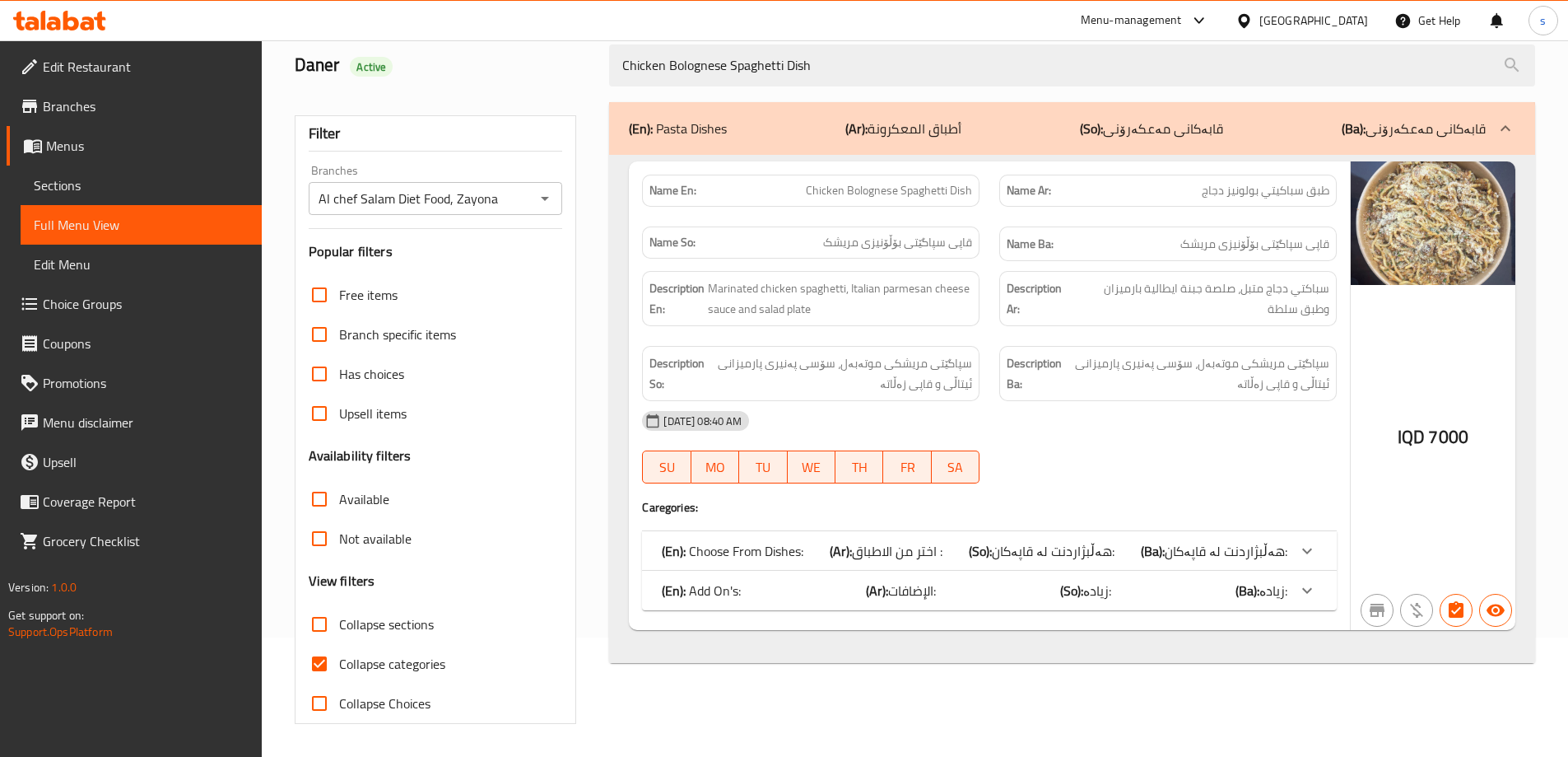
type input "Chicken Bolognese Spaghetti Dish"
click at [325, 658] on input "Collapse categories" at bounding box center [319, 664] width 40 height 40
checkbox input "false"
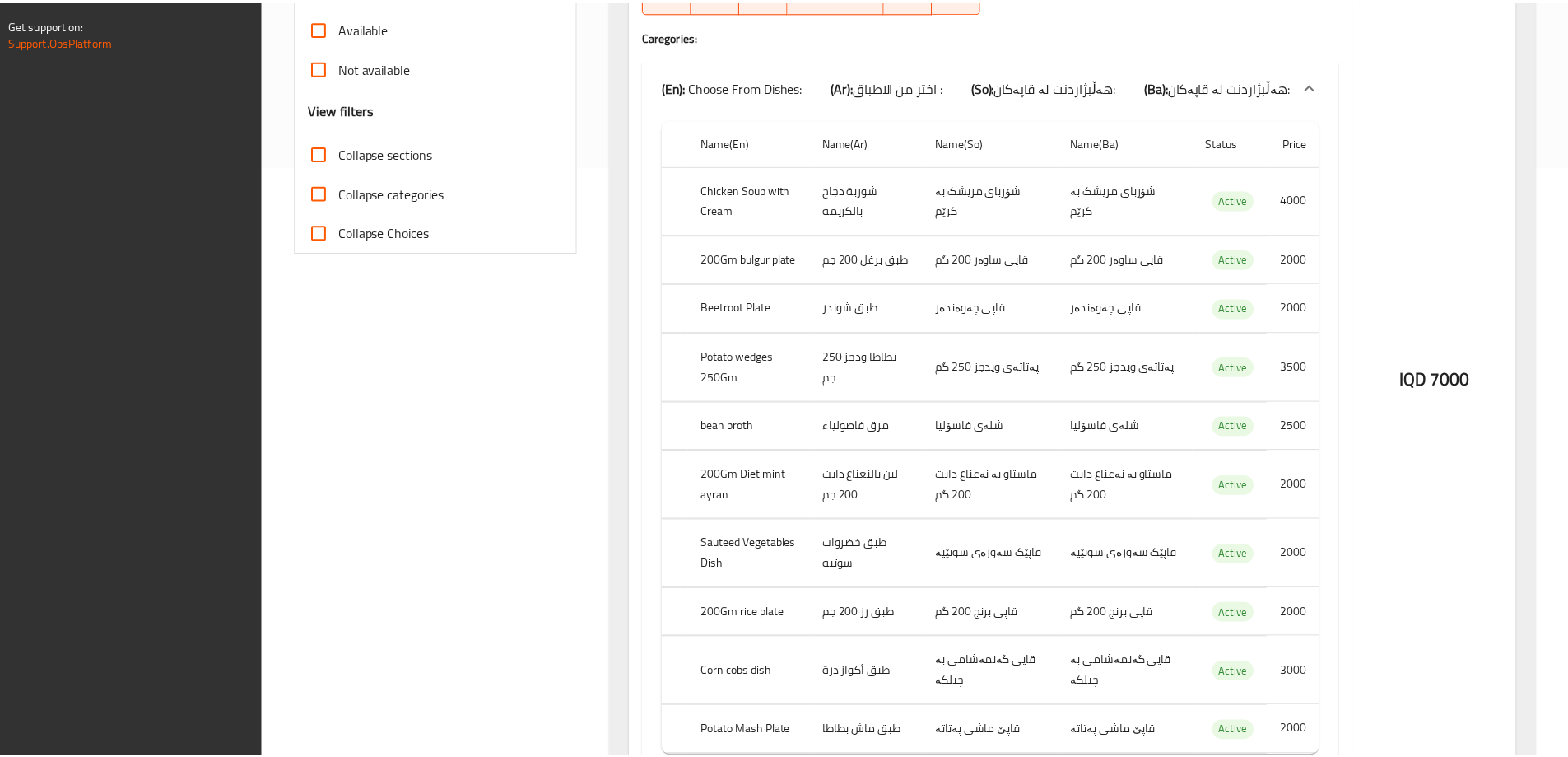
scroll to position [884, 0]
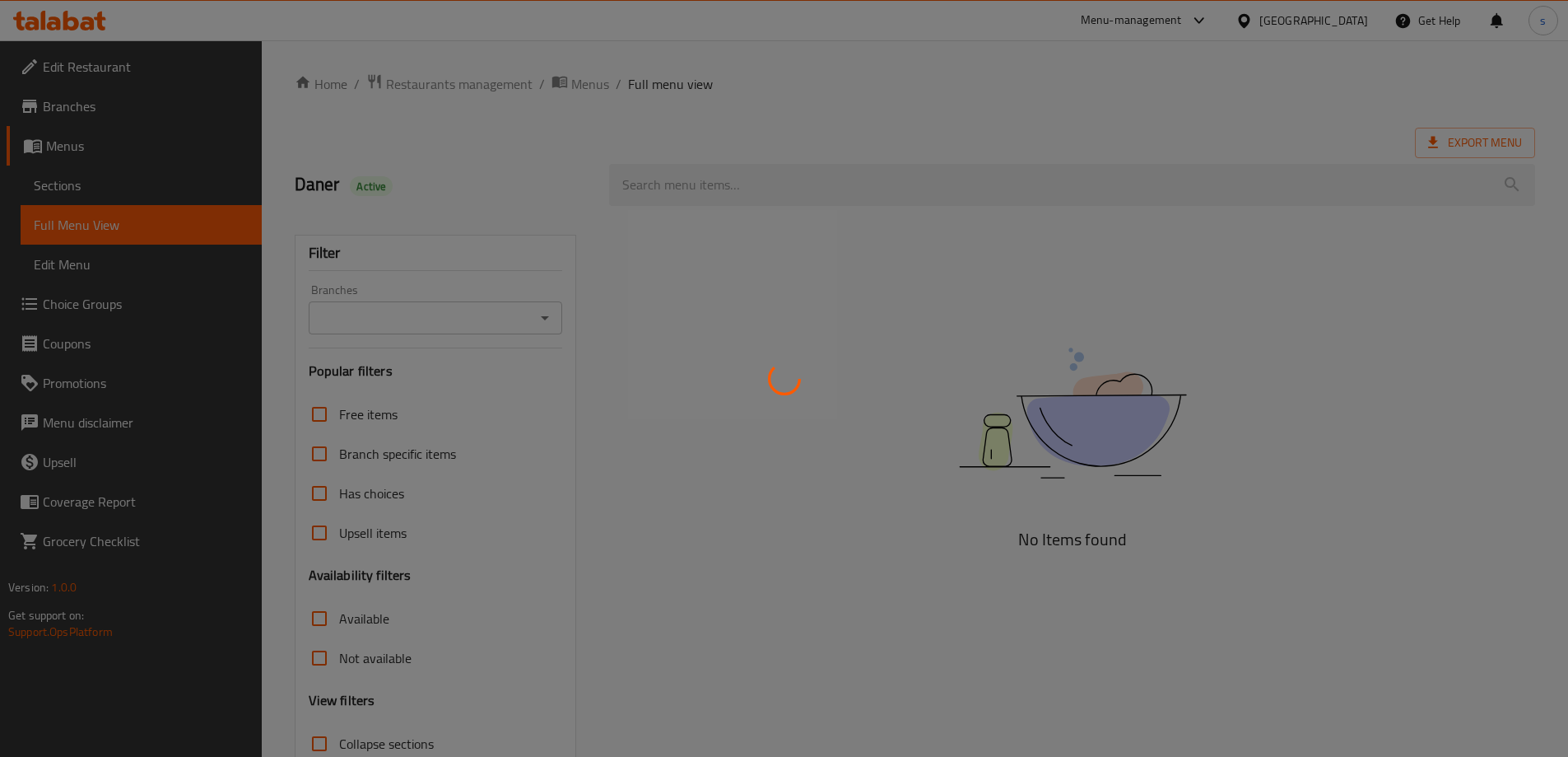
click at [542, 315] on div at bounding box center [784, 378] width 1568 height 757
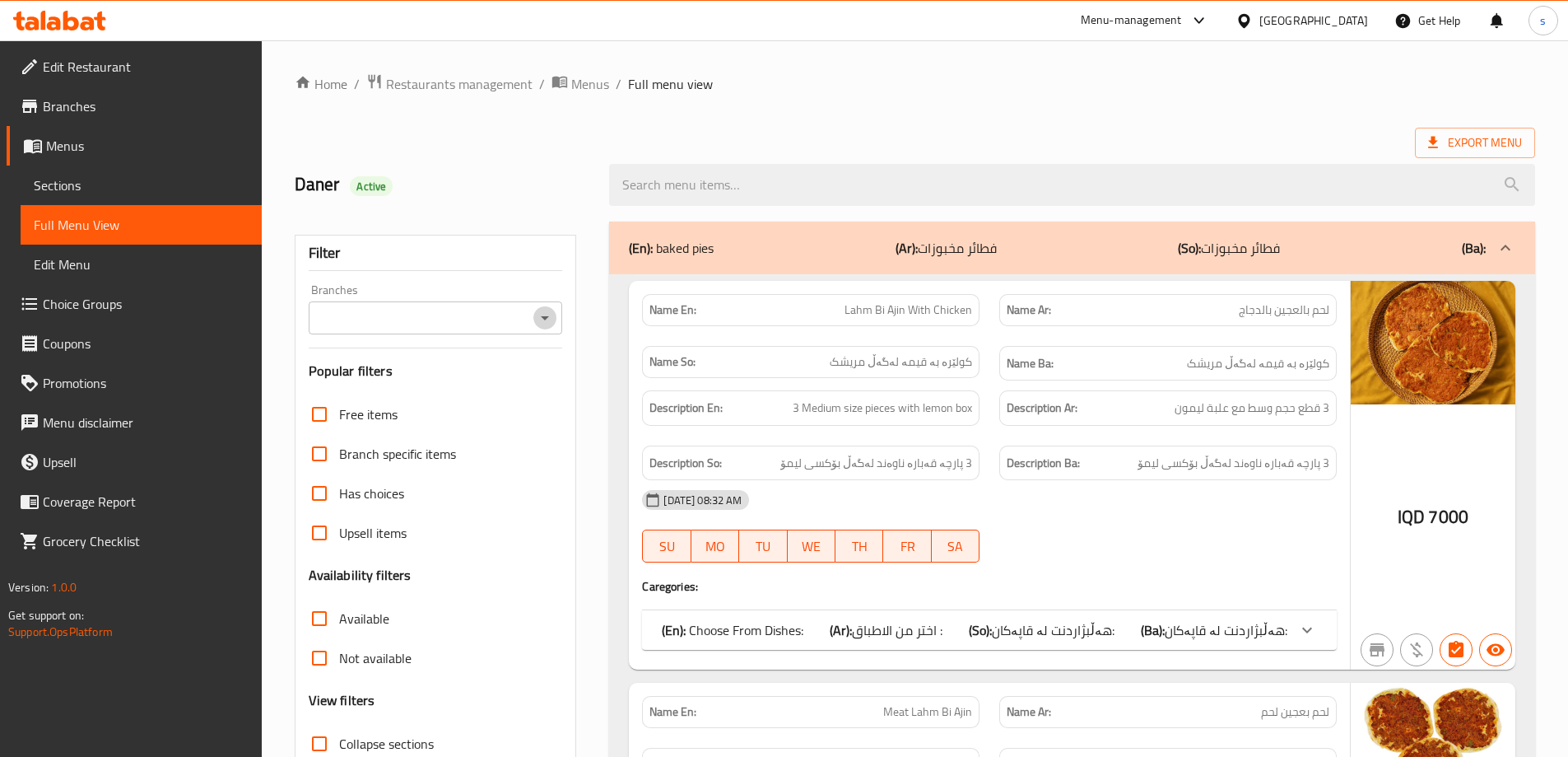
click at [546, 318] on icon "Open" at bounding box center [545, 318] width 9 height 4
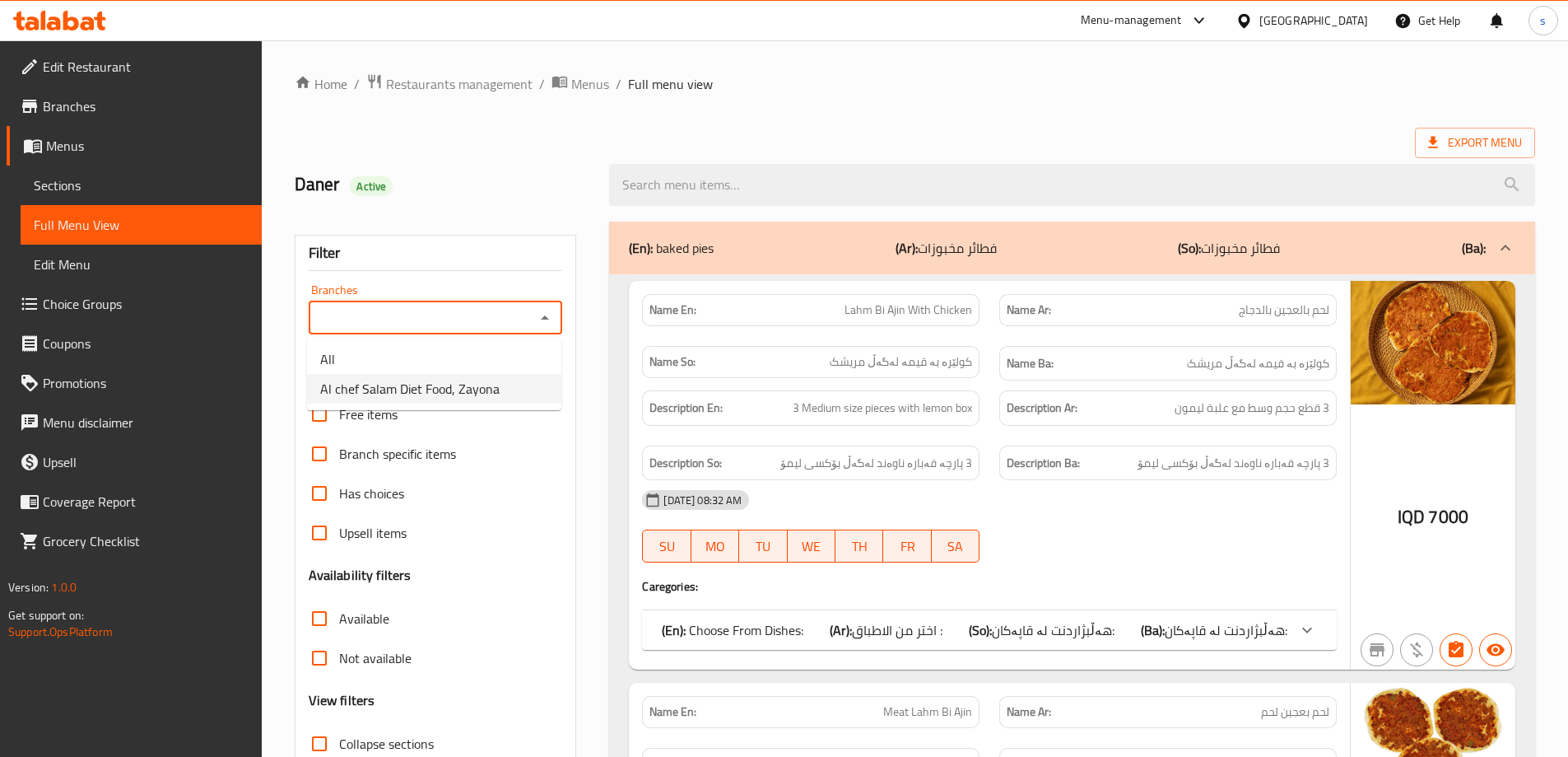
click at [530, 382] on li "Al chef Salam Diet Food, Zayona" at bounding box center [434, 388] width 254 height 29
type input "Al chef Salam Diet Food, Zayona"
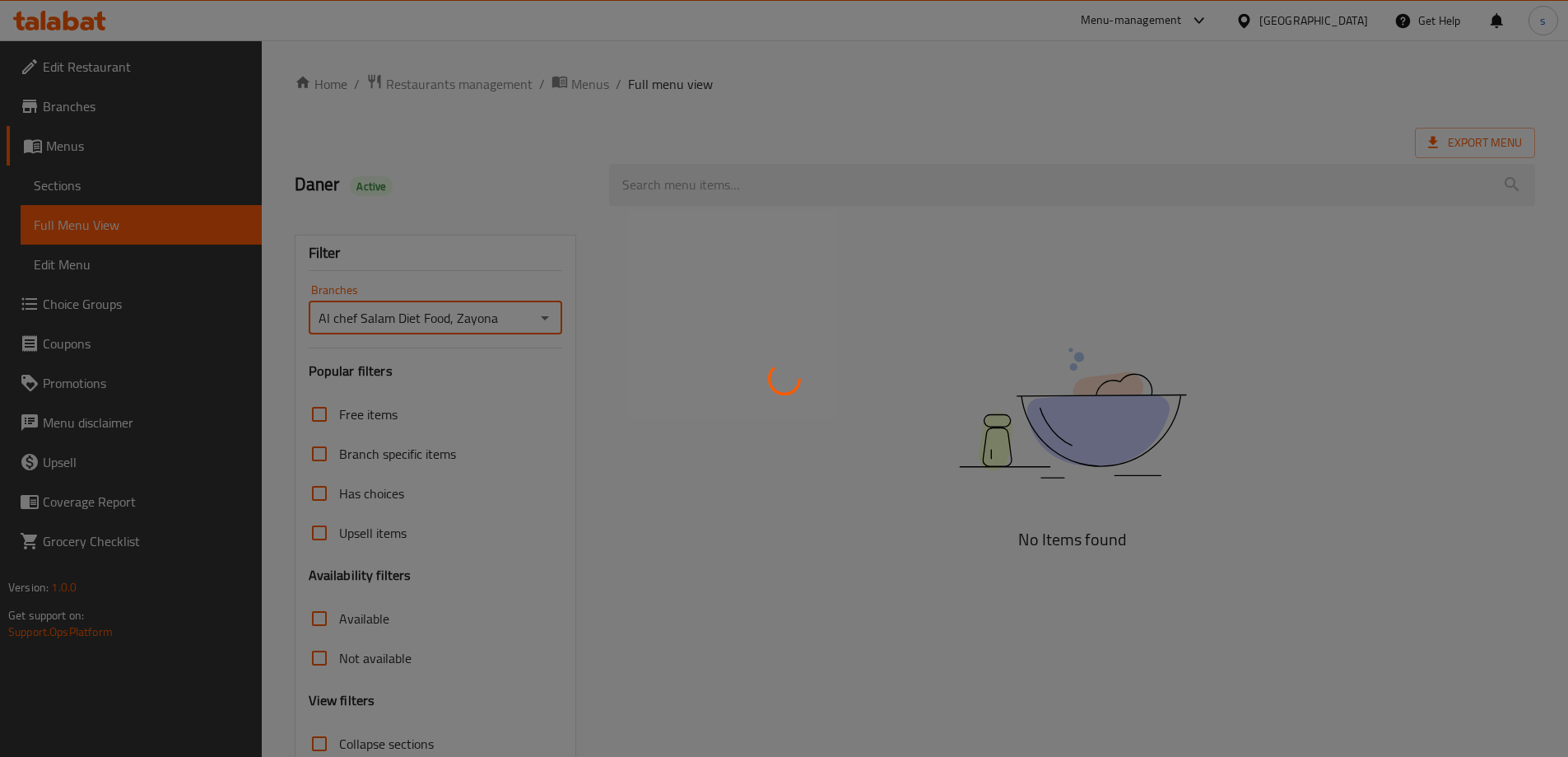
click at [734, 184] on div at bounding box center [784, 378] width 1568 height 757
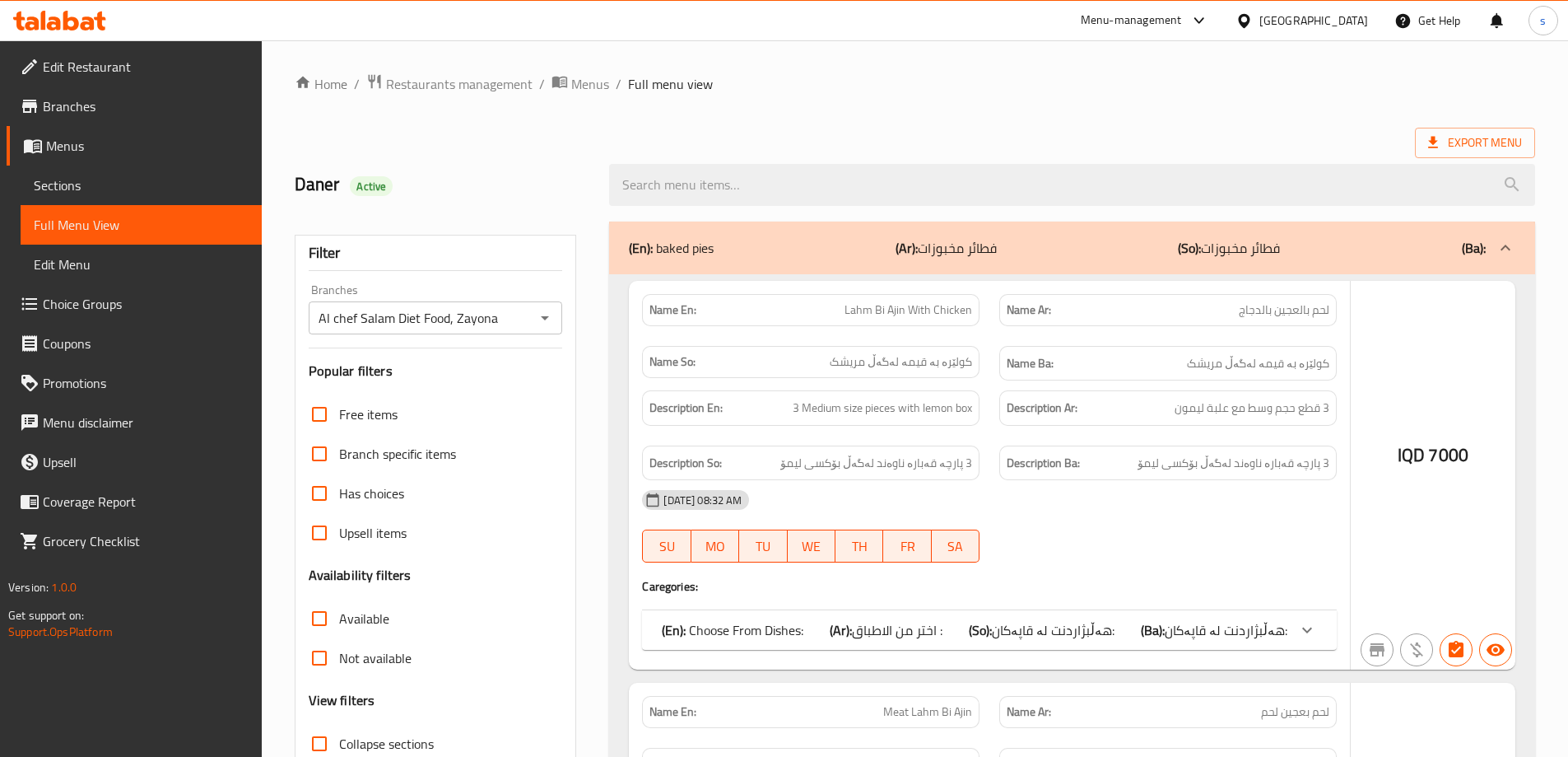
click at [716, 176] on div at bounding box center [784, 378] width 1568 height 757
click at [723, 181] on div at bounding box center [784, 378] width 1568 height 757
click at [738, 189] on div at bounding box center [784, 378] width 1568 height 757
click at [775, 195] on div at bounding box center [784, 378] width 1568 height 757
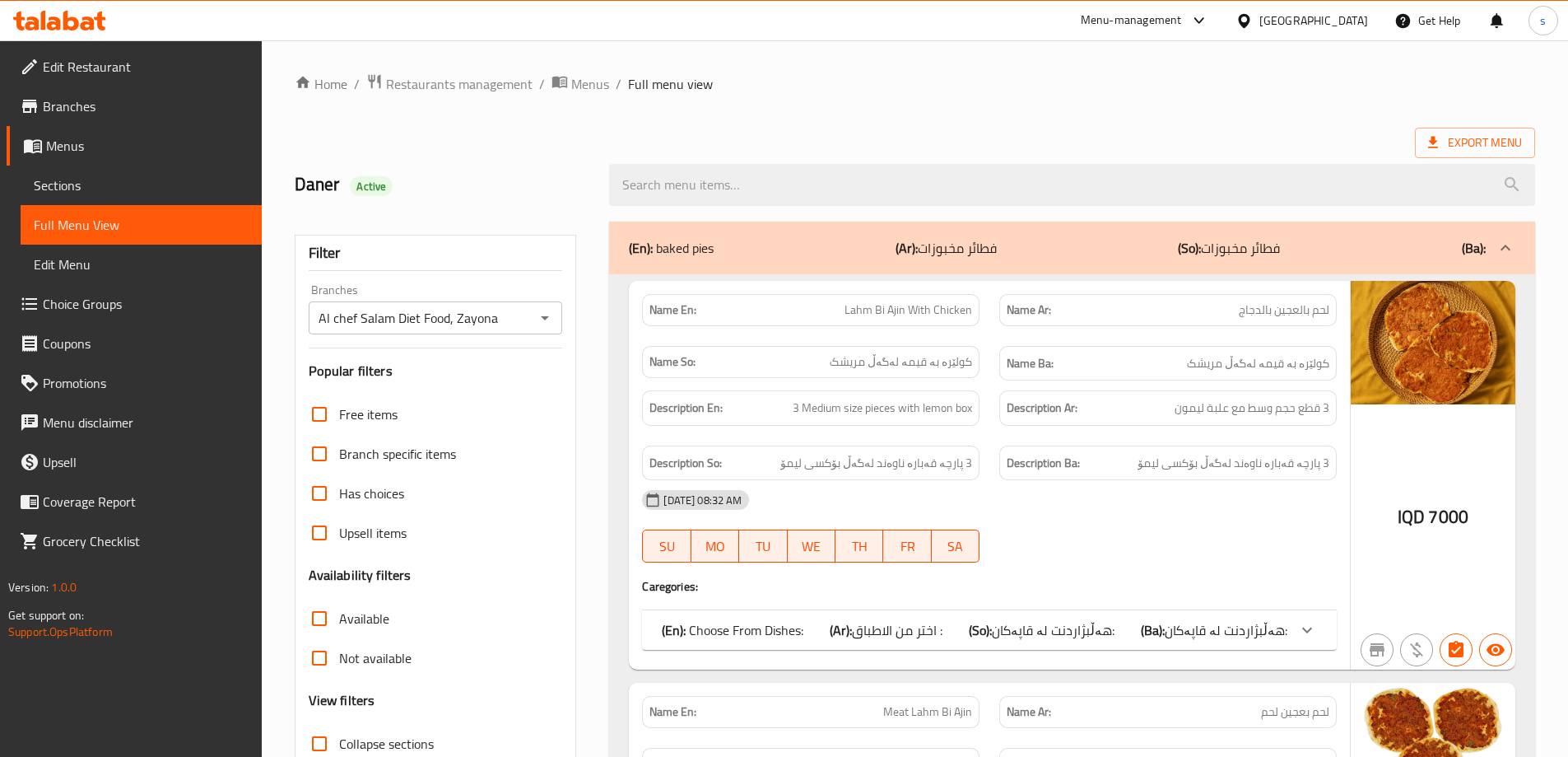
click at [798, 145] on div "Export Menu" at bounding box center [914, 142] width 1241 height 30
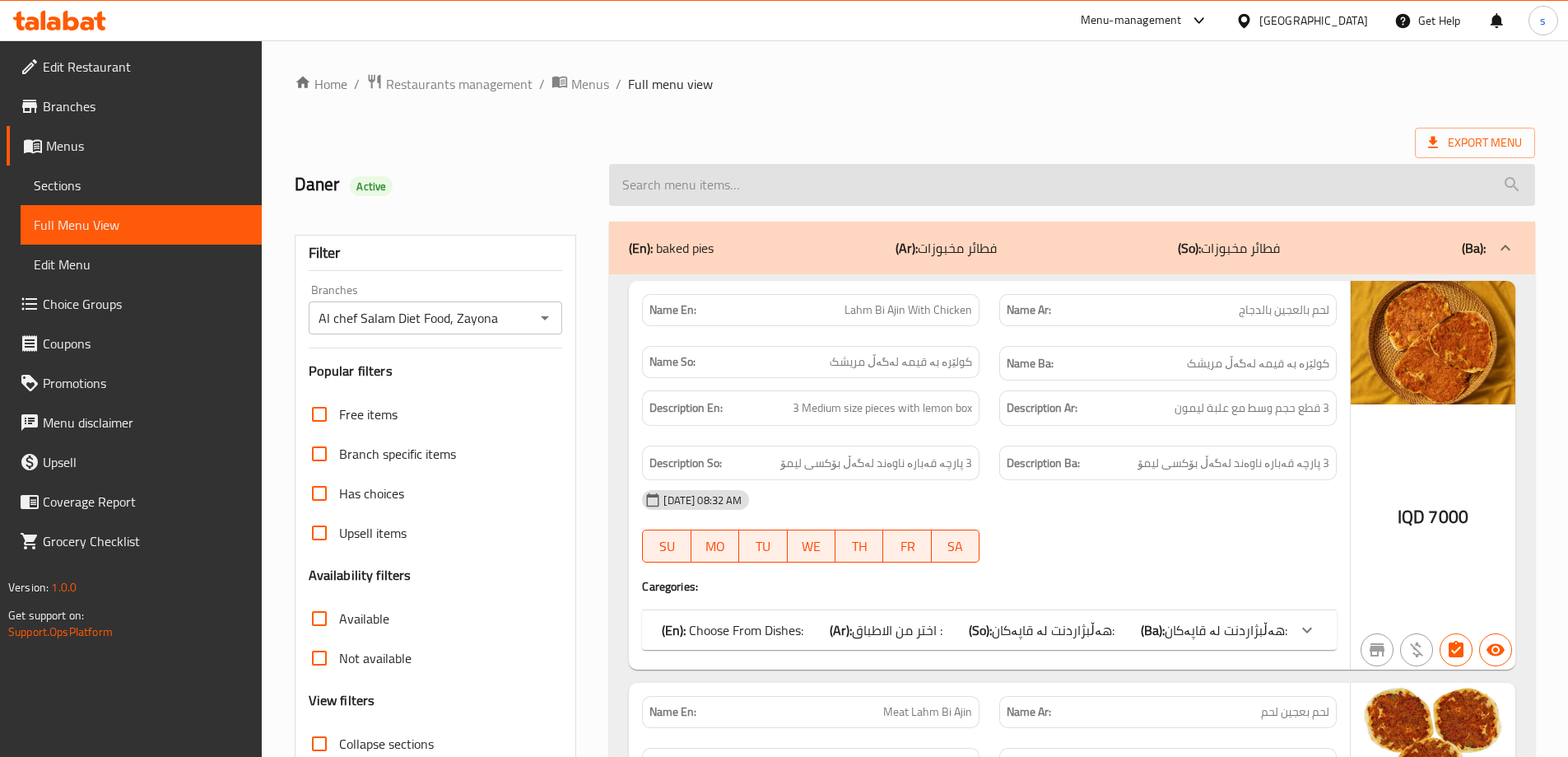
click at [769, 189] on input "search" at bounding box center [1071, 184] width 926 height 42
paste input "Chicken Bolognese Spaghetti Dish"
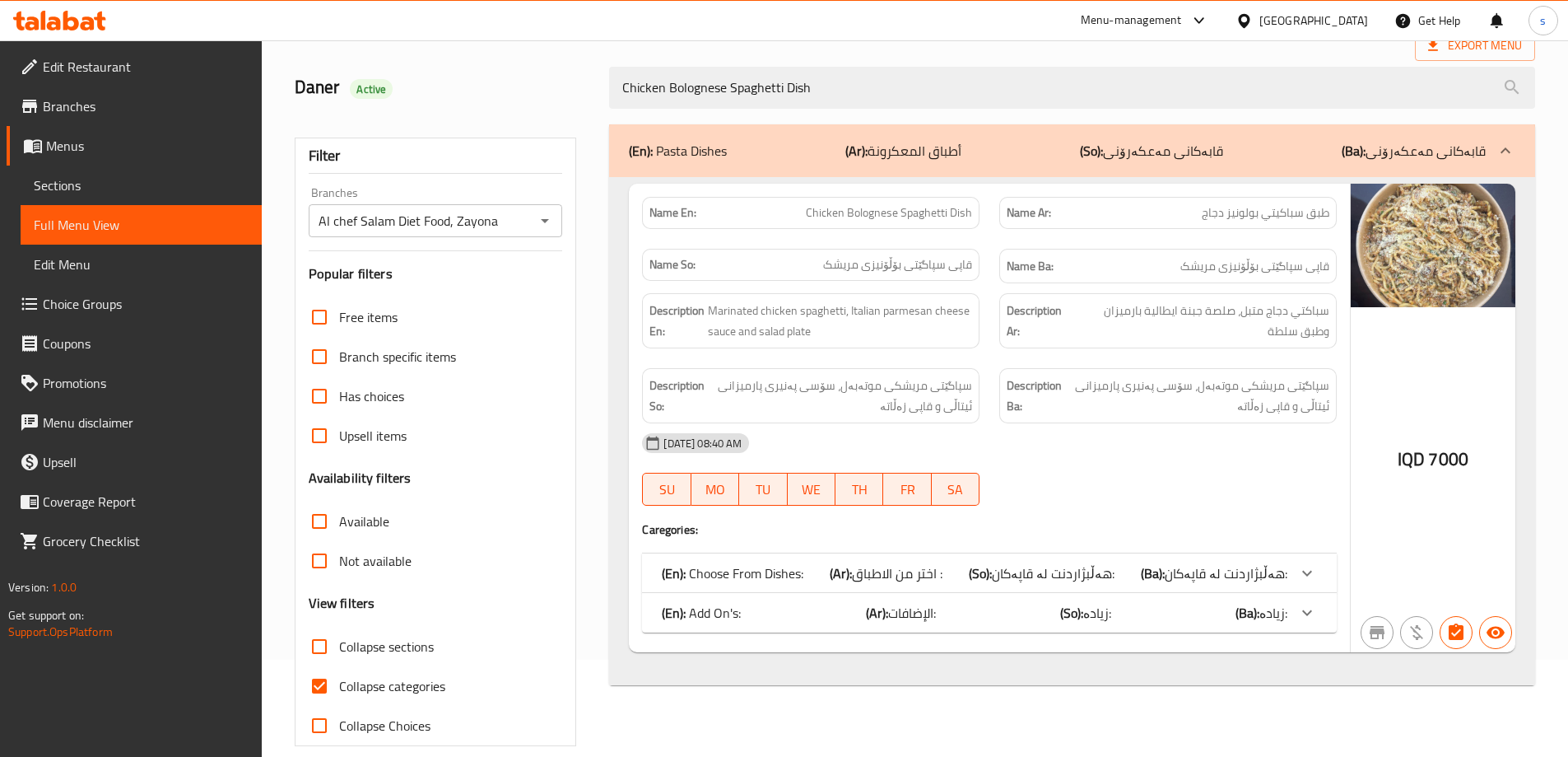
scroll to position [120, 0]
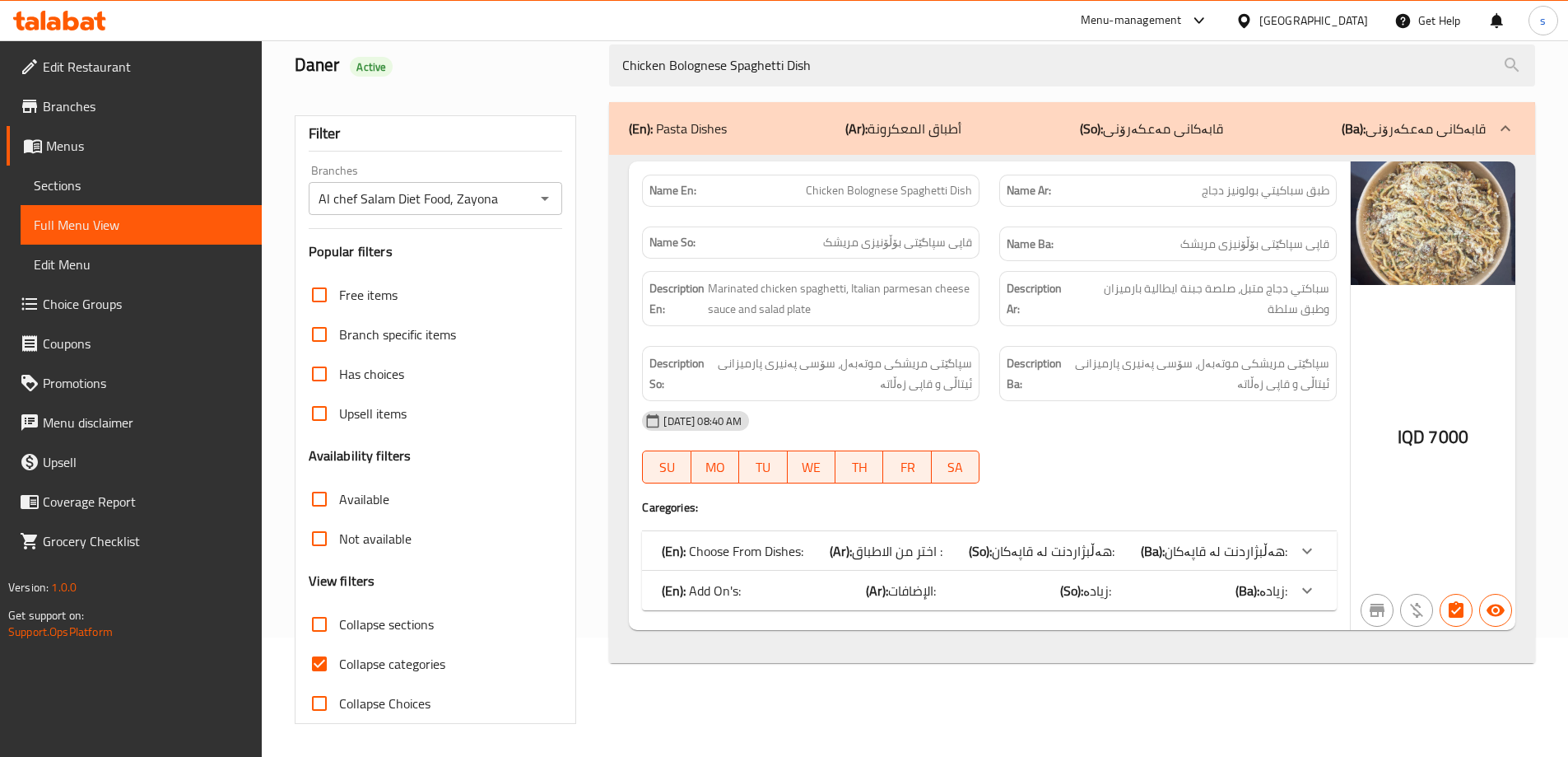
type input "Chicken Bolognese Spaghetti Dish"
click at [317, 664] on input "Collapse categories" at bounding box center [319, 664] width 40 height 40
checkbox input "false"
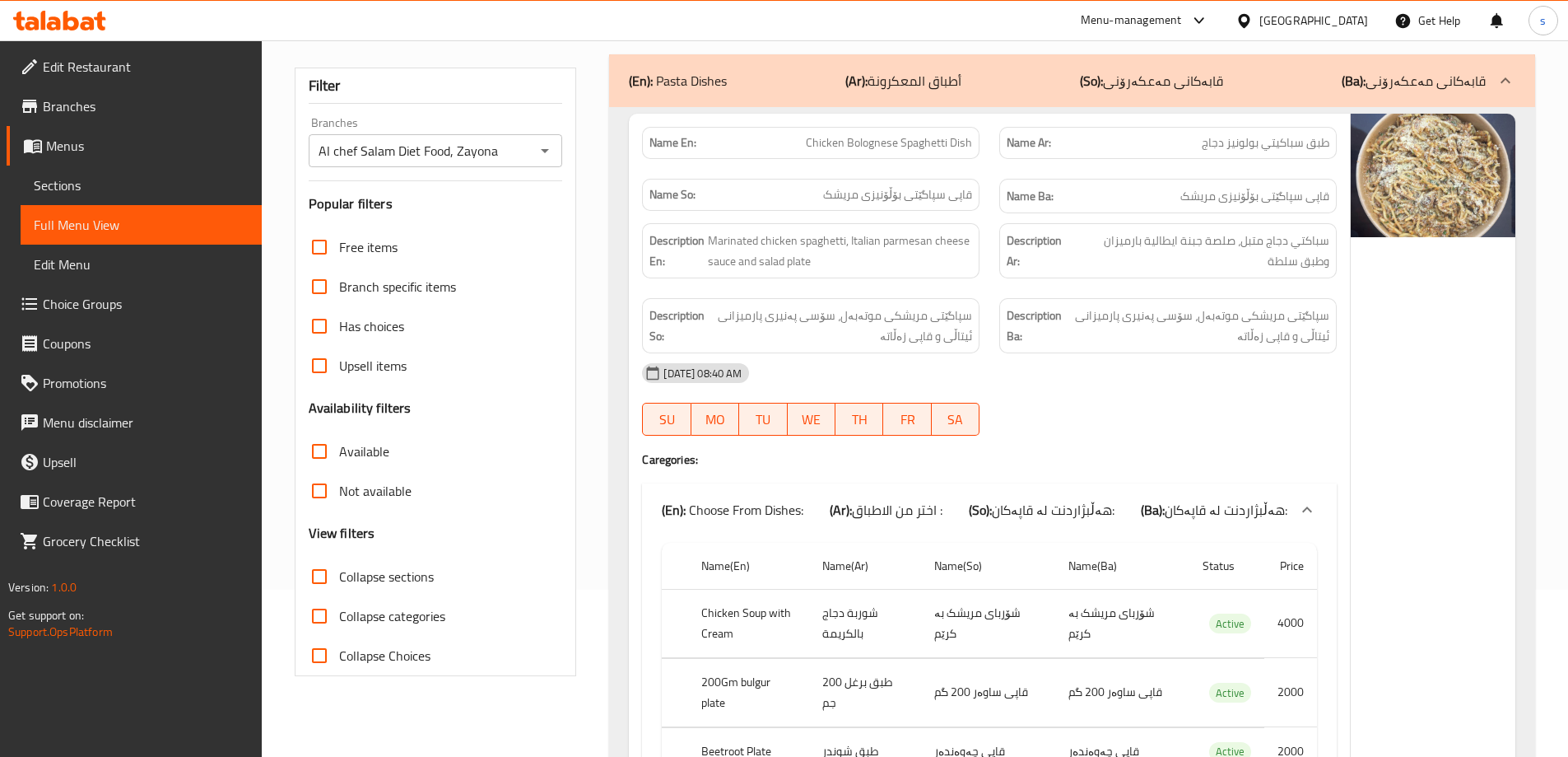
scroll to position [0, 0]
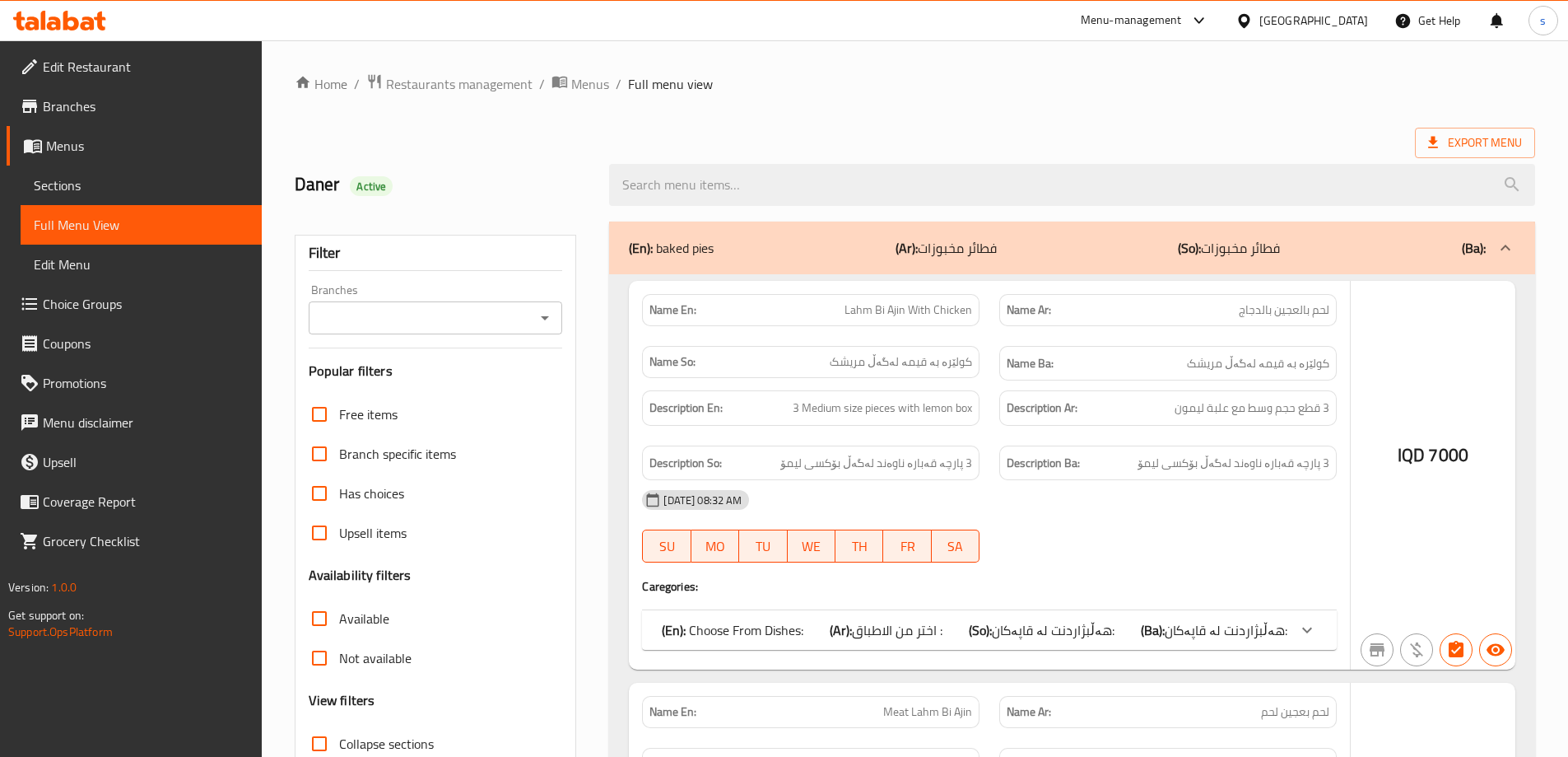
click at [547, 321] on div at bounding box center [784, 378] width 1568 height 757
click at [545, 312] on div at bounding box center [784, 378] width 1568 height 757
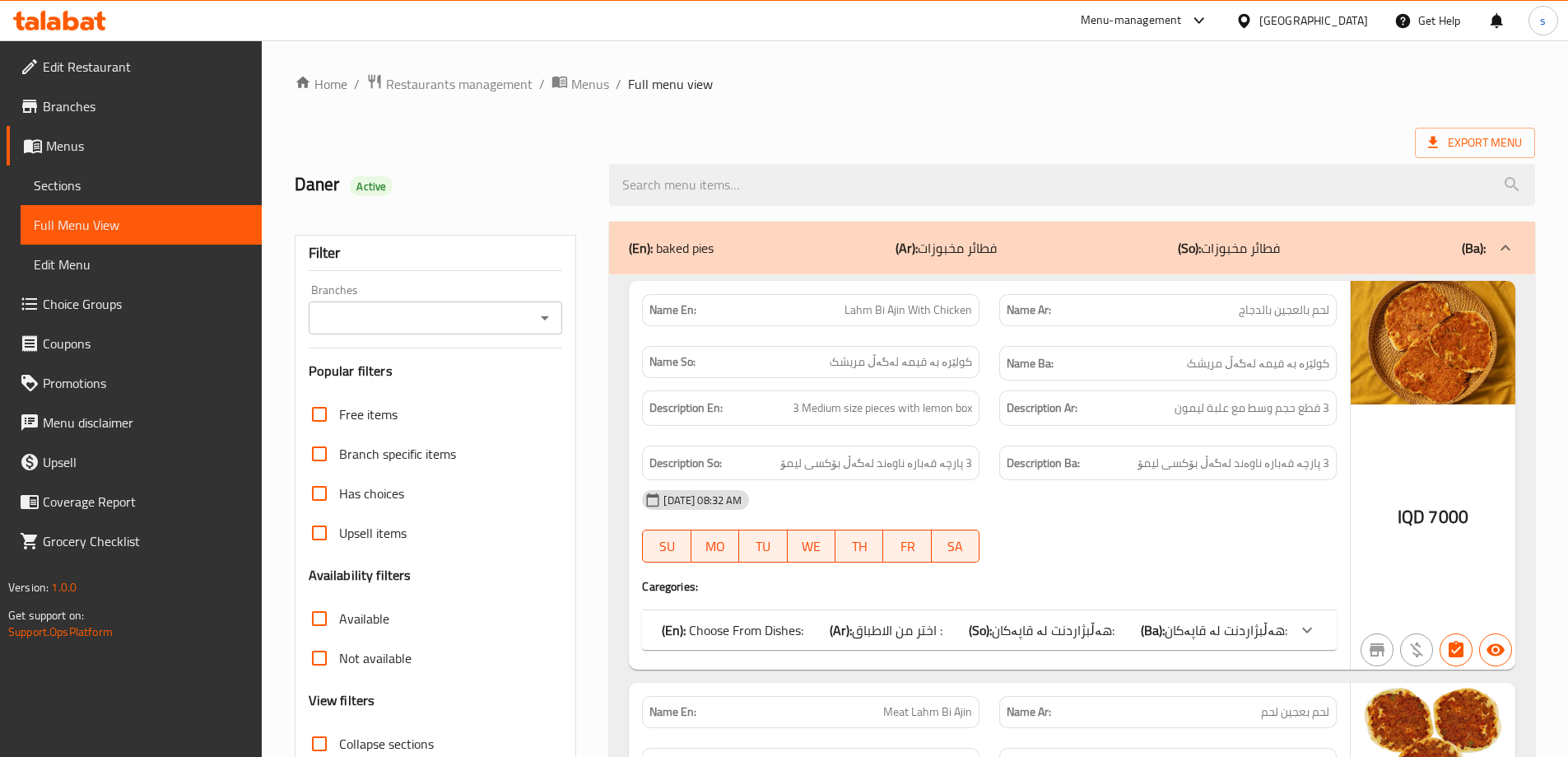
click at [545, 312] on icon "Open" at bounding box center [544, 318] width 20 height 20
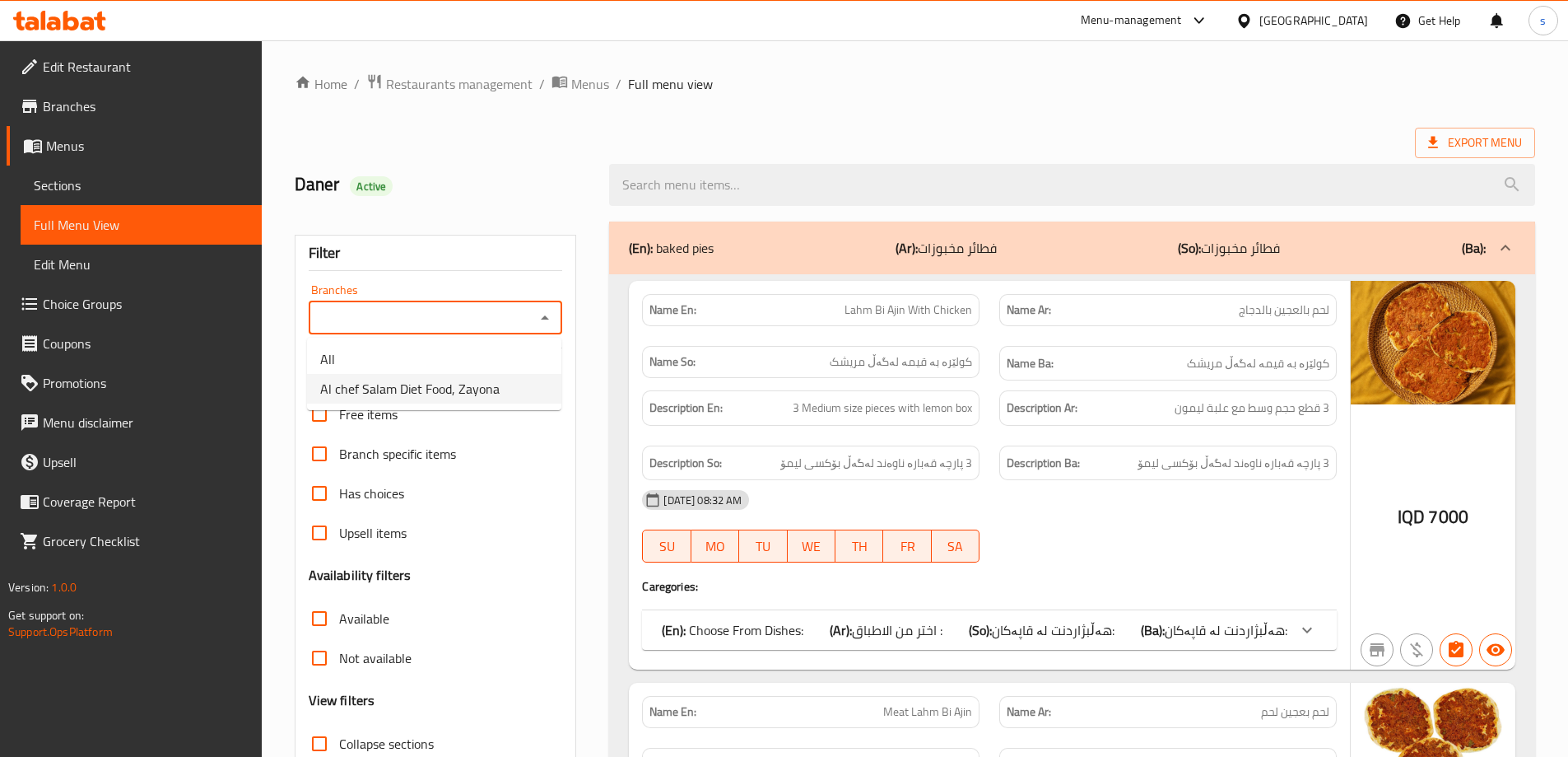
click at [536, 382] on li "Al chef Salam Diet Food, Zayona" at bounding box center [434, 388] width 254 height 29
type input "Al chef Salam Diet Food, Zayona"
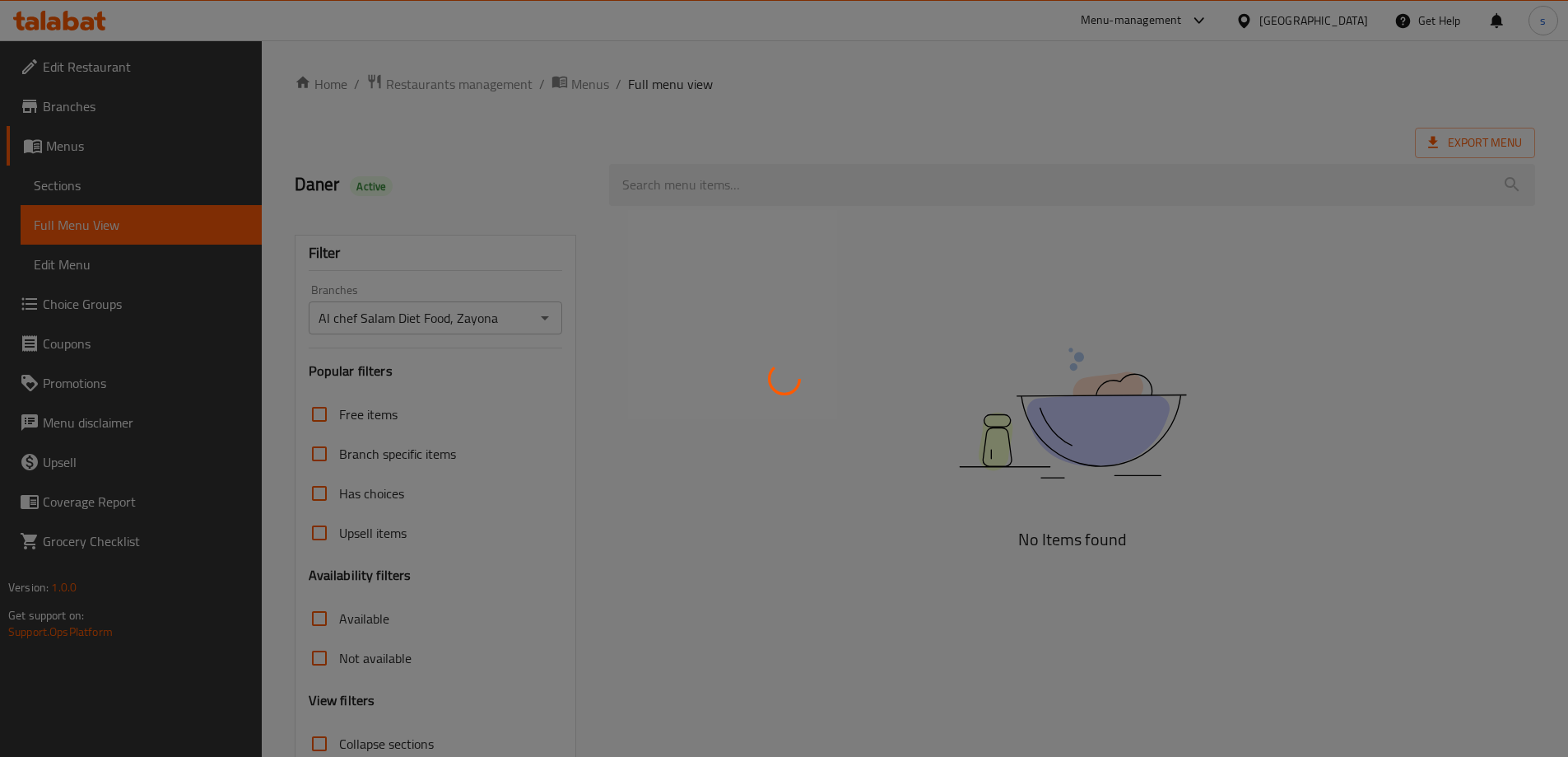
click at [665, 196] on div at bounding box center [784, 378] width 1568 height 757
click at [673, 185] on div at bounding box center [784, 378] width 1568 height 757
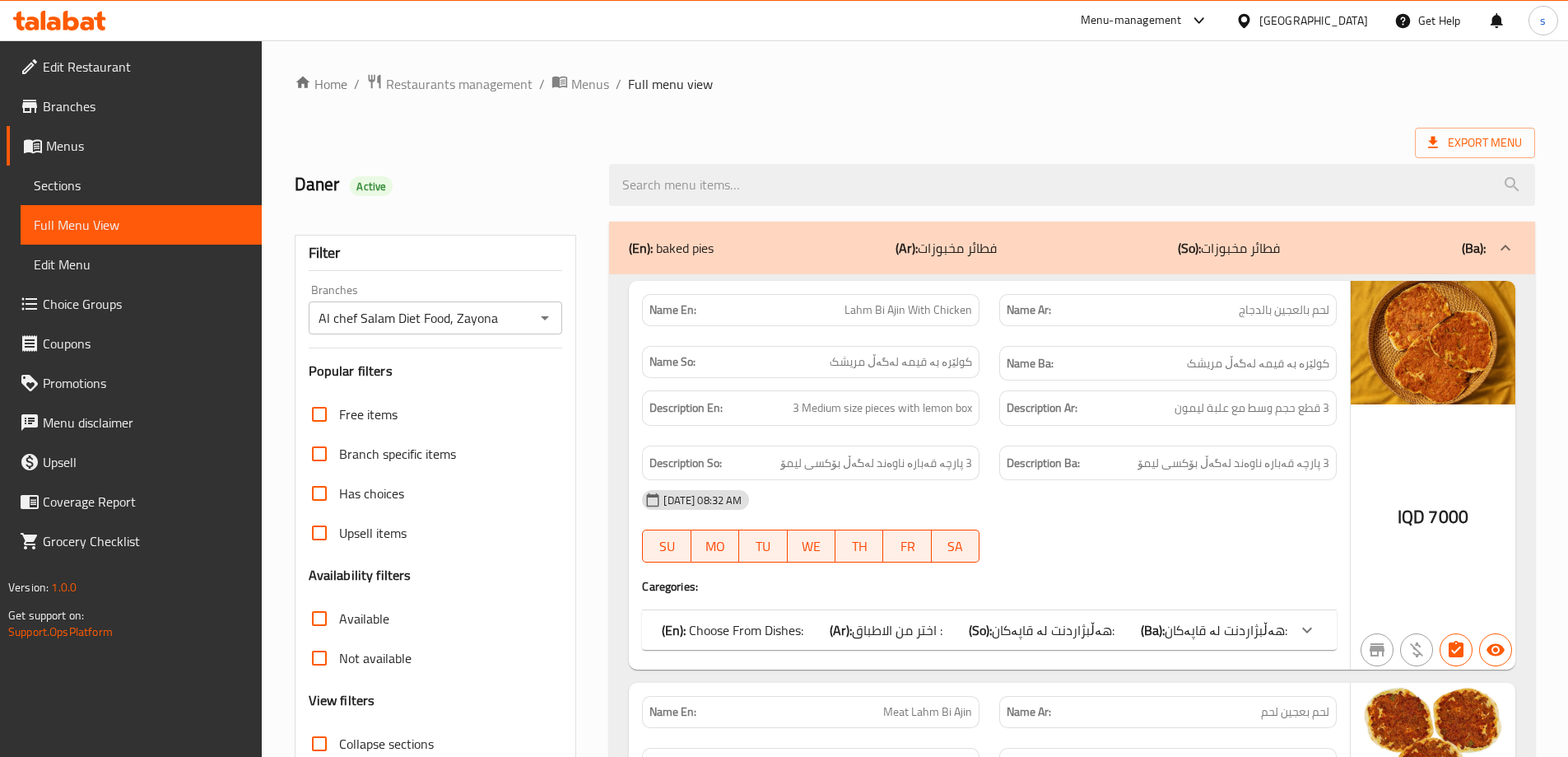
click at [673, 185] on input "search" at bounding box center [1071, 184] width 926 height 42
paste input "Chicken Alfredo Pasta"
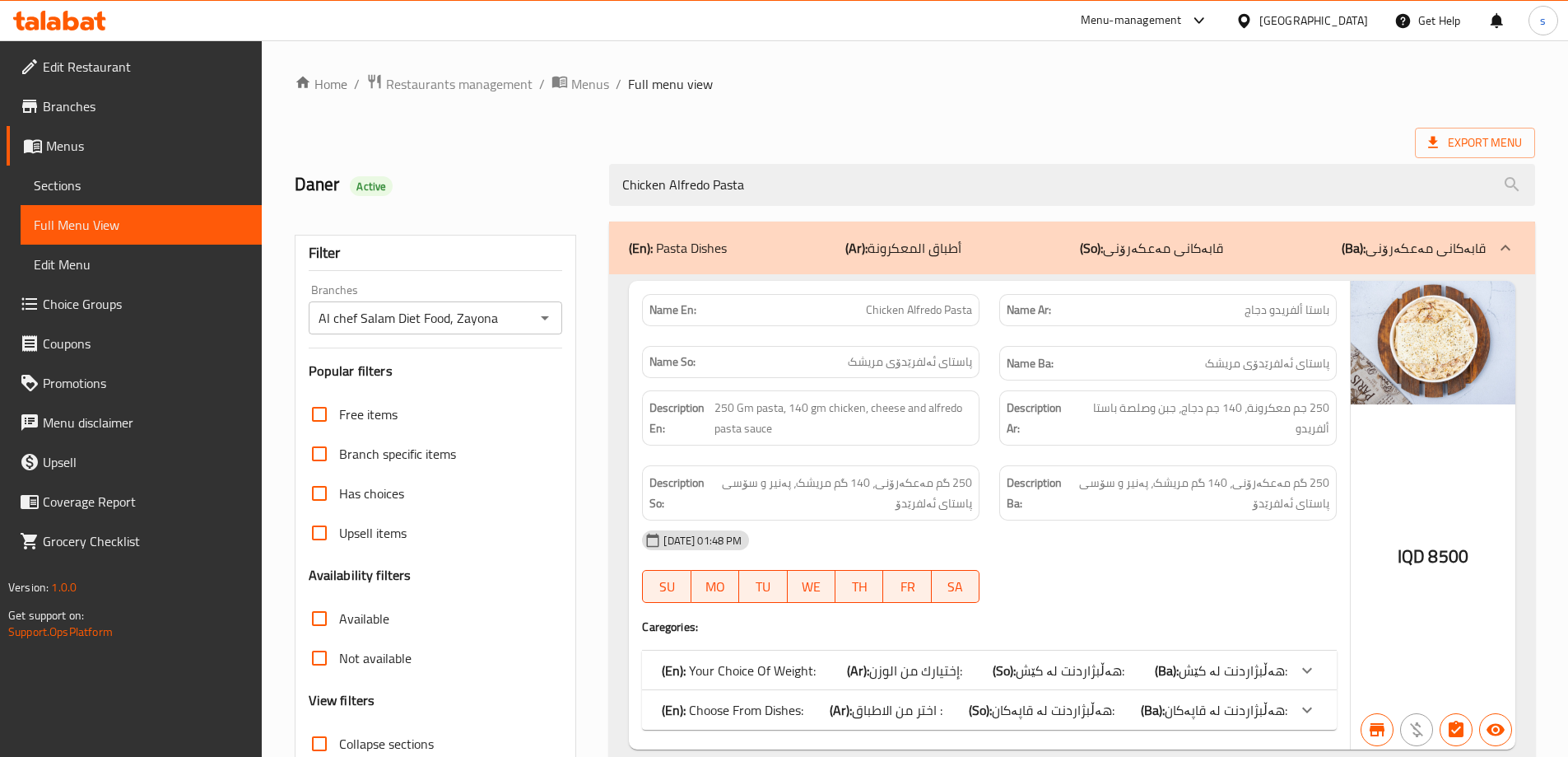
scroll to position [120, 0]
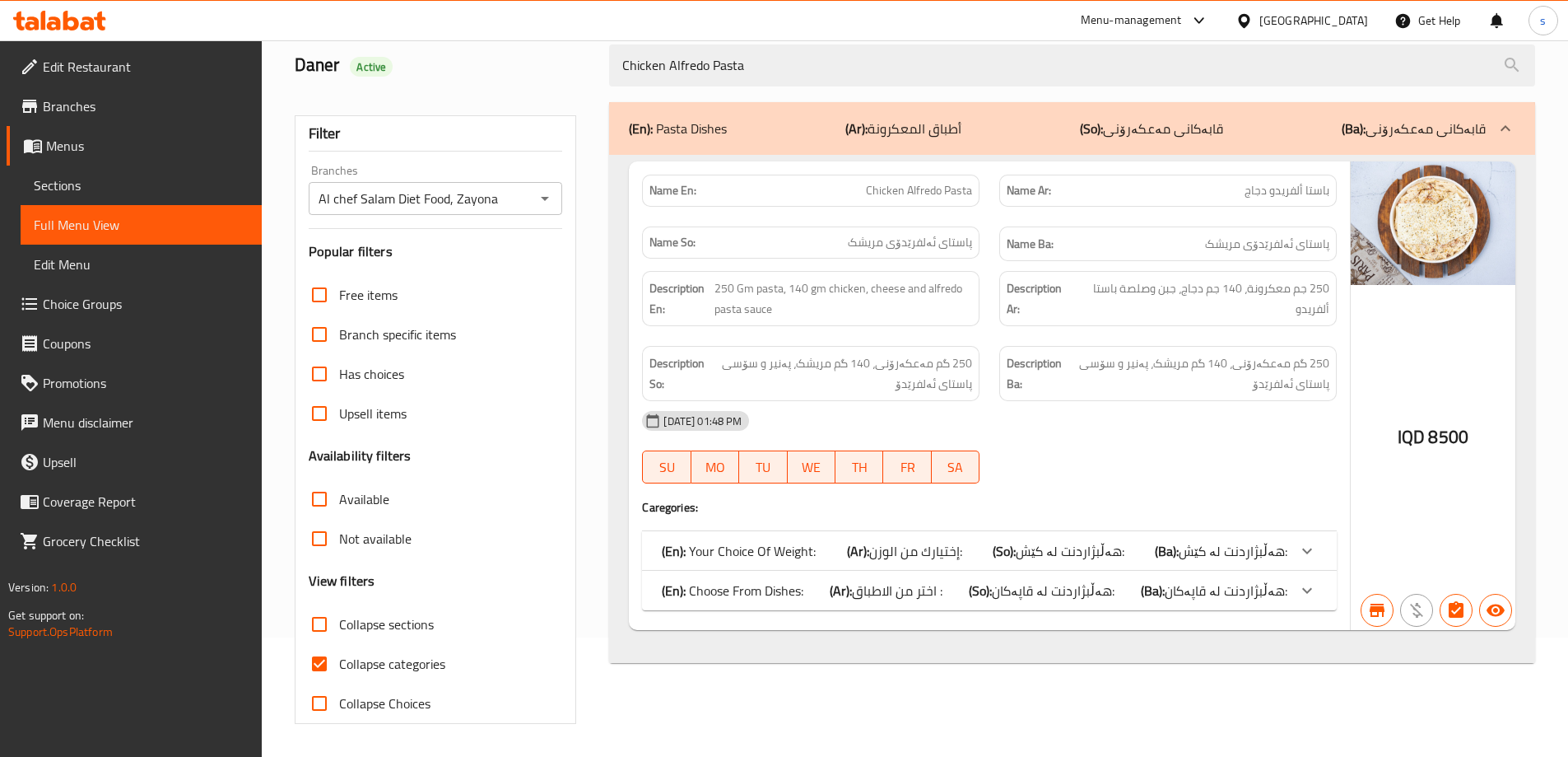
type input "Chicken Alfredo Pasta"
click at [320, 666] on input "Collapse categories" at bounding box center [319, 664] width 40 height 40
checkbox input "false"
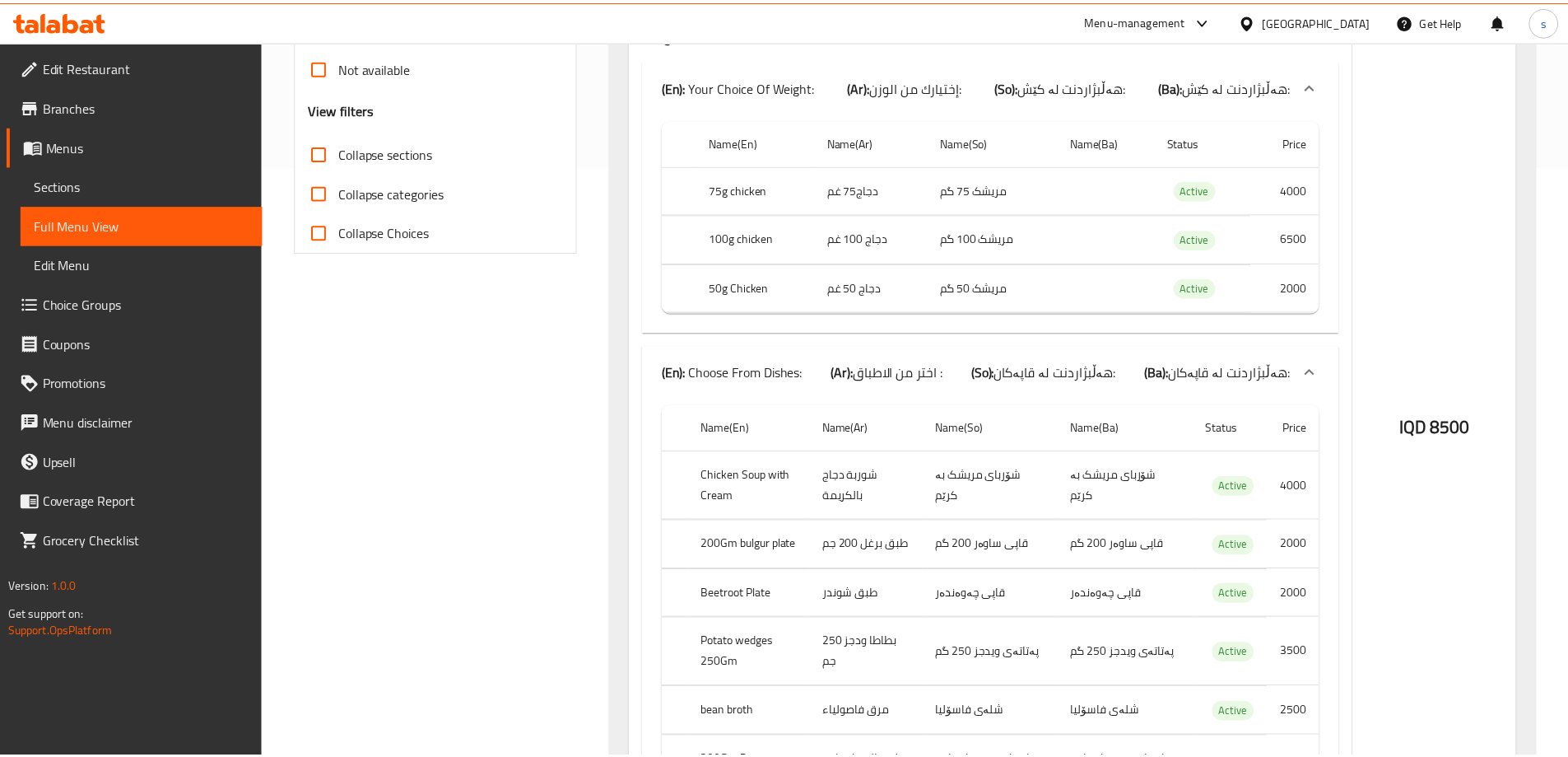
scroll to position [982, 0]
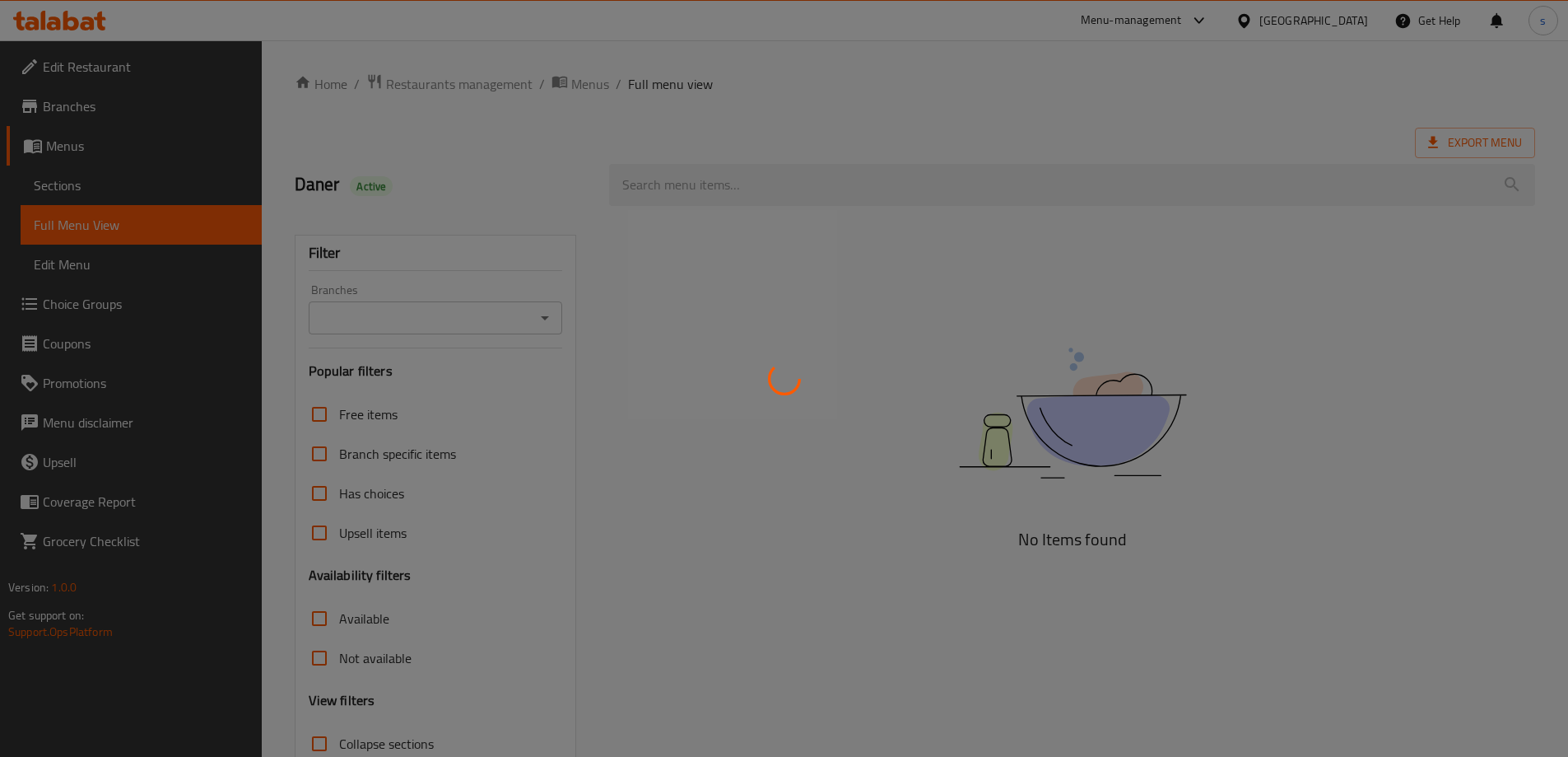
click at [530, 313] on div at bounding box center [784, 378] width 1568 height 757
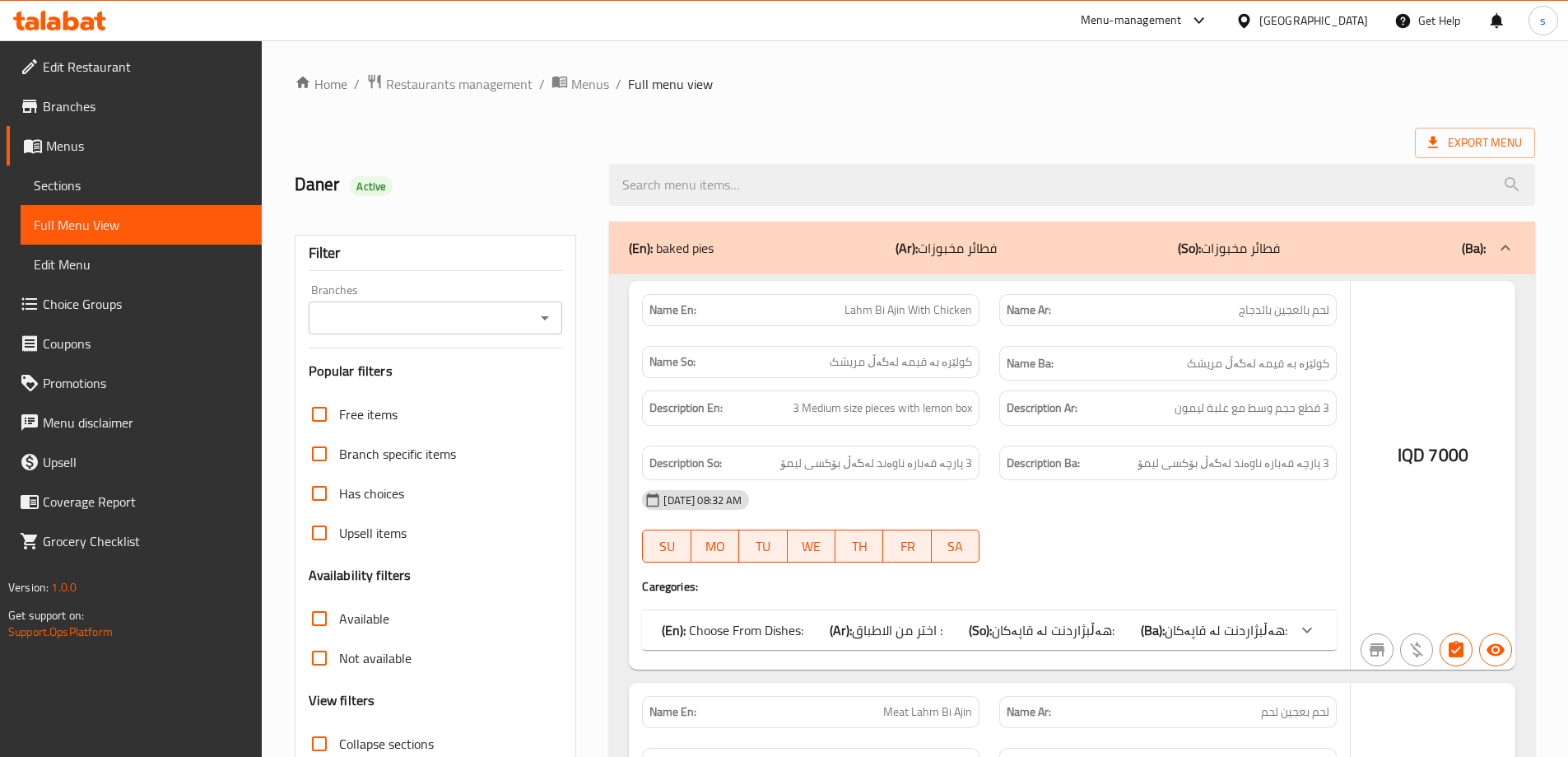
click at [542, 316] on div at bounding box center [784, 378] width 1568 height 757
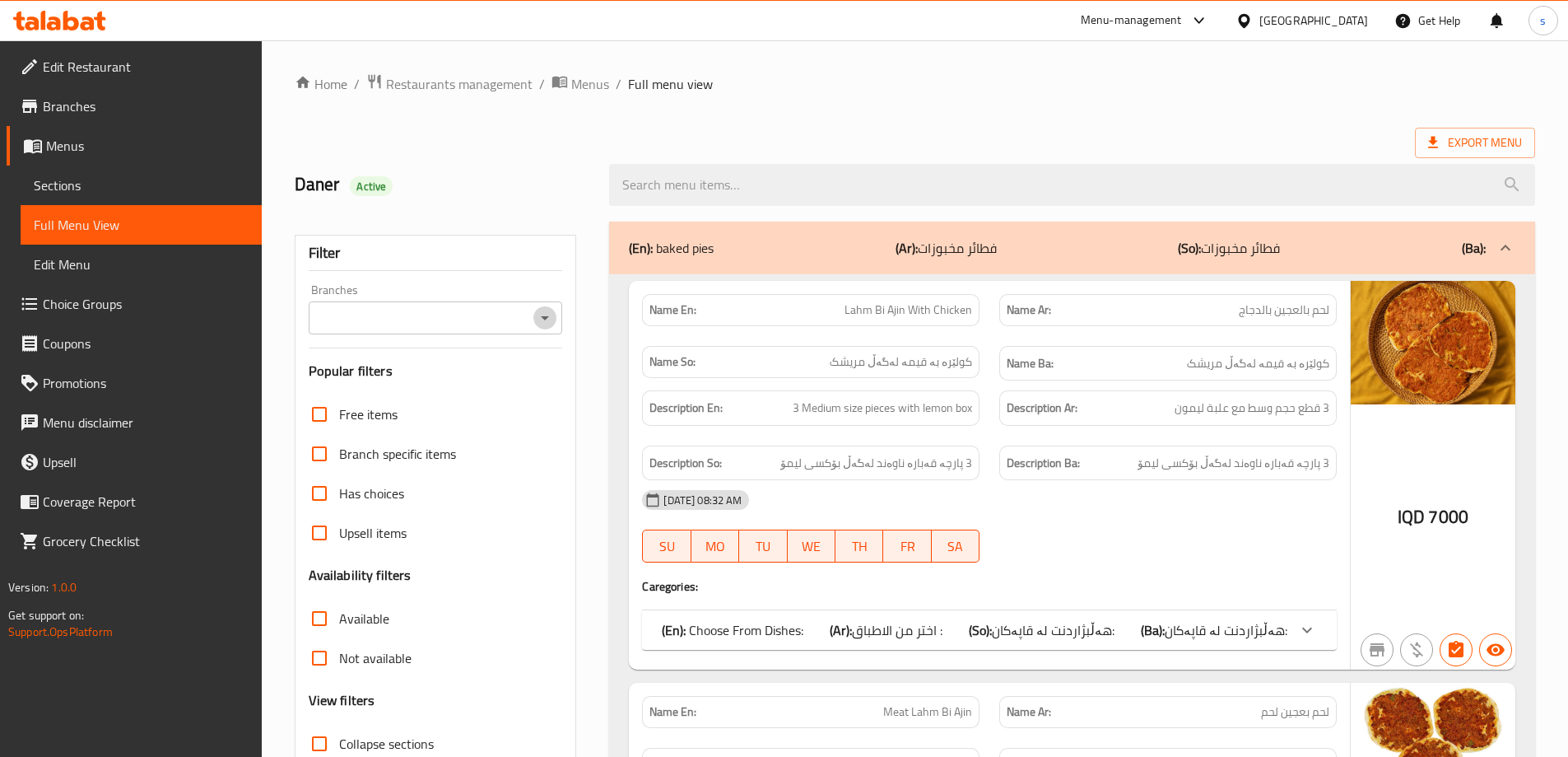
click at [545, 316] on icon "Open" at bounding box center [545, 318] width 9 height 4
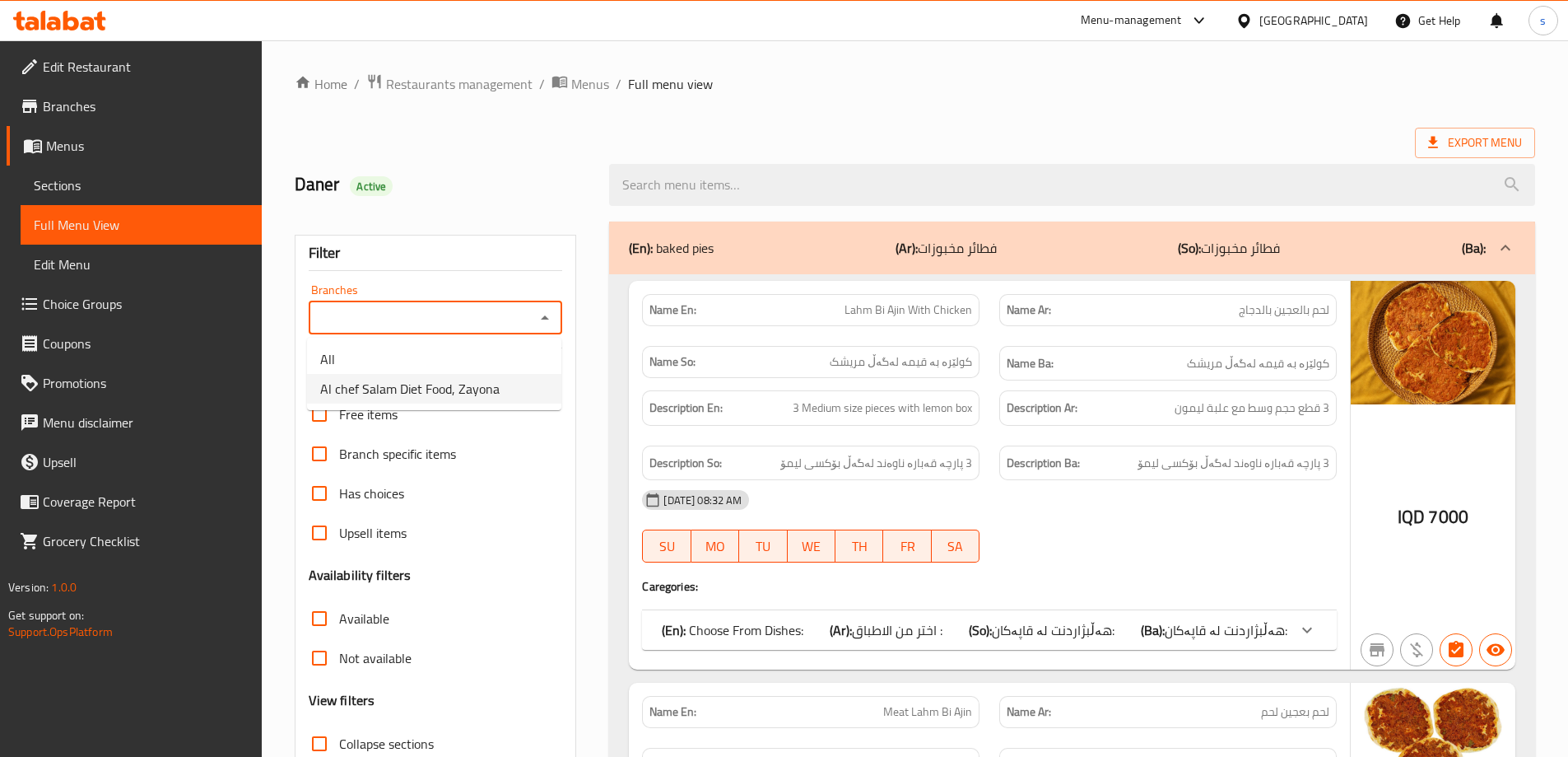
drag, startPoint x: 530, startPoint y: 372, endPoint x: 530, endPoint y: 383, distance: 11.0
click at [530, 383] on ul "All Al chef Salam Diet Food, Zayona" at bounding box center [434, 374] width 254 height 72
click at [530, 383] on li "Al chef Salam Diet Food, Zayona" at bounding box center [434, 388] width 254 height 29
type input "Al chef Salam Diet Food, Zayona"
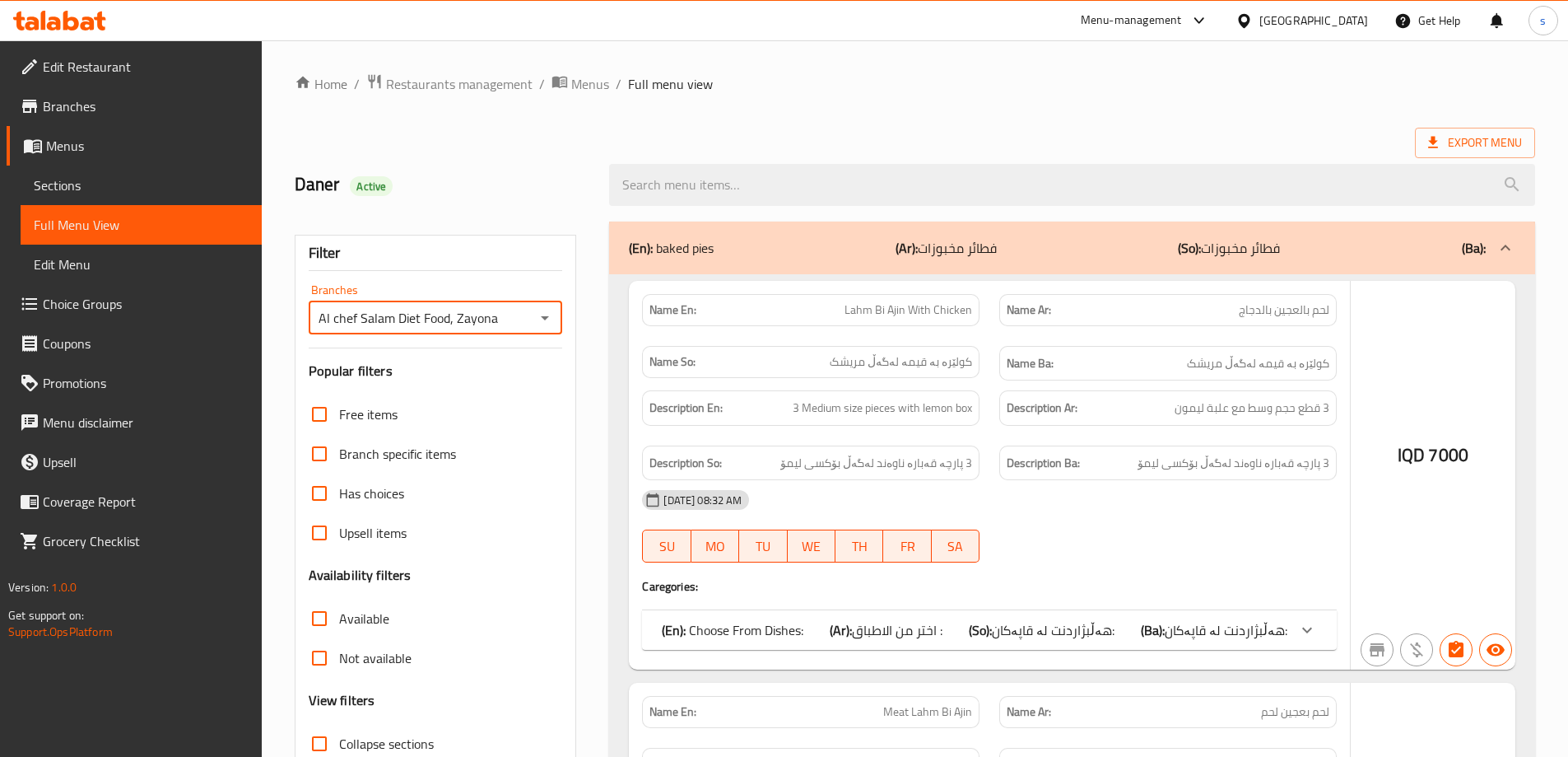
click at [712, 184] on div at bounding box center [784, 378] width 1568 height 757
click at [678, 176] on div at bounding box center [784, 378] width 1568 height 757
click at [679, 180] on div at bounding box center [784, 378] width 1568 height 757
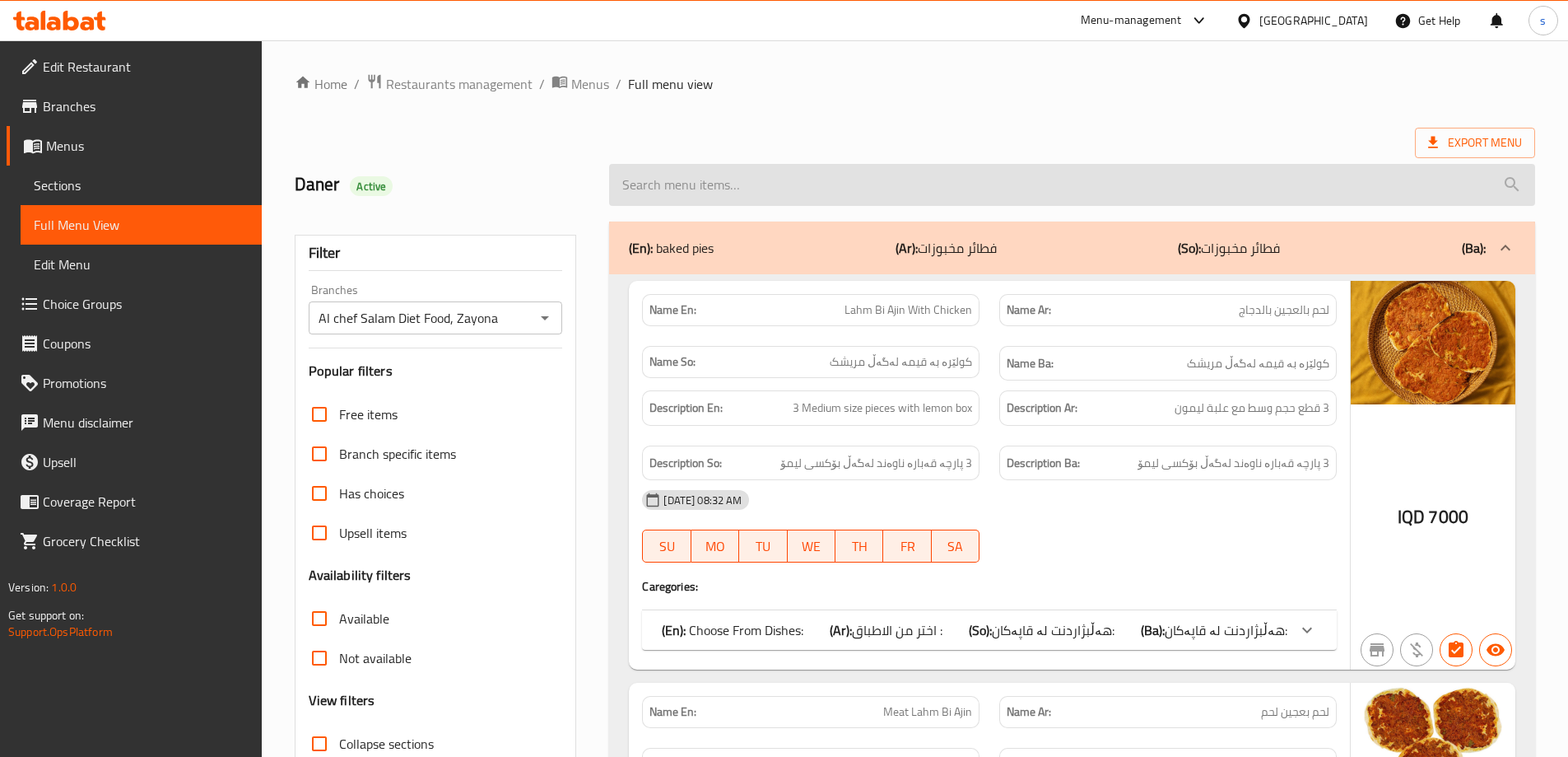
click at [664, 183] on input "search" at bounding box center [1071, 184] width 926 height 42
paste input "Meat Spaghetti Bolognese"
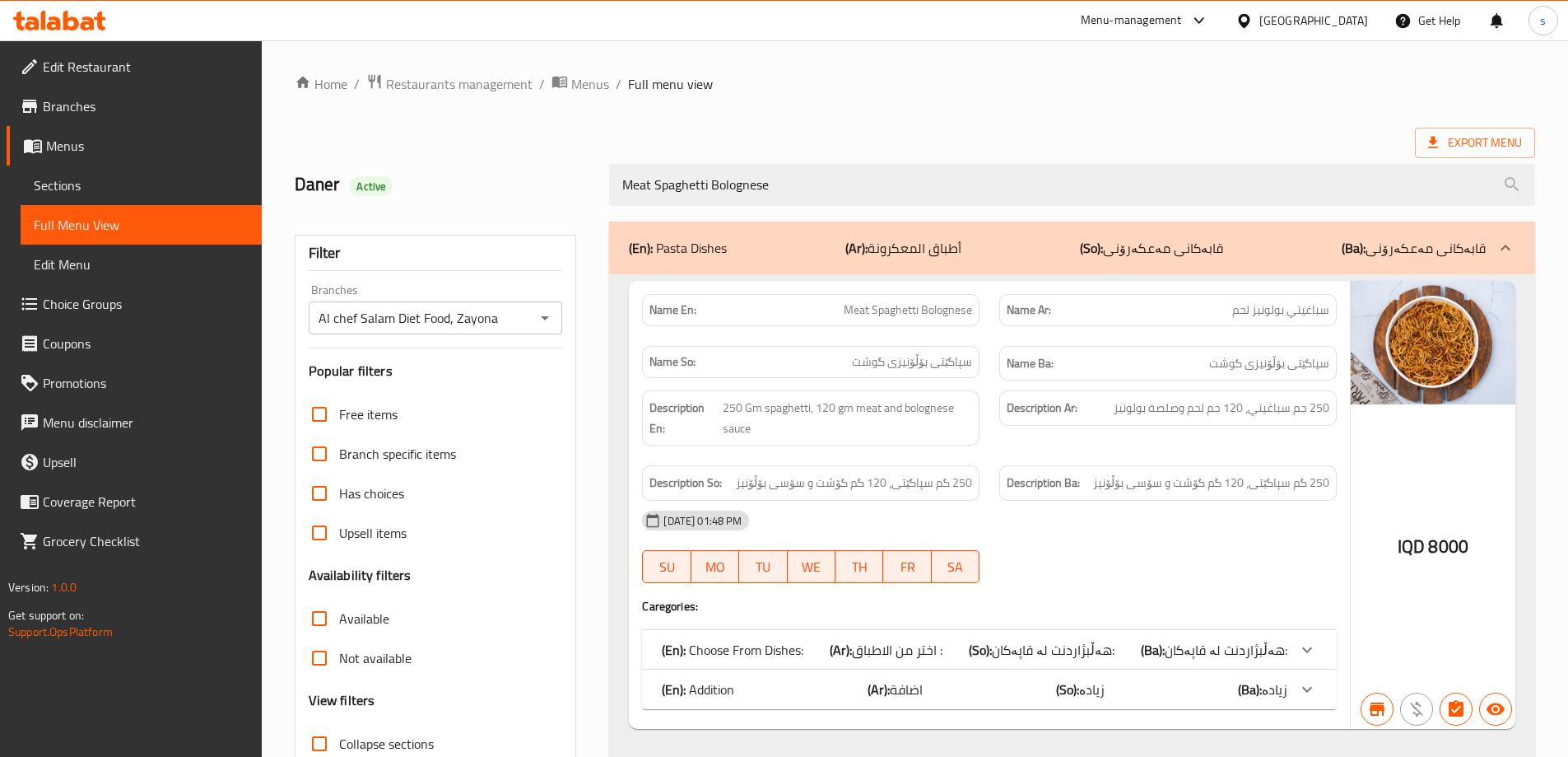
scroll to position [120, 0]
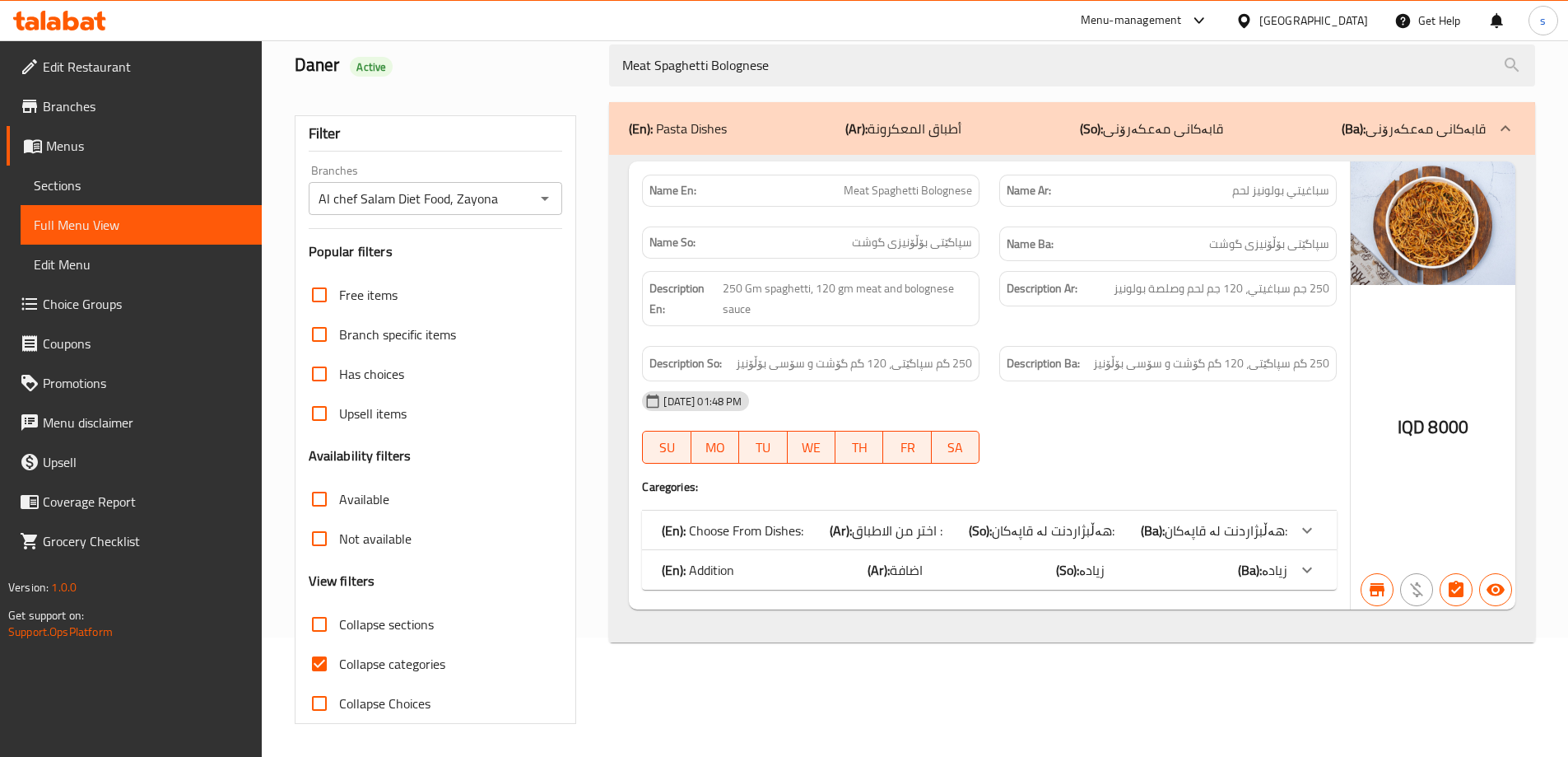
type input "Meat Spaghetti Bolognese"
click at [327, 661] on input "Collapse categories" at bounding box center [319, 664] width 40 height 40
checkbox input "false"
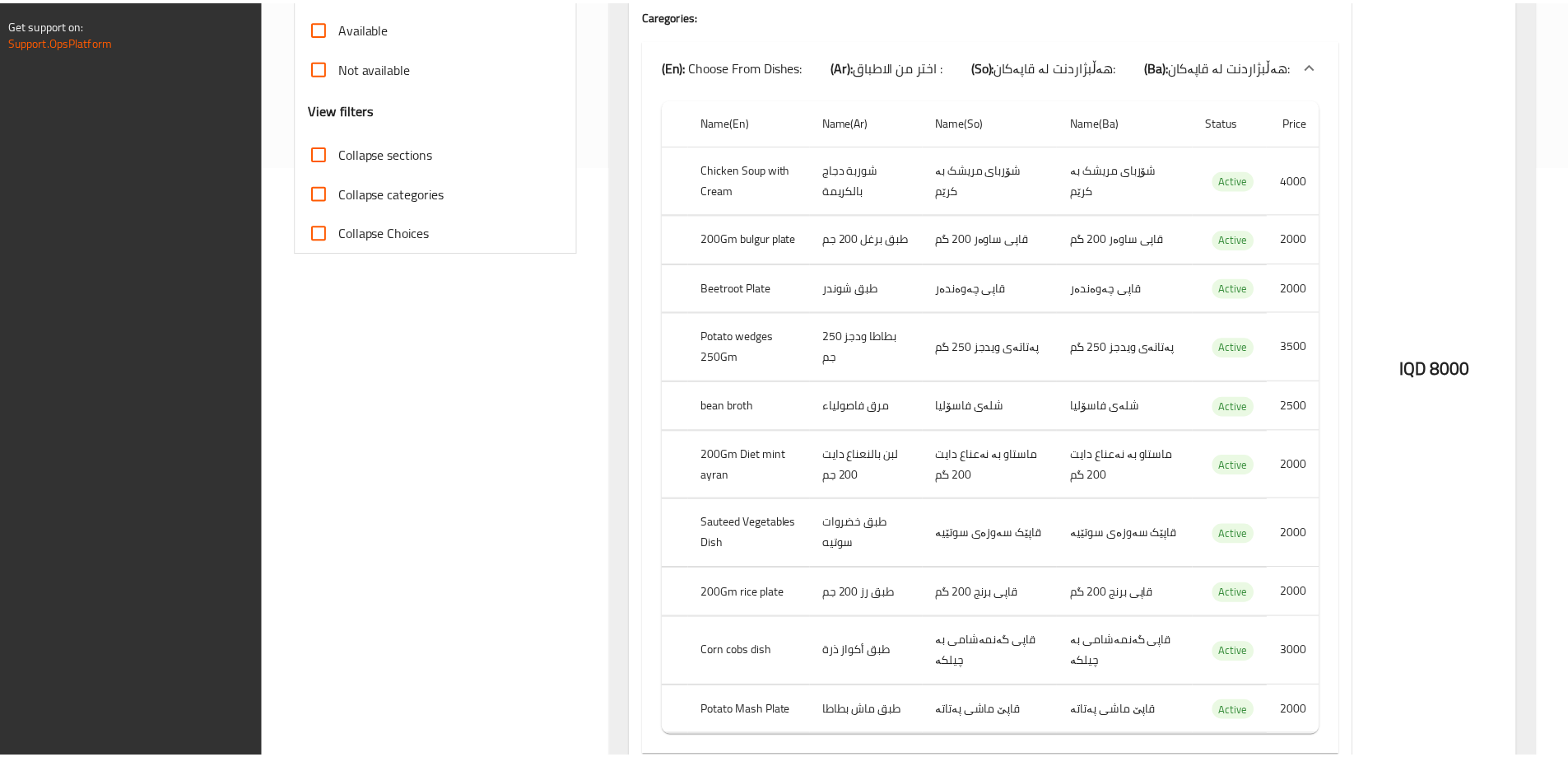
scroll to position [864, 0]
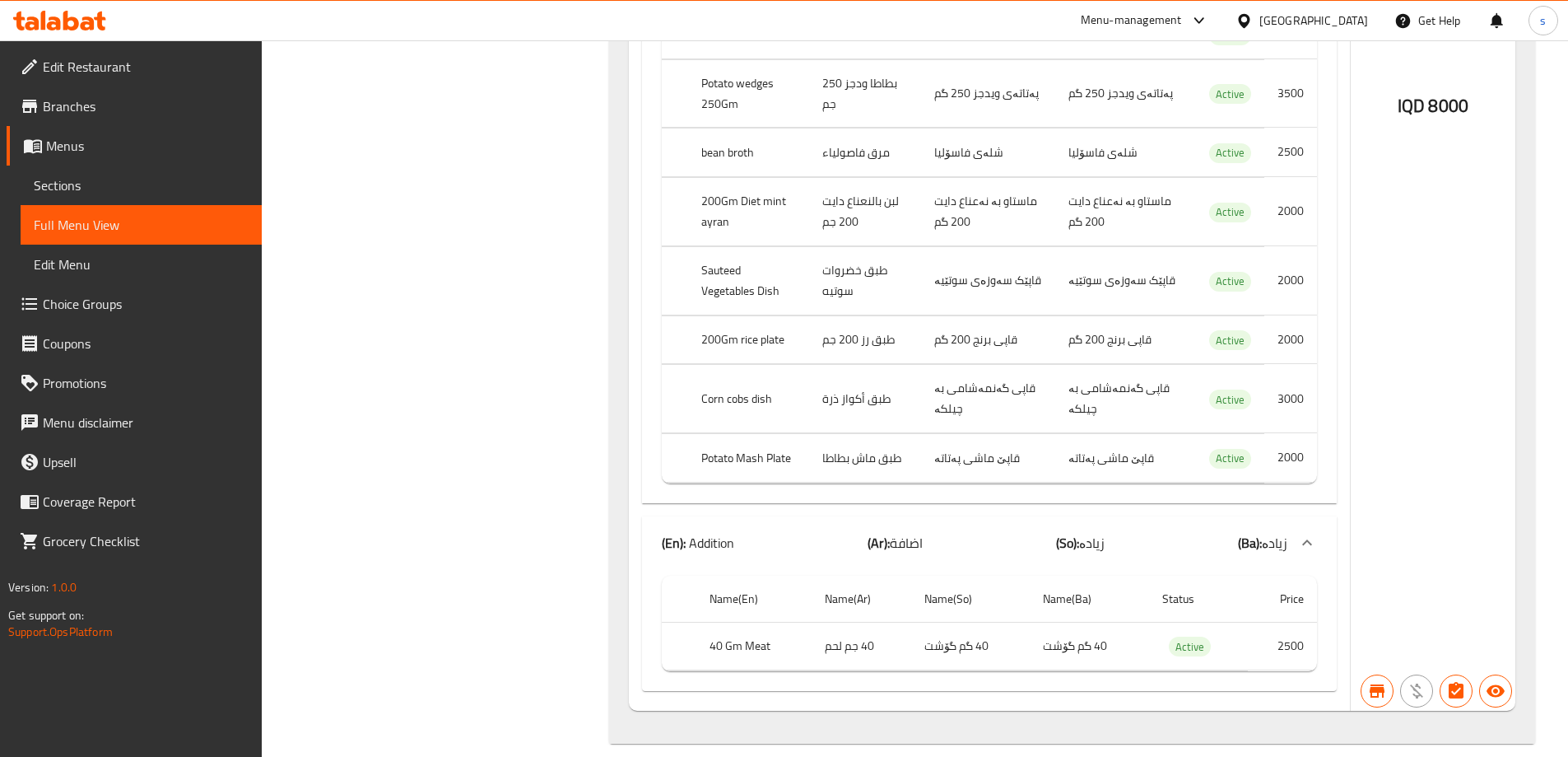
click at [45, 16] on icon at bounding box center [44, 20] width 5 height 19
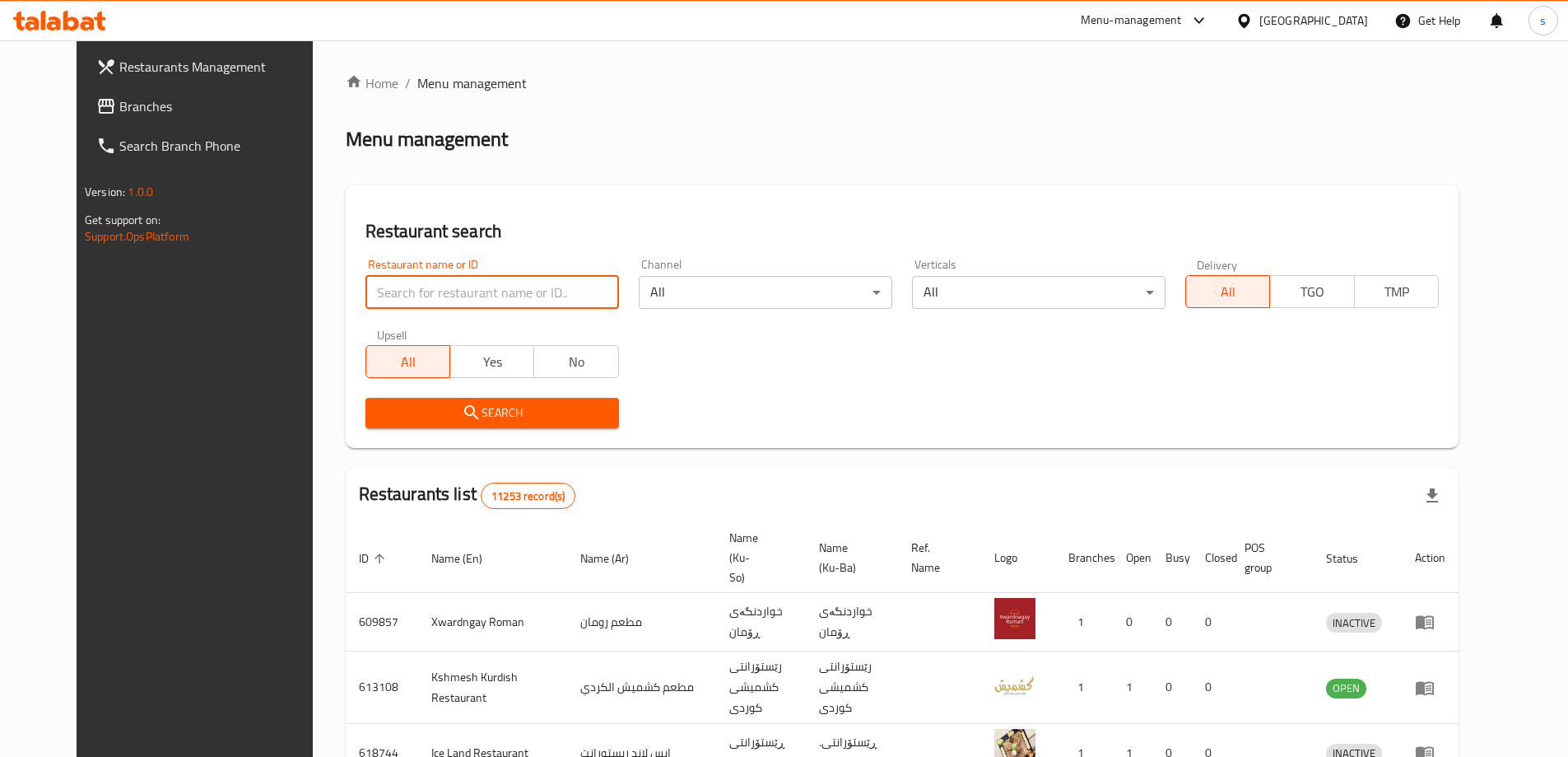
click at [410, 296] on input "search" at bounding box center [492, 292] width 253 height 33
paste input "Mali Agha"
type input "Mali Agha"
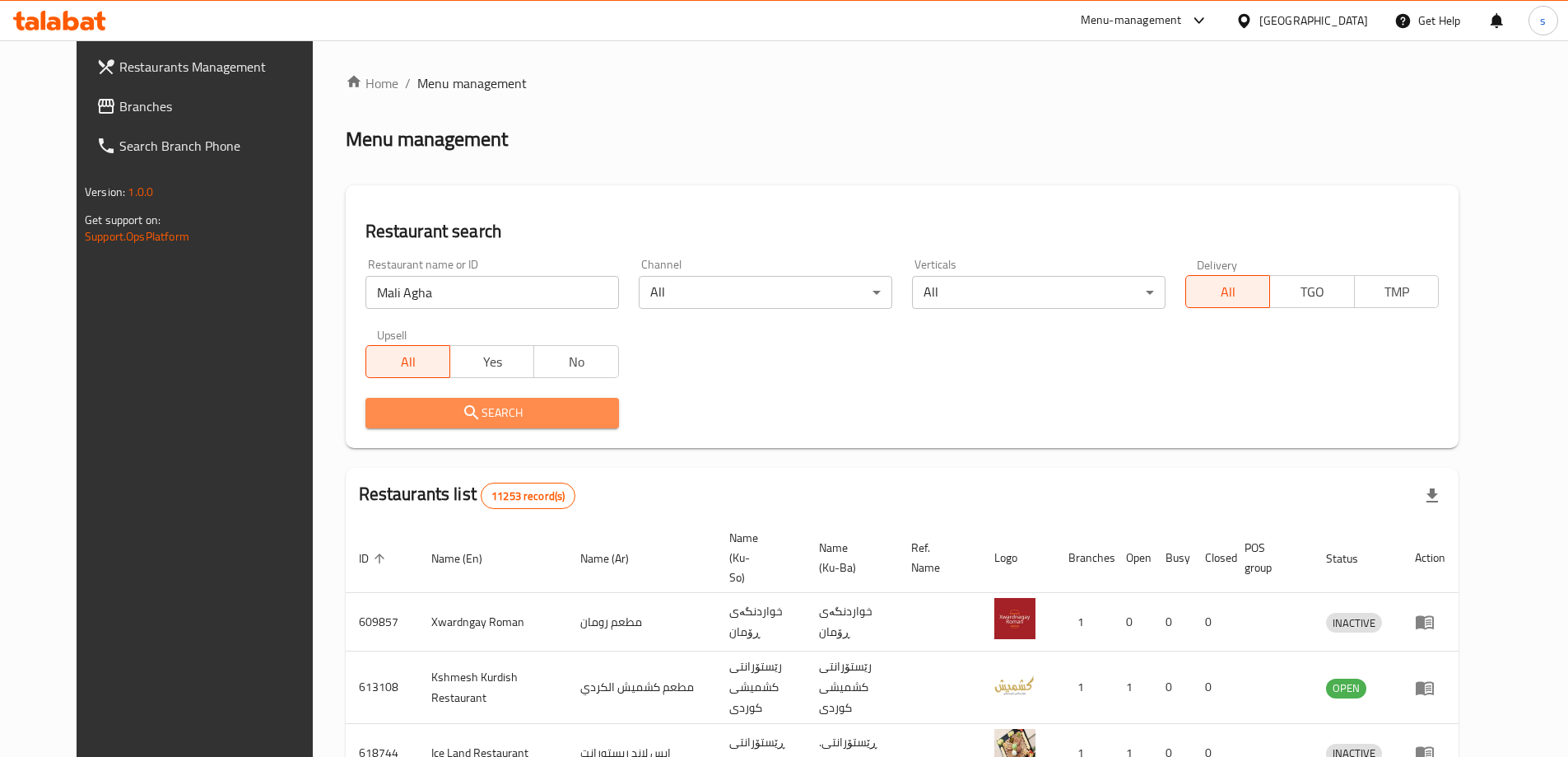
click at [462, 407] on icon "submit" at bounding box center [471, 412] width 20 height 20
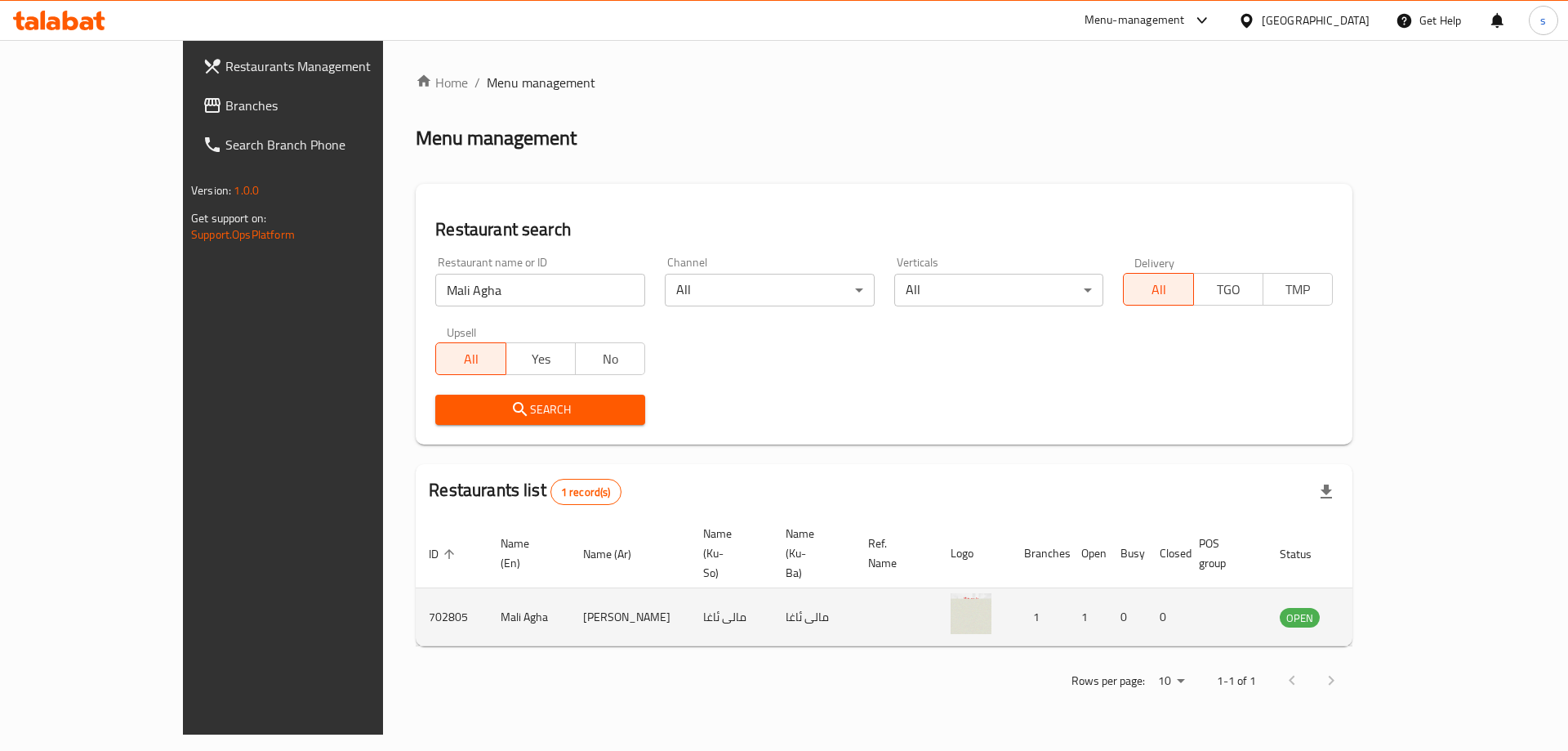
drag, startPoint x: 1482, startPoint y: 581, endPoint x: 1492, endPoint y: 578, distance: 10.4
click at [1408, 588] on td "enhanced table" at bounding box center [1380, 617] width 56 height 58
click at [1384, 611] on icon "enhanced table" at bounding box center [1374, 618] width 18 height 14
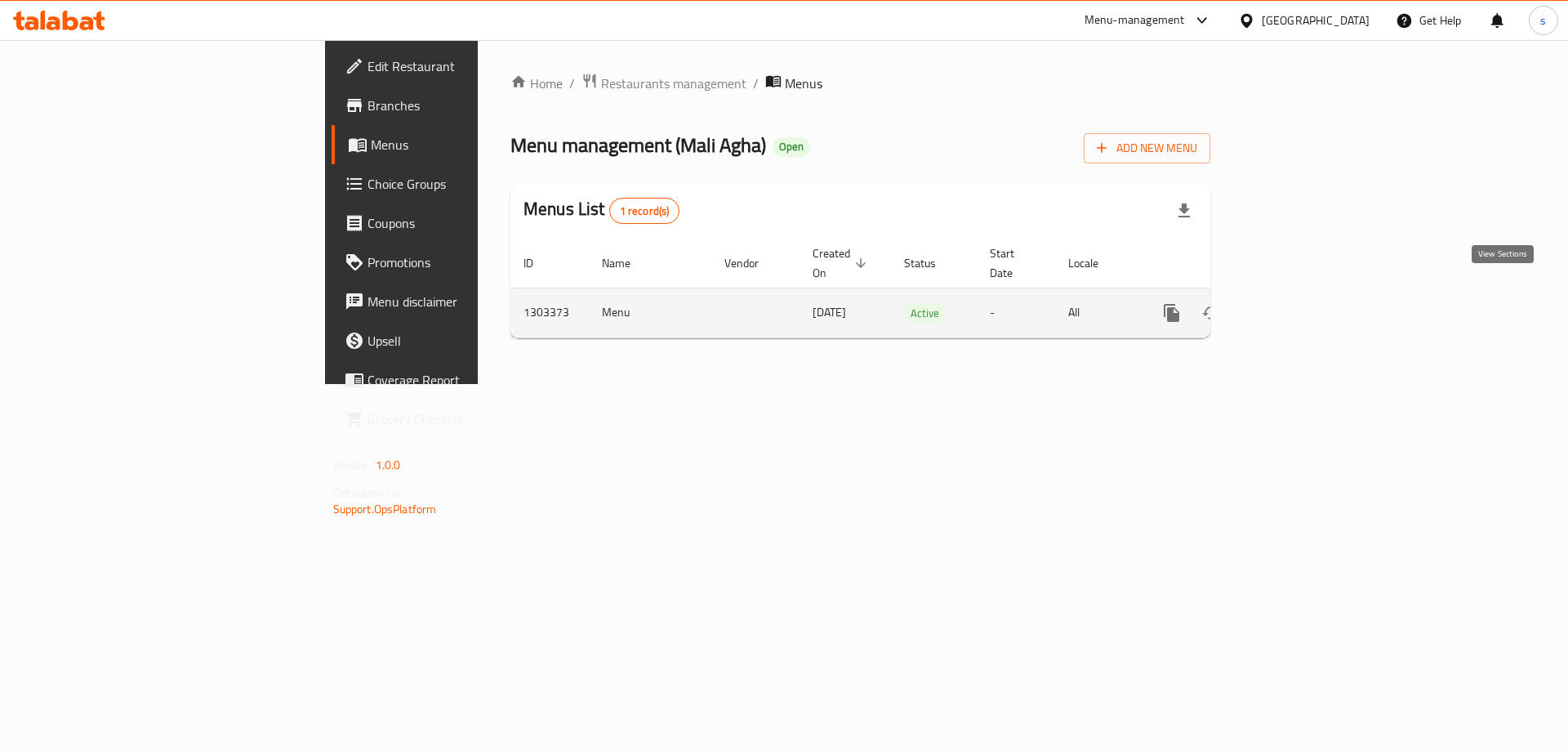
click at [1299, 303] on icon "enhanced table" at bounding box center [1289, 313] width 20 height 20
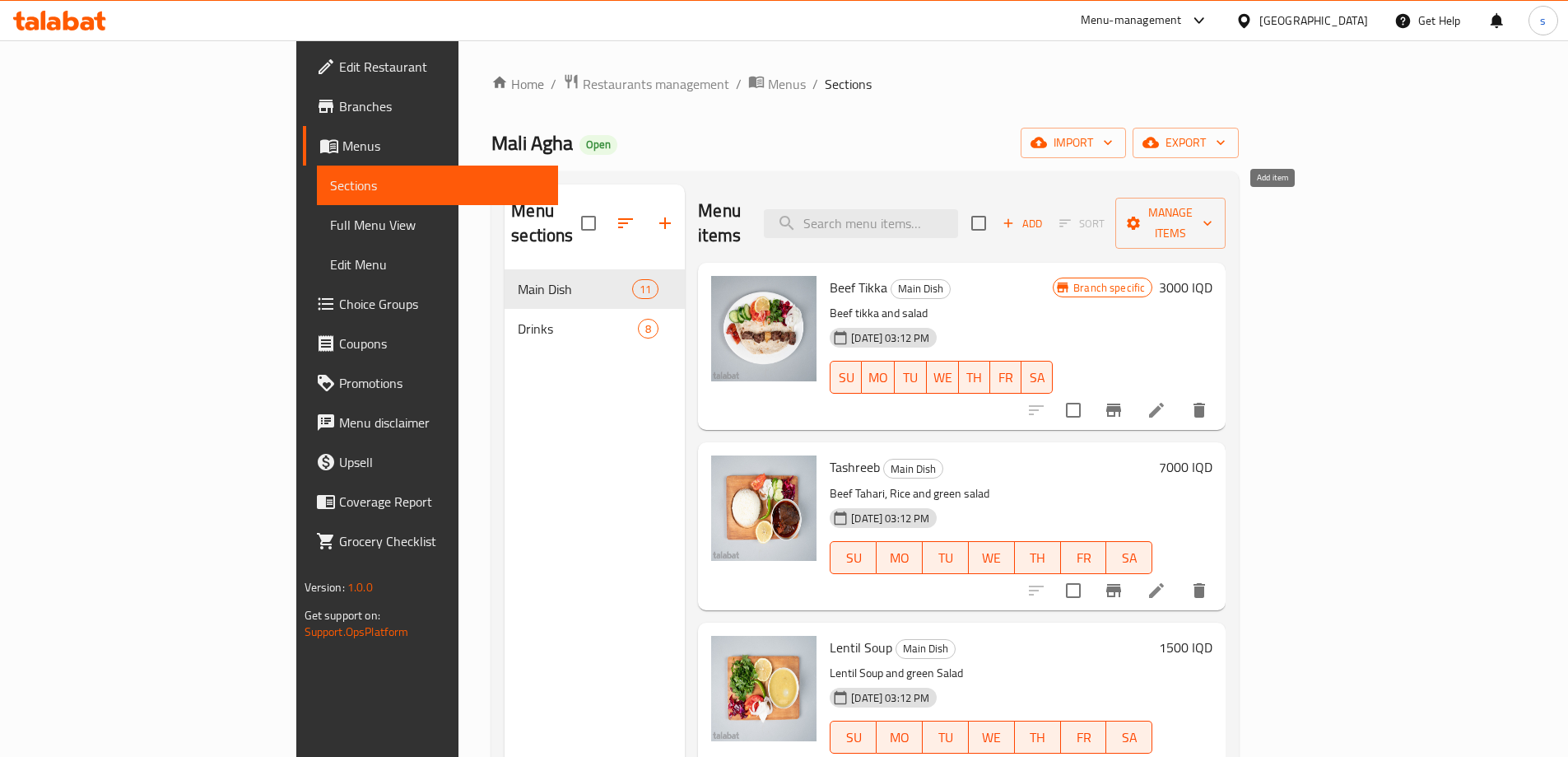
click at [1044, 214] on span "Add" at bounding box center [1023, 224] width 45 height 19
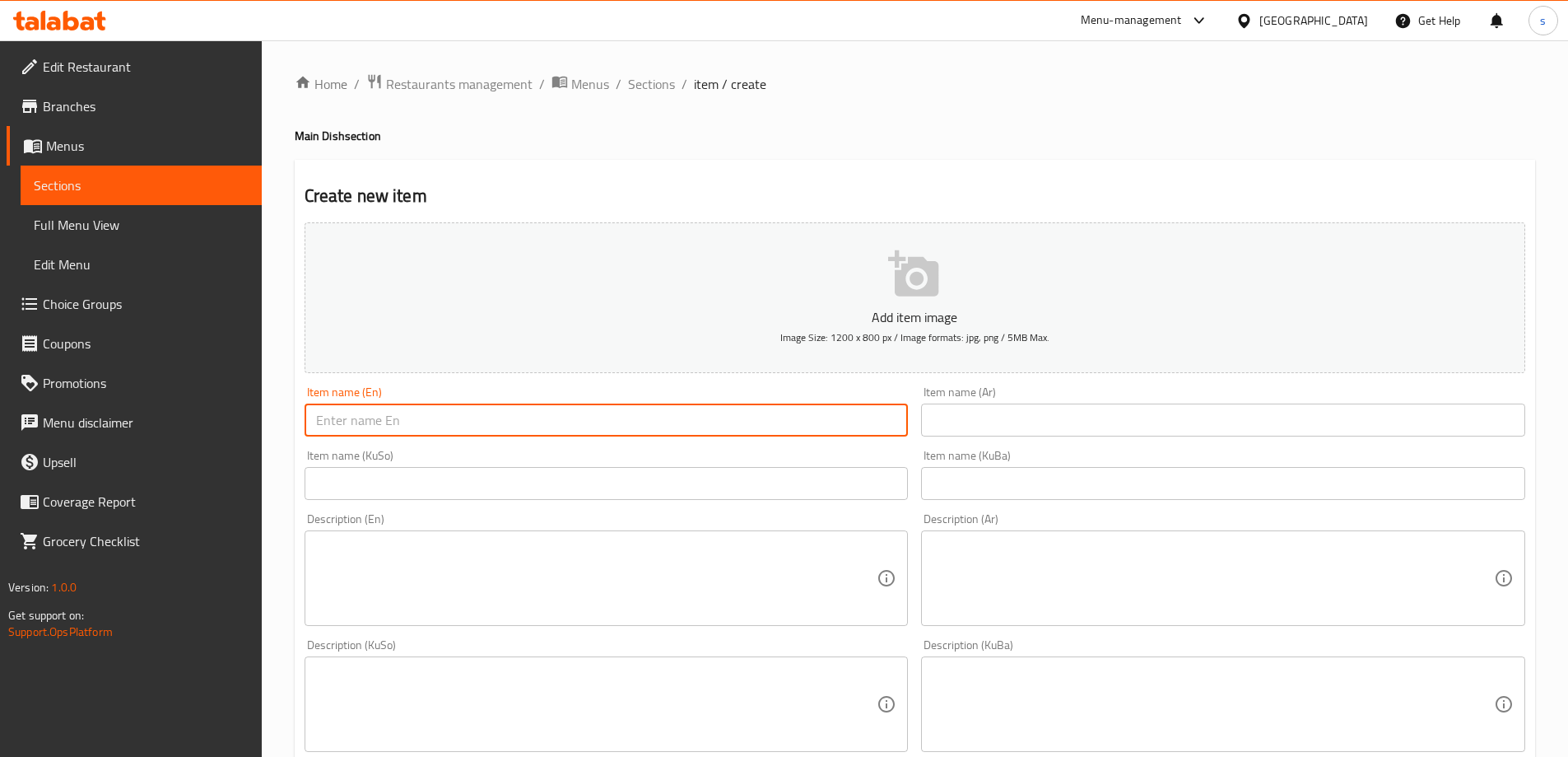
click at [518, 431] on input "text" at bounding box center [607, 419] width 604 height 33
paste input "[DEMOGRAPHIC_DATA] Qouzi"
type input "[DEMOGRAPHIC_DATA] Qouzi"
click at [1057, 410] on input "text" at bounding box center [1224, 419] width 604 height 33
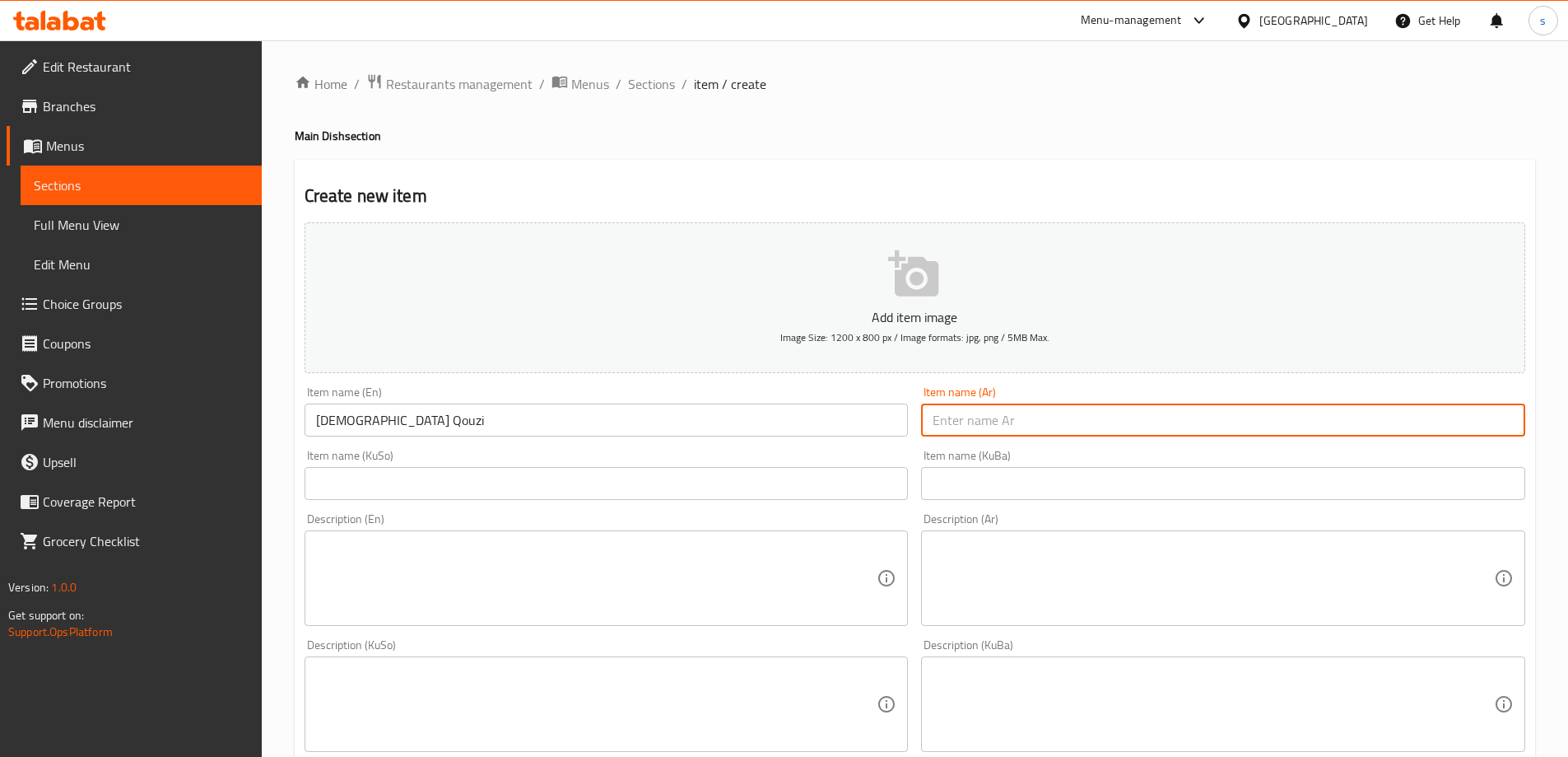
paste input "قوزي عراقي"
type input "قوزي عراقي"
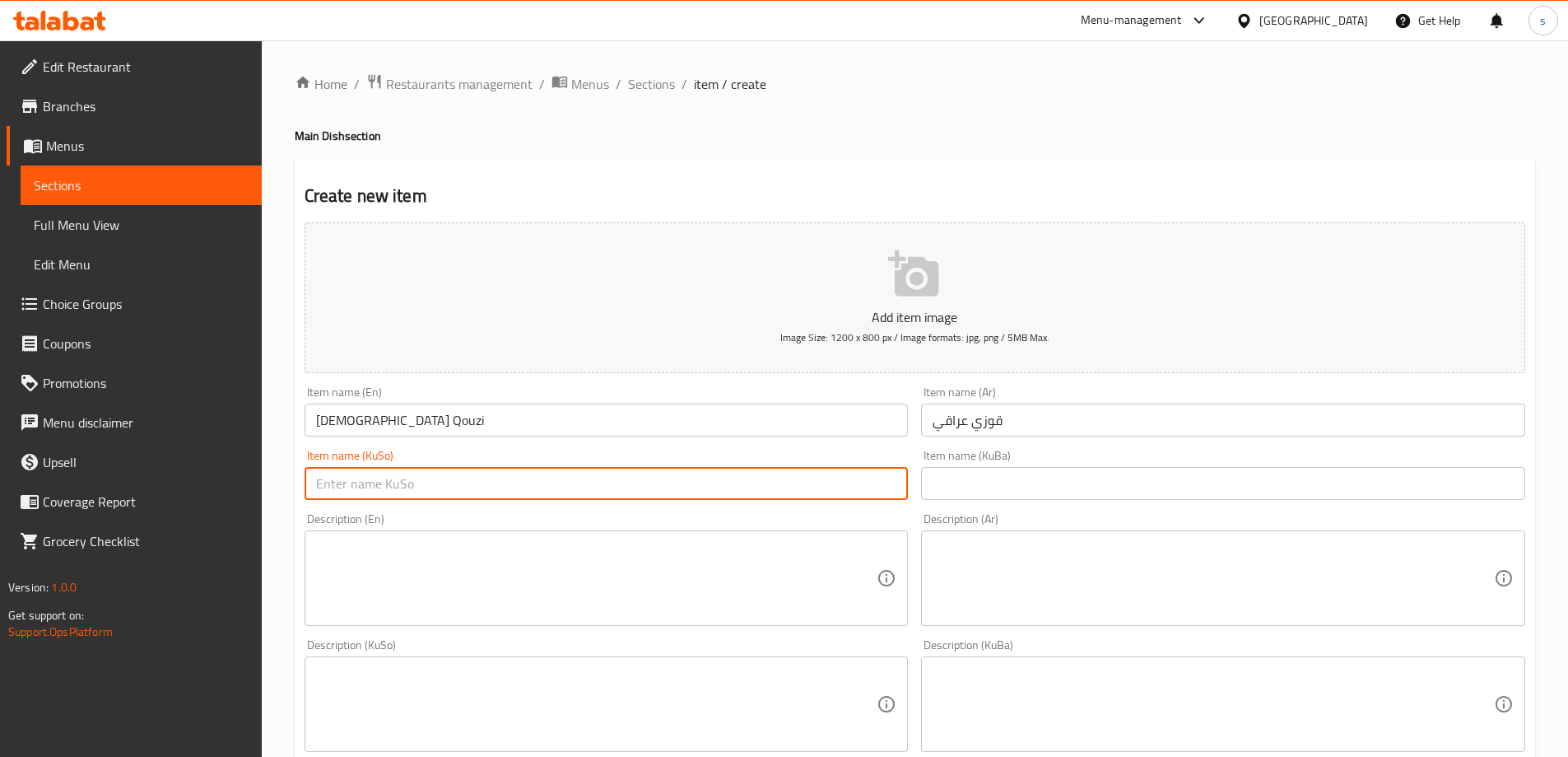
click at [821, 482] on input "text" at bounding box center [607, 483] width 604 height 33
paste input "قۆزی عێراقی"
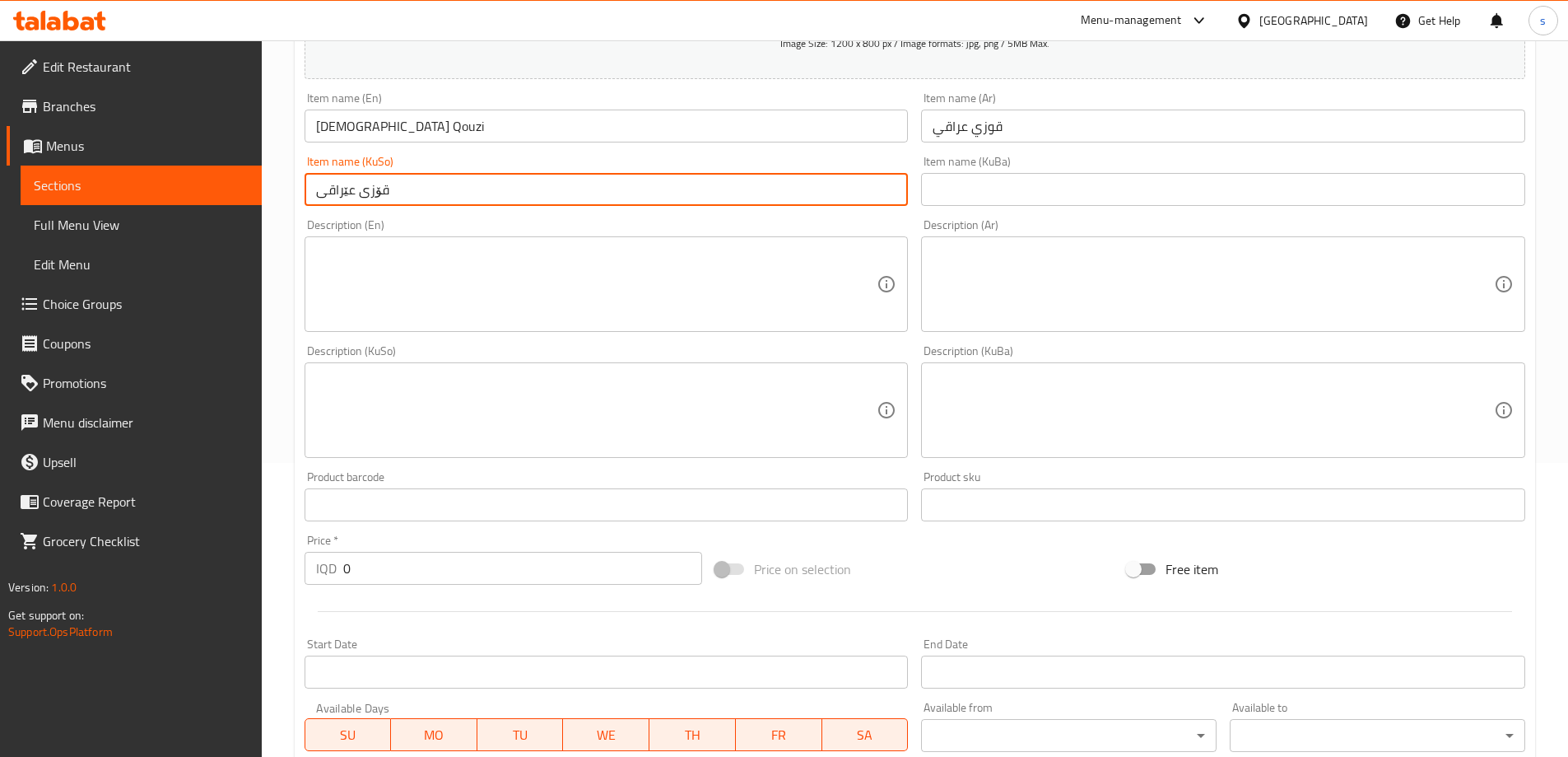
scroll to position [308, 0]
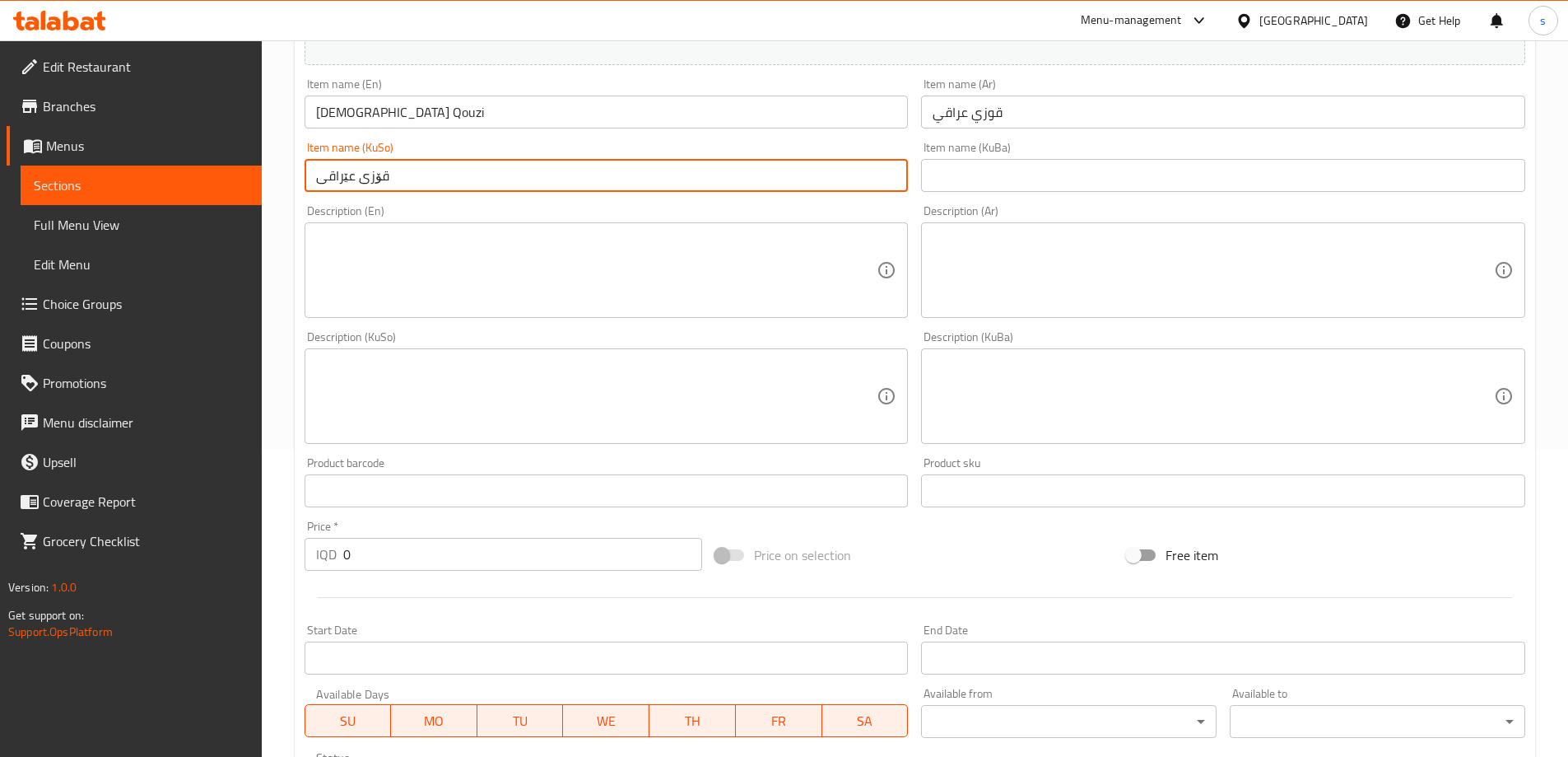
type input "قۆزی عێراقی"
click at [610, 251] on textarea at bounding box center [597, 270] width 561 height 78
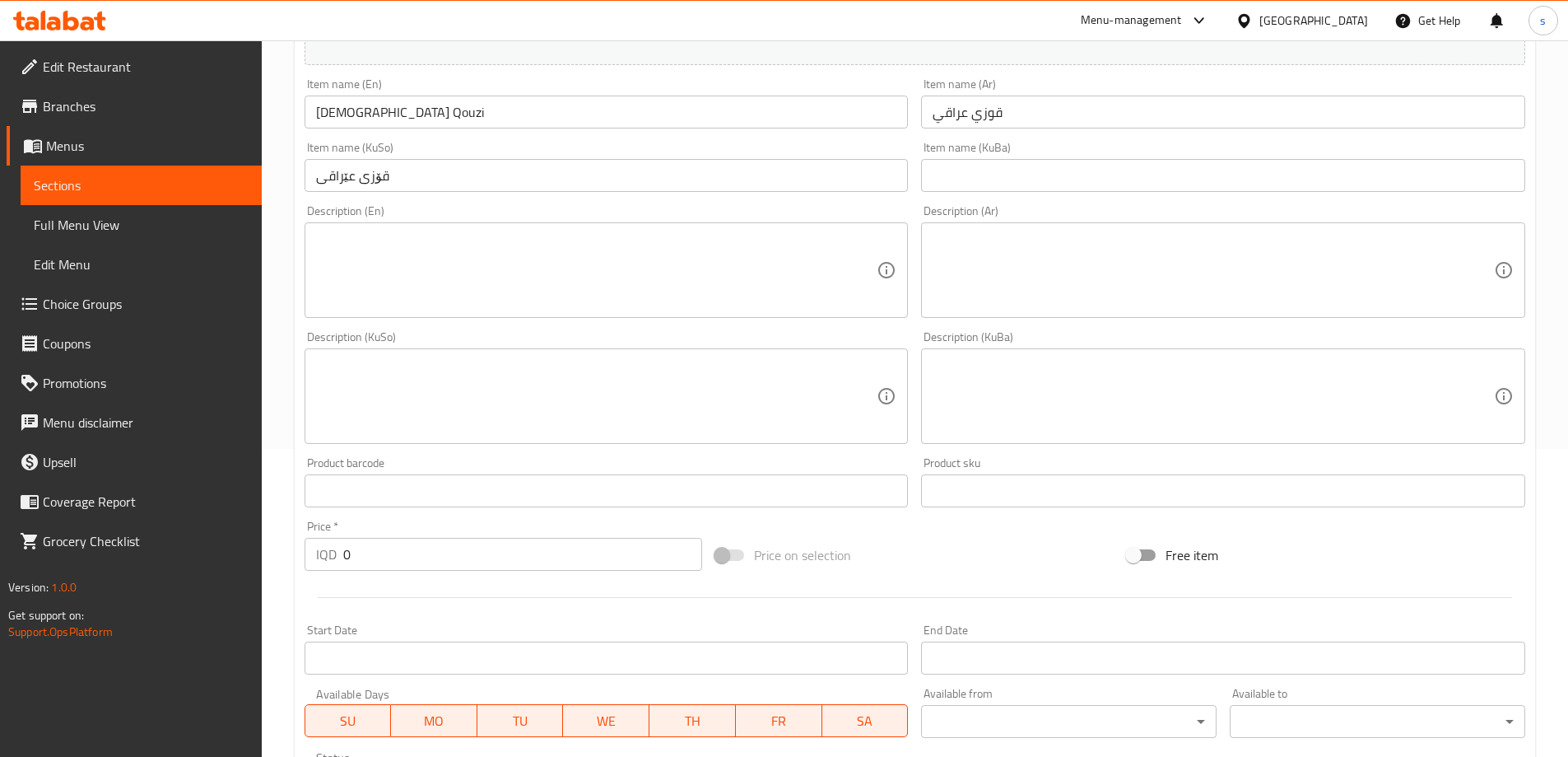
click at [610, 251] on textarea at bounding box center [597, 270] width 561 height 78
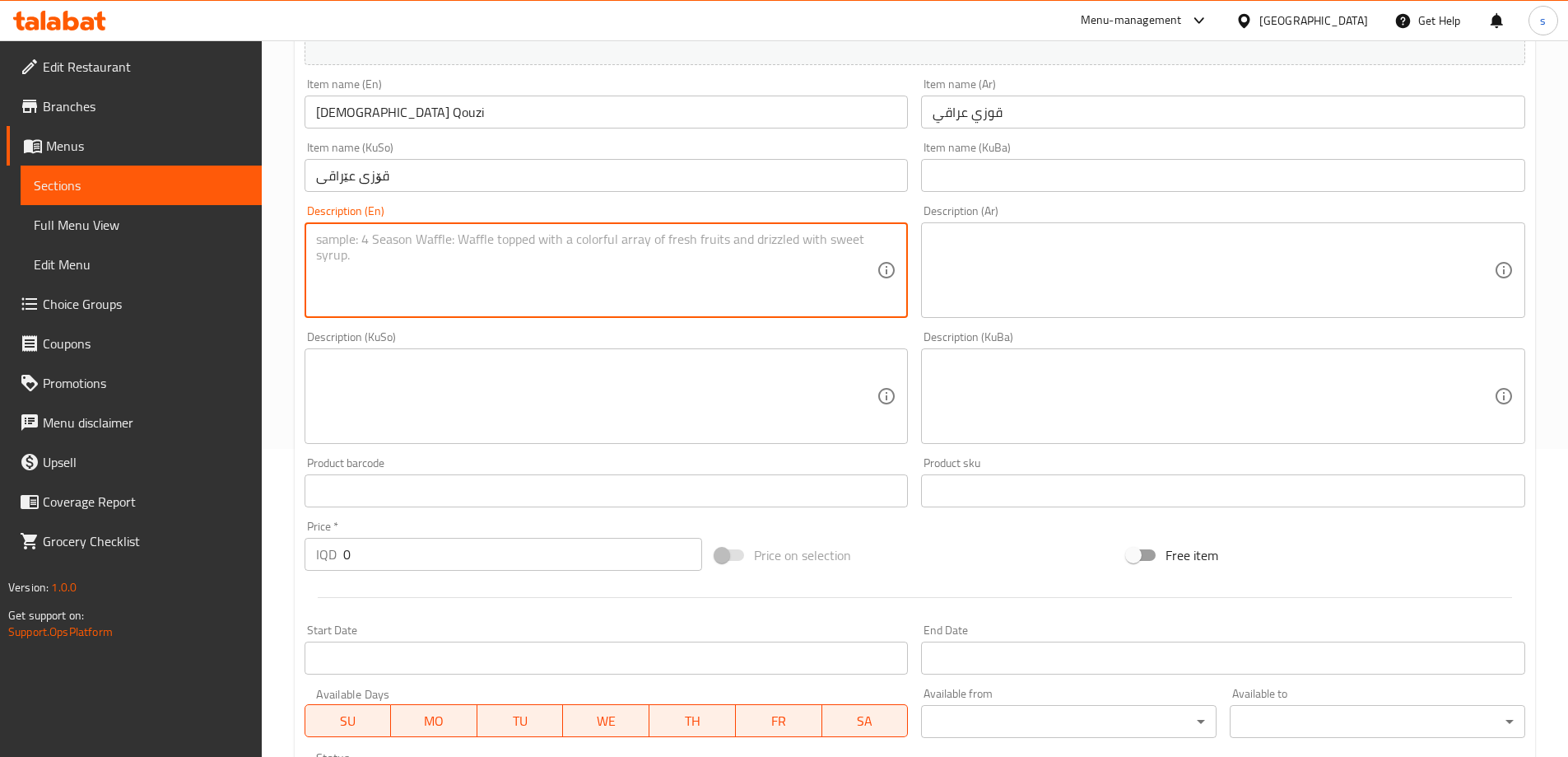
click at [610, 251] on textarea at bounding box center [597, 270] width 561 height 78
paste textarea "Served with white rice and one broth on you hoice resturant"
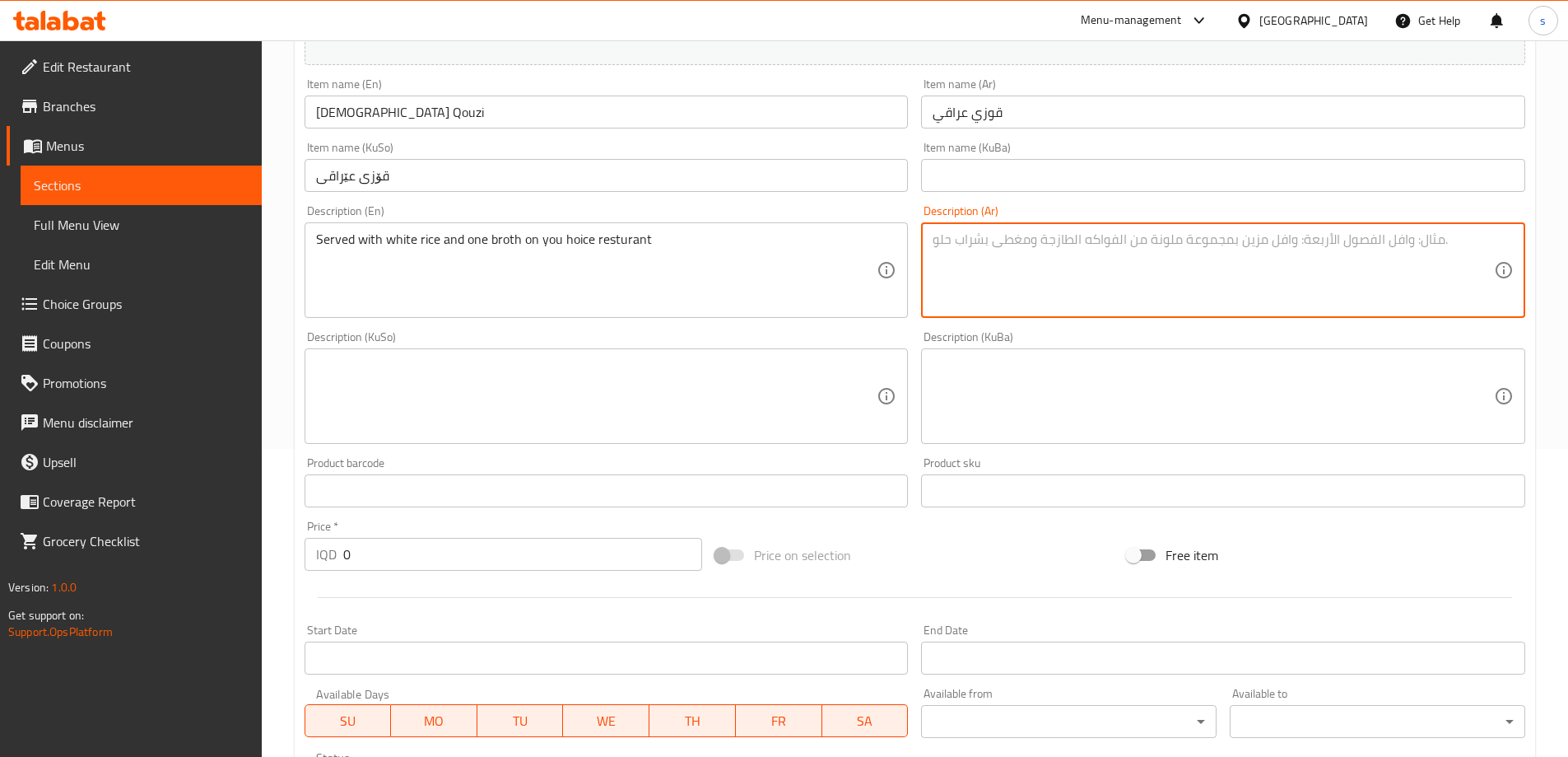
click at [1033, 308] on textarea at bounding box center [1213, 270] width 561 height 78
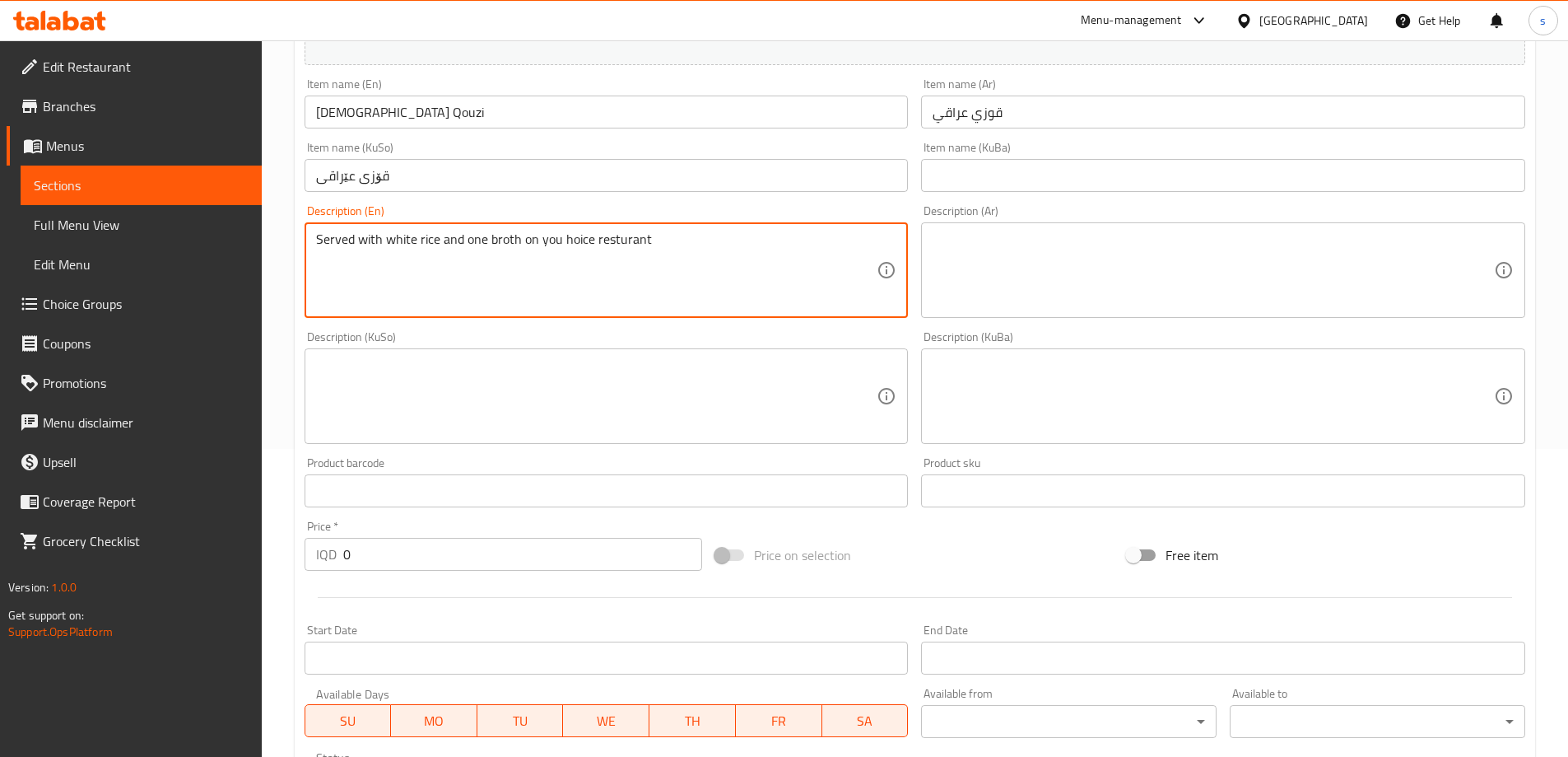
click at [560, 242] on textarea "Served with white rice and one broth on you hoice resturant" at bounding box center [597, 270] width 561 height 78
drag, startPoint x: 685, startPoint y: 254, endPoint x: 313, endPoint y: 258, distance: 372.0
click at [313, 258] on div "Served with white rice and one broth on you choice restaurant Description (En)" at bounding box center [607, 270] width 604 height 96
type textarea "Served with white rice and one broth on you choice restaurant"
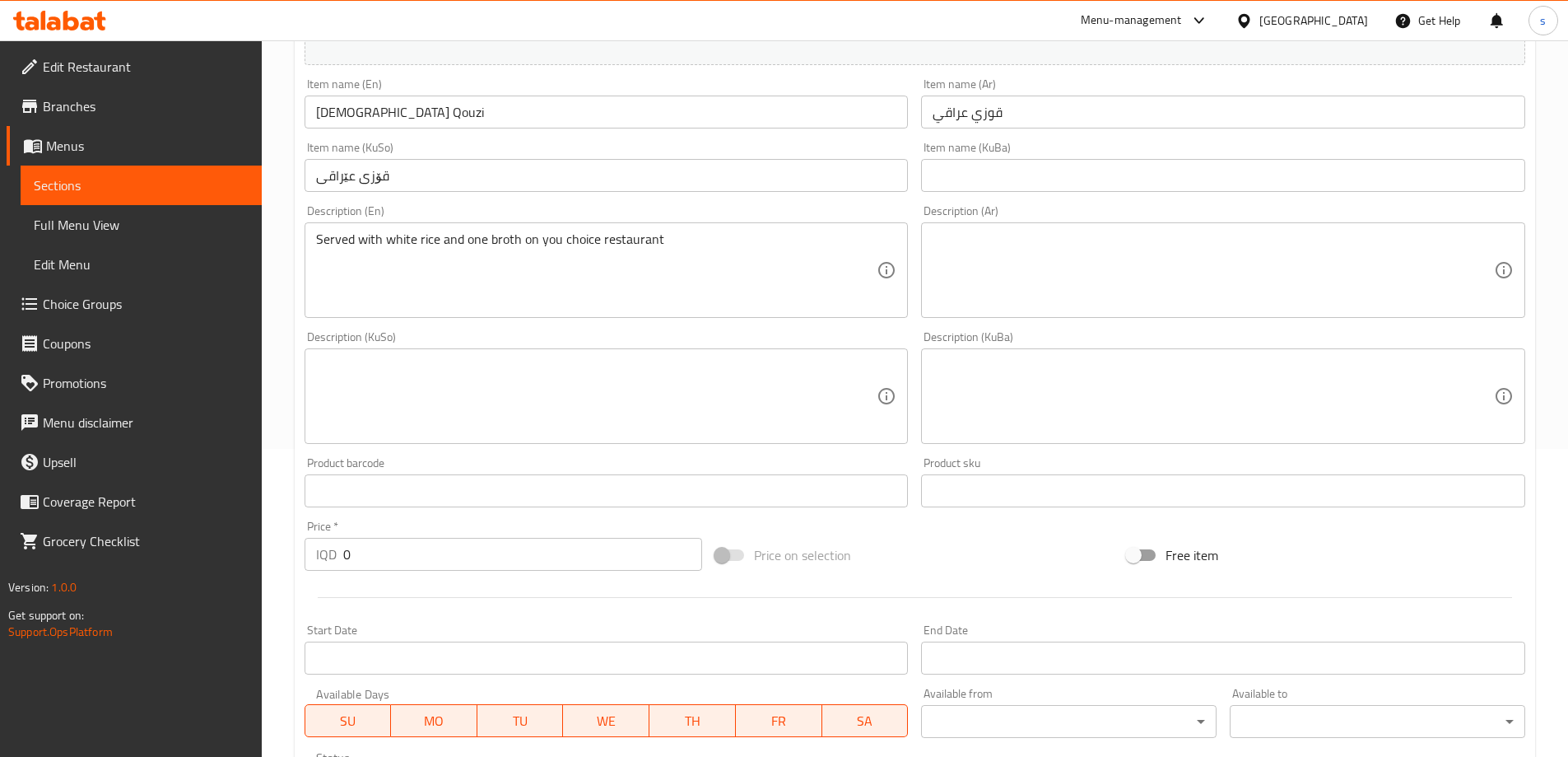
drag, startPoint x: 1073, startPoint y: 223, endPoint x: 1060, endPoint y: 295, distance: 73.2
click at [1082, 236] on div "Description (Ar)" at bounding box center [1224, 270] width 604 height 96
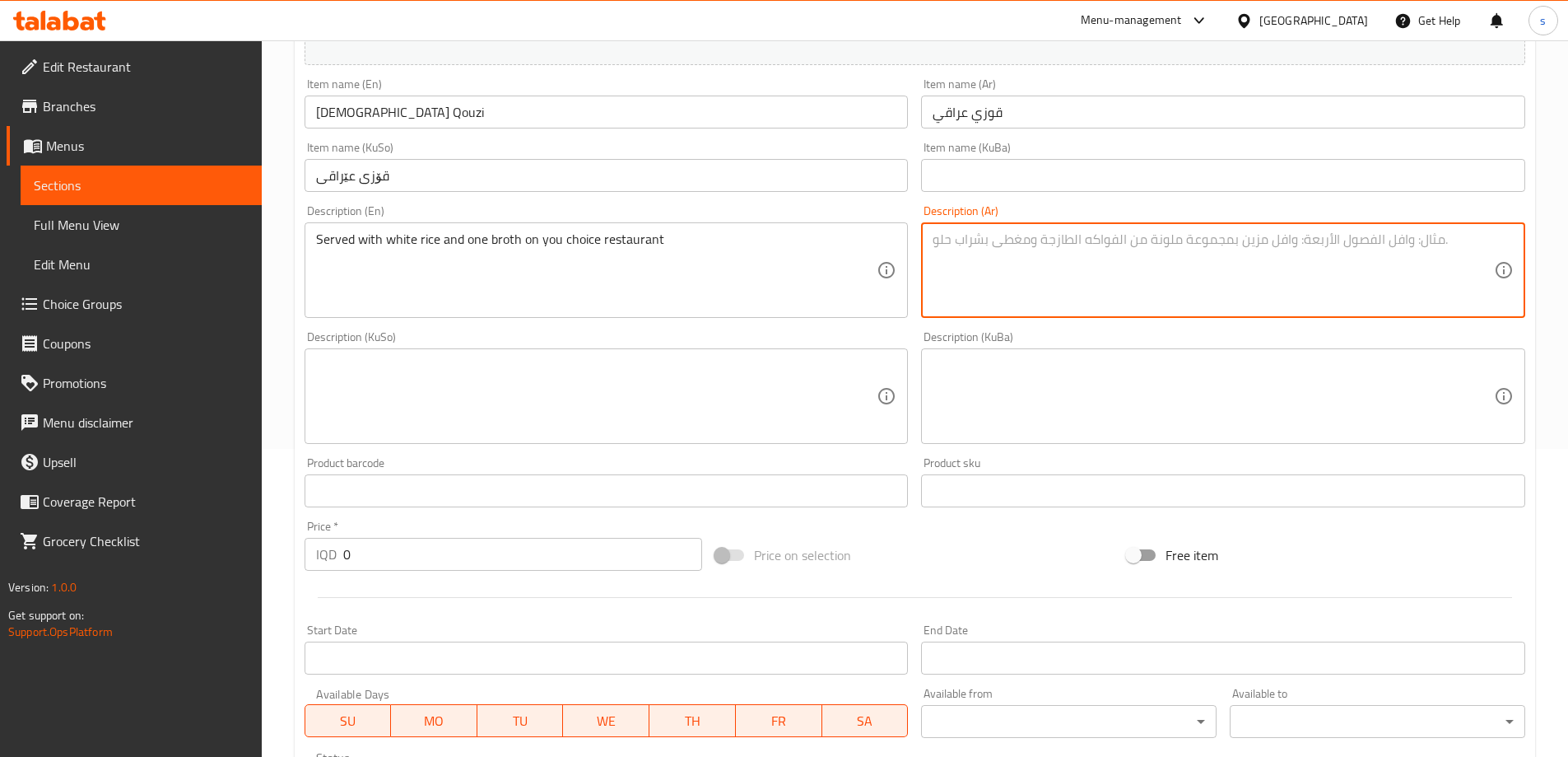
click at [1060, 295] on textarea at bounding box center [1213, 270] width 561 height 78
paste textarea "يقدم مع أرز أبيض ومرق واحد حسب اختيارك من المطعم"
type textarea "يقدم مع أرز أبيض ومرق واحد حسب اختيارك من المطعم"
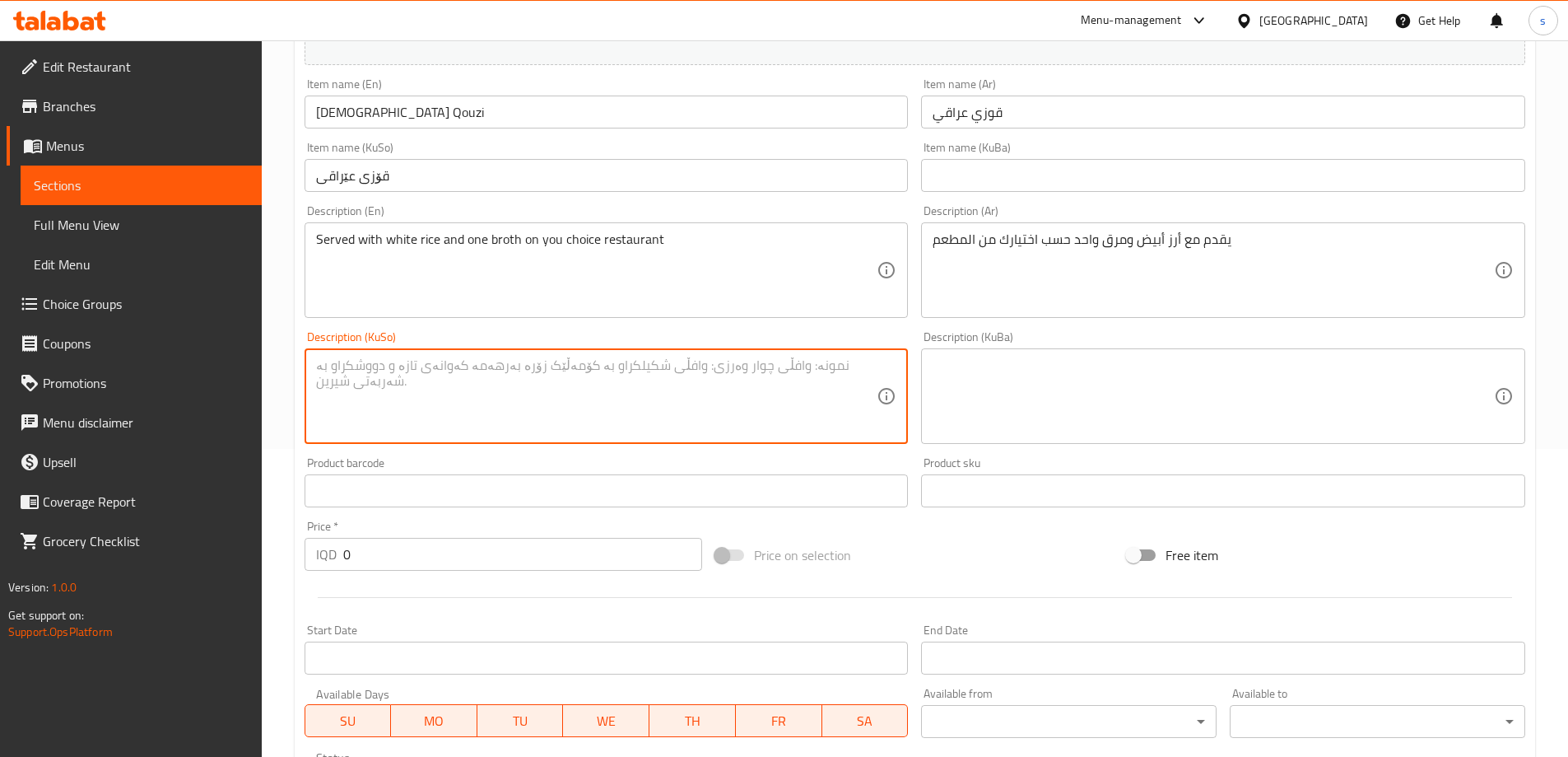
click at [756, 386] on textarea at bounding box center [597, 396] width 561 height 78
paste textarea "لەگەڵ برنجی سپی و یەک شۆربا لەسەر چێشتخانەی تۆ هەڵبژێردراو پێشکەش دەکرێت"
type textarea "لەگەڵ برنجی سپی و یەک شۆربا لەسەر چێشتخانەی تۆ هەڵبژێردراو پێشکەش دەکرێت"
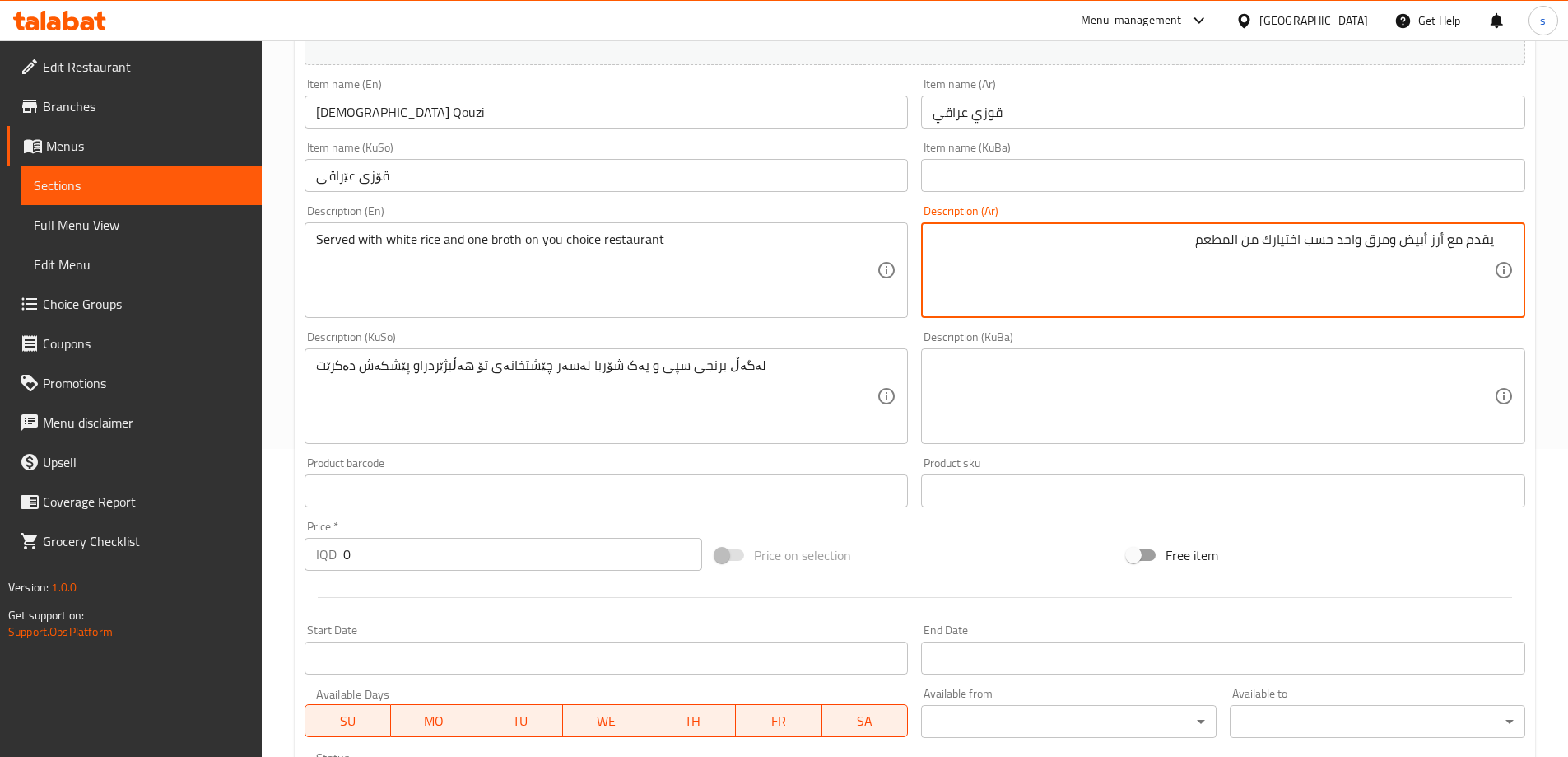
click at [1236, 242] on textarea "يقدم مع أرز أبيض ومرق واحد حسب اختيارك من المطعم" at bounding box center [1213, 270] width 561 height 78
type textarea "يقدم مع أرز أبيض ومرق واحد حسب اختيارك من مطعم"
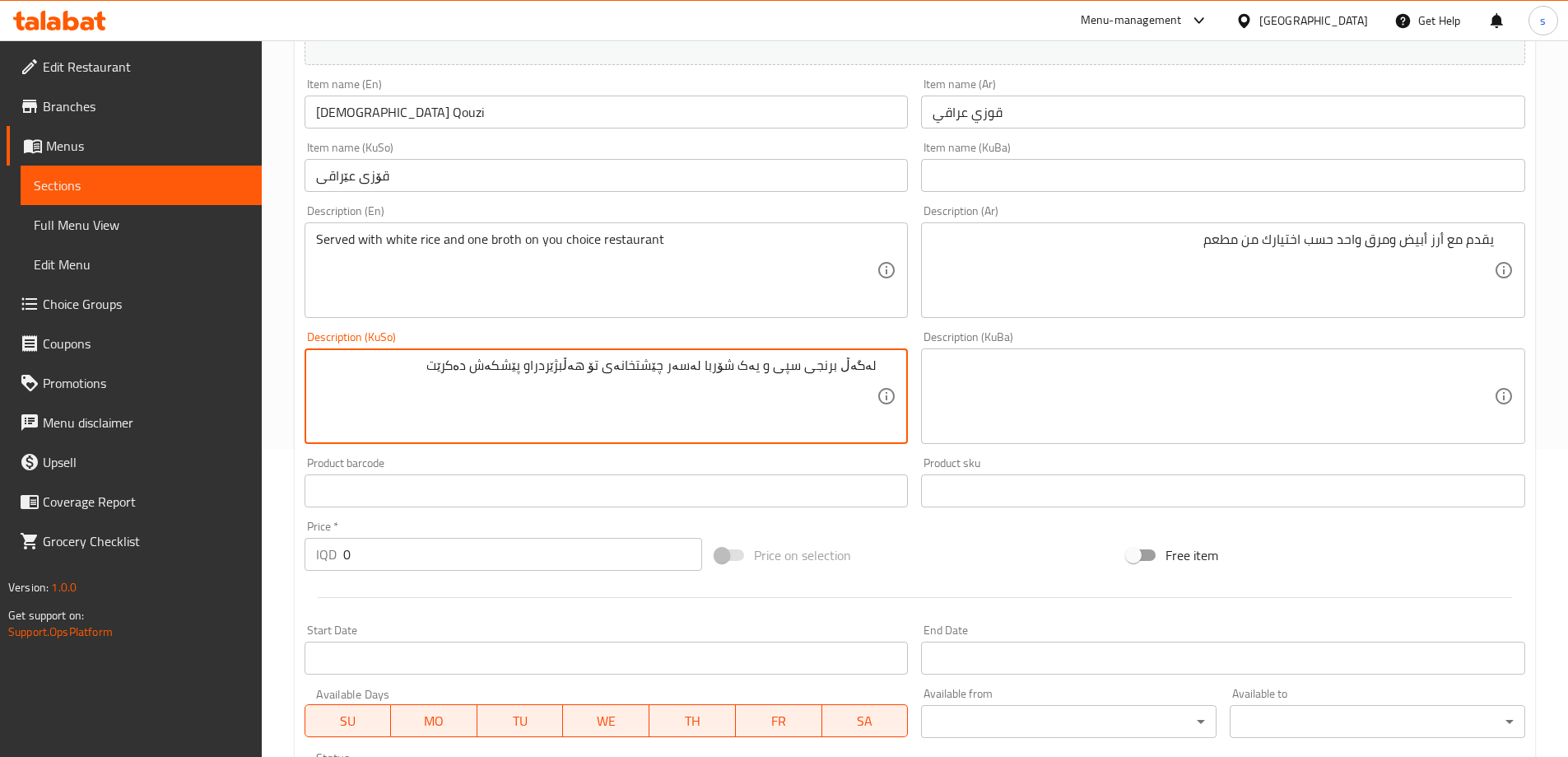
drag, startPoint x: 441, startPoint y: 359, endPoint x: 550, endPoint y: 373, distance: 109.9
click at [550, 373] on textarea "لەگەڵ برنجی سپی و یەک شۆربا لەسەر چێشتخانەی تۆ هەڵبژێردراو پێشکەش دەکرێت" at bounding box center [597, 396] width 561 height 78
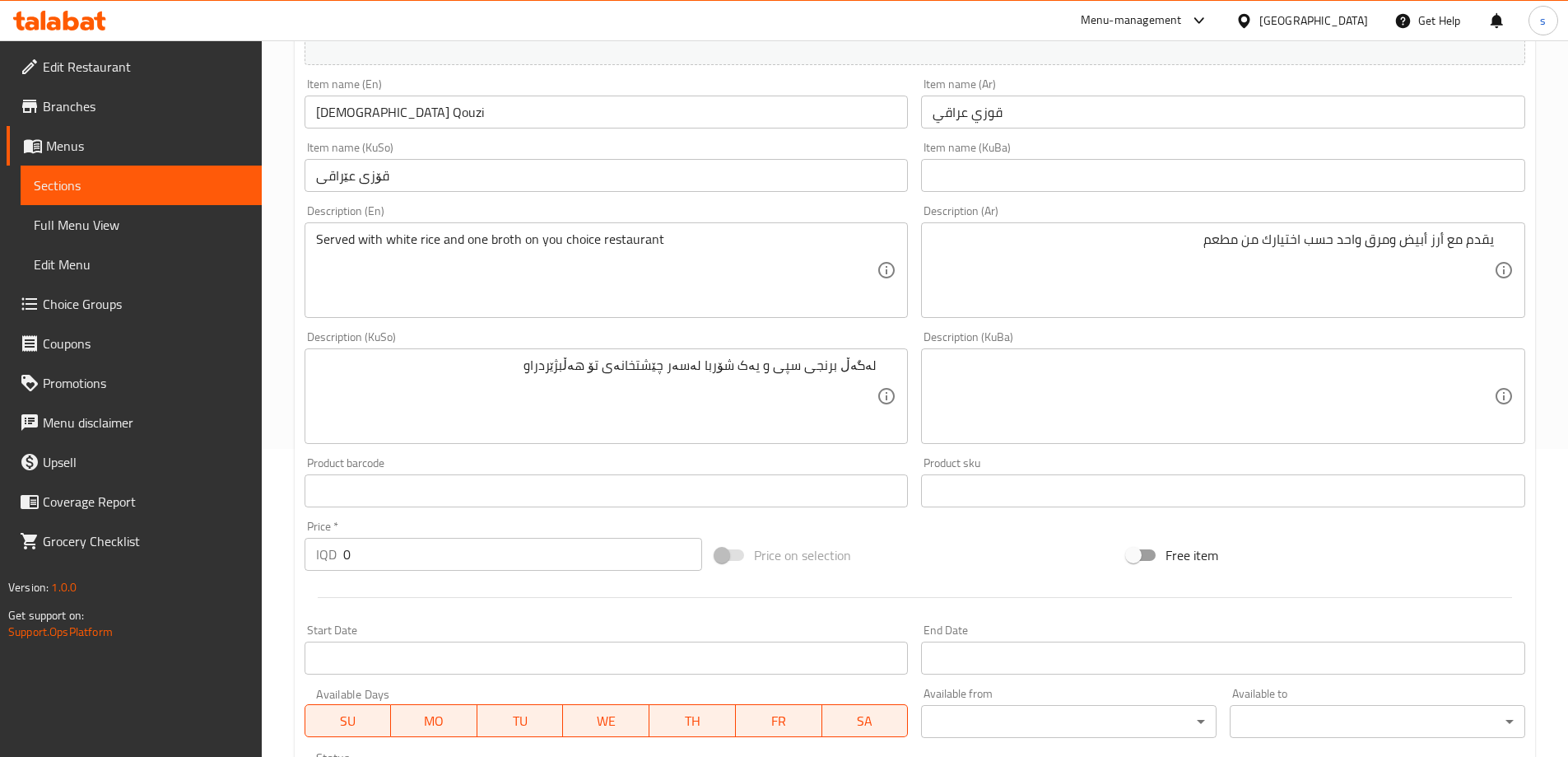
click at [878, 365] on div "لەگەڵ برنجی سپی و یەک شۆربا لەسەر چێشتخانەی تۆ هەڵبژێردراو Description (KuSo)" at bounding box center [607, 395] width 604 height 96
click at [877, 359] on div "لەگەڵ برنجی سپی و یەک شۆربا لەسەر چێشتخانەی تۆ هەڵبژێردراو Description (KuSo)" at bounding box center [607, 395] width 604 height 96
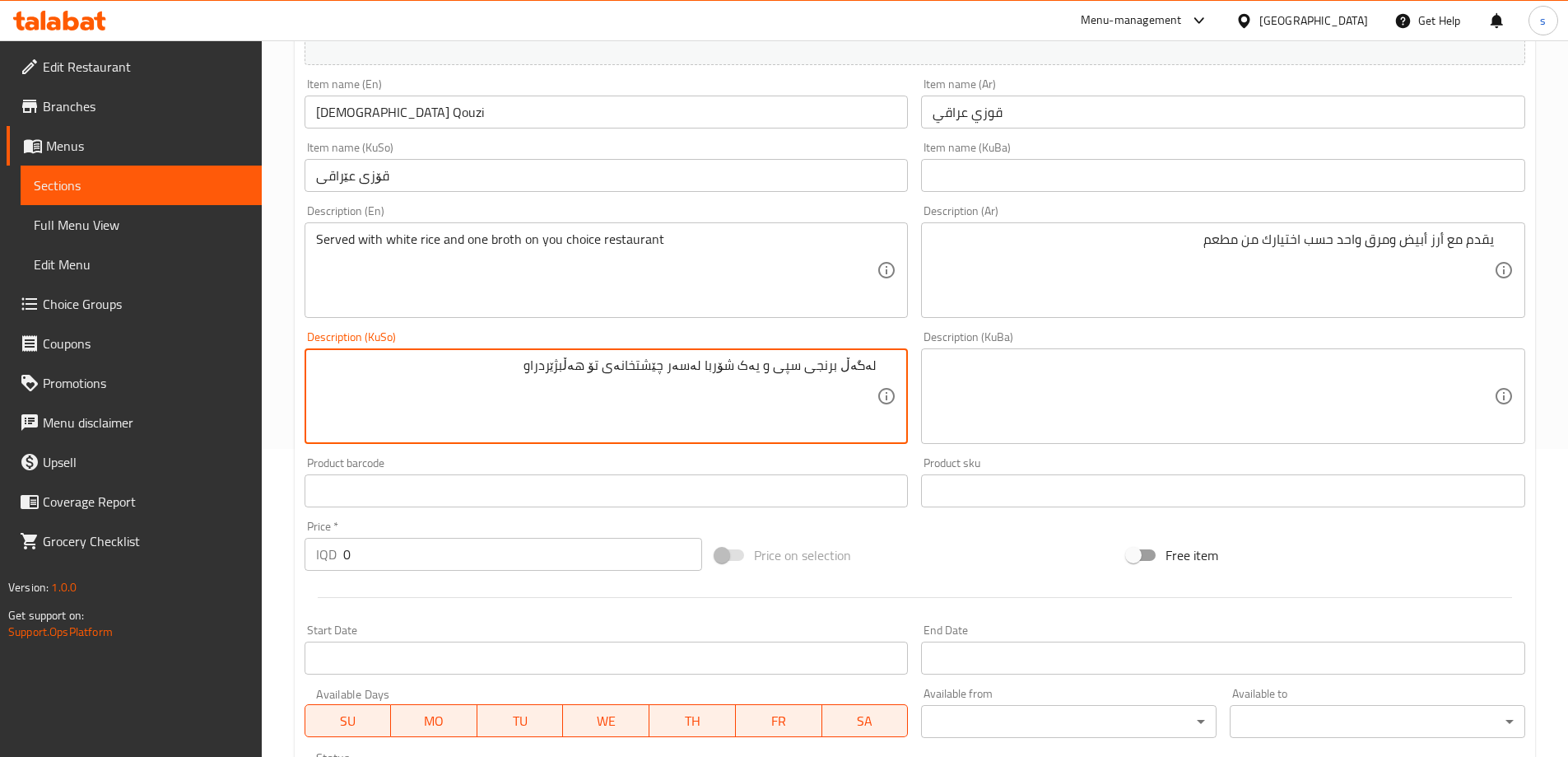
click at [877, 369] on div "لەگەڵ برنجی سپی و یەک شۆربا لەسەر چێشتخانەی تۆ هەڵبژێردراو Description (KuSo)" at bounding box center [607, 395] width 604 height 96
click at [871, 365] on textarea "لەگەڵ برنجی سپی و یەک شۆربا لەسەر چێشتخانەی تۆ هەڵبژێردراو" at bounding box center [597, 396] width 561 height 78
paste textarea "پێشکەش دەکرێت"
drag, startPoint x: 663, startPoint y: 367, endPoint x: 680, endPoint y: 368, distance: 17.0
click at [680, 368] on textarea "پێشکەش دەکرێت لەگەڵ برنجی سپی و یەک شۆربا لەسەر چێشتخانەی تۆ هەڵبژێردراو" at bounding box center [597, 396] width 561 height 78
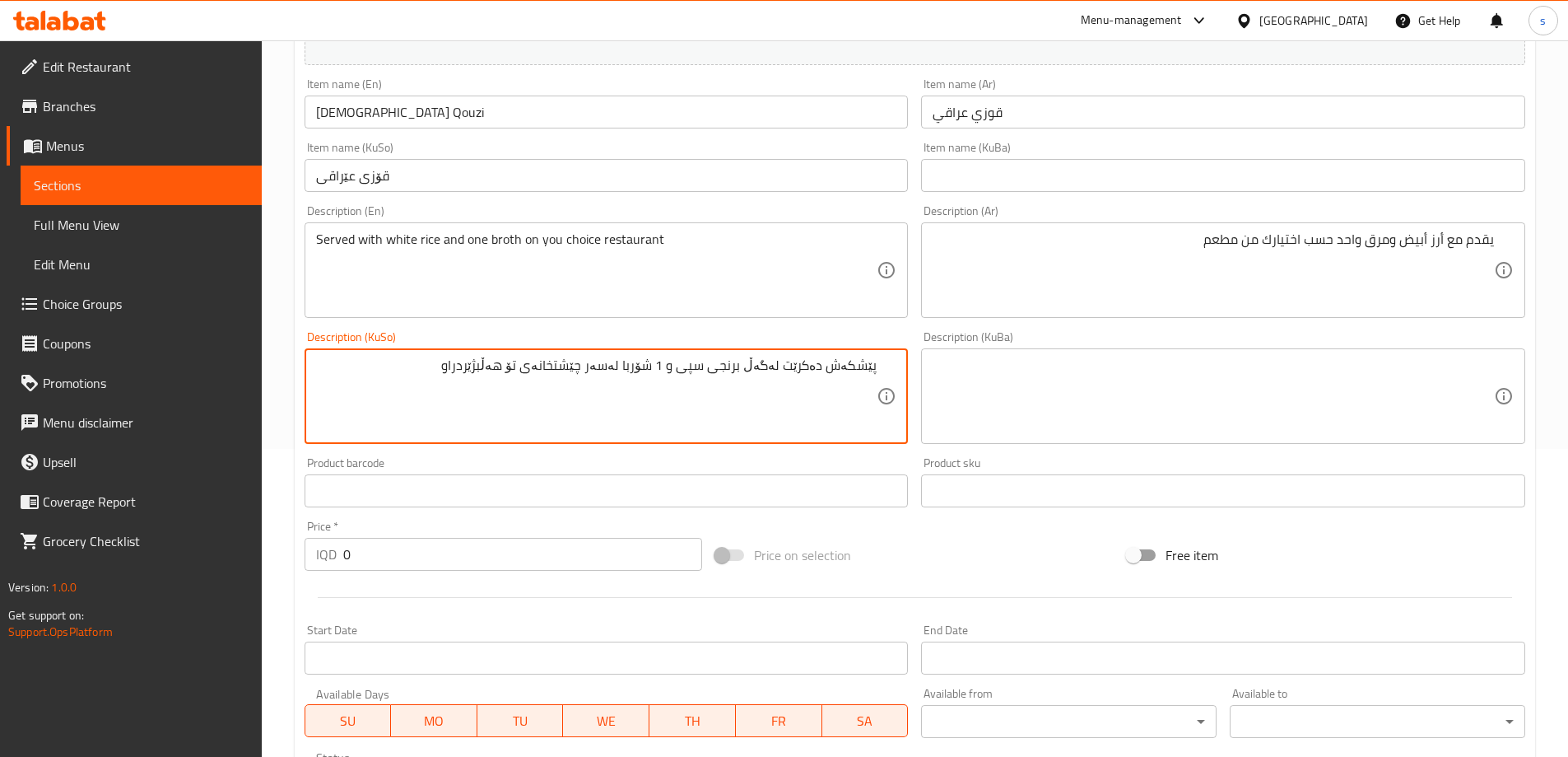
click at [642, 368] on textarea "پێشکەش دەکرێت لەگەڵ برنجی سپی و 1 شۆربا لەسەر چێشتخانەی تۆ هەڵبژێردراو" at bounding box center [597, 396] width 561 height 78
drag, startPoint x: 488, startPoint y: 362, endPoint x: 973, endPoint y: 388, distance: 485.7
click at [973, 388] on div "Add item image Image Size: 1200 x 800 px / Image formats: jpg, png / 5MB Max. I…" at bounding box center [914, 357] width 1234 height 899
type textarea "پێشکەش دەکرێت لەگەڵ برنجی سپی و 1 شلە بە پێ هەلبژارندی چێشتخانە"
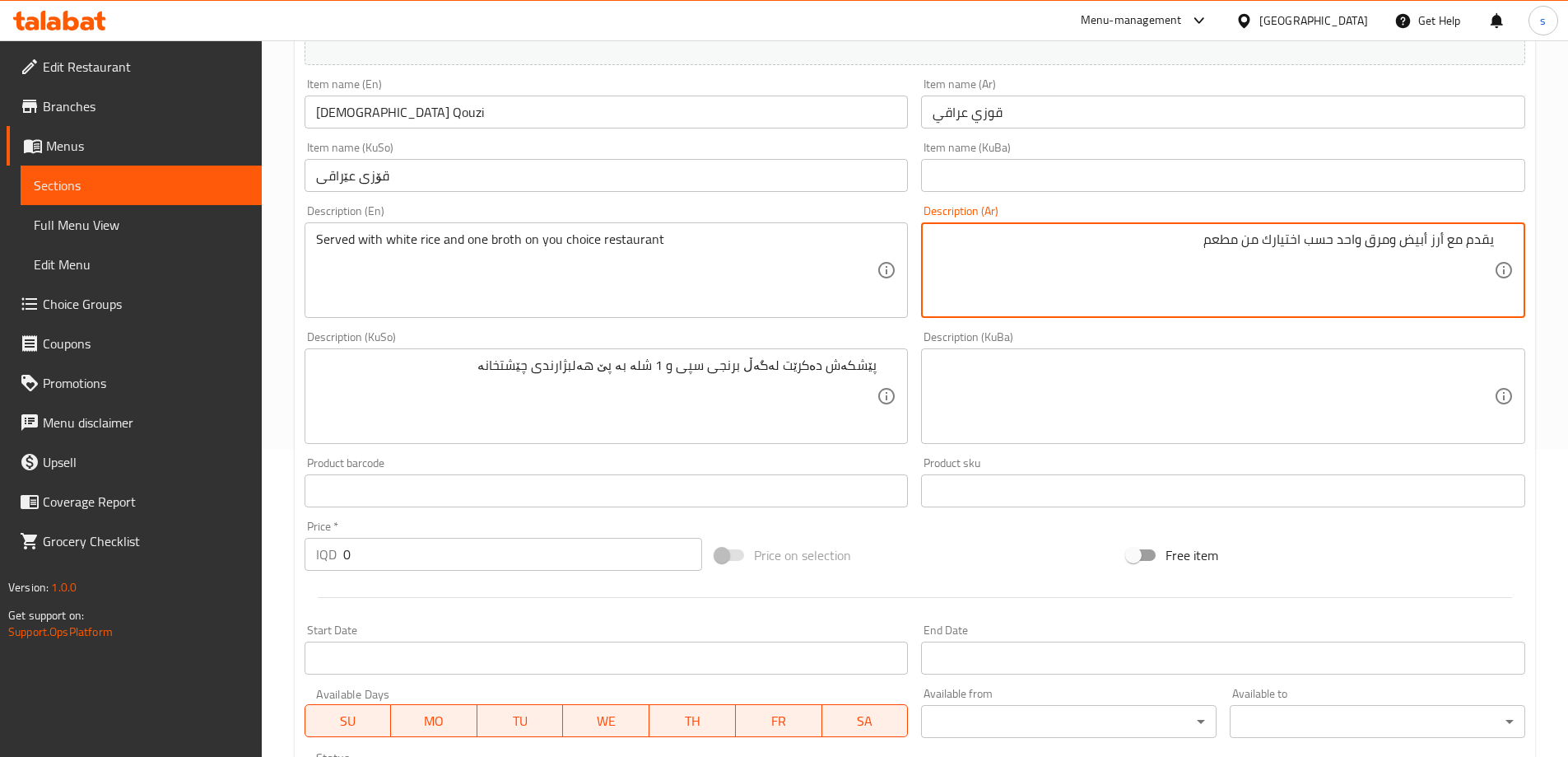
click at [1120, 250] on textarea "يقدم مع أرز أبيض ومرق واحد حسب اختيارك من مطعم" at bounding box center [1213, 270] width 561 height 78
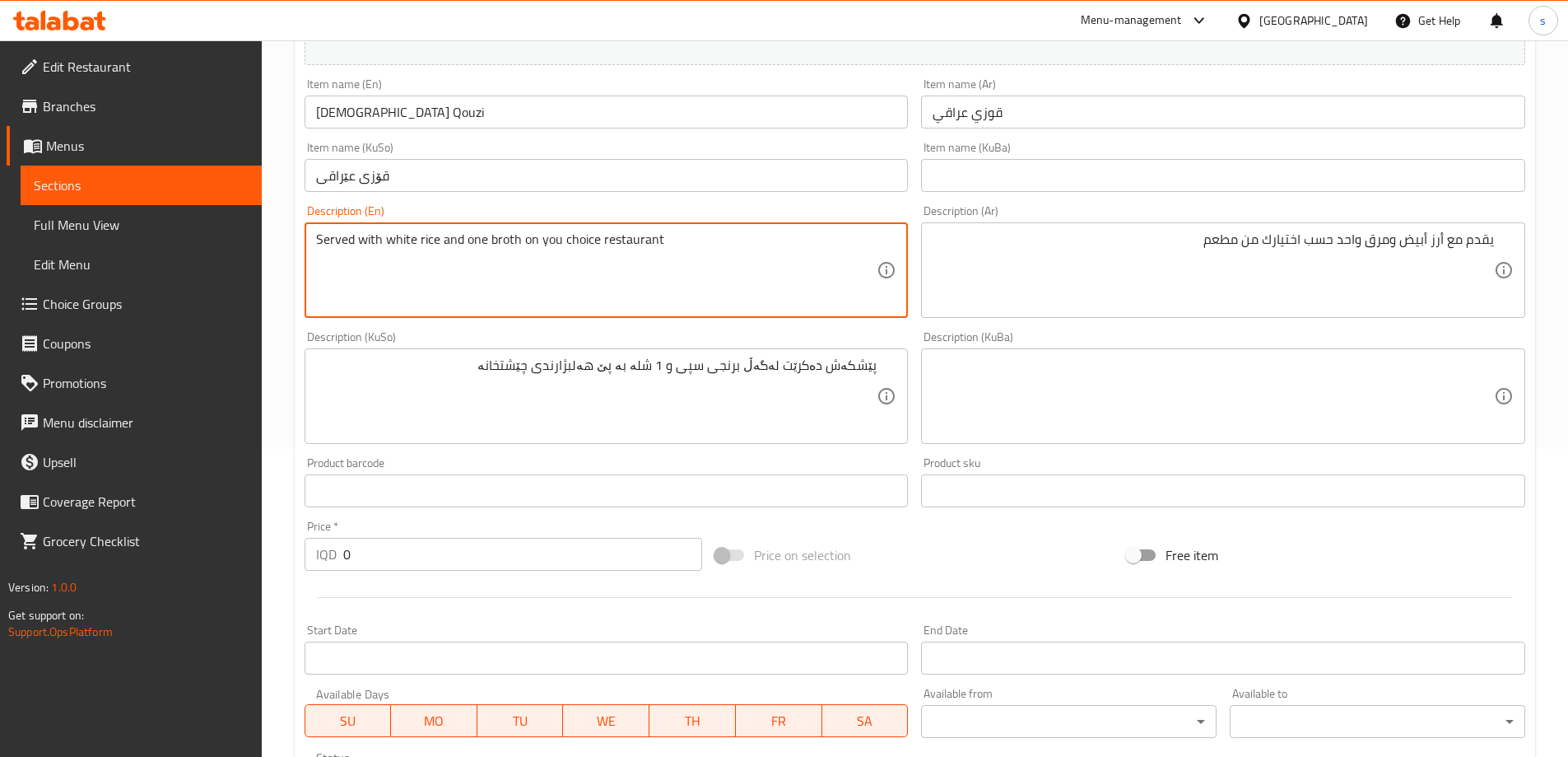
click at [765, 252] on textarea "Served with white rice and one broth on you choice restaurant" at bounding box center [597, 270] width 561 height 78
click at [554, 246] on textarea "Served with white rice and one broth on you choice restaurant" at bounding box center [597, 270] width 561 height 78
drag, startPoint x: 780, startPoint y: 252, endPoint x: 284, endPoint y: 273, distance: 496.4
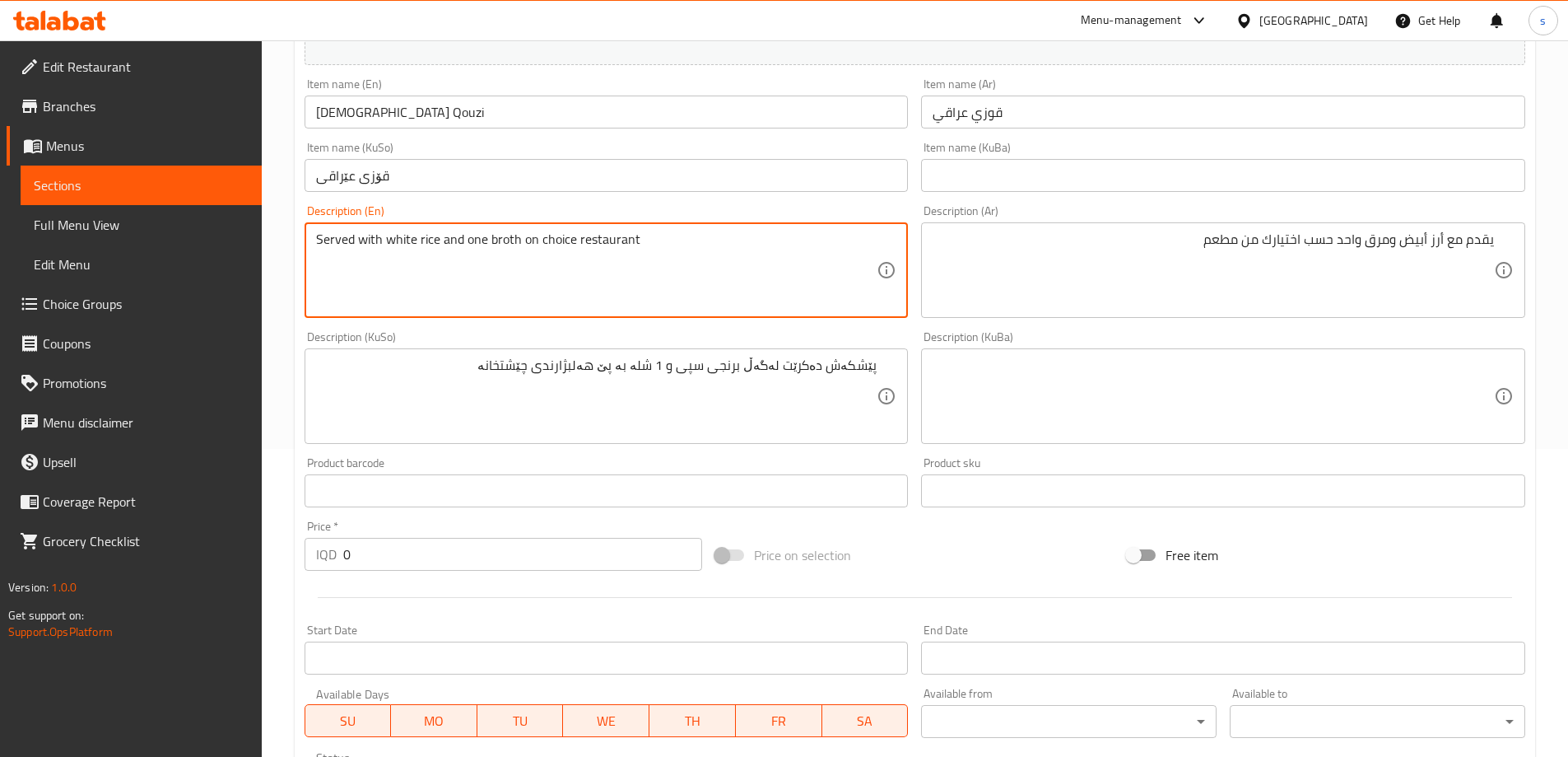
click at [284, 273] on div "Home / Restaurants management / Menus / Sections / item / create Main Dish sect…" at bounding box center [914, 388] width 1306 height 1312
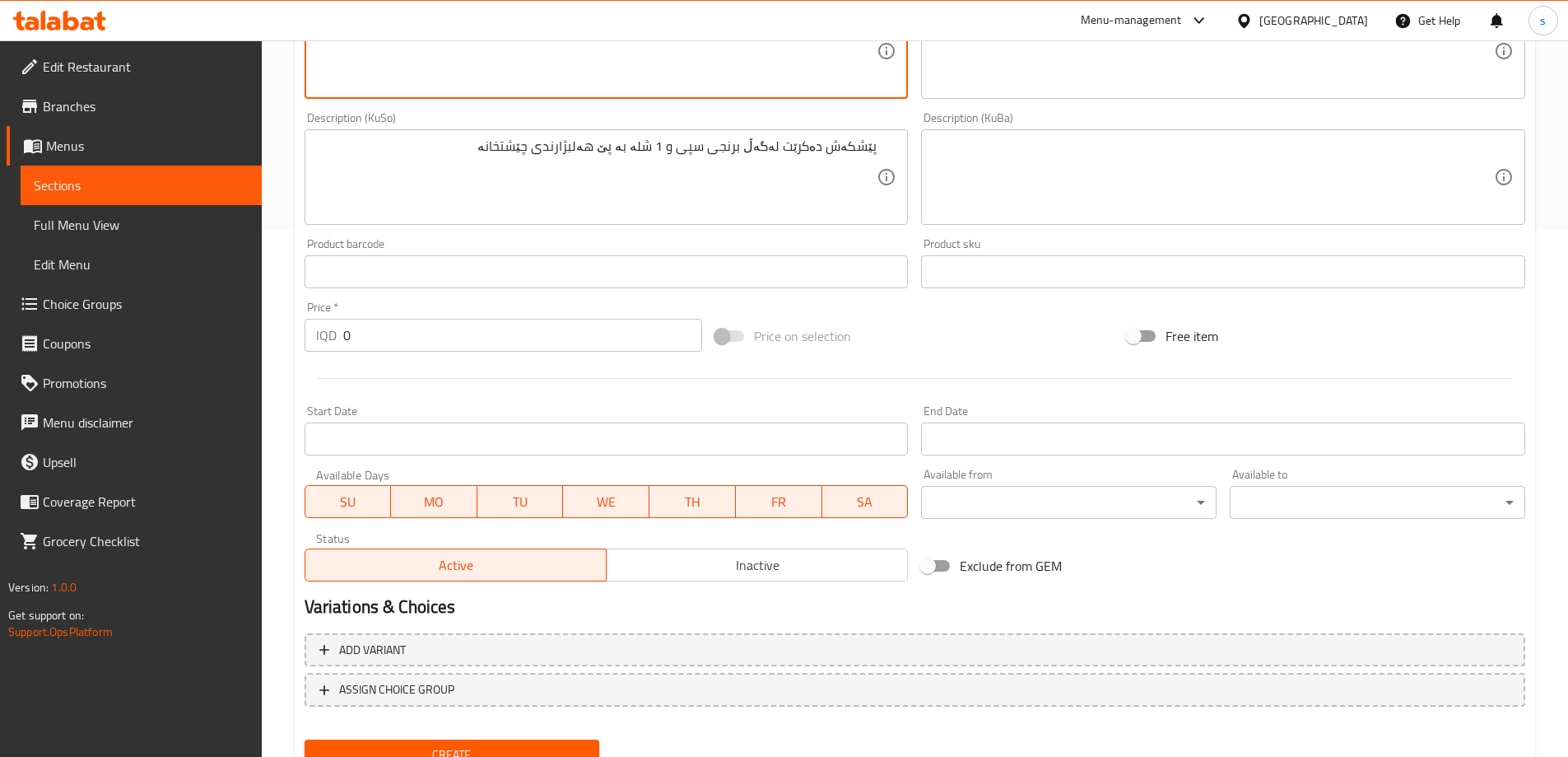
scroll to position [596, 0]
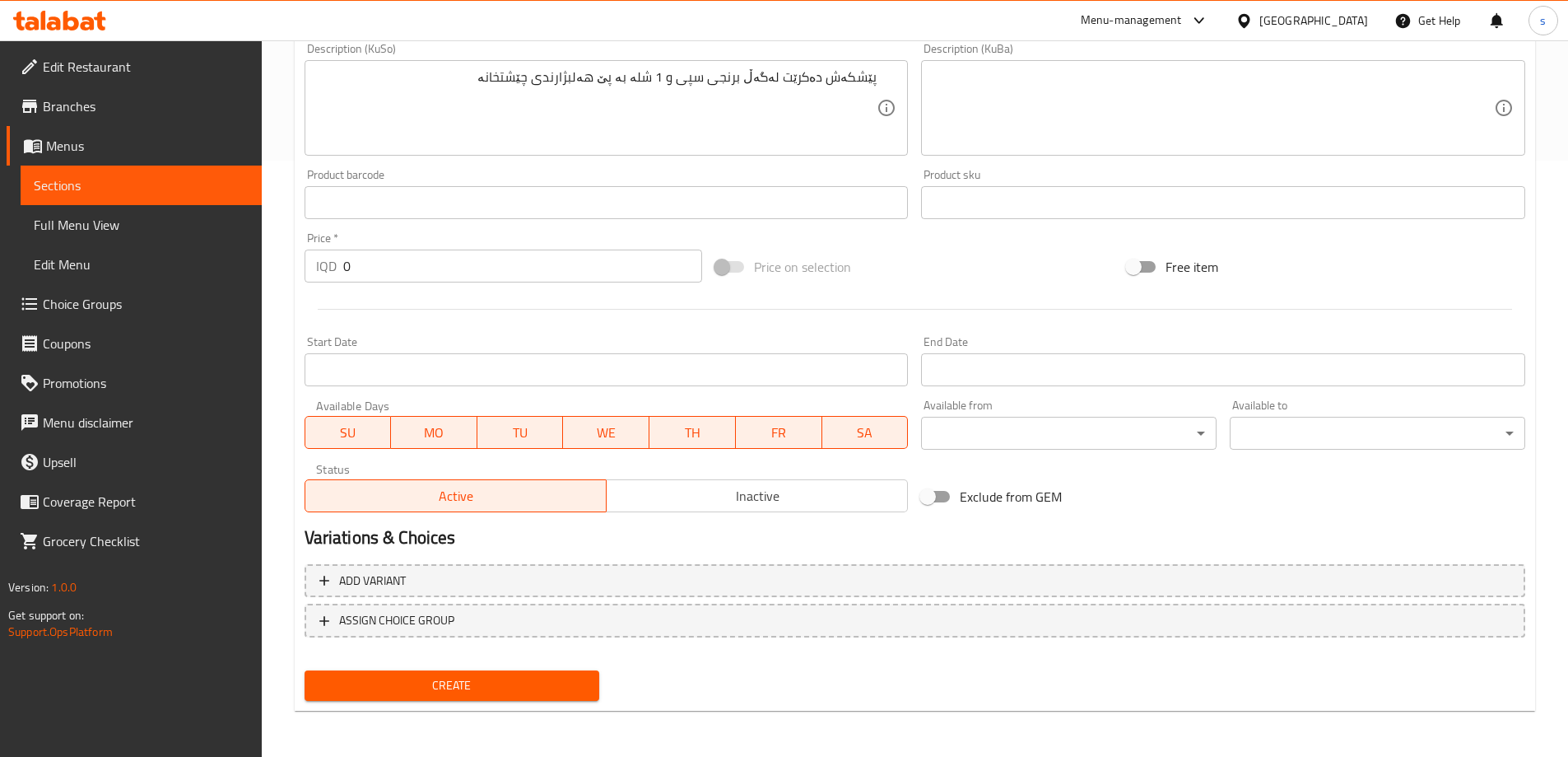
type textarea "Served with white rice and one broth on choice restaurant"
drag, startPoint x: 371, startPoint y: 245, endPoint x: 317, endPoint y: 261, distance: 56.3
click at [317, 261] on div "Price   * IQD 0 Price *" at bounding box center [504, 258] width 399 height 50
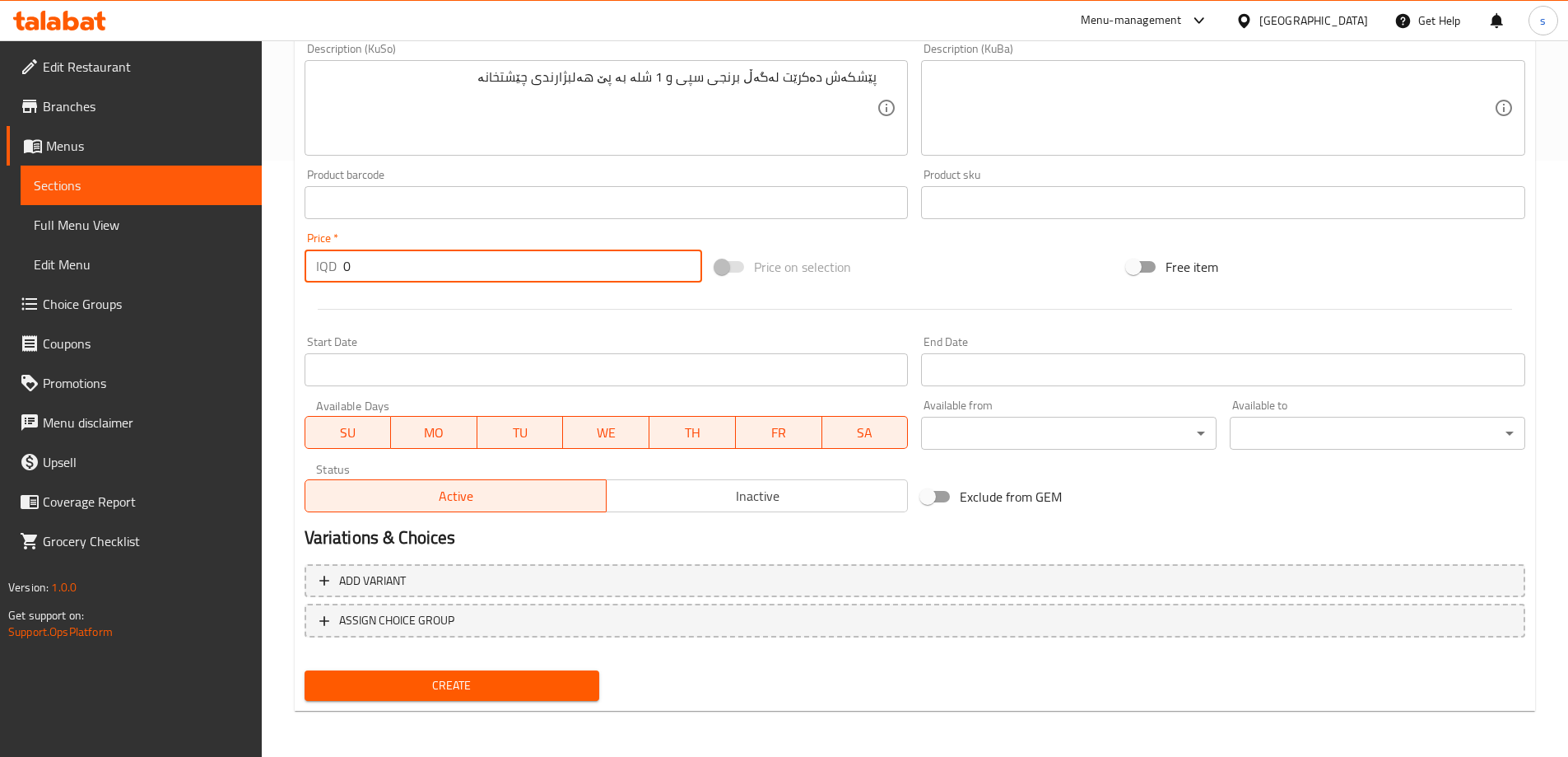
drag, startPoint x: 344, startPoint y: 274, endPoint x: 326, endPoint y: 276, distance: 18.1
click at [326, 276] on div "IQD 0 Price *" at bounding box center [504, 266] width 399 height 33
type input "12000"
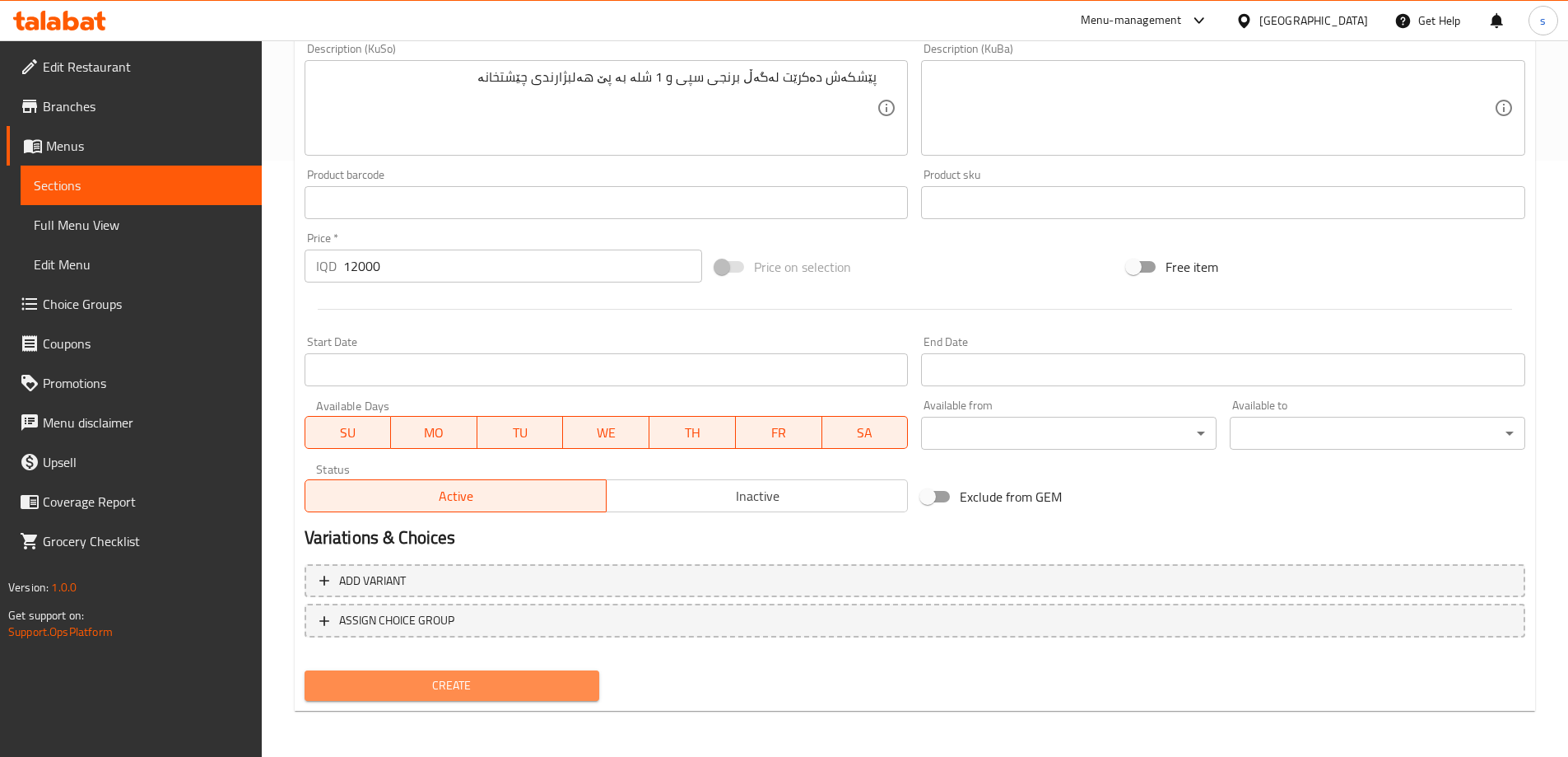
click at [588, 687] on button "Create" at bounding box center [452, 685] width 295 height 30
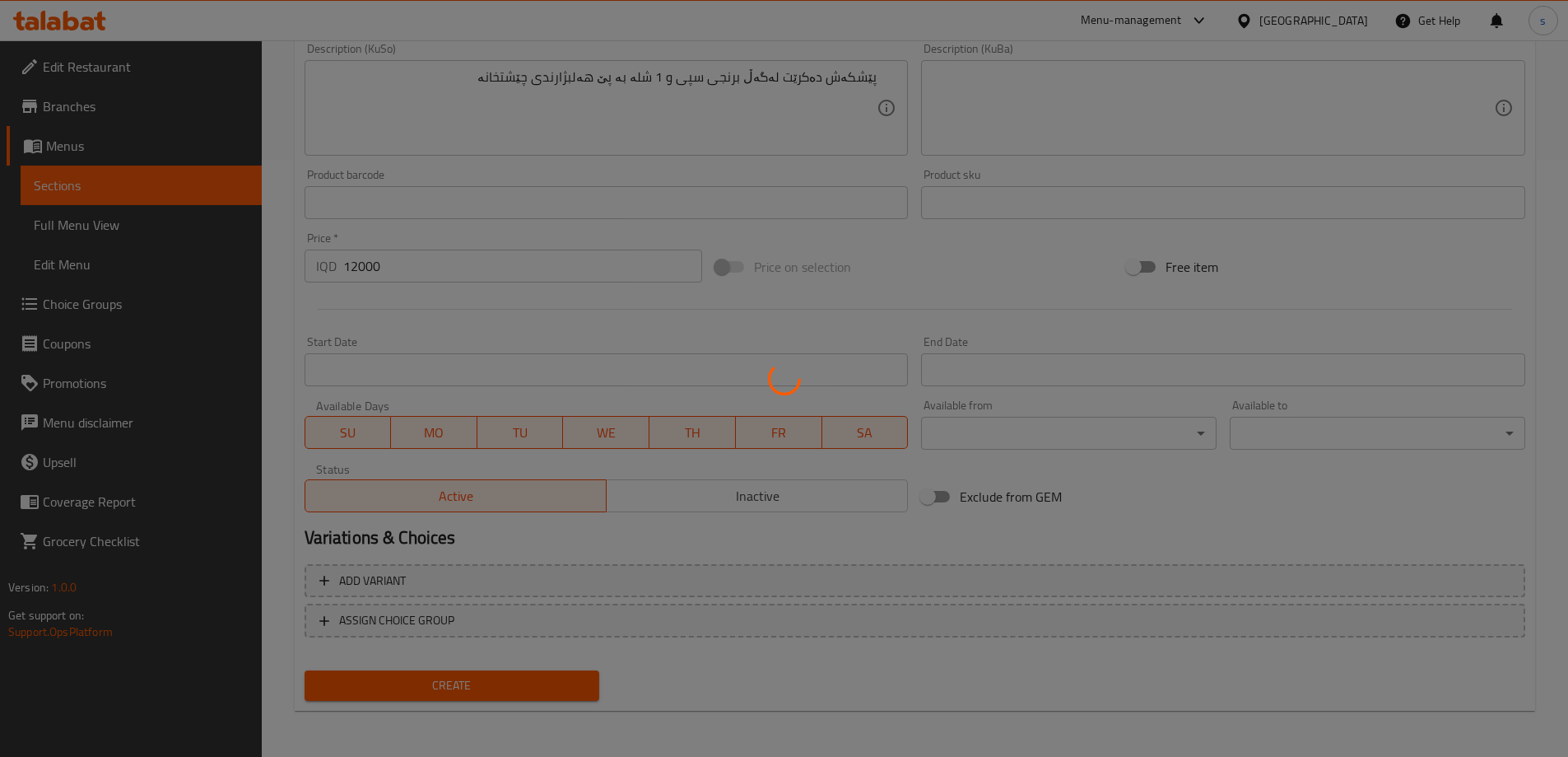
type input "0"
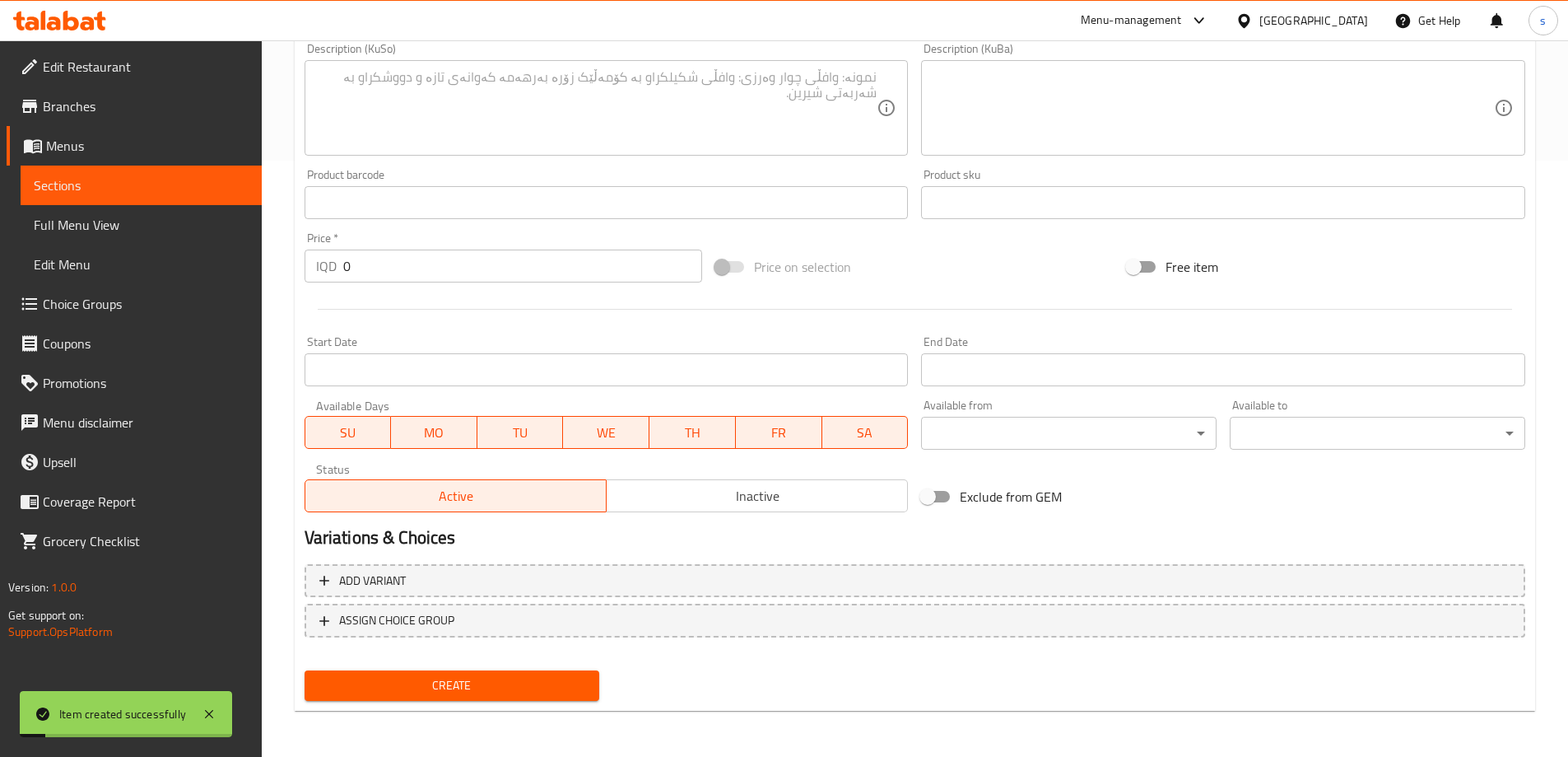
click at [102, 191] on span "Sections" at bounding box center [141, 185] width 215 height 20
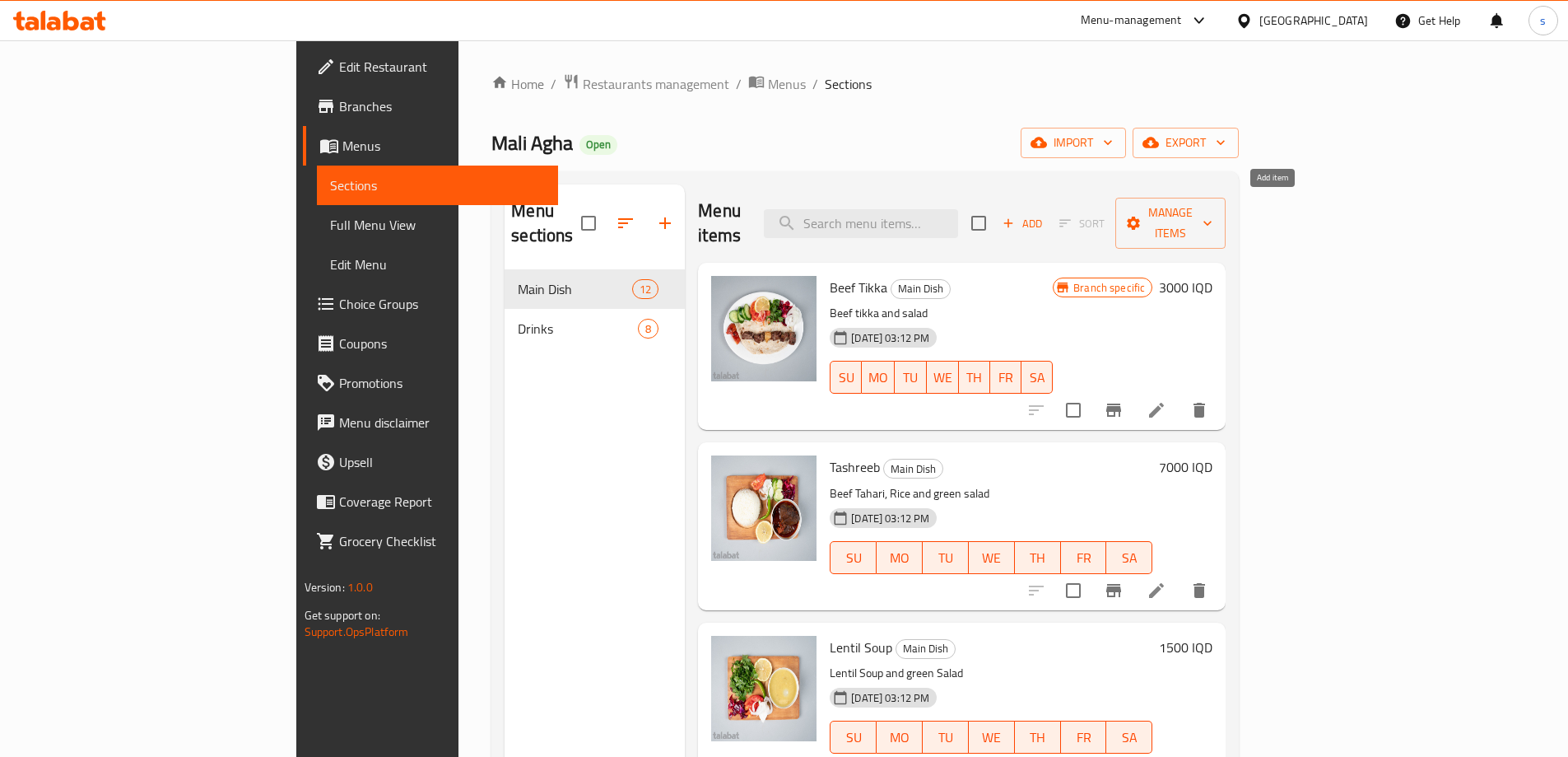
click at [1044, 214] on span "Add" at bounding box center [1023, 224] width 45 height 19
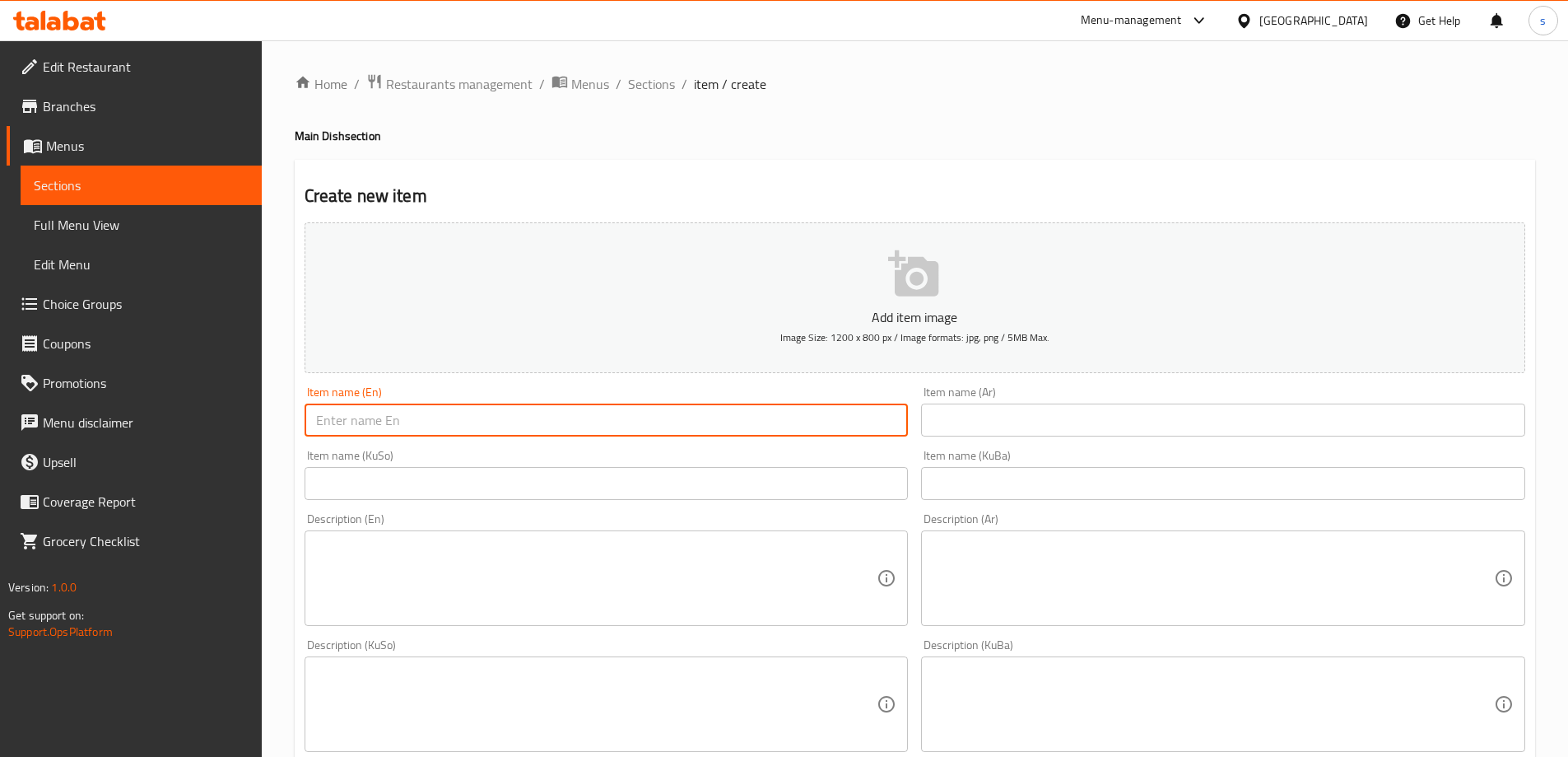
click at [453, 420] on input "text" at bounding box center [607, 419] width 604 height 33
paste input "Plain Rice"
type input "Plain Rice"
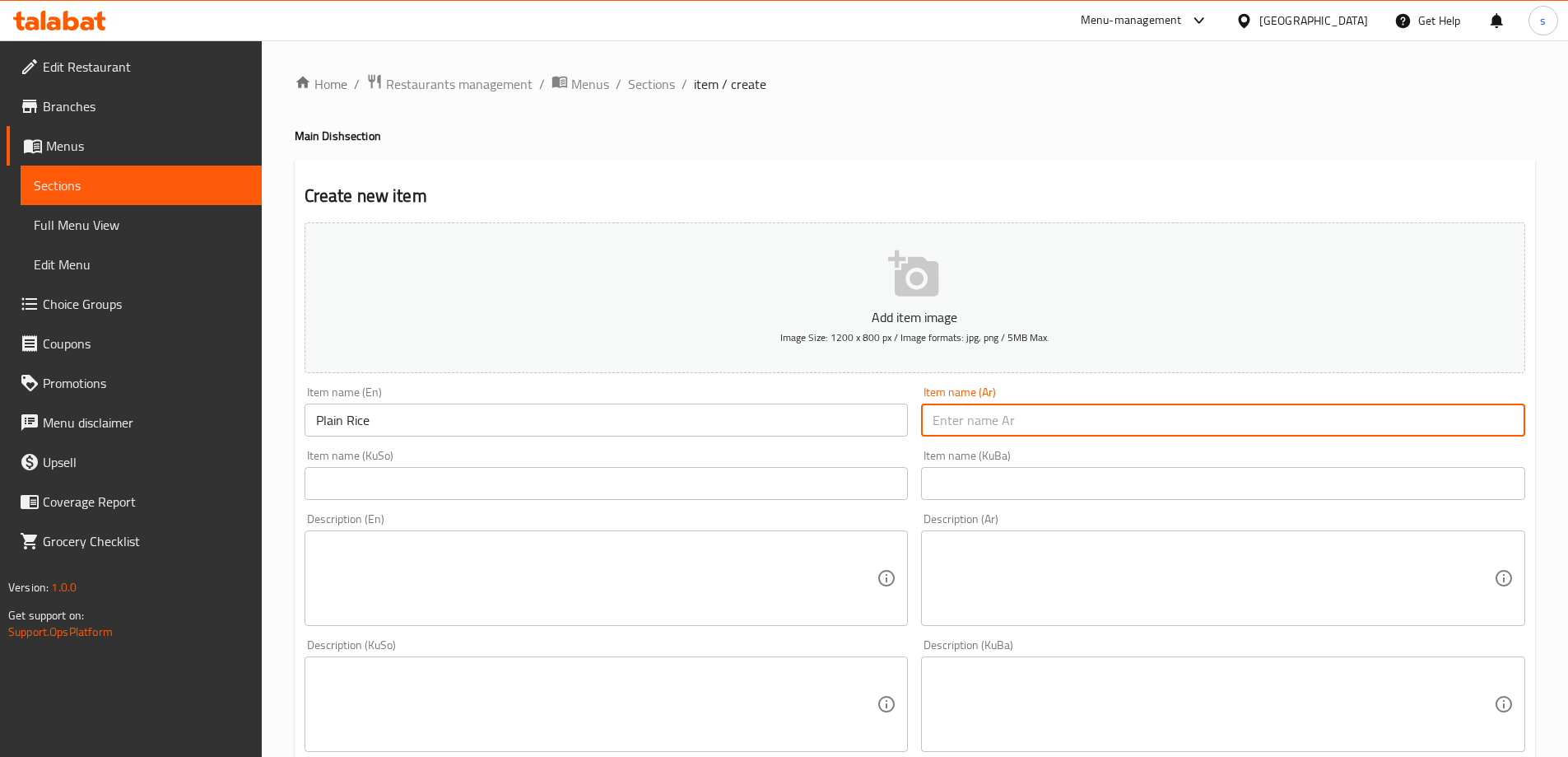
click at [1046, 425] on input "text" at bounding box center [1224, 419] width 604 height 33
paste input "أرز عادي"
type input "أرز عادي"
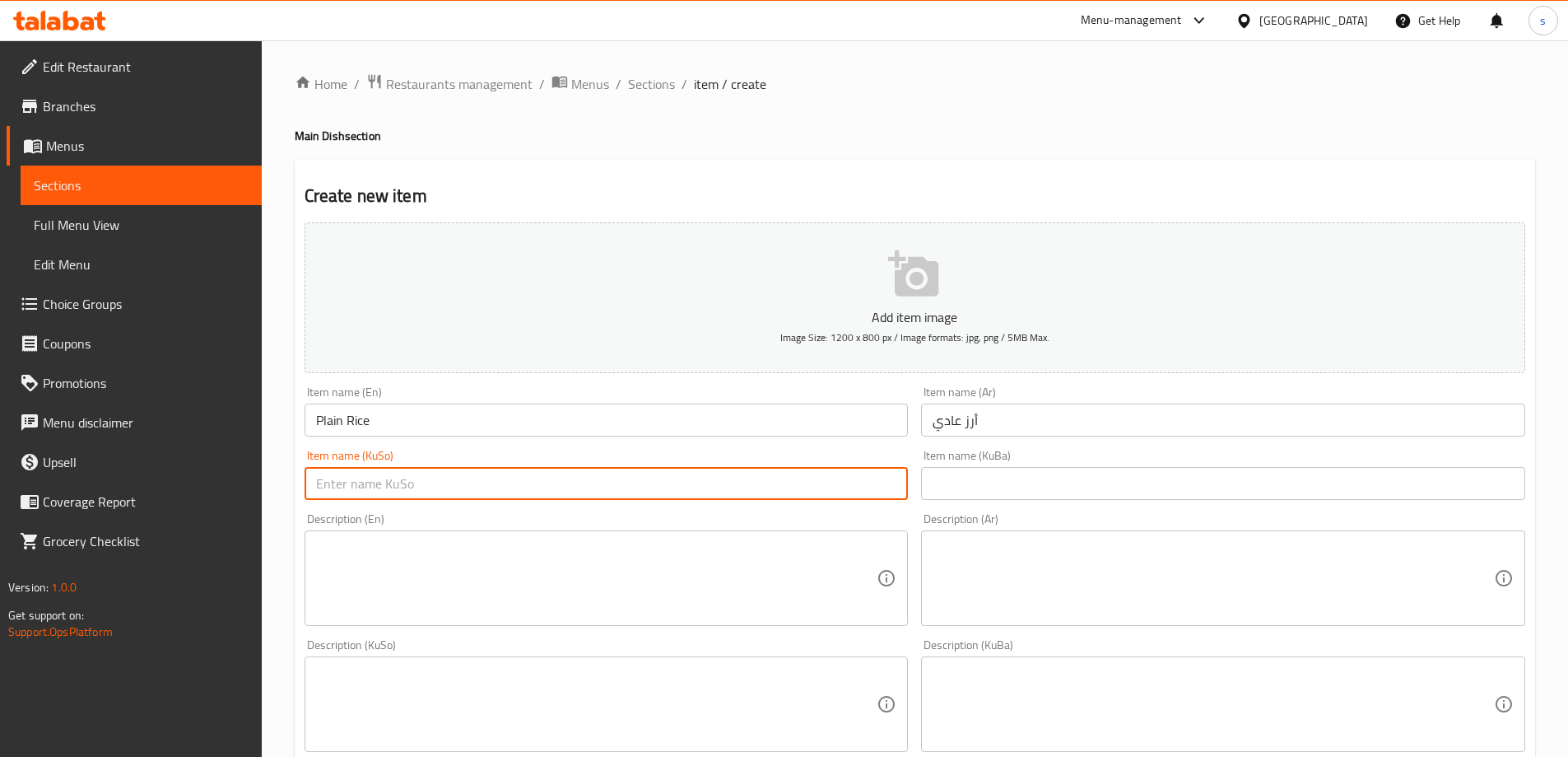
click at [784, 481] on input "text" at bounding box center [607, 483] width 604 height 33
paste input "برنجی سادە"
type input "برنجی سادە"
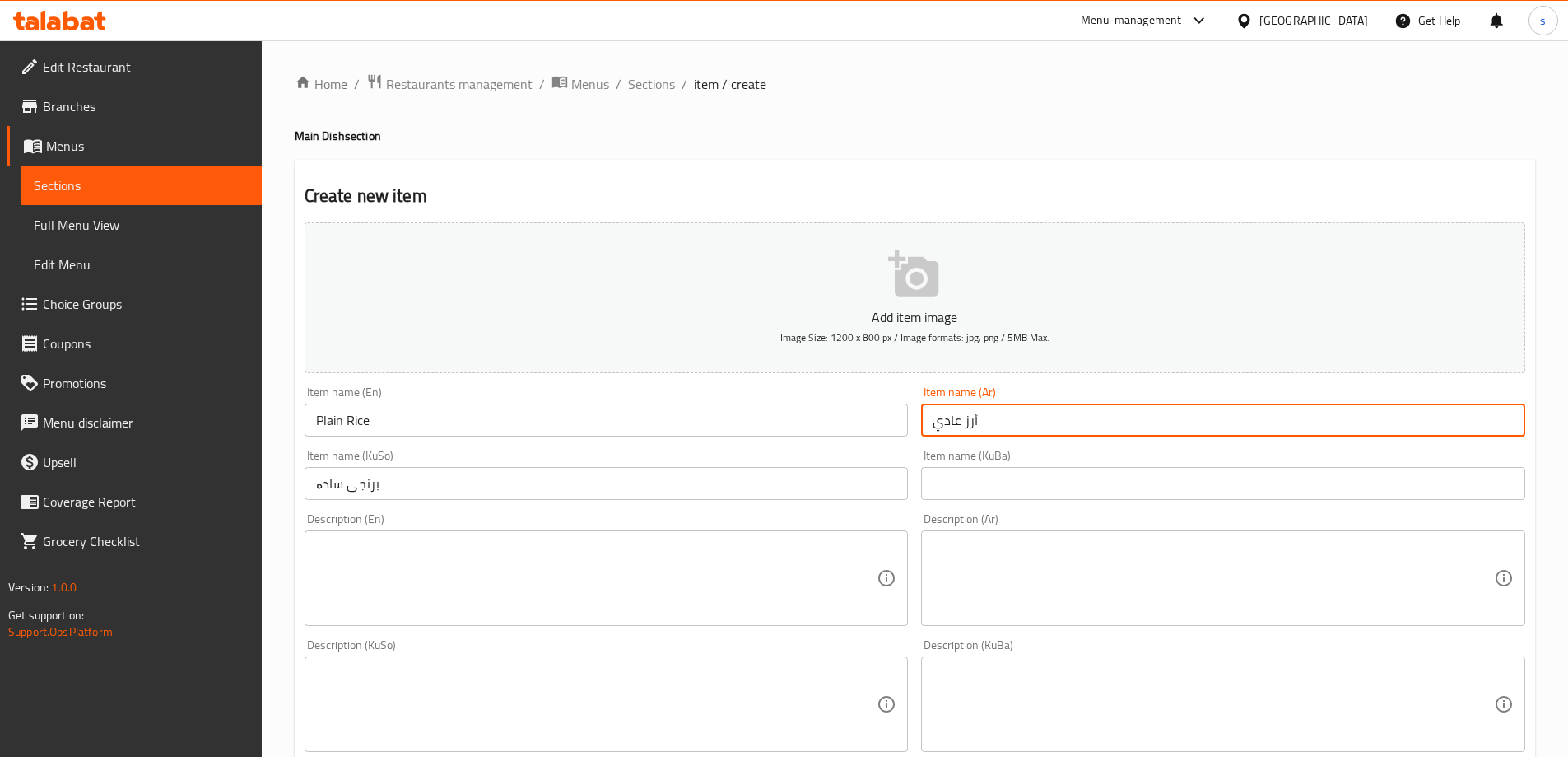
drag, startPoint x: 930, startPoint y: 429, endPoint x: 958, endPoint y: 429, distance: 28.0
click at [958, 429] on input "أرز عادي" at bounding box center [1224, 419] width 604 height 33
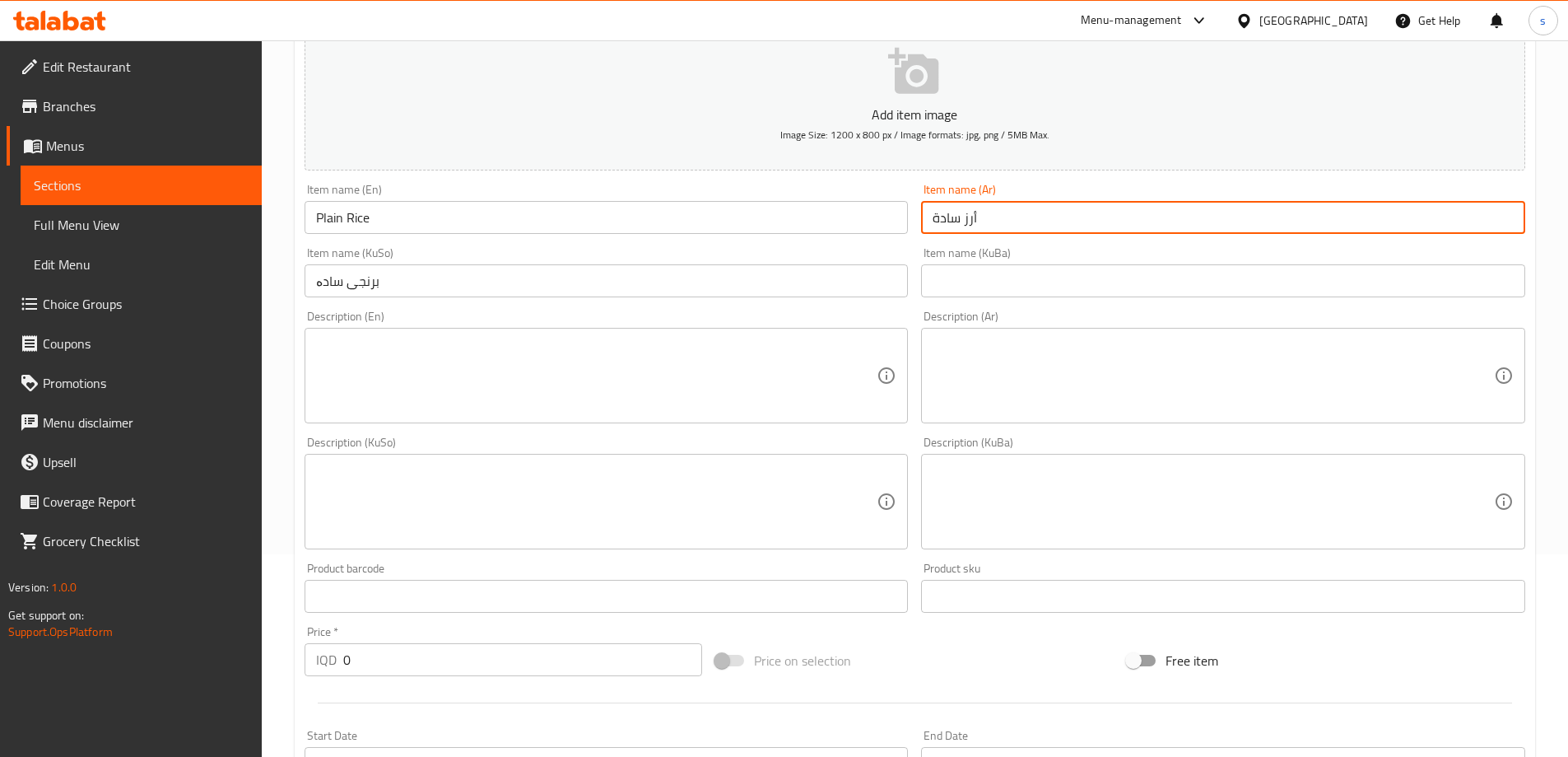
scroll to position [314, 0]
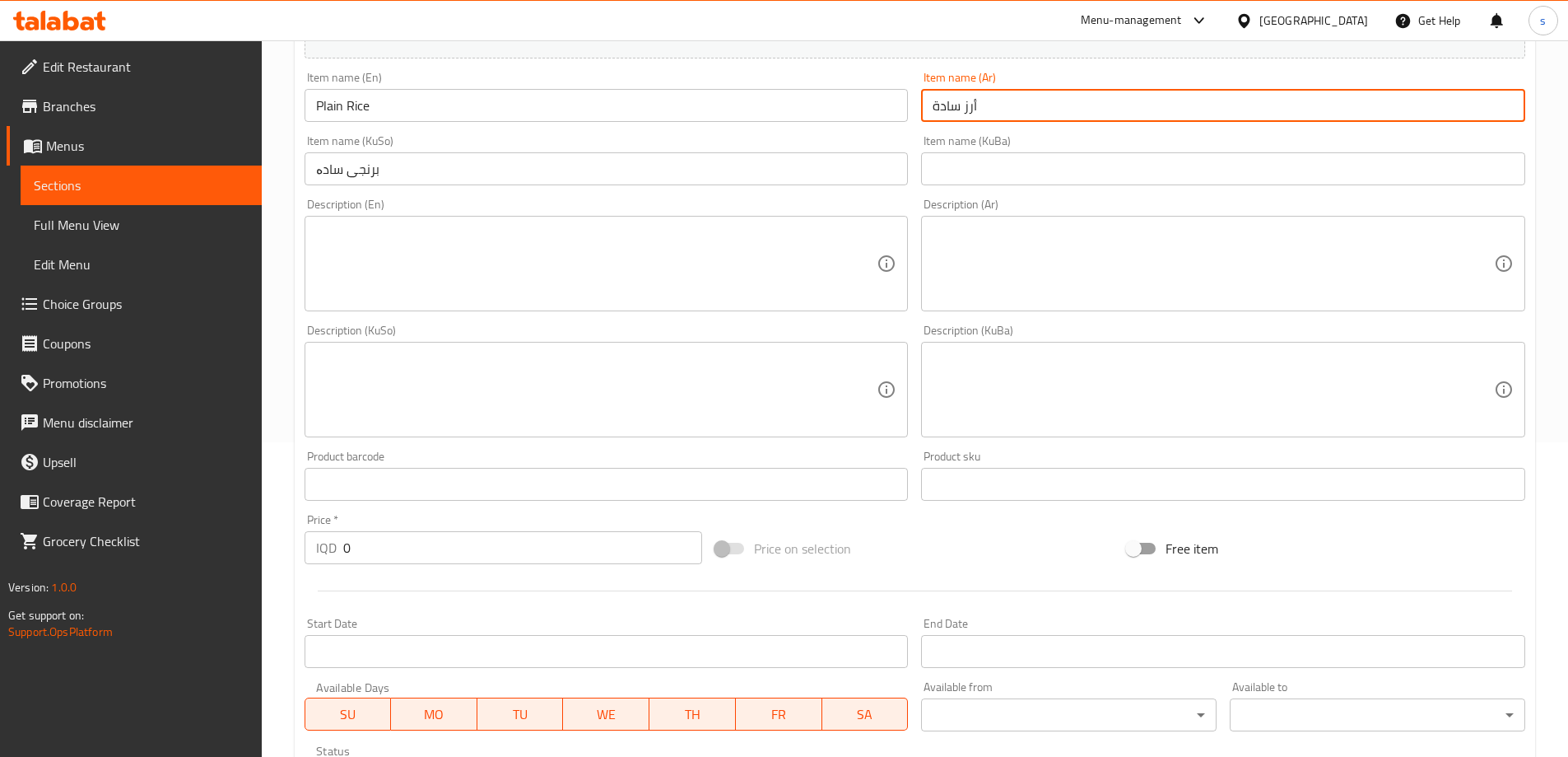
type input "أرز سادة"
click at [504, 264] on textarea at bounding box center [597, 264] width 561 height 78
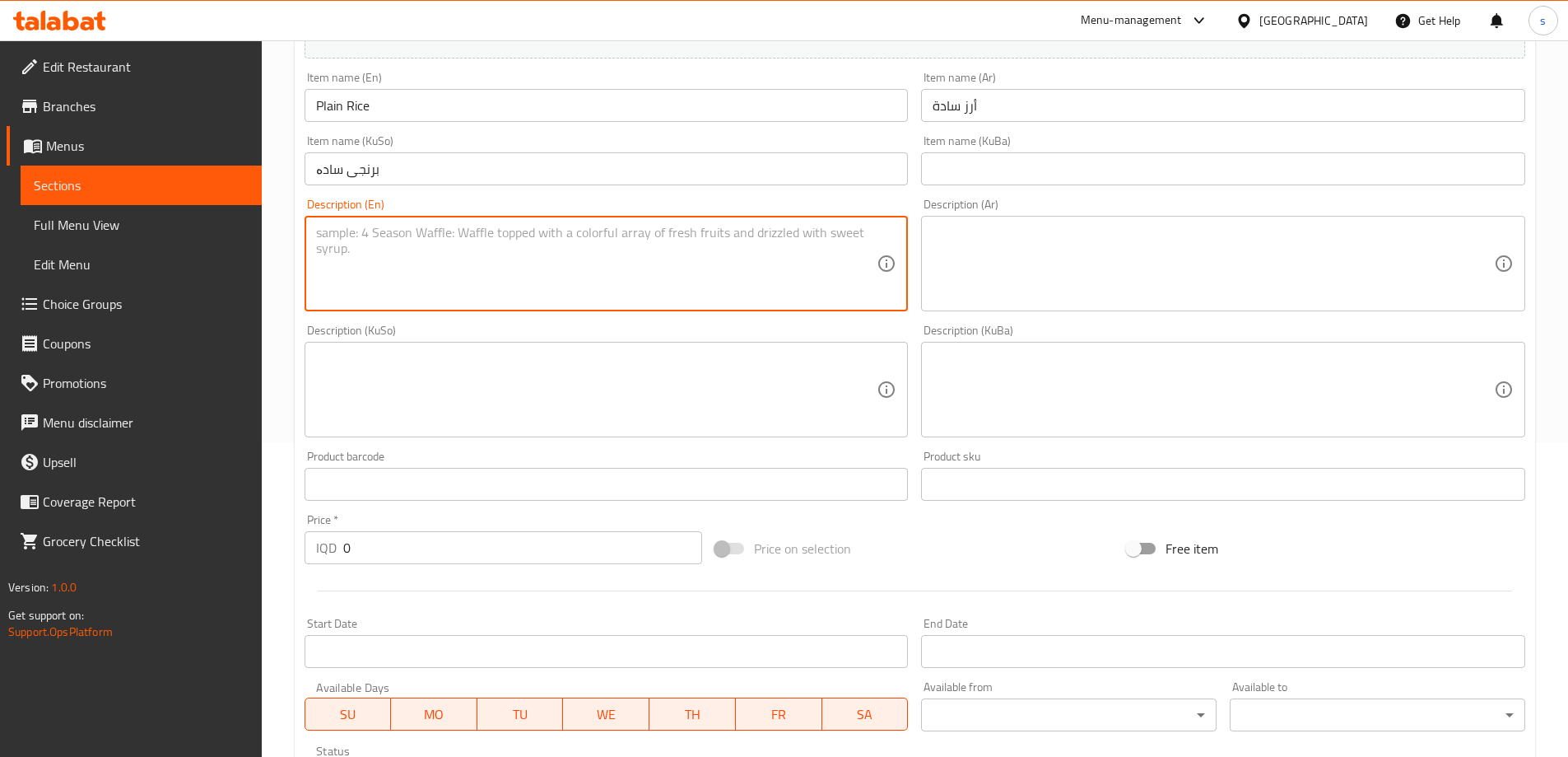
paste textarea "Served with white rice and one broth on choice restaurant"
type textarea "Served with white rice and one broth on choice restaurant"
click at [1054, 291] on textarea at bounding box center [1213, 264] width 561 height 78
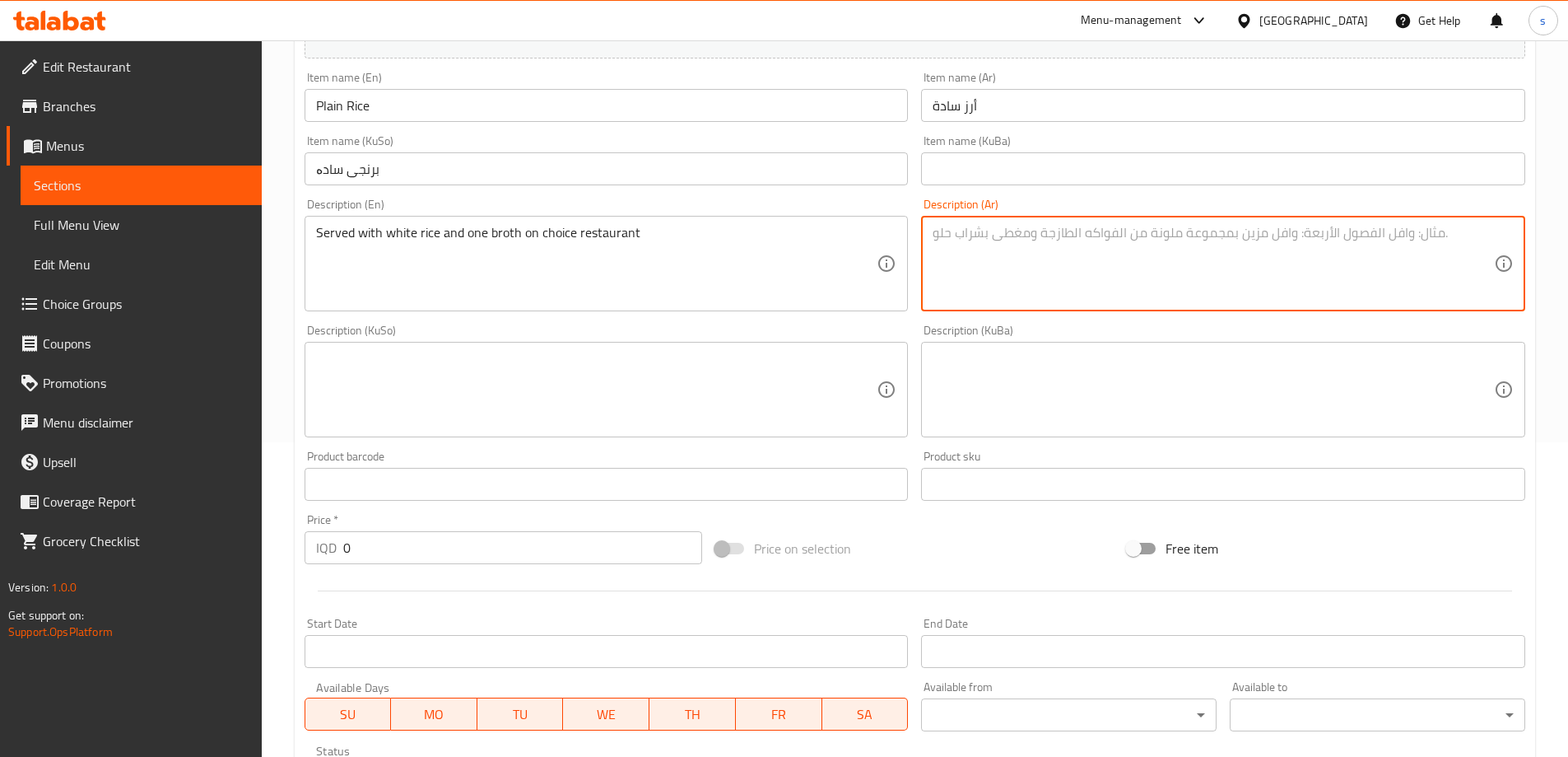
paste textarea "يقدم مع أرز أبيض ومرق واحد حسب اختيارك من مطعم"
type textarea "يقدم مع أرز أبيض ومرق واحد حسب اختيارك من مطعم"
click at [804, 379] on textarea at bounding box center [597, 389] width 561 height 78
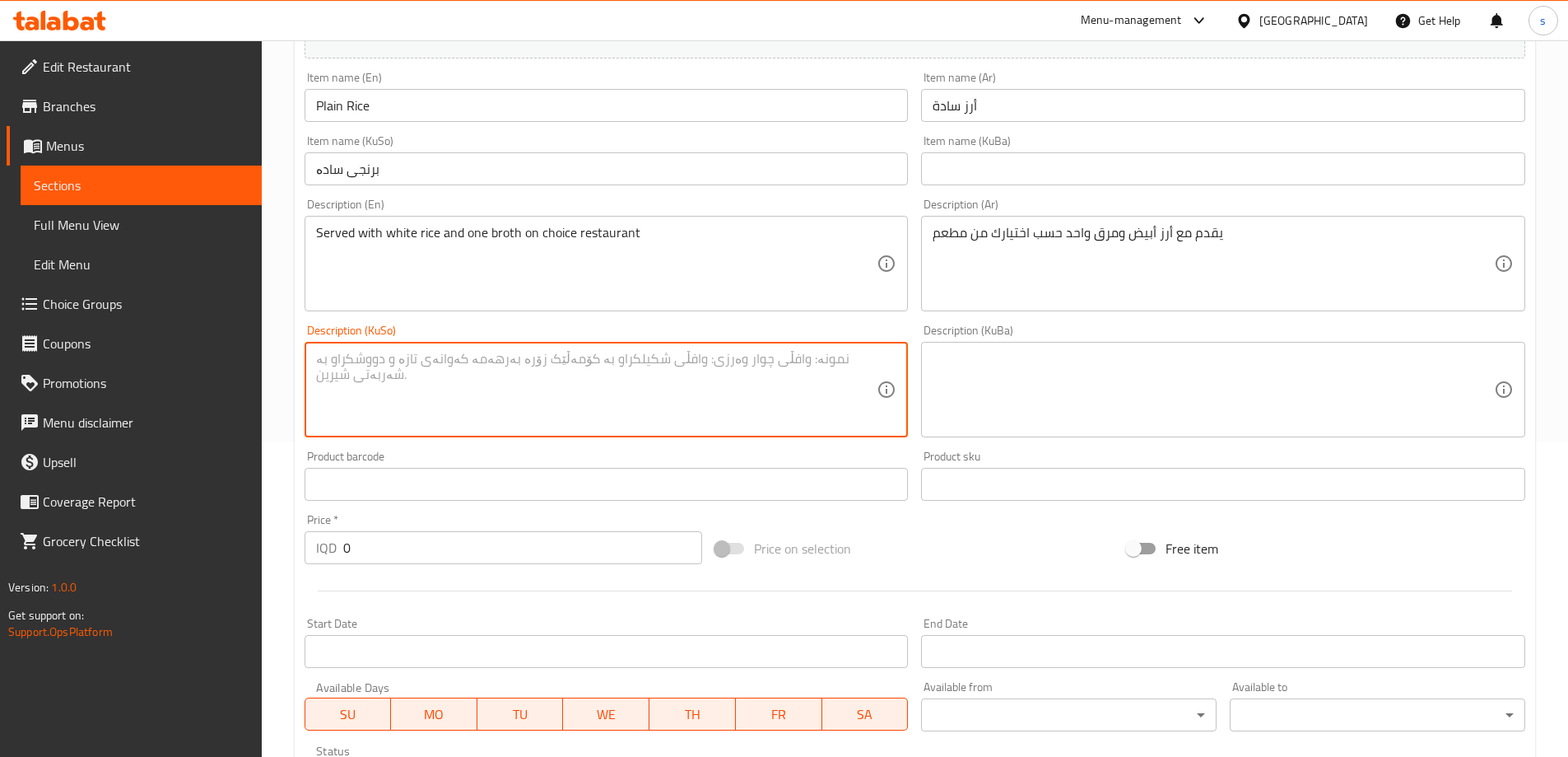
paste textarea "أرز عادي"
click at [543, 456] on div "Product barcode Product barcode" at bounding box center [607, 475] width 604 height 50
click at [446, 387] on textarea "أرز عادي" at bounding box center [597, 389] width 561 height 78
paste textarea "پێشکەش دەکرێت لەگەڵ برنجی سپی و 1 شلە بە پێ هەلبژارندی چێشتخانە"
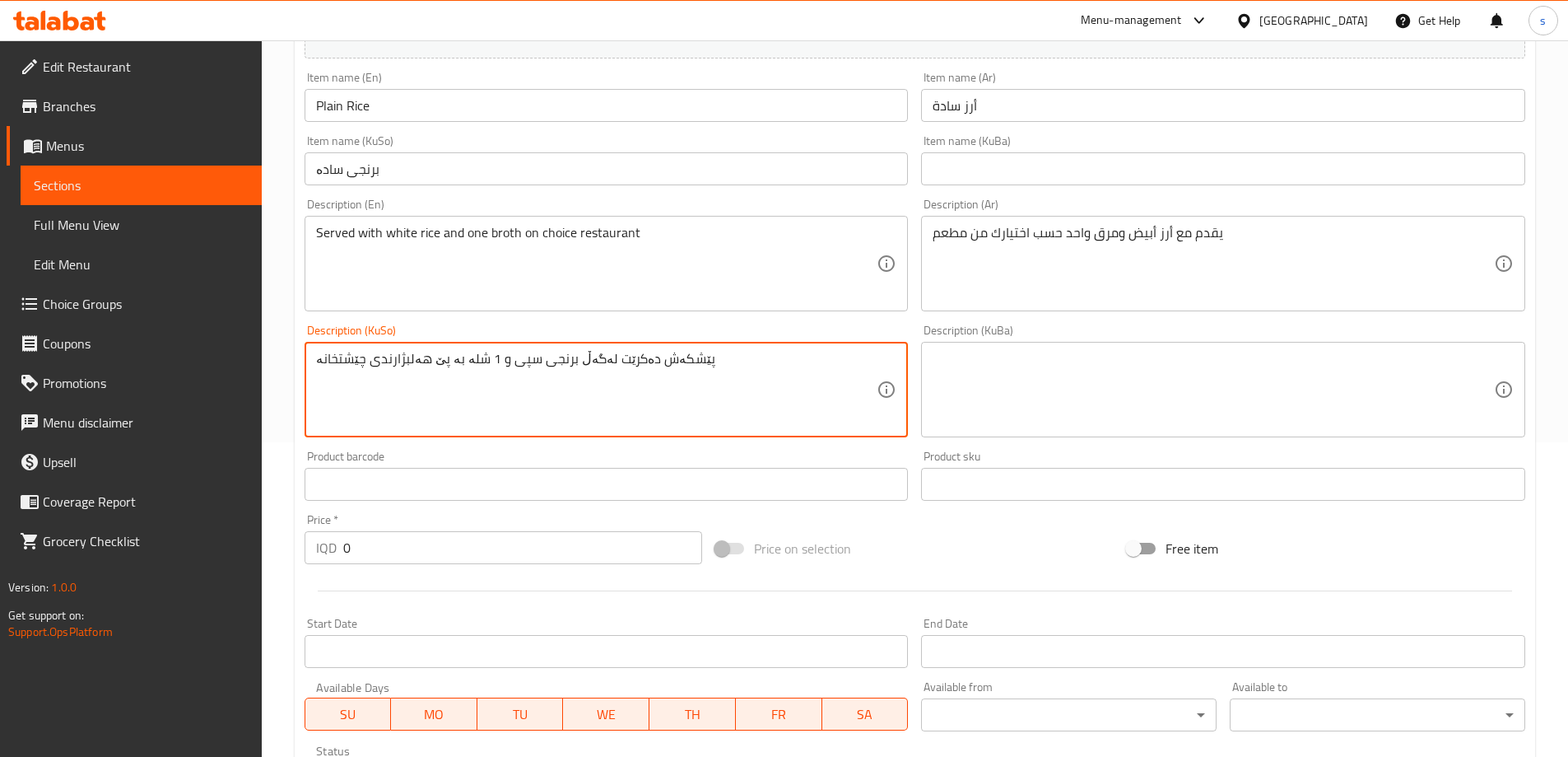
type textarea "پێشکەش دەکرێت لەگەڵ برنجی سپی و 1 شلە بە پێ هەلبژارندی چێشتخانە"
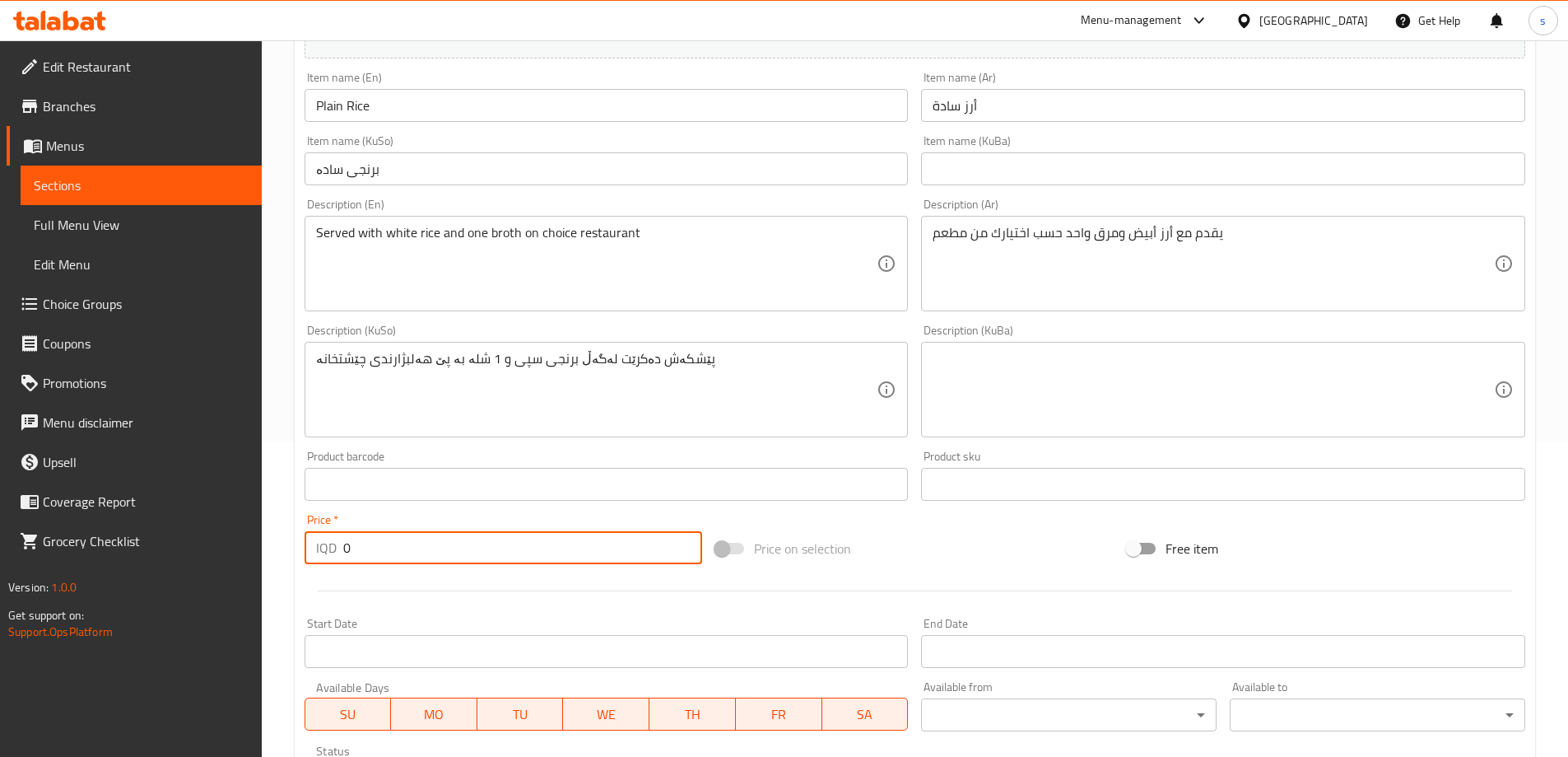
drag, startPoint x: 376, startPoint y: 552, endPoint x: 340, endPoint y: 543, distance: 37.1
click at [340, 543] on div "IQD 0 Price *" at bounding box center [504, 548] width 399 height 33
type input "3500"
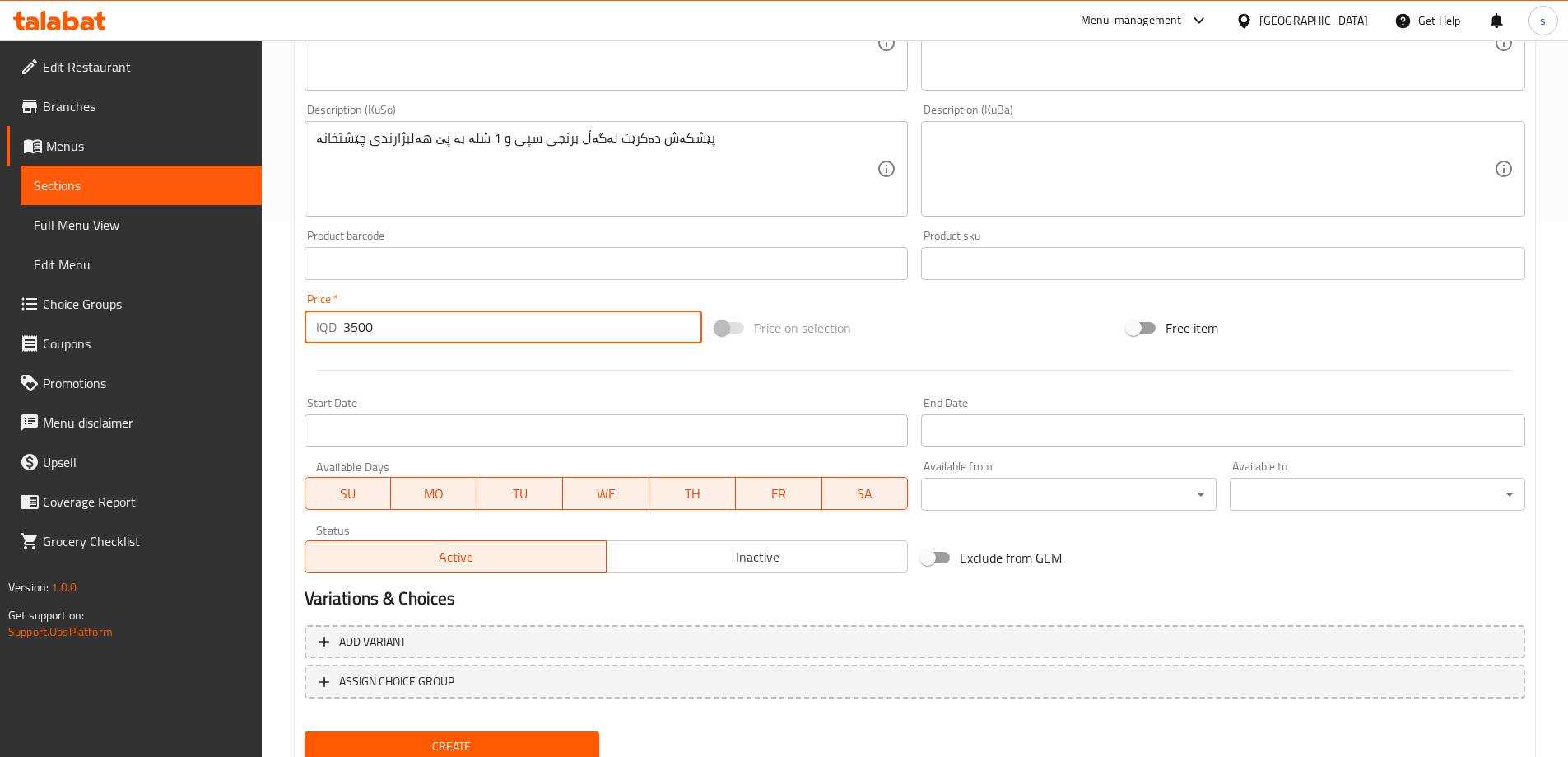
scroll to position [596, 0]
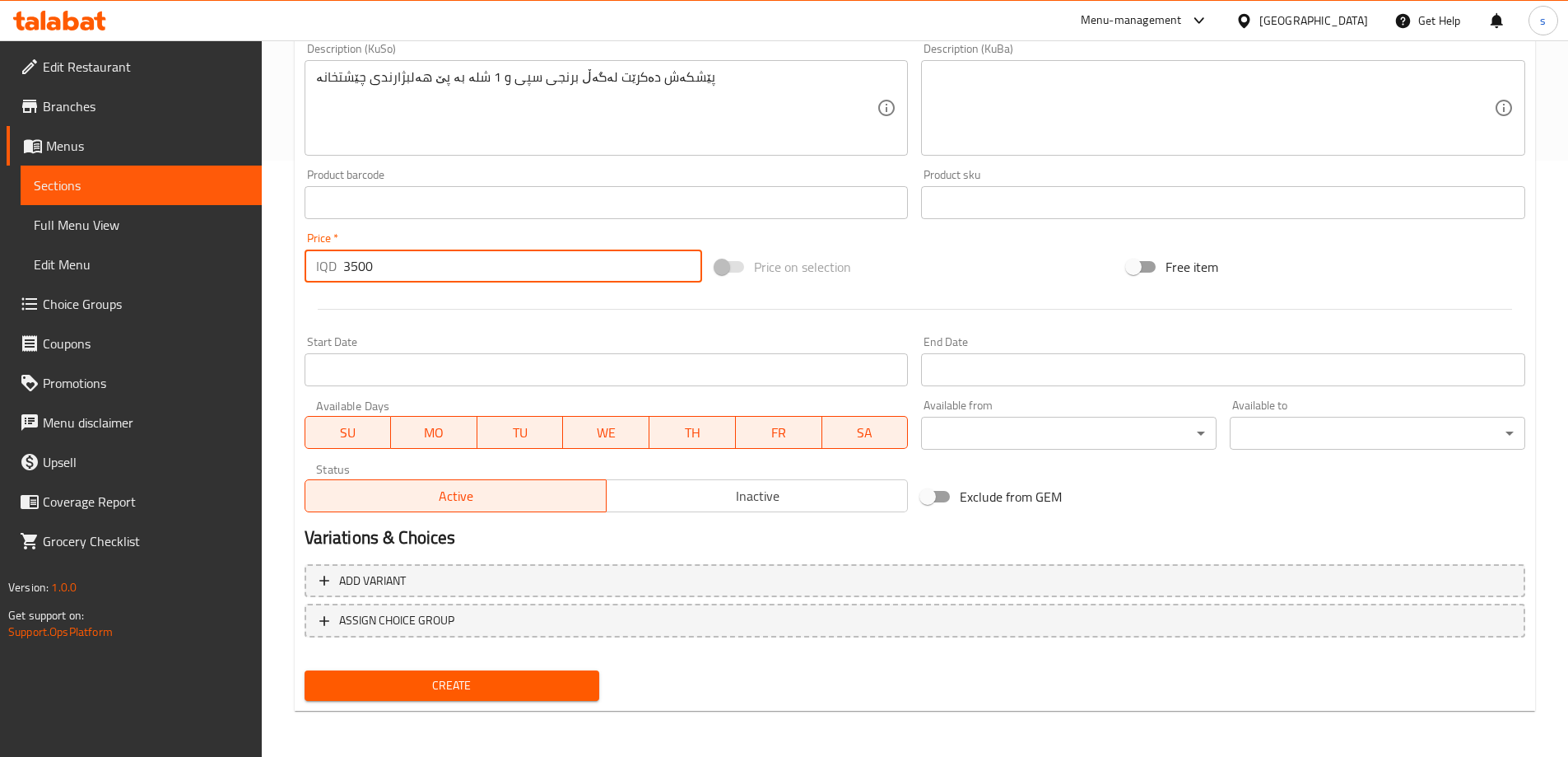
click at [561, 701] on button "Create" at bounding box center [452, 685] width 295 height 30
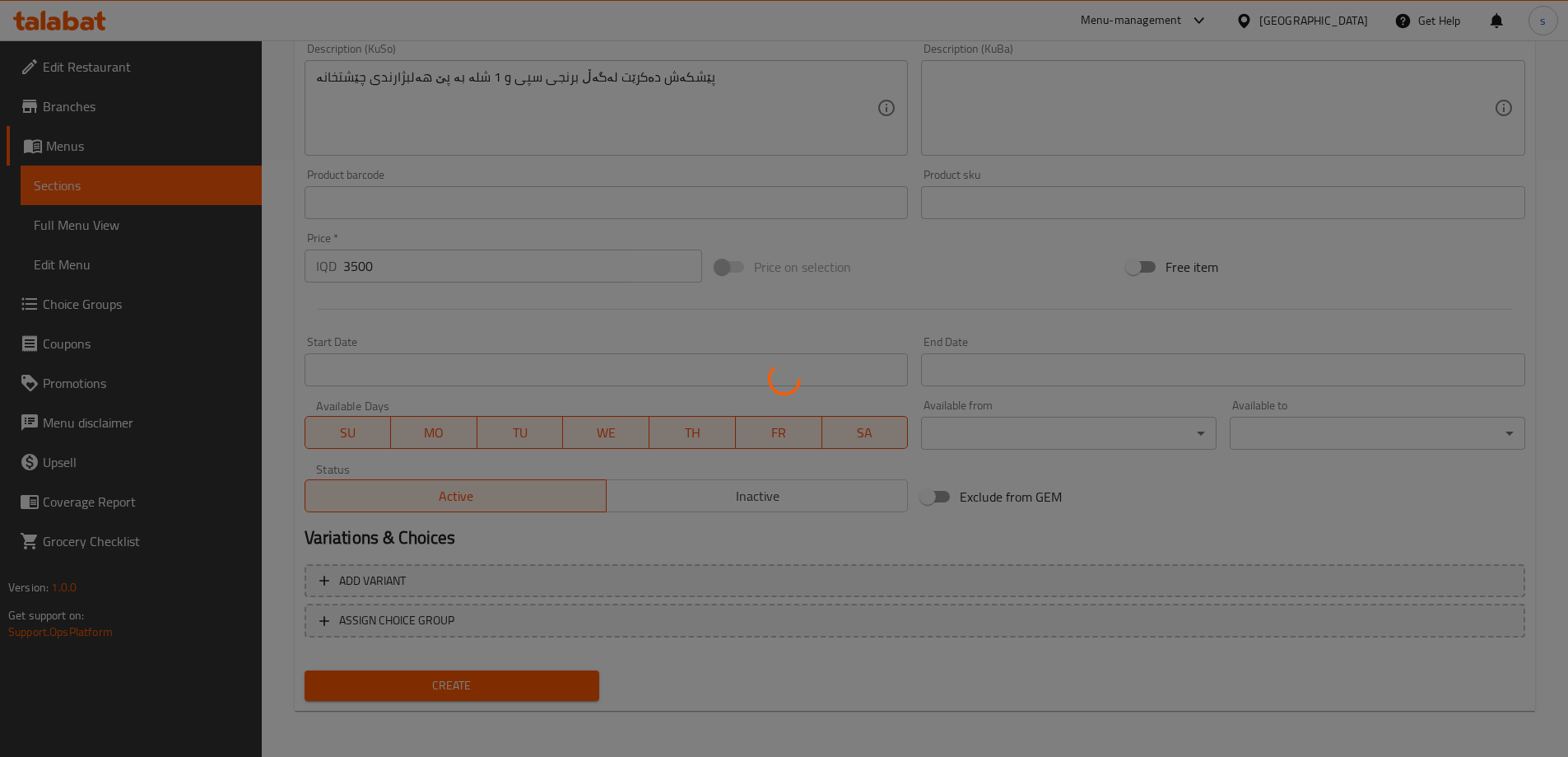
type input "0"
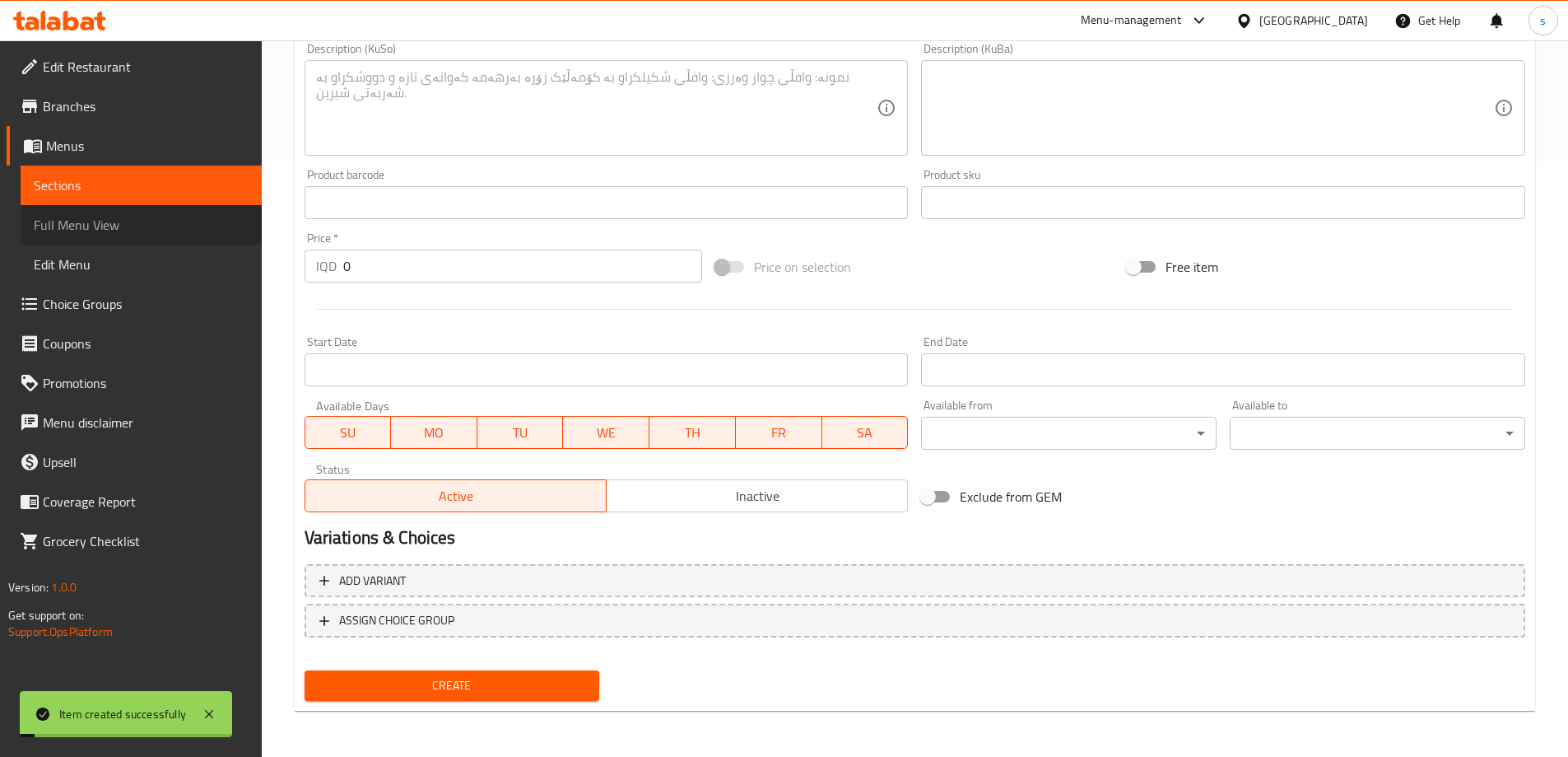
click at [158, 223] on span "Full Menu View" at bounding box center [141, 225] width 215 height 20
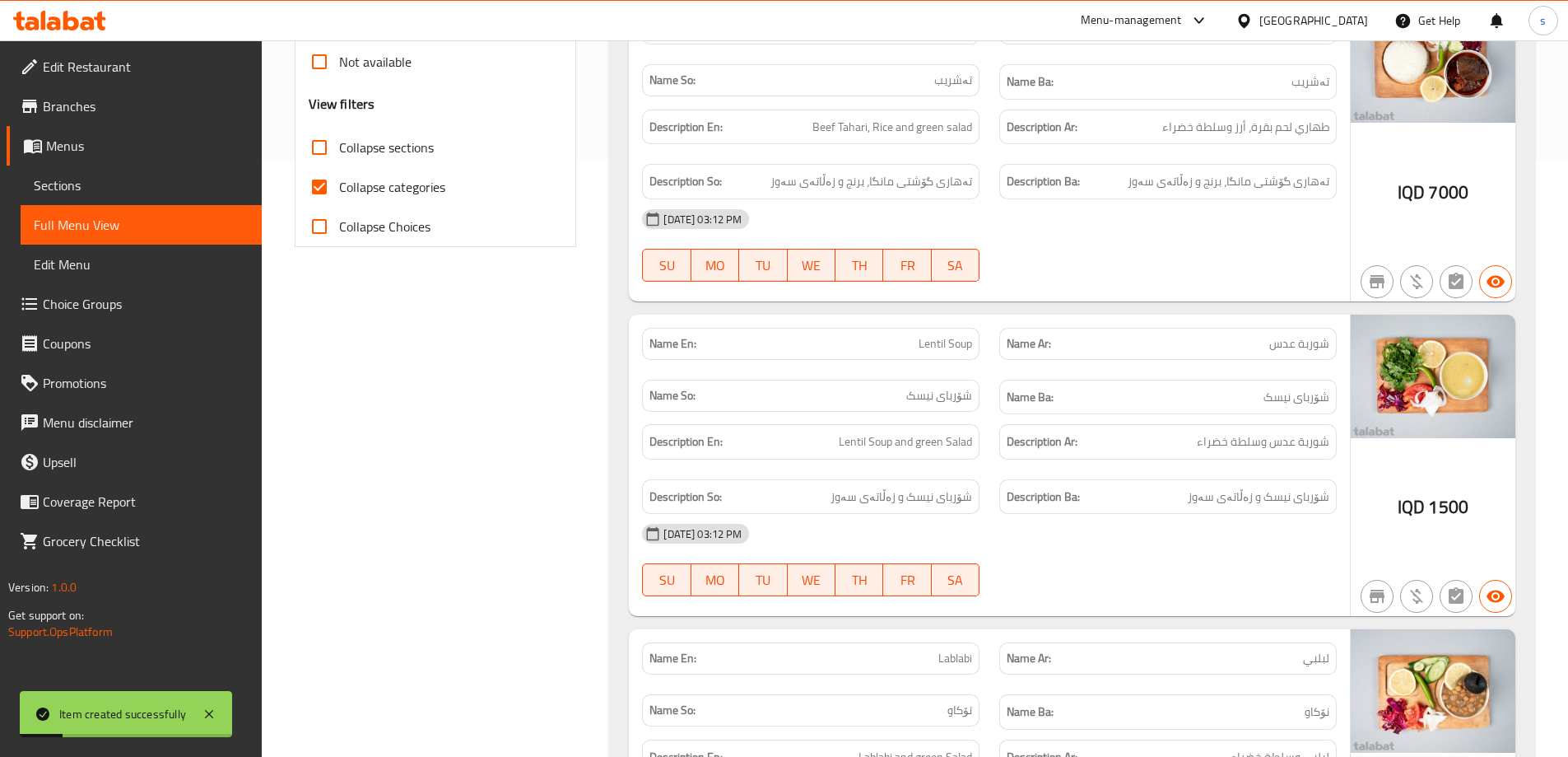
drag, startPoint x: 327, startPoint y: 189, endPoint x: 324, endPoint y: 165, distance: 24.2
click at [326, 188] on input "Collapse categories" at bounding box center [319, 187] width 40 height 40
checkbox input "false"
click at [319, 151] on input "Collapse sections" at bounding box center [319, 147] width 40 height 40
checkbox input "true"
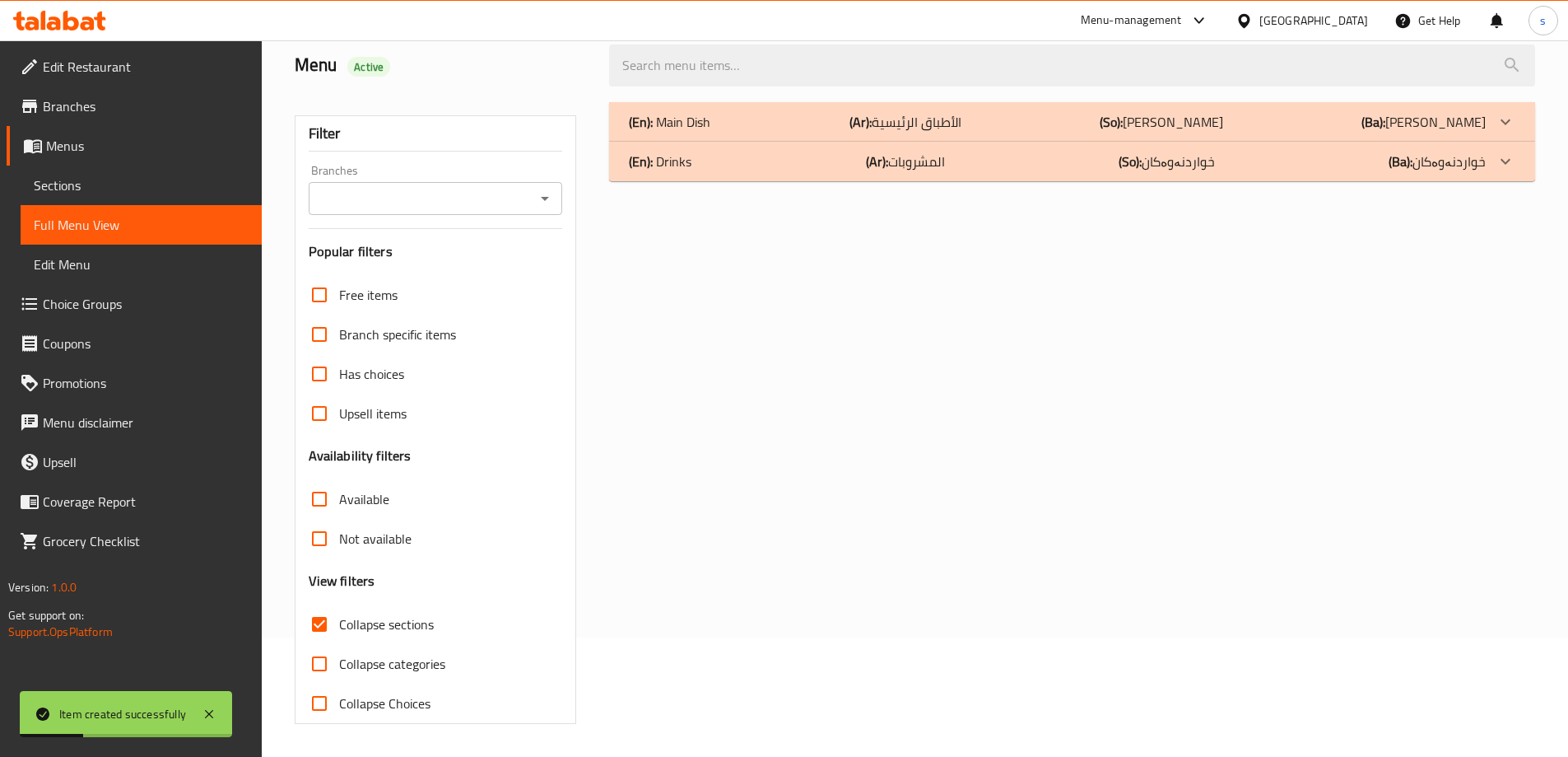
scroll to position [120, 0]
click at [426, 195] on input "Branches" at bounding box center [422, 198] width 217 height 23
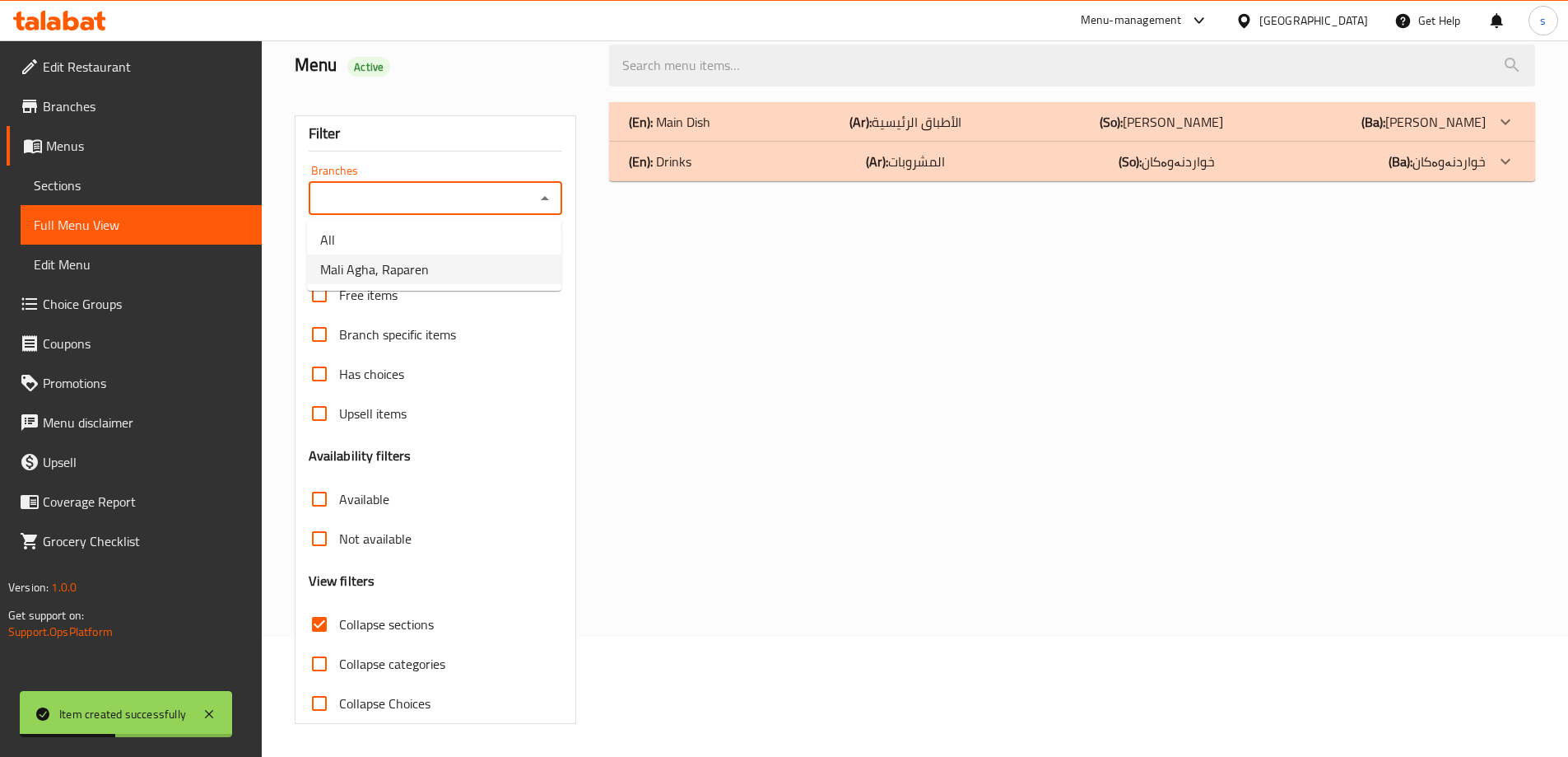
click at [437, 257] on li "Mali Agha, Raparen" at bounding box center [434, 269] width 254 height 29
type input "Mali Agha, Raparen"
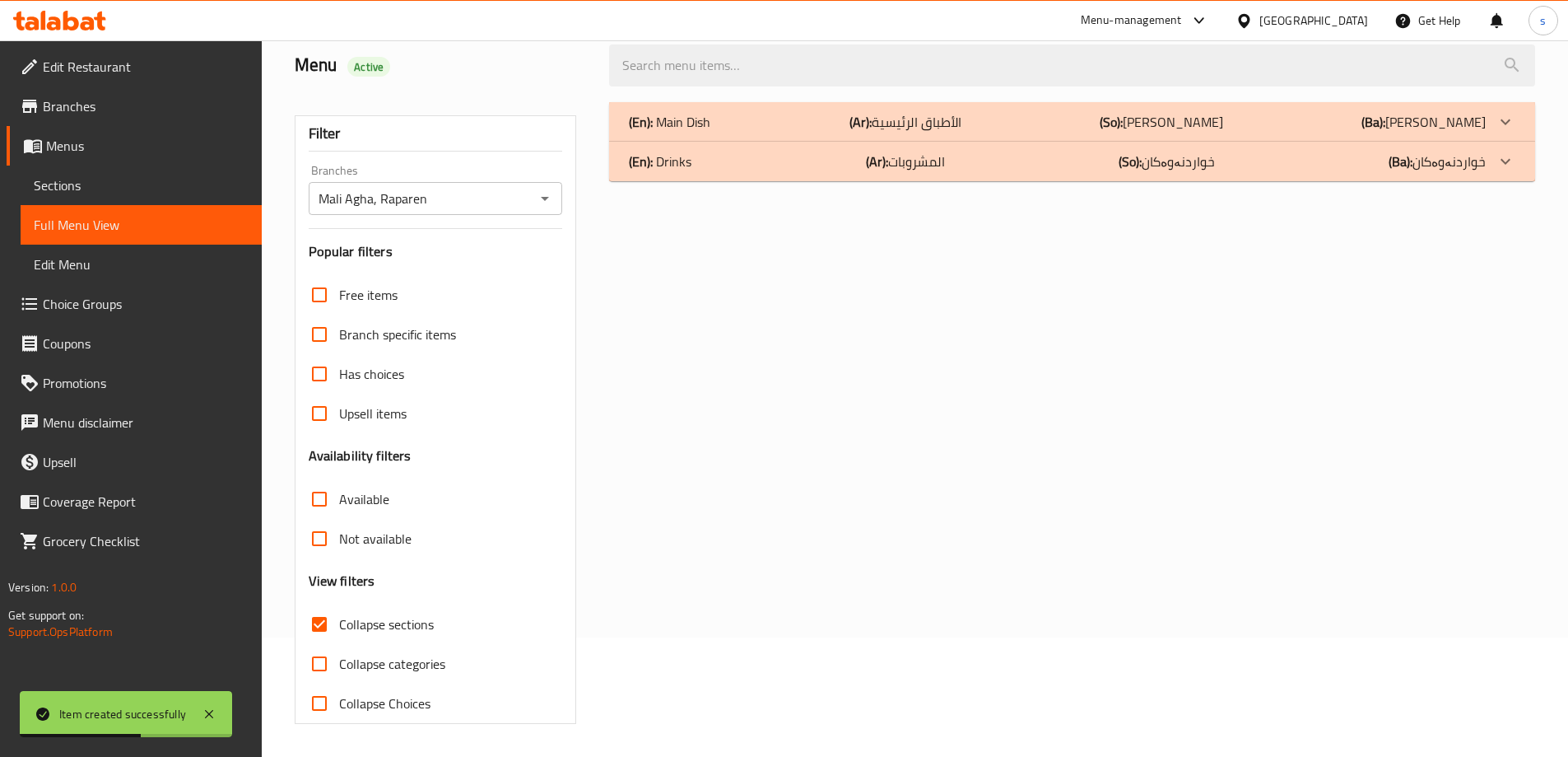
click at [733, 65] on input "search" at bounding box center [1071, 65] width 926 height 42
paste input "Plain Rice"
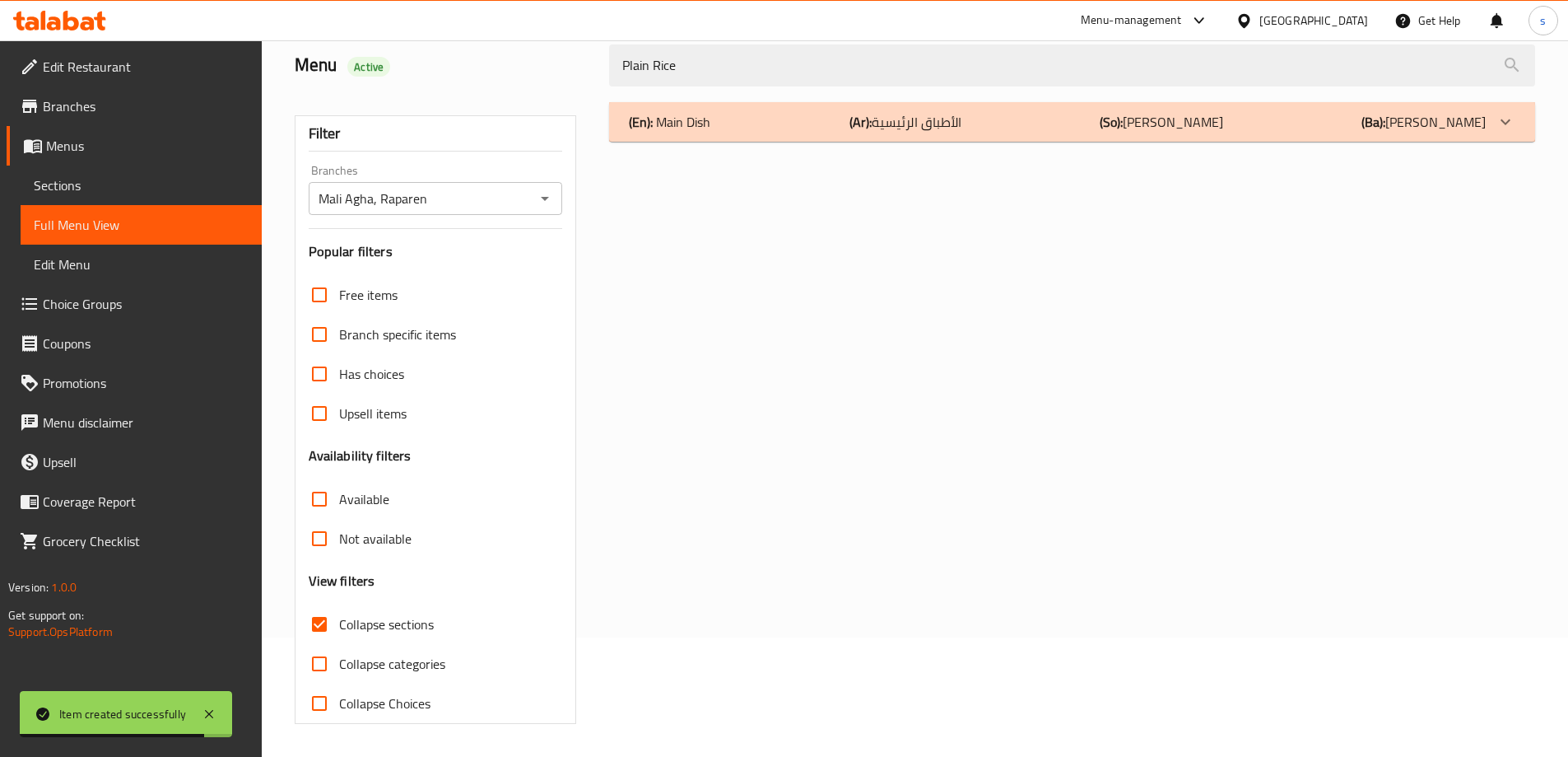
type input "Plain Rice"
click at [832, 112] on div "(En): Main Dish (Ar): الأطباق الرئيسية (So): ژەمە سەرەکییەکان (Ba): ژەمە سەرەکی…" at bounding box center [1057, 121] width 857 height 20
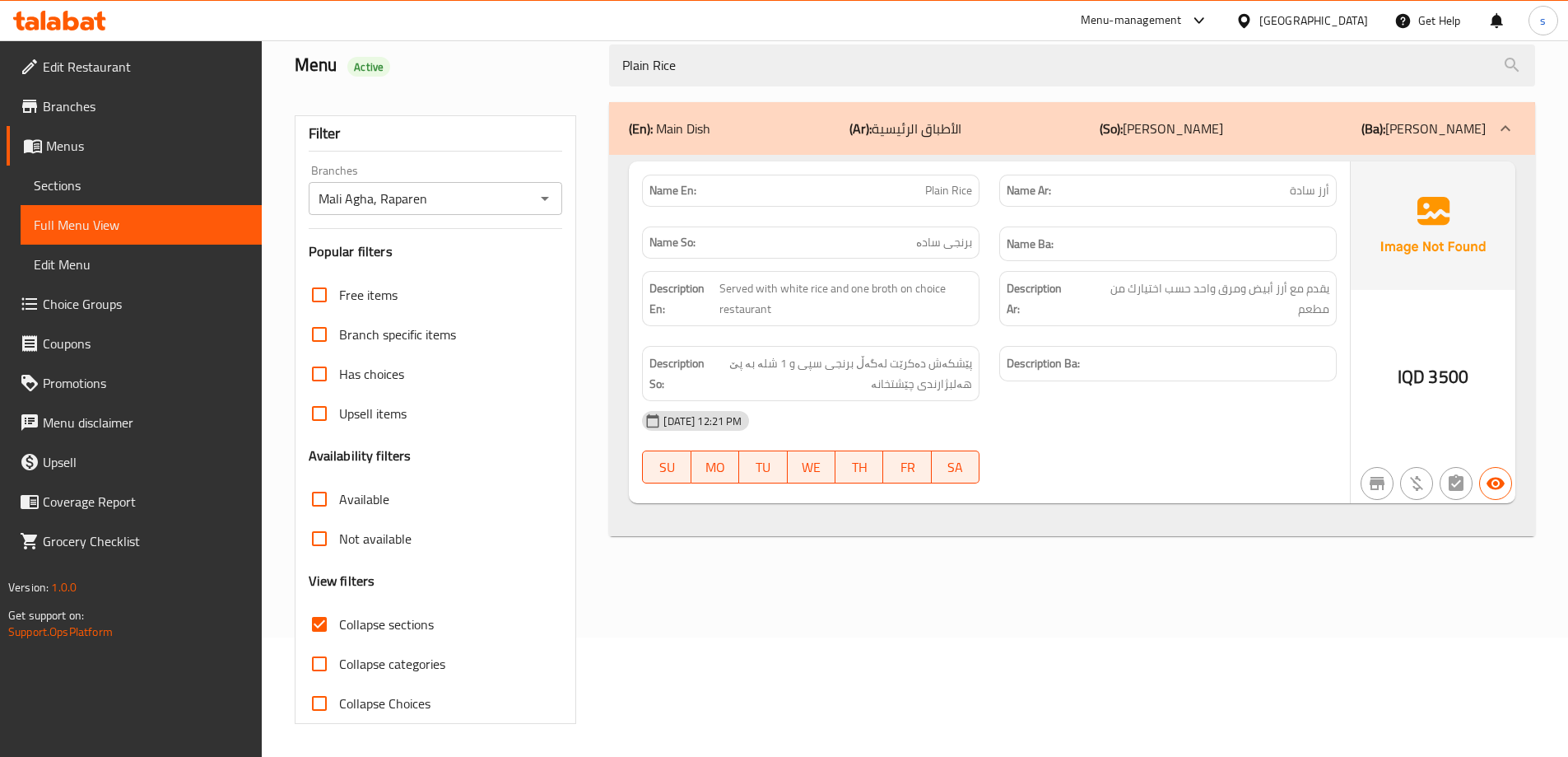
click at [117, 177] on span "Sections" at bounding box center [141, 185] width 215 height 20
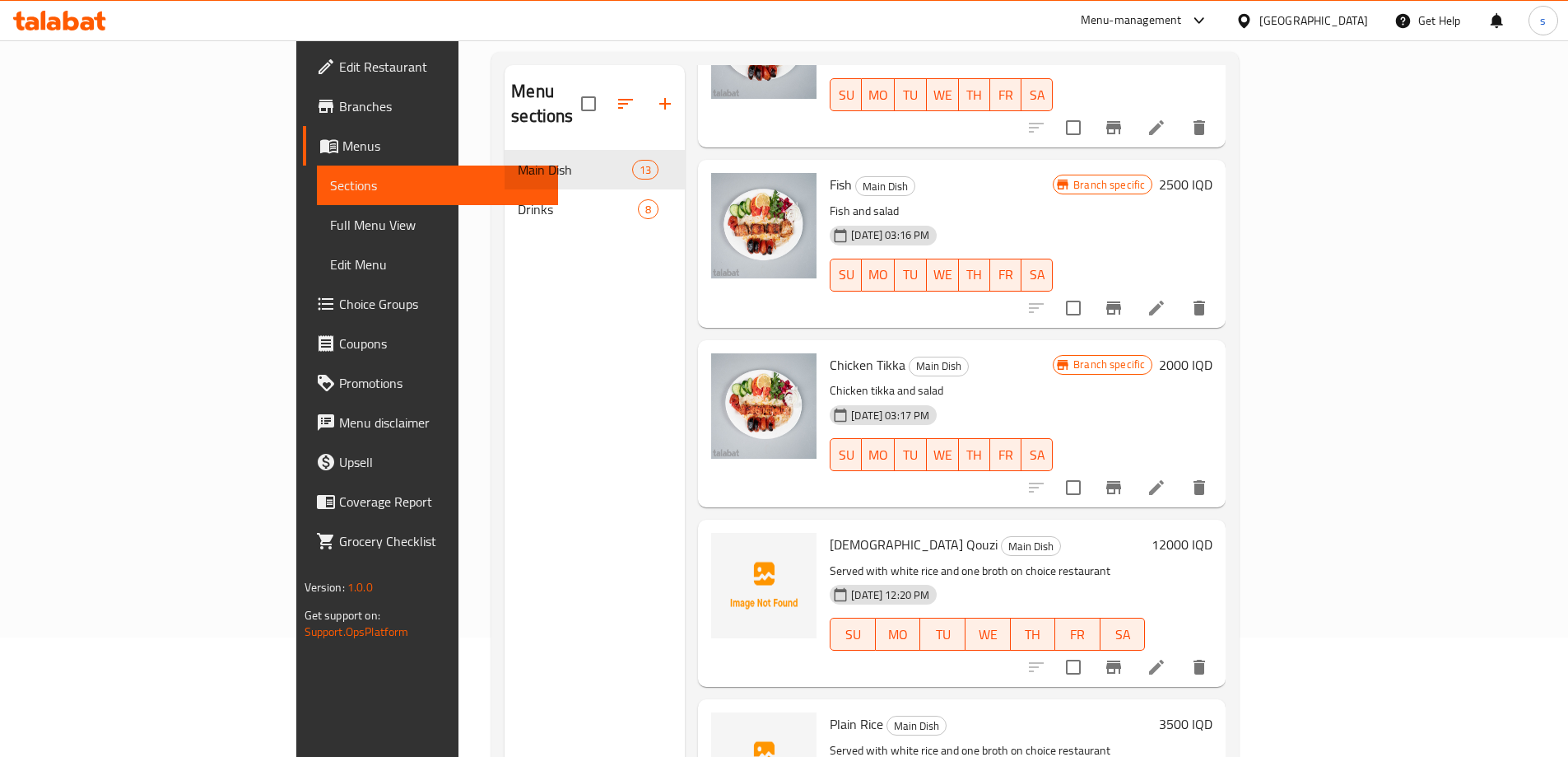
scroll to position [231, 0]
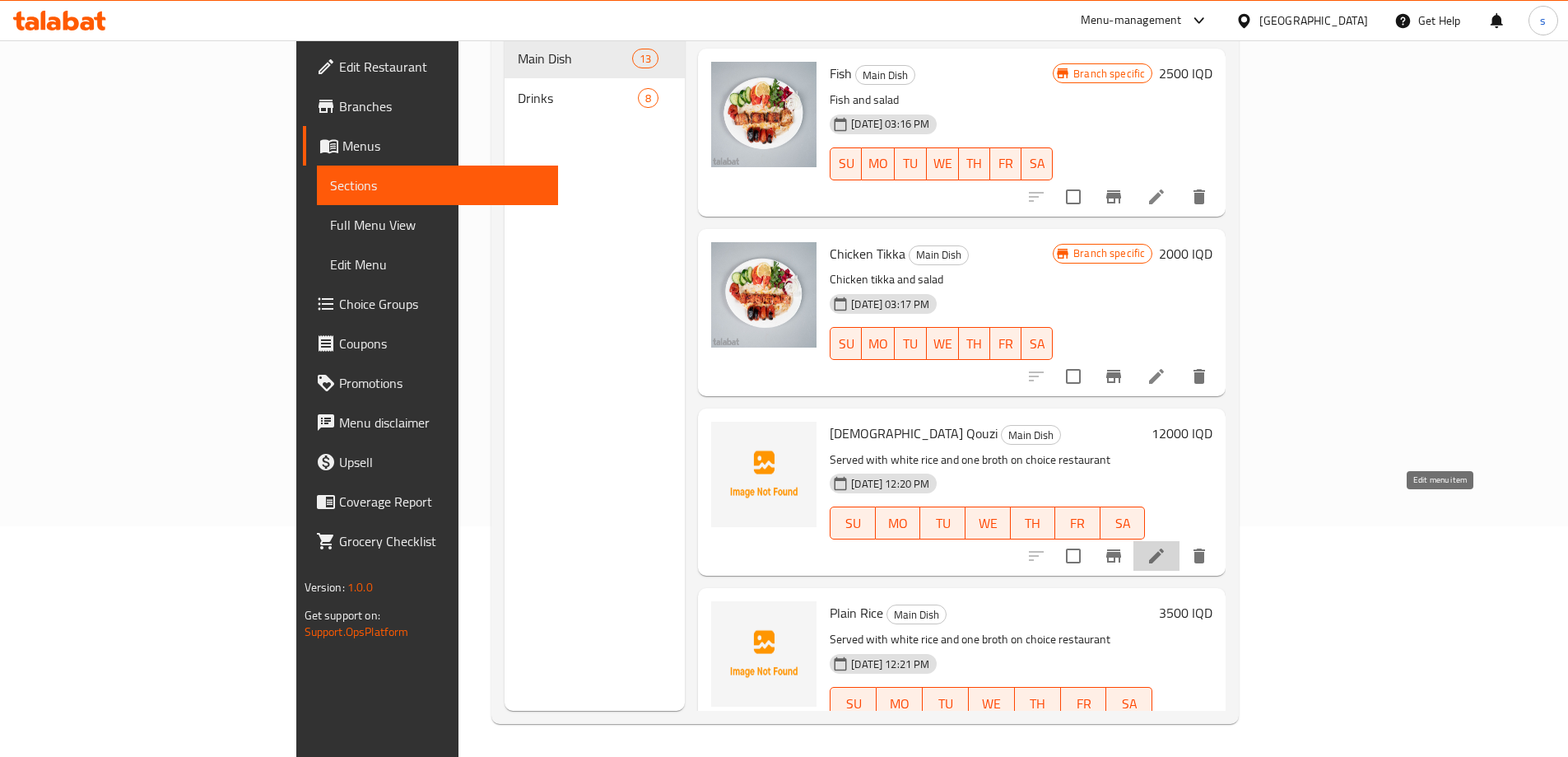
click at [1167, 546] on icon at bounding box center [1156, 555] width 20 height 20
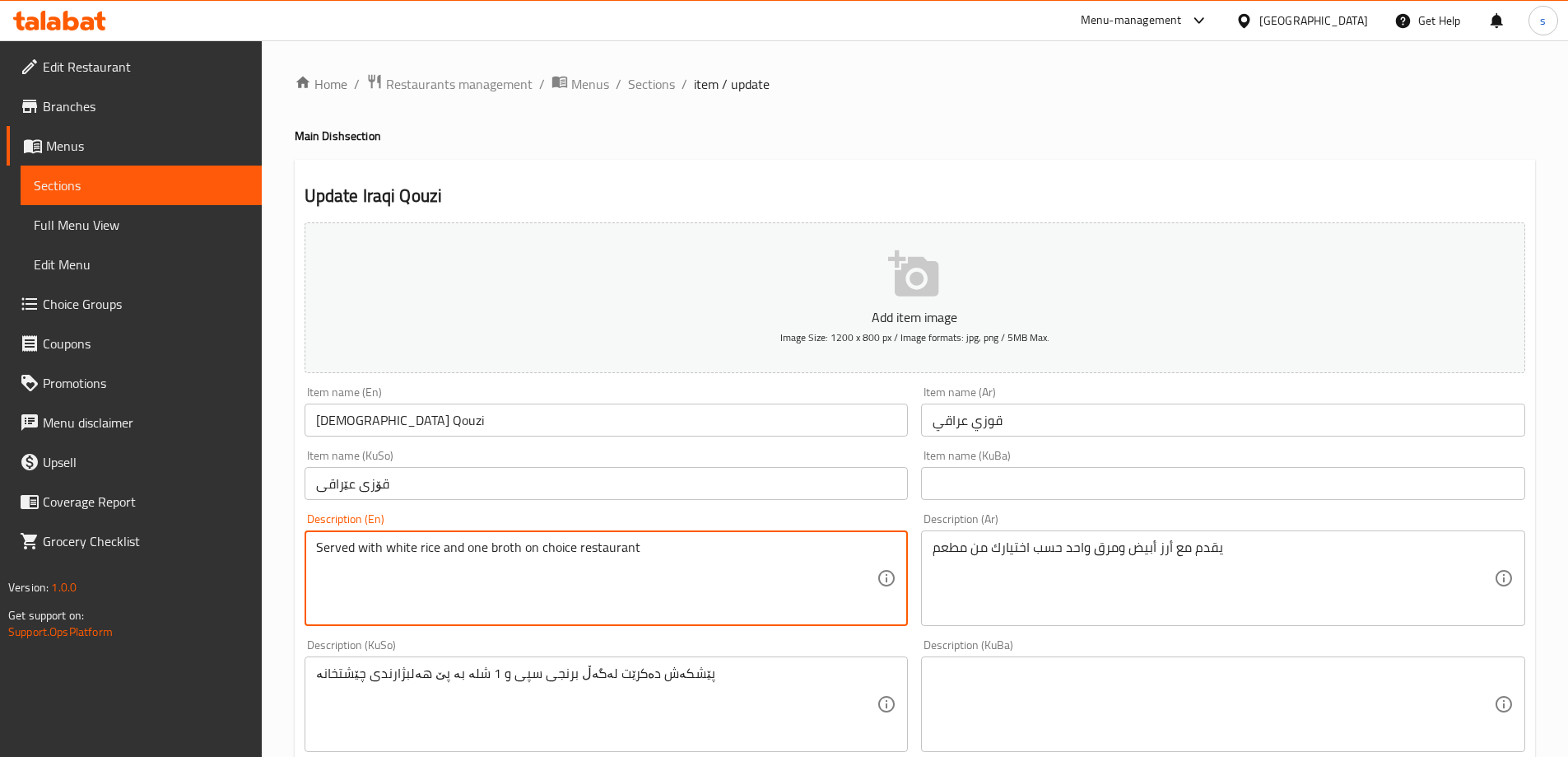
drag, startPoint x: 484, startPoint y: 549, endPoint x: 464, endPoint y: 548, distance: 20.0
click at [462, 539] on textarea "Served with white rice and 1 broth on choice restaurant" at bounding box center [597, 578] width 561 height 78
type textarea "Served with white rice and 1 broth on choice restaurant"
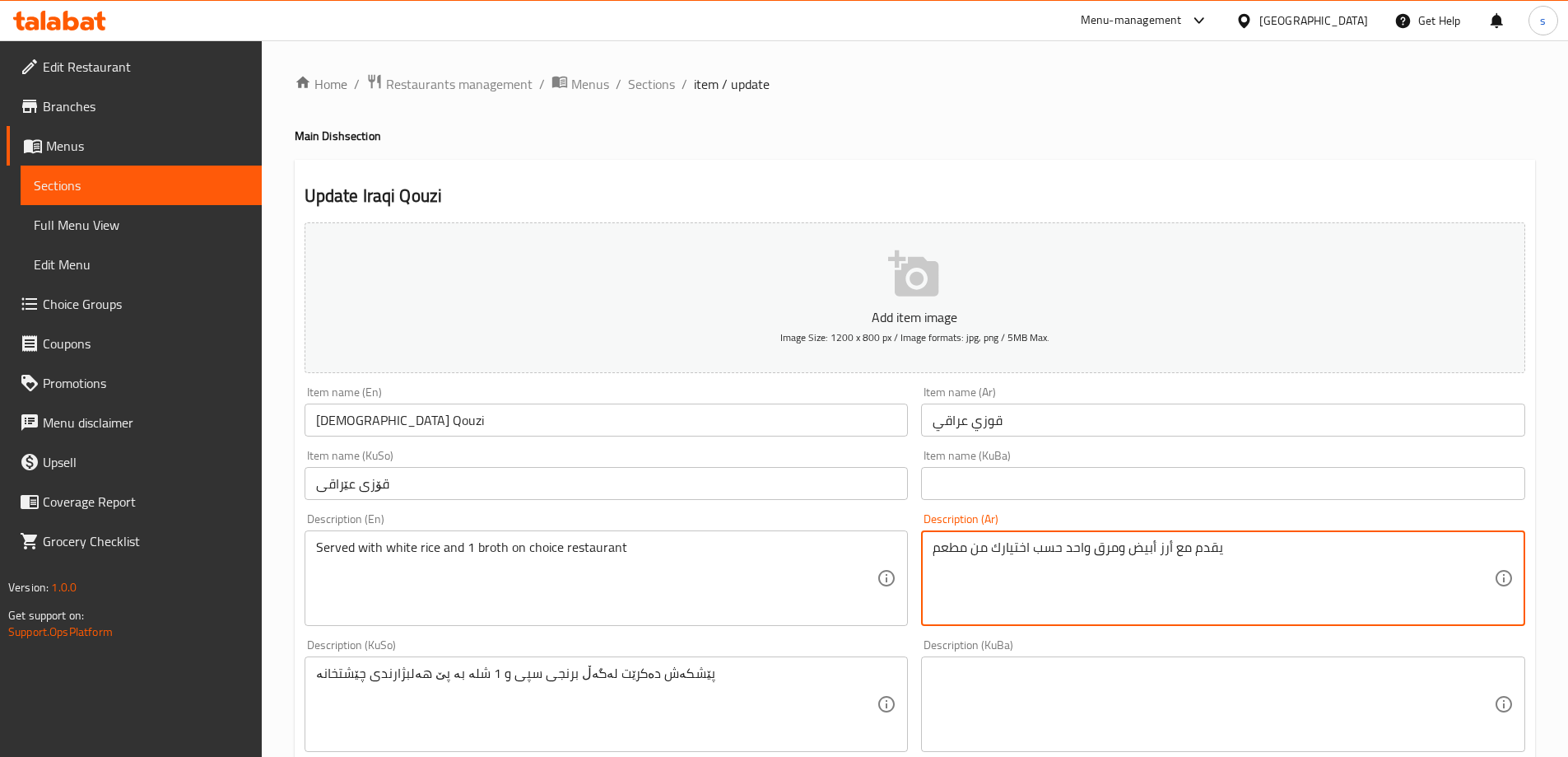
drag, startPoint x: 1067, startPoint y: 555, endPoint x: 1086, endPoint y: 558, distance: 19.2
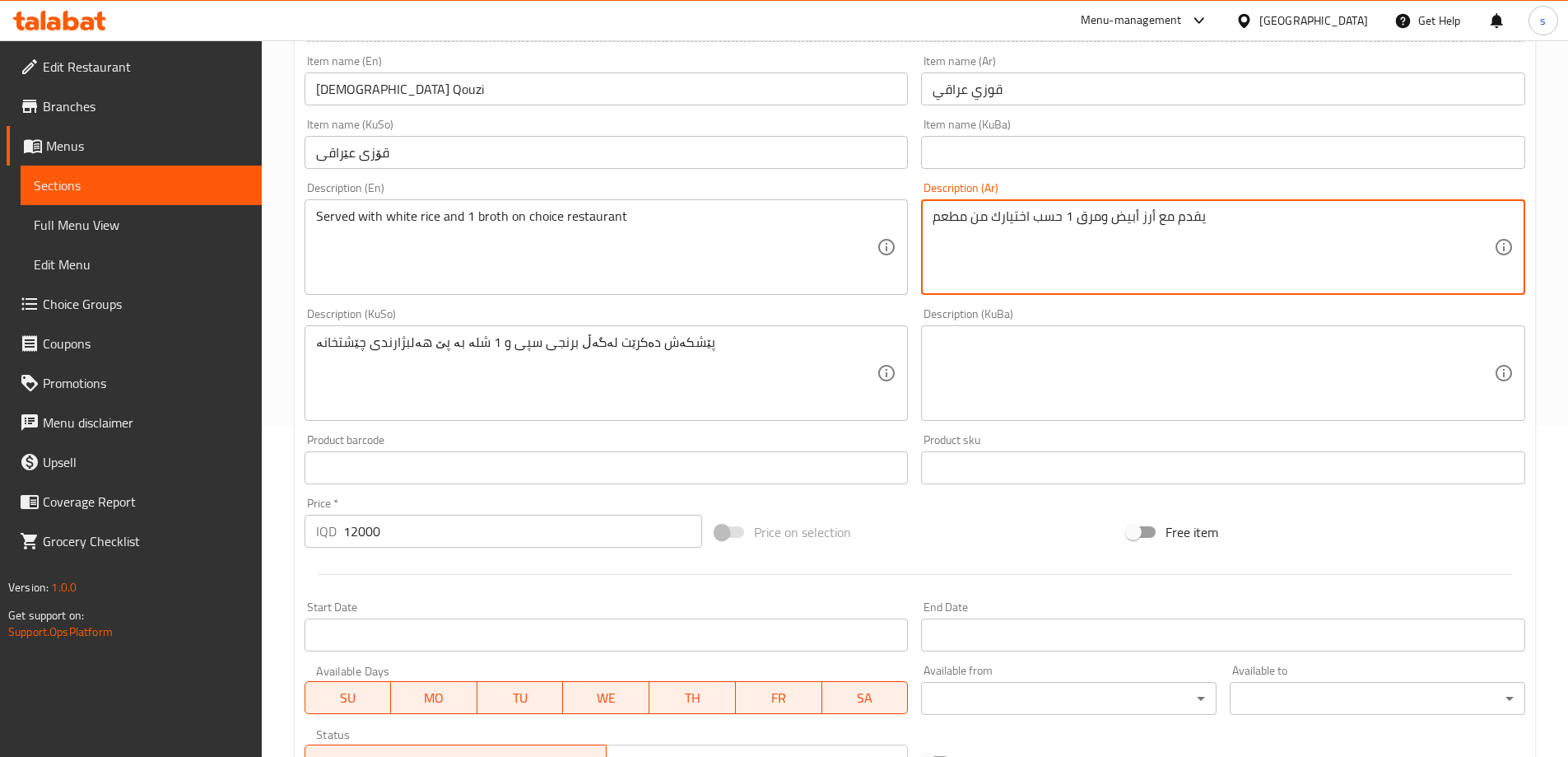
scroll to position [596, 0]
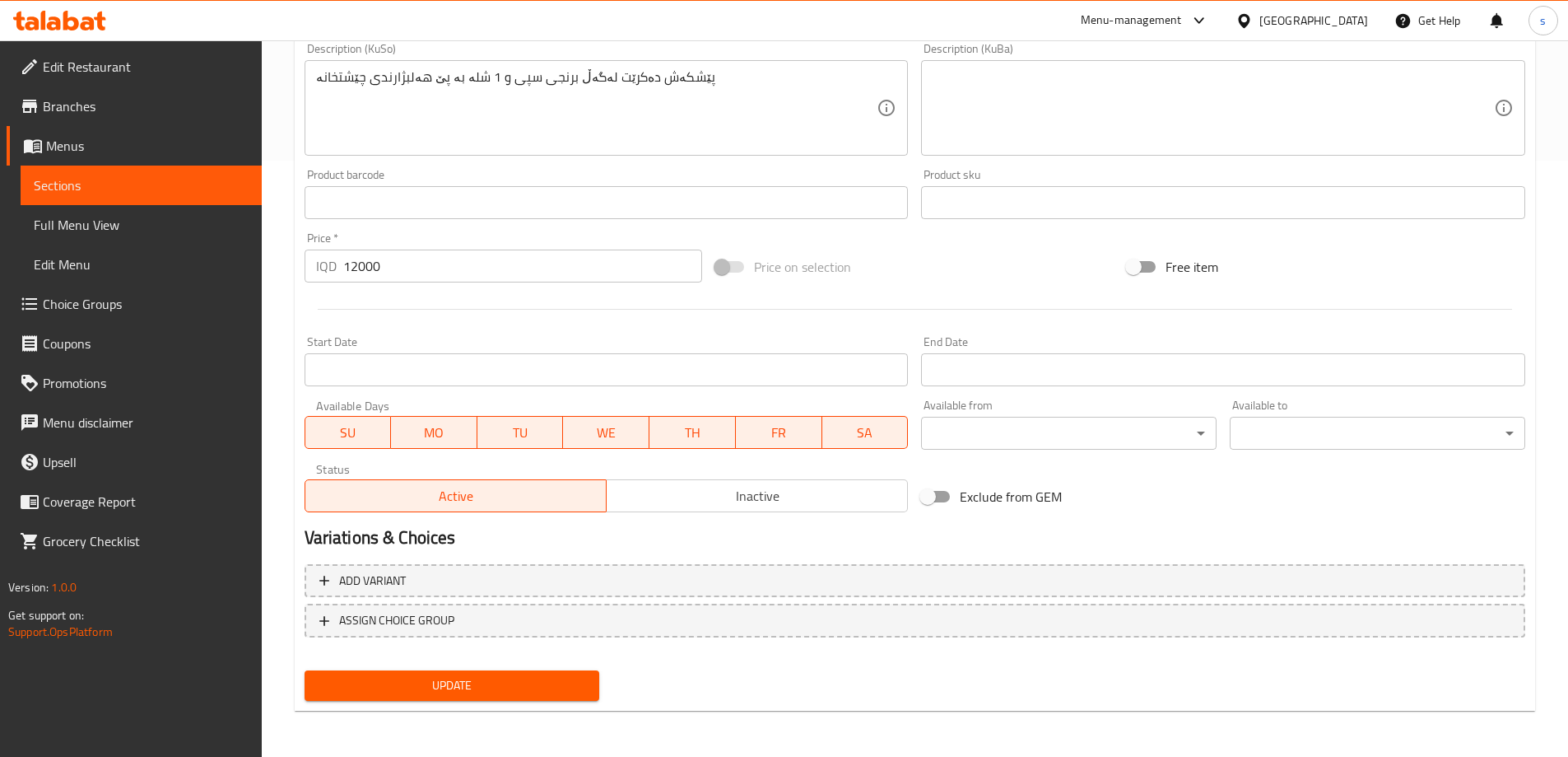
type textarea "يقدم مع أرز أبيض ومرق 1 حسب اختيارك من مطعم"
click at [437, 664] on div "Update" at bounding box center [452, 686] width 308 height 44
click at [440, 683] on span "Update" at bounding box center [452, 686] width 270 height 21
click at [146, 226] on span "Full Menu View" at bounding box center [141, 225] width 215 height 20
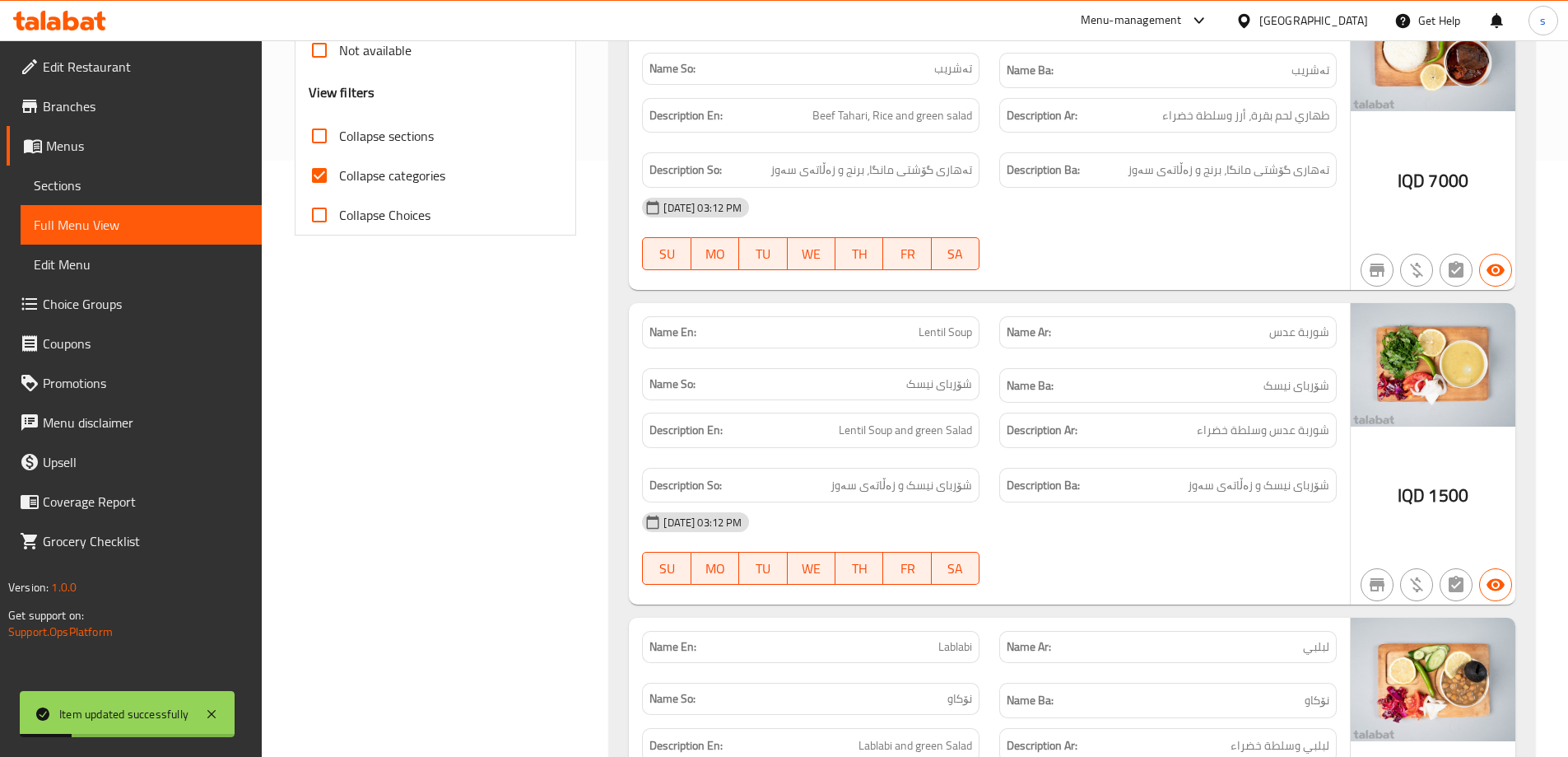
click at [111, 202] on link "Sections" at bounding box center [141, 185] width 241 height 40
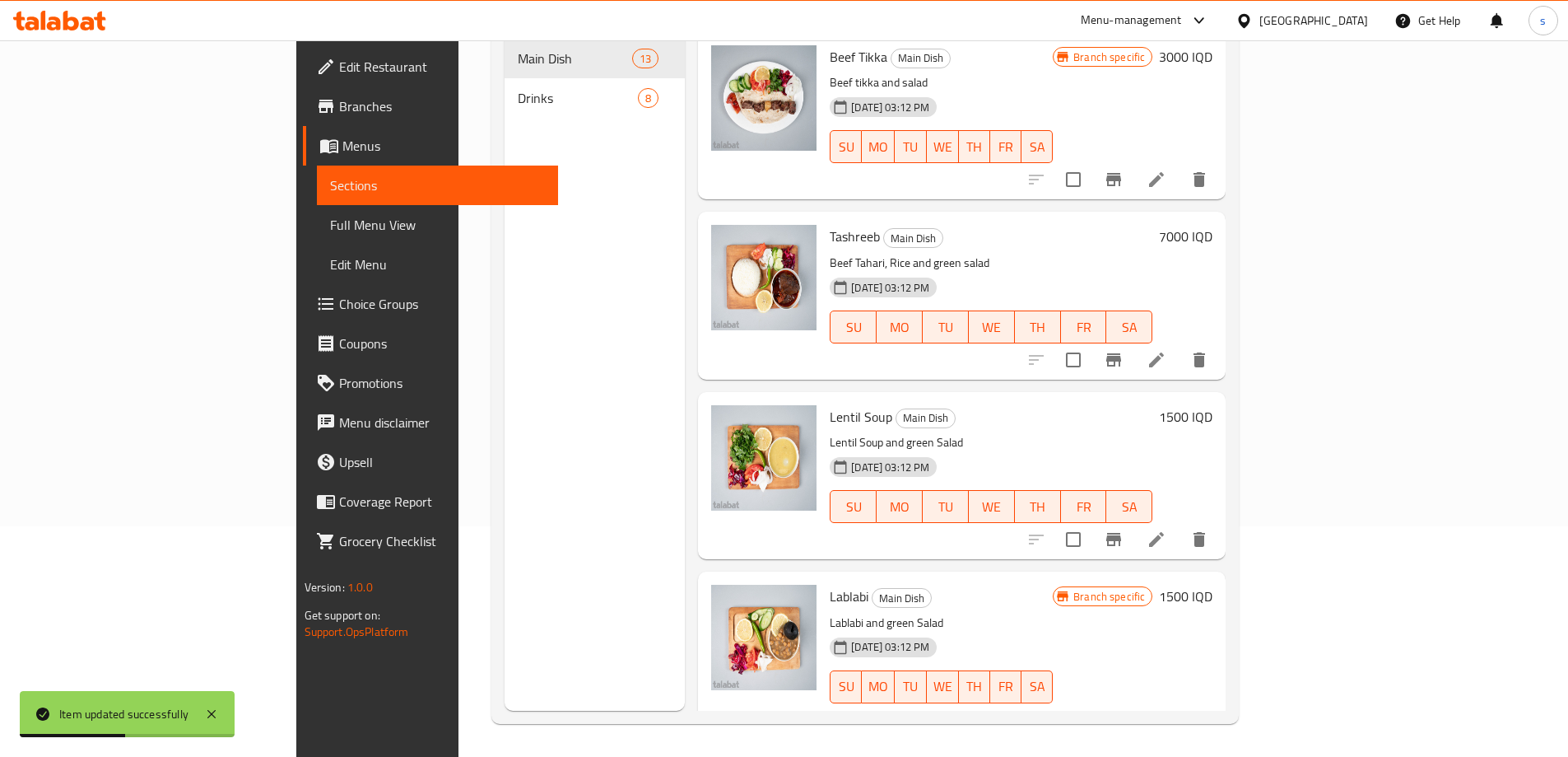
scroll to position [1623, 0]
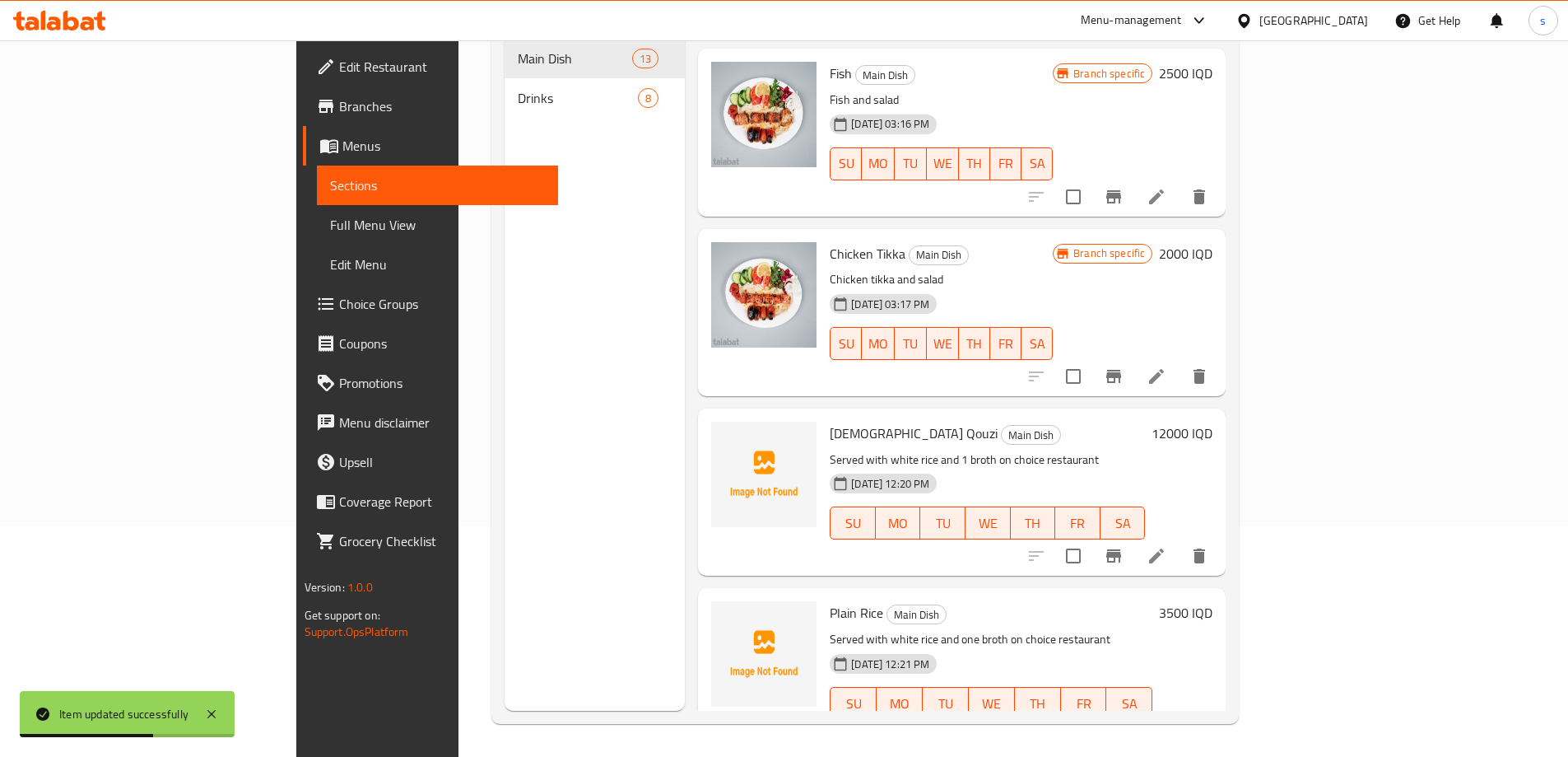
click at [1167, 726] on icon at bounding box center [1156, 735] width 20 height 20
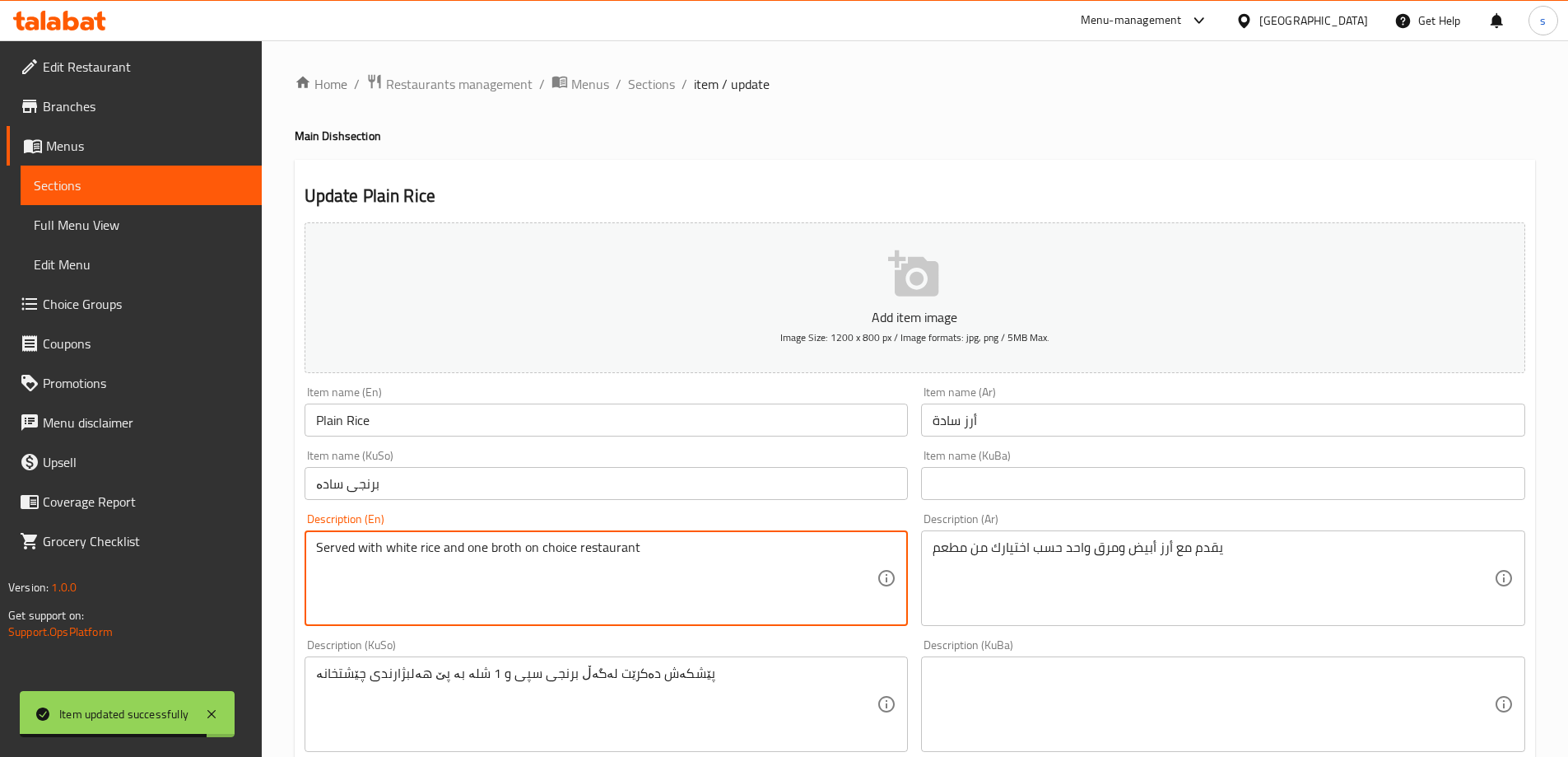
drag, startPoint x: 468, startPoint y: 554, endPoint x: 483, endPoint y: 554, distance: 15.0
type textarea "Served with white rice and 1 broth on choice restaurant"
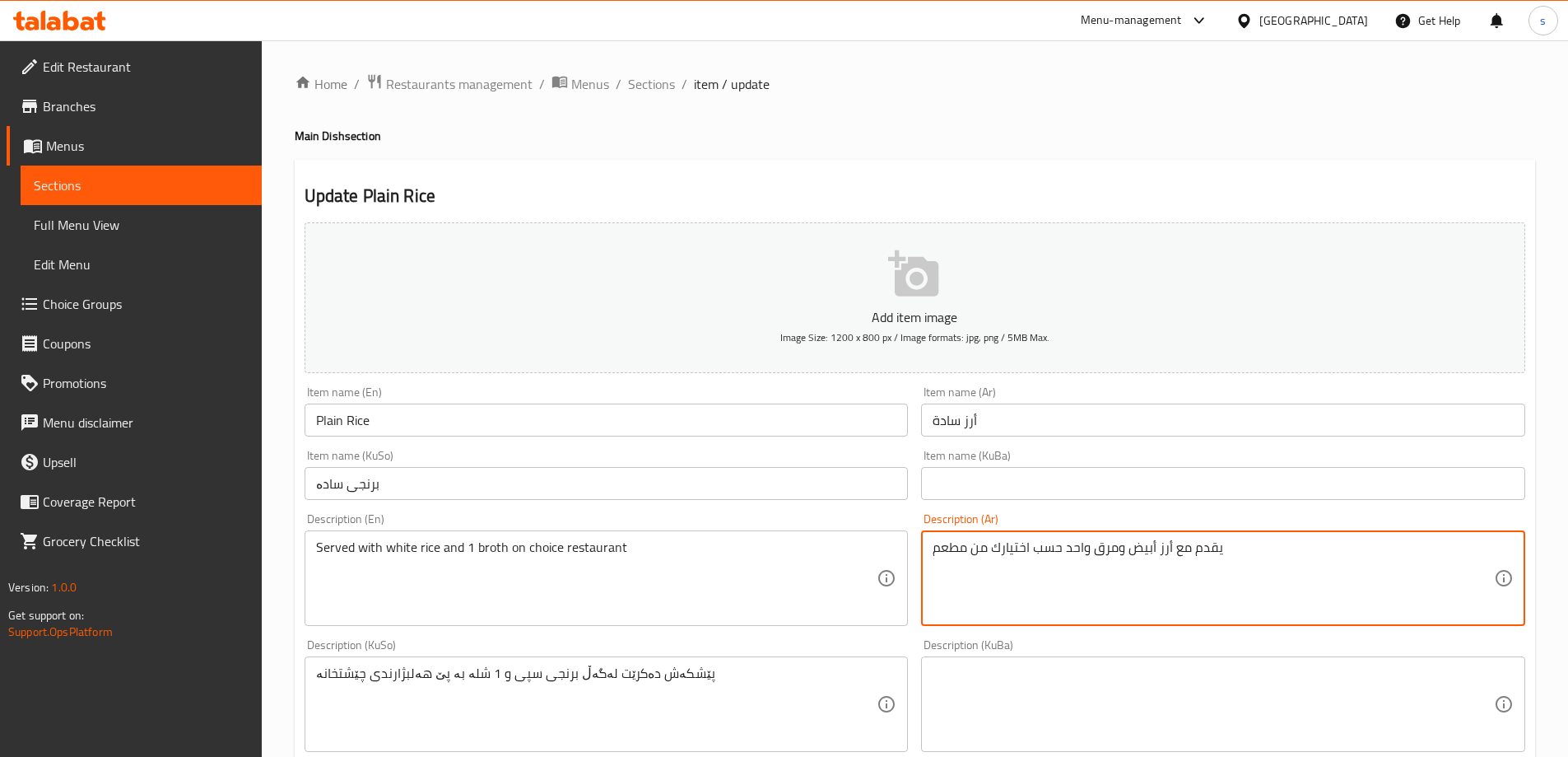
drag, startPoint x: 1088, startPoint y: 549, endPoint x: 1069, endPoint y: 549, distance: 19.0
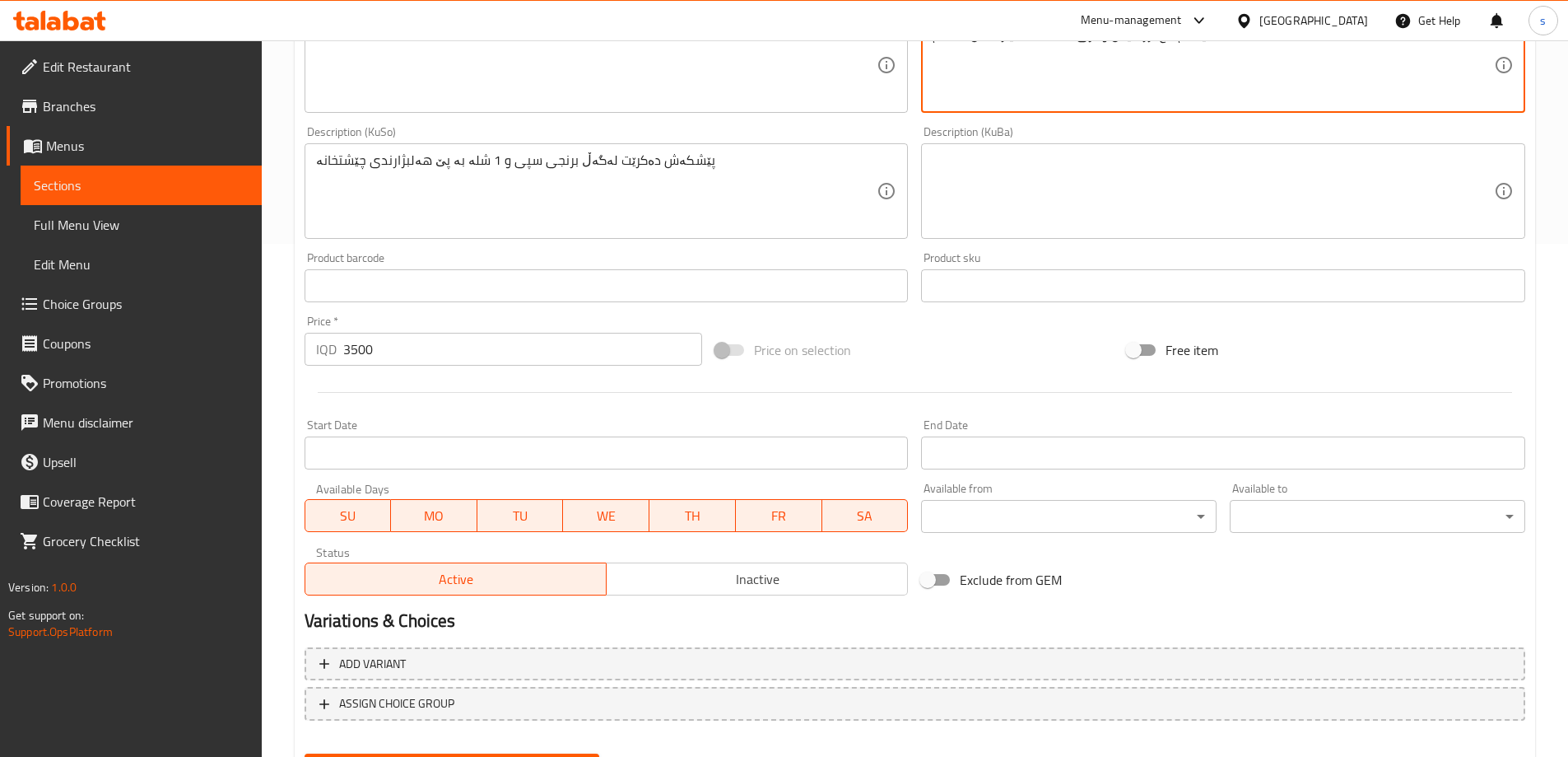
scroll to position [596, 0]
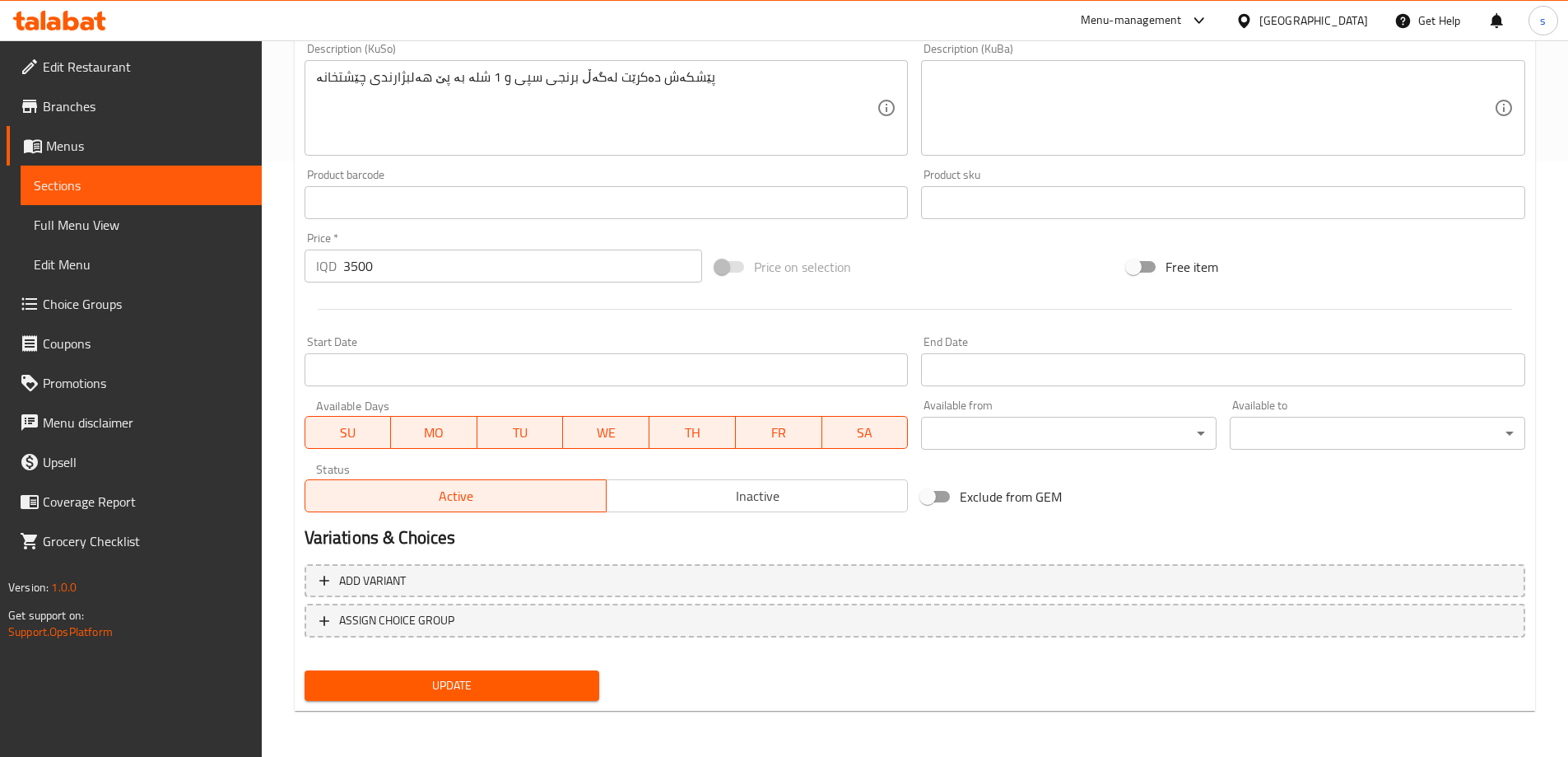
type textarea "يقدم مع أرز أبيض ومرق 1 حسب اختيارك من مطعم"
click at [539, 699] on button "Update" at bounding box center [452, 685] width 295 height 30
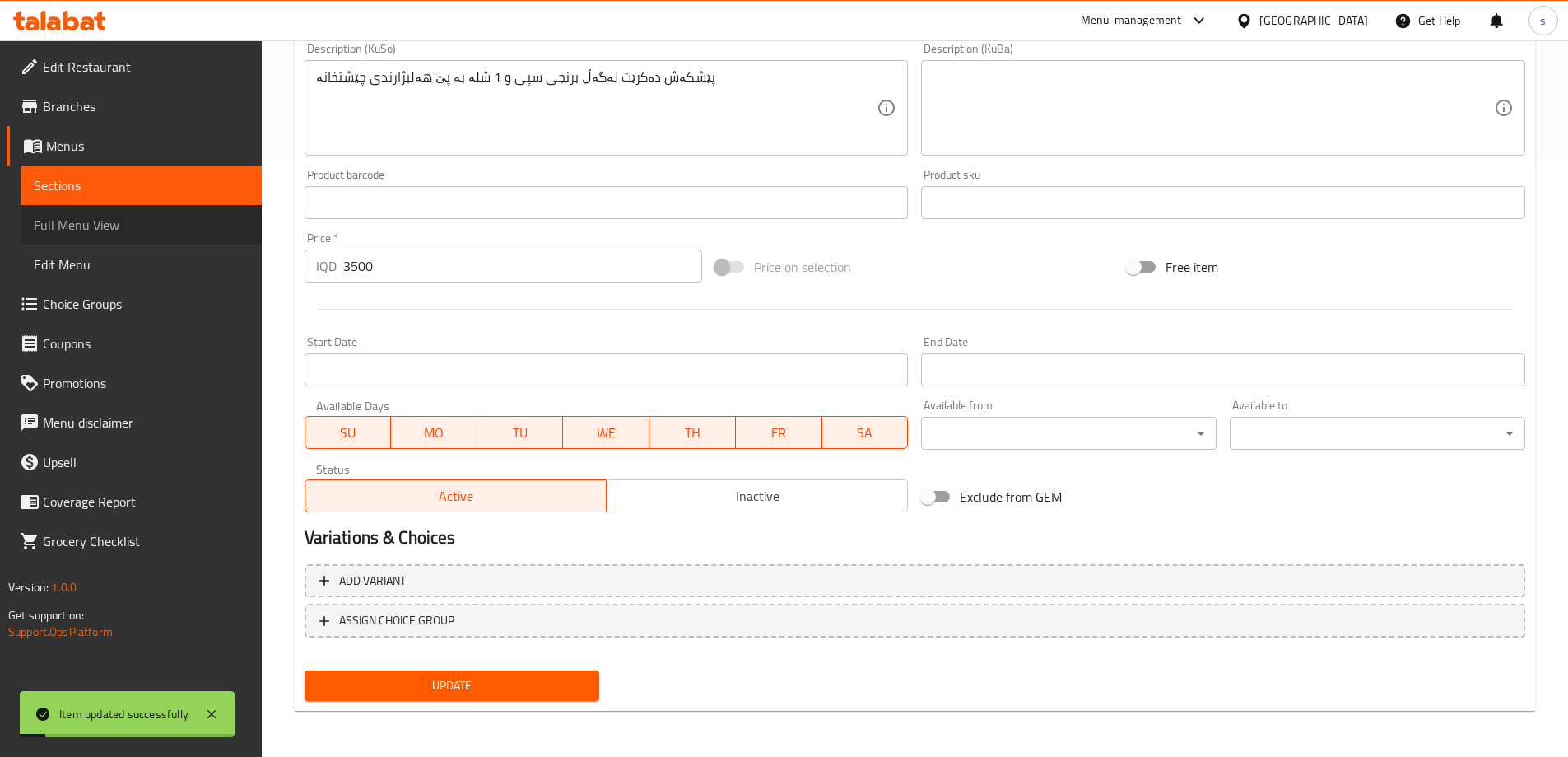
click at [67, 215] on span "Full Menu View" at bounding box center [141, 225] width 215 height 20
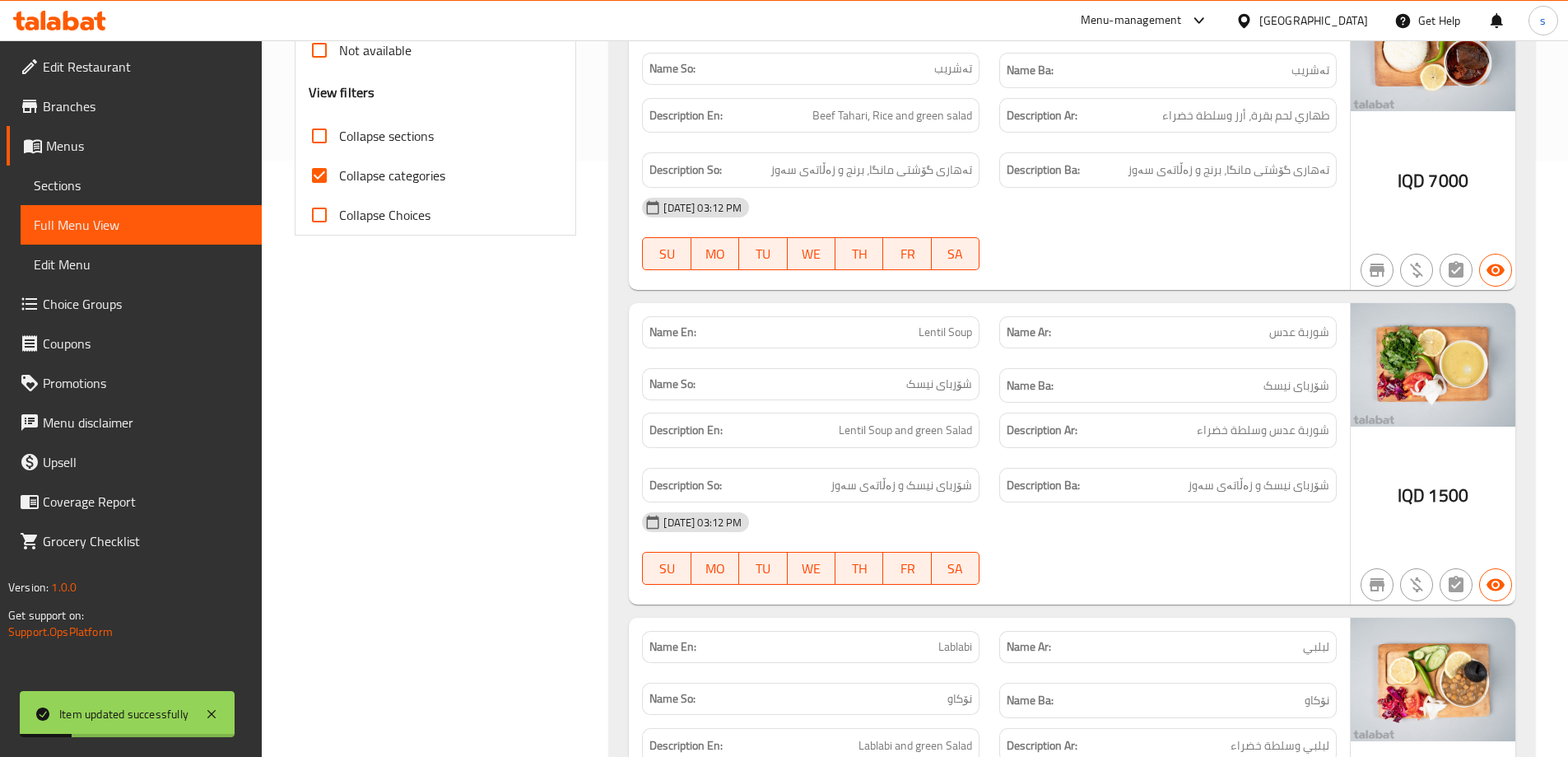
click at [319, 177] on input "Collapse categories" at bounding box center [319, 176] width 40 height 40
checkbox input "false"
click at [313, 123] on input "Collapse sections" at bounding box center [319, 136] width 40 height 40
checkbox input "true"
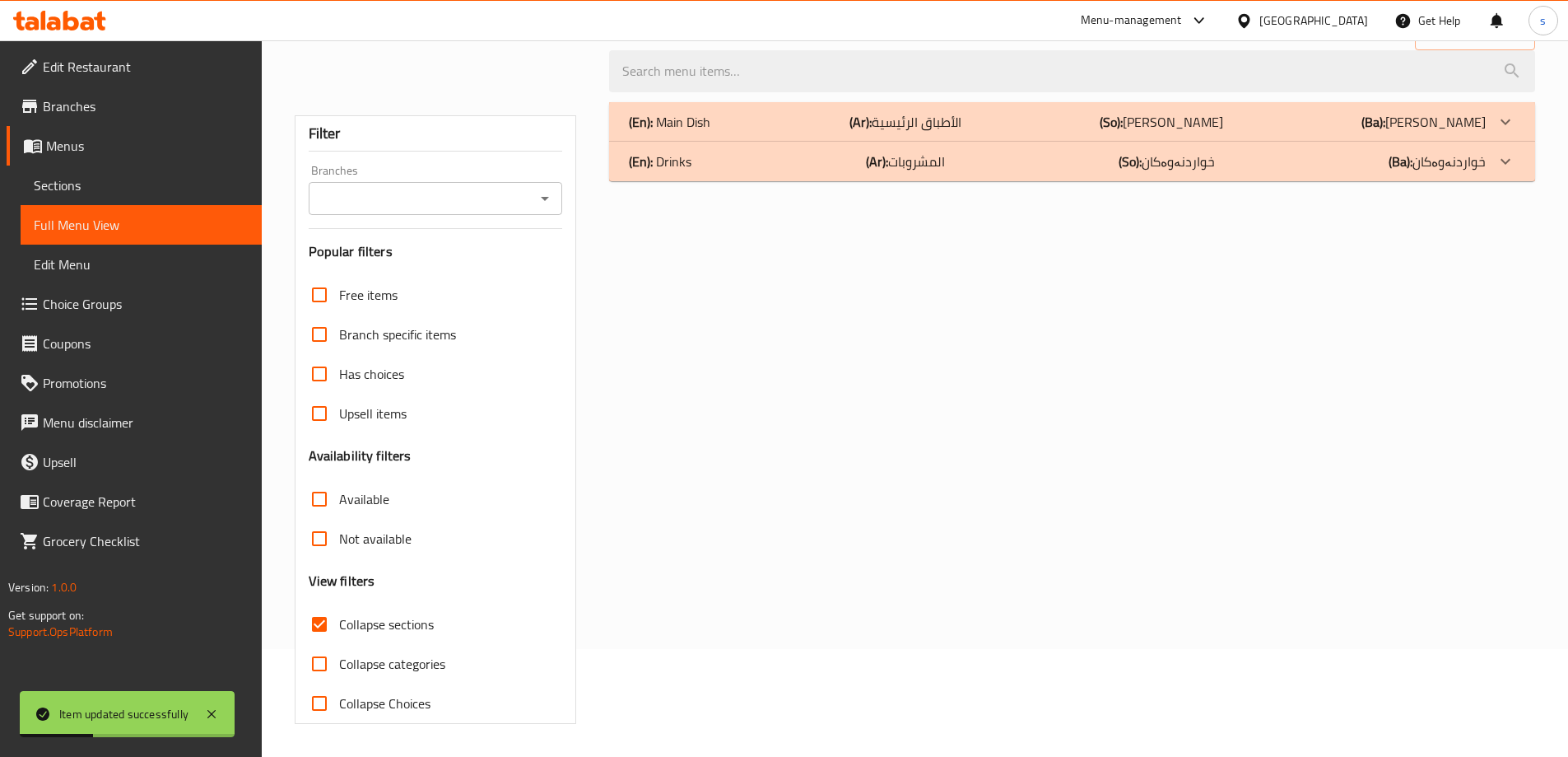
scroll to position [108, 0]
click at [549, 198] on icon "Open" at bounding box center [544, 198] width 20 height 20
click at [540, 203] on icon "Close" at bounding box center [544, 198] width 20 height 20
click at [540, 203] on icon "Open" at bounding box center [544, 198] width 20 height 20
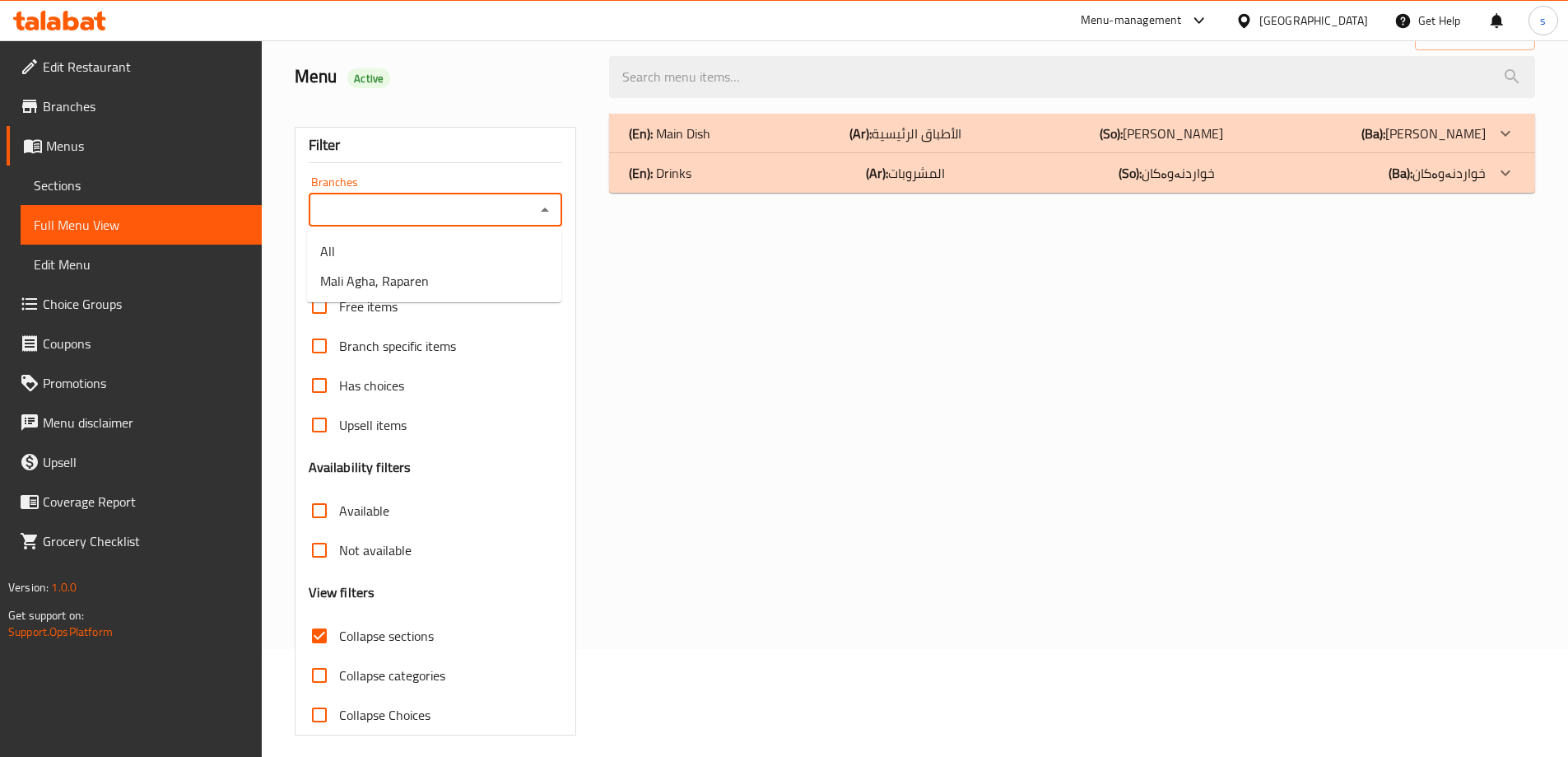
click at [540, 203] on icon "Close" at bounding box center [544, 209] width 20 height 20
click at [540, 203] on icon "Open" at bounding box center [544, 209] width 20 height 20
click at [522, 276] on li "Mali Agha, Raparen" at bounding box center [434, 281] width 254 height 29
type input "Mali Agha, Raparen"
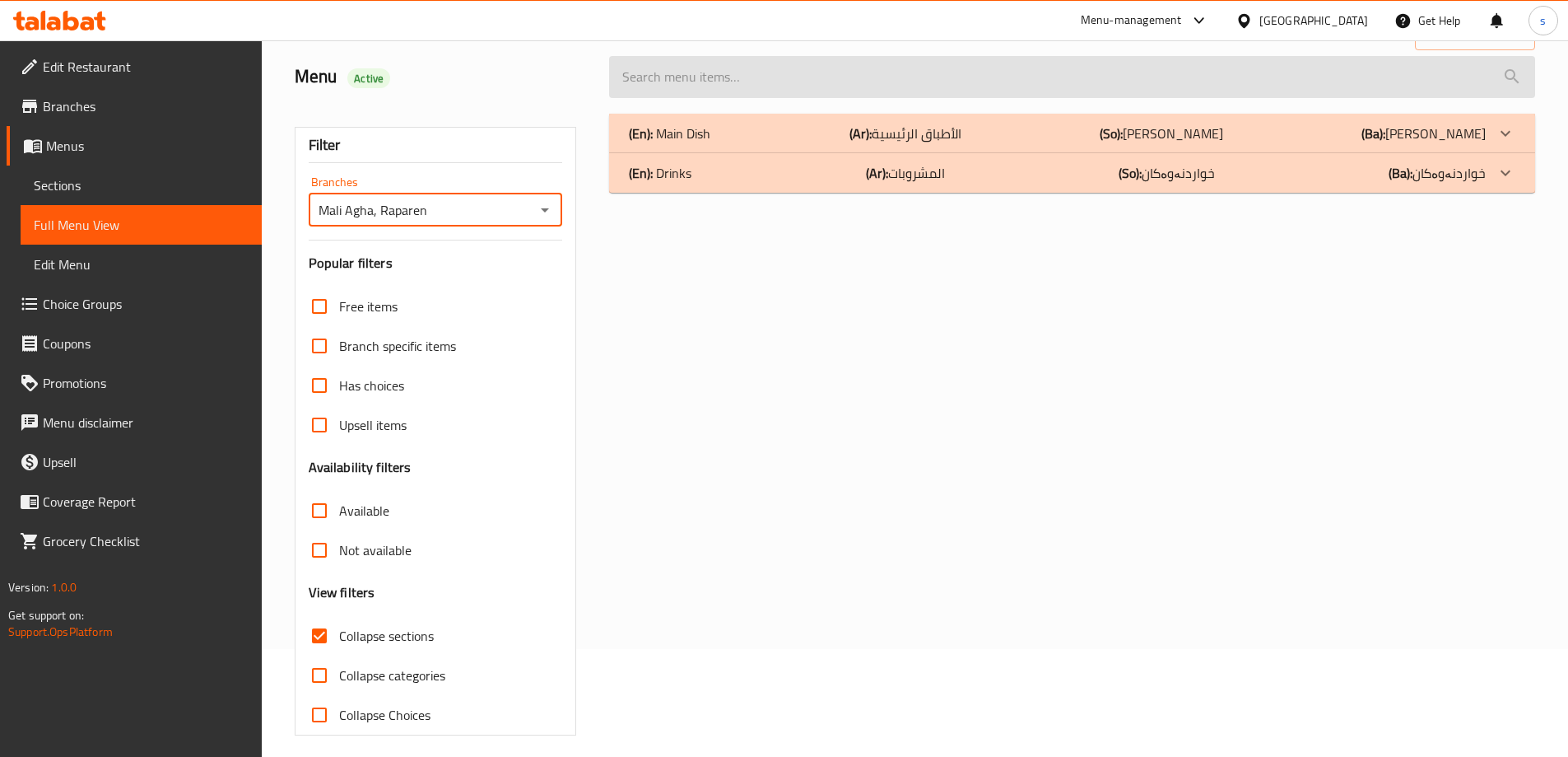
click at [664, 96] on input "search" at bounding box center [1071, 77] width 926 height 42
paste input "Plain Rice"
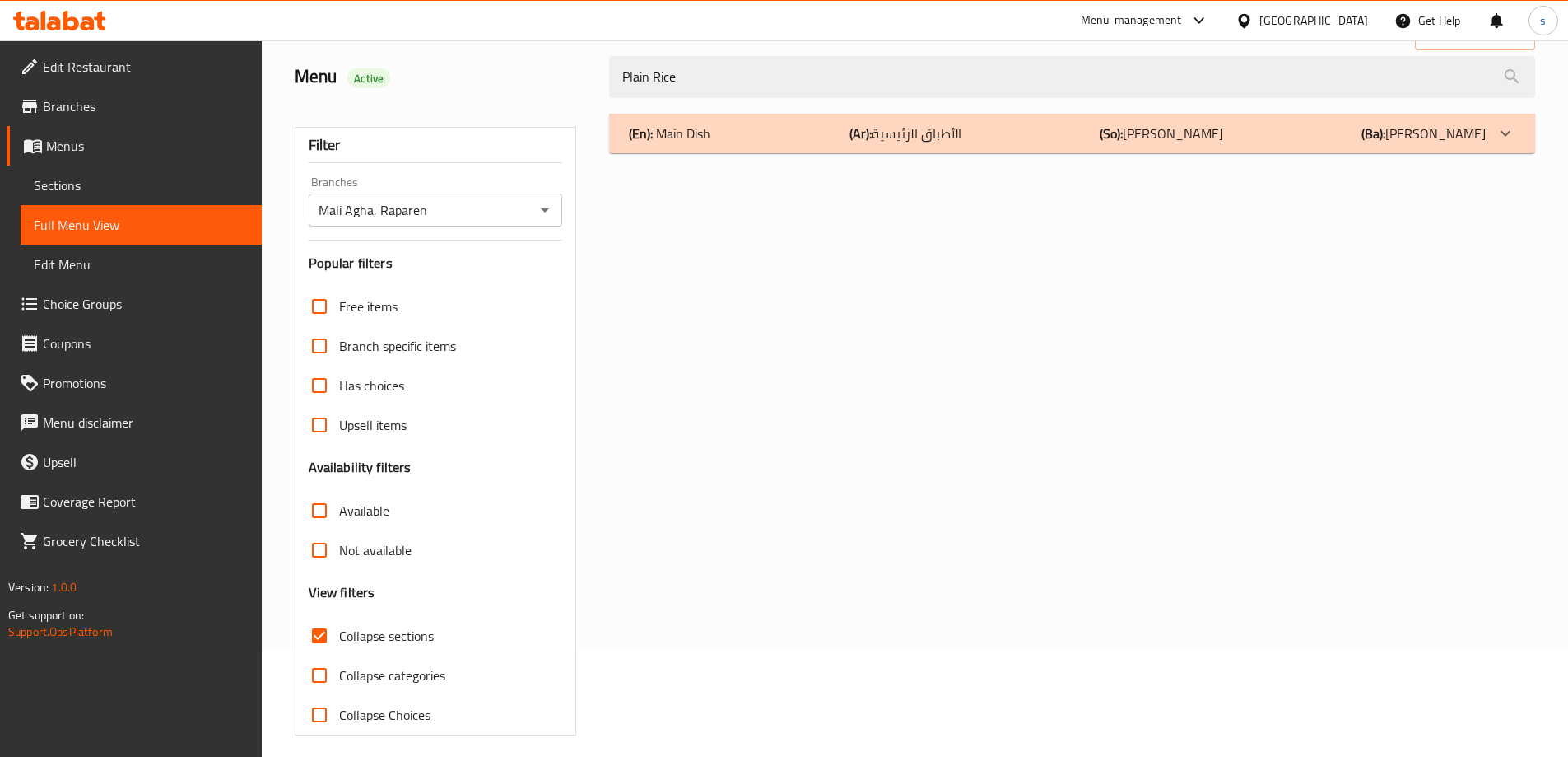
click at [774, 134] on div "(En): Main Dish (Ar): الأطباق الرئيسية (So): ژەمە سەرەکییەکان (Ba): ژەمە سەرەکی…" at bounding box center [1057, 133] width 857 height 20
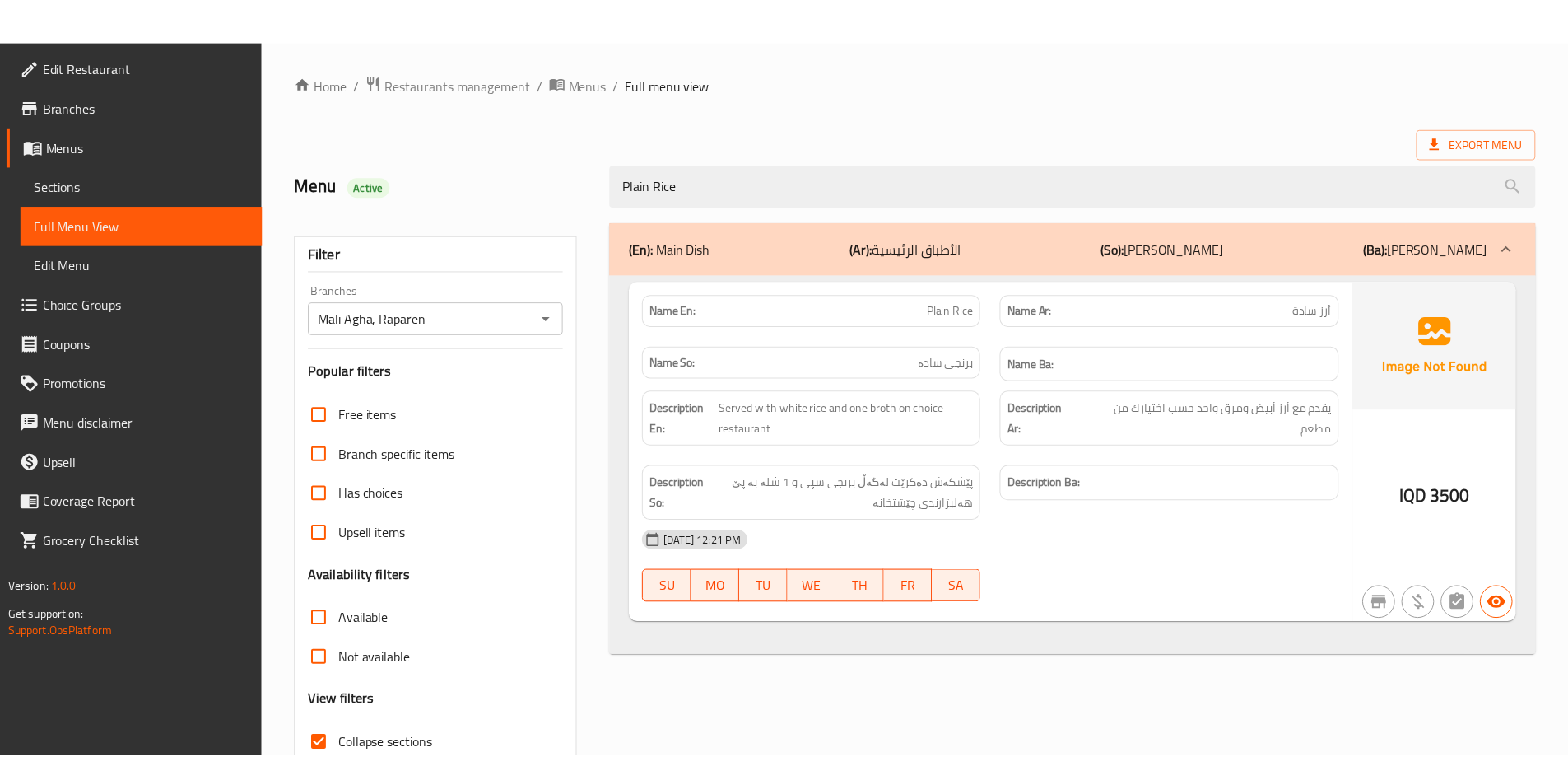
scroll to position [120, 0]
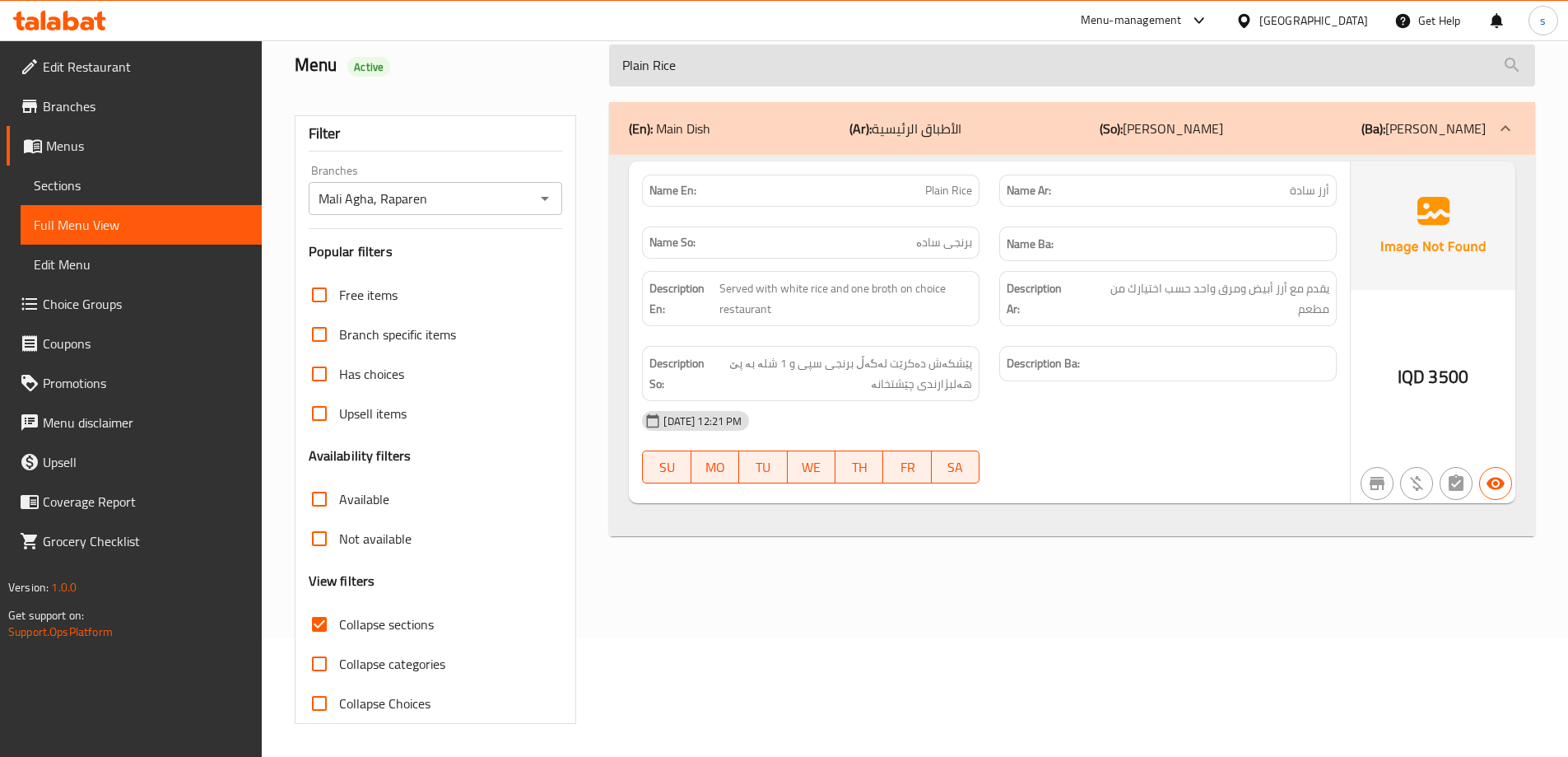
drag, startPoint x: 734, startPoint y: 68, endPoint x: 622, endPoint y: 70, distance: 112.0
click at [622, 70] on input "Plain Rice" at bounding box center [1071, 65] width 926 height 42
paste input "[DEMOGRAPHIC_DATA] Qouzi"
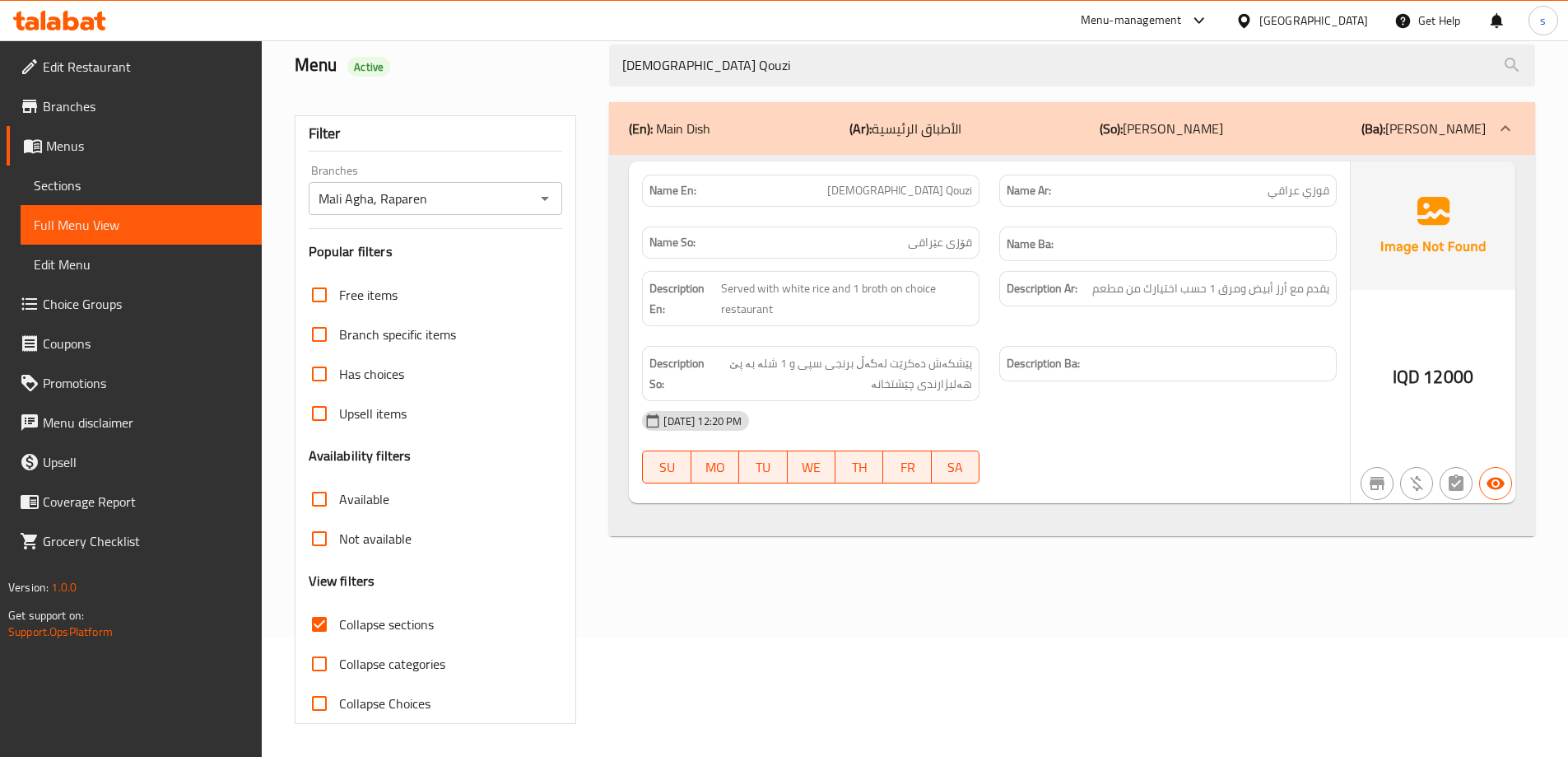
type input "[DEMOGRAPHIC_DATA] Qouzi"
